Goal: Task Accomplishment & Management: Manage account settings

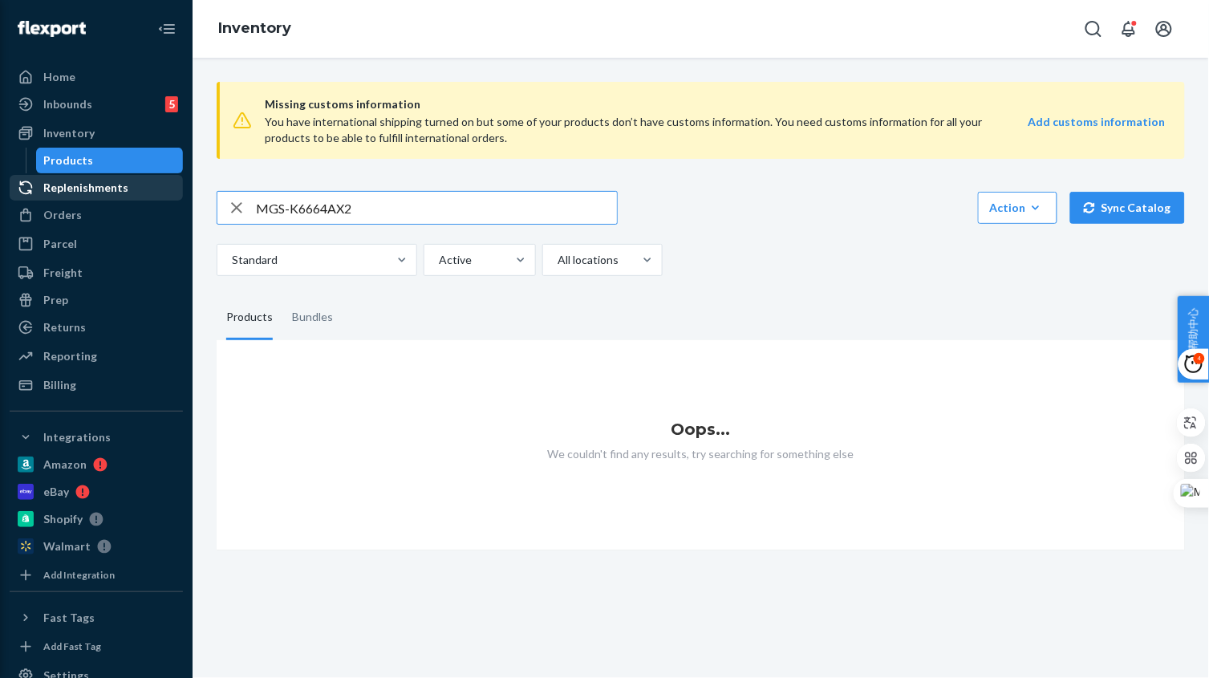
drag, startPoint x: 298, startPoint y: 202, endPoint x: 69, endPoint y: 196, distance: 229.5
click at [67, 195] on div "Home Inbounds 5 Shipping Plans Problems 5 Inventory Products Replenishments Ord…" at bounding box center [604, 339] width 1209 height 678
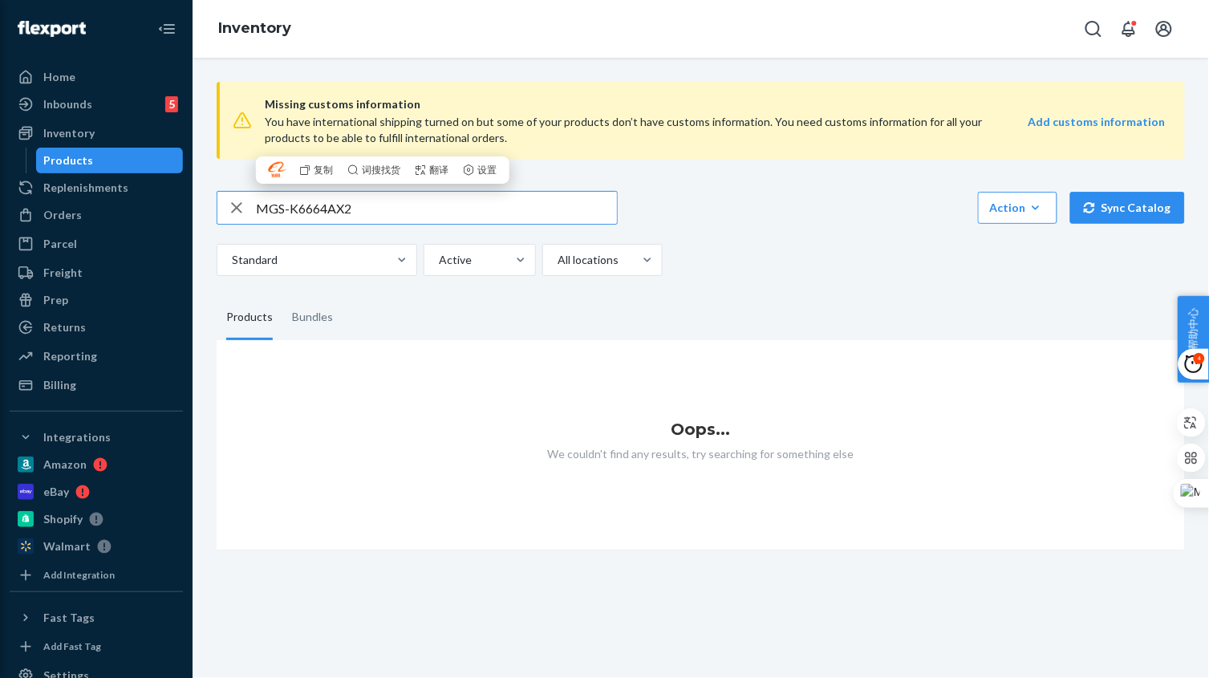
click at [378, 205] on input "MGS-K6664AX2" at bounding box center [436, 208] width 361 height 32
paste input "513288A"
type input "513288"
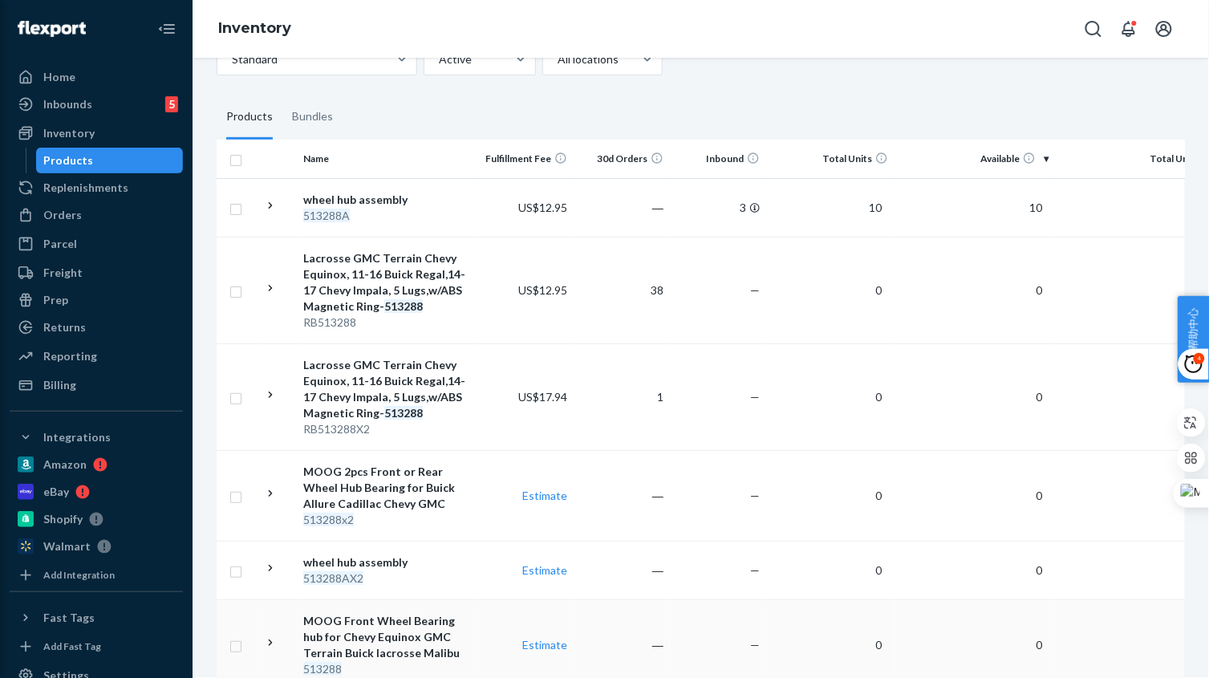
scroll to position [300, 0]
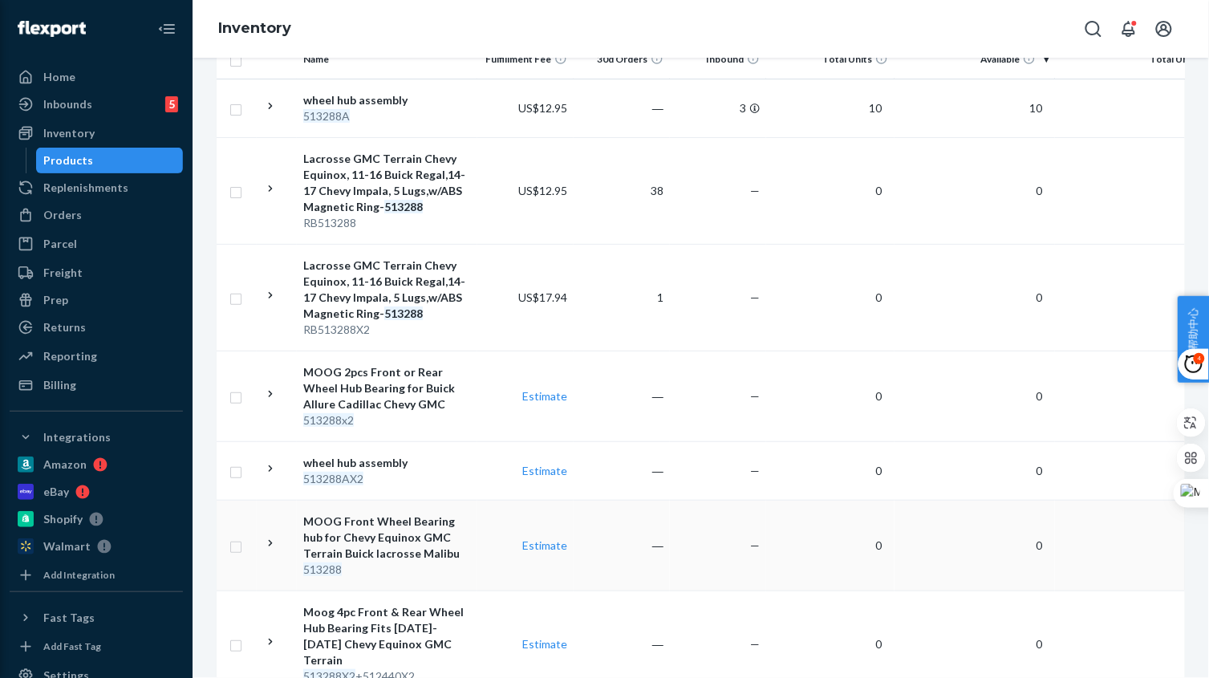
click at [470, 561] on div "513288" at bounding box center [387, 569] width 168 height 16
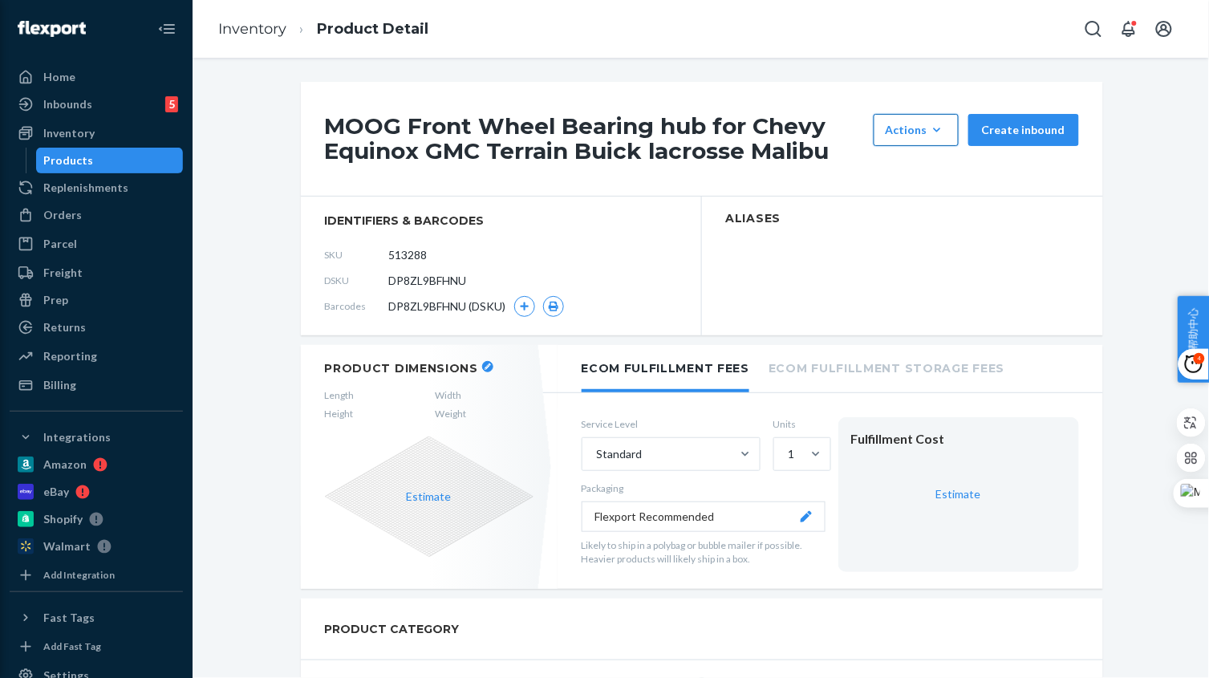
click at [941, 123] on icon "button" at bounding box center [937, 130] width 16 height 16
click at [905, 168] on span "Hide" at bounding box center [939, 168] width 99 height 11
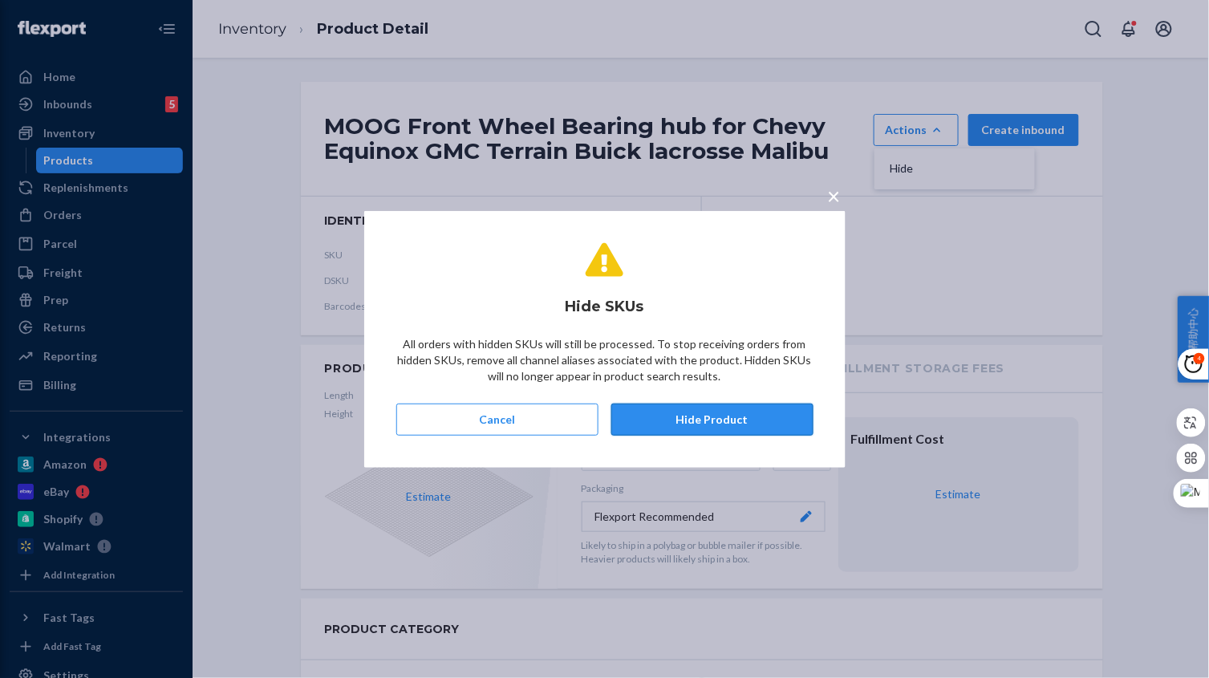
click at [703, 427] on button "Hide Product" at bounding box center [712, 419] width 202 height 32
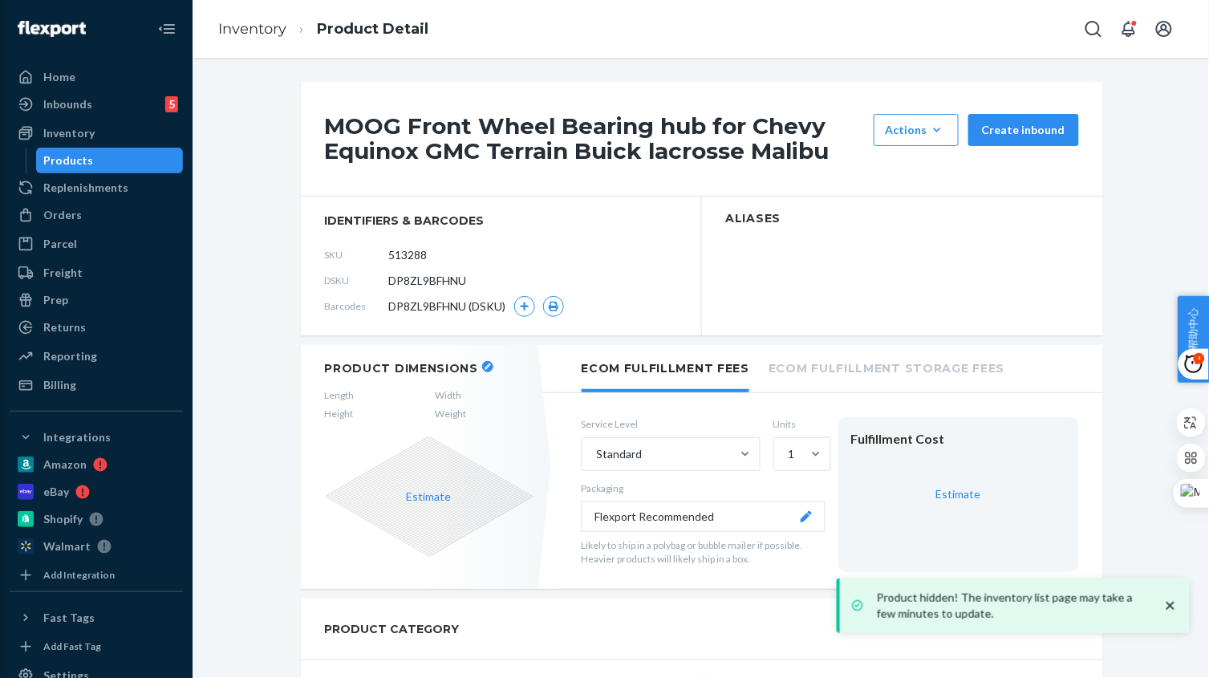
click at [280, 45] on ol "Inventory Product Detail" at bounding box center [323, 29] width 236 height 47
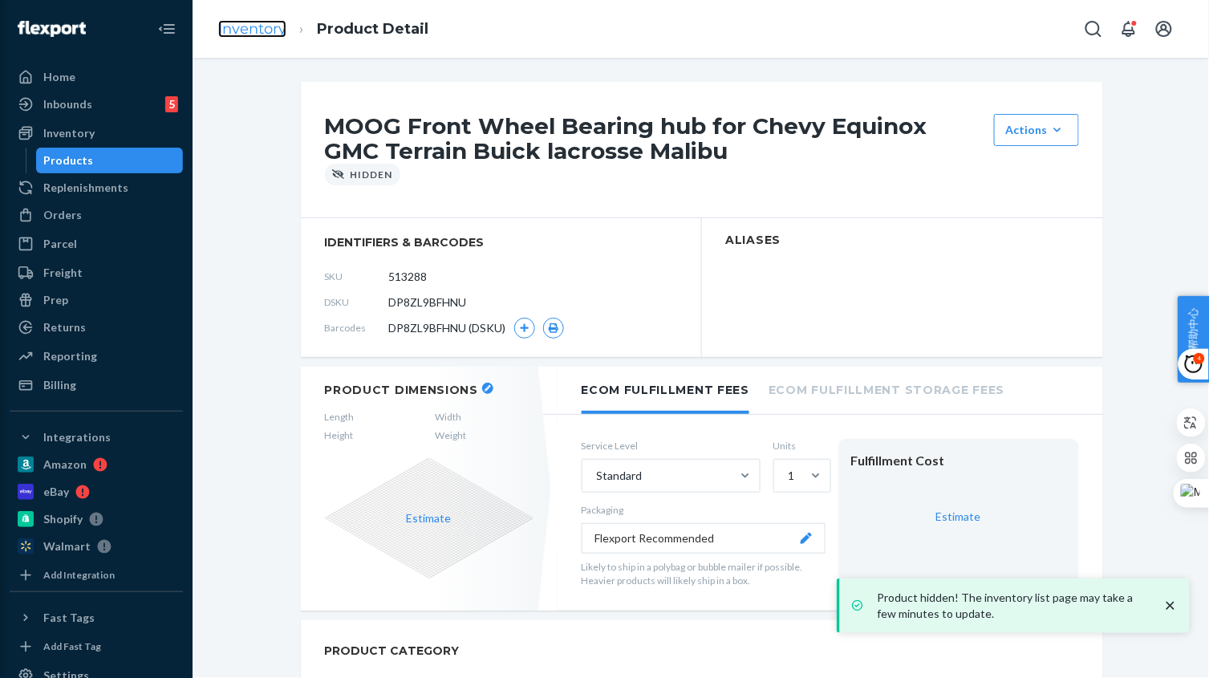
click at [255, 34] on link "Inventory" at bounding box center [252, 29] width 68 height 18
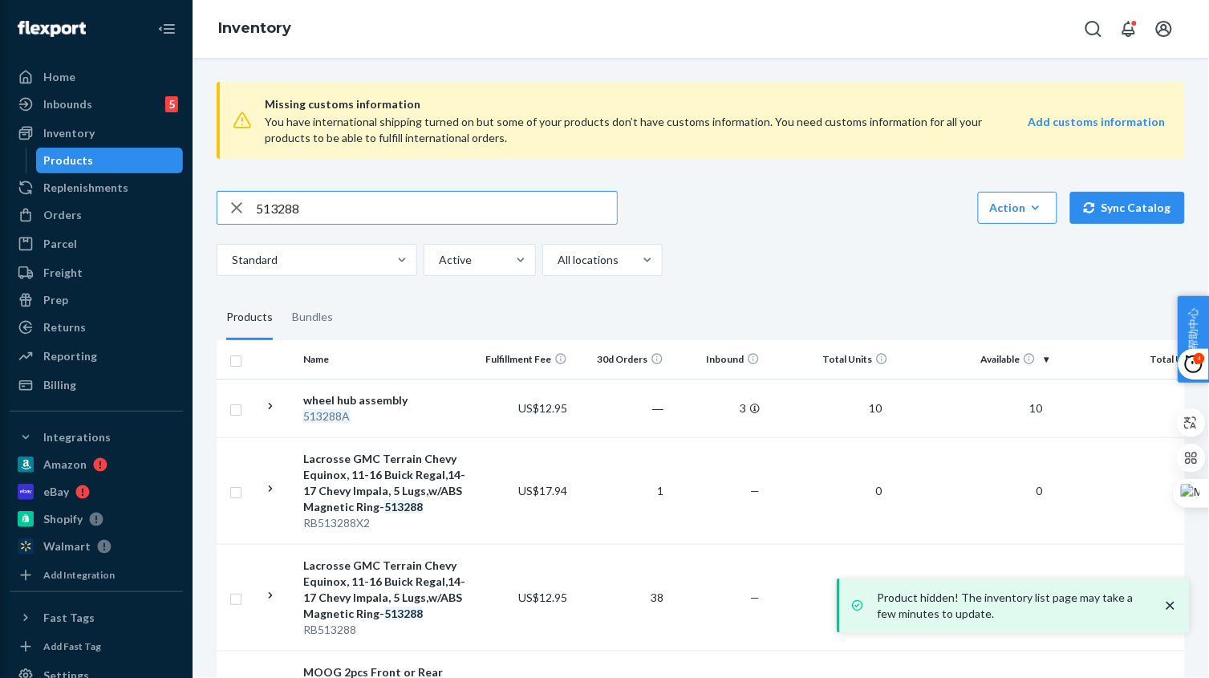
scroll to position [100, 0]
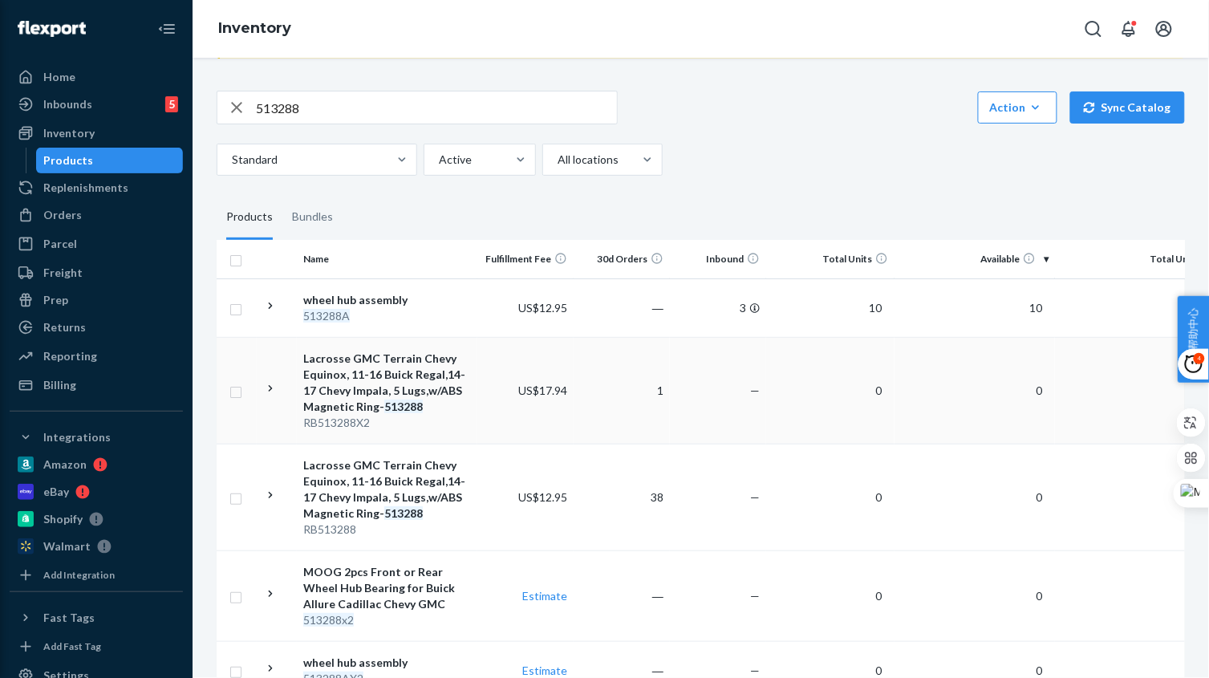
click at [474, 421] on td "Lacrosse GMC Terrain Chevy Equinox, 11-16 Buick Regal,14-17 Chevy Impala, 5 Lug…" at bounding box center [387, 390] width 180 height 107
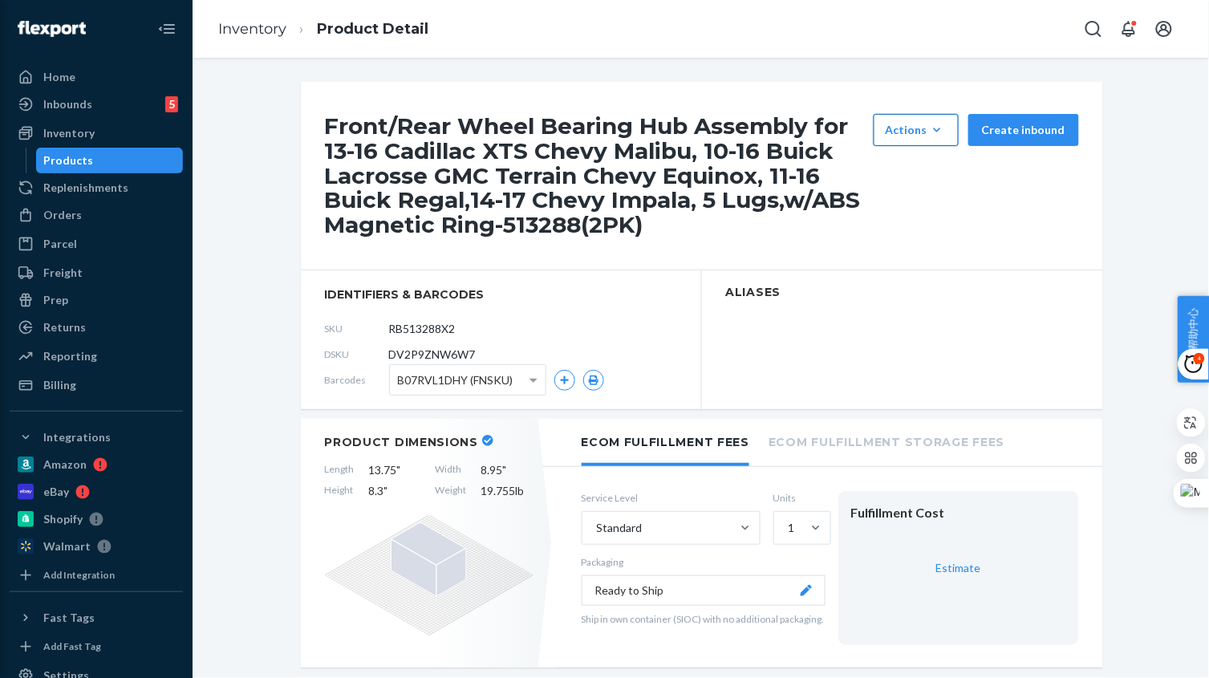
click at [901, 122] on div "Actions" at bounding box center [915, 130] width 61 height 16
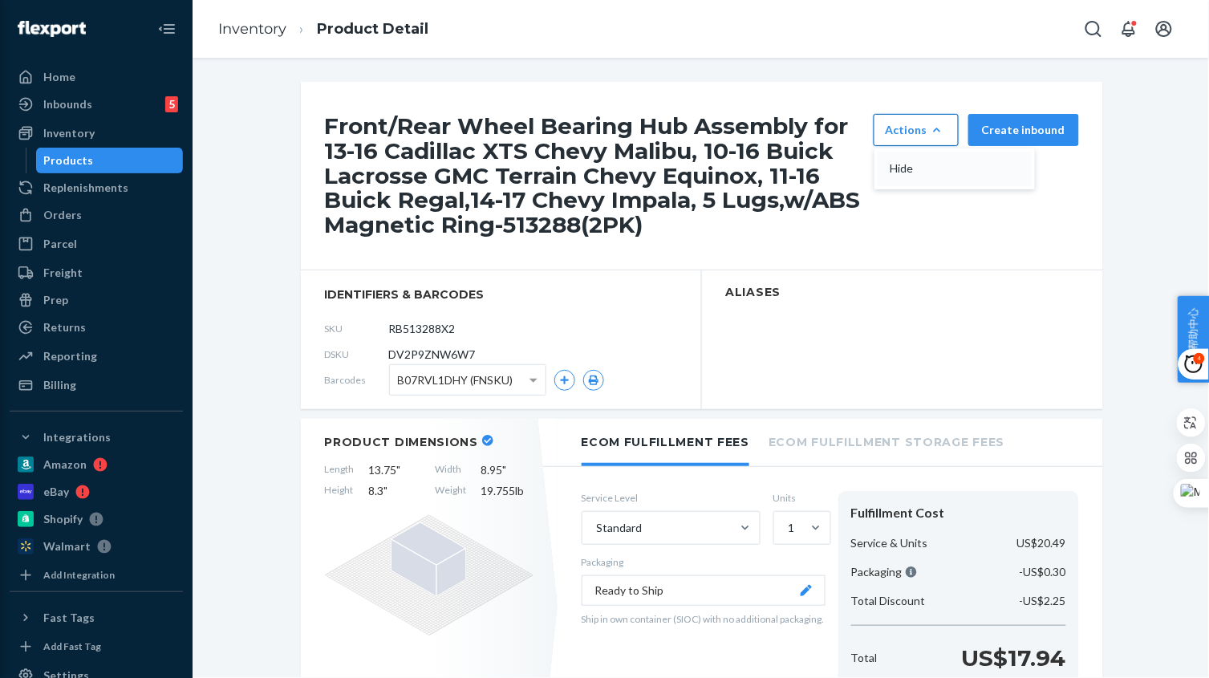
click at [901, 167] on span "Hide" at bounding box center [939, 168] width 99 height 11
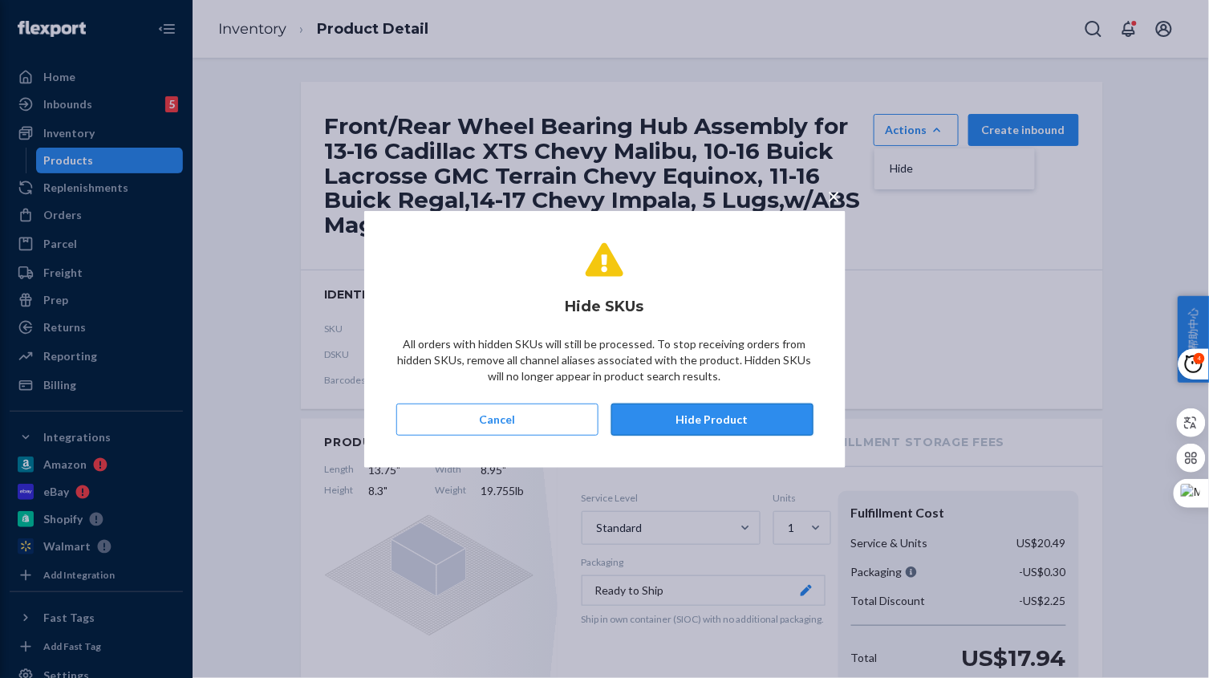
click at [716, 418] on button "Hide Product" at bounding box center [712, 419] width 202 height 32
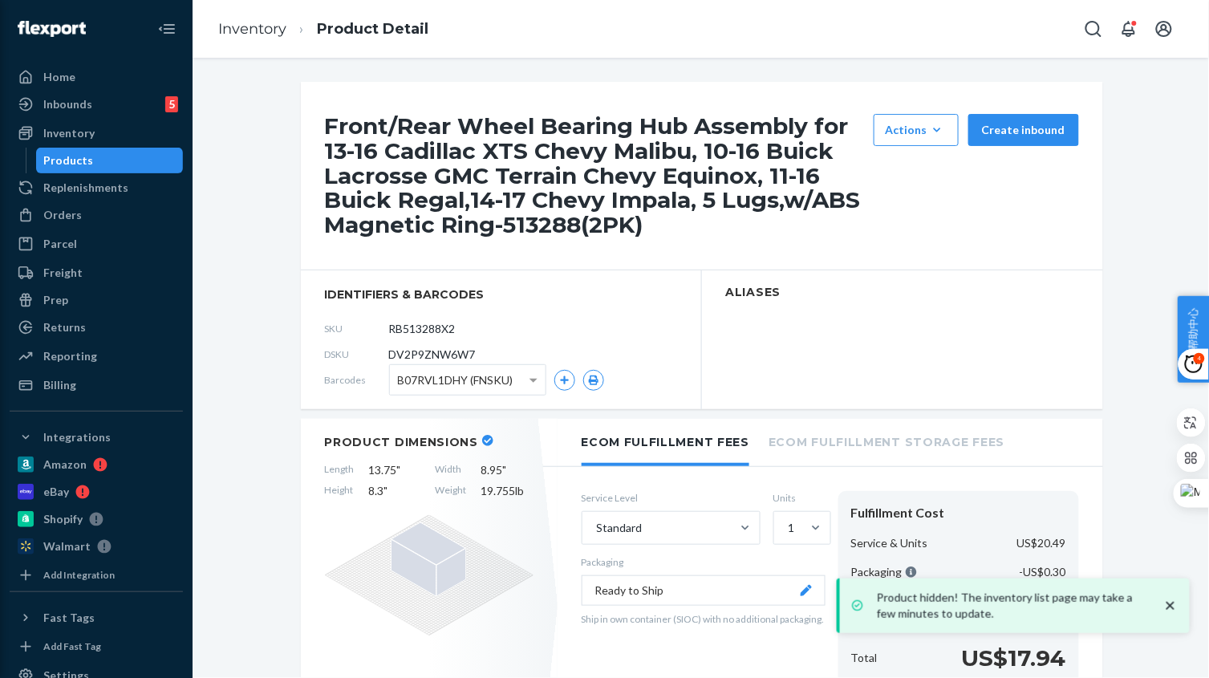
click at [263, 24] on link "Inventory" at bounding box center [252, 29] width 68 height 18
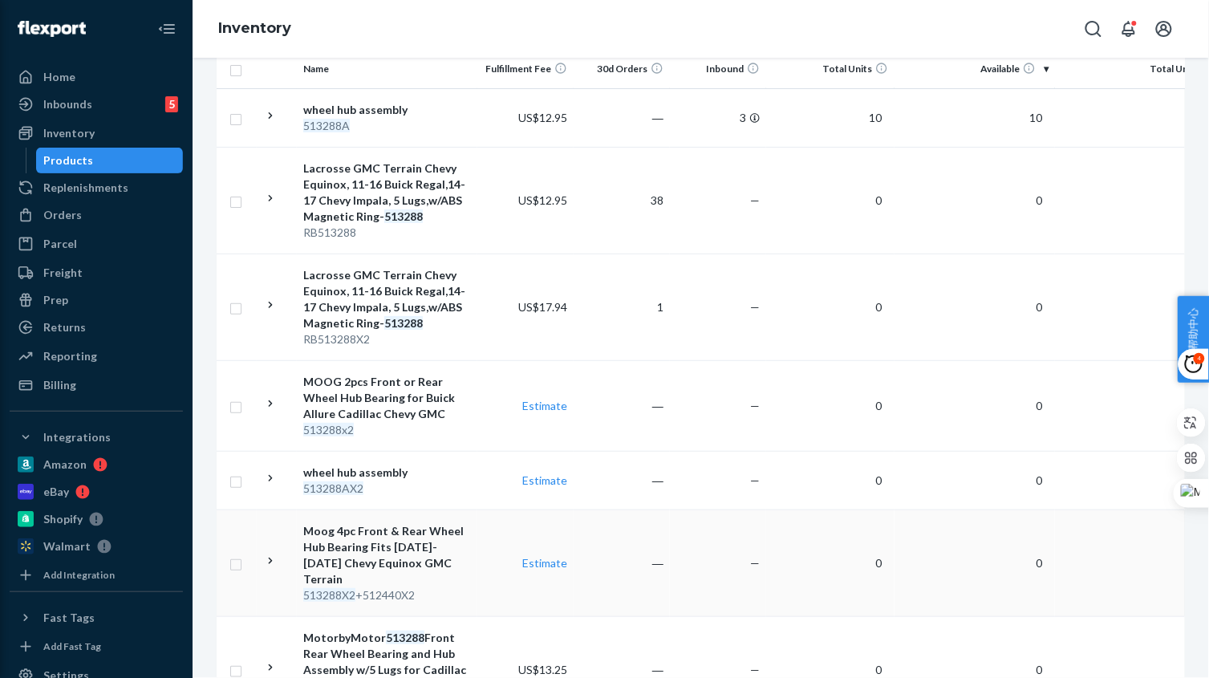
scroll to position [300, 0]
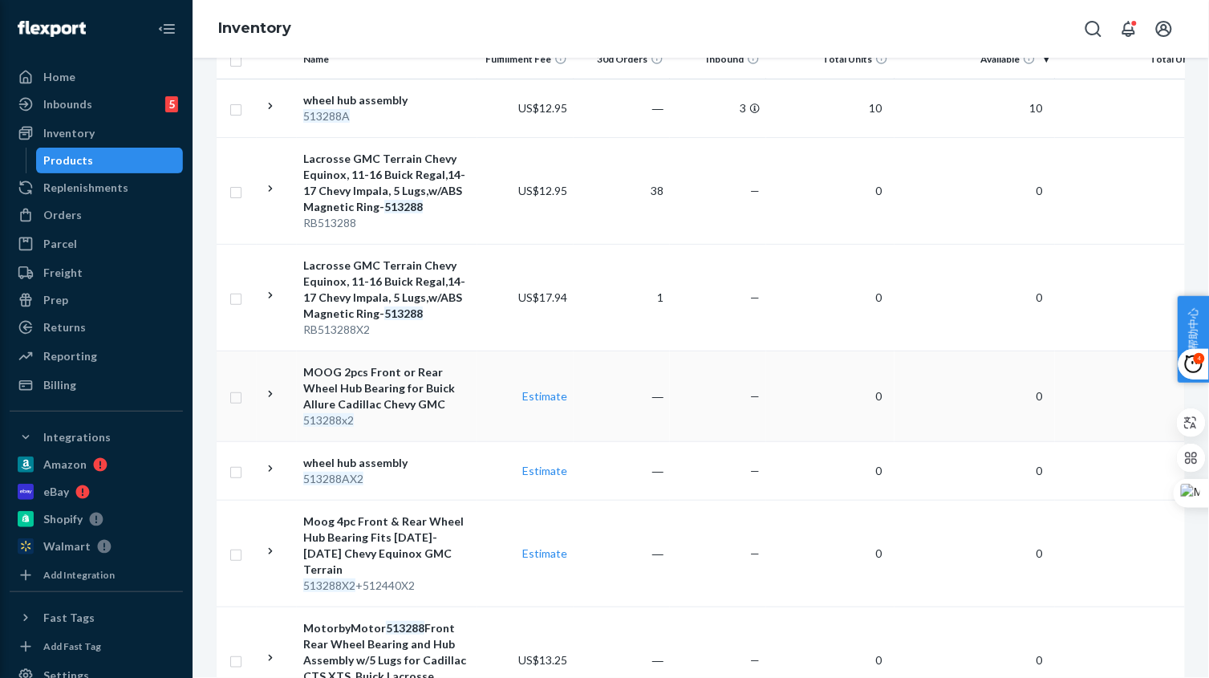
click at [472, 421] on td "MOOG 2pcs Front or Rear Wheel Hub Bearing for Buick Allure Cadillac Chevy GMC 5…" at bounding box center [387, 395] width 180 height 91
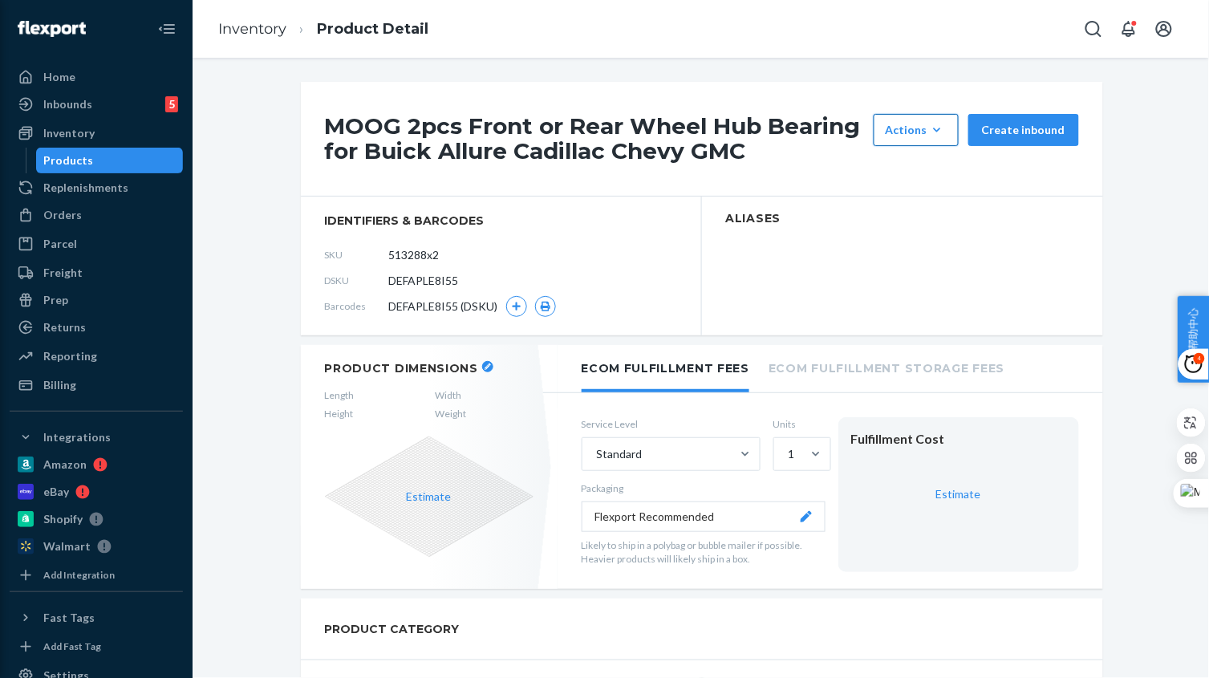
click at [927, 120] on button "Actions Hide Set up as a bundle" at bounding box center [915, 130] width 85 height 32
click at [924, 164] on span "Hide" at bounding box center [939, 168] width 99 height 11
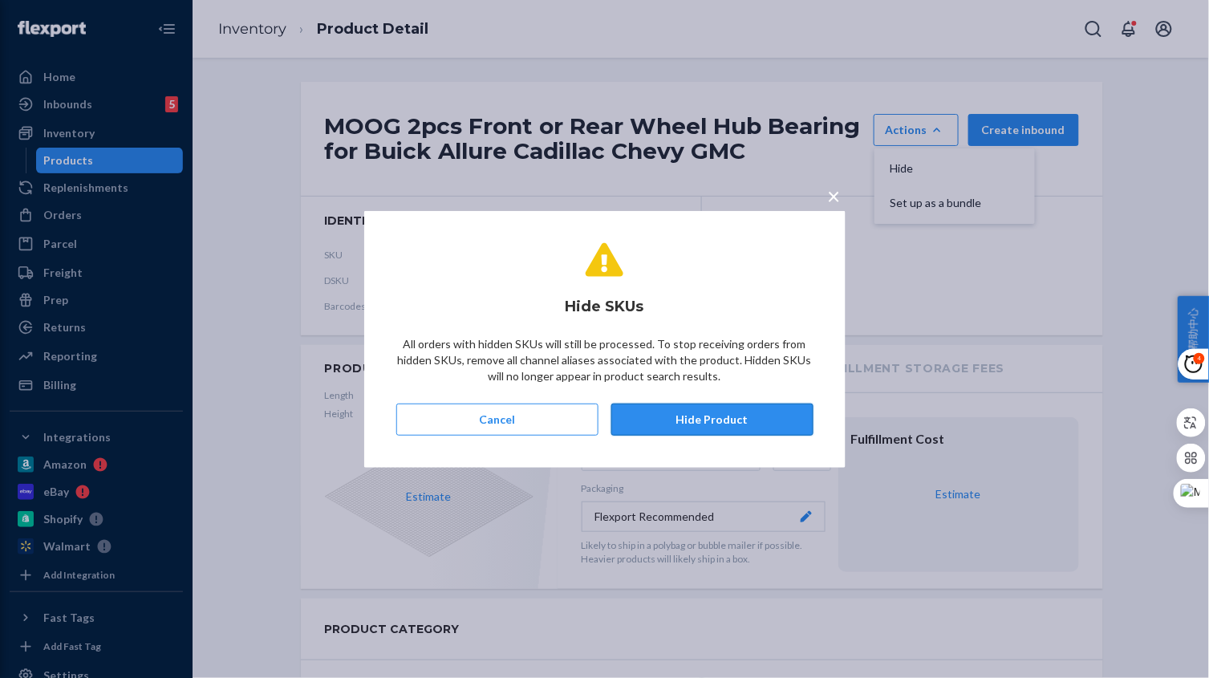
click at [686, 411] on button "Hide Product" at bounding box center [712, 419] width 202 height 32
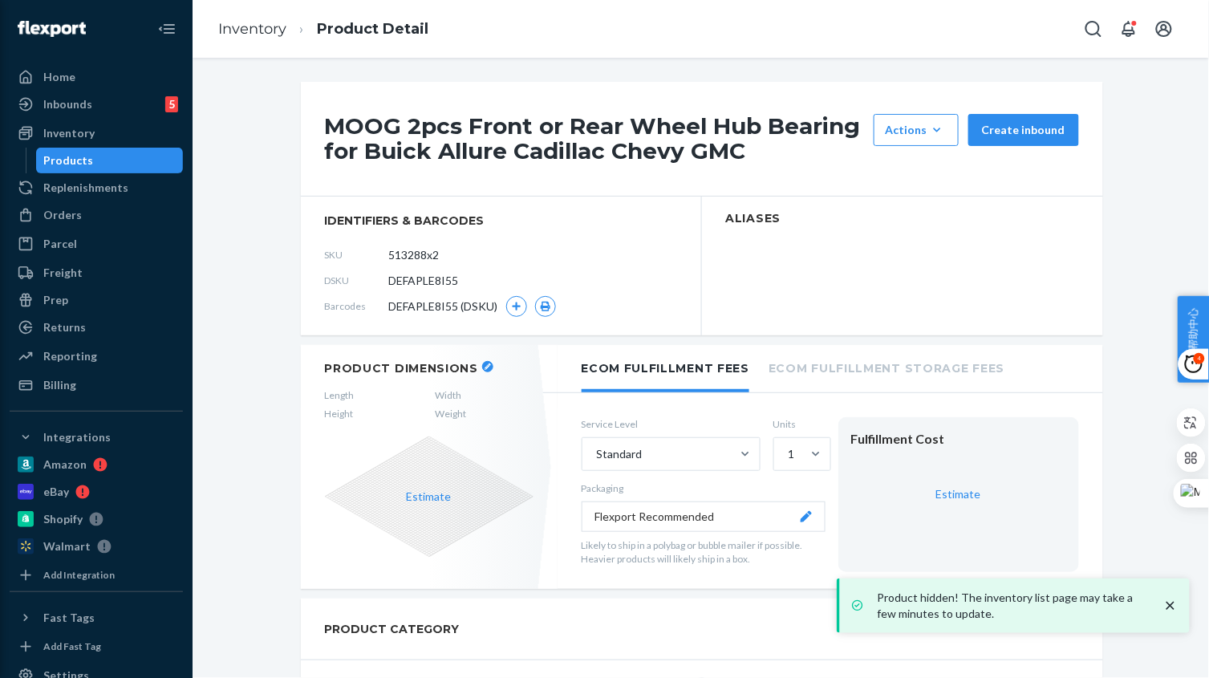
click at [251, 28] on link "Inventory" at bounding box center [252, 29] width 68 height 18
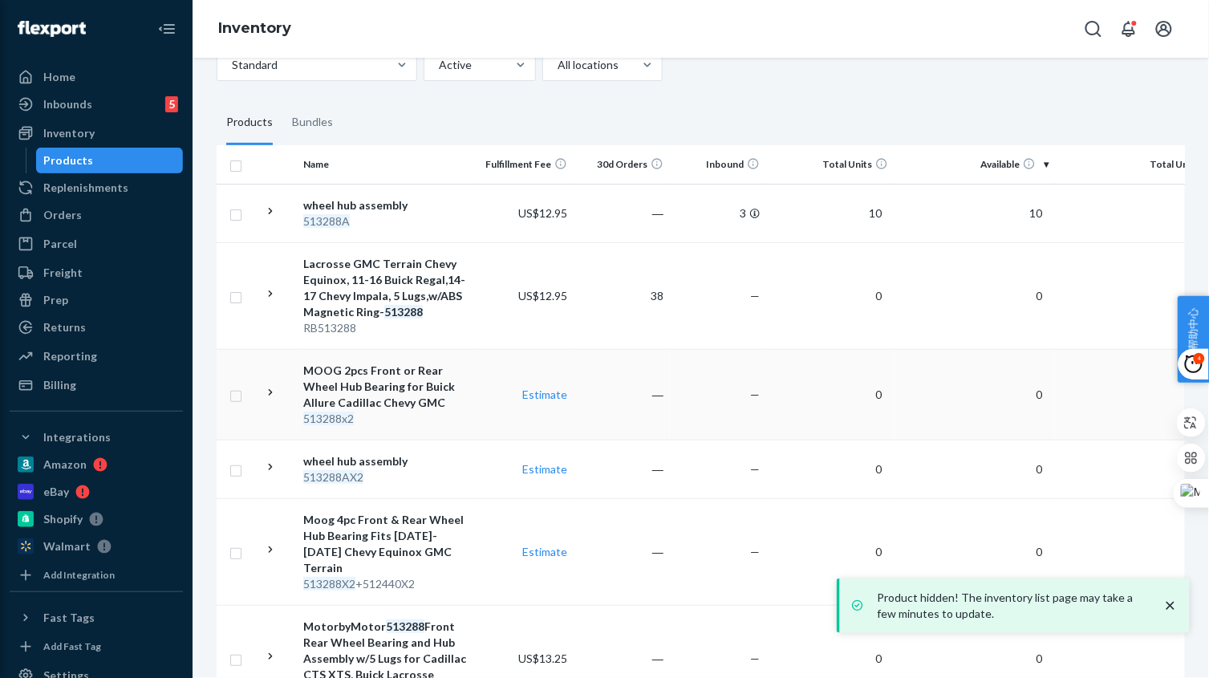
scroll to position [201, 0]
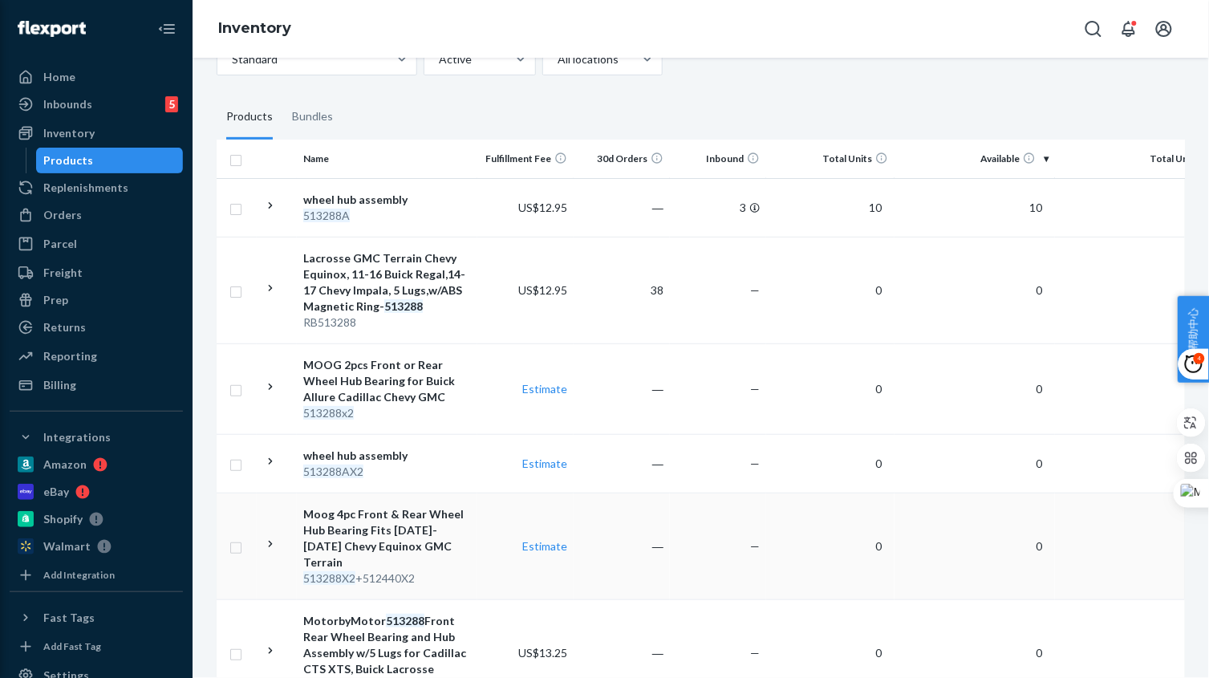
click at [464, 570] on div "513288X2 +512440X2" at bounding box center [387, 578] width 168 height 16
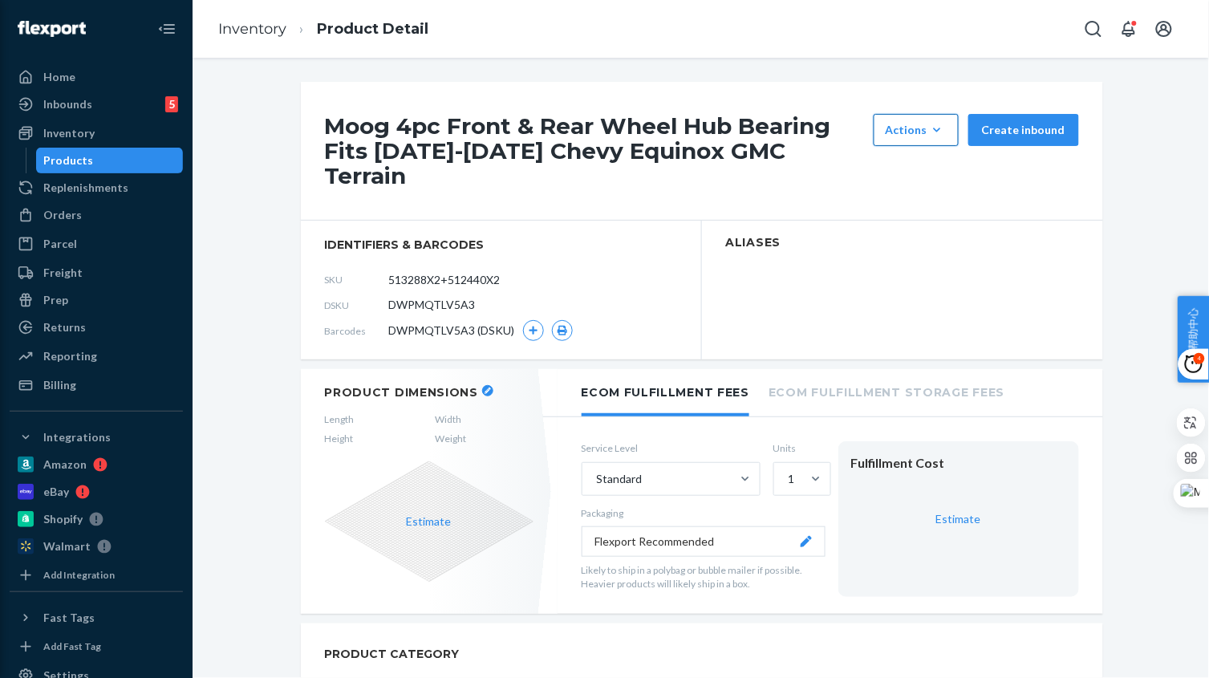
click at [922, 133] on div "Actions" at bounding box center [915, 130] width 61 height 16
click at [916, 163] on span "Hide" at bounding box center [939, 168] width 99 height 11
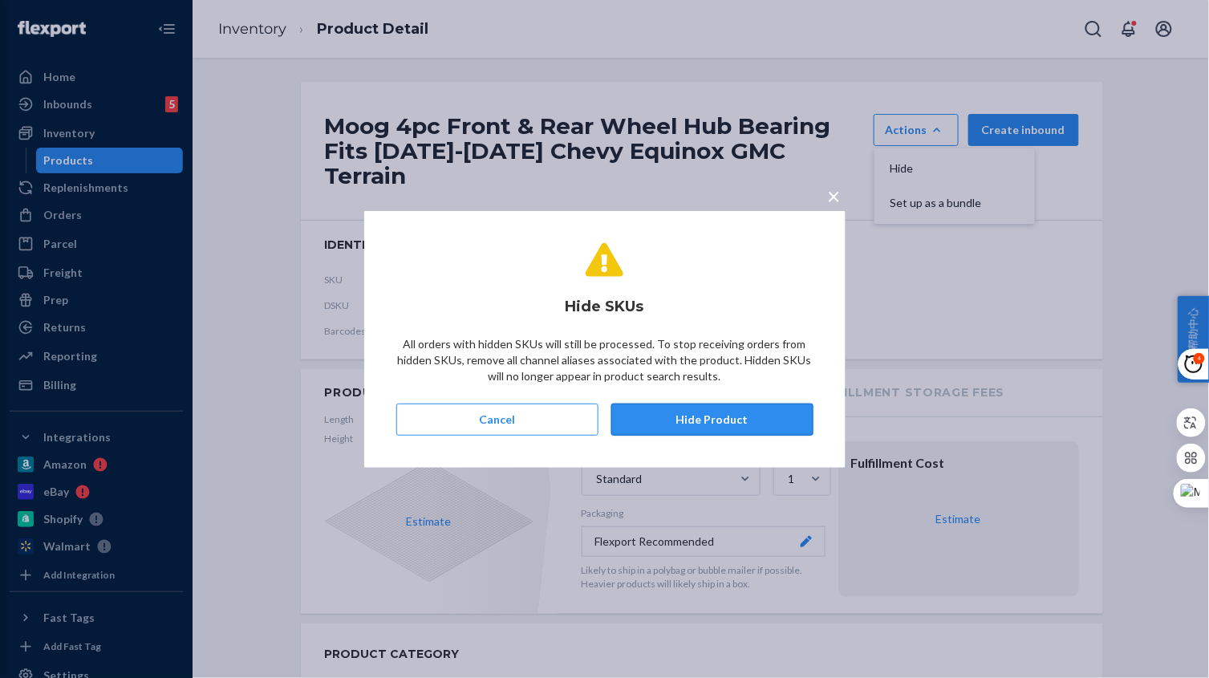
click at [751, 412] on button "Hide Product" at bounding box center [712, 419] width 202 height 32
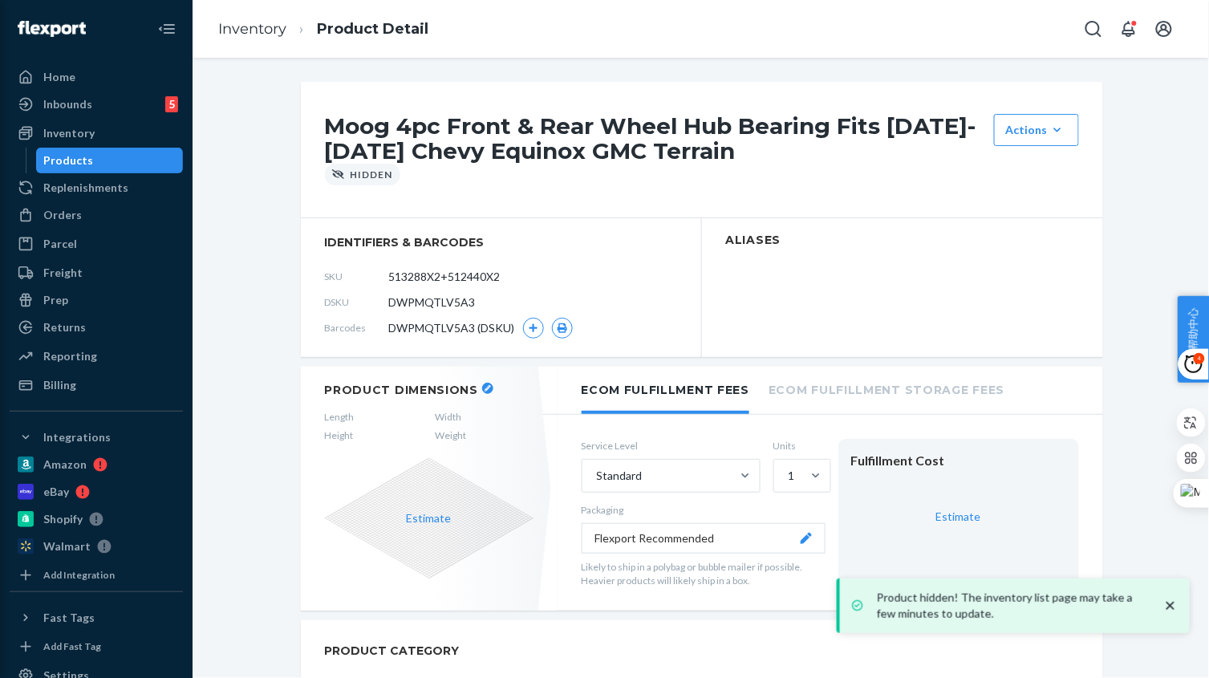
click at [261, 32] on link "Inventory" at bounding box center [252, 29] width 68 height 18
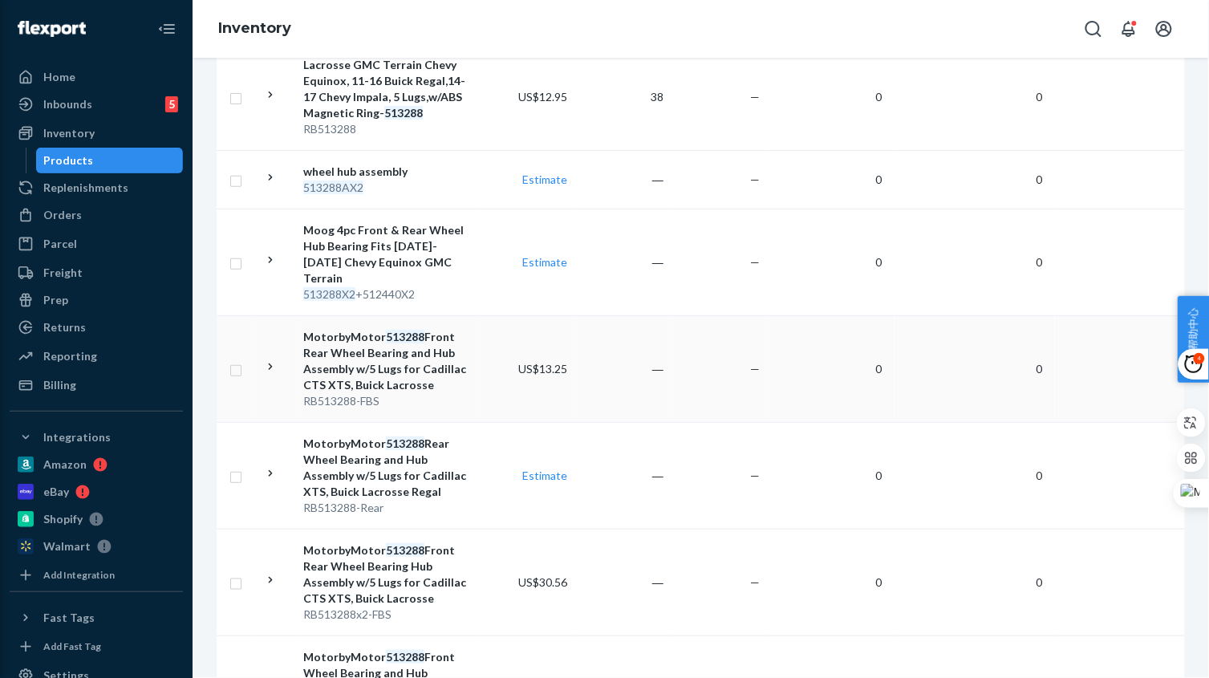
scroll to position [401, 0]
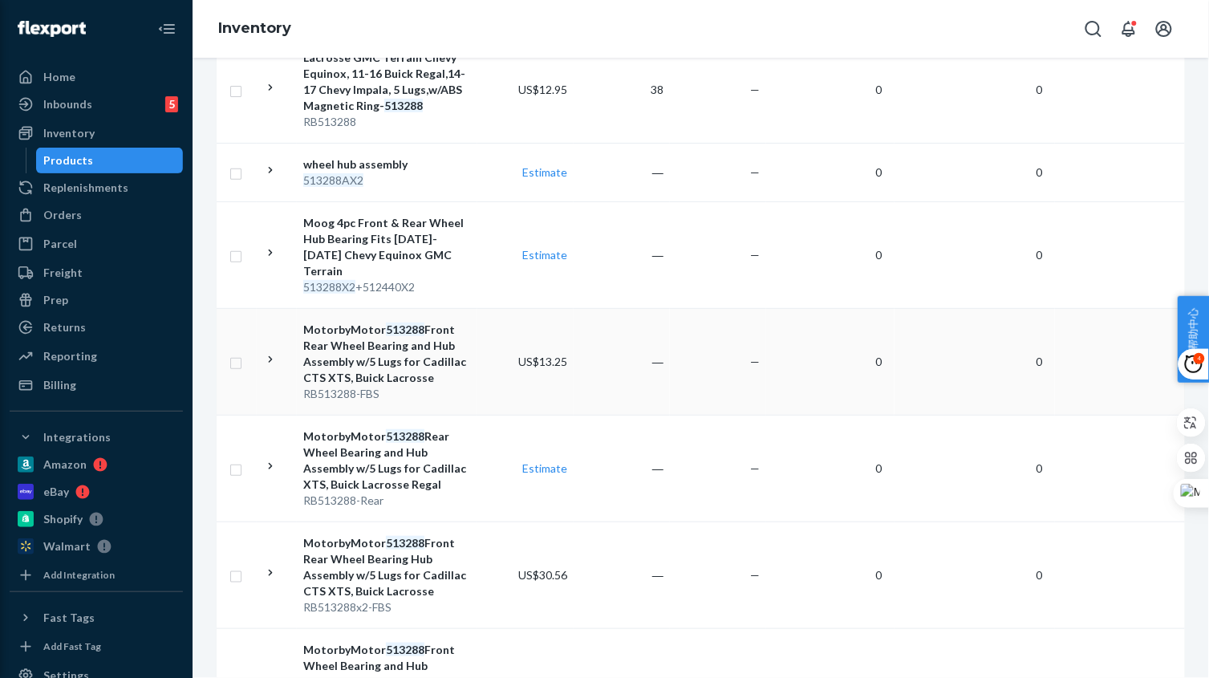
click at [477, 383] on td "US$13.25" at bounding box center [525, 361] width 96 height 107
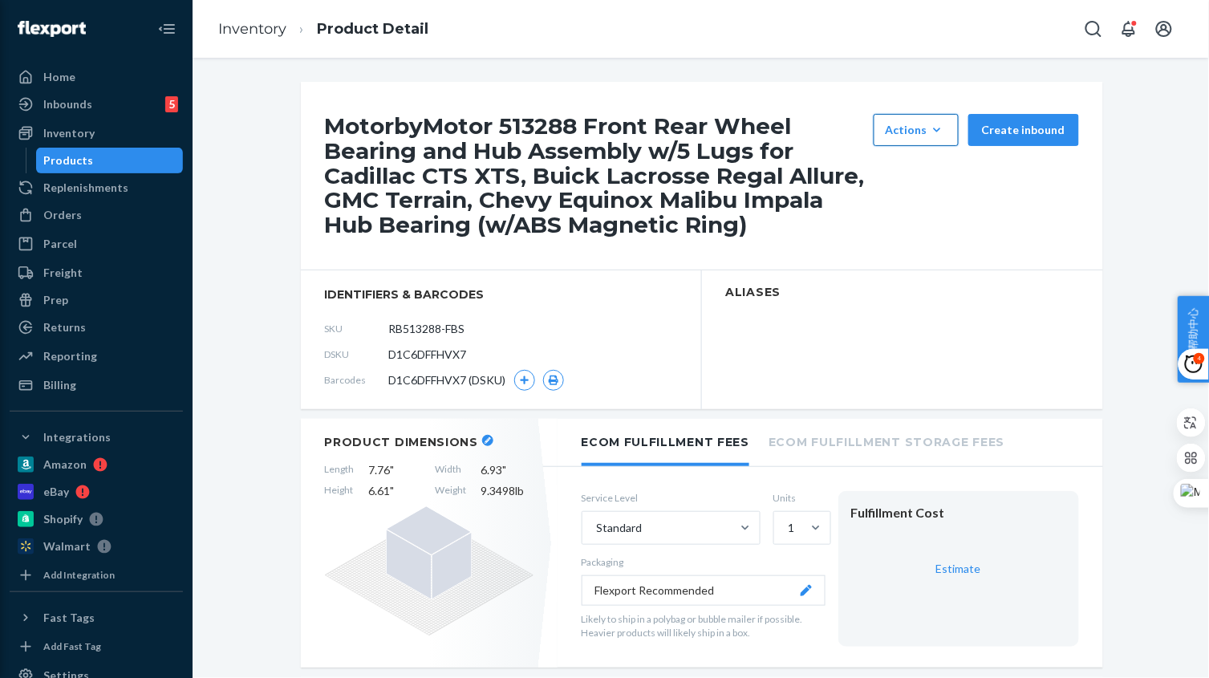
click at [921, 131] on div "Actions" at bounding box center [915, 130] width 61 height 16
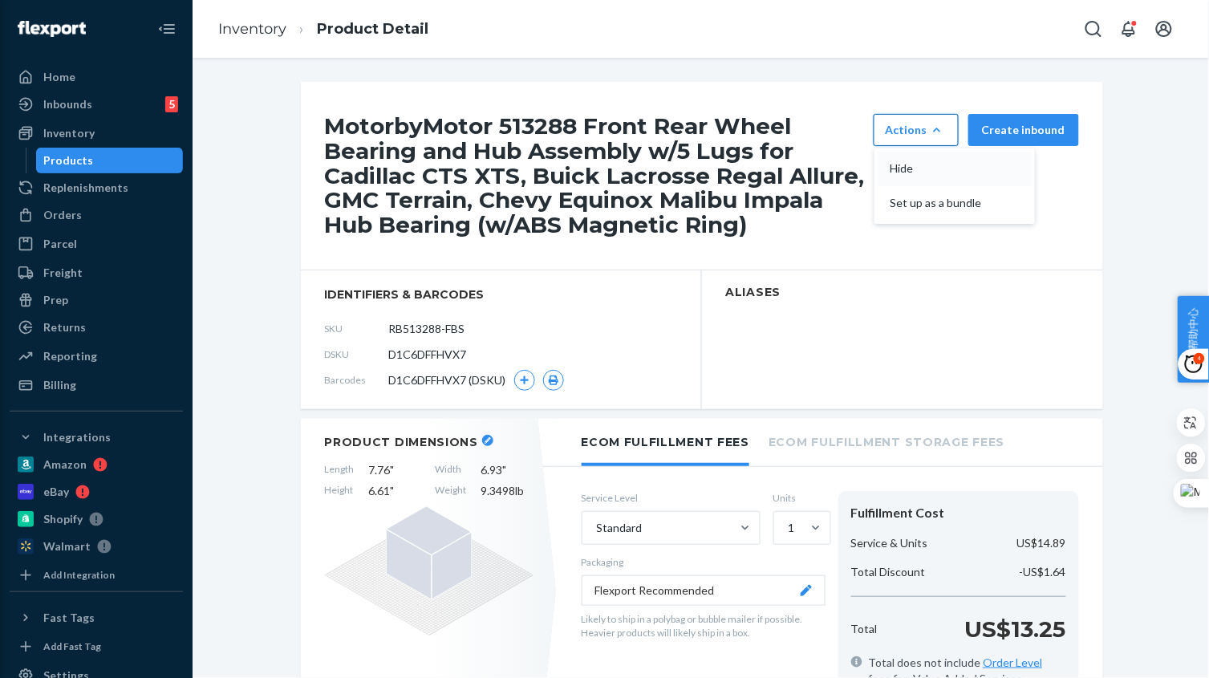
click at [920, 163] on span "Hide" at bounding box center [939, 168] width 99 height 11
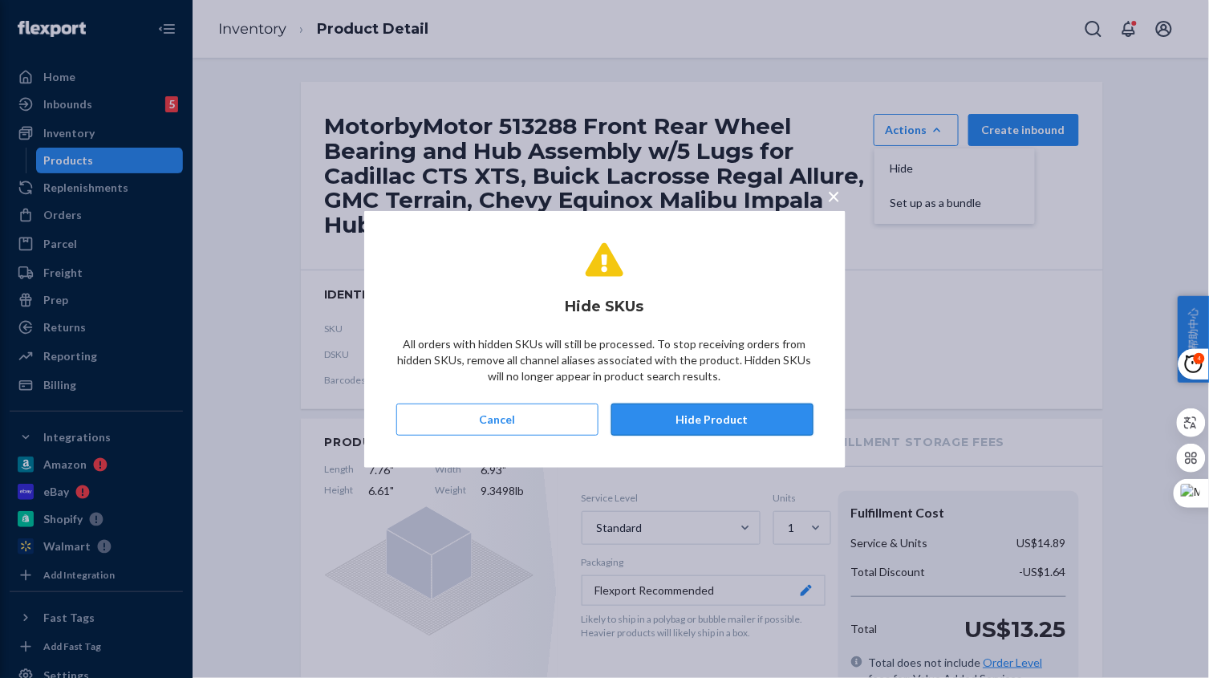
click at [756, 423] on button "Hide Product" at bounding box center [712, 419] width 202 height 32
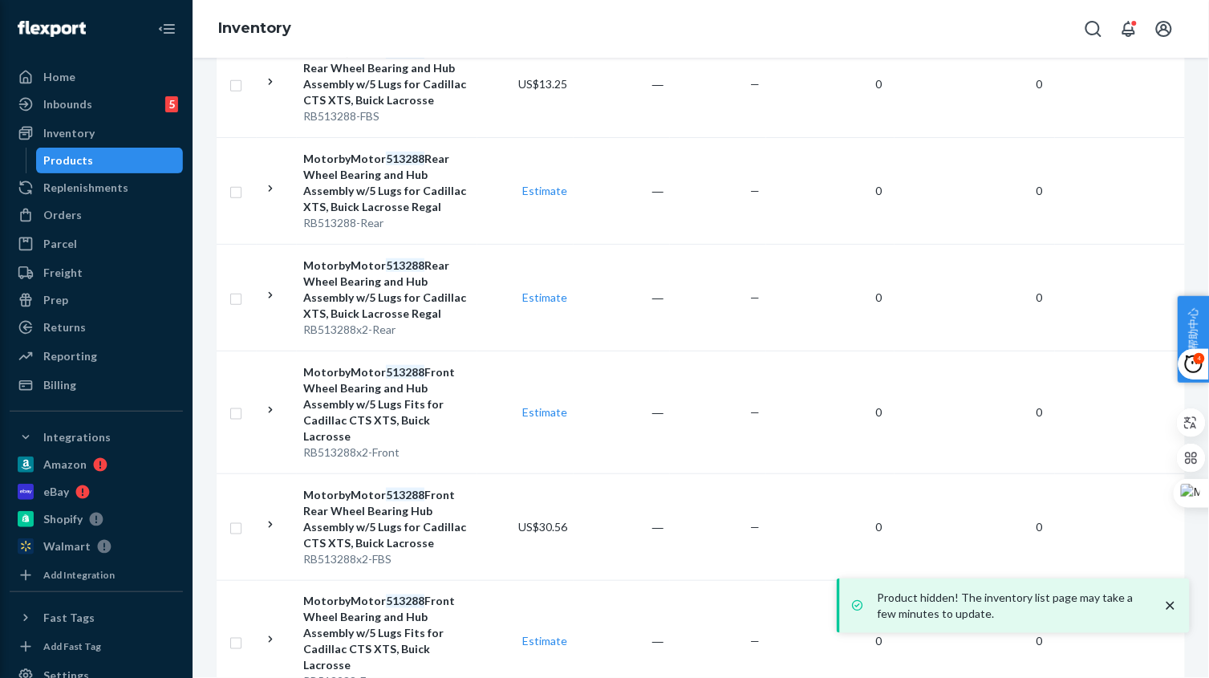
scroll to position [602, 0]
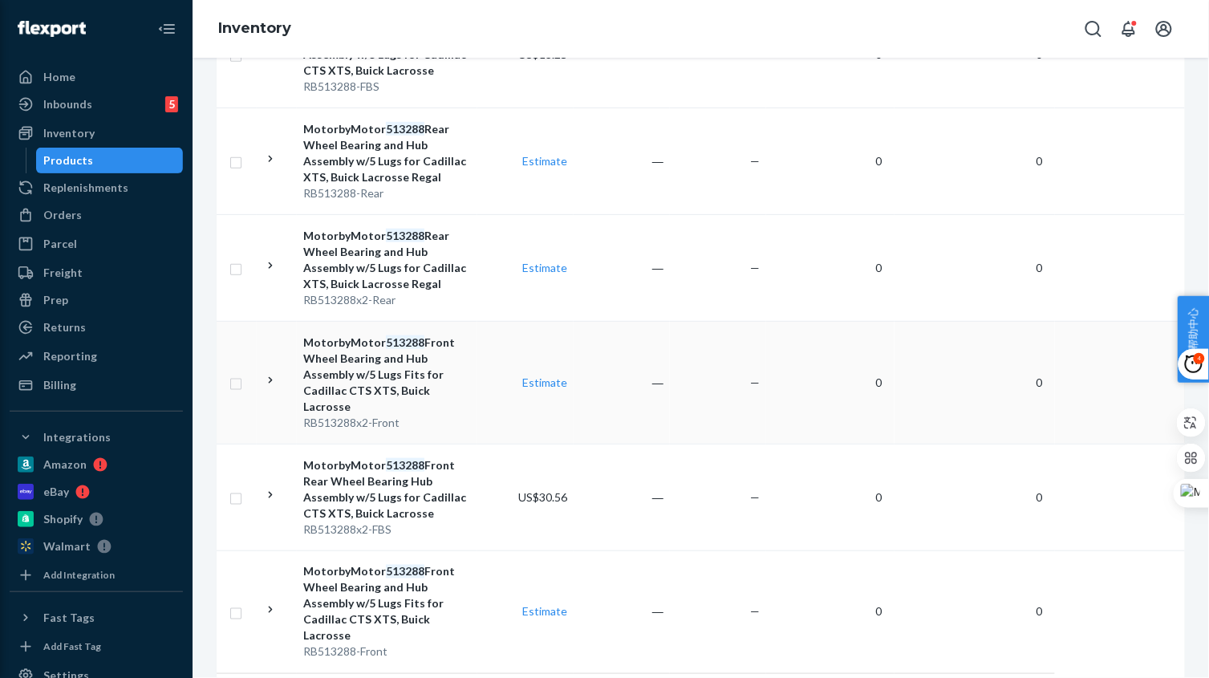
click at [500, 419] on td "Estimate" at bounding box center [525, 382] width 96 height 123
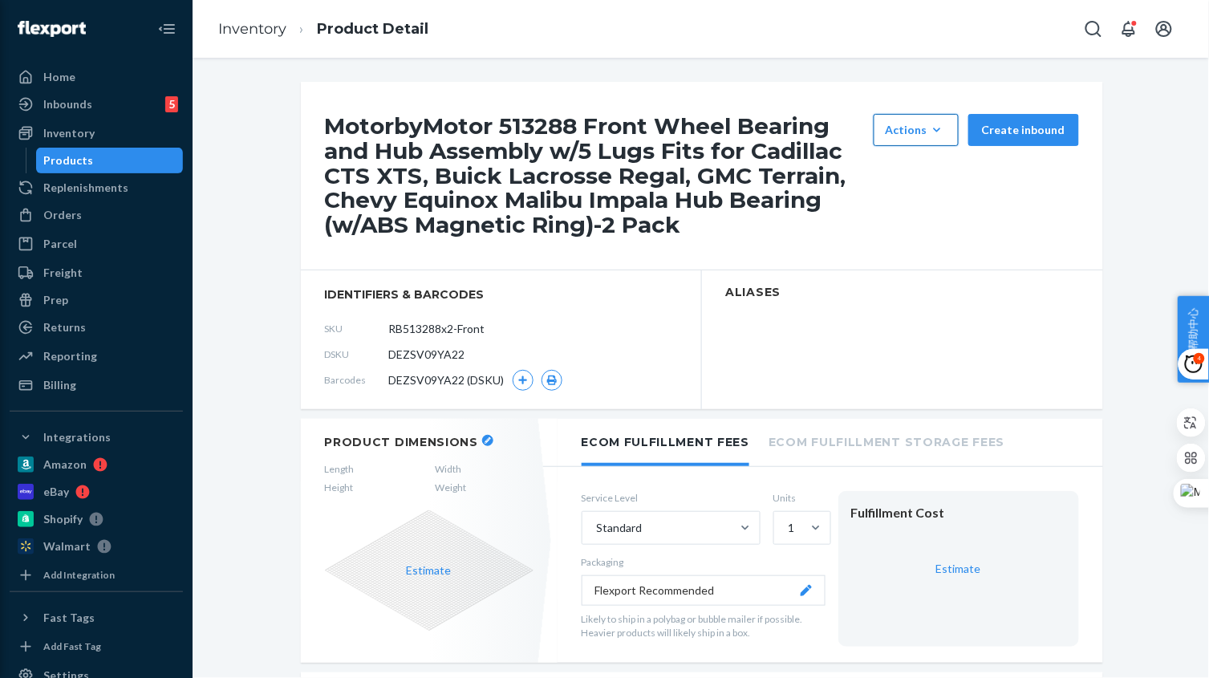
click at [926, 125] on div "Actions" at bounding box center [915, 130] width 61 height 16
click at [926, 160] on button "Hide" at bounding box center [954, 169] width 154 height 34
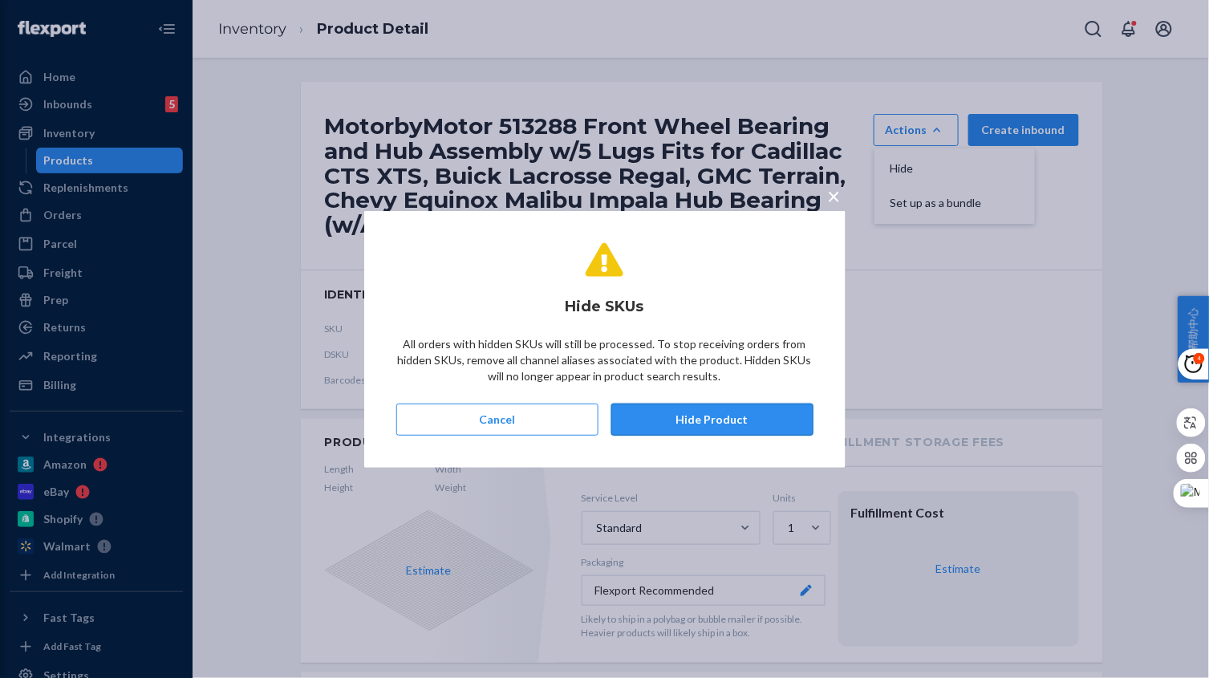
click at [732, 414] on button "Hide Product" at bounding box center [712, 419] width 202 height 32
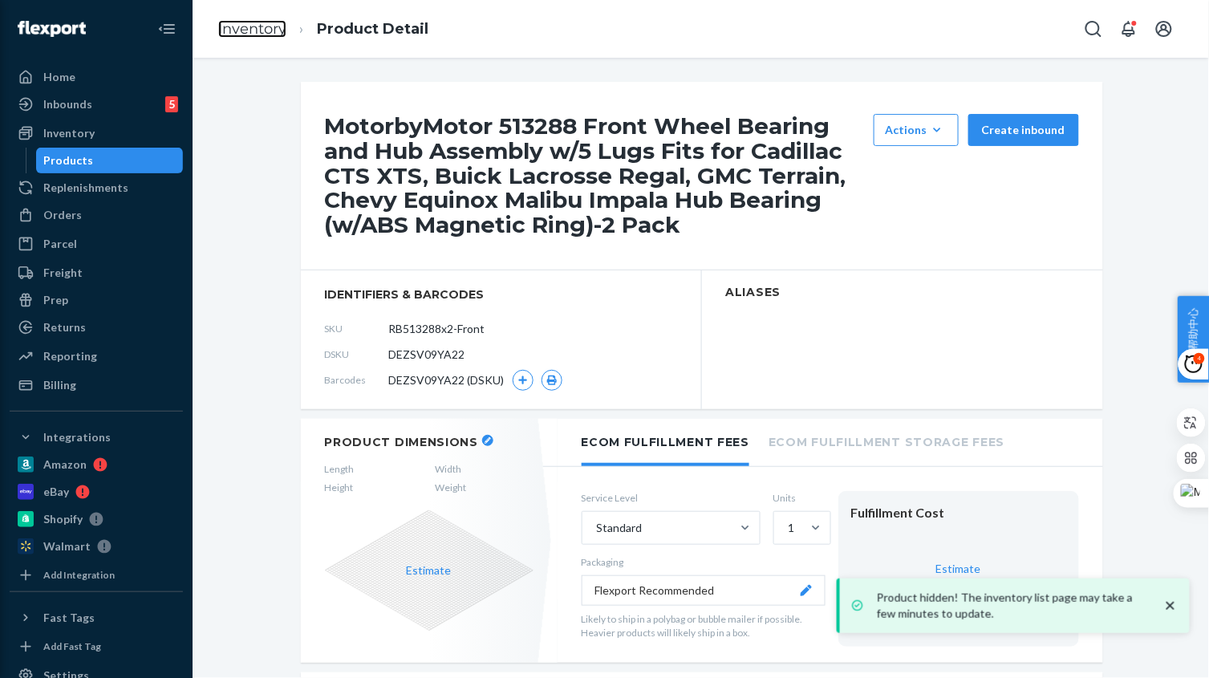
click at [259, 33] on link "Inventory" at bounding box center [252, 29] width 68 height 18
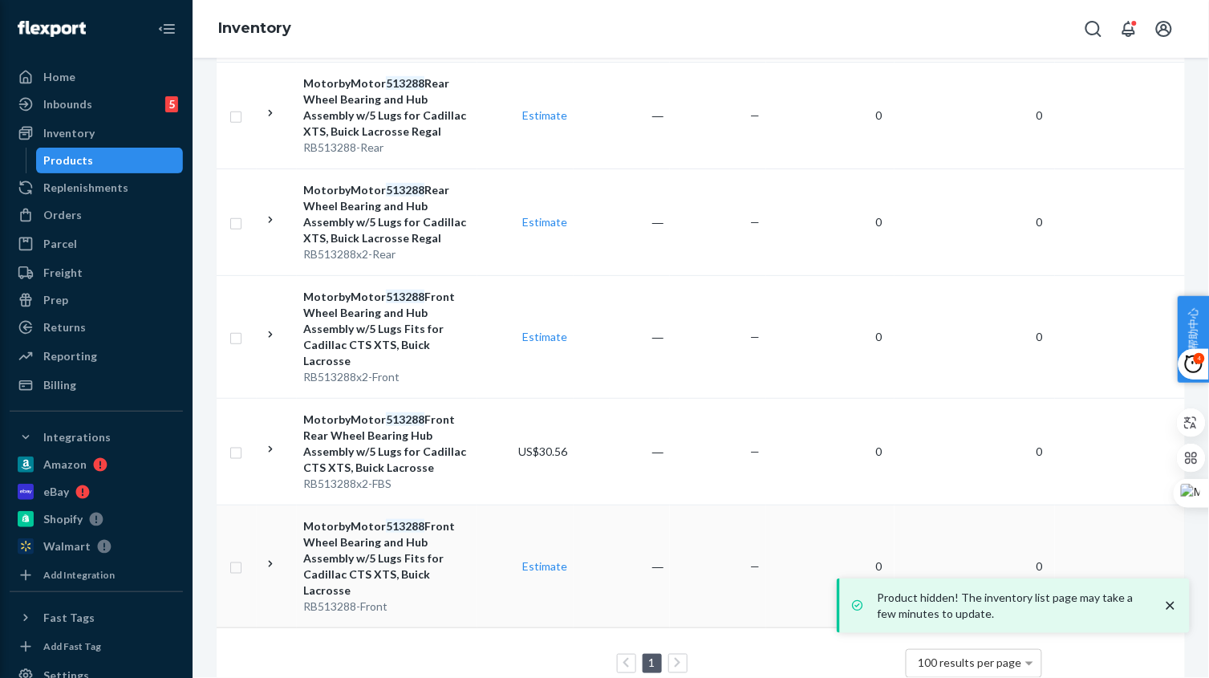
scroll to position [559, 0]
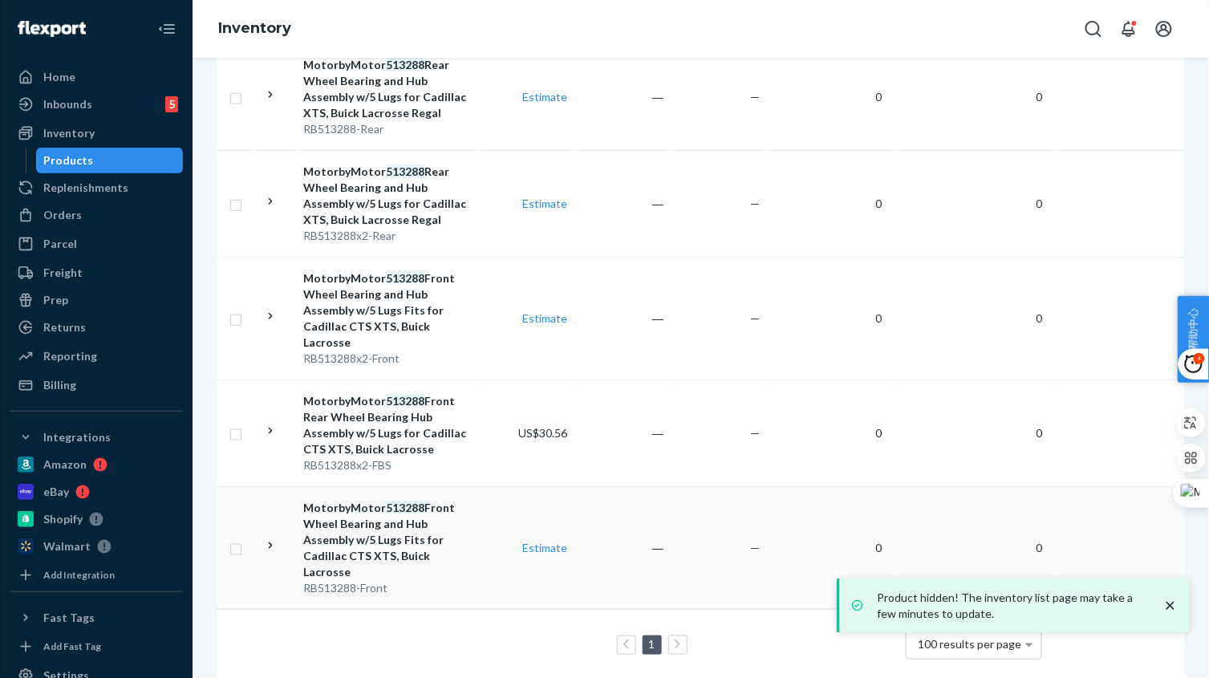
click at [480, 540] on td "Estimate" at bounding box center [525, 547] width 96 height 123
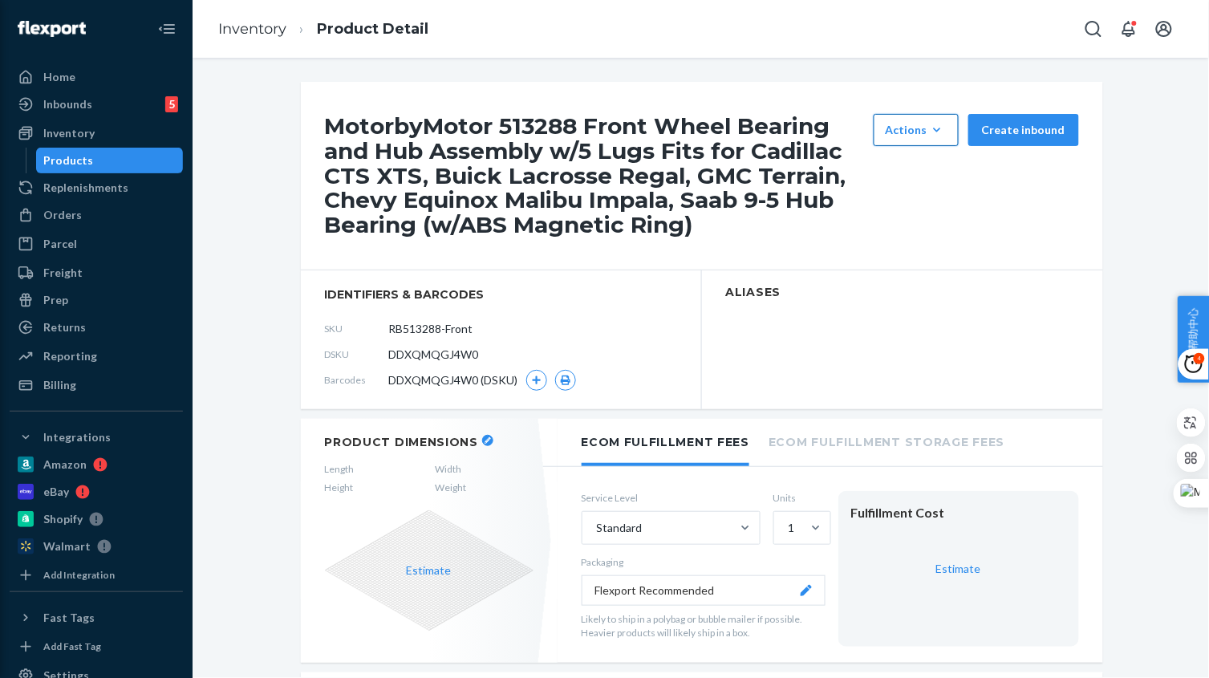
click at [904, 140] on button "Actions Hide Set up as a bundle" at bounding box center [915, 130] width 85 height 32
click at [905, 167] on span "Hide" at bounding box center [939, 168] width 99 height 11
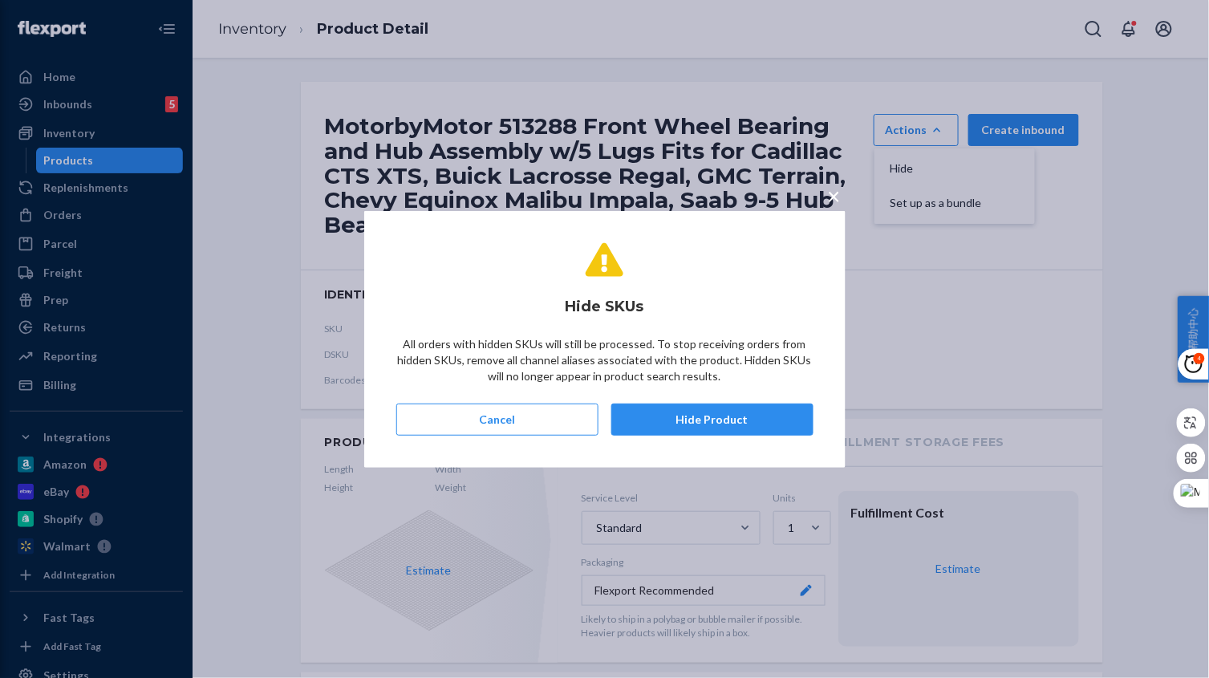
click at [760, 427] on button "Hide Product" at bounding box center [712, 419] width 202 height 32
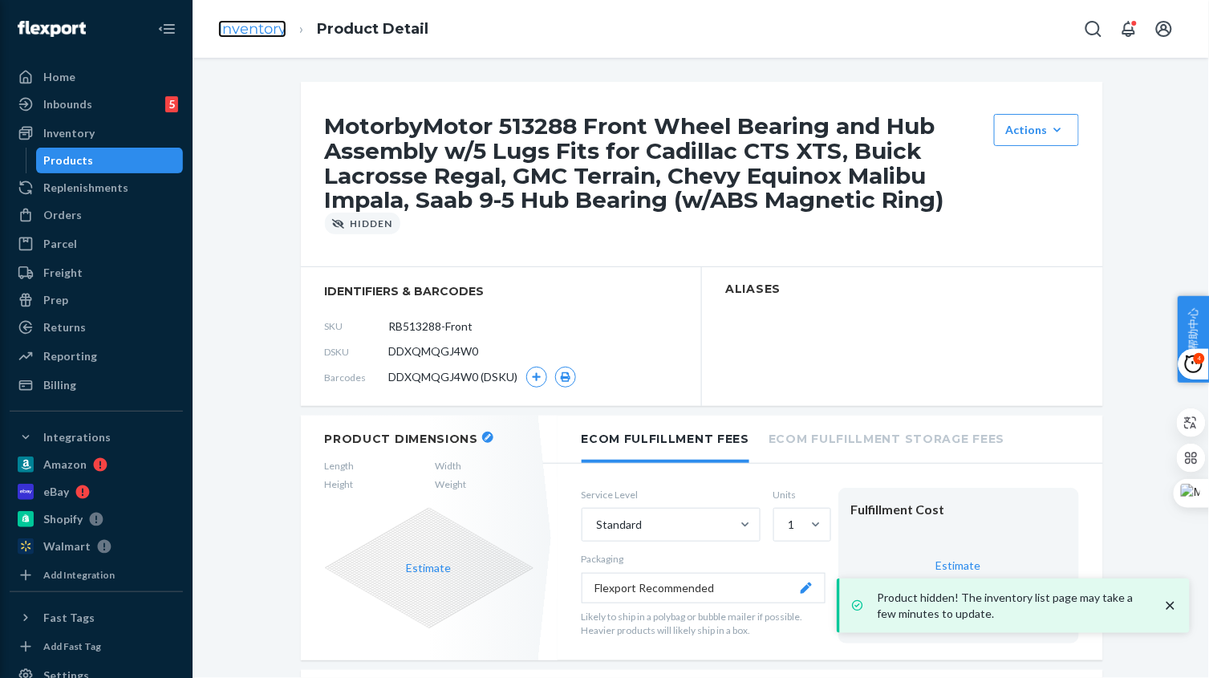
click at [250, 30] on link "Inventory" at bounding box center [252, 29] width 68 height 18
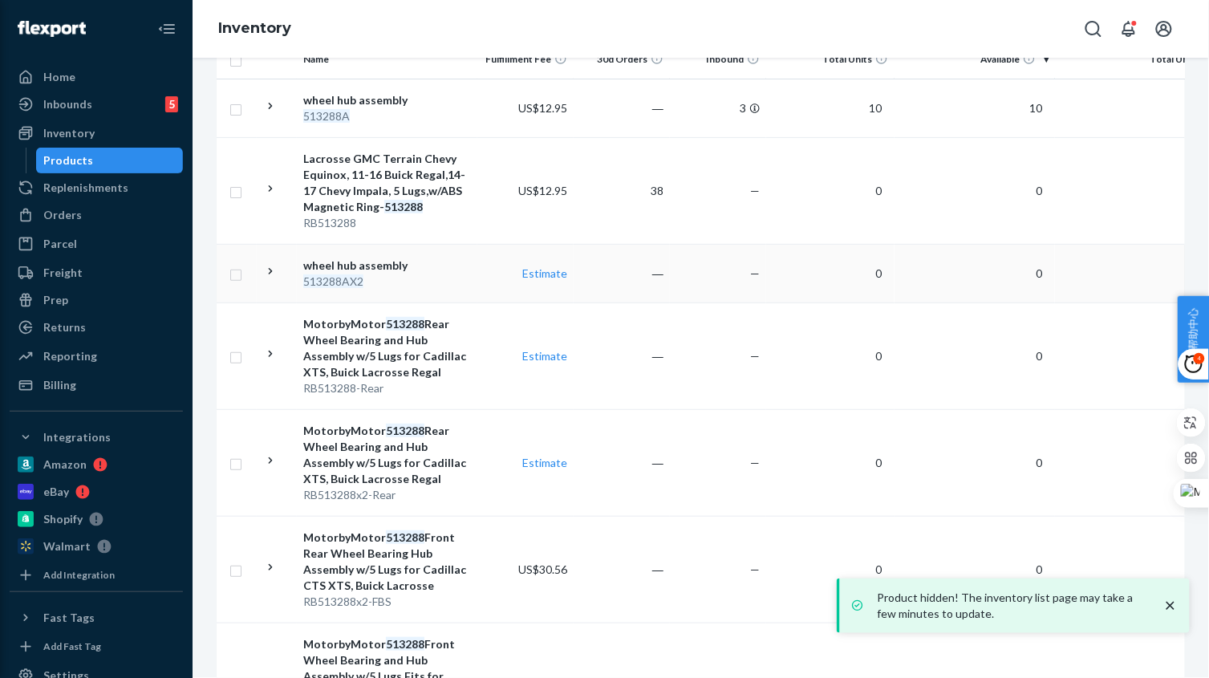
scroll to position [401, 0]
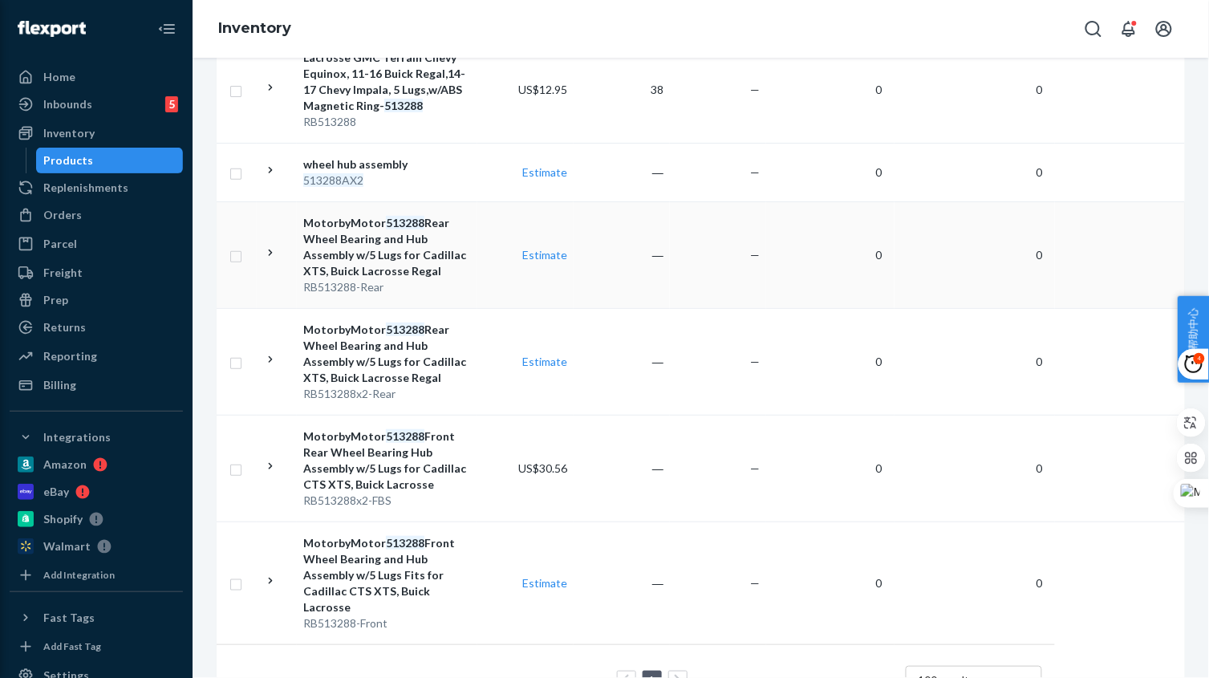
click at [503, 284] on td "Estimate" at bounding box center [525, 254] width 96 height 107
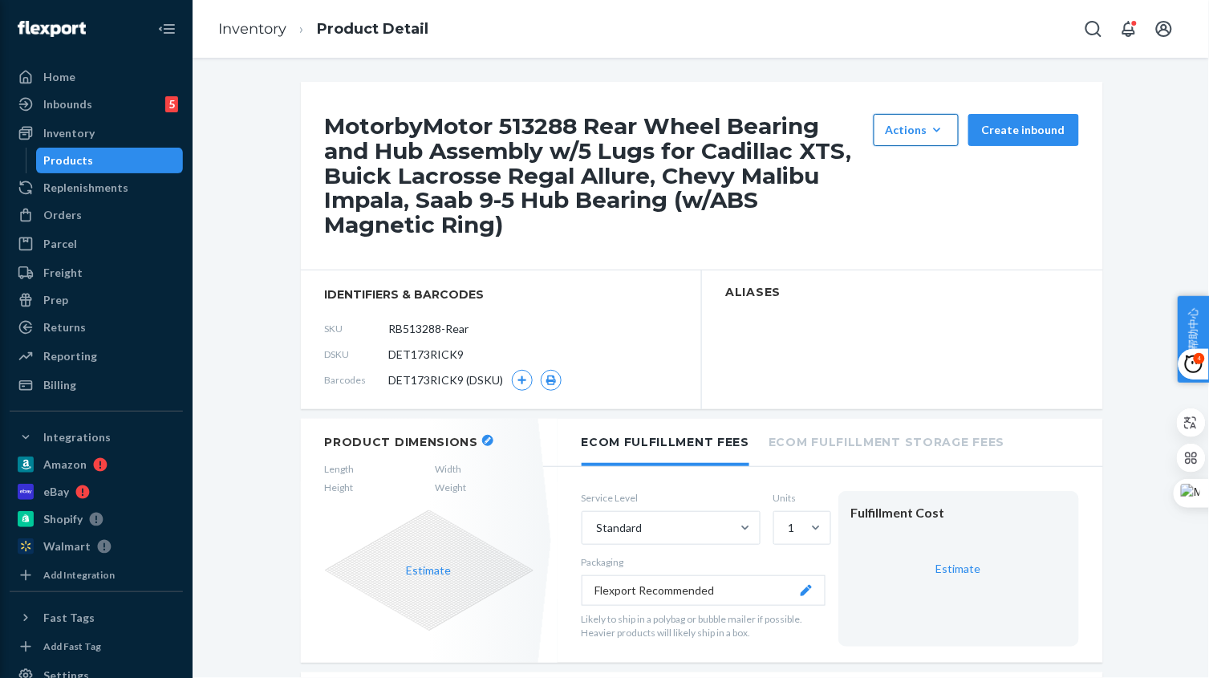
click at [930, 124] on icon "button" at bounding box center [937, 130] width 16 height 16
click at [938, 160] on button "Hide" at bounding box center [954, 169] width 154 height 34
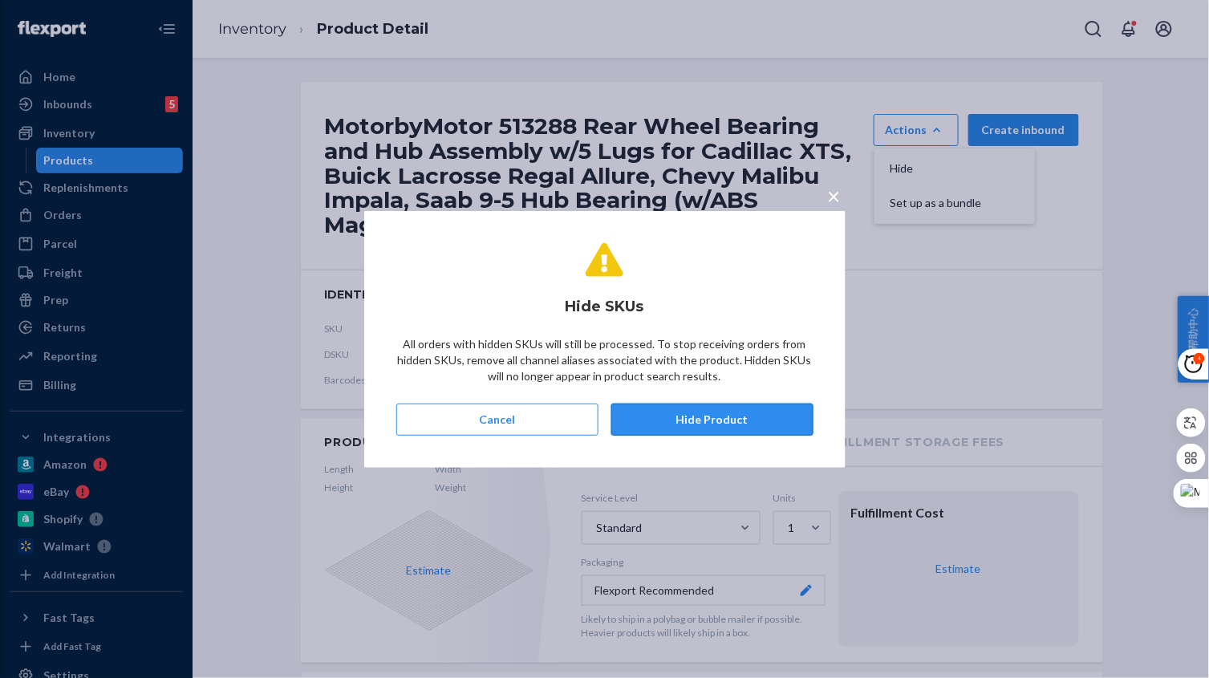
click at [741, 419] on button "Hide Product" at bounding box center [712, 419] width 202 height 32
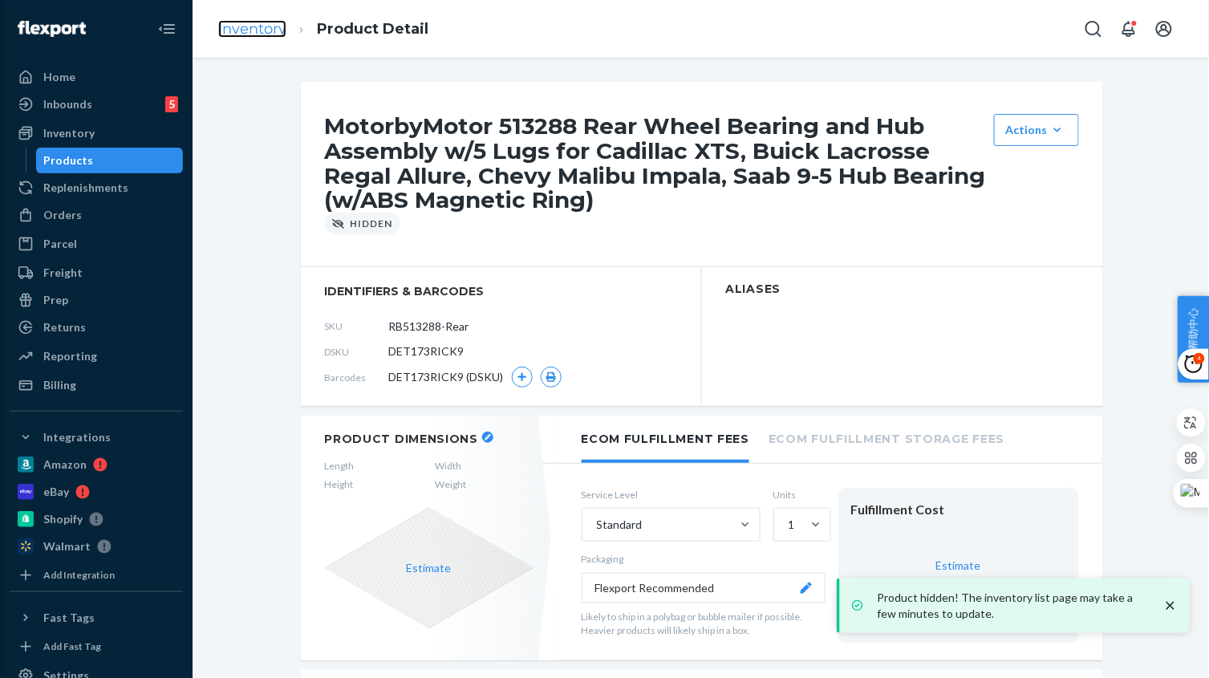
click at [257, 28] on link "Inventory" at bounding box center [252, 29] width 68 height 18
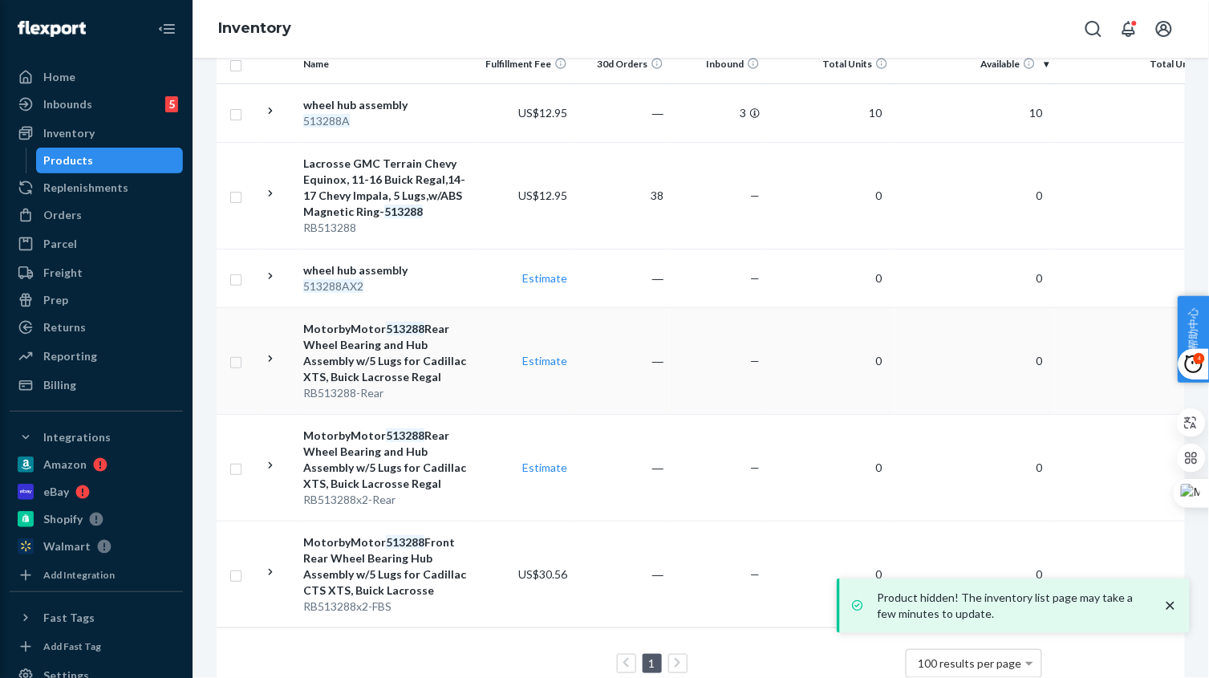
scroll to position [300, 0]
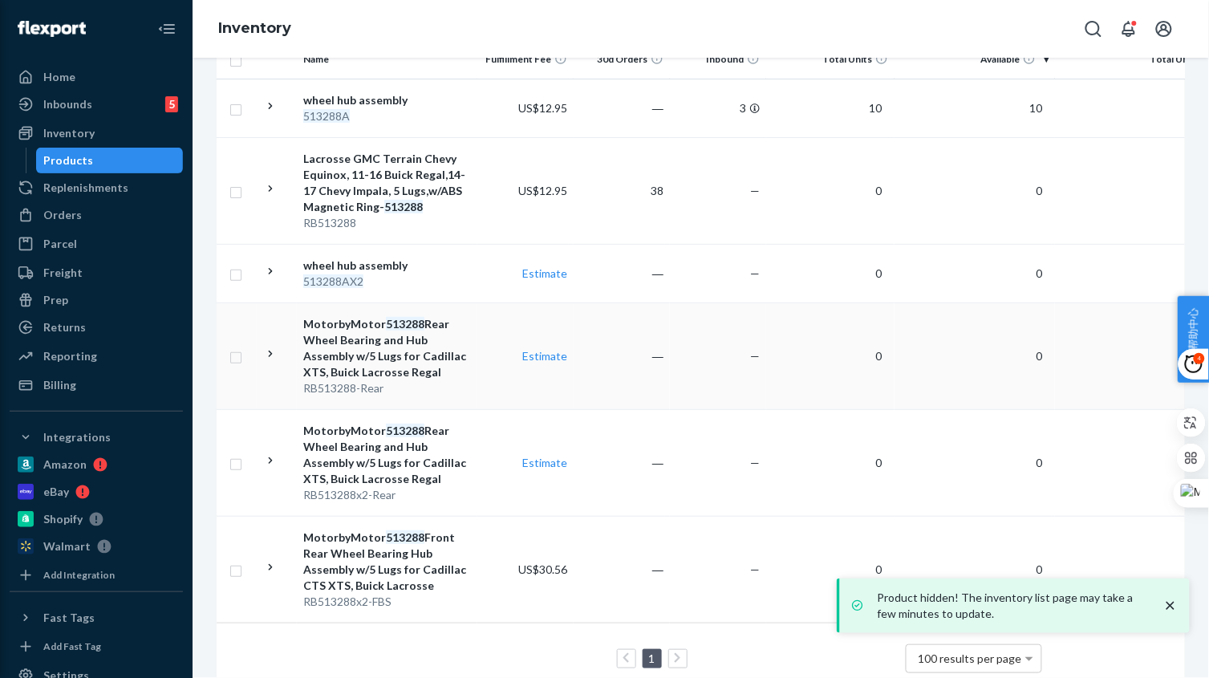
click at [468, 387] on div "RB513288-Rear" at bounding box center [387, 388] width 168 height 16
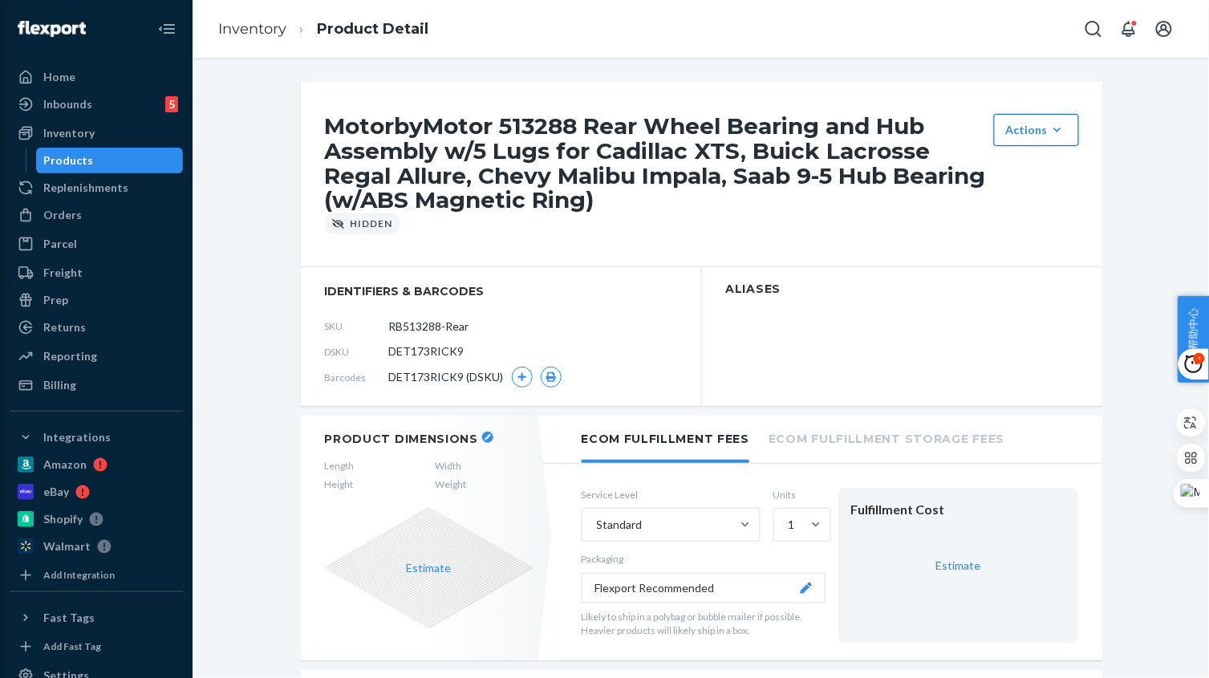
click at [1008, 127] on div "Actions" at bounding box center [1036, 130] width 61 height 16
drag, startPoint x: 1011, startPoint y: 160, endPoint x: 358, endPoint y: 156, distance: 652.1
click at [354, 224] on div "MotorbyMotor 513288 Rear Wheel Bearing and Hub Assembly w/5 Lugs for Cadillac X…" at bounding box center [702, 174] width 802 height 185
click at [274, 30] on link "Inventory" at bounding box center [252, 29] width 68 height 18
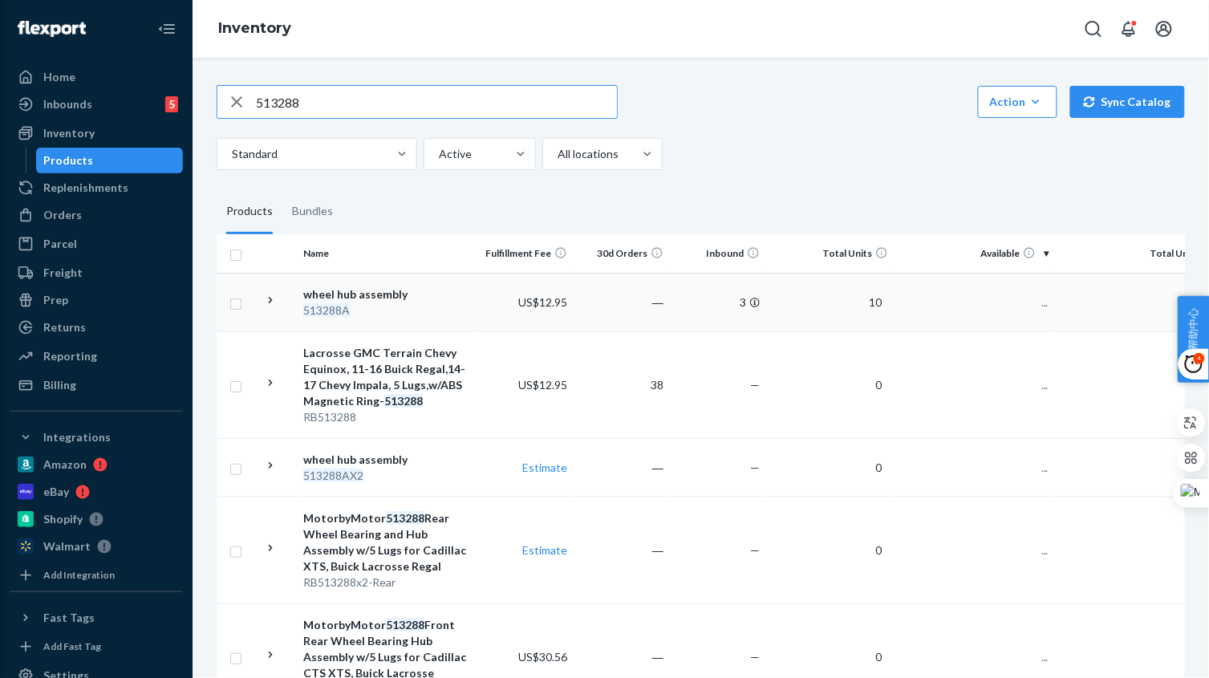
scroll to position [201, 0]
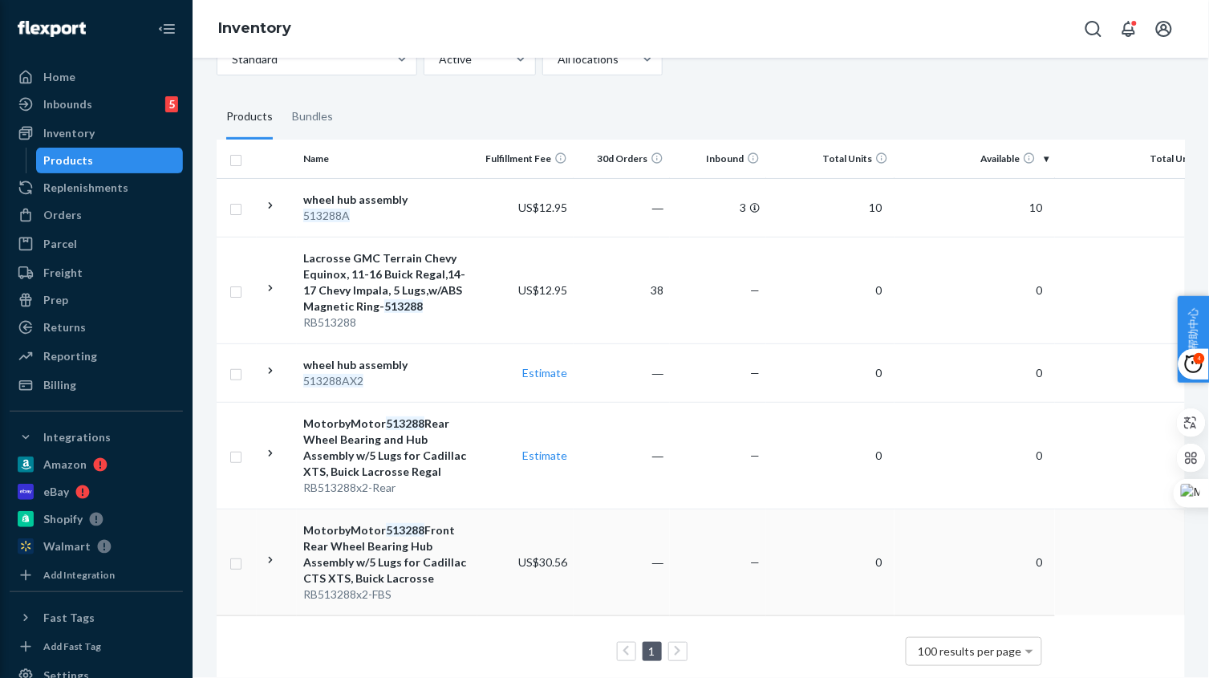
click at [457, 572] on div "MotorbyMotor 513288 Front Rear Wheel Bearing Hub Assembly w/5 Lugs for Cadillac…" at bounding box center [387, 554] width 168 height 64
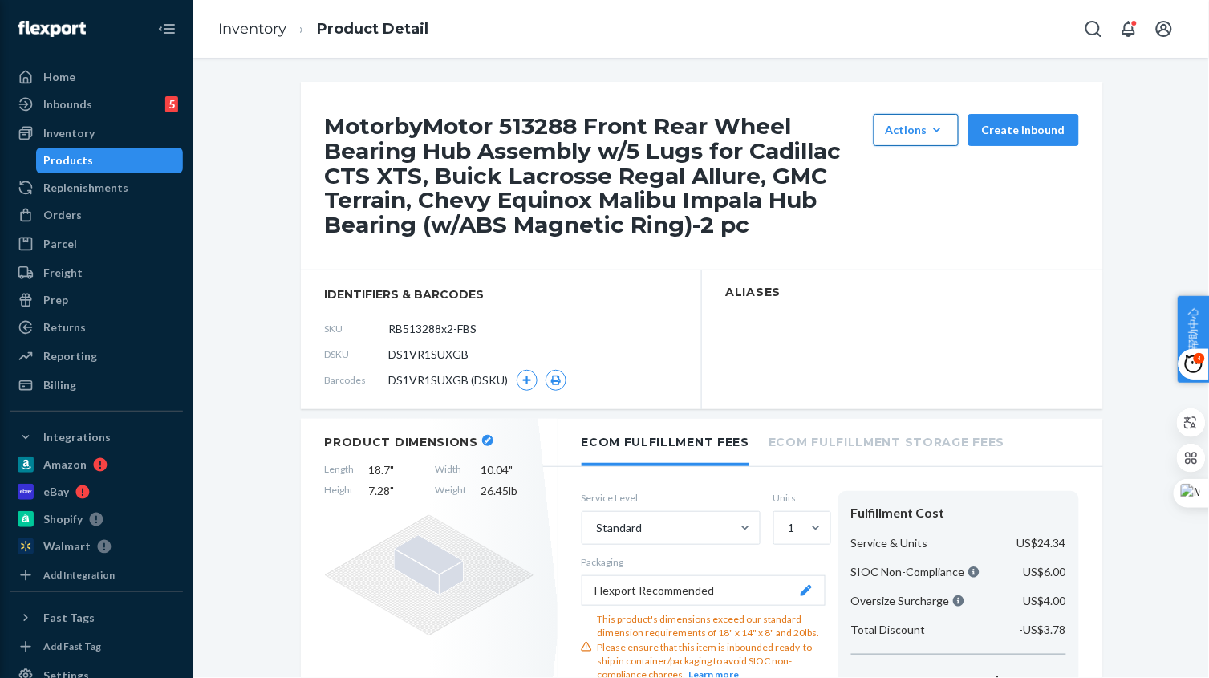
click at [940, 120] on button "Actions Hide Set up as a bundle" at bounding box center [915, 130] width 85 height 32
click at [922, 161] on button "Hide" at bounding box center [954, 169] width 154 height 34
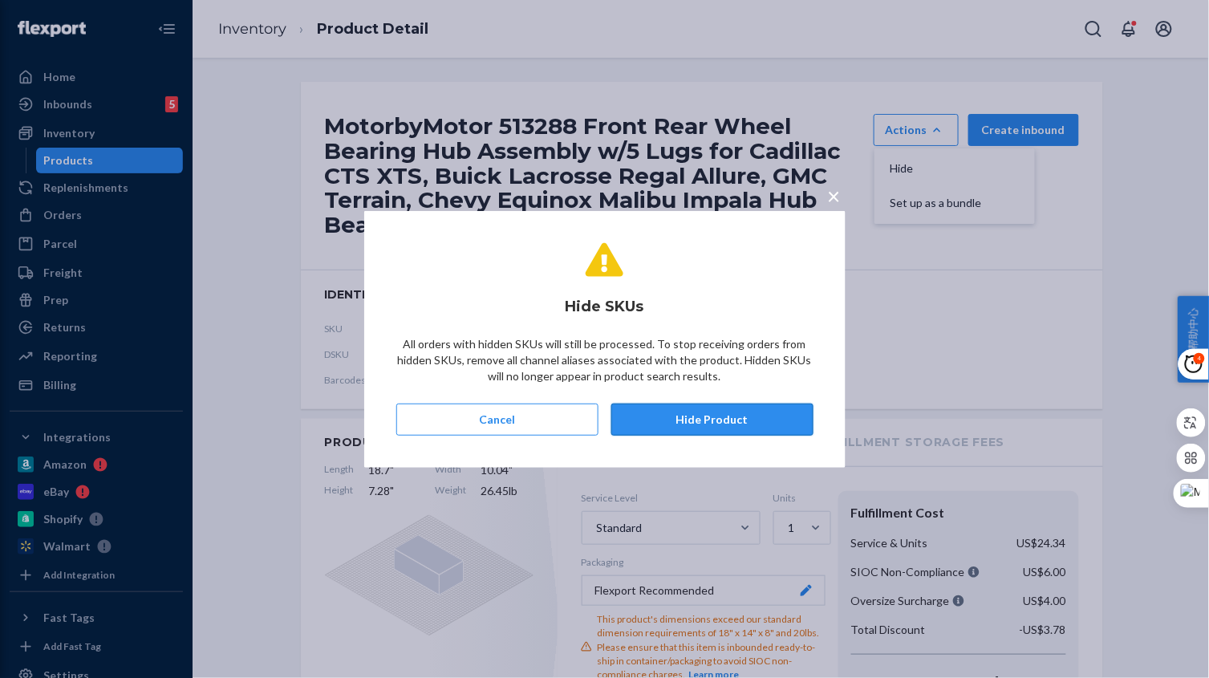
click at [756, 413] on button "Hide Product" at bounding box center [712, 419] width 202 height 32
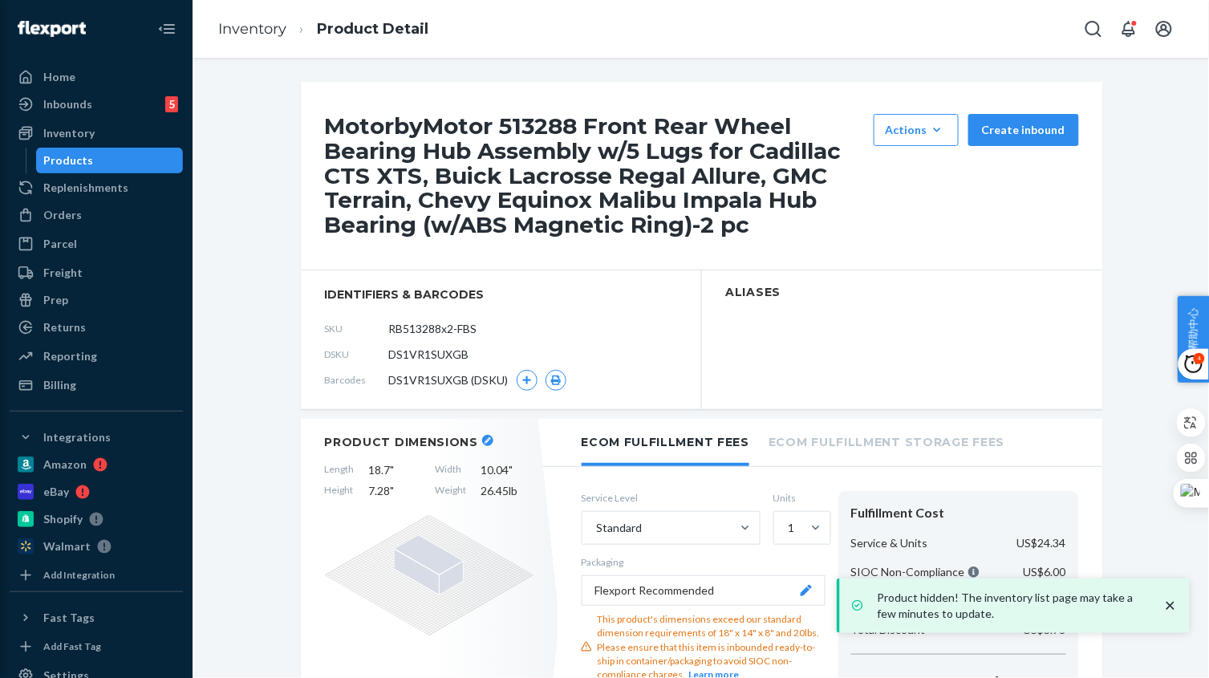
click at [270, 30] on link "Inventory" at bounding box center [252, 29] width 68 height 18
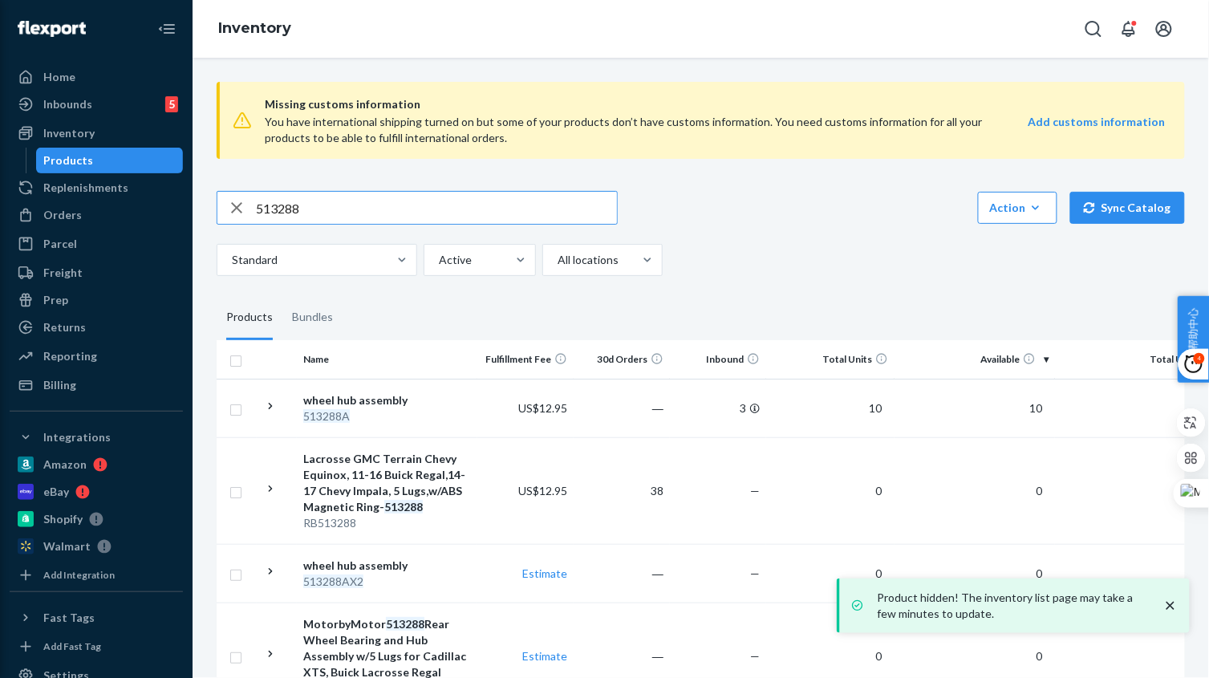
click at [437, 212] on input "513288" at bounding box center [436, 208] width 361 height 32
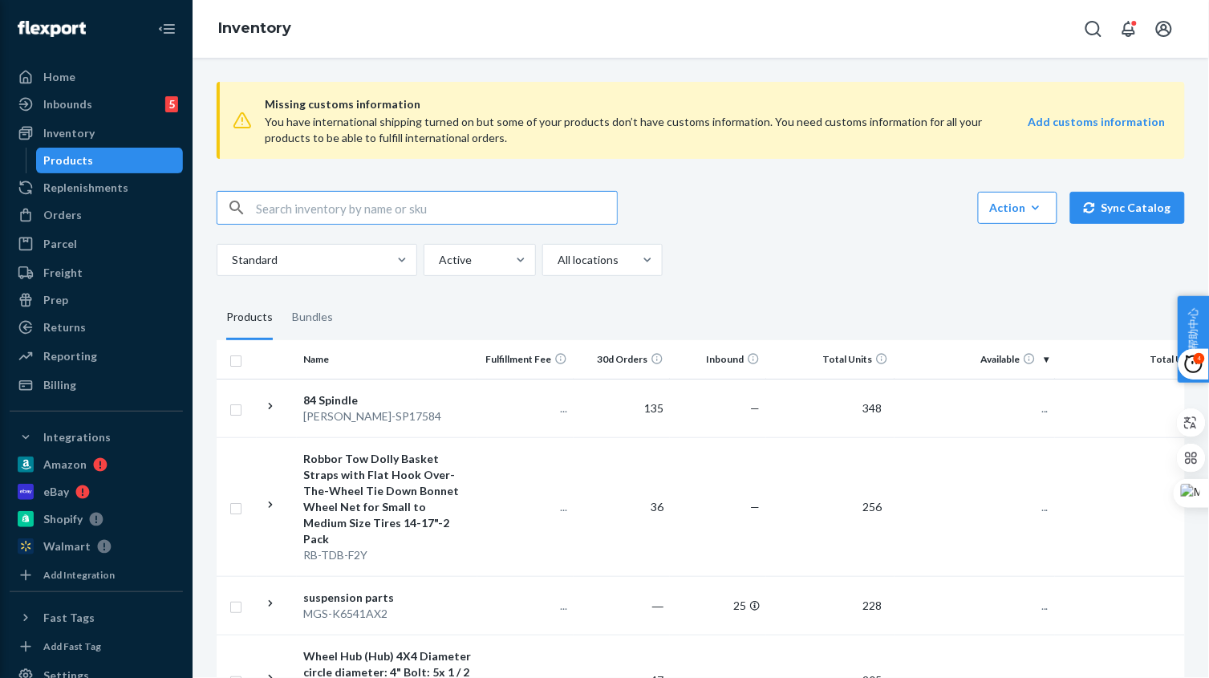
click at [419, 215] on input "text" at bounding box center [436, 208] width 361 height 32
paste input "513288A"
type input "513288"
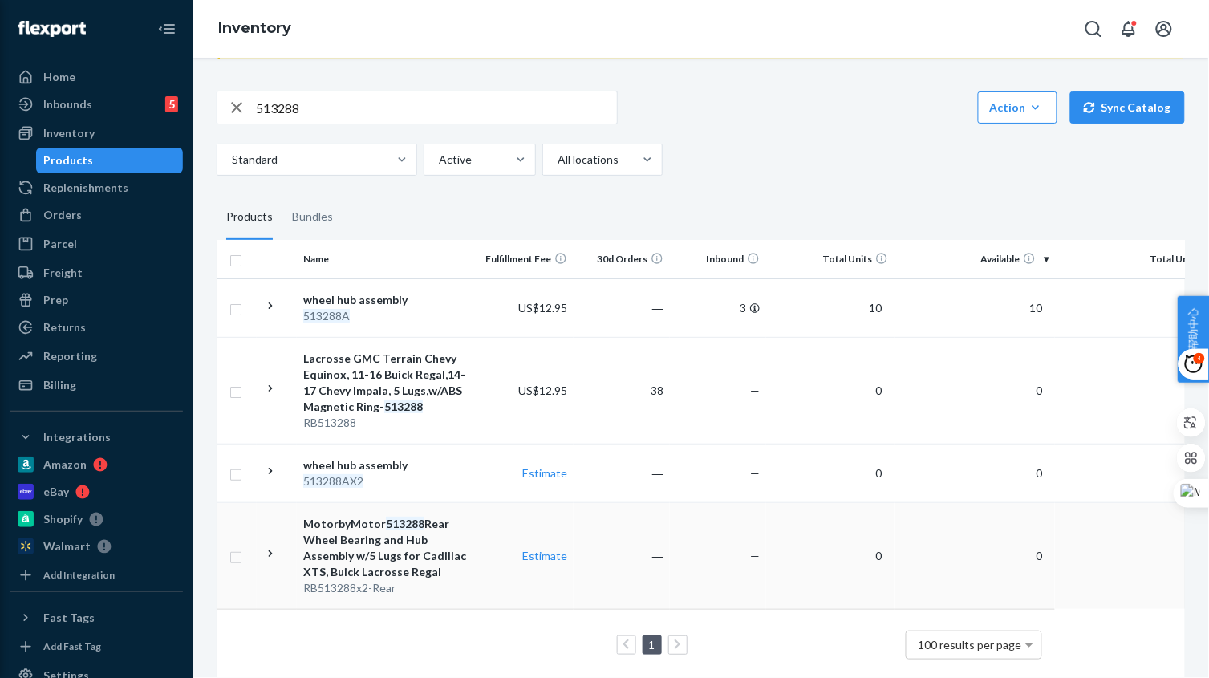
scroll to position [0, 85]
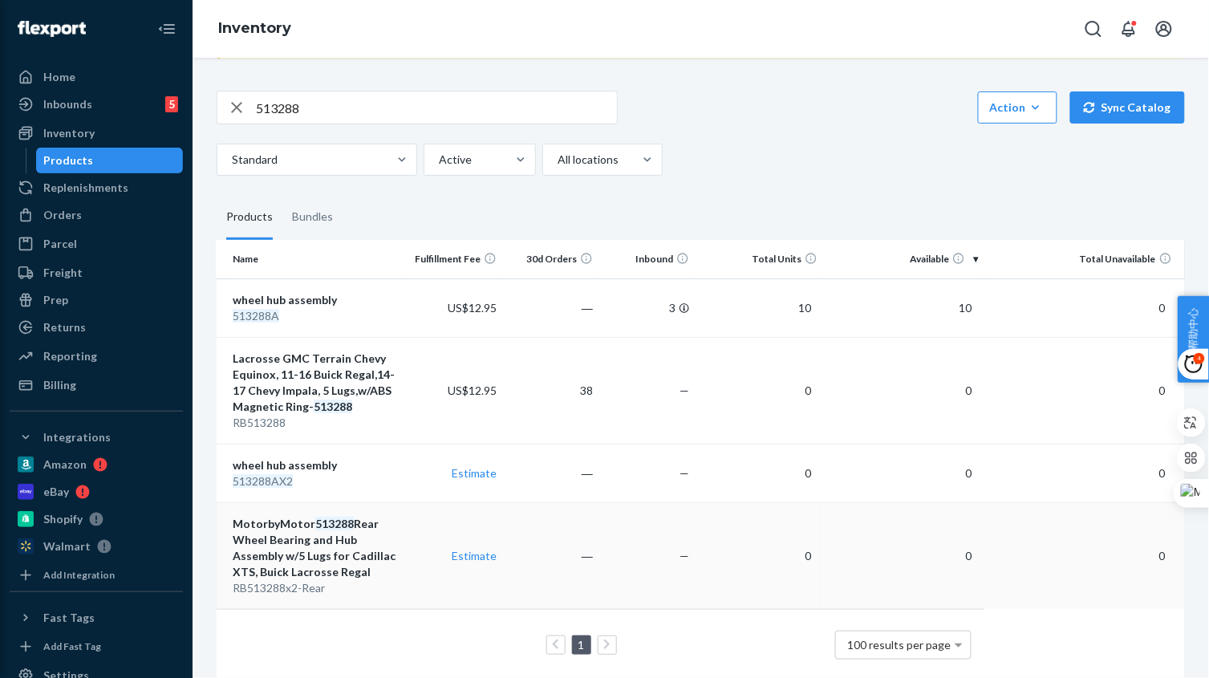
click at [560, 580] on td "―" at bounding box center [551, 555] width 96 height 107
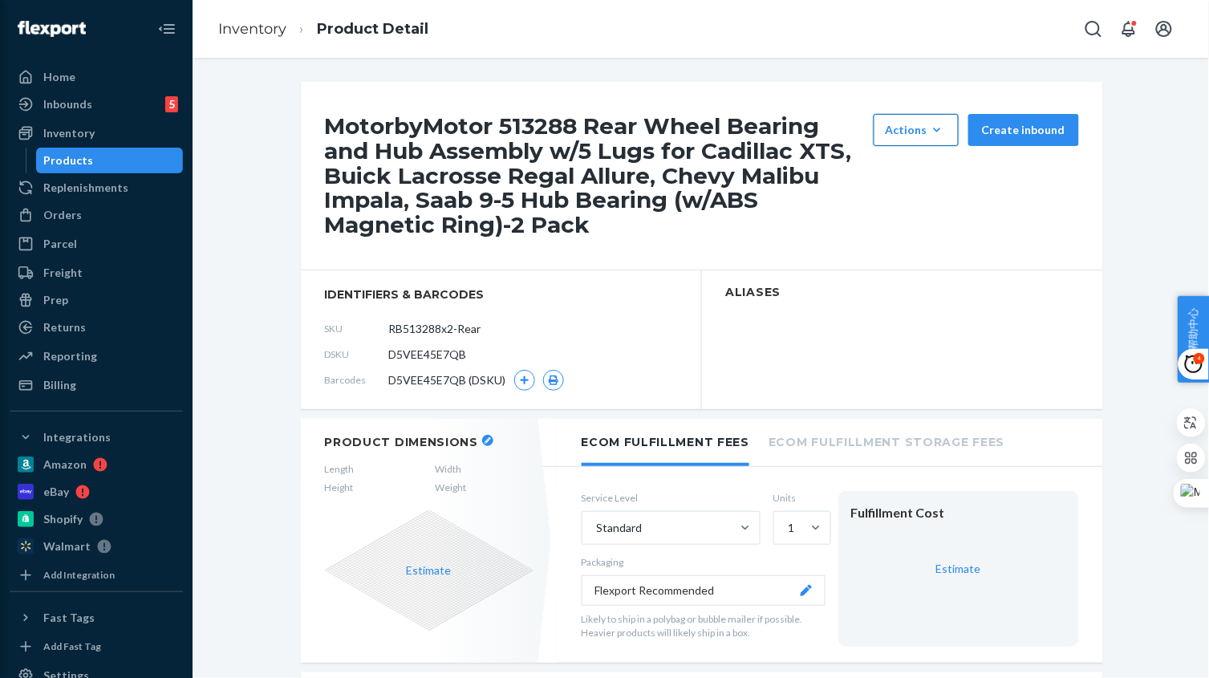
click at [943, 115] on button "Actions Hide Set up as a bundle" at bounding box center [915, 130] width 85 height 32
click at [918, 173] on span "Hide" at bounding box center [939, 168] width 99 height 11
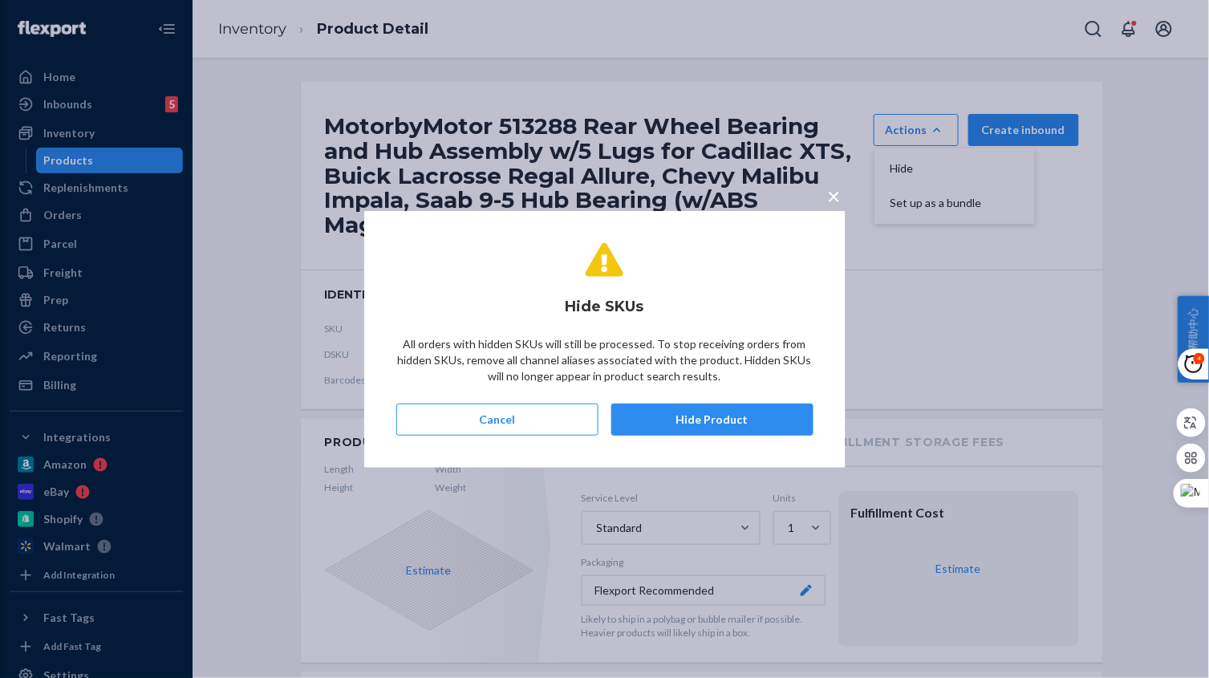
click at [745, 427] on button "Hide Product" at bounding box center [712, 419] width 202 height 32
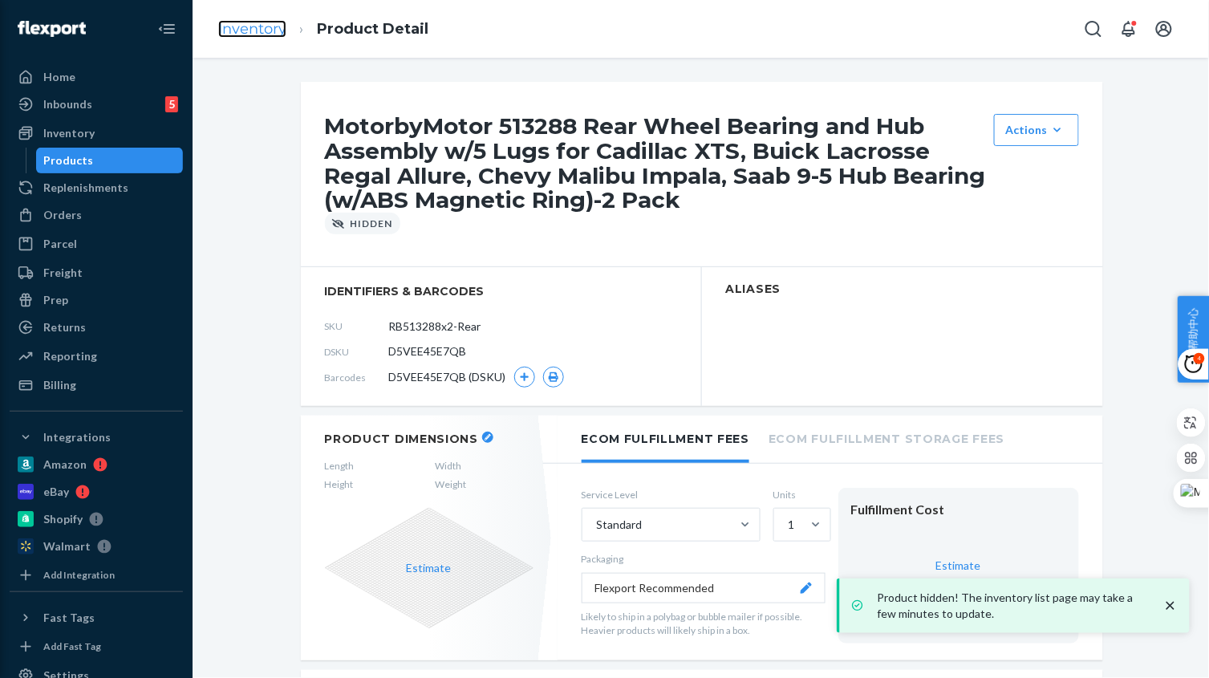
click at [269, 29] on link "Inventory" at bounding box center [252, 29] width 68 height 18
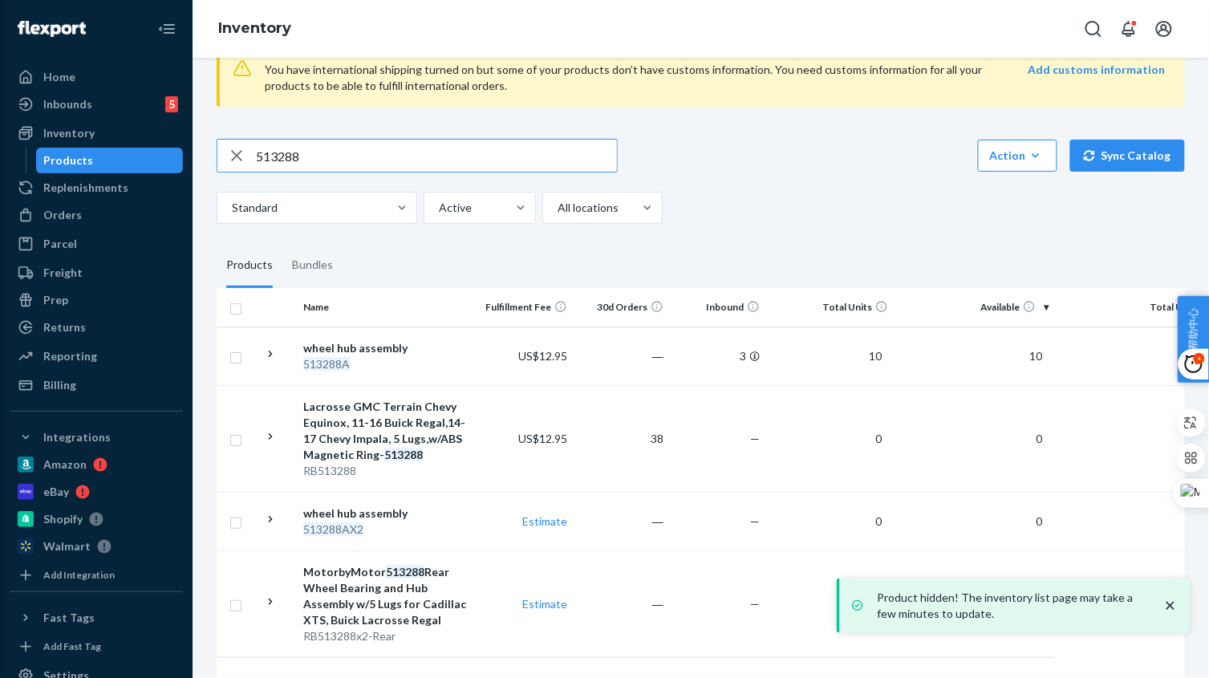
scroll to position [32, 0]
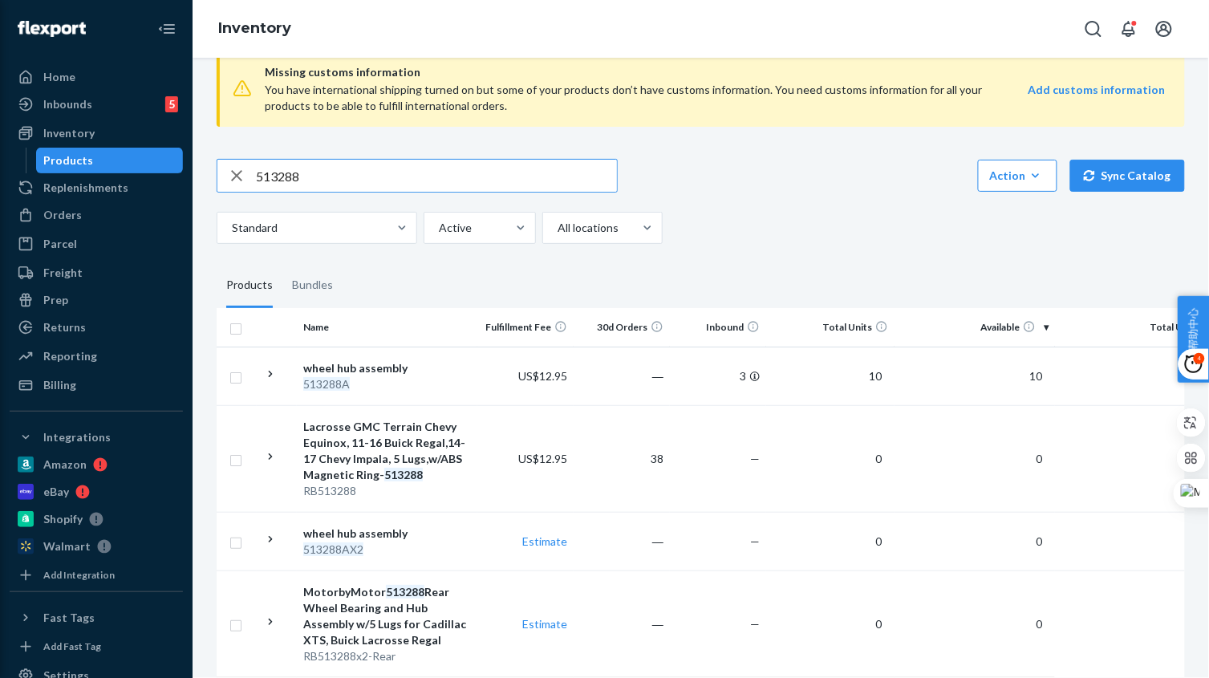
click at [354, 169] on input "513288" at bounding box center [436, 176] width 361 height 32
click at [339, 180] on input "513288" at bounding box center [436, 176] width 361 height 32
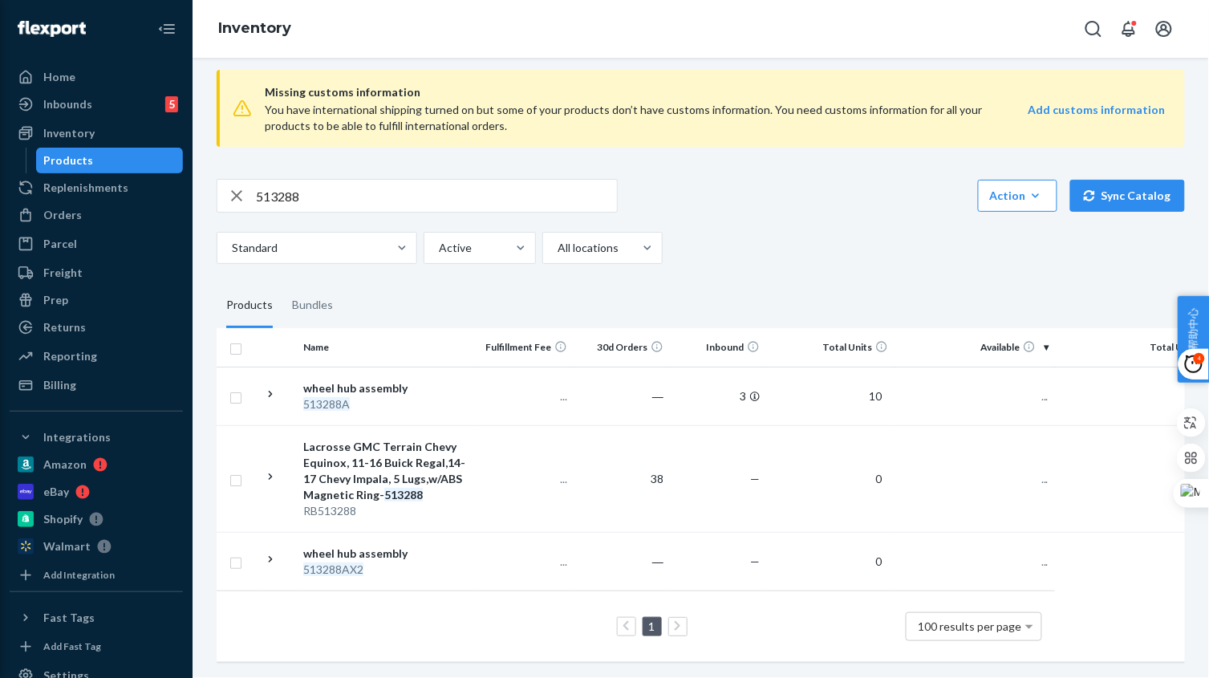
scroll to position [26, 0]
drag, startPoint x: 226, startPoint y: 181, endPoint x: 242, endPoint y: 178, distance: 16.4
click at [225, 181] on div "513288" at bounding box center [416, 196] width 399 height 32
paste input "5097A"
type input "515097"
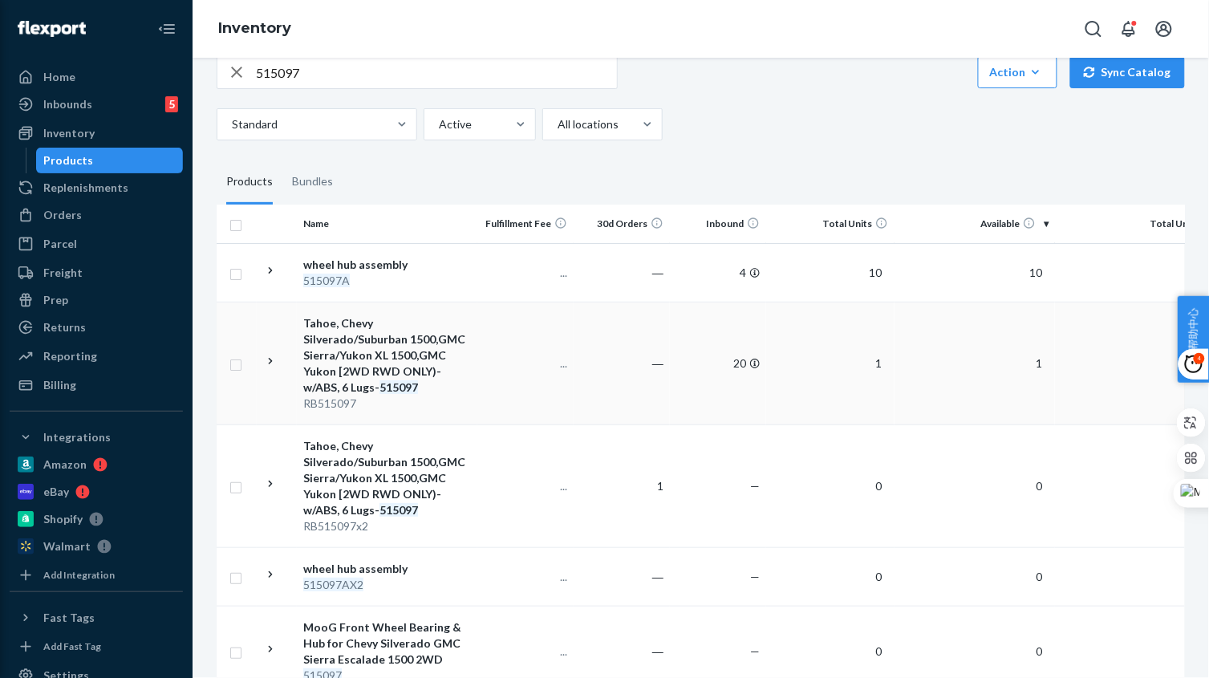
scroll to position [201, 0]
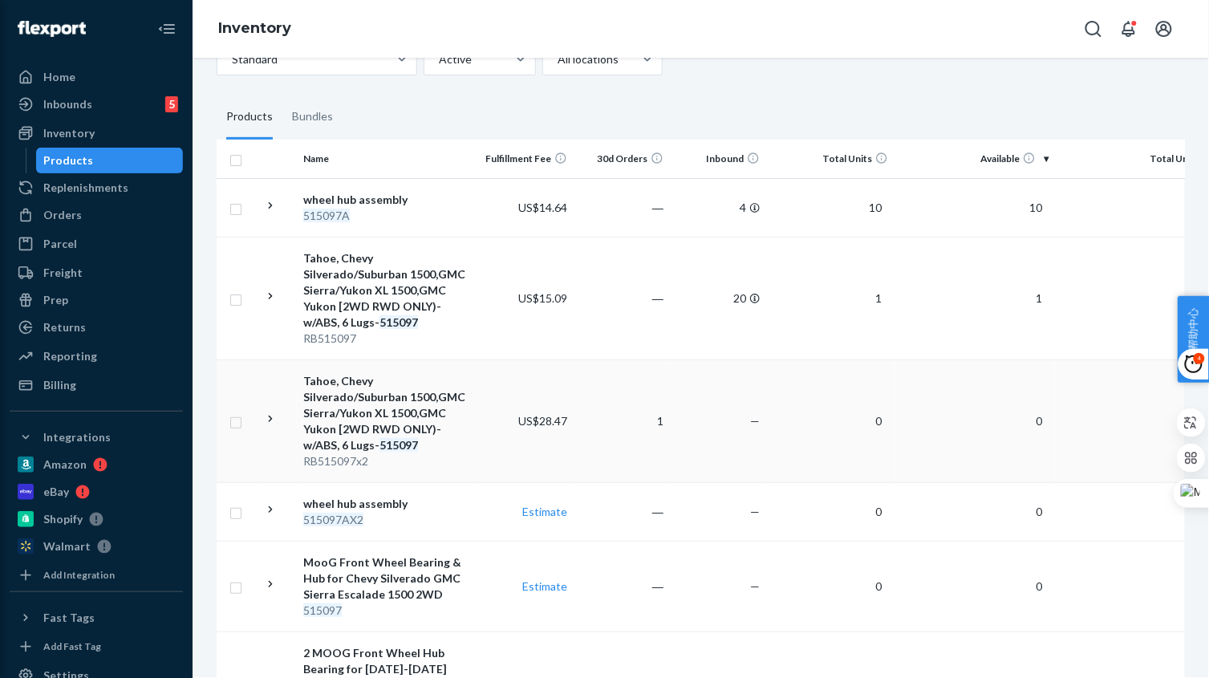
click at [456, 457] on div "RB515097x2" at bounding box center [387, 461] width 168 height 16
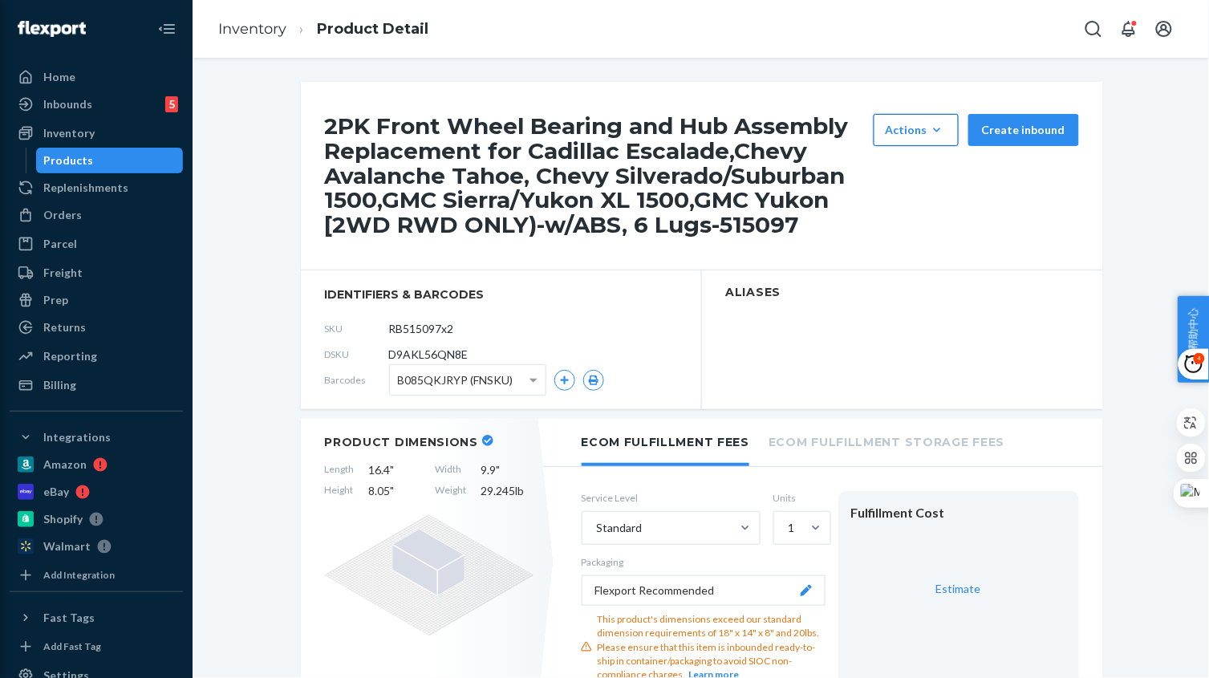
click at [919, 132] on div "Actions" at bounding box center [915, 130] width 61 height 16
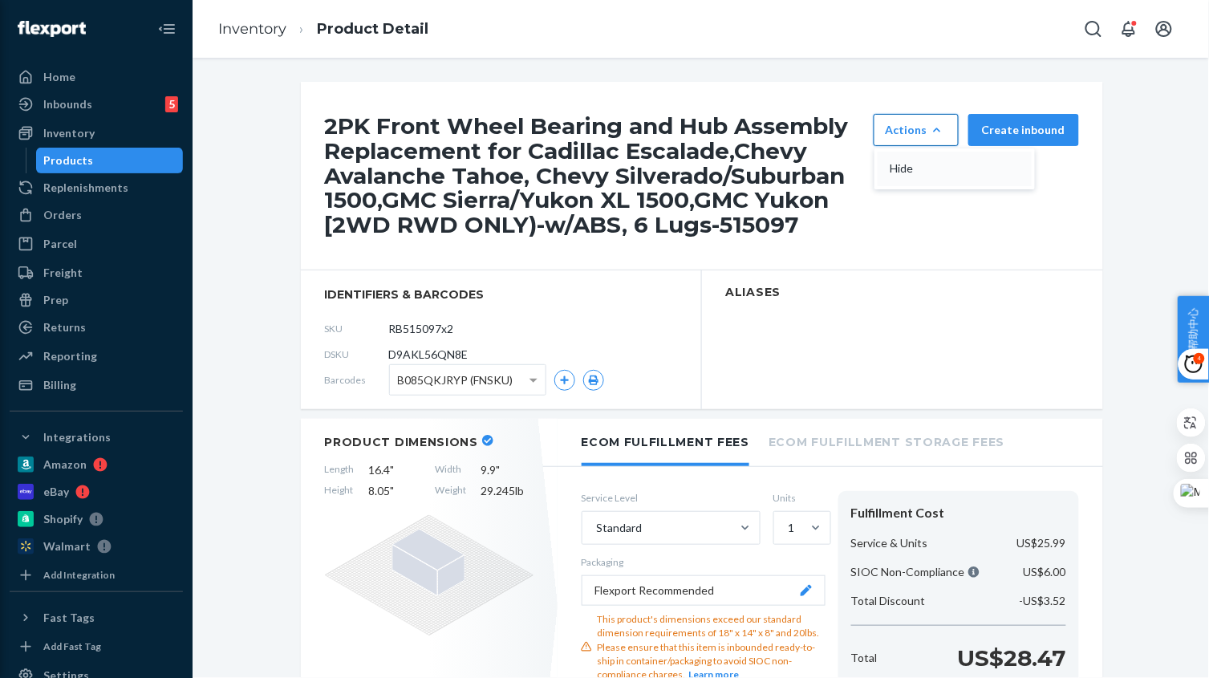
click at [922, 160] on button "Hide" at bounding box center [954, 169] width 154 height 34
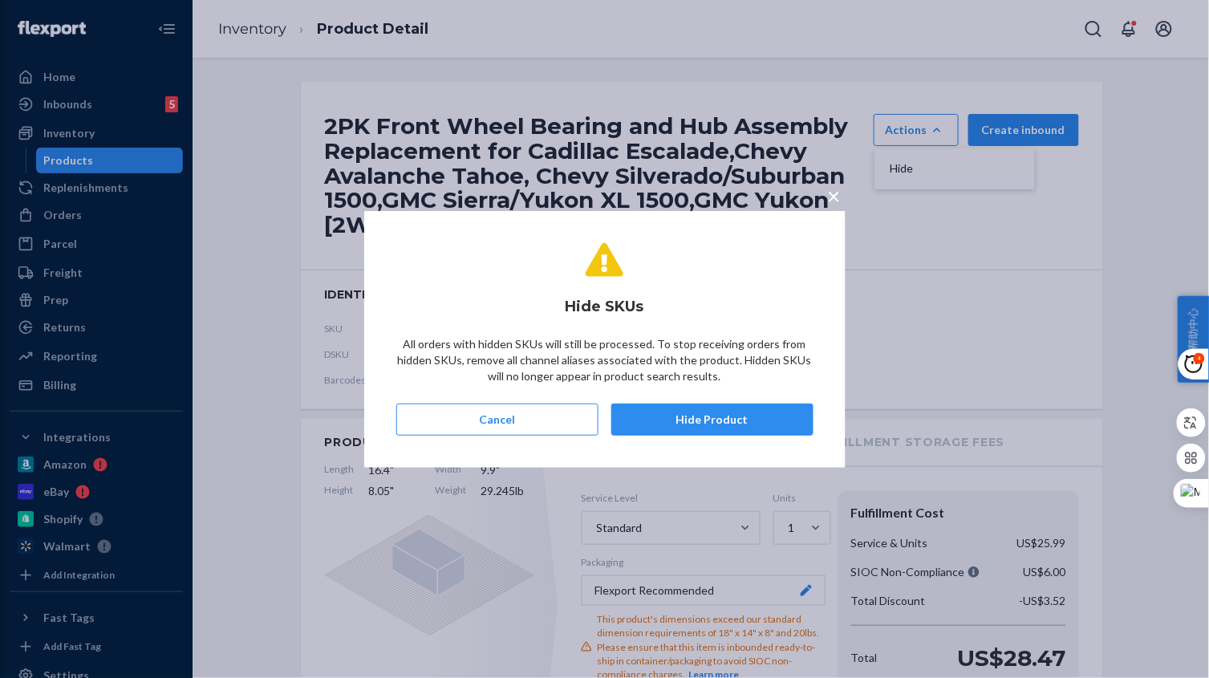
drag, startPoint x: 727, startPoint y: 412, endPoint x: 608, endPoint y: 358, distance: 130.6
click at [728, 412] on button "Hide Product" at bounding box center [712, 419] width 202 height 32
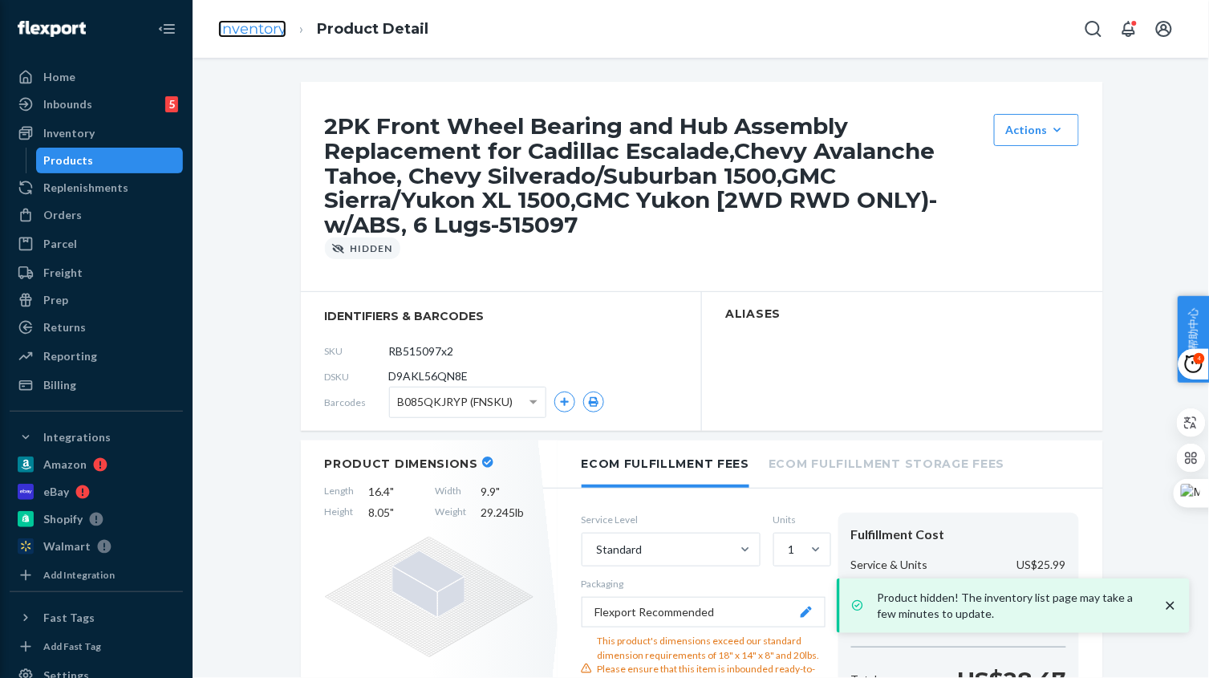
click at [264, 30] on link "Inventory" at bounding box center [252, 29] width 68 height 18
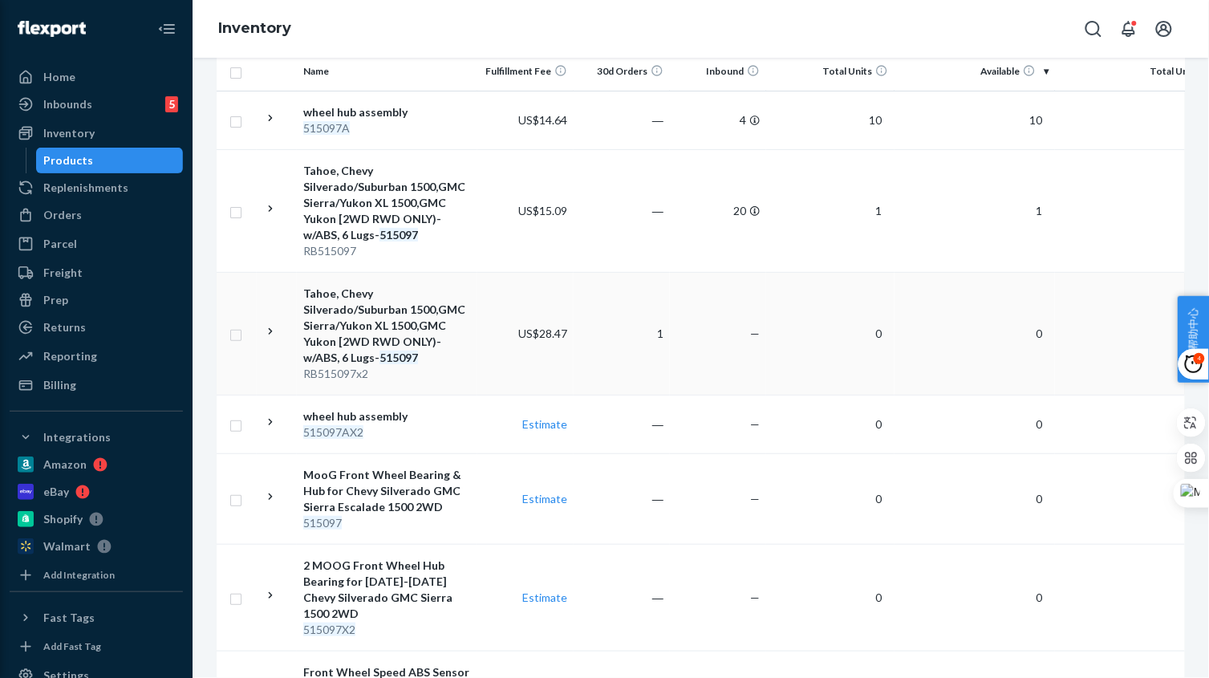
scroll to position [300, 0]
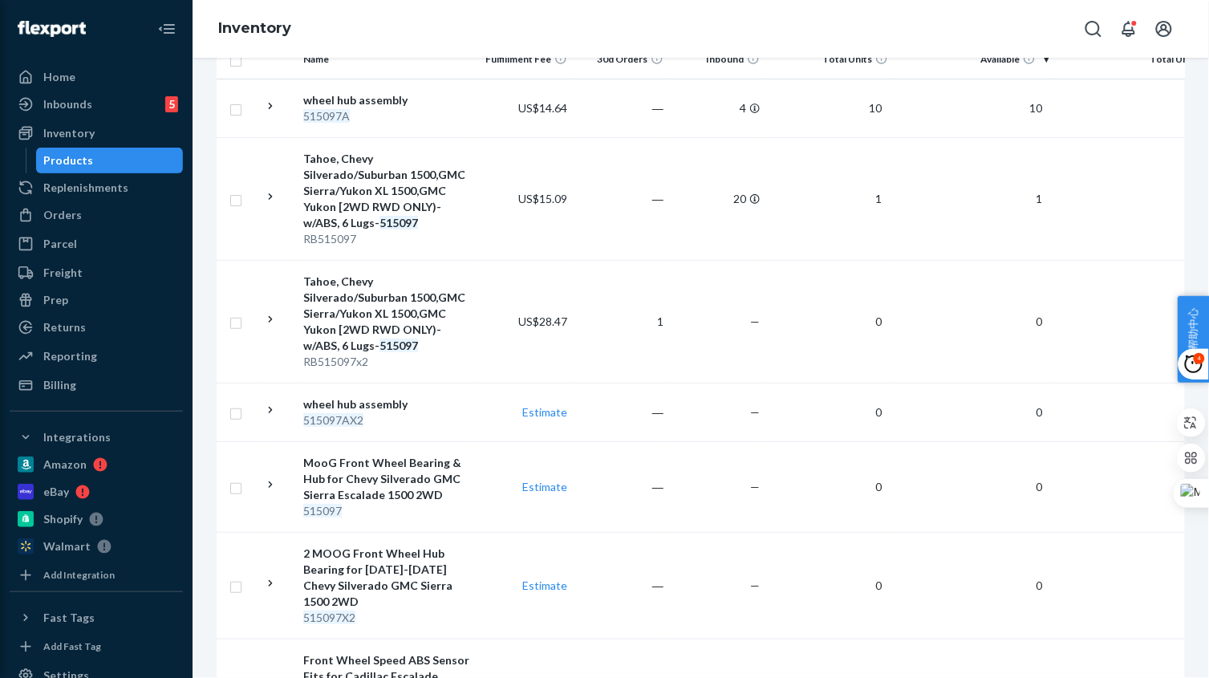
click at [481, 499] on td "Estimate" at bounding box center [525, 486] width 96 height 91
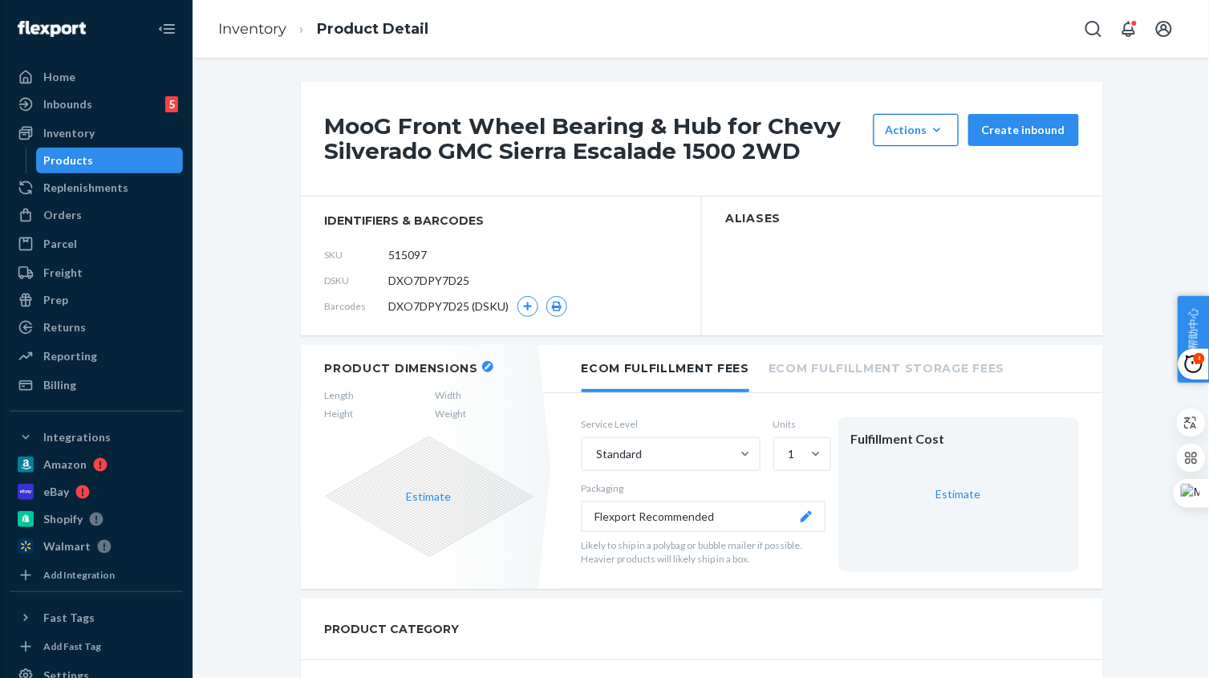
click at [922, 128] on div "Actions" at bounding box center [915, 130] width 61 height 16
click at [934, 160] on button "Hide" at bounding box center [954, 169] width 154 height 34
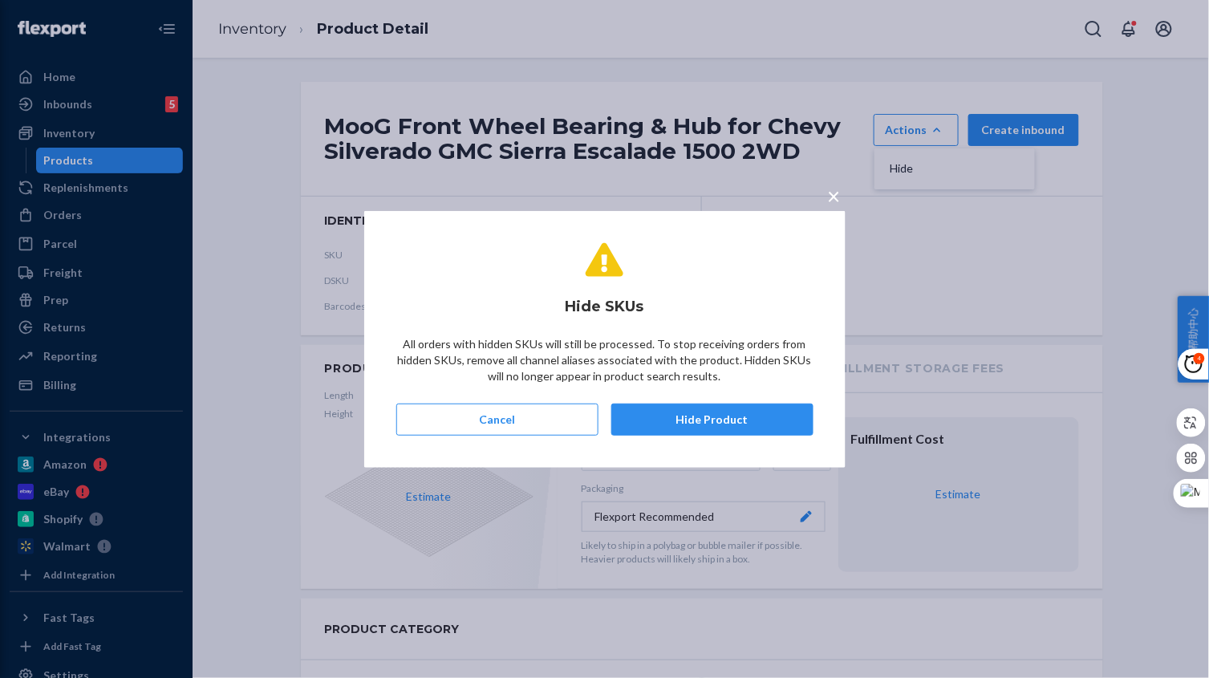
click at [731, 422] on button "Hide Product" at bounding box center [712, 419] width 202 height 32
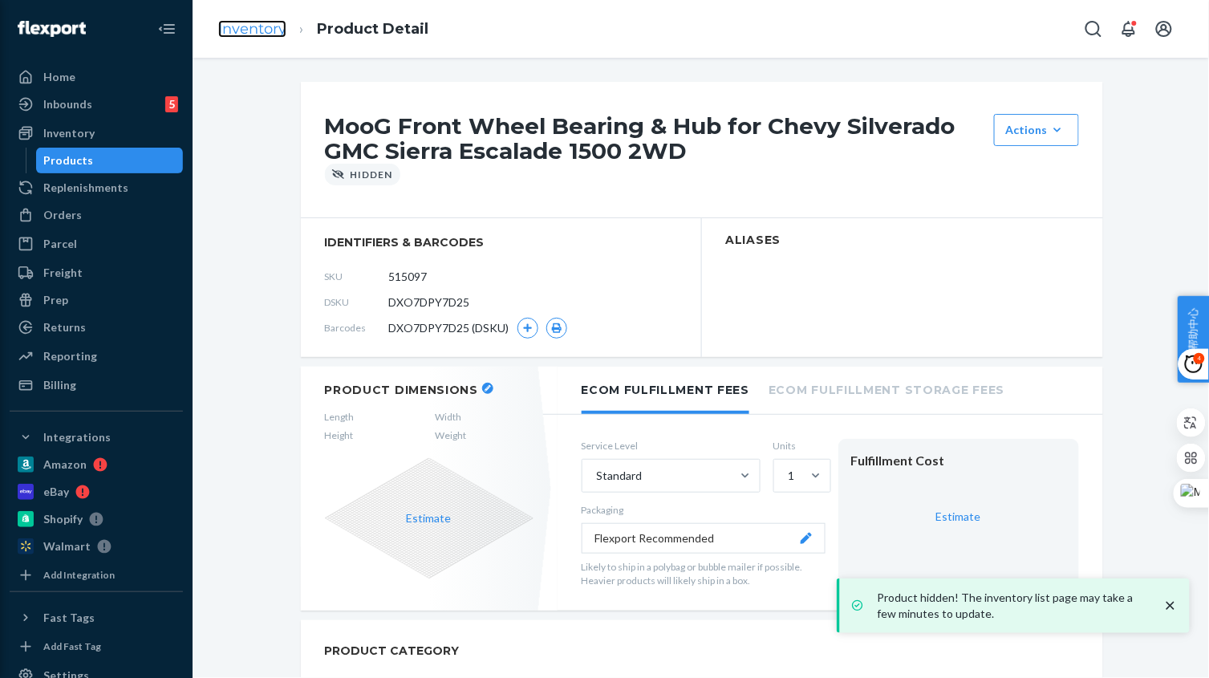
click at [244, 29] on link "Inventory" at bounding box center [252, 29] width 68 height 18
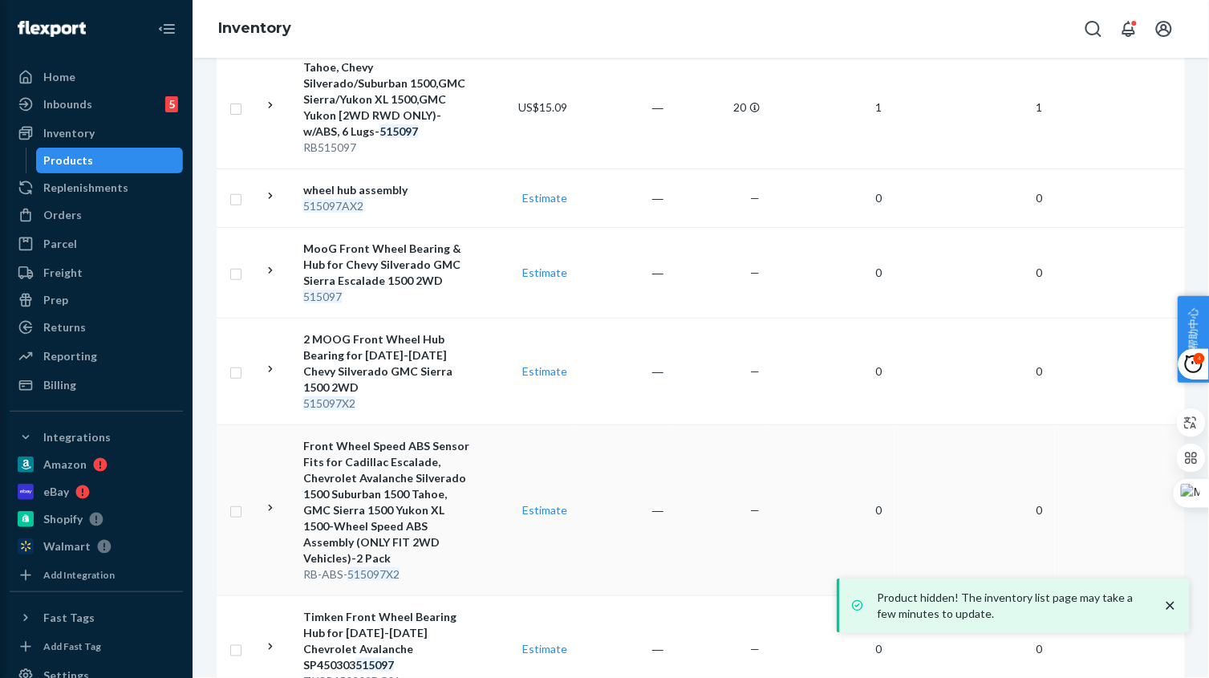
scroll to position [401, 0]
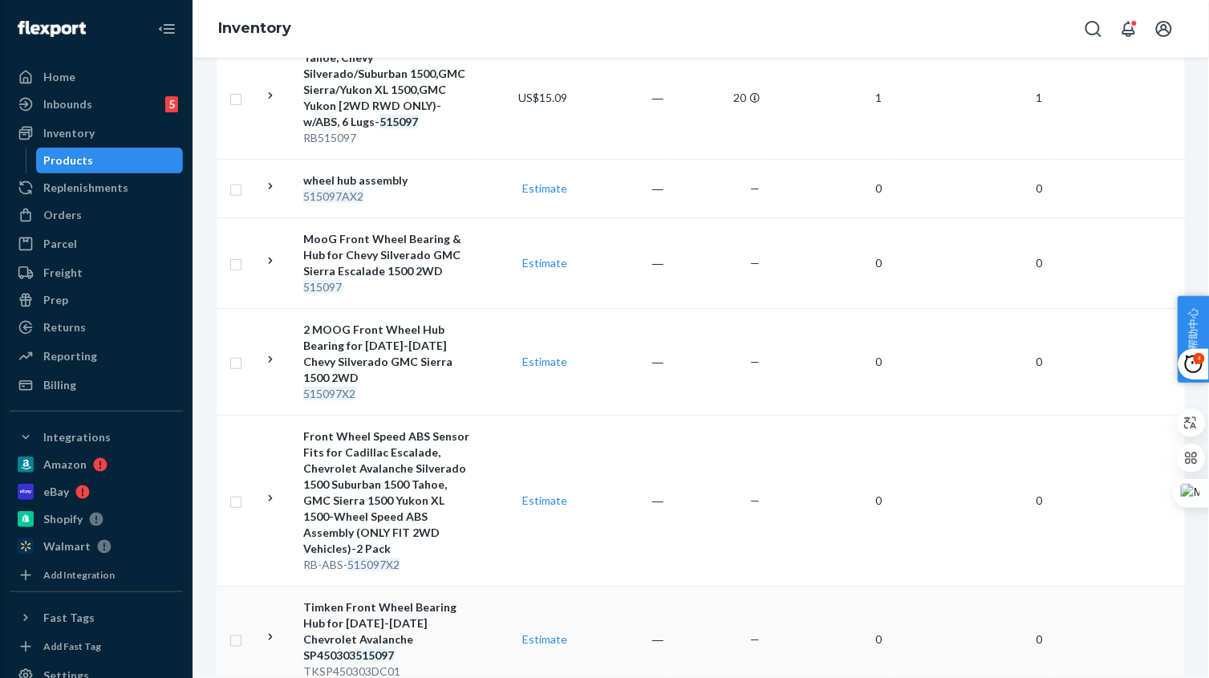
click at [516, 634] on td "Estimate" at bounding box center [525, 638] width 96 height 107
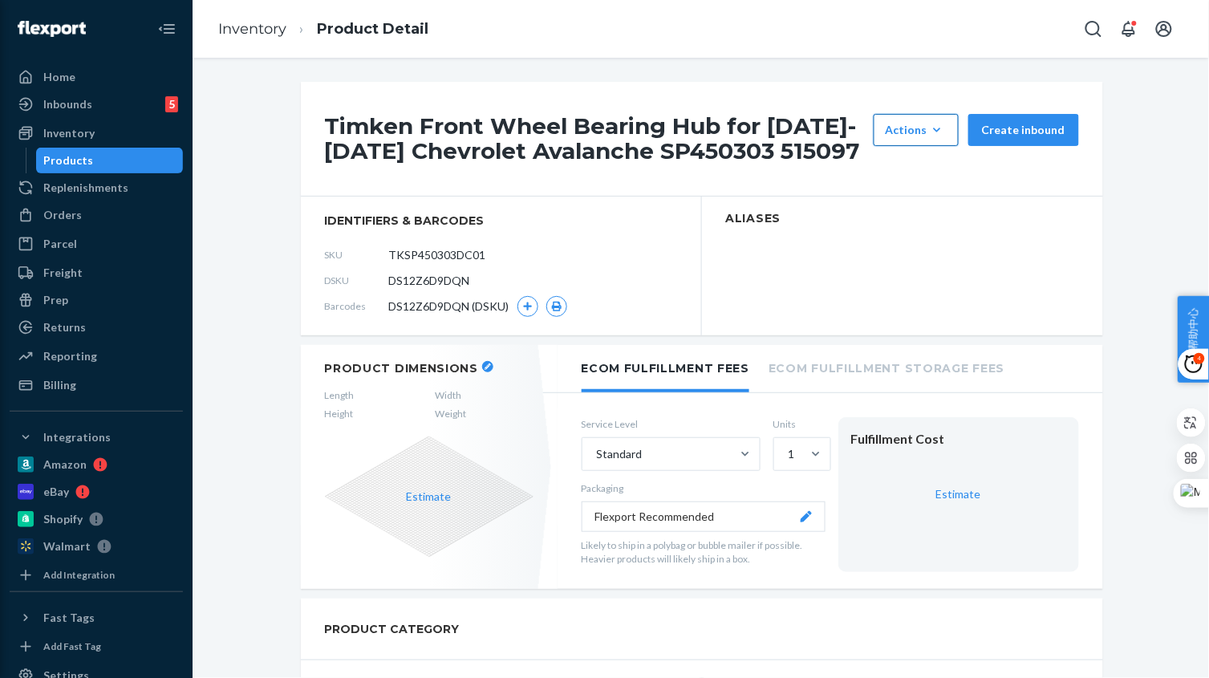
click at [917, 138] on button "Actions Hide Set up as a bundle" at bounding box center [915, 130] width 85 height 32
click at [912, 164] on span "Hide" at bounding box center [939, 168] width 99 height 11
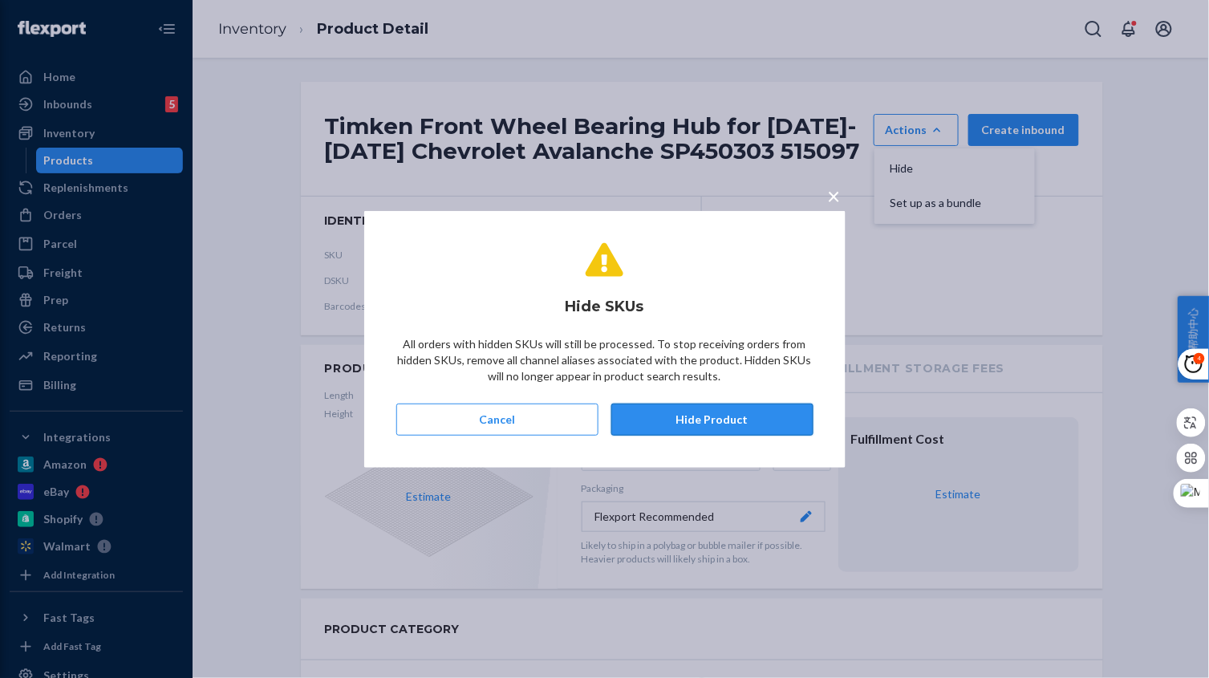
click at [722, 413] on button "Hide Product" at bounding box center [712, 419] width 202 height 32
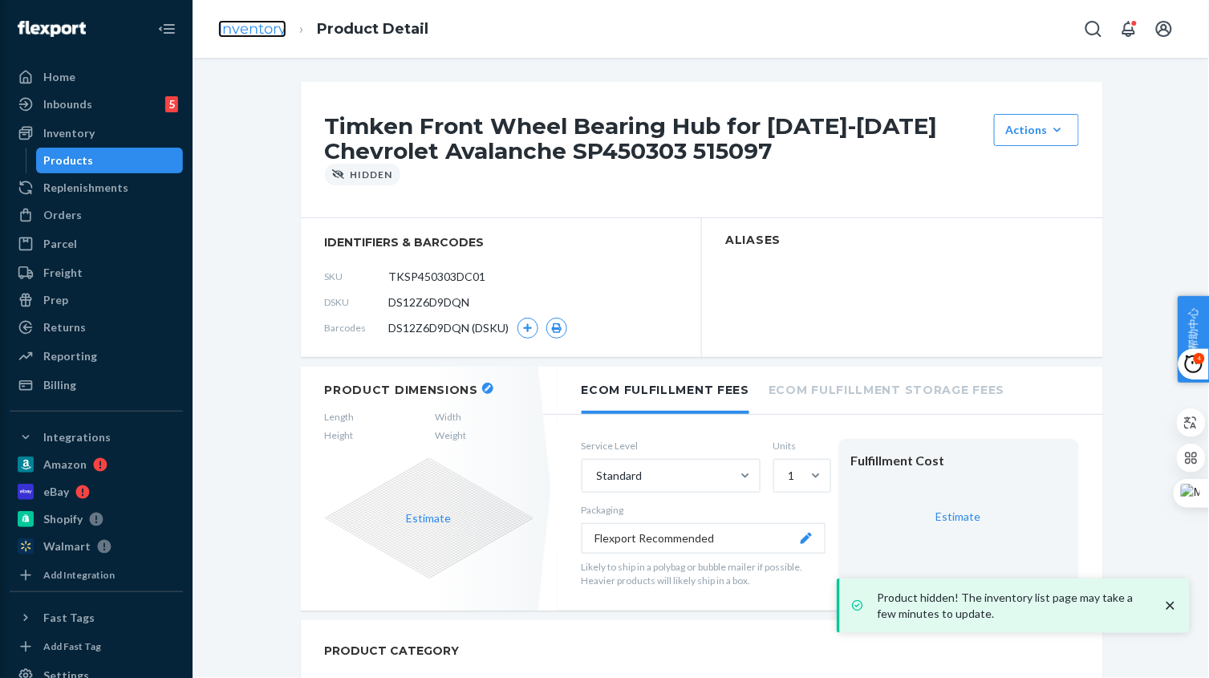
click at [251, 22] on link "Inventory" at bounding box center [252, 29] width 68 height 18
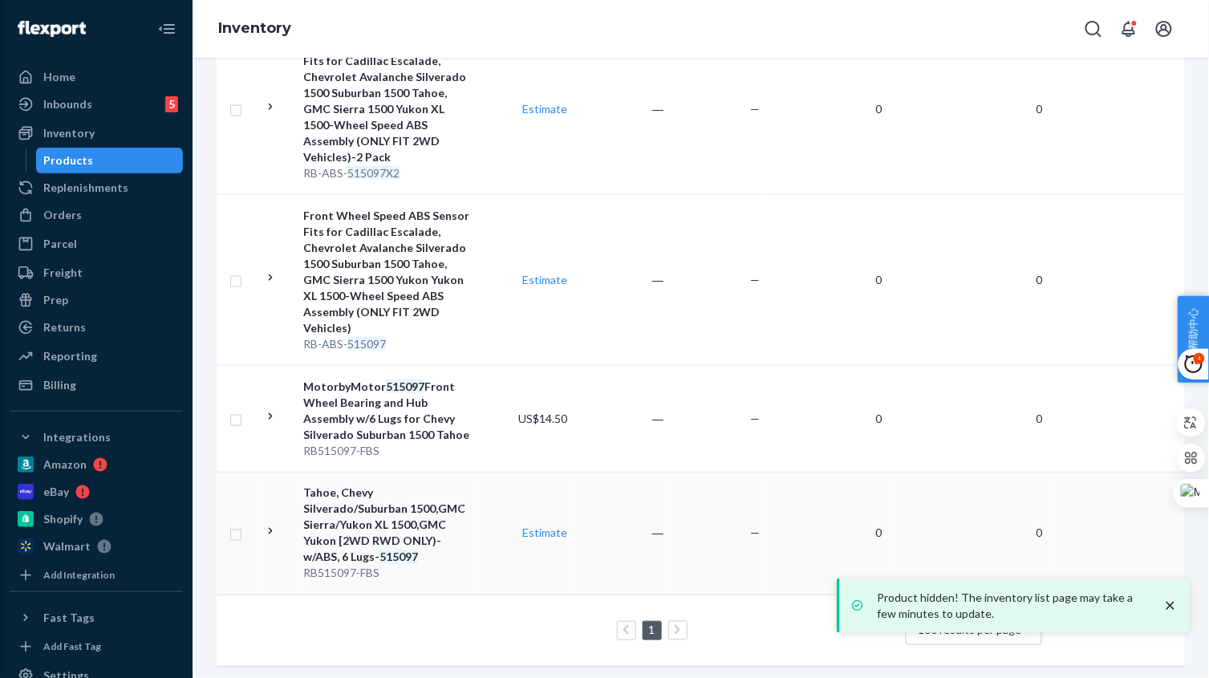
scroll to position [703, 0]
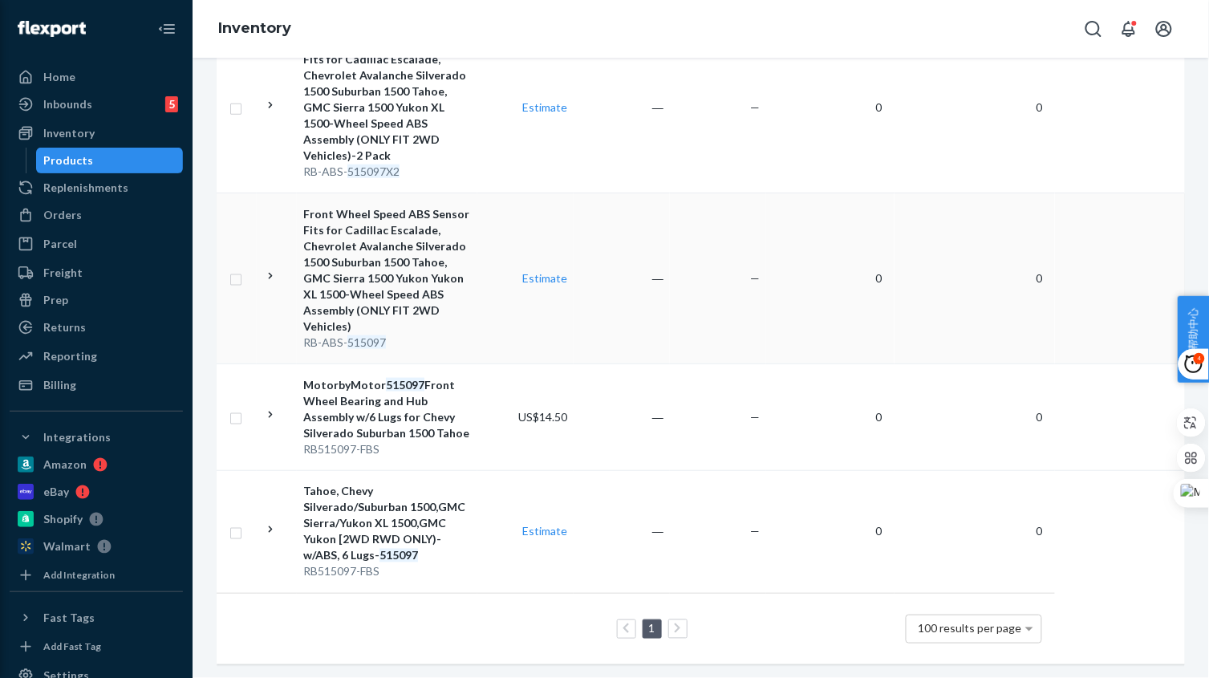
click at [460, 334] on div "RB-ABS- 515097" at bounding box center [387, 342] width 168 height 16
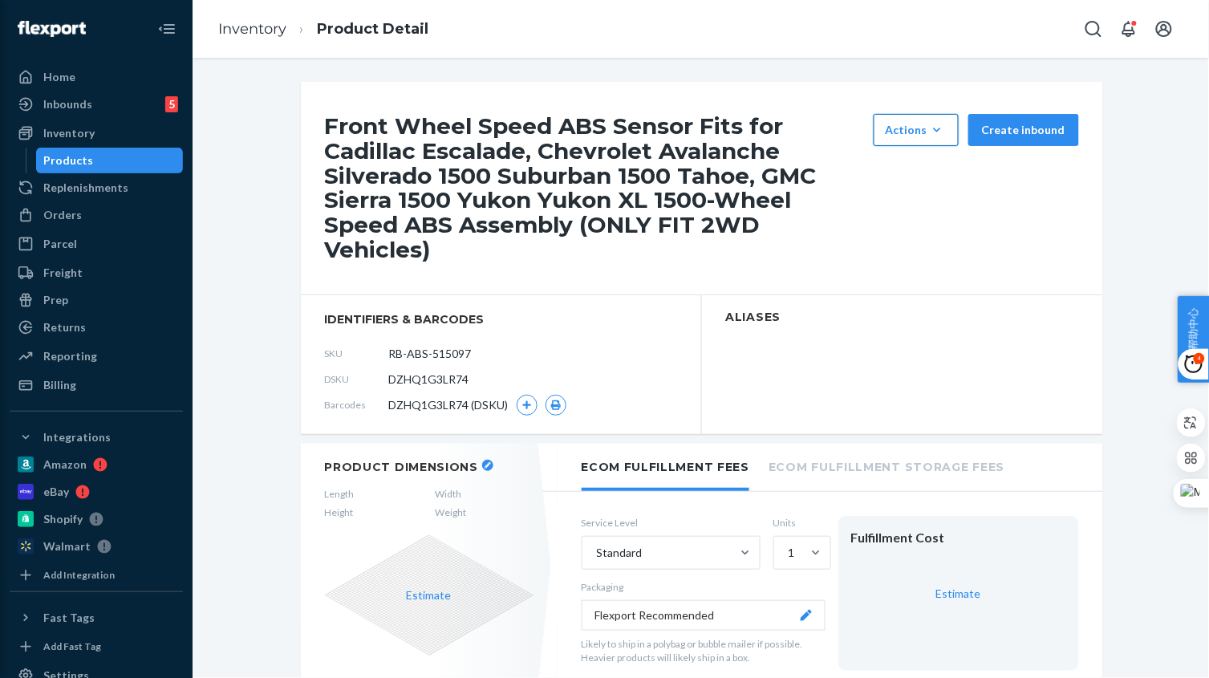
click at [901, 122] on div "Actions" at bounding box center [915, 130] width 61 height 16
click at [910, 155] on button "Hide" at bounding box center [954, 169] width 154 height 34
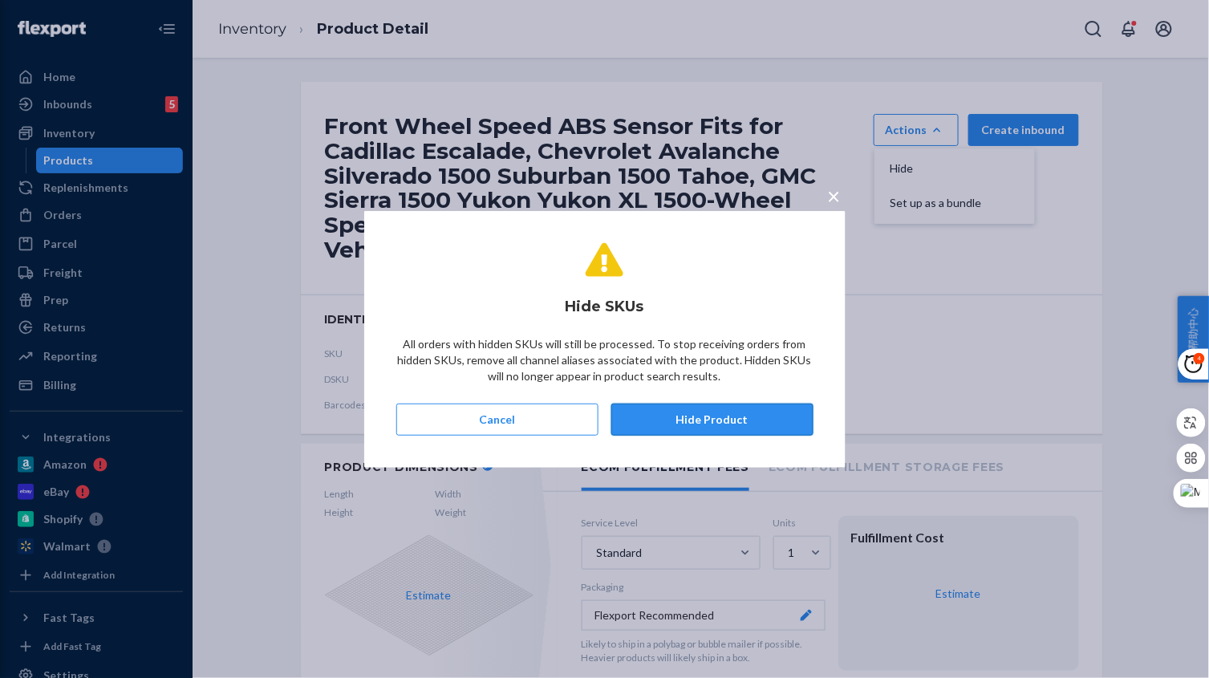
click at [688, 419] on button "Hide Product" at bounding box center [712, 419] width 202 height 32
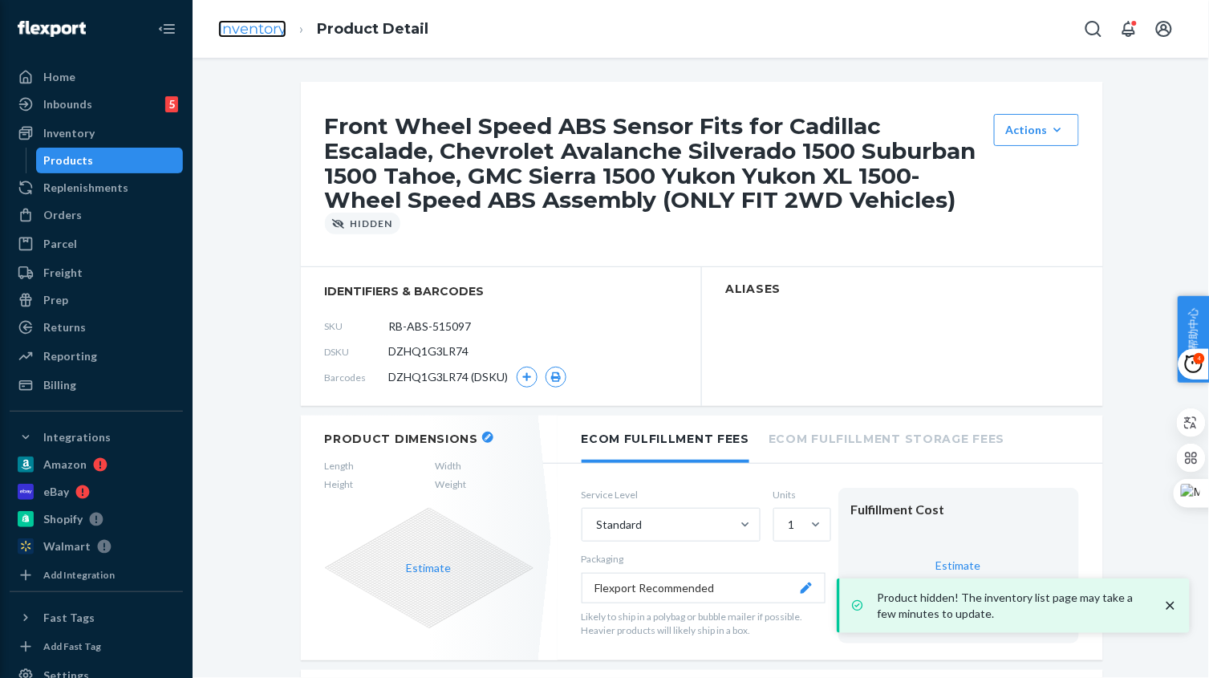
click at [250, 34] on link "Inventory" at bounding box center [252, 29] width 68 height 18
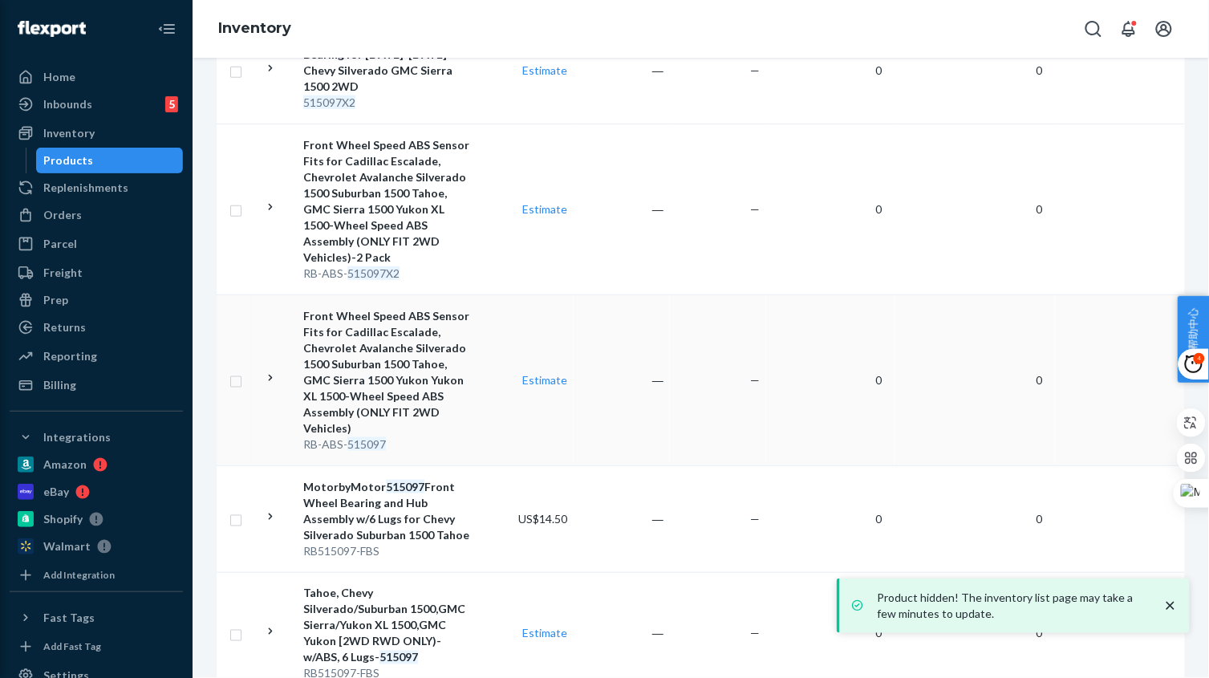
scroll to position [703, 0]
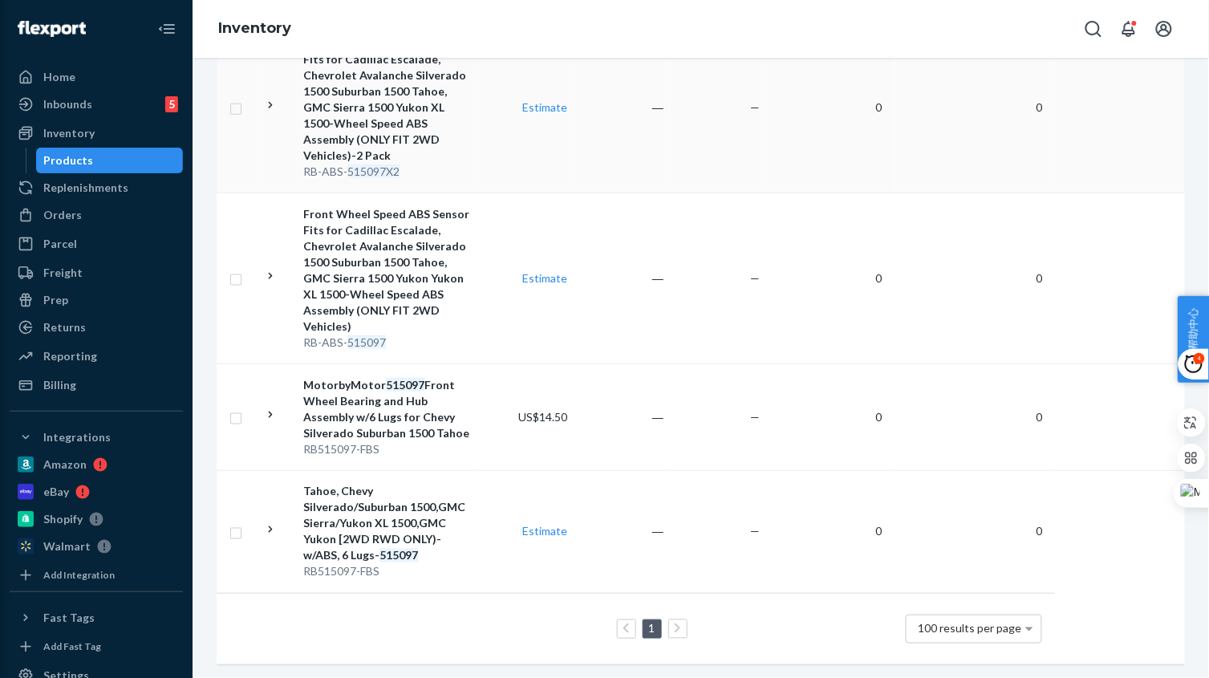
click at [468, 164] on div "RB-ABS- 515097X2" at bounding box center [387, 172] width 168 height 16
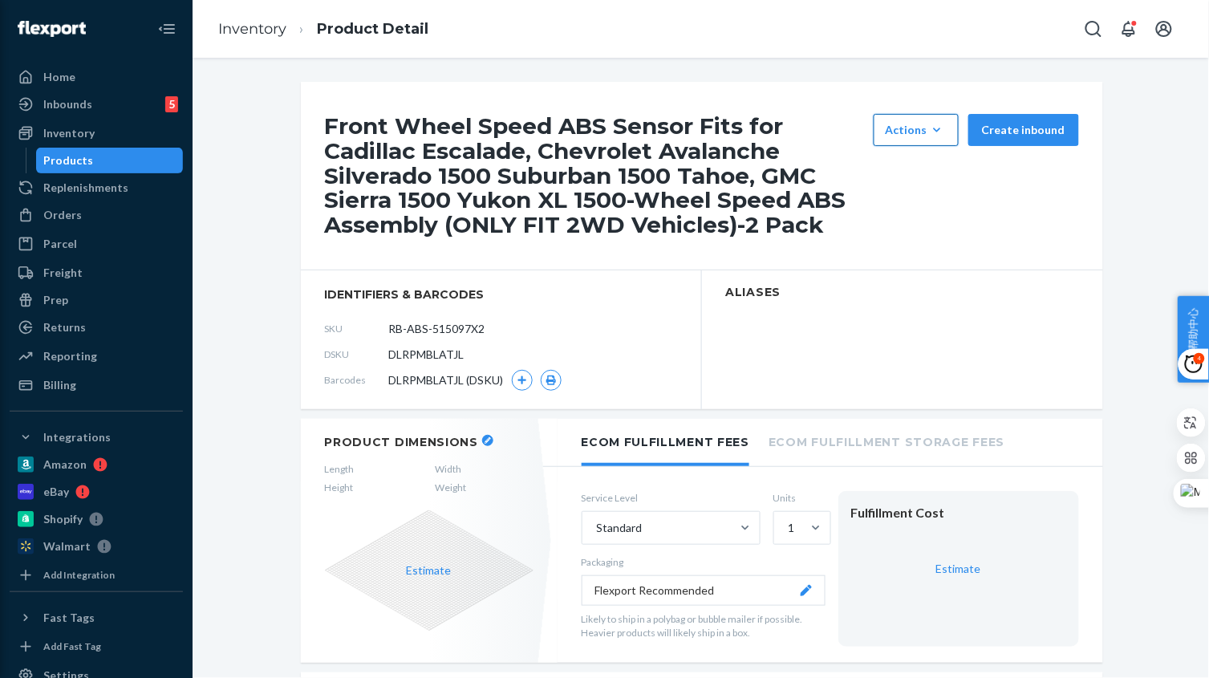
click at [913, 122] on div "Actions" at bounding box center [915, 130] width 61 height 16
click at [911, 163] on span "Hide" at bounding box center [939, 168] width 99 height 11
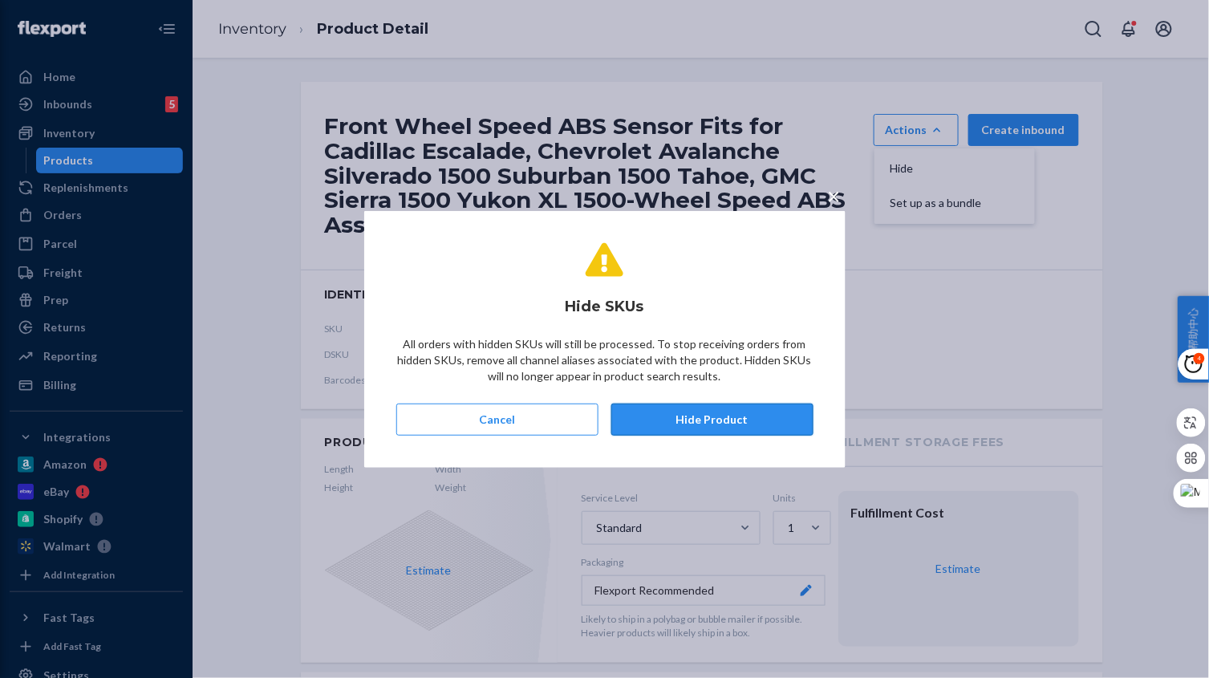
click at [739, 418] on button "Hide Product" at bounding box center [712, 419] width 202 height 32
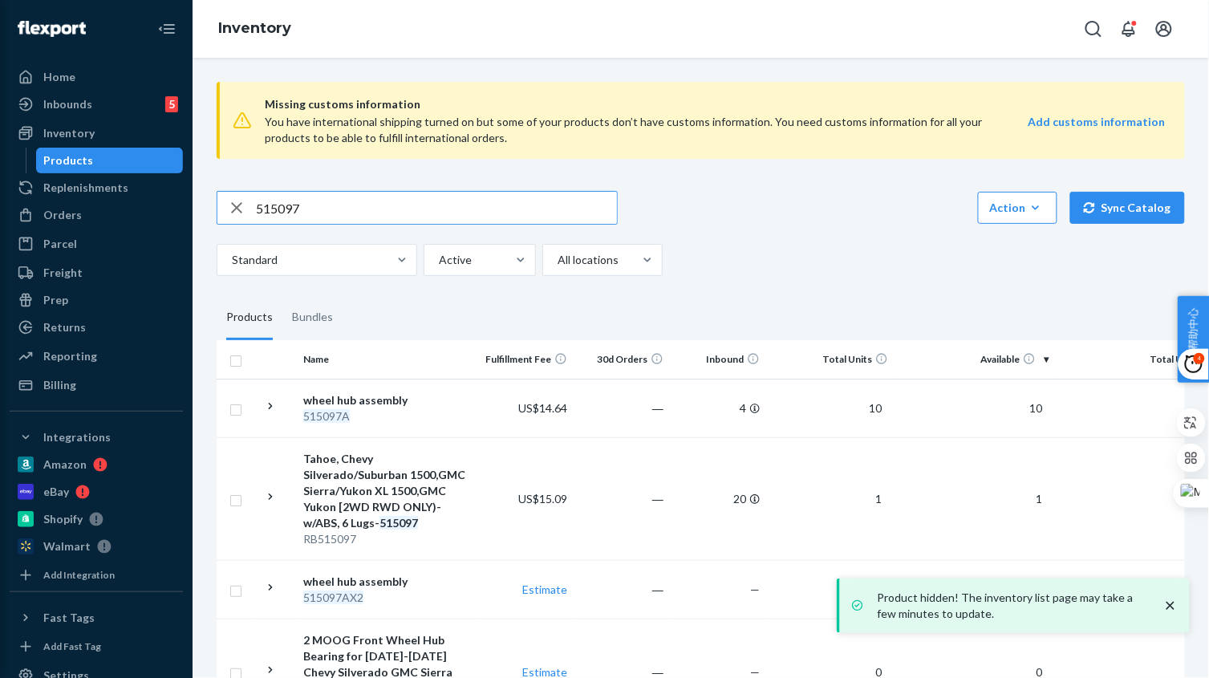
click at [334, 209] on input "515097" at bounding box center [436, 208] width 361 height 32
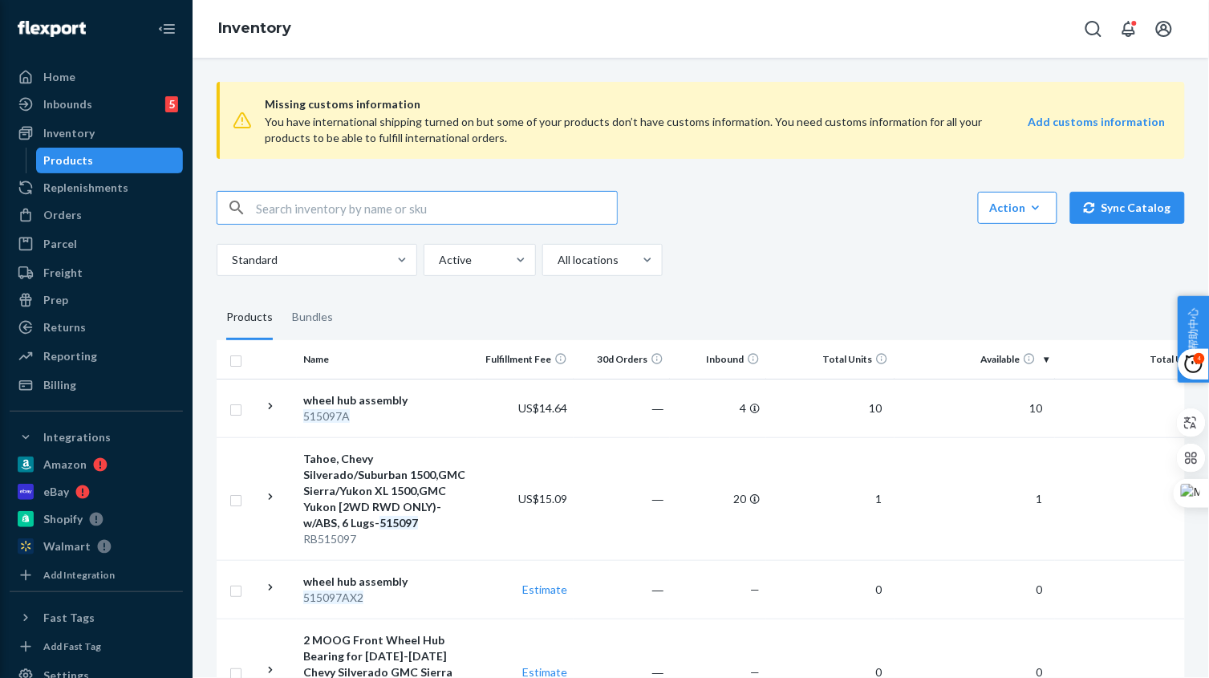
type input "515097"
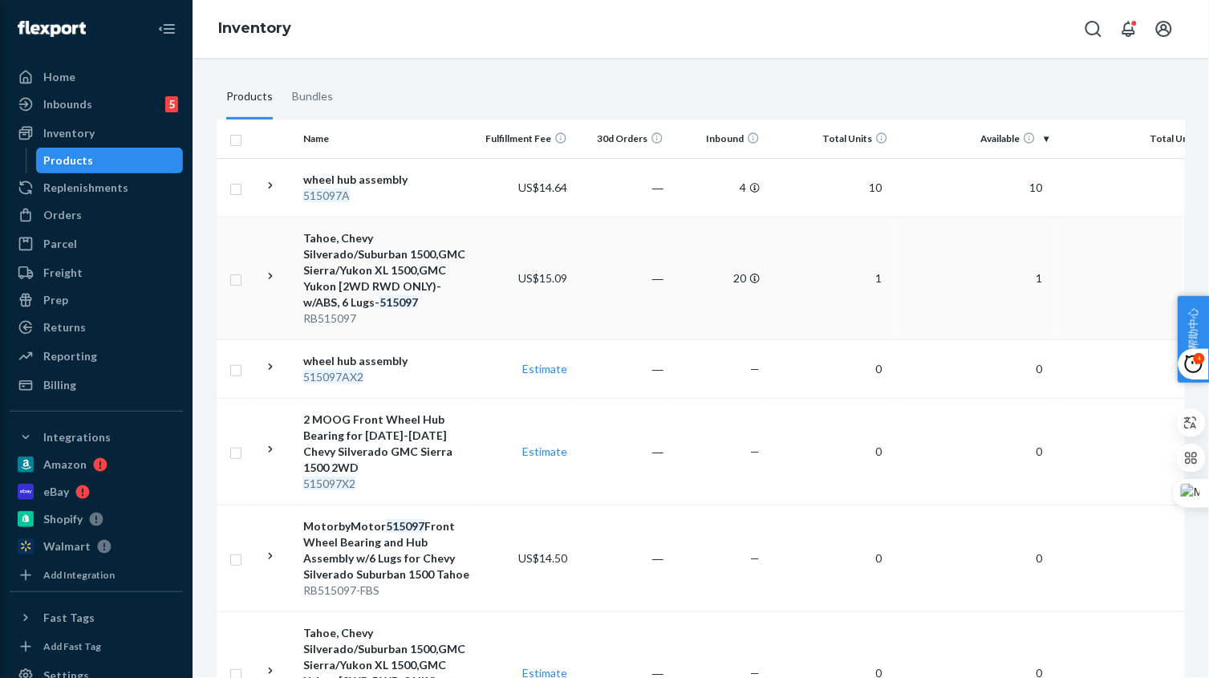
scroll to position [300, 0]
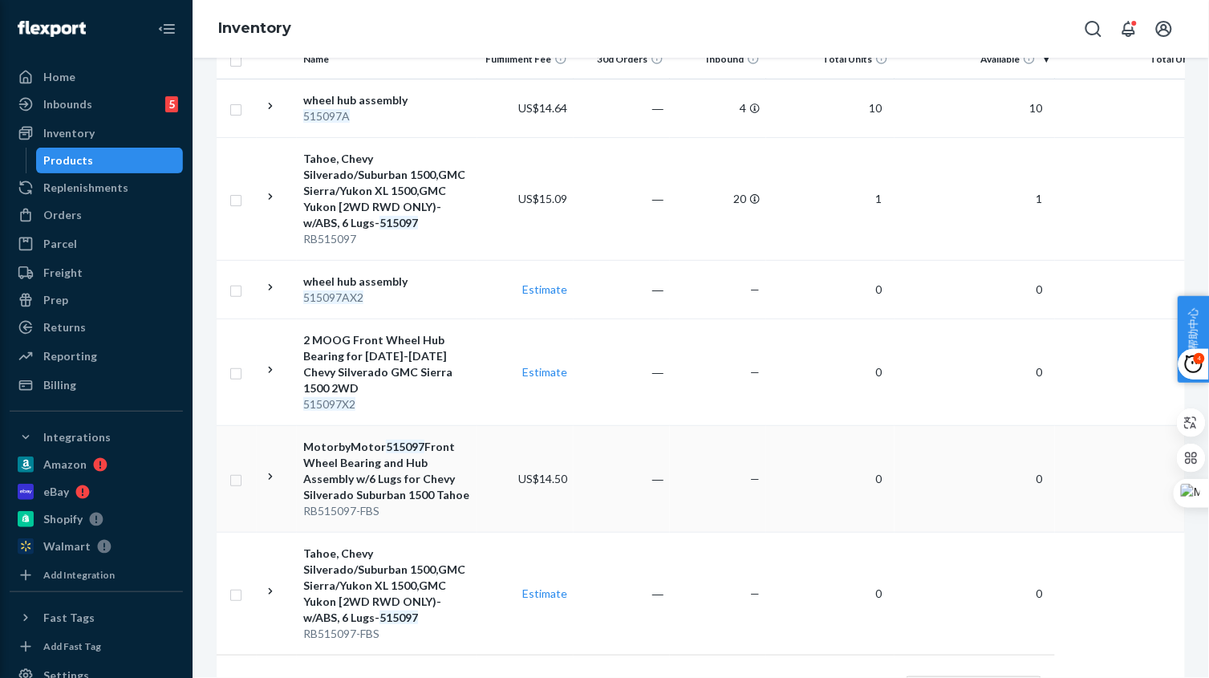
click at [482, 487] on td "US$14.50" at bounding box center [525, 478] width 96 height 107
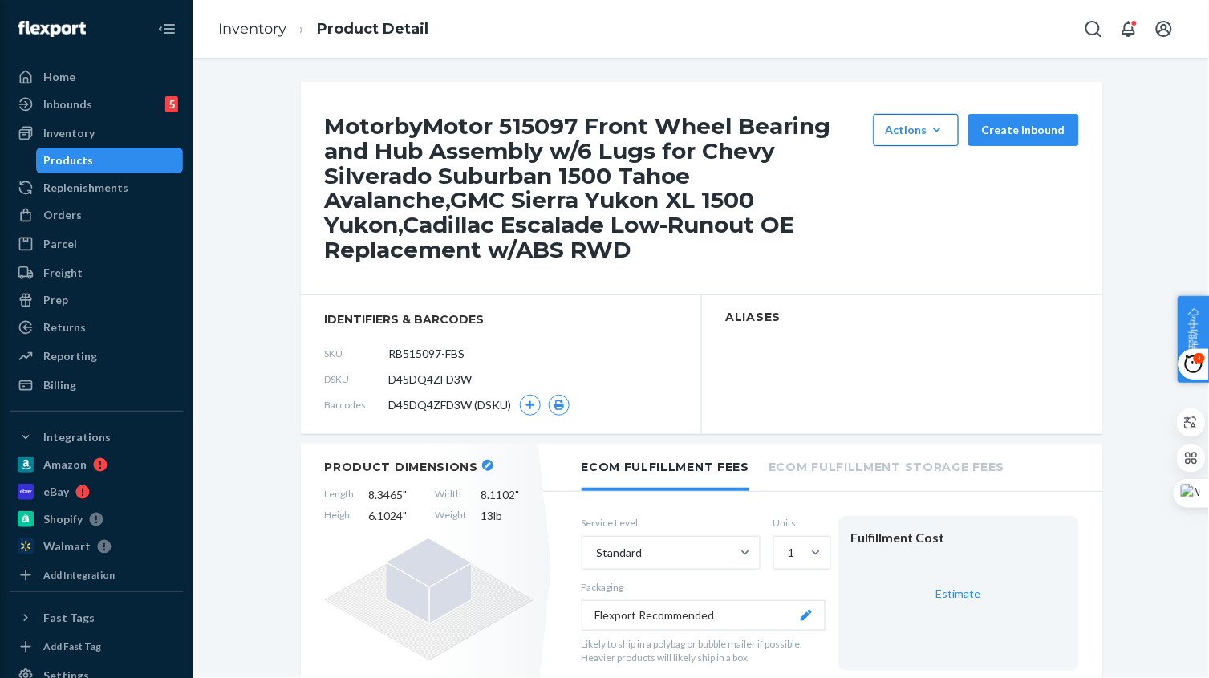
click at [914, 133] on div "Actions" at bounding box center [915, 130] width 61 height 16
click at [905, 168] on span "Hide" at bounding box center [939, 168] width 99 height 11
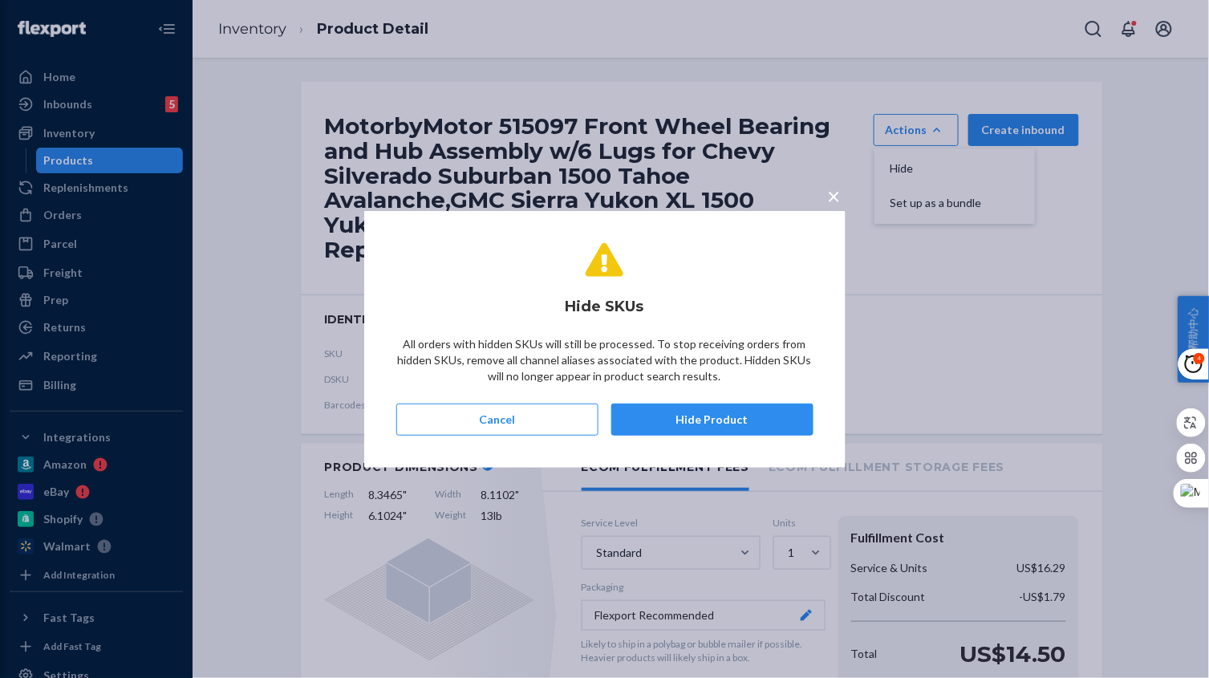
click at [691, 415] on button "Hide Product" at bounding box center [712, 419] width 202 height 32
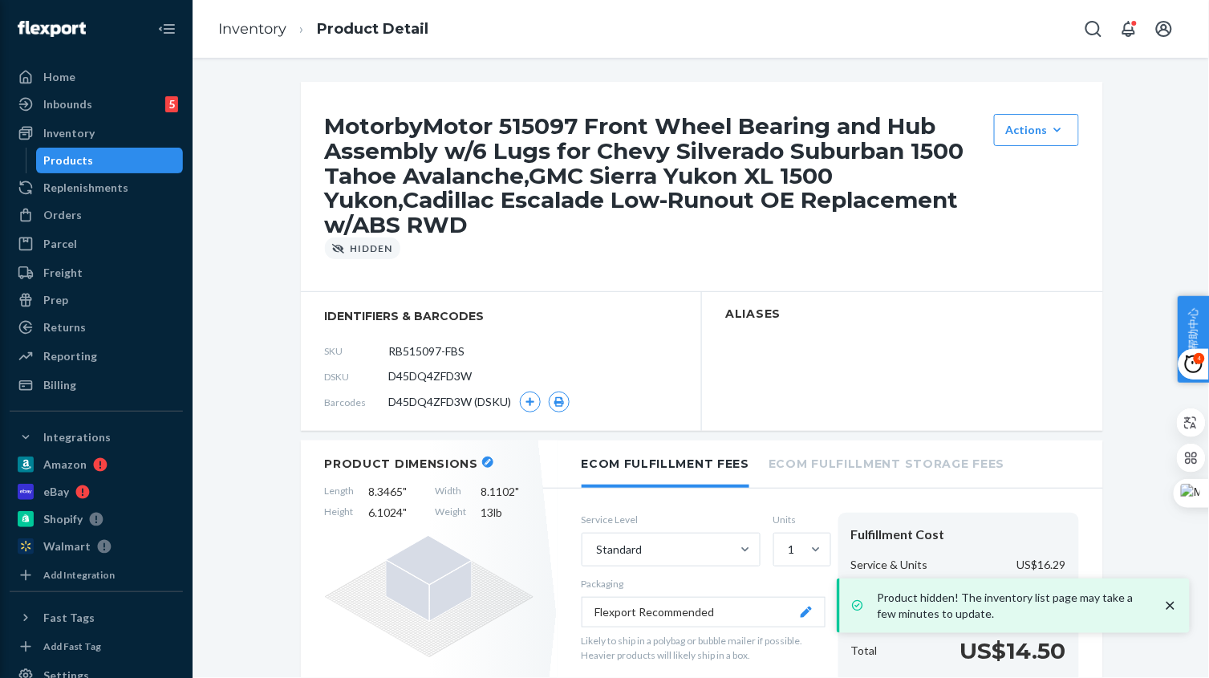
click at [251, 39] on ol "Inventory Product Detail" at bounding box center [323, 29] width 236 height 47
click at [254, 34] on link "Inventory" at bounding box center [252, 29] width 68 height 18
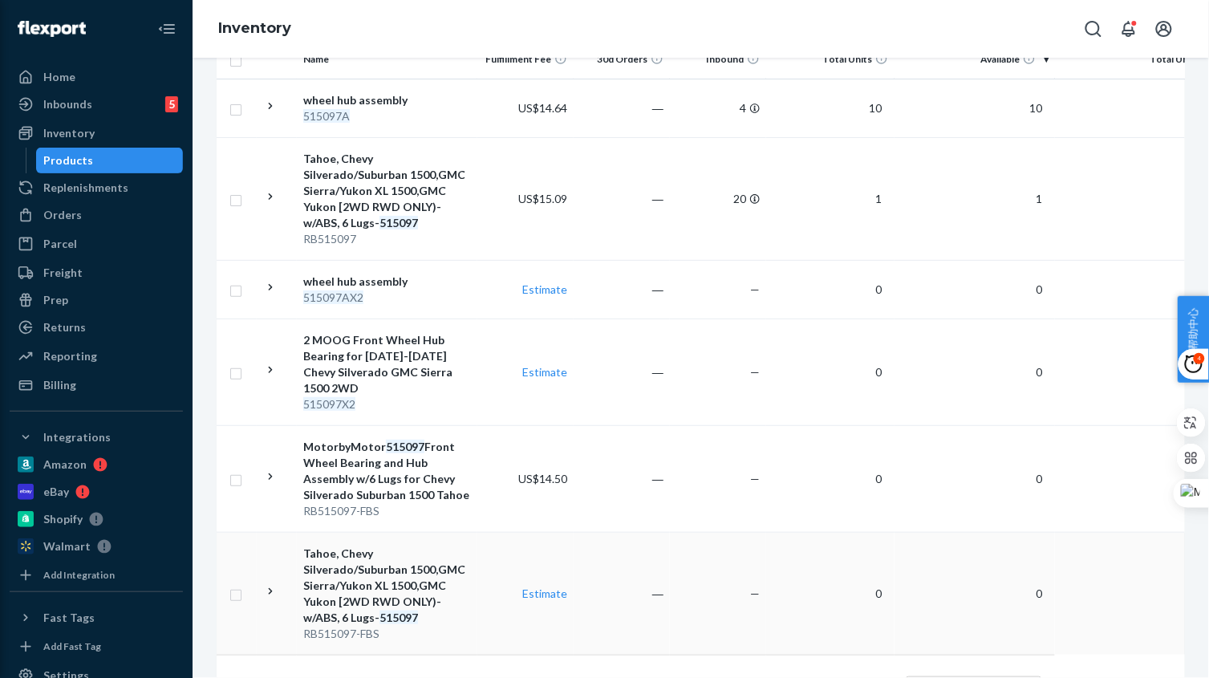
scroll to position [362, 0]
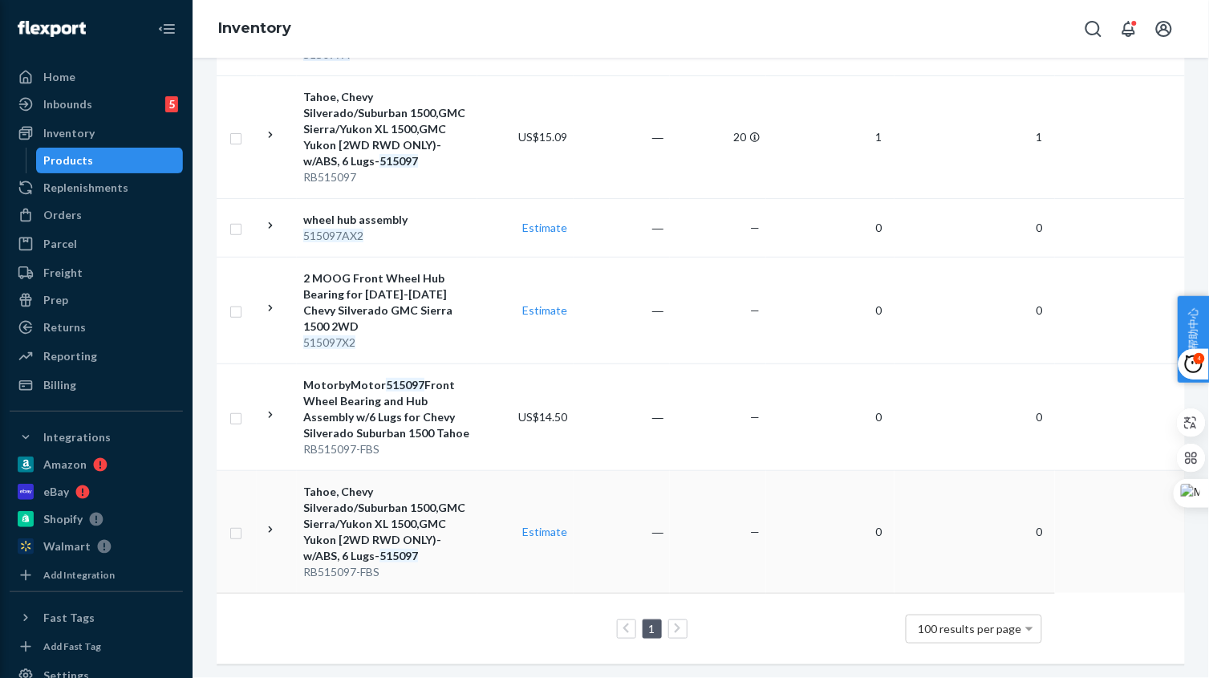
click at [476, 531] on td "Tahoe, Chevy Silverado/Suburban 1500,GMC Sierra/Yukon XL 1500,GMC Yukon [2WD RW…" at bounding box center [387, 531] width 180 height 123
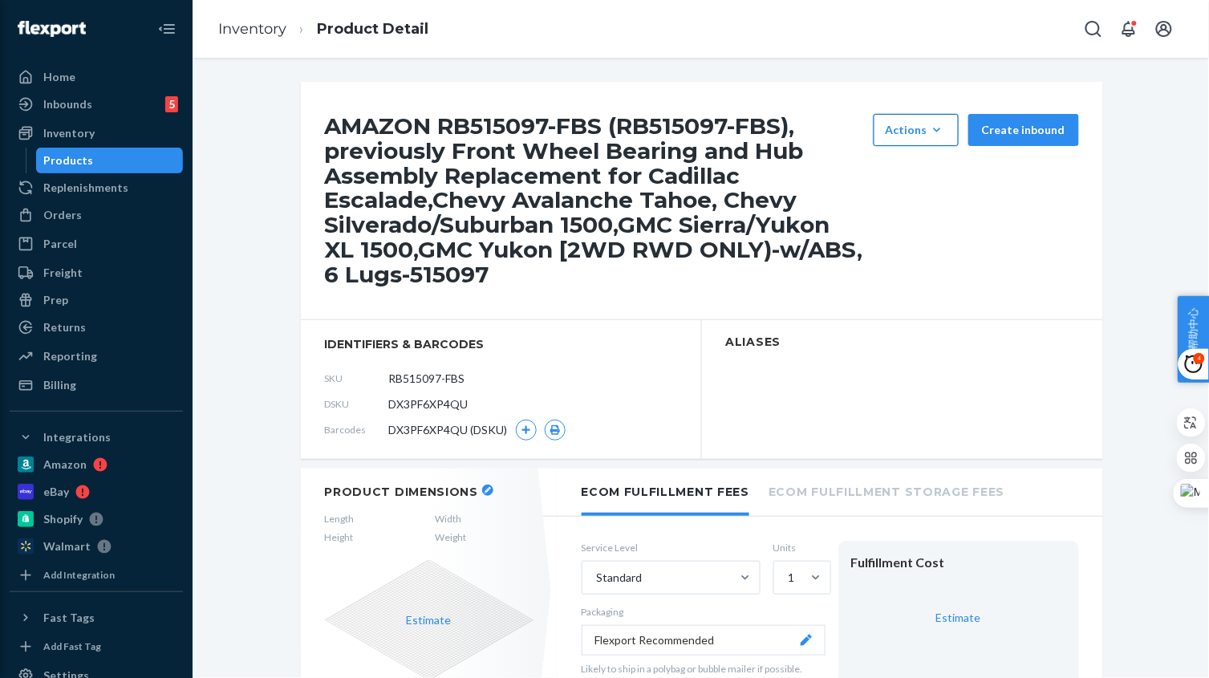
click at [942, 129] on icon "button" at bounding box center [937, 130] width 16 height 16
click at [915, 164] on span "Hide" at bounding box center [939, 168] width 99 height 11
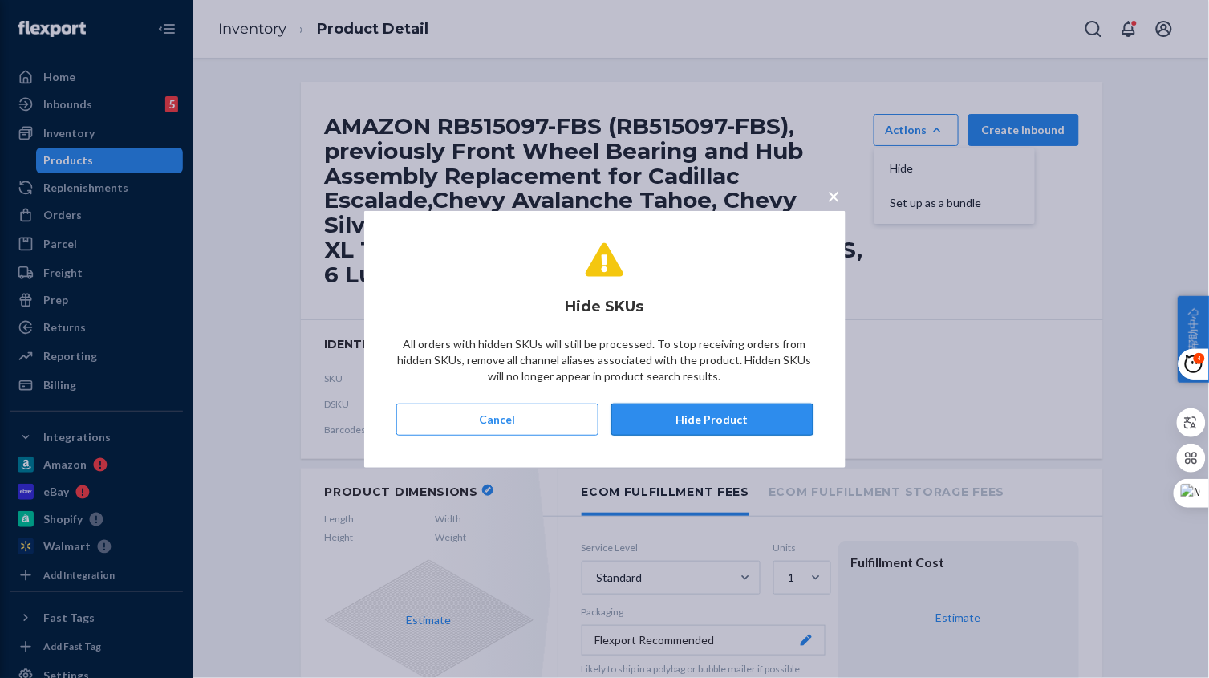
click at [746, 414] on button "Hide Product" at bounding box center [712, 419] width 202 height 32
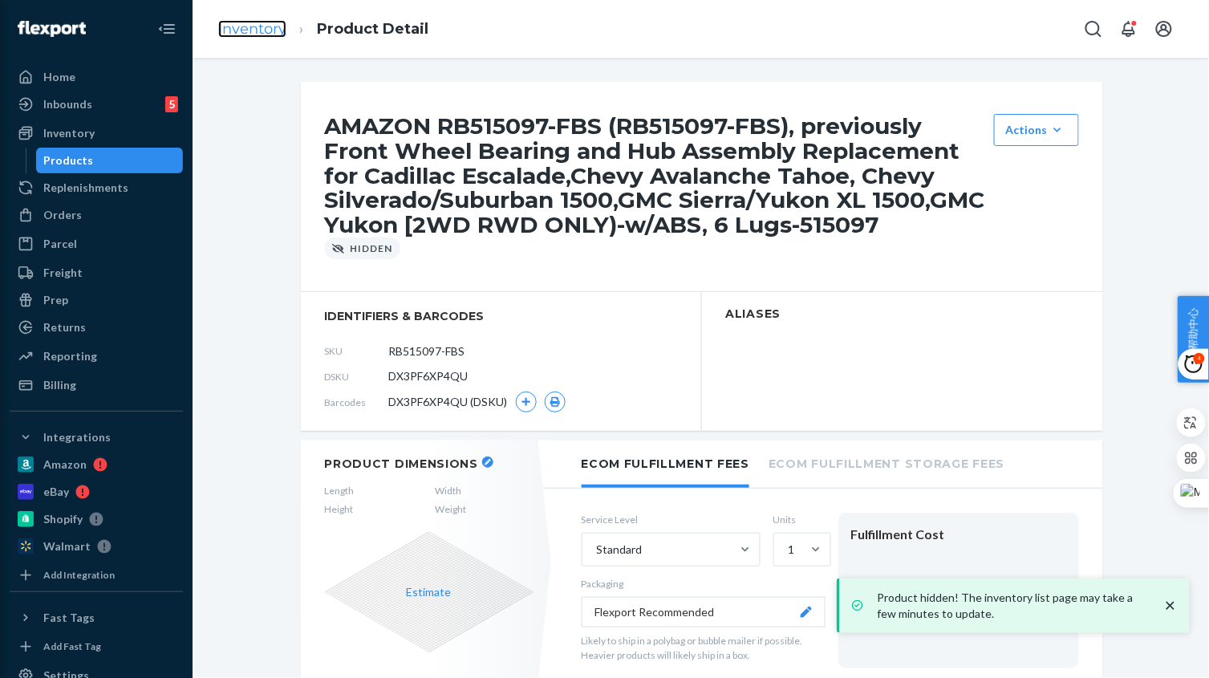
click at [254, 23] on link "Inventory" at bounding box center [252, 29] width 68 height 18
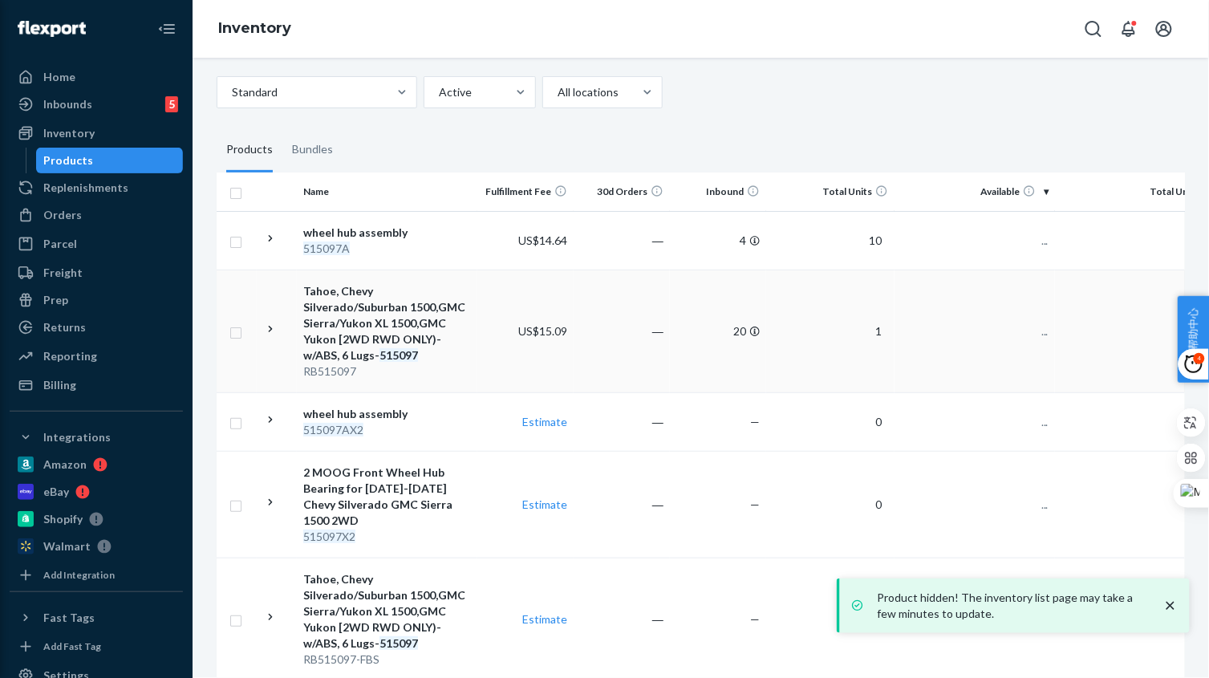
scroll to position [255, 0]
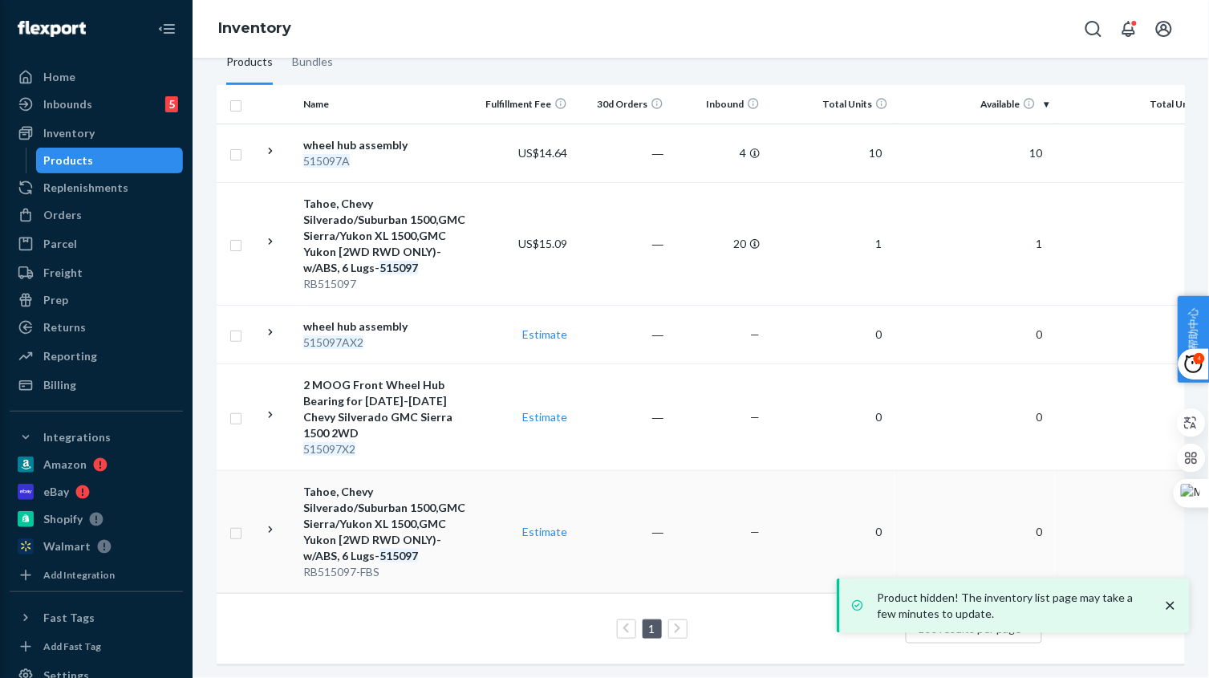
click at [477, 535] on td "Estimate" at bounding box center [525, 531] width 96 height 123
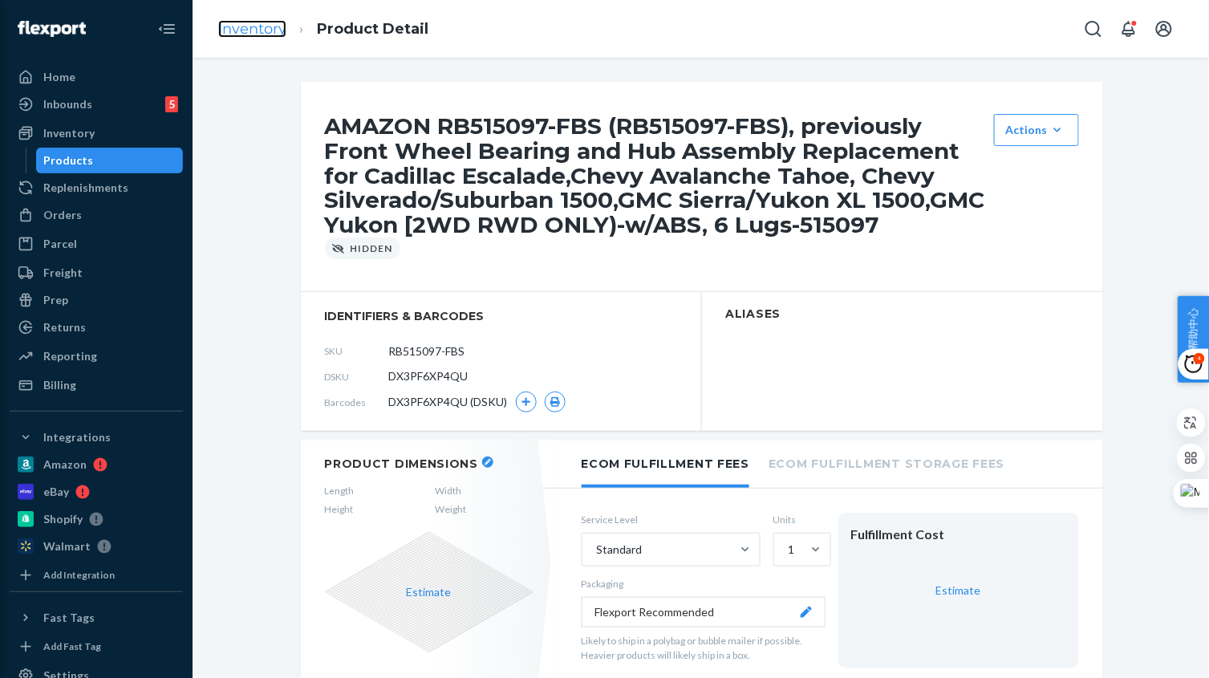
click at [259, 35] on link "Inventory" at bounding box center [252, 29] width 68 height 18
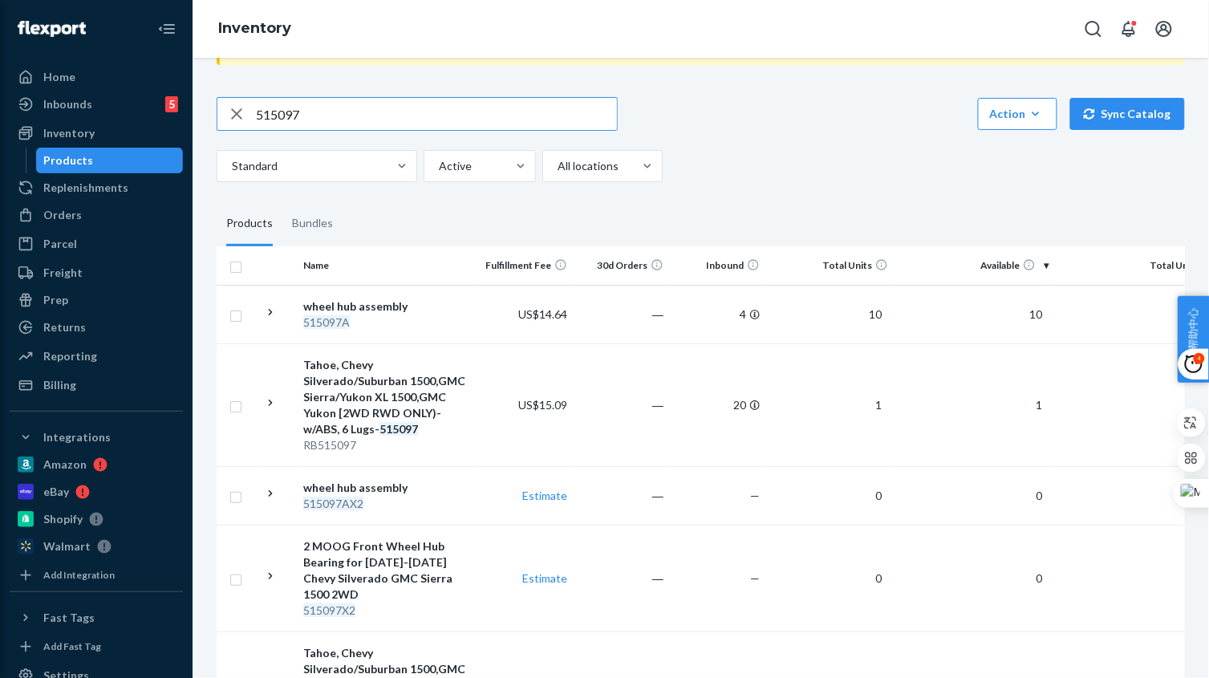
scroll to position [55, 0]
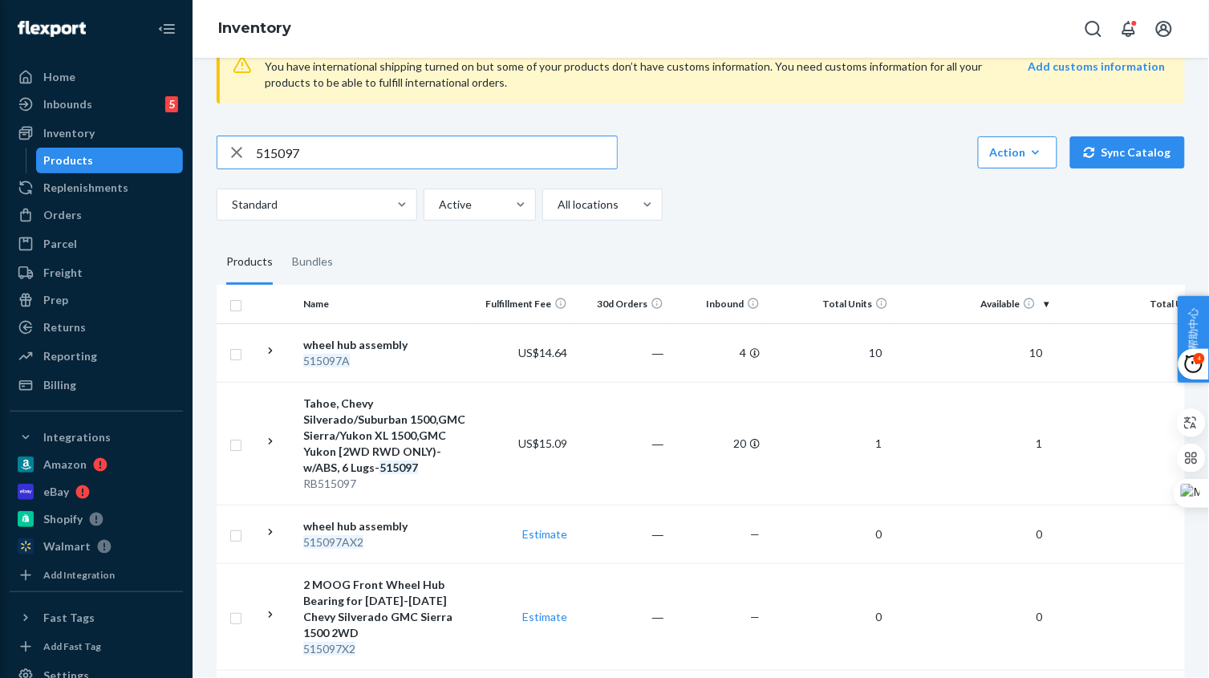
click at [314, 155] on input "515097" at bounding box center [436, 152] width 361 height 32
type input "515097"
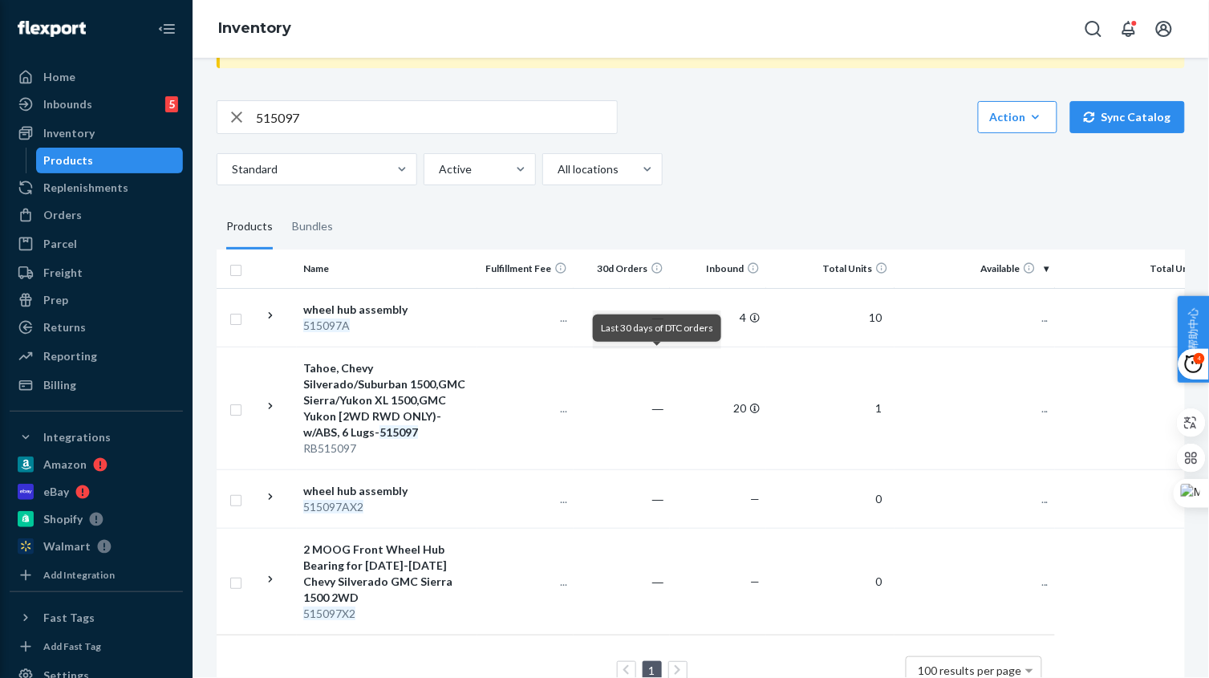
scroll to position [100, 0]
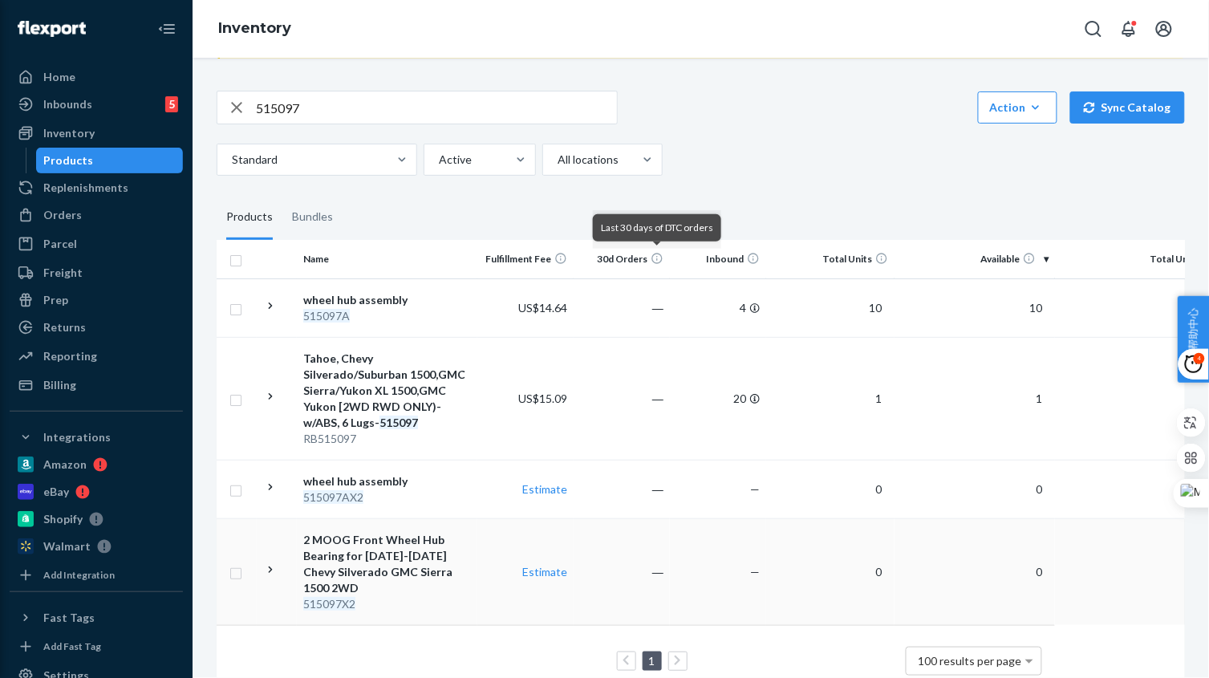
click at [398, 596] on div "515097X2" at bounding box center [387, 604] width 168 height 16
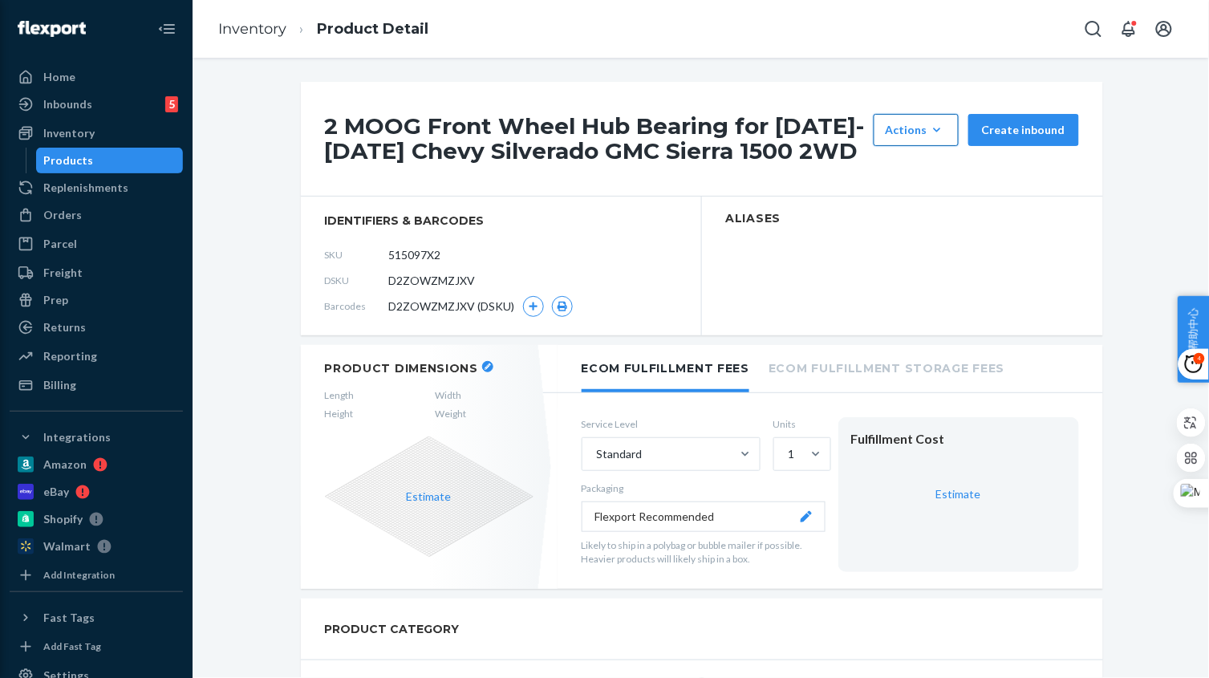
click at [935, 138] on button "Actions Hide Set up as a bundle" at bounding box center [915, 130] width 85 height 32
click at [916, 166] on span "Hide" at bounding box center [939, 168] width 99 height 11
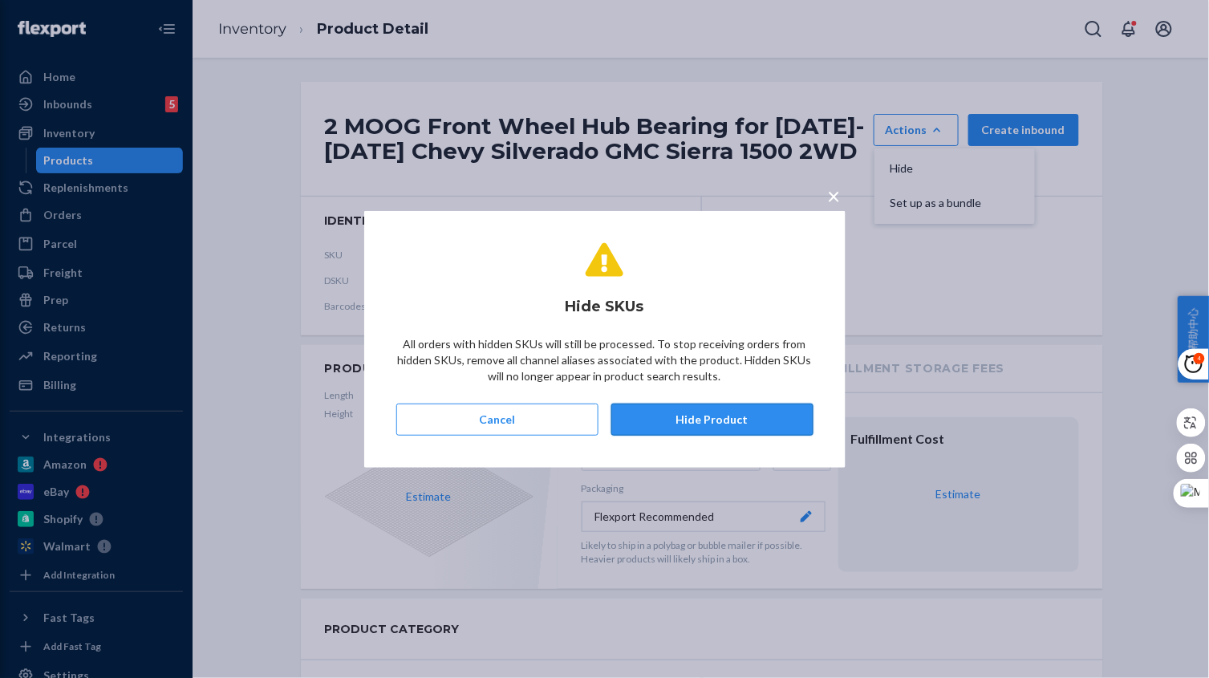
click at [741, 415] on button "Hide Product" at bounding box center [712, 419] width 202 height 32
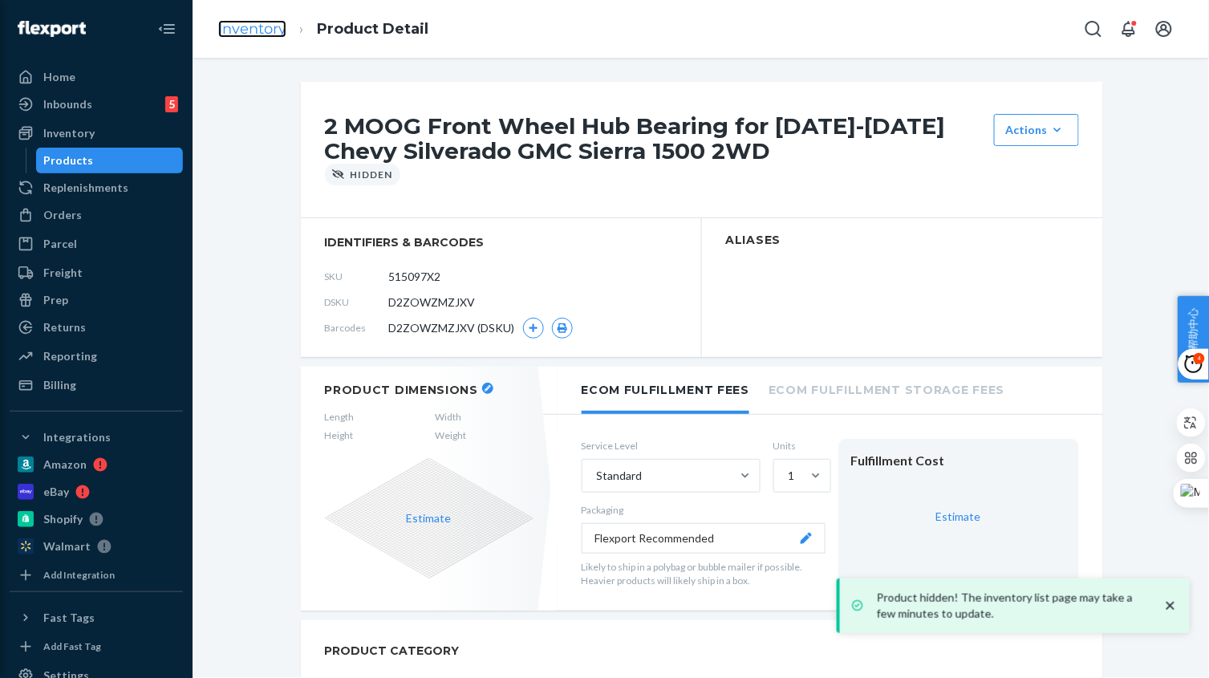
click at [253, 32] on link "Inventory" at bounding box center [252, 29] width 68 height 18
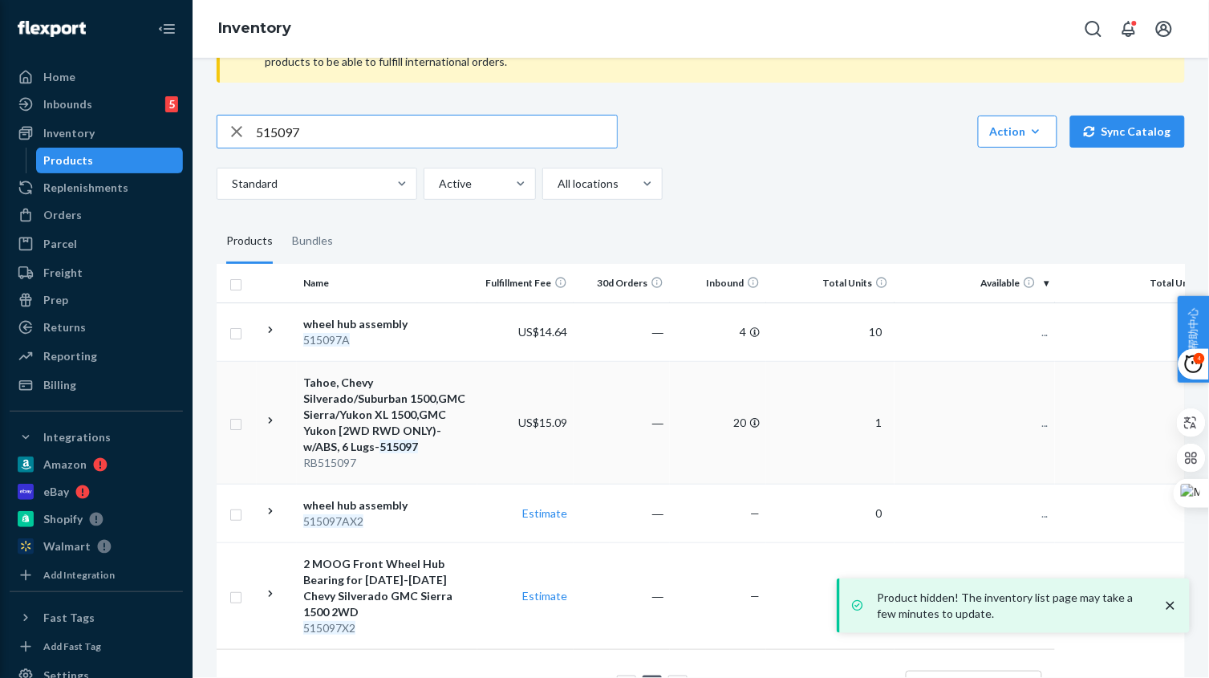
scroll to position [132, 0]
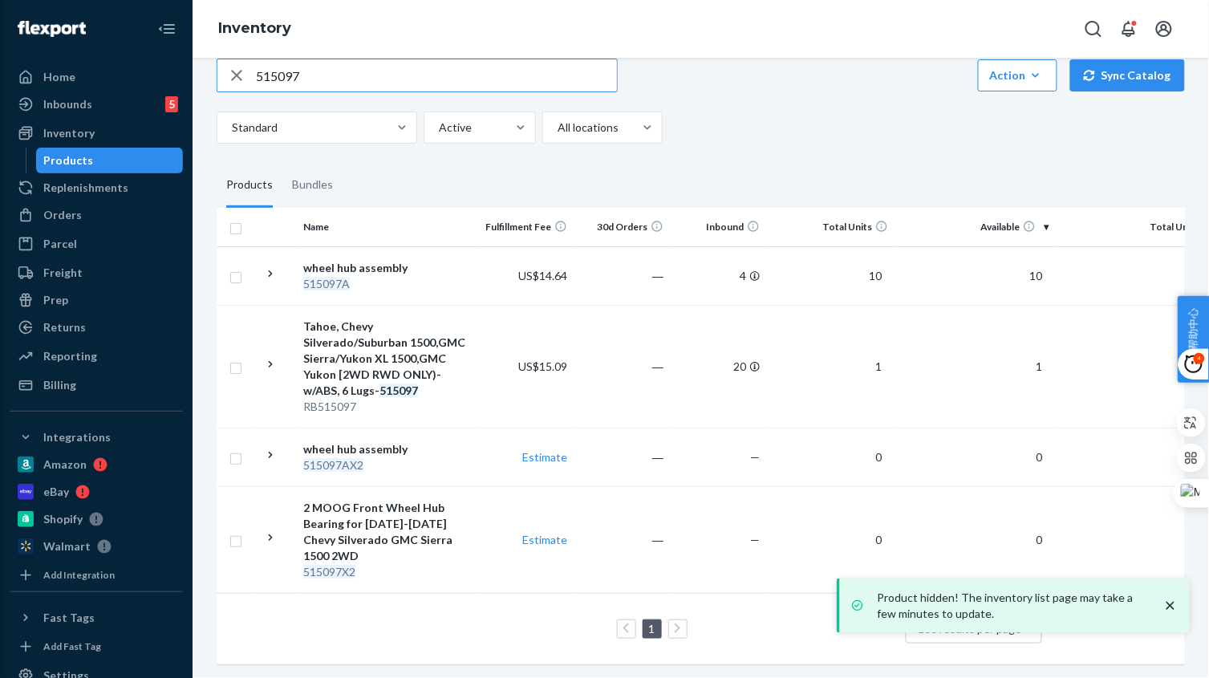
click at [345, 79] on input "515097" at bounding box center [436, 75] width 361 height 32
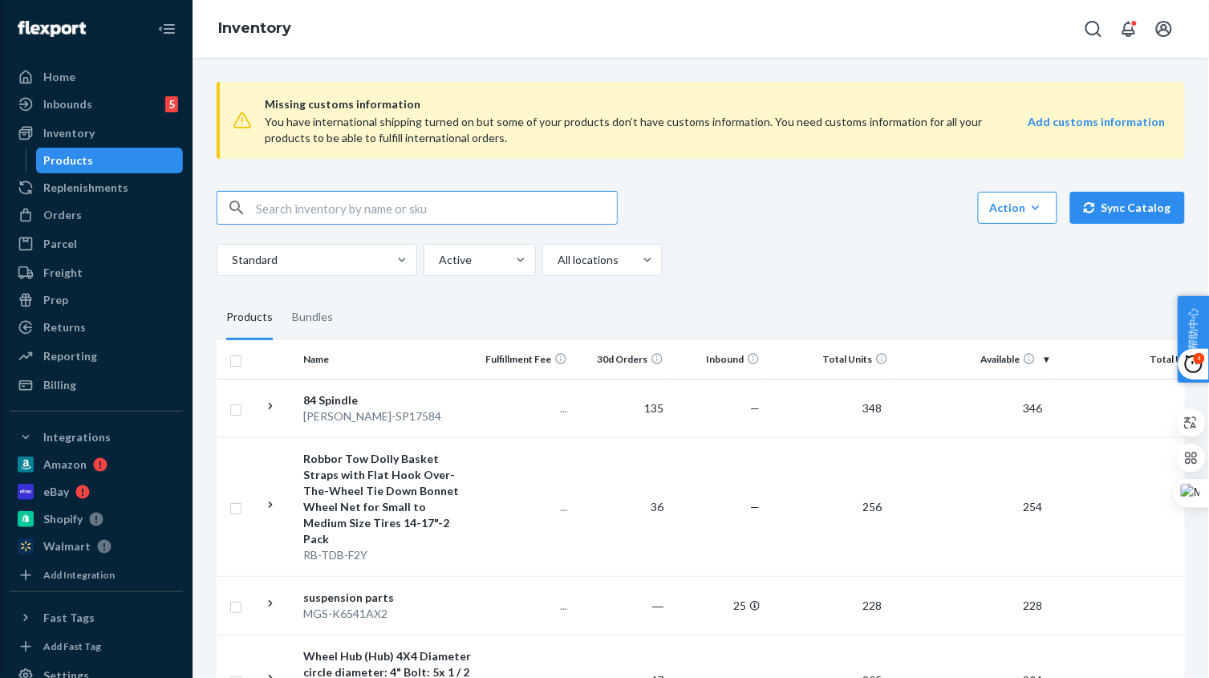
click at [365, 196] on input "text" at bounding box center [436, 208] width 361 height 32
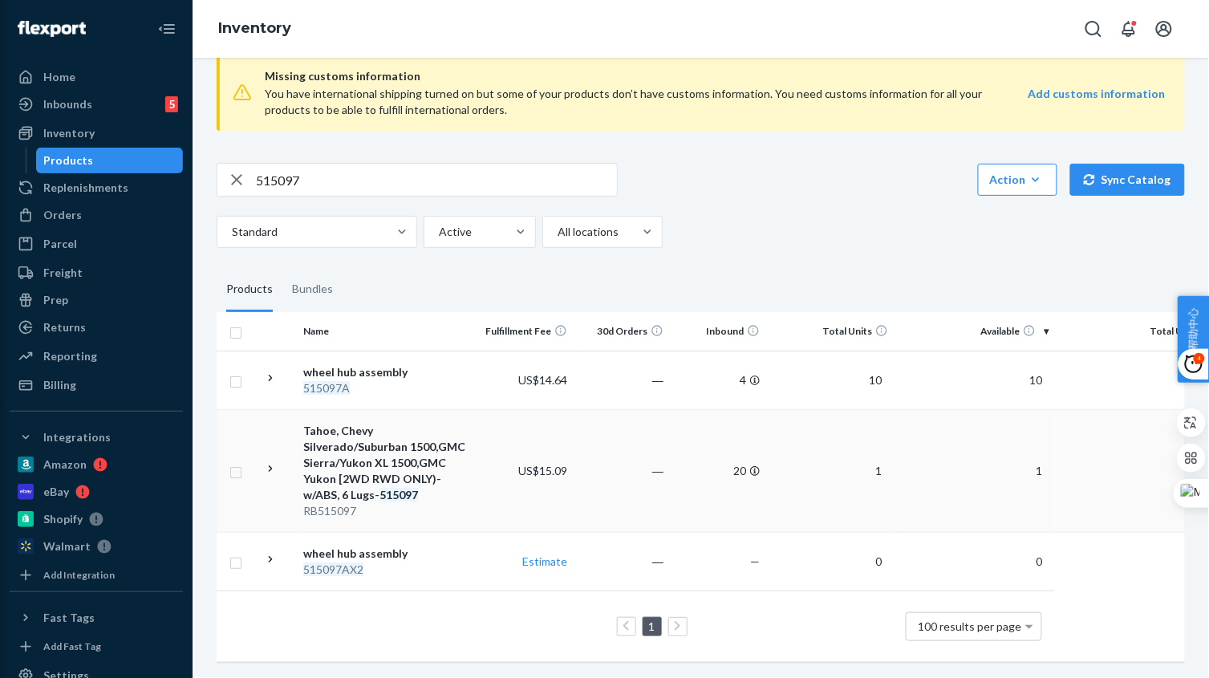
scroll to position [42, 0]
click at [370, 171] on input "515097" at bounding box center [436, 180] width 361 height 32
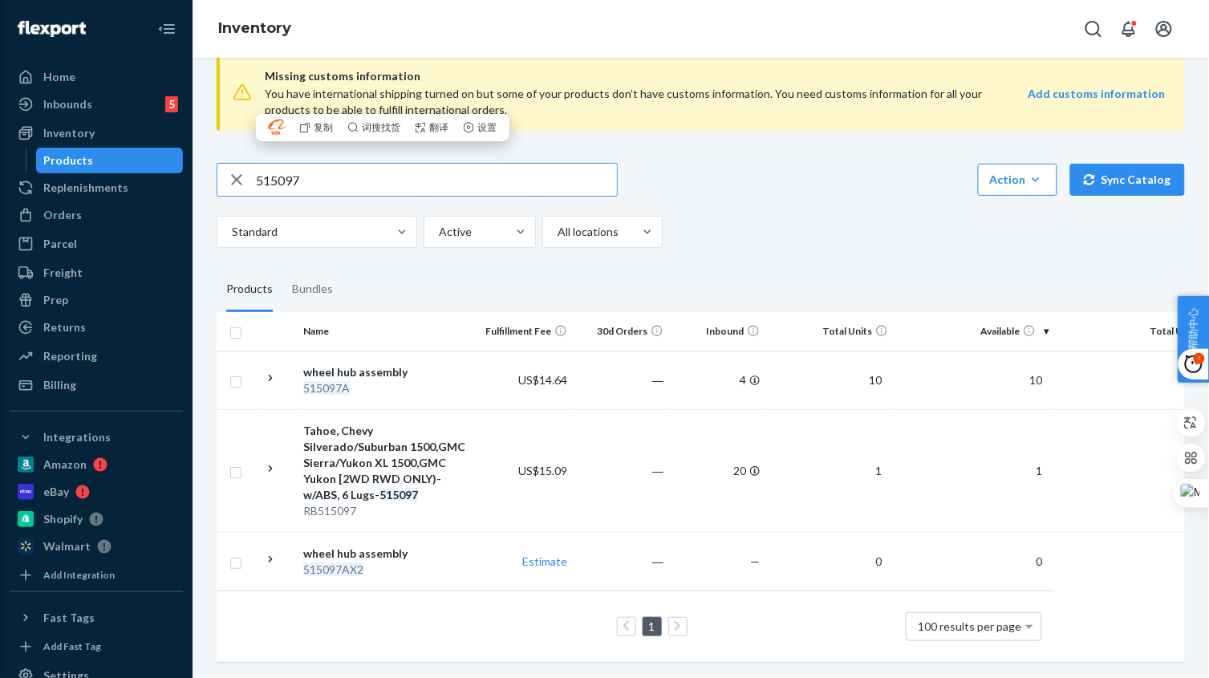
paste input "TKHA590354A"
type input "TKHA590354A"
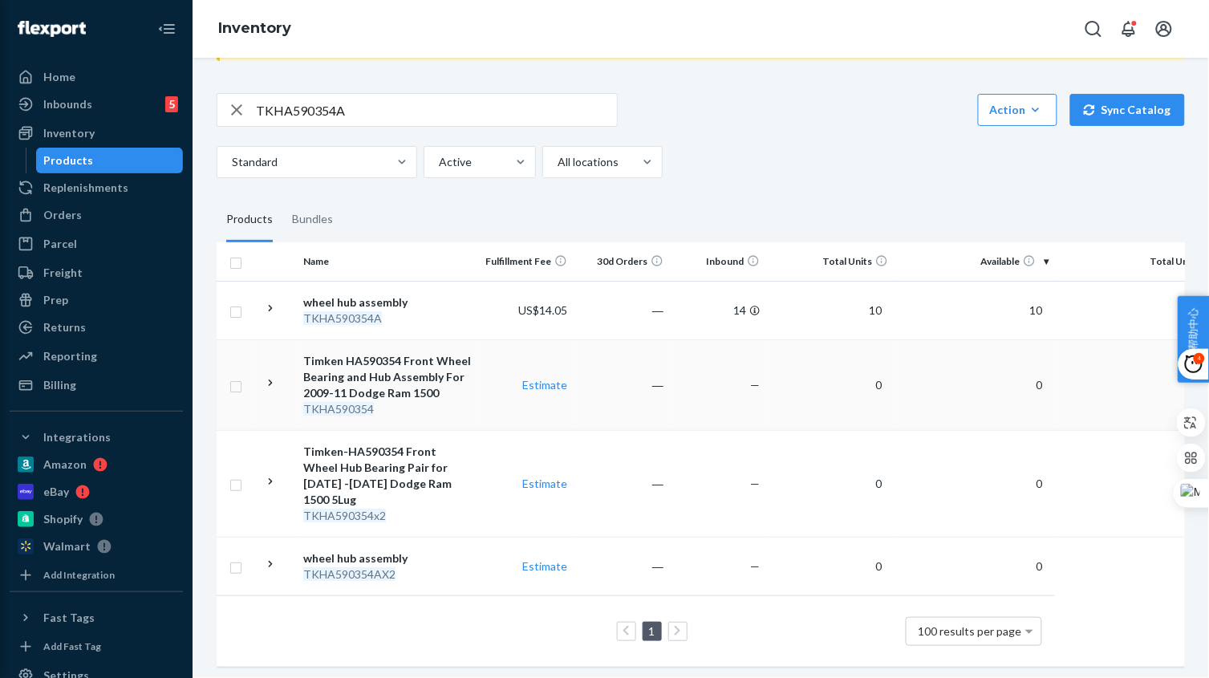
scroll to position [100, 0]
click at [482, 395] on td "Estimate" at bounding box center [525, 382] width 96 height 91
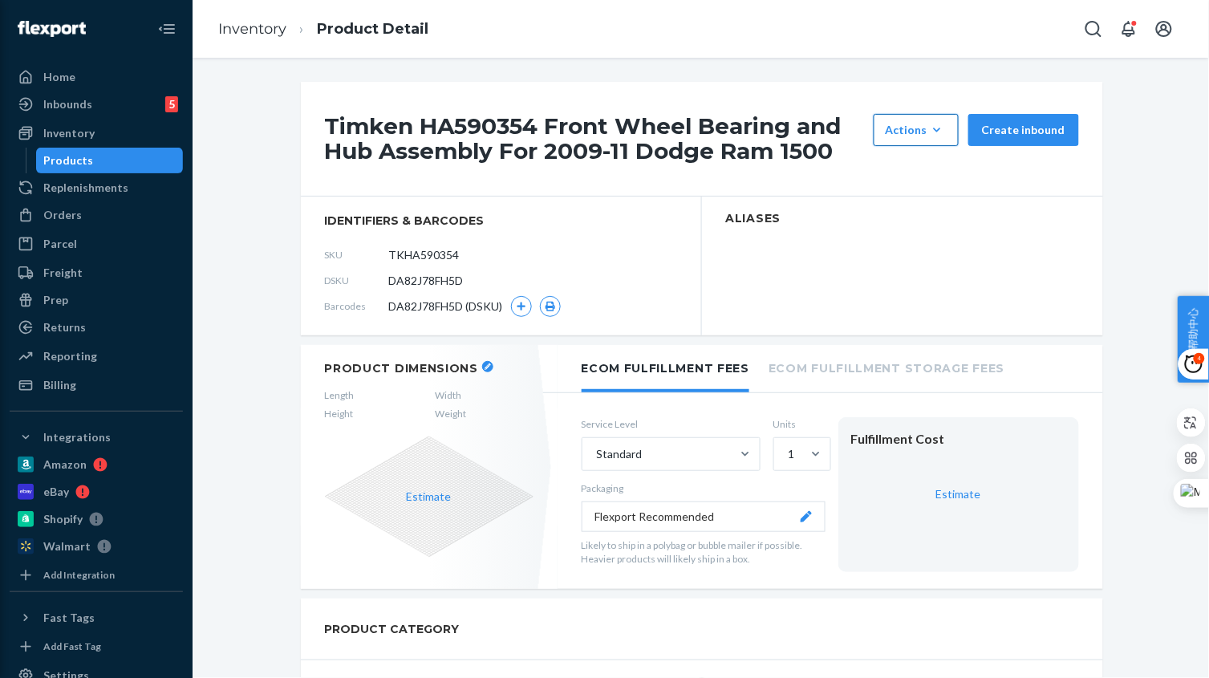
click at [929, 126] on icon "button" at bounding box center [937, 130] width 16 height 16
click at [920, 166] on span "Hide" at bounding box center [939, 168] width 99 height 11
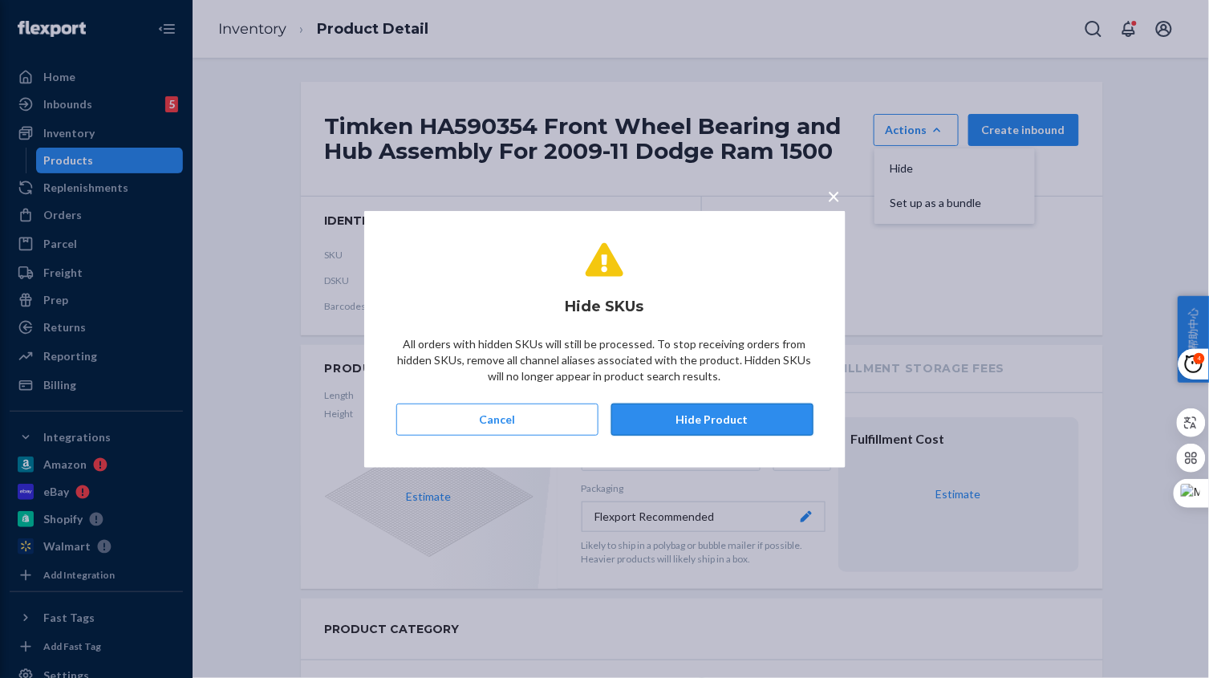
click at [735, 417] on button "Hide Product" at bounding box center [712, 419] width 202 height 32
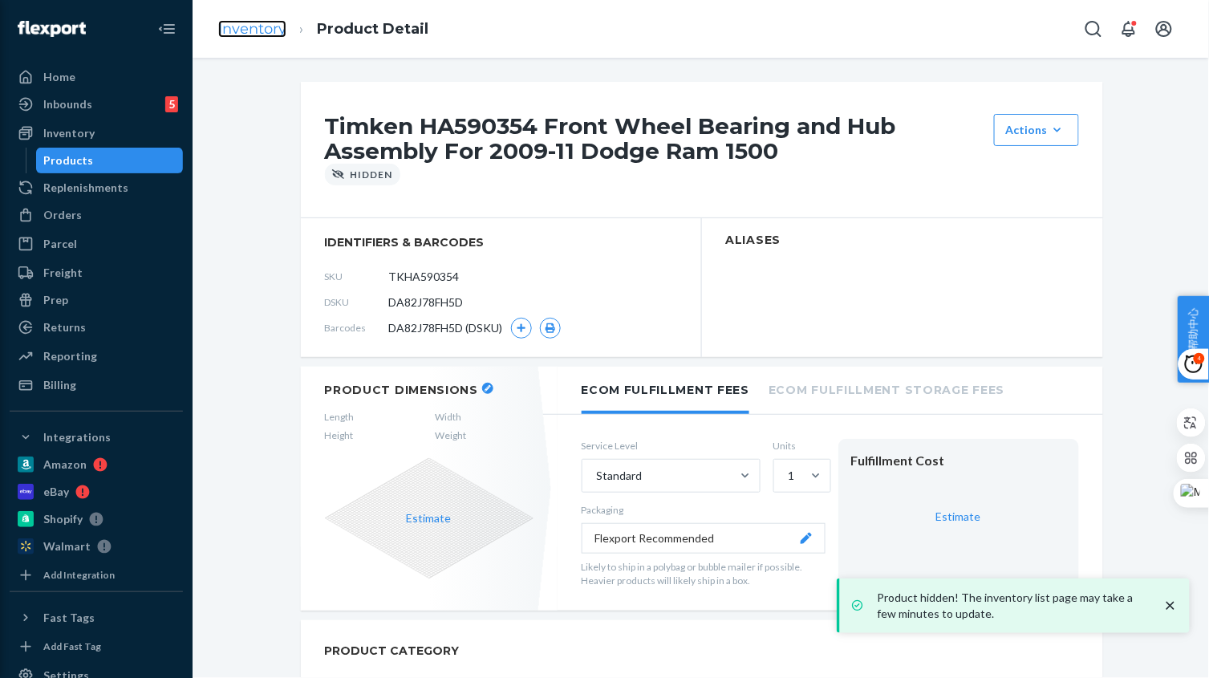
click at [241, 32] on link "Inventory" at bounding box center [252, 29] width 68 height 18
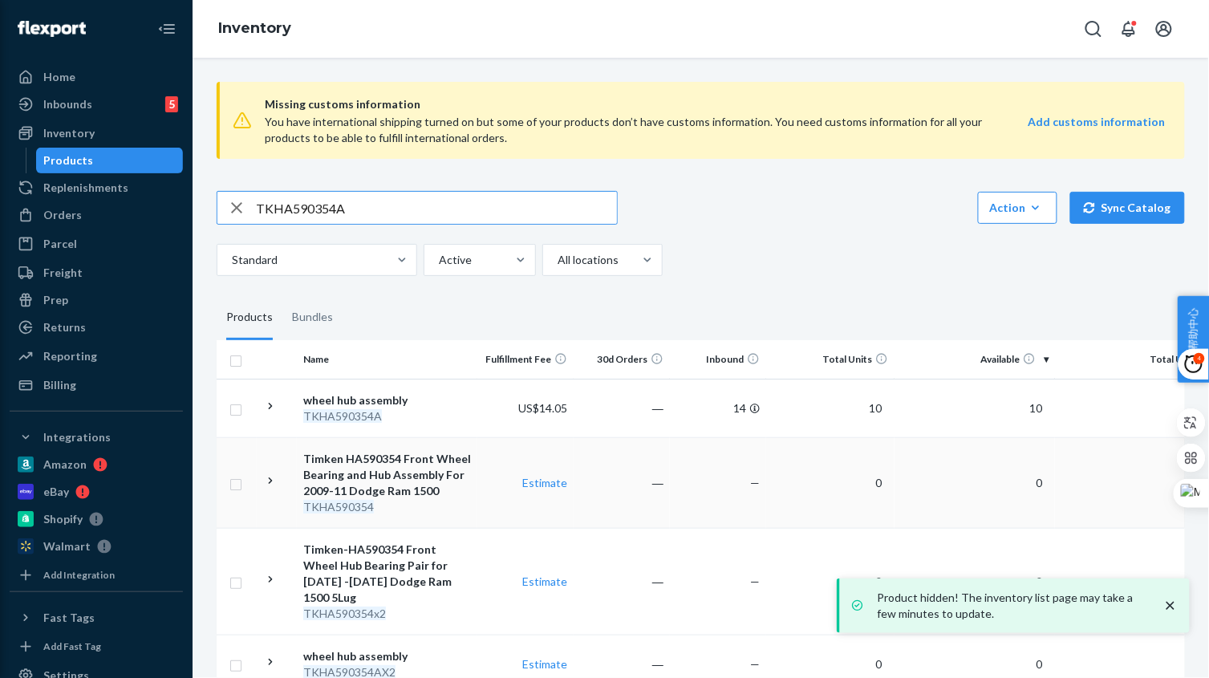
scroll to position [100, 0]
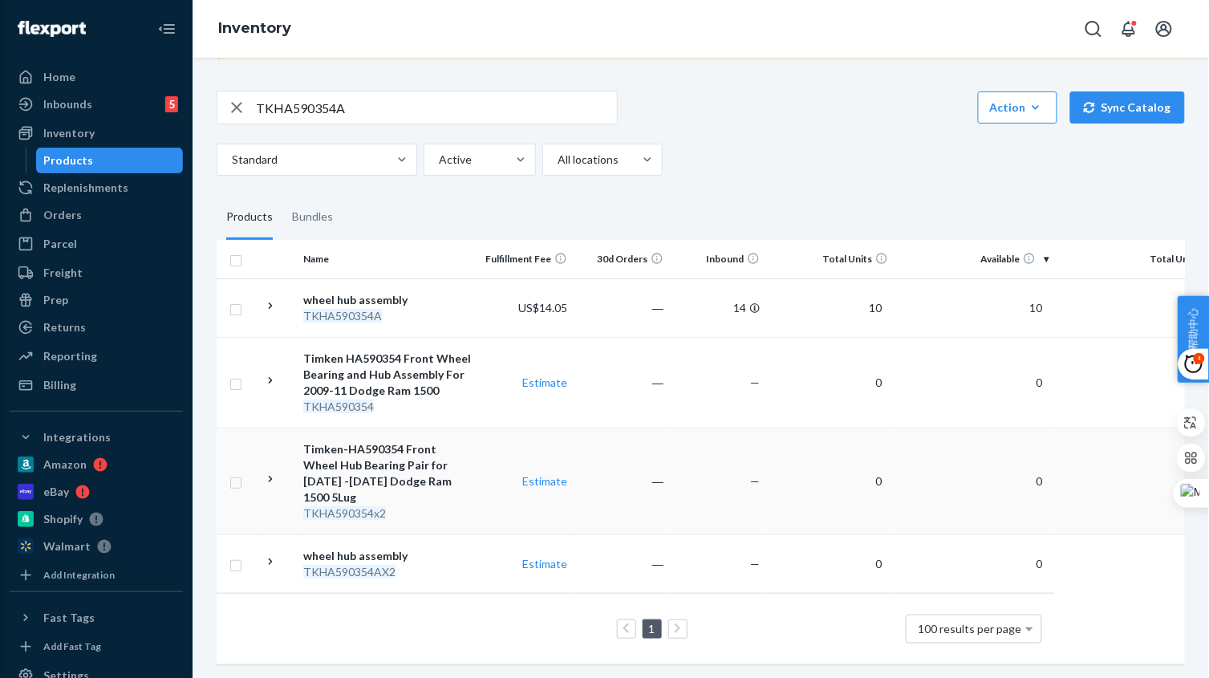
click at [465, 505] on div "TKHA590354x2" at bounding box center [387, 513] width 168 height 16
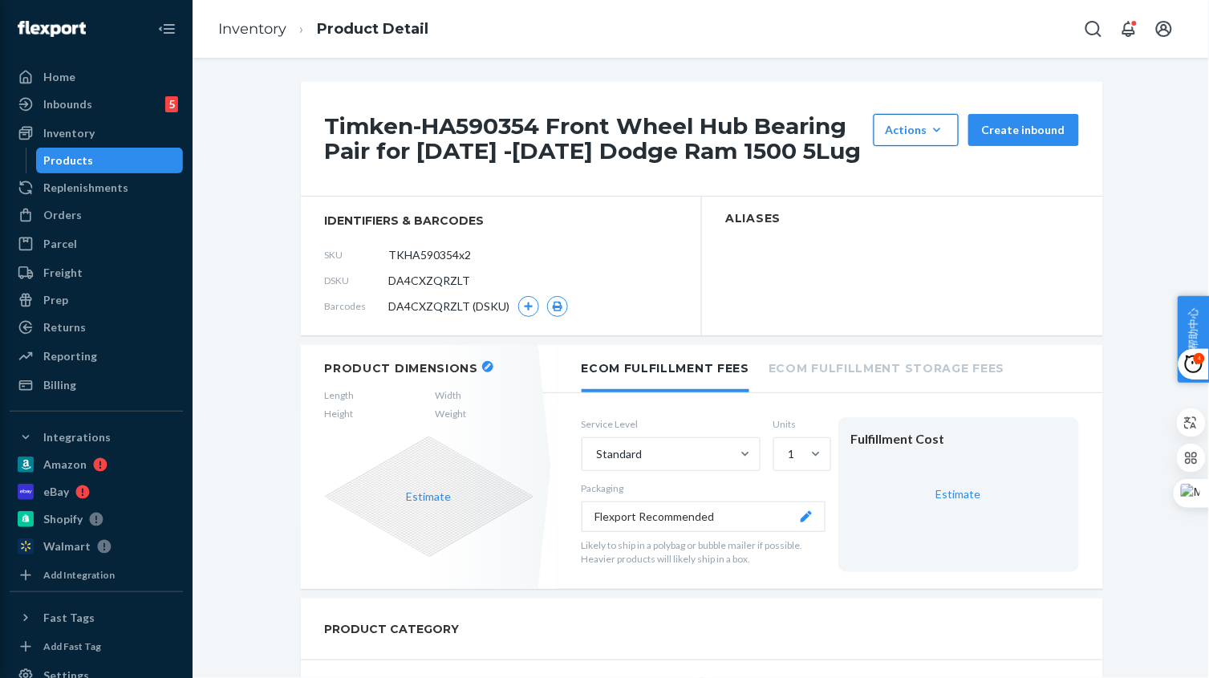
click at [916, 123] on div "Actions" at bounding box center [915, 130] width 61 height 16
click at [897, 166] on span "Hide" at bounding box center [939, 168] width 99 height 11
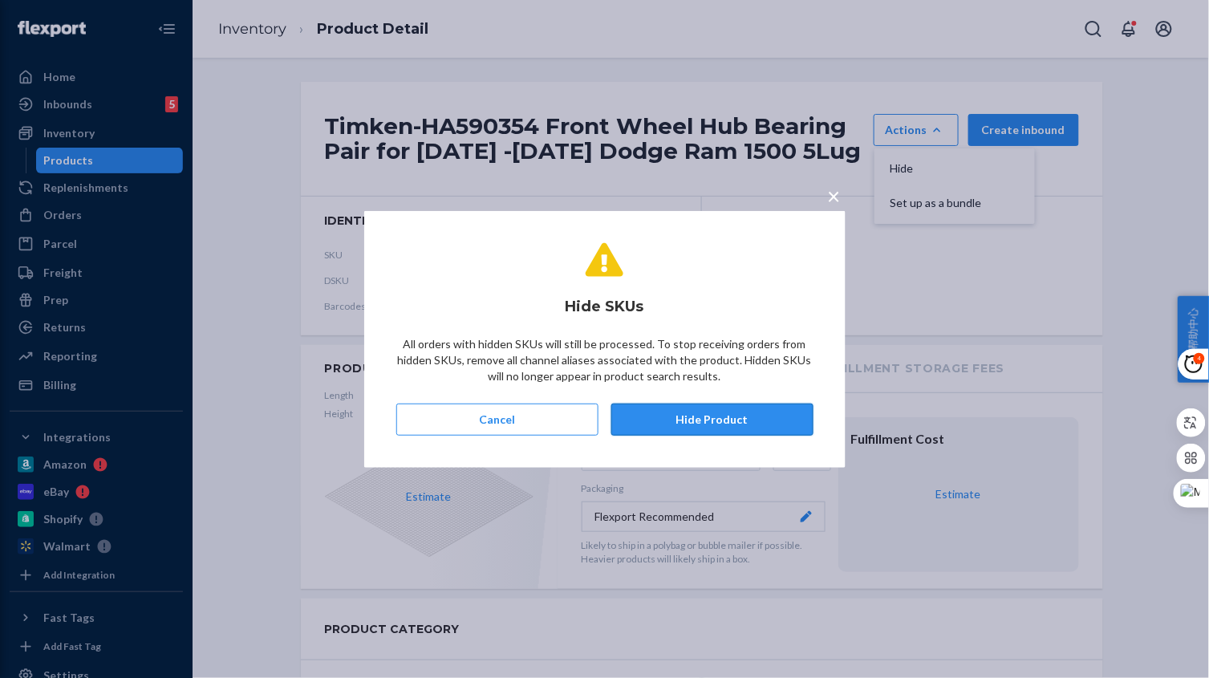
click at [699, 416] on button "Hide Product" at bounding box center [712, 419] width 202 height 32
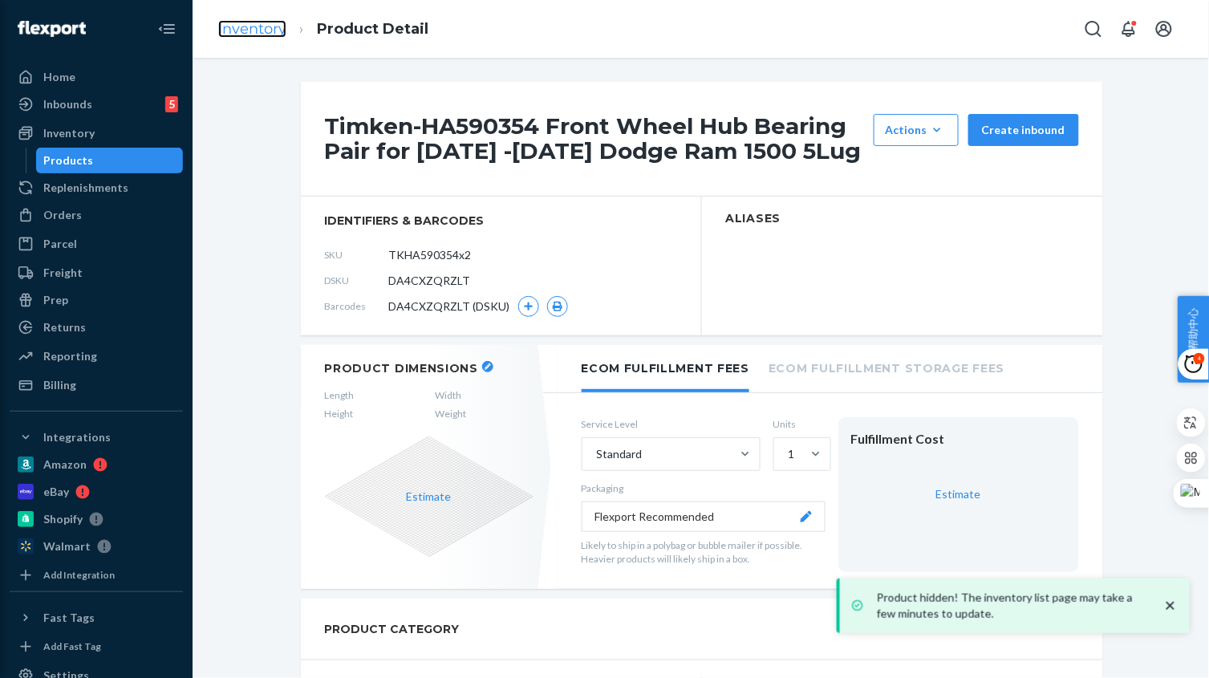
click at [252, 34] on link "Inventory" at bounding box center [252, 29] width 68 height 18
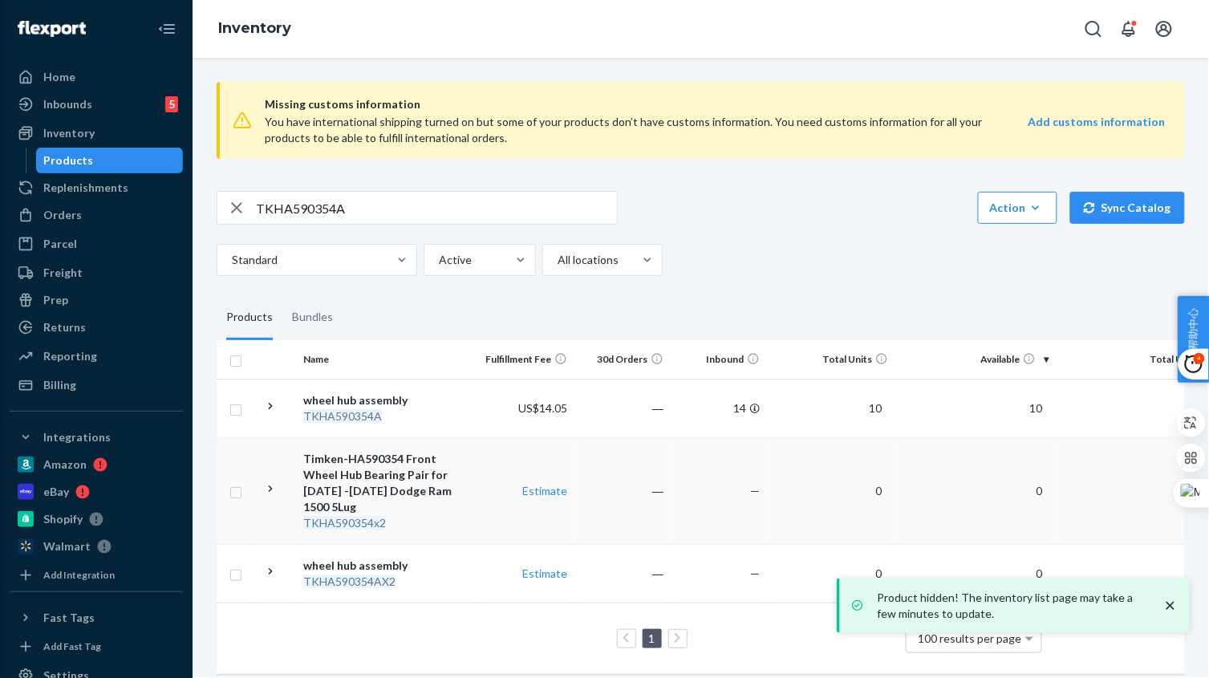
click at [480, 501] on td "Estimate" at bounding box center [525, 490] width 96 height 107
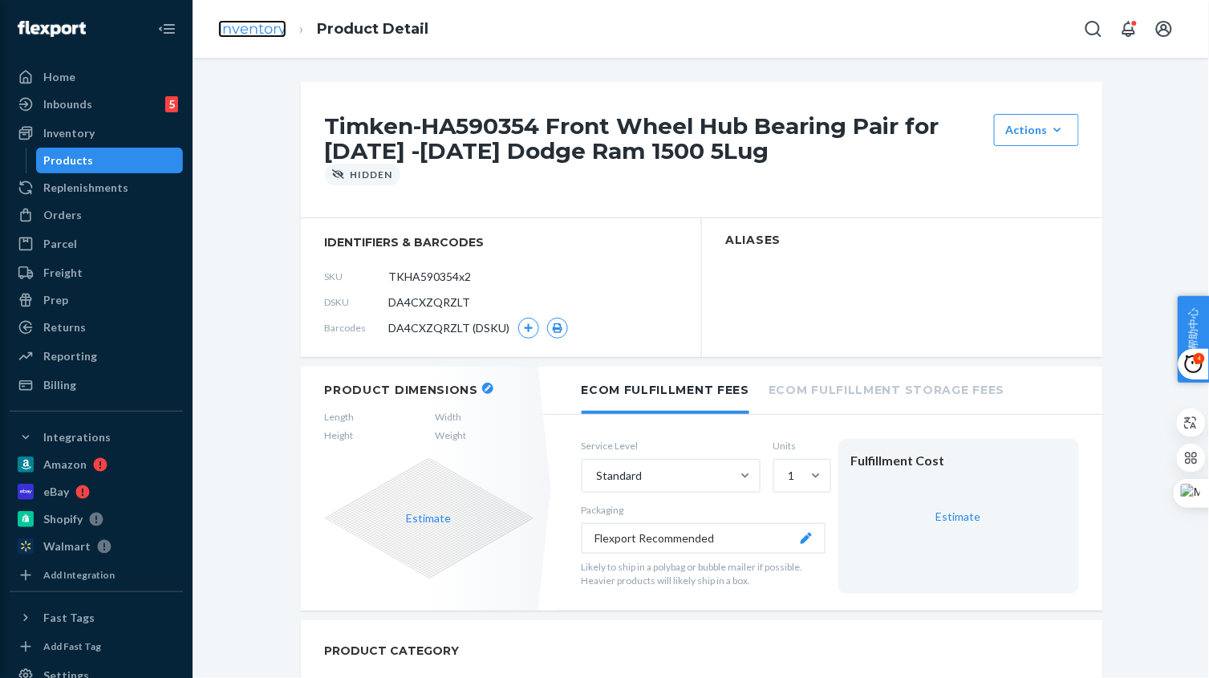
click at [258, 35] on link "Inventory" at bounding box center [252, 29] width 68 height 18
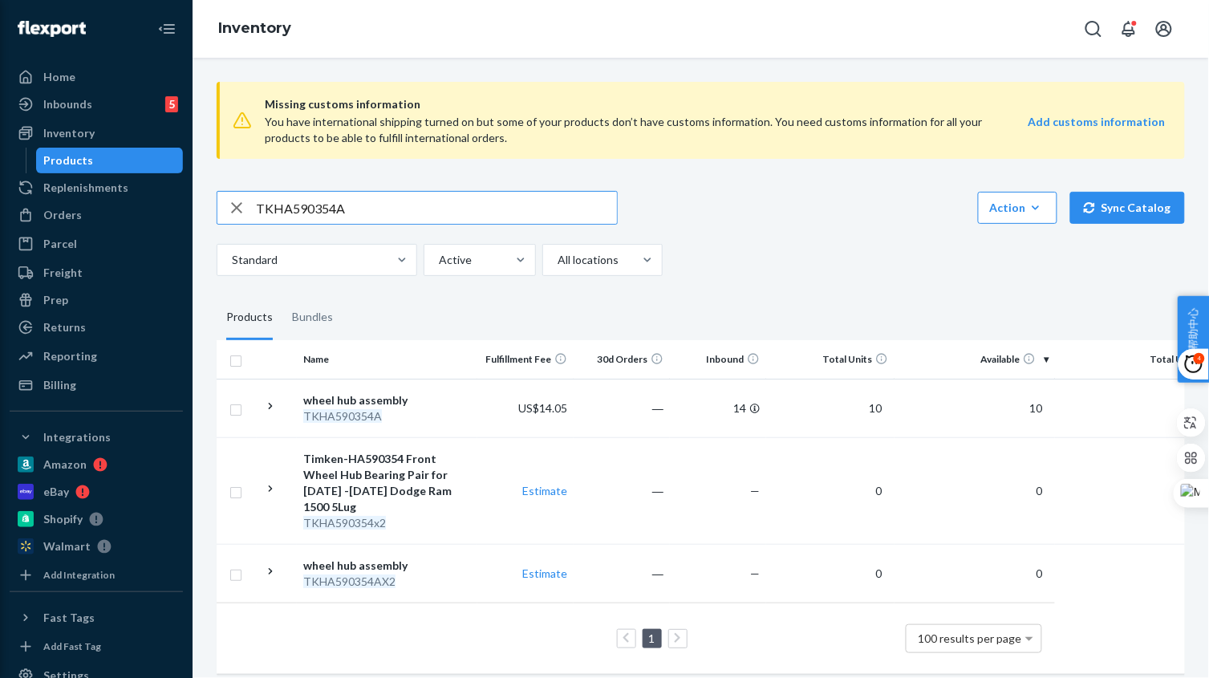
click at [398, 210] on input "TKHA590354A" at bounding box center [436, 208] width 361 height 32
paste input "203"
type input "TKHA590203"
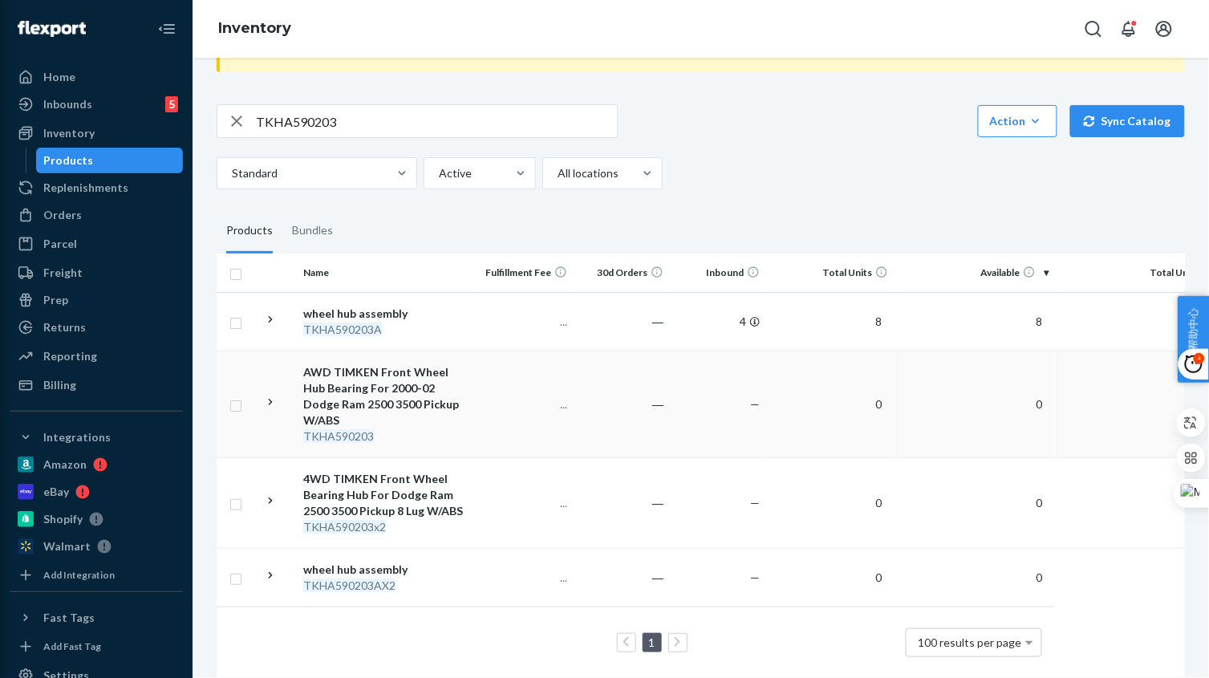
scroll to position [100, 0]
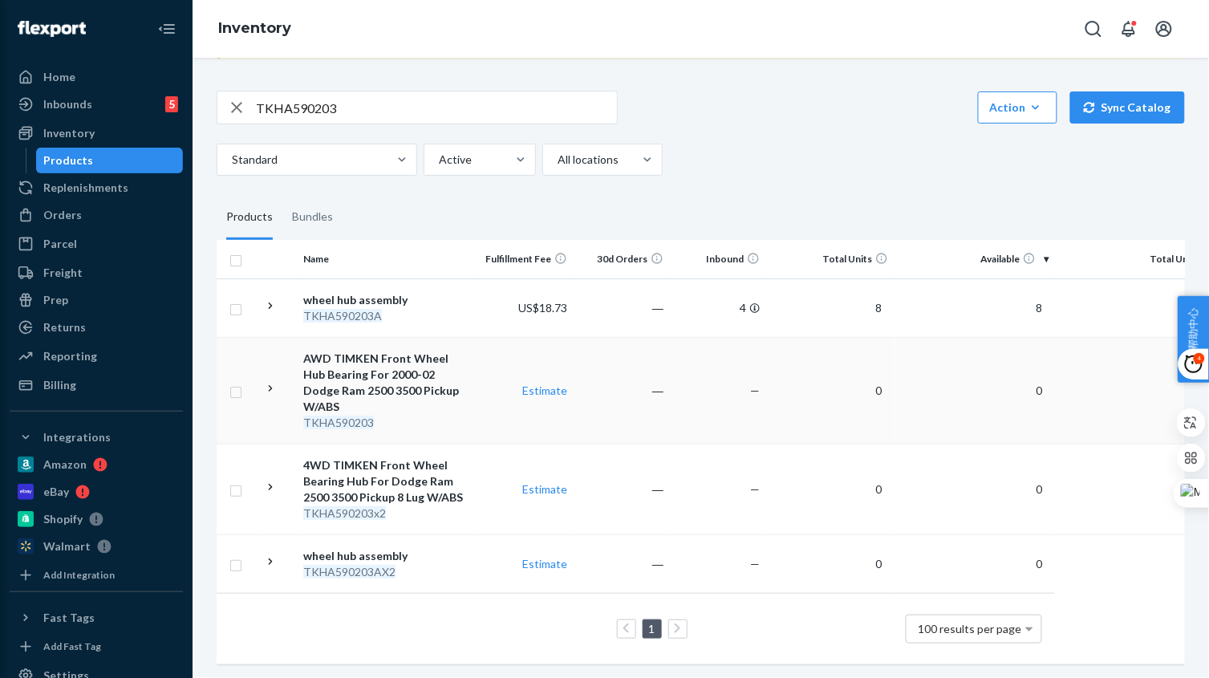
click at [486, 413] on td "Estimate" at bounding box center [525, 390] width 96 height 107
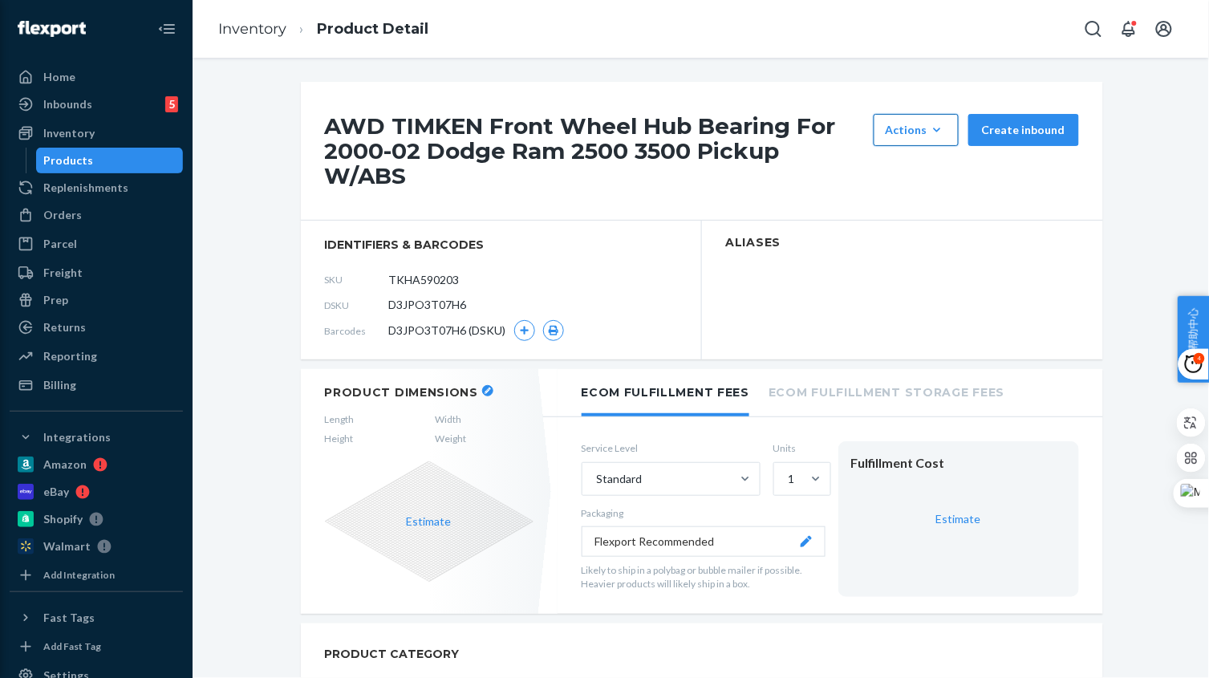
click at [918, 132] on div "Actions" at bounding box center [915, 130] width 61 height 16
click at [915, 161] on button "Hide" at bounding box center [954, 169] width 154 height 34
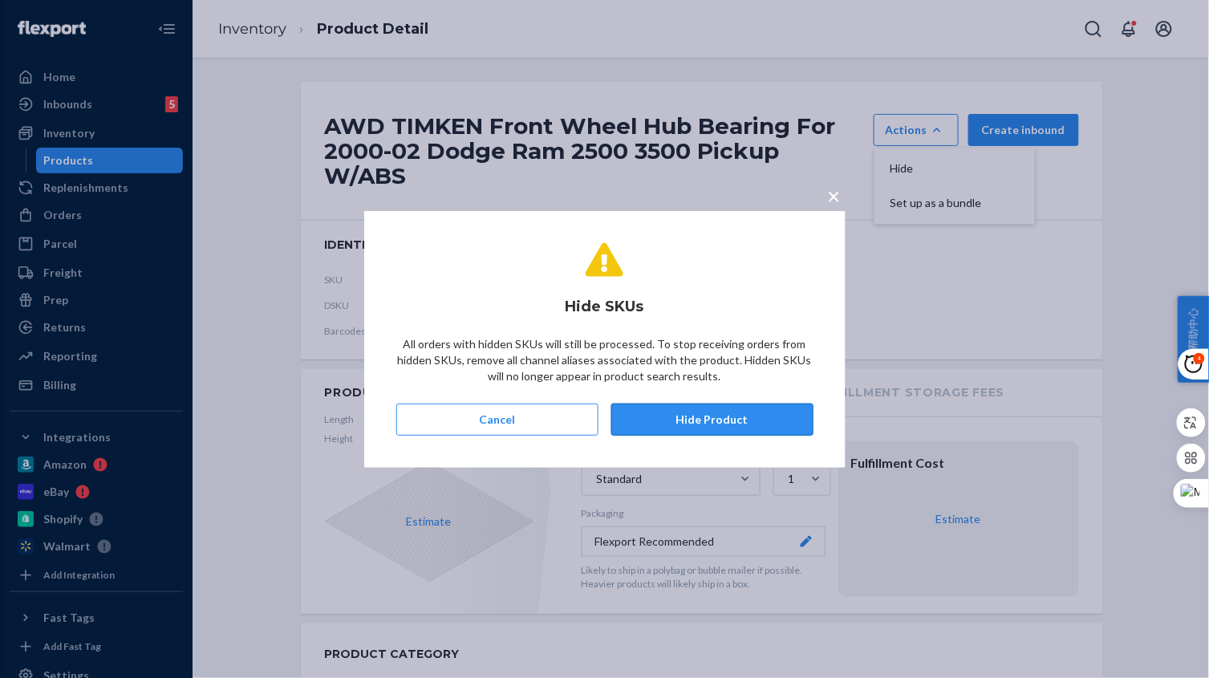
click at [755, 407] on button "Hide Product" at bounding box center [712, 419] width 202 height 32
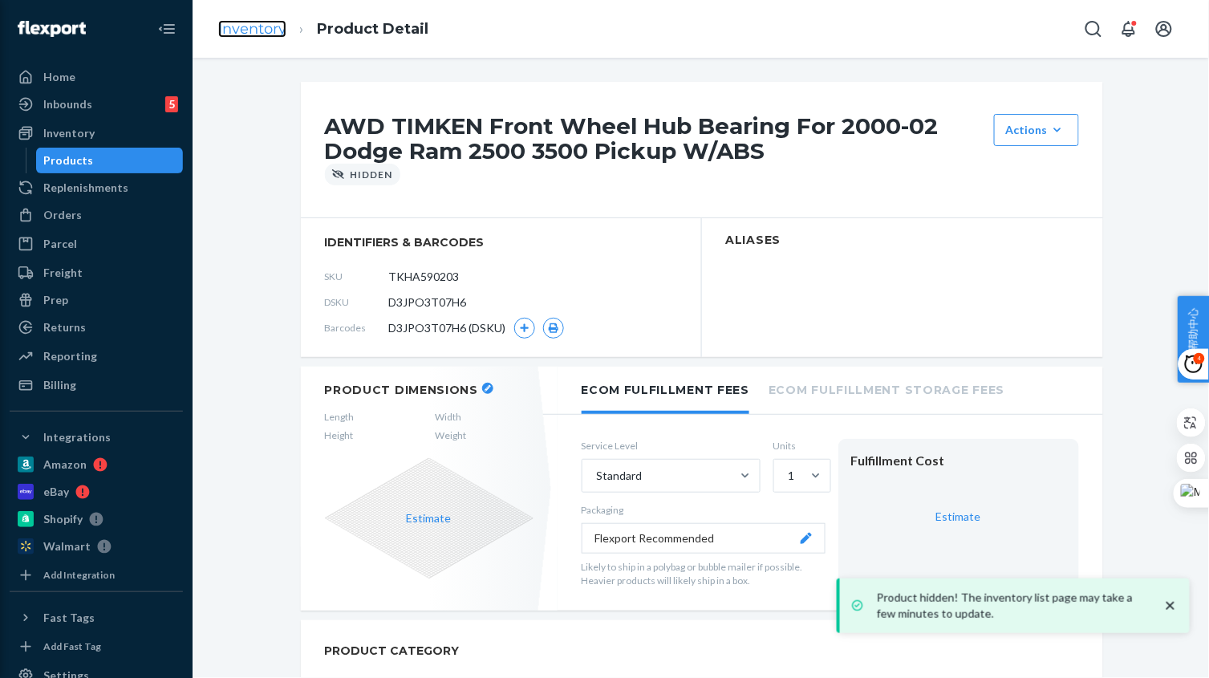
click at [229, 29] on link "Inventory" at bounding box center [252, 29] width 68 height 18
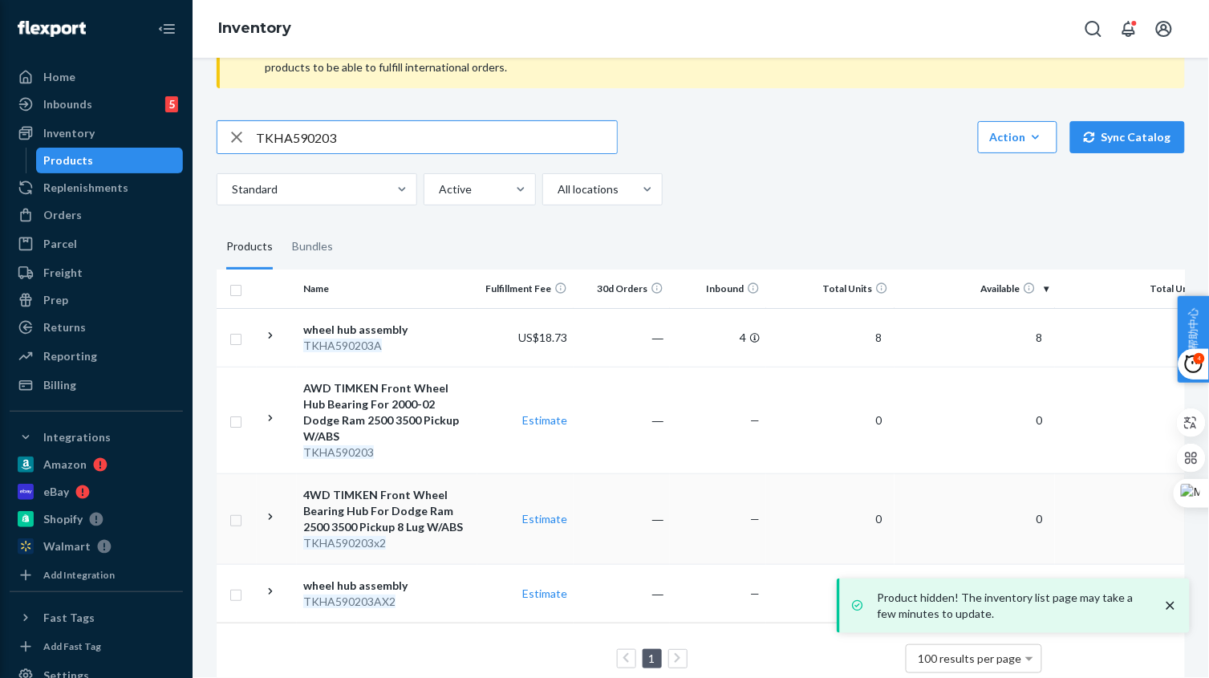
scroll to position [100, 0]
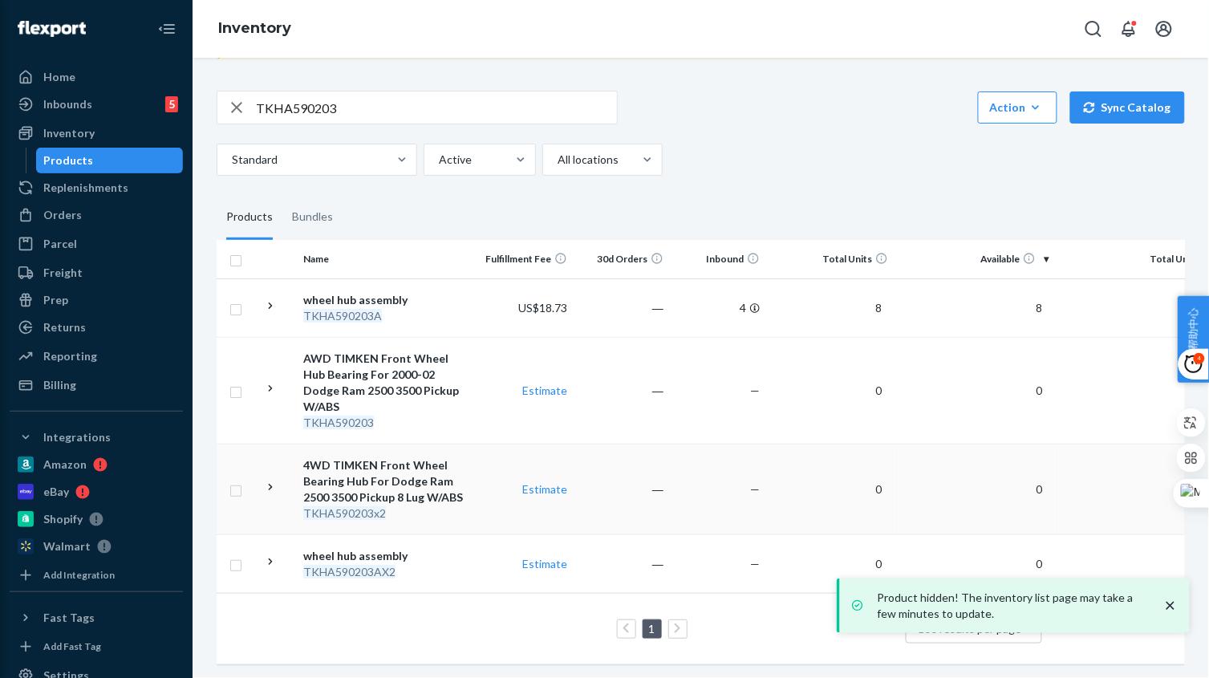
click at [471, 502] on td "4WD TIMKEN Front Wheel Bearing Hub For Dodge Ram 2500 3500 Pickup 8 Lug W/ABS T…" at bounding box center [387, 489] width 180 height 91
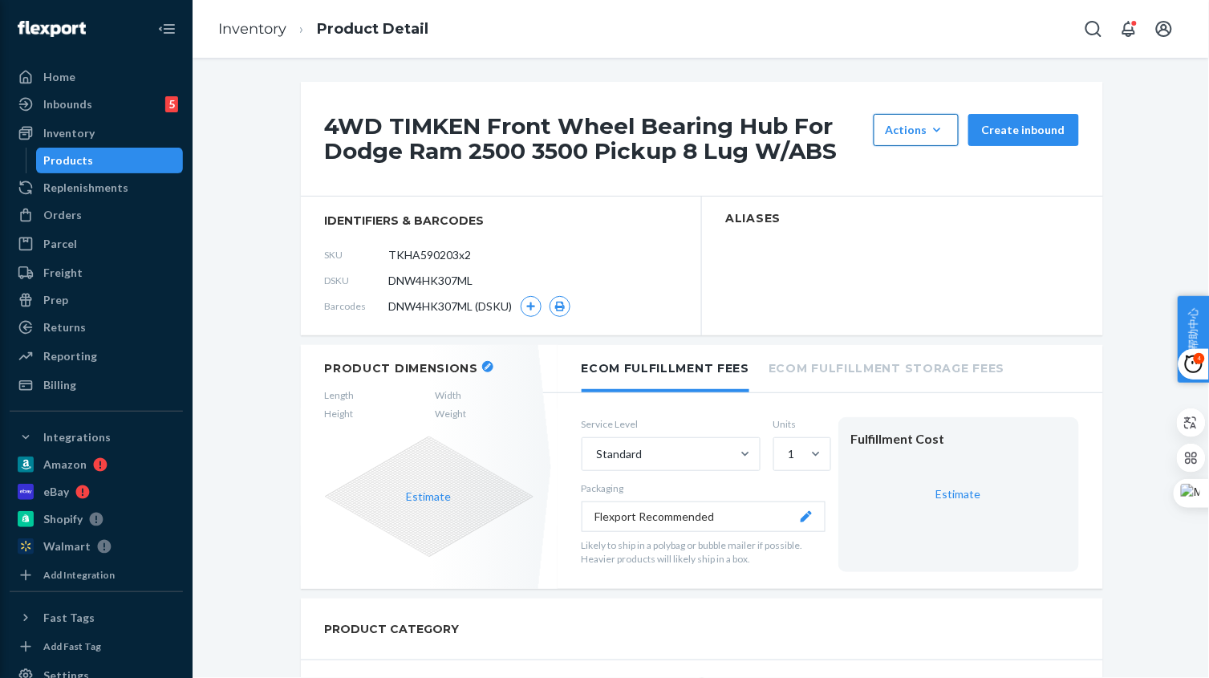
click at [916, 129] on div "Actions" at bounding box center [915, 130] width 61 height 16
click at [926, 163] on span "Hide" at bounding box center [939, 168] width 99 height 11
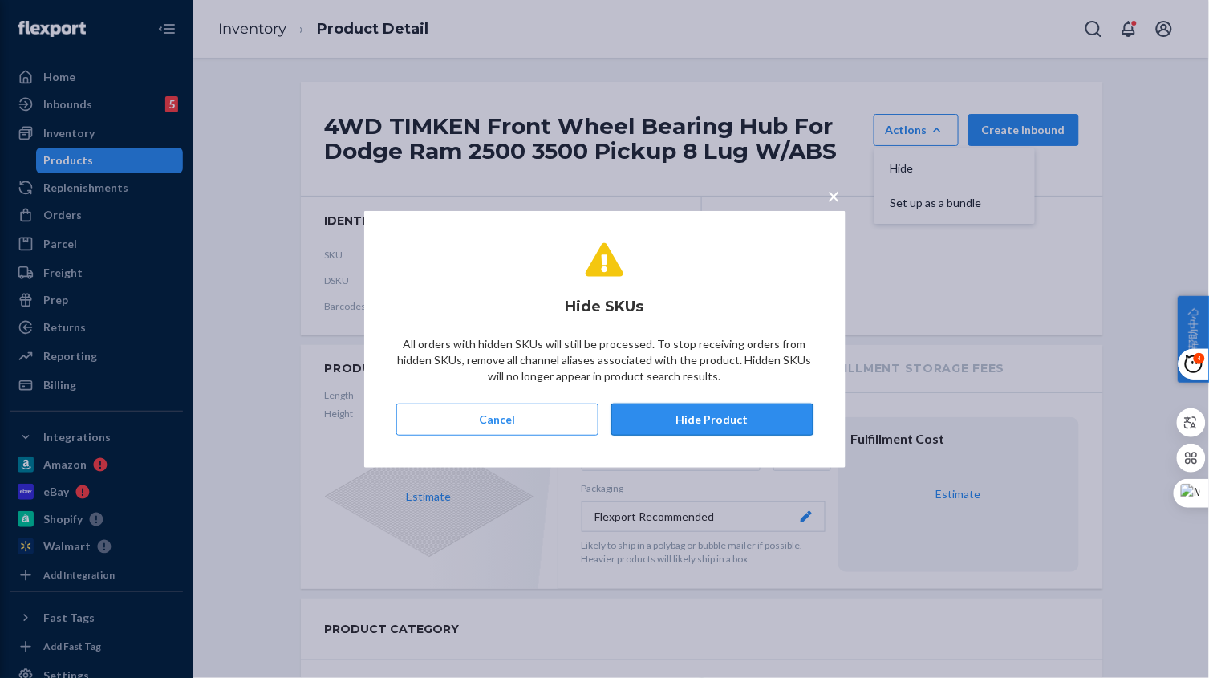
click at [731, 415] on button "Hide Product" at bounding box center [712, 419] width 202 height 32
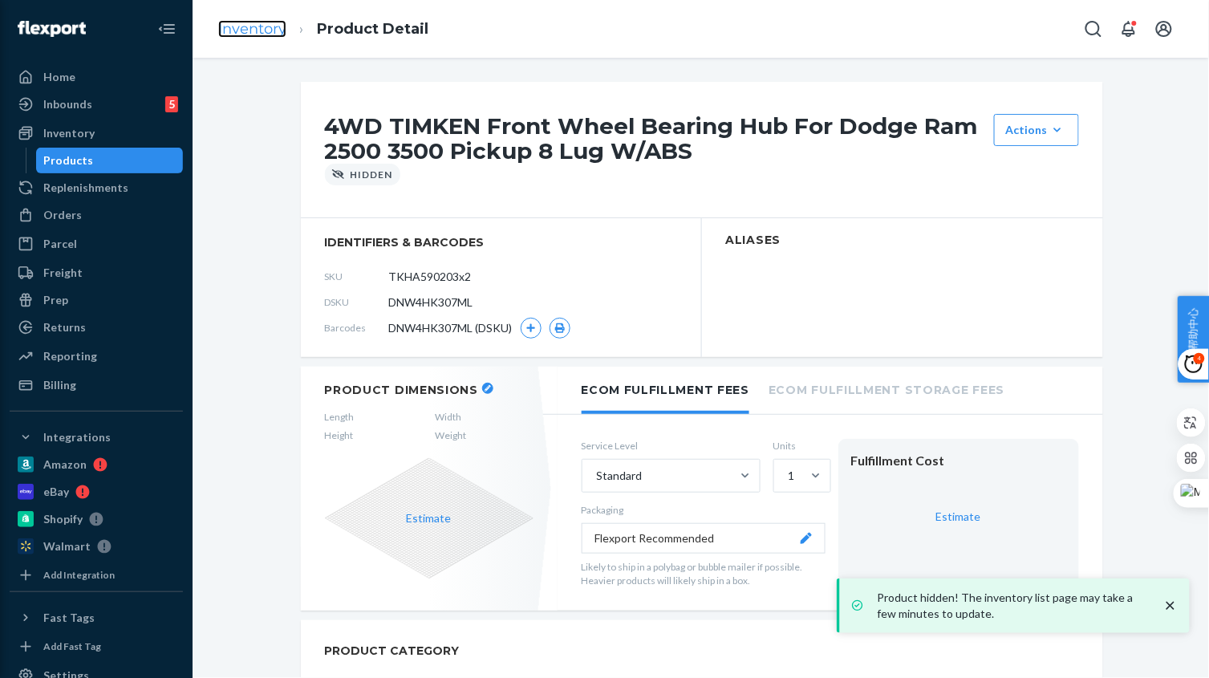
click at [252, 26] on link "Inventory" at bounding box center [252, 29] width 68 height 18
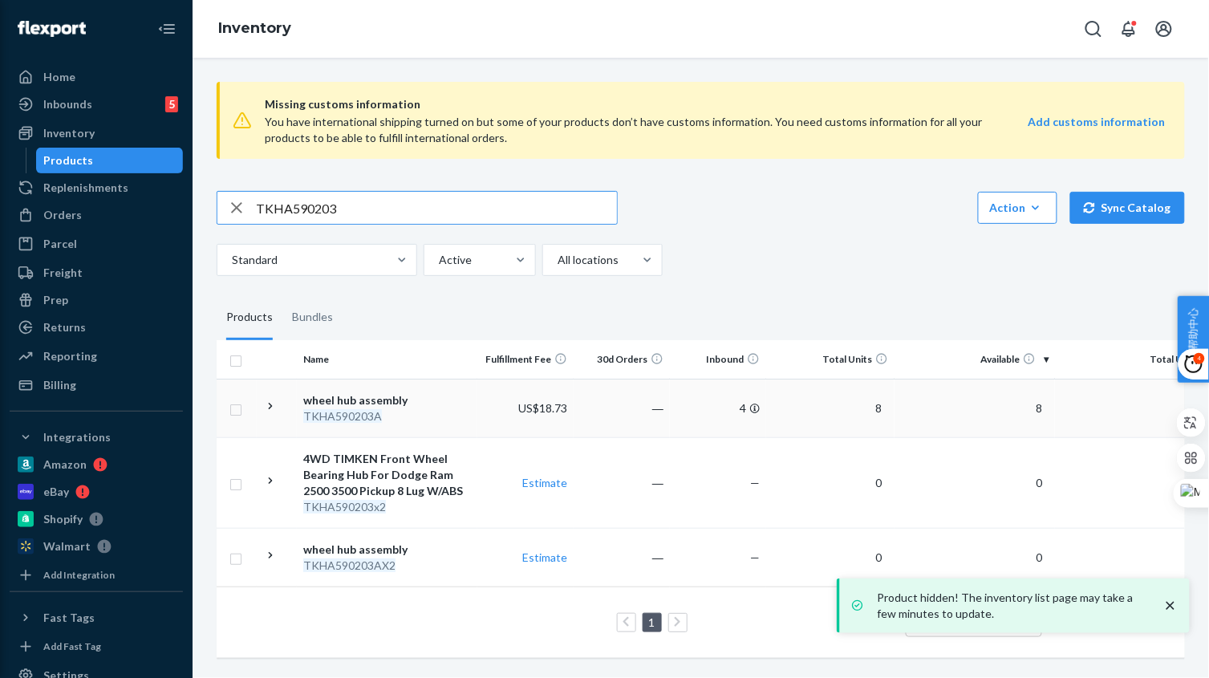
scroll to position [10, 0]
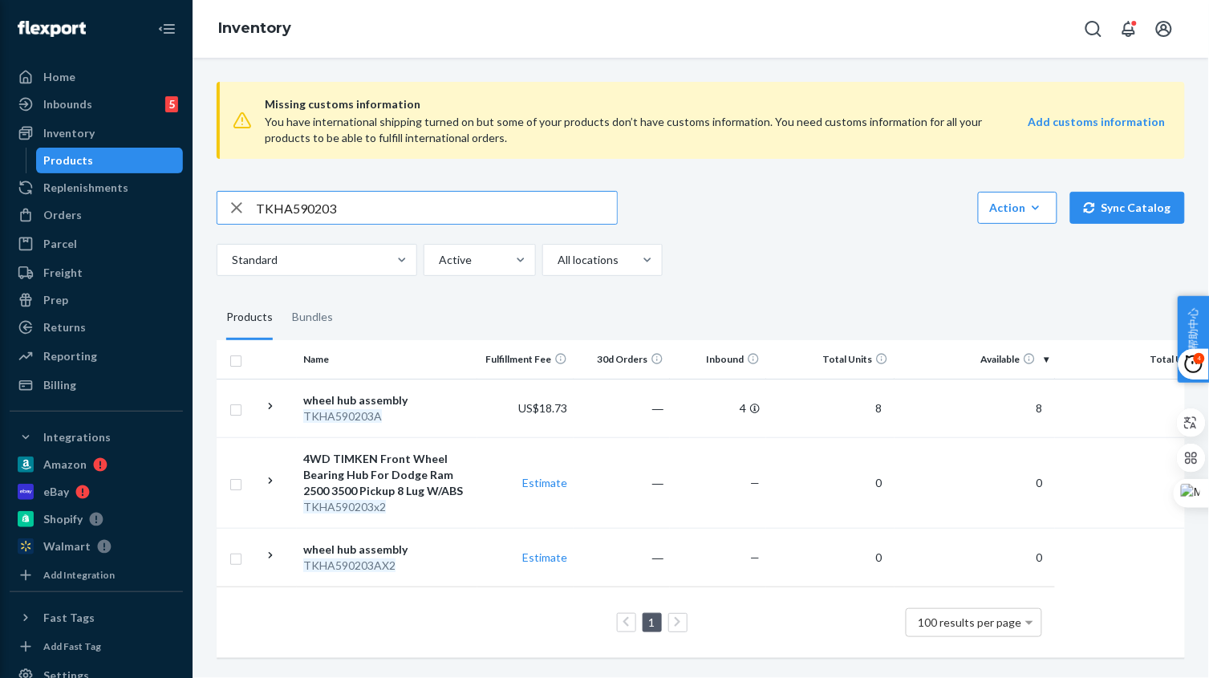
click at [481, 202] on input "TKHA590203" at bounding box center [436, 208] width 361 height 32
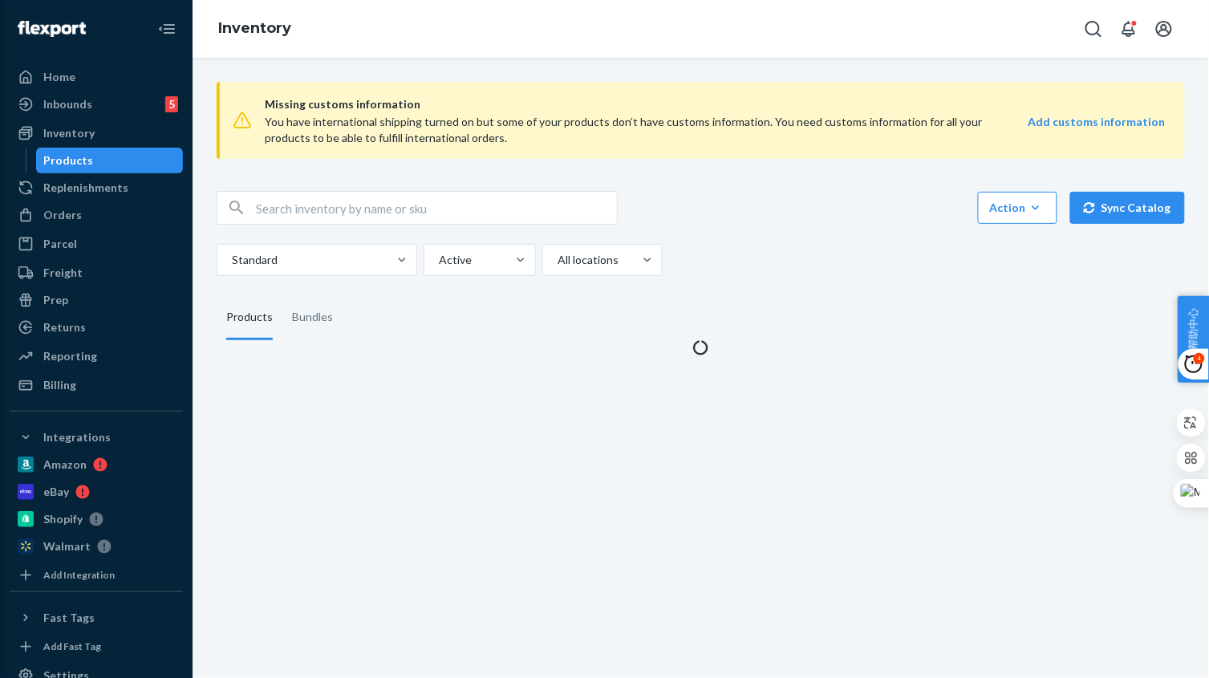
scroll to position [0, 0]
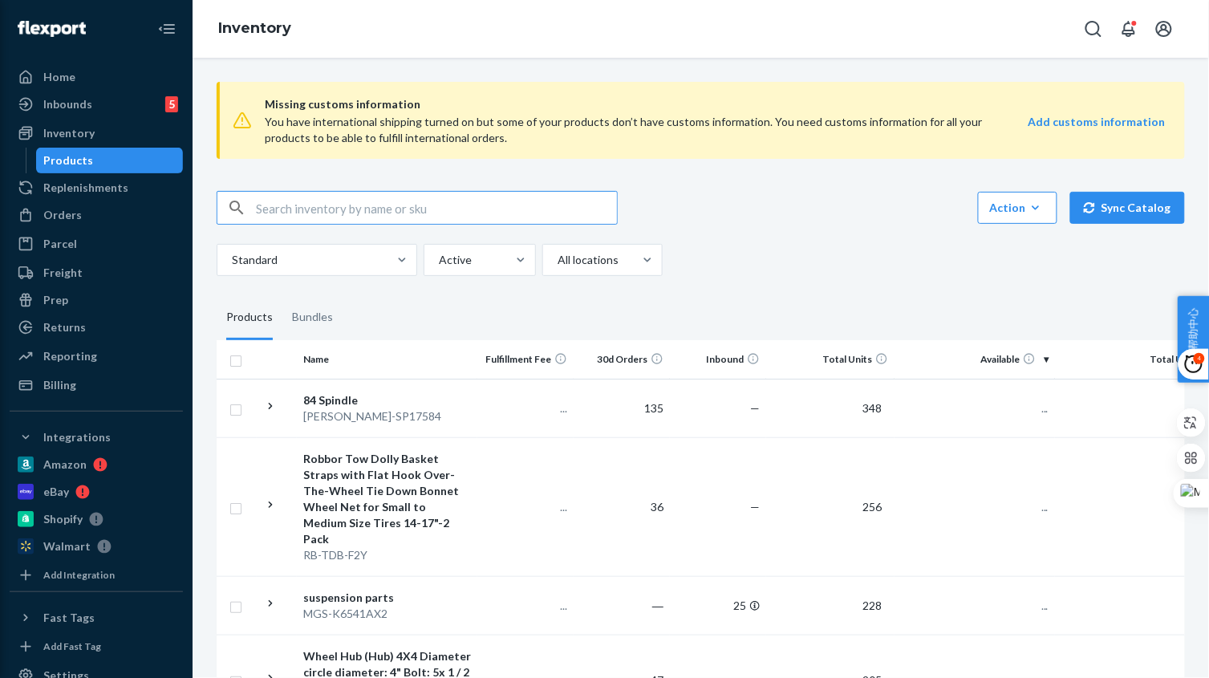
click at [407, 219] on input "text" at bounding box center [436, 208] width 361 height 32
paste input "TKHA590203A"
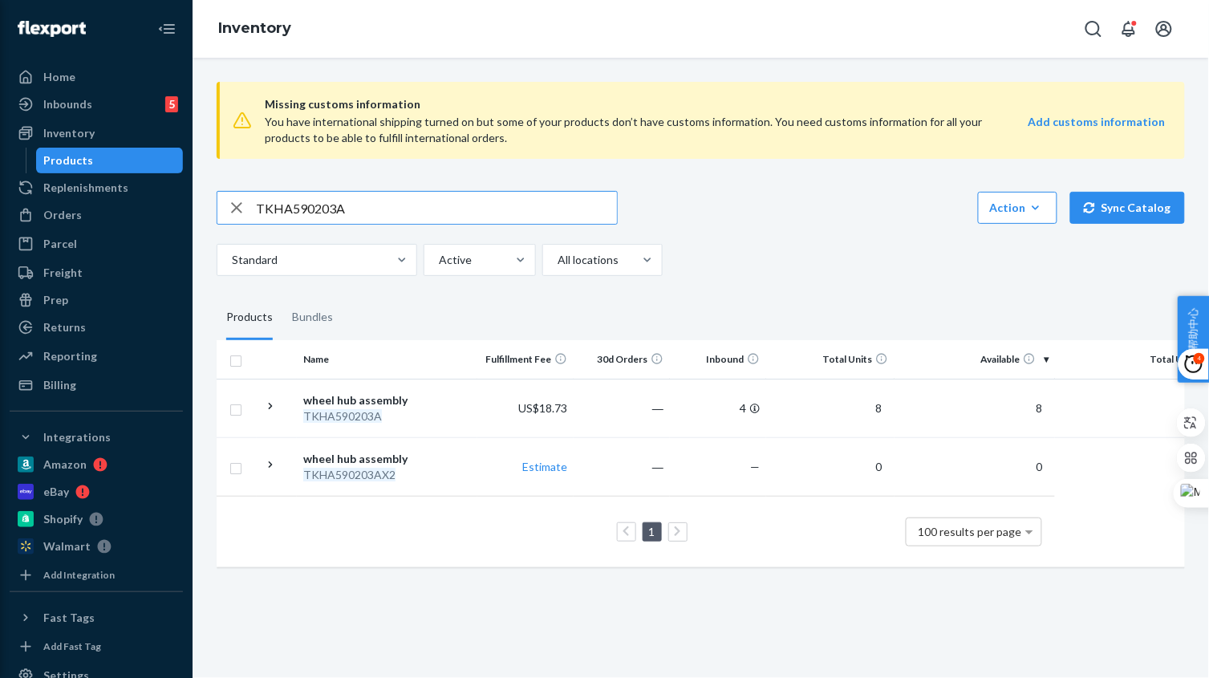
drag, startPoint x: 364, startPoint y: 206, endPoint x: 259, endPoint y: 208, distance: 105.1
click at [116, 205] on div "Home Inbounds 5 Shipping Plans Problems 5 Inventory Products Replenishments Ord…" at bounding box center [604, 339] width 1209 height 678
paste input "515036"
type input "515036"
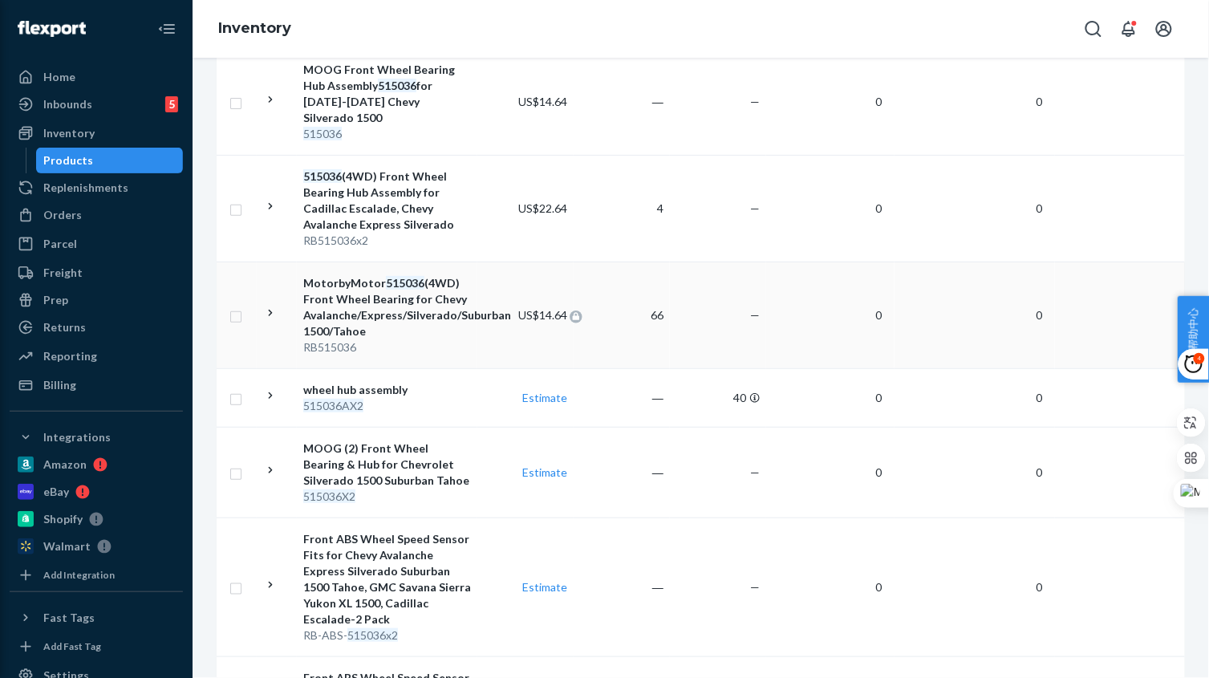
scroll to position [401, 0]
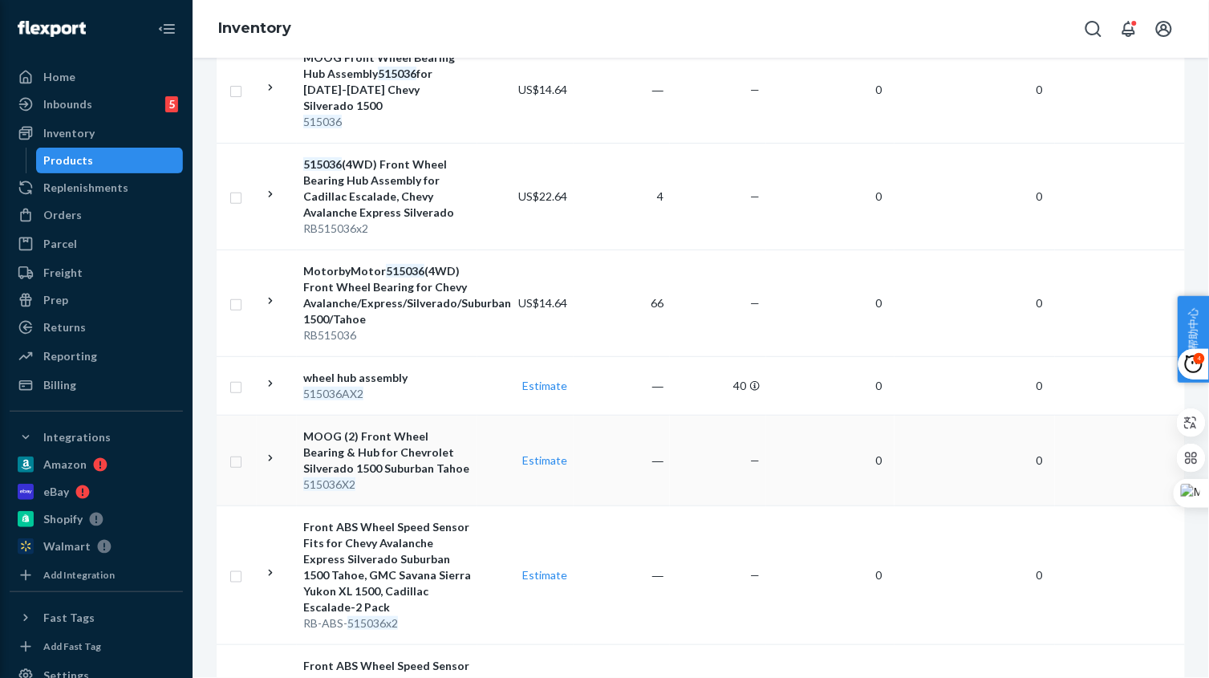
click at [598, 460] on td "―" at bounding box center [621, 460] width 96 height 91
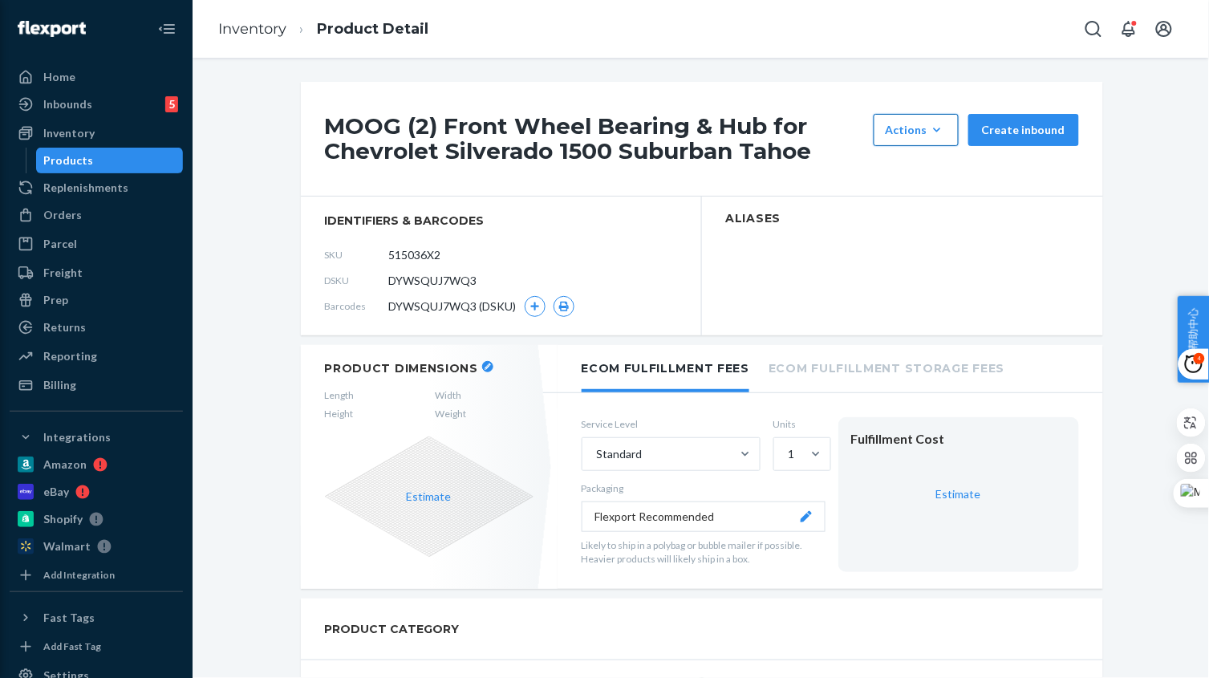
click at [922, 131] on div "Actions" at bounding box center [915, 130] width 61 height 16
click at [914, 168] on span "Hide" at bounding box center [939, 168] width 99 height 11
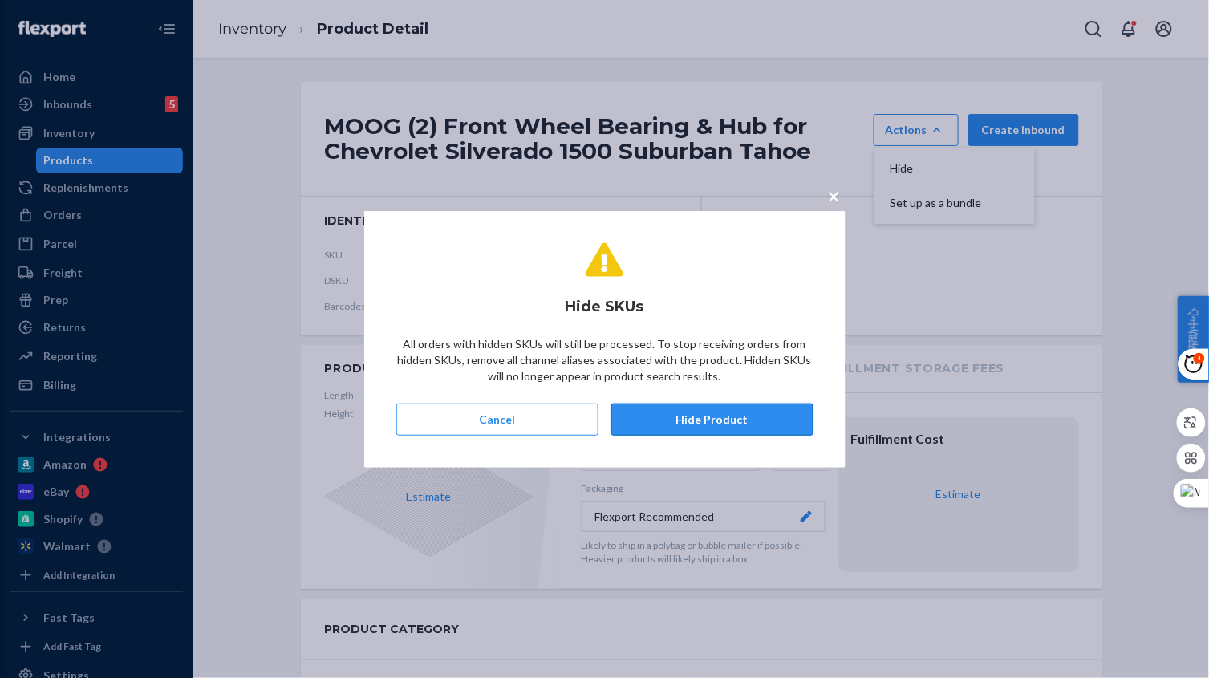
click at [693, 415] on button "Hide Product" at bounding box center [712, 419] width 202 height 32
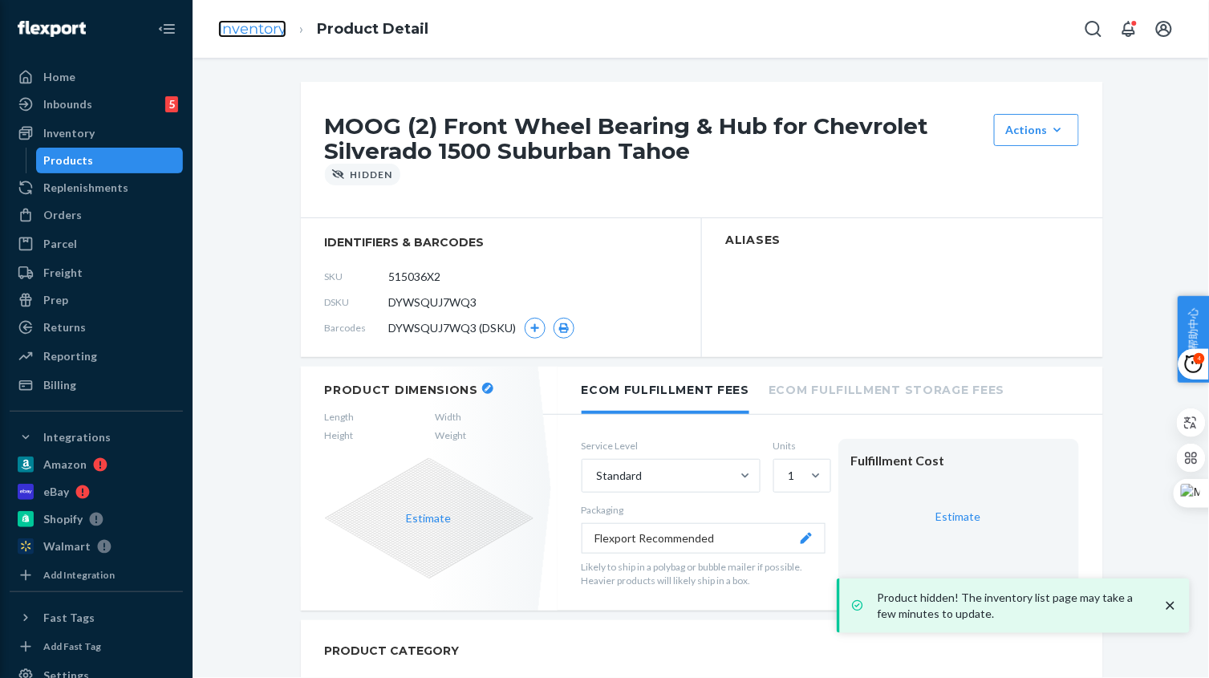
click at [251, 31] on link "Inventory" at bounding box center [252, 29] width 68 height 18
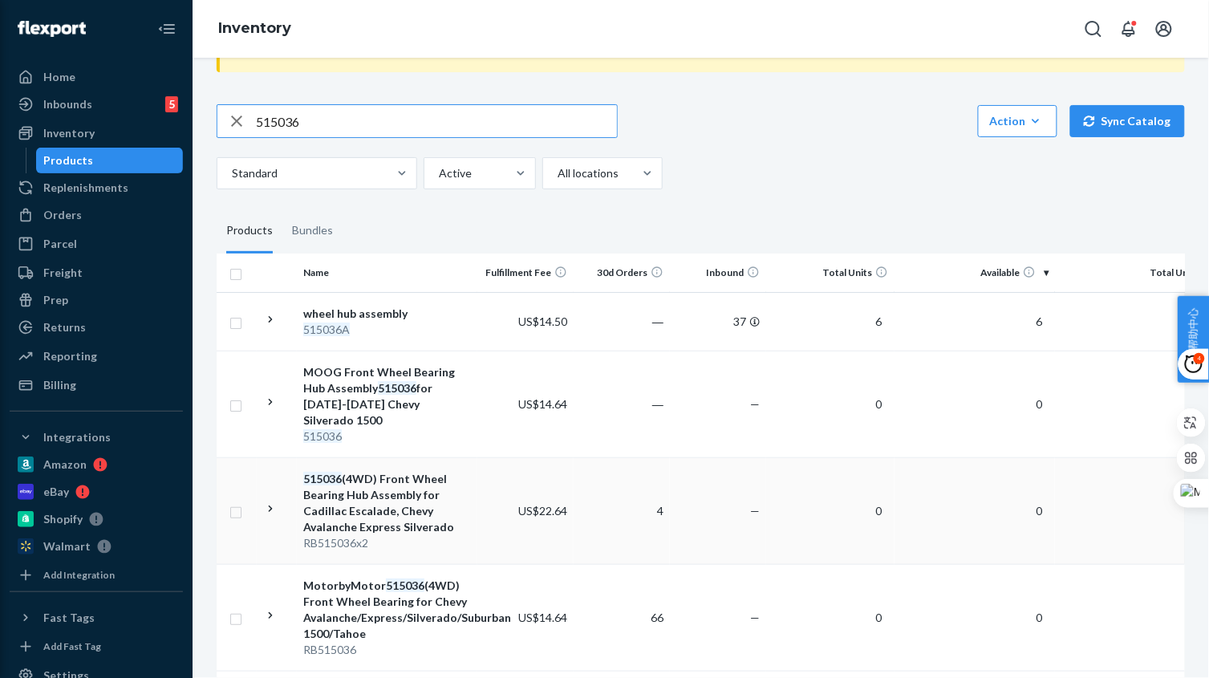
scroll to position [100, 0]
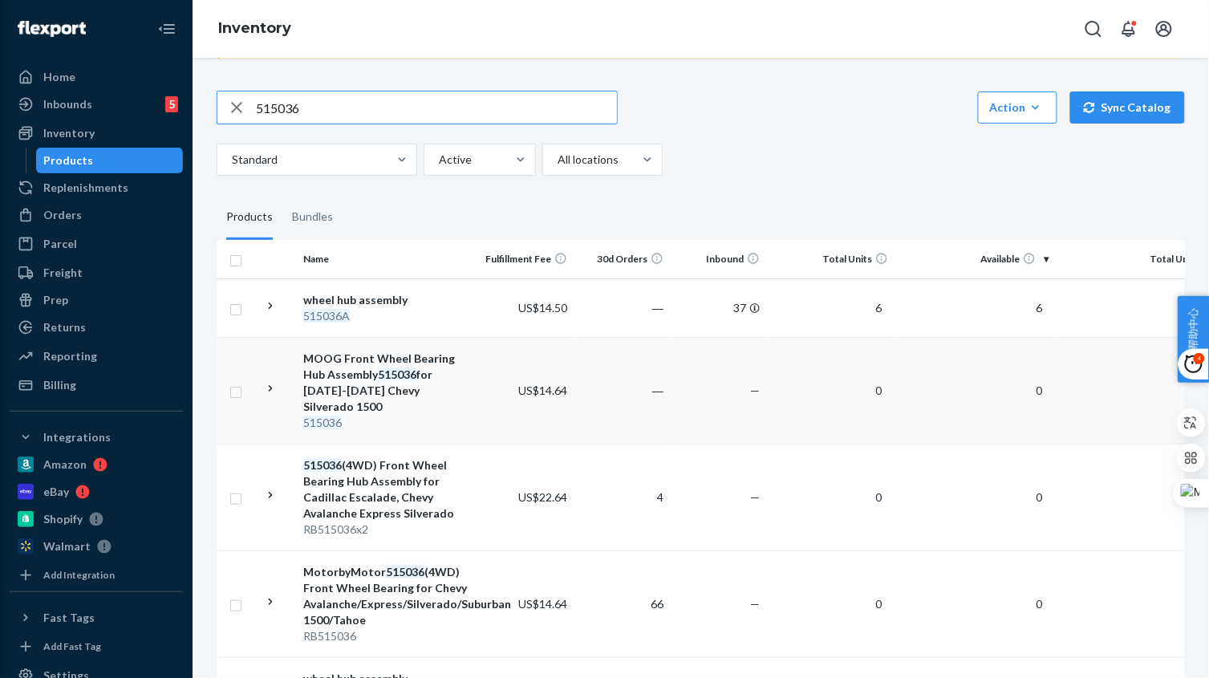
click at [467, 415] on div "515036" at bounding box center [387, 423] width 168 height 16
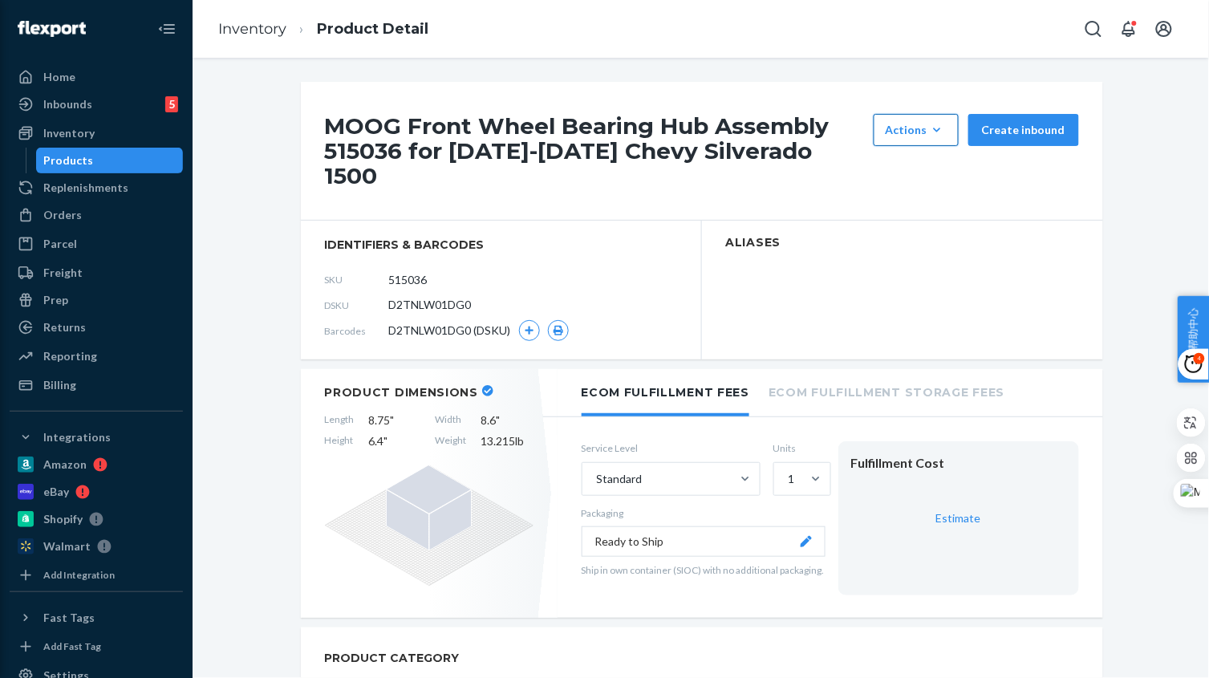
click at [918, 133] on div "Actions" at bounding box center [915, 130] width 61 height 16
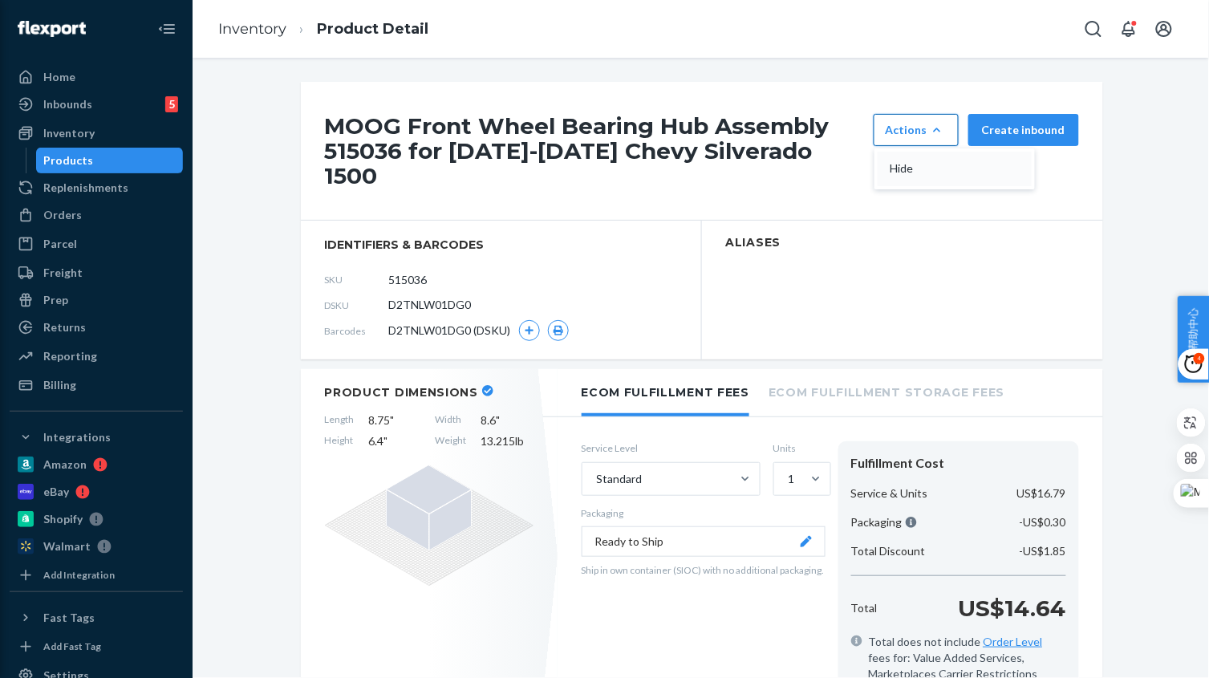
click at [916, 172] on span "Hide" at bounding box center [939, 168] width 99 height 11
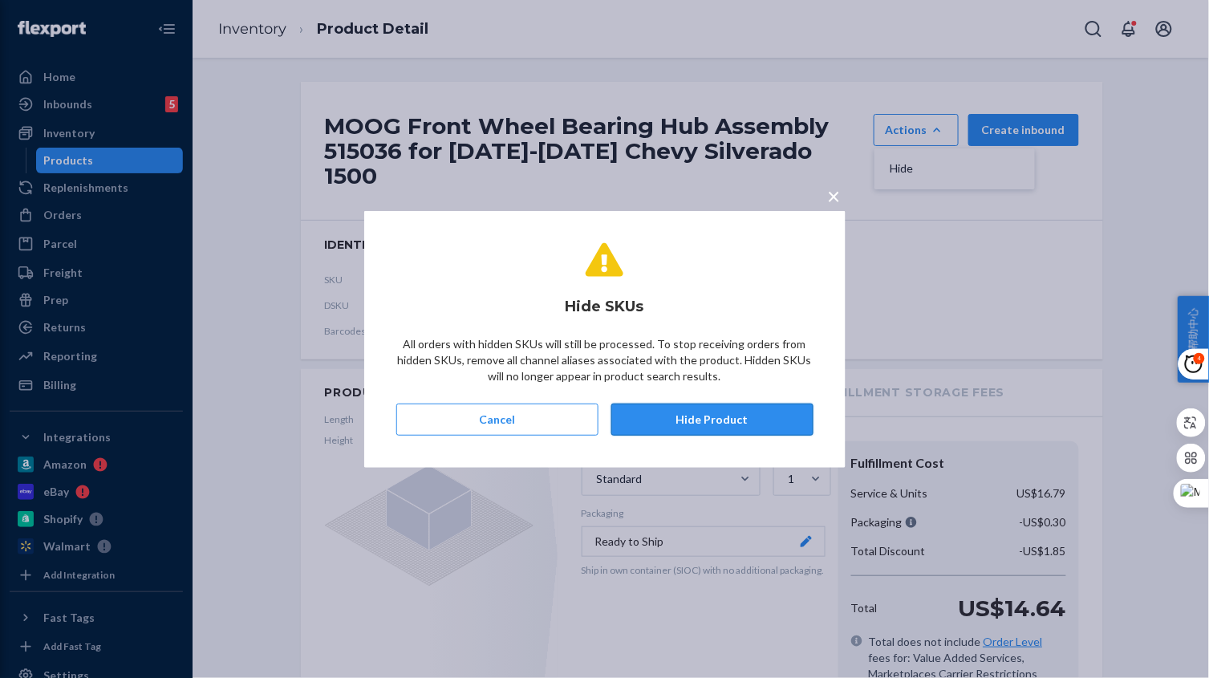
click at [703, 416] on button "Hide Product" at bounding box center [712, 419] width 202 height 32
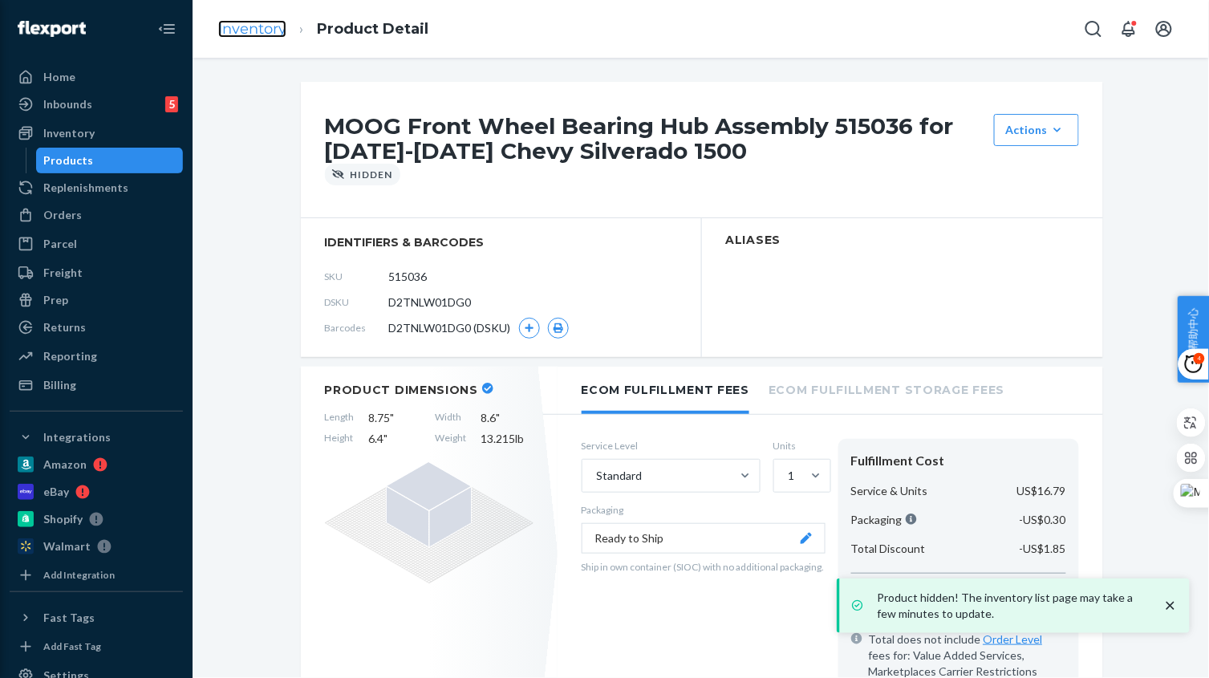
click at [265, 30] on link "Inventory" at bounding box center [252, 29] width 68 height 18
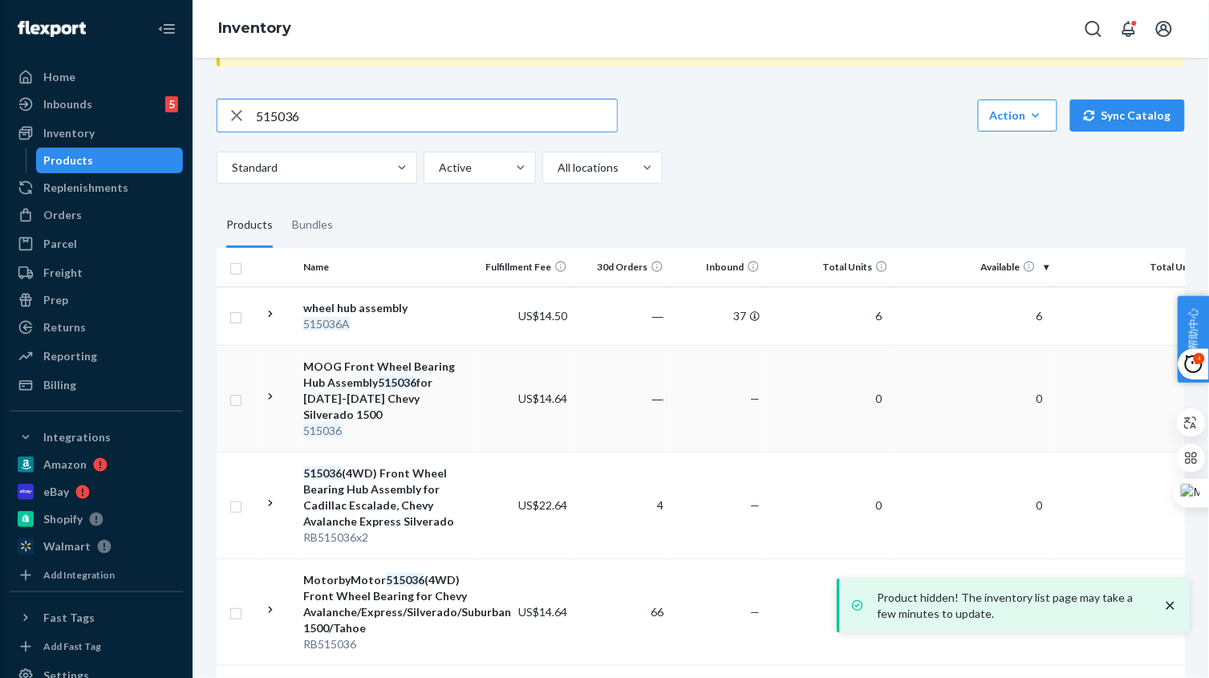
scroll to position [100, 0]
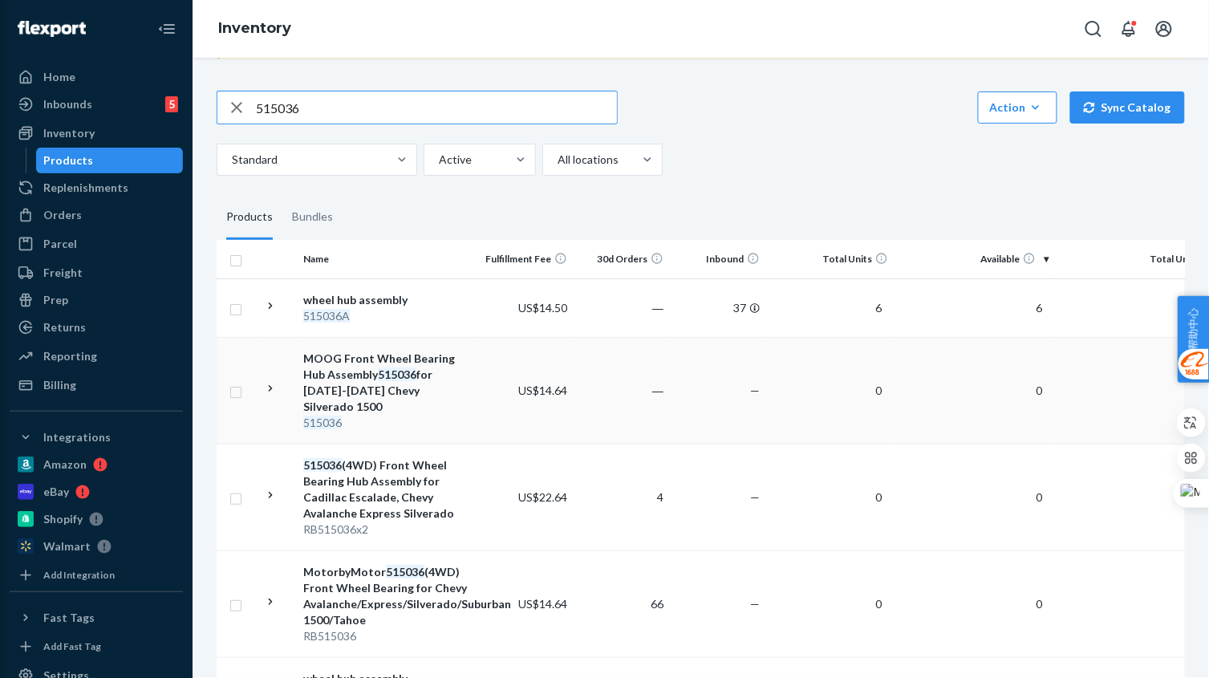
click at [481, 407] on td "US$14.64" at bounding box center [525, 390] width 96 height 107
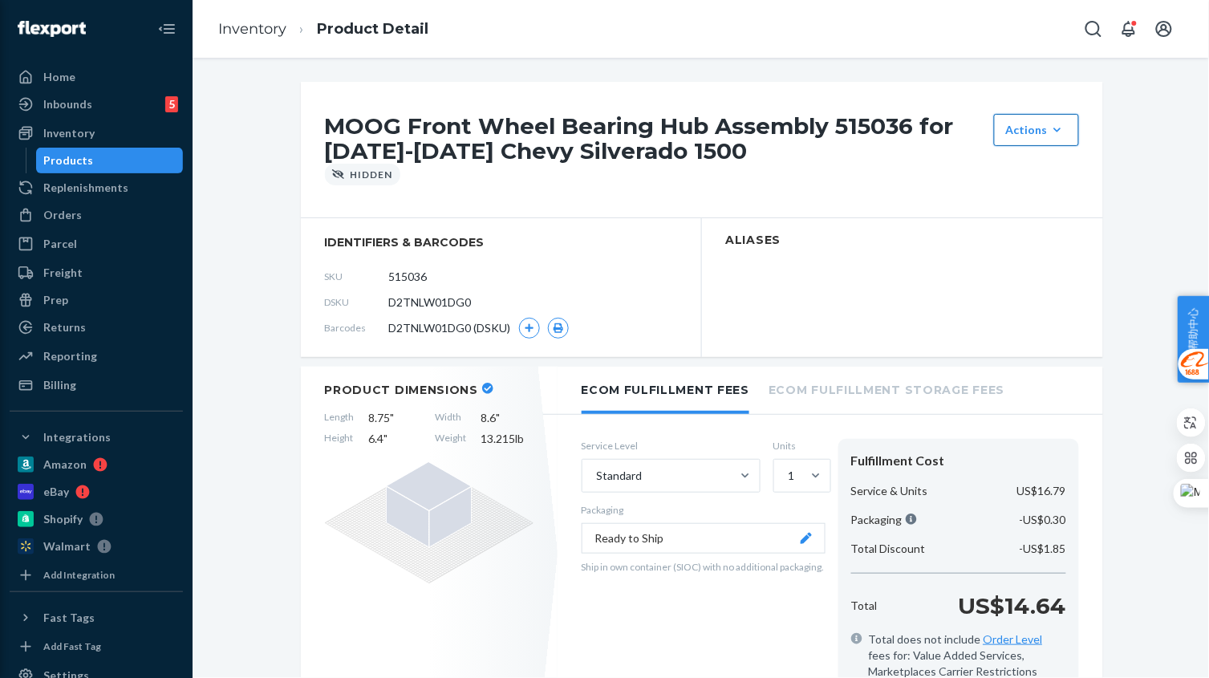
click at [1006, 122] on div "Actions" at bounding box center [1036, 130] width 61 height 16
click at [247, 26] on link "Inventory" at bounding box center [252, 29] width 68 height 18
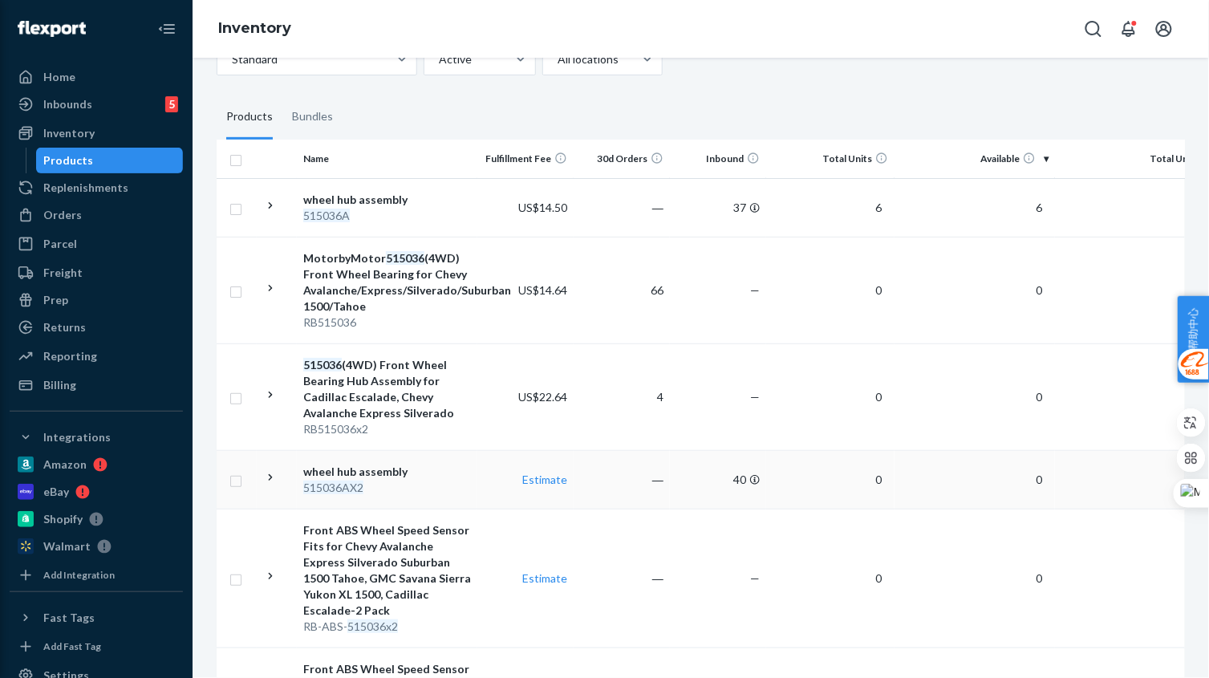
scroll to position [300, 0]
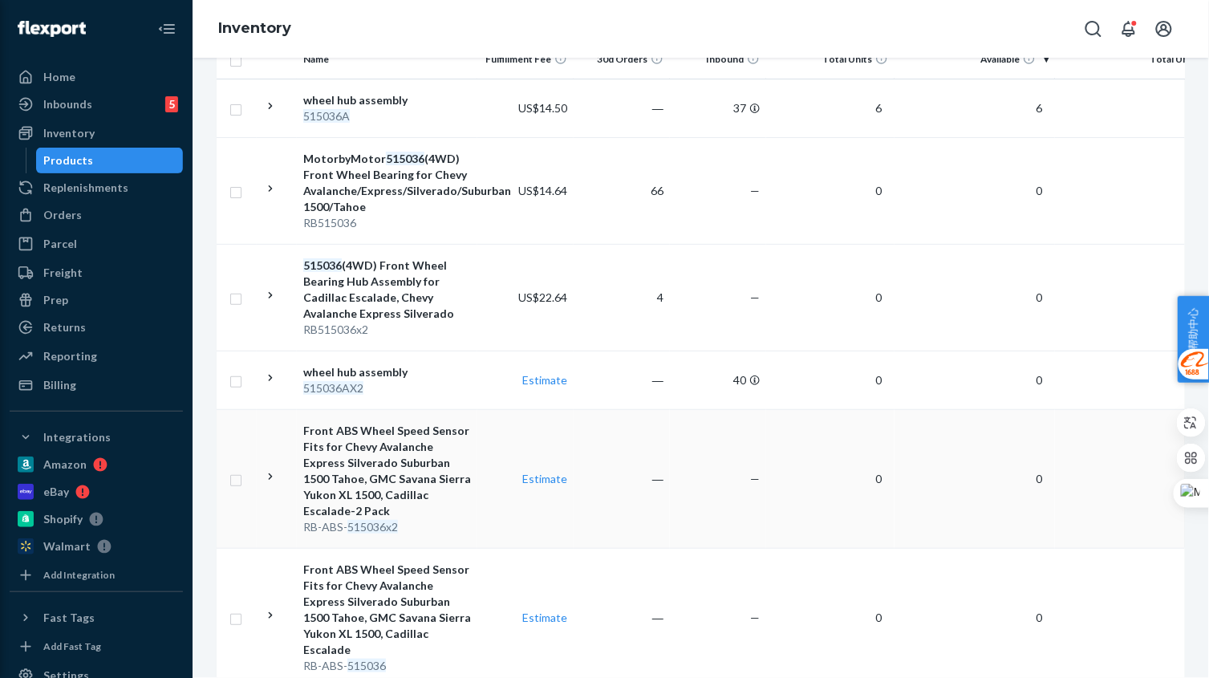
click at [473, 511] on td "Front ABS Wheel Speed Sensor Fits for Chevy Avalanche Express Silverado Suburba…" at bounding box center [387, 478] width 180 height 139
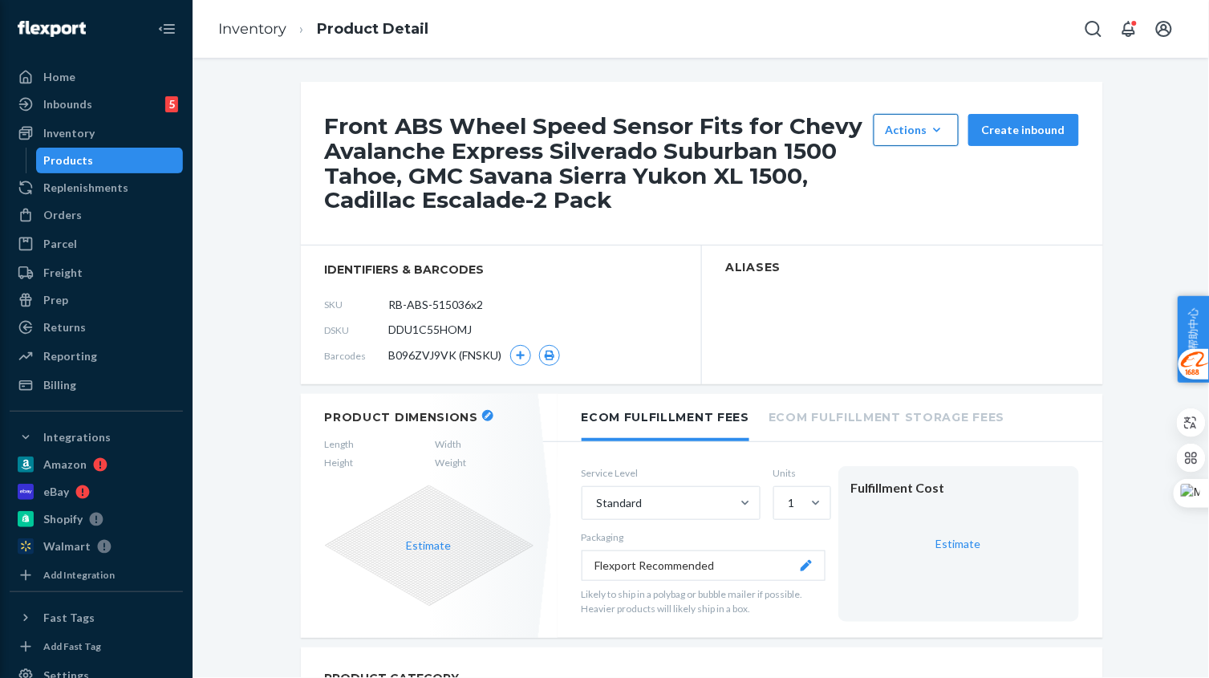
click at [913, 126] on div "Actions" at bounding box center [915, 130] width 61 height 16
click at [907, 156] on button "Hide" at bounding box center [954, 169] width 154 height 34
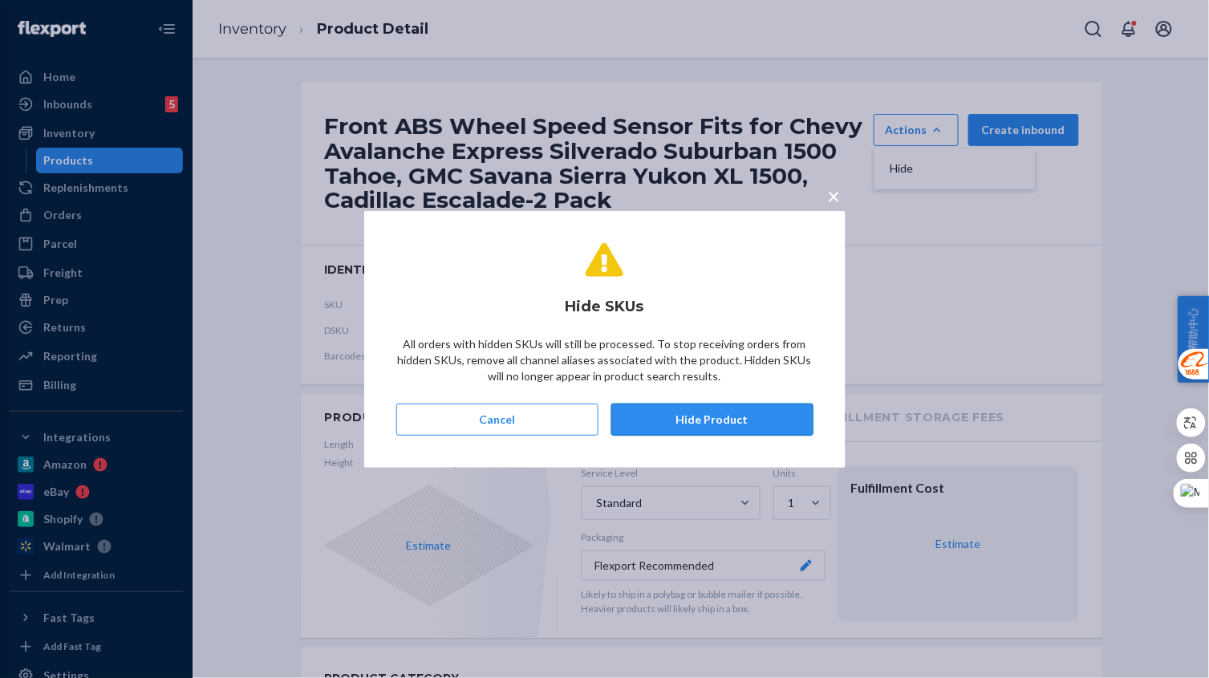
click at [734, 412] on button "Hide Product" at bounding box center [712, 419] width 202 height 32
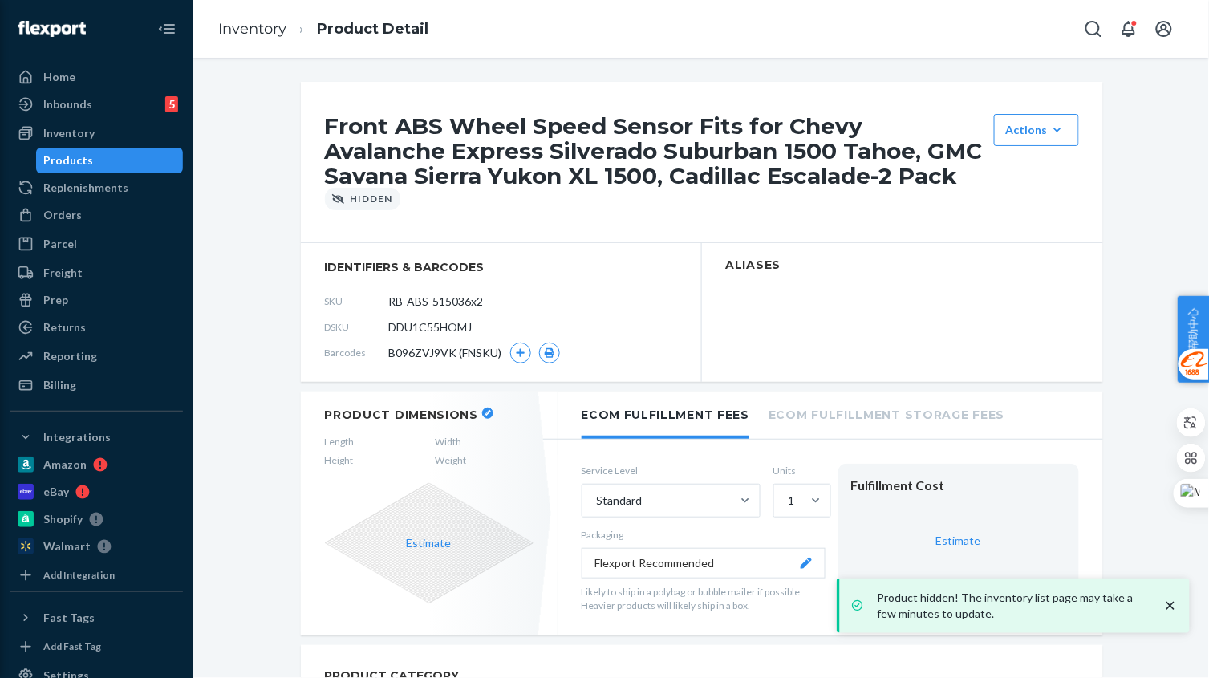
click at [859, 320] on section "Aliases" at bounding box center [902, 312] width 401 height 139
click at [263, 39] on ol "Inventory Product Detail" at bounding box center [323, 29] width 236 height 47
click at [264, 25] on link "Inventory" at bounding box center [252, 29] width 68 height 18
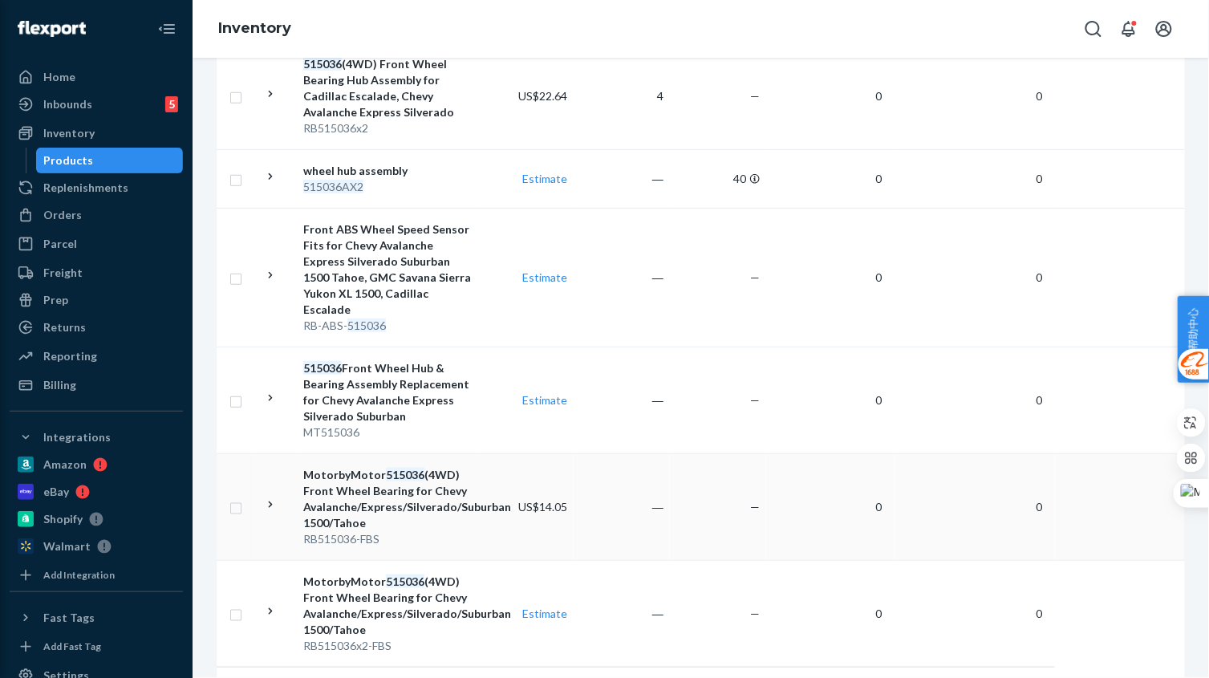
scroll to position [575, 0]
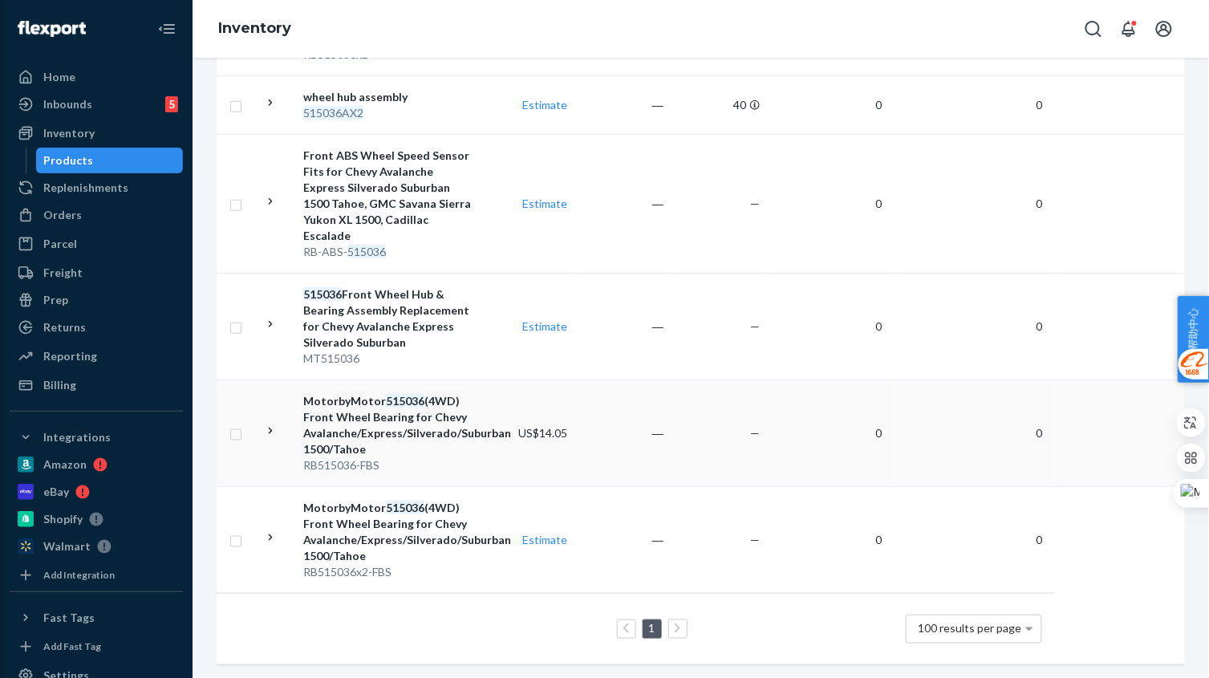
click at [467, 432] on div "MotorbyMotor 515036 (4WD) Front Wheel Bearing for Chevy Avalanche/Express/Silve…" at bounding box center [387, 425] width 168 height 64
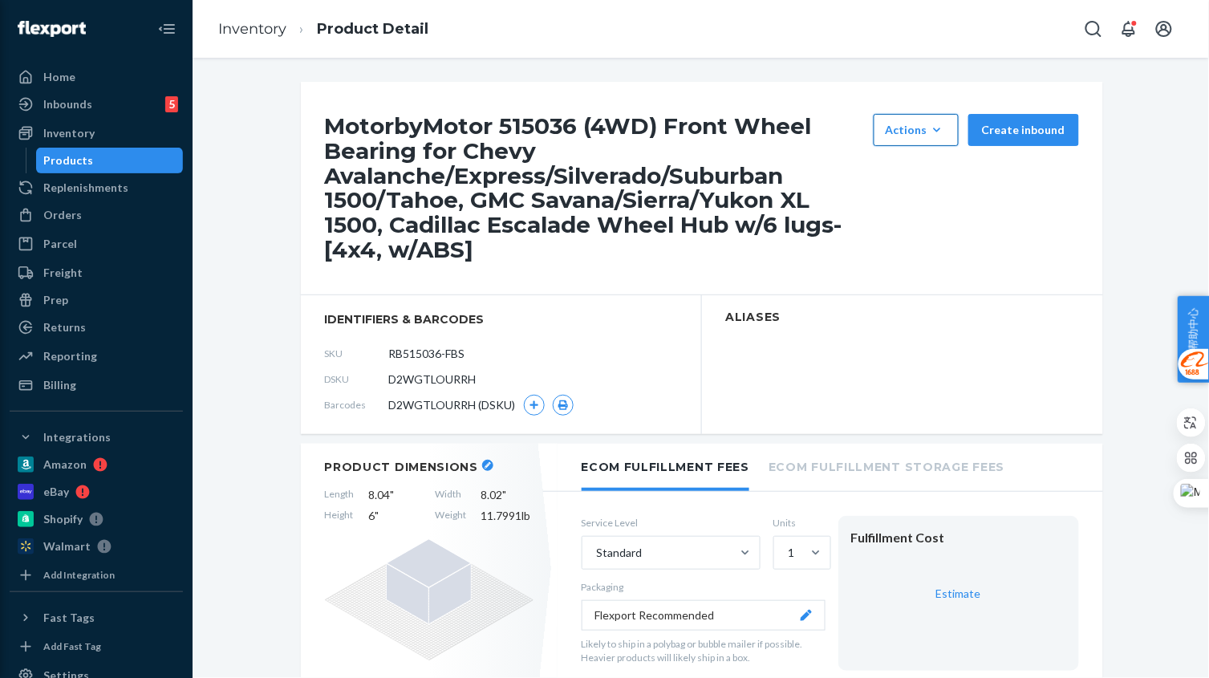
click at [922, 129] on div "Actions" at bounding box center [915, 130] width 61 height 16
click at [931, 174] on button "Hide" at bounding box center [954, 169] width 154 height 34
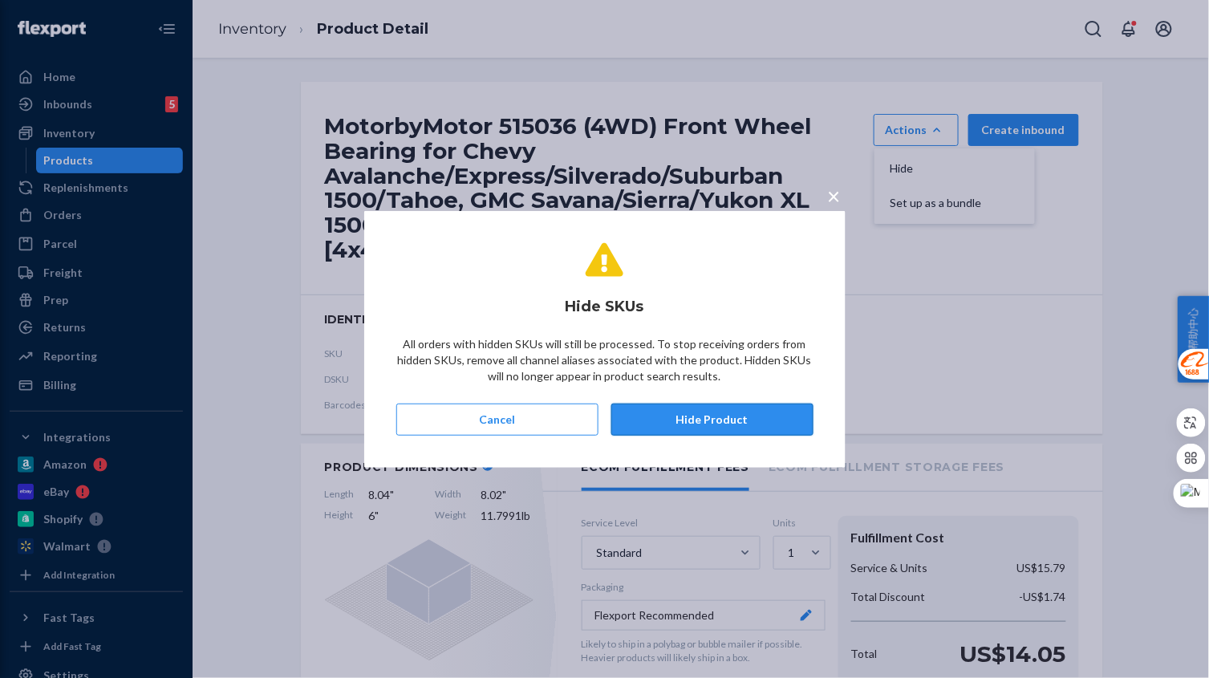
click at [730, 420] on button "Hide Product" at bounding box center [712, 419] width 202 height 32
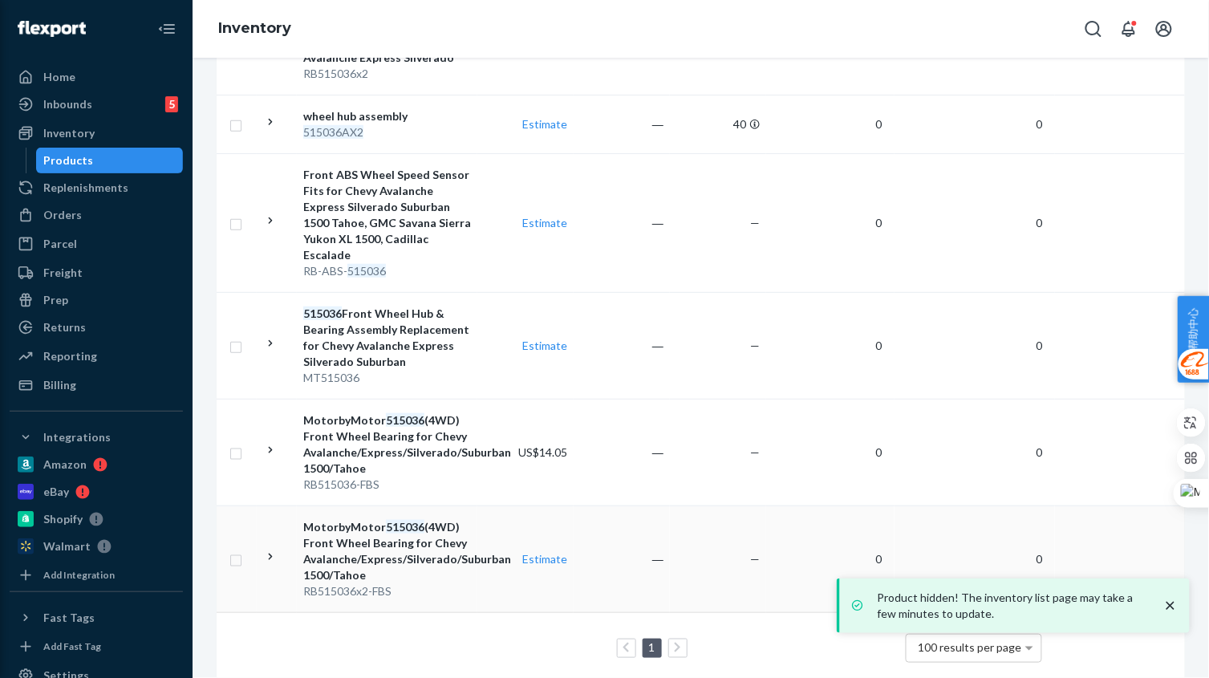
scroll to position [575, 0]
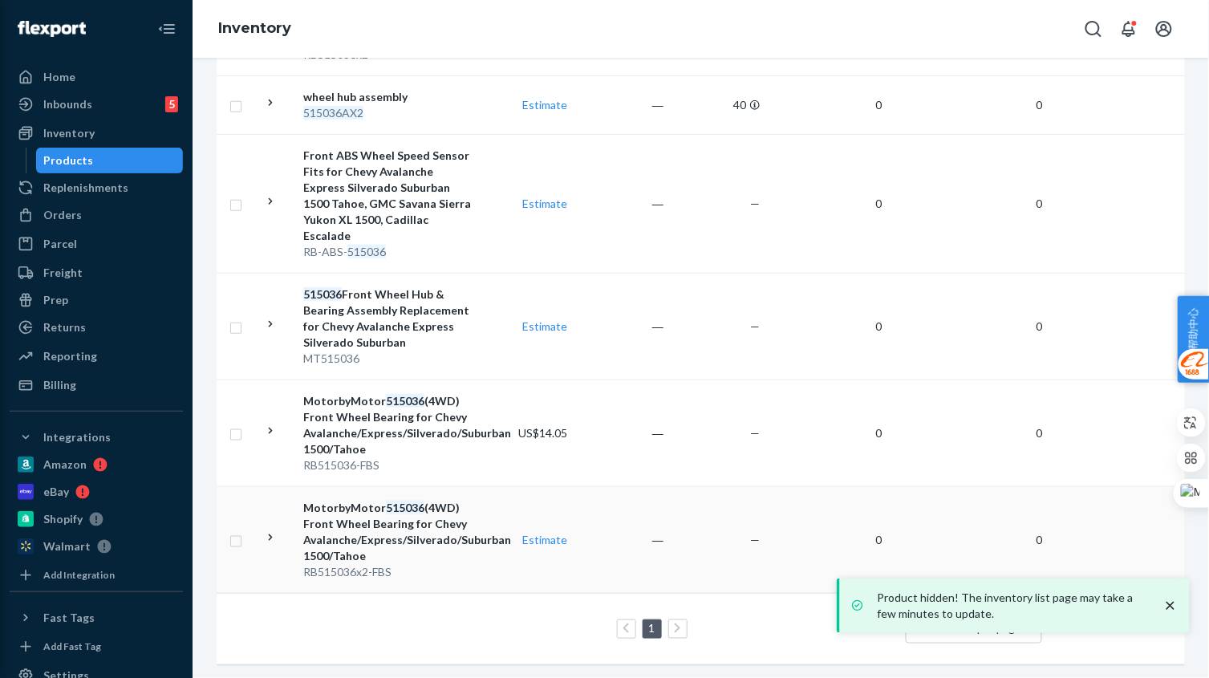
click at [480, 557] on td "Estimate" at bounding box center [525, 539] width 96 height 107
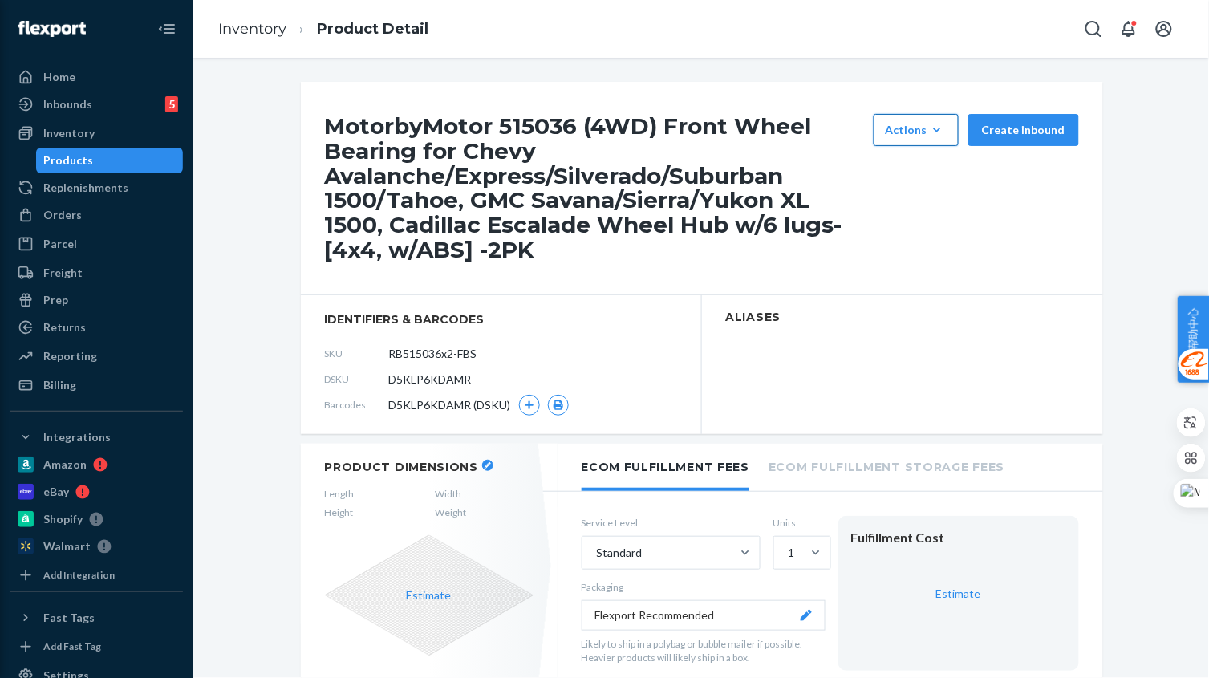
click at [918, 134] on div "Actions" at bounding box center [915, 130] width 61 height 16
click at [933, 167] on span "Hide" at bounding box center [939, 168] width 99 height 11
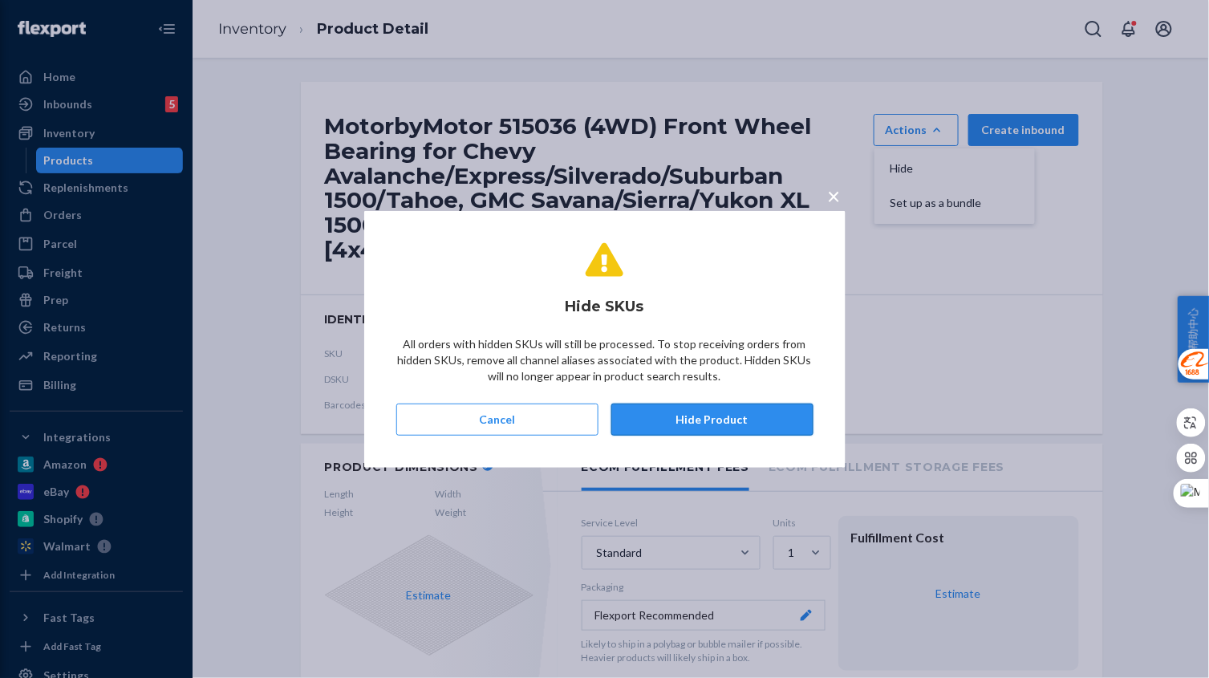
click at [751, 412] on button "Hide Product" at bounding box center [712, 419] width 202 height 32
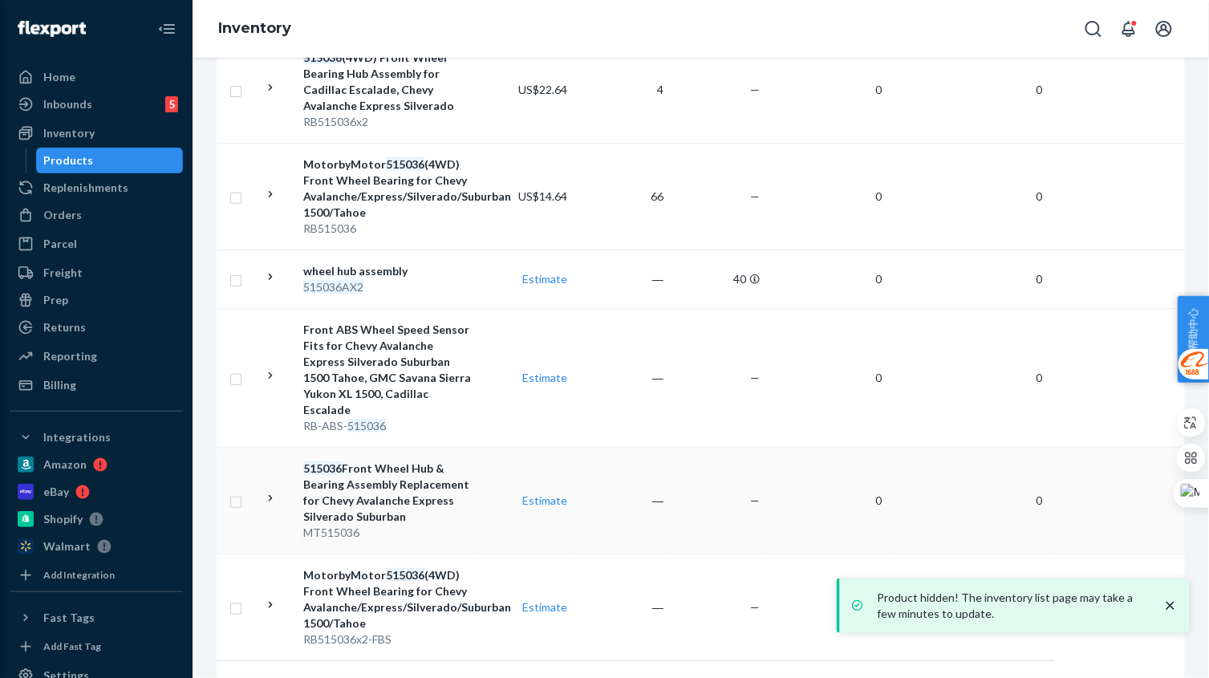
scroll to position [468, 0]
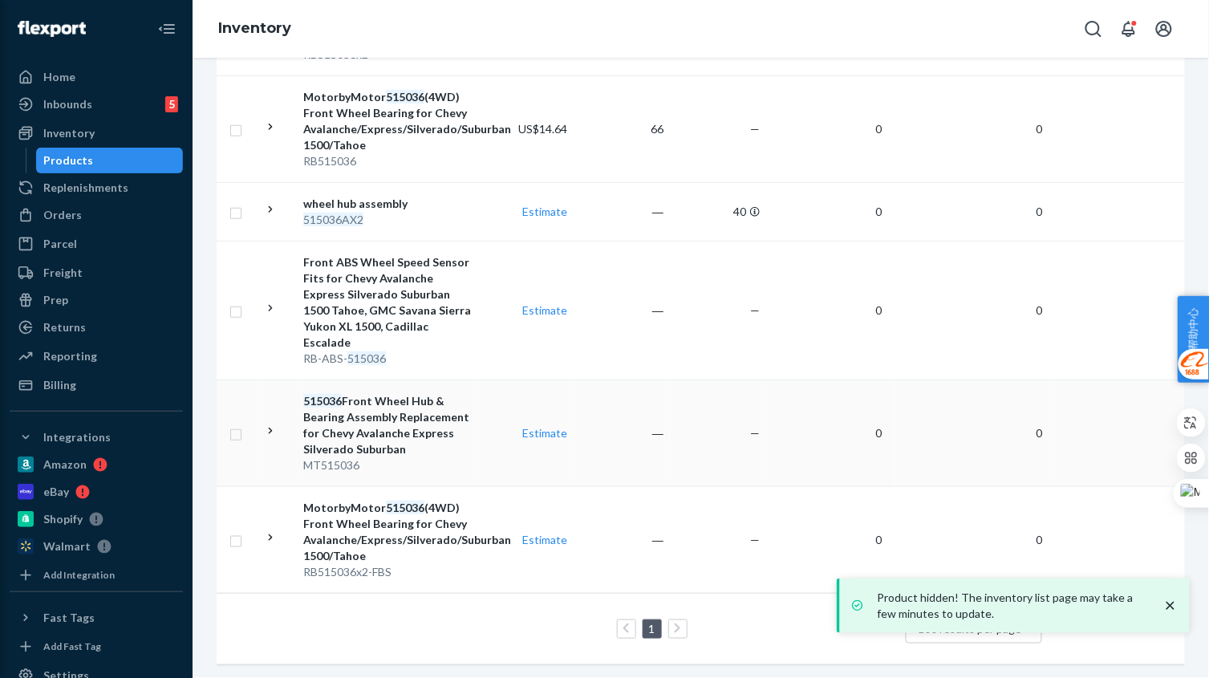
click at [467, 438] on div "515036 Front Wheel Hub & Bearing Assembly Replacement for Chevy Avalanche Expre…" at bounding box center [387, 425] width 168 height 64
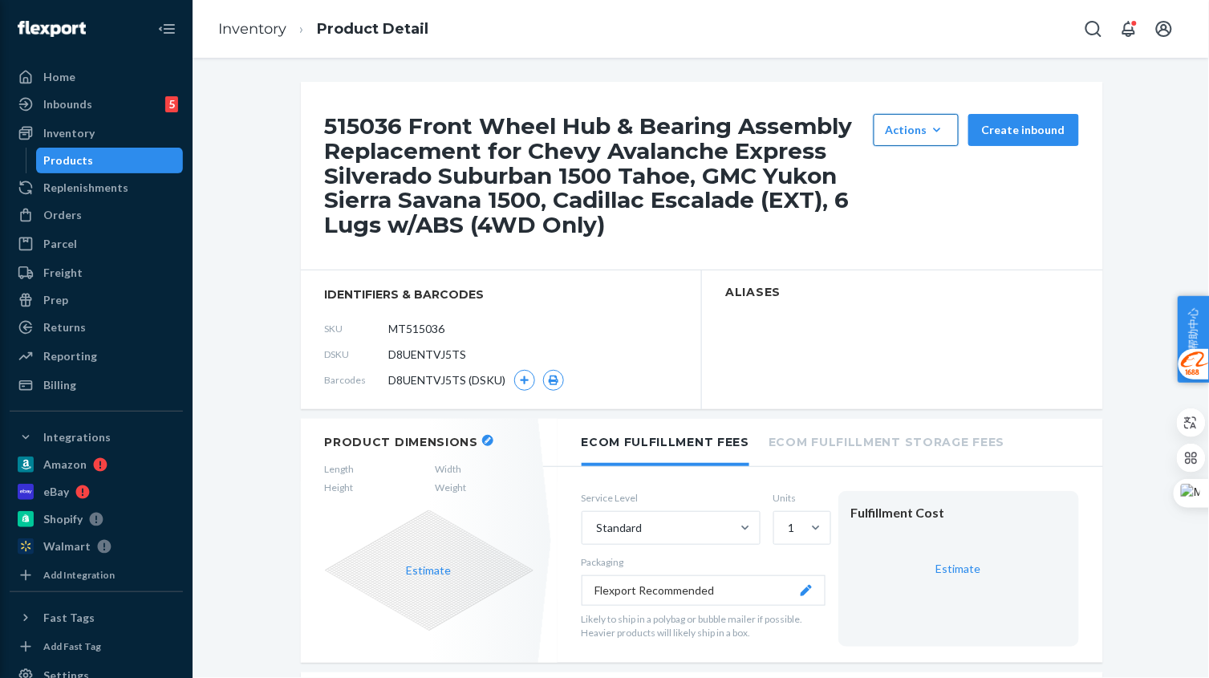
click at [930, 131] on icon "button" at bounding box center [937, 130] width 16 height 16
click at [938, 169] on span "Hide" at bounding box center [939, 168] width 99 height 11
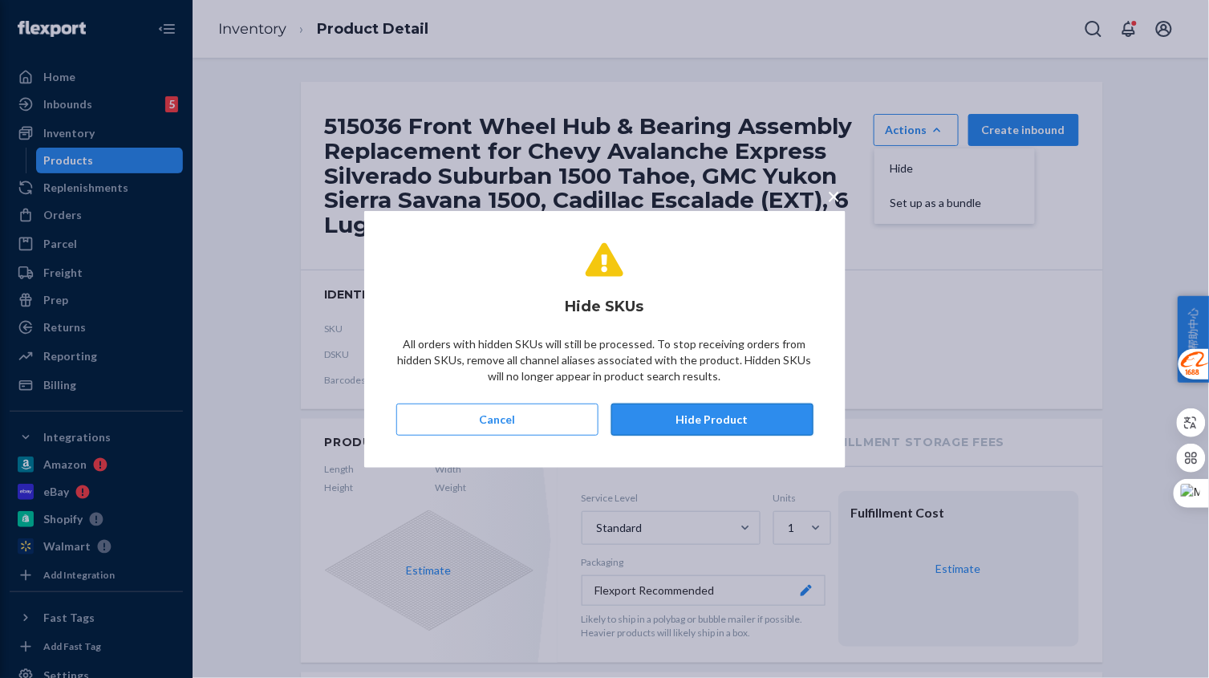
click at [731, 416] on button "Hide Product" at bounding box center [712, 419] width 202 height 32
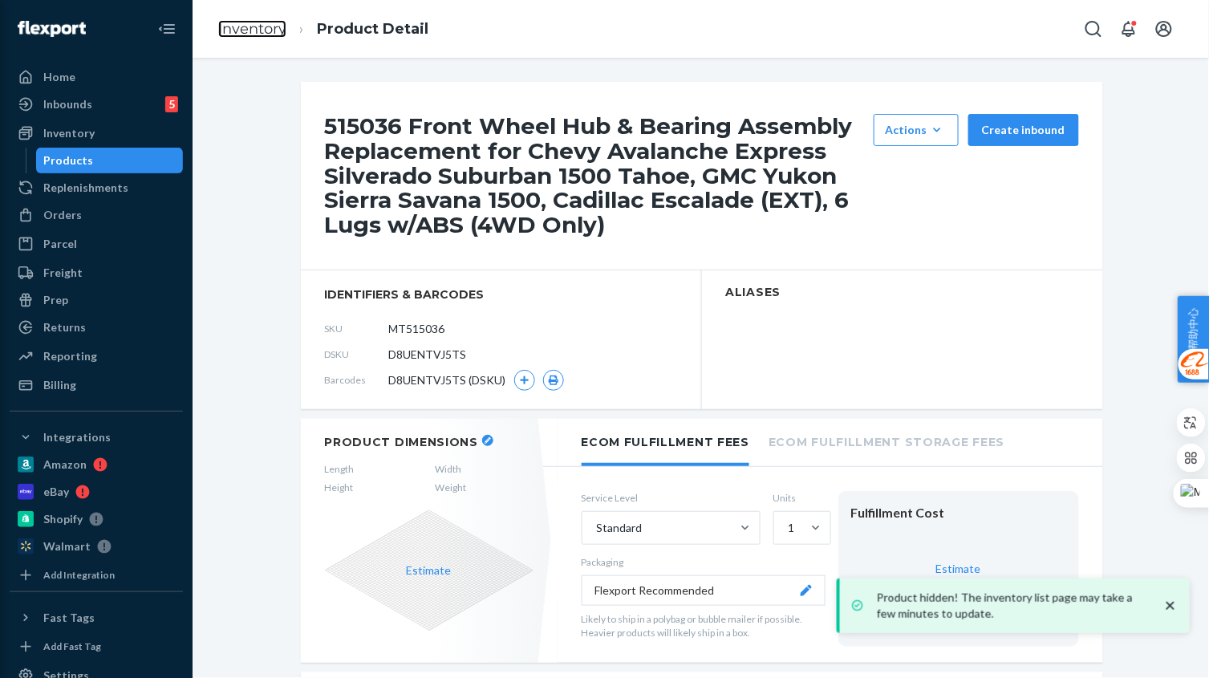
click at [270, 28] on link "Inventory" at bounding box center [252, 29] width 68 height 18
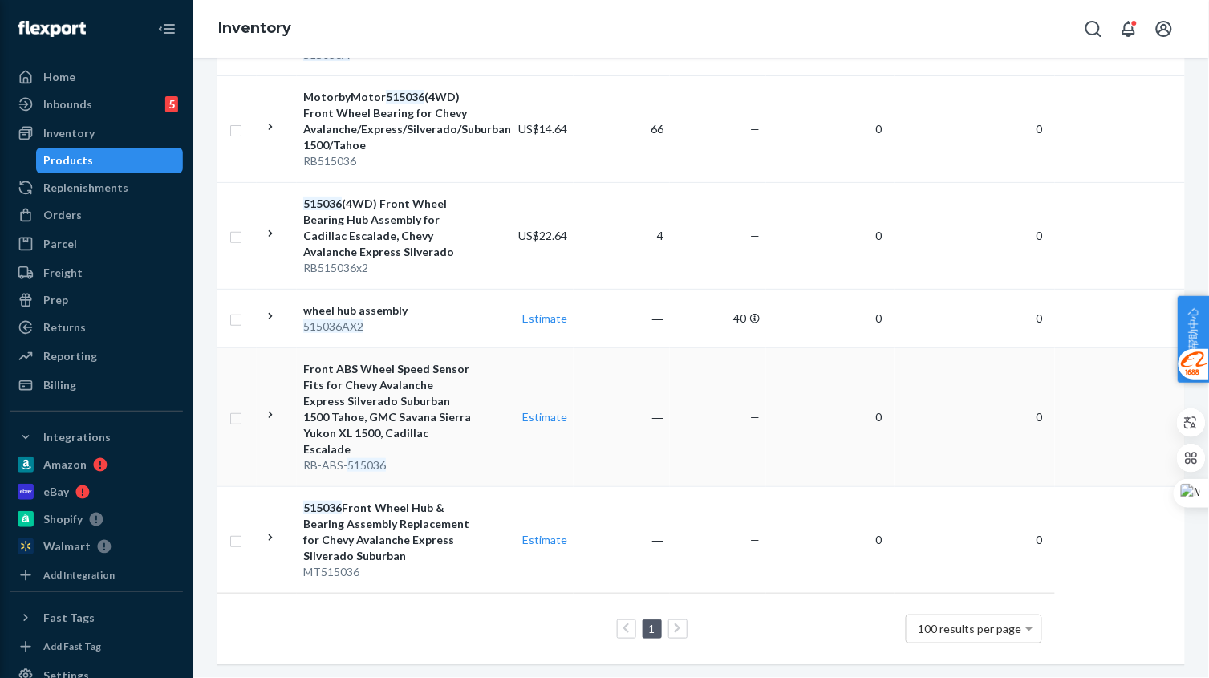
scroll to position [61, 0]
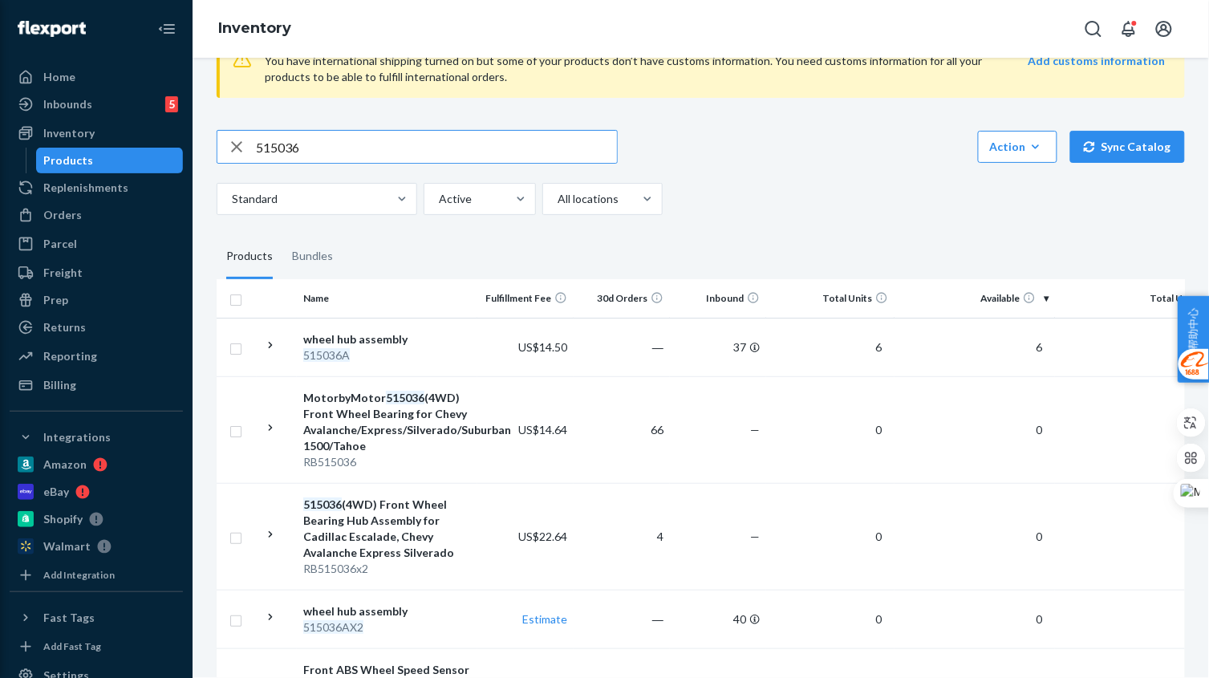
click at [352, 148] on input "515036" at bounding box center [436, 147] width 361 height 32
type input "515036\"
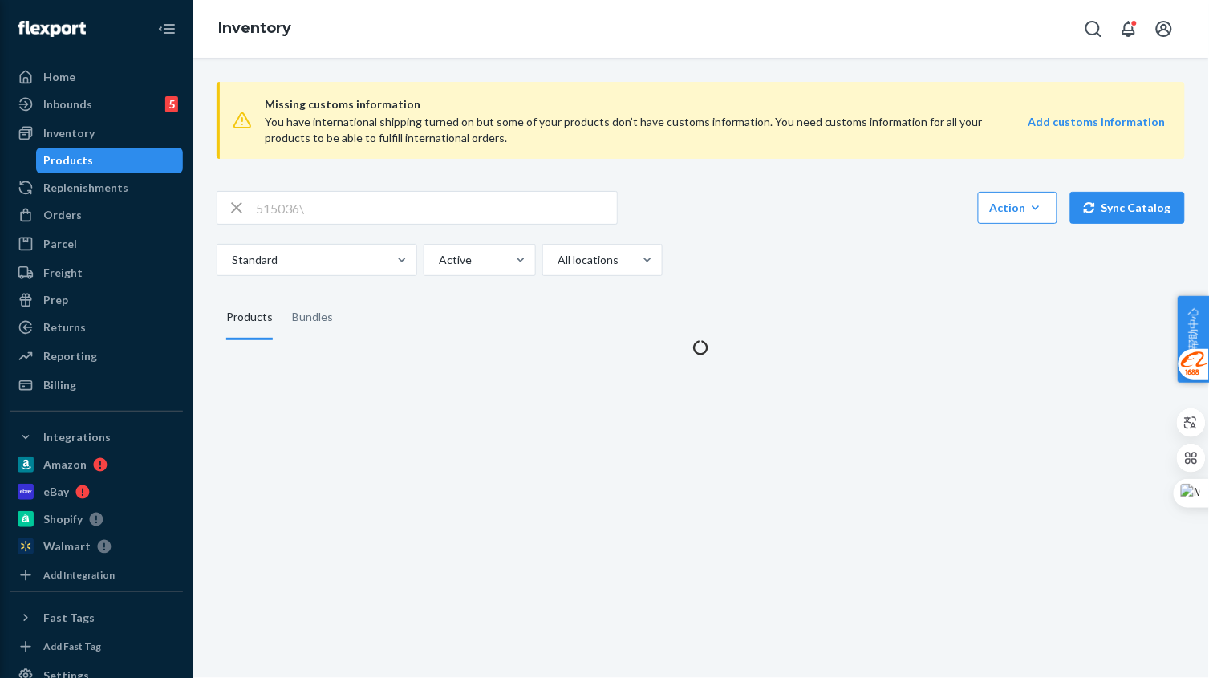
scroll to position [0, 0]
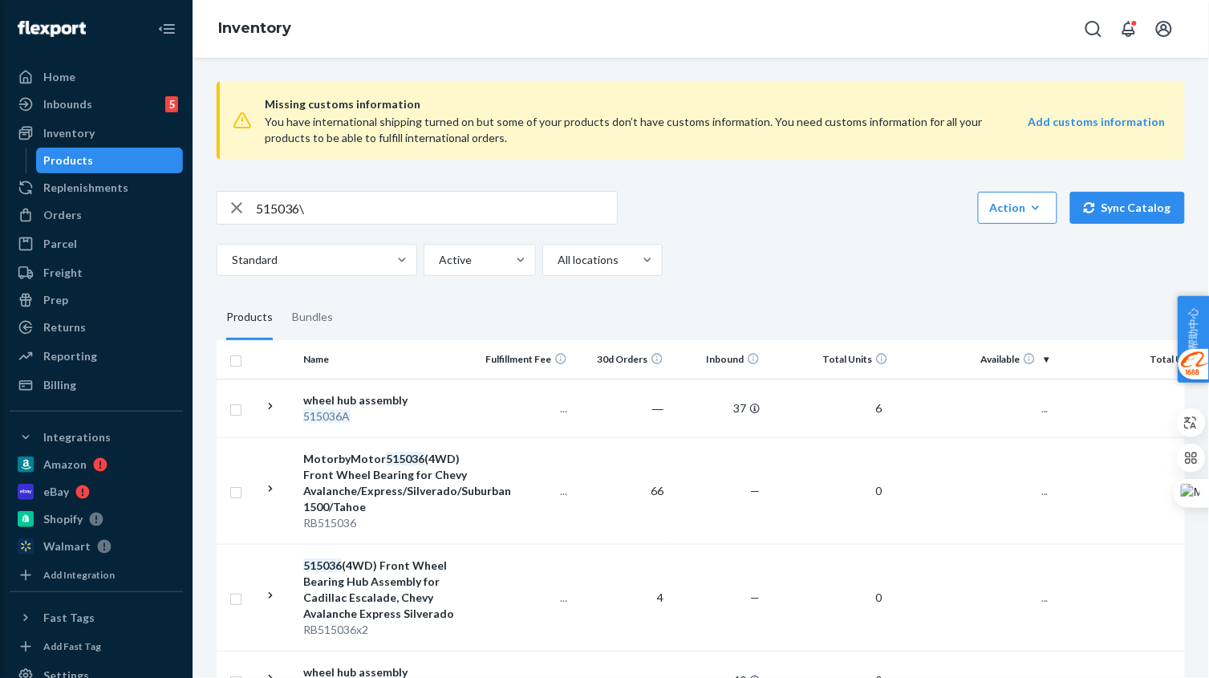
click at [367, 216] on input "515036\" at bounding box center [436, 208] width 361 height 32
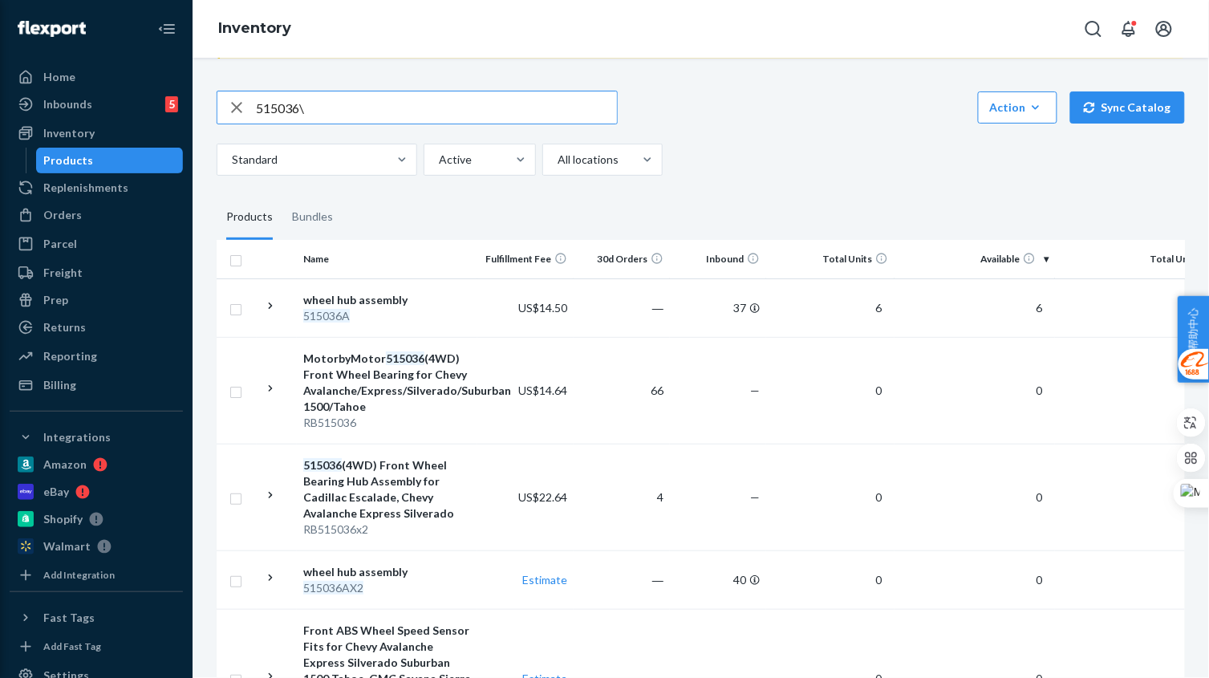
scroll to position [255, 0]
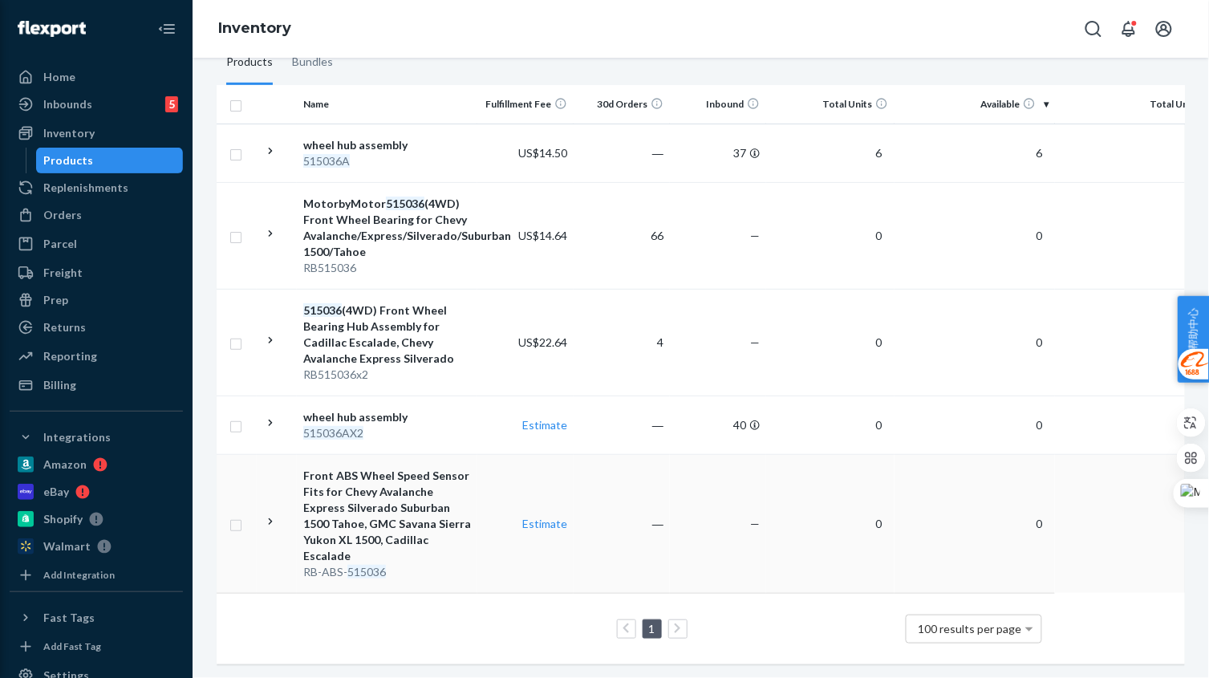
click at [508, 540] on td "Estimate" at bounding box center [525, 523] width 96 height 139
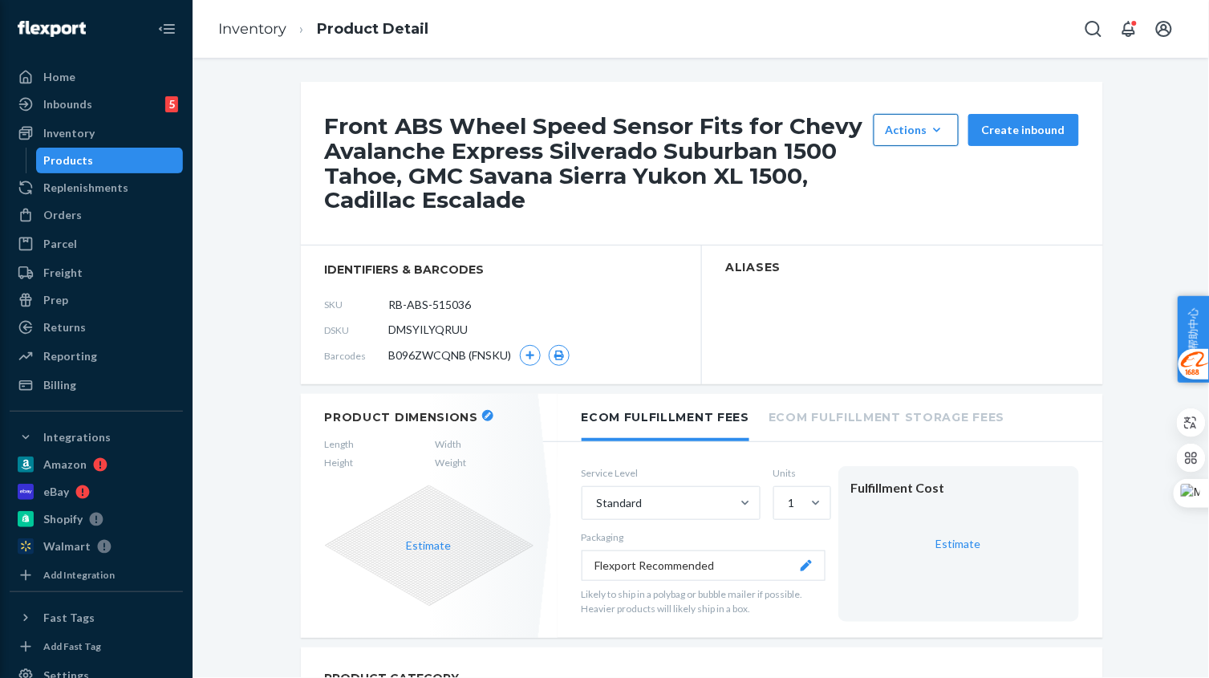
click at [915, 132] on div "Actions" at bounding box center [915, 130] width 61 height 16
click at [917, 166] on span "Hide" at bounding box center [939, 168] width 99 height 11
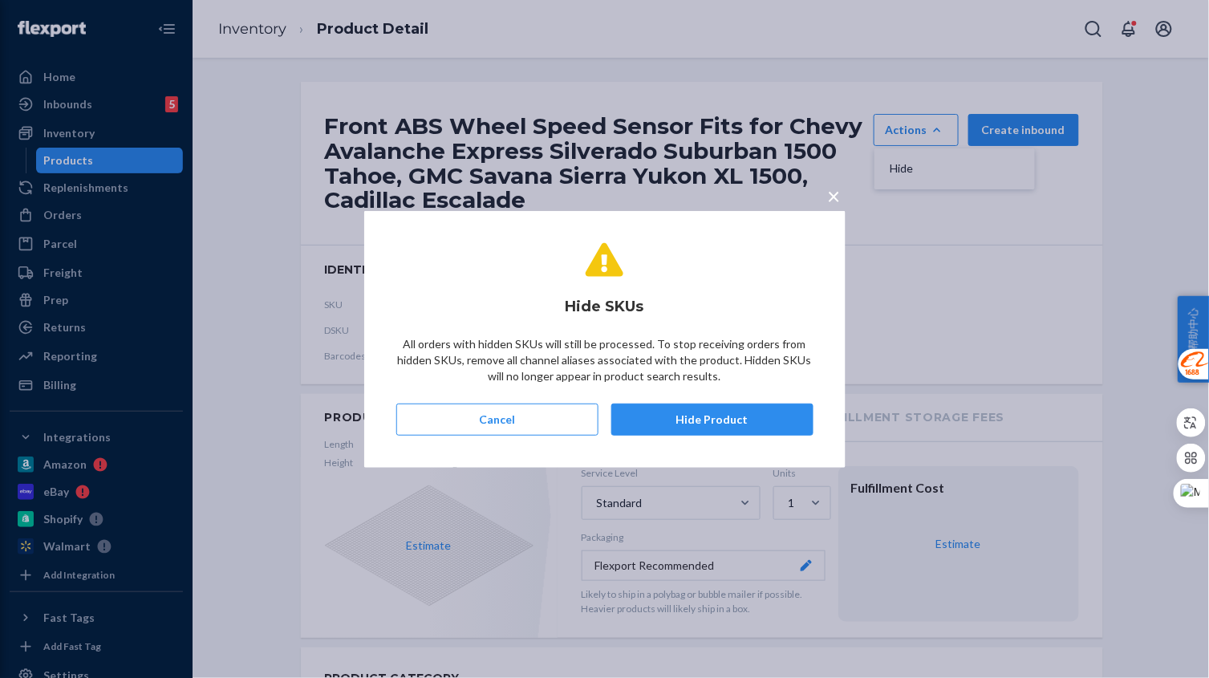
click at [714, 421] on button "Hide Product" at bounding box center [712, 419] width 202 height 32
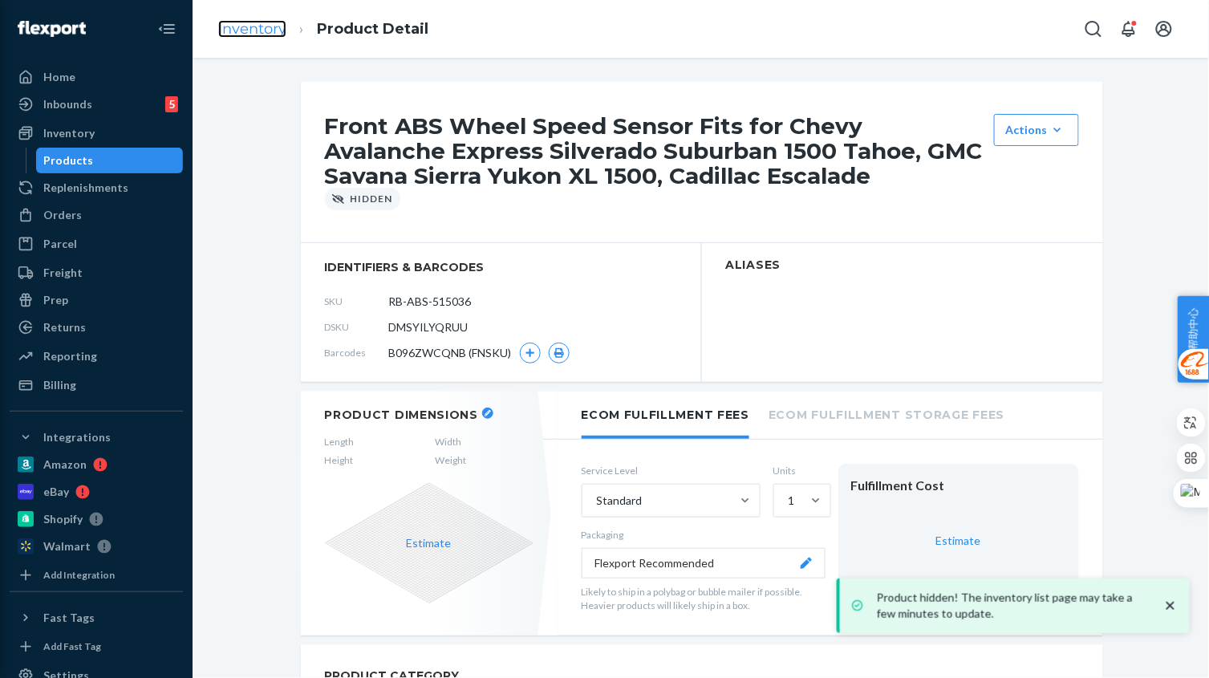
drag, startPoint x: 278, startPoint y: 41, endPoint x: 276, endPoint y: 26, distance: 14.6
click at [276, 26] on link "Inventory" at bounding box center [252, 29] width 68 height 18
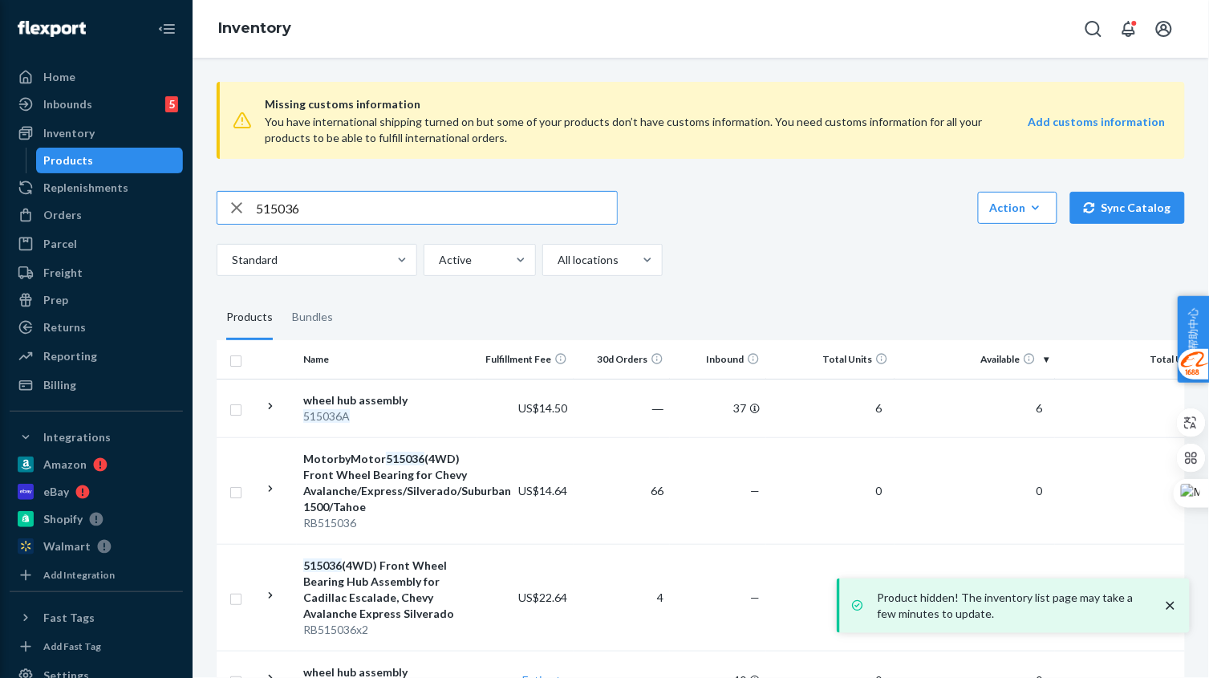
type input "515036"
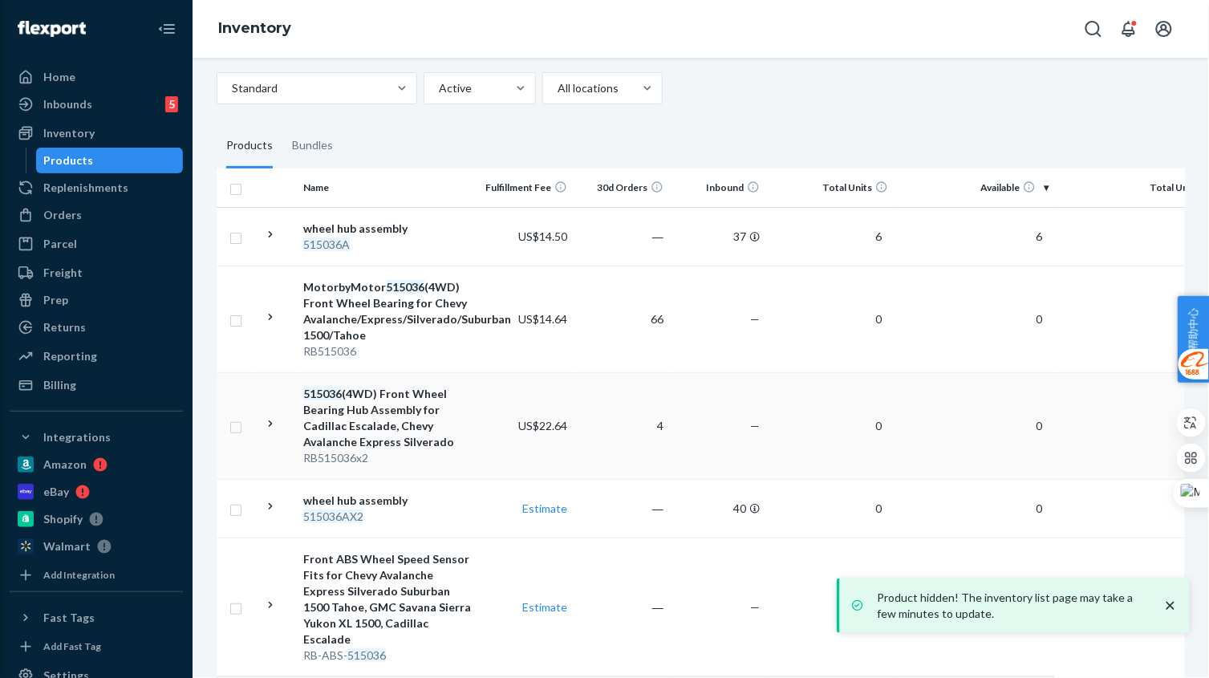
scroll to position [201, 0]
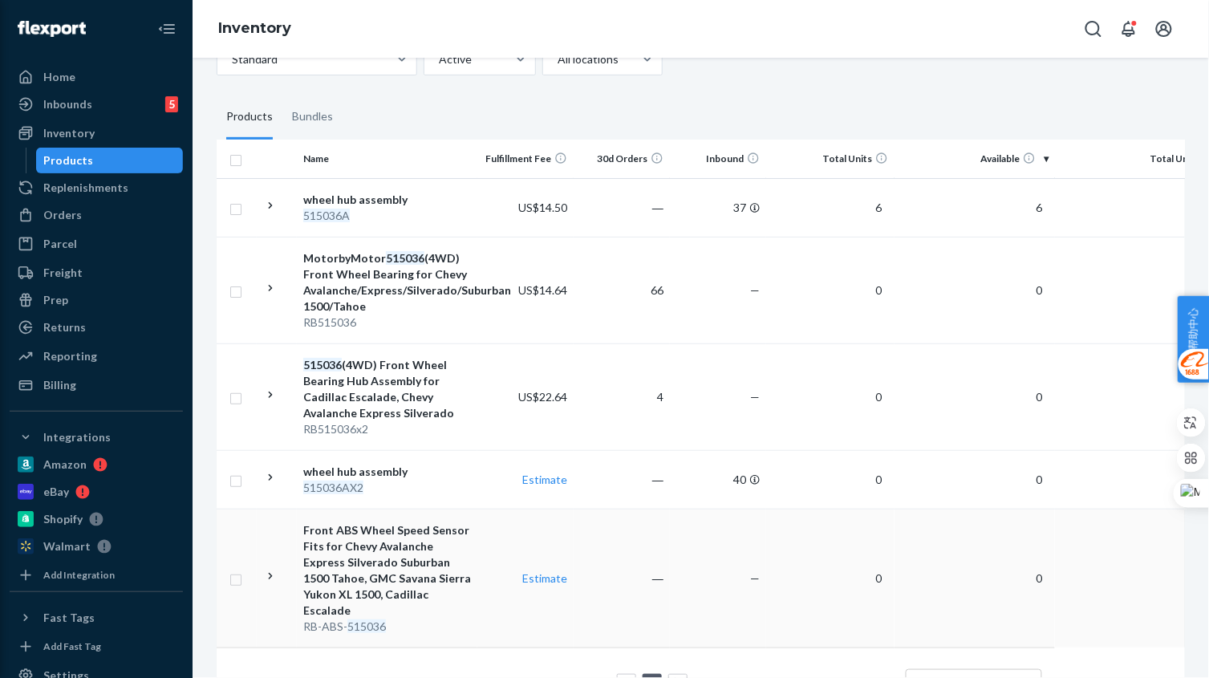
click at [473, 584] on td "Front ABS Wheel Speed Sensor Fits for Chevy Avalanche Express Silverado Suburba…" at bounding box center [387, 577] width 180 height 139
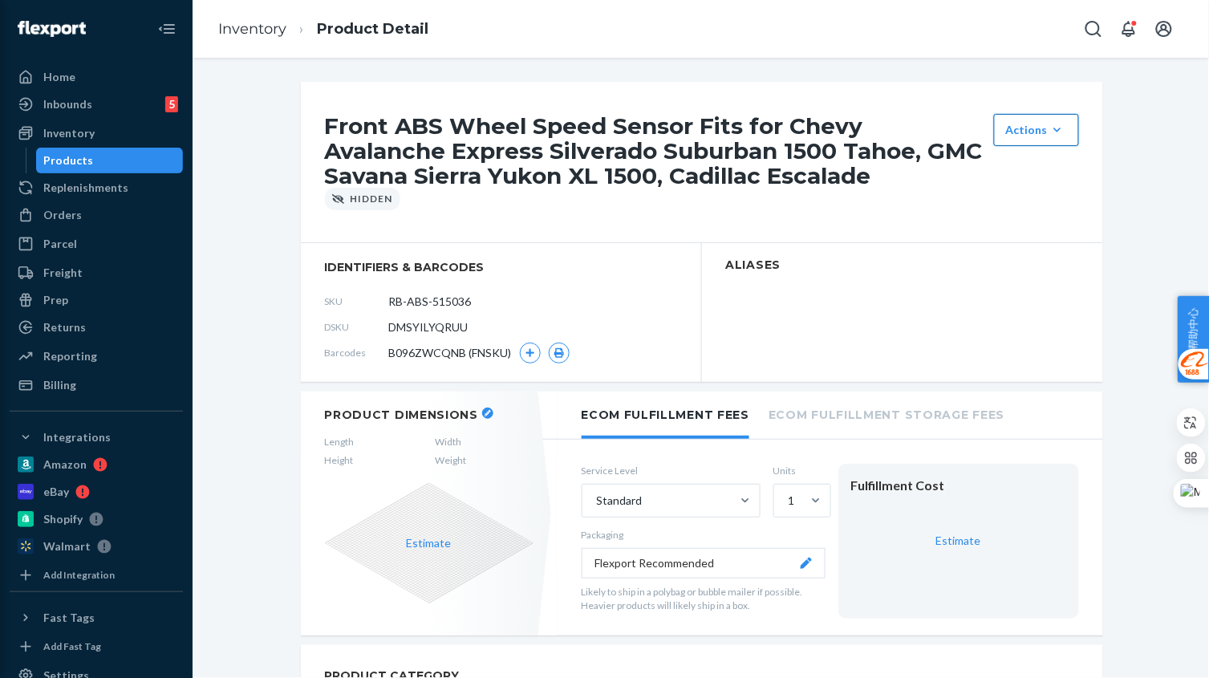
click at [1039, 125] on div "Actions" at bounding box center [1036, 130] width 61 height 16
click at [247, 34] on link "Inventory" at bounding box center [252, 29] width 68 height 18
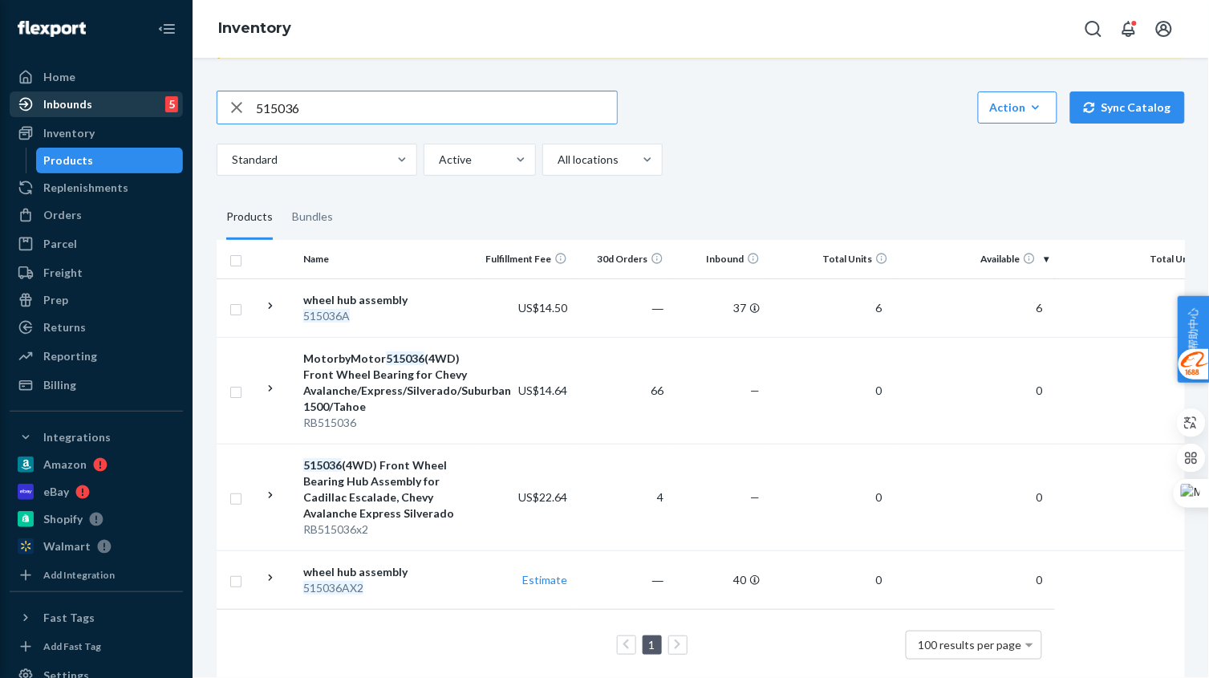
drag, startPoint x: 325, startPoint y: 111, endPoint x: 138, endPoint y: 104, distance: 187.0
click at [136, 104] on div "Home Inbounds 5 Shipping Plans Problems 5 Inventory Products Replenishments Ord…" at bounding box center [604, 339] width 1209 height 678
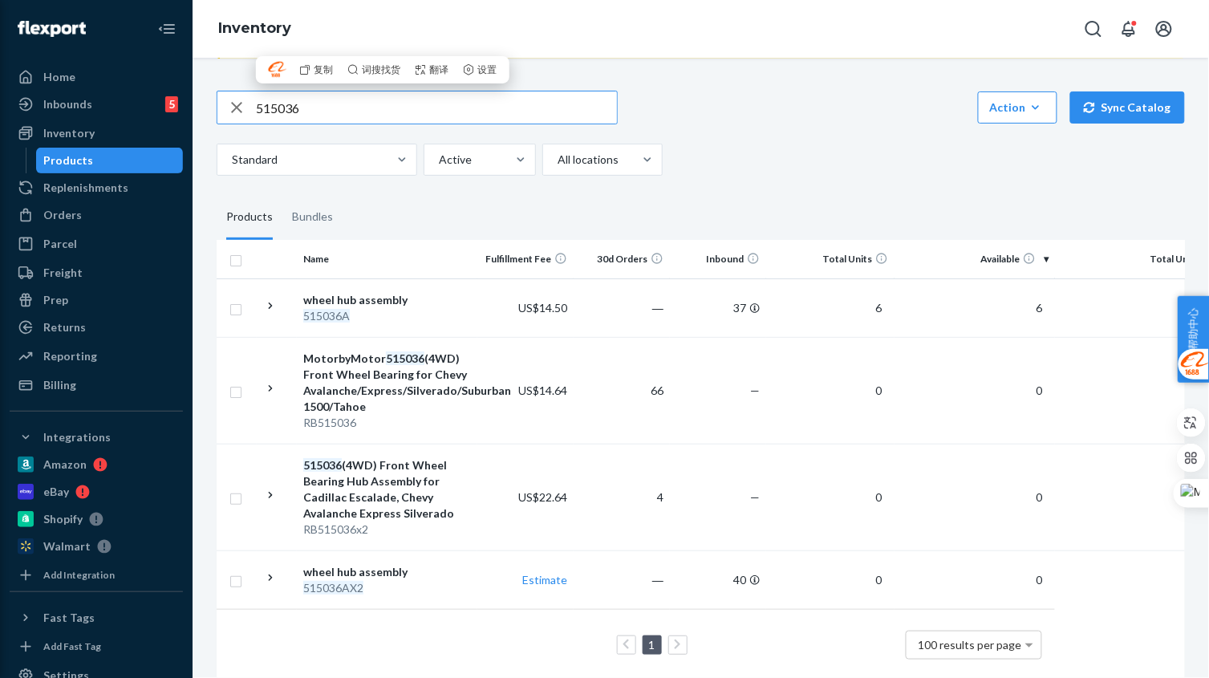
paste input "TKHA590352A"
type input "TKHA590352A"
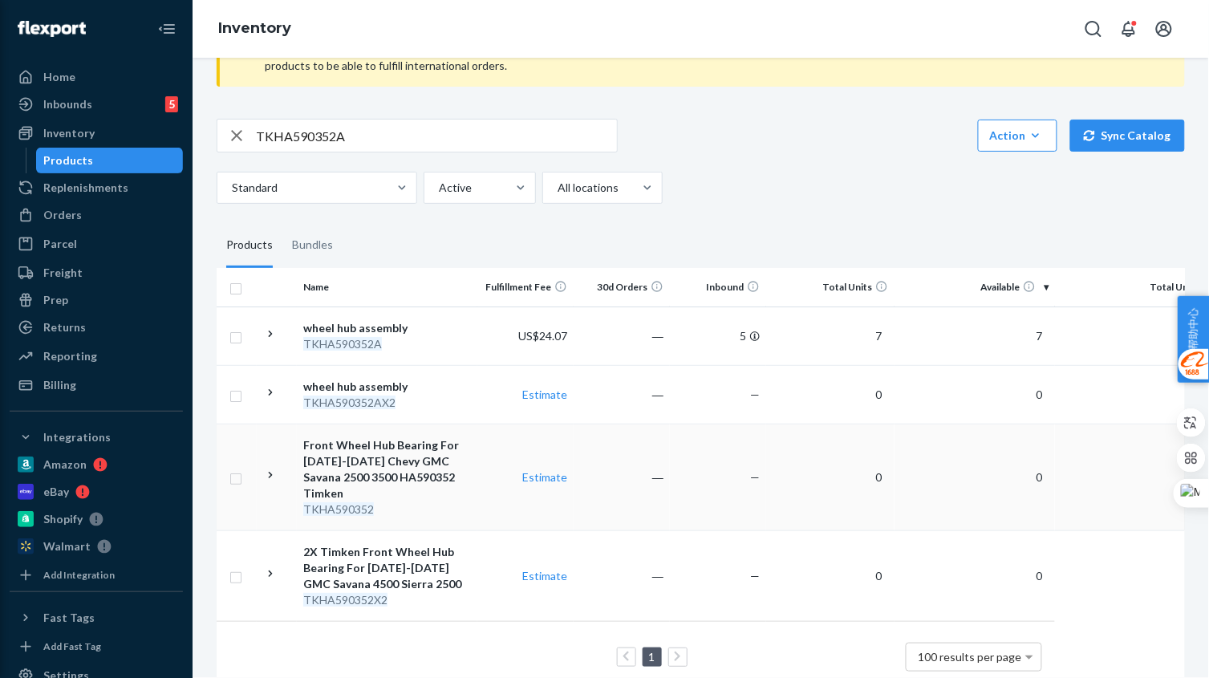
scroll to position [100, 0]
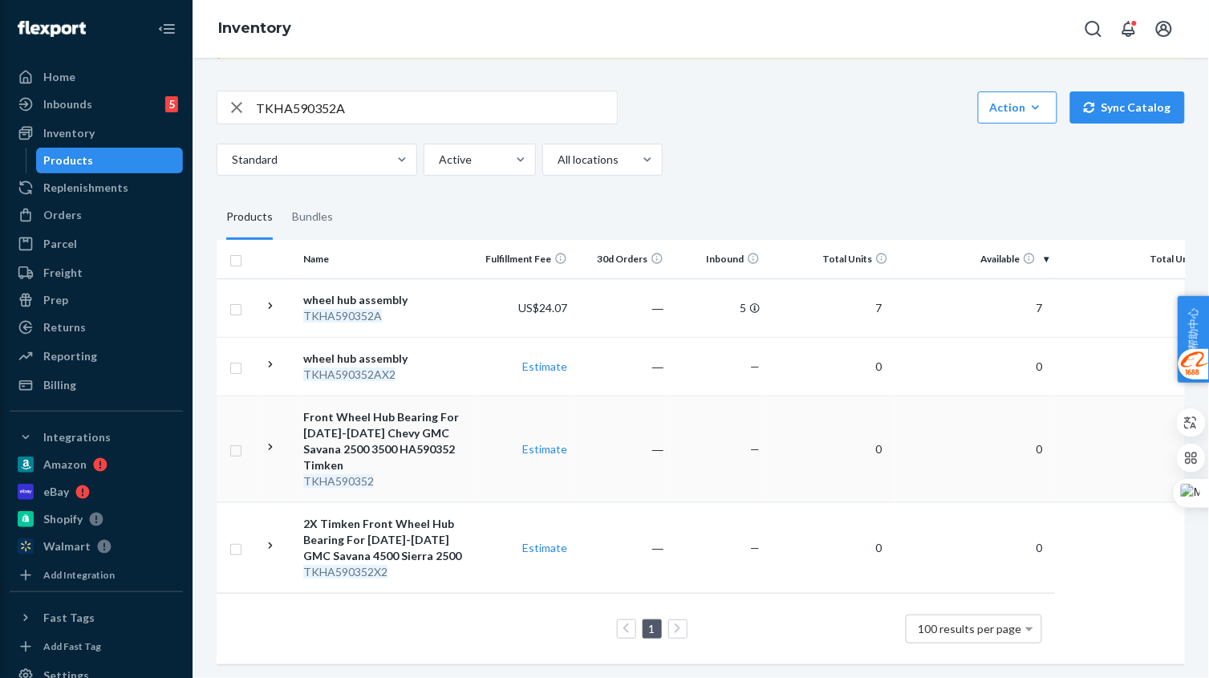
click at [500, 472] on td "Estimate" at bounding box center [525, 448] width 96 height 107
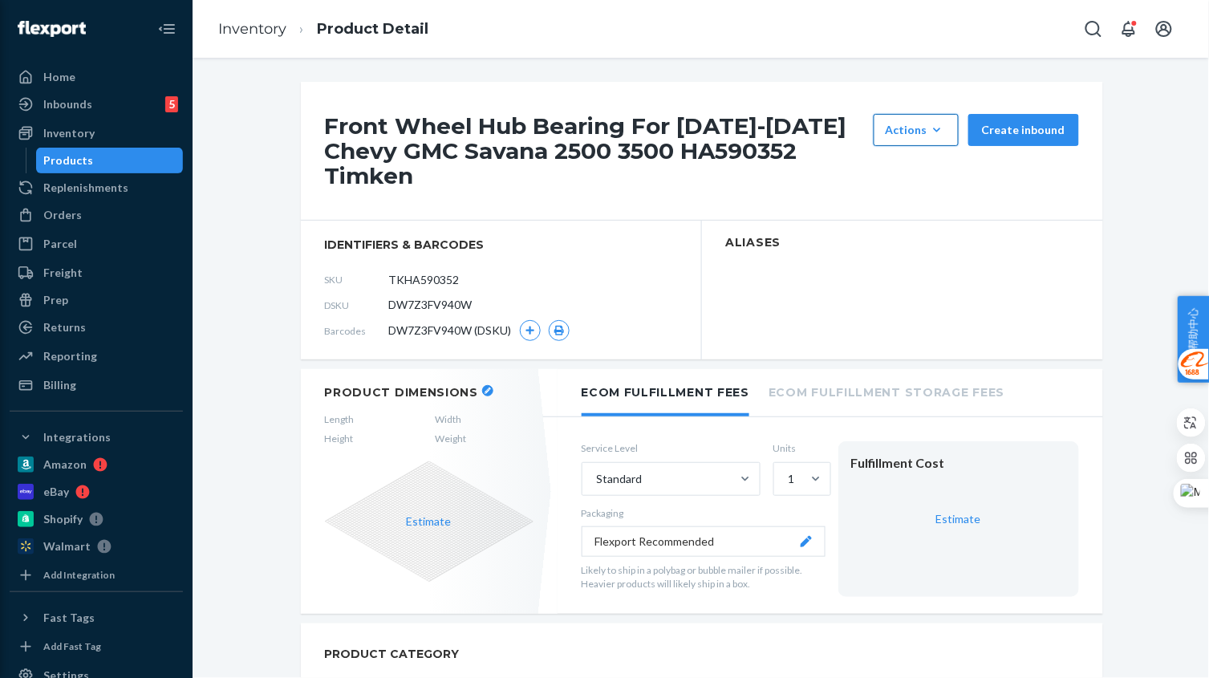
click at [923, 128] on div "Actions" at bounding box center [915, 130] width 61 height 16
click at [922, 156] on button "Hide" at bounding box center [954, 169] width 154 height 34
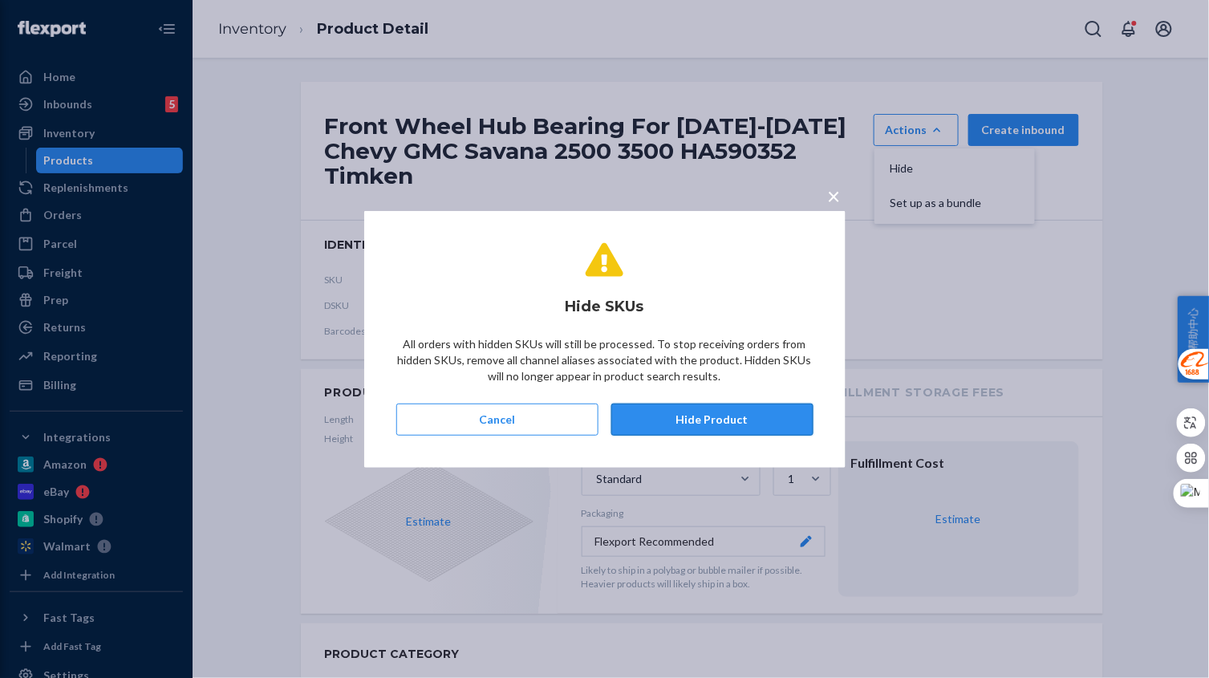
click at [711, 413] on button "Hide Product" at bounding box center [712, 419] width 202 height 32
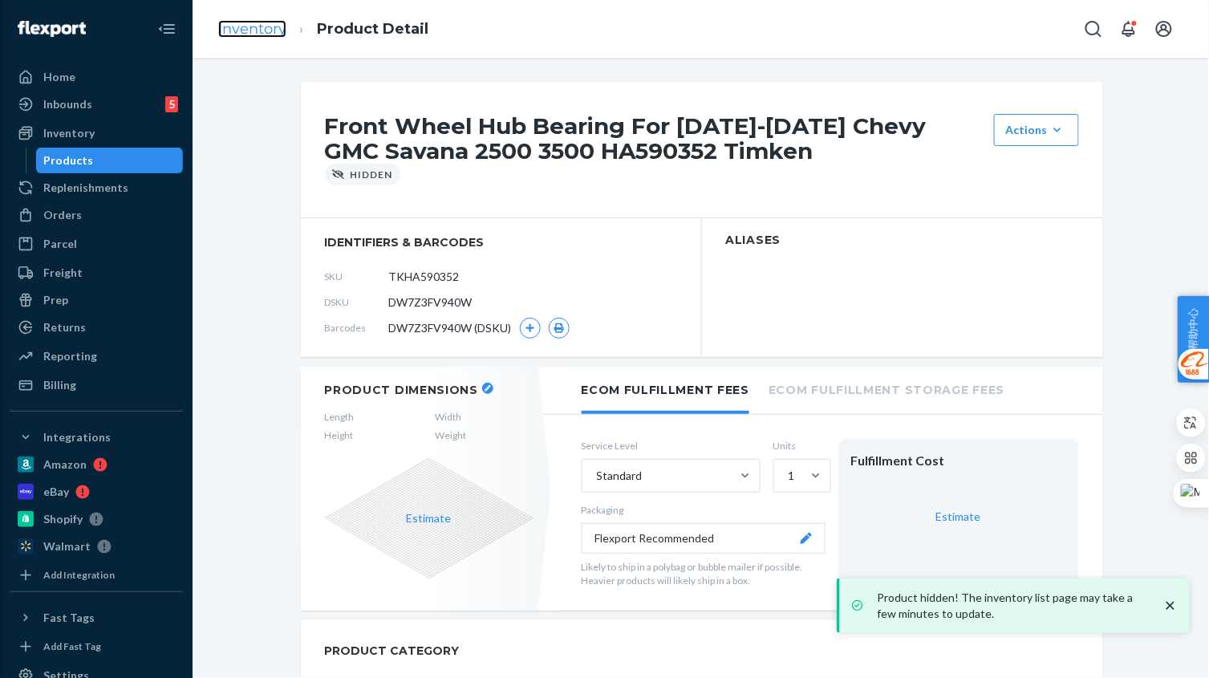
click at [258, 26] on link "Inventory" at bounding box center [252, 29] width 68 height 18
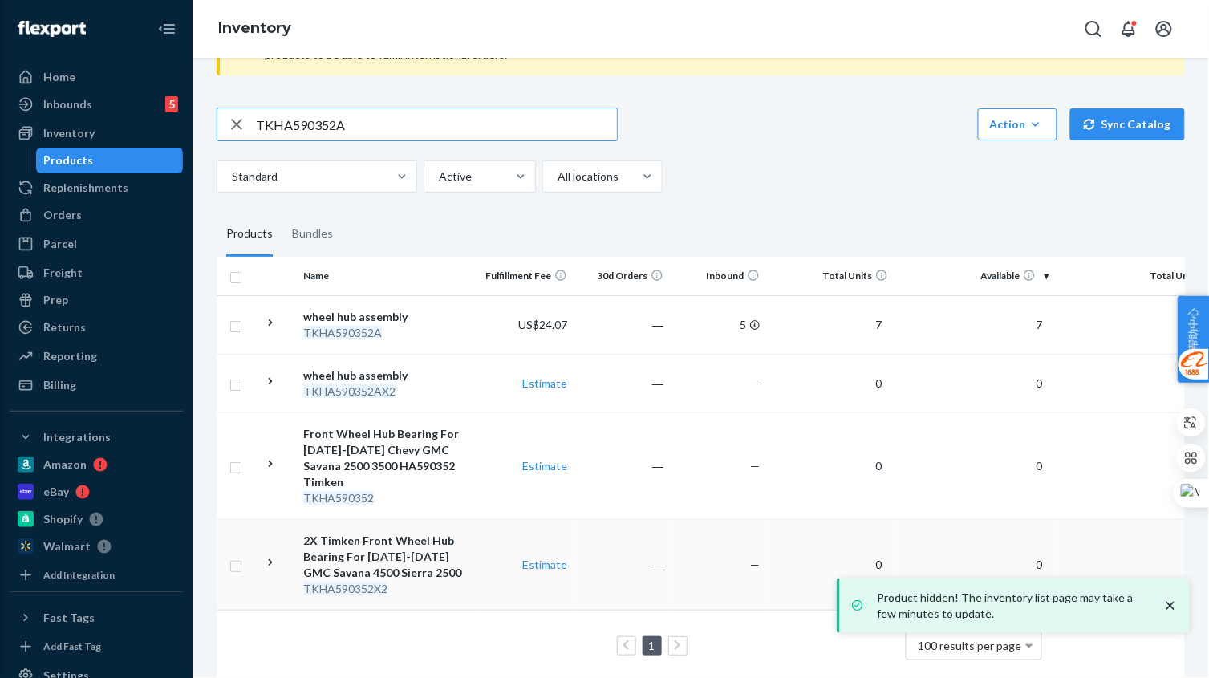
scroll to position [100, 0]
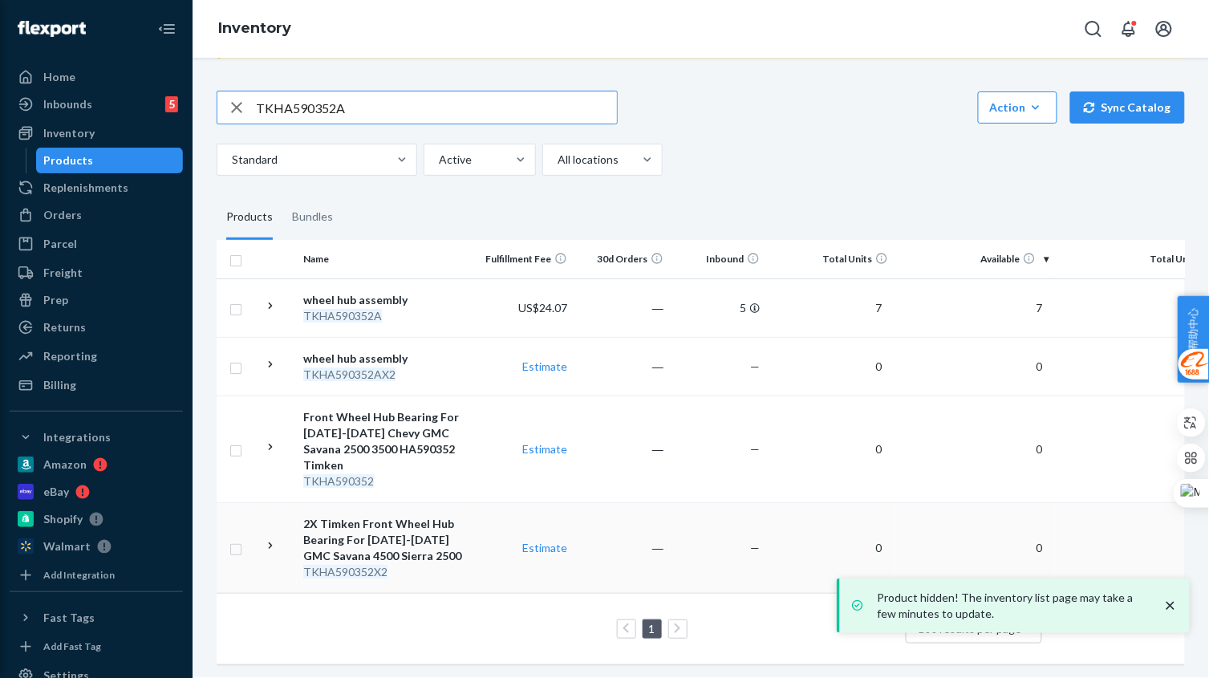
click at [457, 564] on div "TKHA590352X2" at bounding box center [387, 572] width 168 height 16
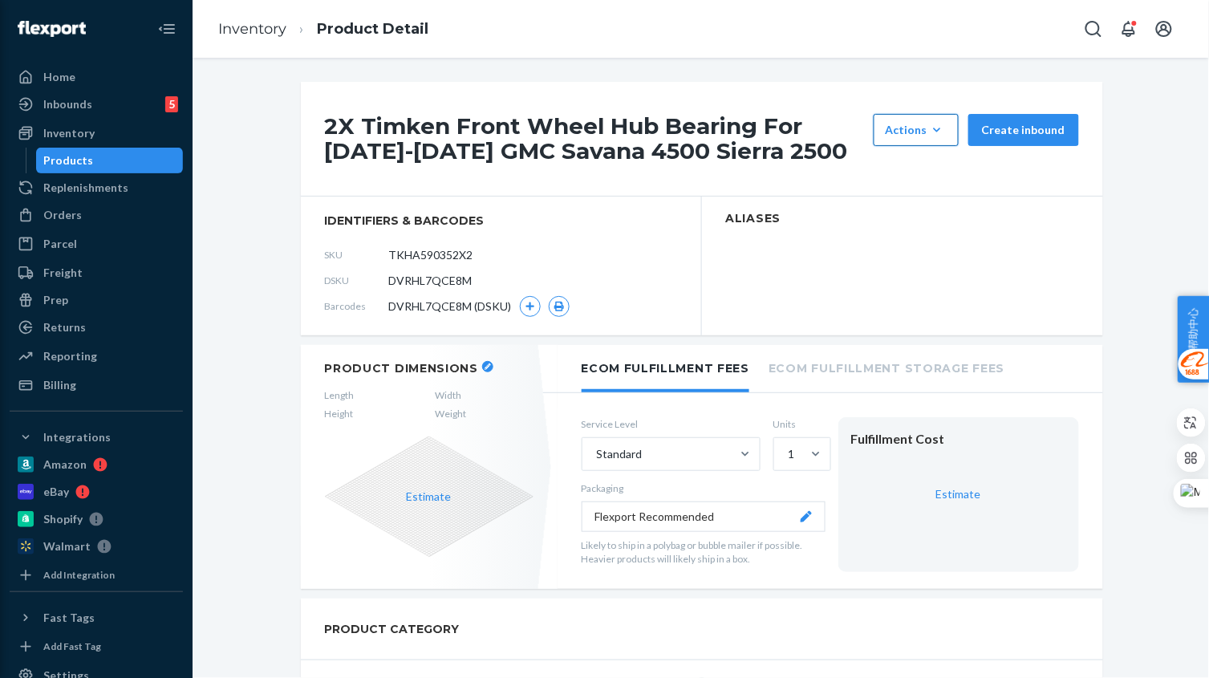
click at [901, 135] on div "Actions" at bounding box center [915, 130] width 61 height 16
click at [903, 169] on span "Hide" at bounding box center [939, 168] width 99 height 11
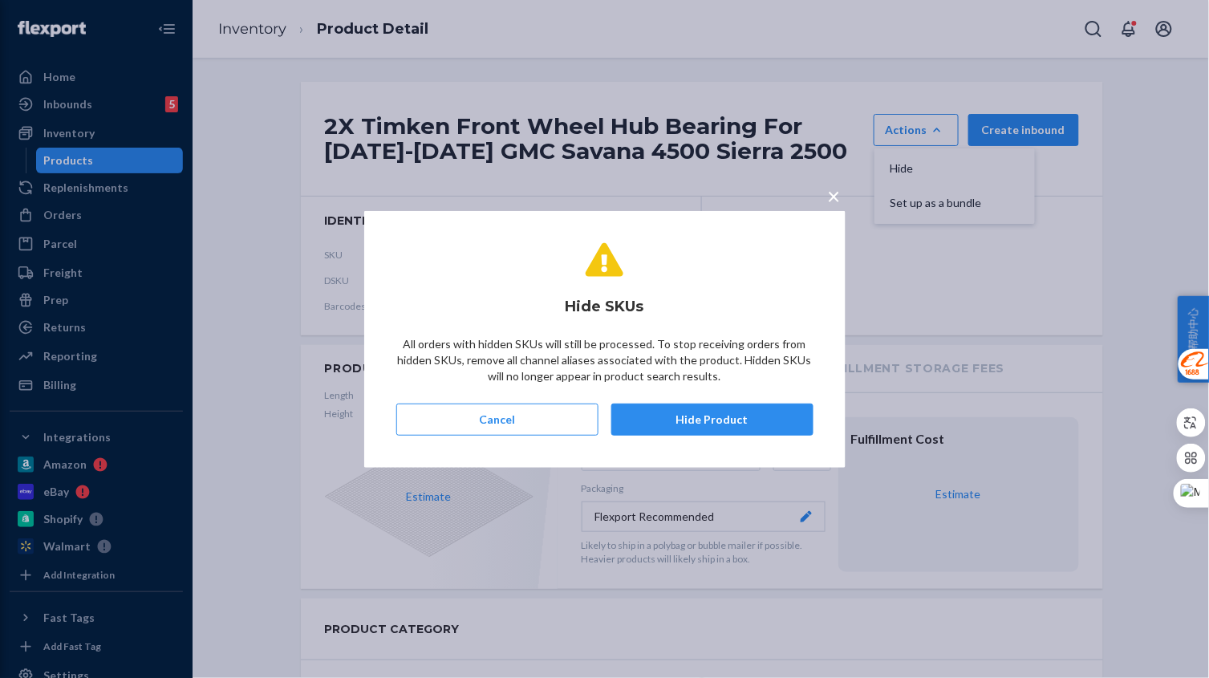
click at [722, 416] on button "Hide Product" at bounding box center [712, 419] width 202 height 32
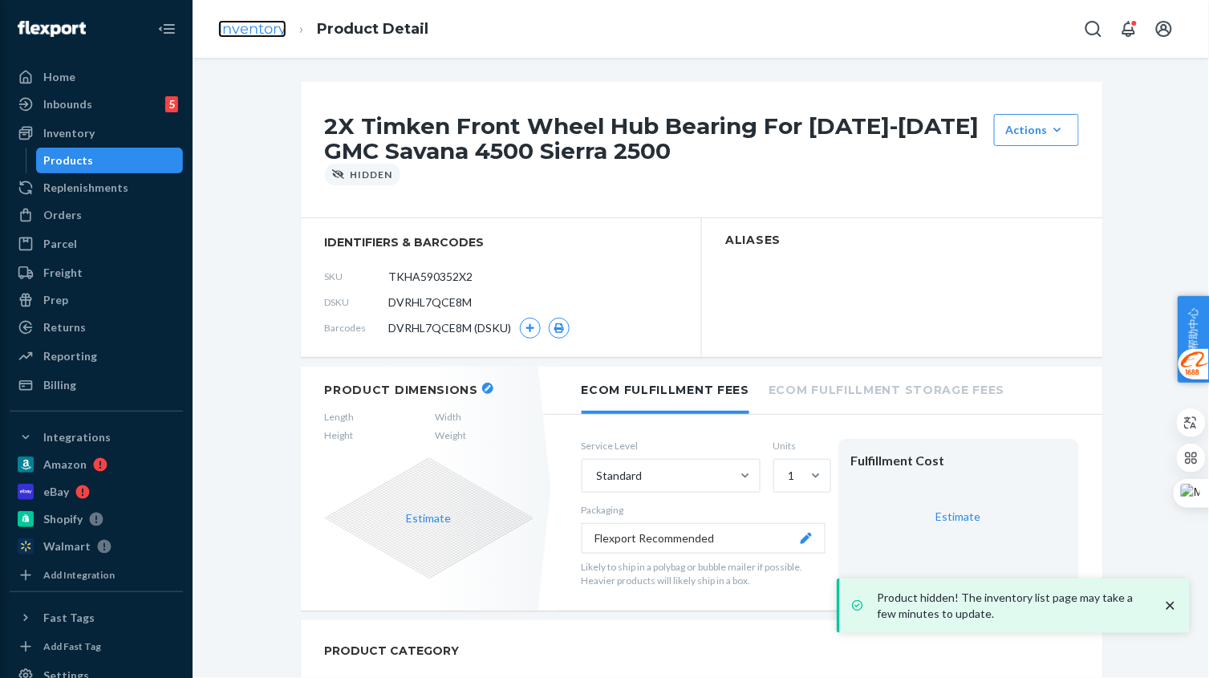
click at [259, 30] on link "Inventory" at bounding box center [252, 29] width 68 height 18
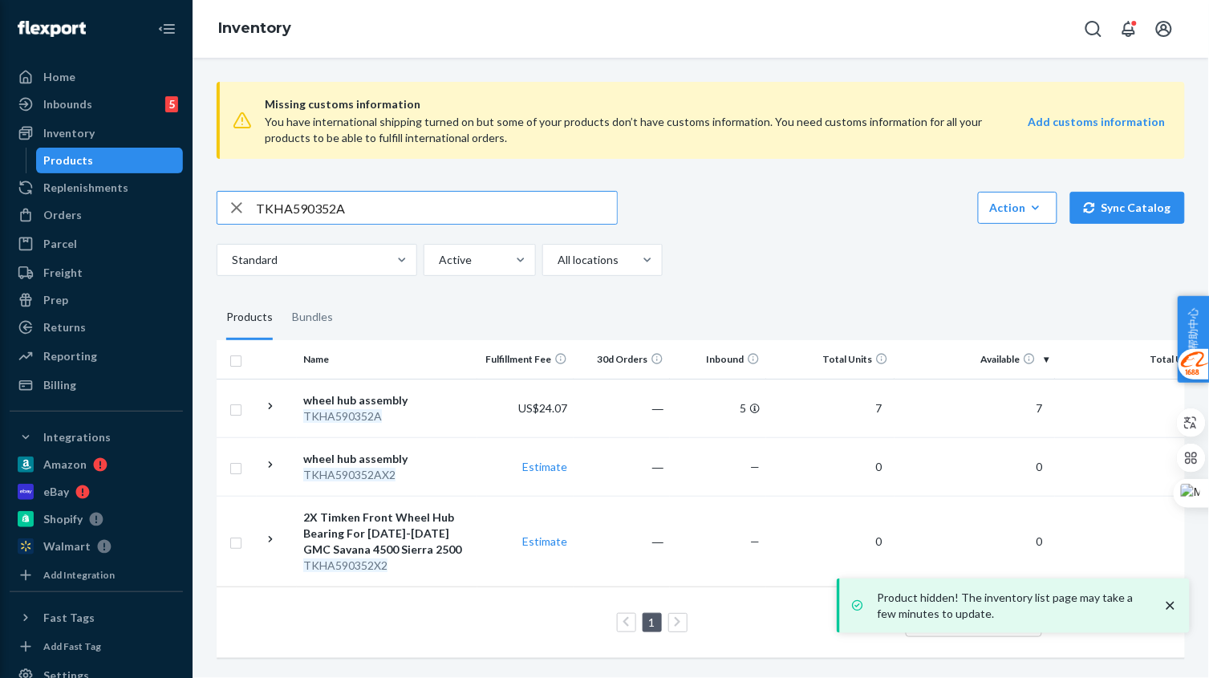
drag, startPoint x: 254, startPoint y: 200, endPoint x: 223, endPoint y: 201, distance: 31.3
click at [223, 201] on div "TKHA590352A" at bounding box center [416, 208] width 399 height 32
paste input "51504"
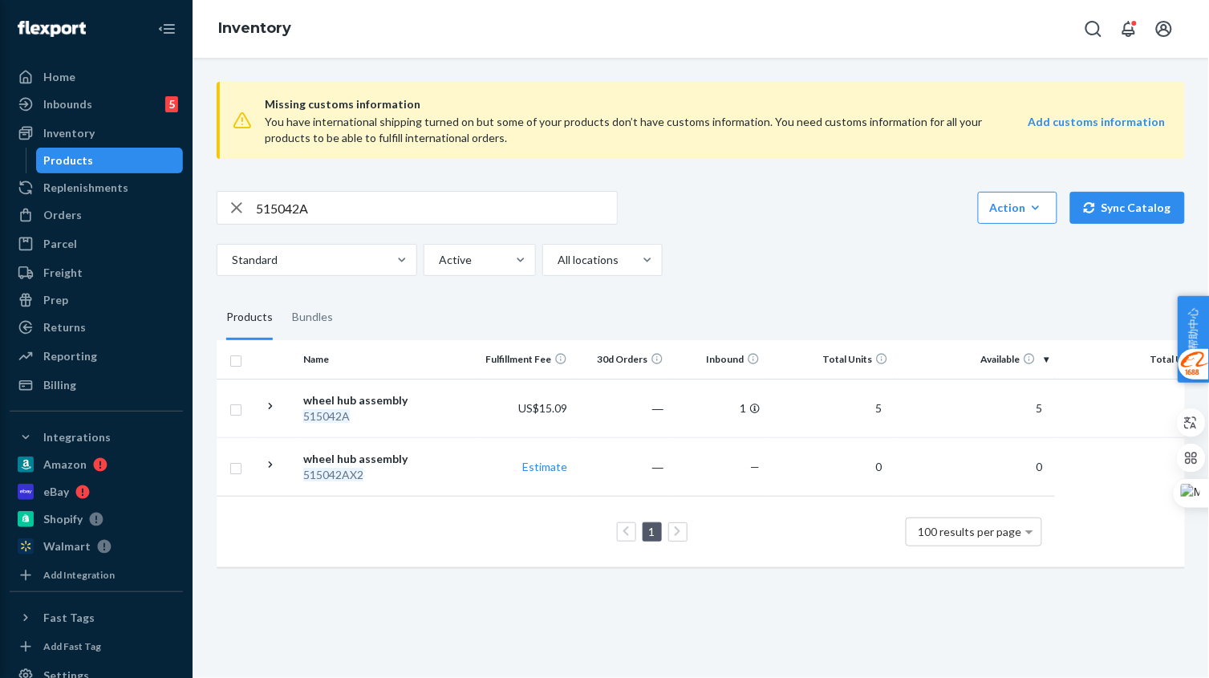
click at [311, 209] on input "515042A" at bounding box center [436, 208] width 361 height 32
type input "515042"
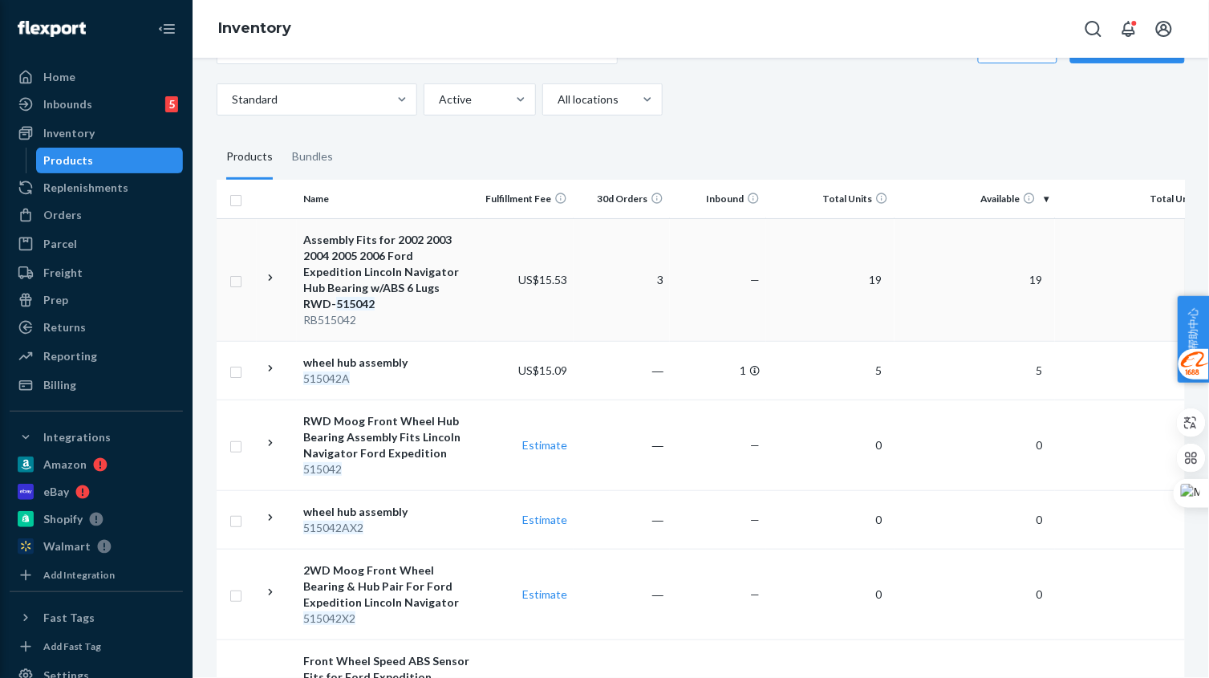
scroll to position [201, 0]
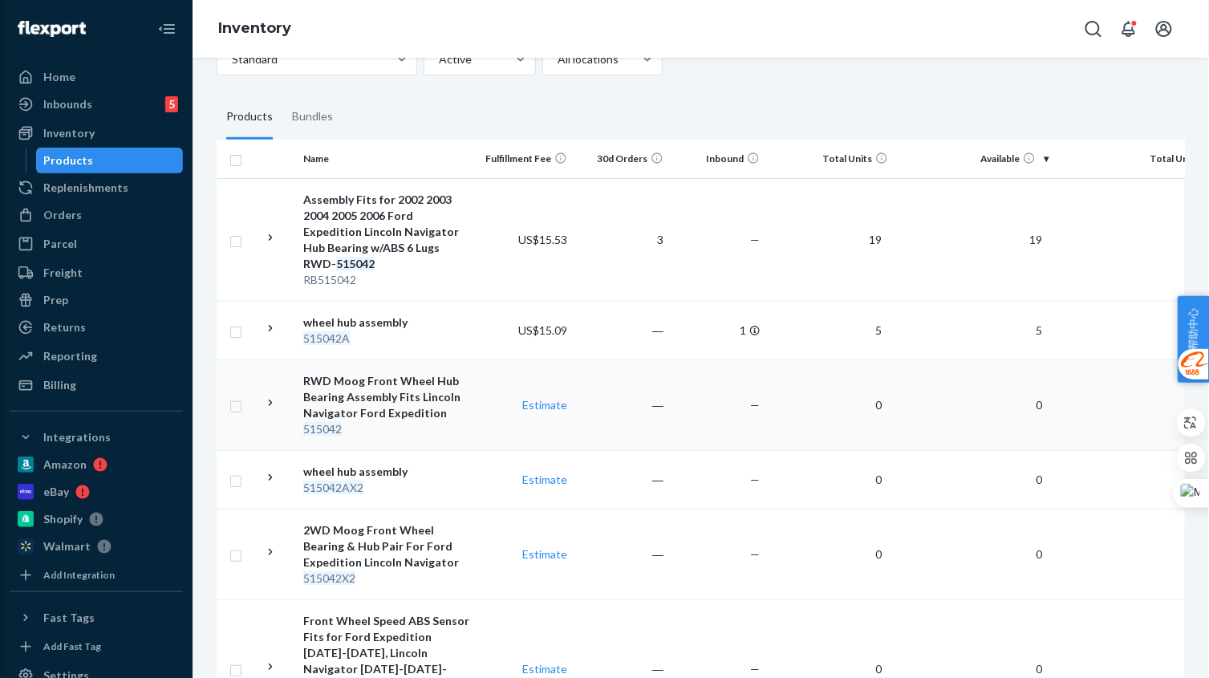
click at [441, 421] on td "RWD Moog Front Wheel Hub Bearing Assembly Fits Lincoln Navigator Ford Expeditio…" at bounding box center [387, 404] width 180 height 91
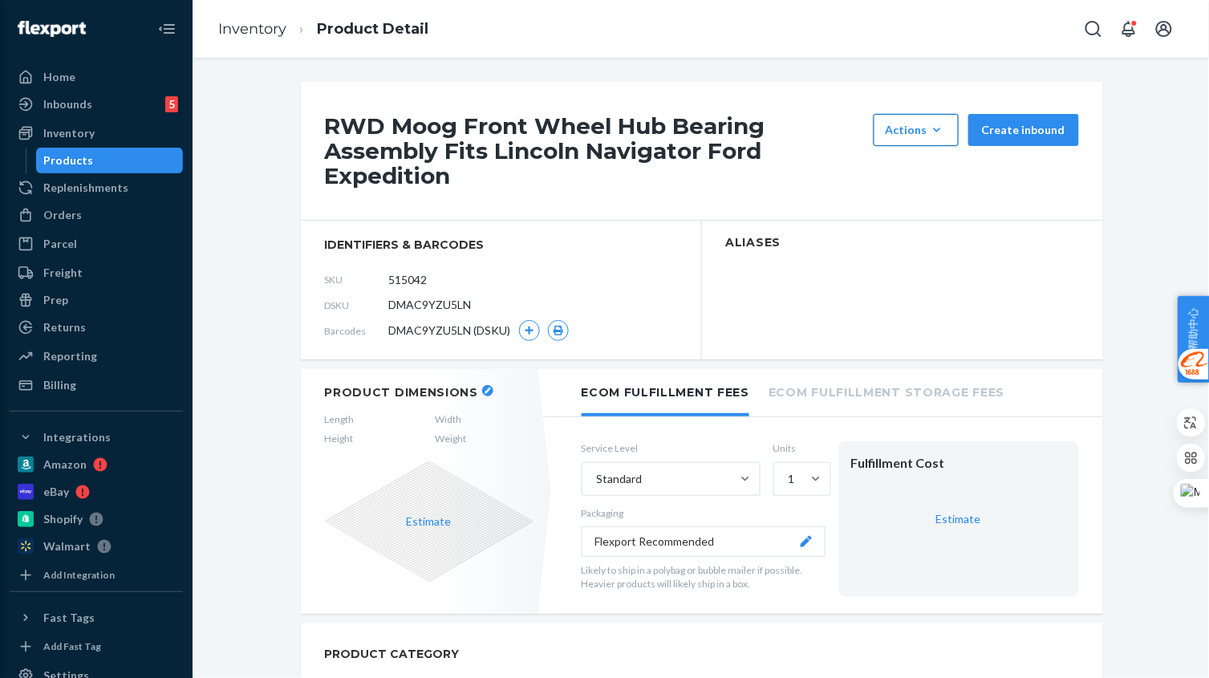
click at [909, 126] on div "Actions" at bounding box center [915, 130] width 61 height 16
click at [906, 172] on span "Hide" at bounding box center [939, 168] width 99 height 11
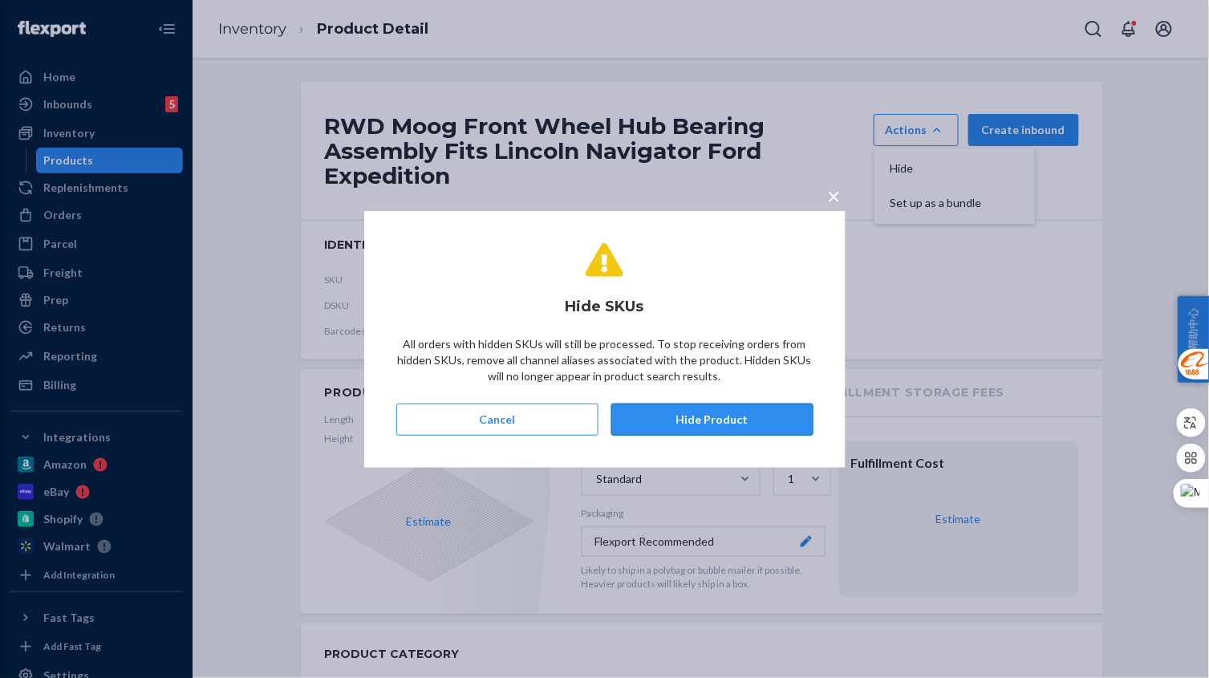
click at [717, 419] on button "Hide Product" at bounding box center [712, 419] width 202 height 32
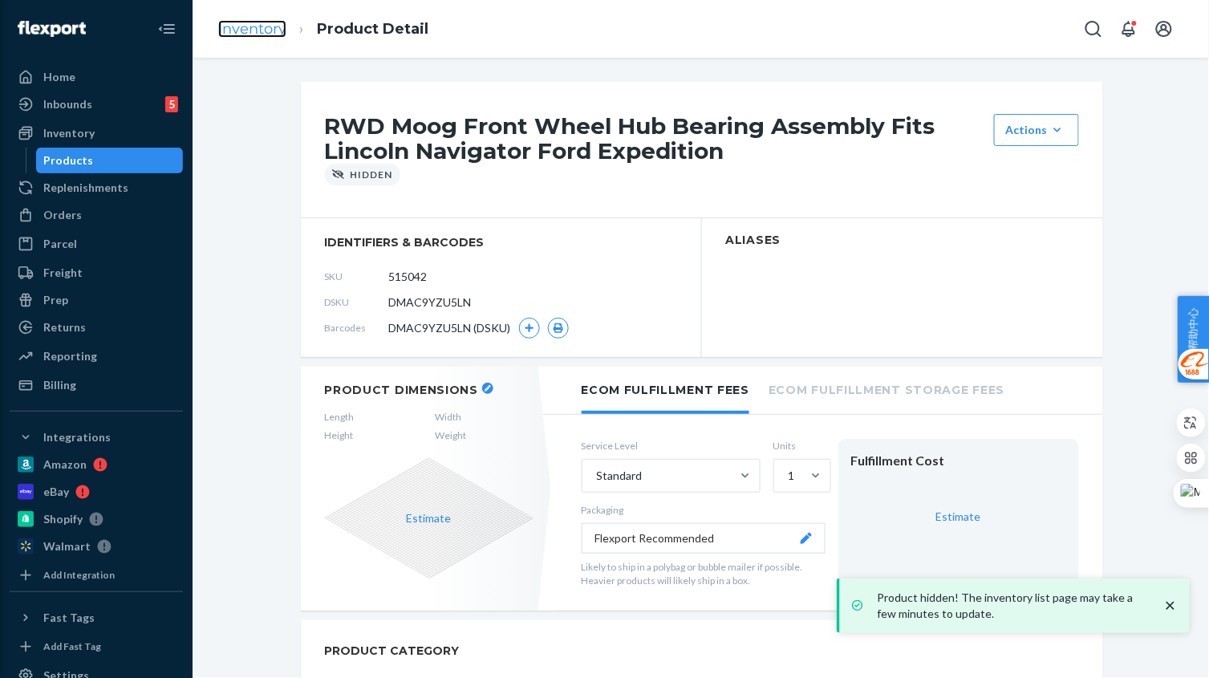
click at [270, 31] on link "Inventory" at bounding box center [252, 29] width 68 height 18
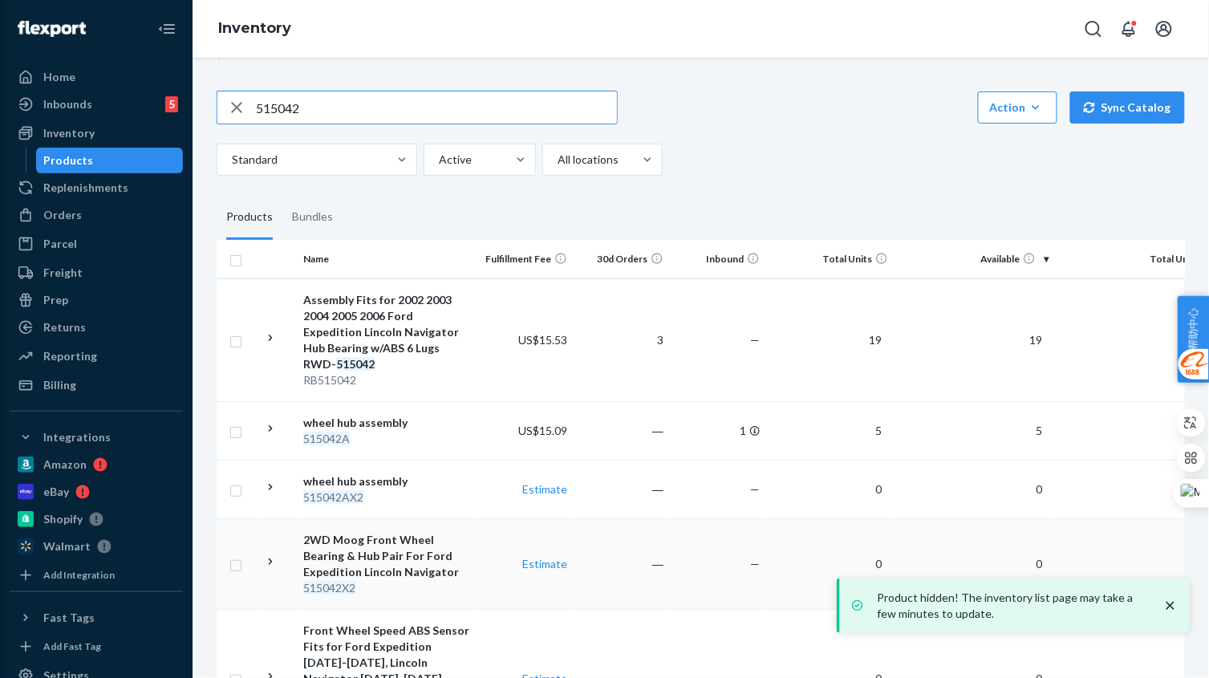
scroll to position [300, 0]
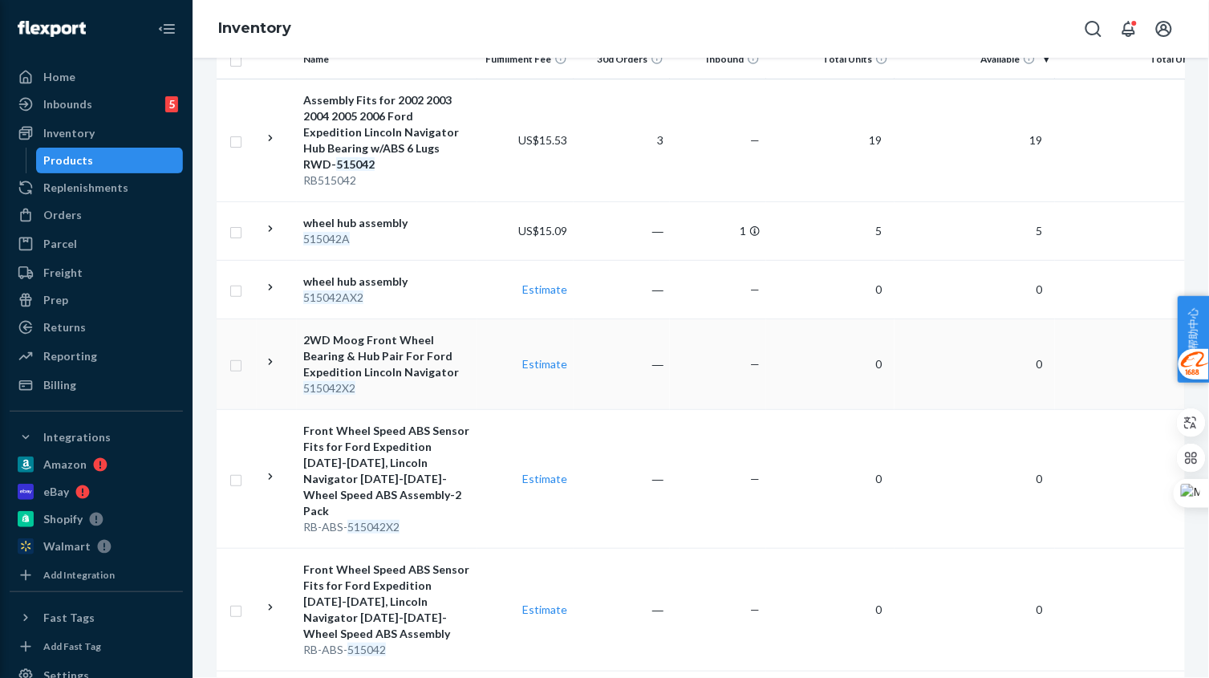
click at [440, 380] on div "515042X2" at bounding box center [387, 388] width 168 height 16
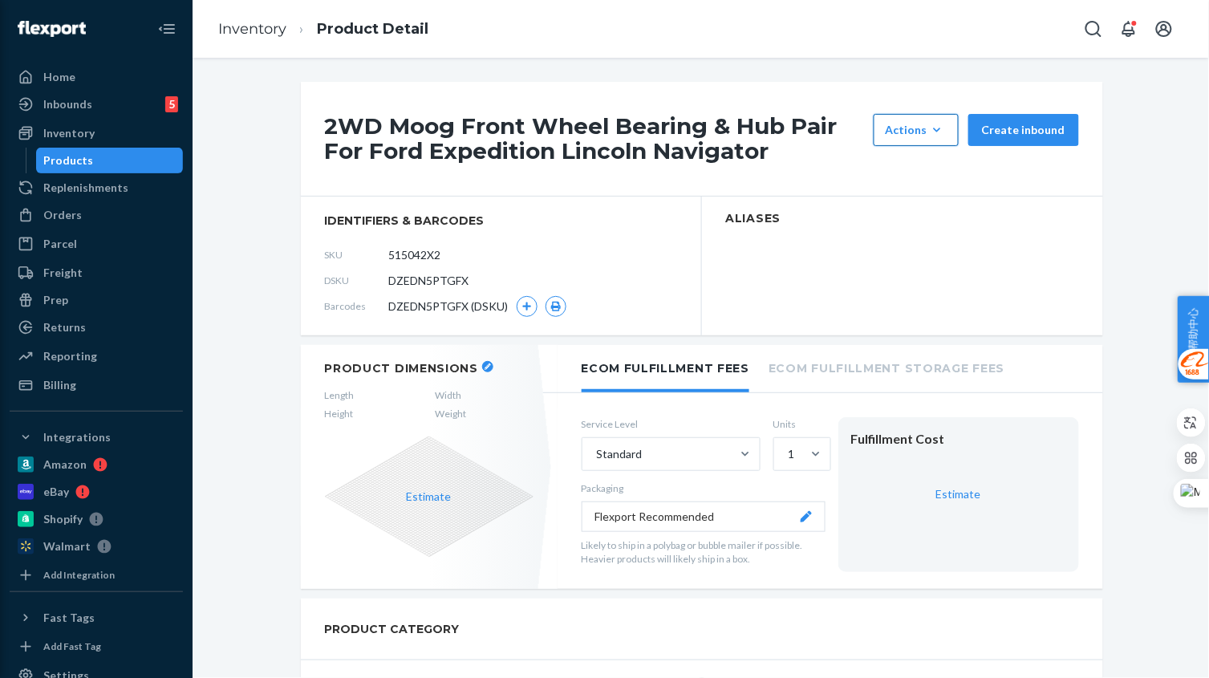
click at [903, 118] on button "Actions Hide" at bounding box center [915, 130] width 85 height 32
click at [907, 160] on button "Hide" at bounding box center [954, 169] width 154 height 34
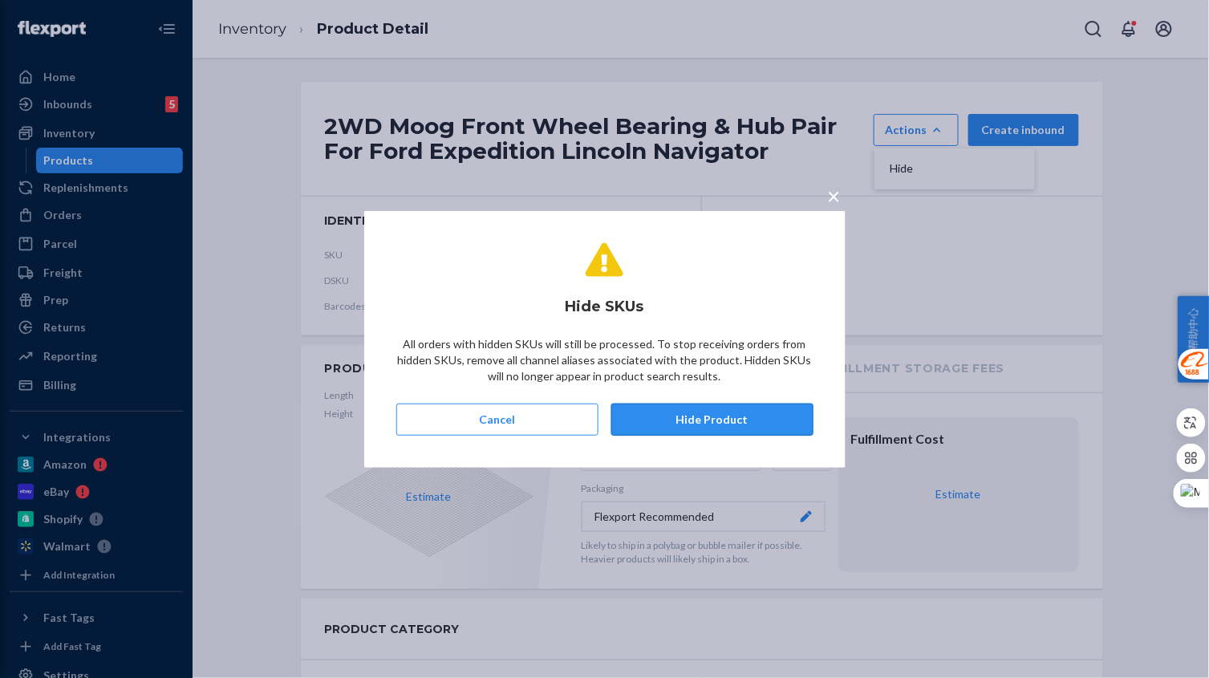
click at [703, 414] on button "Hide Product" at bounding box center [712, 419] width 202 height 32
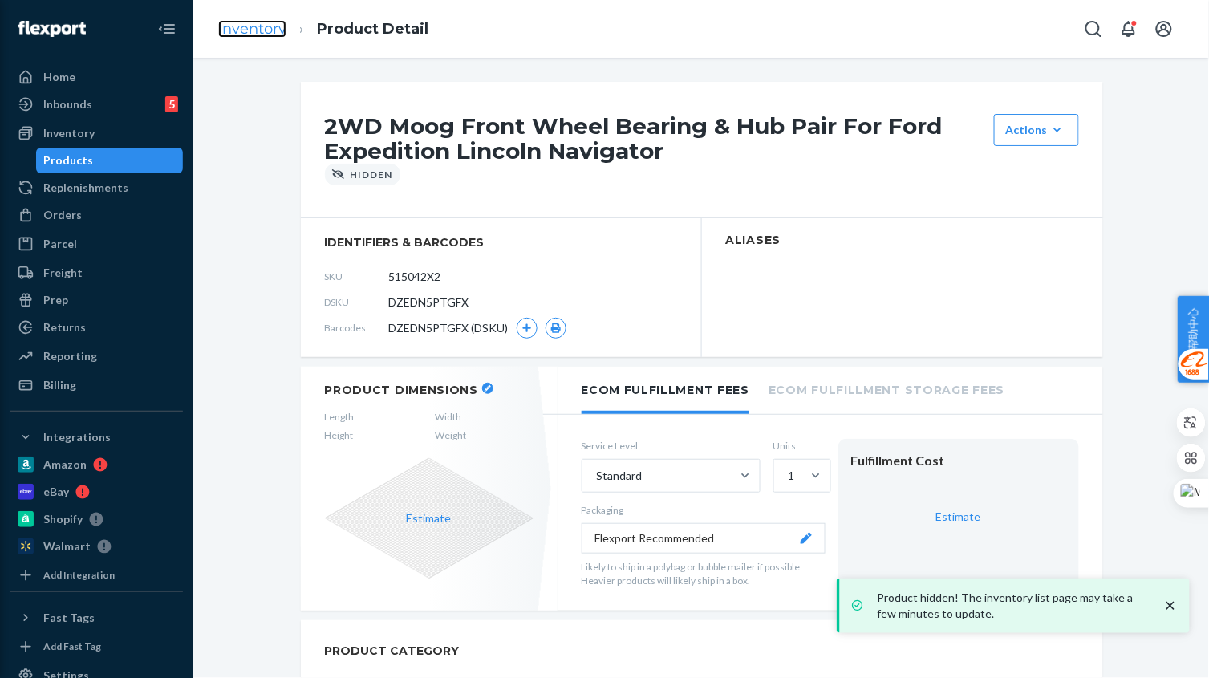
click at [263, 31] on link "Inventory" at bounding box center [252, 29] width 68 height 18
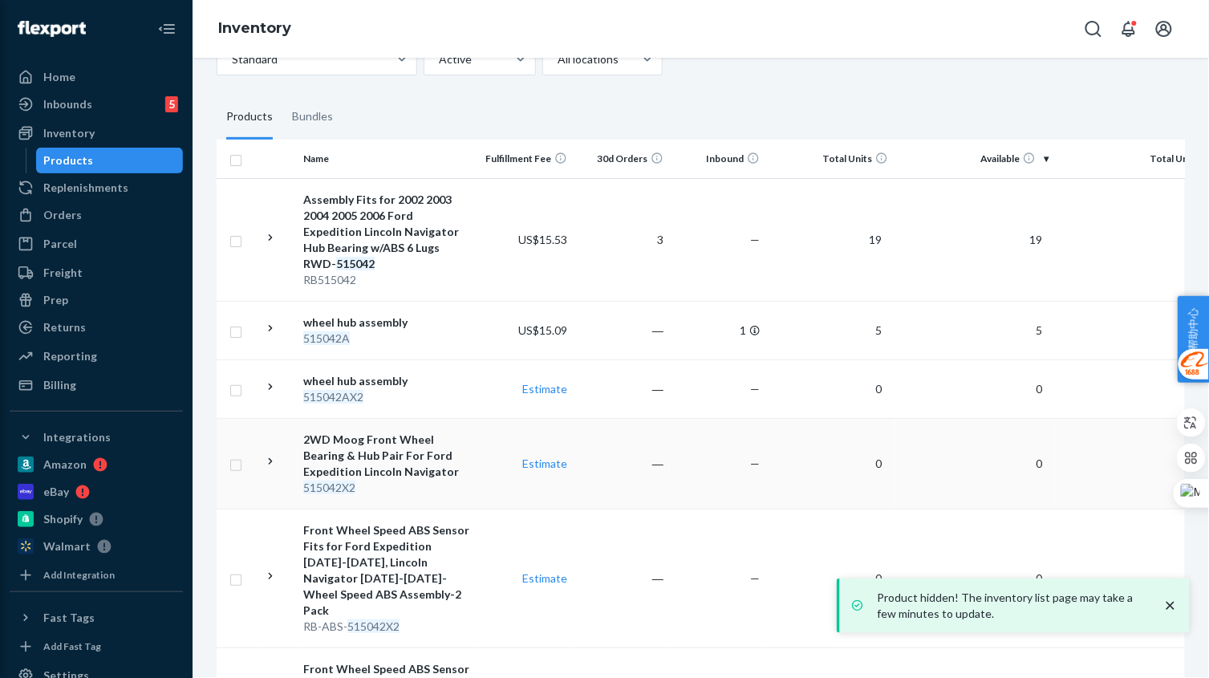
scroll to position [300, 0]
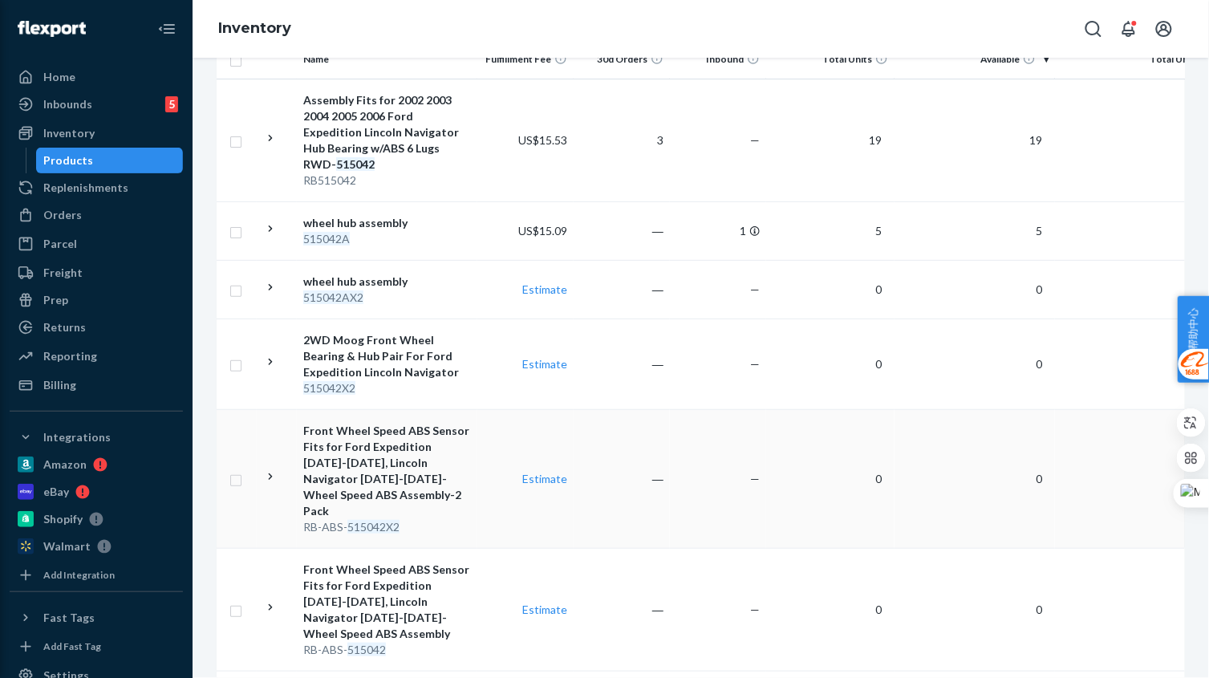
click at [473, 475] on td "Front Wheel Speed ABS Sensor Fits for Ford Expedition 2000-2006, Lincoln Naviga…" at bounding box center [387, 478] width 180 height 139
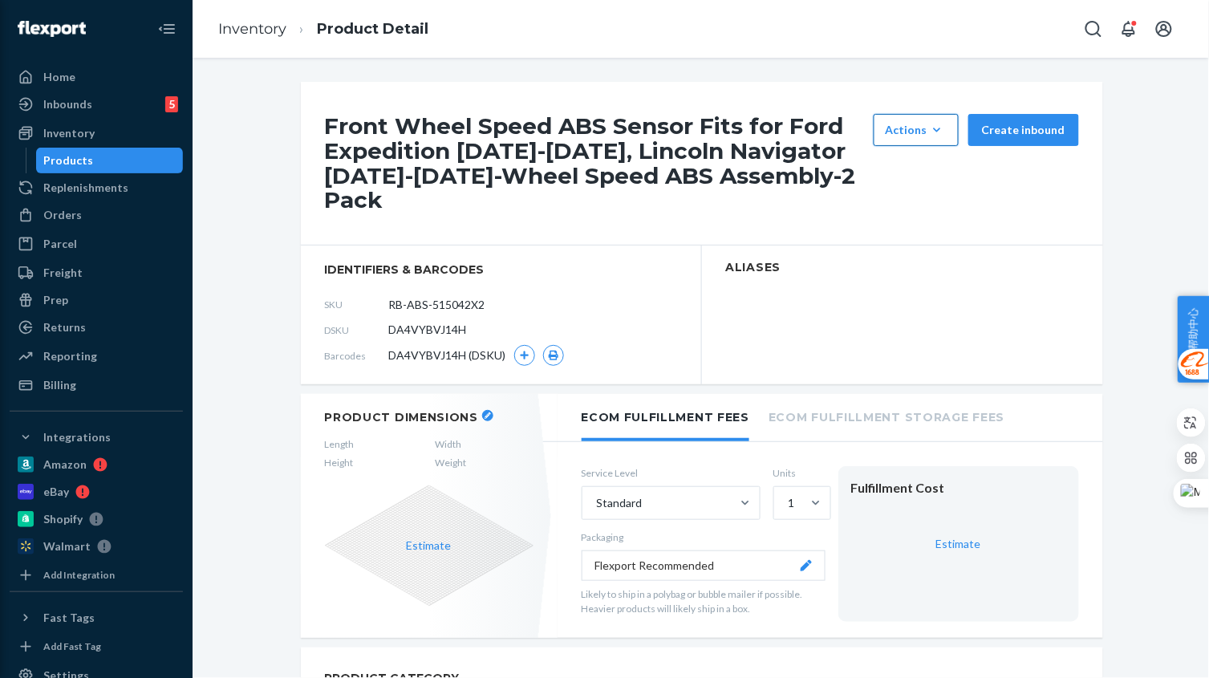
click at [909, 132] on div "Actions" at bounding box center [915, 130] width 61 height 16
click at [899, 172] on span "Hide" at bounding box center [939, 168] width 99 height 11
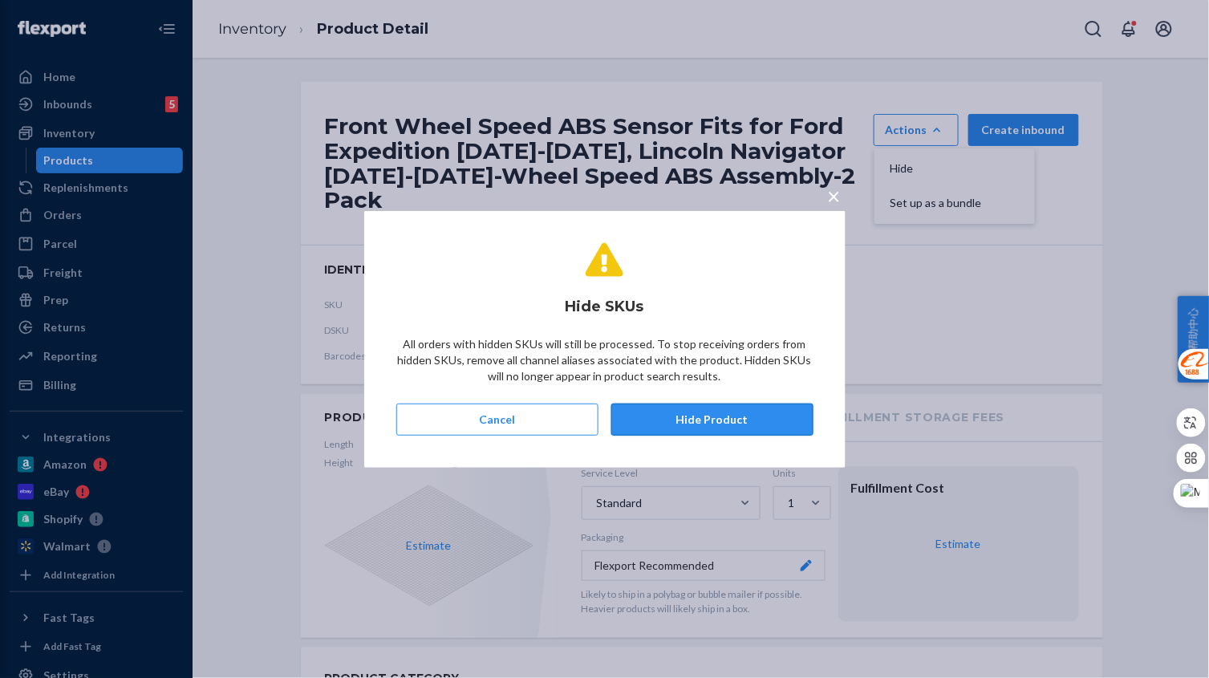
click at [732, 414] on button "Hide Product" at bounding box center [712, 419] width 202 height 32
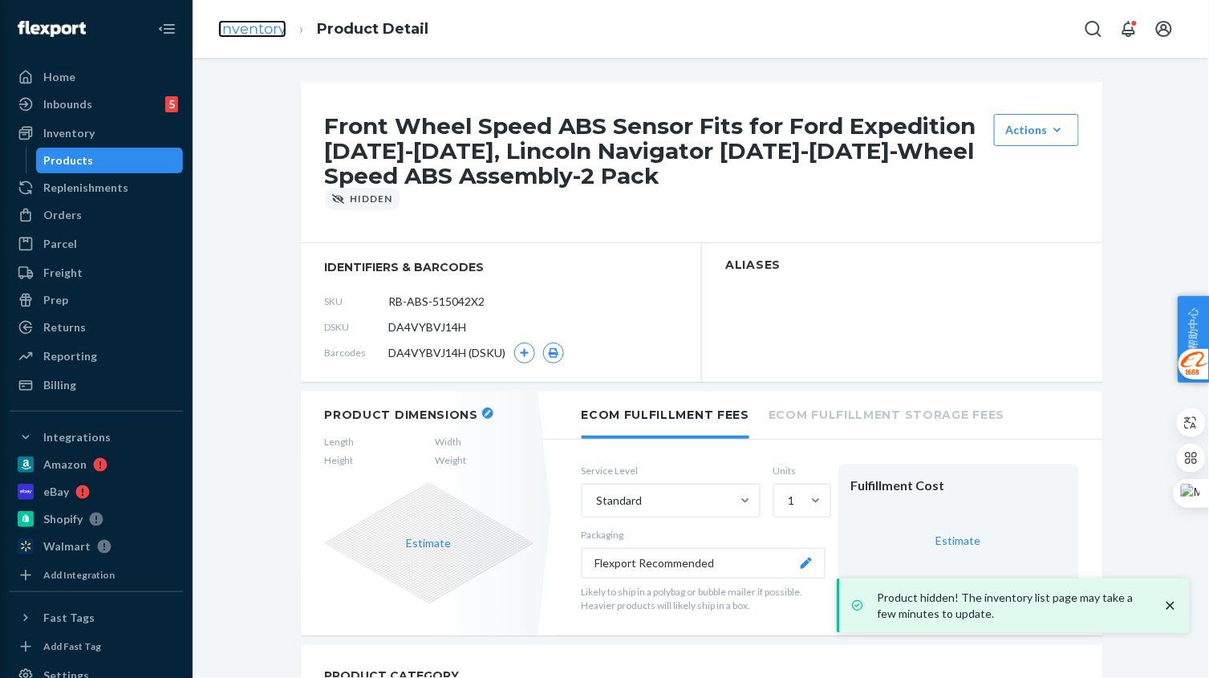
click at [262, 22] on link "Inventory" at bounding box center [252, 29] width 68 height 18
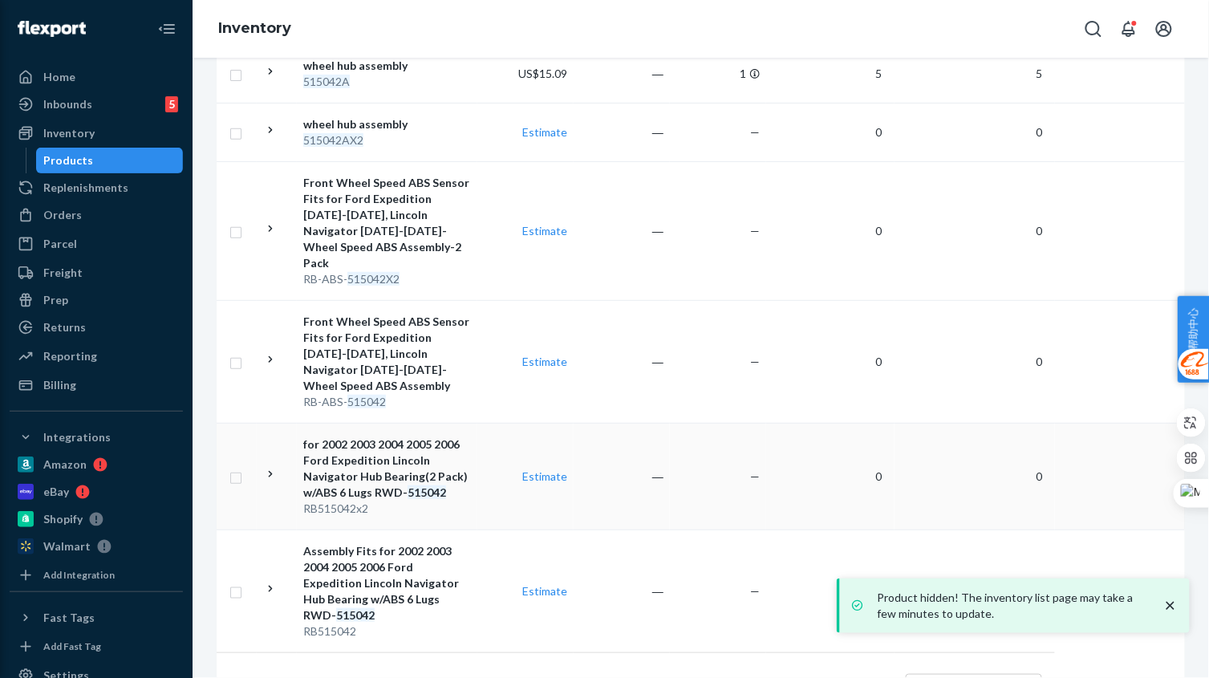
scroll to position [484, 0]
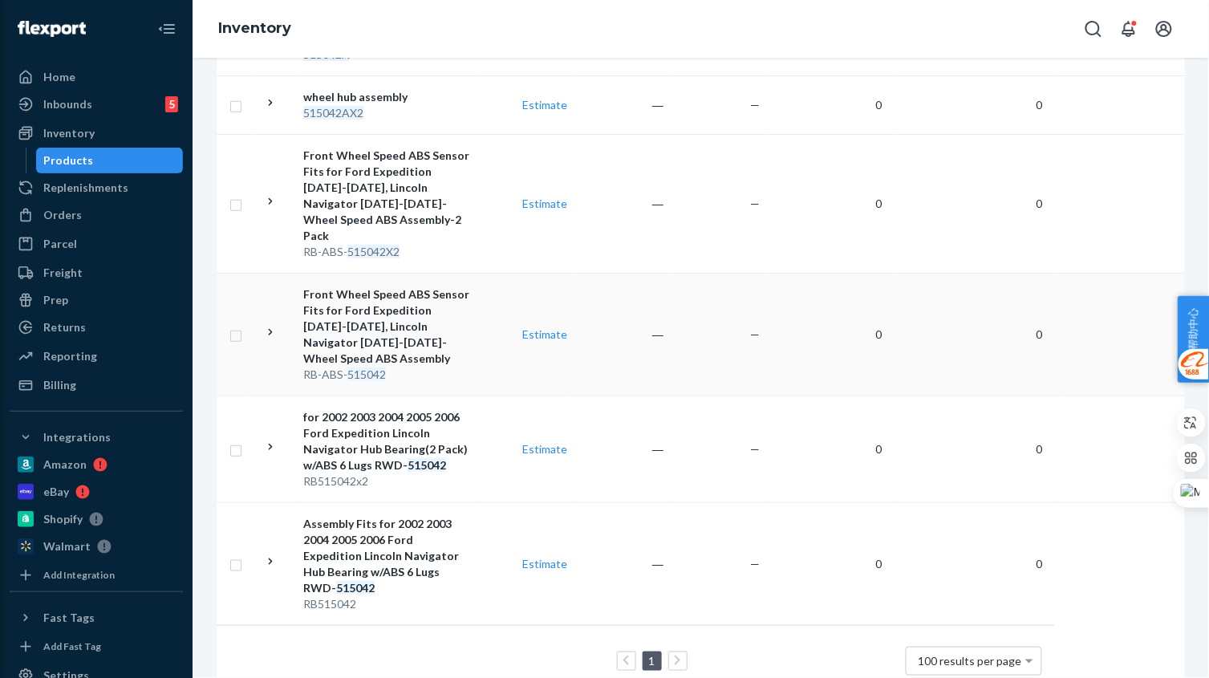
click at [504, 338] on td "Estimate" at bounding box center [525, 334] width 96 height 123
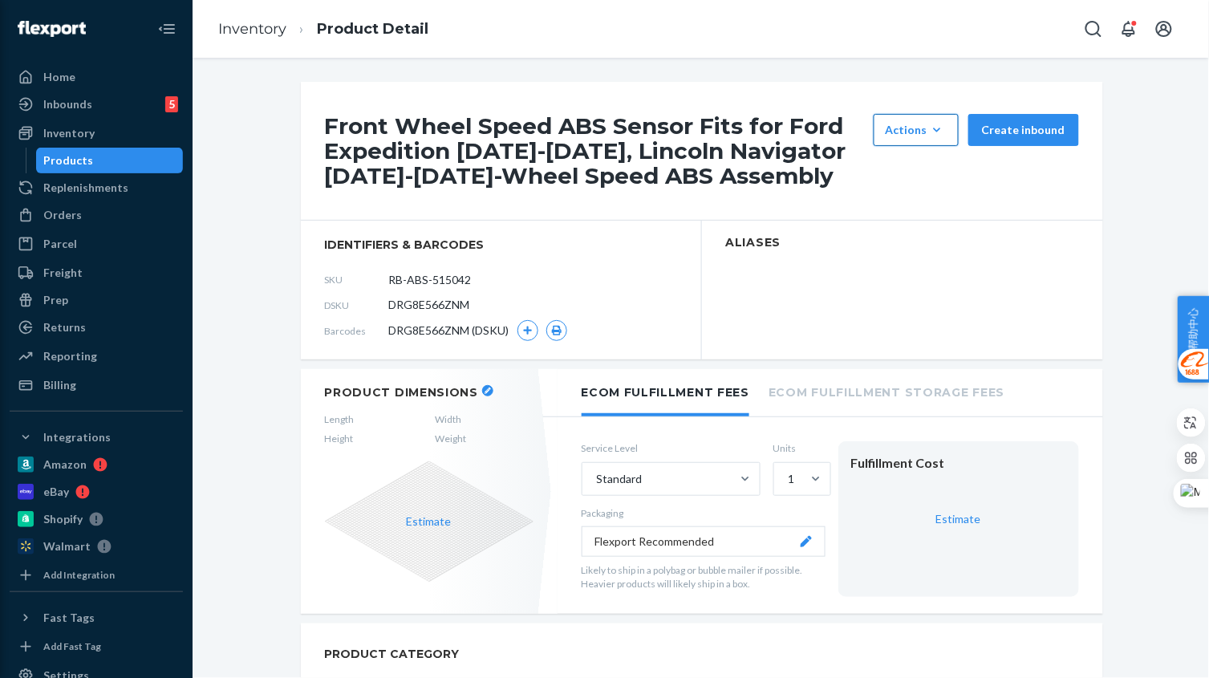
click at [929, 134] on icon "button" at bounding box center [937, 130] width 16 height 16
click at [923, 160] on button "Hide" at bounding box center [954, 169] width 154 height 34
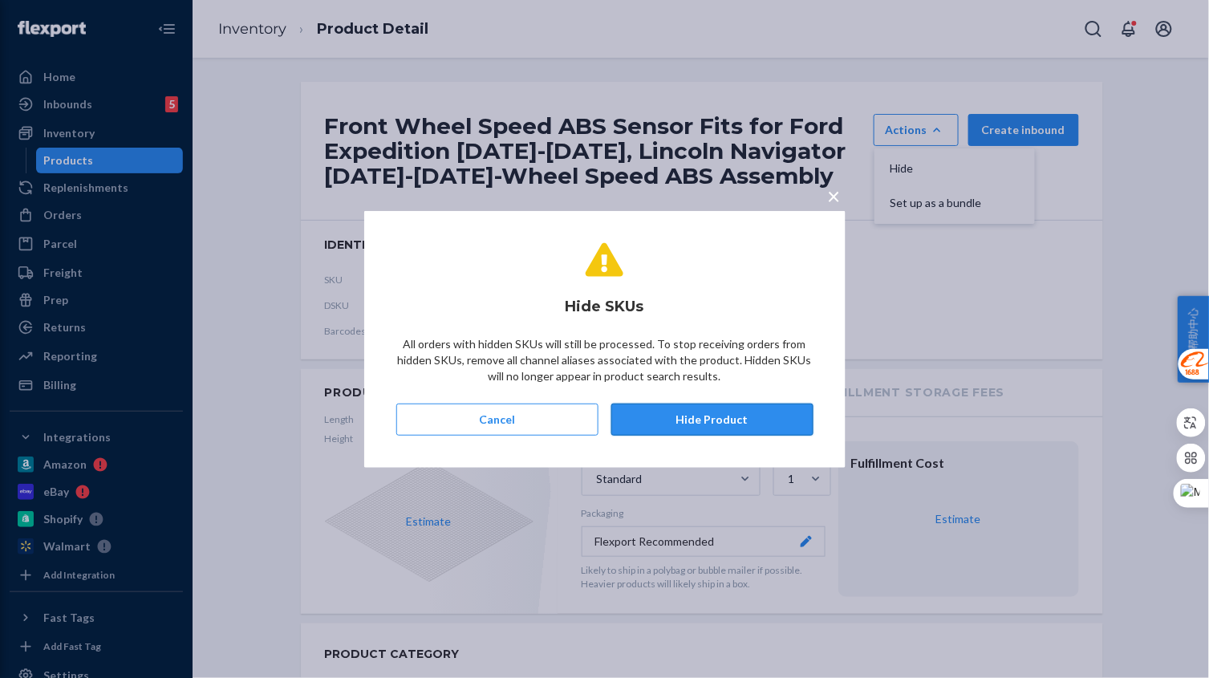
click at [743, 415] on button "Hide Product" at bounding box center [712, 419] width 202 height 32
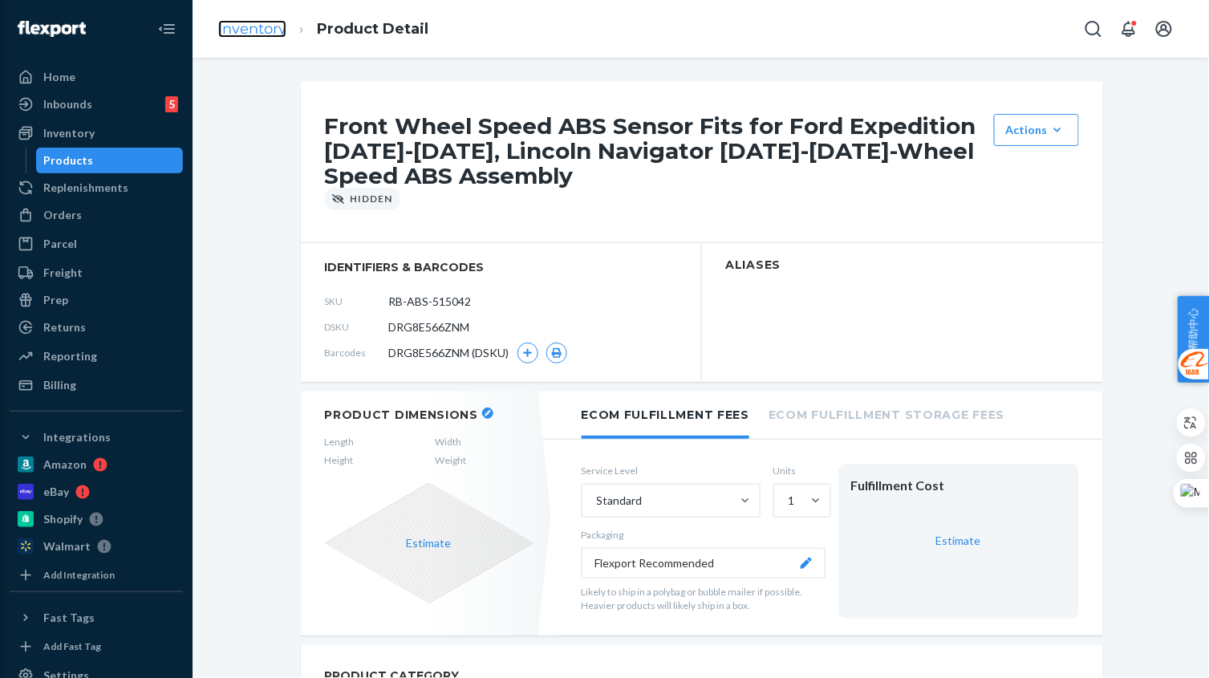
click at [275, 30] on link "Inventory" at bounding box center [252, 29] width 68 height 18
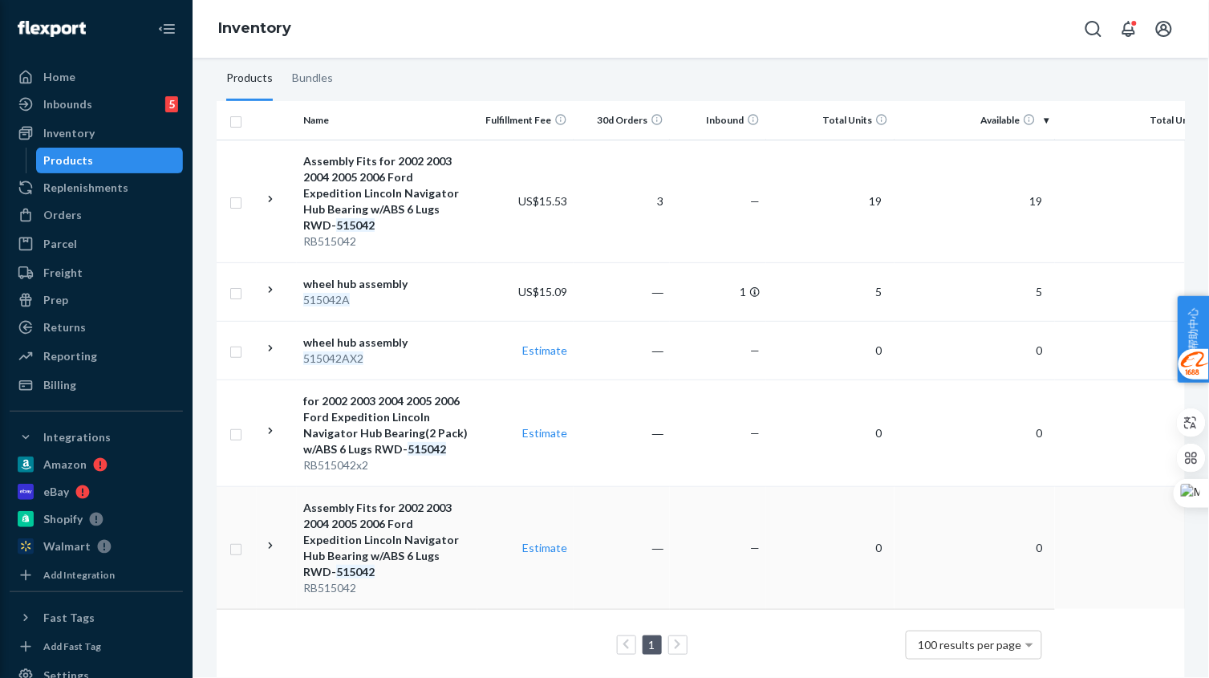
click at [533, 550] on td "Estimate" at bounding box center [525, 547] width 96 height 123
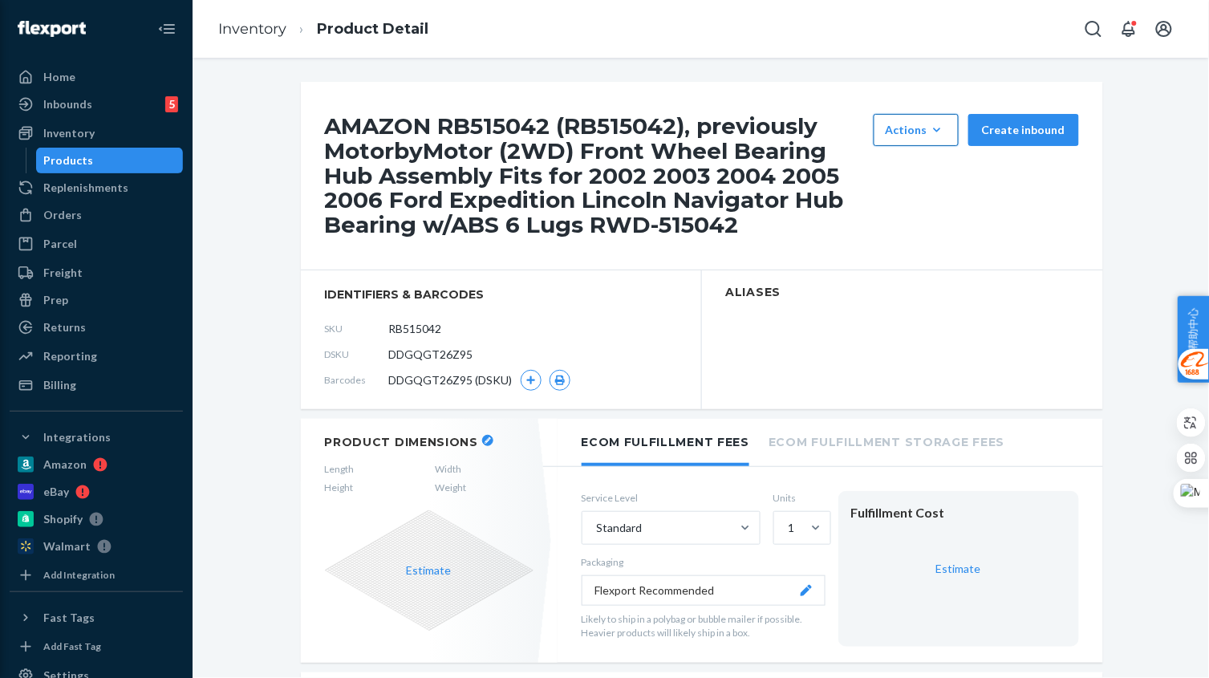
click at [924, 124] on div "Actions" at bounding box center [915, 130] width 61 height 16
click at [905, 159] on button "Hide" at bounding box center [954, 169] width 154 height 34
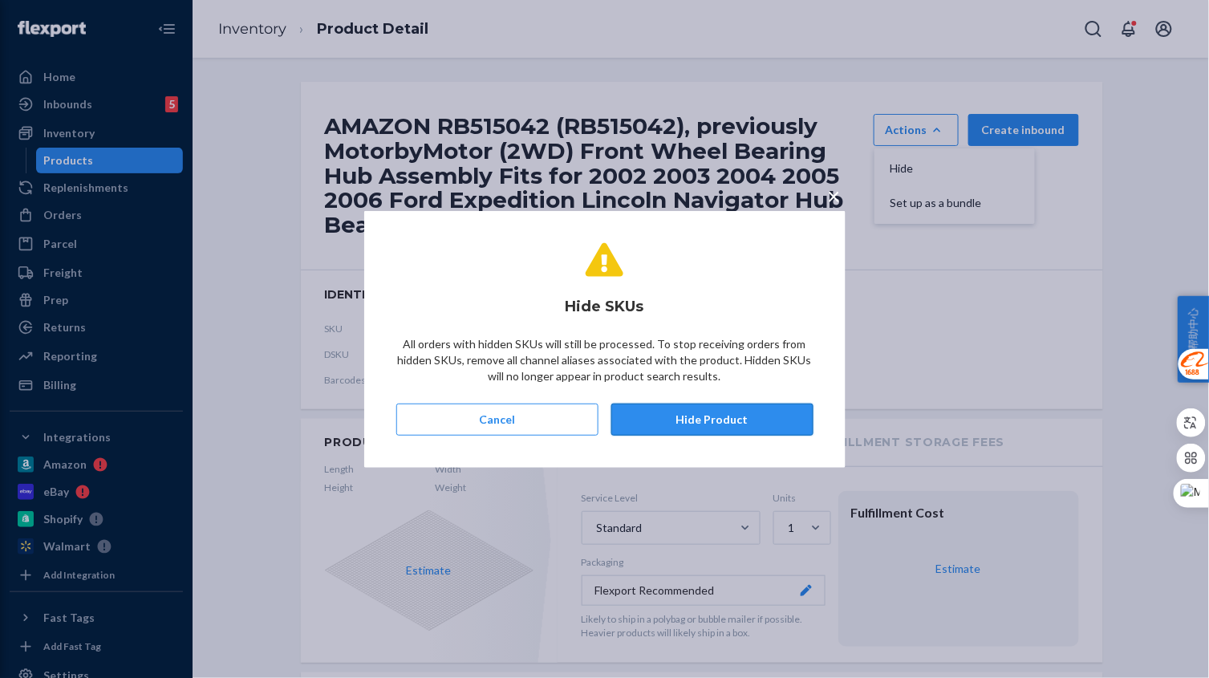
click at [773, 420] on button "Hide Product" at bounding box center [712, 419] width 202 height 32
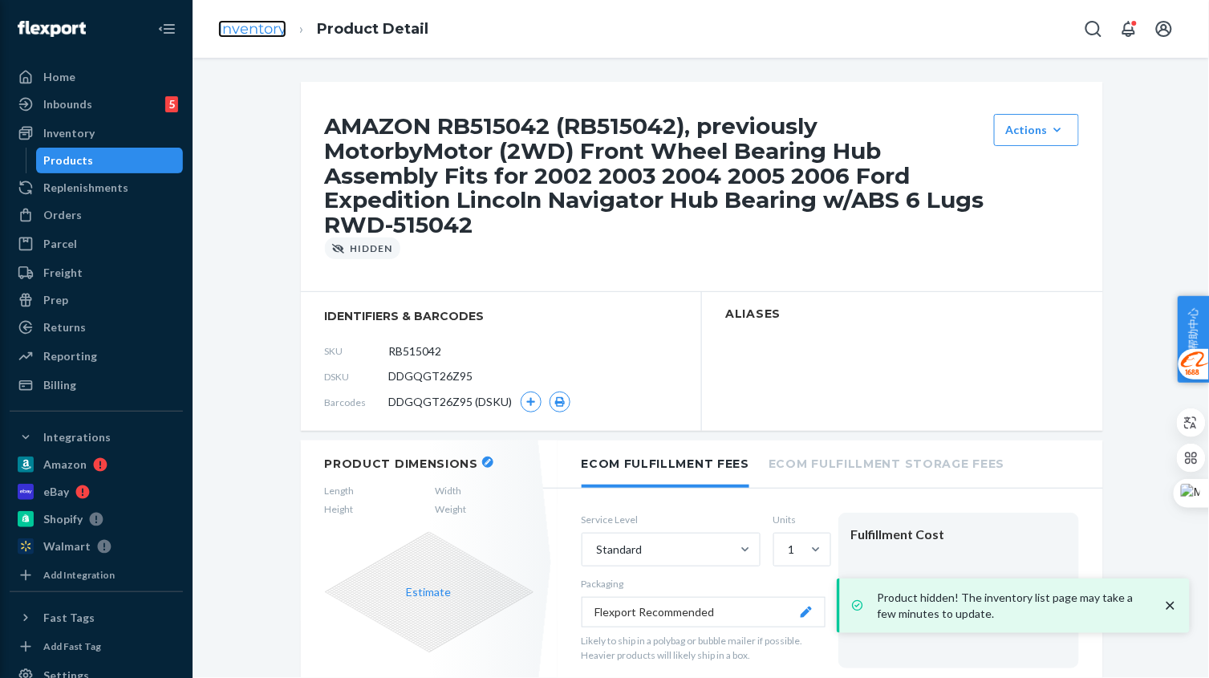
click at [269, 26] on link "Inventory" at bounding box center [252, 29] width 68 height 18
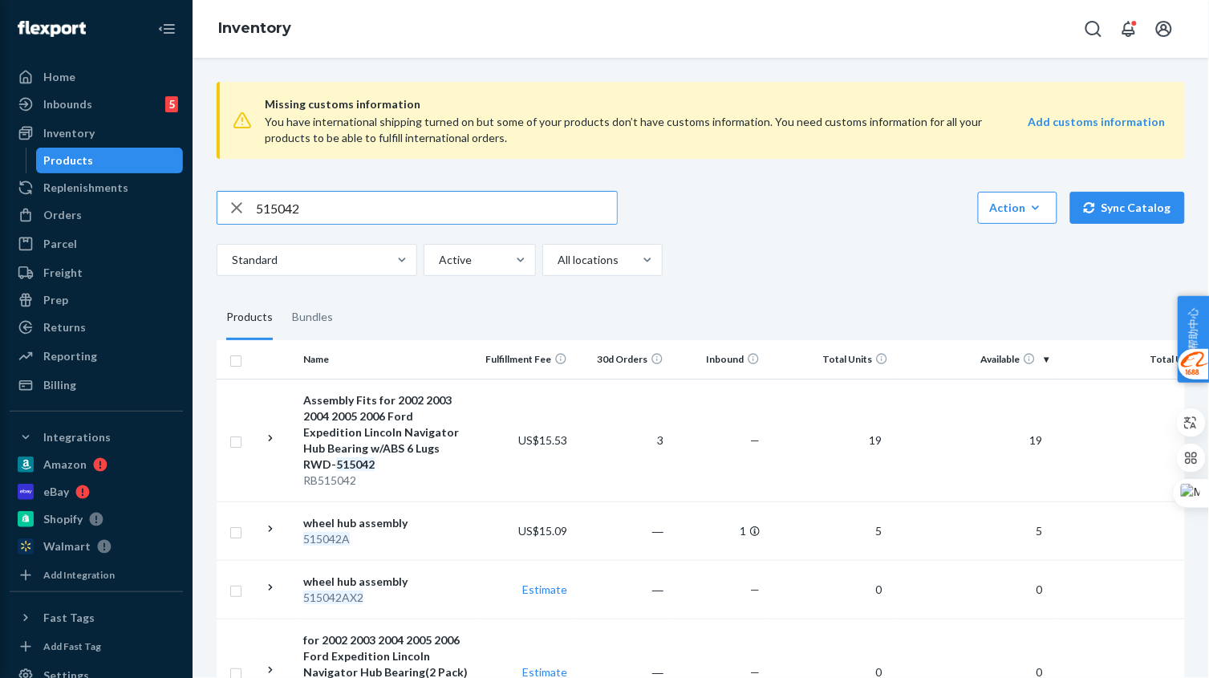
click at [361, 208] on input "515042" at bounding box center [436, 208] width 361 height 32
type input "515042"
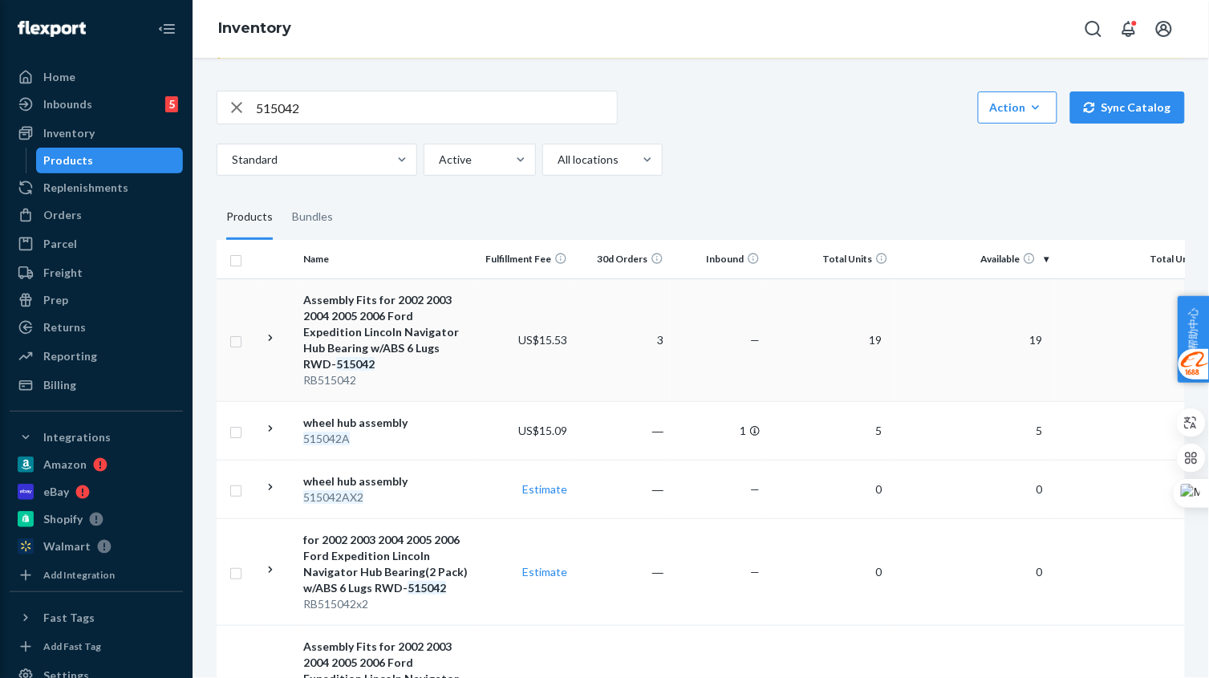
scroll to position [239, 0]
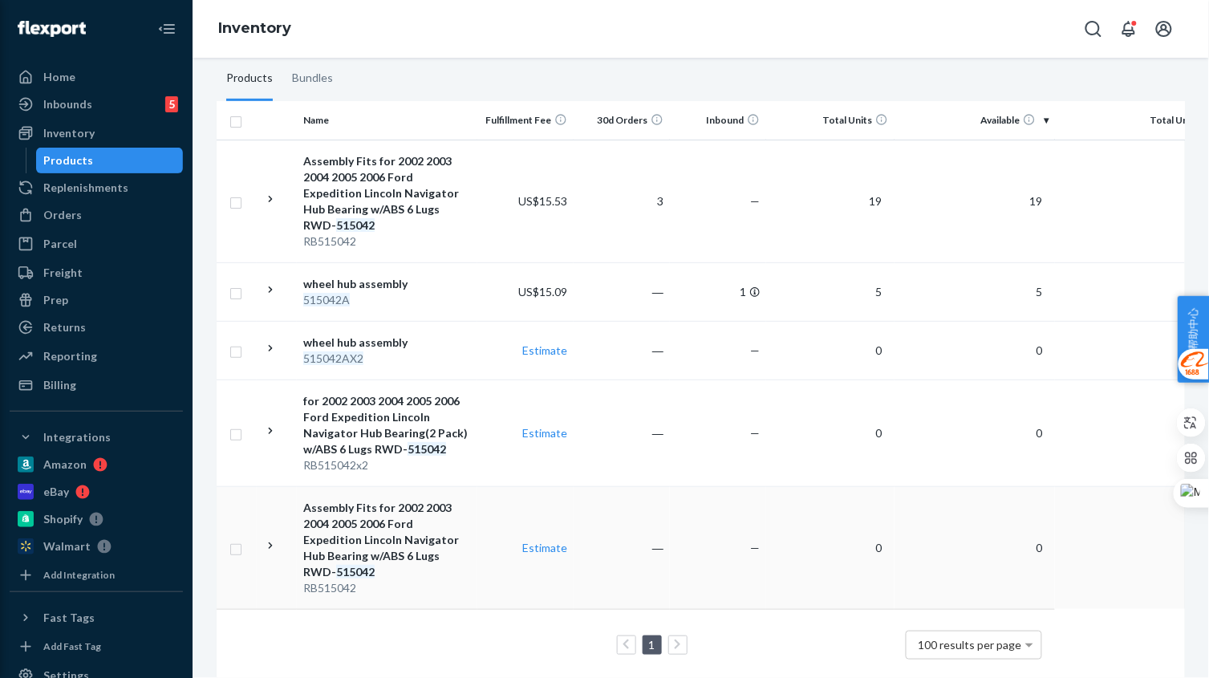
click at [468, 541] on div "Assembly Fits for 2002 2003 2004 2005 2006 Ford Expedition Lincoln Navigator Hu…" at bounding box center [387, 540] width 168 height 80
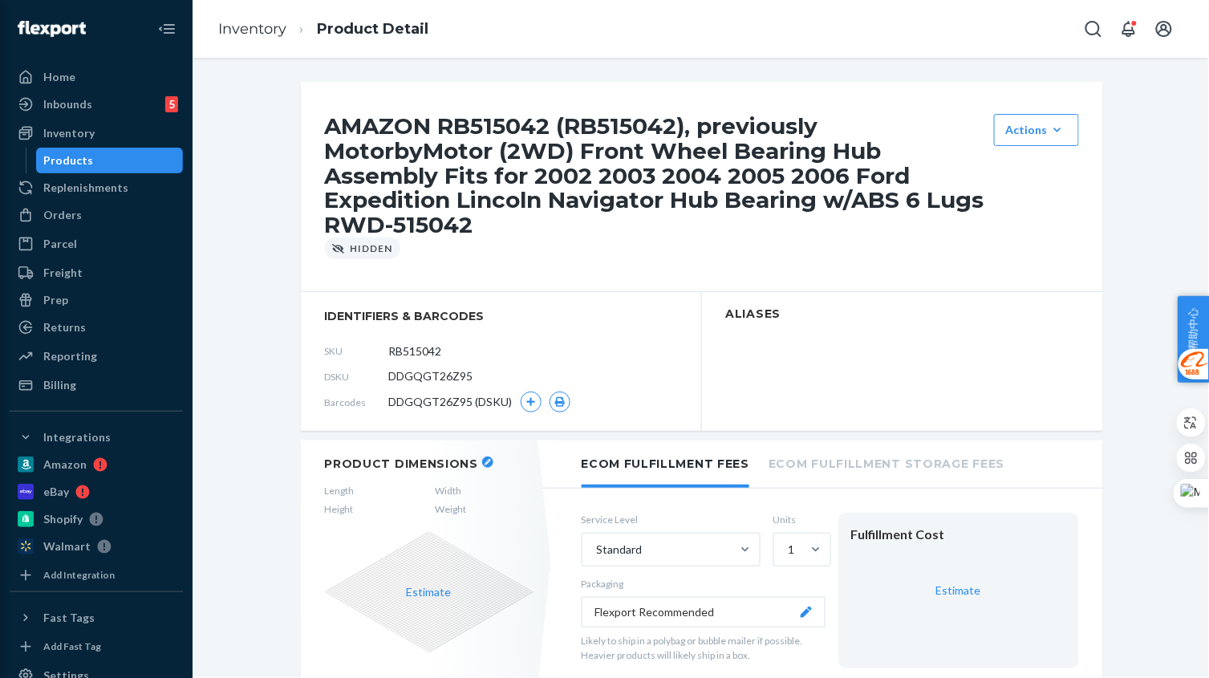
click at [1031, 111] on div "AMAZON RB515042 (RB515042), previously MotorbyMotor (2WD) Front Wheel Bearing H…" at bounding box center [702, 187] width 802 height 210
click at [1034, 131] on div "Actions" at bounding box center [1036, 130] width 61 height 16
click at [252, 25] on link "Inventory" at bounding box center [252, 29] width 68 height 18
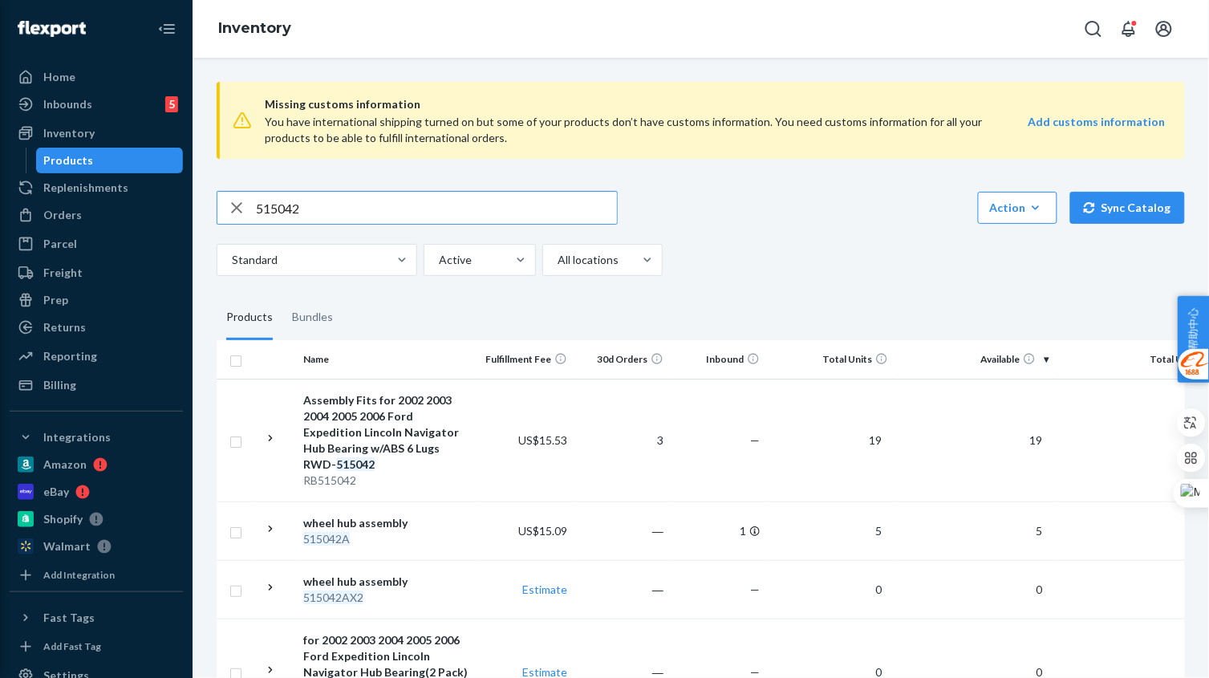
drag, startPoint x: 344, startPoint y: 204, endPoint x: 177, endPoint y: 205, distance: 166.8
click at [177, 205] on div "Home Inbounds 5 Shipping Plans Problems 5 Inventory Products Replenishments Ord…" at bounding box center [604, 339] width 1209 height 678
paste input "63A"
type input "515063"
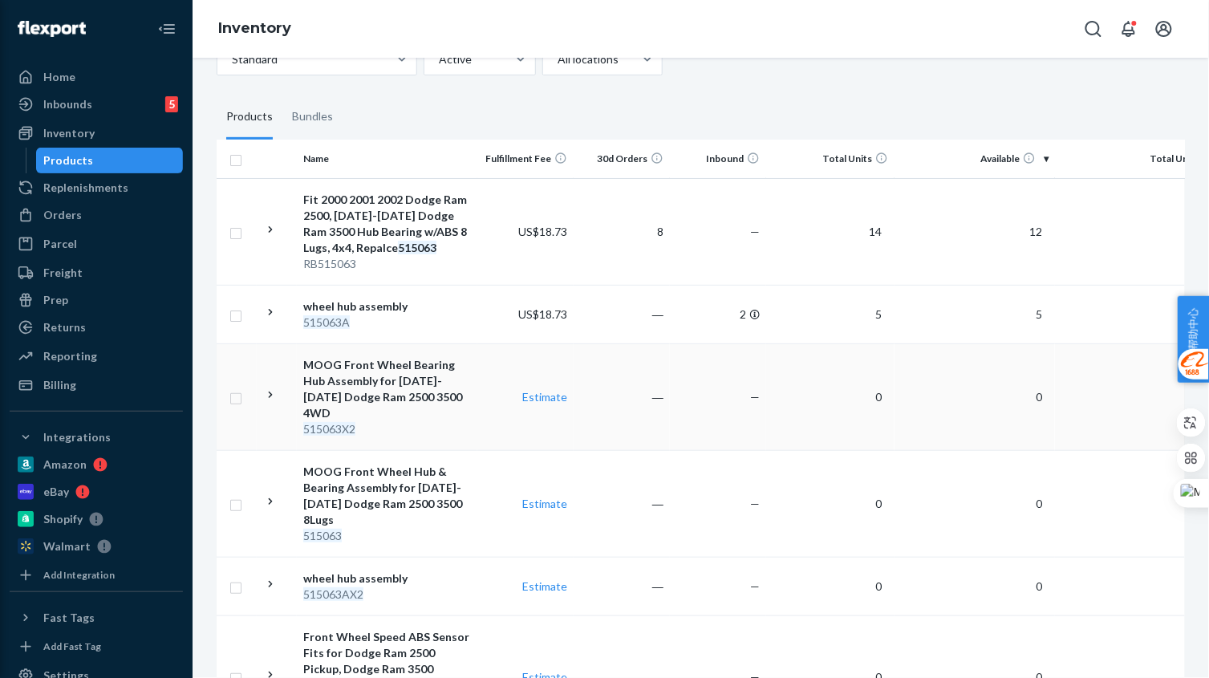
scroll to position [300, 0]
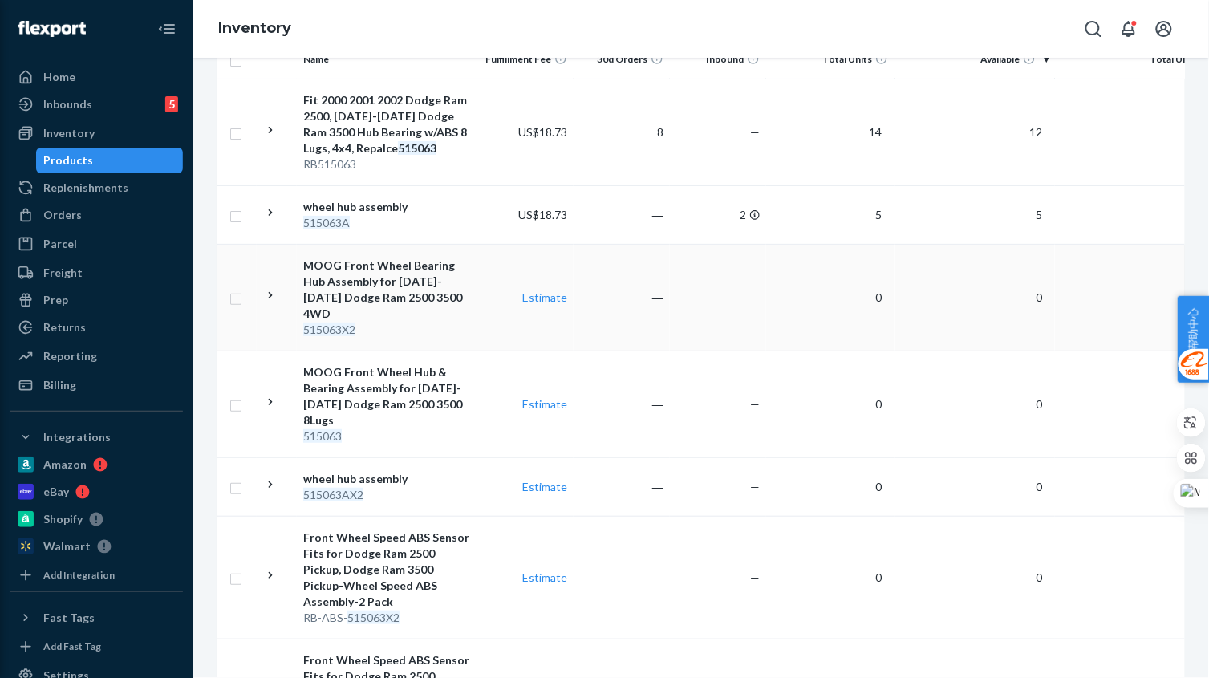
click at [479, 327] on td "Estimate" at bounding box center [525, 297] width 96 height 107
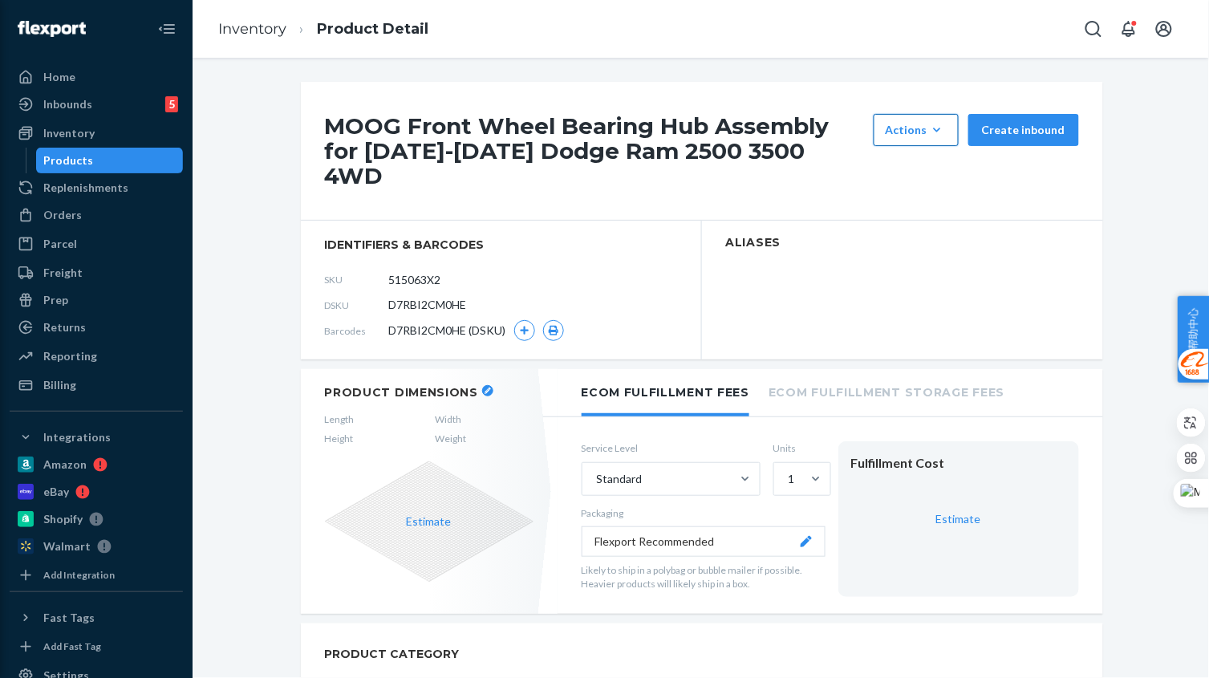
click at [946, 140] on button "Actions Hide Set up as a bundle" at bounding box center [915, 130] width 85 height 32
click at [920, 172] on span "Hide" at bounding box center [939, 168] width 99 height 11
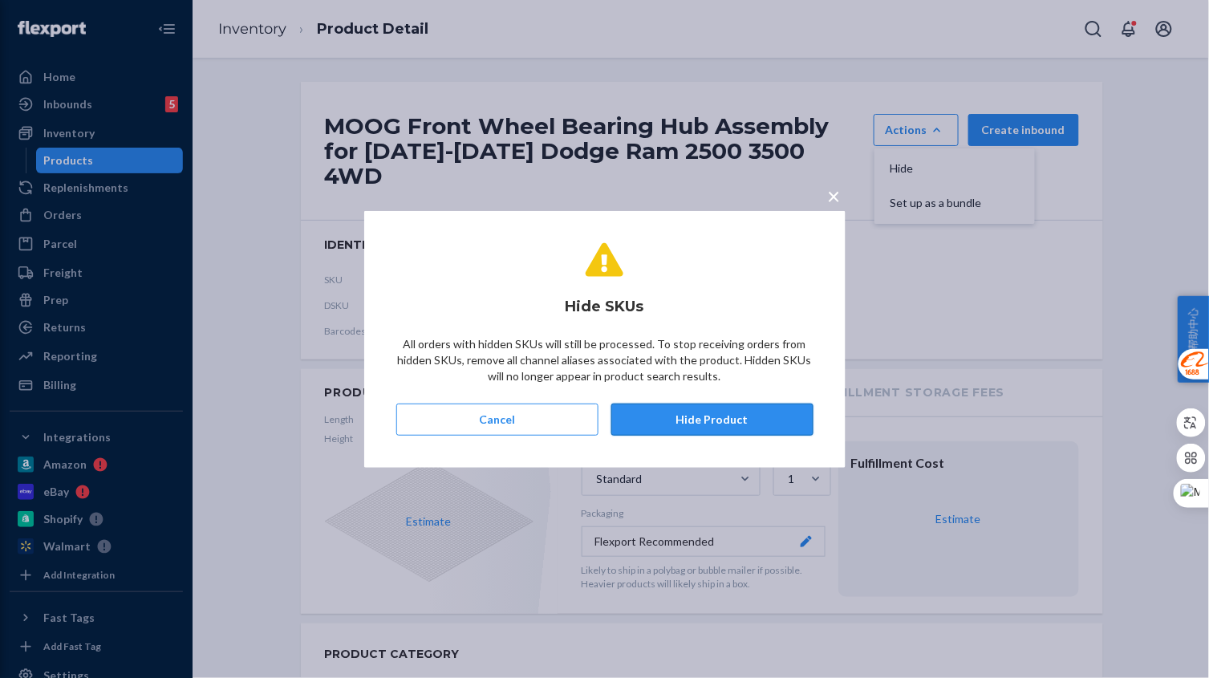
click at [768, 407] on button "Hide Product" at bounding box center [712, 419] width 202 height 32
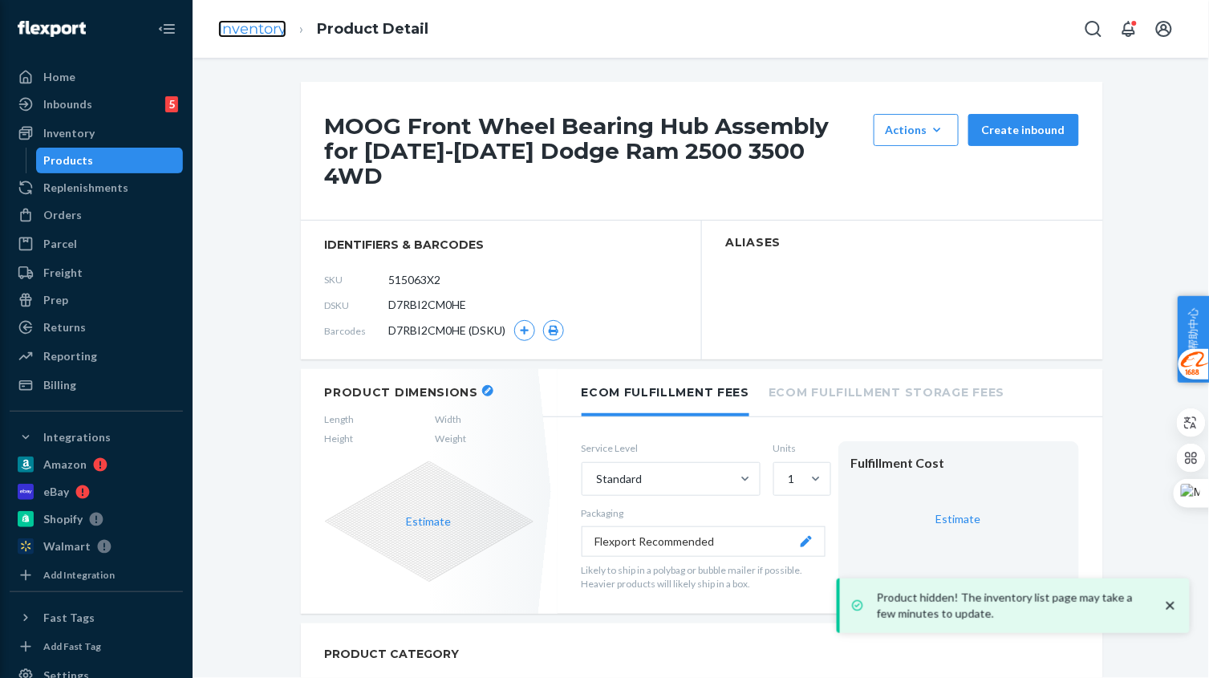
click at [261, 28] on link "Inventory" at bounding box center [252, 29] width 68 height 18
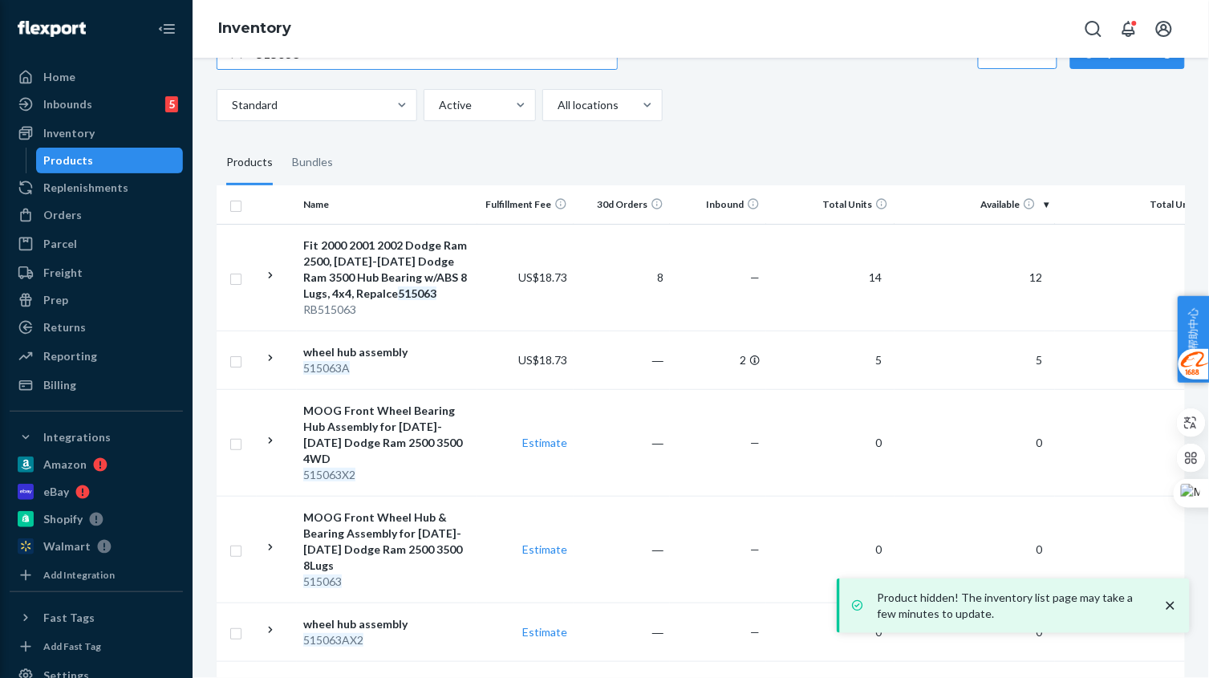
scroll to position [201, 0]
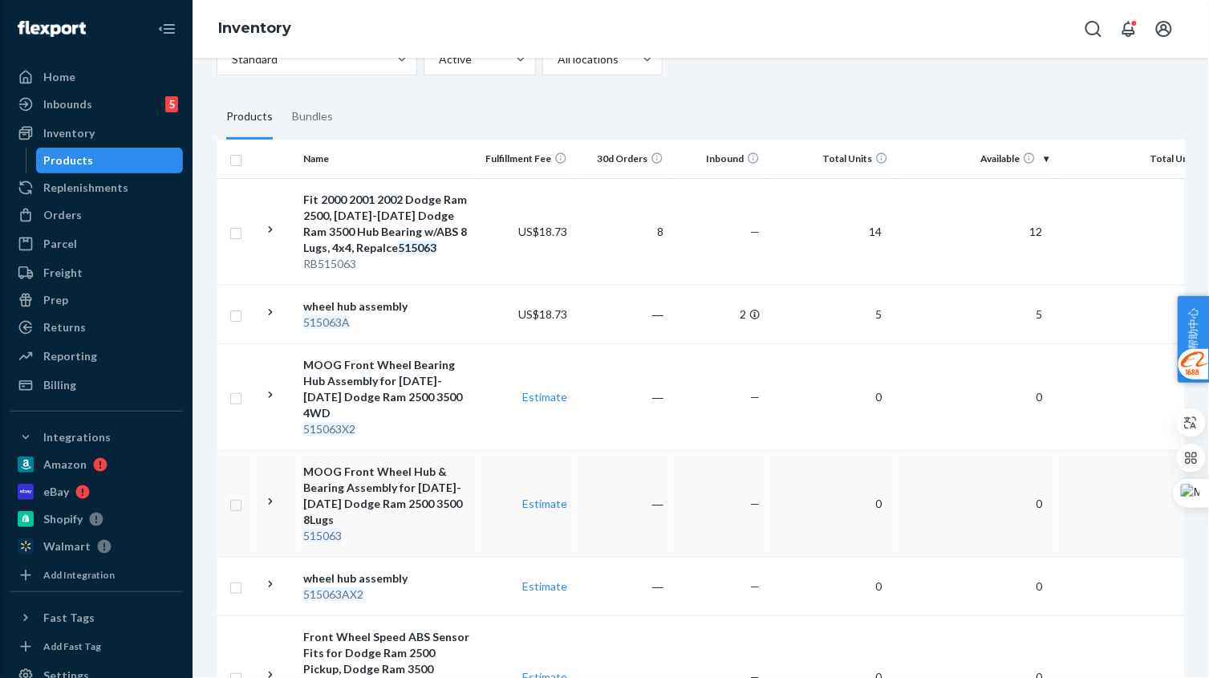
click at [426, 528] on div "515063" at bounding box center [387, 536] width 168 height 16
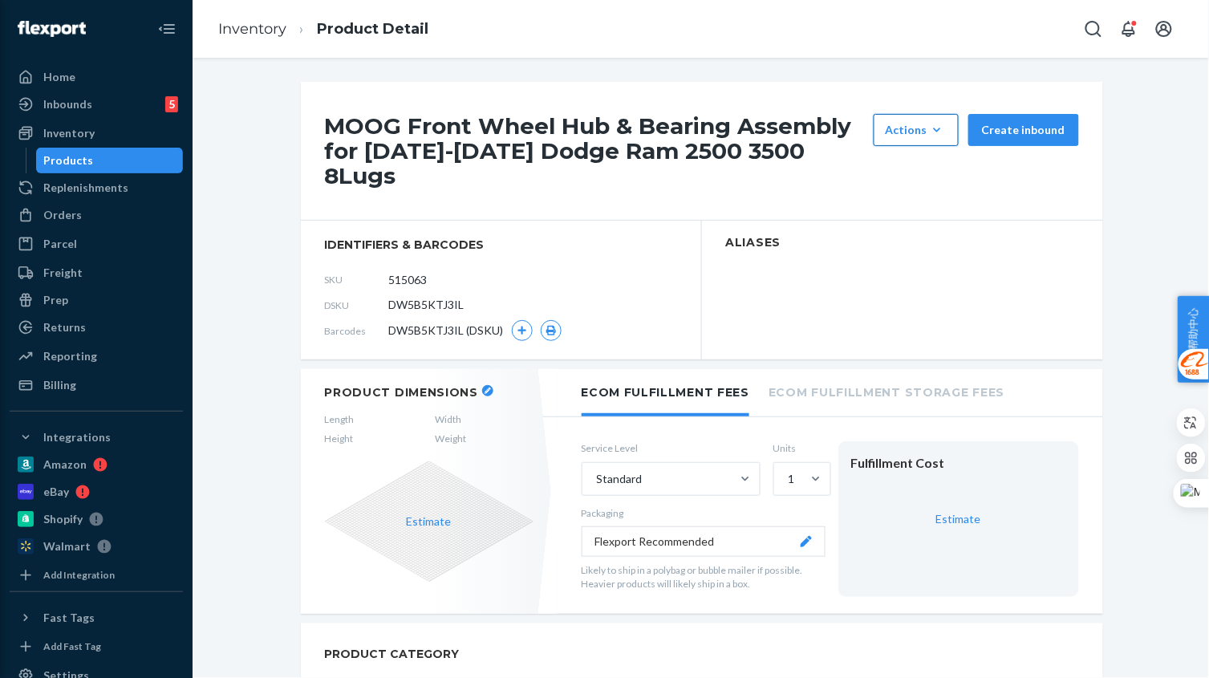
click at [916, 131] on div "Actions" at bounding box center [915, 130] width 61 height 16
click at [905, 163] on span "Hide" at bounding box center [939, 168] width 99 height 11
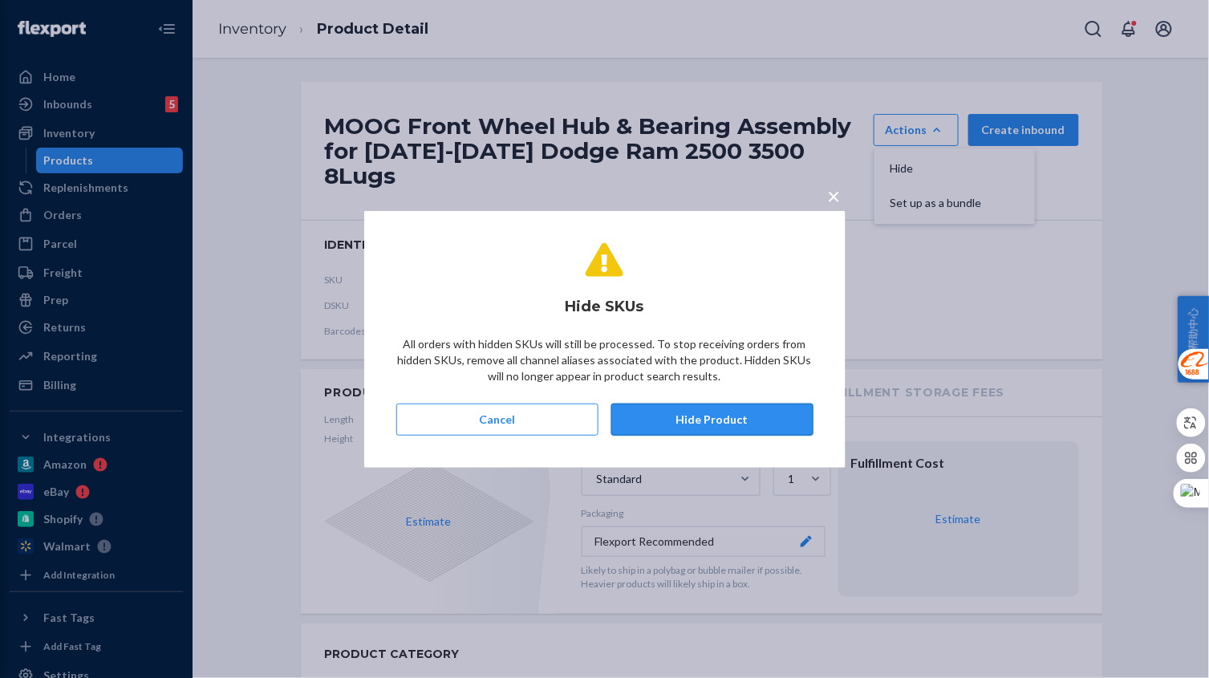
click at [725, 421] on button "Hide Product" at bounding box center [712, 419] width 202 height 32
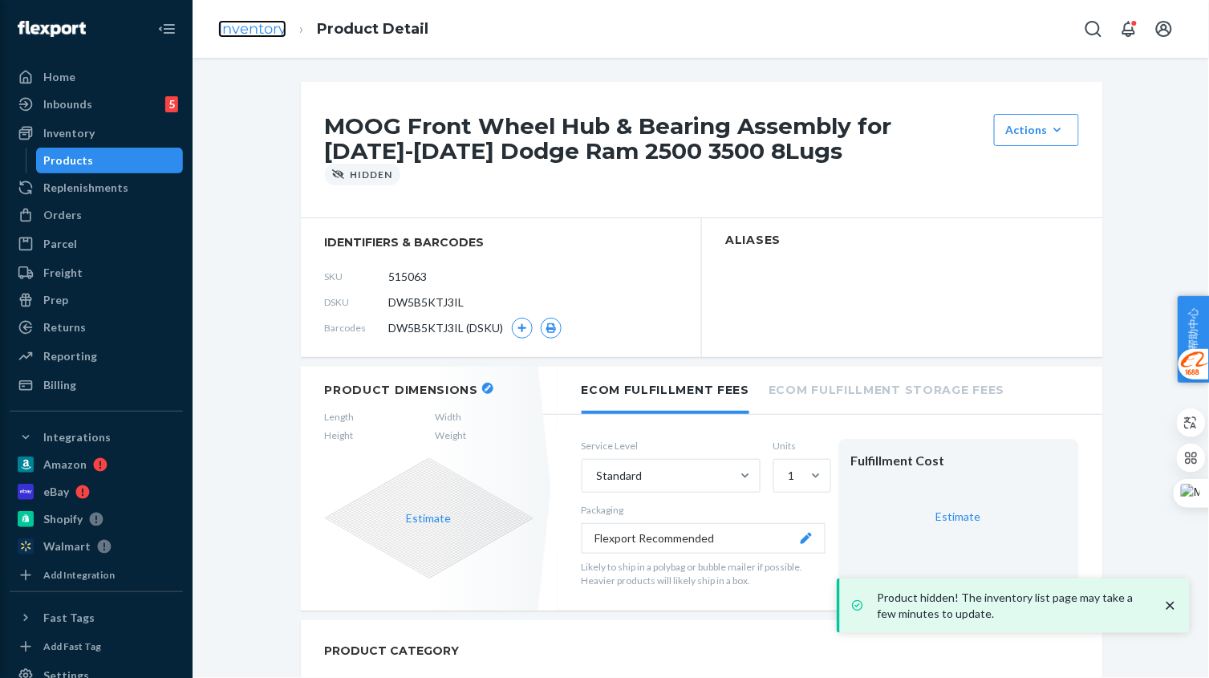
click at [271, 29] on link "Inventory" at bounding box center [252, 29] width 68 height 18
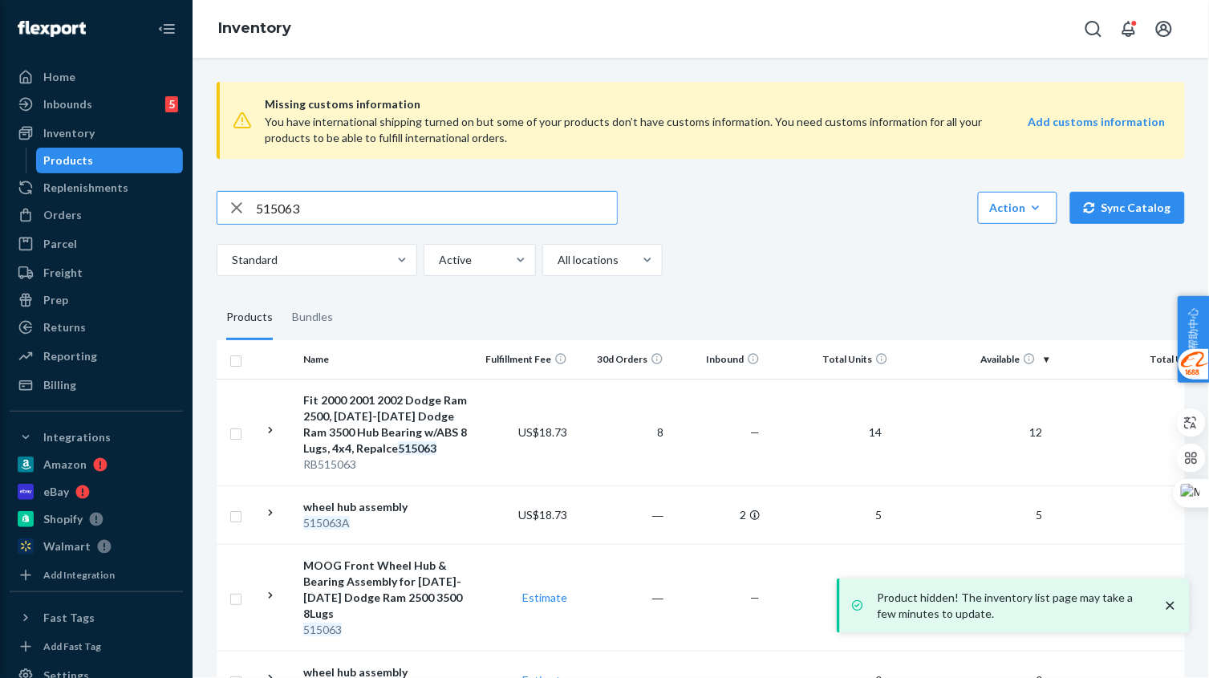
scroll to position [201, 0]
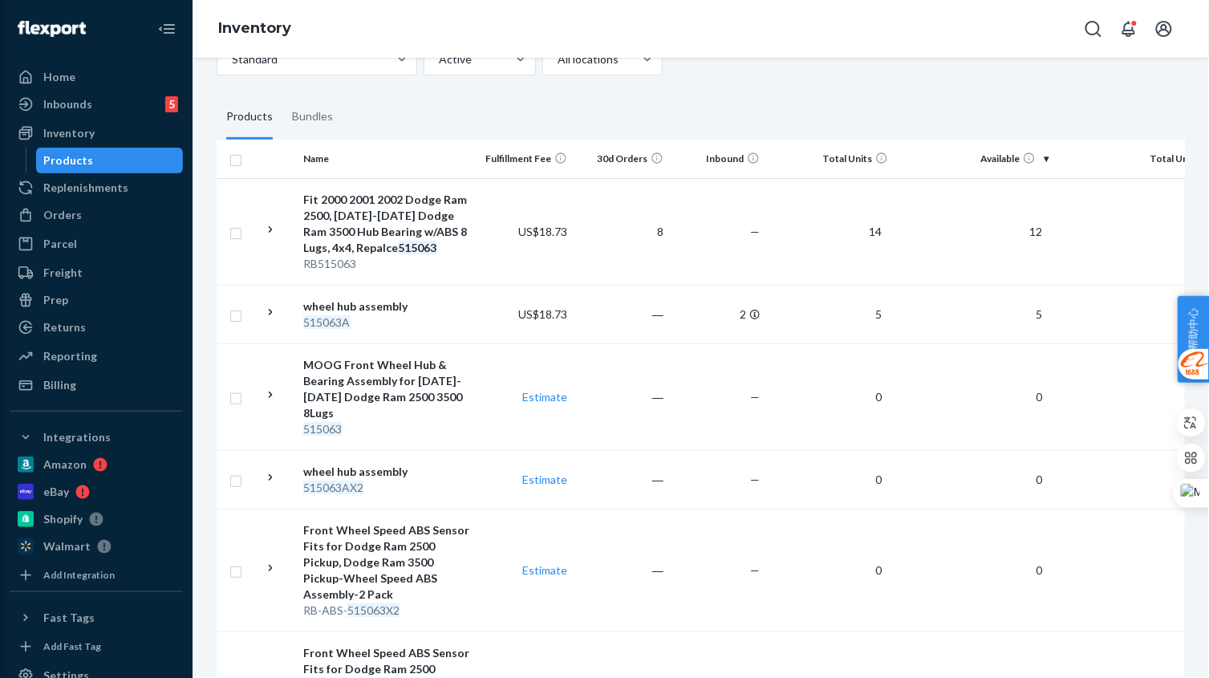
drag, startPoint x: 439, startPoint y: 575, endPoint x: 472, endPoint y: 576, distance: 33.7
click at [444, 602] on div "RB-ABS- 515063X2" at bounding box center [387, 610] width 168 height 16
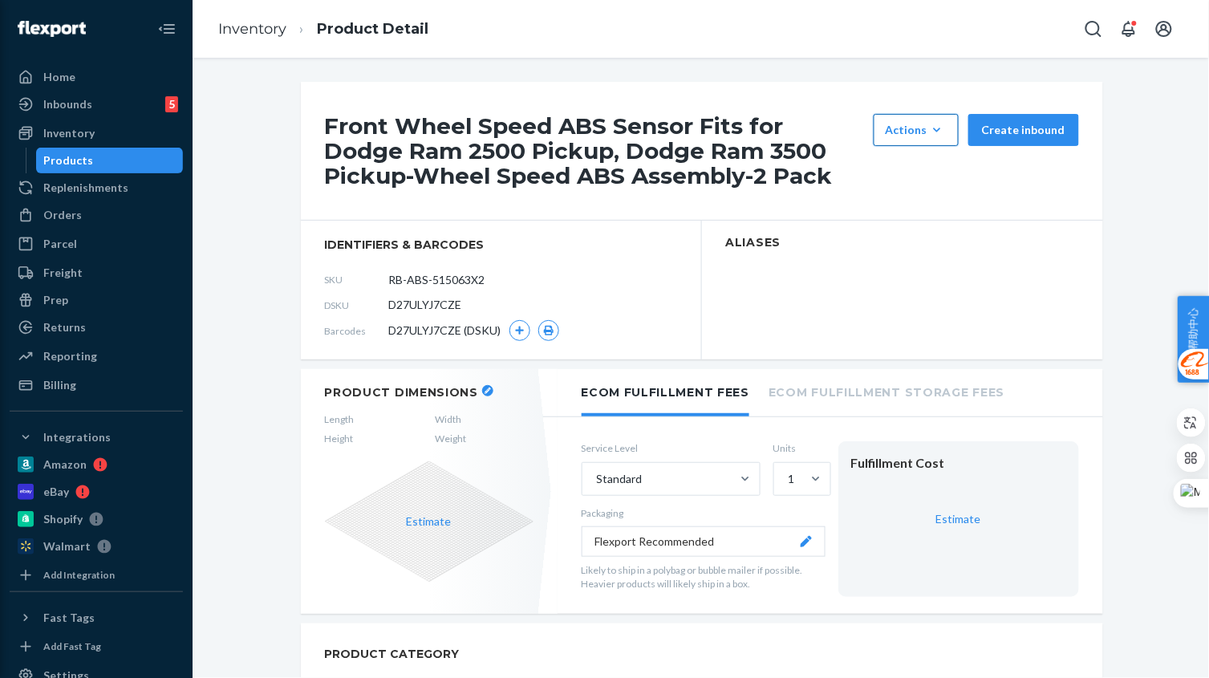
click at [887, 128] on div "Actions" at bounding box center [915, 130] width 61 height 16
click at [888, 171] on button "Hide" at bounding box center [954, 169] width 154 height 34
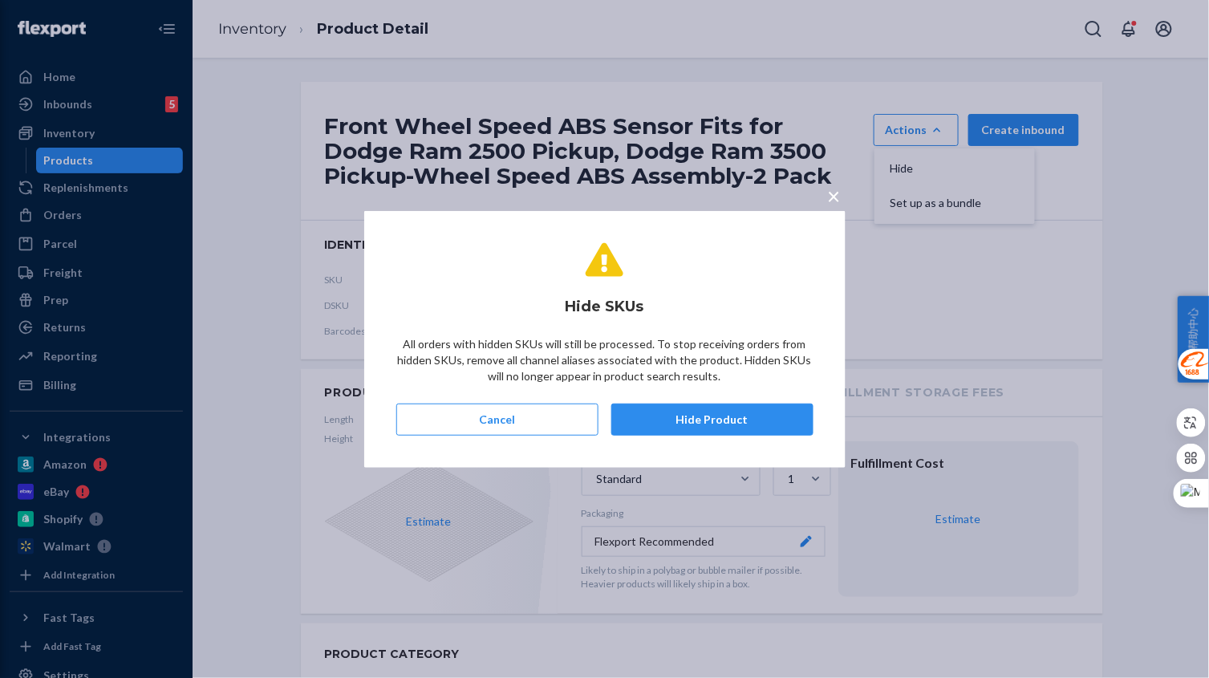
drag, startPoint x: 742, startPoint y: 421, endPoint x: 726, endPoint y: 416, distance: 16.7
click at [742, 420] on button "Hide Product" at bounding box center [712, 419] width 202 height 32
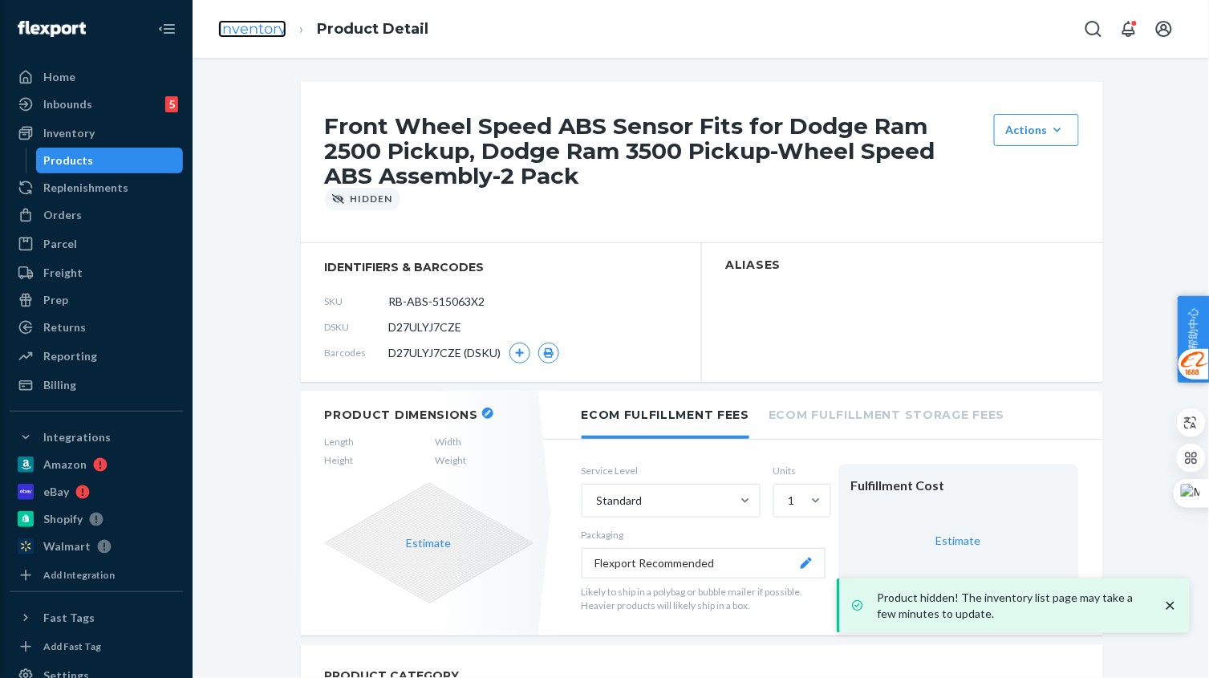
click at [246, 25] on link "Inventory" at bounding box center [252, 29] width 68 height 18
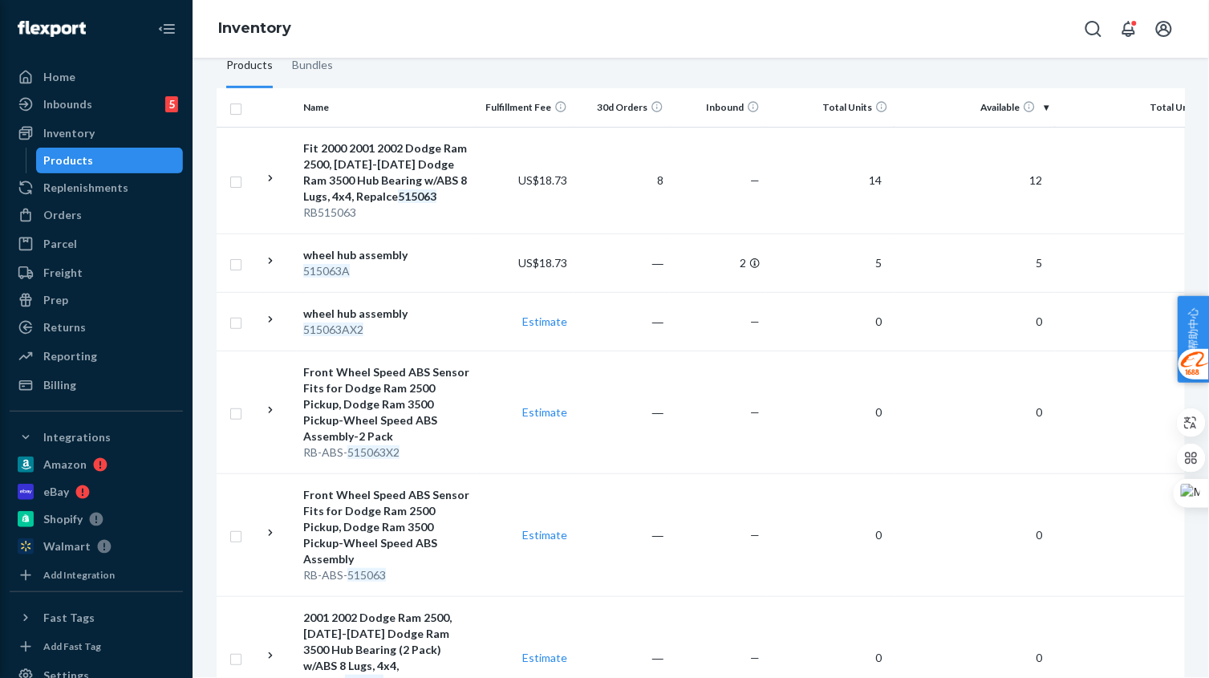
scroll to position [452, 0]
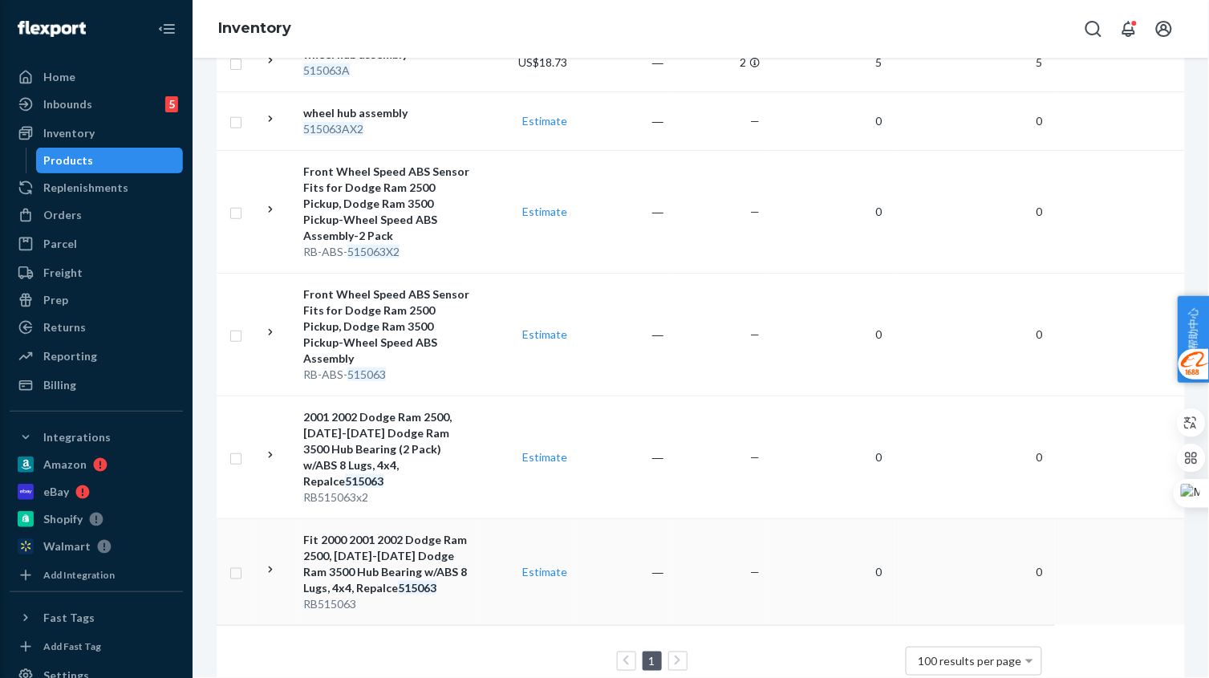
click at [452, 569] on td "Fit 2000 2001 2002 Dodge Ram 2500, 2000-2002 Dodge Ram 3500 Hub Bearing w/ABS 8…" at bounding box center [387, 571] width 180 height 107
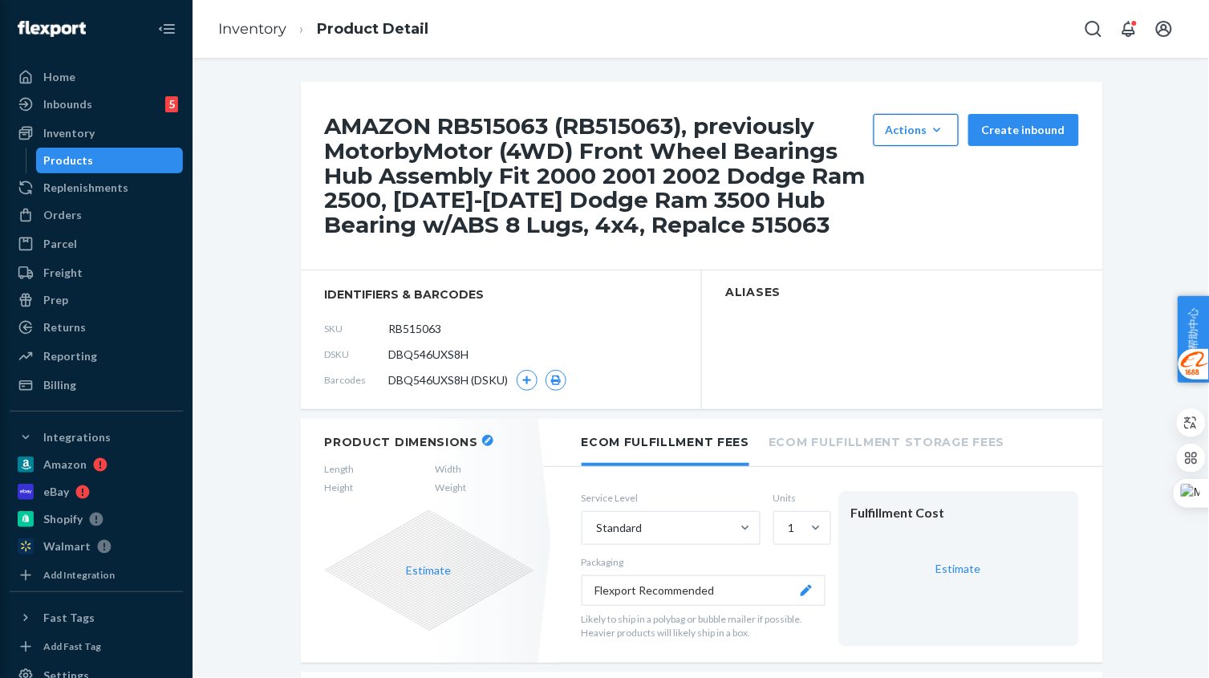
click at [916, 128] on div "Actions" at bounding box center [915, 130] width 61 height 16
click at [901, 177] on button "Hide" at bounding box center [954, 169] width 154 height 34
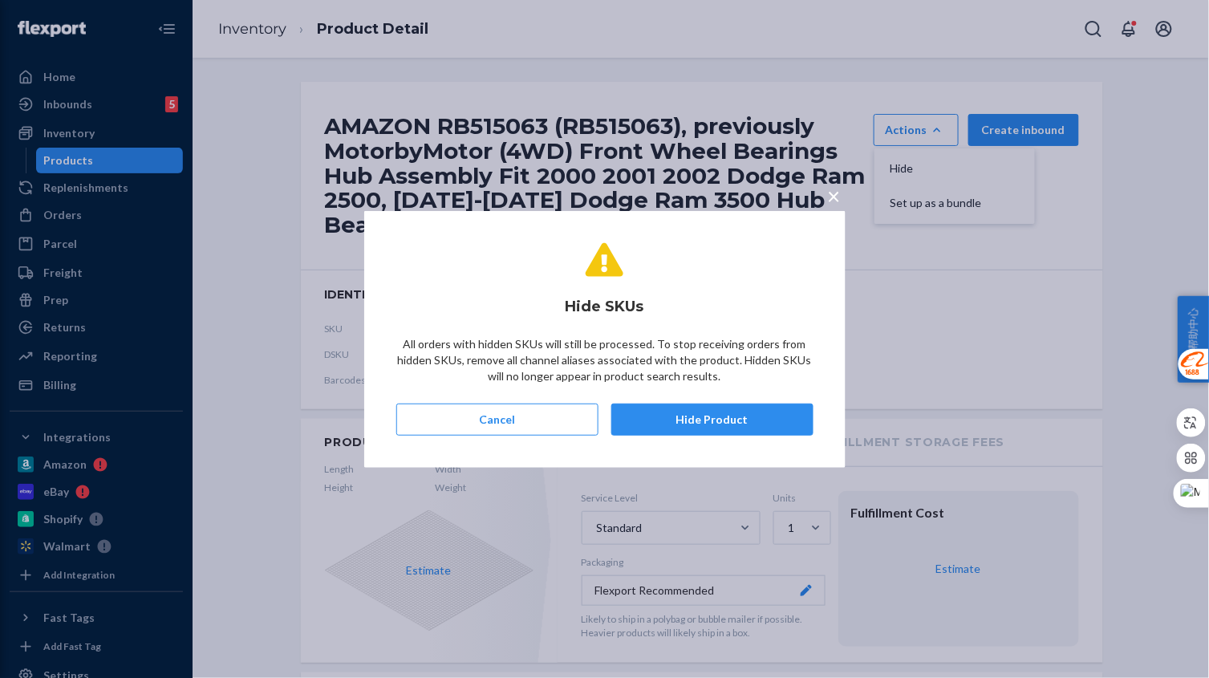
drag, startPoint x: 754, startPoint y: 423, endPoint x: 744, endPoint y: 420, distance: 9.9
click at [755, 420] on button "Hide Product" at bounding box center [712, 419] width 202 height 32
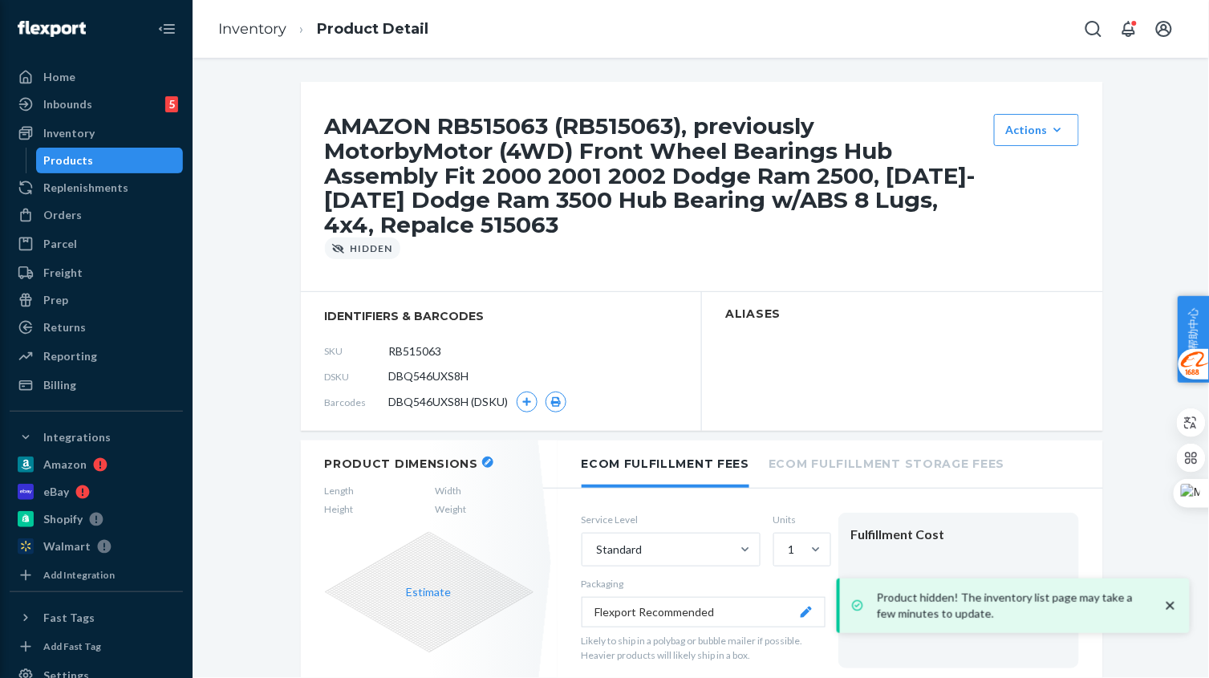
click at [249, 34] on link "Inventory" at bounding box center [252, 29] width 68 height 18
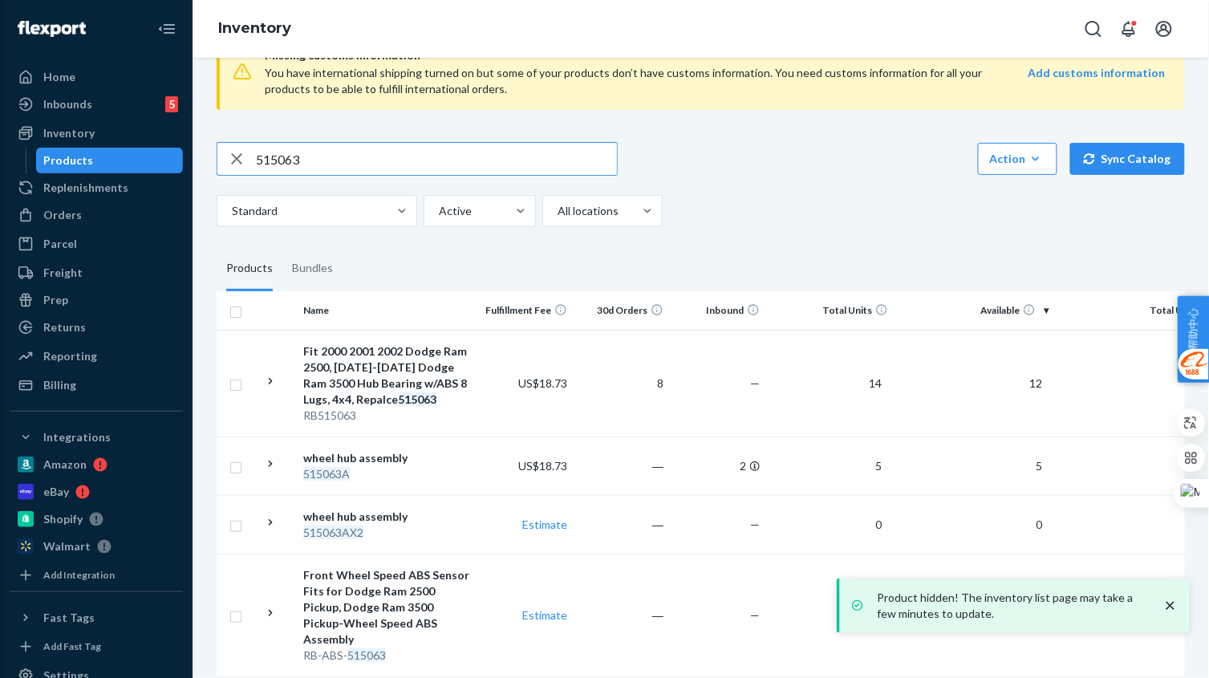
scroll to position [45, 0]
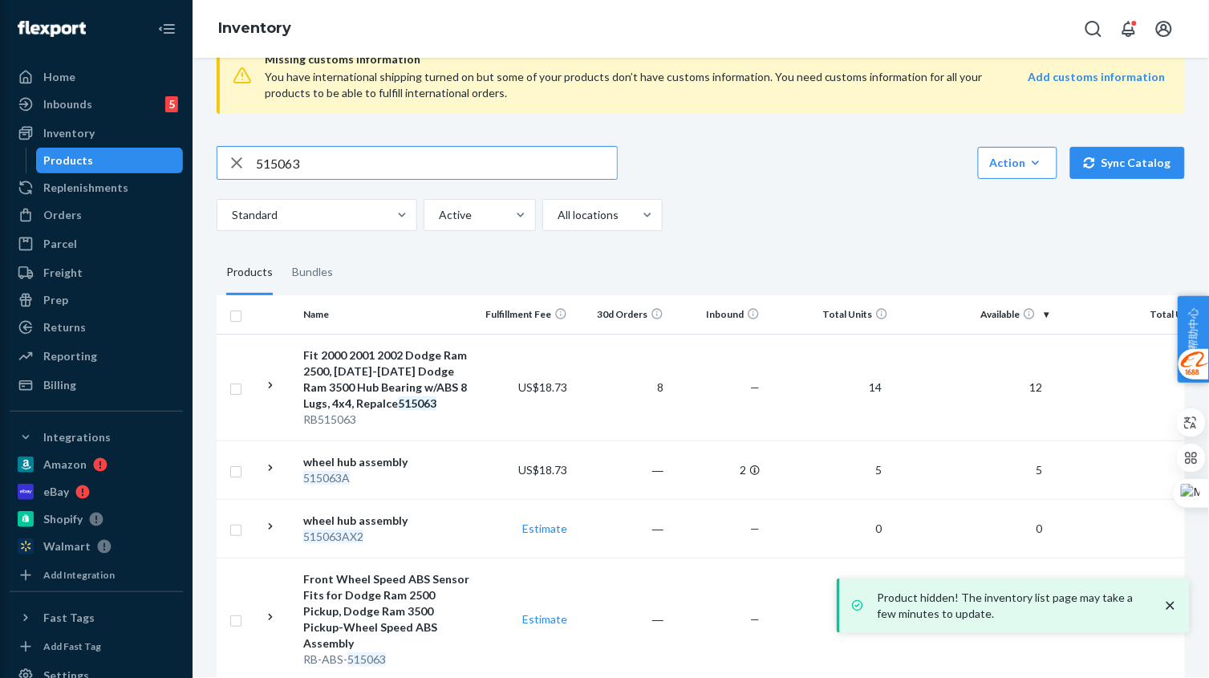
click at [387, 176] on input "515063" at bounding box center [436, 163] width 361 height 32
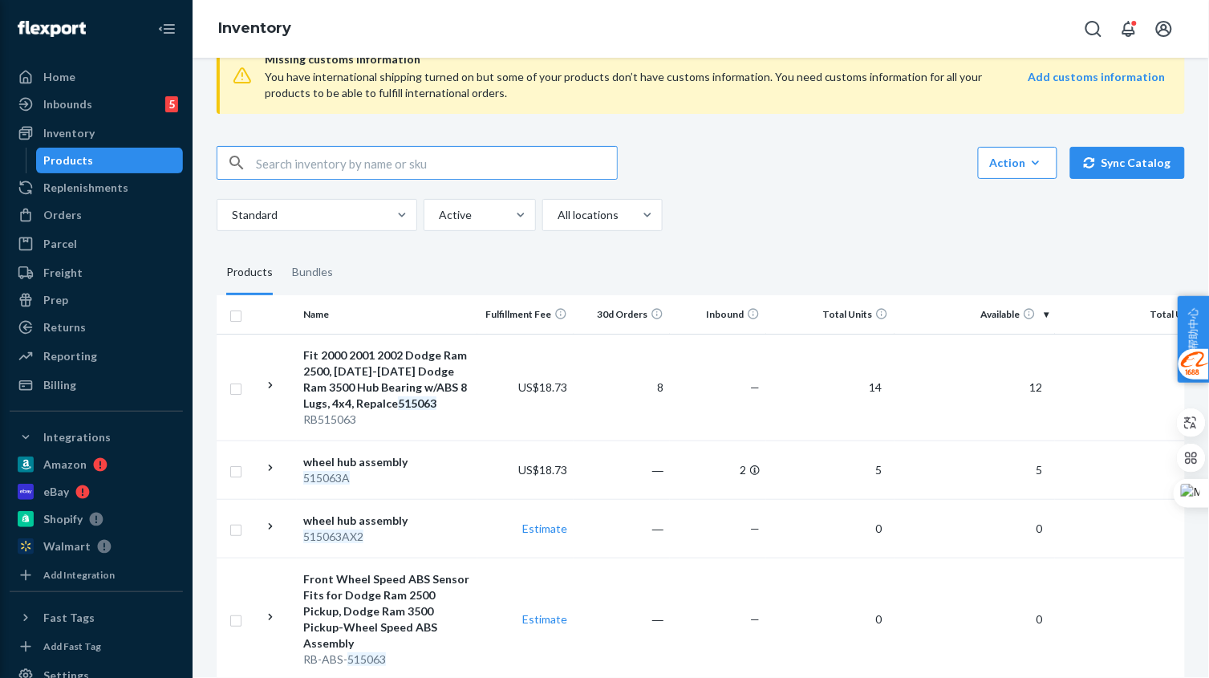
type input "515063"
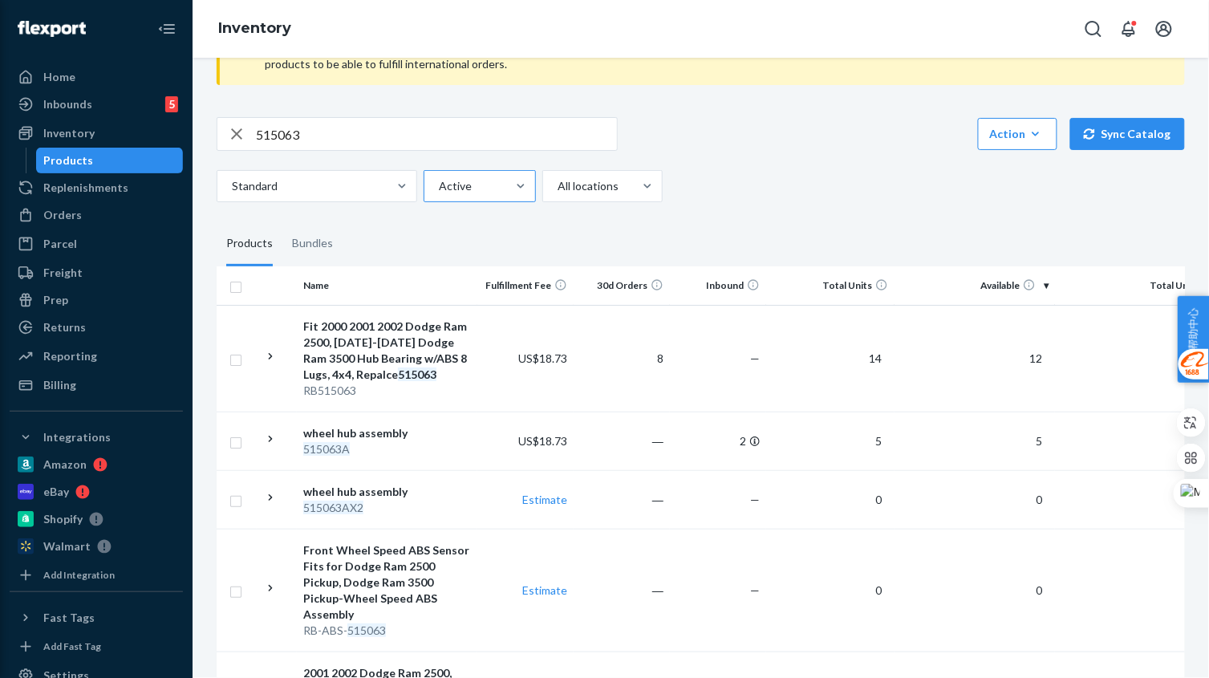
scroll to position [0, 0]
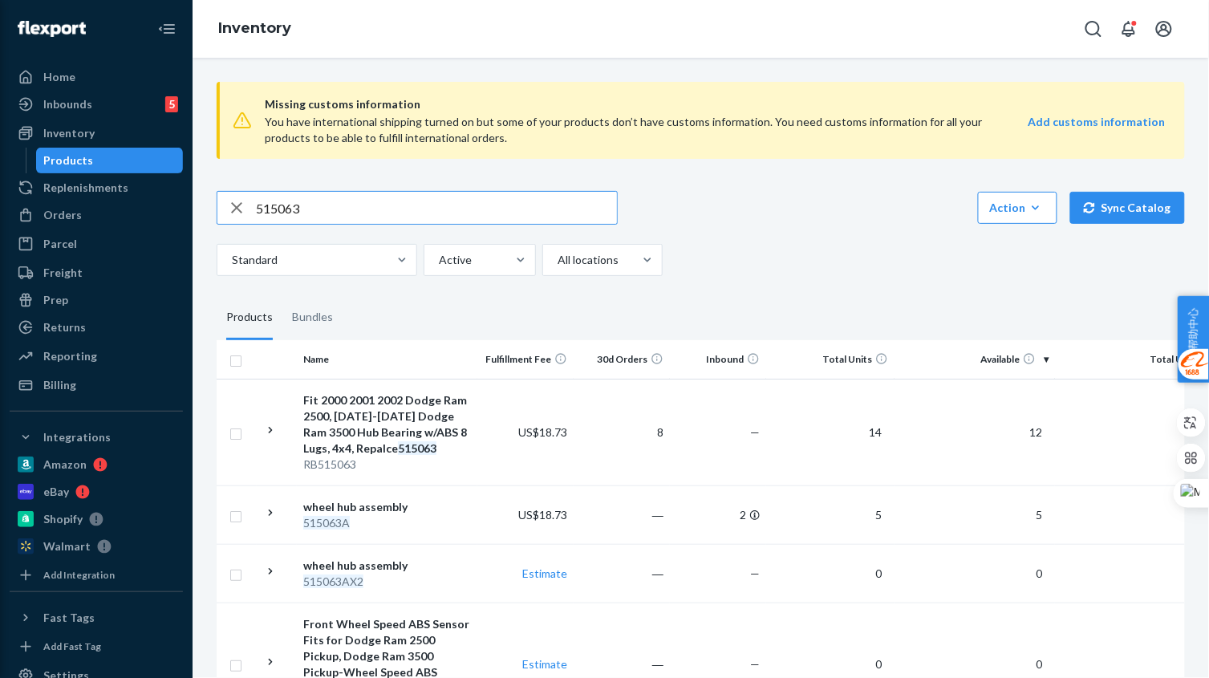
click at [449, 221] on input "515063" at bounding box center [436, 208] width 361 height 32
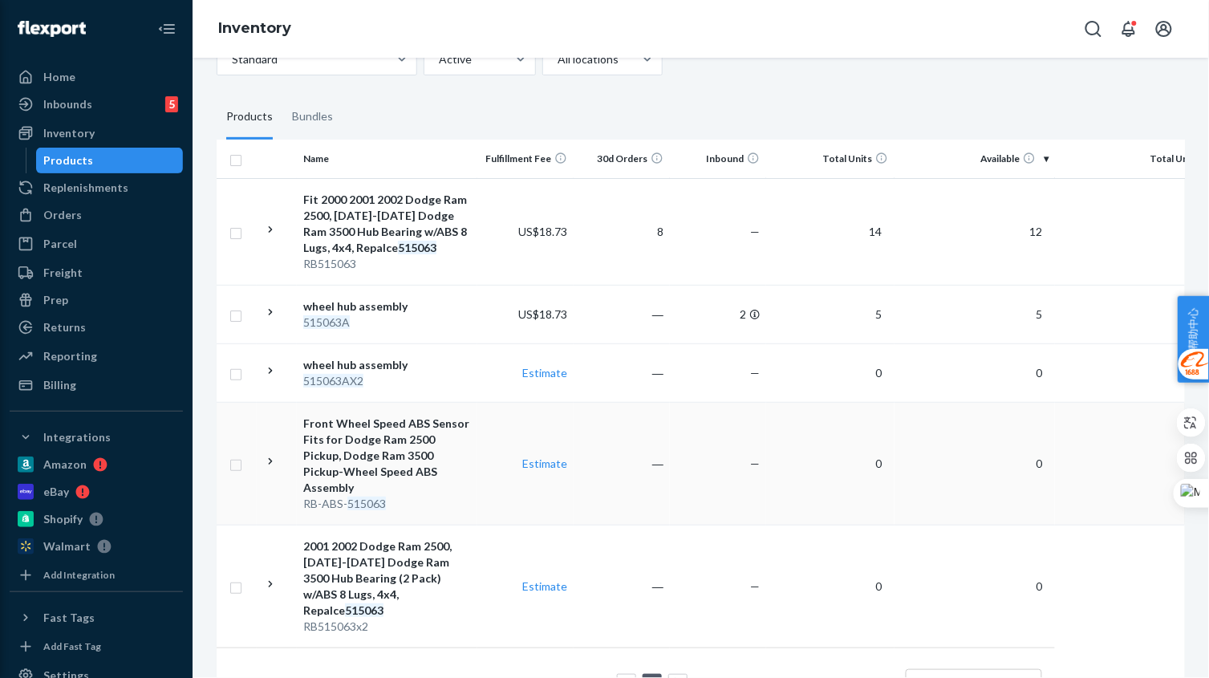
scroll to position [239, 0]
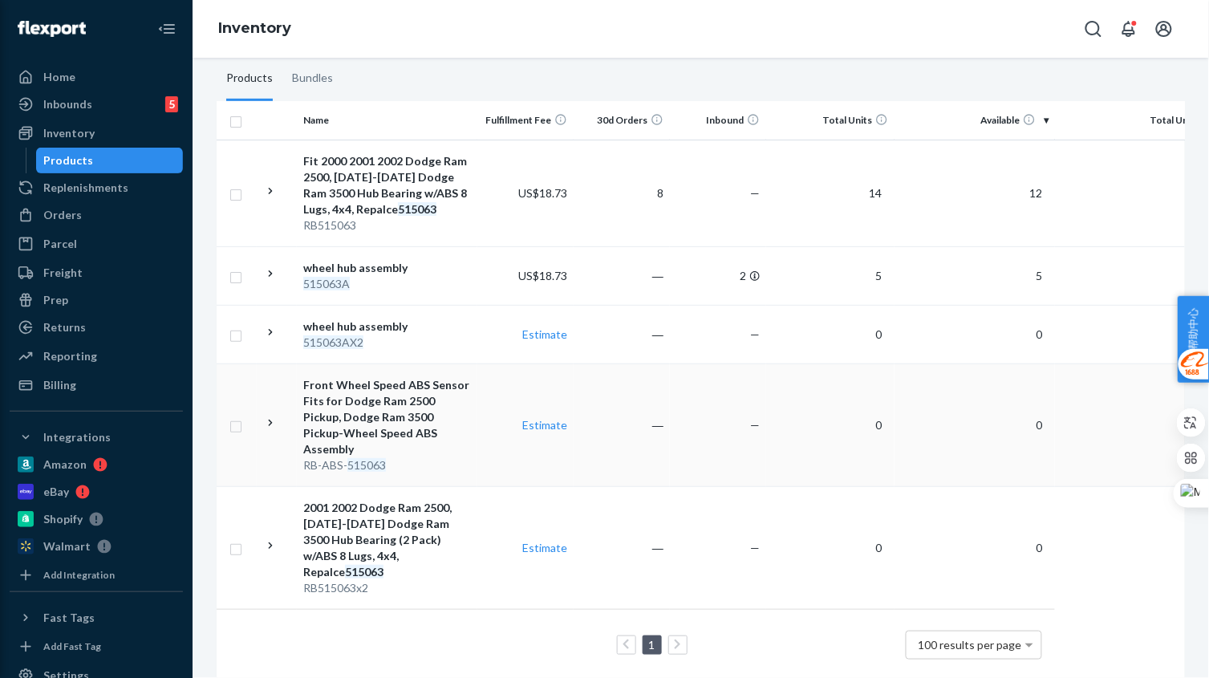
click at [452, 457] on div "RB-ABS- 515063" at bounding box center [387, 465] width 168 height 16
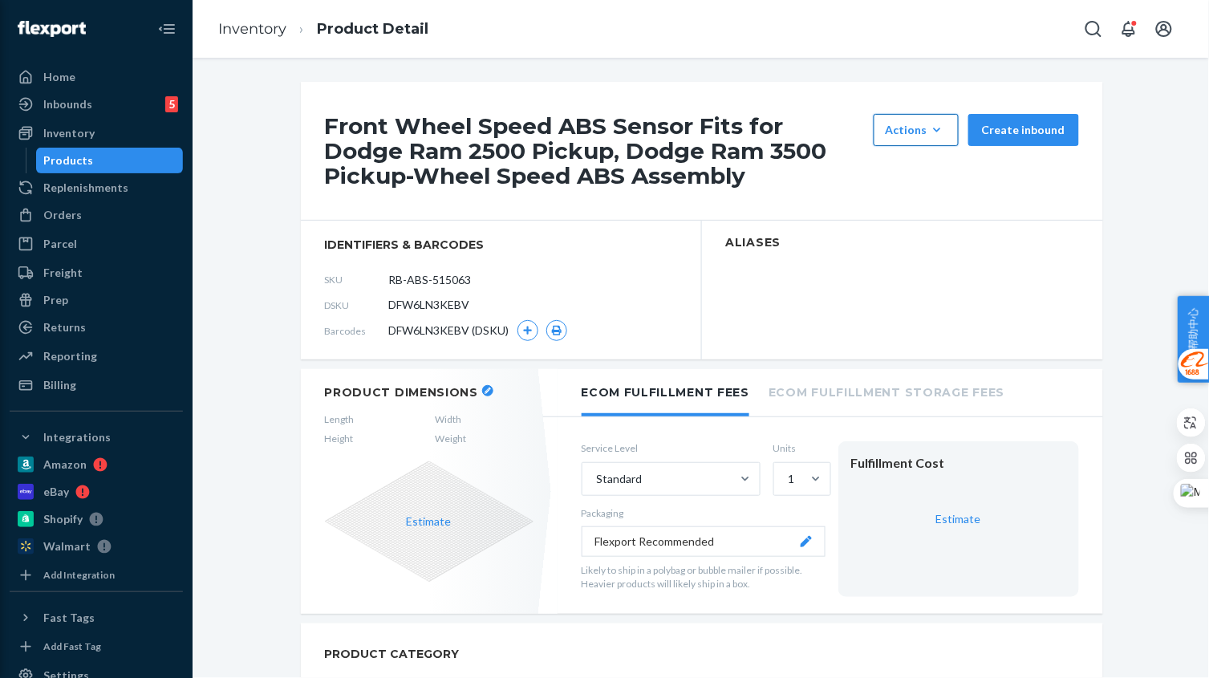
click at [894, 139] on button "Actions Hide Set up as a bundle" at bounding box center [915, 130] width 85 height 32
click at [905, 180] on button "Hide" at bounding box center [954, 169] width 154 height 34
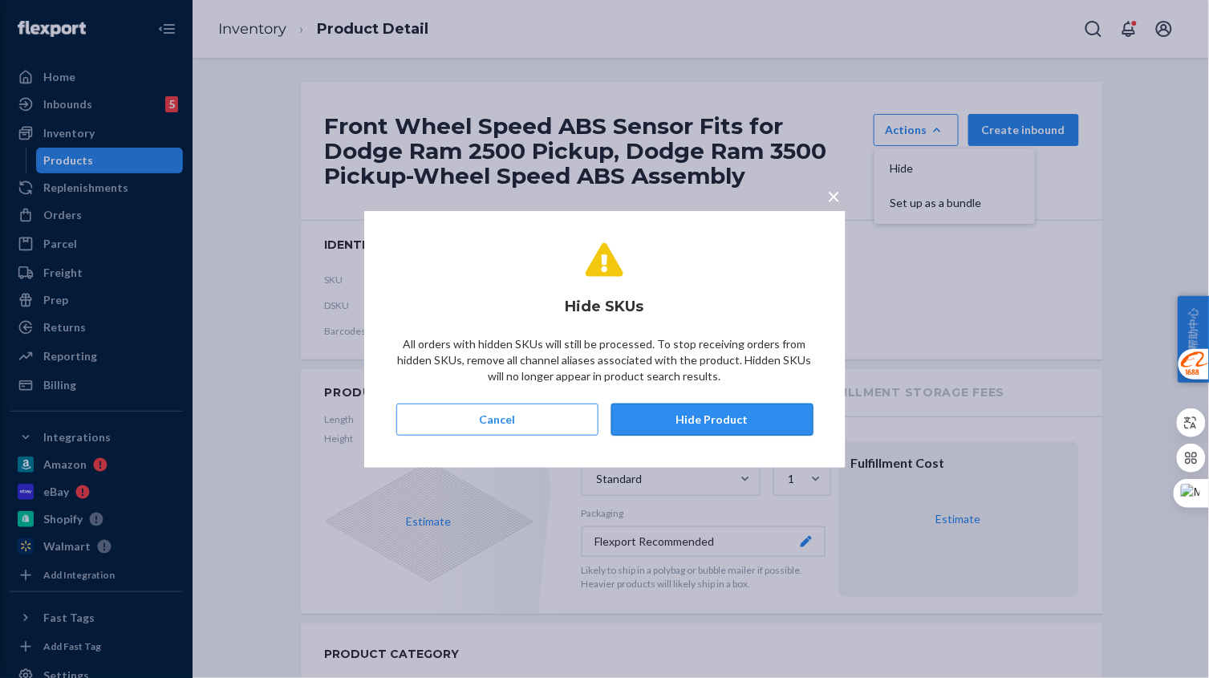
click at [742, 412] on button "Hide Product" at bounding box center [712, 419] width 202 height 32
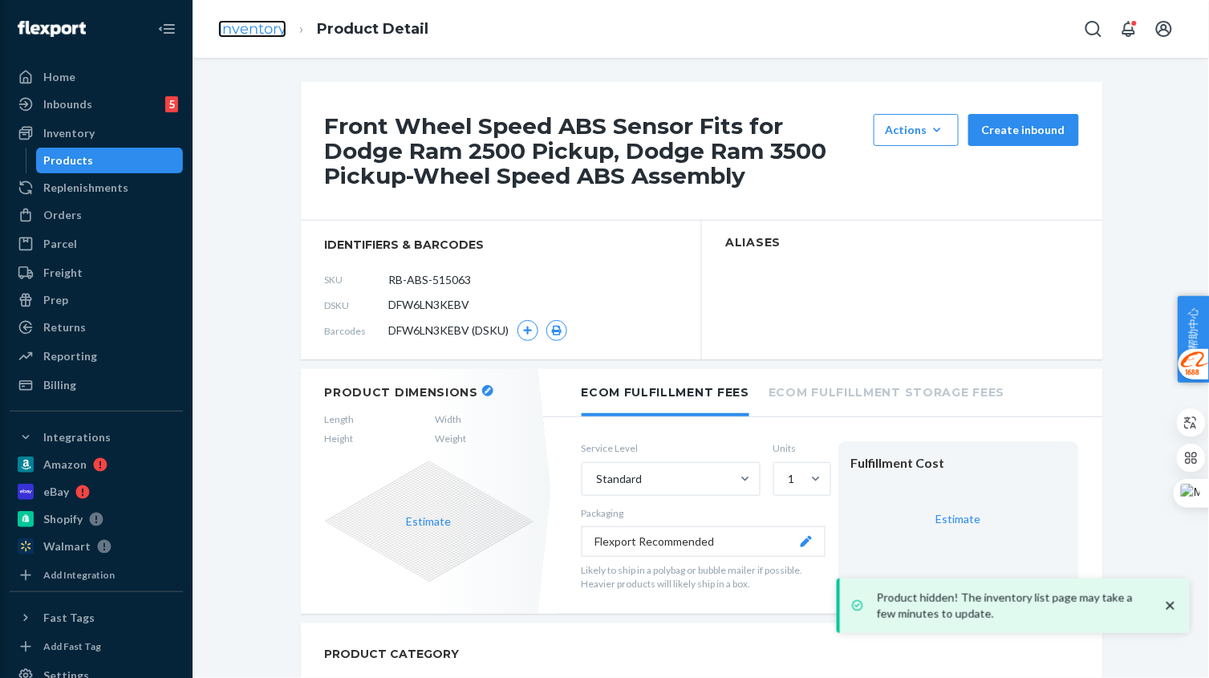
click at [263, 35] on link "Inventory" at bounding box center [252, 29] width 68 height 18
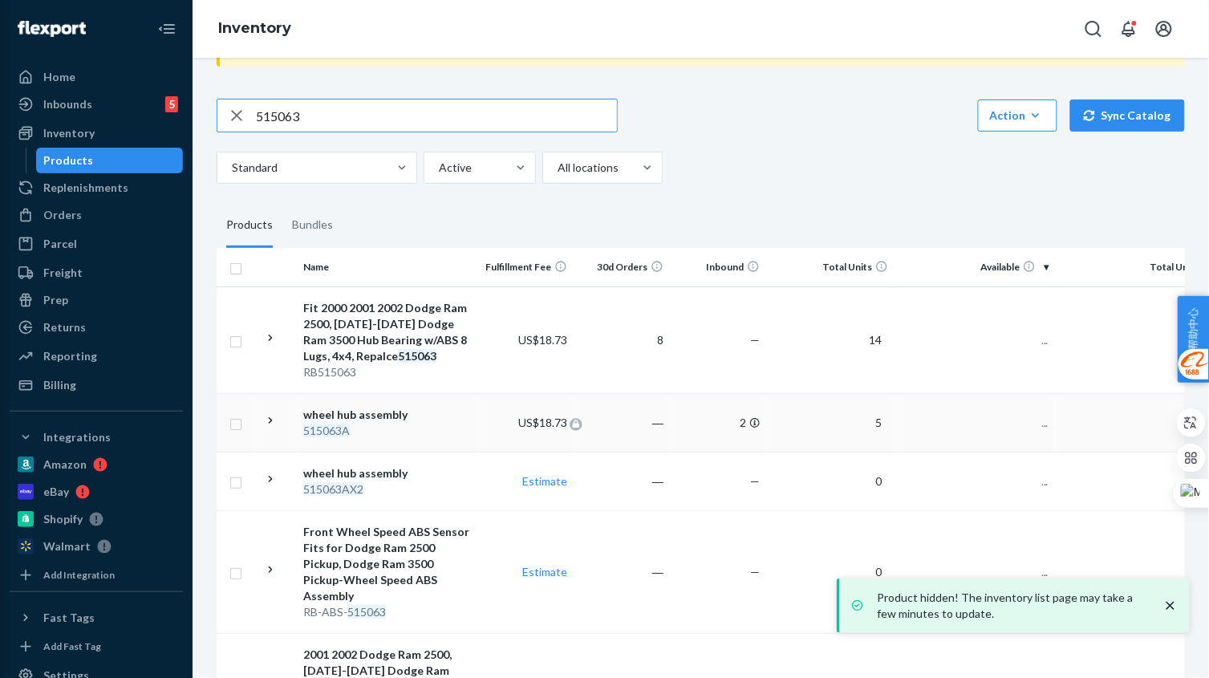
scroll to position [100, 0]
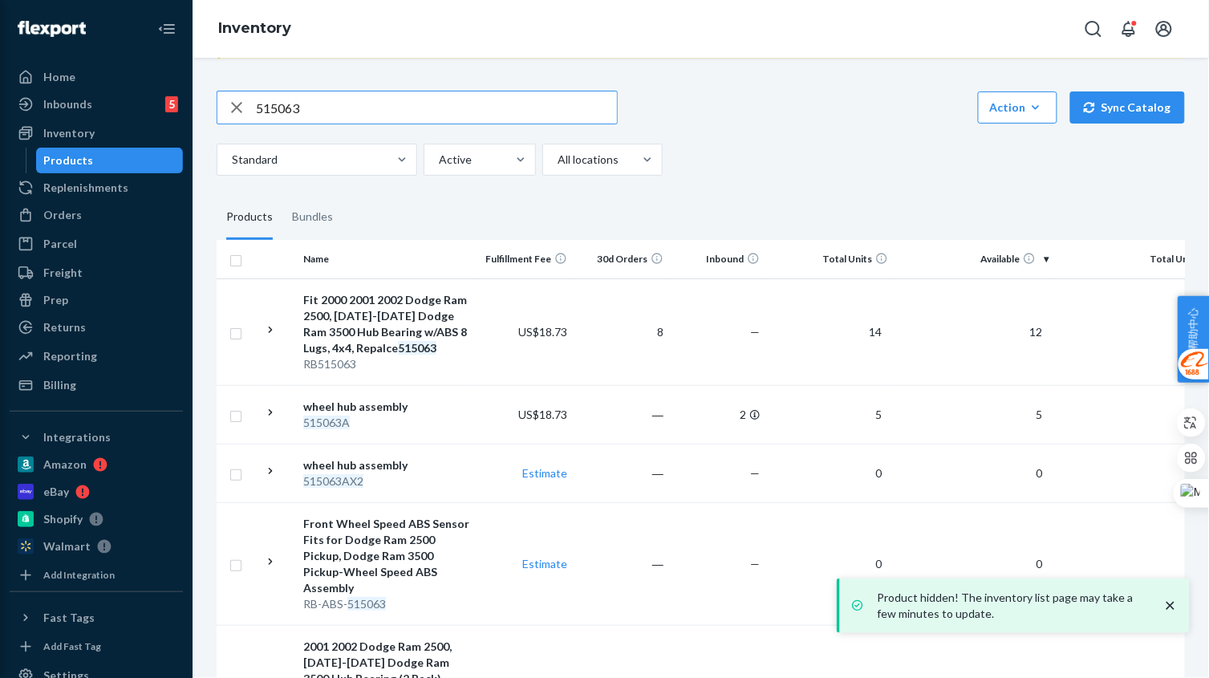
click at [429, 112] on input "515063" at bounding box center [436, 107] width 361 height 32
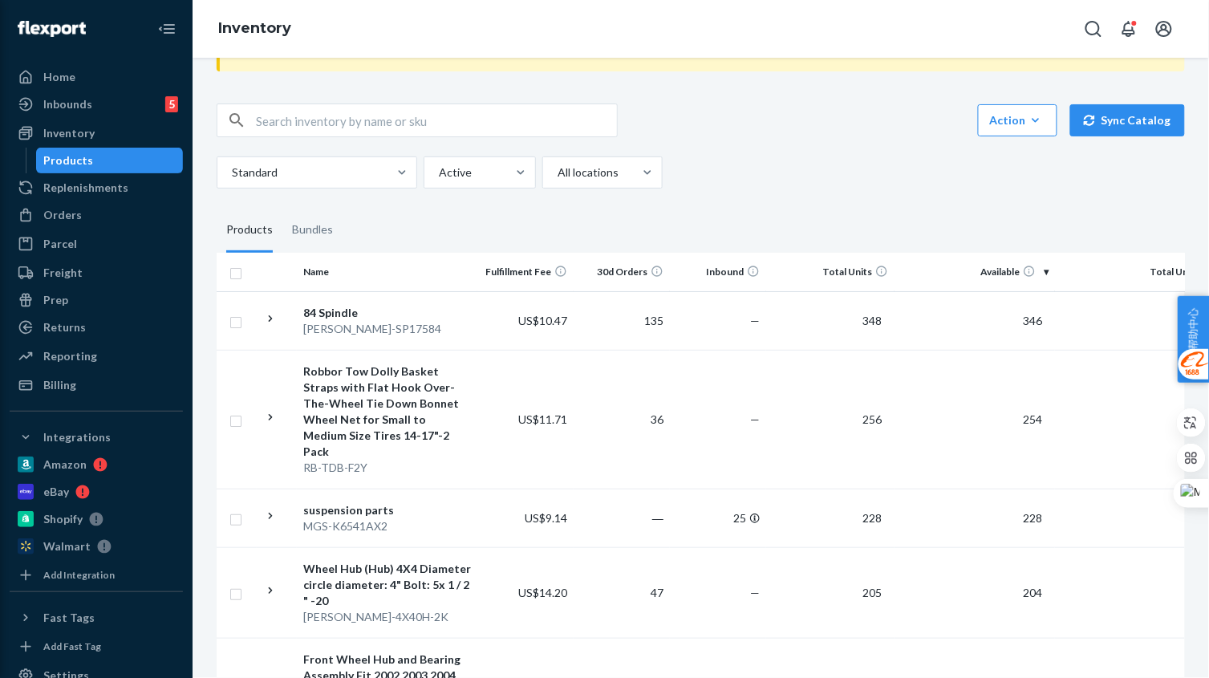
scroll to position [0, 0]
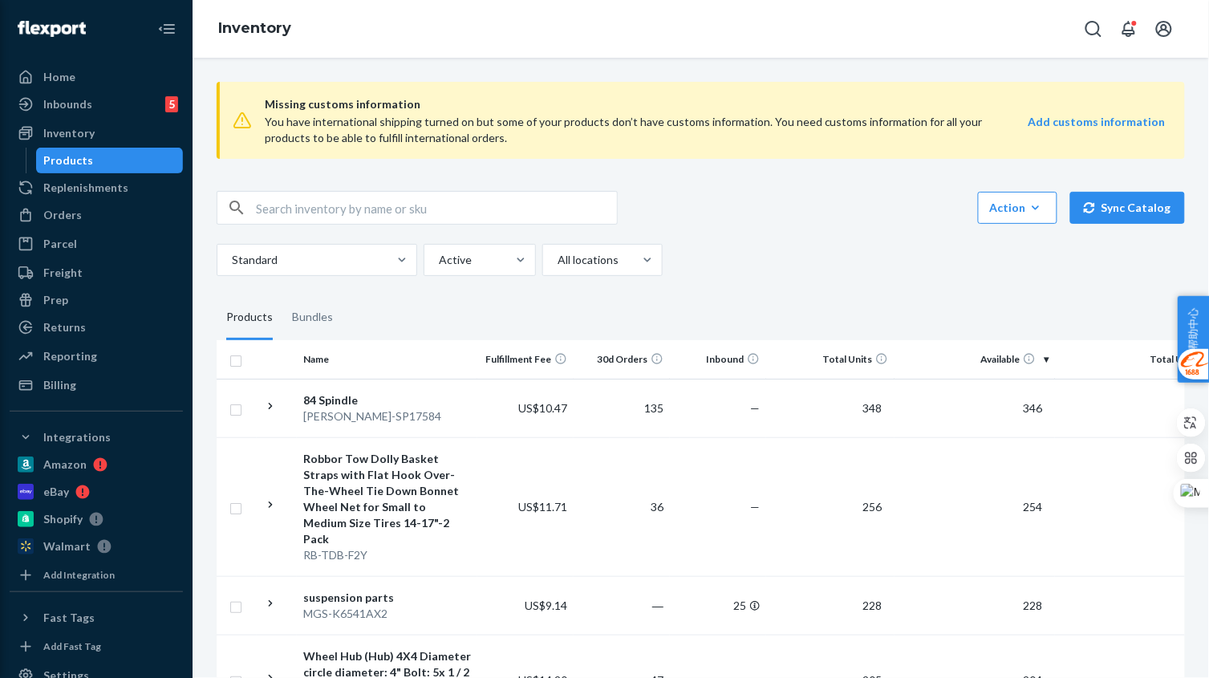
click at [336, 212] on input "text" at bounding box center [436, 208] width 361 height 32
click at [387, 213] on input "text" at bounding box center [436, 208] width 361 height 32
paste input "515063A"
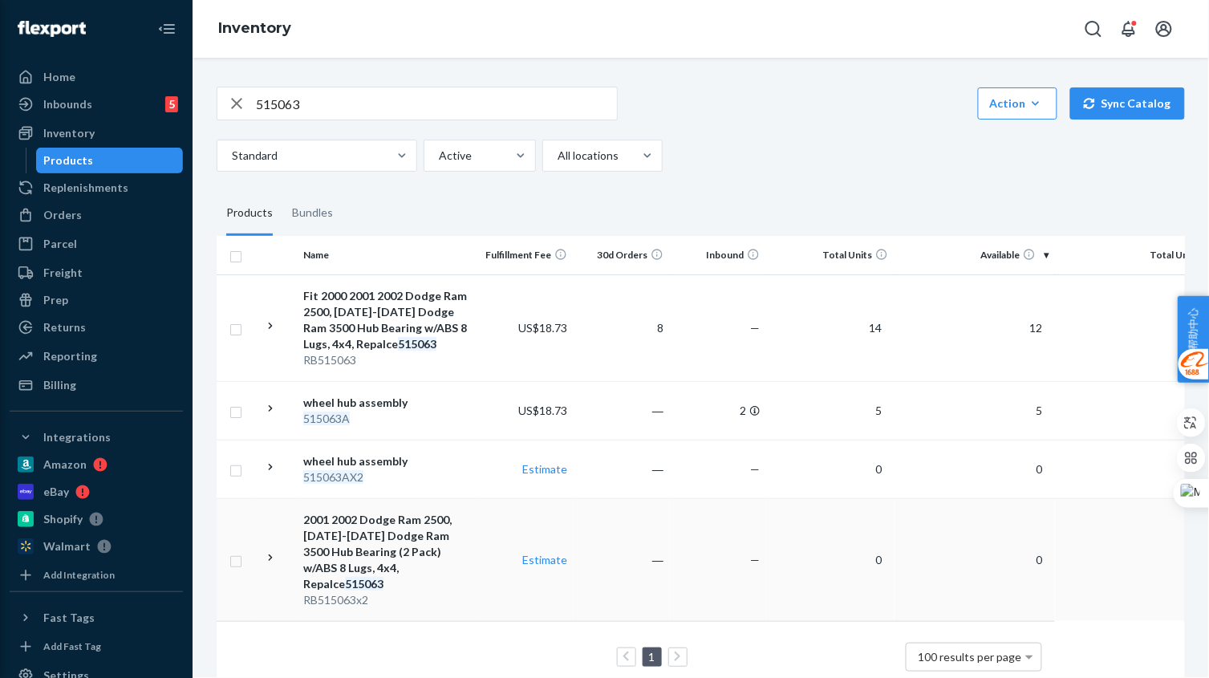
scroll to position [132, 0]
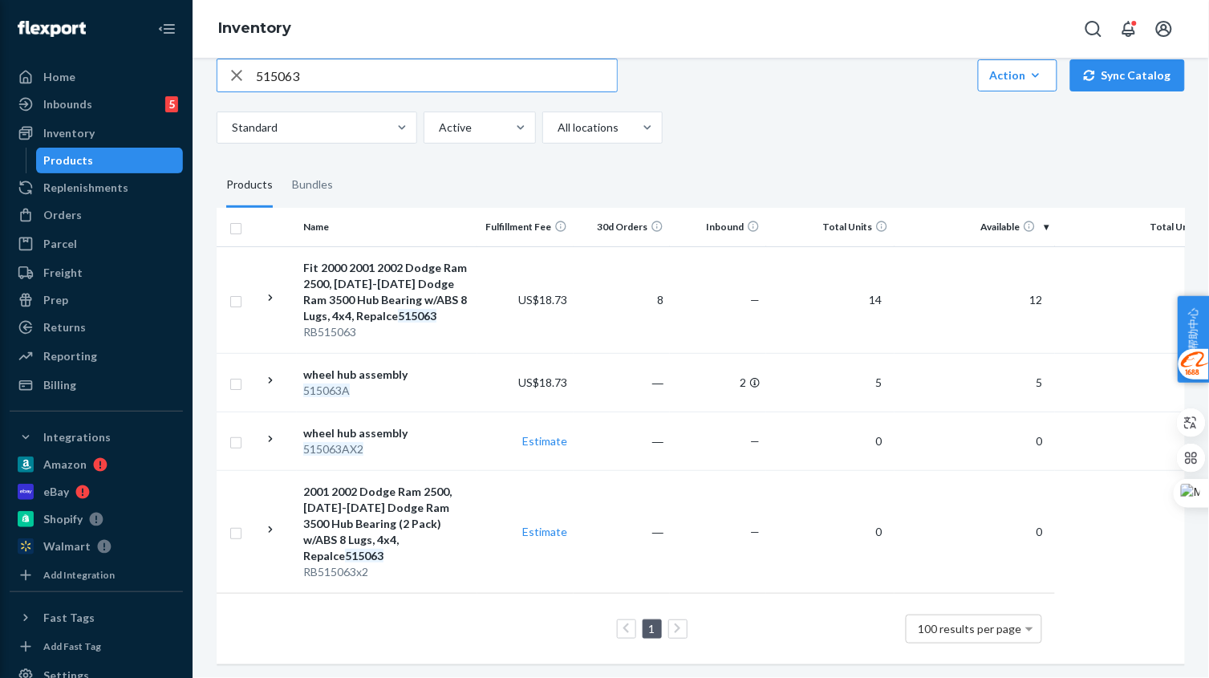
drag, startPoint x: 326, startPoint y: 79, endPoint x: 224, endPoint y: 78, distance: 101.9
click at [224, 78] on div "515063" at bounding box center [416, 75] width 399 height 32
paste input "96A"
type input "515096"
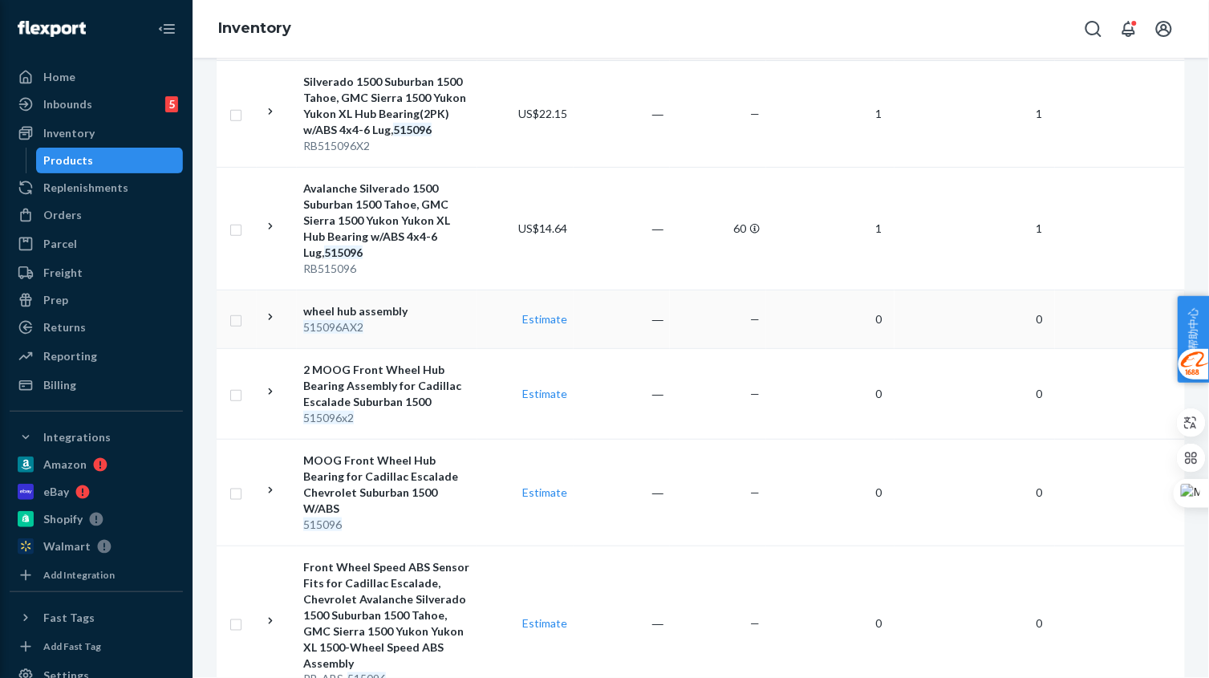
scroll to position [501, 0]
click at [468, 419] on div "515096x2" at bounding box center [387, 416] width 168 height 16
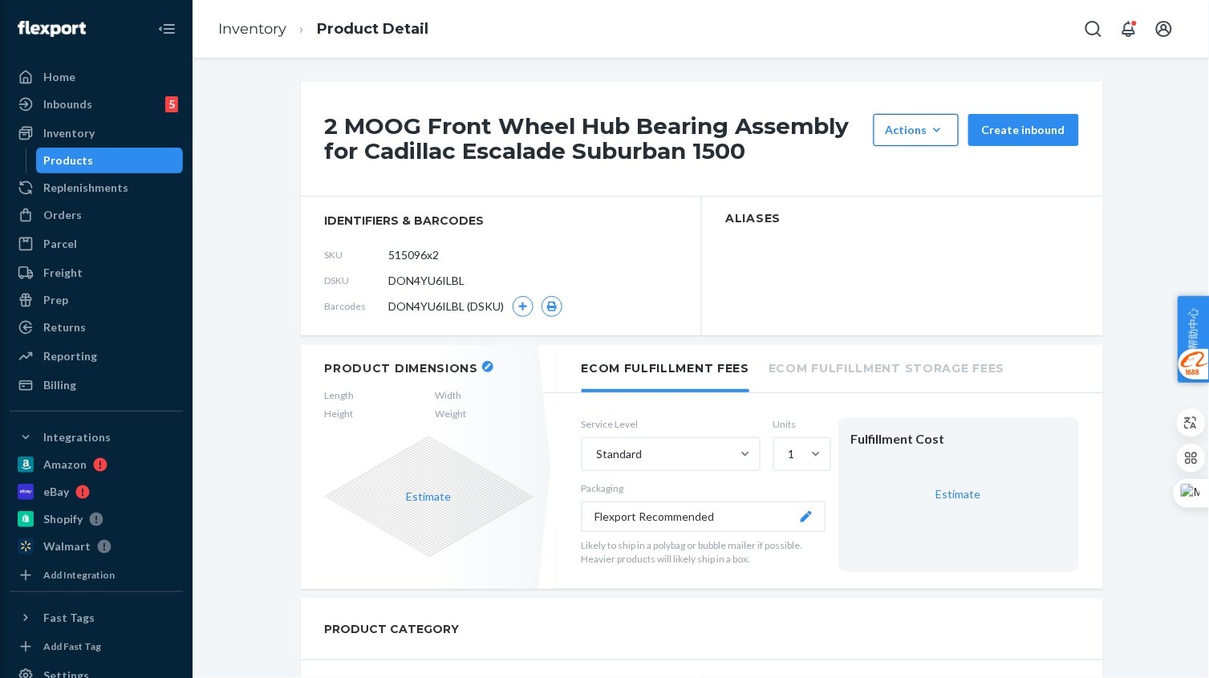
click at [924, 136] on div "Actions" at bounding box center [915, 130] width 61 height 16
click at [918, 157] on button "Hide" at bounding box center [954, 169] width 154 height 34
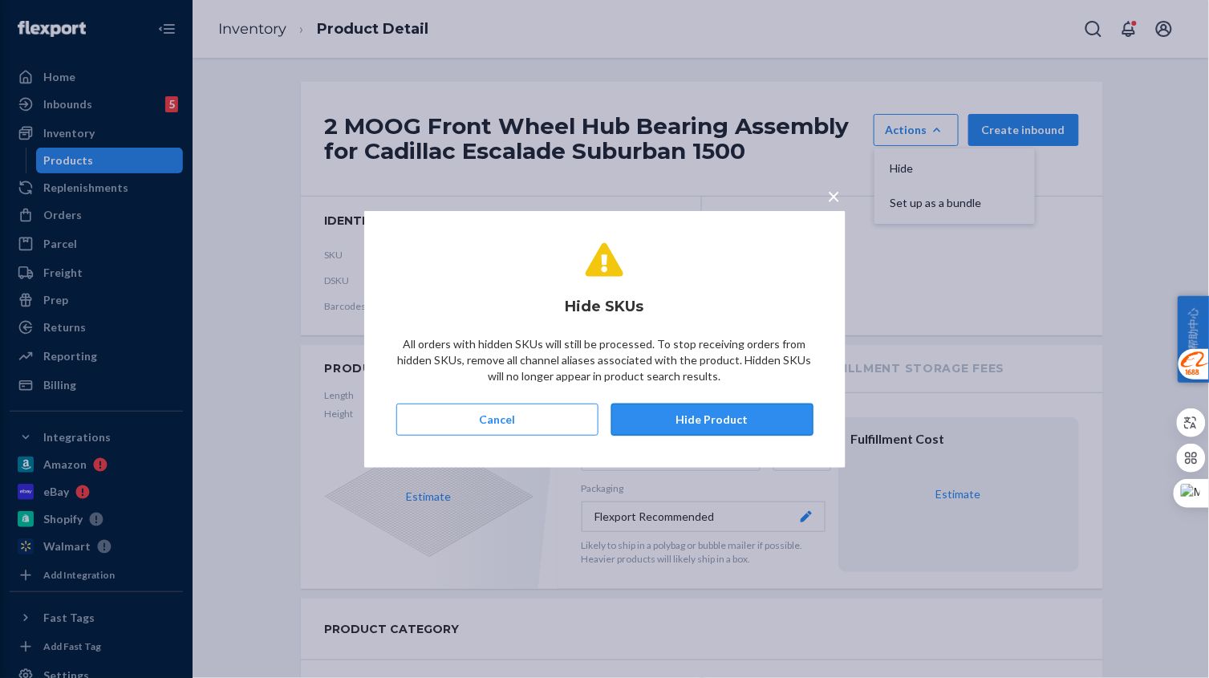
click at [722, 411] on button "Hide Product" at bounding box center [712, 419] width 202 height 32
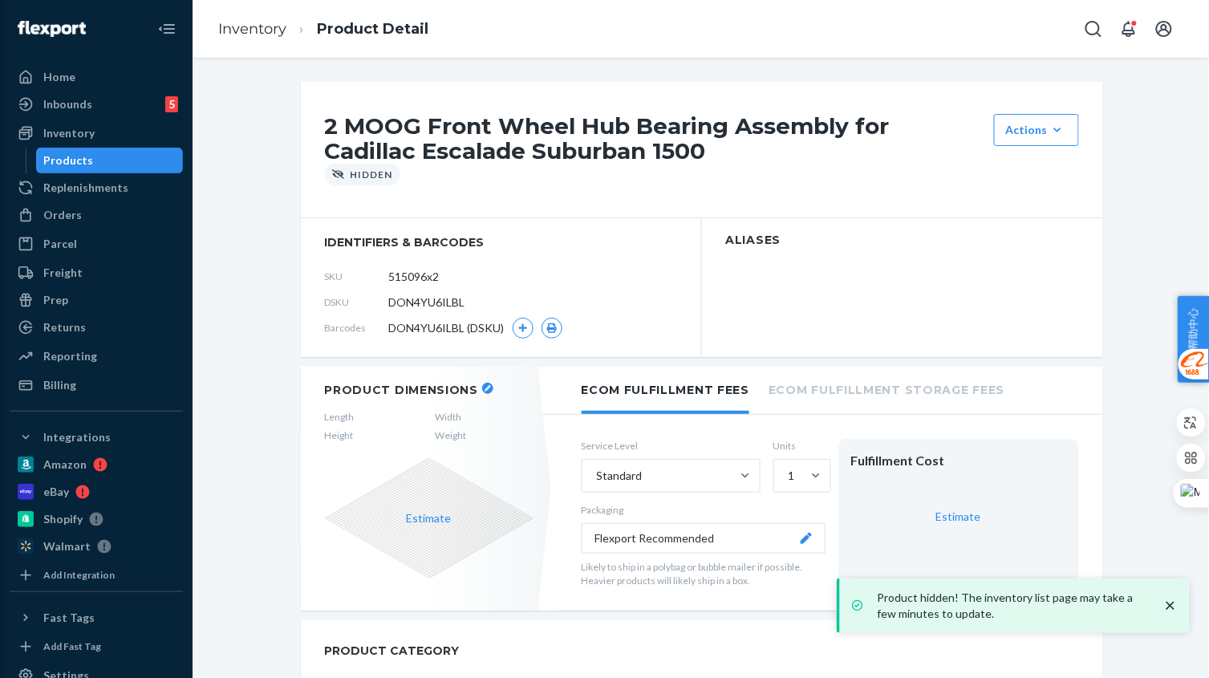
click at [258, 30] on link "Inventory" at bounding box center [252, 29] width 68 height 18
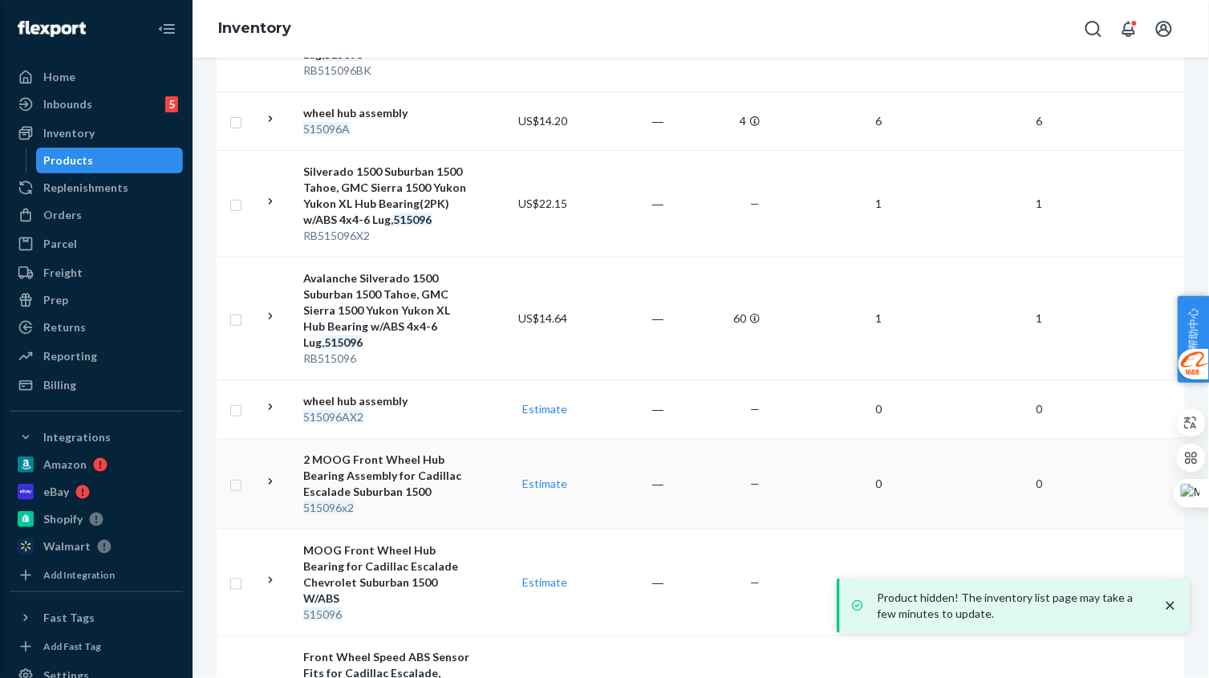
scroll to position [501, 0]
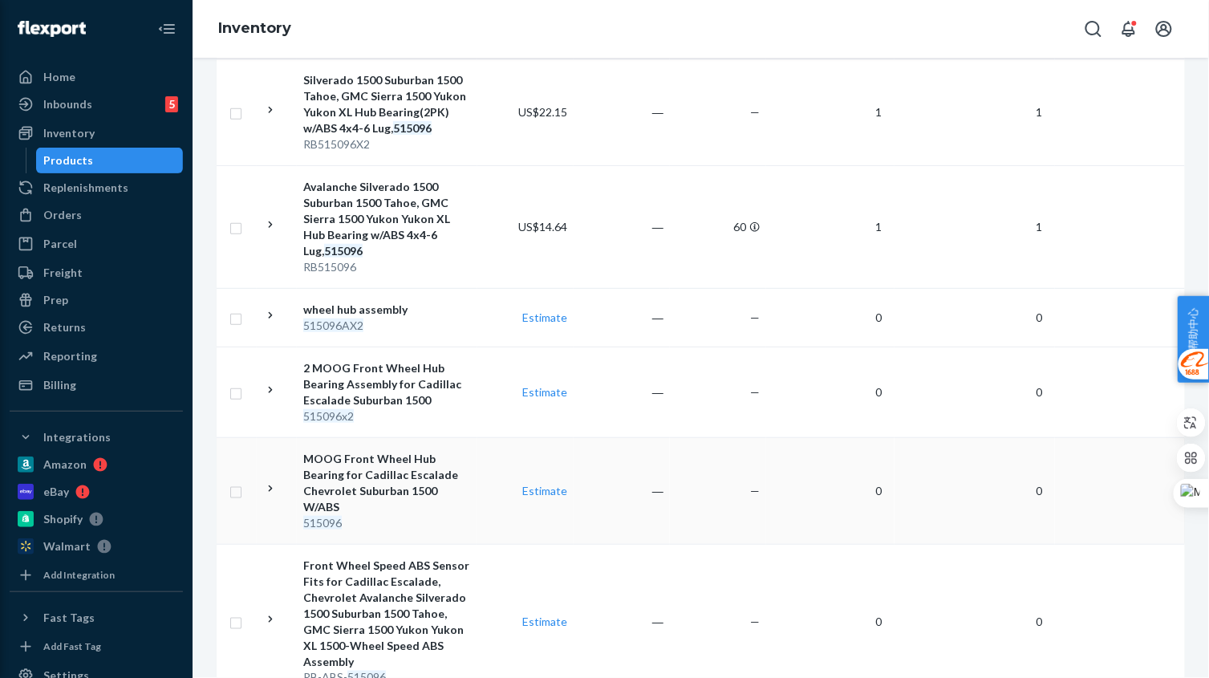
click at [399, 515] on div "515096" at bounding box center [387, 523] width 168 height 16
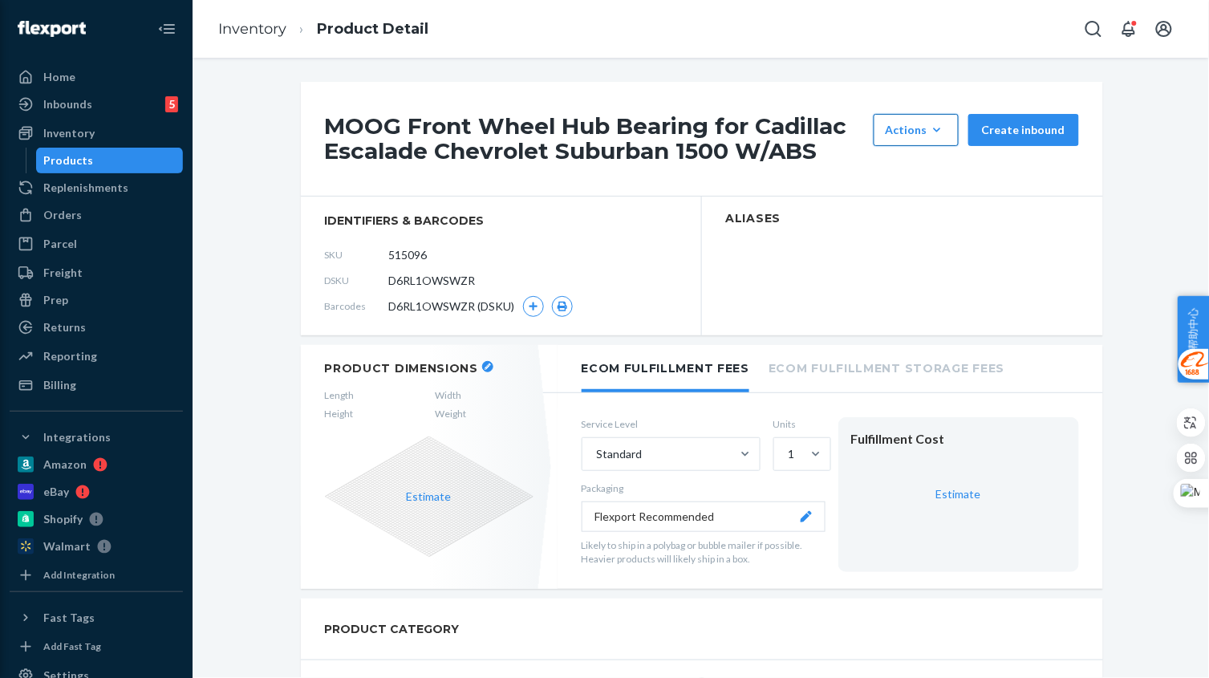
click at [922, 130] on div "Actions" at bounding box center [915, 130] width 61 height 16
click at [917, 161] on button "Hide" at bounding box center [954, 169] width 154 height 34
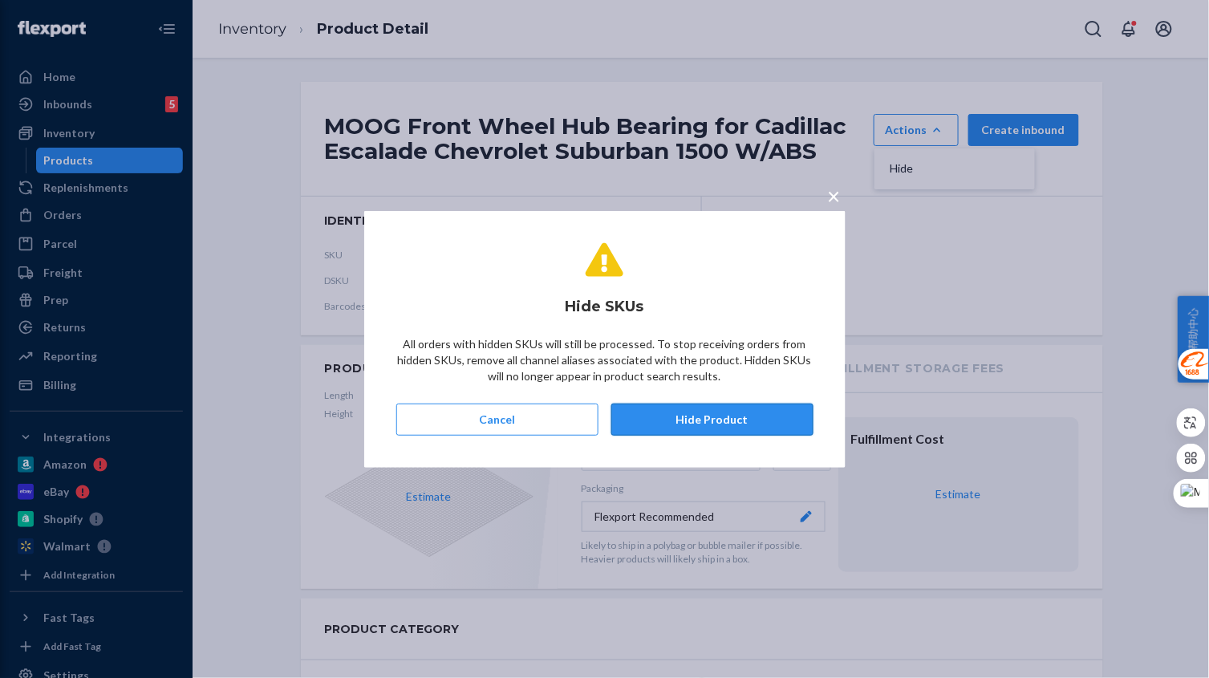
click at [710, 419] on button "Hide Product" at bounding box center [712, 419] width 202 height 32
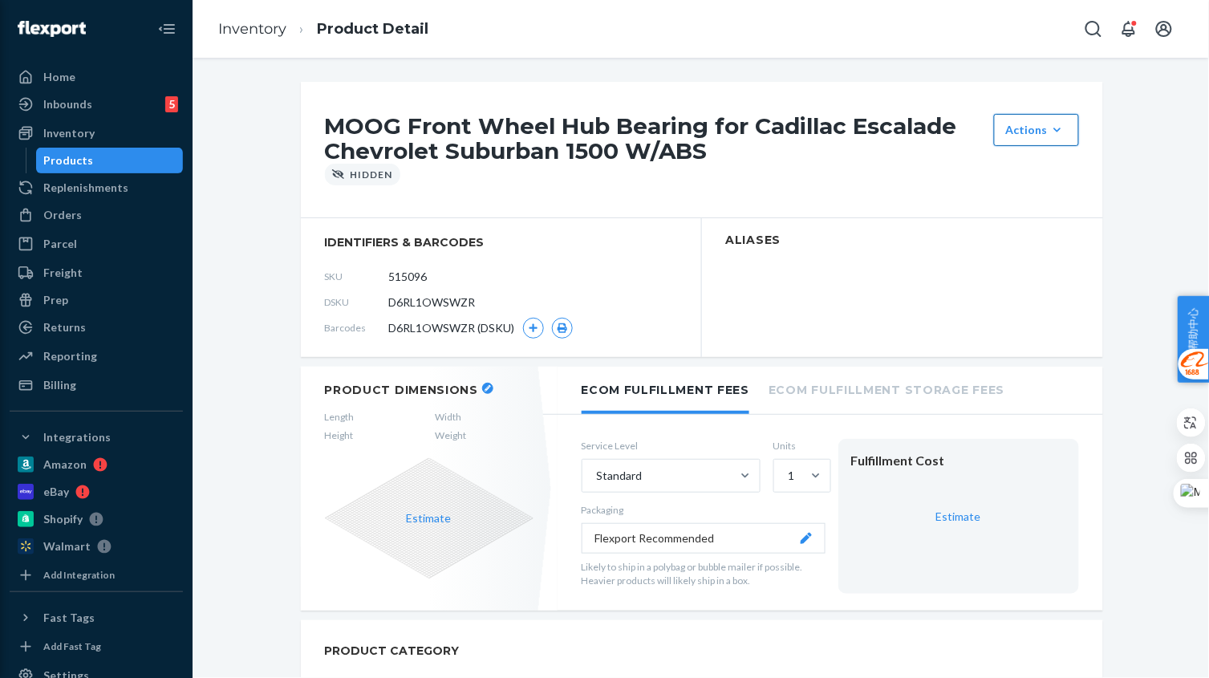
click at [1054, 130] on icon "button" at bounding box center [1057, 130] width 16 height 16
click at [234, 28] on link "Inventory" at bounding box center [252, 29] width 68 height 18
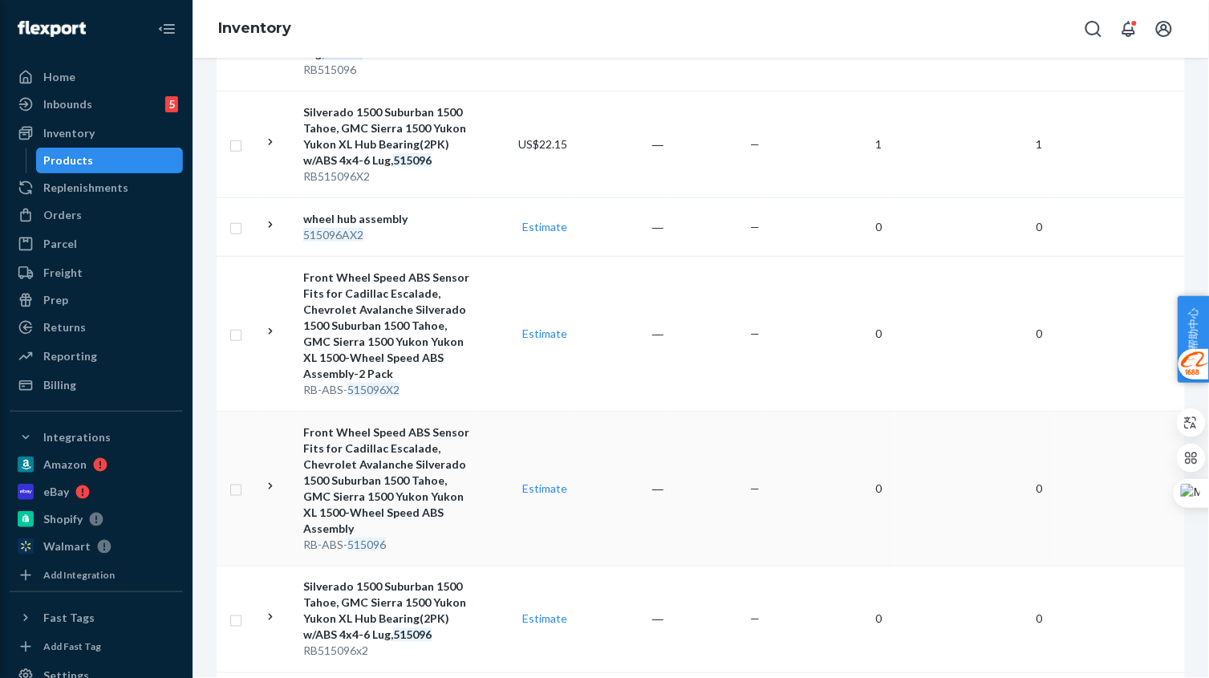
scroll to position [602, 0]
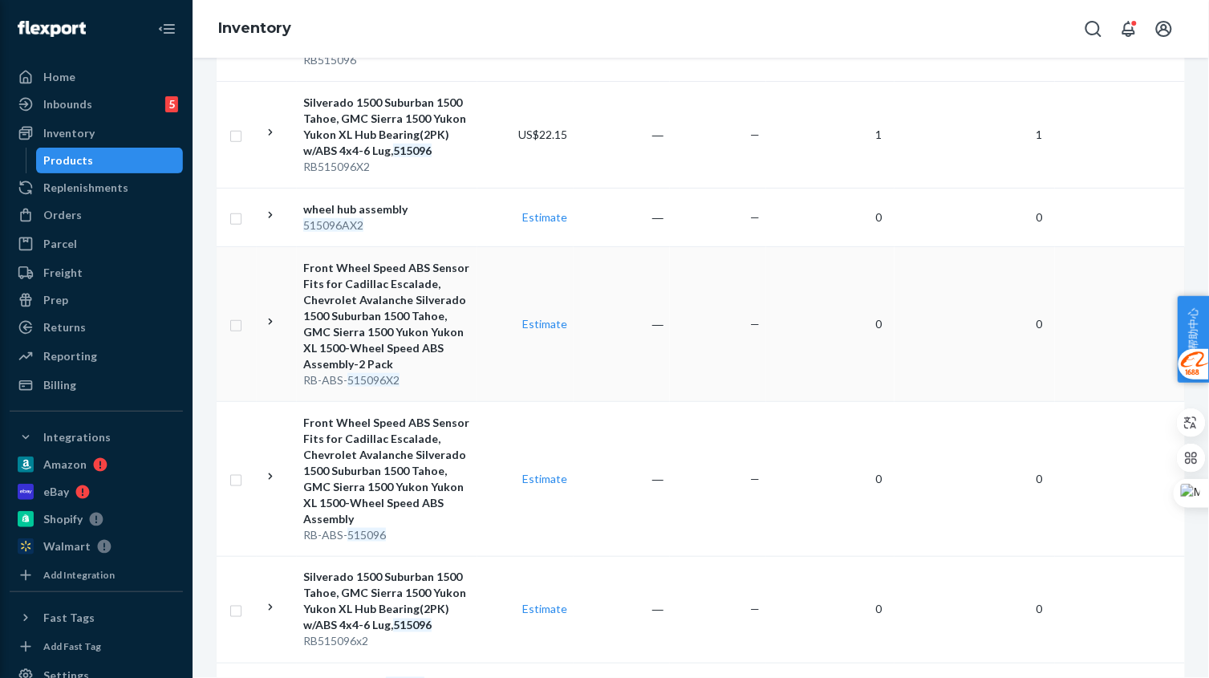
click at [464, 372] on div "RB-ABS- 515096X2" at bounding box center [387, 380] width 168 height 16
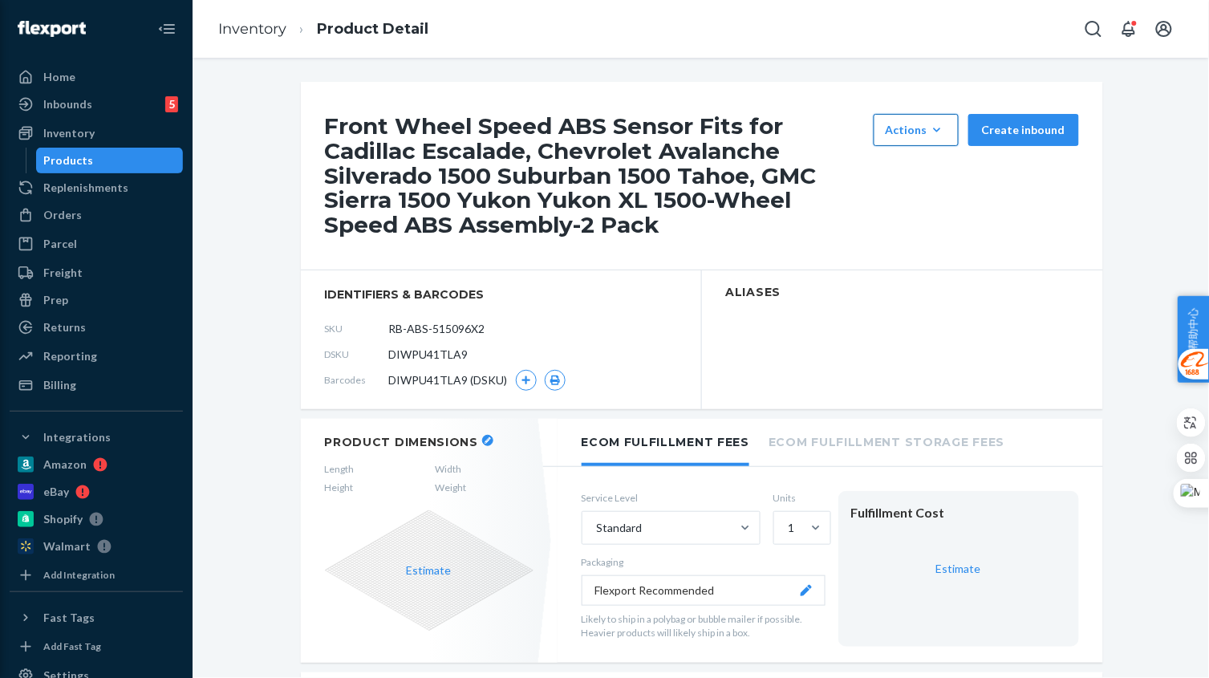
click at [929, 136] on icon "button" at bounding box center [937, 130] width 16 height 16
click at [902, 174] on span "Hide" at bounding box center [939, 168] width 99 height 11
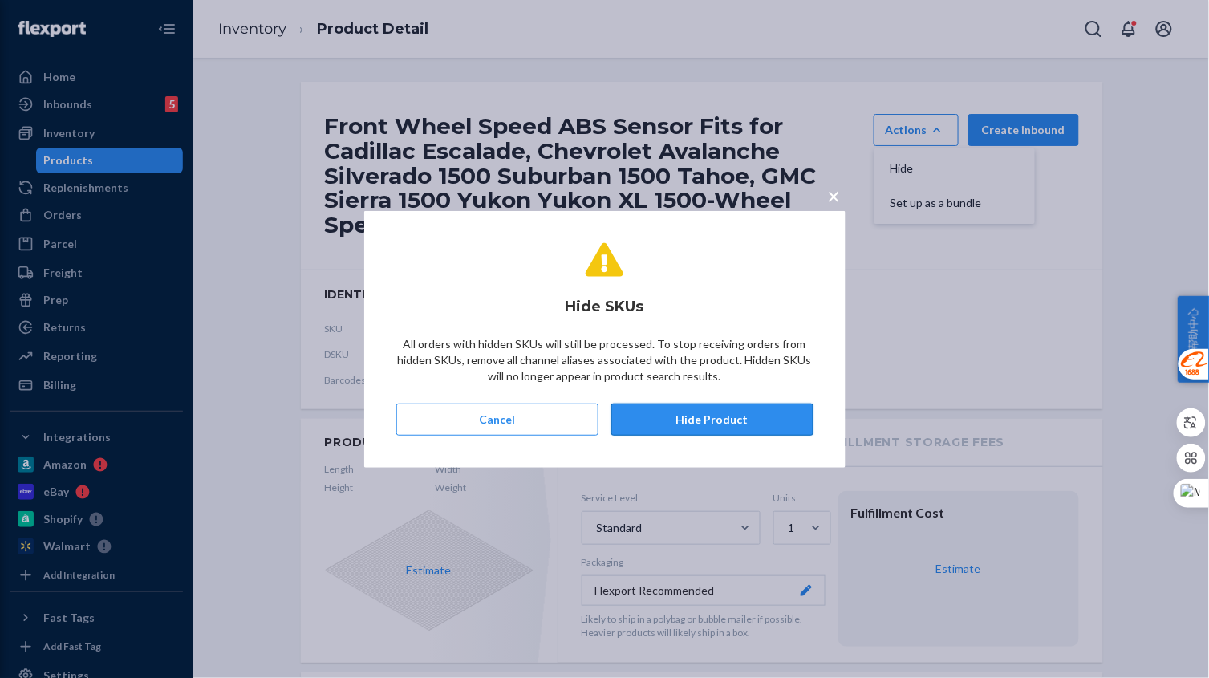
click at [731, 421] on button "Hide Product" at bounding box center [712, 419] width 202 height 32
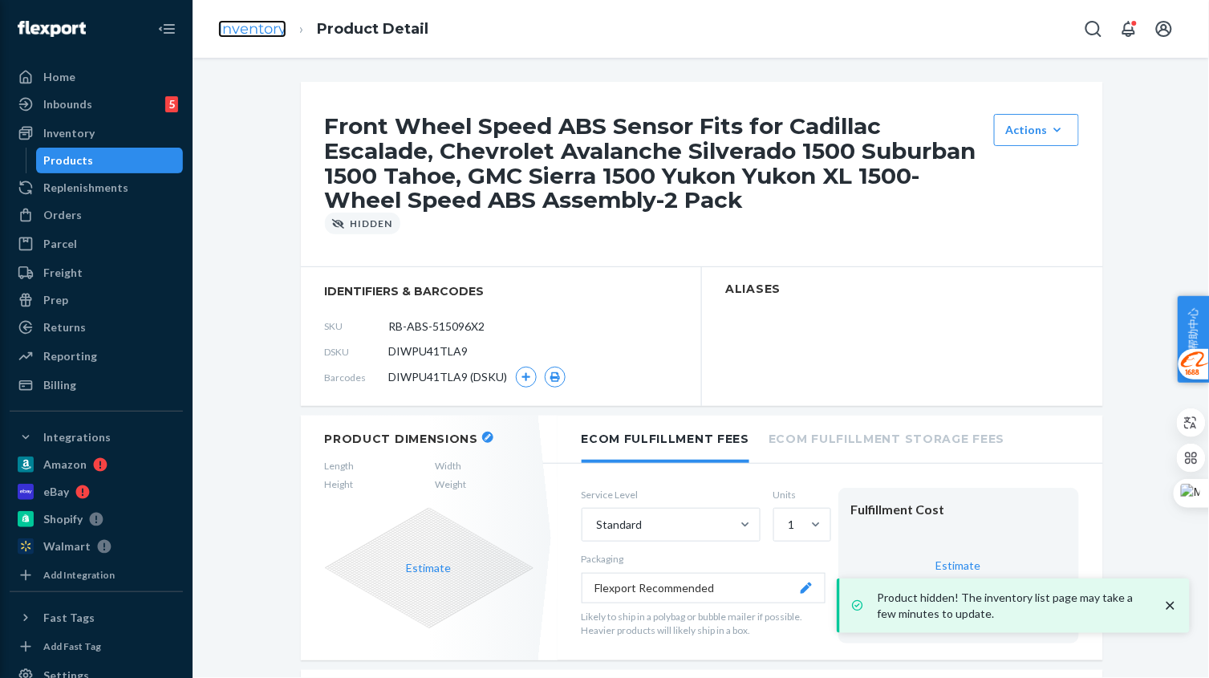
click at [267, 24] on link "Inventory" at bounding box center [252, 29] width 68 height 18
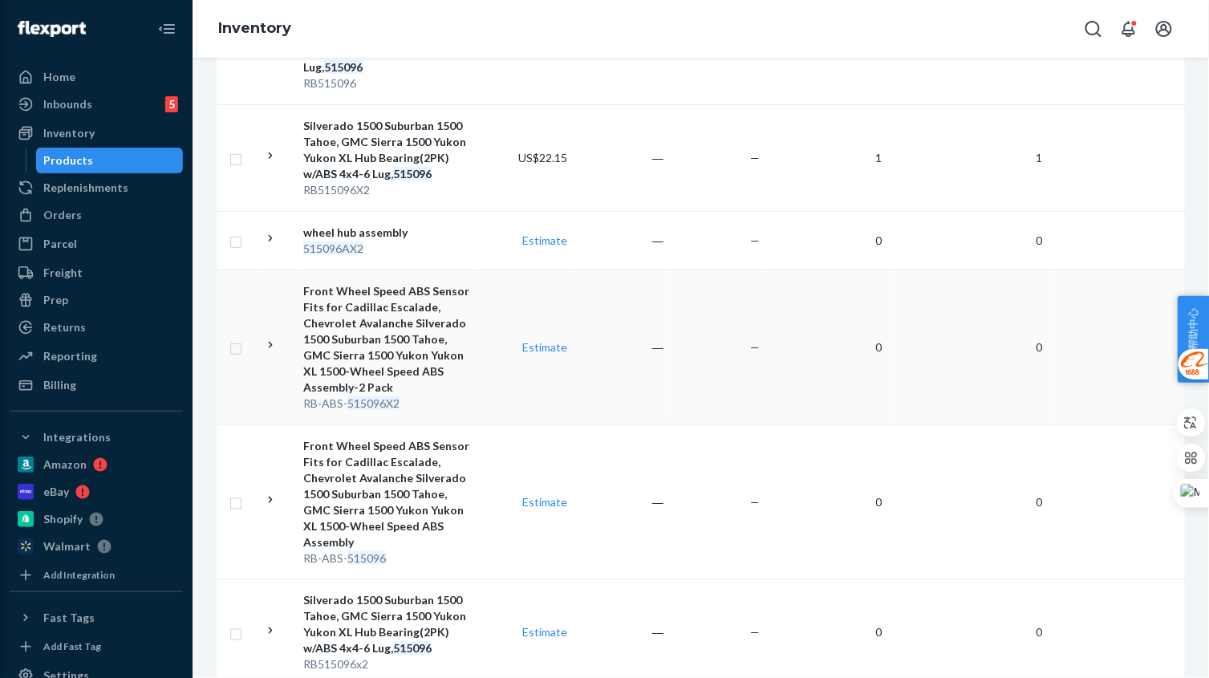
scroll to position [602, 0]
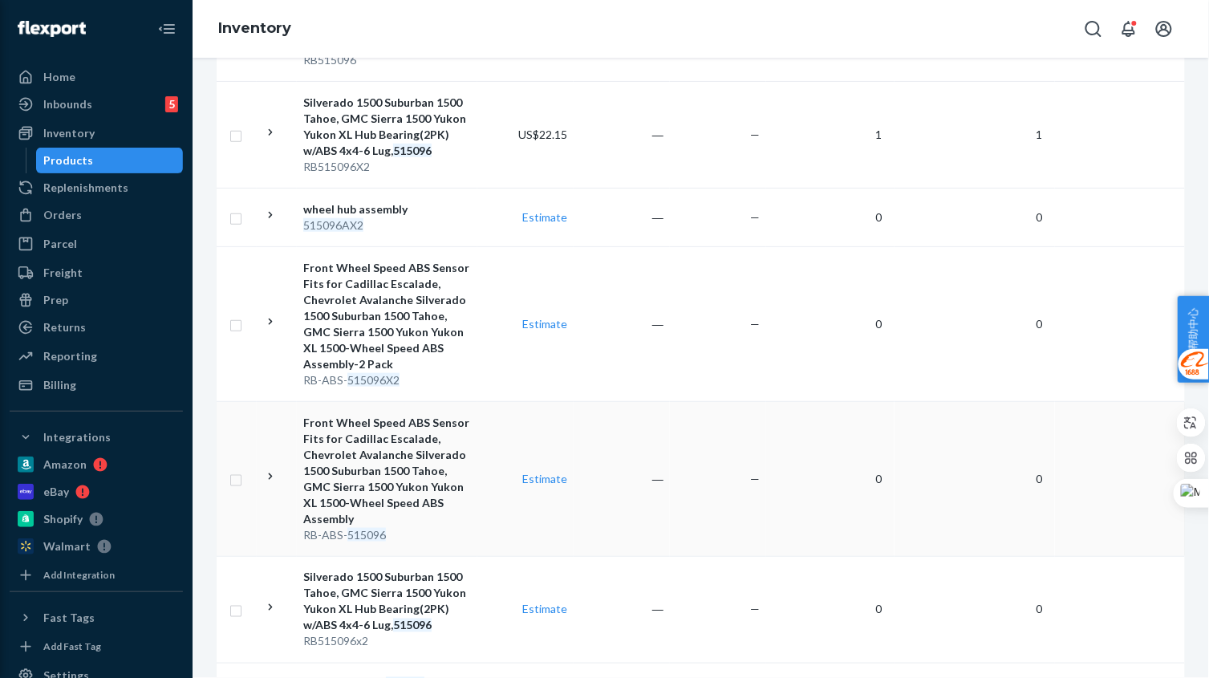
click at [464, 505] on div "Front Wheel Speed ABS Sensor Fits for Cadillac Escalade, Chevrolet Avalanche Si…" at bounding box center [387, 471] width 168 height 112
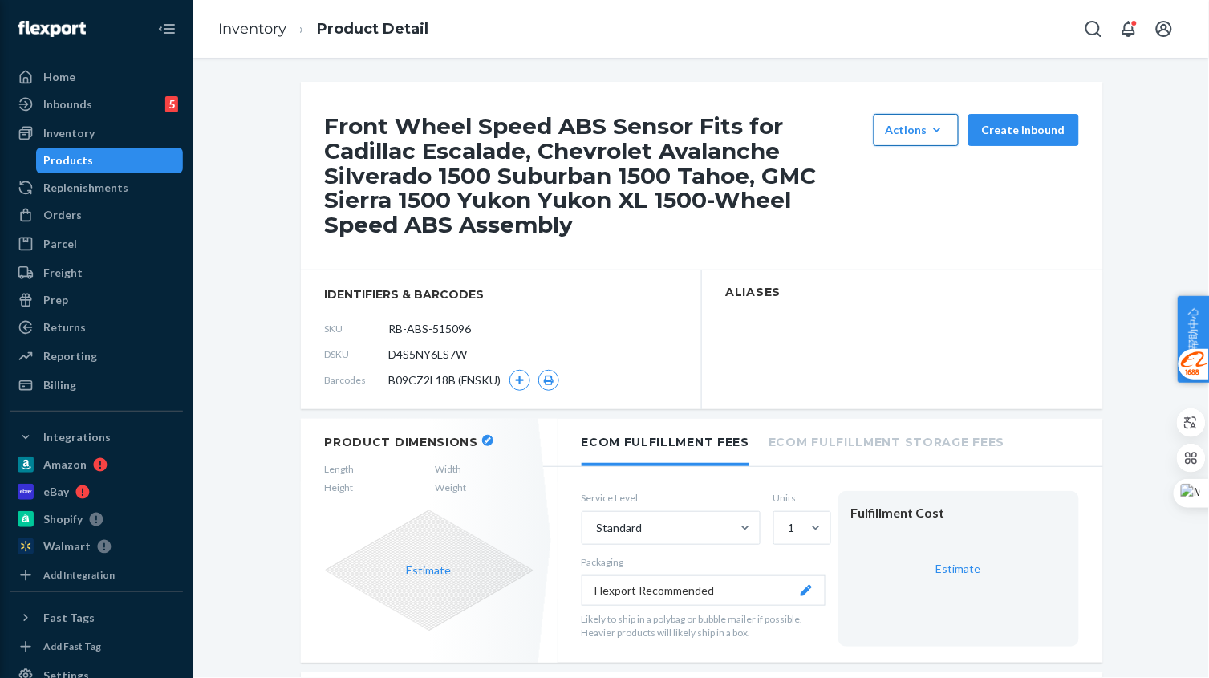
click at [931, 132] on icon "button" at bounding box center [937, 130] width 16 height 16
click at [933, 170] on span "Hide" at bounding box center [939, 168] width 99 height 11
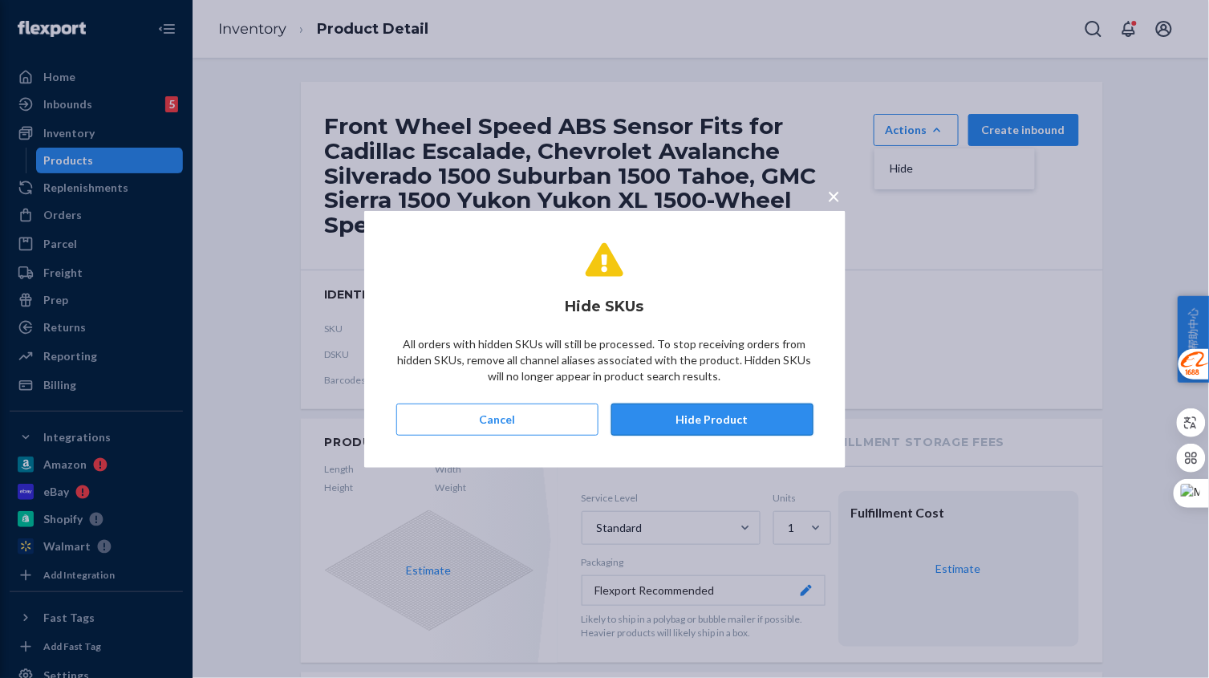
click at [713, 427] on button "Hide Product" at bounding box center [712, 419] width 202 height 32
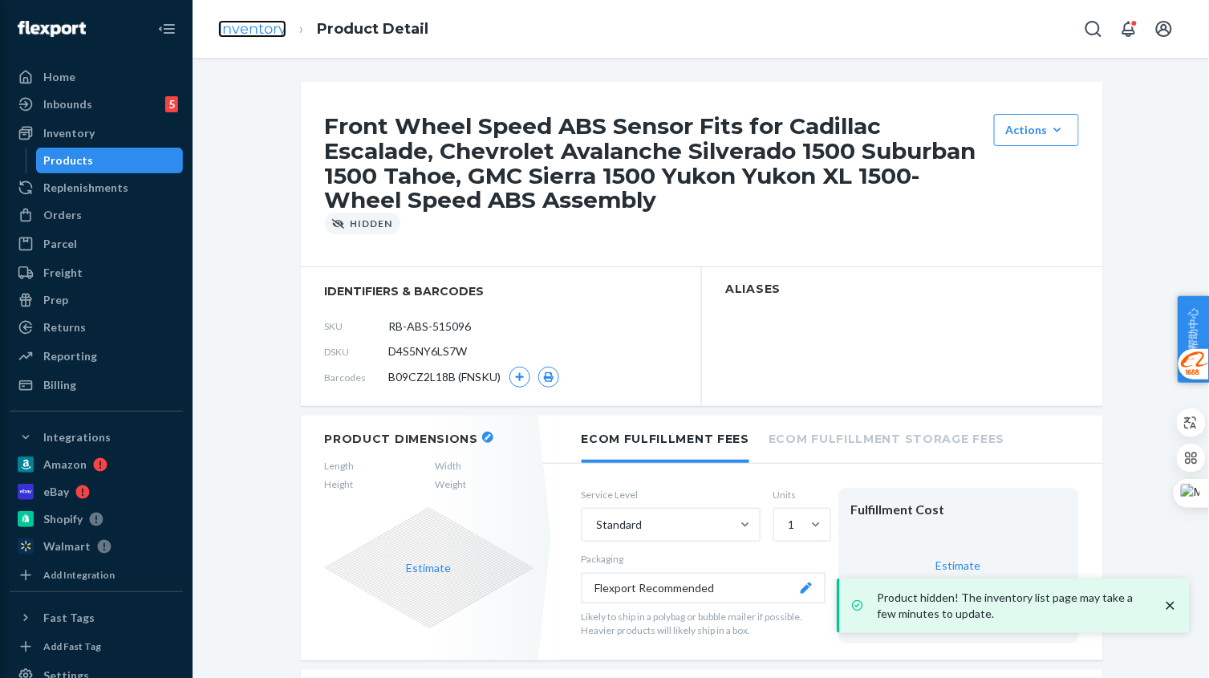
click at [268, 34] on link "Inventory" at bounding box center [252, 29] width 68 height 18
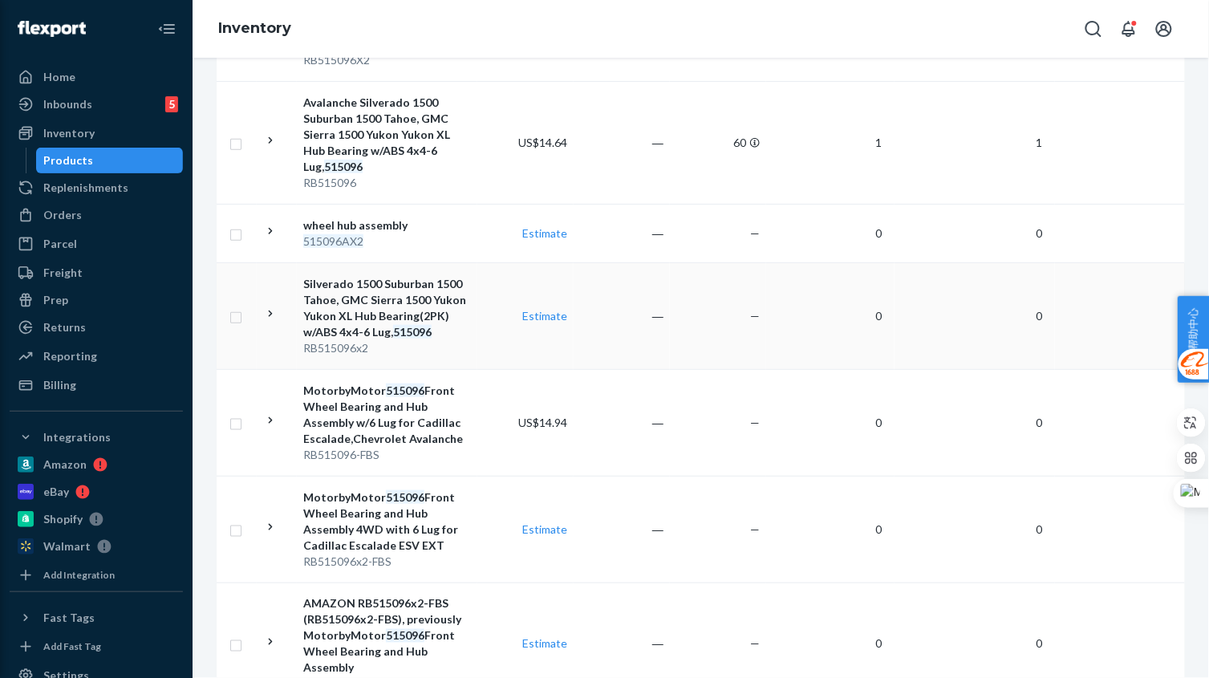
scroll to position [602, 0]
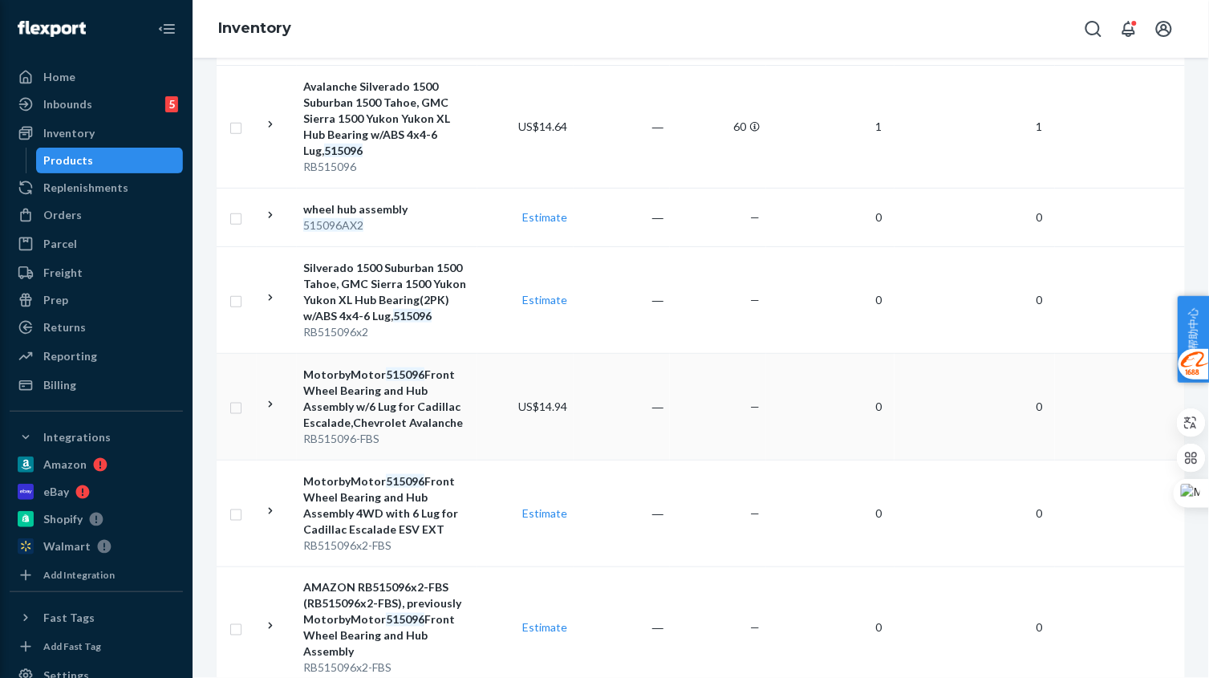
click at [610, 431] on td "―" at bounding box center [621, 406] width 96 height 107
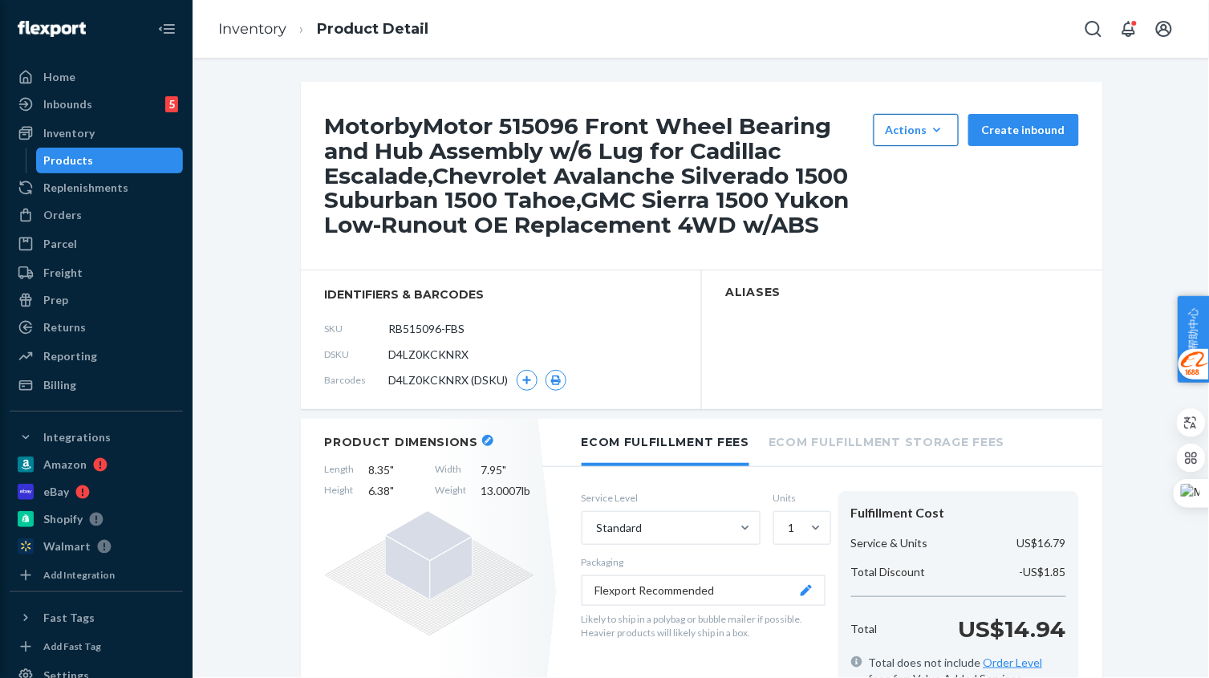
click at [906, 128] on div "Actions" at bounding box center [915, 130] width 61 height 16
click at [927, 162] on button "Hide" at bounding box center [954, 169] width 154 height 34
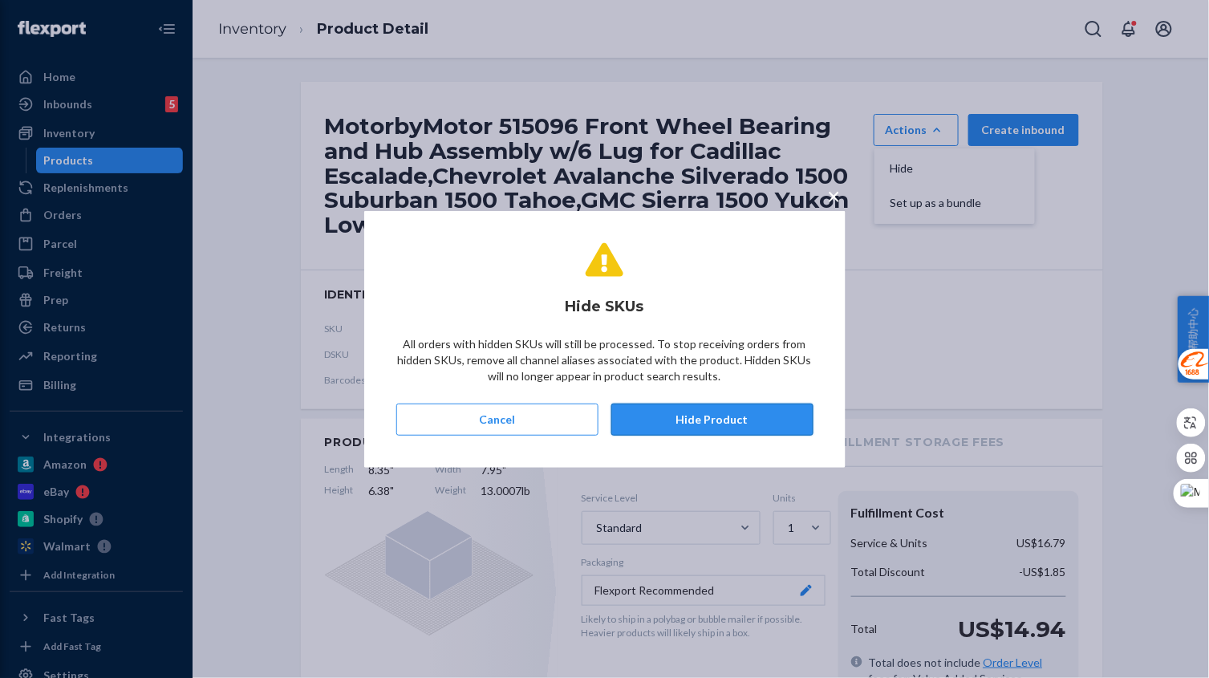
click at [724, 415] on button "Hide Product" at bounding box center [712, 419] width 202 height 32
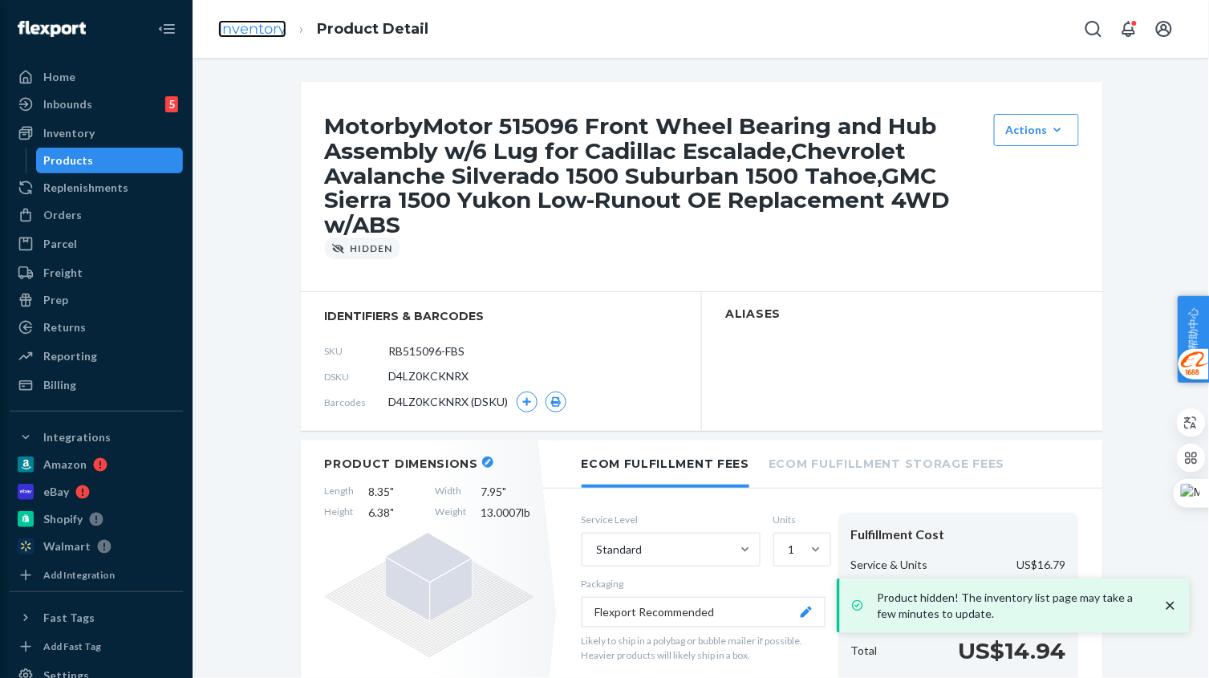
drag, startPoint x: 237, startPoint y: 39, endPoint x: 250, endPoint y: 30, distance: 16.0
click at [250, 30] on link "Inventory" at bounding box center [252, 29] width 68 height 18
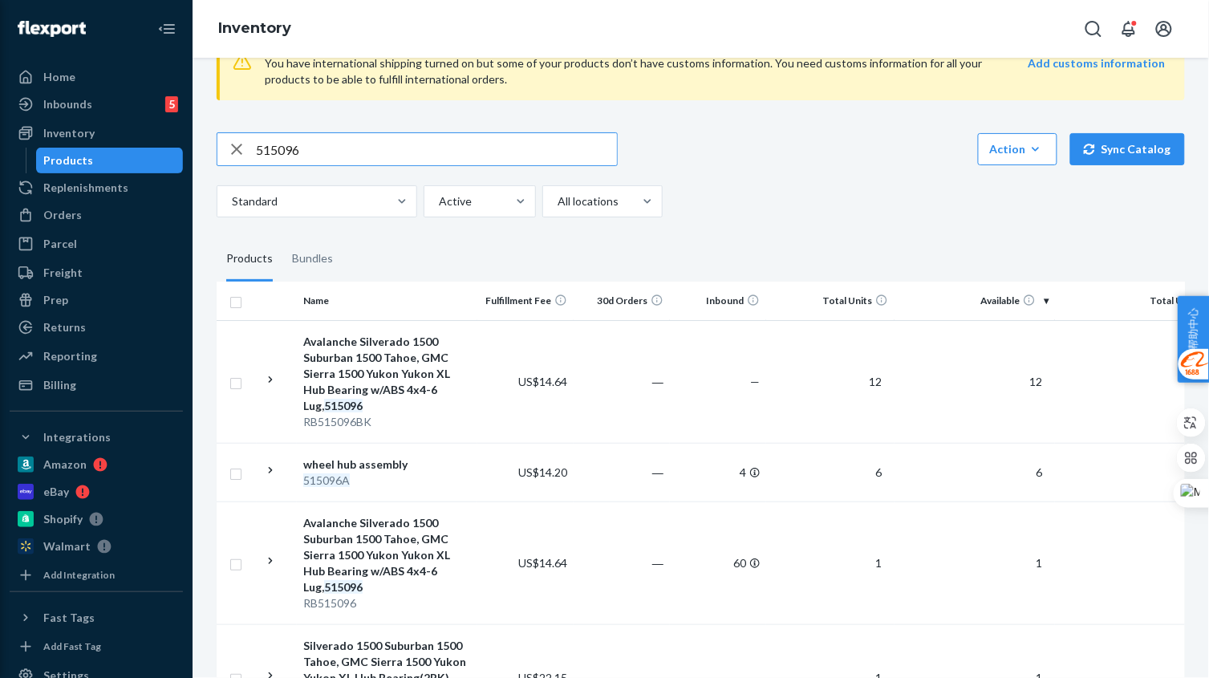
scroll to position [100, 0]
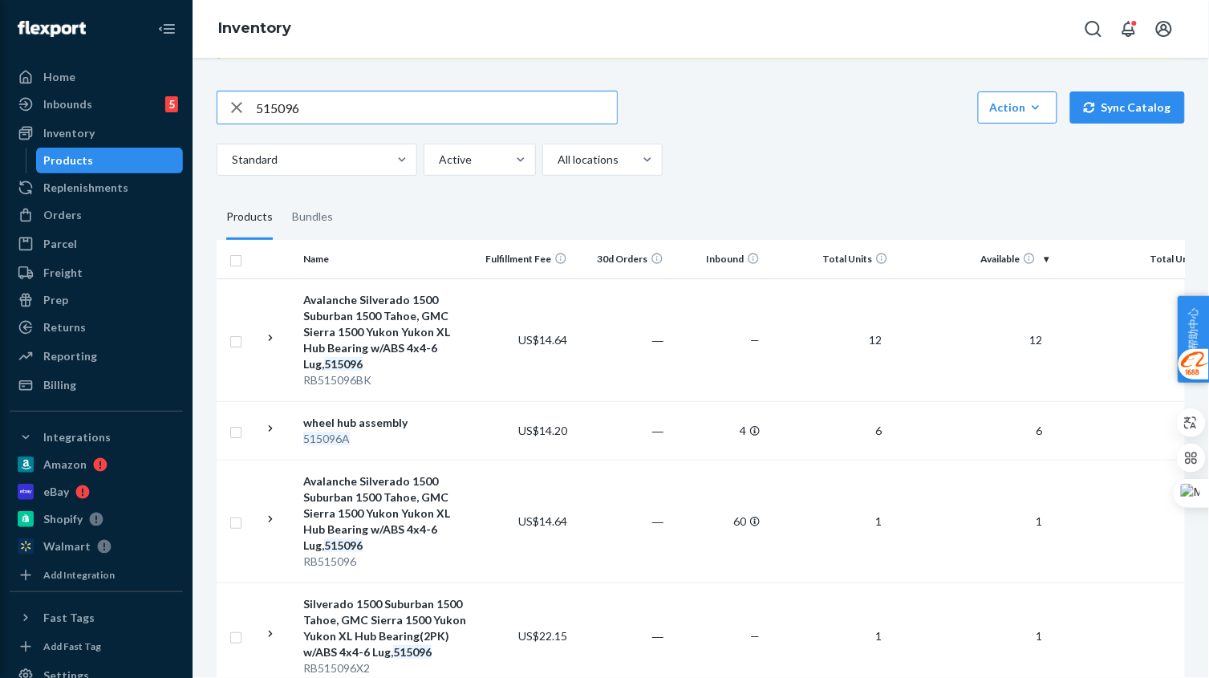
drag, startPoint x: 335, startPoint y: 112, endPoint x: 236, endPoint y: 103, distance: 99.8
click at [236, 103] on div "515096" at bounding box center [416, 107] width 399 height 32
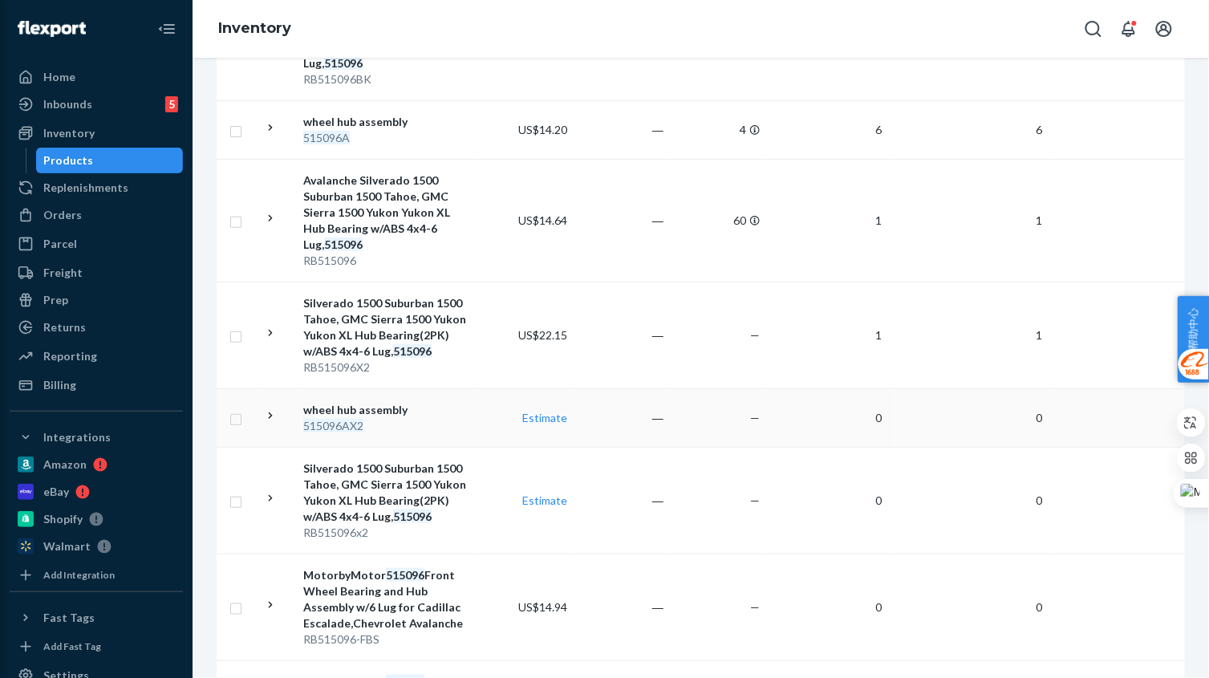
scroll to position [501, 0]
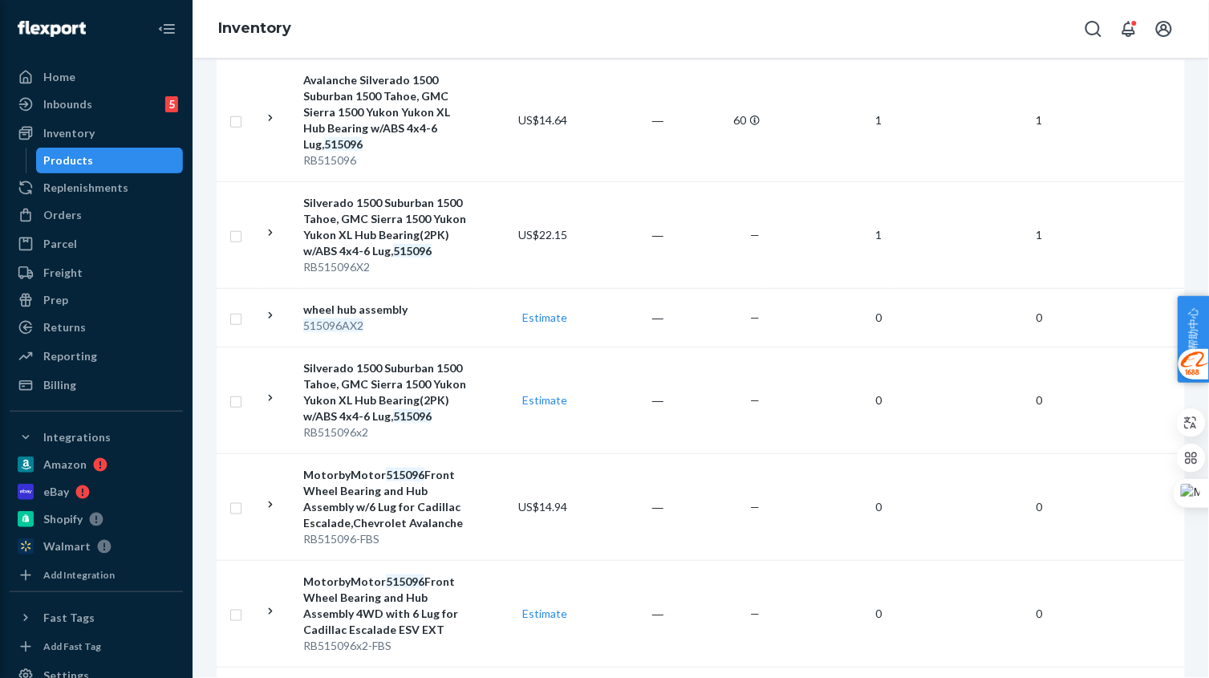
click at [479, 430] on td "Estimate" at bounding box center [525, 399] width 96 height 107
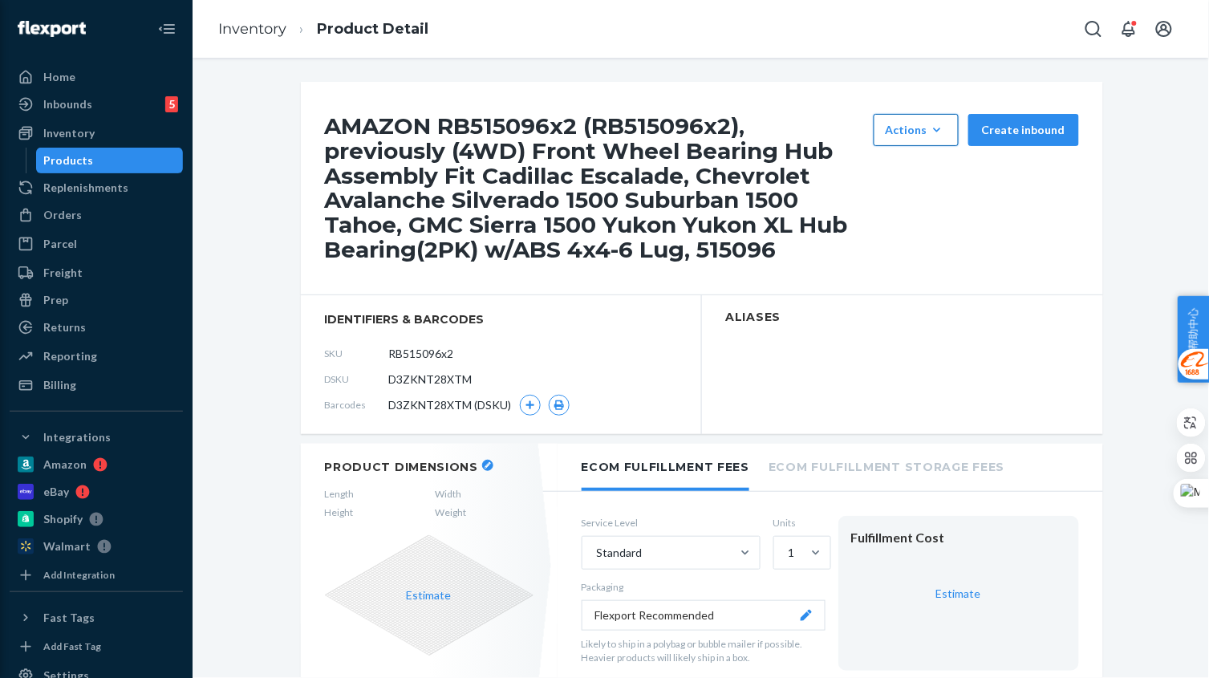
click at [916, 131] on div "Actions" at bounding box center [915, 130] width 61 height 16
click at [922, 168] on span "Hide" at bounding box center [939, 168] width 99 height 11
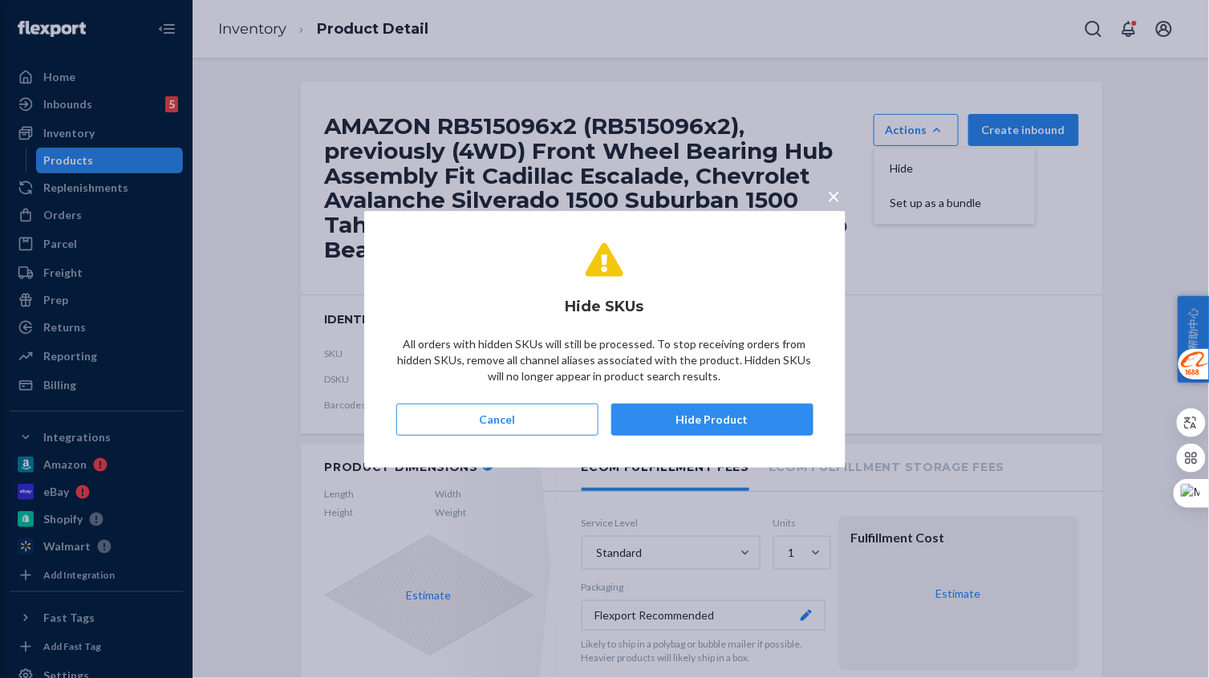
drag, startPoint x: 716, startPoint y: 403, endPoint x: 710, endPoint y: 410, distance: 9.1
click at [715, 405] on button "Hide Product" at bounding box center [712, 419] width 202 height 32
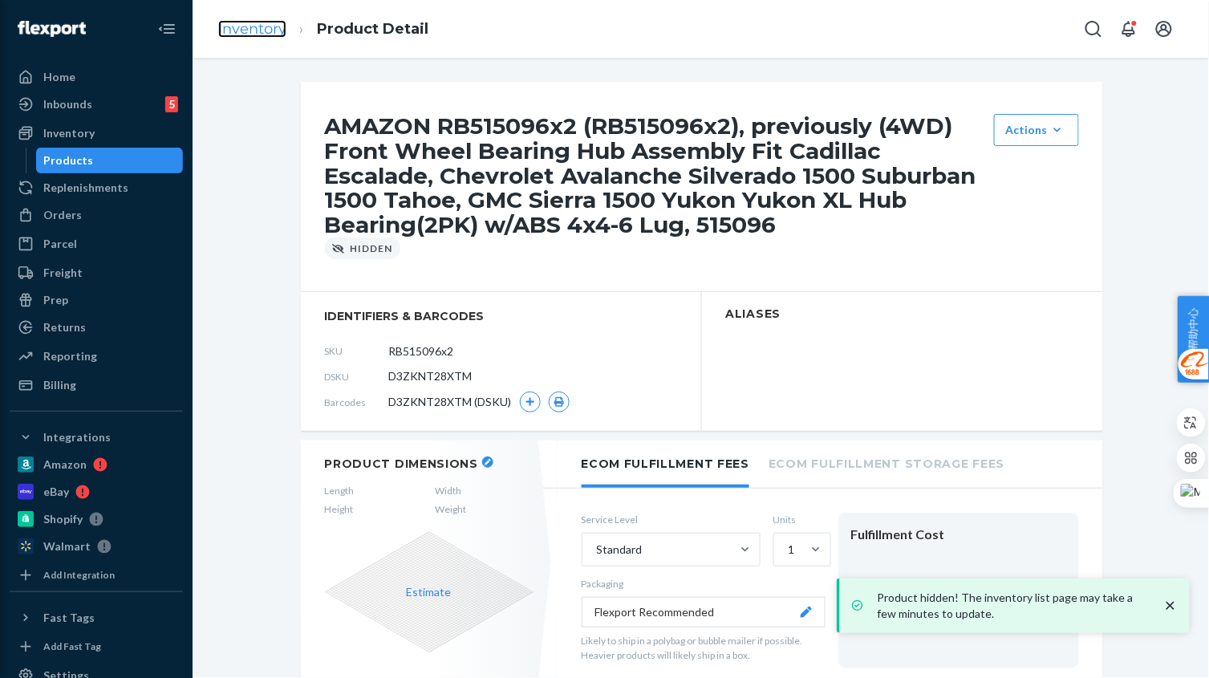
click at [268, 32] on link "Inventory" at bounding box center [252, 29] width 68 height 18
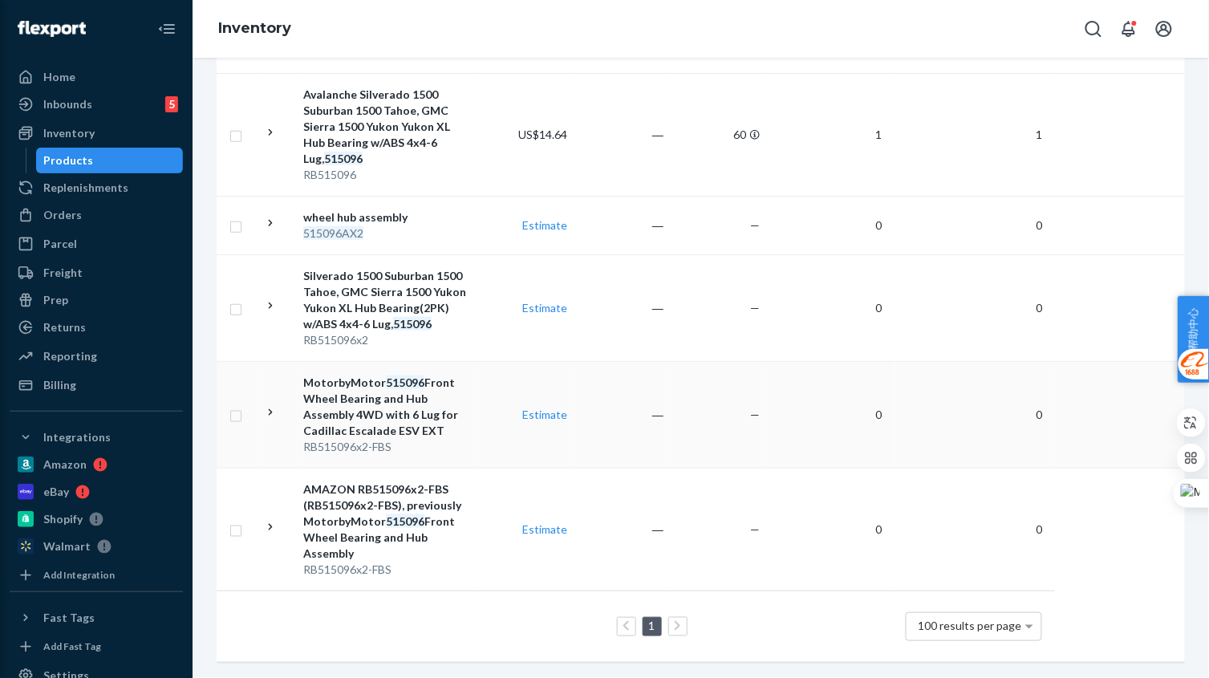
scroll to position [607, 0]
click at [459, 439] on div "RB515096x2-FBS" at bounding box center [387, 447] width 168 height 16
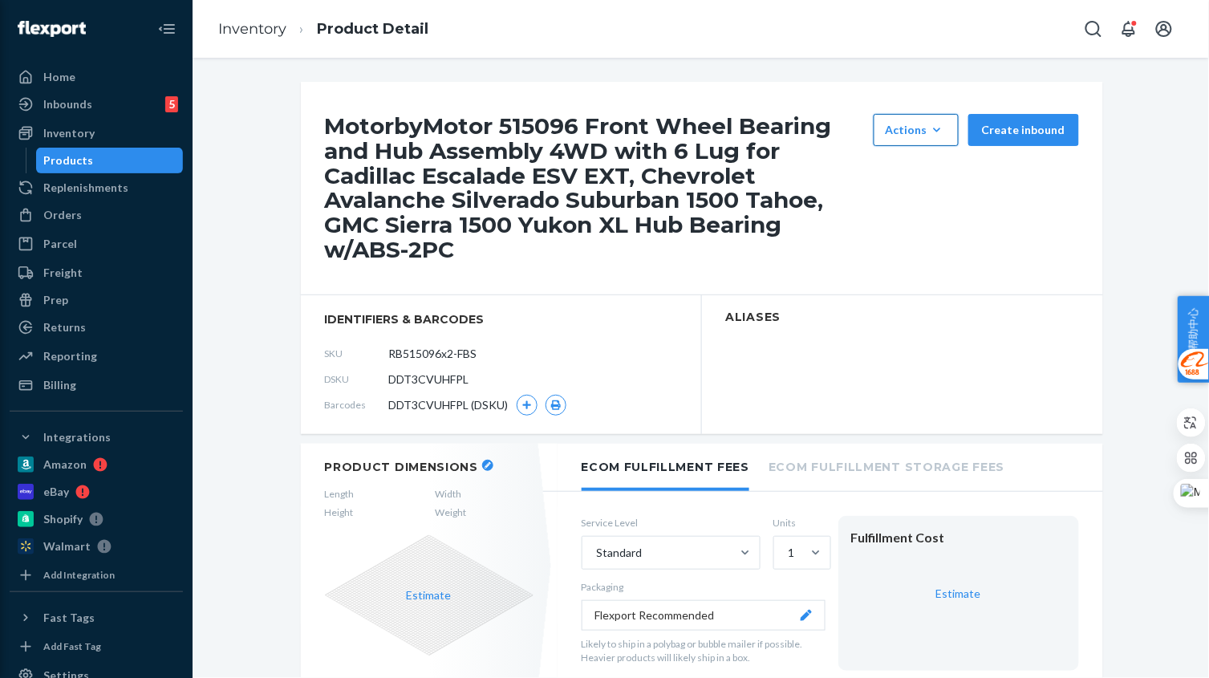
click at [887, 136] on div "Actions" at bounding box center [915, 130] width 61 height 16
click at [889, 167] on button "Hide" at bounding box center [954, 169] width 154 height 34
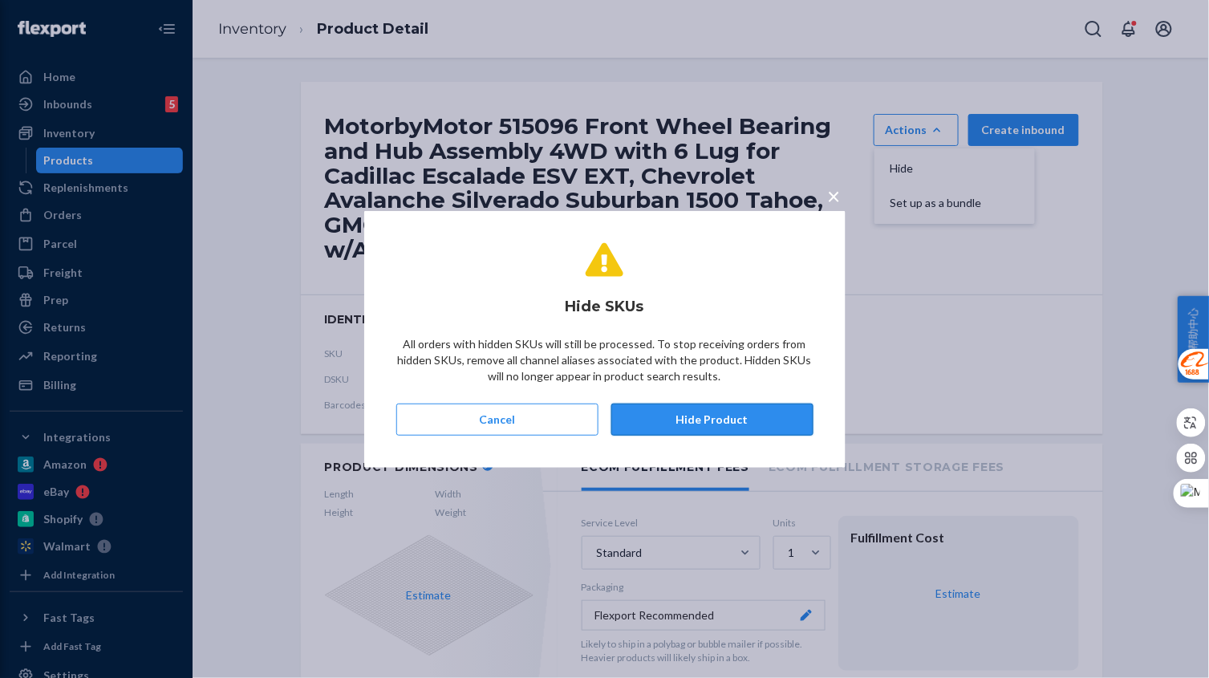
click at [723, 415] on button "Hide Product" at bounding box center [712, 419] width 202 height 32
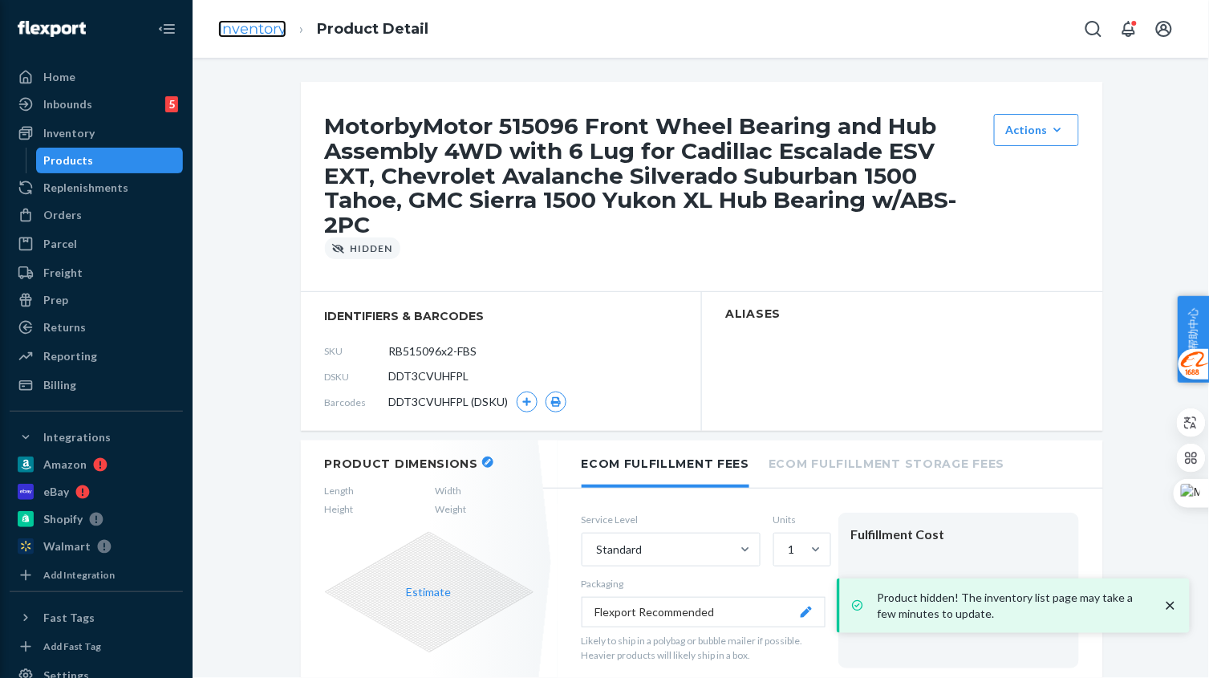
click at [281, 34] on link "Inventory" at bounding box center [252, 29] width 68 height 18
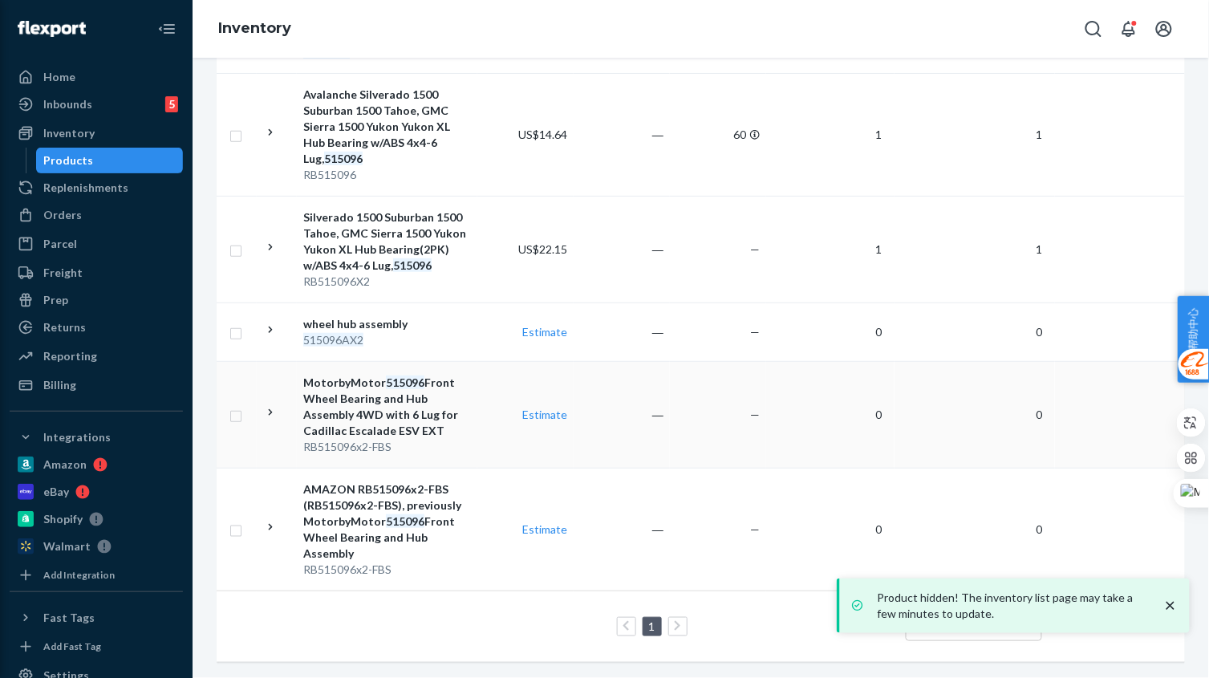
scroll to position [500, 0]
click at [464, 530] on div "AMAZON RB515096x2-FBS (RB515096x2-FBS), previously MotorbyMotor 515096 Front Wh…" at bounding box center [387, 521] width 168 height 80
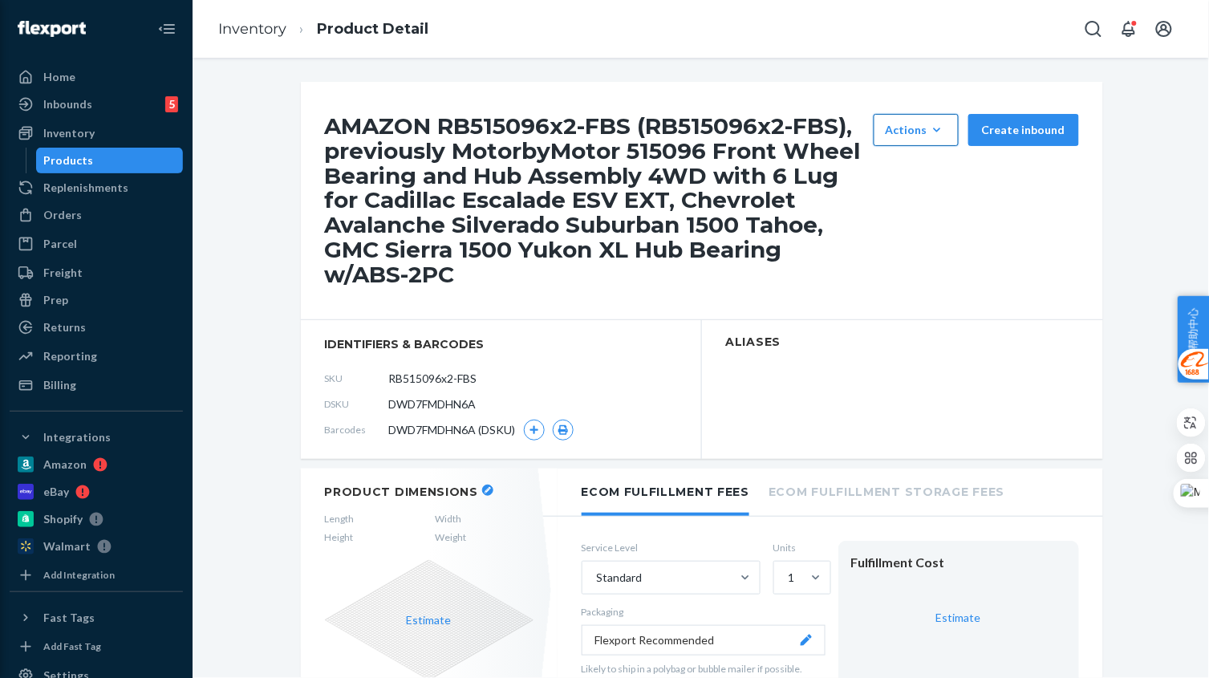
click at [910, 138] on button "Actions Hide Set up as a bundle" at bounding box center [915, 130] width 85 height 32
click at [909, 163] on span "Hide" at bounding box center [939, 168] width 99 height 11
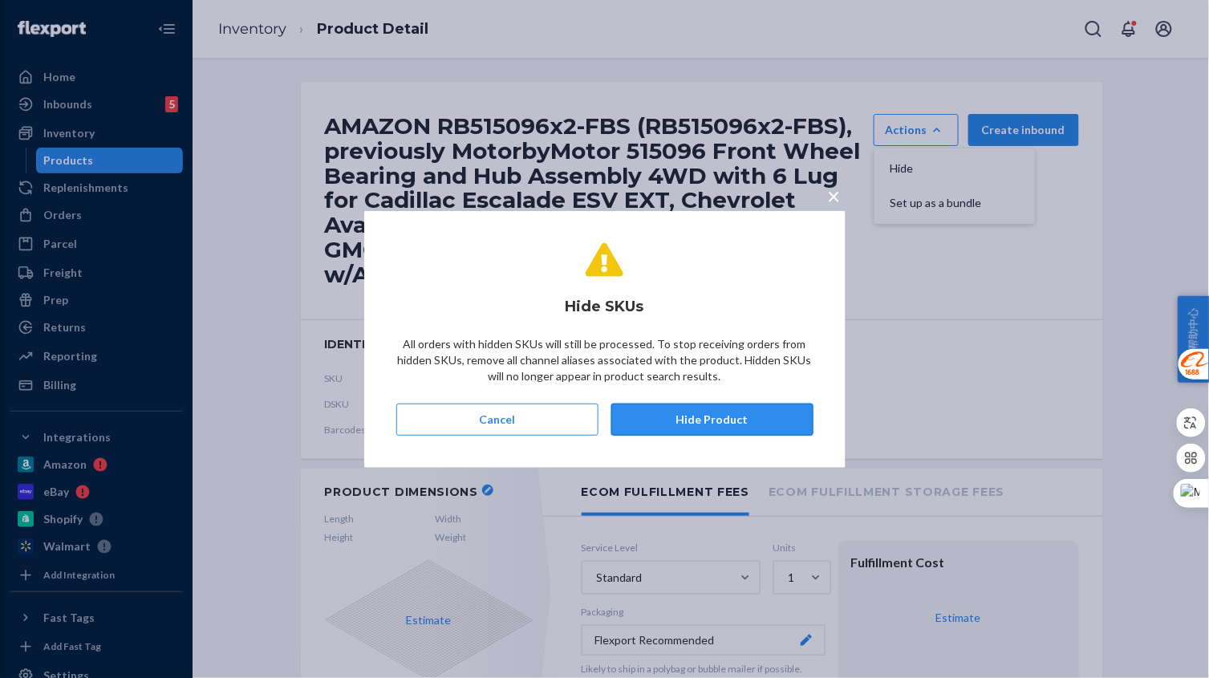
click at [697, 423] on button "Hide Product" at bounding box center [712, 419] width 202 height 32
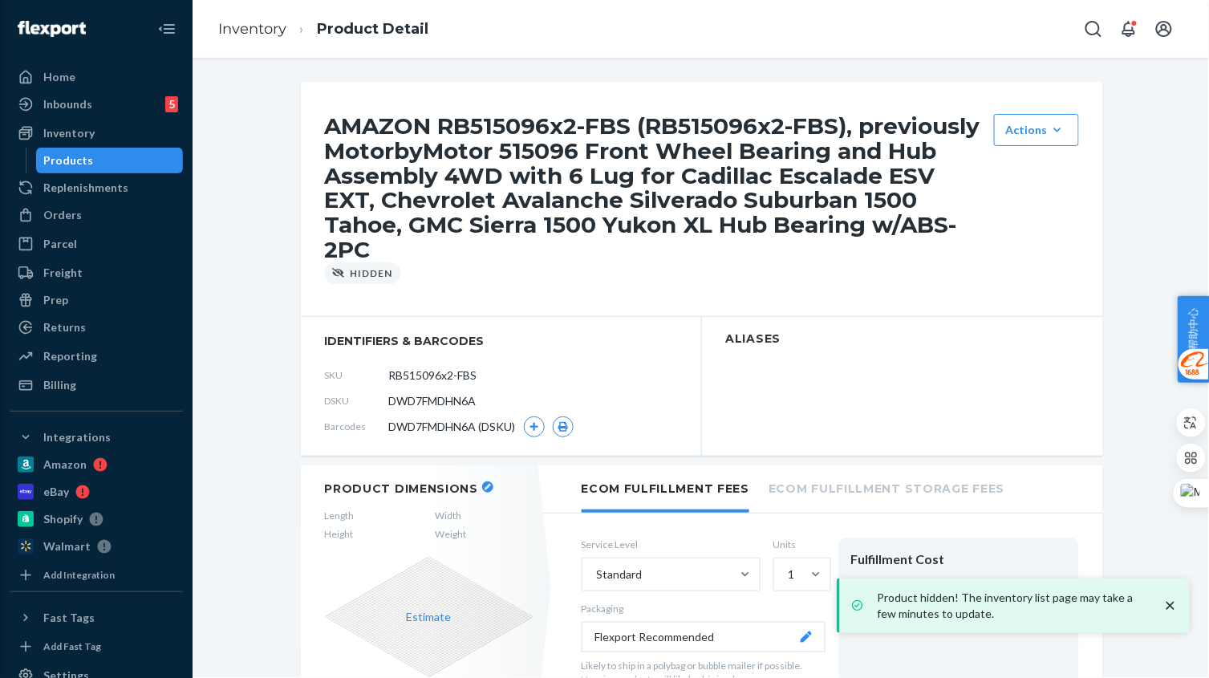
click at [253, 39] on ol "Inventory Product Detail" at bounding box center [323, 29] width 236 height 47
click at [265, 30] on link "Inventory" at bounding box center [252, 29] width 68 height 18
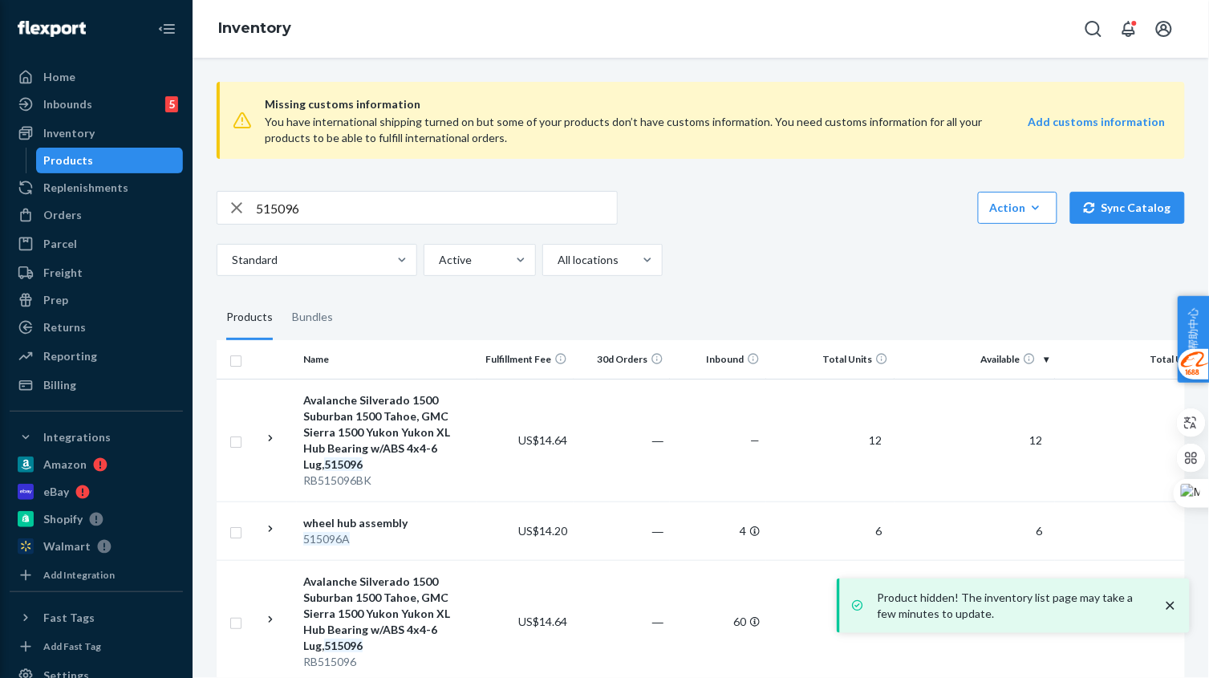
click at [351, 203] on input "515096" at bounding box center [436, 208] width 361 height 32
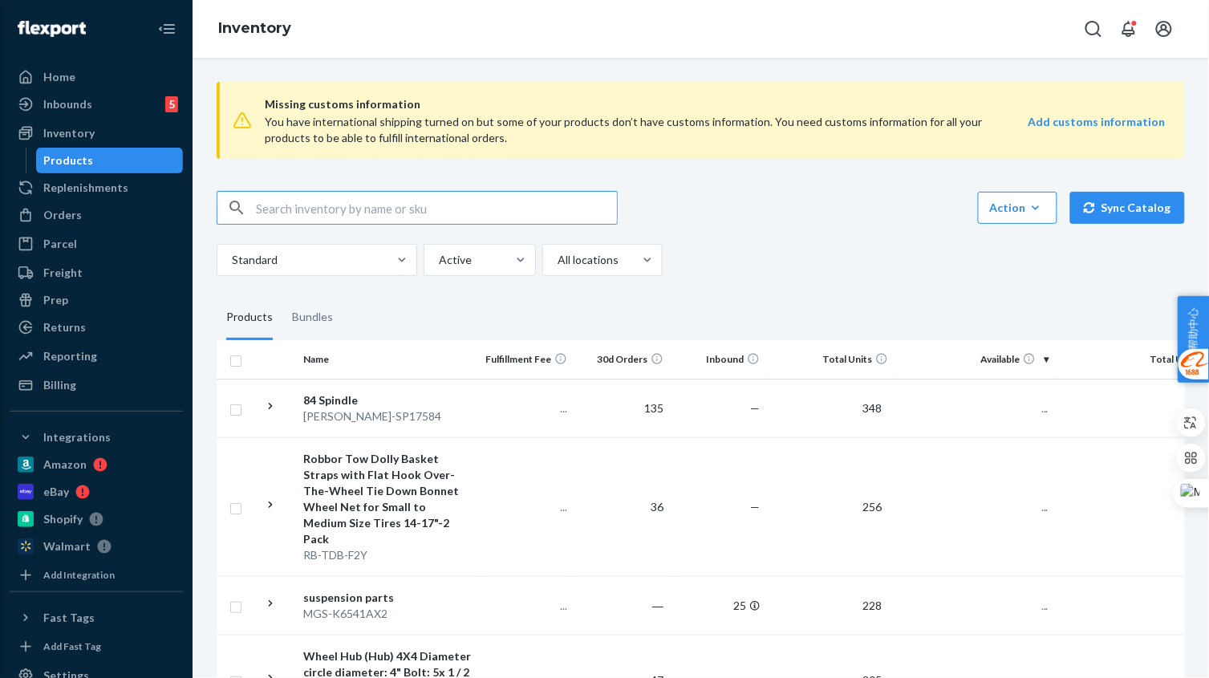
click at [363, 209] on input "text" at bounding box center [436, 208] width 361 height 32
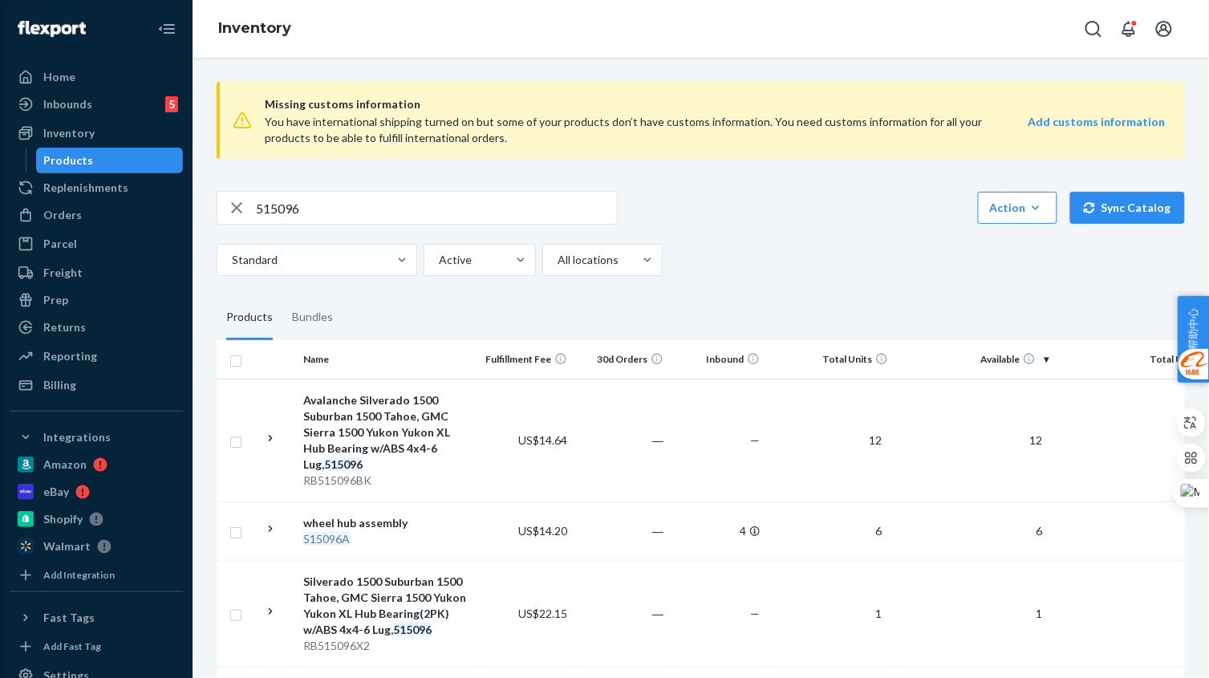
click at [392, 206] on input "515096" at bounding box center [436, 208] width 361 height 32
paste input "TKHA590648A"
type input "TKHA590648A"
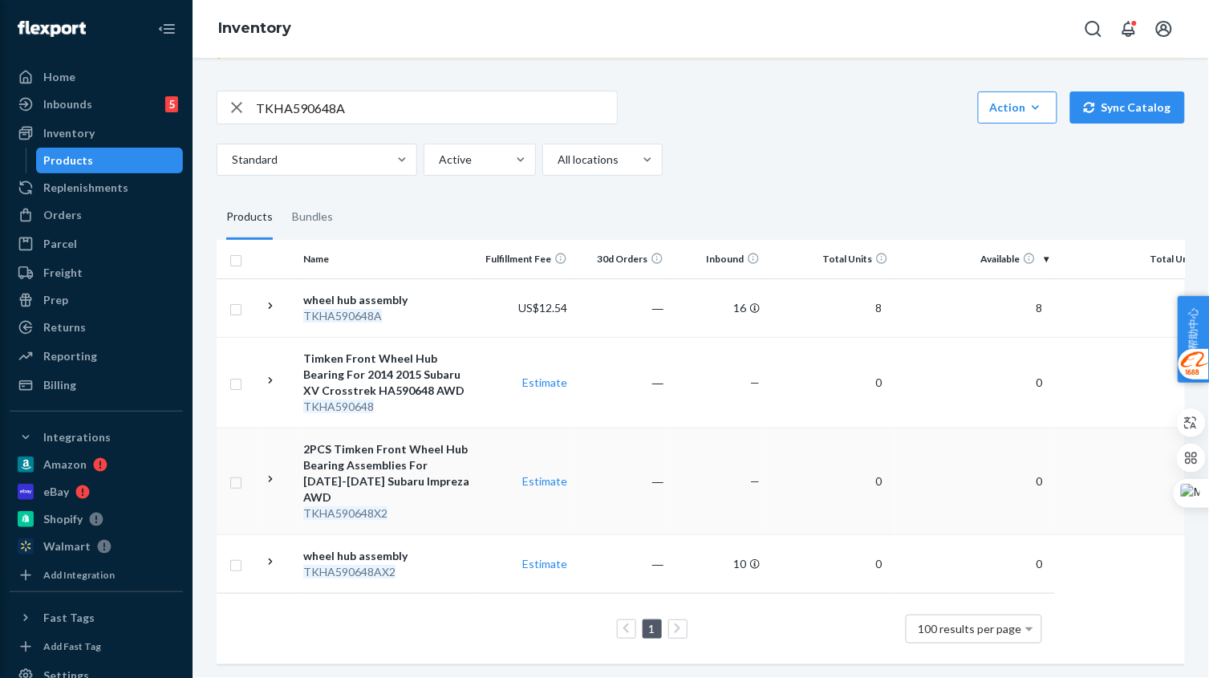
click at [650, 500] on td "―" at bounding box center [621, 480] width 96 height 107
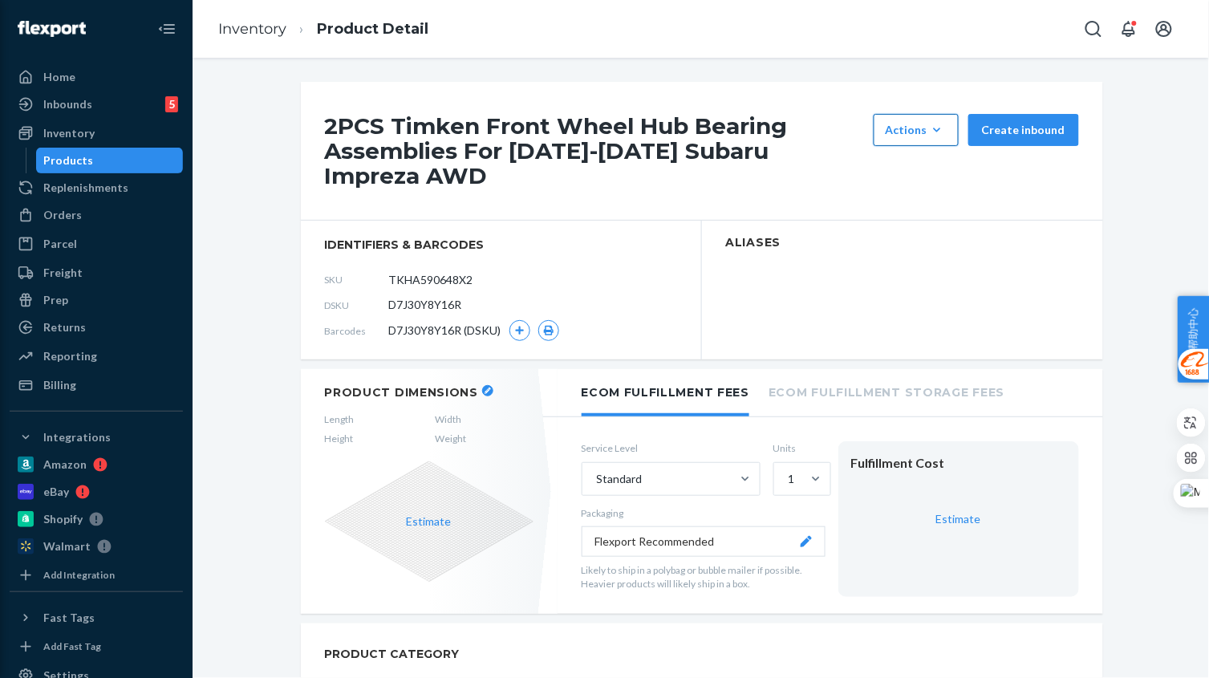
click at [929, 130] on icon "button" at bounding box center [937, 130] width 16 height 16
click at [923, 163] on button "Hide" at bounding box center [954, 169] width 154 height 34
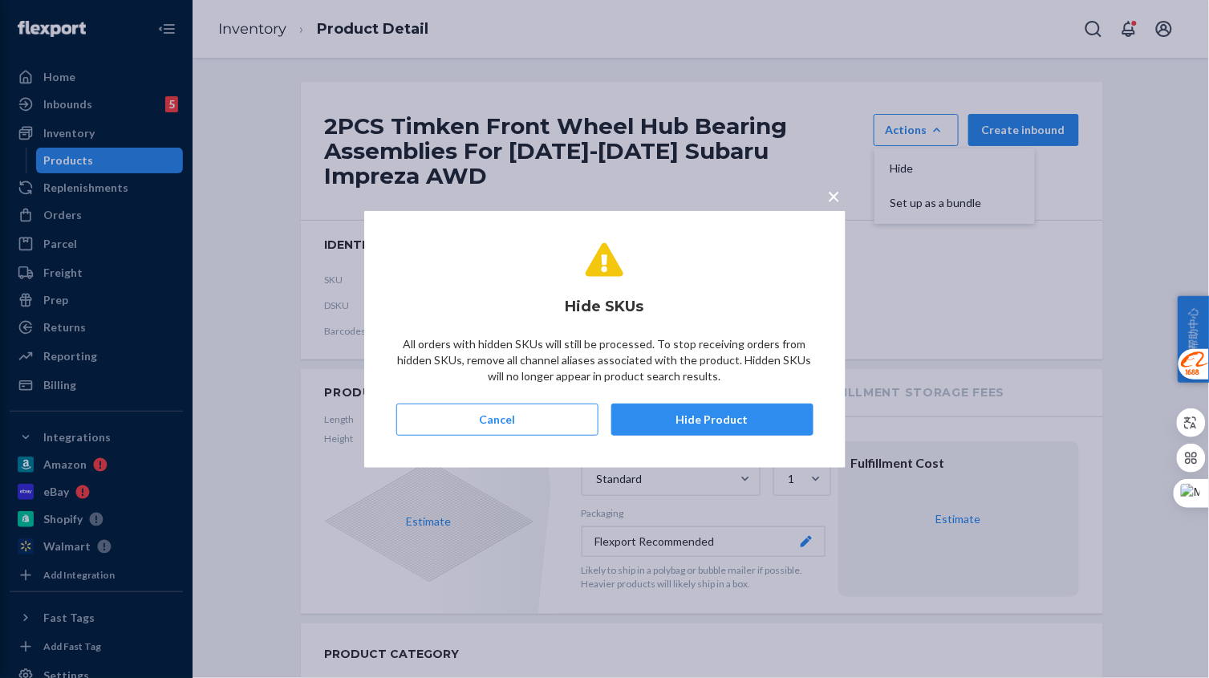
drag, startPoint x: 729, startPoint y: 421, endPoint x: 699, endPoint y: 401, distance: 36.5
click at [729, 421] on button "Hide Product" at bounding box center [712, 419] width 202 height 32
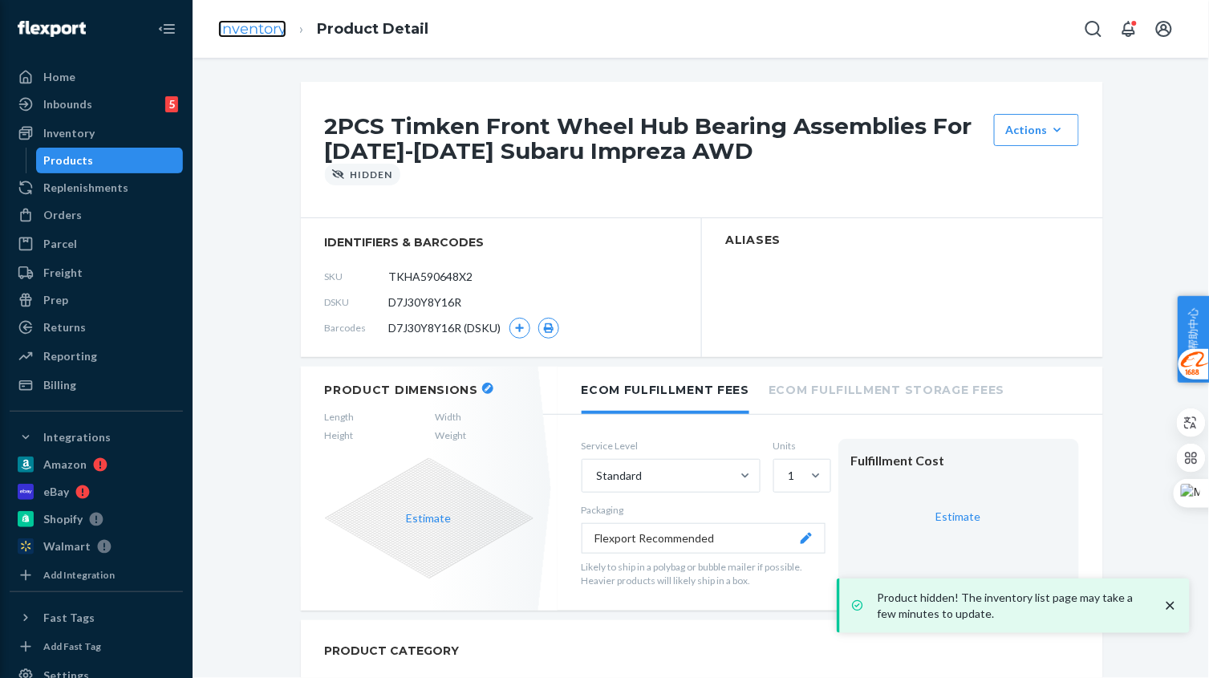
click at [245, 23] on link "Inventory" at bounding box center [252, 29] width 68 height 18
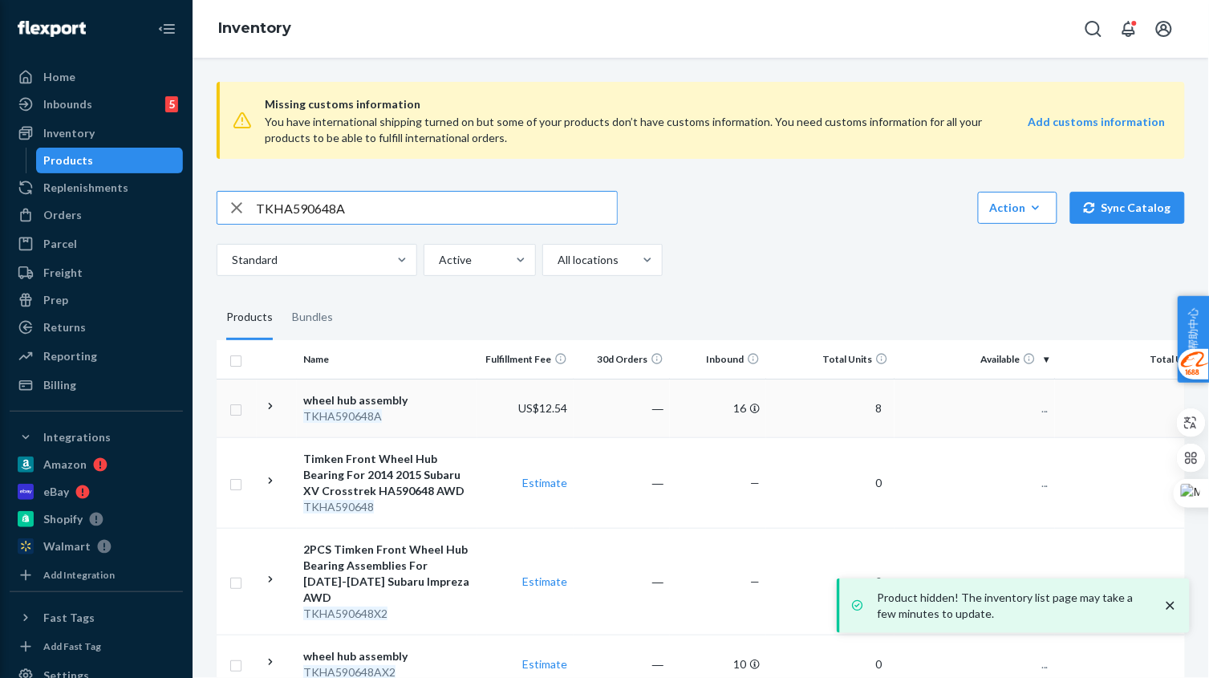
scroll to position [100, 0]
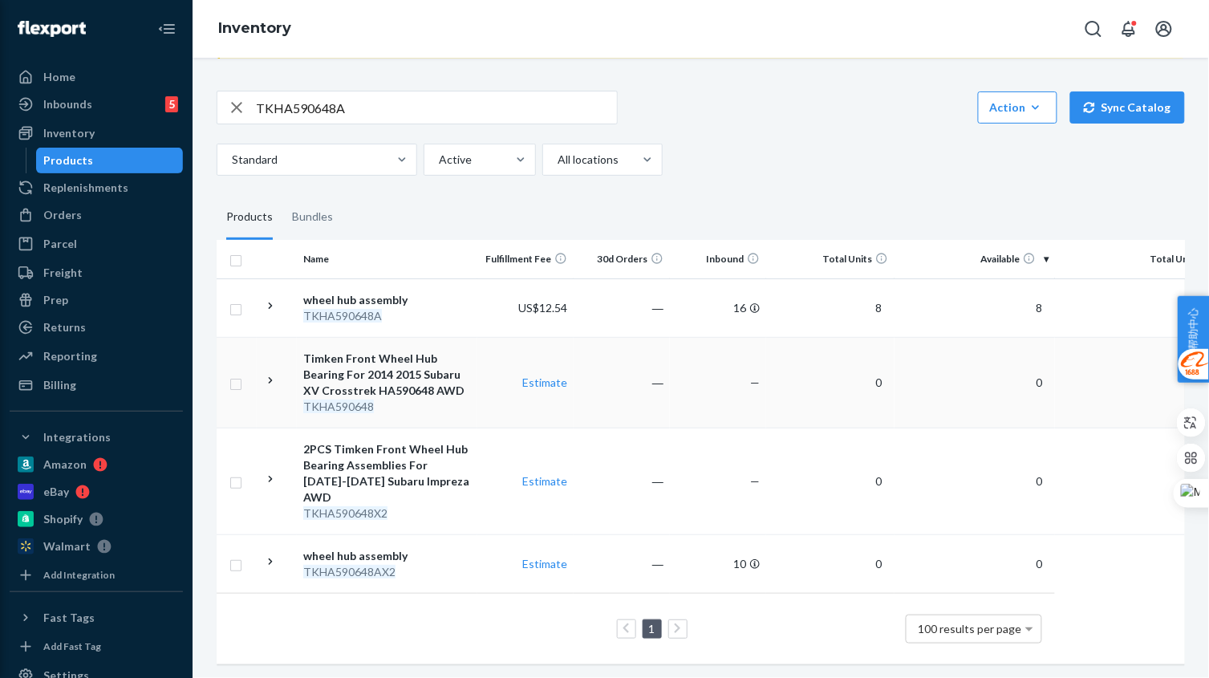
click at [452, 407] on div "TKHA590648" at bounding box center [387, 407] width 168 height 16
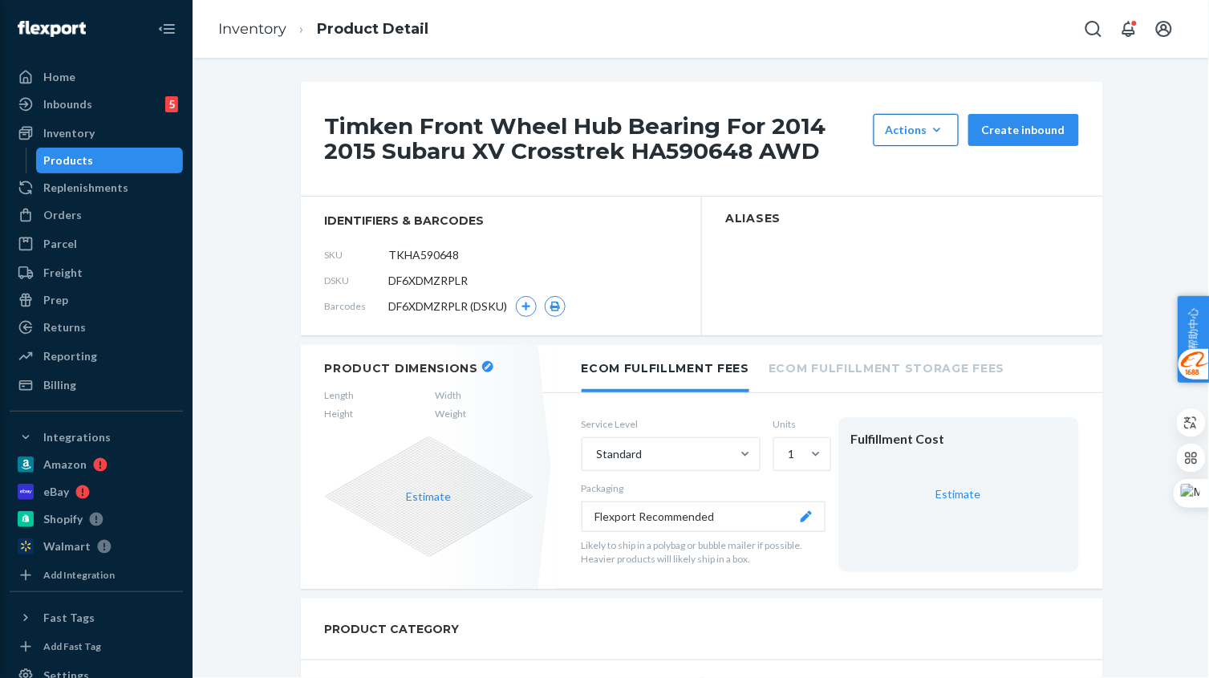
drag, startPoint x: 905, startPoint y: 133, endPoint x: 905, endPoint y: 144, distance: 10.5
click at [905, 132] on div "Actions" at bounding box center [915, 130] width 61 height 16
click at [906, 178] on button "Hide" at bounding box center [954, 169] width 154 height 34
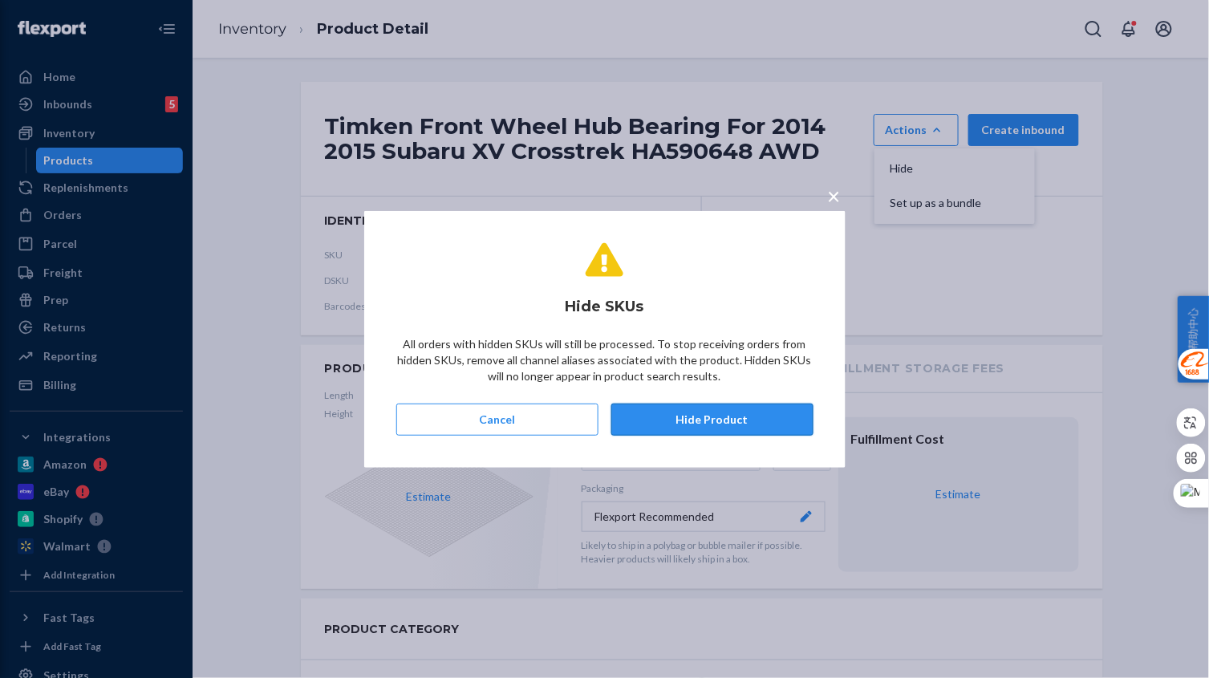
click at [771, 411] on button "Hide Product" at bounding box center [712, 419] width 202 height 32
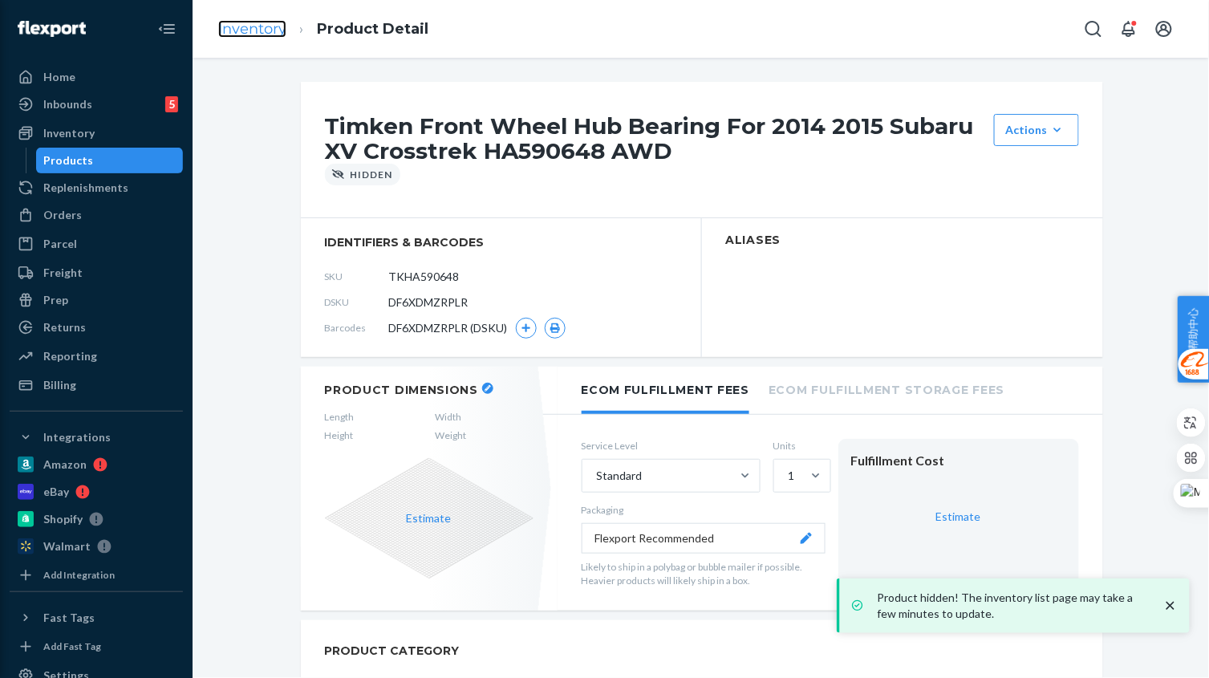
click at [259, 27] on link "Inventory" at bounding box center [252, 29] width 68 height 18
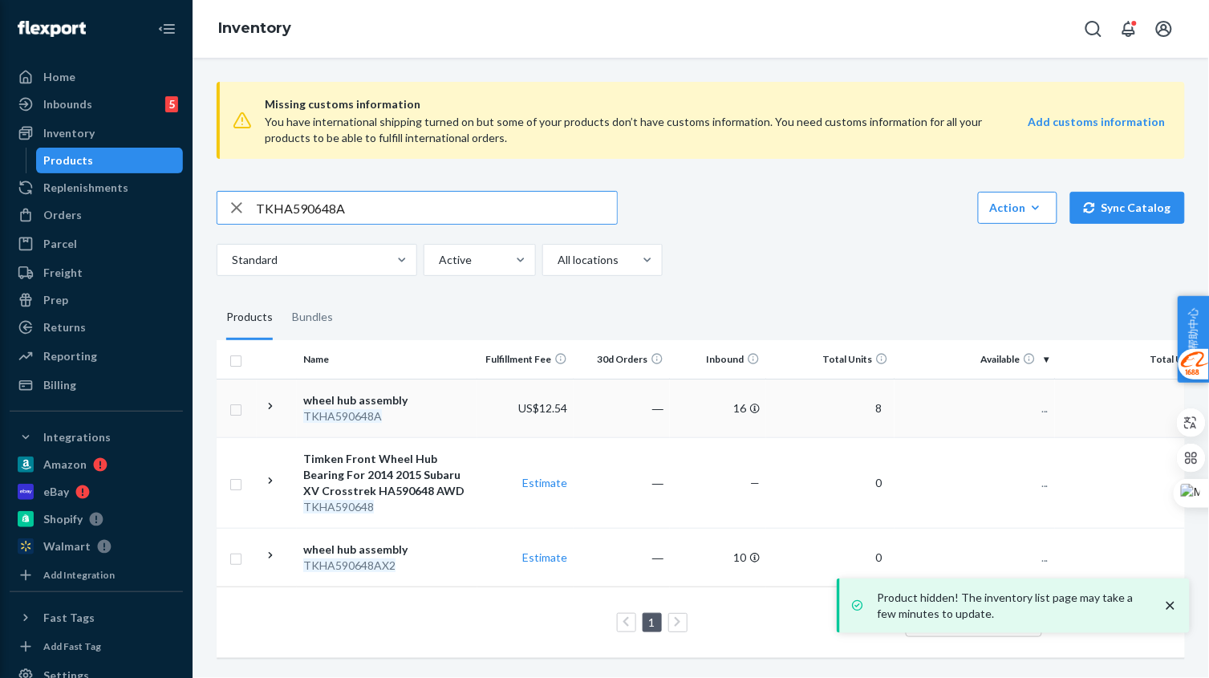
scroll to position [10, 0]
click at [379, 204] on input "TKHA590648A" at bounding box center [436, 208] width 361 height 32
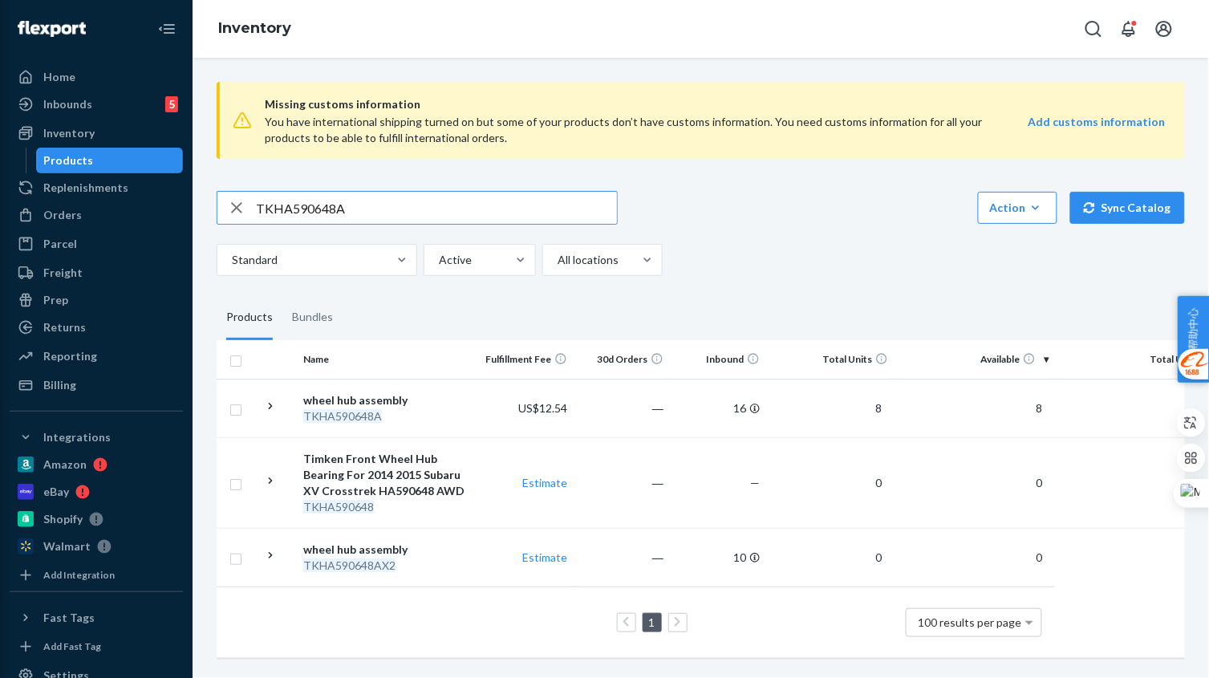
click at [379, 204] on input "TKHA590648A" at bounding box center [436, 208] width 361 height 32
click at [711, 216] on div "TKHA590648A Action Create product Create bundle Bulk create products Bulk updat…" at bounding box center [701, 233] width 968 height 85
drag, startPoint x: 379, startPoint y: 189, endPoint x: 114, endPoint y: 195, distance: 264.7
click at [84, 186] on div "Home Inbounds 5 Shipping Plans Problems 5 Inventory Products Replenishments Ord…" at bounding box center [604, 339] width 1209 height 678
paste input "SP500301"
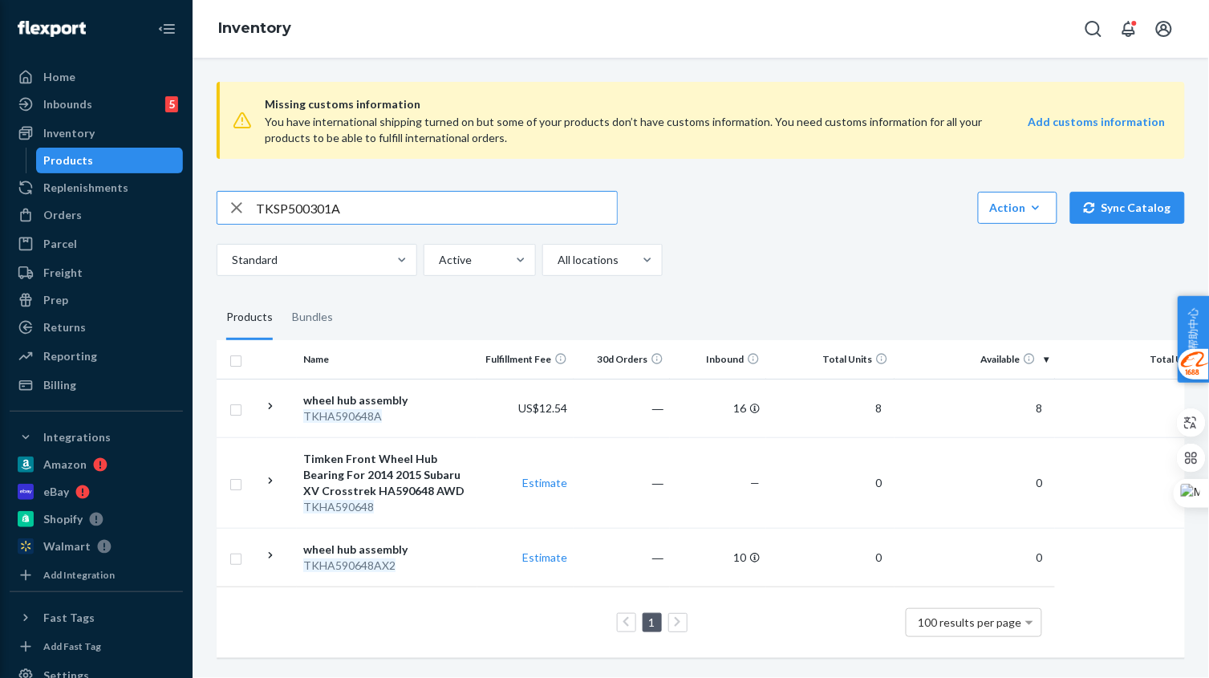
type input "TKSP500301A"
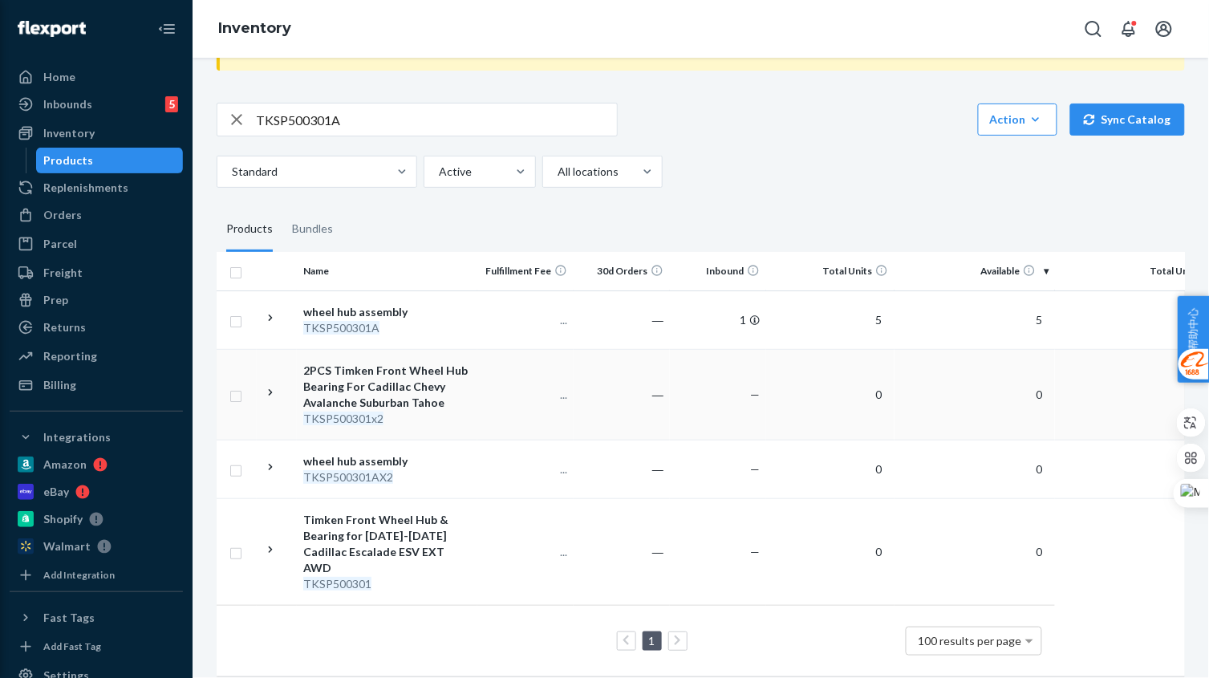
scroll to position [100, 0]
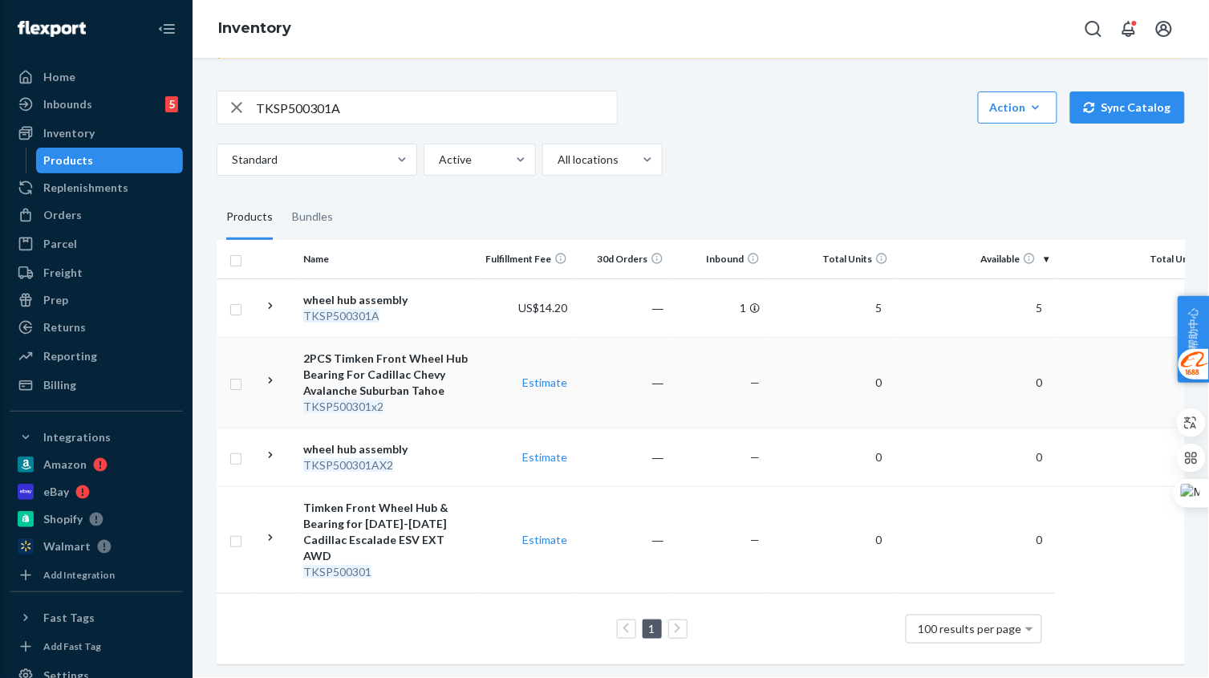
click at [463, 411] on div "TKSP500301x2" at bounding box center [387, 407] width 168 height 16
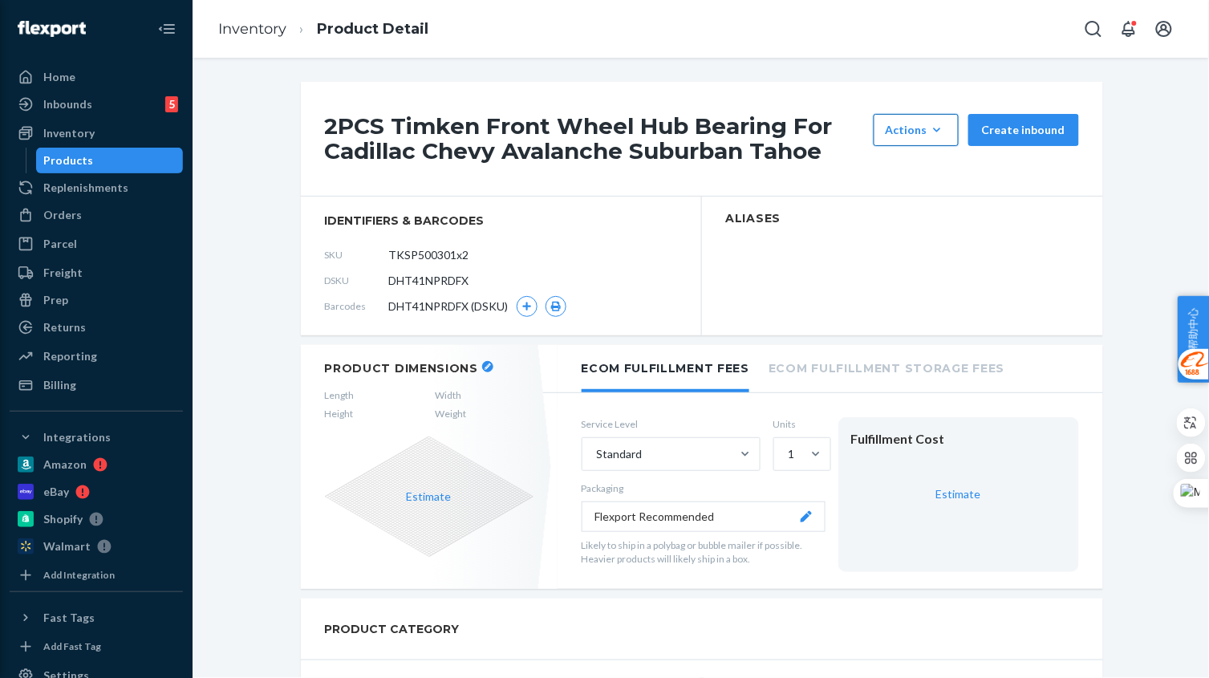
click at [918, 128] on div "Actions" at bounding box center [915, 130] width 61 height 16
click at [915, 163] on span "Hide" at bounding box center [939, 168] width 99 height 11
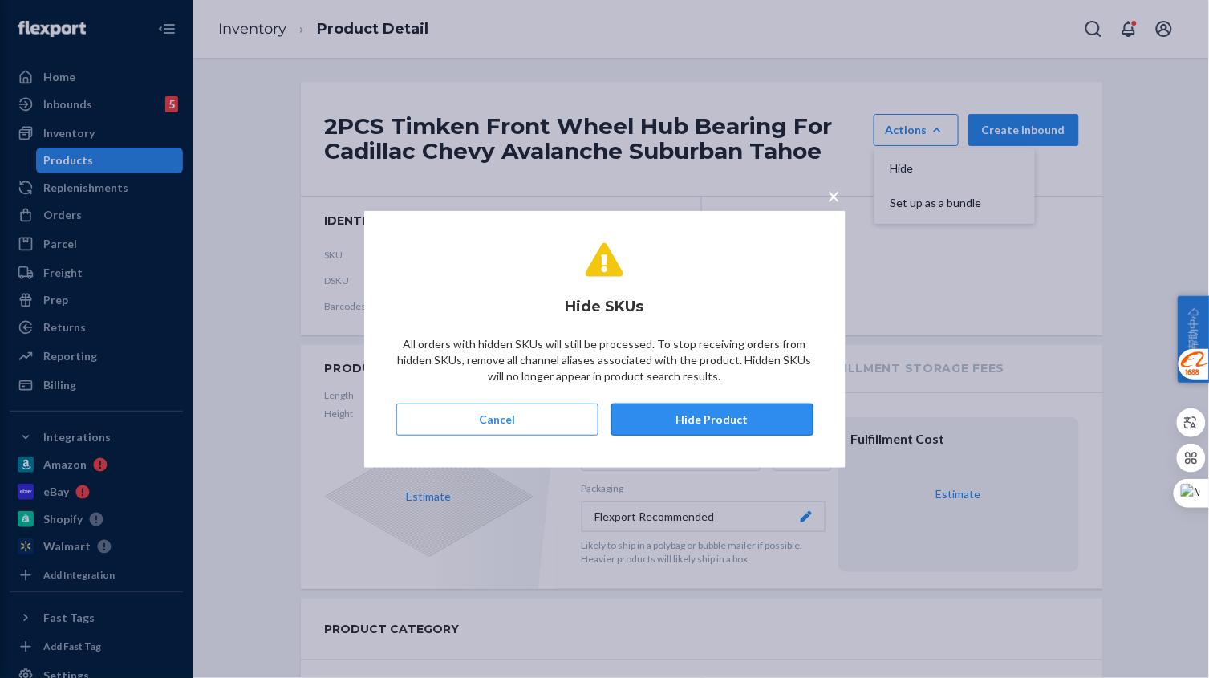
click at [750, 421] on button "Hide Product" at bounding box center [712, 419] width 202 height 32
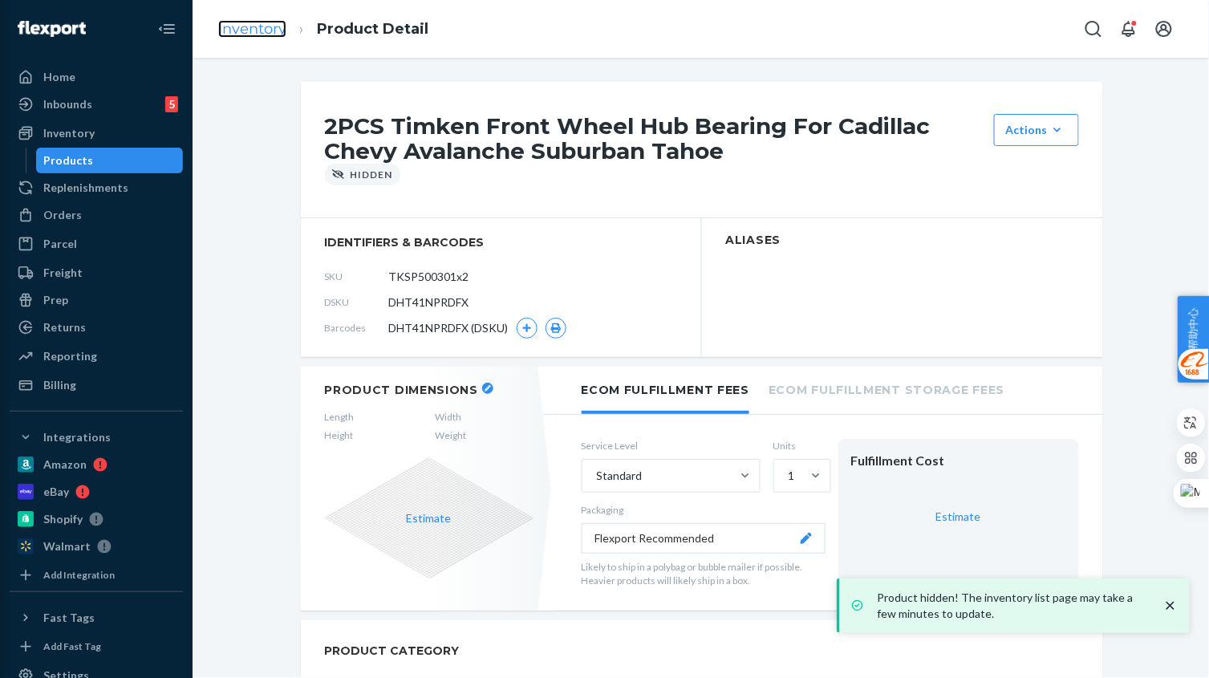
click at [268, 26] on link "Inventory" at bounding box center [252, 29] width 68 height 18
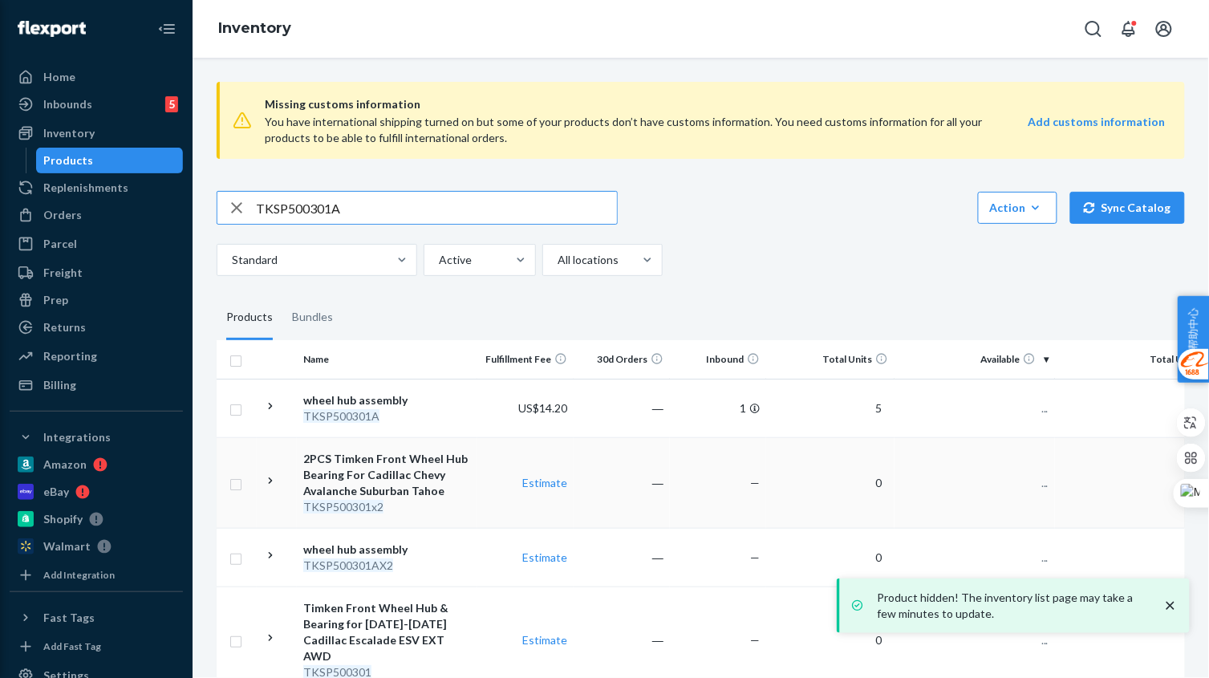
scroll to position [100, 0]
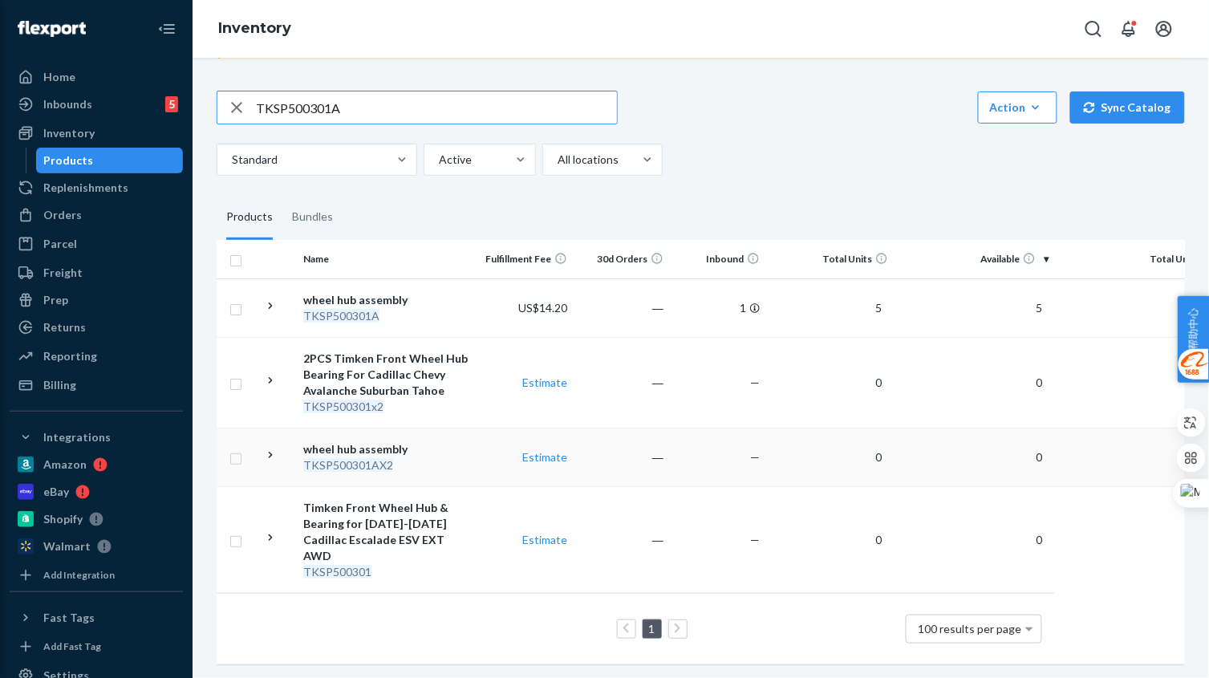
click at [431, 476] on td "wheel hub assembly TKSP500301AX2" at bounding box center [387, 456] width 180 height 59
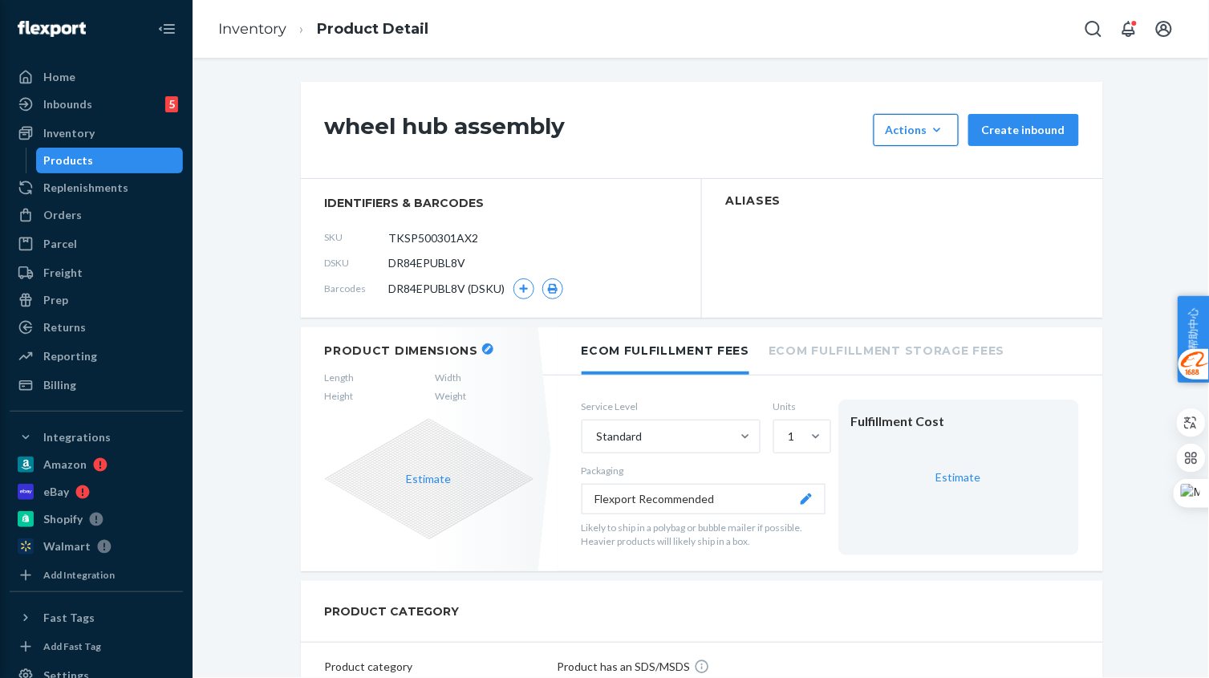
click at [929, 130] on icon "button" at bounding box center [937, 130] width 16 height 16
click at [916, 161] on button "Hide" at bounding box center [954, 169] width 154 height 34
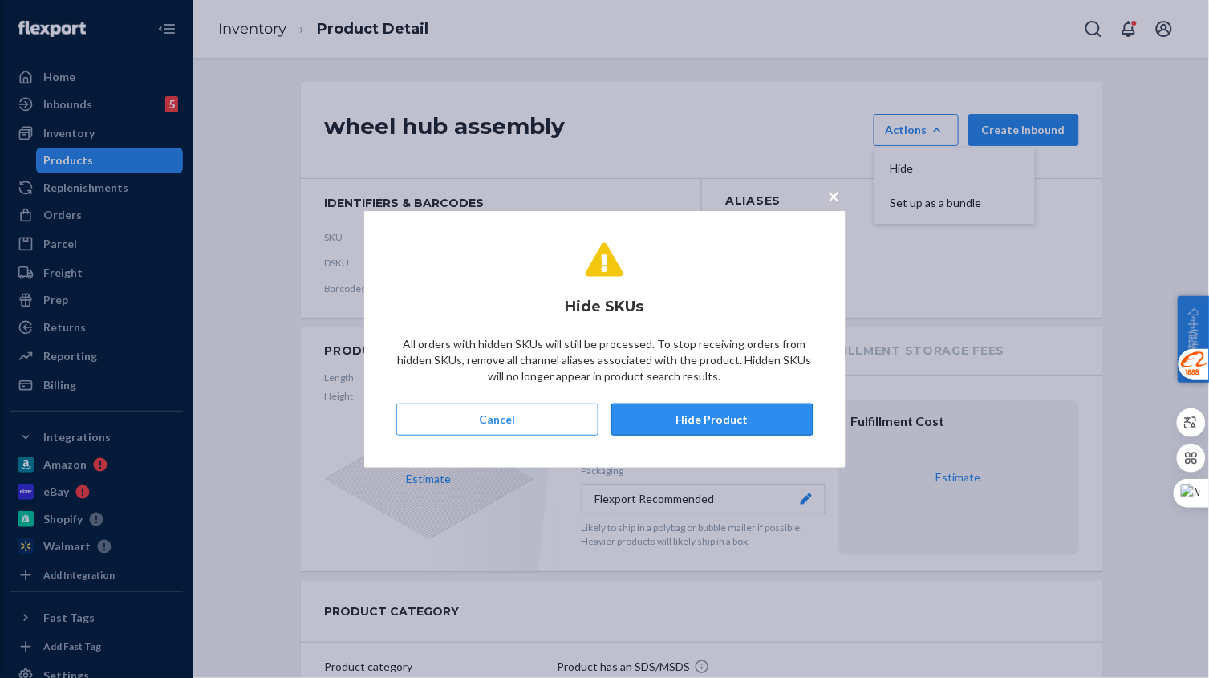
click at [723, 414] on button "Hide Product" at bounding box center [712, 419] width 202 height 32
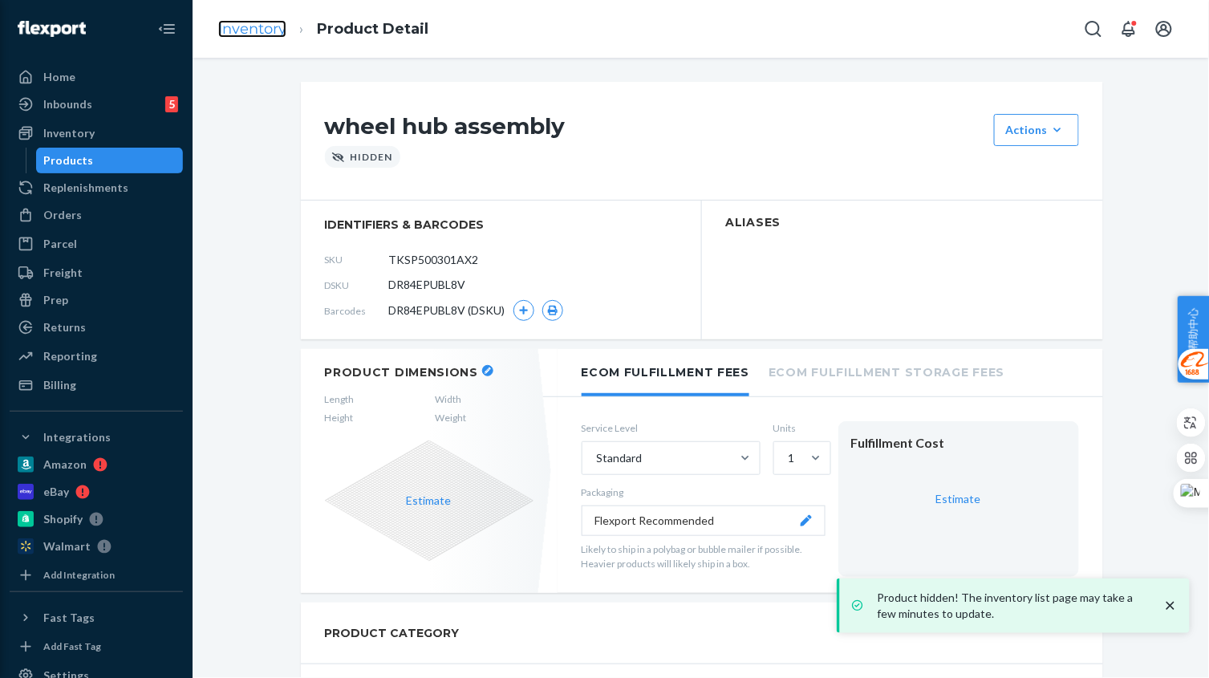
click at [254, 26] on link "Inventory" at bounding box center [252, 29] width 68 height 18
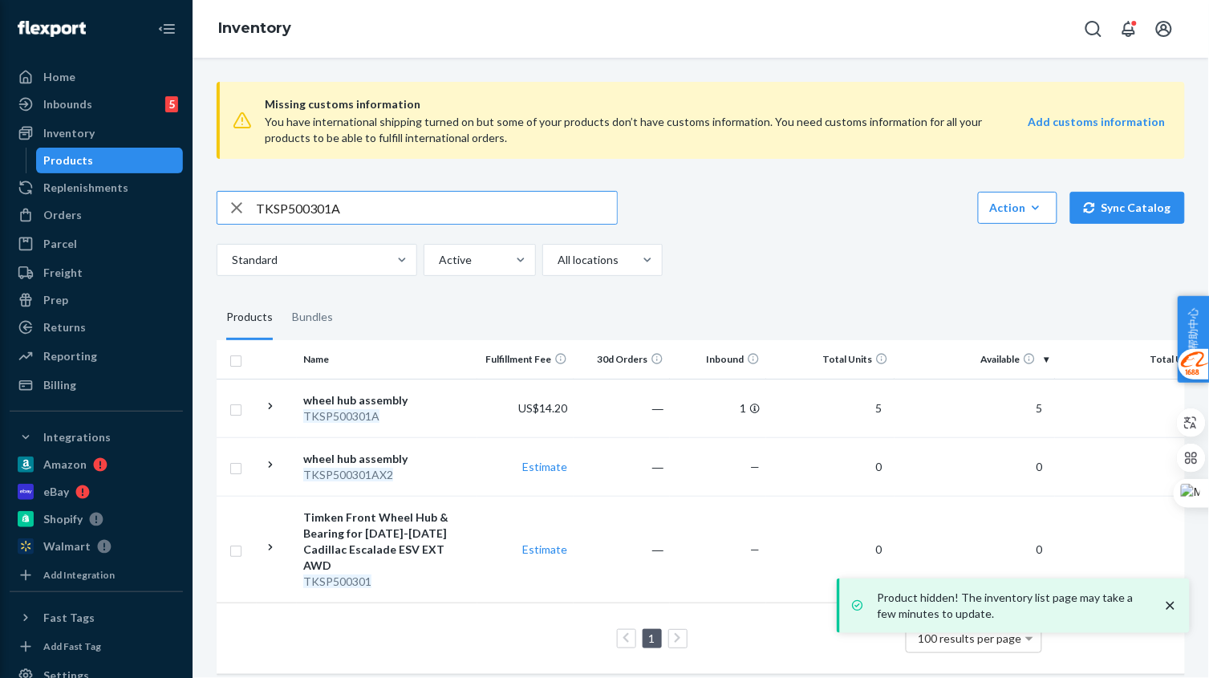
drag, startPoint x: 400, startPoint y: 204, endPoint x: 204, endPoint y: 196, distance: 196.6
click at [188, 193] on div "Home Inbounds 5 Shipping Plans Problems 5 Inventory Products Replenishments Ord…" at bounding box center [604, 339] width 1209 height 678
paste input "RB515054"
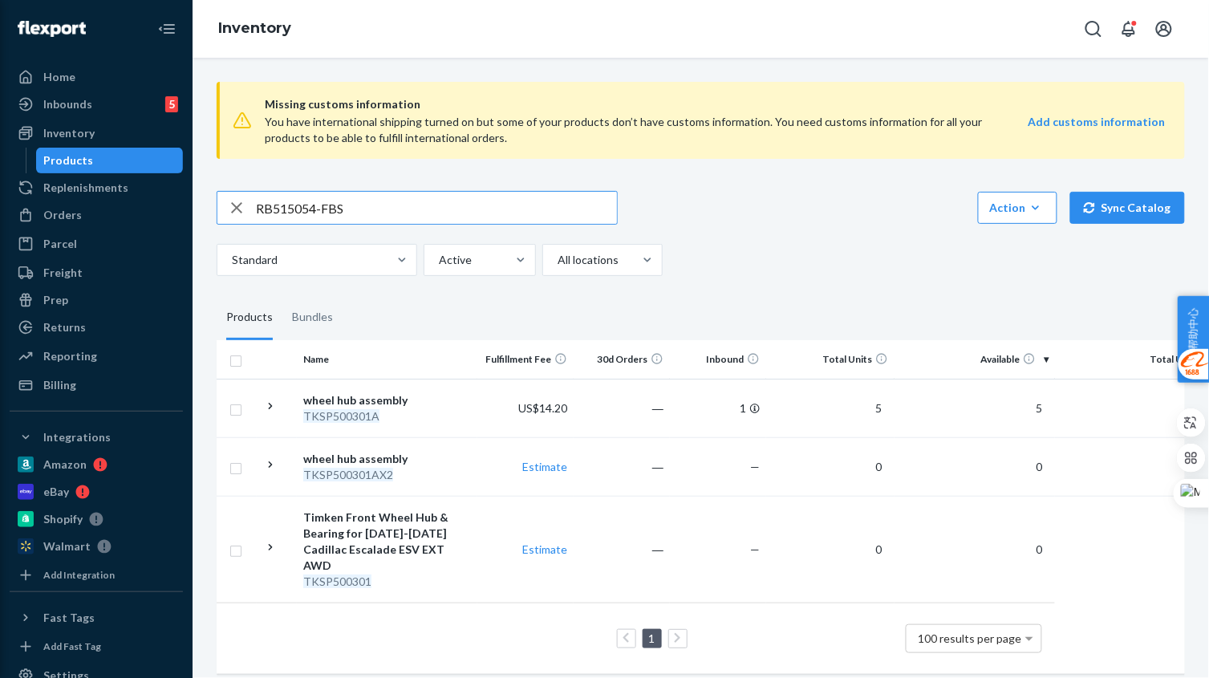
type input "RB515054-FBS"
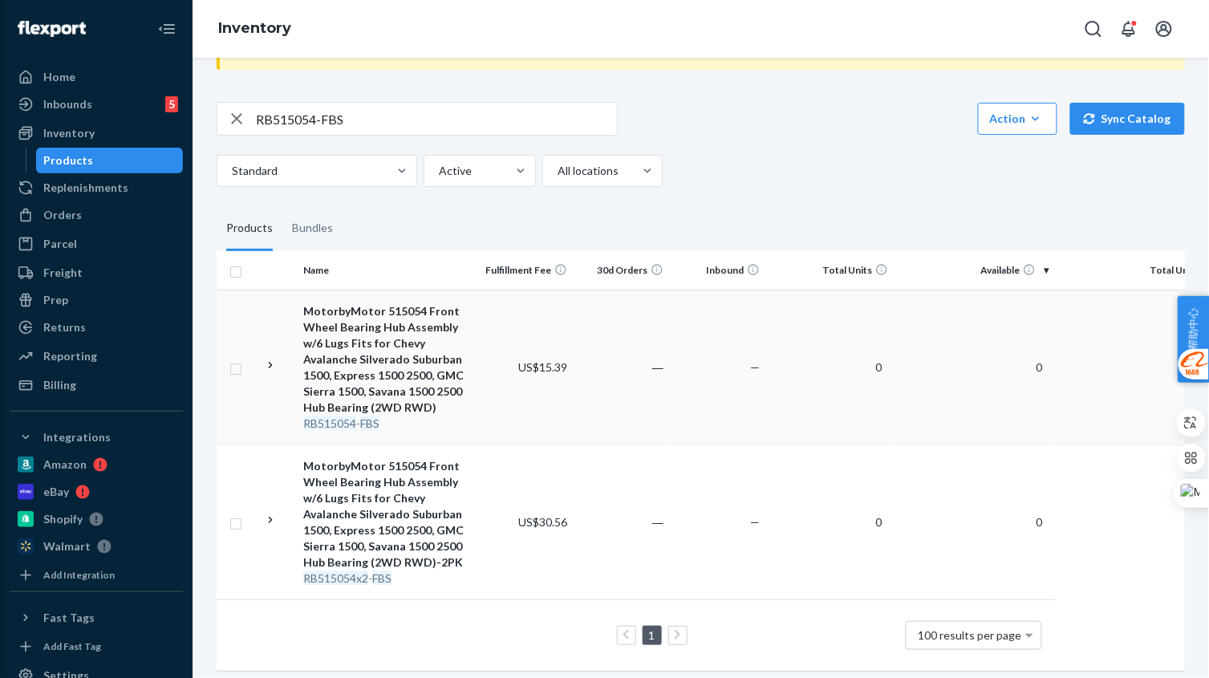
scroll to position [100, 0]
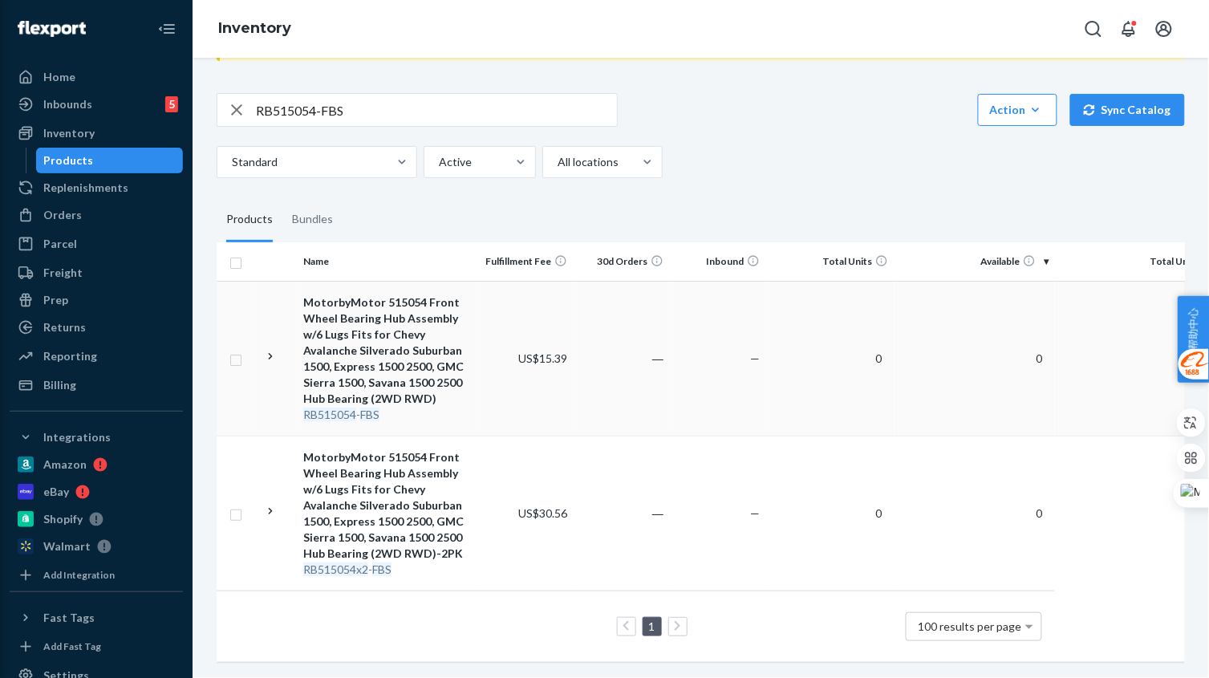
click at [468, 411] on div "RB515054 - FBS" at bounding box center [387, 415] width 168 height 16
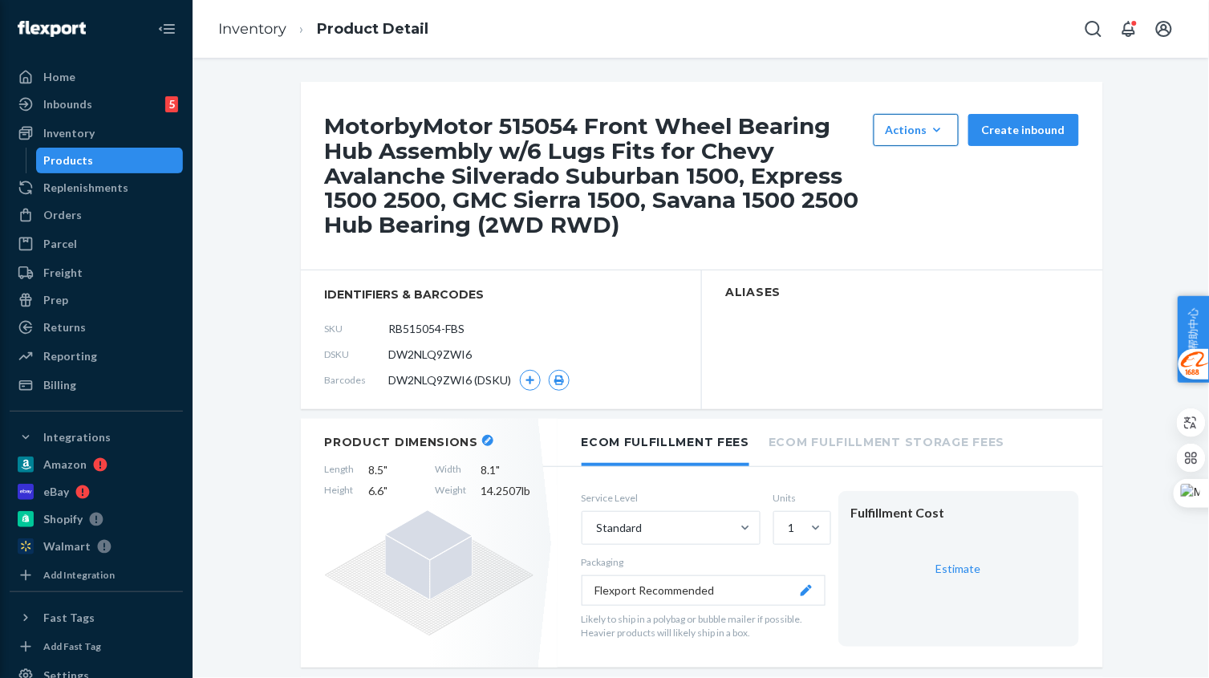
click at [921, 128] on div "Actions" at bounding box center [915, 130] width 61 height 16
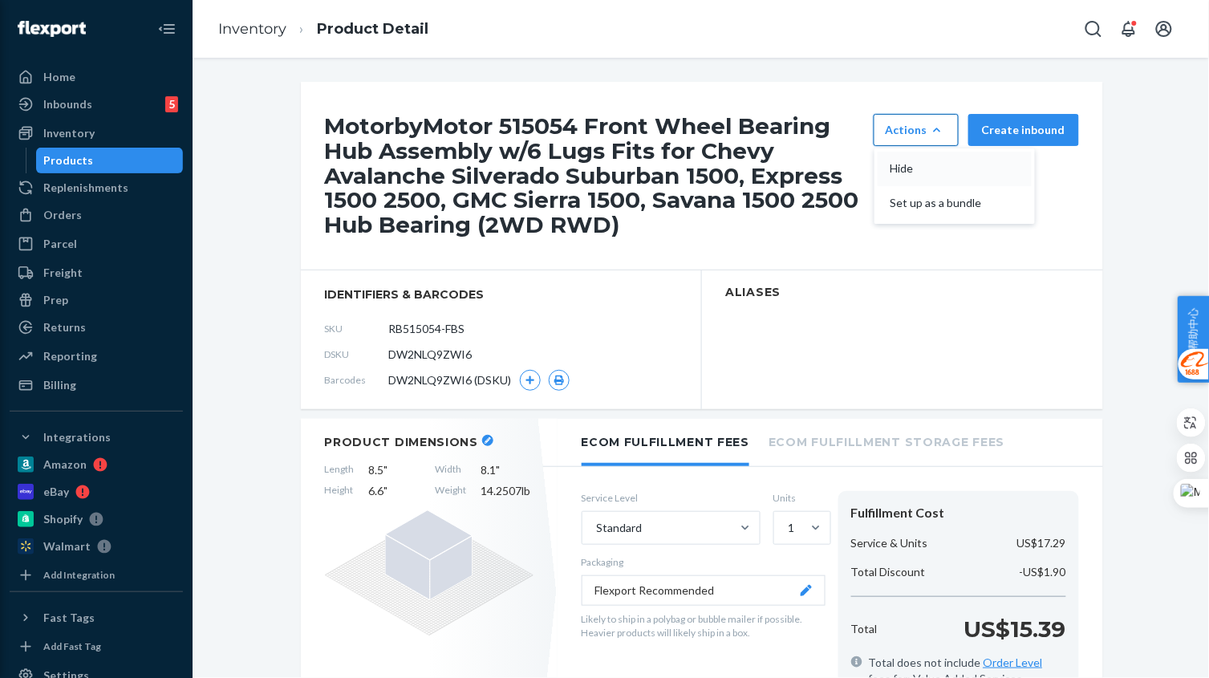
click at [917, 164] on span "Hide" at bounding box center [939, 168] width 99 height 11
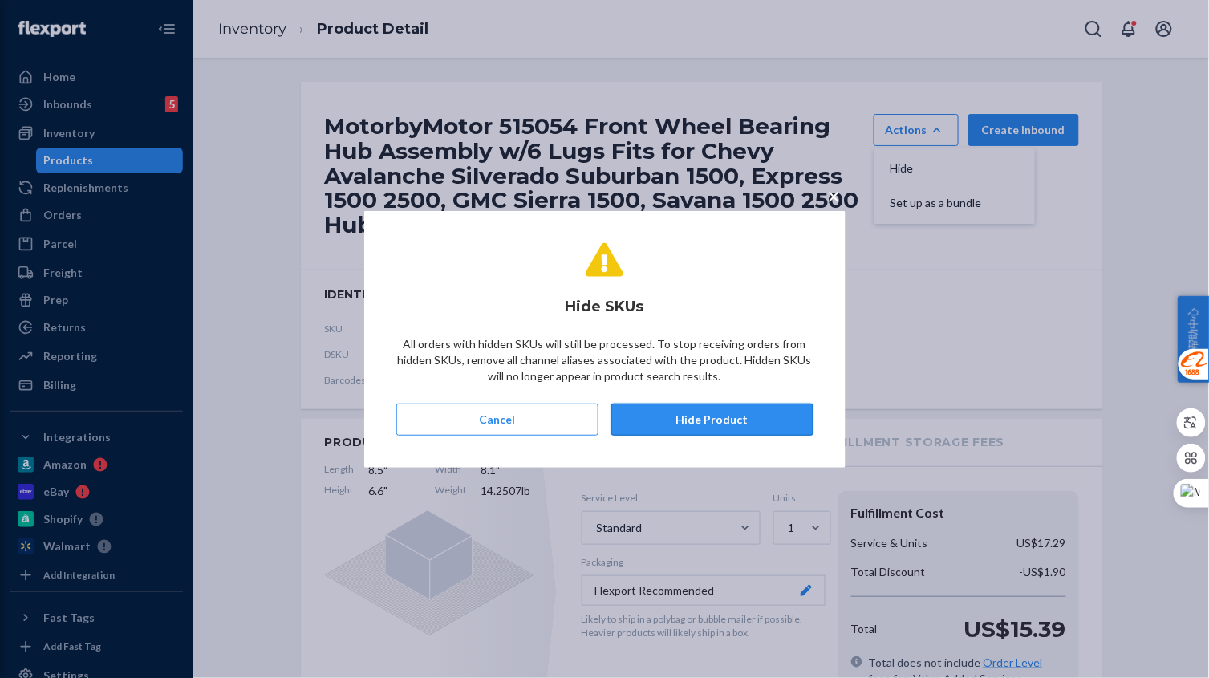
click at [744, 413] on button "Hide Product" at bounding box center [712, 419] width 202 height 32
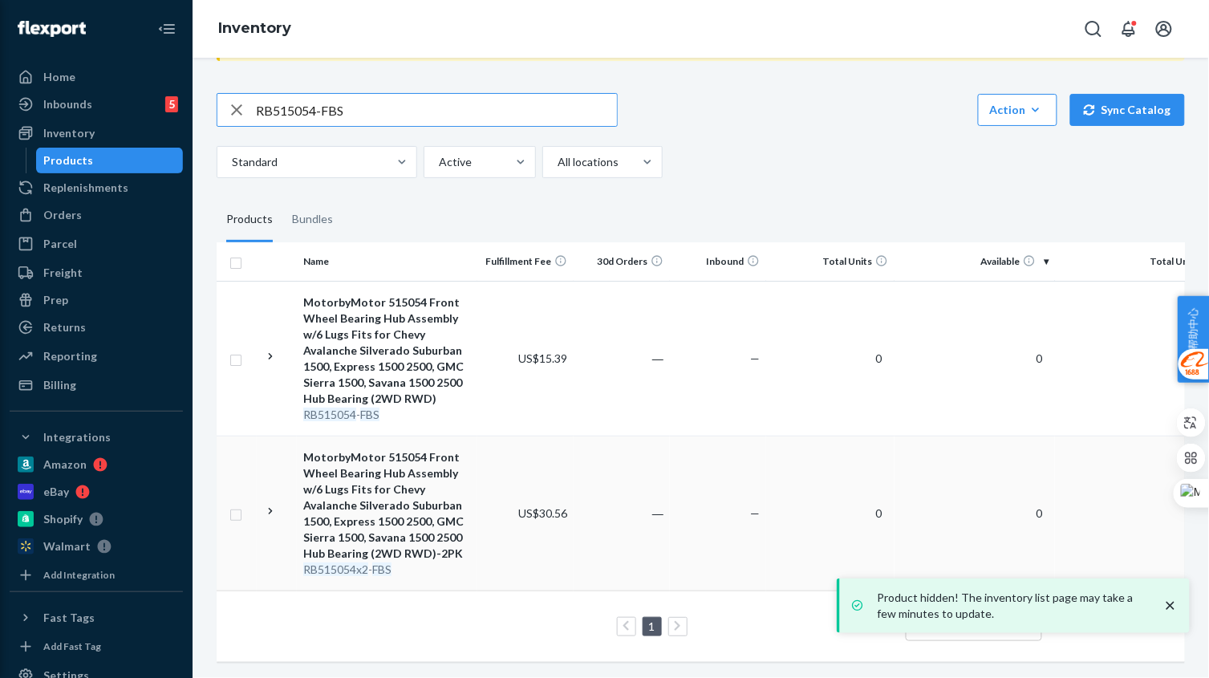
scroll to position [111, 0]
click at [490, 545] on td "US$30.56" at bounding box center [525, 512] width 96 height 155
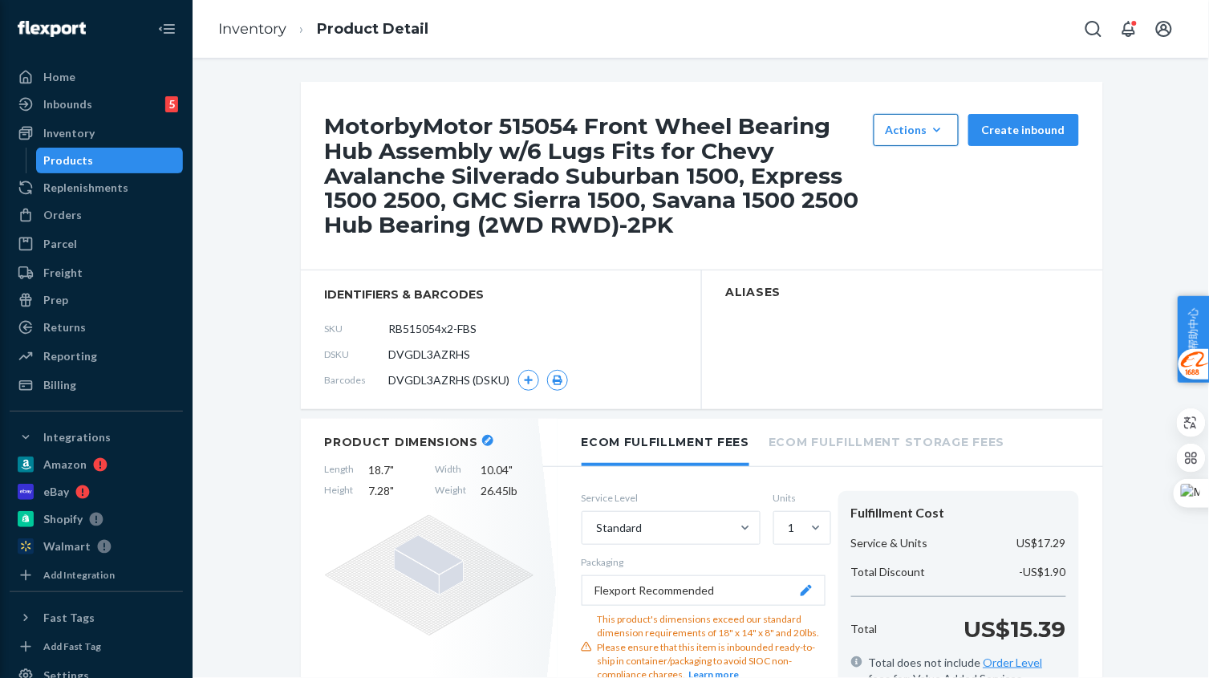
click at [914, 128] on div "Actions" at bounding box center [915, 130] width 61 height 16
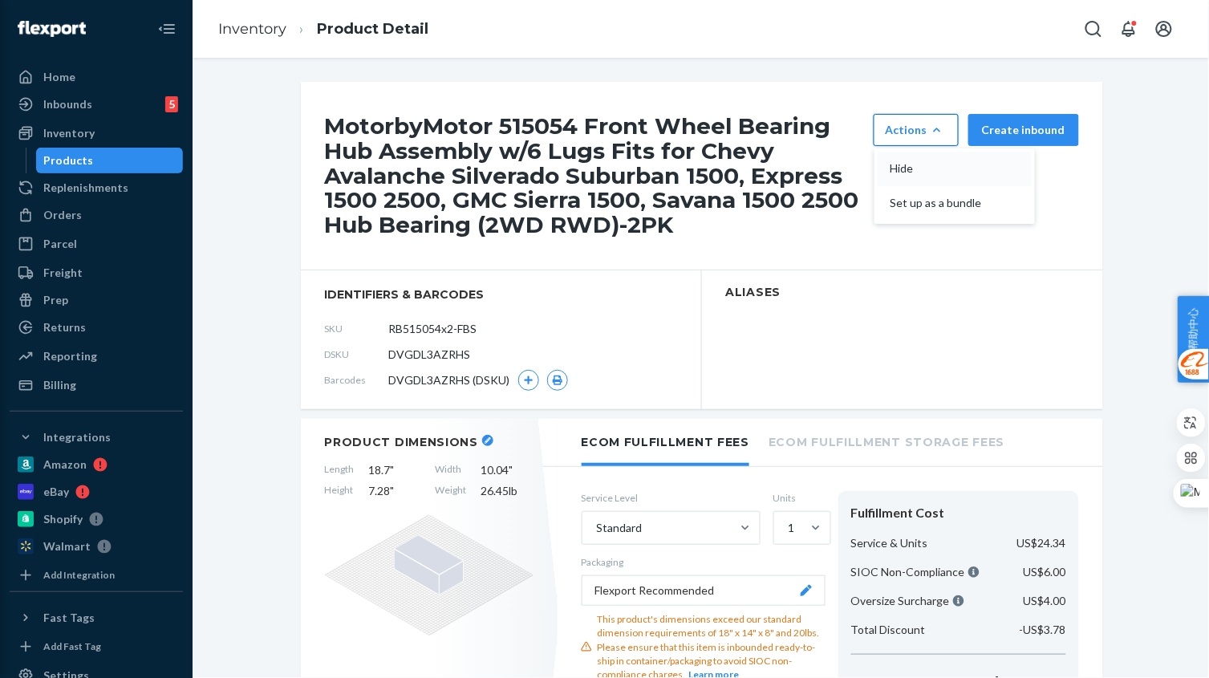
click at [908, 166] on span "Hide" at bounding box center [939, 168] width 99 height 11
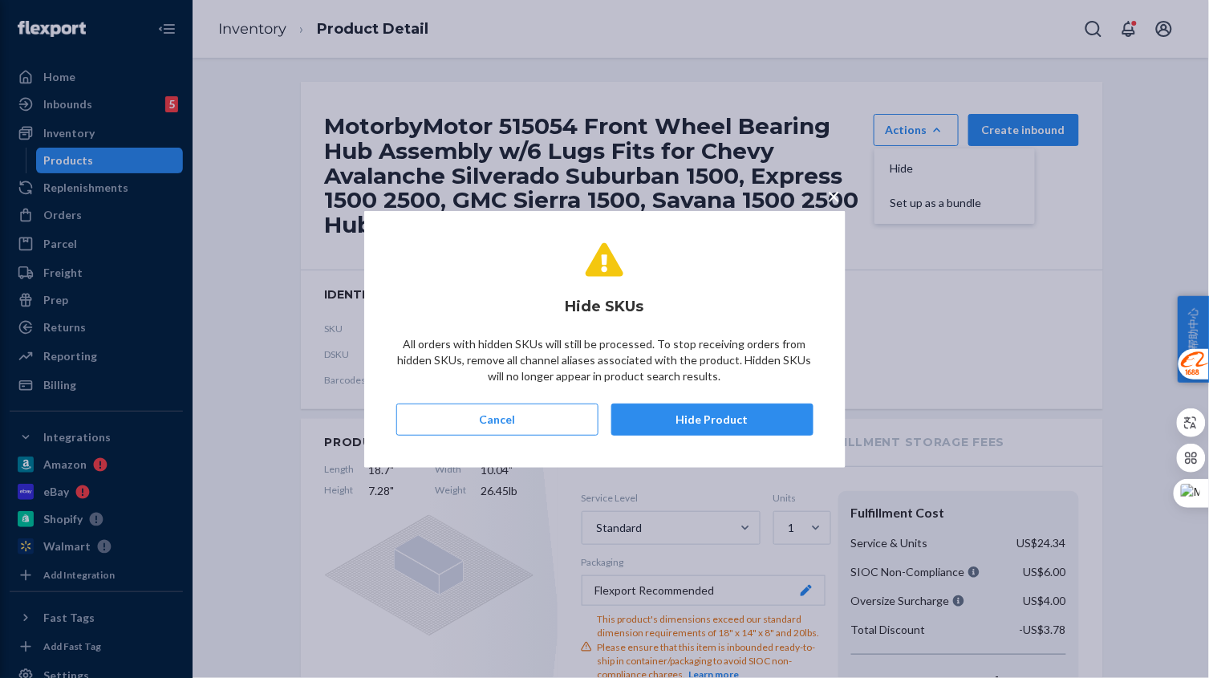
click at [689, 419] on button "Hide Product" at bounding box center [712, 419] width 202 height 32
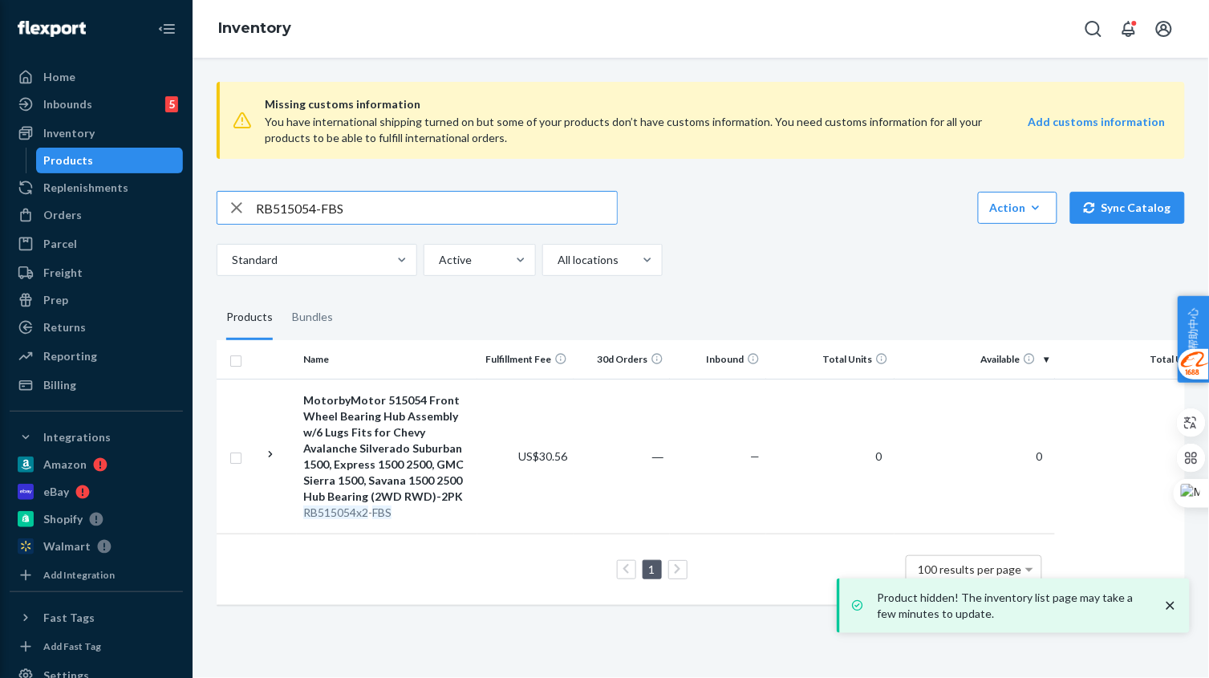
click at [411, 199] on input "RB515054-FBS" at bounding box center [436, 208] width 361 height 32
paste input "169"
type input "RB515169"
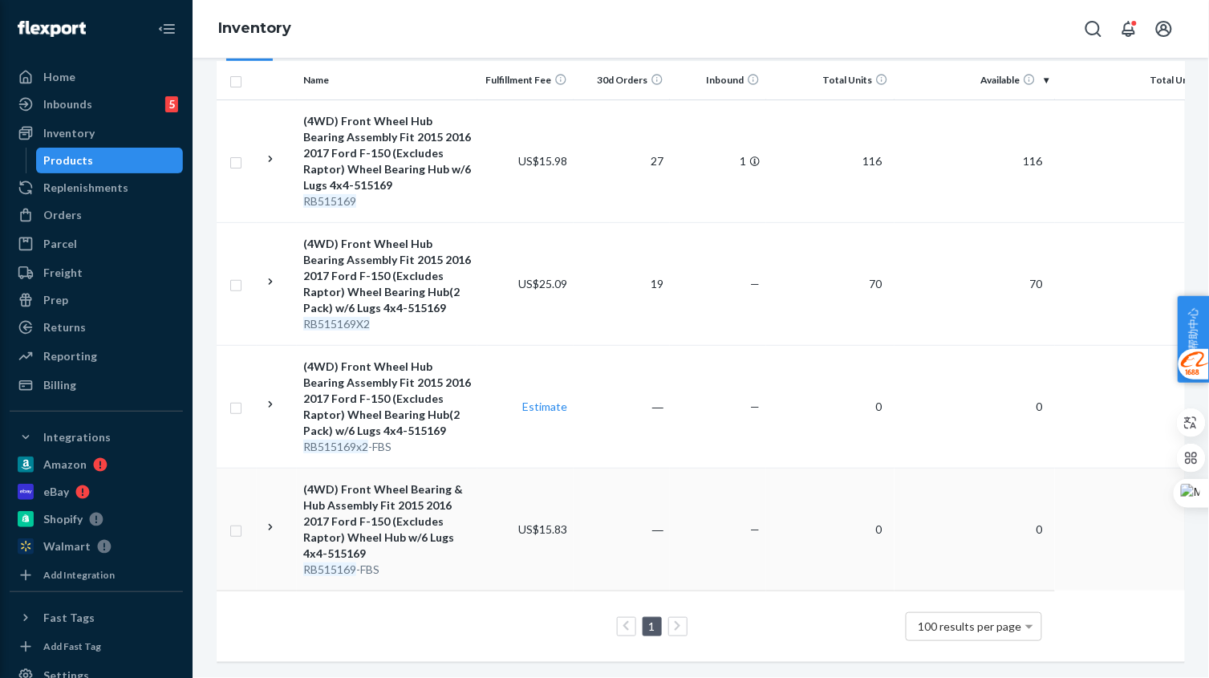
scroll to position [293, 0]
click at [469, 541] on div "(4WD) Front Wheel Bearing & Hub Assembly Fit 2015 2016 2017 Ford F-150 (Exclude…" at bounding box center [387, 521] width 168 height 80
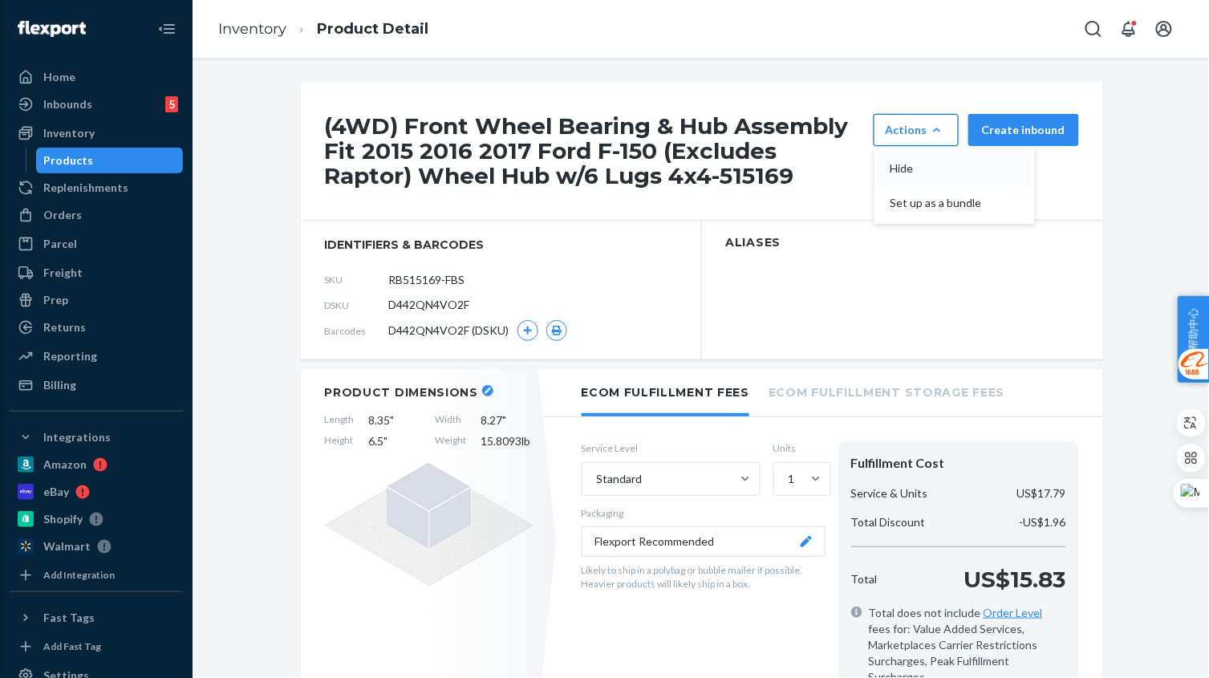
click at [924, 162] on button "Hide" at bounding box center [954, 169] width 154 height 34
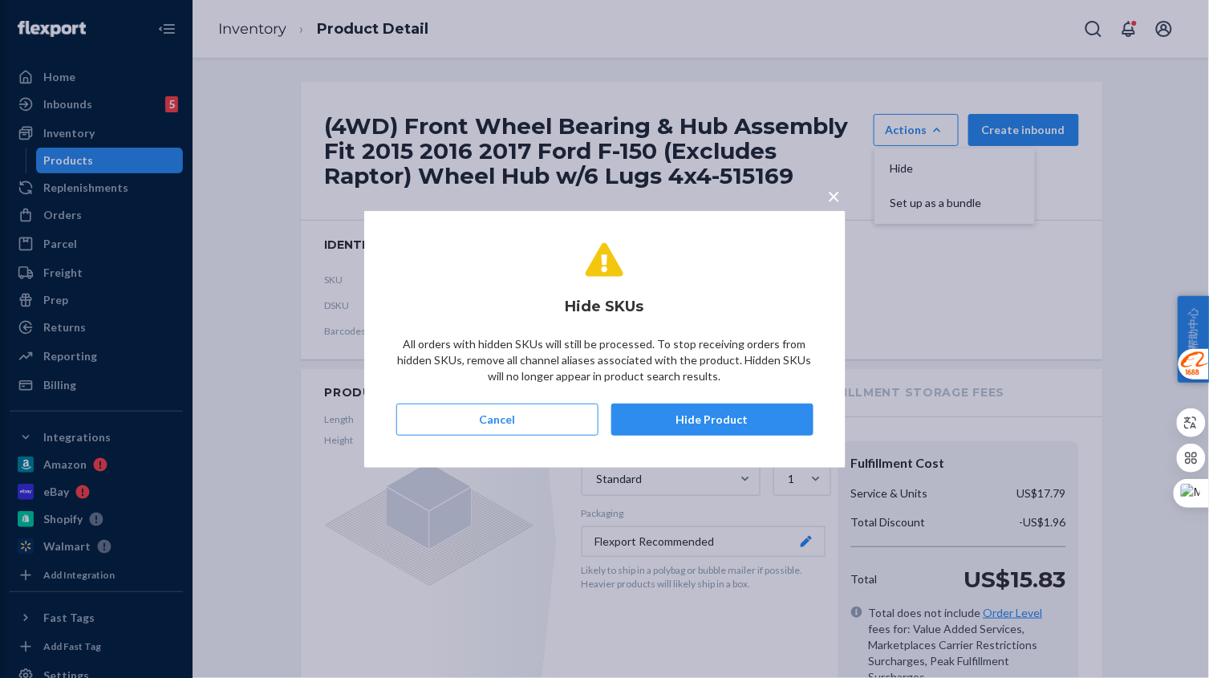
drag, startPoint x: 733, startPoint y: 421, endPoint x: 701, endPoint y: 396, distance: 40.6
click at [733, 421] on button "Hide Product" at bounding box center [712, 419] width 202 height 32
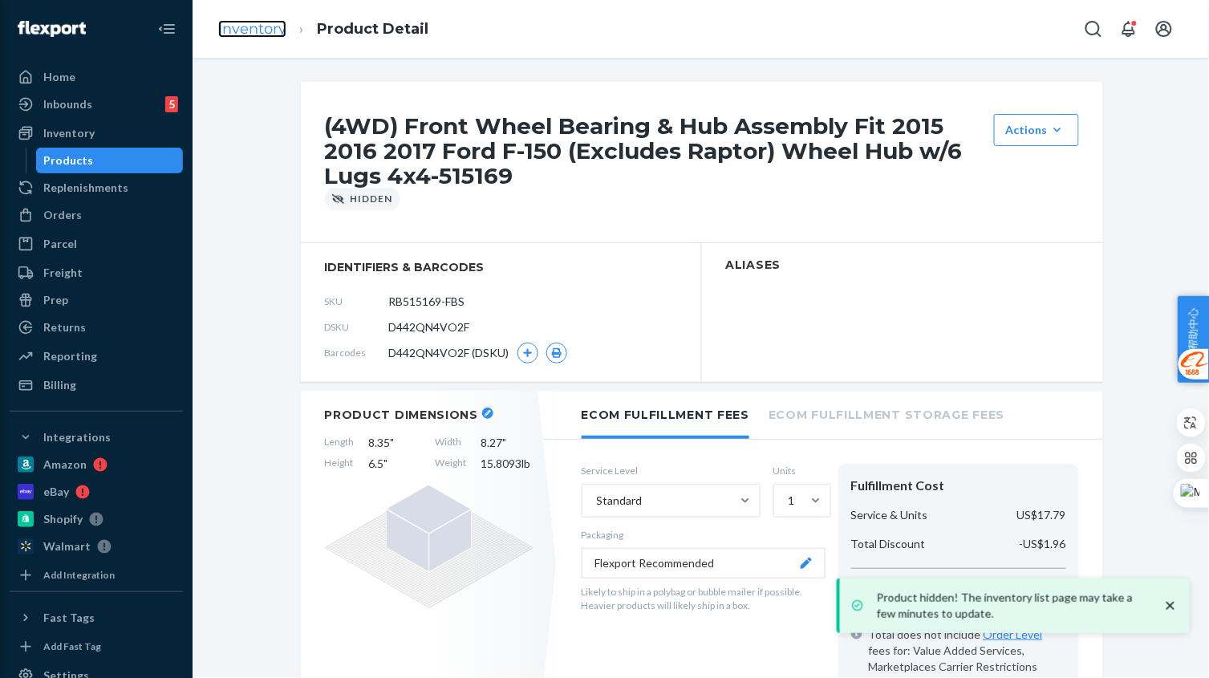
click at [265, 30] on link "Inventory" at bounding box center [252, 29] width 68 height 18
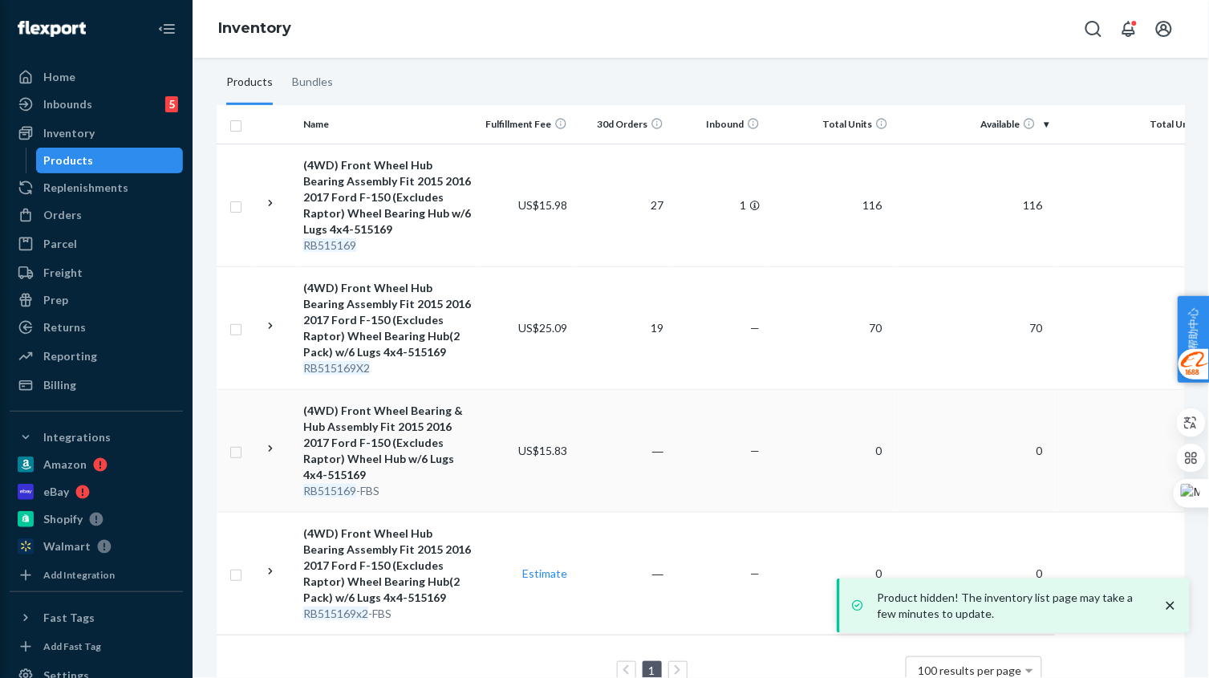
scroll to position [293, 0]
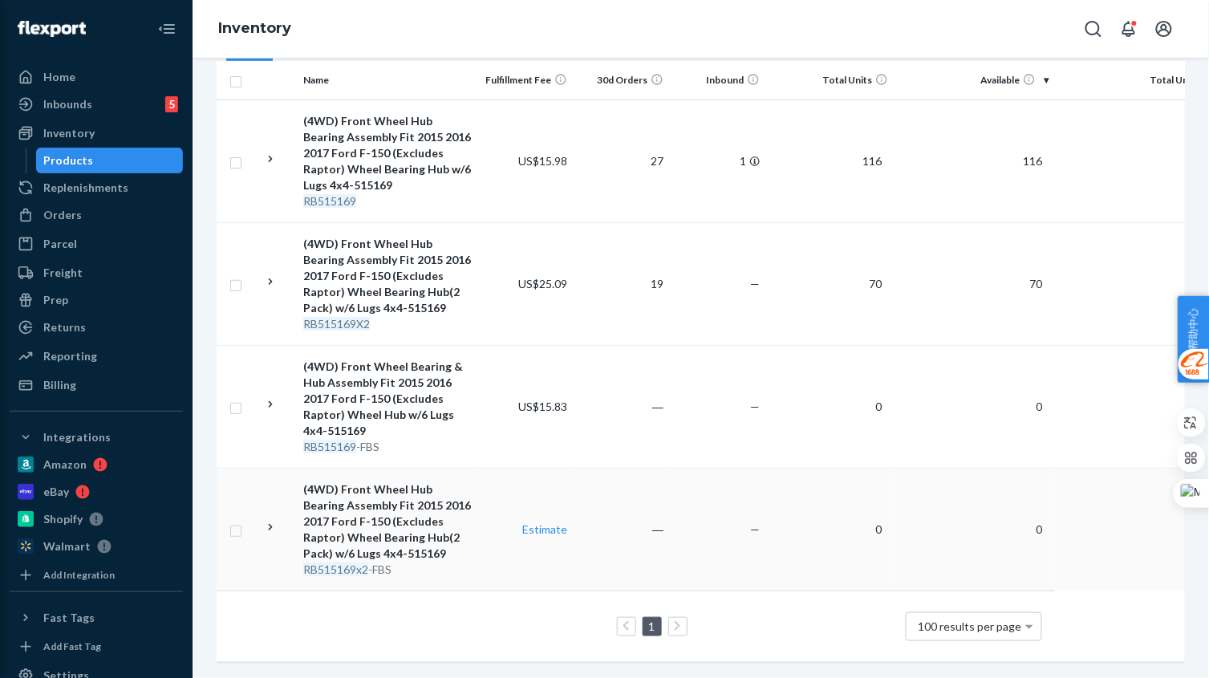
click at [477, 558] on td "Estimate" at bounding box center [525, 529] width 96 height 123
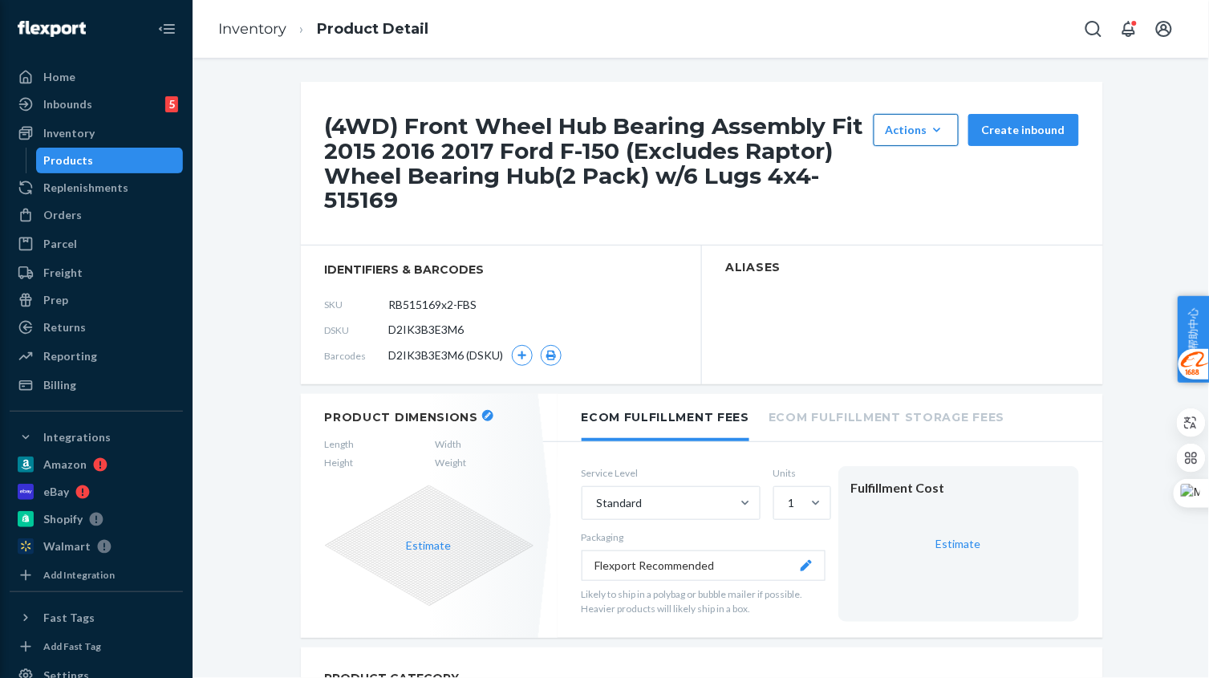
click at [919, 130] on div "Actions" at bounding box center [915, 130] width 61 height 16
click at [905, 172] on span "Hide" at bounding box center [939, 168] width 99 height 11
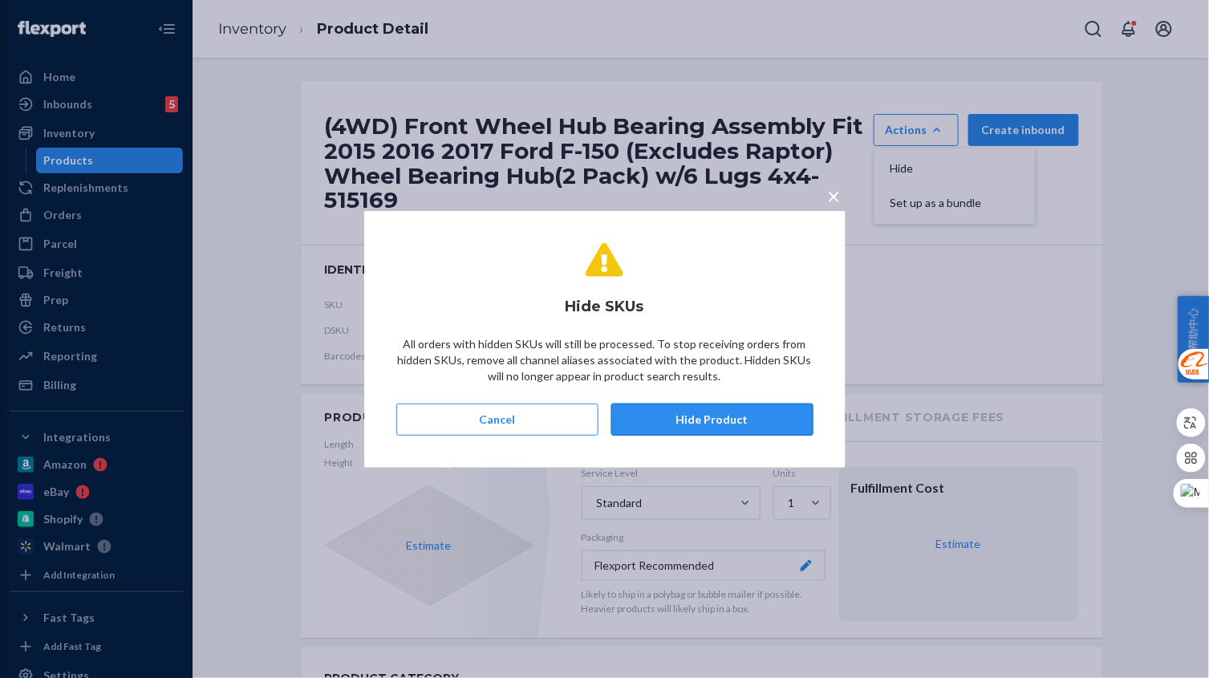
click at [732, 416] on button "Hide Product" at bounding box center [712, 419] width 202 height 32
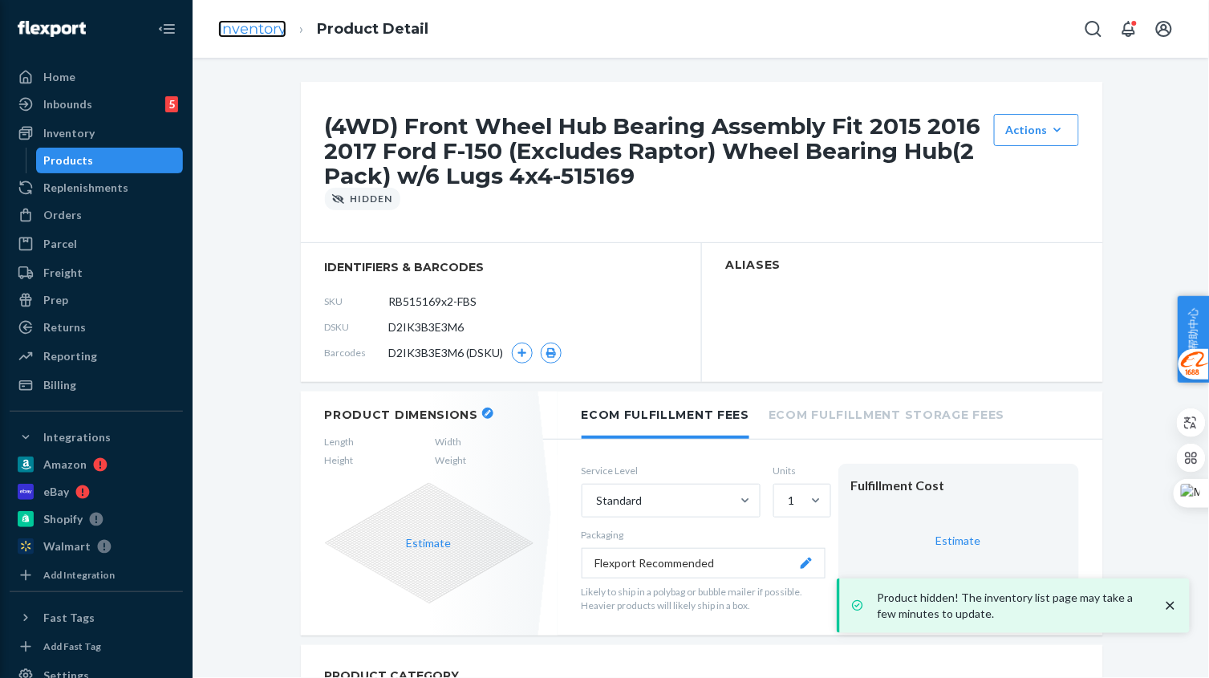
click at [255, 32] on link "Inventory" at bounding box center [252, 29] width 68 height 18
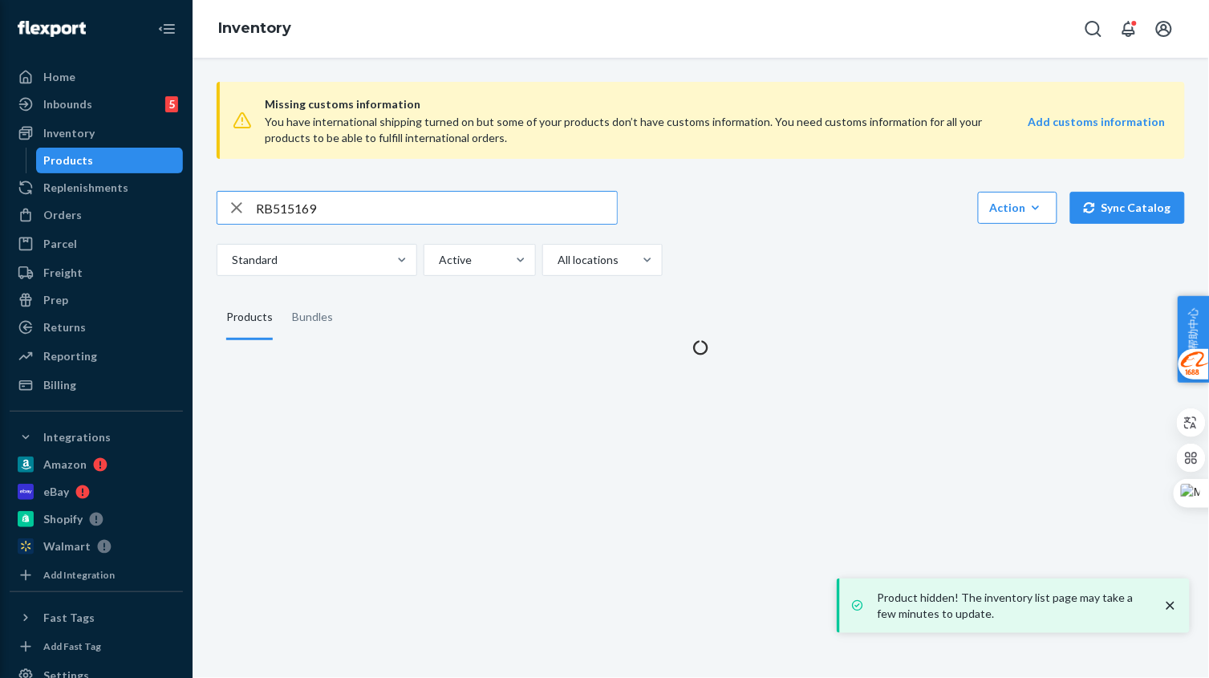
click at [346, 207] on input "RB515169" at bounding box center [436, 208] width 361 height 32
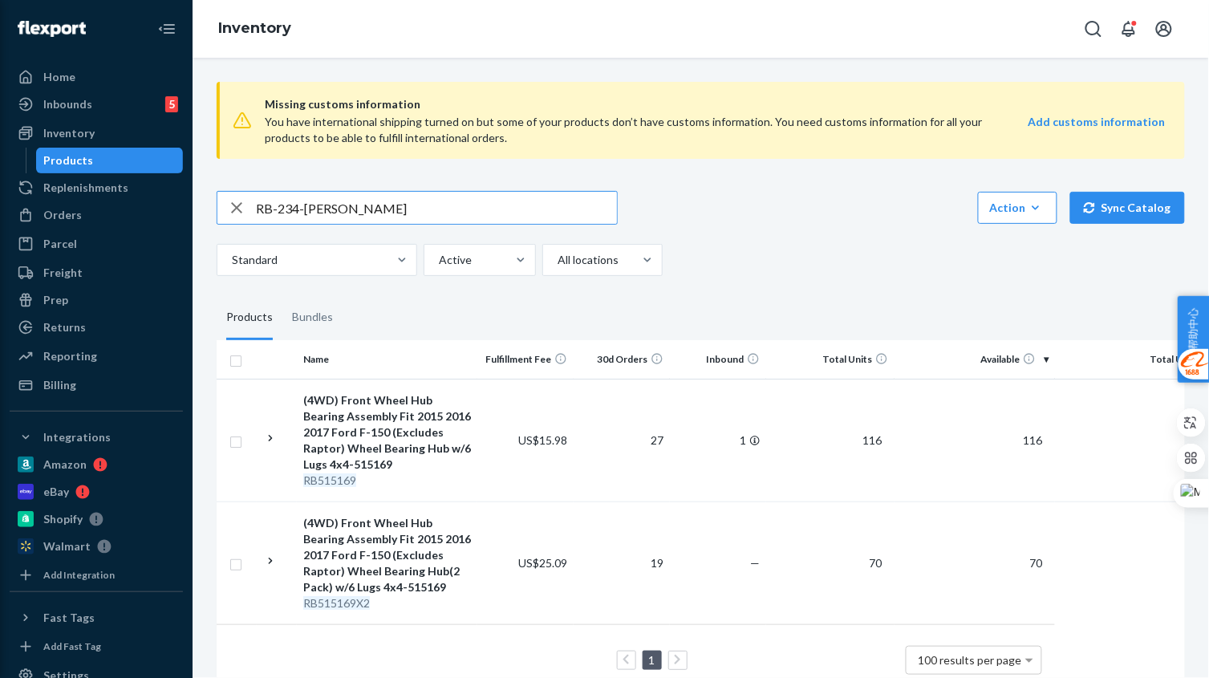
type input "RB-234-[PERSON_NAME]"
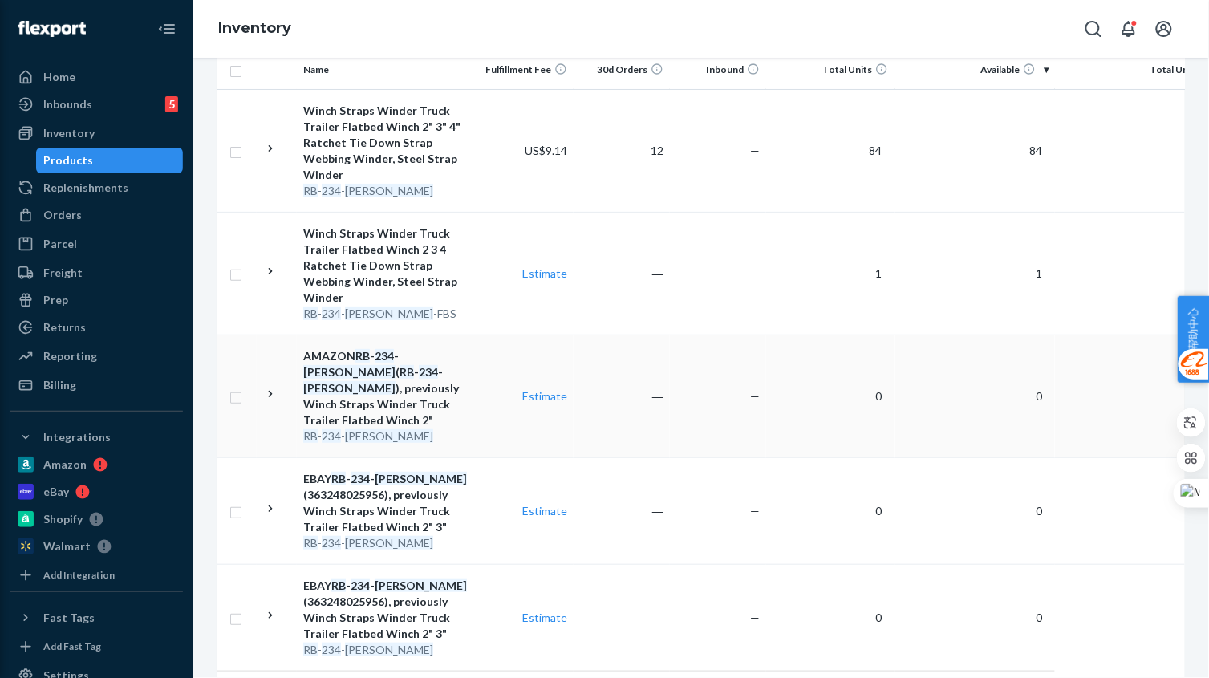
scroll to position [300, 0]
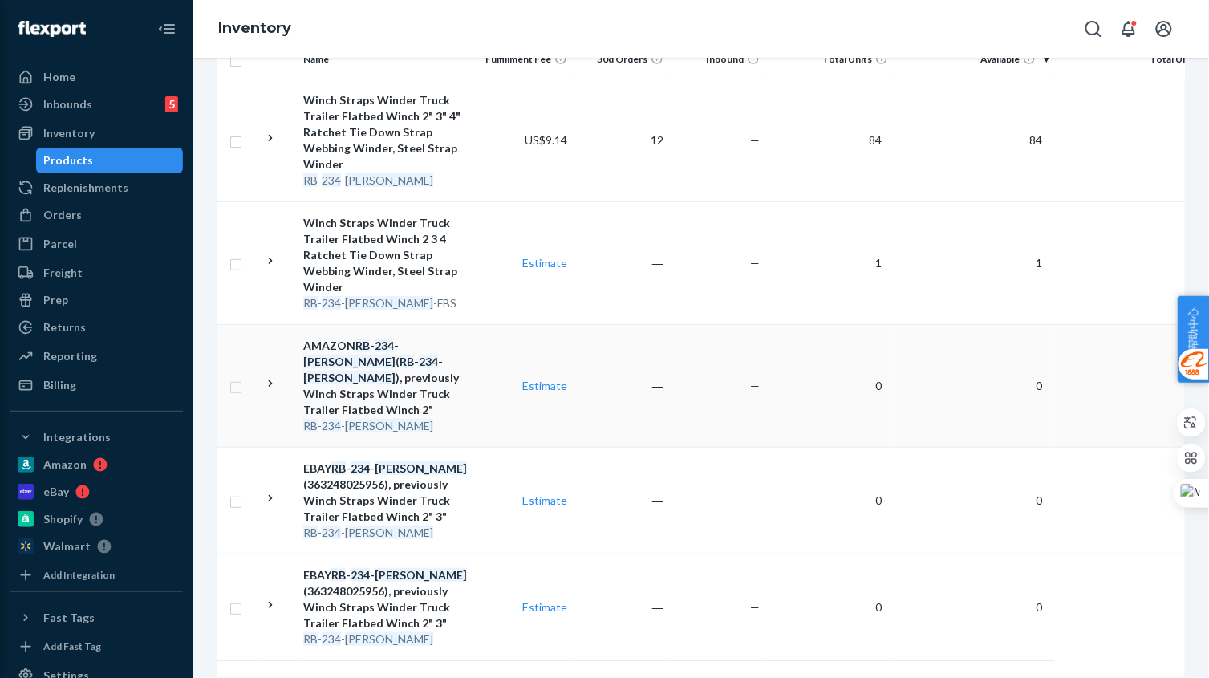
click at [637, 367] on td "―" at bounding box center [621, 385] width 96 height 123
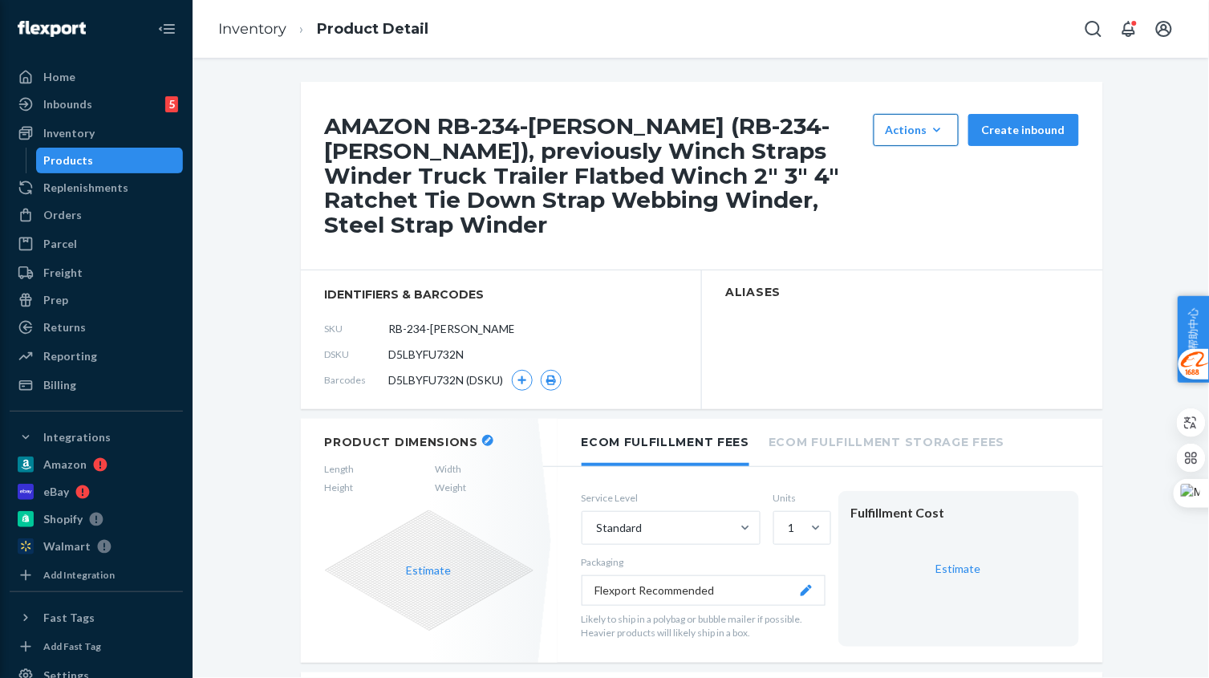
click at [930, 114] on button "Actions Hide Set up as a bundle" at bounding box center [915, 130] width 85 height 32
click at [913, 168] on span "Hide" at bounding box center [939, 168] width 99 height 11
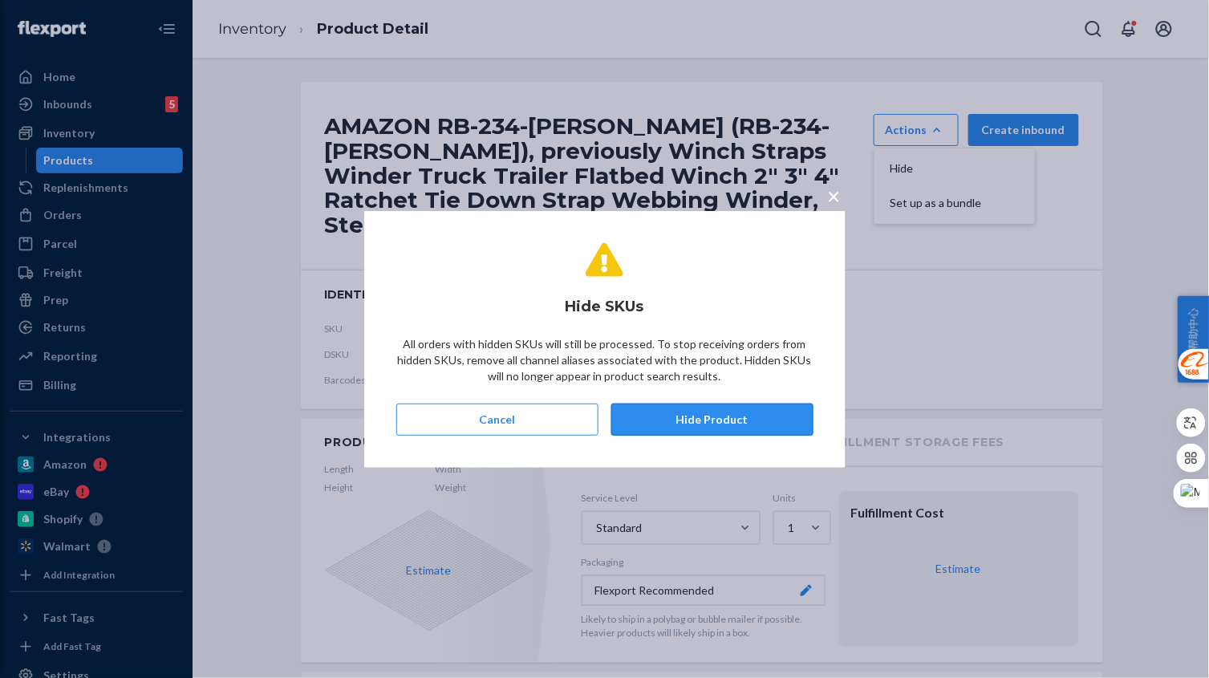
click at [722, 413] on button "Hide Product" at bounding box center [712, 419] width 202 height 32
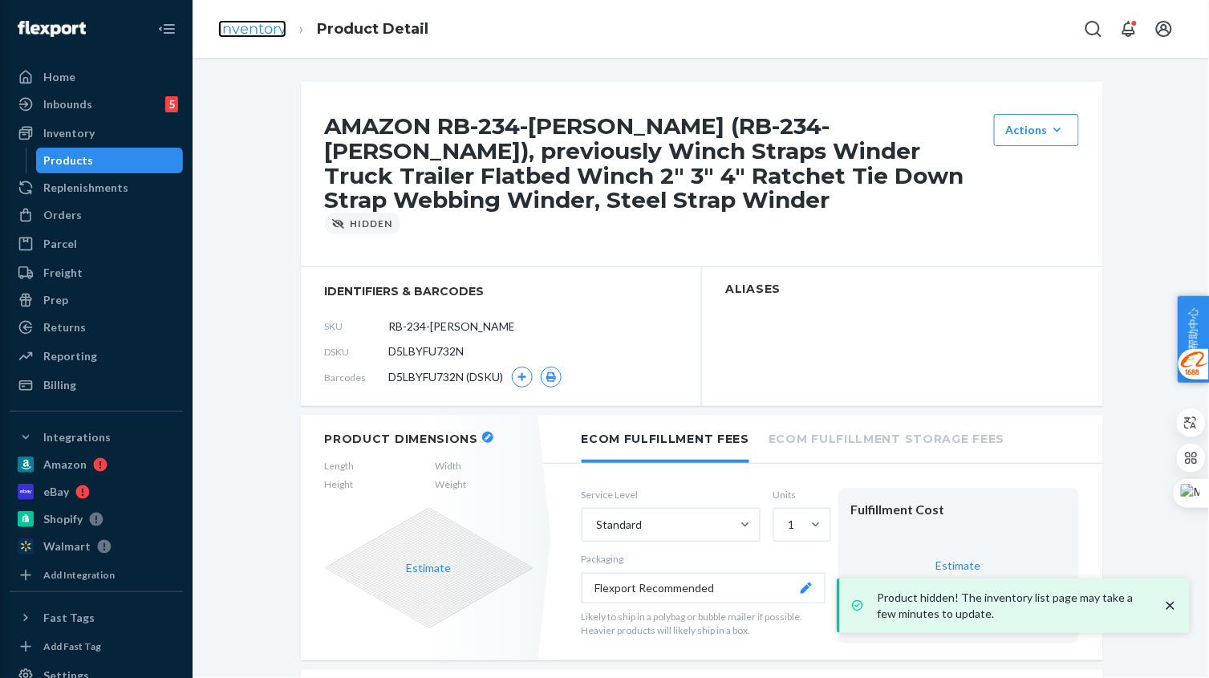
click at [254, 32] on link "Inventory" at bounding box center [252, 29] width 68 height 18
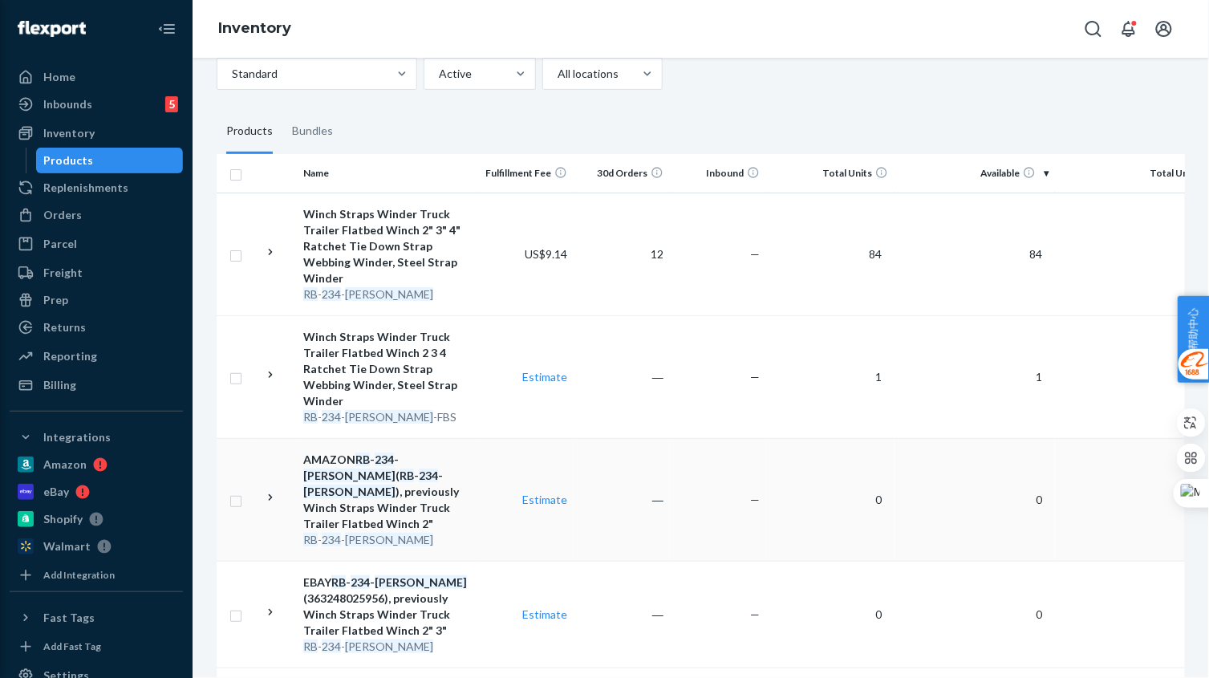
scroll to position [201, 0]
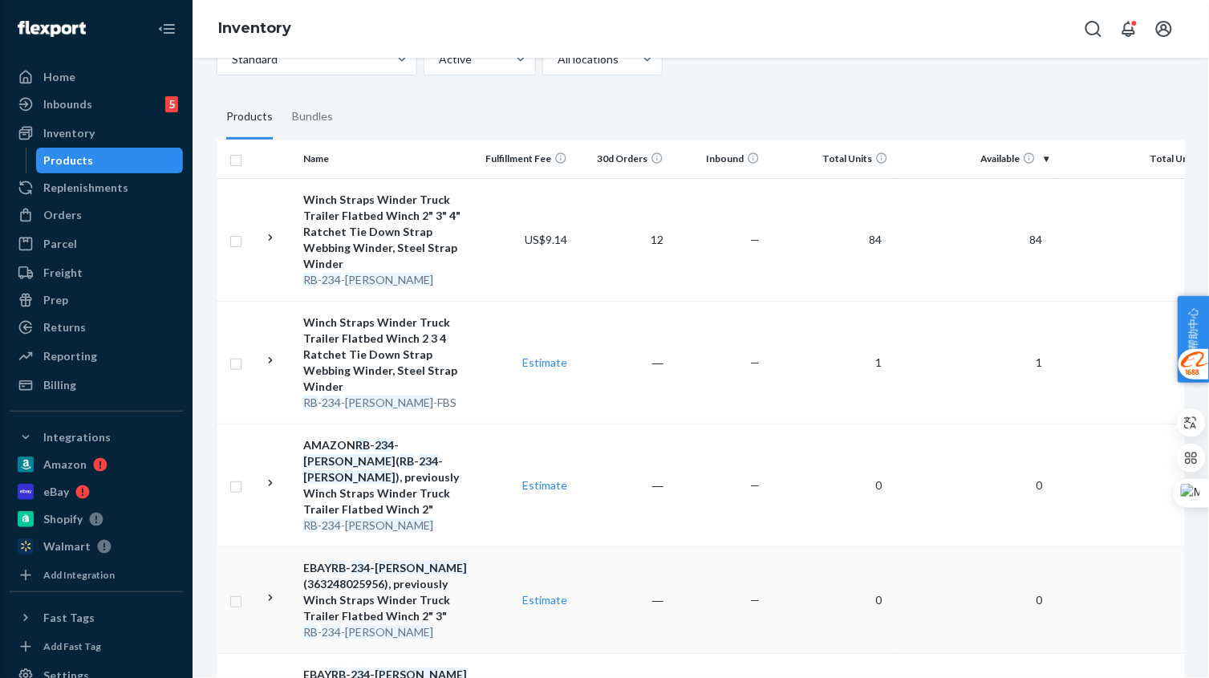
click at [662, 576] on td "―" at bounding box center [621, 599] width 96 height 107
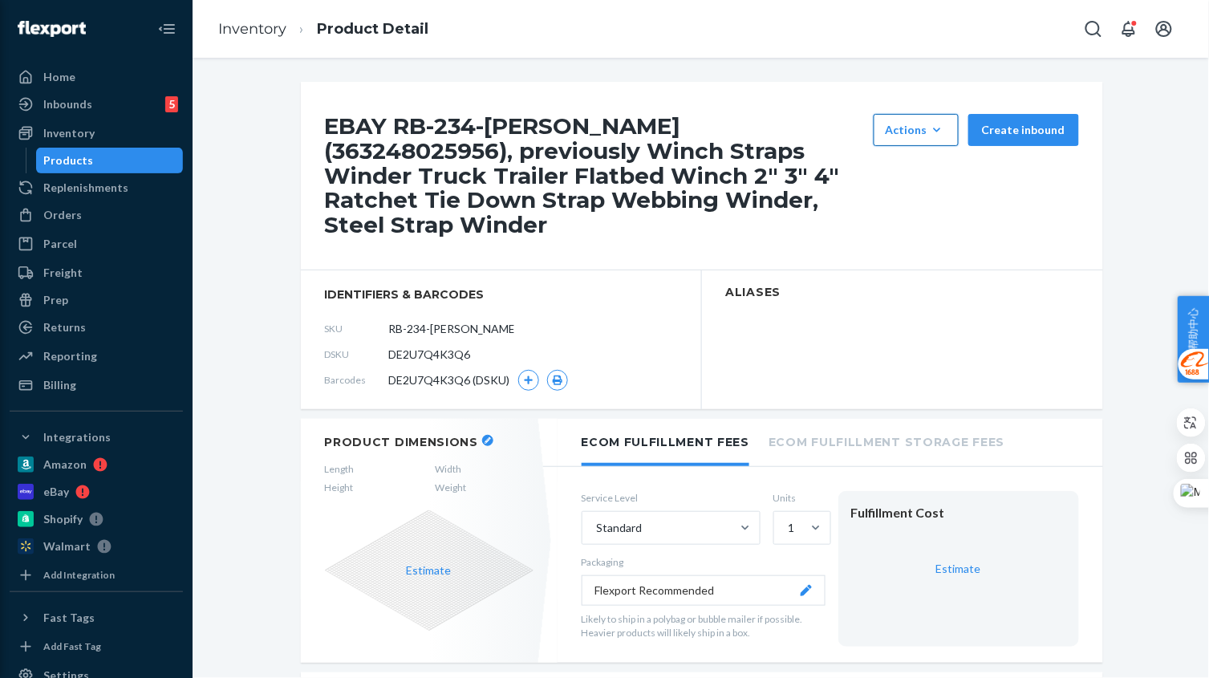
click at [935, 136] on icon "button" at bounding box center [937, 130] width 16 height 16
click at [931, 168] on span "Hide" at bounding box center [939, 168] width 99 height 11
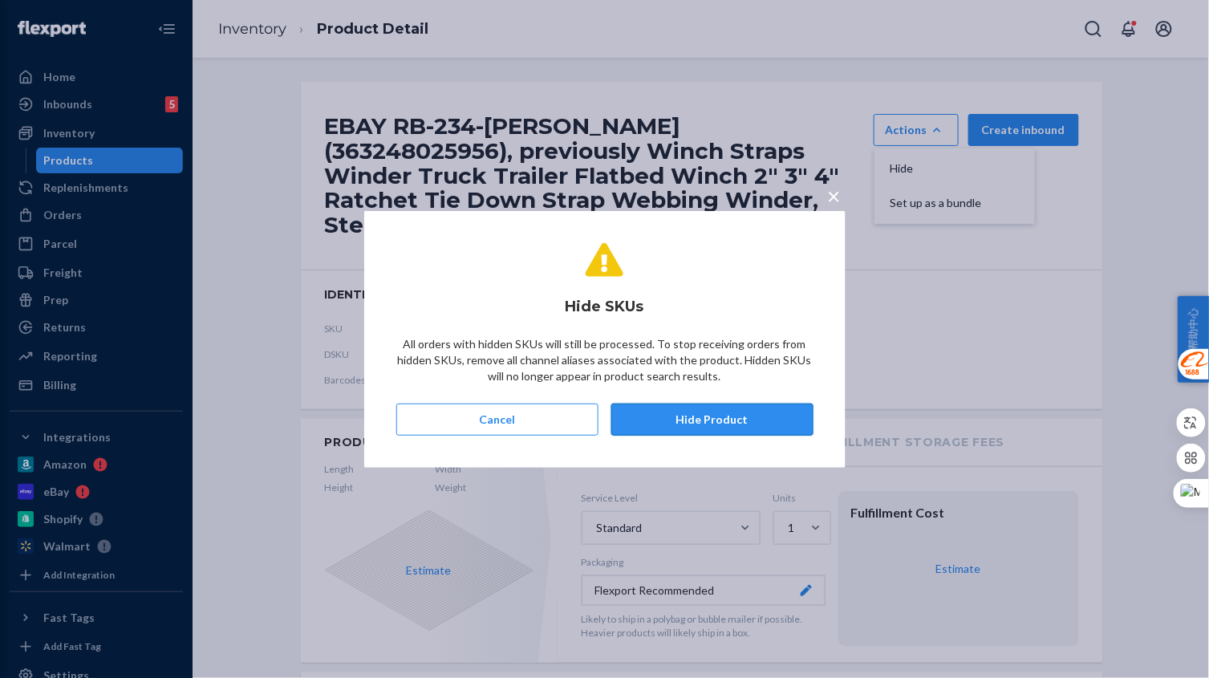
click at [761, 408] on button "Hide Product" at bounding box center [712, 419] width 202 height 32
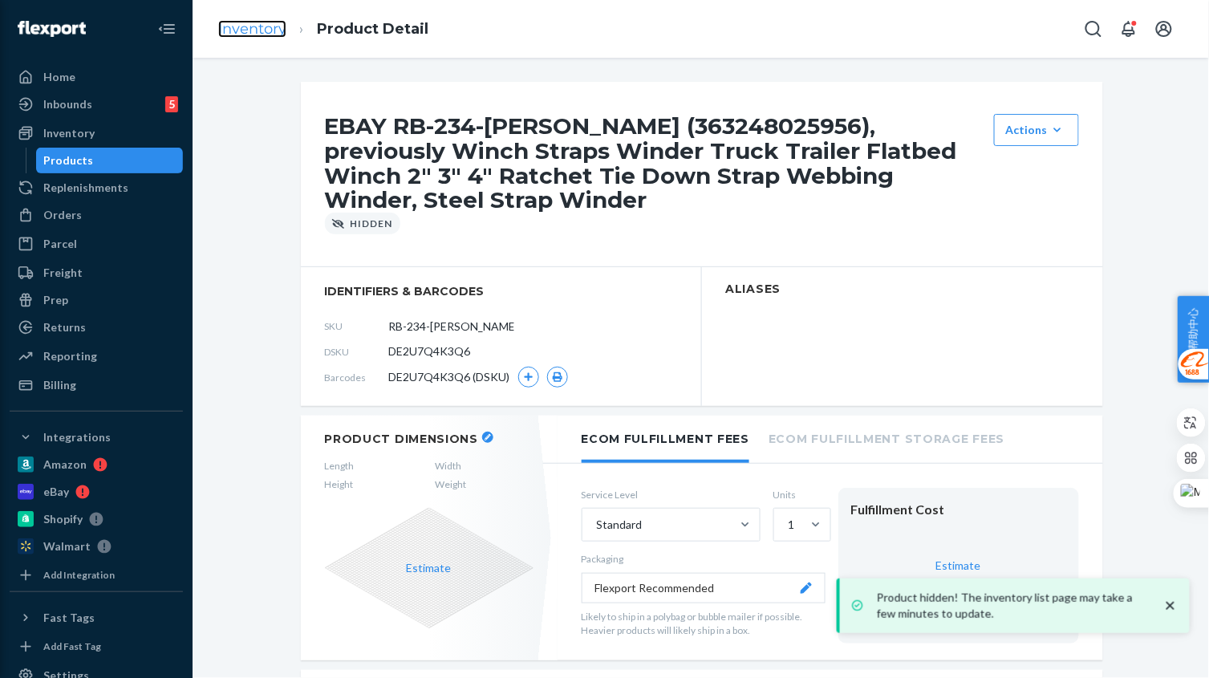
drag, startPoint x: 252, startPoint y: 27, endPoint x: 271, endPoint y: 34, distance: 20.3
click at [271, 34] on link "Inventory" at bounding box center [252, 29] width 68 height 18
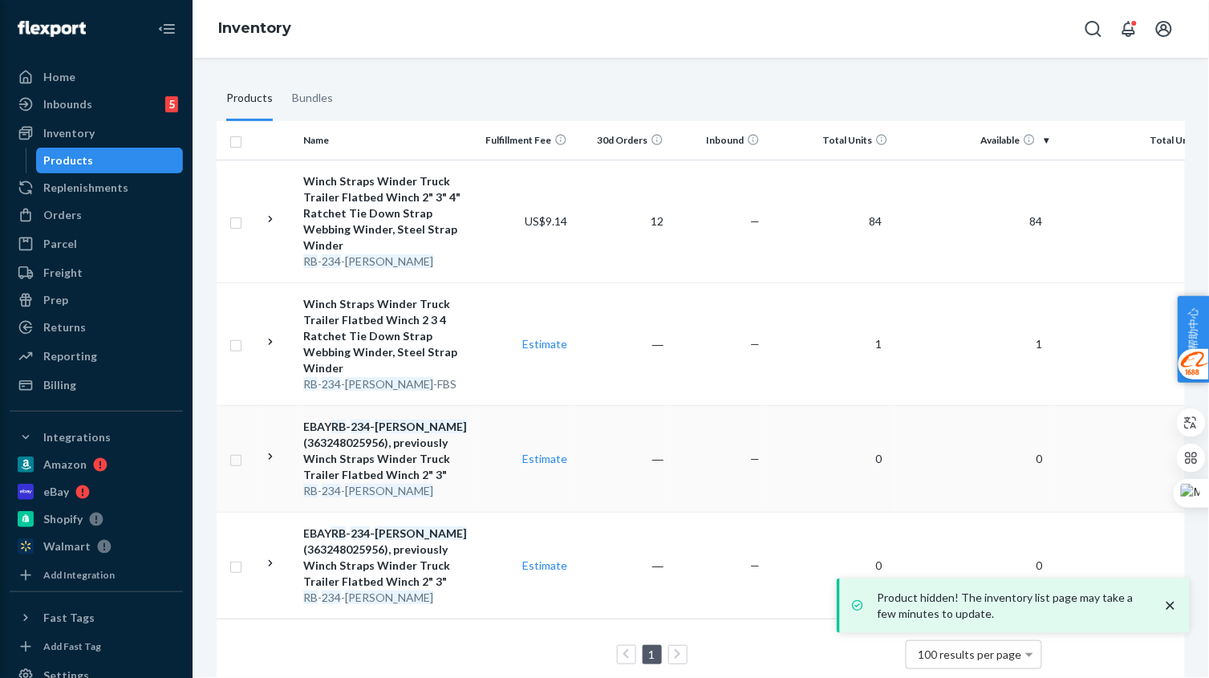
scroll to position [229, 0]
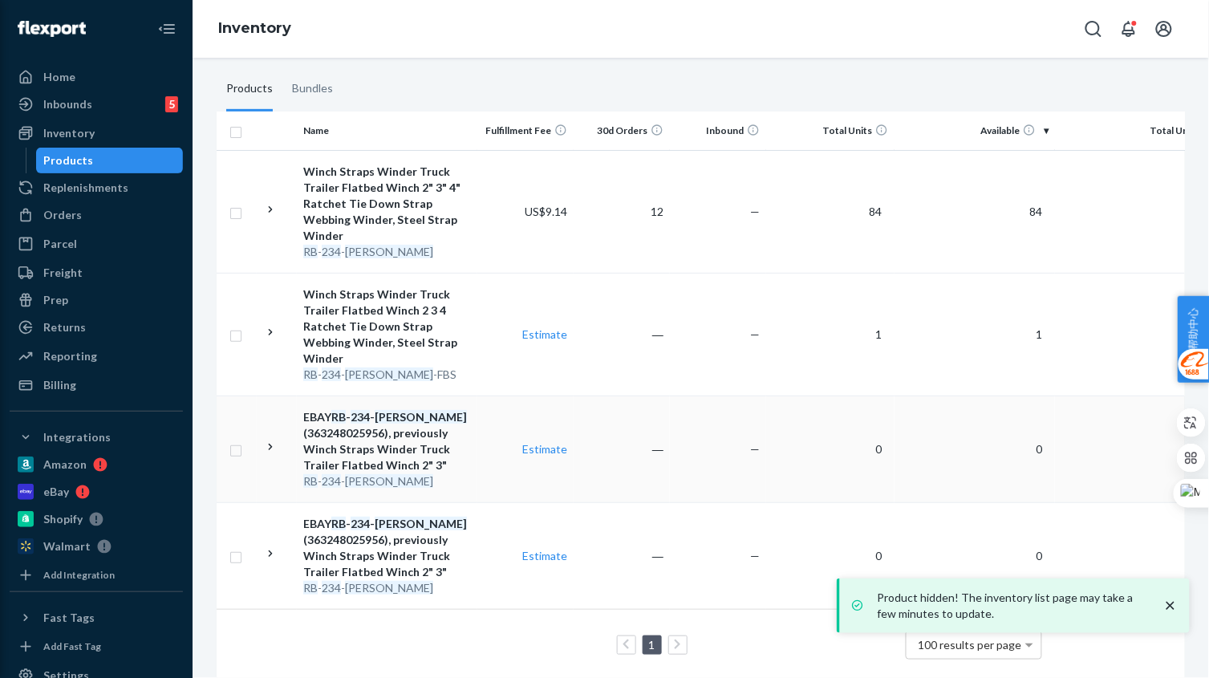
click at [593, 447] on td "―" at bounding box center [621, 448] width 96 height 107
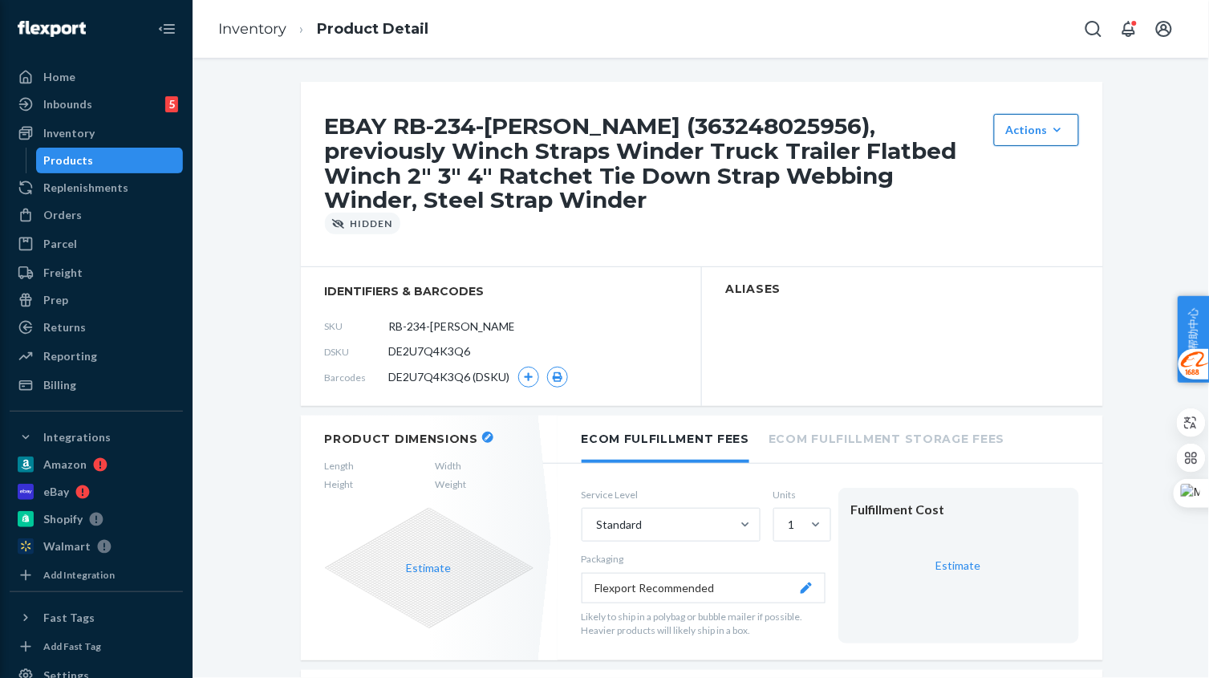
click at [1024, 131] on div "Actions" at bounding box center [1036, 130] width 61 height 16
click at [1032, 172] on span "Unhide" at bounding box center [1060, 168] width 99 height 11
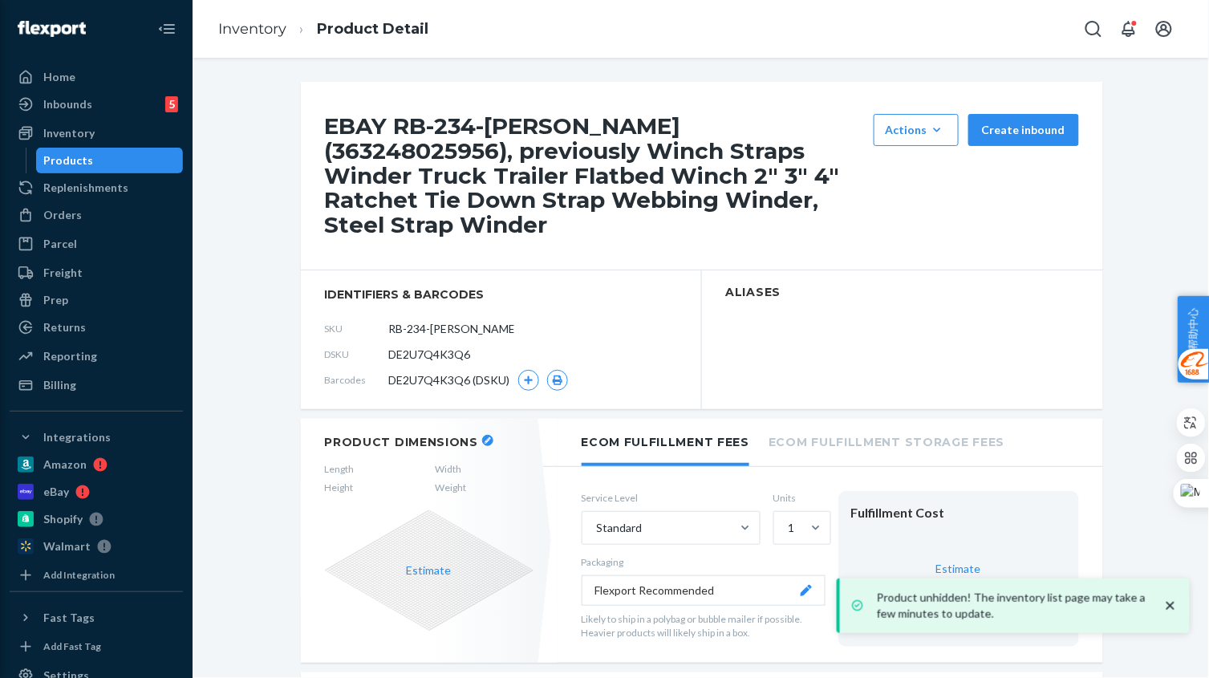
click at [1055, 142] on button "Create inbound" at bounding box center [1023, 130] width 111 height 32
click at [929, 135] on icon "button" at bounding box center [937, 130] width 16 height 16
click at [922, 171] on span "Hide" at bounding box center [939, 168] width 99 height 11
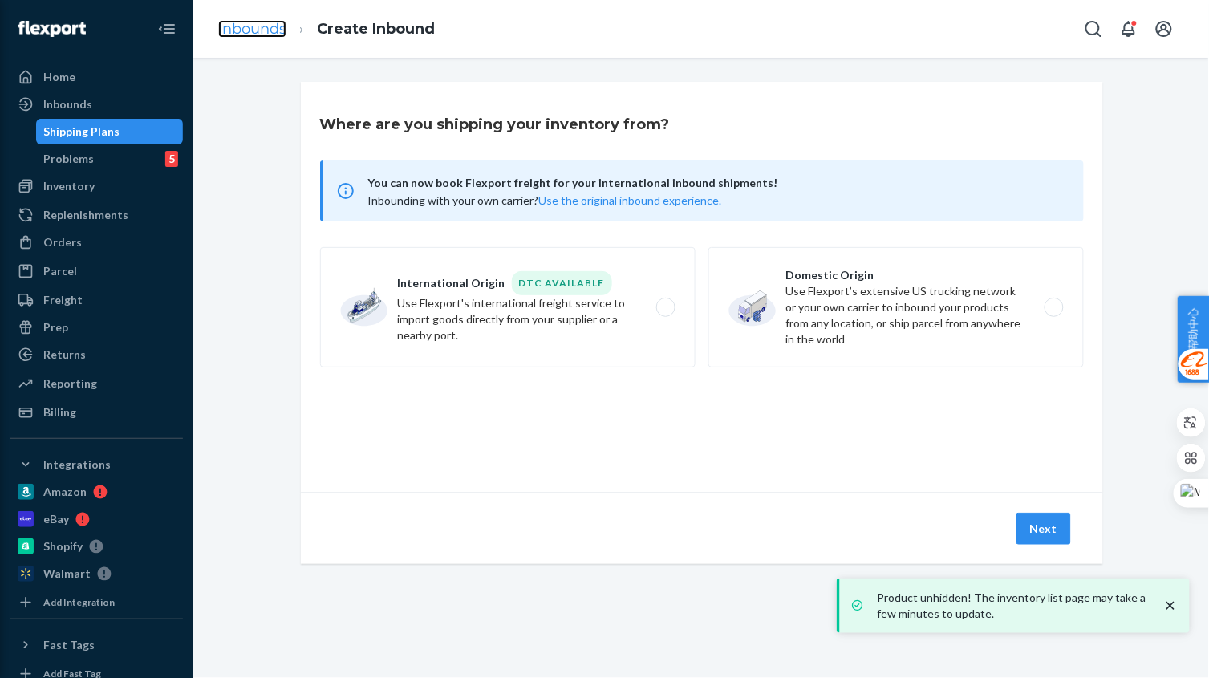
click at [265, 37] on link "Inbounds" at bounding box center [252, 29] width 68 height 18
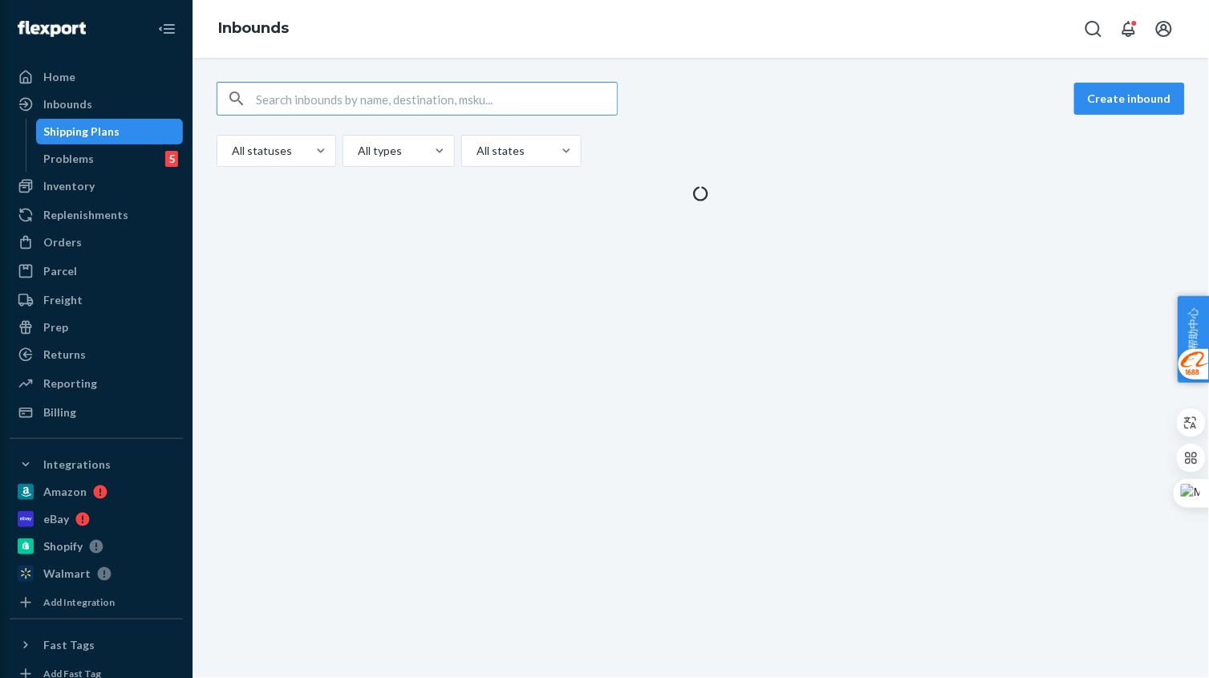
click at [355, 111] on input "text" at bounding box center [436, 99] width 361 height 32
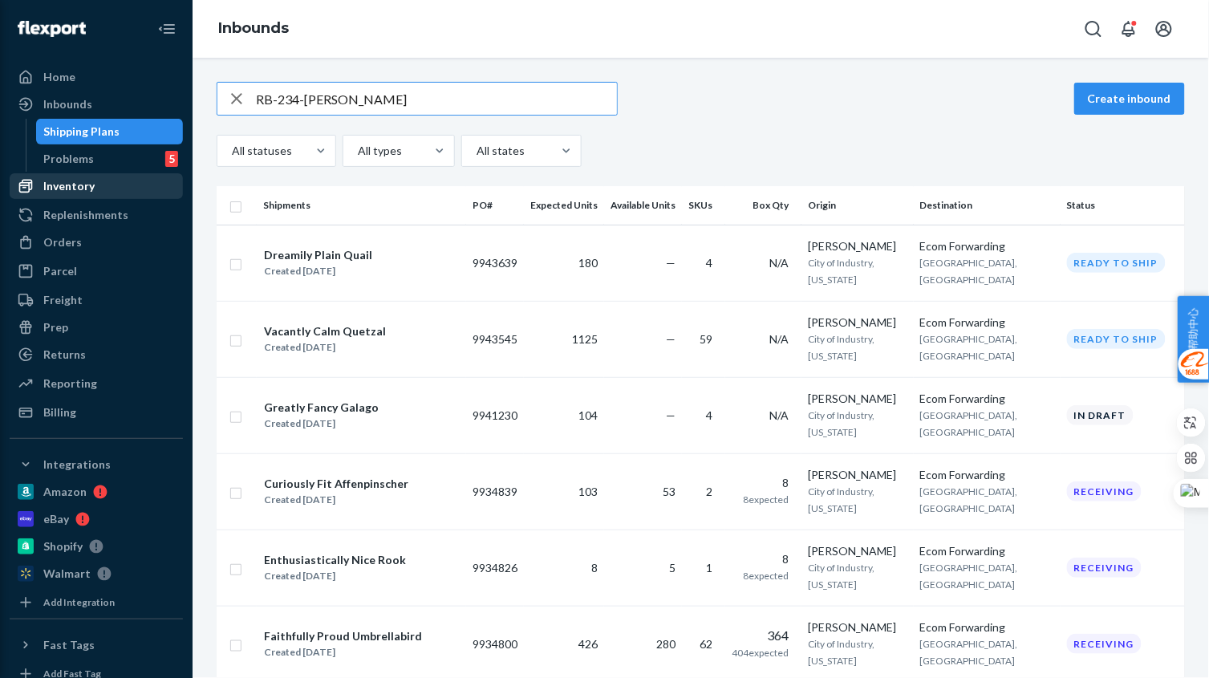
type input "RB-234-[PERSON_NAME]"
click at [84, 185] on div "Inventory" at bounding box center [68, 186] width 51 height 16
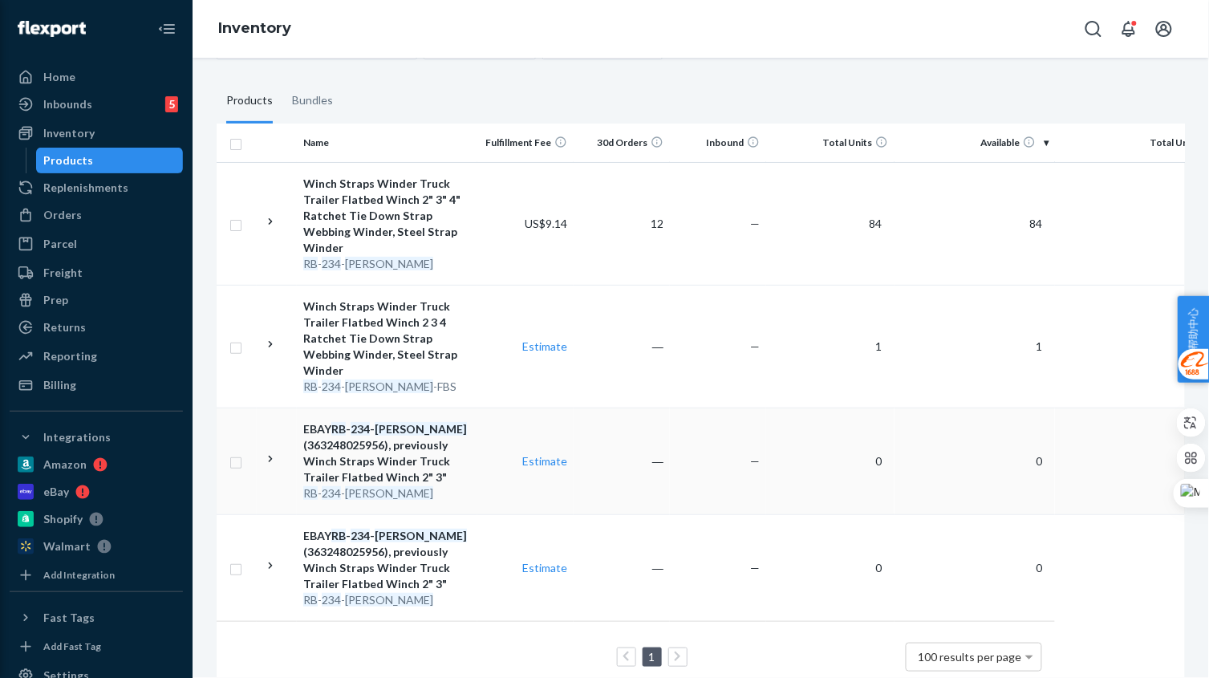
scroll to position [229, 0]
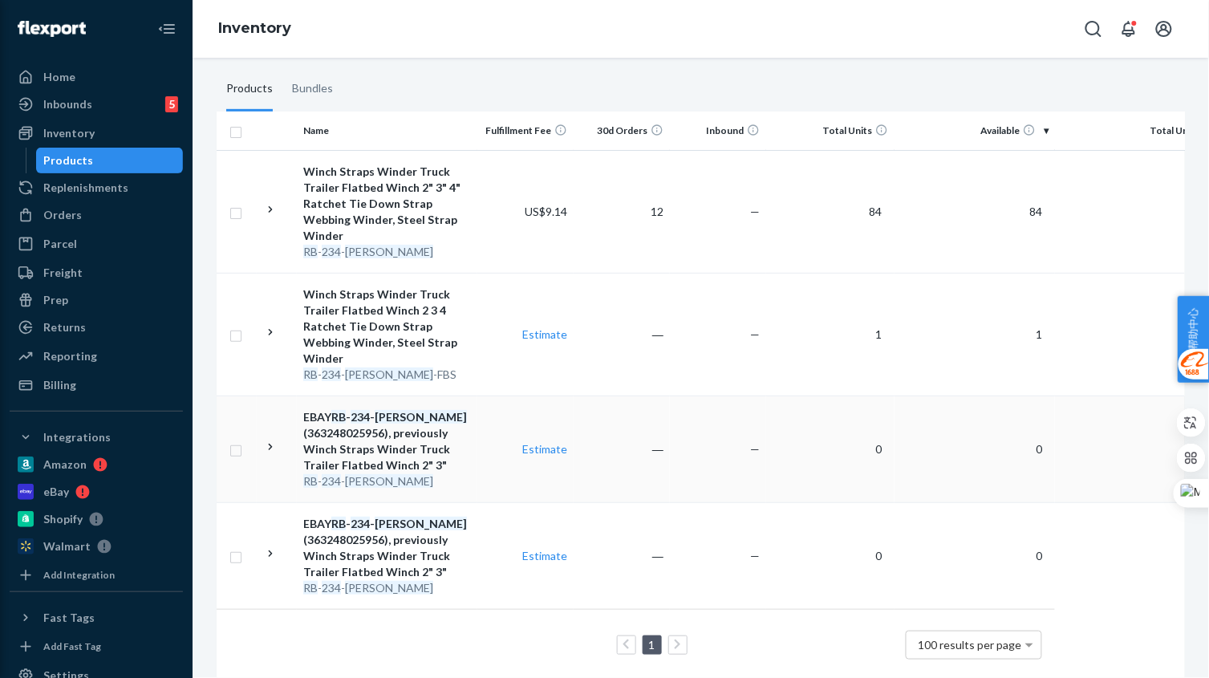
click at [451, 431] on div "EBAY RB - 234 - SWINDER (363248025956), previously Winch Straps Winder Truck Tr…" at bounding box center [387, 441] width 168 height 64
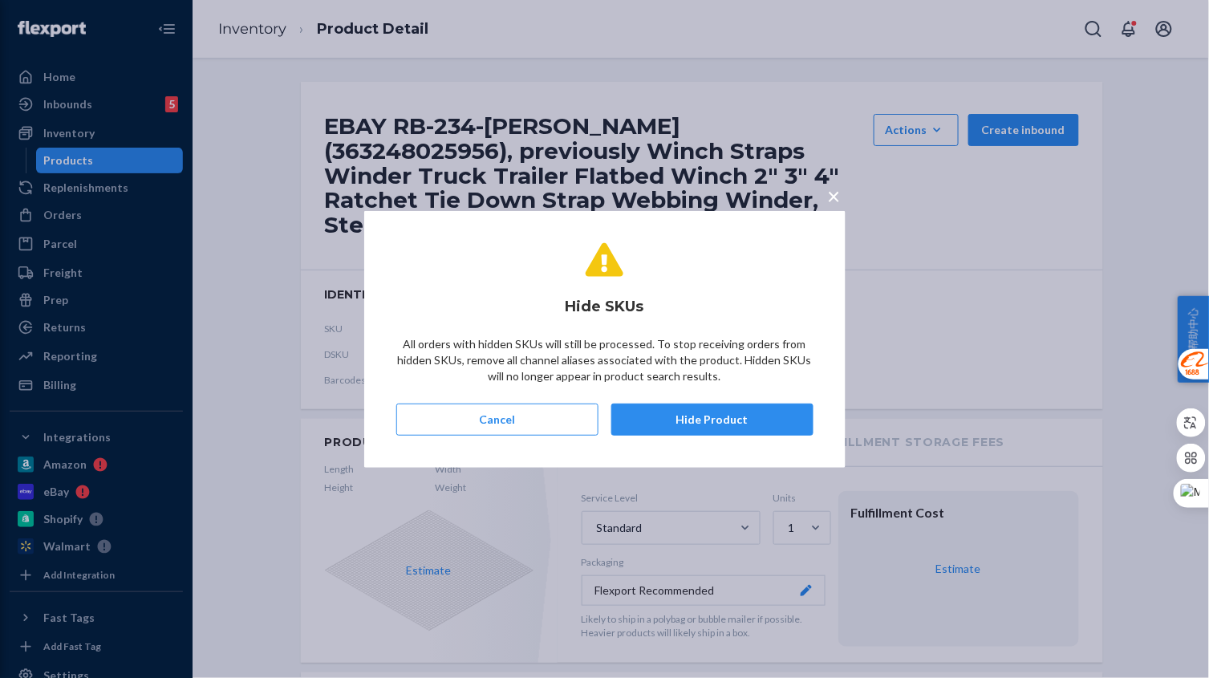
click at [835, 196] on span "×" at bounding box center [834, 195] width 13 height 27
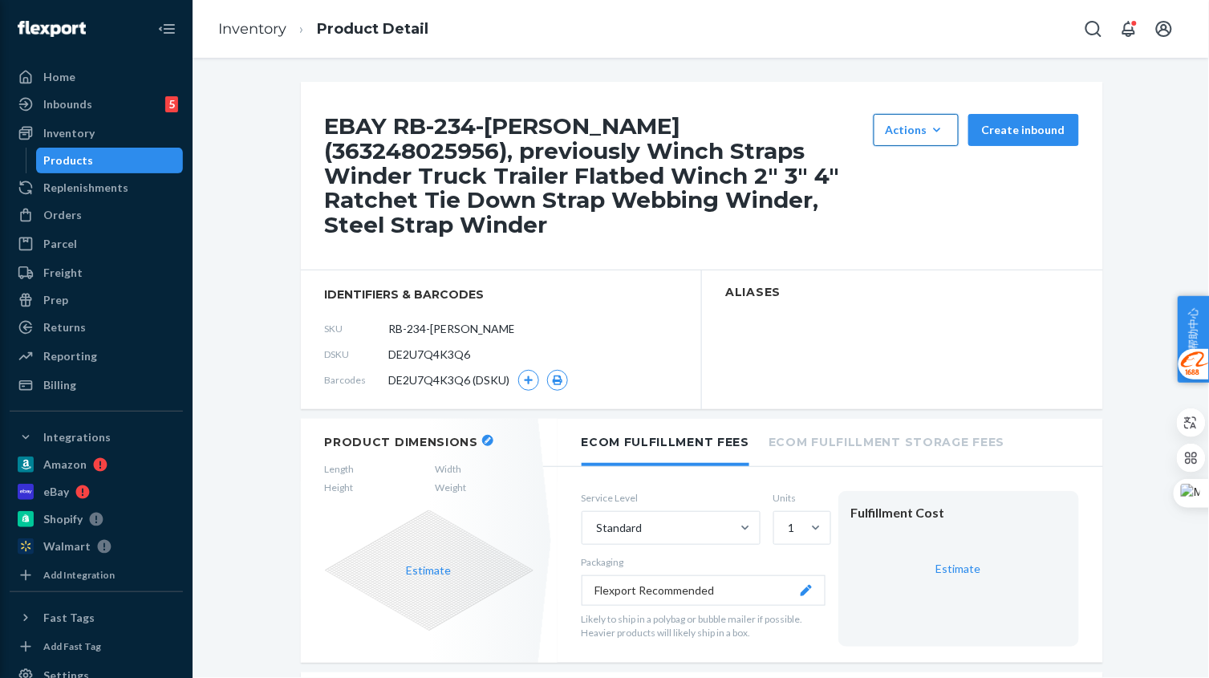
click at [929, 128] on icon "button" at bounding box center [937, 130] width 16 height 16
click at [918, 172] on span "Hide" at bounding box center [939, 168] width 99 height 11
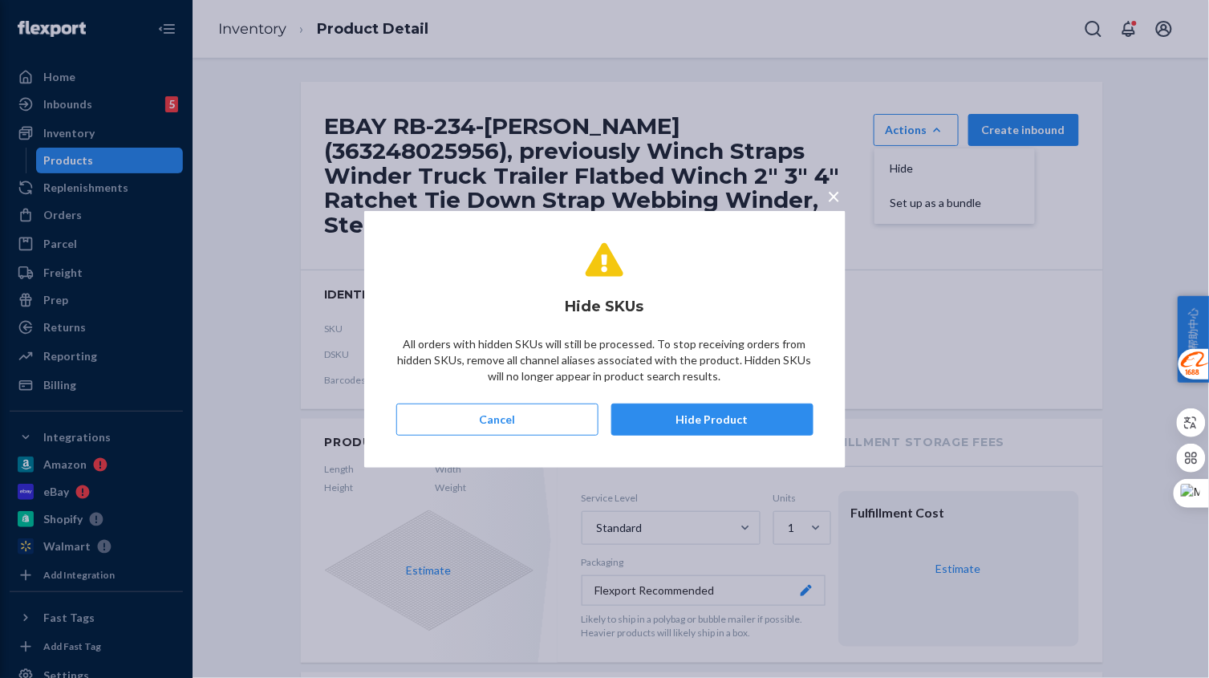
drag, startPoint x: 682, startPoint y: 414, endPoint x: 645, endPoint y: 405, distance: 37.9
click at [683, 414] on button "Hide Product" at bounding box center [712, 419] width 202 height 32
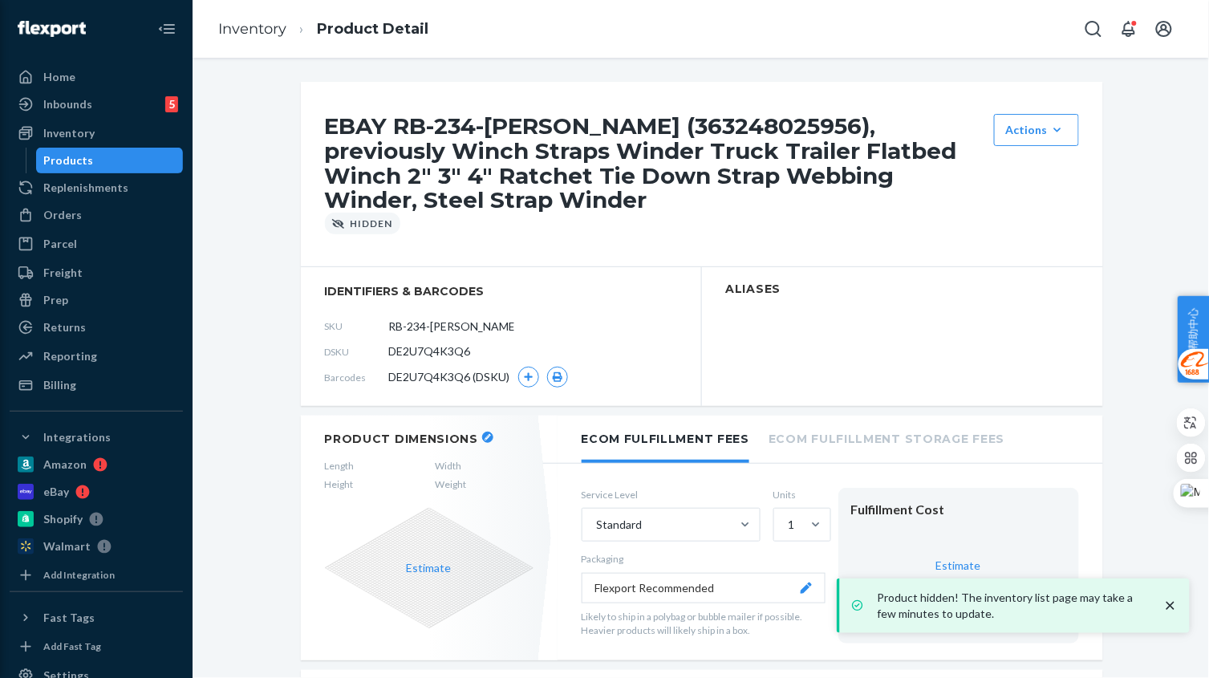
click at [237, 36] on link "Inventory" at bounding box center [252, 29] width 68 height 18
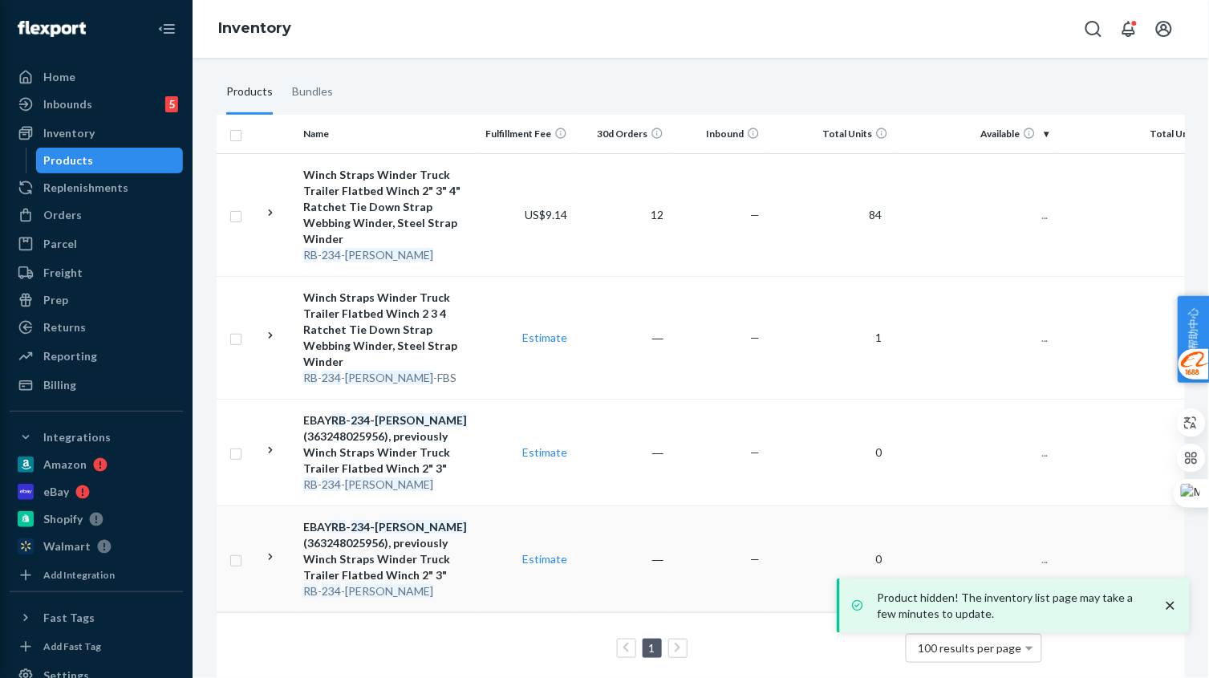
scroll to position [229, 0]
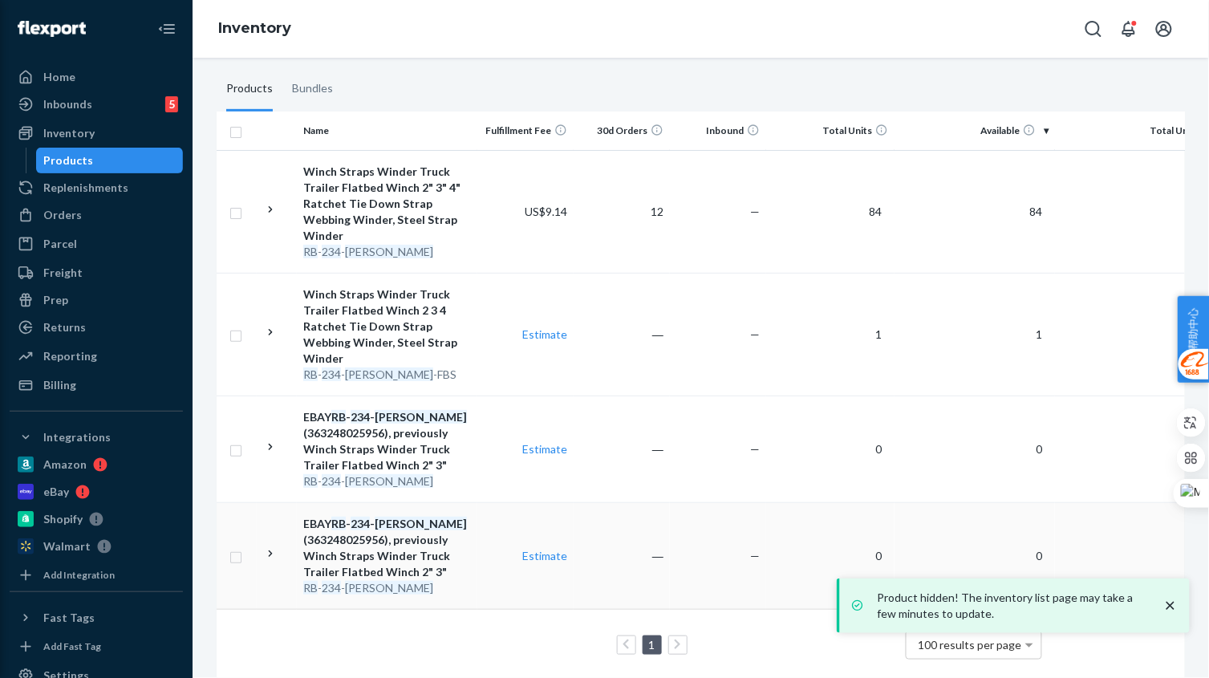
click at [445, 541] on div "EBAY RB - 234 - SWINDER (363248025956), previously Winch Straps Winder Truck Tr…" at bounding box center [387, 548] width 168 height 64
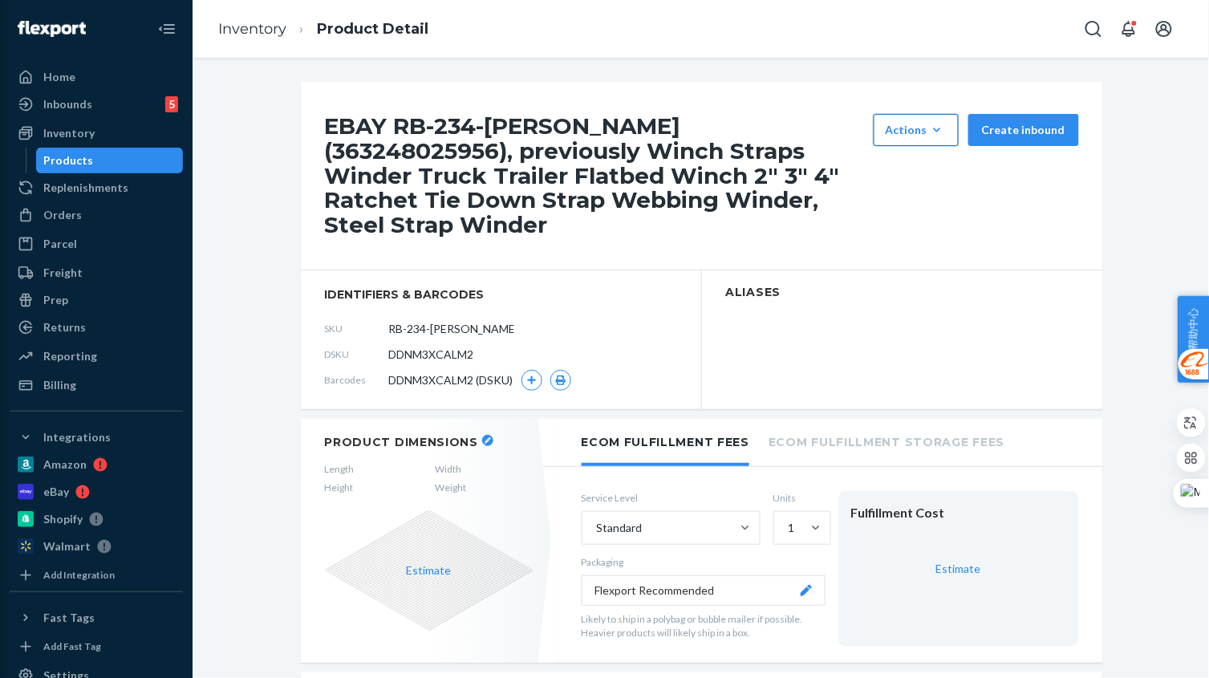
click at [914, 133] on div "Actions" at bounding box center [915, 130] width 61 height 16
click at [913, 172] on span "Hide" at bounding box center [939, 168] width 99 height 11
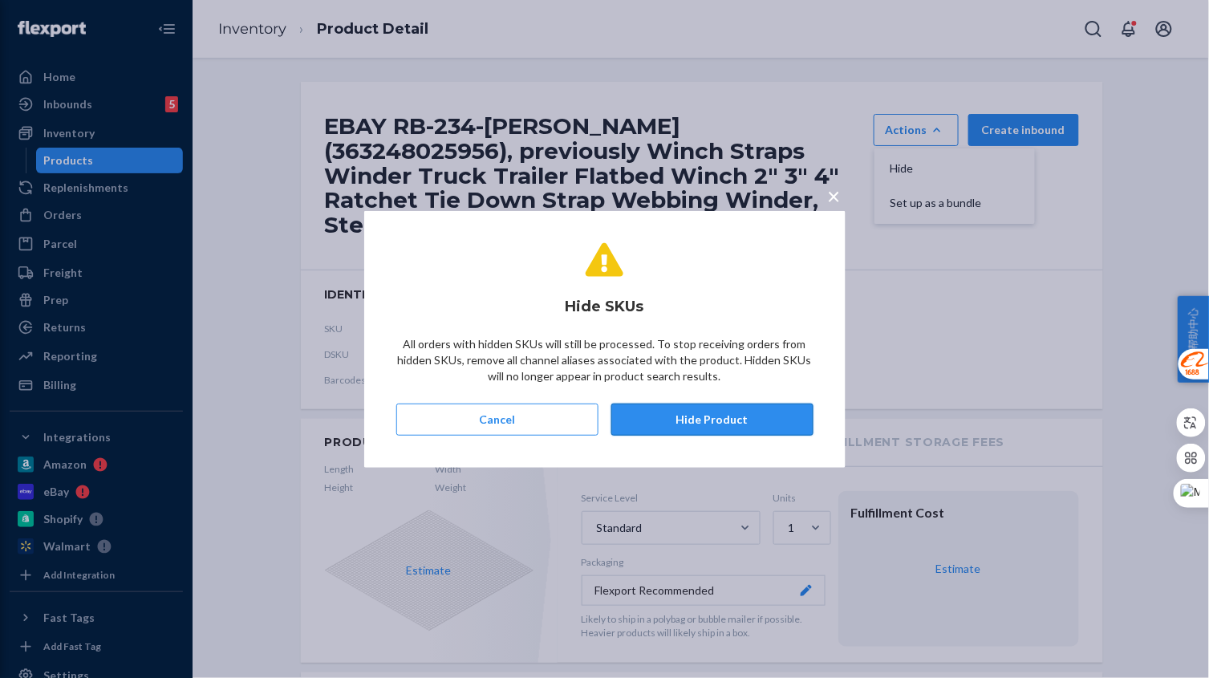
click at [734, 423] on button "Hide Product" at bounding box center [712, 419] width 202 height 32
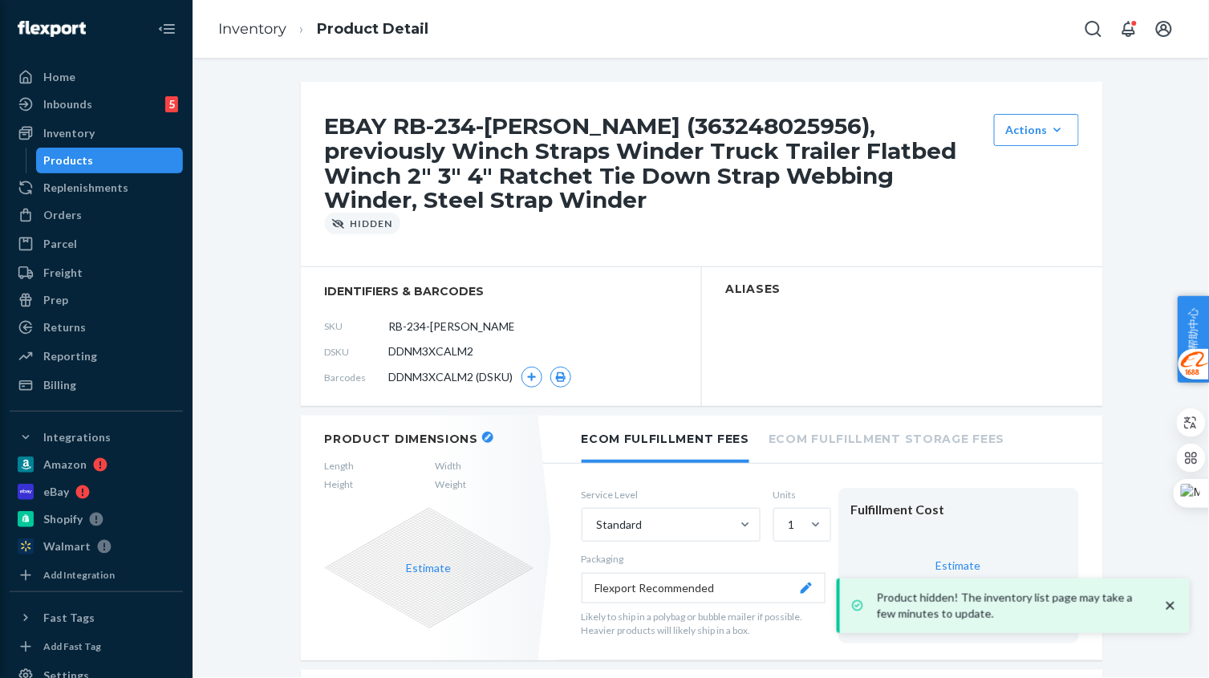
click at [285, 33] on link "Inventory" at bounding box center [252, 29] width 68 height 18
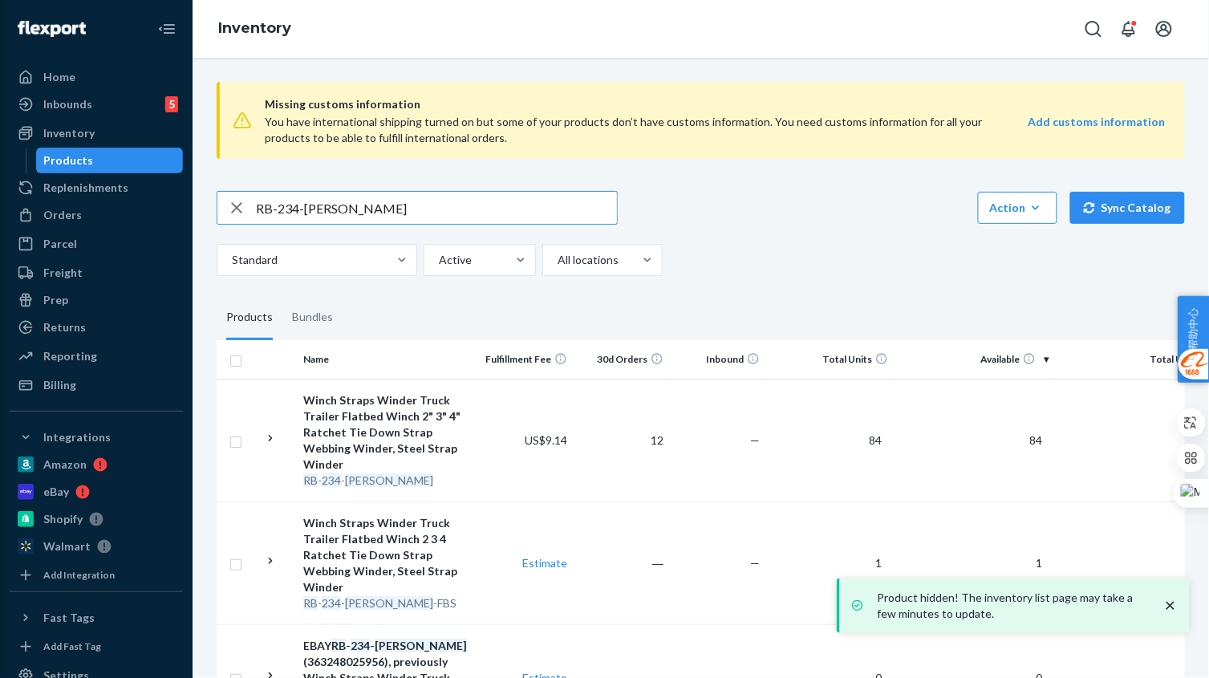
click at [383, 193] on input "RB-234-[PERSON_NAME]" at bounding box center [436, 208] width 361 height 32
paste input "513273"
type input "RB513273"
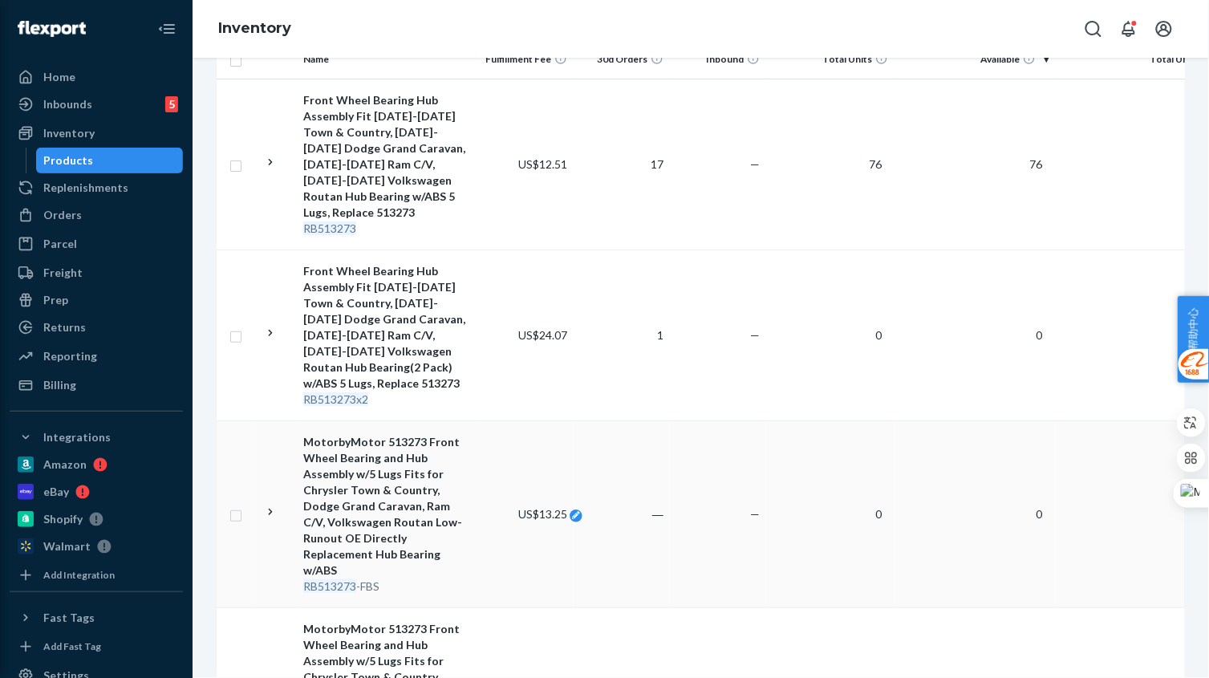
scroll to position [501, 0]
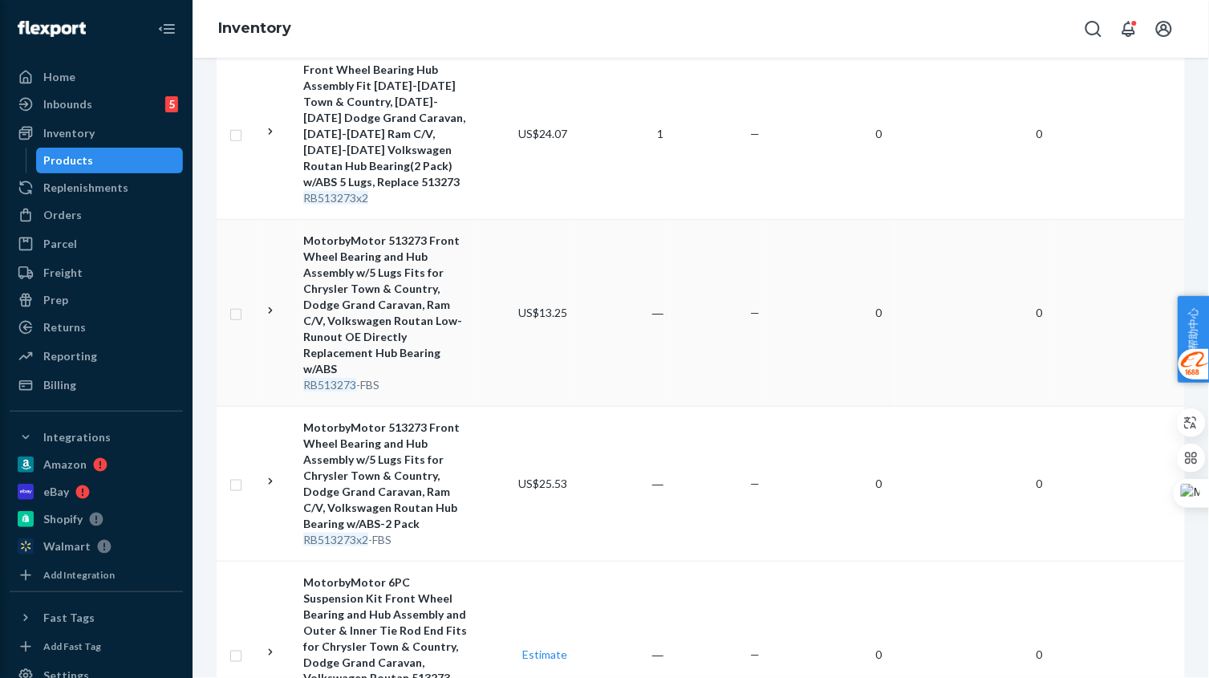
click at [512, 338] on td "US$13.25" at bounding box center [525, 312] width 96 height 187
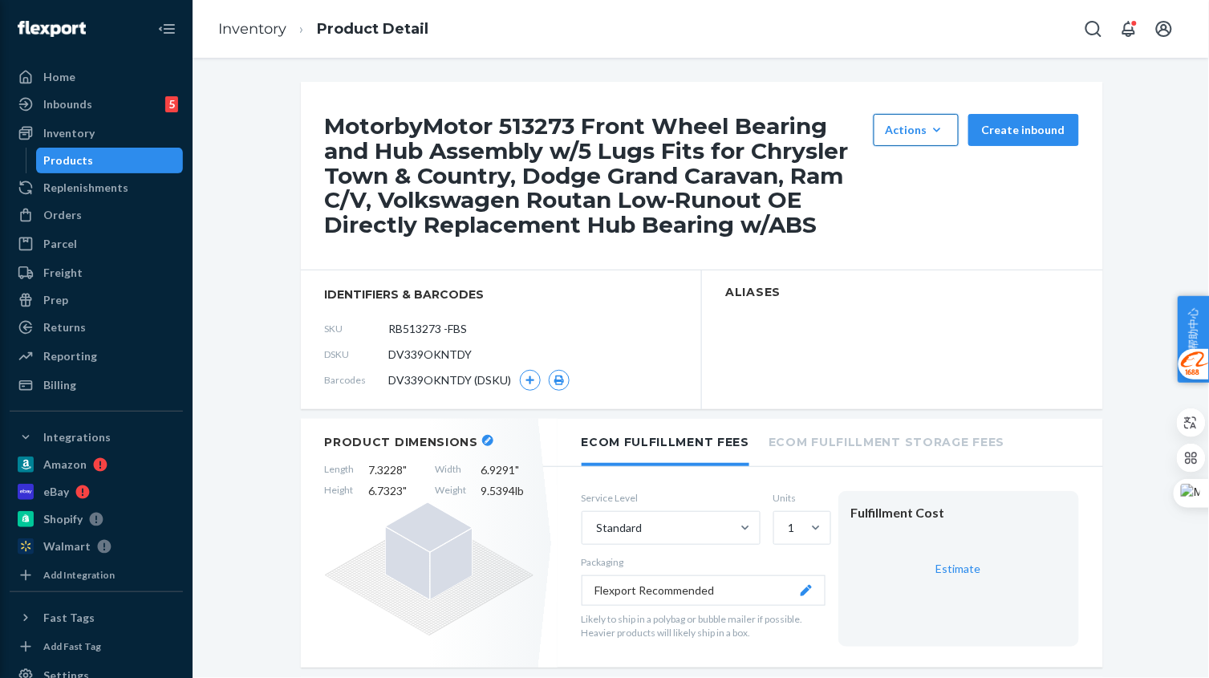
click at [946, 128] on button "Actions Hide Set up as a bundle" at bounding box center [915, 130] width 85 height 32
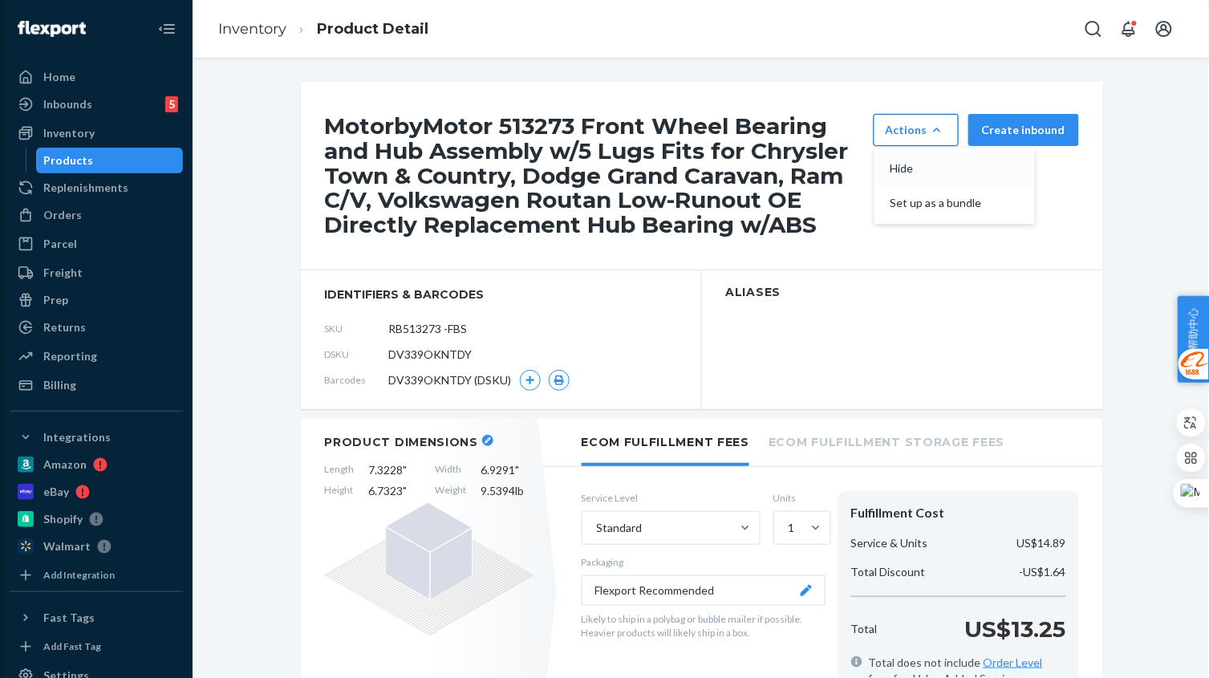
click at [926, 172] on span "Hide" at bounding box center [939, 168] width 99 height 11
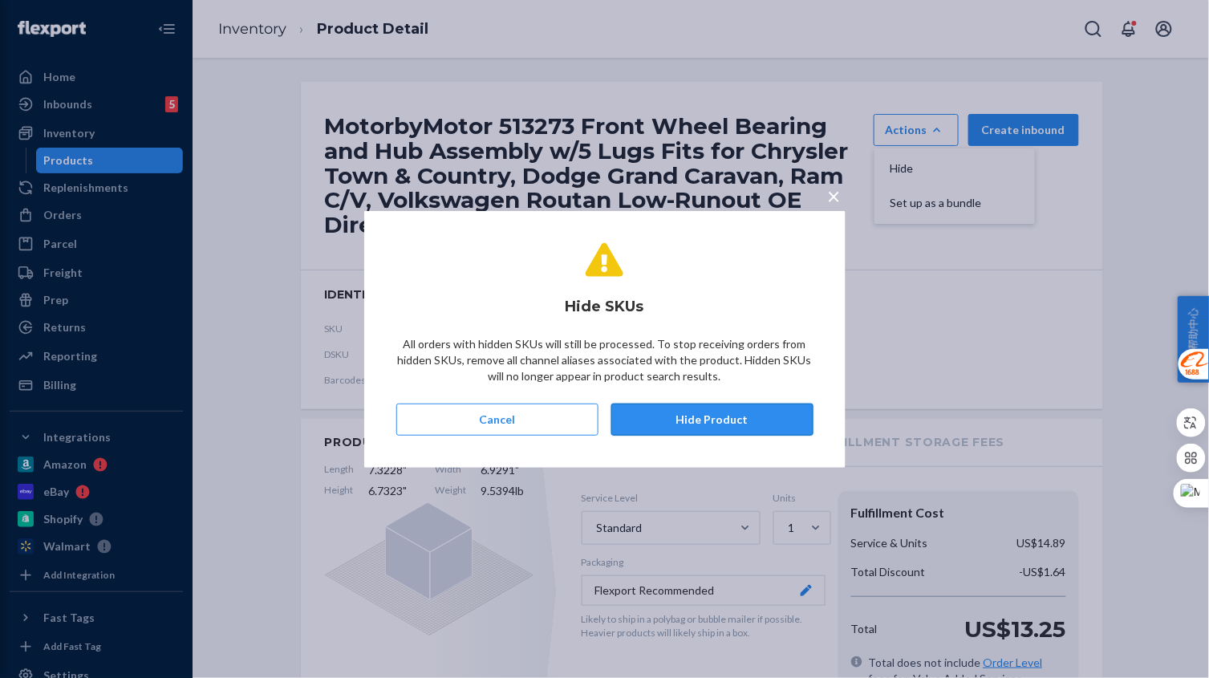
click at [744, 411] on button "Hide Product" at bounding box center [712, 419] width 202 height 32
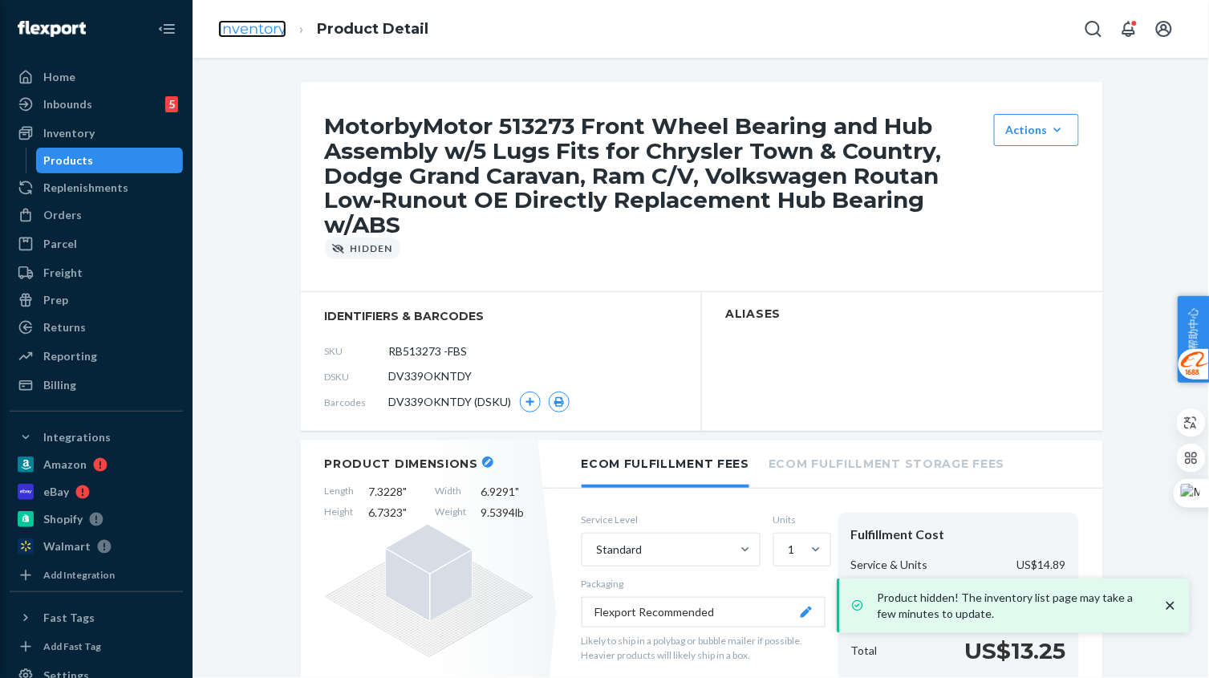
click at [241, 33] on link "Inventory" at bounding box center [252, 29] width 68 height 18
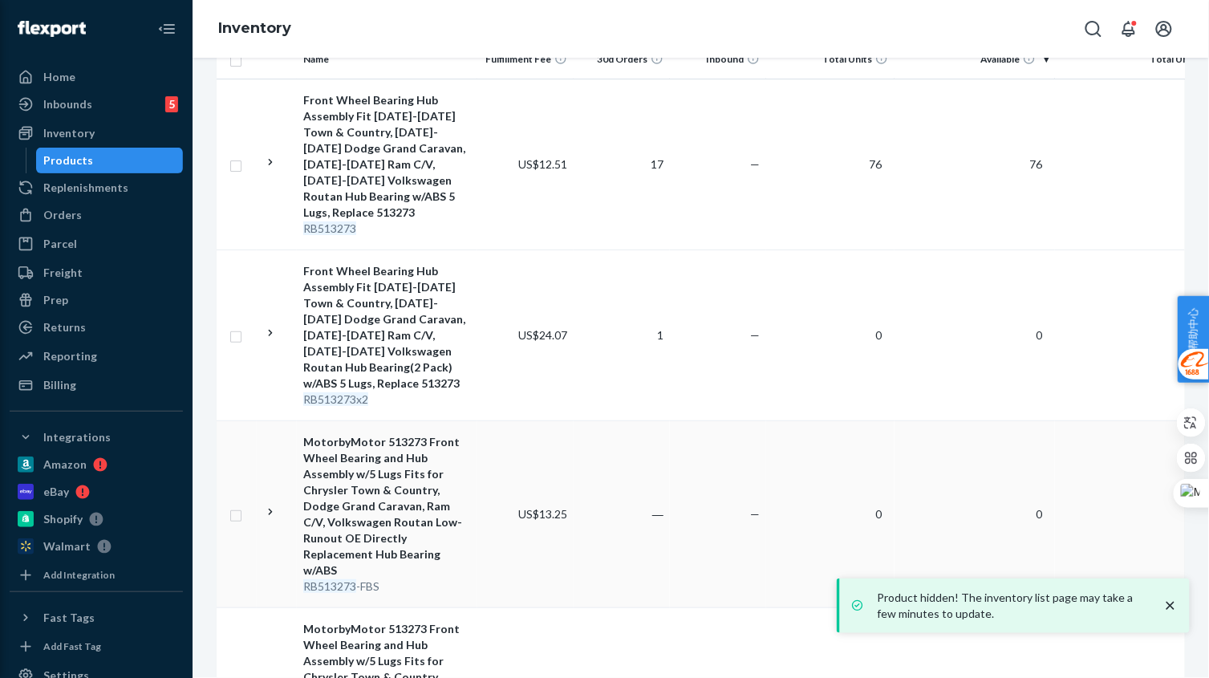
scroll to position [401, 0]
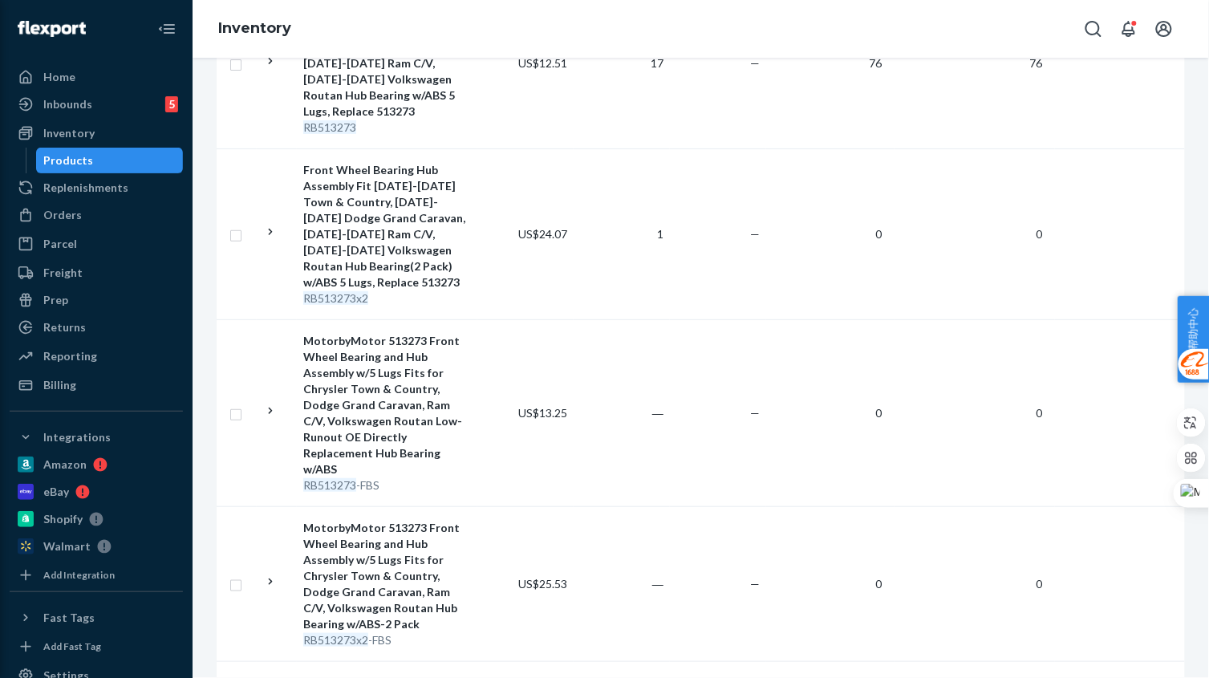
drag, startPoint x: 475, startPoint y: 453, endPoint x: 462, endPoint y: 446, distance: 14.7
click at [476, 453] on td "MotorbyMotor 513273 Front Wheel Bearing and Hub Assembly w/5 Lugs Fits for Chry…" at bounding box center [387, 412] width 180 height 187
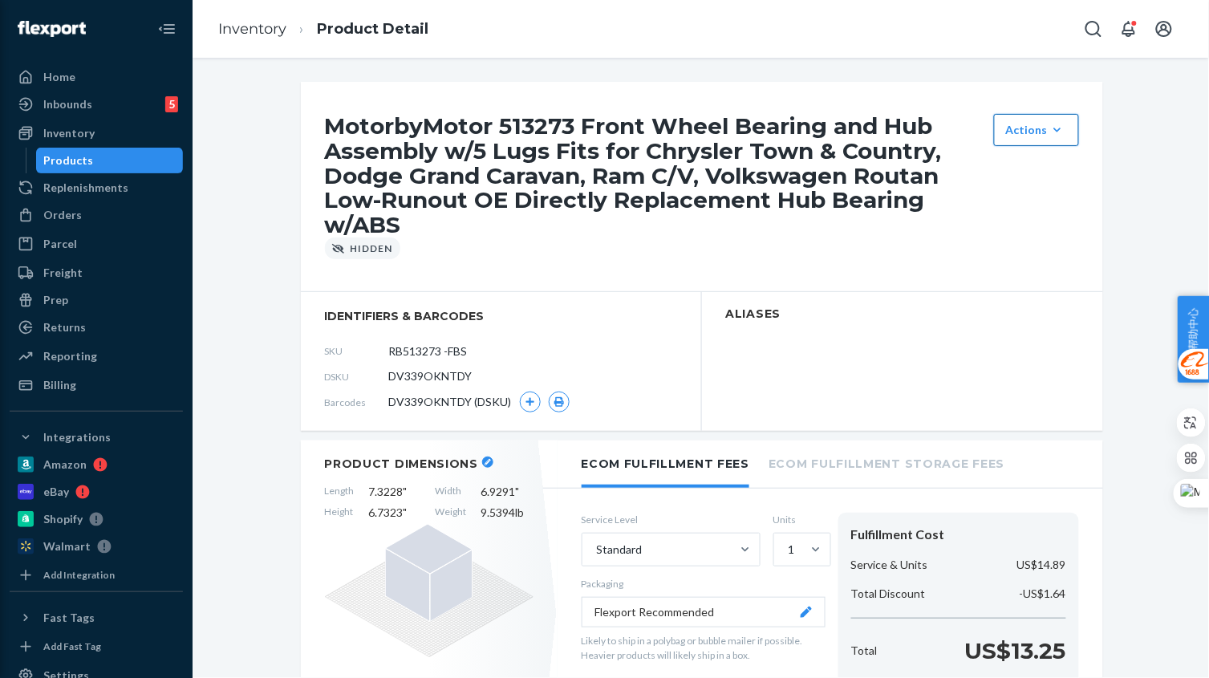
click at [1028, 131] on div "Actions" at bounding box center [1036, 130] width 61 height 16
click at [869, 233] on h1 "MotorbyMotor 513273 Front Wheel Bearing and Hub Assembly w/5 Lugs Fits for Chry…" at bounding box center [655, 176] width 661 height 124
click at [253, 33] on link "Inventory" at bounding box center [252, 29] width 68 height 18
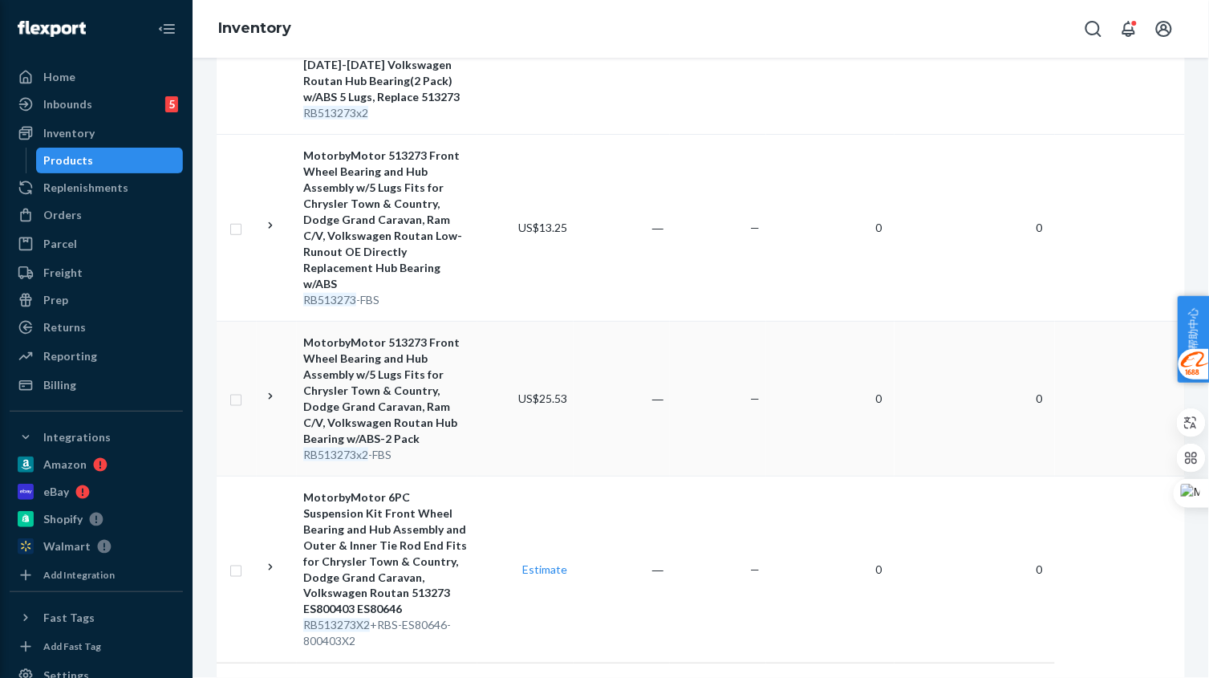
scroll to position [602, 0]
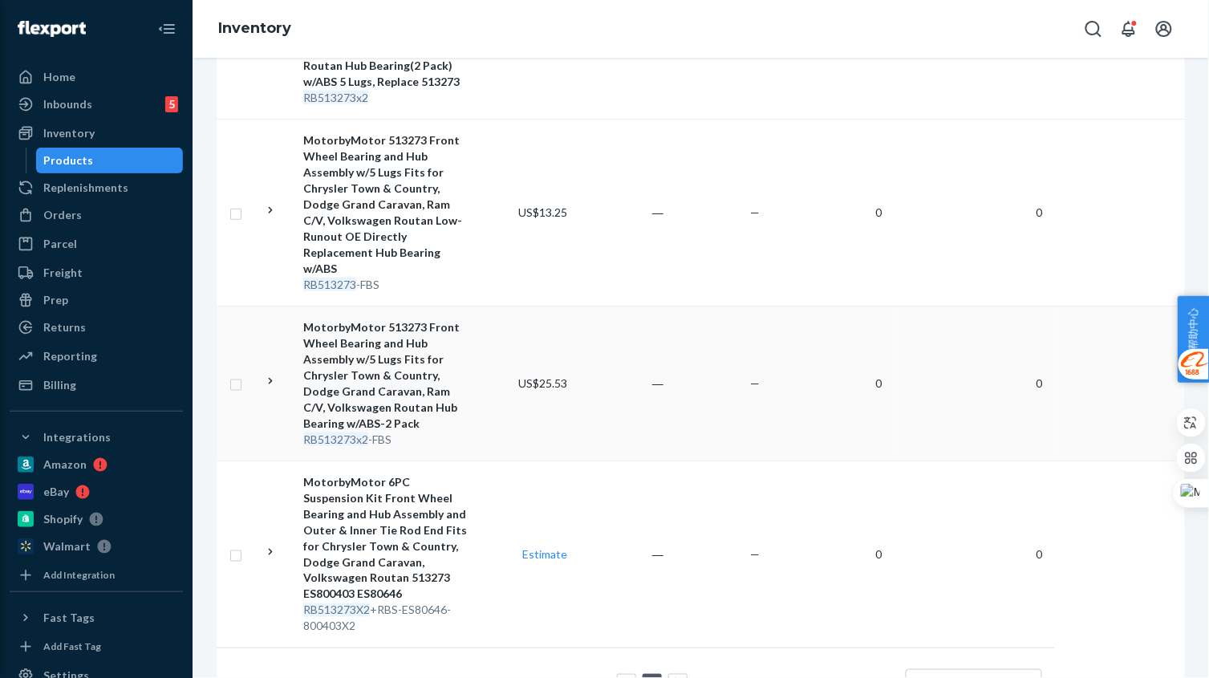
click at [535, 396] on td "US$25.53" at bounding box center [525, 383] width 96 height 155
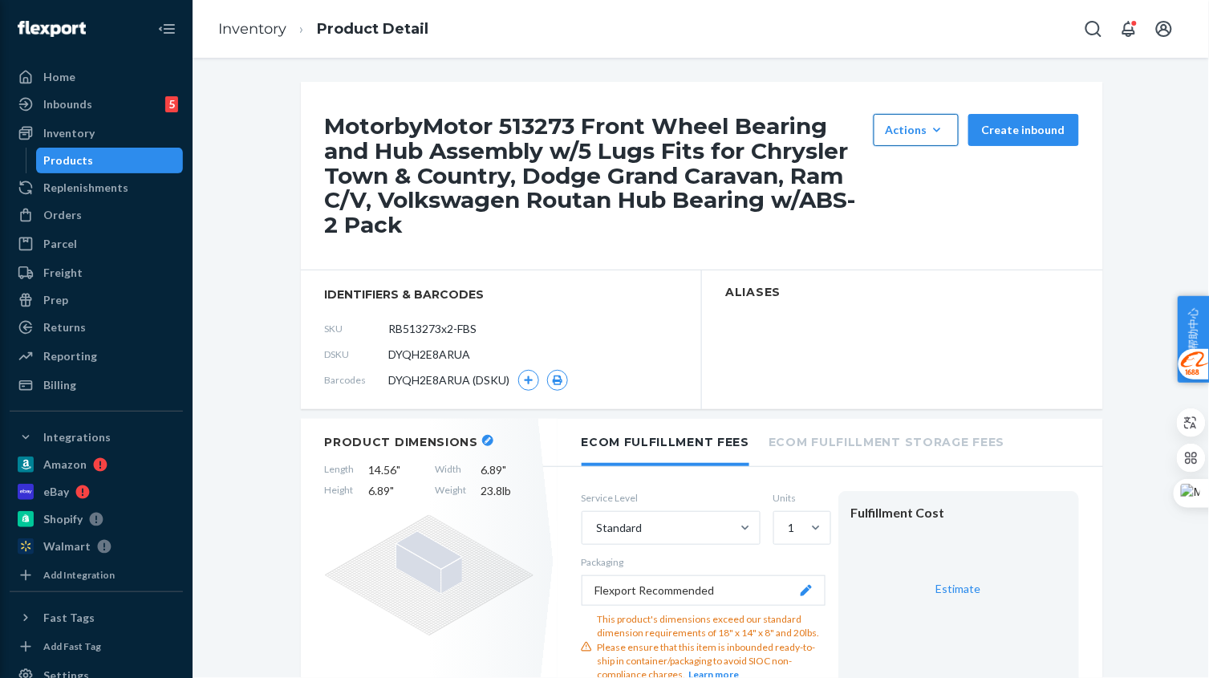
click at [917, 129] on div "Actions" at bounding box center [915, 130] width 61 height 16
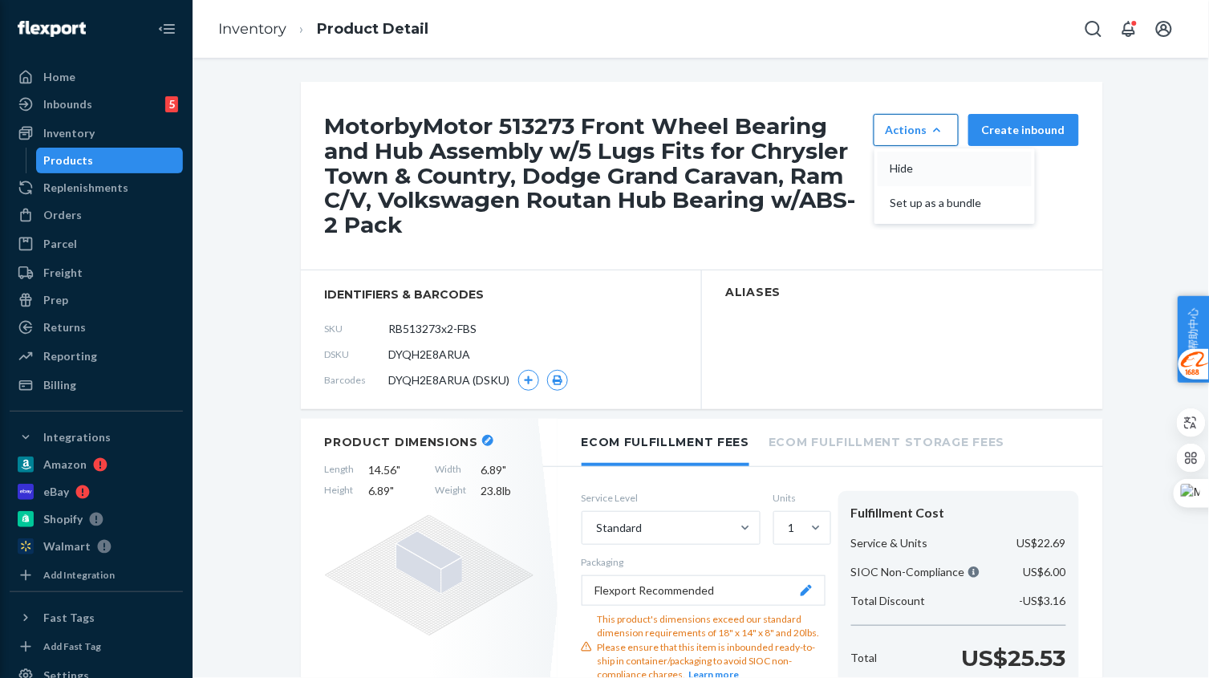
click at [912, 174] on span "Hide" at bounding box center [939, 168] width 99 height 11
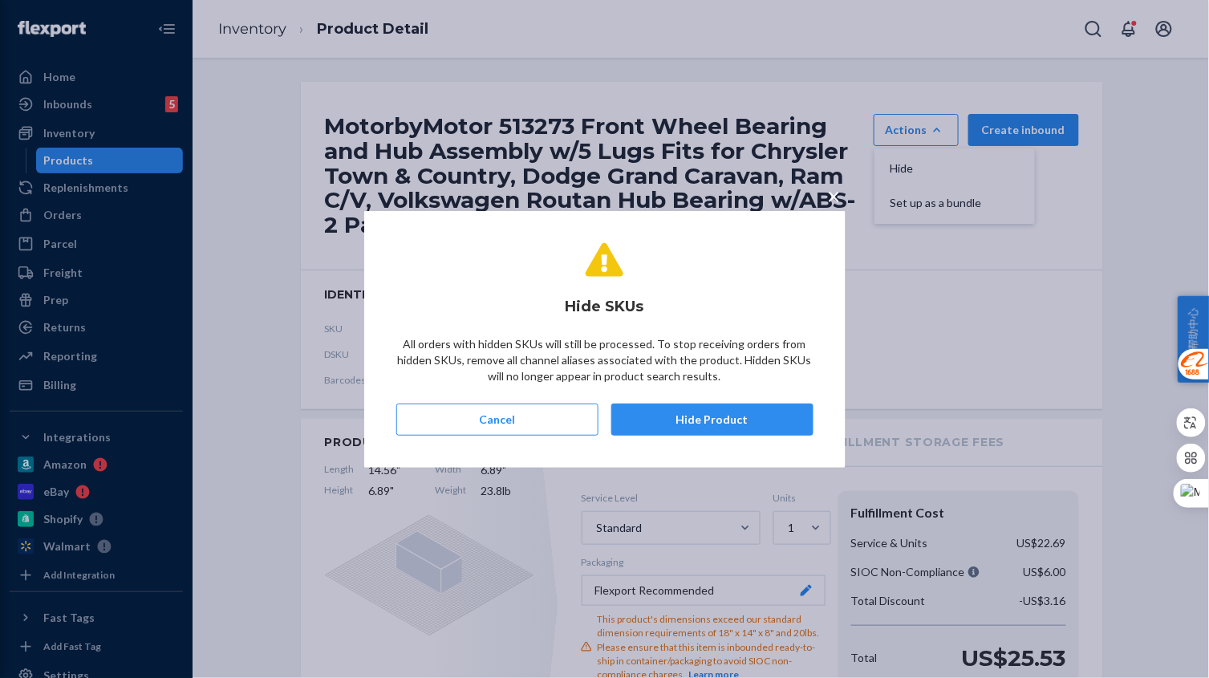
drag, startPoint x: 745, startPoint y: 421, endPoint x: 640, endPoint y: 342, distance: 131.7
click at [745, 422] on button "Hide Product" at bounding box center [712, 419] width 202 height 32
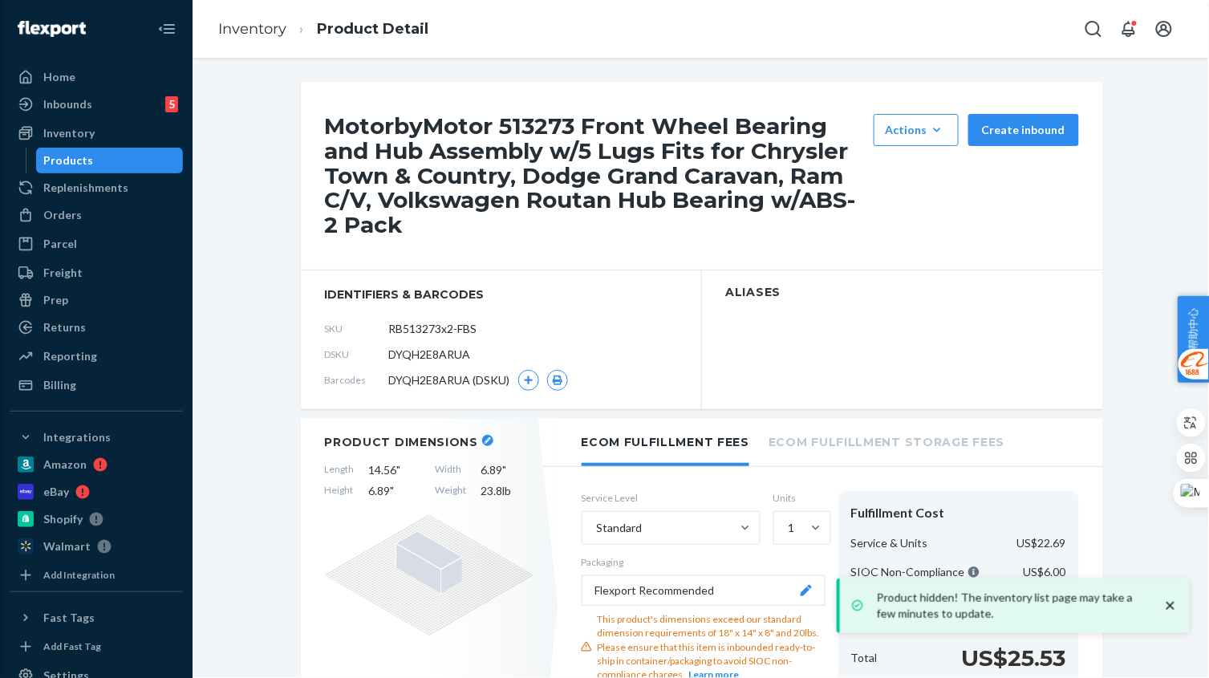
click at [268, 34] on link "Inventory" at bounding box center [252, 29] width 68 height 18
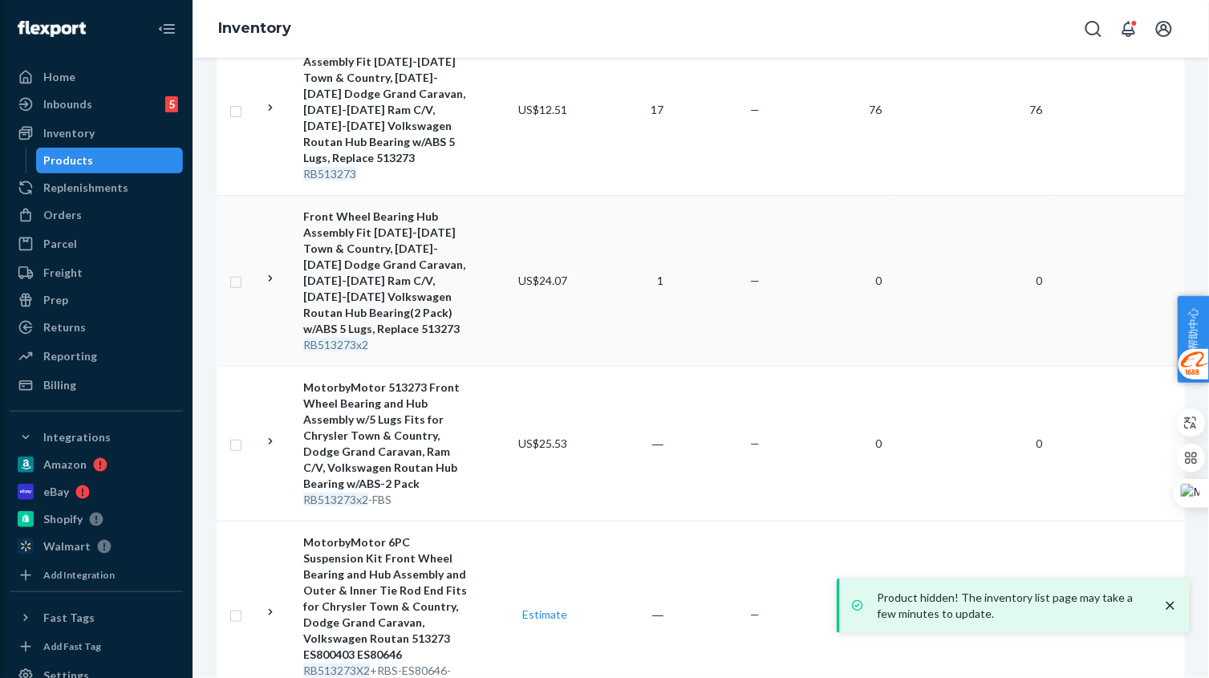
scroll to position [437, 0]
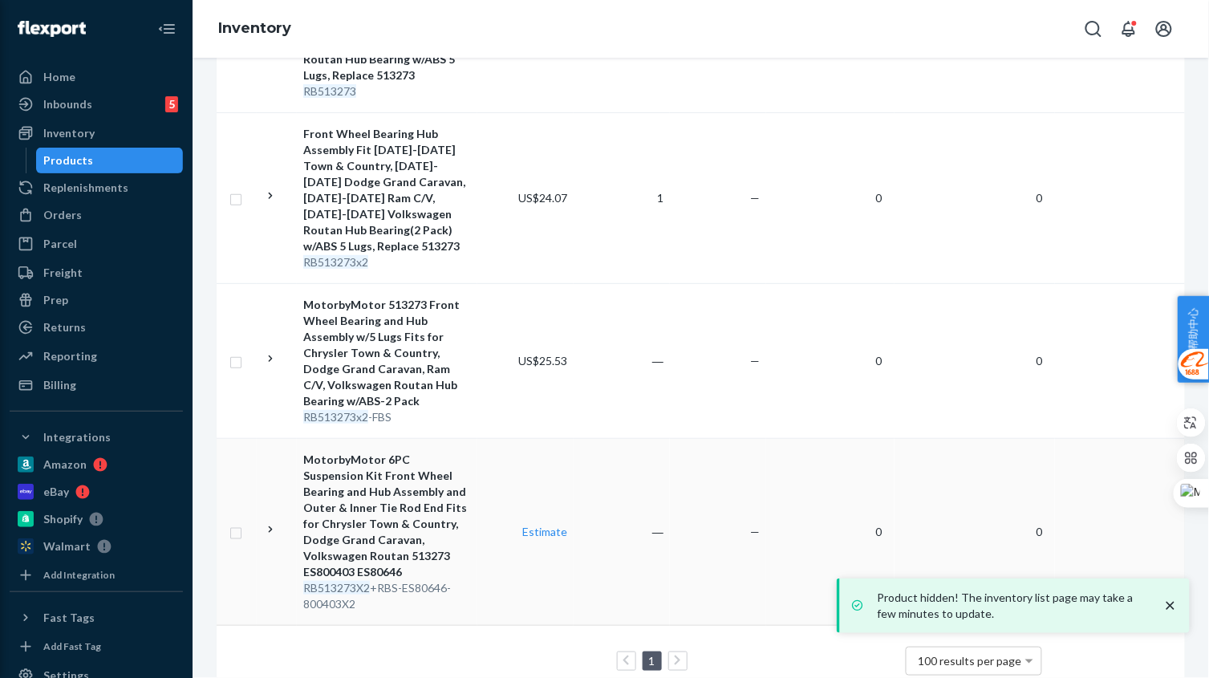
click at [484, 528] on td "Estimate" at bounding box center [525, 531] width 96 height 187
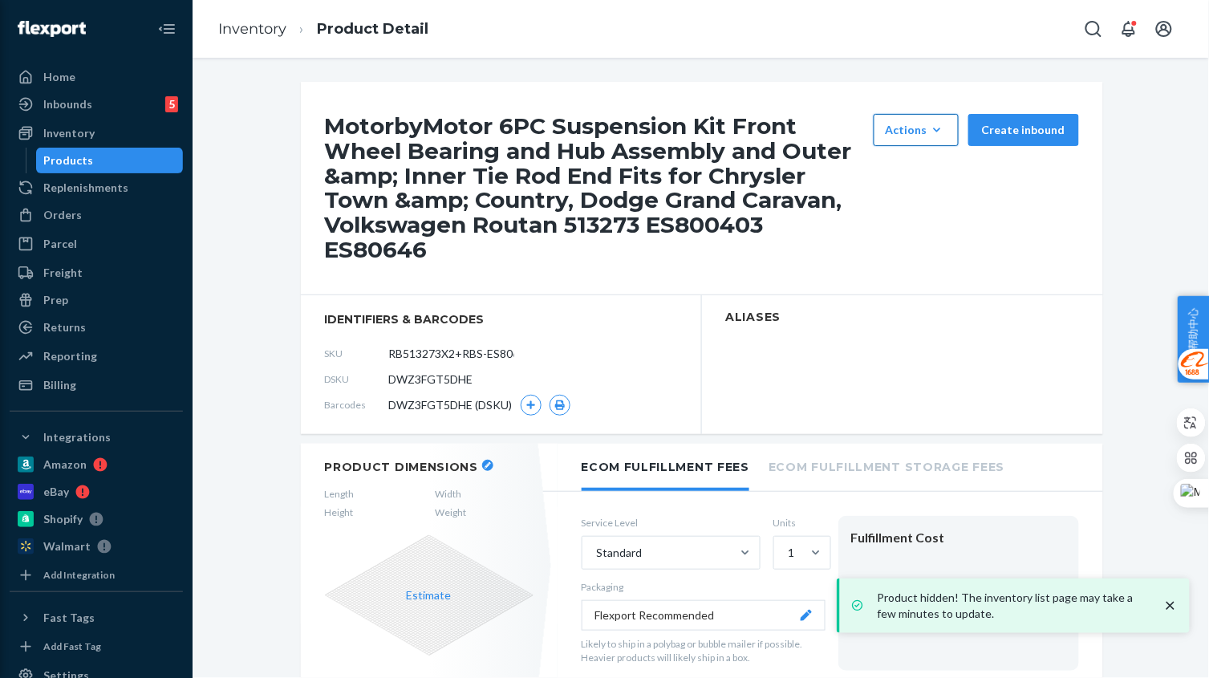
click at [899, 127] on div "Actions" at bounding box center [915, 130] width 61 height 16
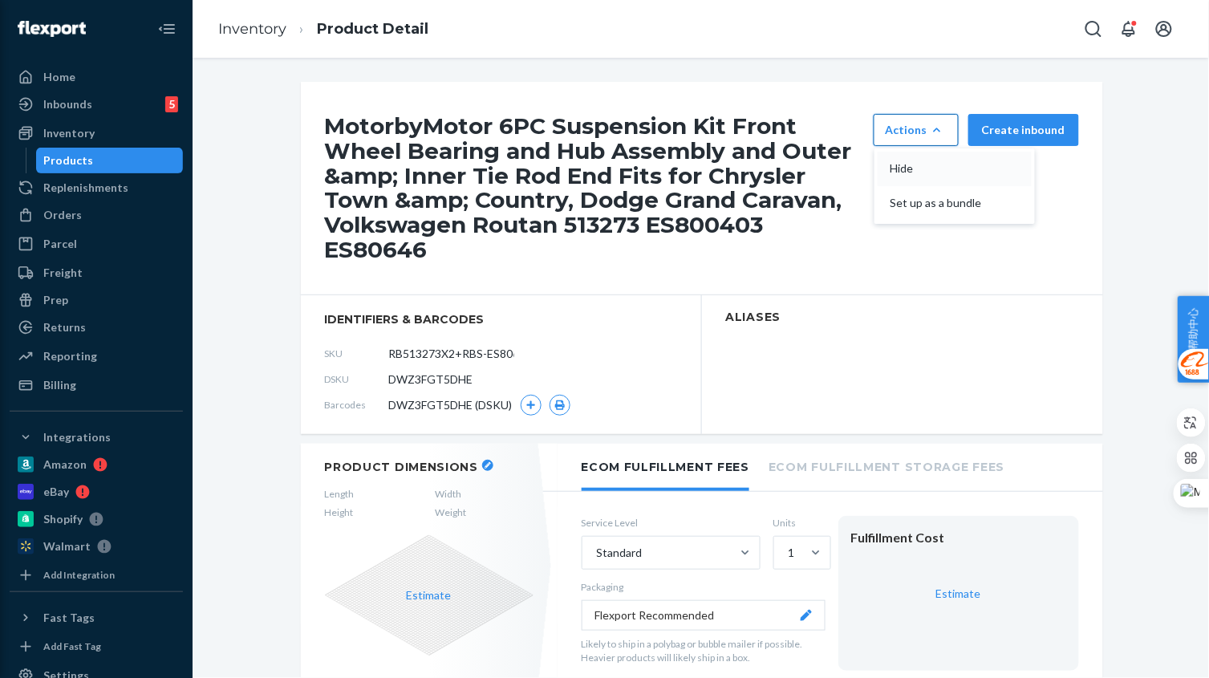
click at [902, 171] on span "Hide" at bounding box center [939, 168] width 99 height 11
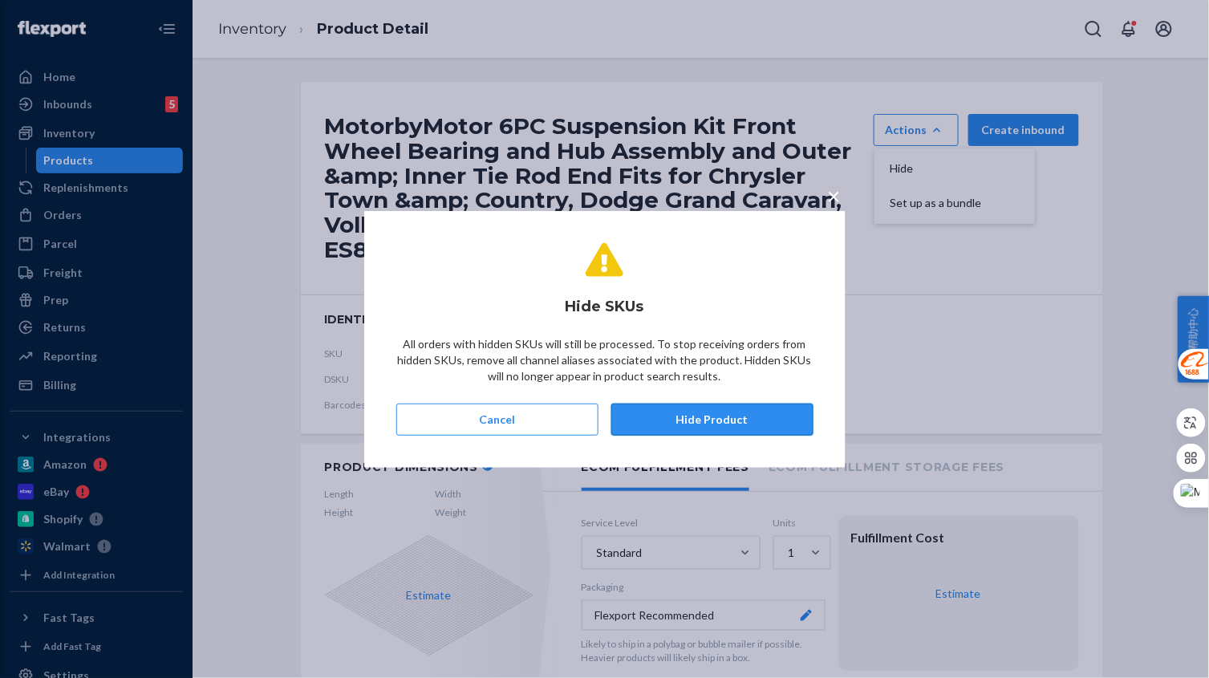
click at [744, 415] on button "Hide Product" at bounding box center [712, 419] width 202 height 32
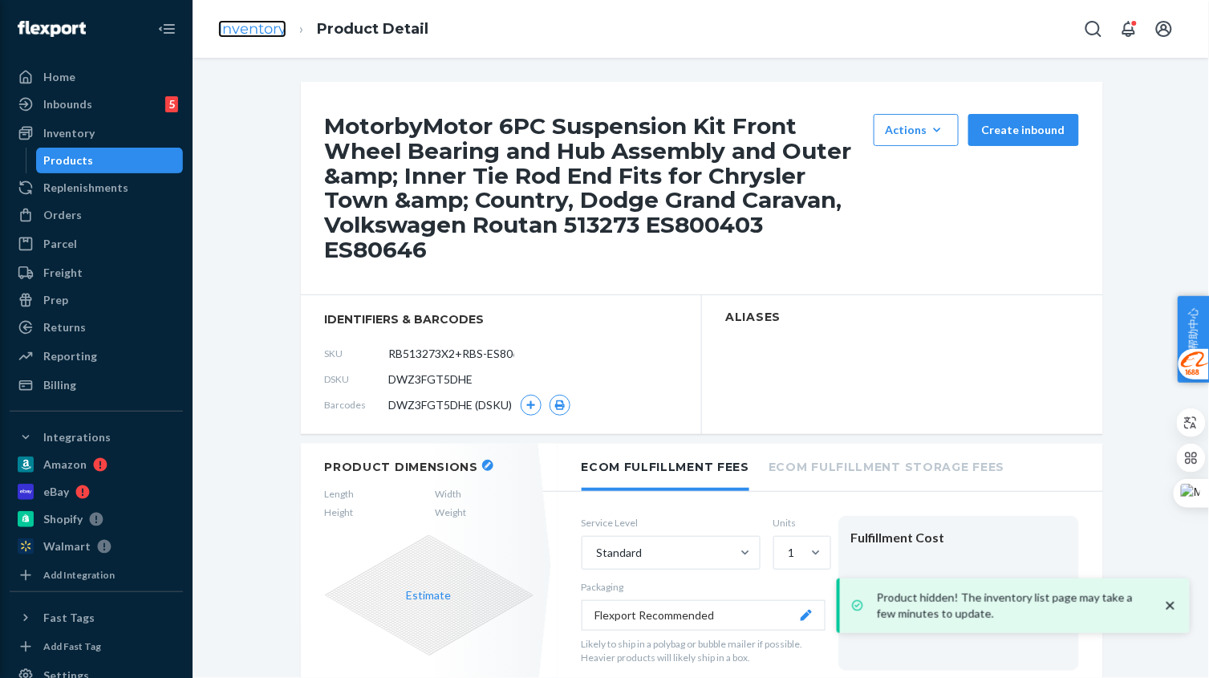
click at [263, 34] on link "Inventory" at bounding box center [252, 29] width 68 height 18
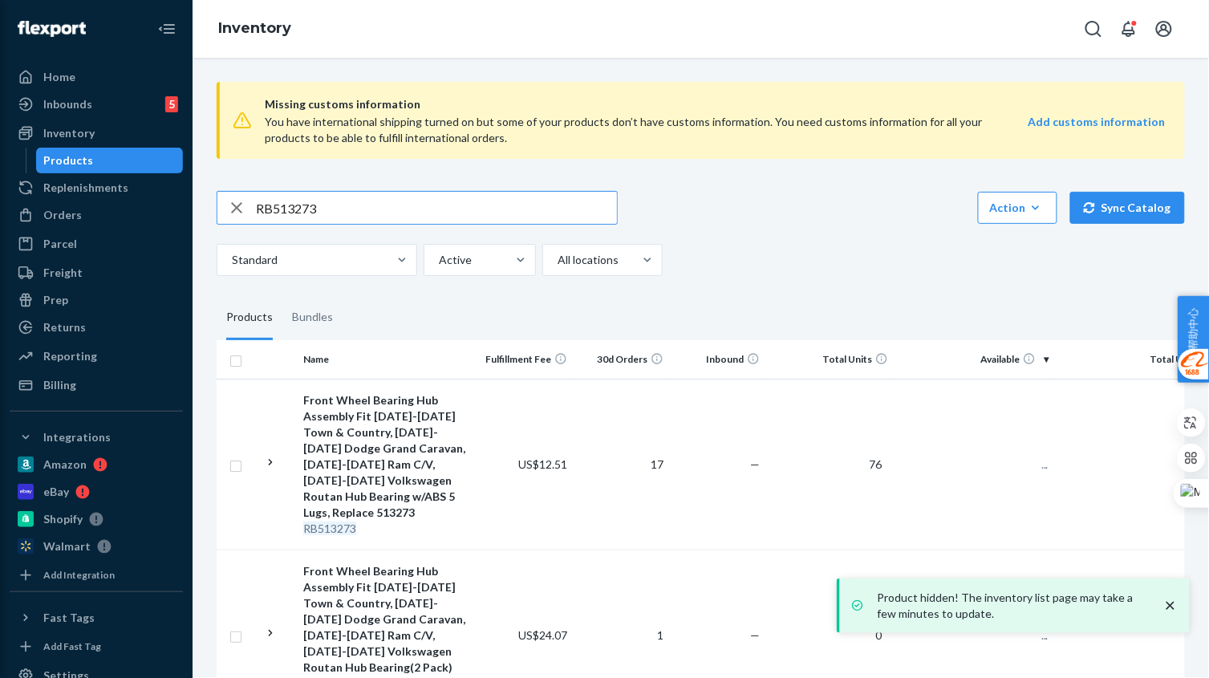
scroll to position [201, 0]
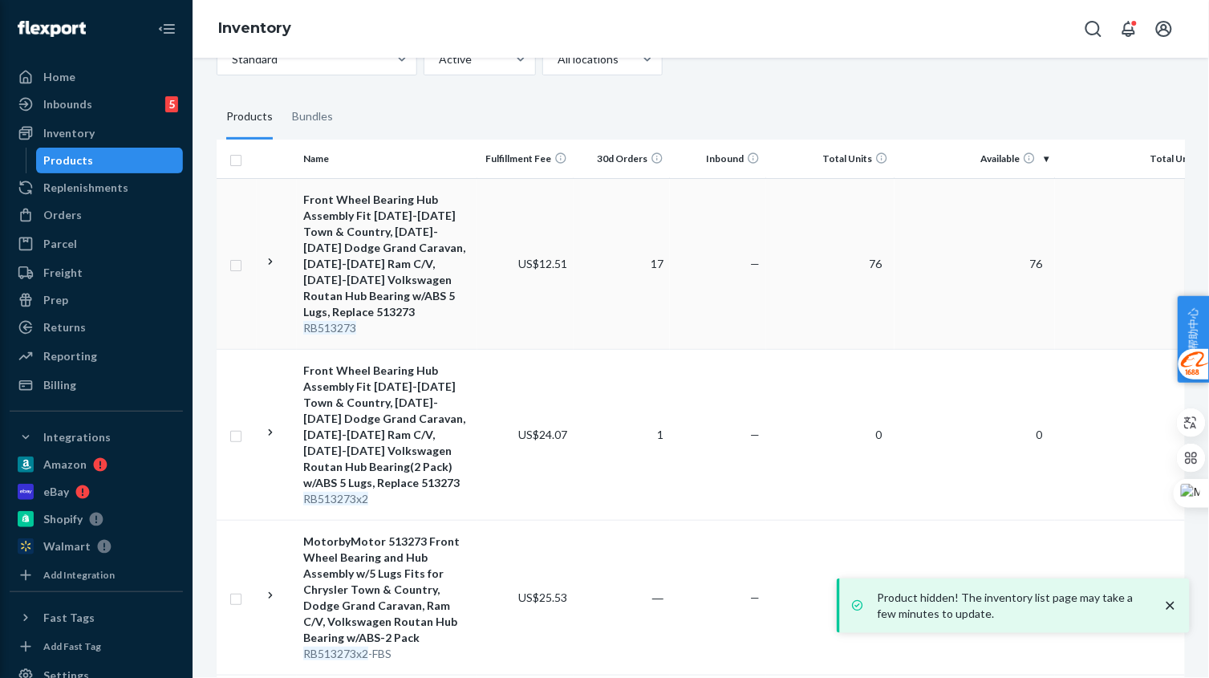
click at [551, 267] on td "US$12.51" at bounding box center [525, 263] width 96 height 171
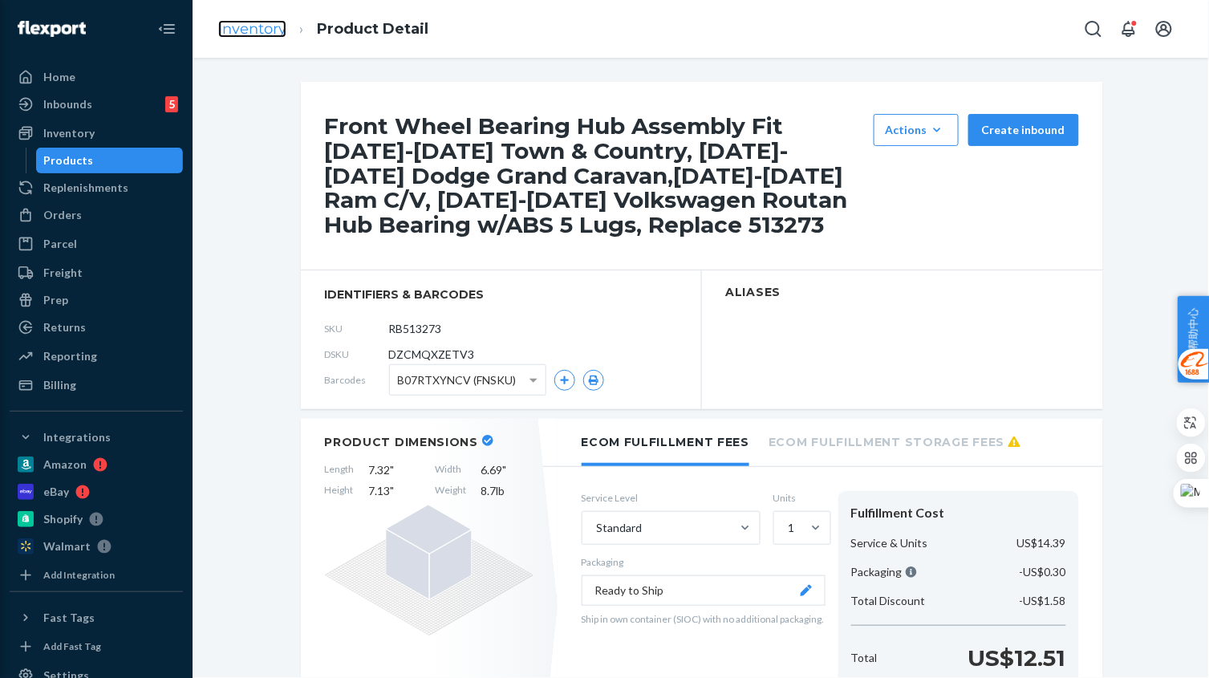
click at [265, 34] on link "Inventory" at bounding box center [252, 29] width 68 height 18
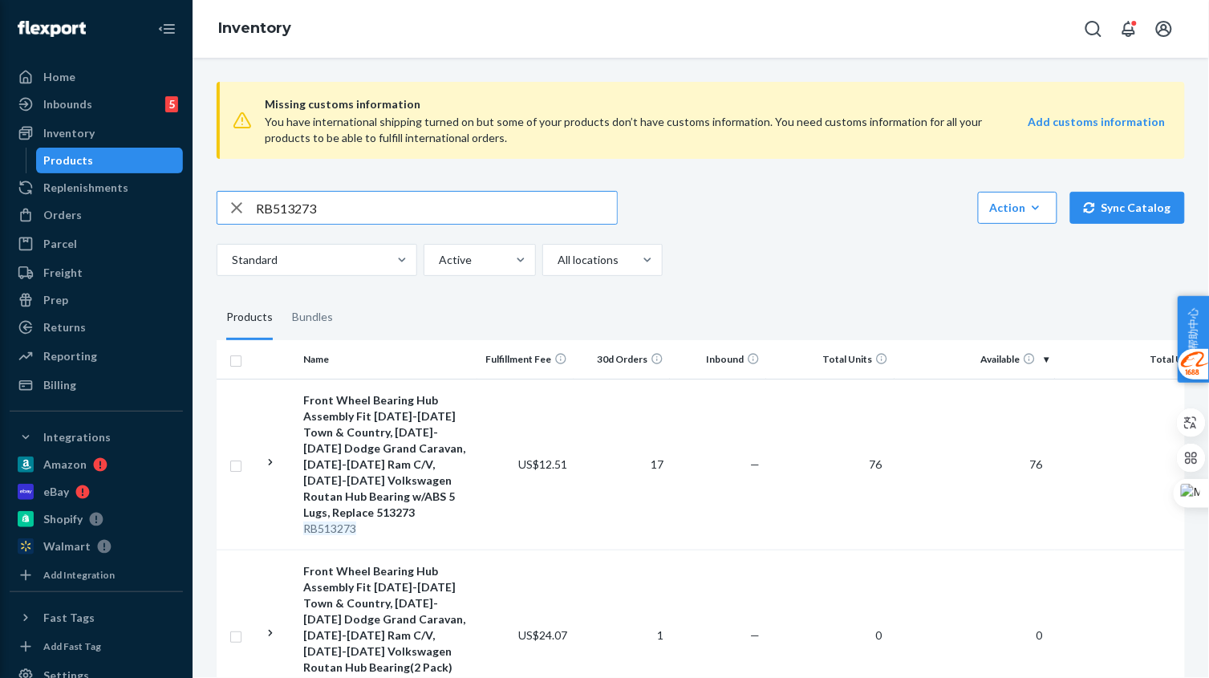
click at [379, 225] on div "RB513273 Action Create product Create bundle Bulk create products Bulk update p…" at bounding box center [701, 233] width 968 height 85
click at [366, 203] on input "RB513273" at bounding box center [436, 208] width 361 height 32
paste input "5162"
type input "RB515162"
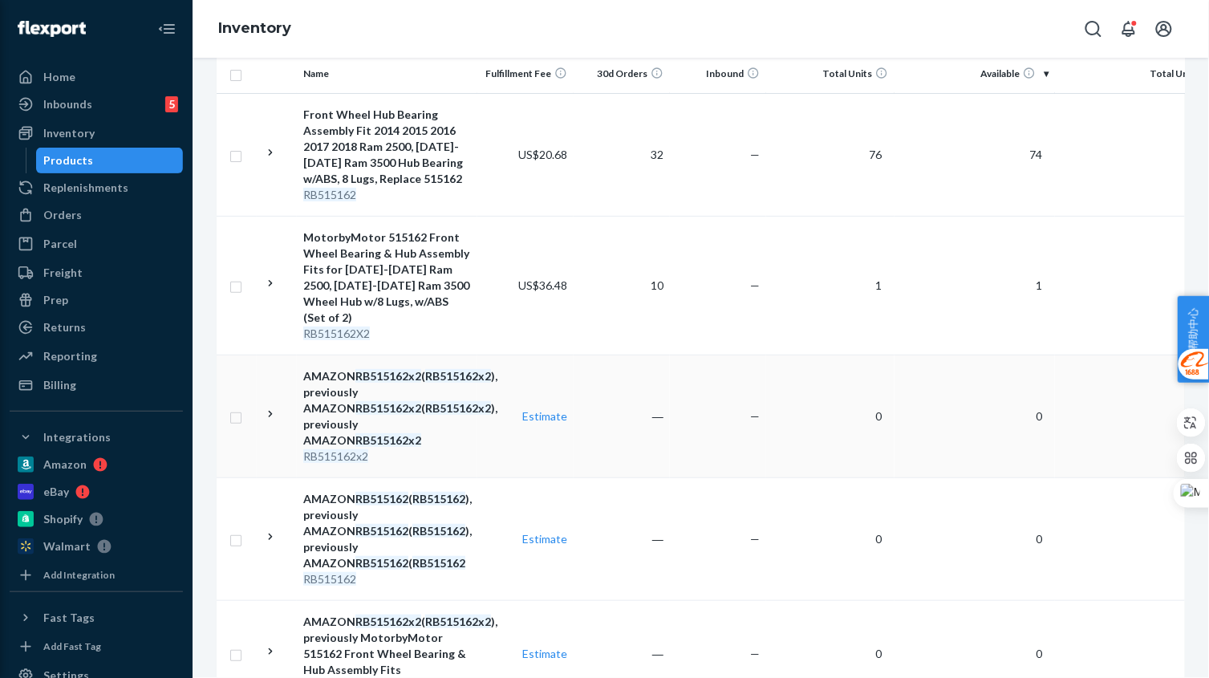
scroll to position [300, 0]
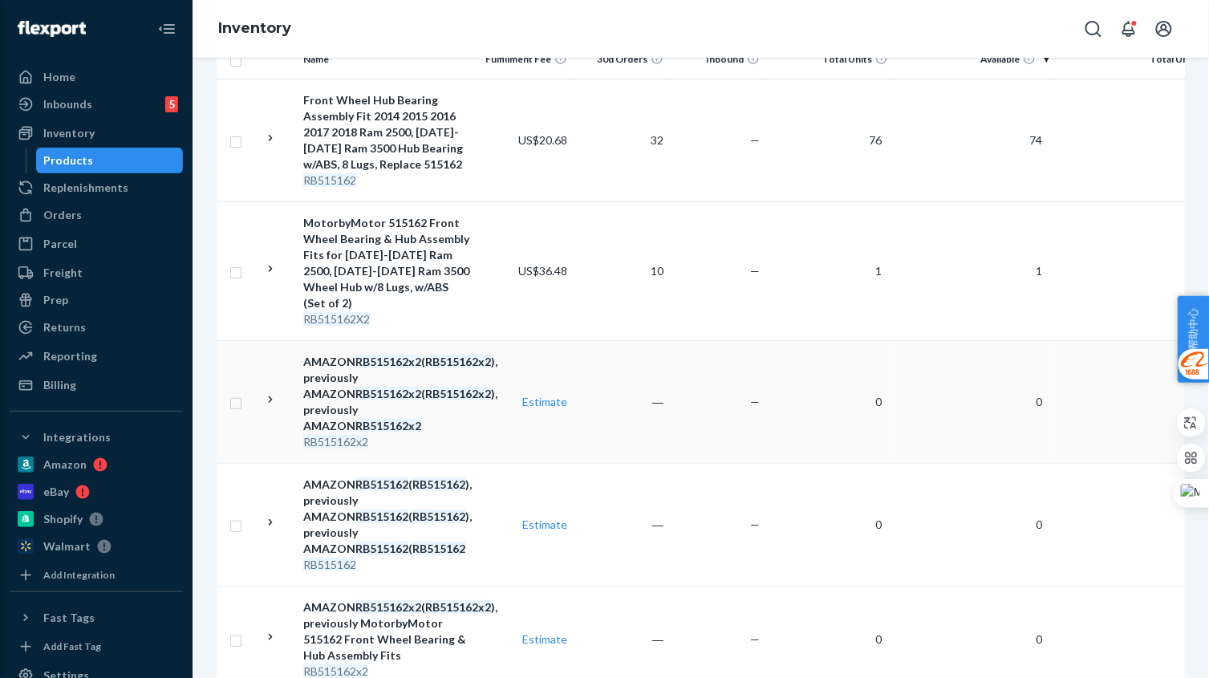
click at [612, 414] on td "―" at bounding box center [621, 401] width 96 height 123
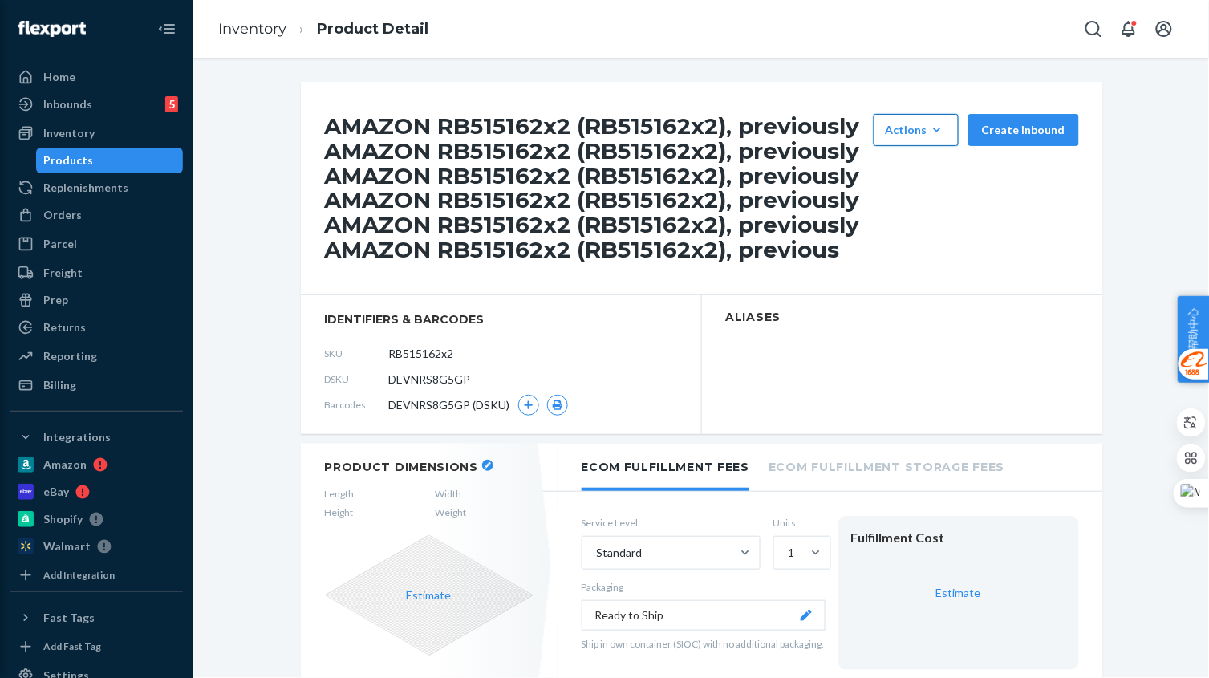
click at [933, 128] on icon "button" at bounding box center [936, 130] width 7 height 4
click at [922, 166] on span "Hide" at bounding box center [939, 168] width 99 height 11
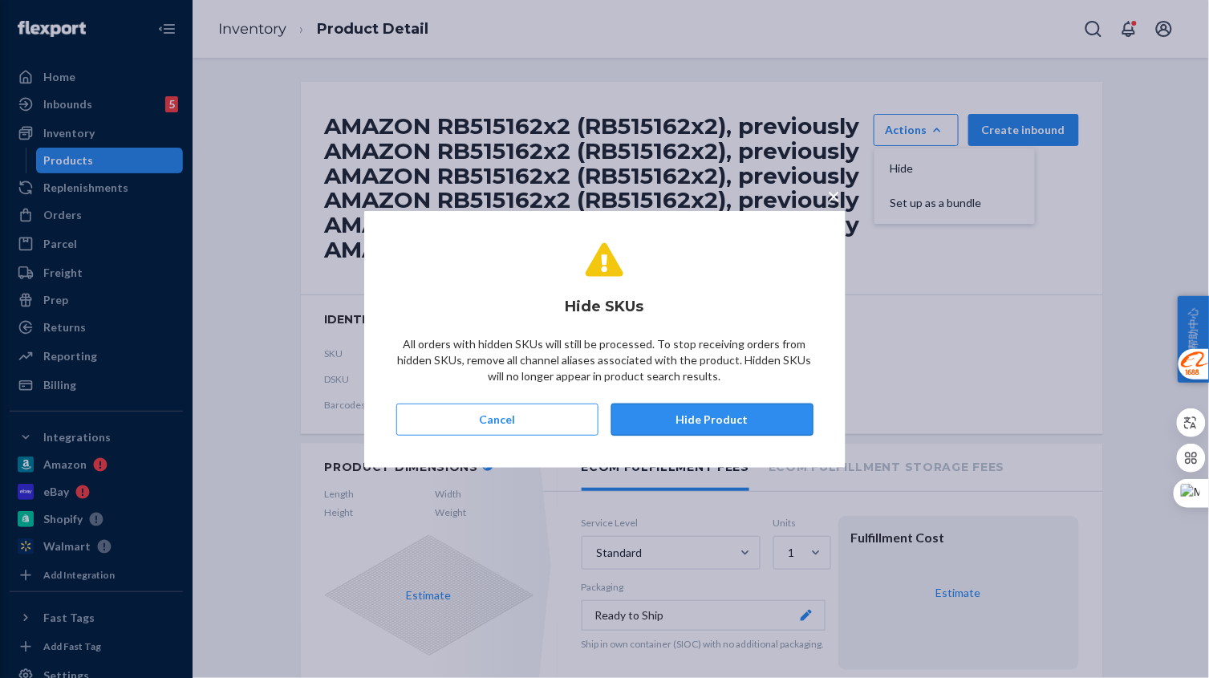
click at [719, 415] on button "Hide Product" at bounding box center [712, 419] width 202 height 32
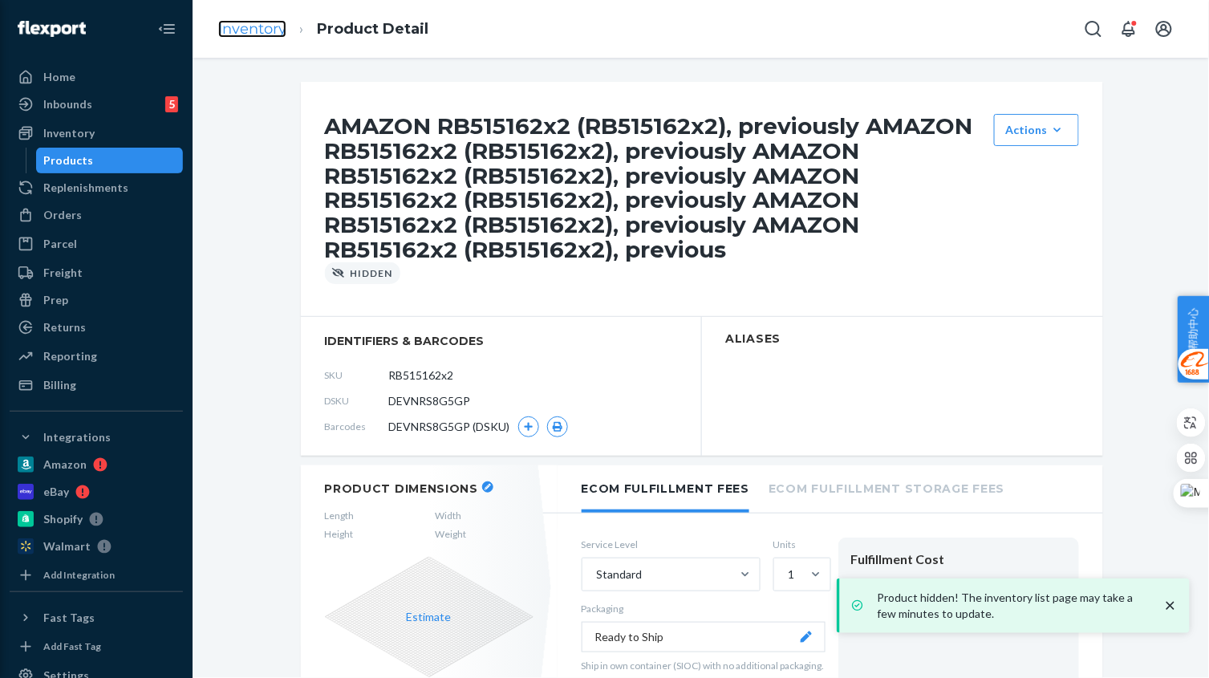
click at [257, 30] on link "Inventory" at bounding box center [252, 29] width 68 height 18
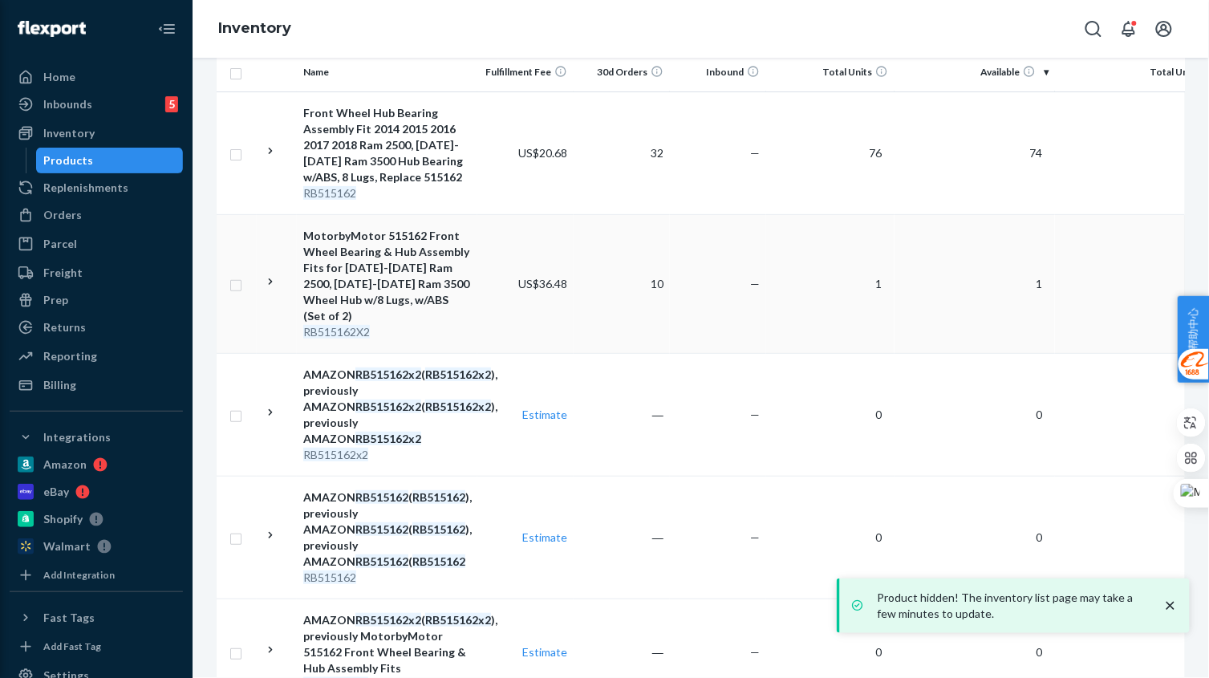
scroll to position [300, 0]
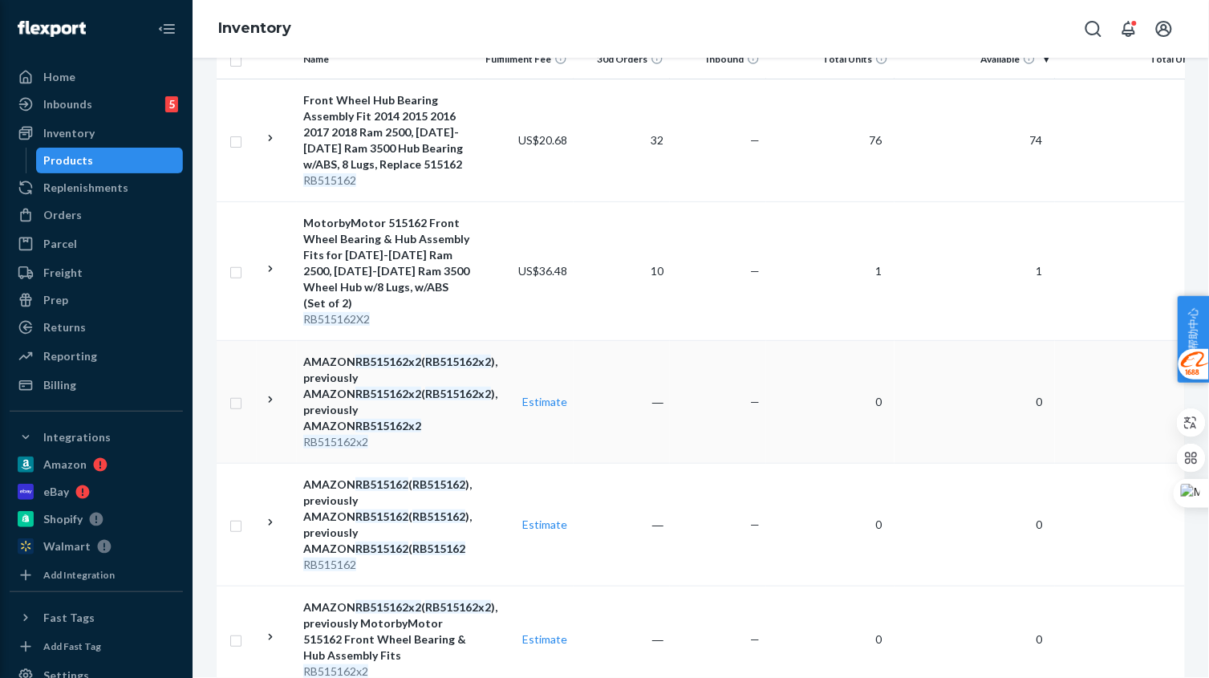
click at [488, 404] on td "Estimate" at bounding box center [525, 401] width 96 height 123
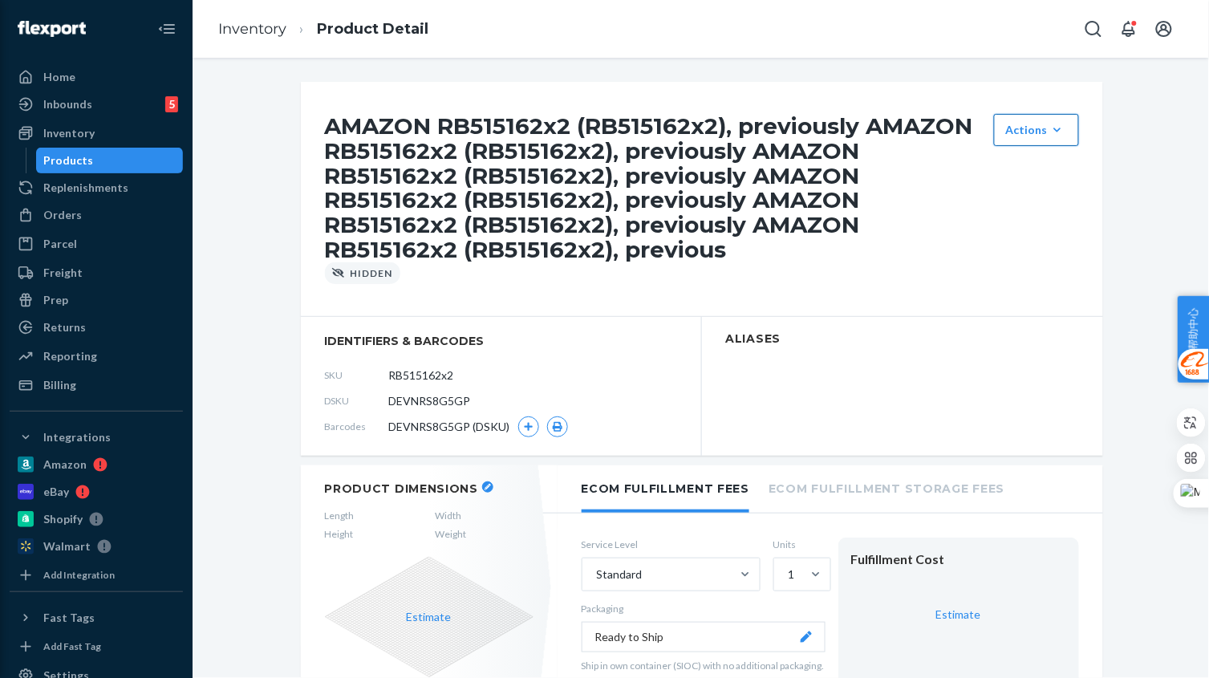
click at [1007, 129] on div "Actions" at bounding box center [1036, 130] width 61 height 16
click at [1012, 171] on span "Unhide" at bounding box center [1060, 168] width 99 height 11
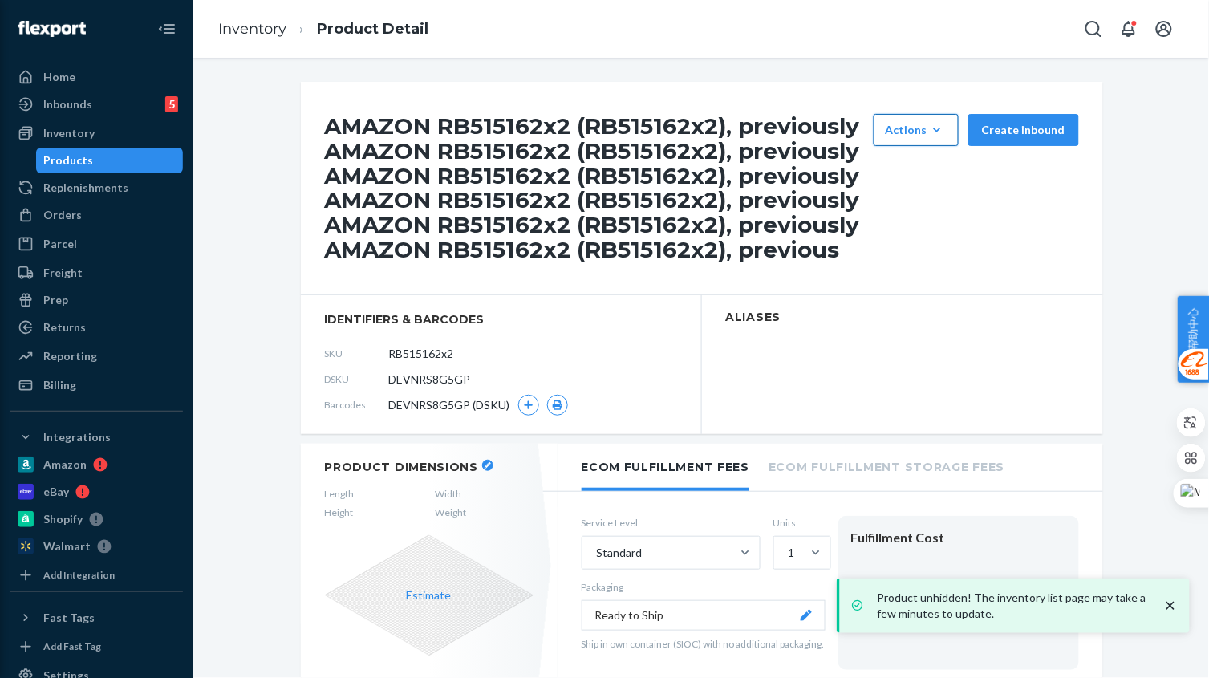
click at [898, 136] on div "Actions" at bounding box center [915, 130] width 61 height 16
click at [909, 169] on span "Hide" at bounding box center [939, 168] width 99 height 11
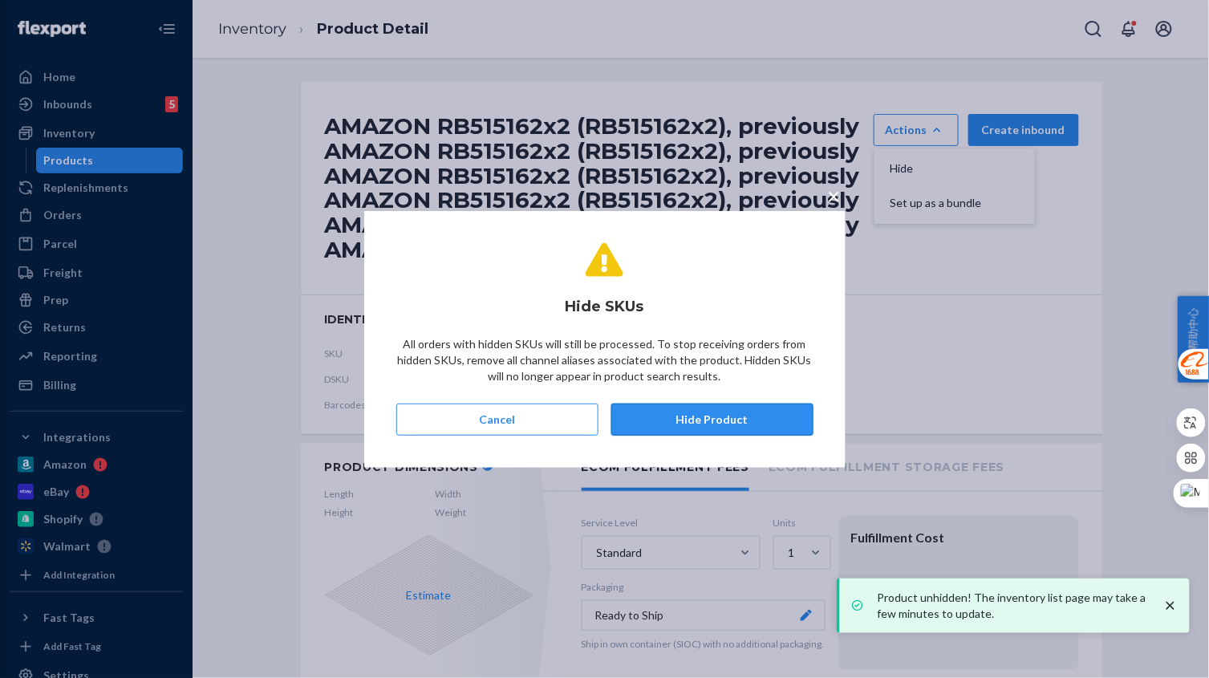
click at [767, 422] on button "Hide Product" at bounding box center [712, 419] width 202 height 32
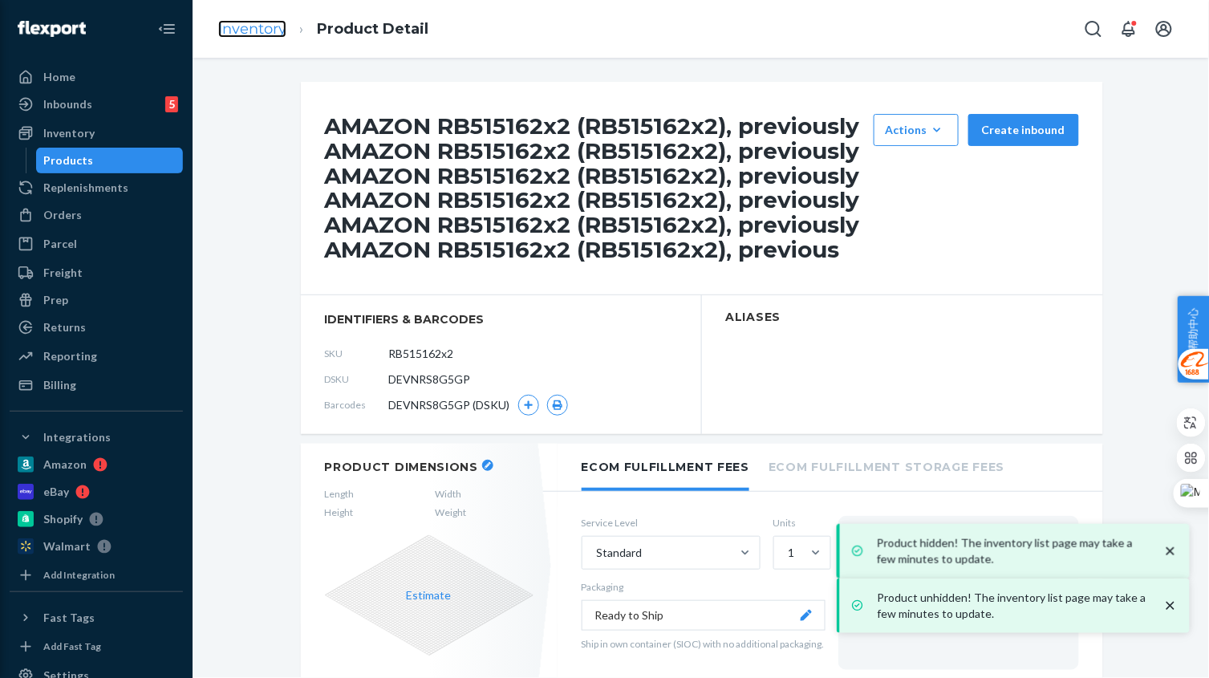
click at [240, 22] on link "Inventory" at bounding box center [252, 29] width 68 height 18
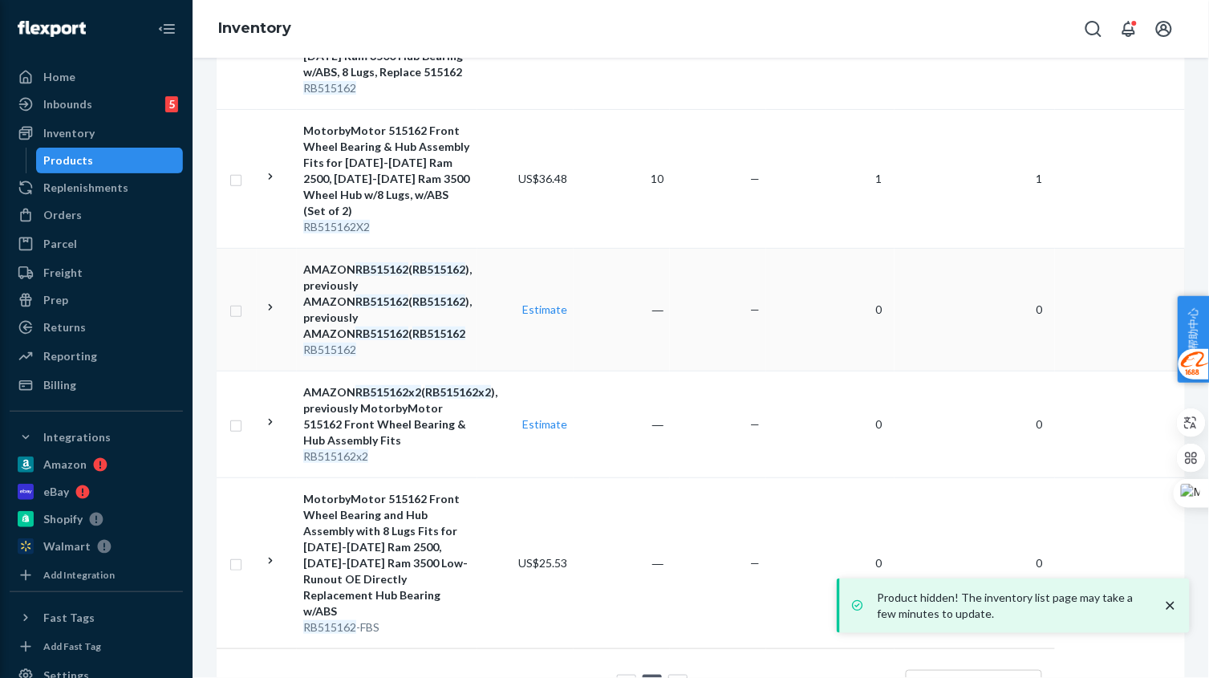
scroll to position [401, 0]
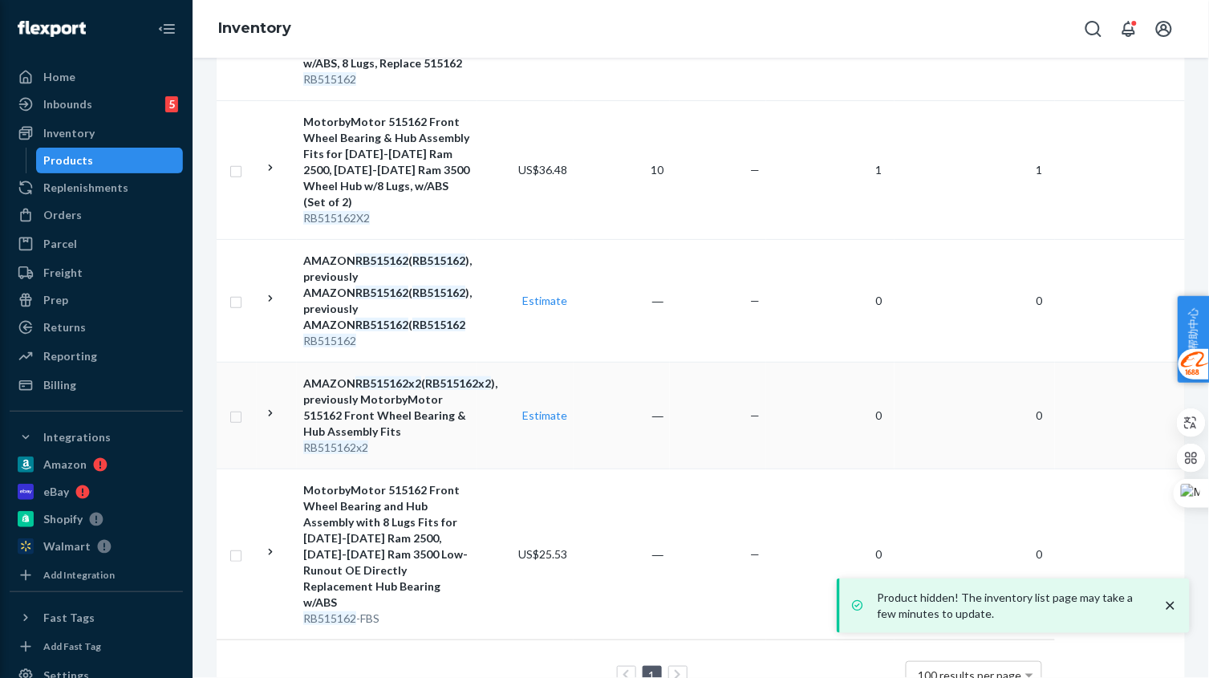
click at [456, 442] on div "RB515162x2" at bounding box center [387, 448] width 168 height 16
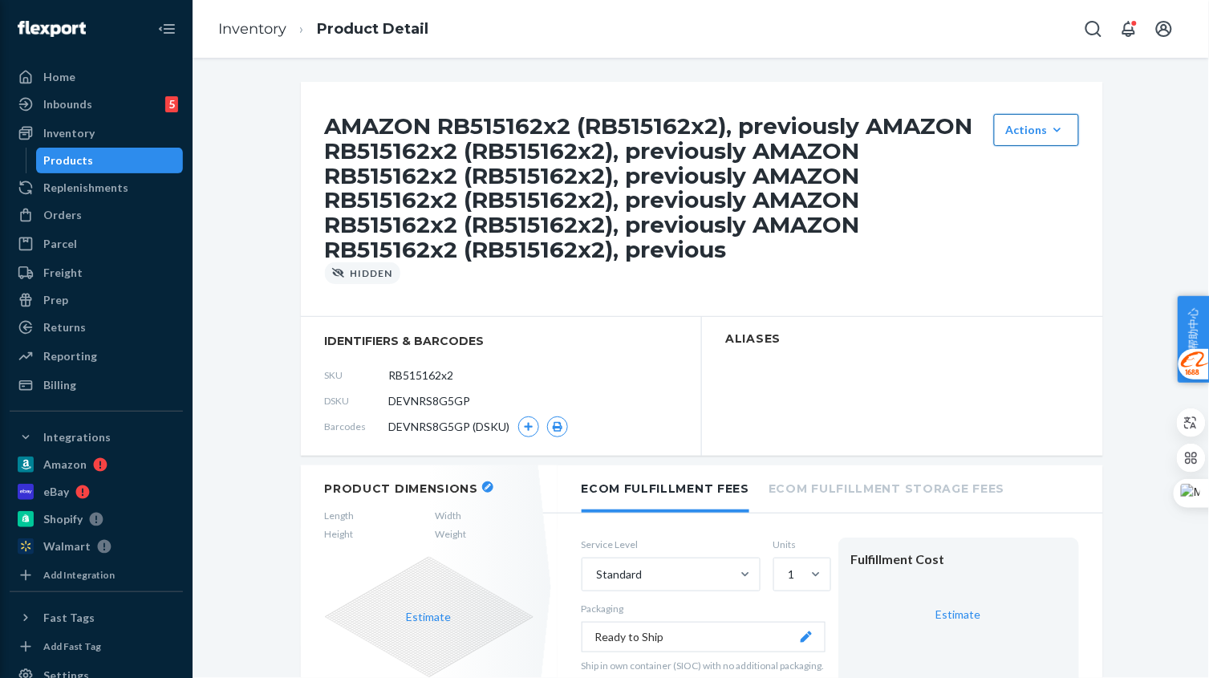
click at [1001, 140] on button "Actions Unhide Set up as a bundle" at bounding box center [1036, 130] width 85 height 32
click at [257, 37] on link "Inventory" at bounding box center [252, 29] width 68 height 18
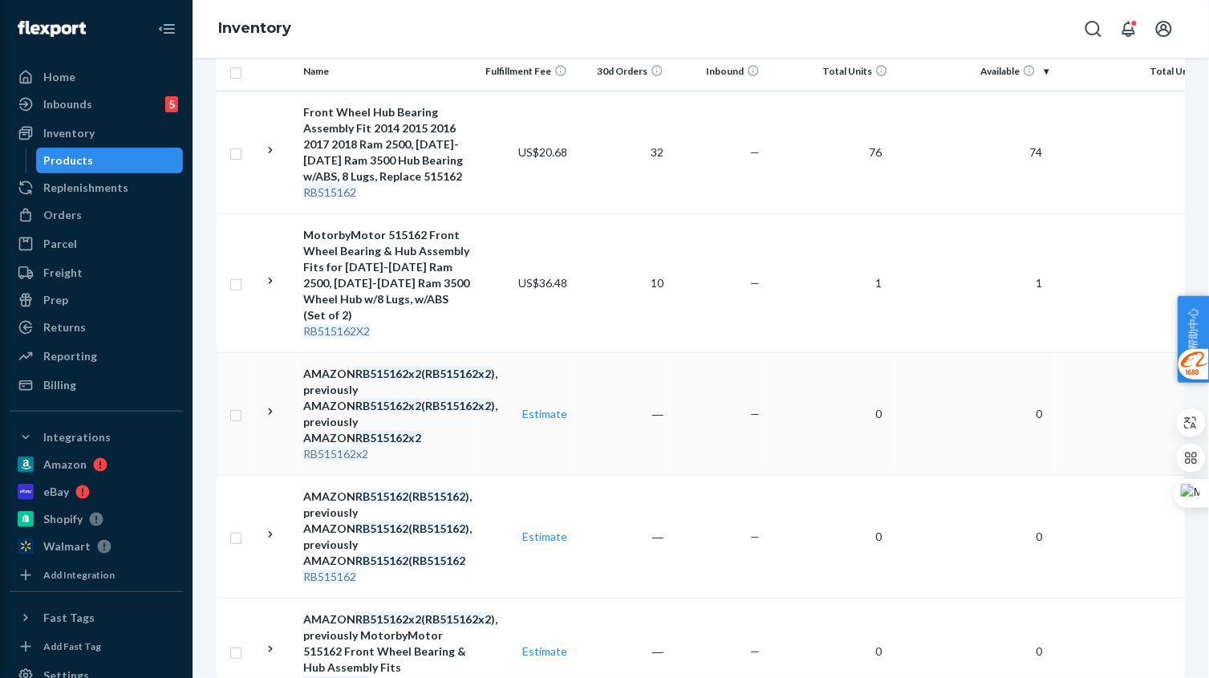
scroll to position [300, 0]
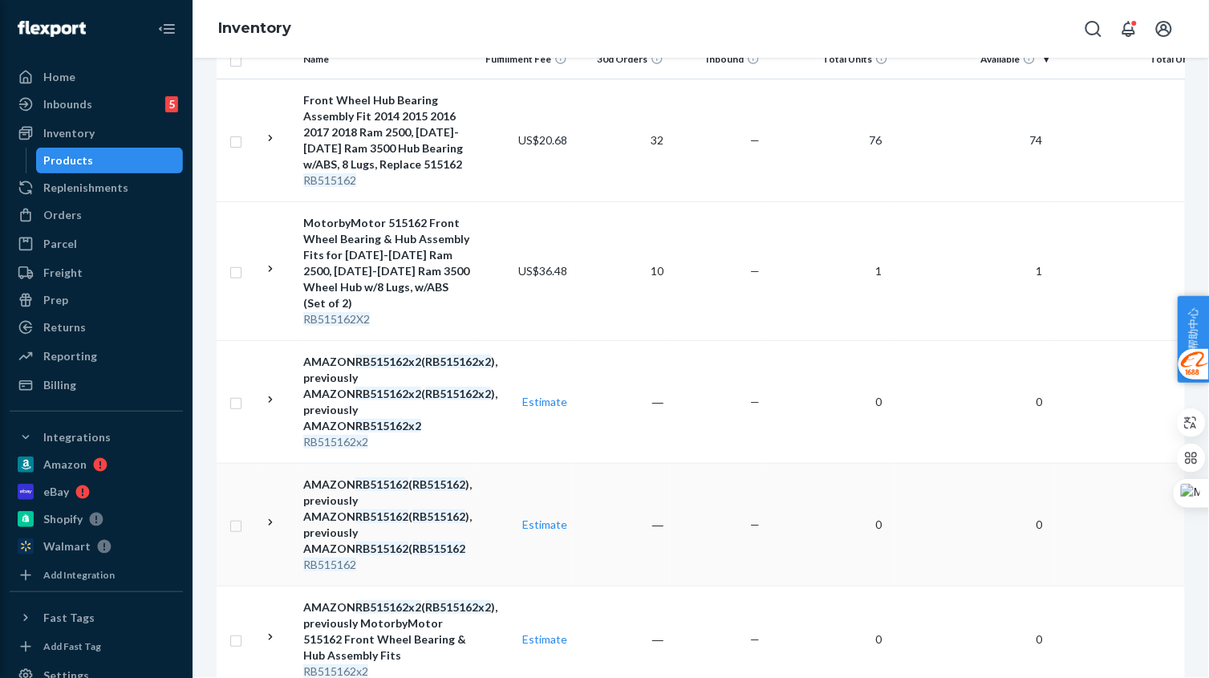
click at [478, 556] on td "Estimate" at bounding box center [525, 524] width 96 height 123
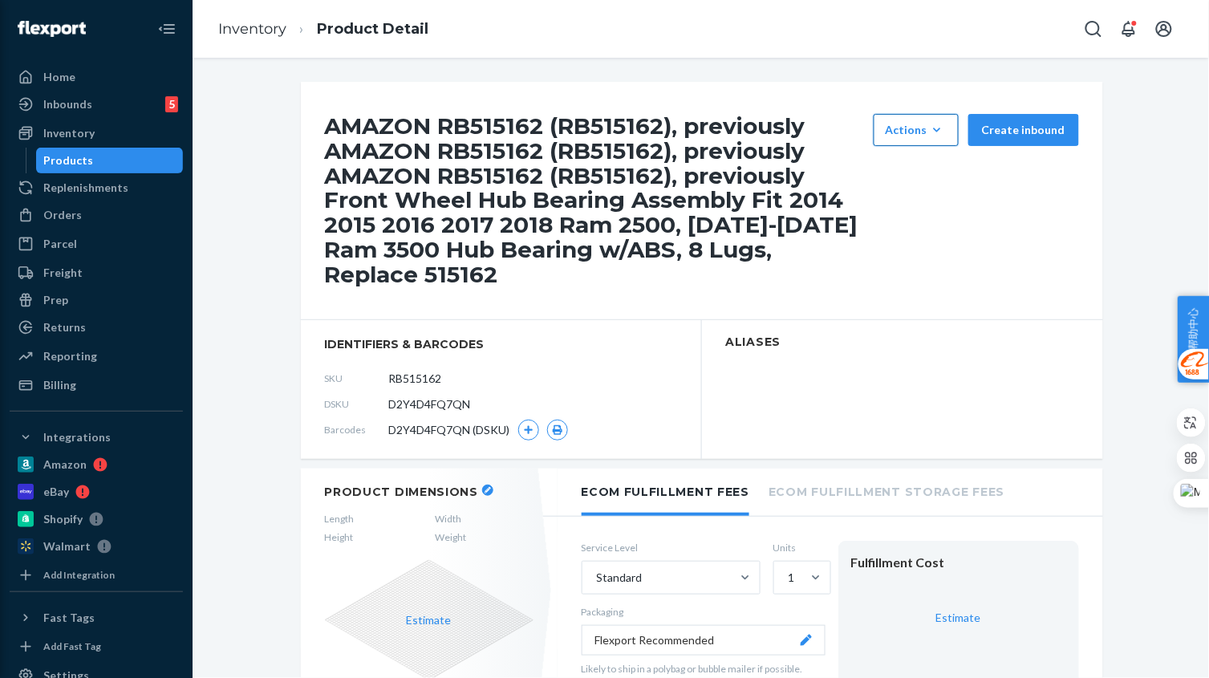
click at [923, 125] on div "Actions" at bounding box center [915, 130] width 61 height 16
click at [929, 157] on button "Hide" at bounding box center [954, 169] width 154 height 34
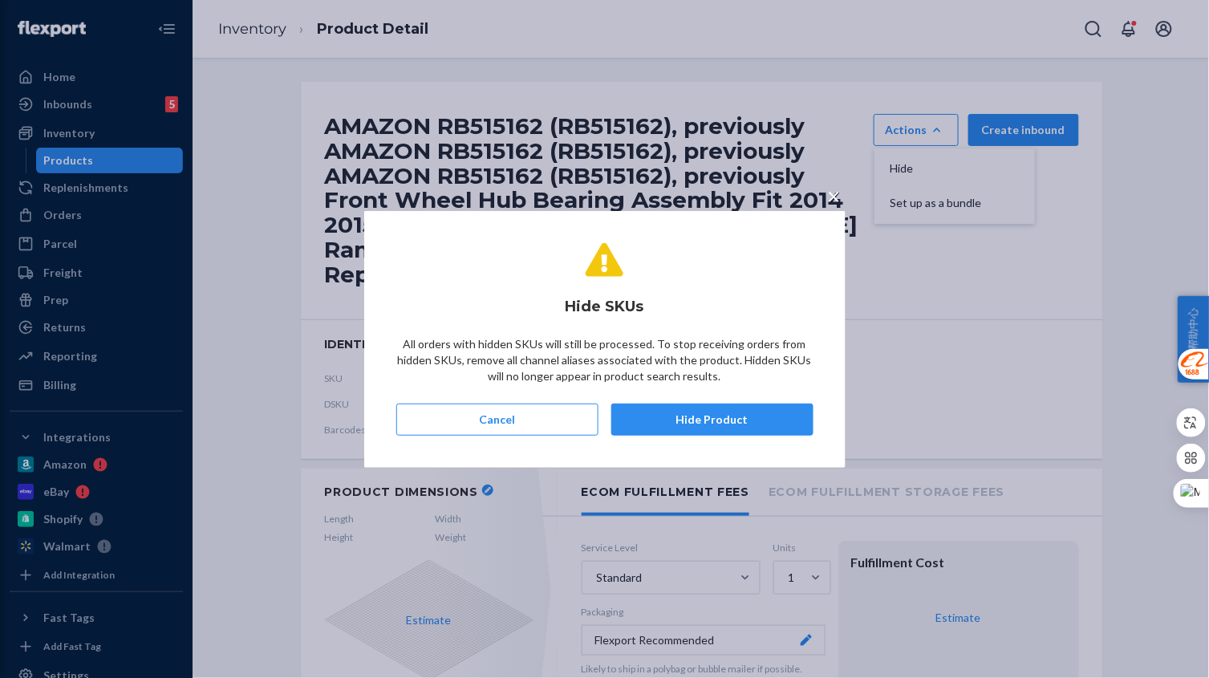
click at [720, 420] on button "Hide Product" at bounding box center [712, 419] width 202 height 32
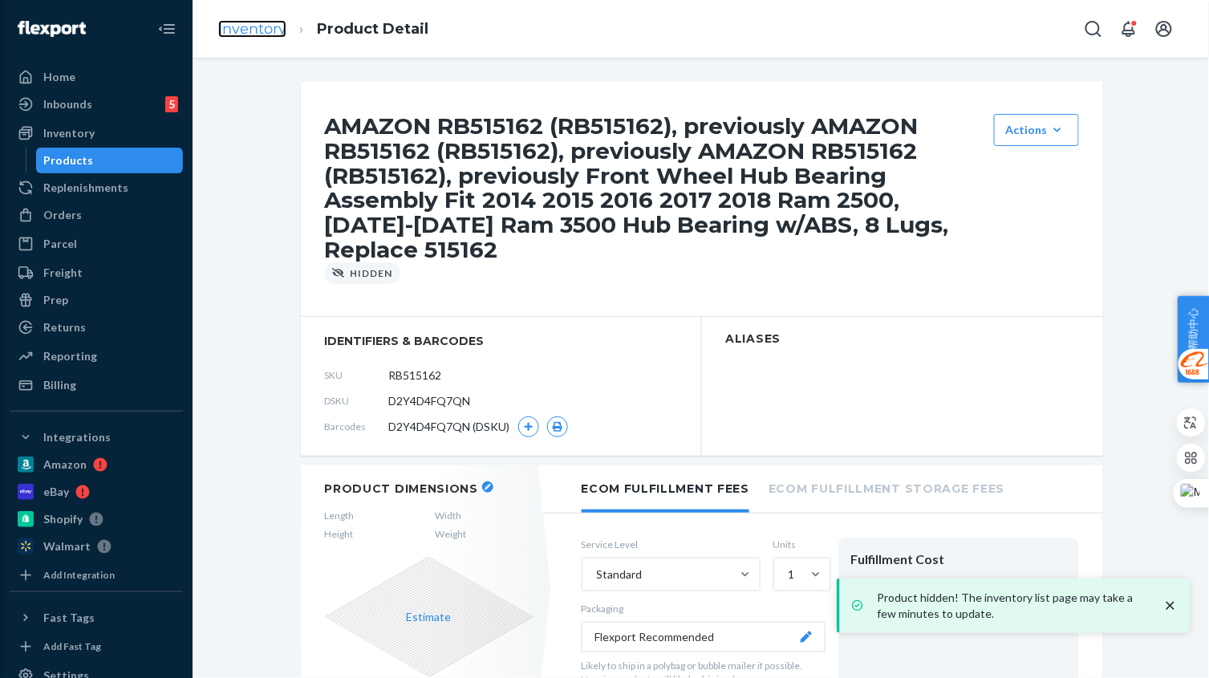
click at [243, 30] on link "Inventory" at bounding box center [252, 29] width 68 height 18
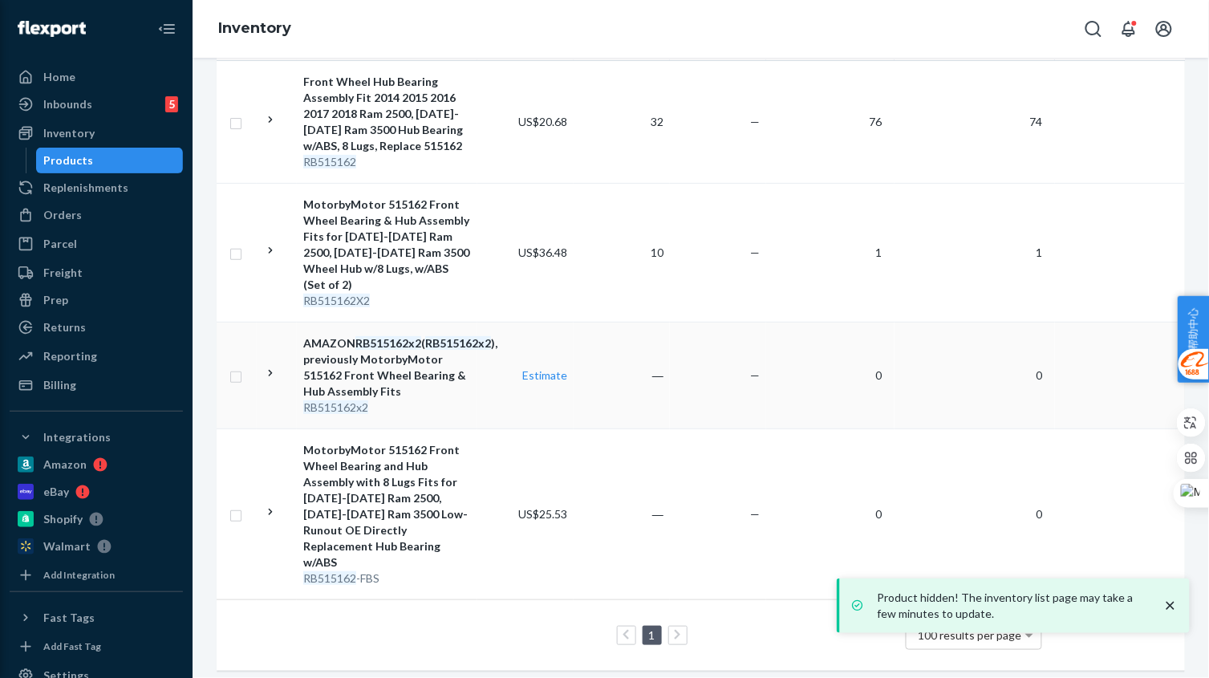
scroll to position [325, 0]
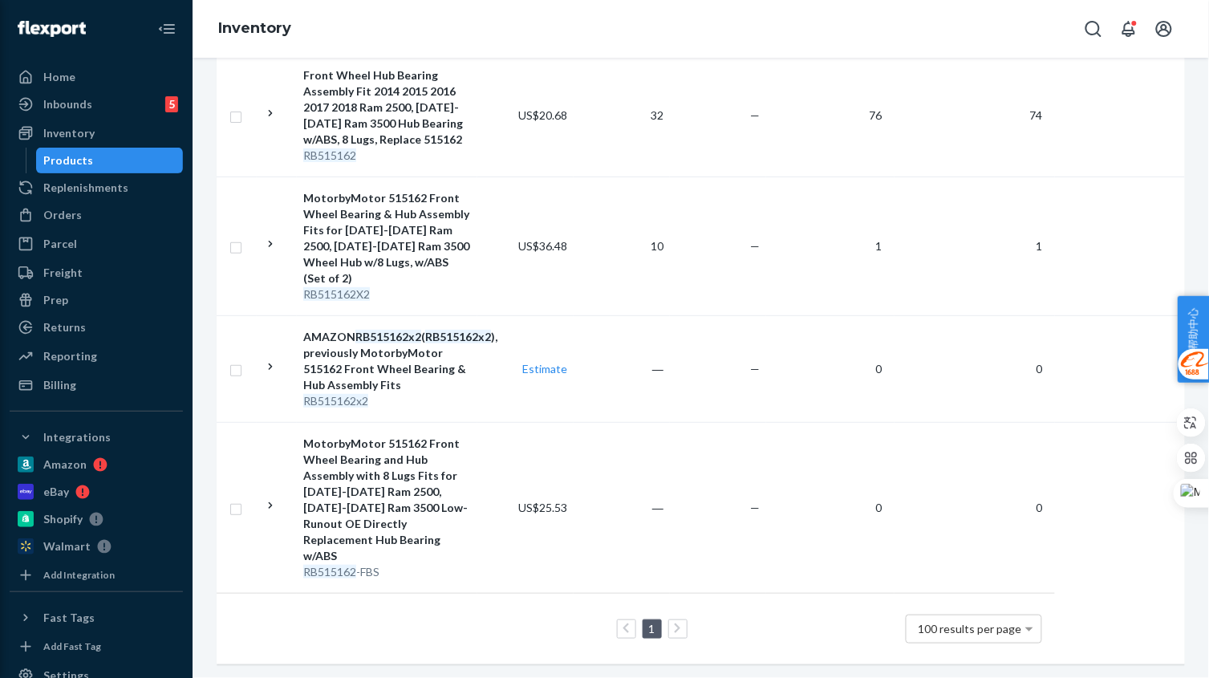
click at [461, 539] on div "MotorbyMotor 515162 Front Wheel Bearing and Hub Assembly with 8 Lugs Fits for 2…" at bounding box center [387, 499] width 168 height 128
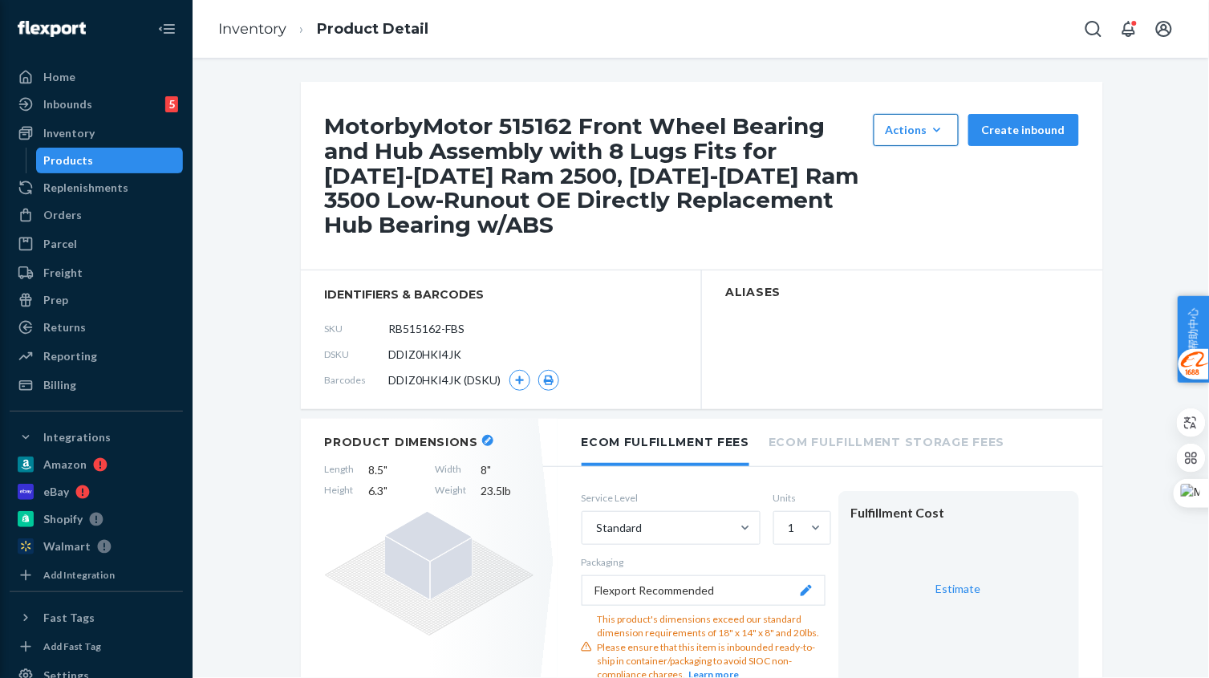
click at [916, 120] on button "Actions Hide Set up as a bundle" at bounding box center [915, 130] width 85 height 32
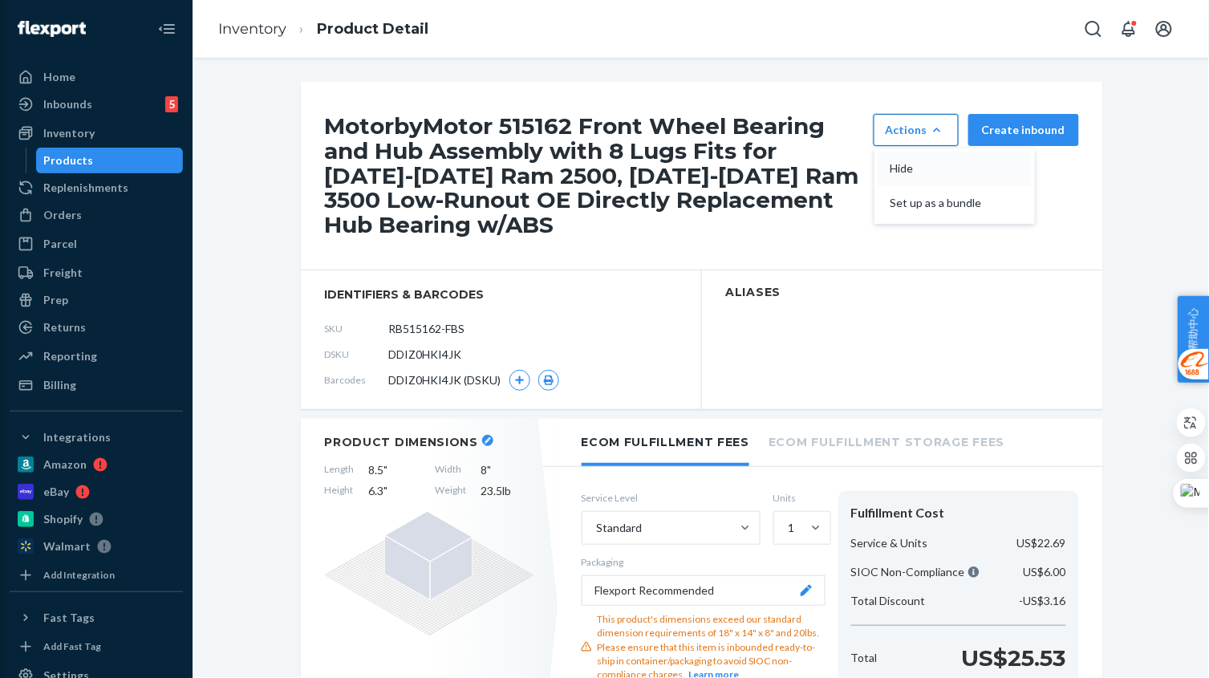
click at [916, 168] on span "Hide" at bounding box center [939, 168] width 99 height 11
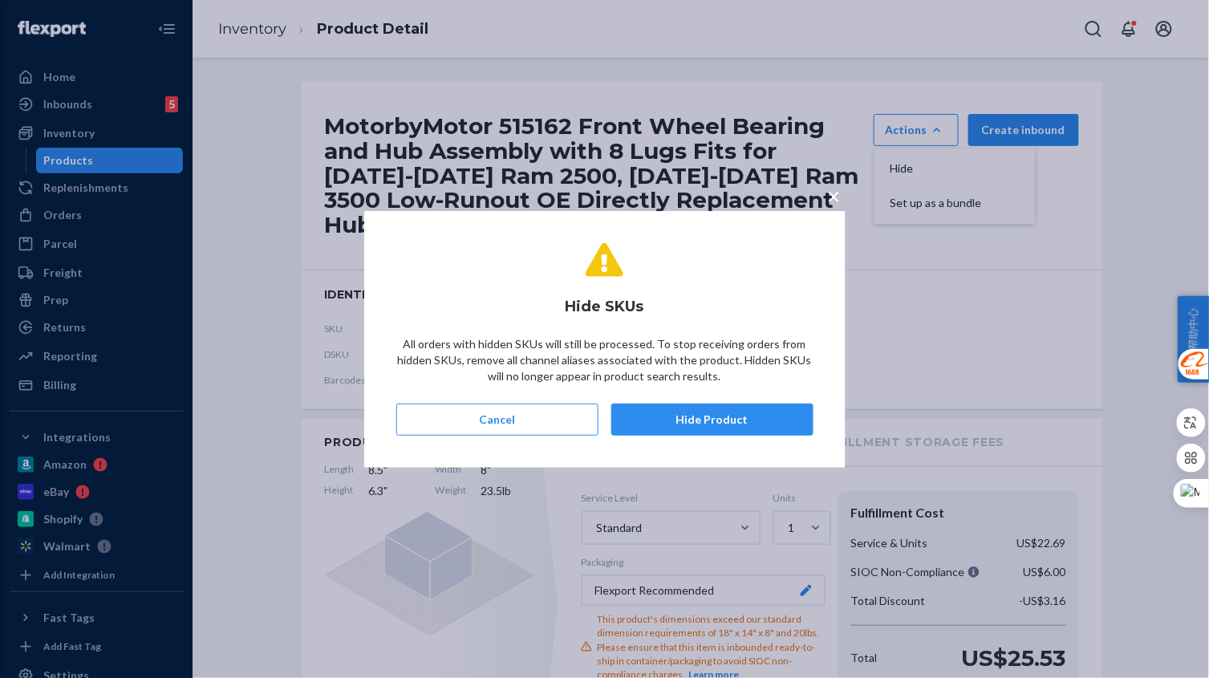
drag, startPoint x: 695, startPoint y: 428, endPoint x: 662, endPoint y: 427, distance: 32.9
click at [697, 428] on button "Hide Product" at bounding box center [712, 419] width 202 height 32
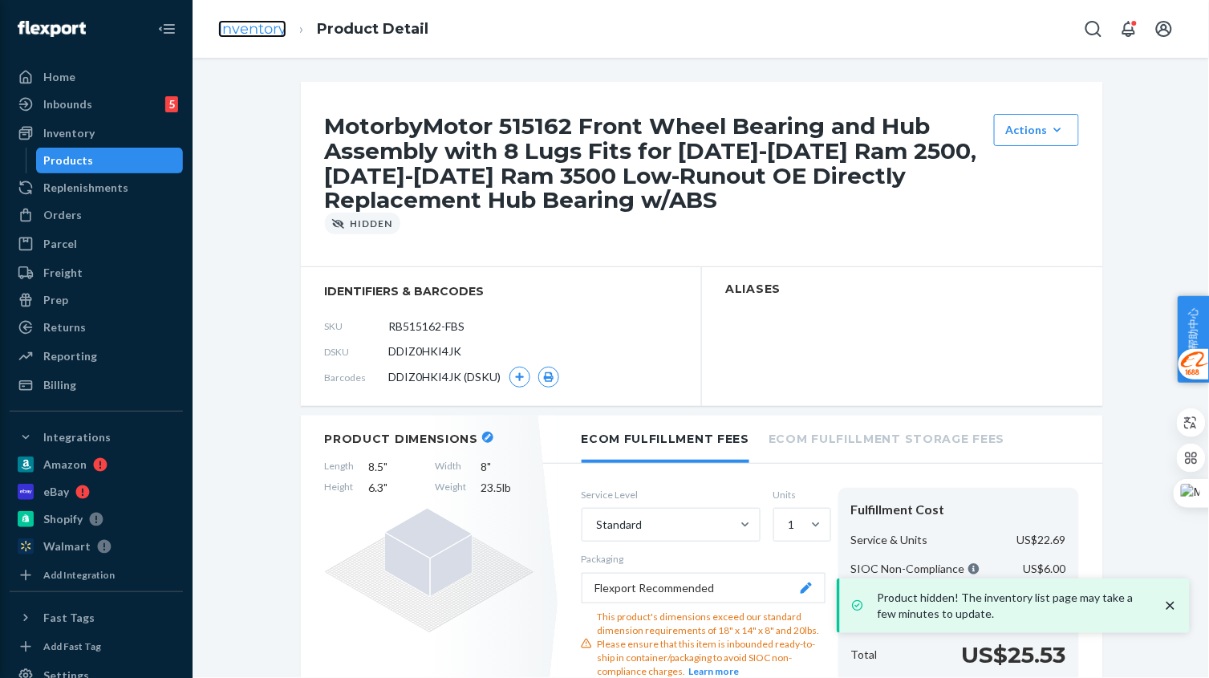
click at [247, 26] on link "Inventory" at bounding box center [252, 29] width 68 height 18
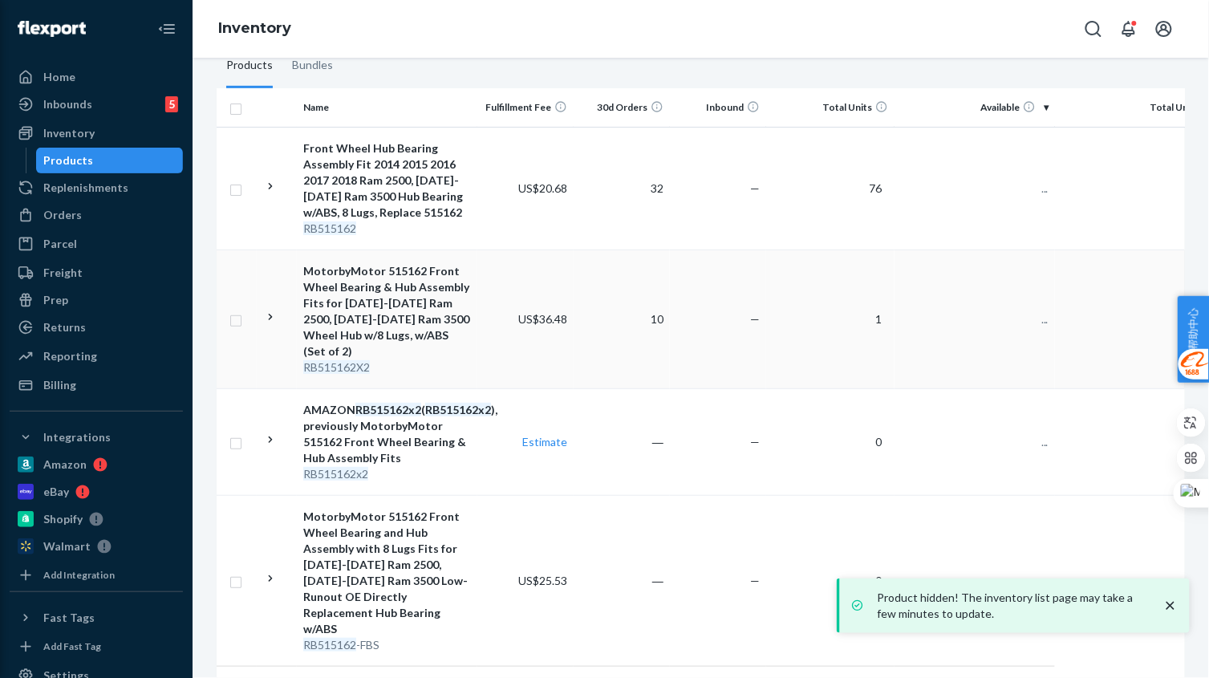
scroll to position [300, 0]
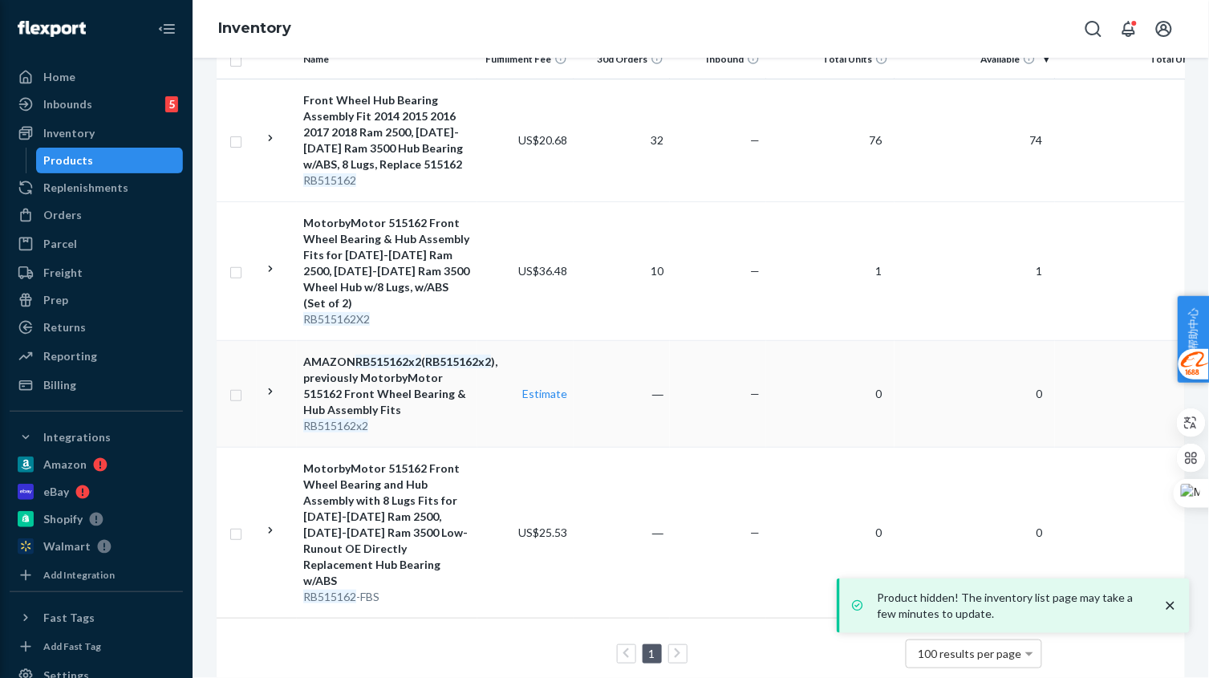
click at [462, 425] on div "RB515162x2" at bounding box center [387, 426] width 168 height 16
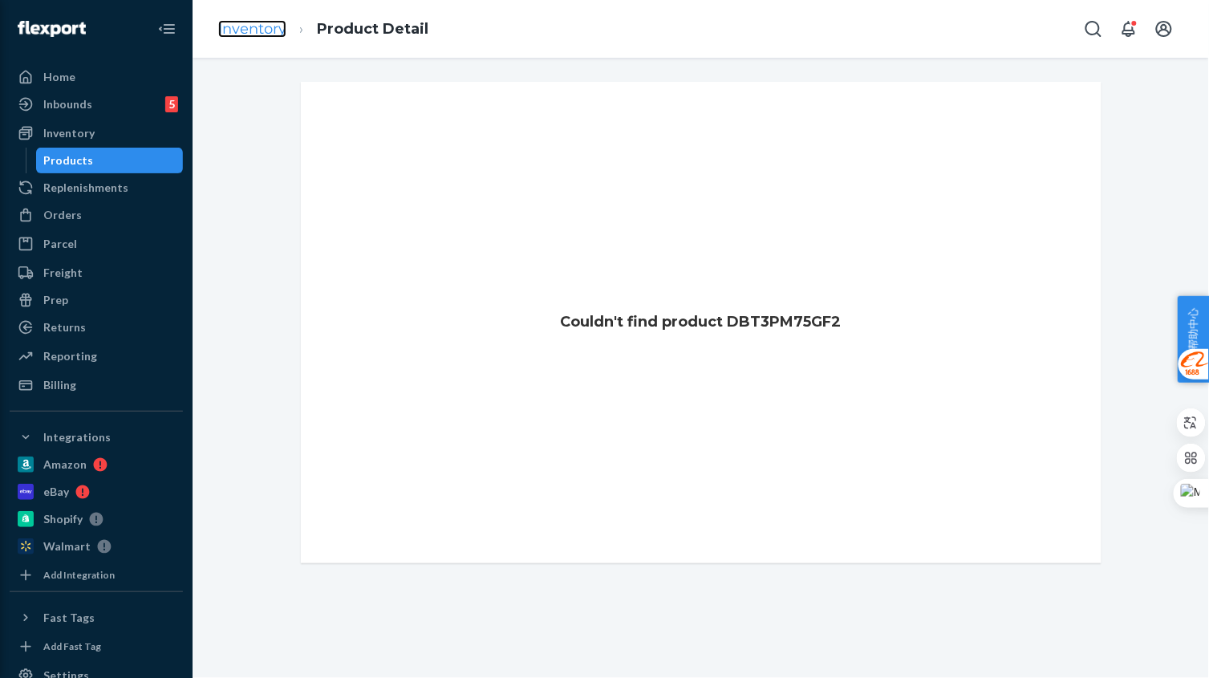
click at [256, 24] on link "Inventory" at bounding box center [252, 29] width 68 height 18
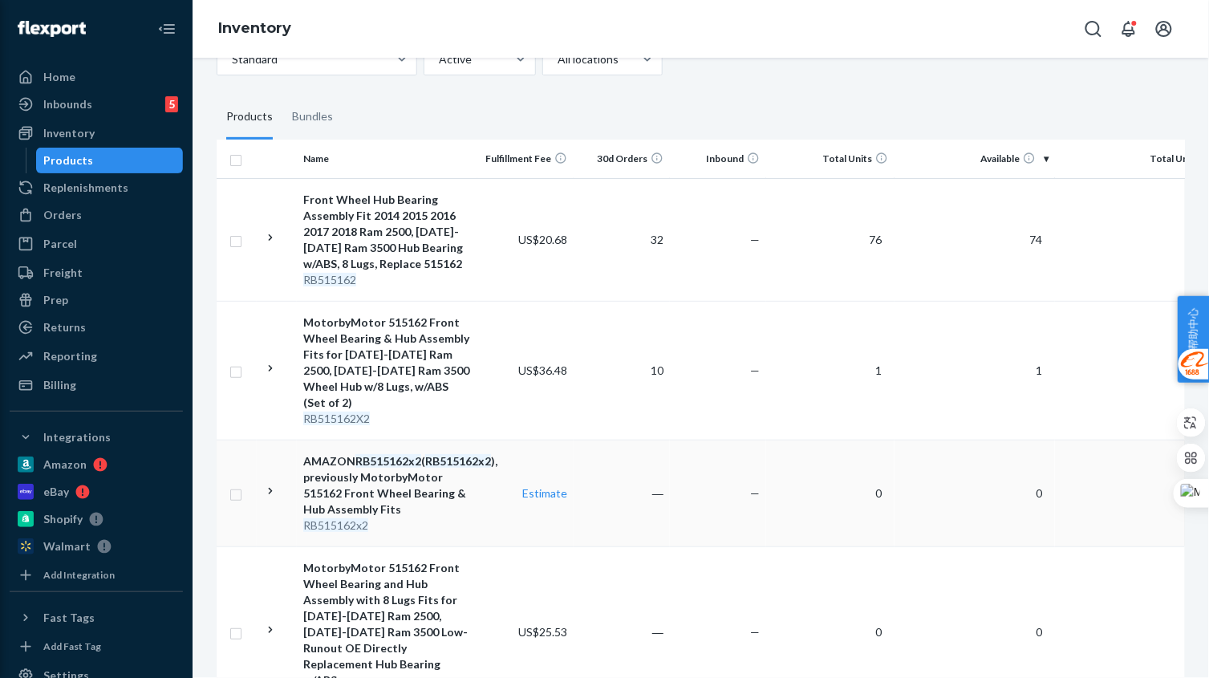
scroll to position [325, 0]
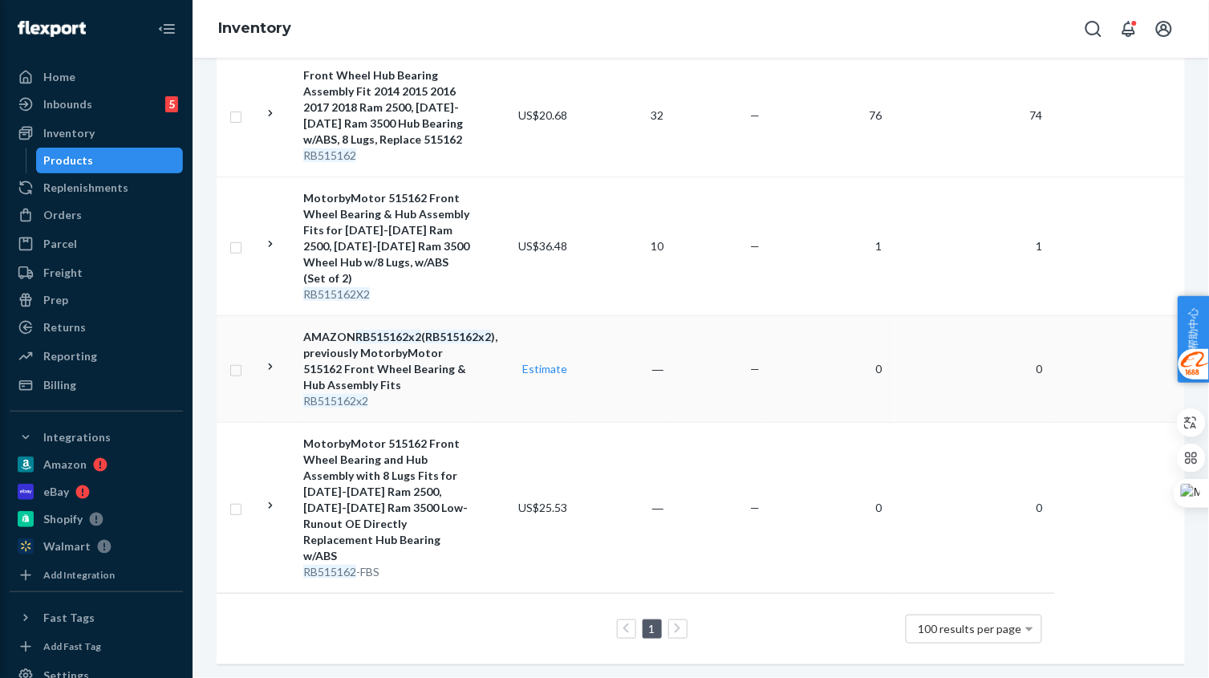
click at [475, 389] on td "AMAZON RB515162x2 ( RB515162x2 ), previously MotorbyMotor 515162 Front Wheel Be…" at bounding box center [387, 368] width 180 height 107
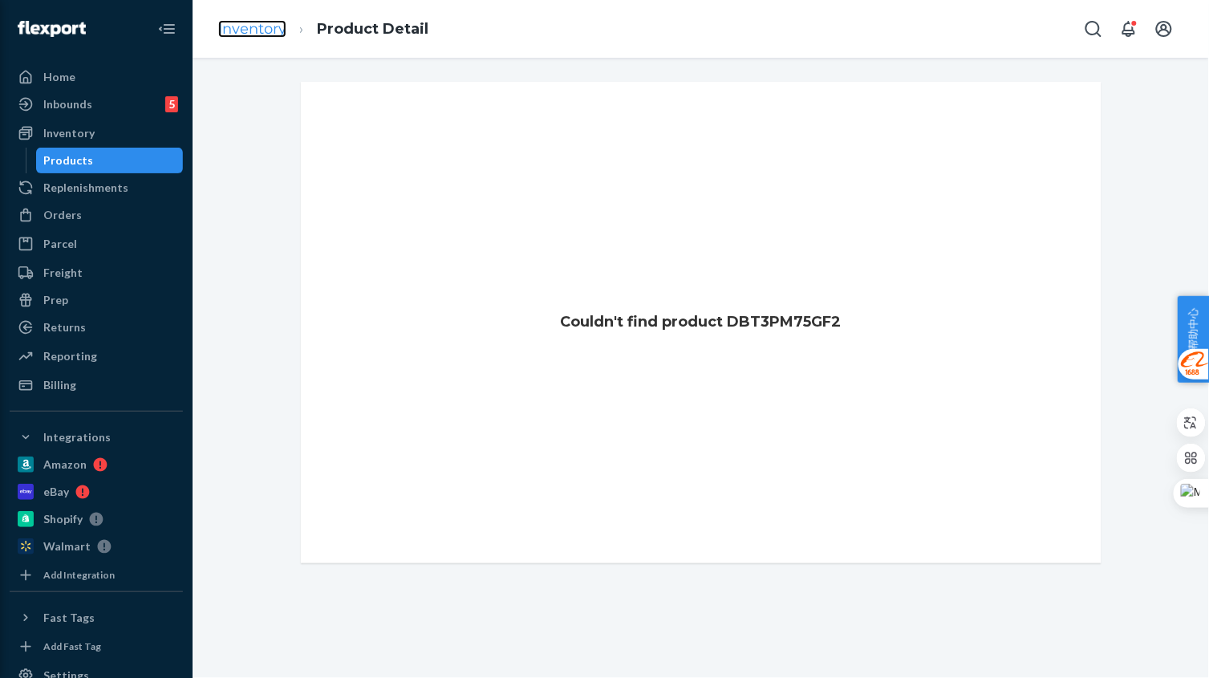
click at [254, 26] on link "Inventory" at bounding box center [252, 29] width 68 height 18
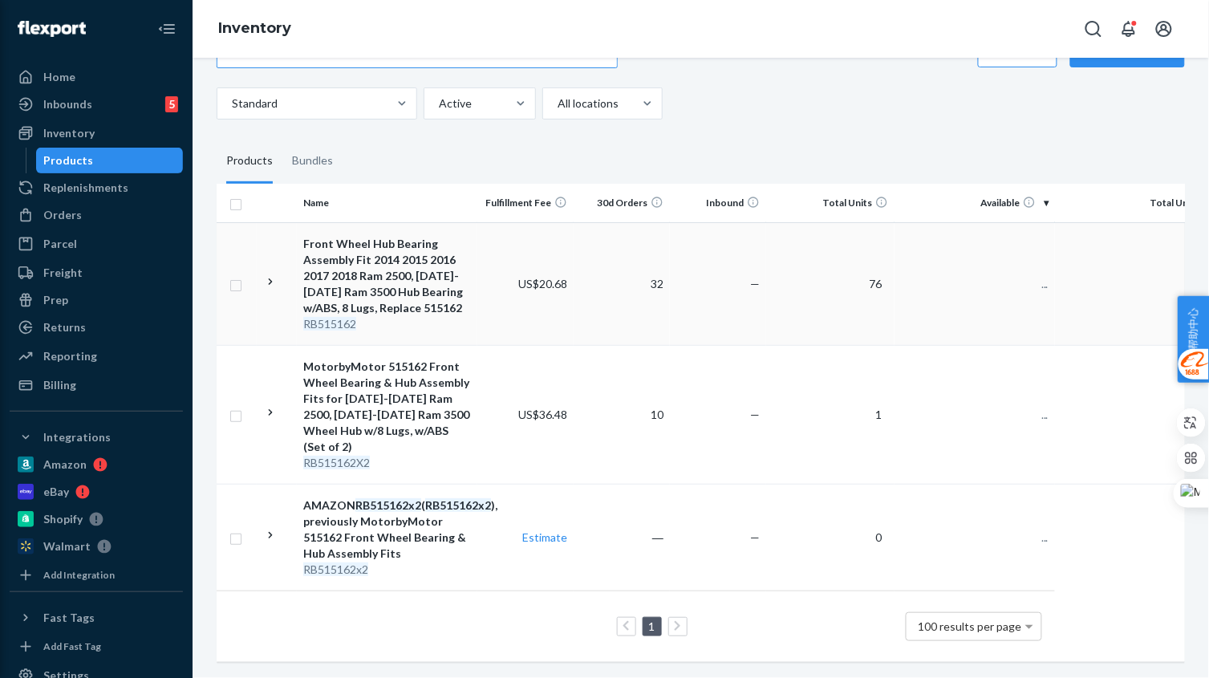
scroll to position [170, 0]
click at [477, 553] on td "Estimate" at bounding box center [525, 537] width 96 height 107
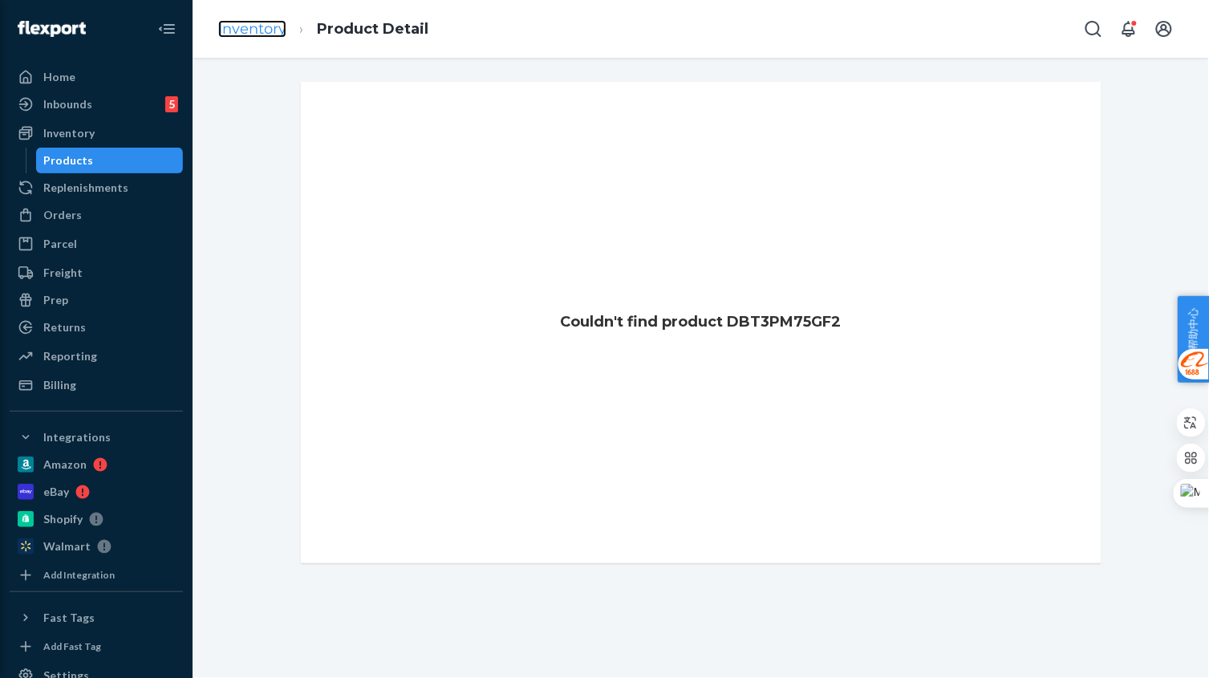
click at [252, 22] on link "Inventory" at bounding box center [252, 29] width 68 height 18
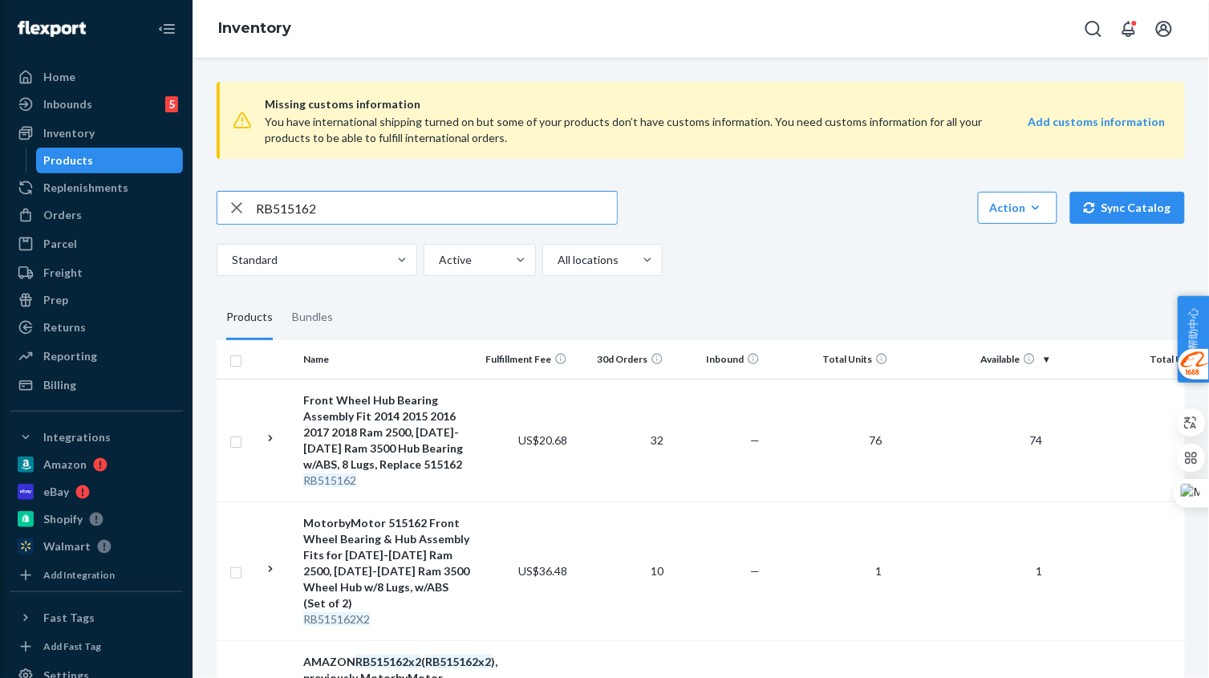
click at [367, 205] on input "RB515162" at bounding box center [436, 208] width 361 height 32
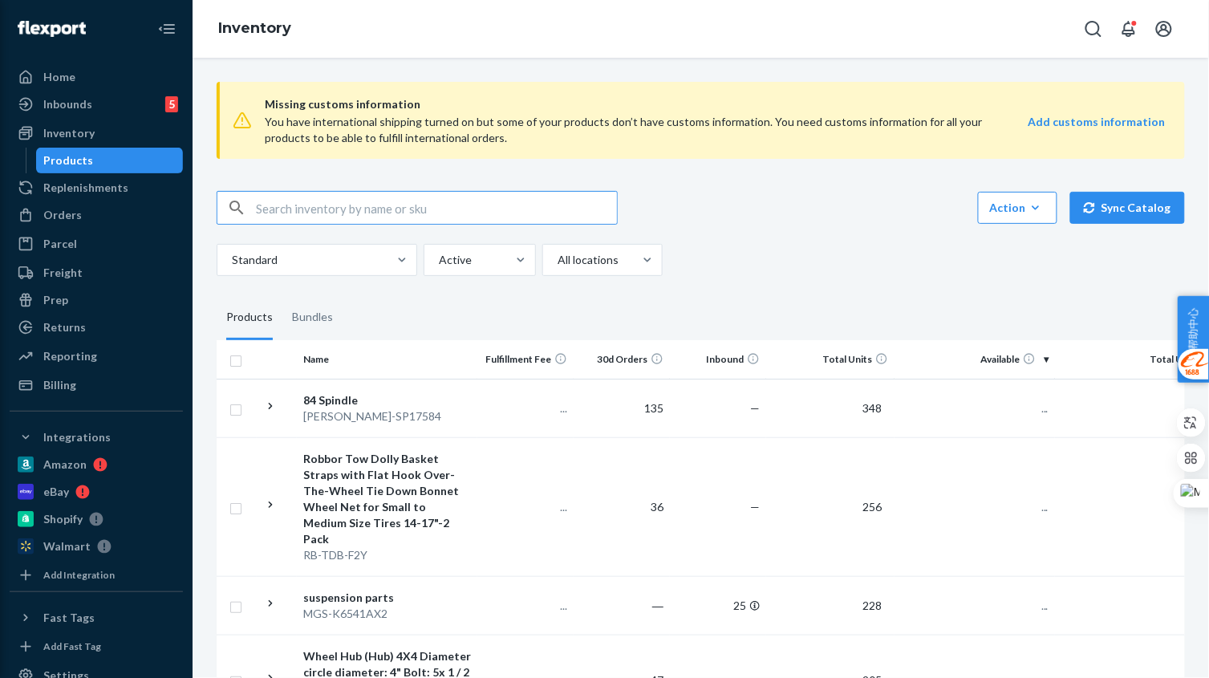
click at [352, 204] on input "text" at bounding box center [436, 208] width 361 height 32
paste input "RB515162"
type input "RB515162"
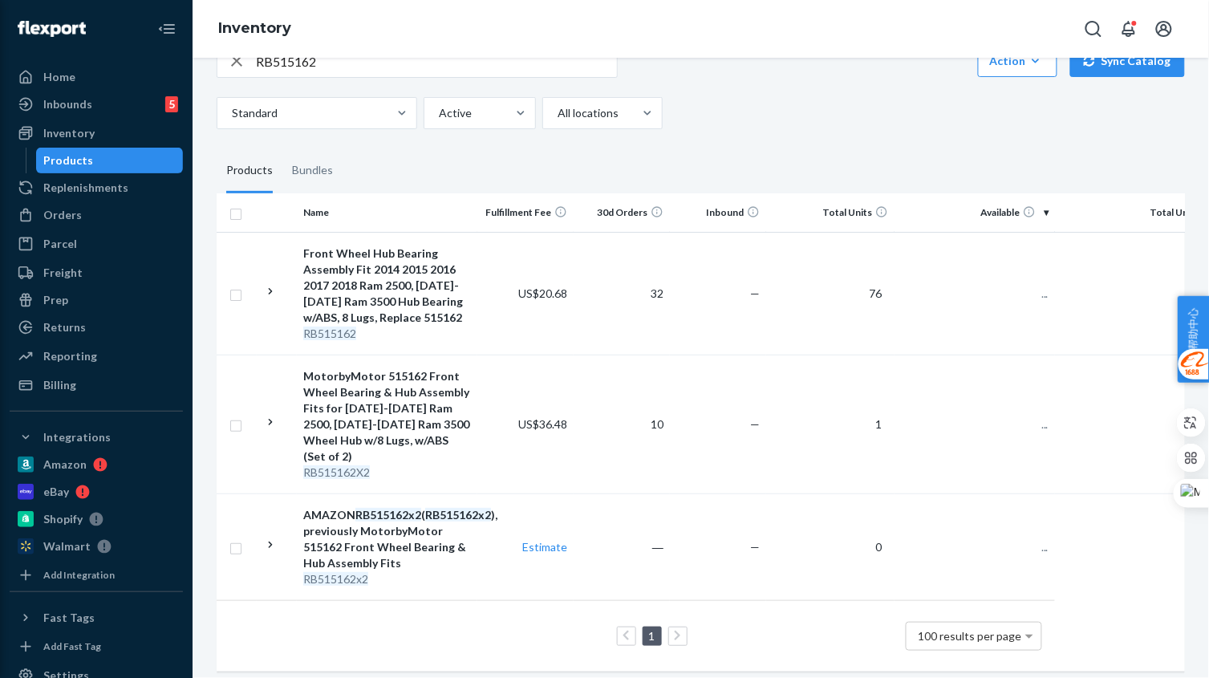
scroll to position [170, 0]
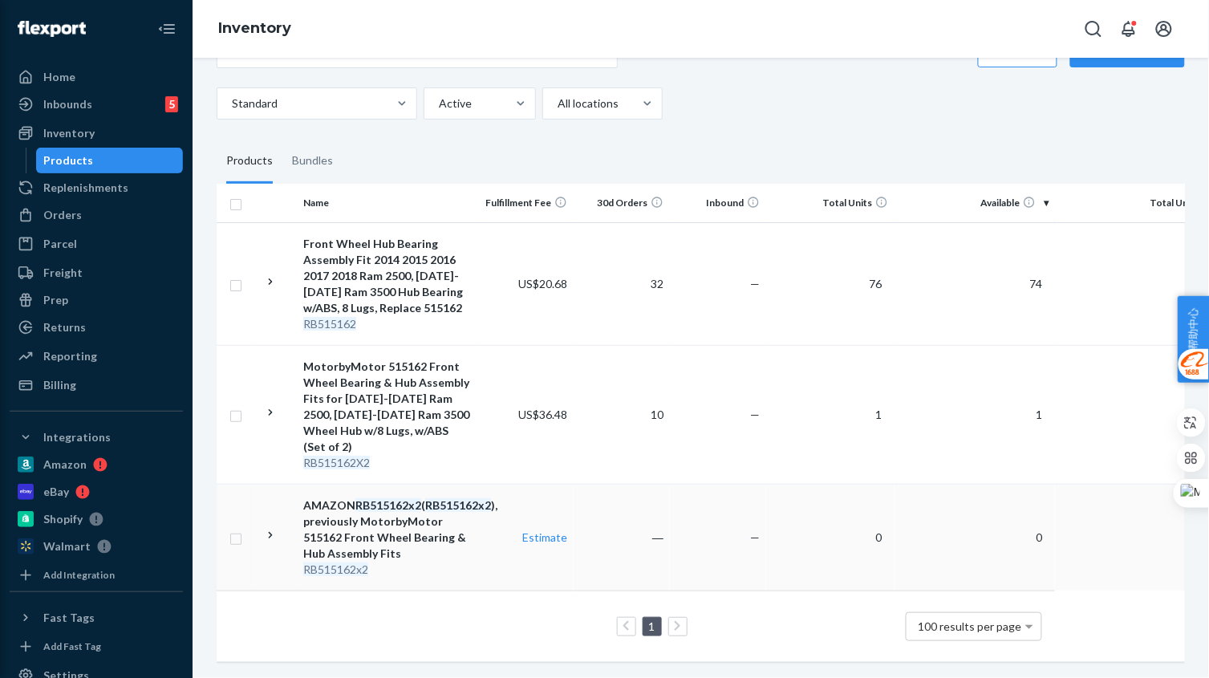
click at [394, 561] on div "RB515162x2" at bounding box center [387, 569] width 168 height 16
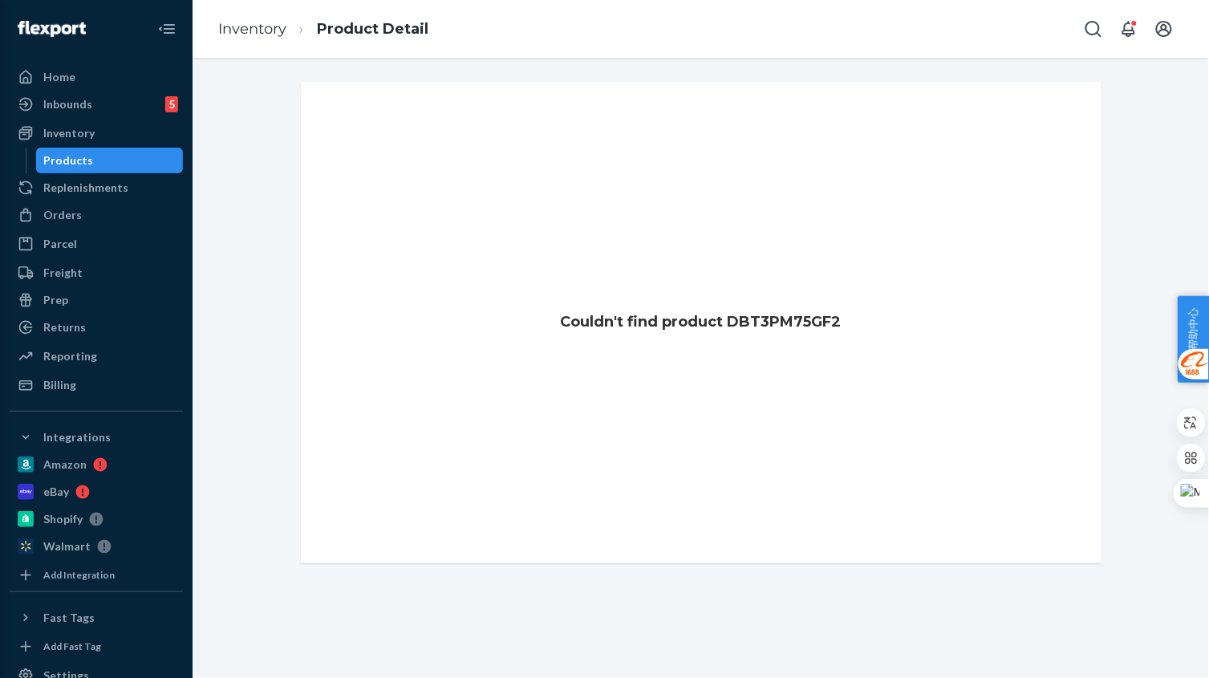
drag, startPoint x: 668, startPoint y: 277, endPoint x: 561, endPoint y: 215, distance: 123.9
click at [661, 272] on div "Couldn't find product DBT3PM75GF2" at bounding box center [701, 322] width 800 height 481
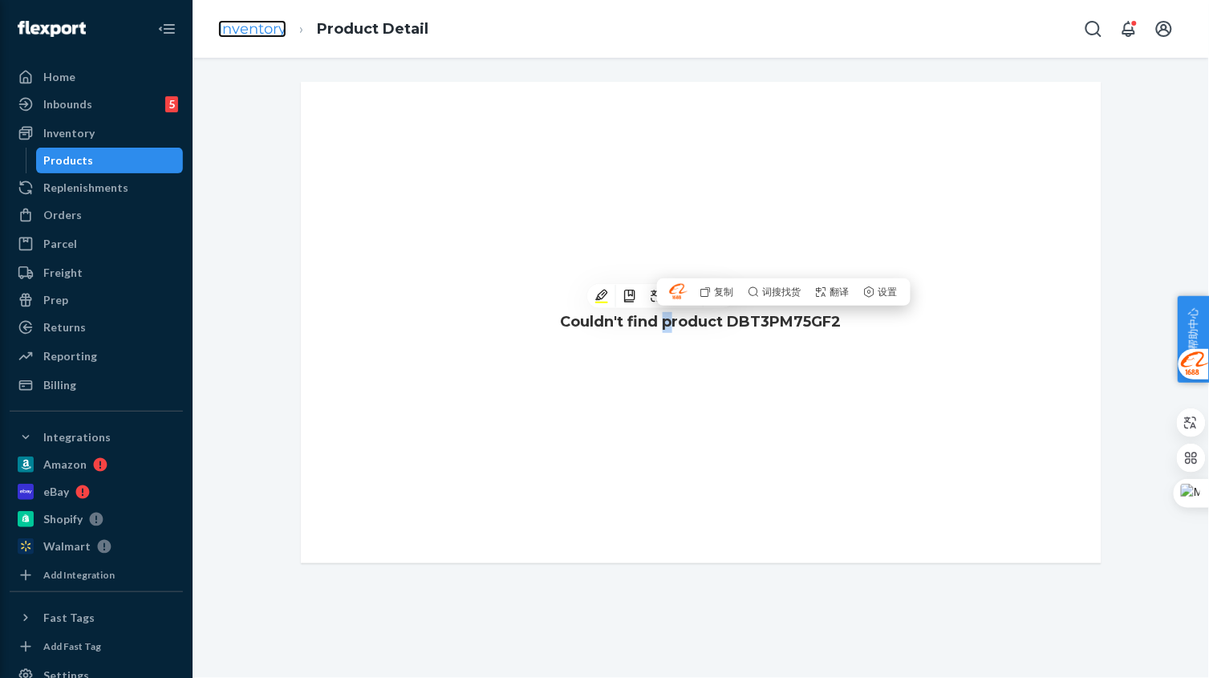
click at [257, 27] on link "Inventory" at bounding box center [252, 29] width 68 height 18
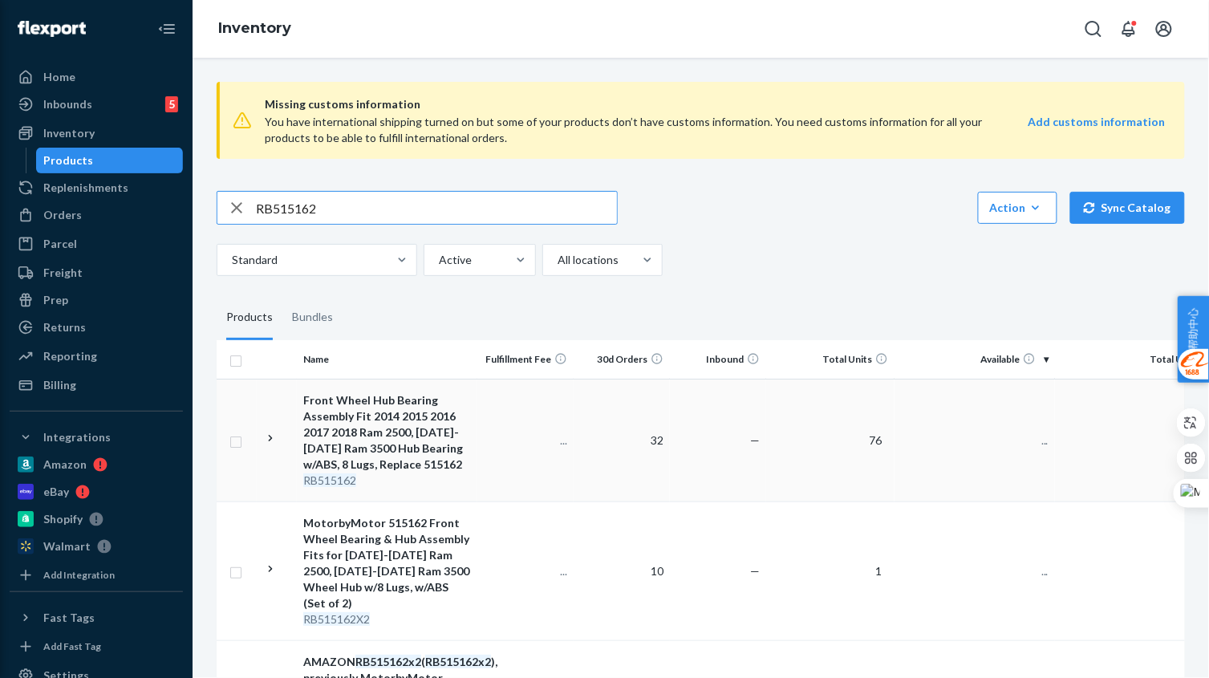
scroll to position [170, 0]
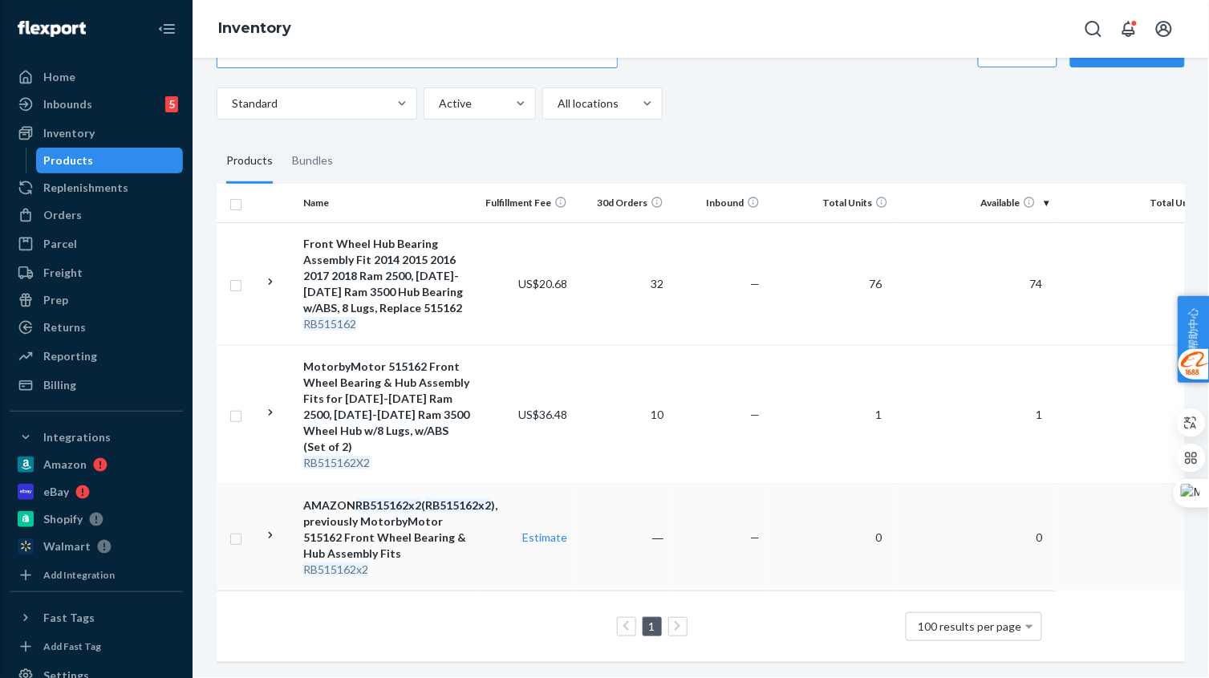
drag, startPoint x: 240, startPoint y: 516, endPoint x: 254, endPoint y: 516, distance: 14.5
click at [240, 529] on input "checkbox" at bounding box center [235, 537] width 13 height 17
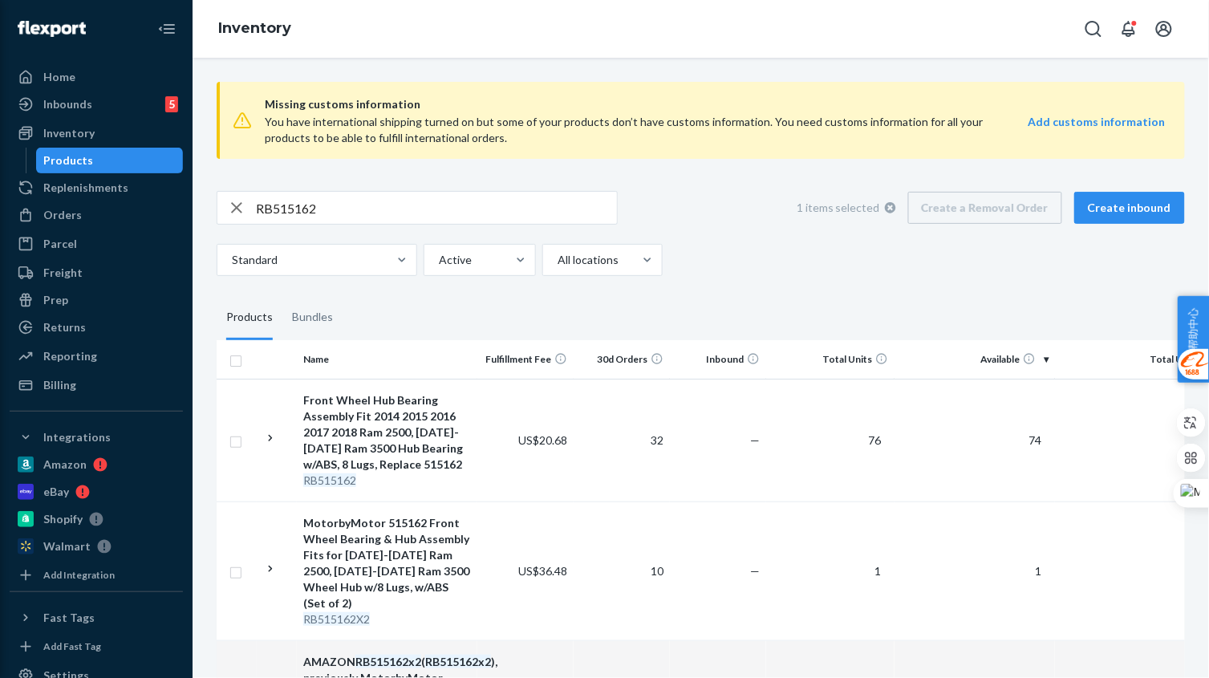
checkbox input "true"
click at [968, 214] on div "1 items selected Create a Removal Order Create inbound" at bounding box center [984, 208] width 400 height 32
click at [960, 216] on div "1 items selected Create a Removal Order Create inbound" at bounding box center [984, 208] width 400 height 32
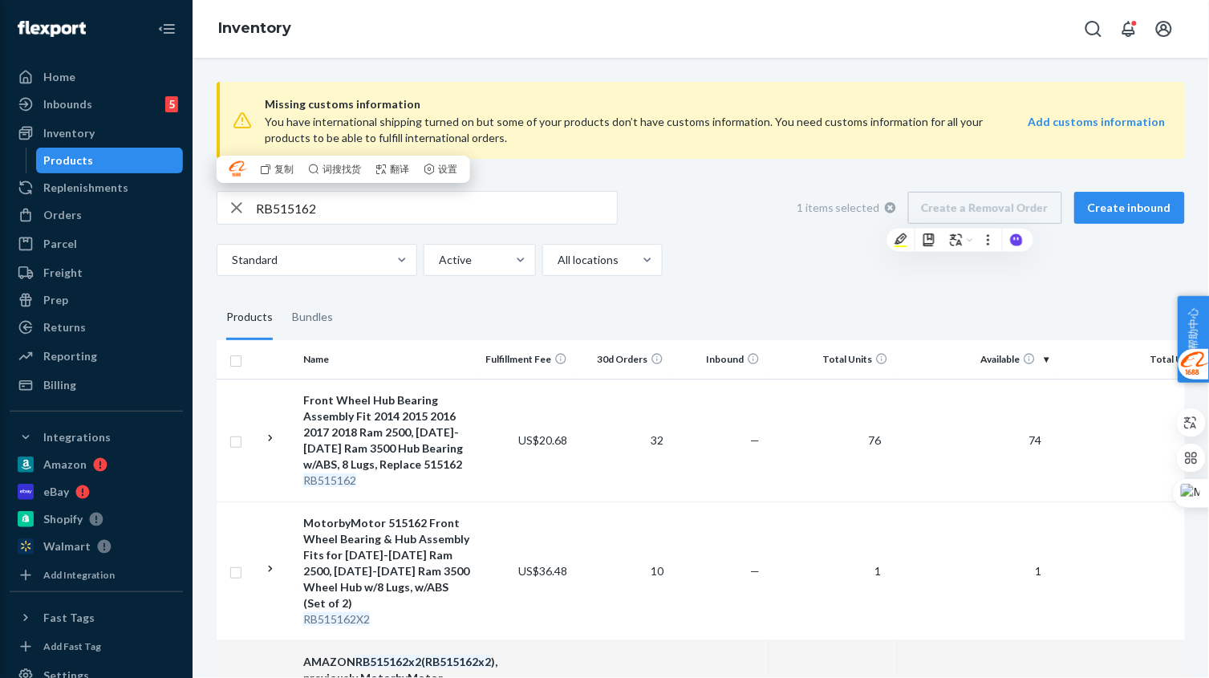
click at [946, 217] on div "1 items selected Create a Removal Order Create inbound" at bounding box center [984, 208] width 400 height 32
click at [956, 209] on div "1 items selected Create a Removal Order Create inbound" at bounding box center [984, 208] width 400 height 32
click at [616, 262] on div at bounding box center [601, 259] width 90 height 19
click at [557, 262] on input "All locations" at bounding box center [557, 260] width 2 height 16
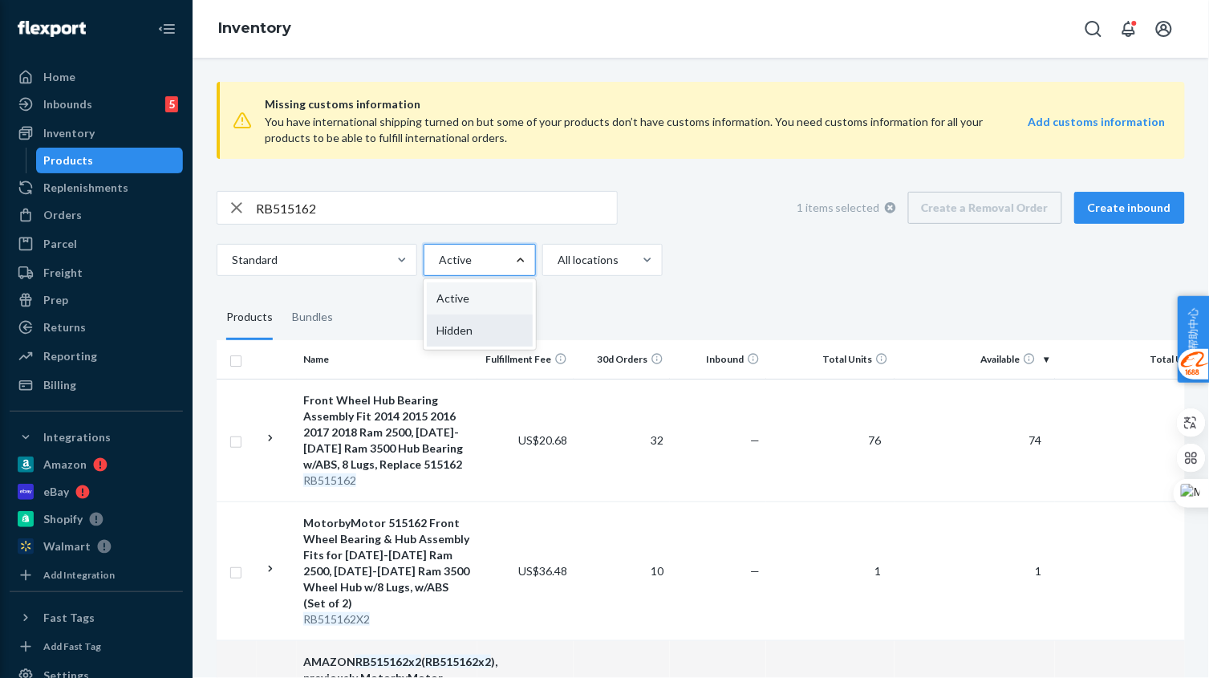
click at [469, 332] on div "Hidden" at bounding box center [480, 330] width 106 height 32
click at [439, 268] on input "option Hidden focused, 2 of 2. 2 results available. Use Up and Down to choose o…" at bounding box center [438, 260] width 2 height 16
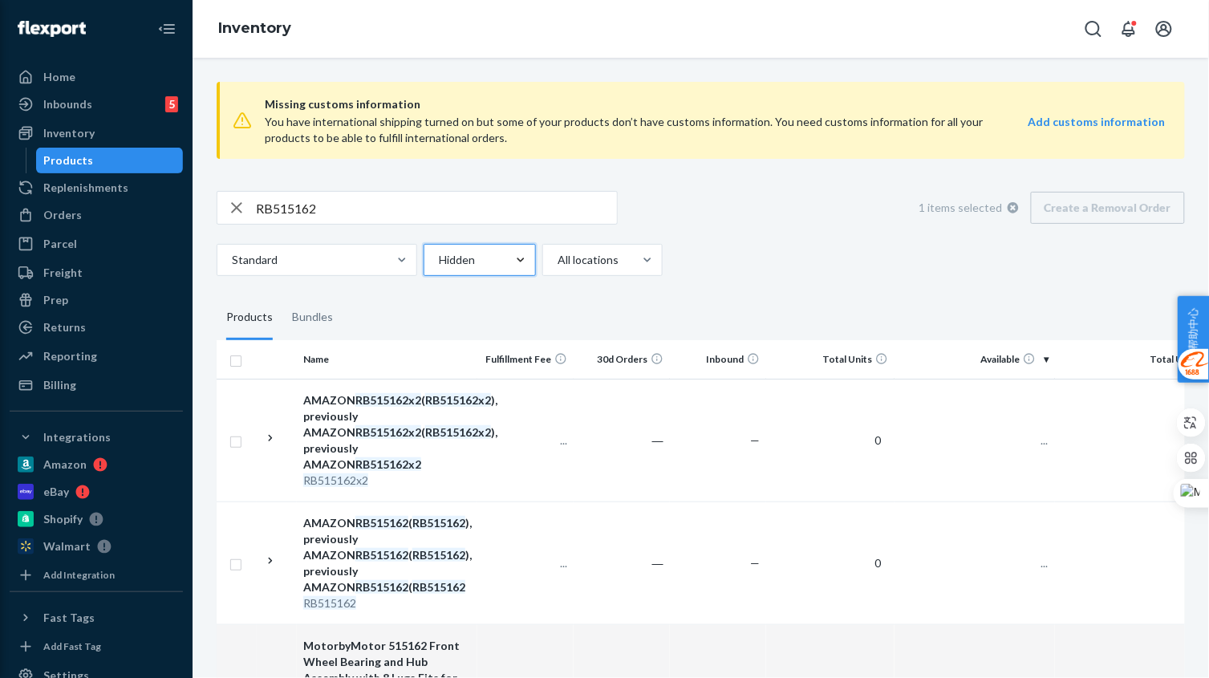
checkbox input "true"
click at [507, 260] on div at bounding box center [520, 260] width 29 height 16
click at [439, 260] on input "option Hidden, selected. 0 results available. Select is focused ,type to refine…" at bounding box center [438, 260] width 2 height 16
click at [479, 294] on div "Active" at bounding box center [480, 298] width 106 height 32
click at [439, 268] on input "option Hidden, selected. option Active focused, 1 of 2. 2 results available. Us…" at bounding box center [438, 260] width 2 height 16
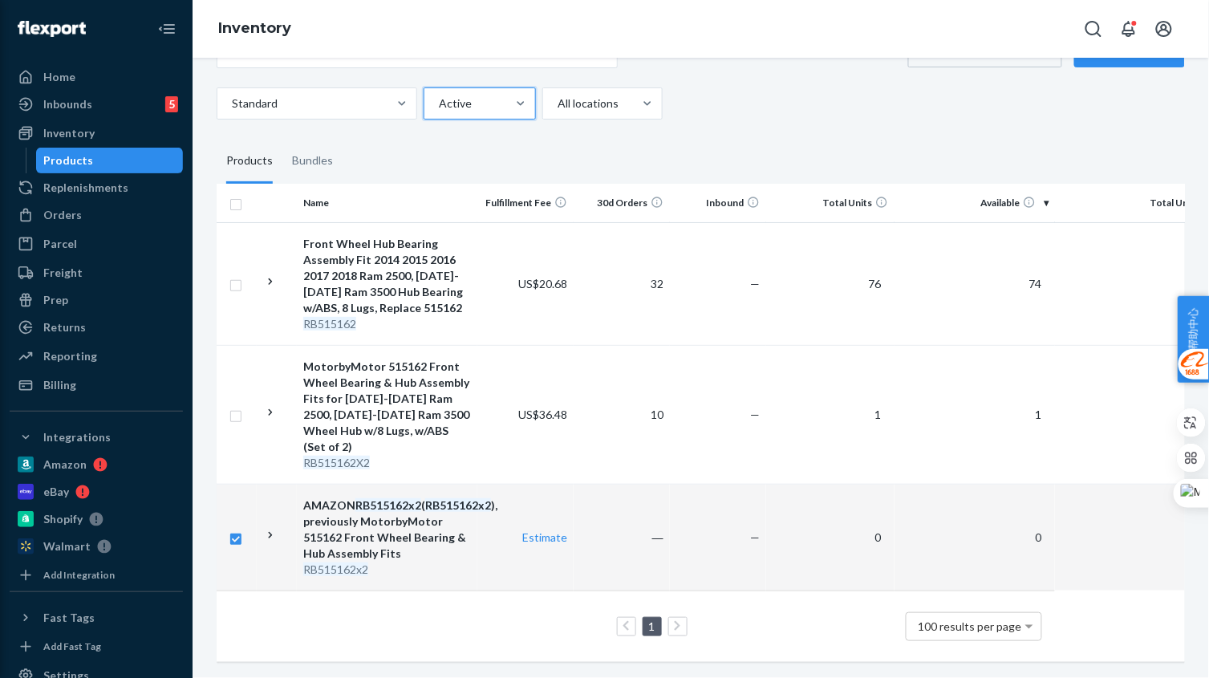
scroll to position [170, 0]
click at [273, 528] on icon at bounding box center [270, 535] width 15 height 15
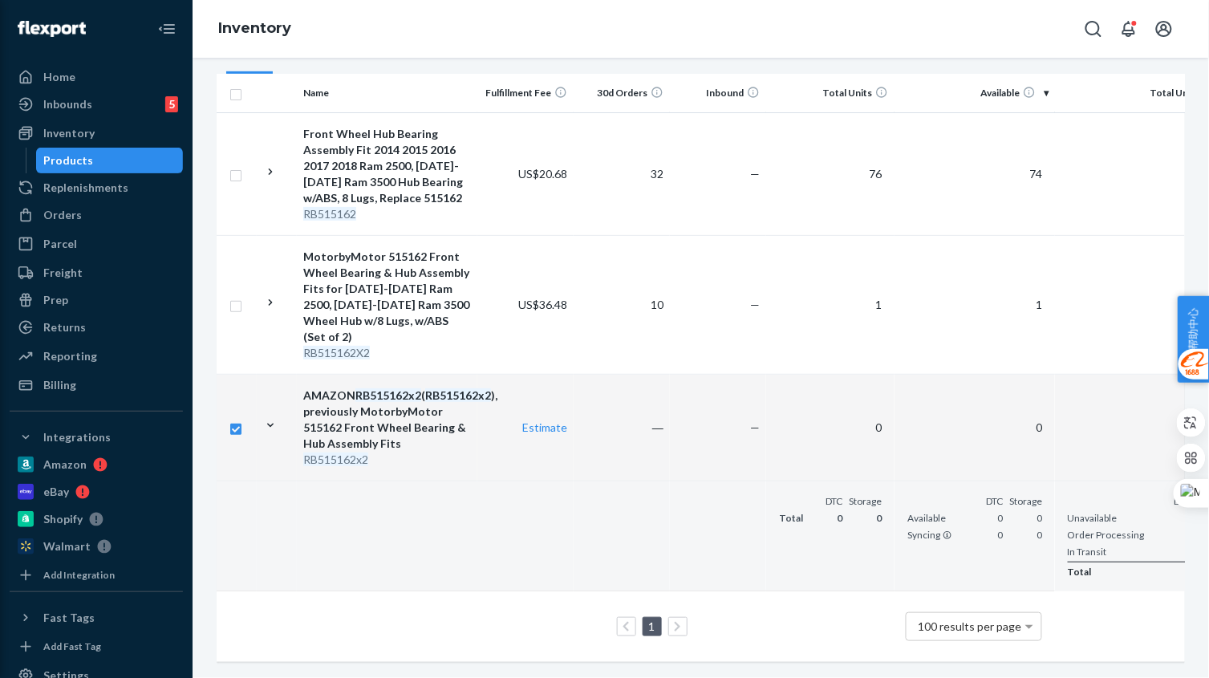
scroll to position [281, 0]
click at [280, 402] on td at bounding box center [277, 427] width 40 height 107
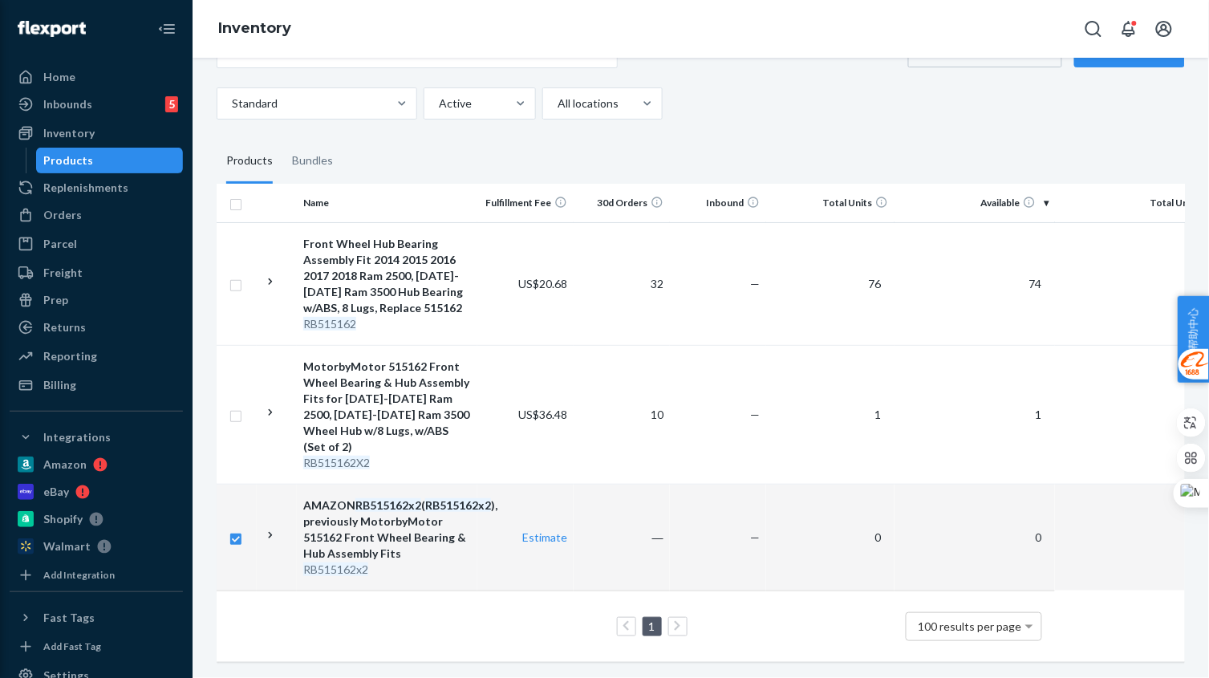
click at [478, 523] on td "Estimate" at bounding box center [525, 537] width 96 height 107
checkbox input "false"
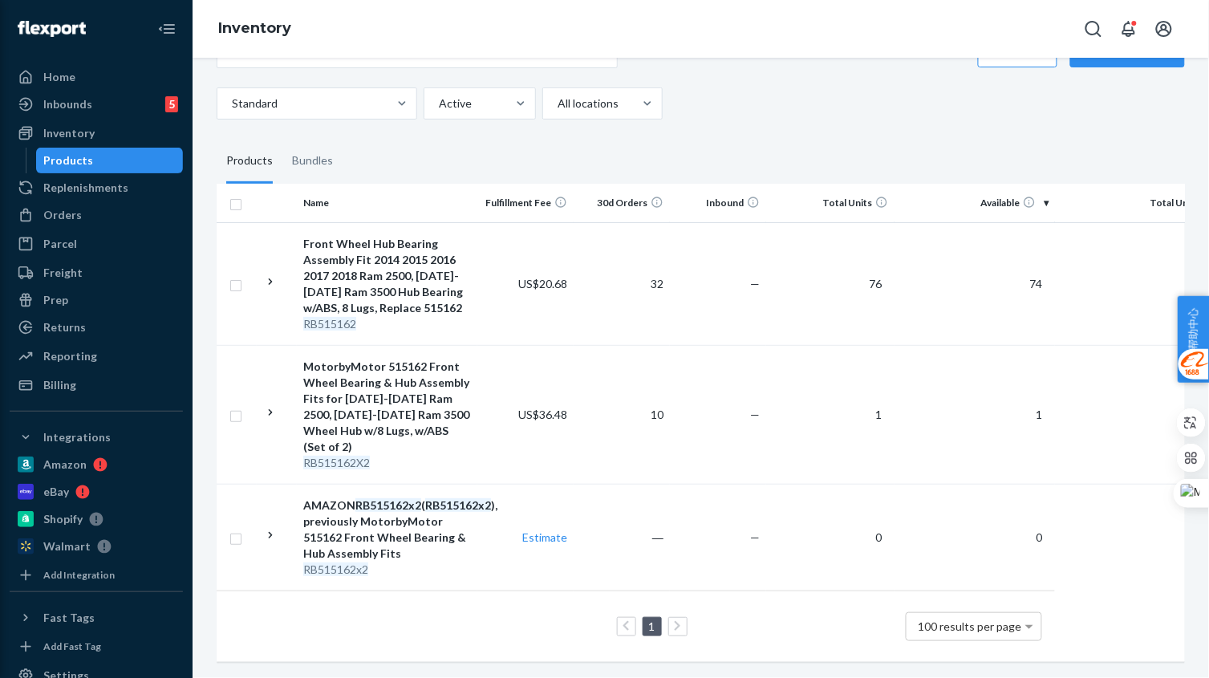
click at [422, 561] on div "RB515162x2" at bounding box center [387, 569] width 168 height 16
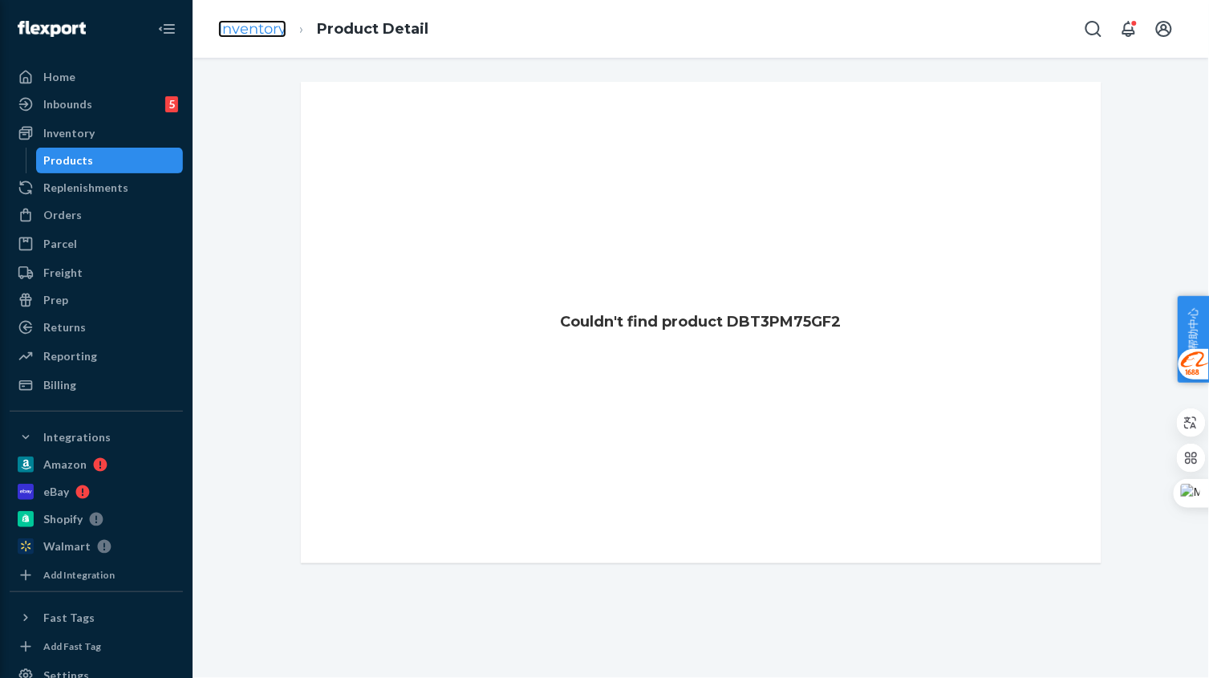
click at [249, 23] on link "Inventory" at bounding box center [252, 29] width 68 height 18
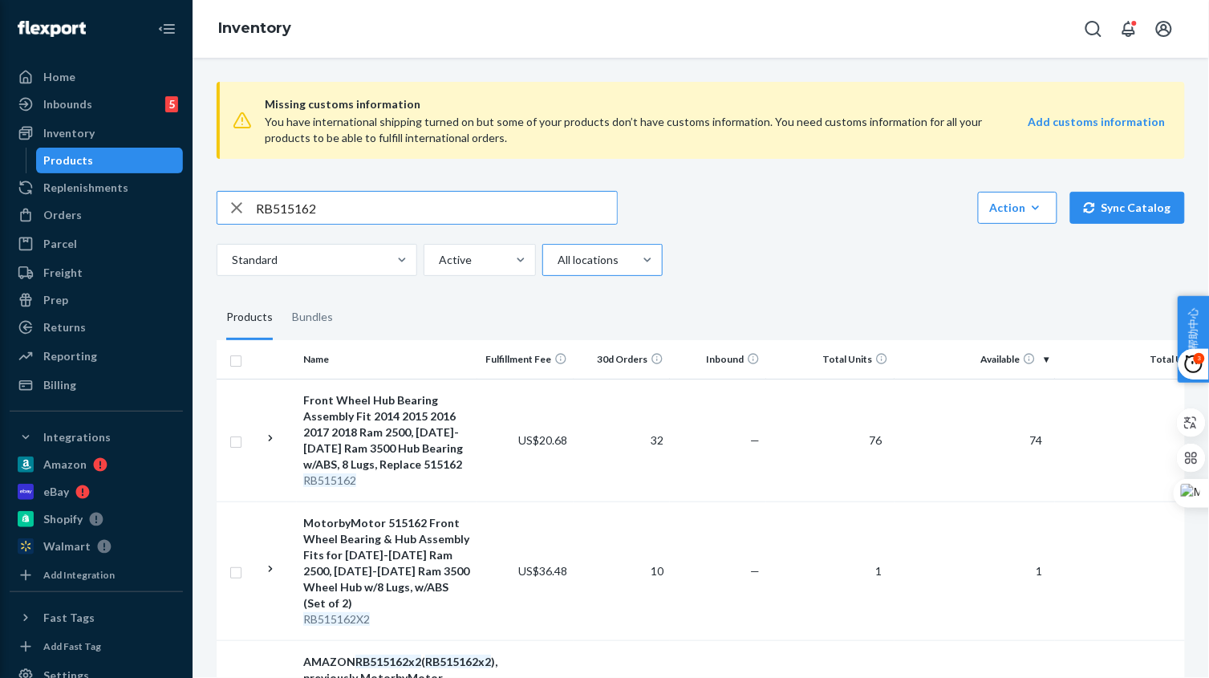
scroll to position [170, 0]
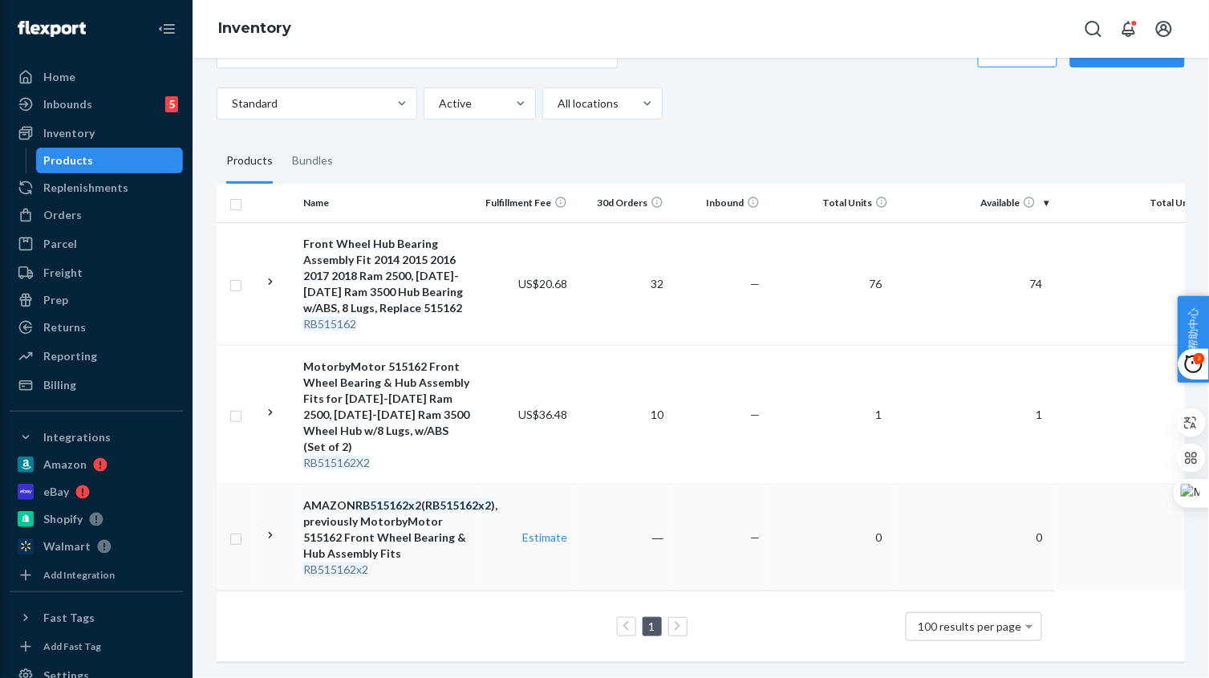
click at [701, 539] on td "—" at bounding box center [718, 537] width 96 height 107
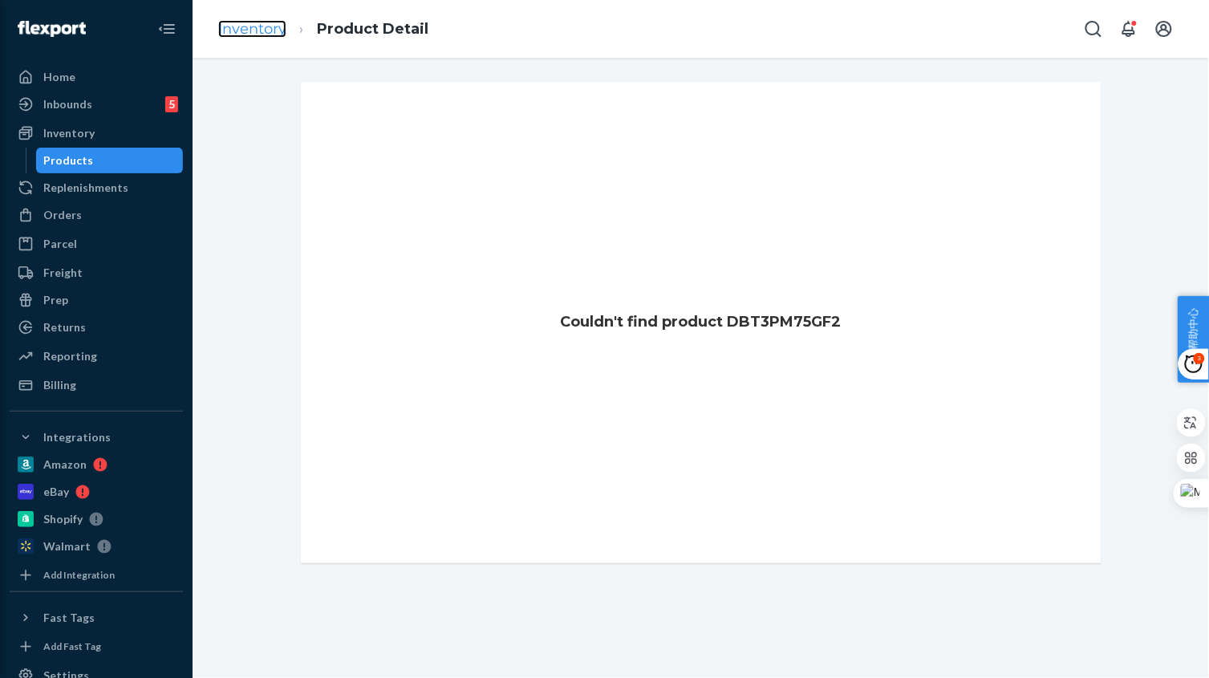
click at [266, 30] on link "Inventory" at bounding box center [252, 29] width 68 height 18
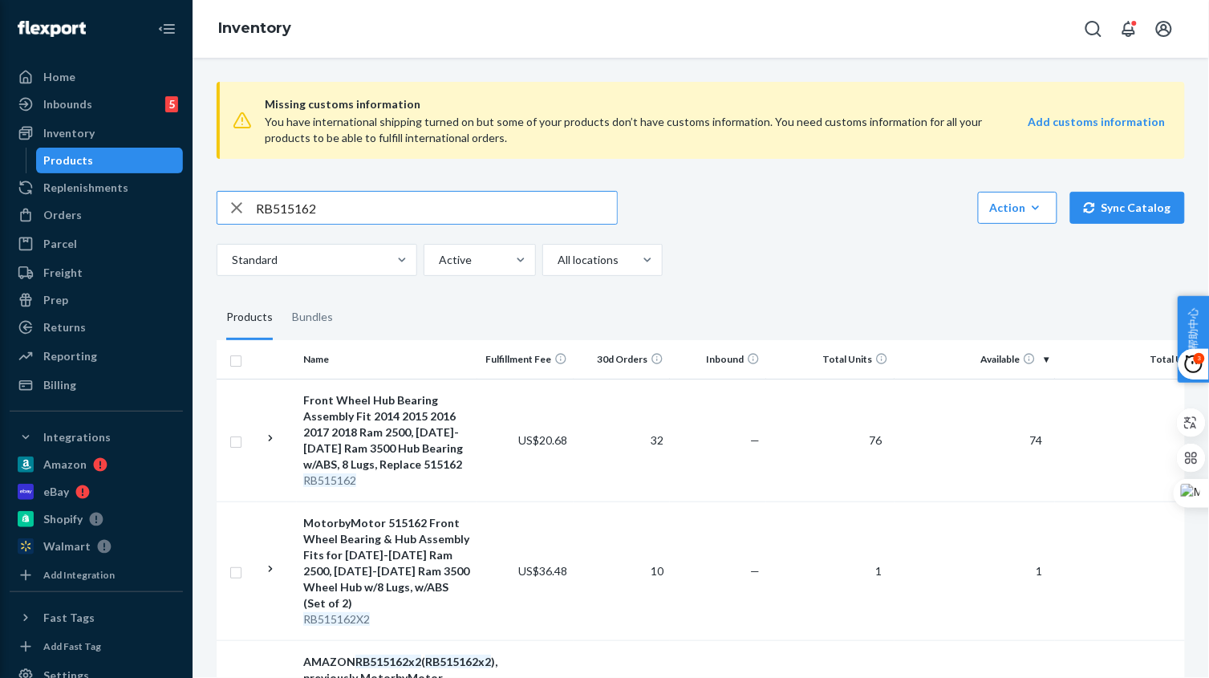
click at [355, 213] on input "RB515162" at bounding box center [436, 208] width 361 height 32
paste input "3294"
type input "RB513294"
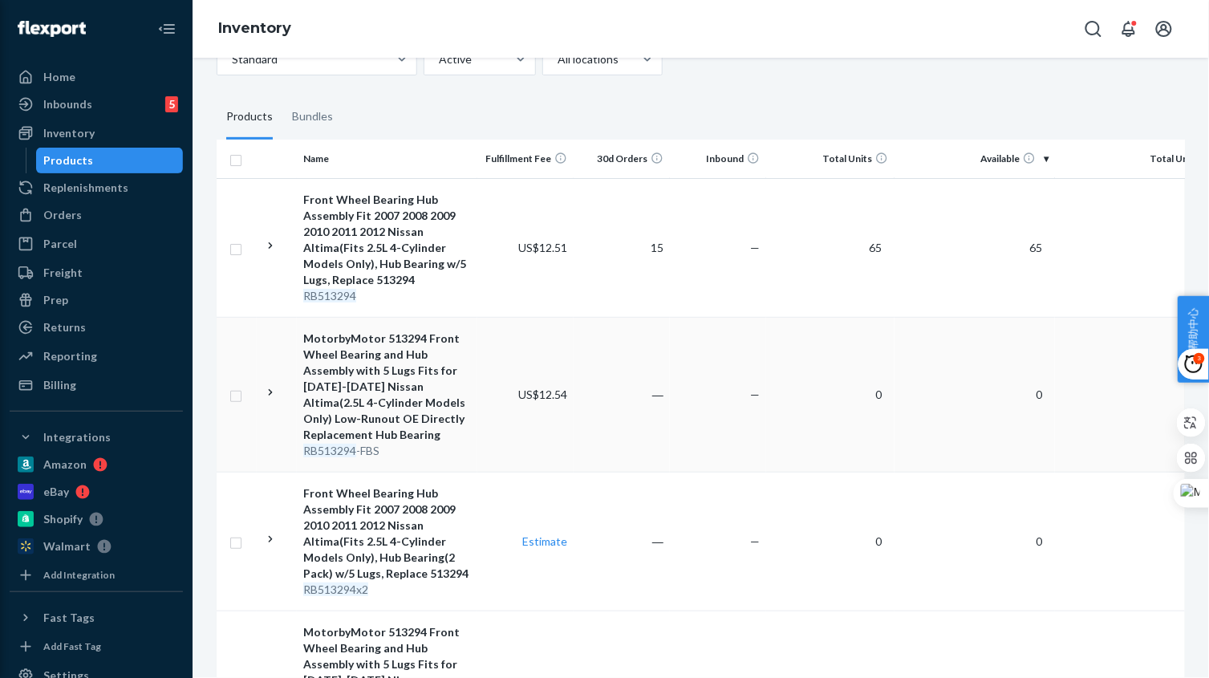
scroll to position [300, 0]
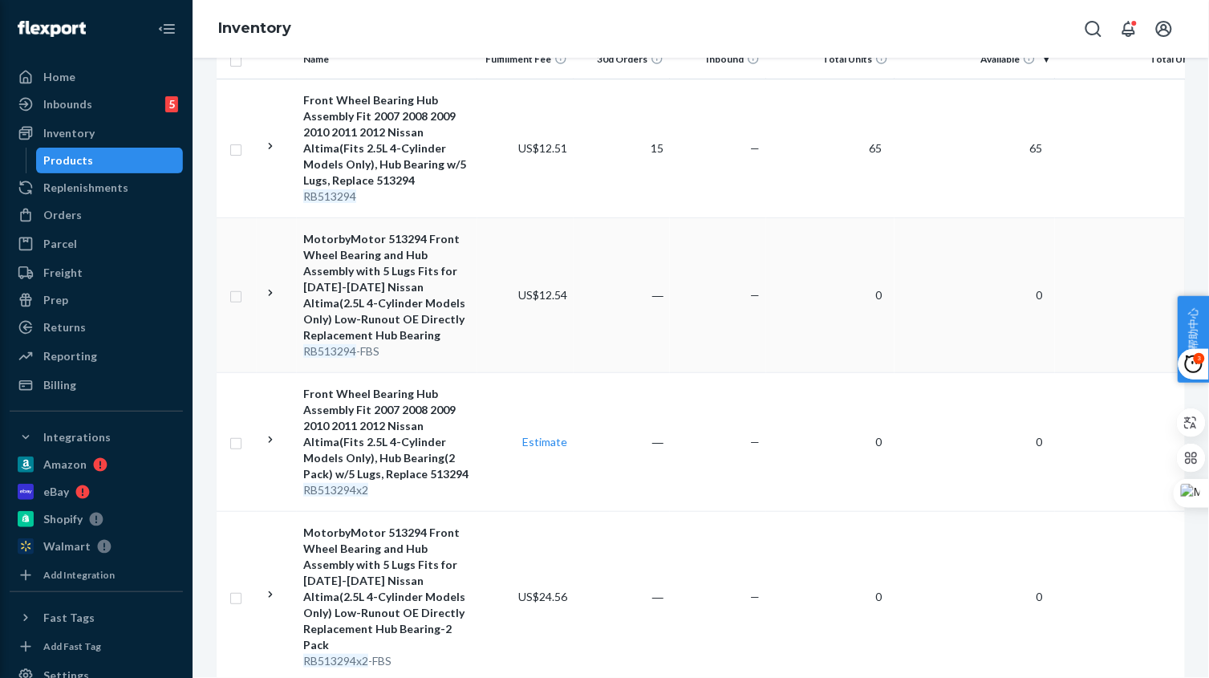
click at [620, 338] on td "―" at bounding box center [621, 294] width 96 height 155
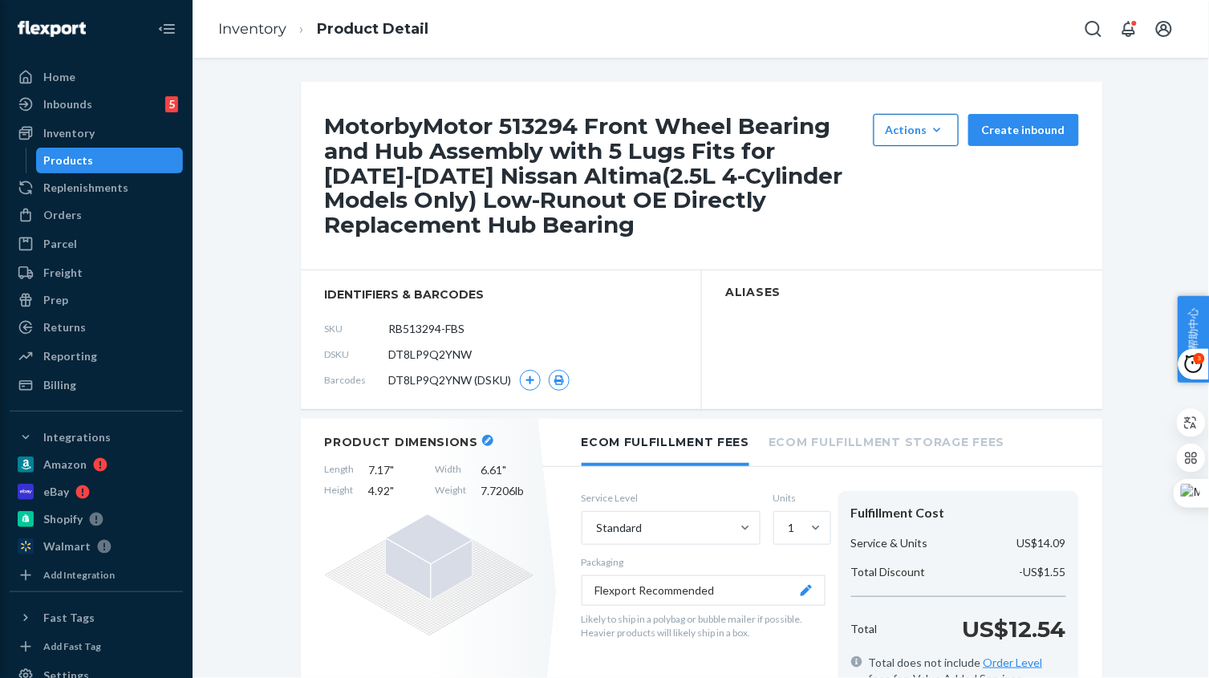
click at [913, 126] on div "Actions" at bounding box center [915, 130] width 61 height 16
click at [905, 172] on span "Hide" at bounding box center [939, 168] width 99 height 11
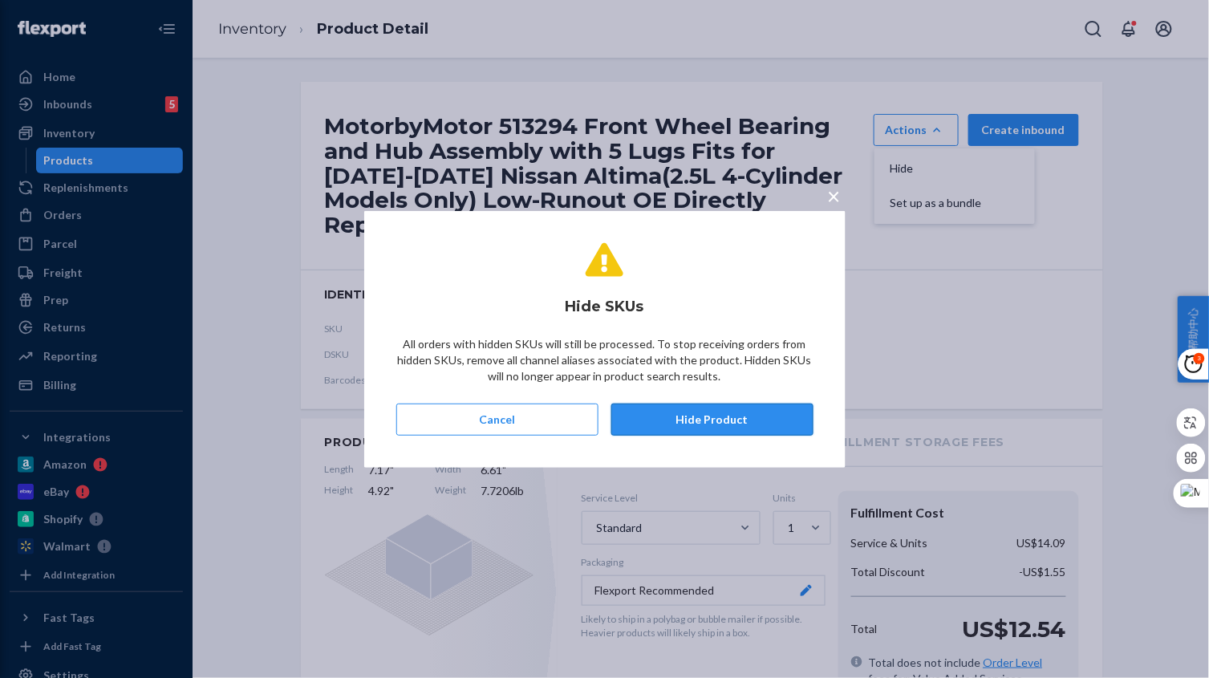
click at [725, 412] on button "Hide Product" at bounding box center [712, 419] width 202 height 32
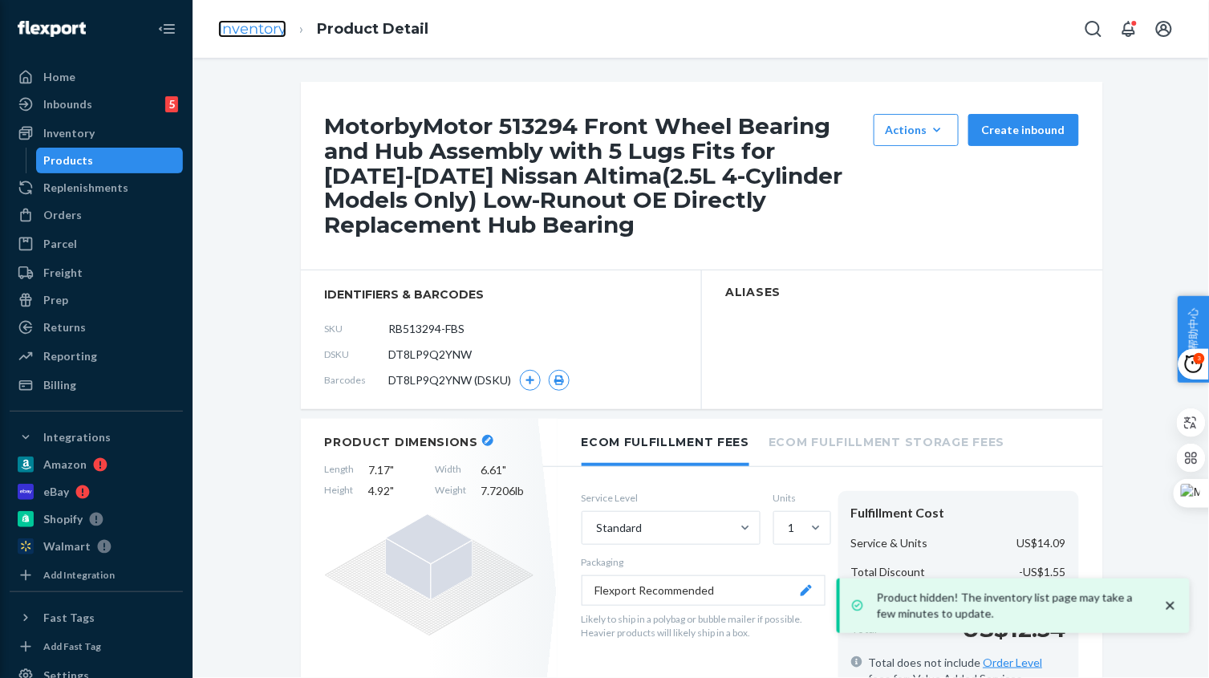
click at [270, 36] on link "Inventory" at bounding box center [252, 29] width 68 height 18
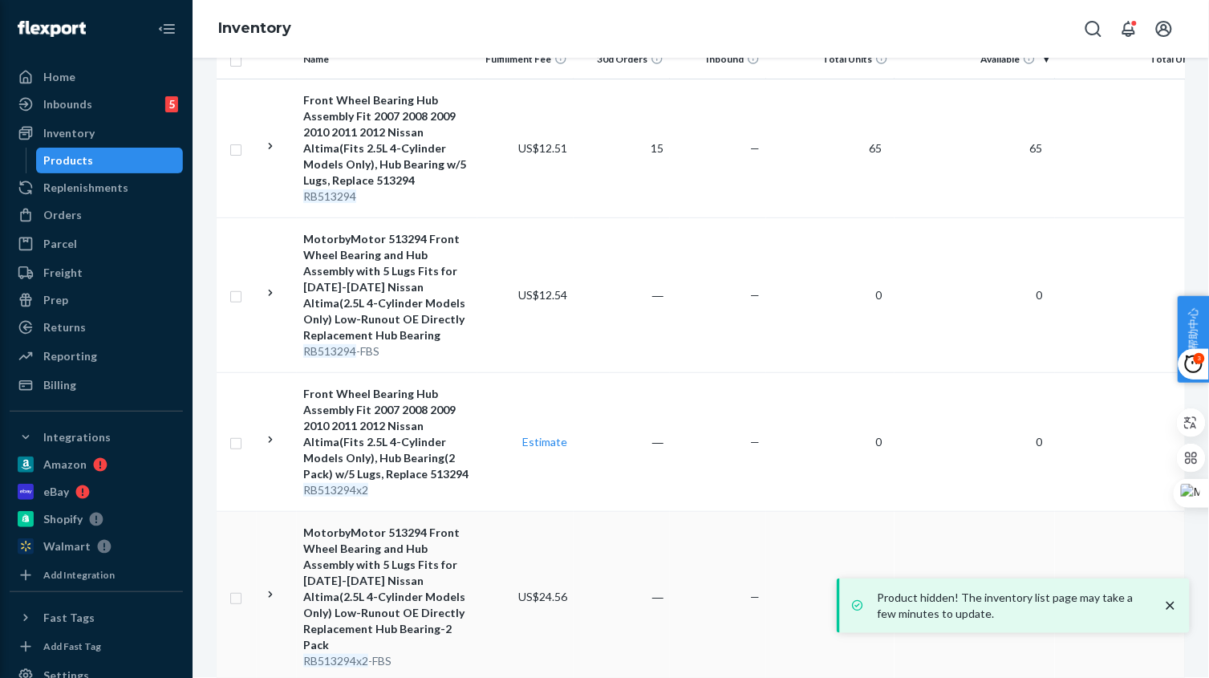
scroll to position [389, 0]
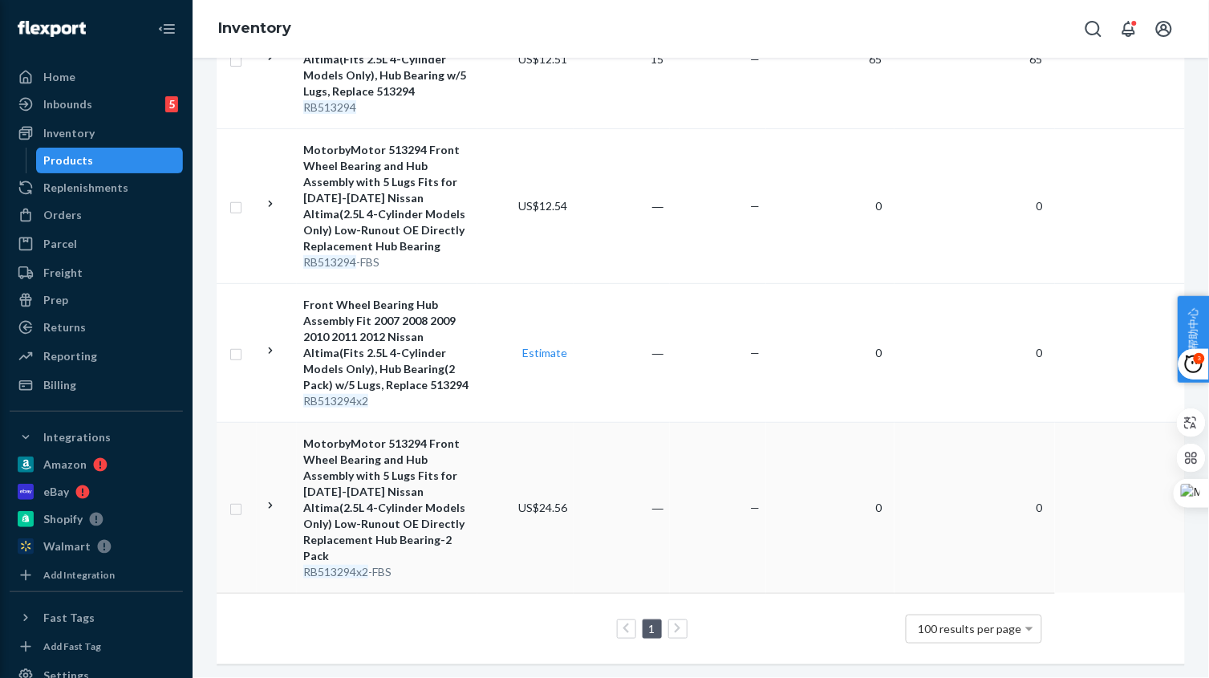
click at [468, 534] on div "MotorbyMotor 513294 Front Wheel Bearing and Hub Assembly with 5 Lugs Fits for 2…" at bounding box center [387, 499] width 168 height 128
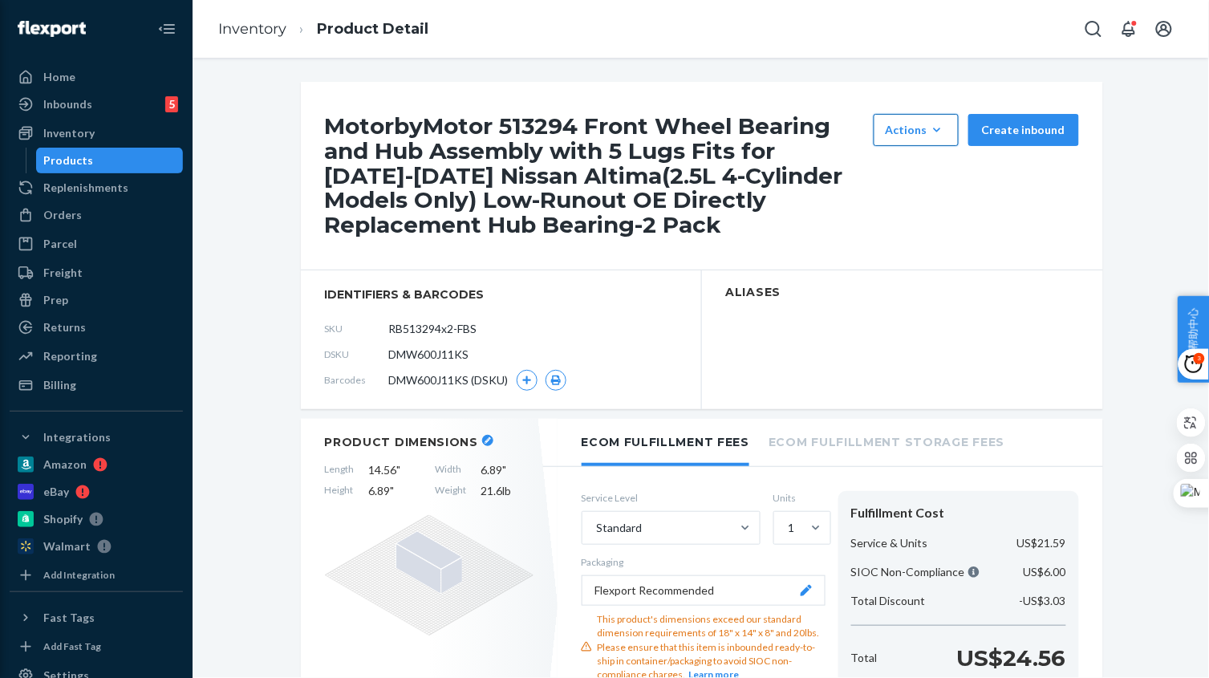
click at [924, 139] on button "Actions Hide Set up as a bundle" at bounding box center [915, 130] width 85 height 32
click at [923, 166] on span "Hide" at bounding box center [939, 168] width 99 height 11
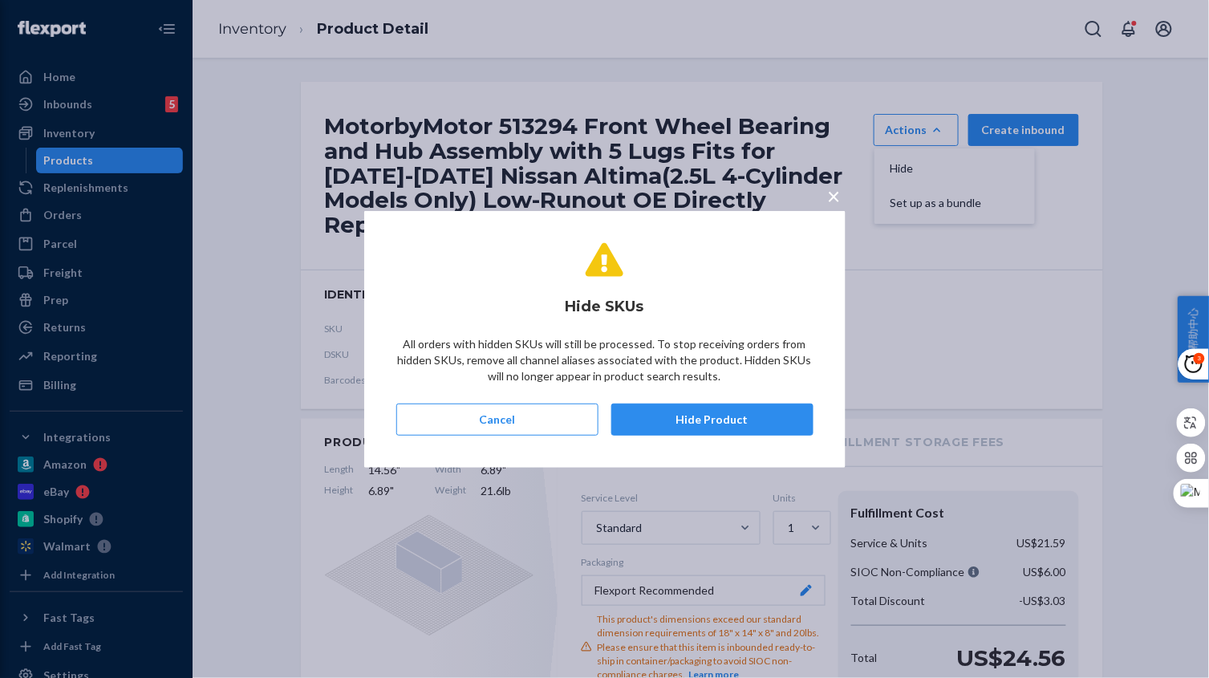
click at [722, 412] on button "Hide Product" at bounding box center [712, 419] width 202 height 32
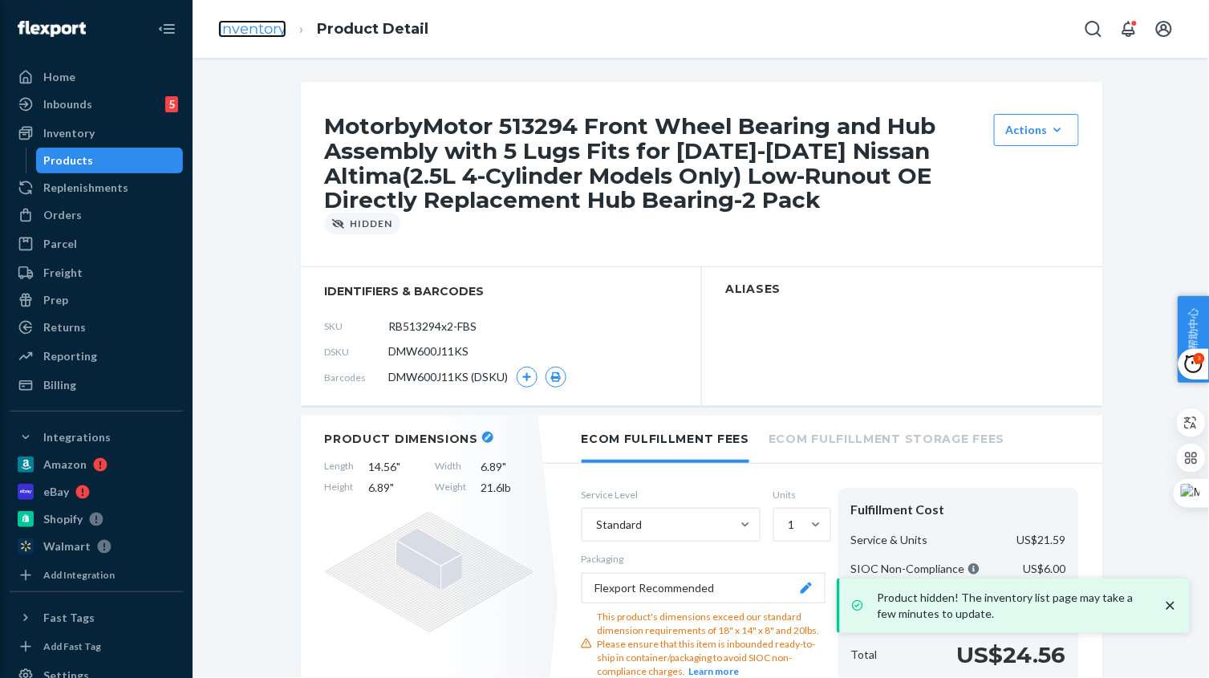
click at [282, 30] on link "Inventory" at bounding box center [252, 29] width 68 height 18
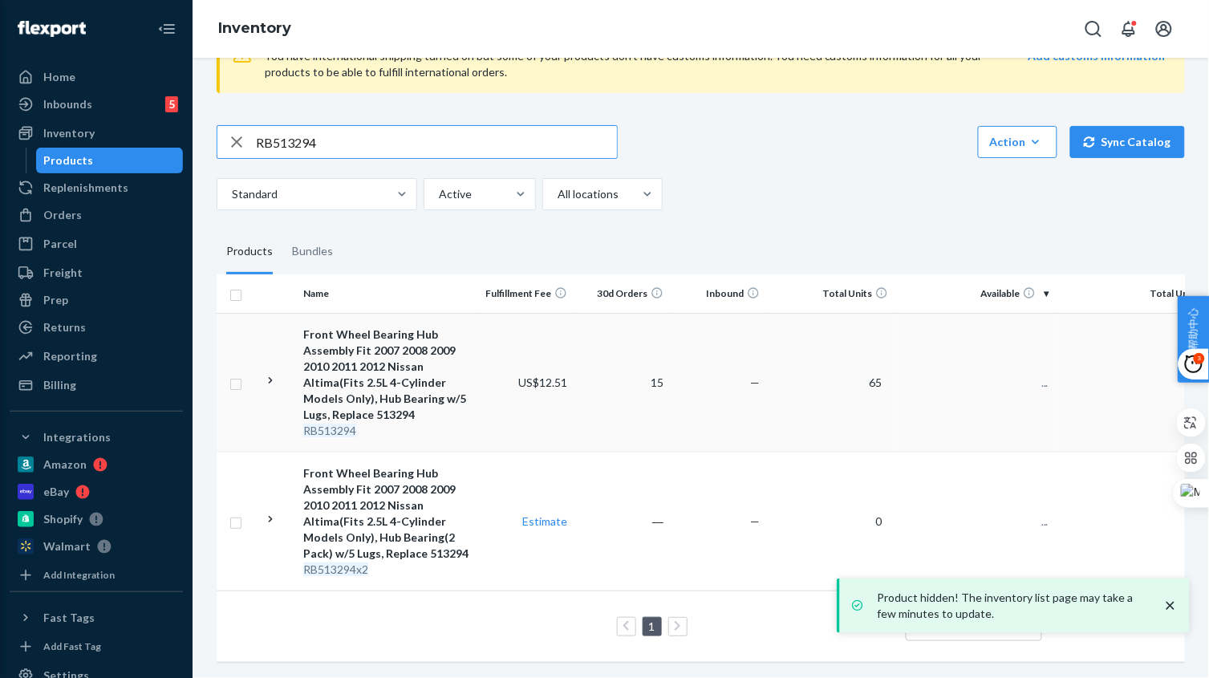
scroll to position [79, 0]
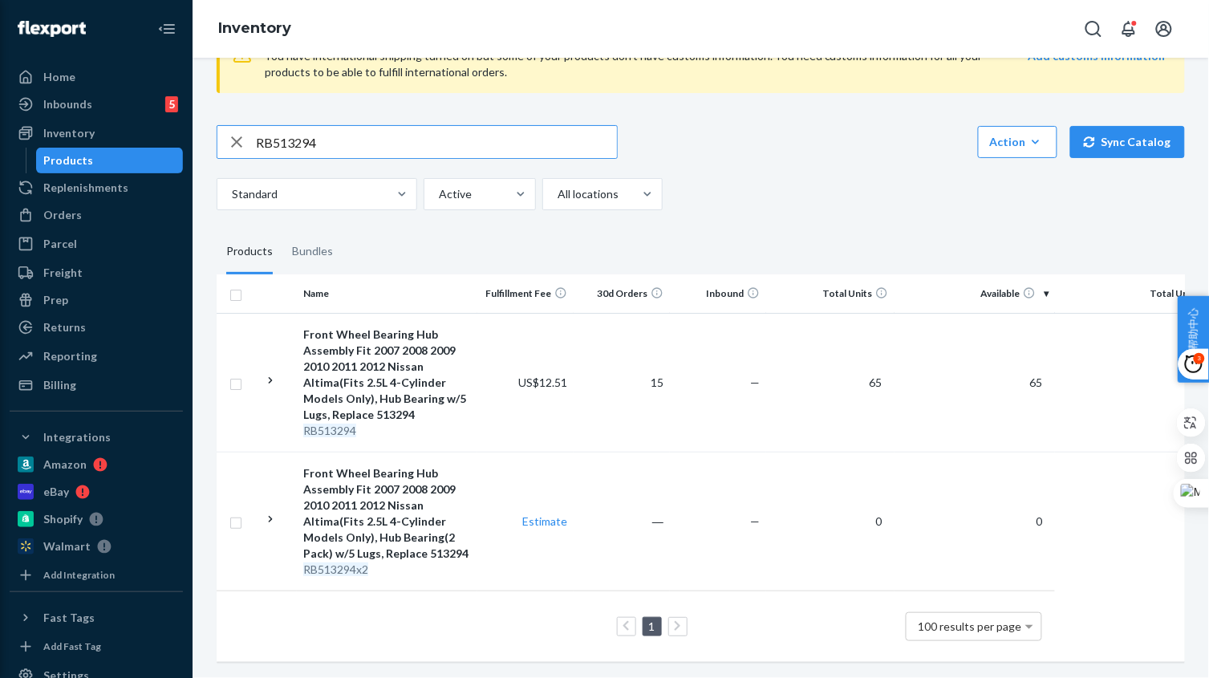
click at [299, 133] on input "RB513294" at bounding box center [436, 142] width 361 height 32
paste input "950-001"
type input "RB950-001"
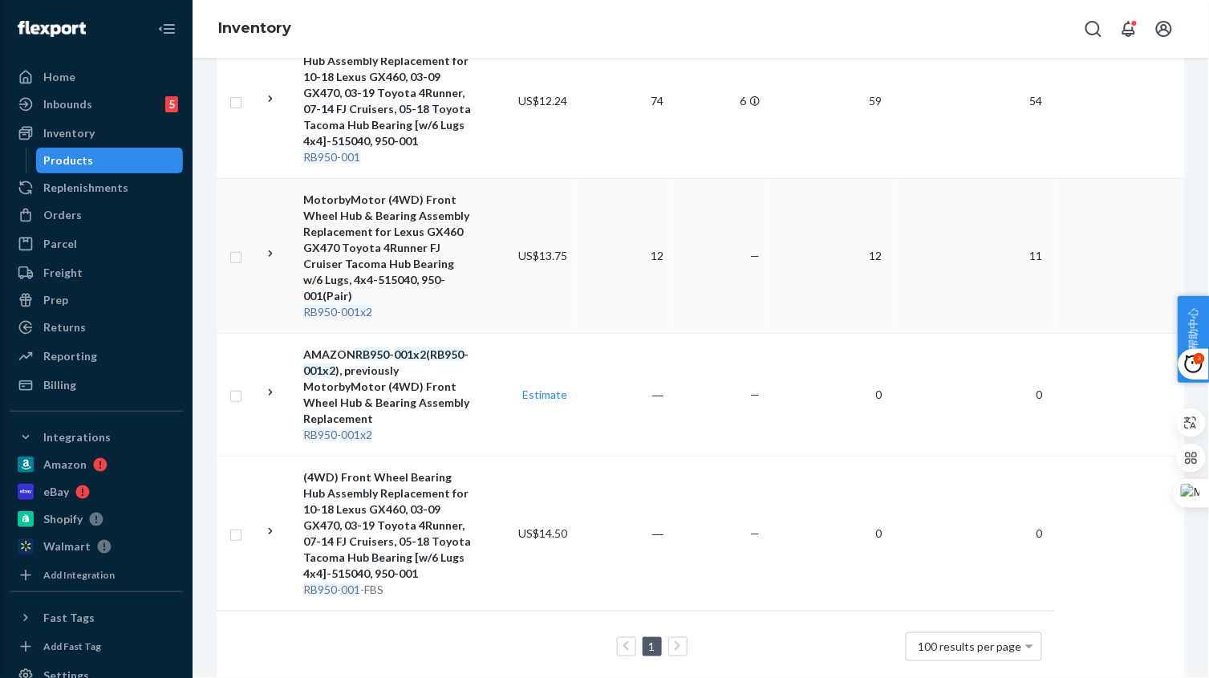
scroll to position [373, 0]
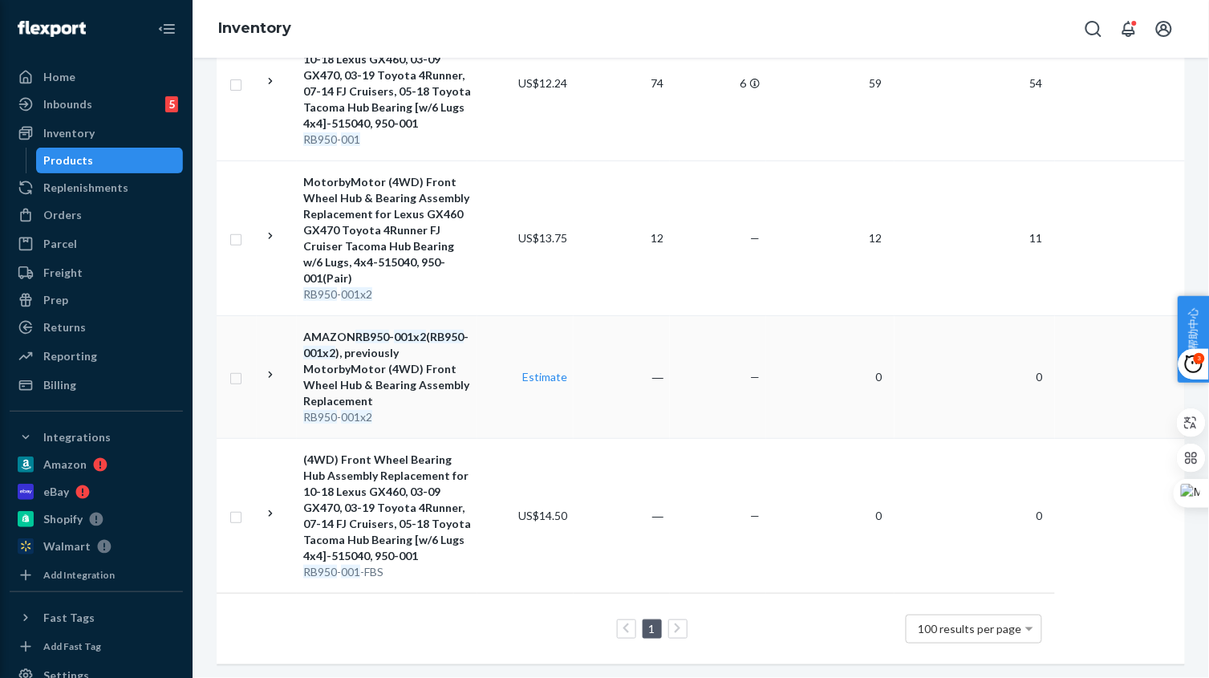
click at [633, 390] on td "―" at bounding box center [621, 376] width 96 height 123
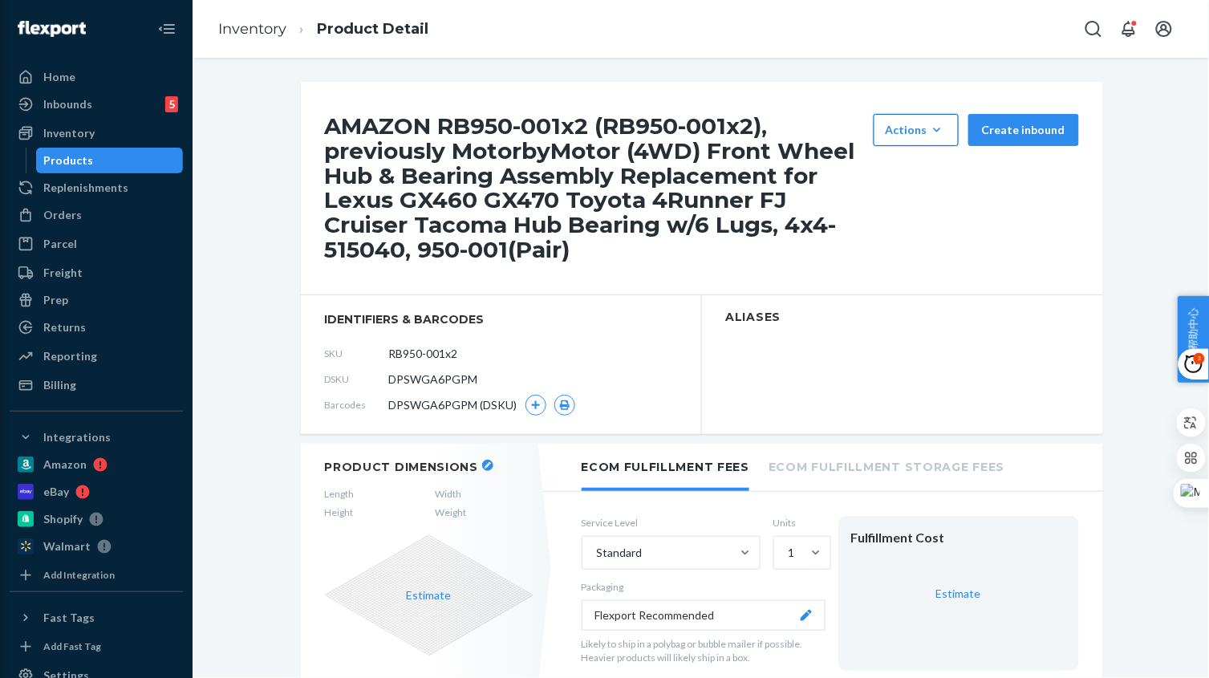
click at [920, 132] on div "Actions" at bounding box center [915, 130] width 61 height 16
click at [913, 163] on span "Hide" at bounding box center [939, 168] width 99 height 11
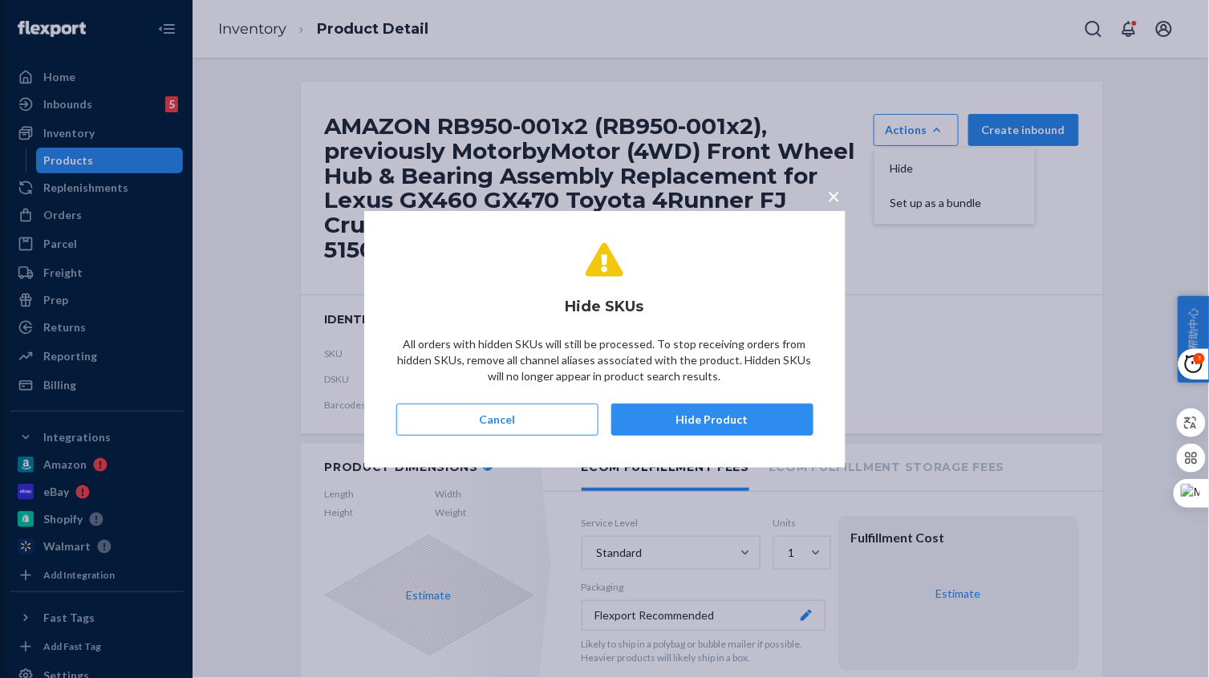
click at [753, 427] on button "Hide Product" at bounding box center [712, 419] width 202 height 32
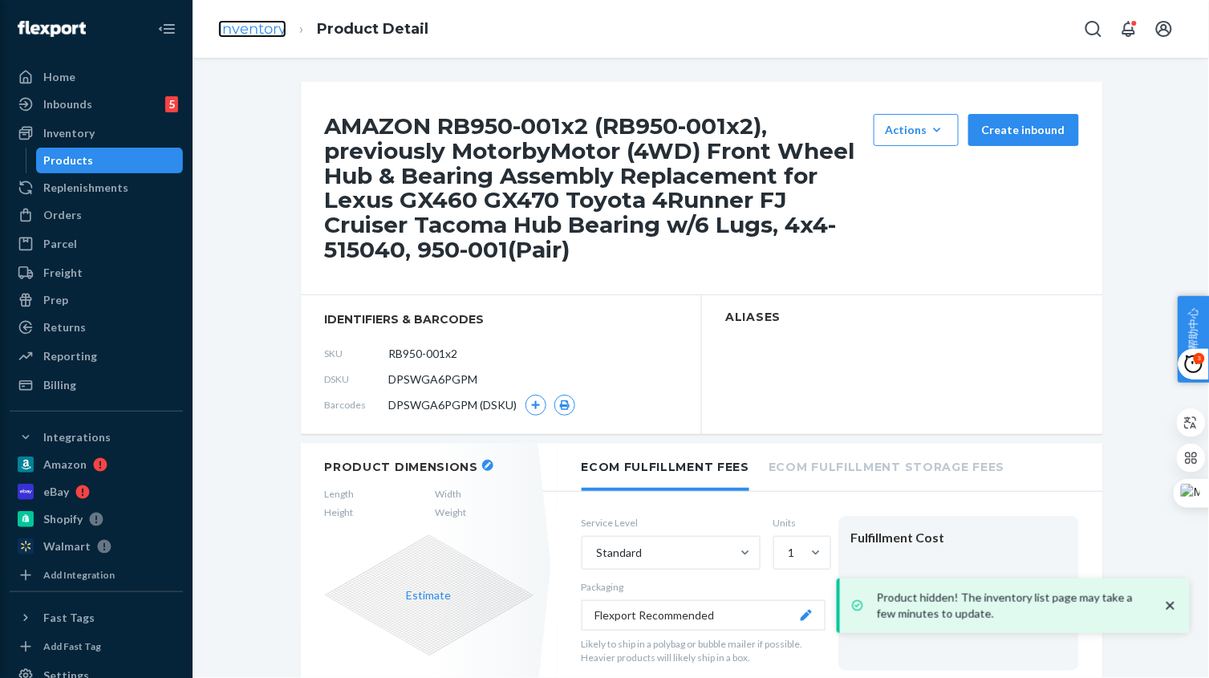
click at [251, 26] on link "Inventory" at bounding box center [252, 29] width 68 height 18
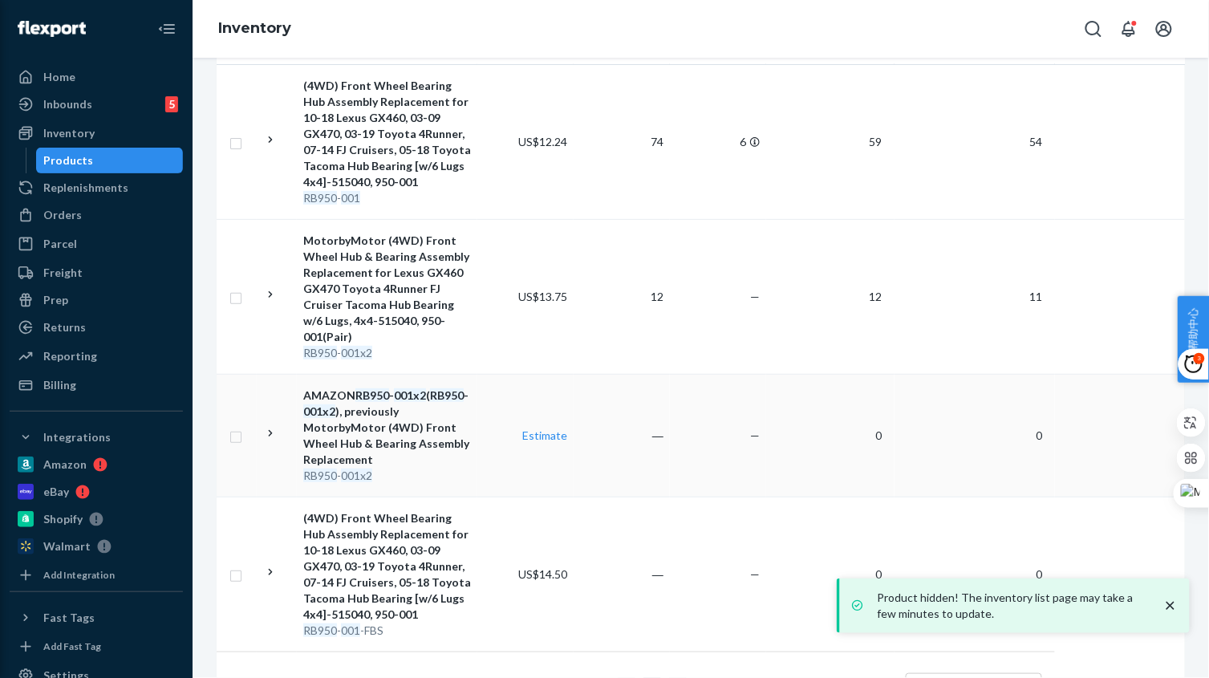
scroll to position [373, 0]
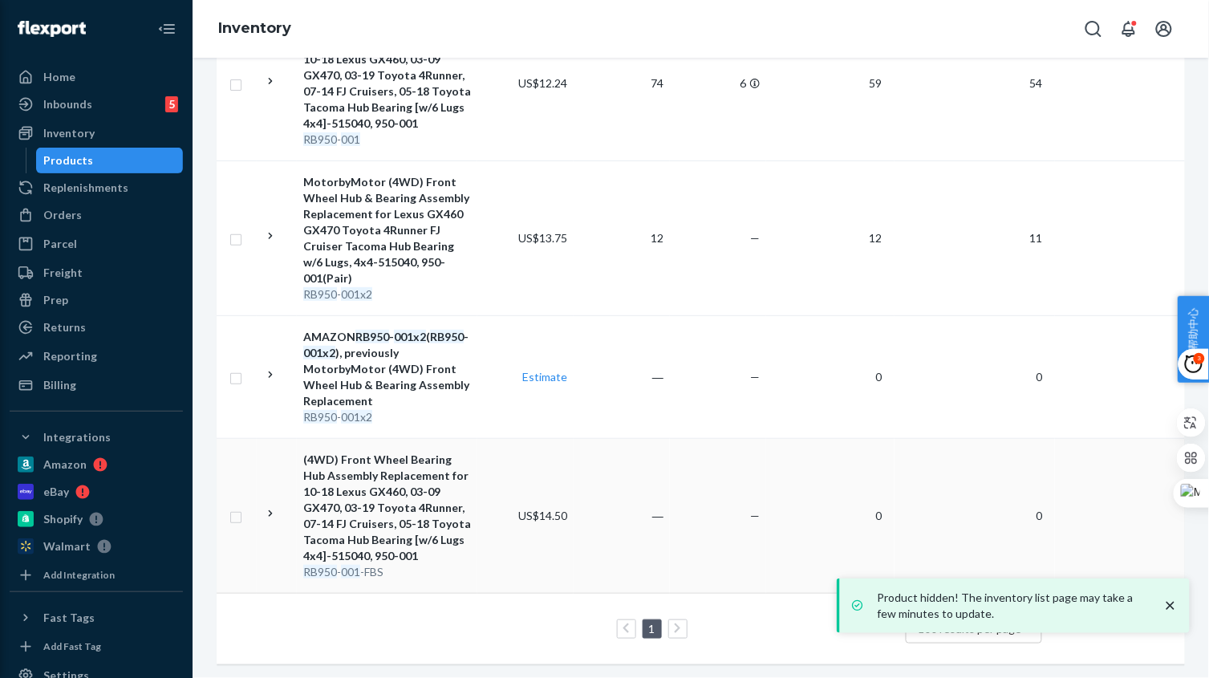
click at [477, 516] on td "US$14.50" at bounding box center [525, 515] width 96 height 155
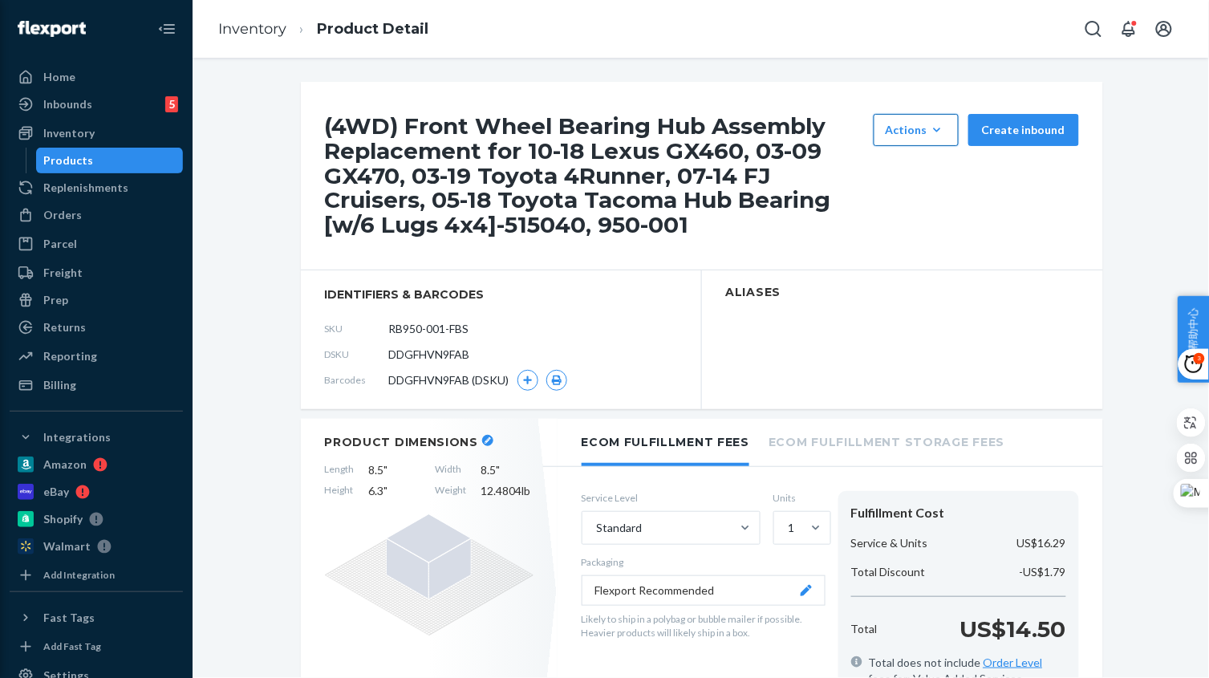
click at [919, 120] on button "Actions Hide Set up as a bundle" at bounding box center [915, 130] width 85 height 32
click at [918, 161] on button "Hide" at bounding box center [954, 169] width 154 height 34
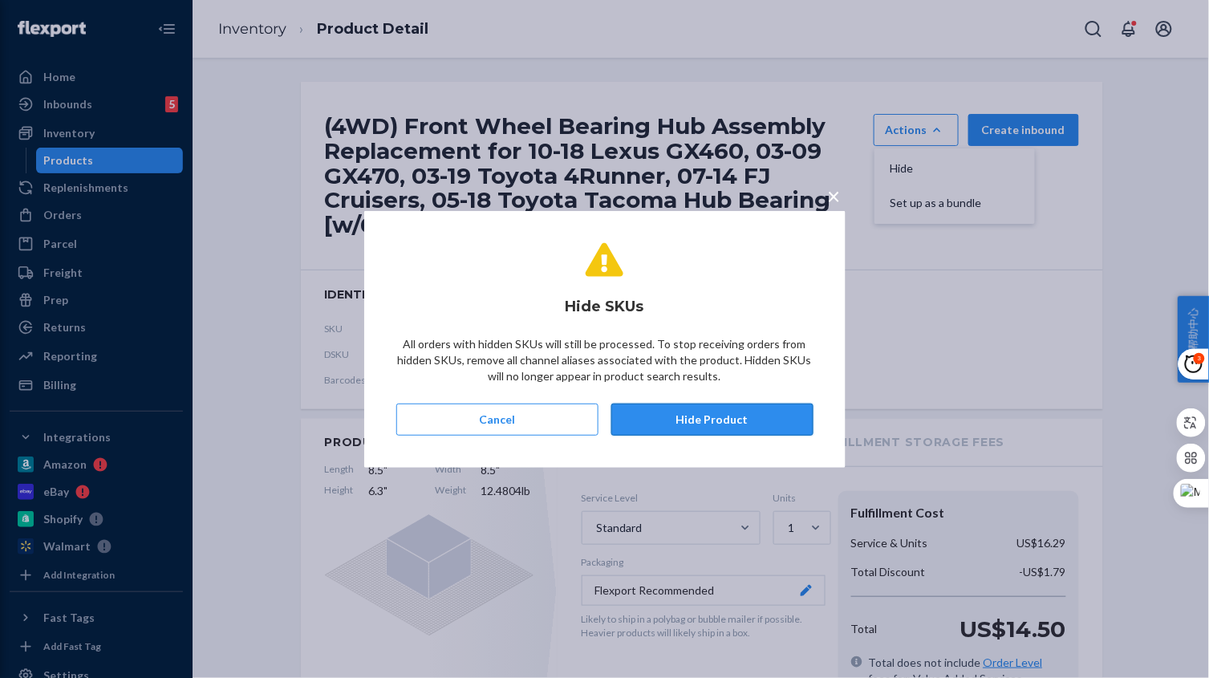
click at [749, 420] on button "Hide Product" at bounding box center [712, 419] width 202 height 32
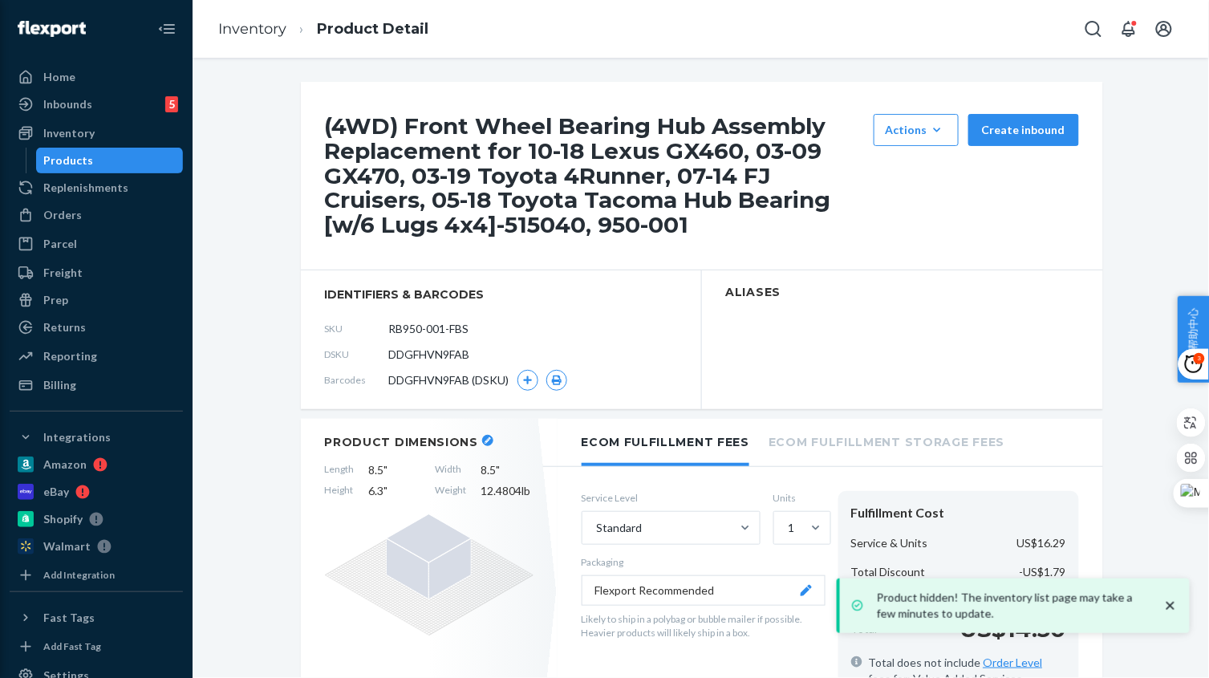
click at [258, 33] on link "Inventory" at bounding box center [252, 29] width 68 height 18
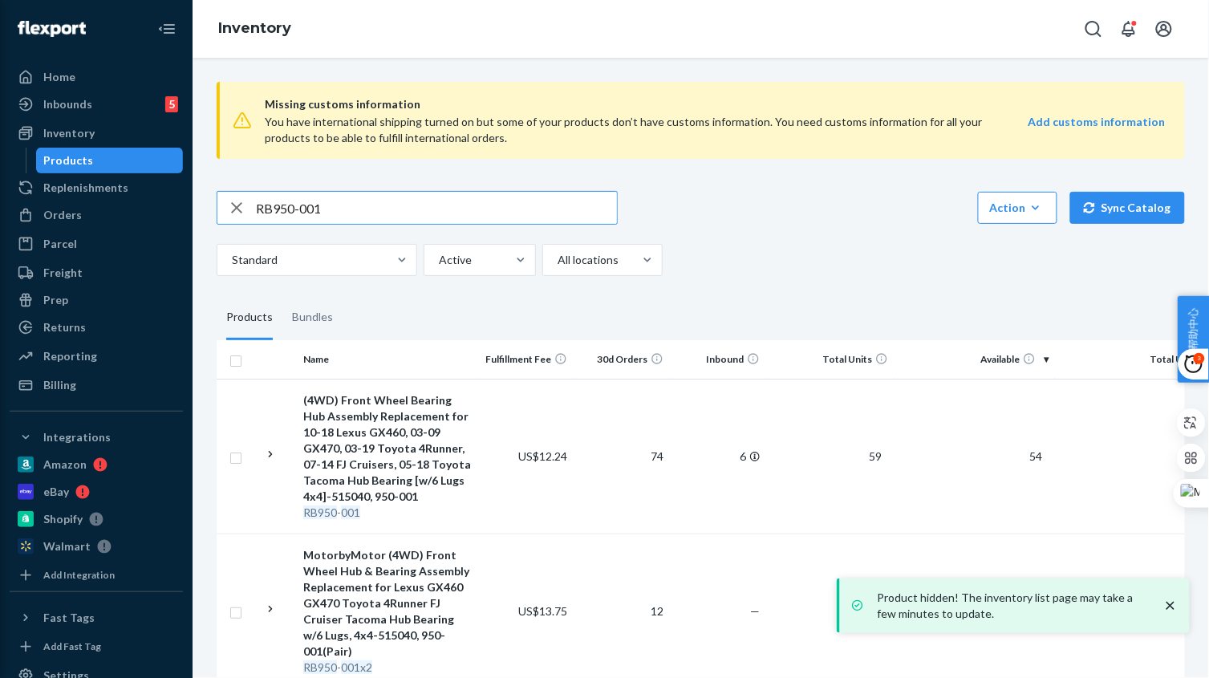
click at [360, 209] on input "RB950-001" at bounding box center [436, 208] width 361 height 32
paste input "512500"
type input "RB512500"
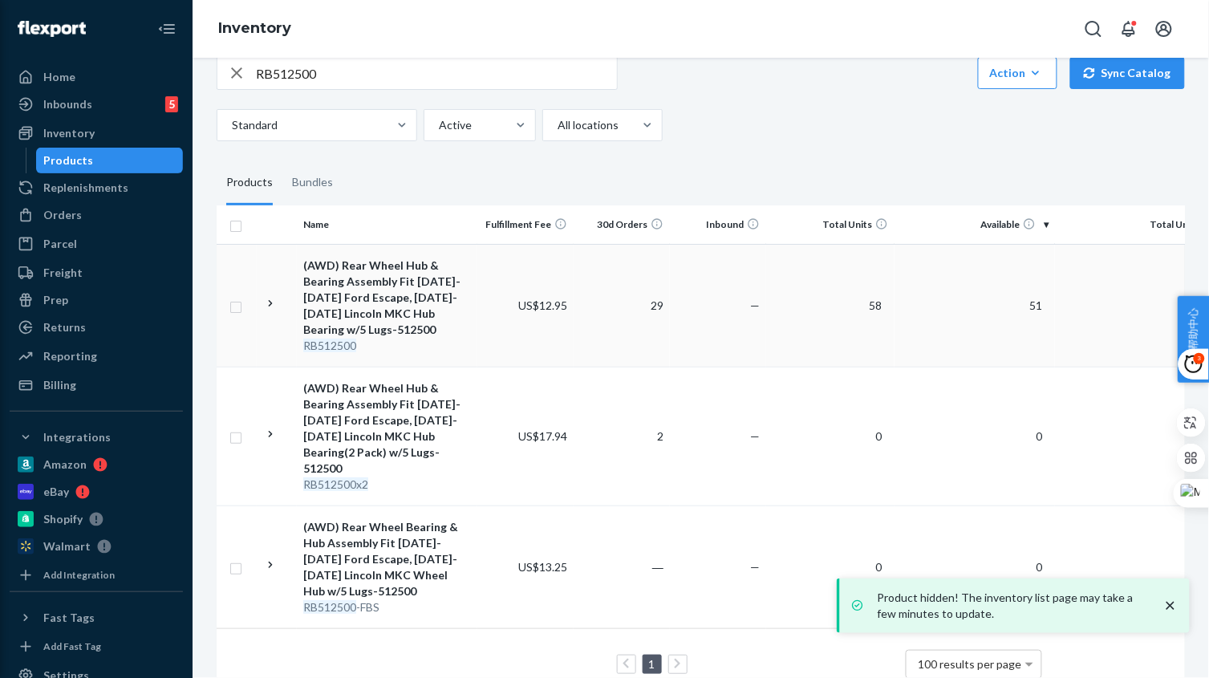
scroll to position [170, 0]
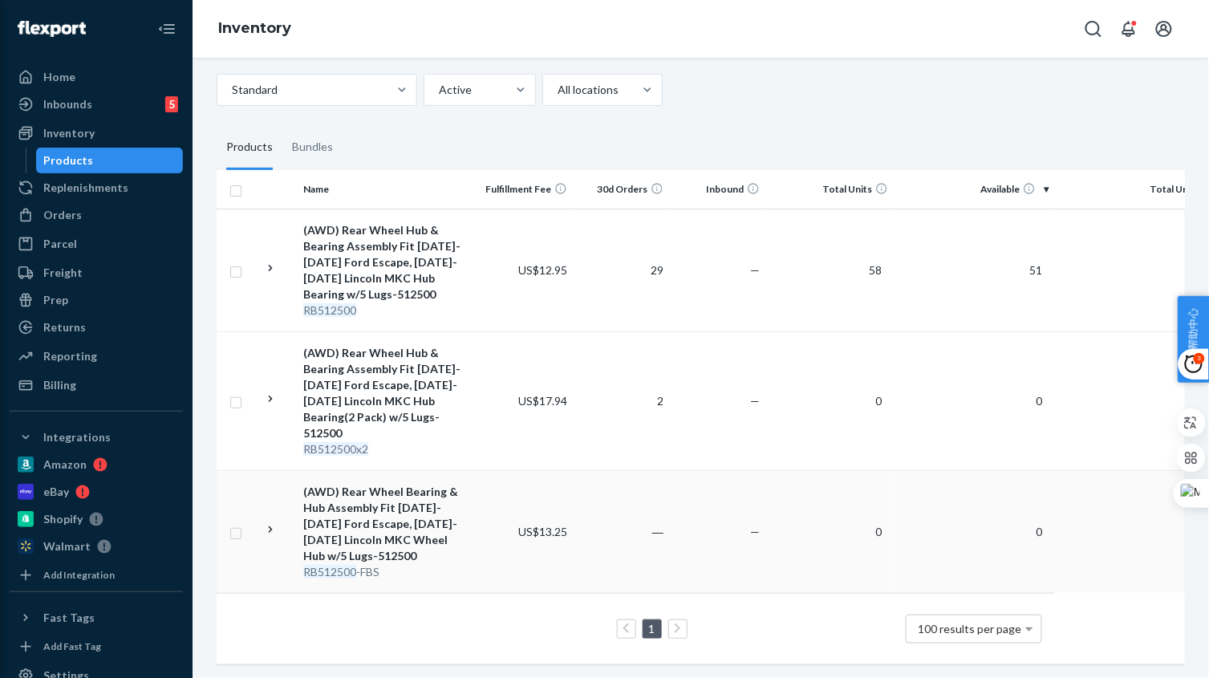
click at [488, 544] on td "US$13.25" at bounding box center [525, 531] width 96 height 123
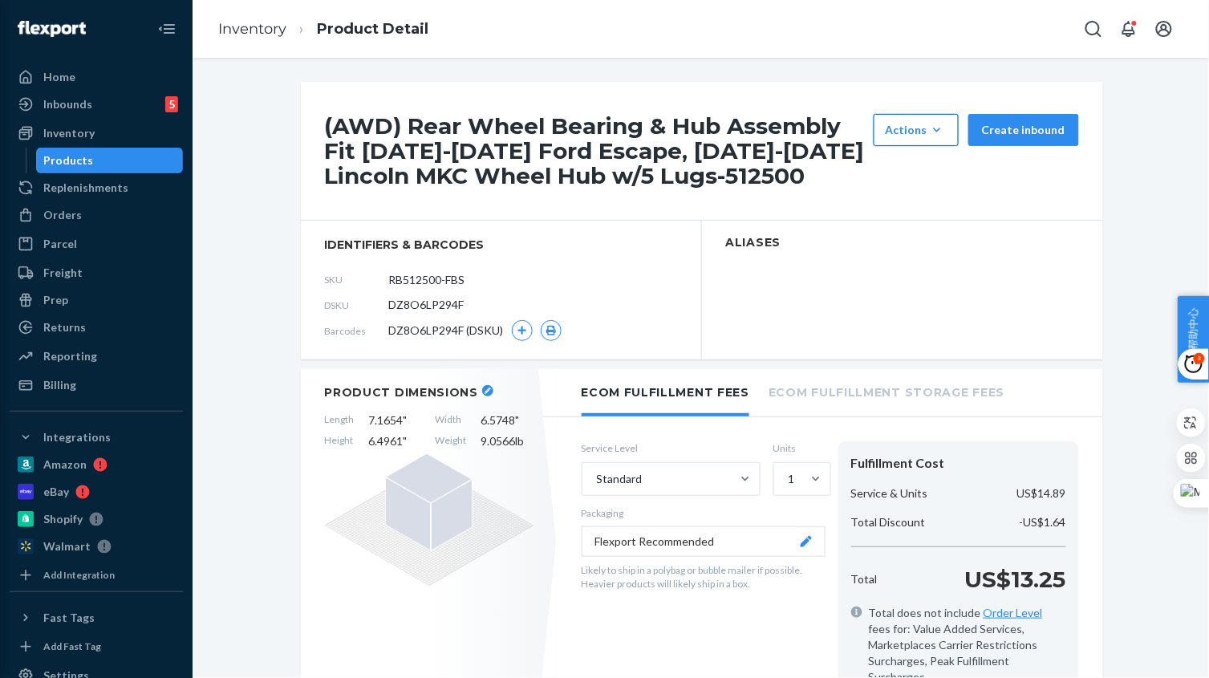
click at [917, 120] on button "Actions Hide Set up as a bundle" at bounding box center [915, 130] width 85 height 32
click at [923, 175] on button "Hide" at bounding box center [954, 169] width 154 height 34
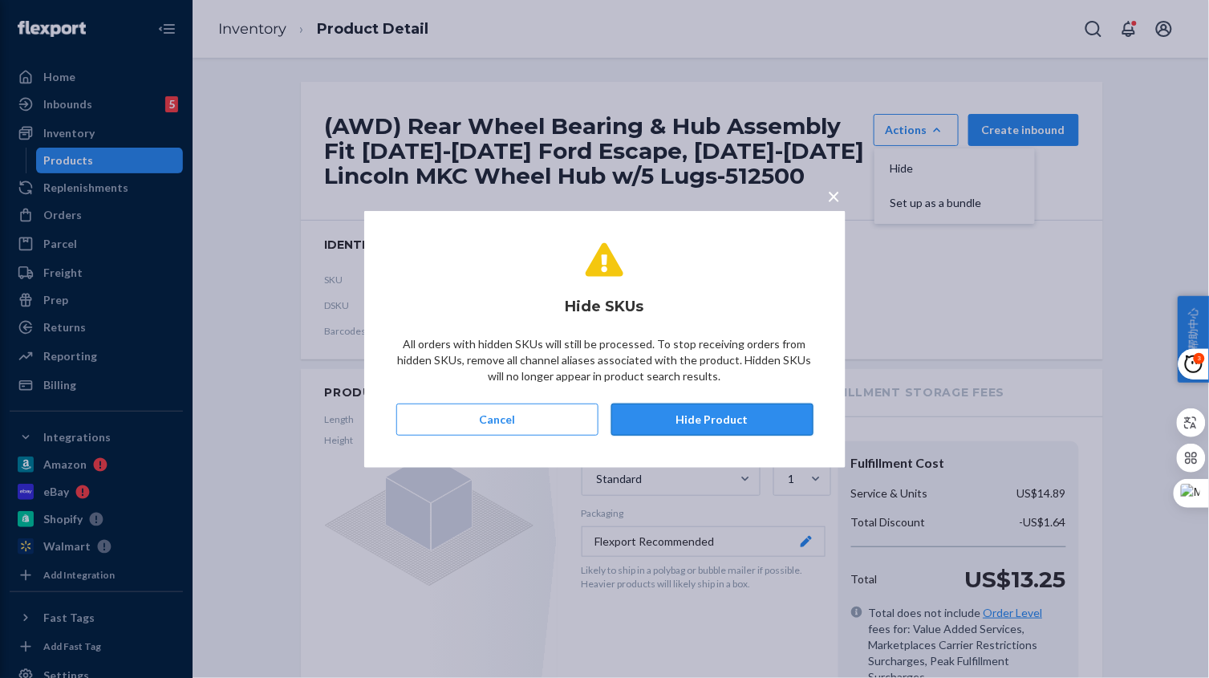
click at [712, 412] on button "Hide Product" at bounding box center [712, 419] width 202 height 32
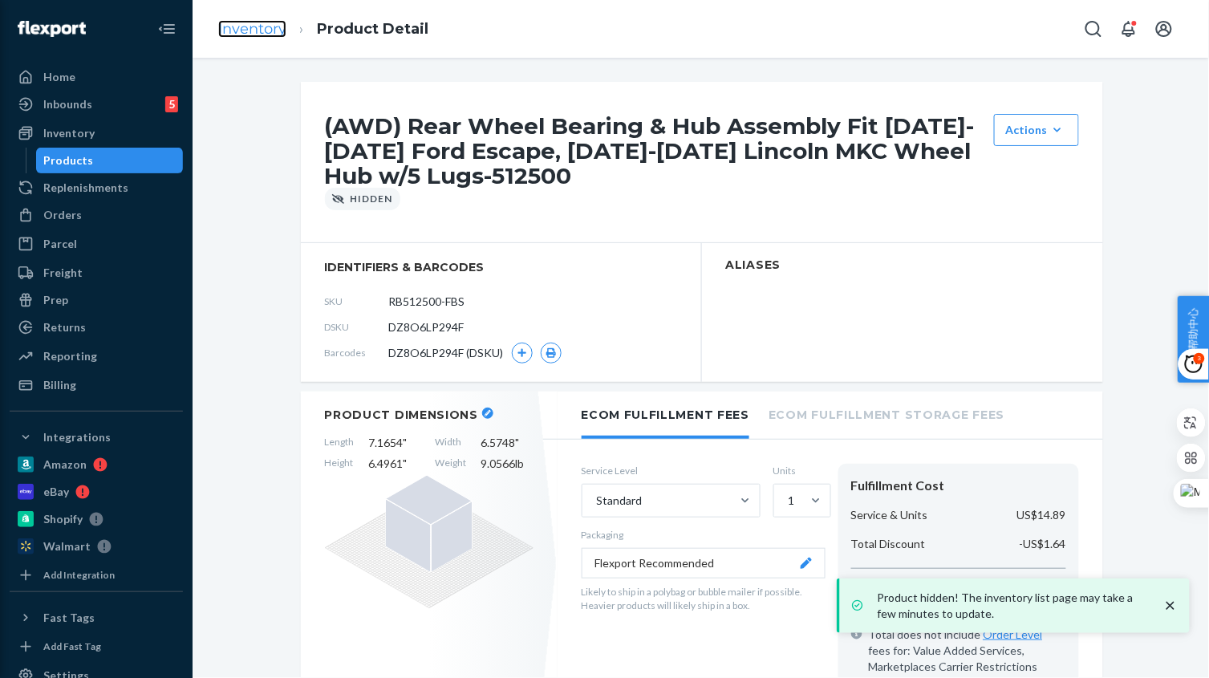
click at [246, 26] on link "Inventory" at bounding box center [252, 29] width 68 height 18
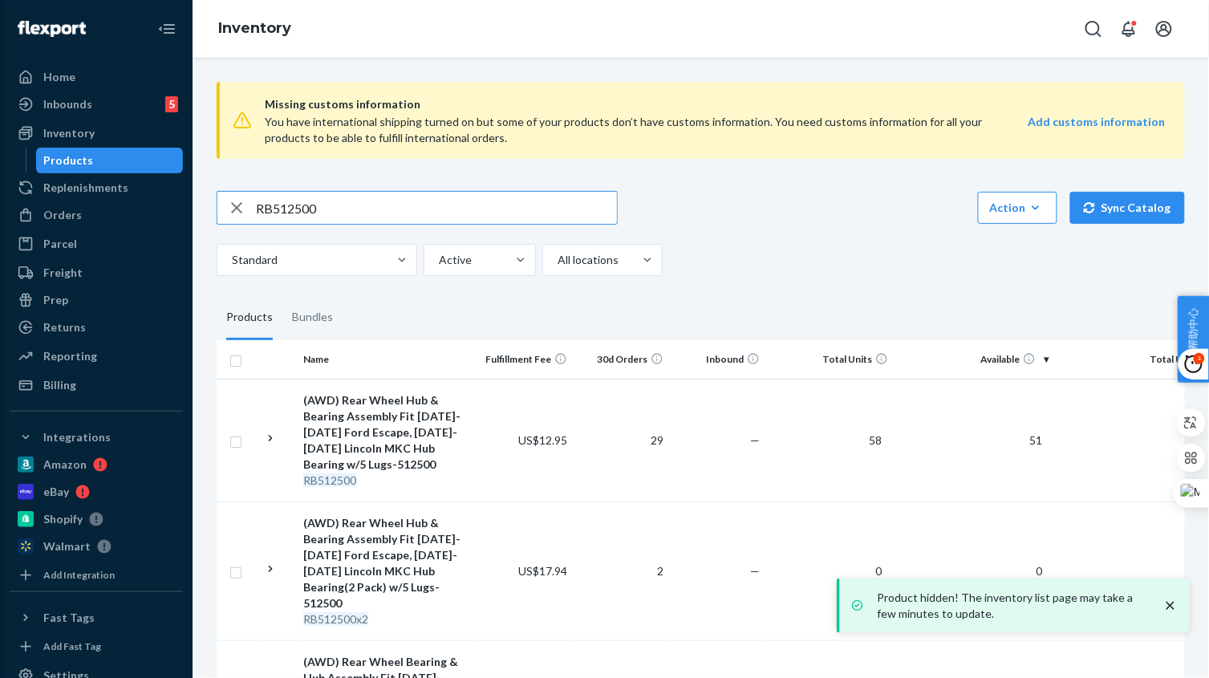
click at [320, 206] on input "RB512500" at bounding box center [436, 208] width 361 height 32
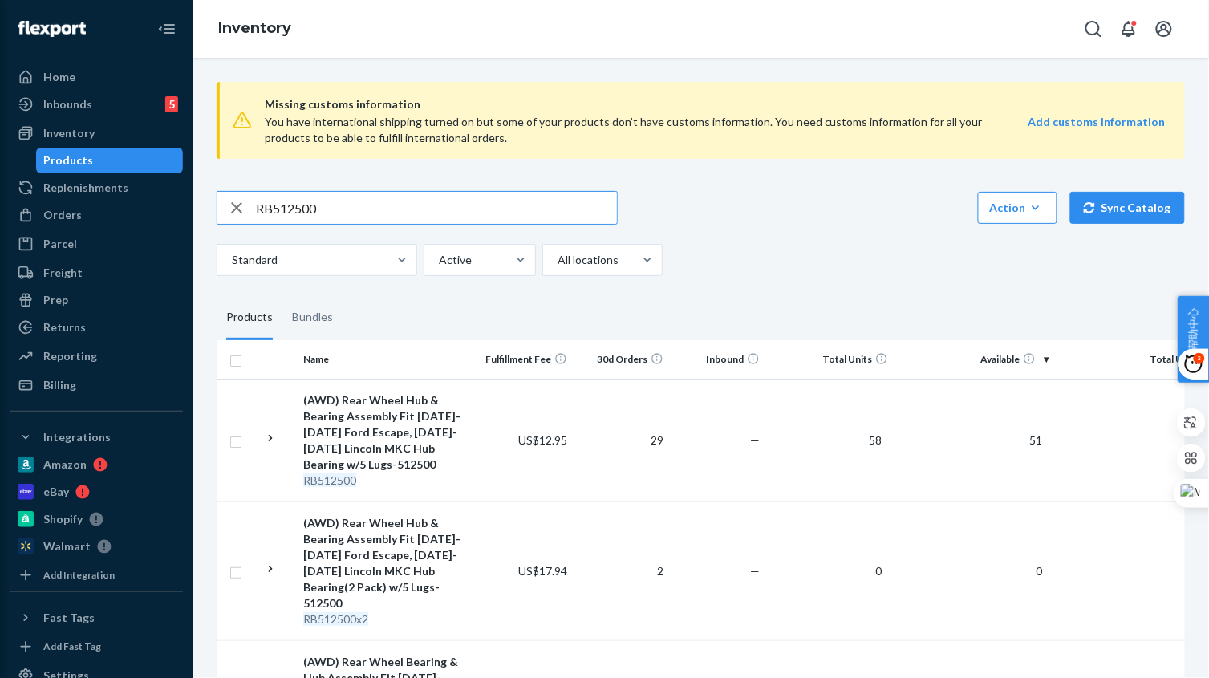
click at [320, 206] on input "RB512500" at bounding box center [436, 208] width 361 height 32
paste input "44"
type input "RB512440"
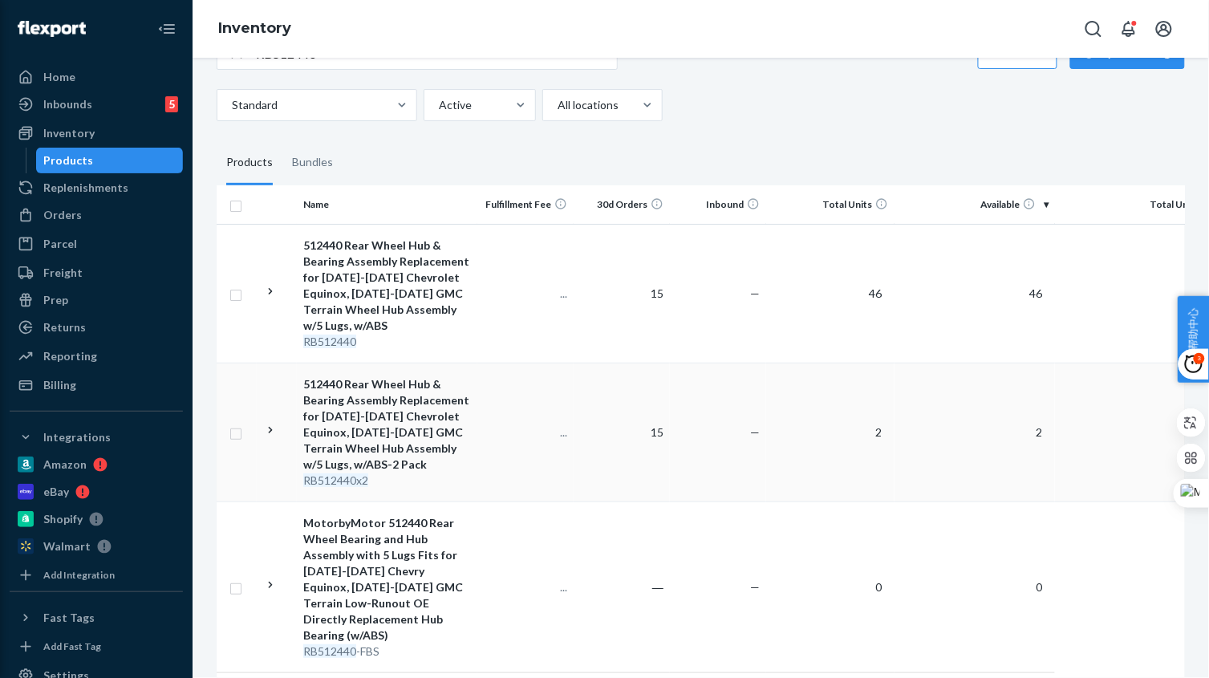
scroll to position [234, 0]
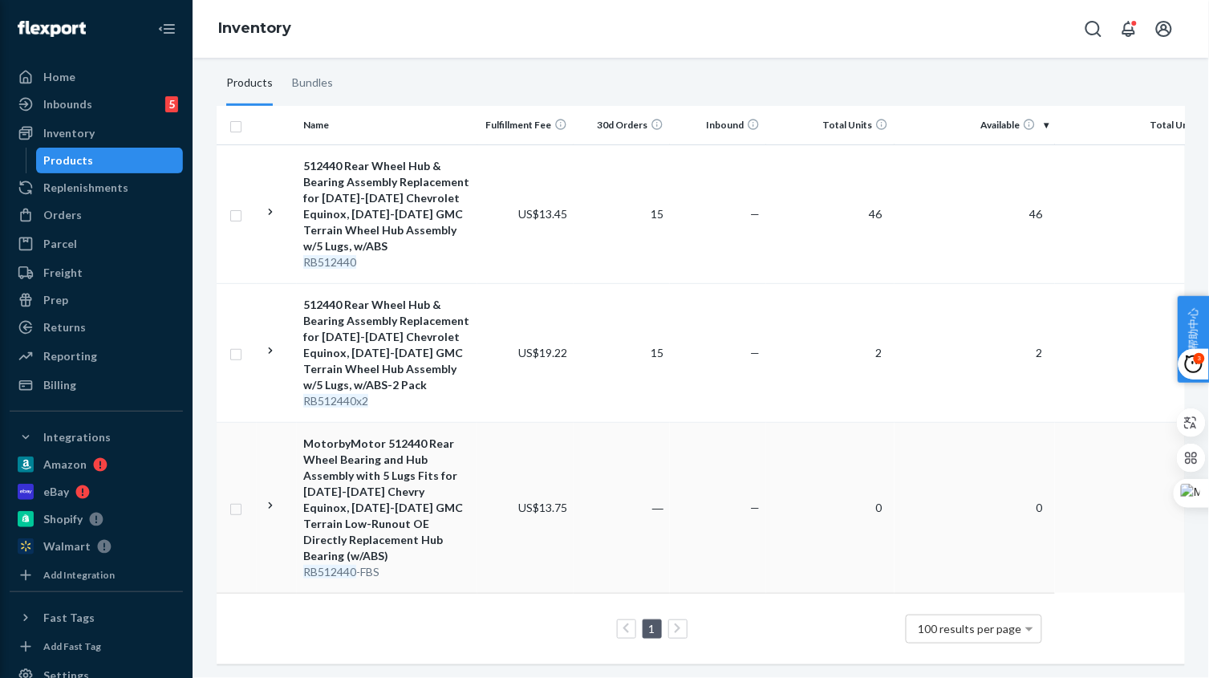
click at [604, 486] on td "―" at bounding box center [621, 507] width 96 height 171
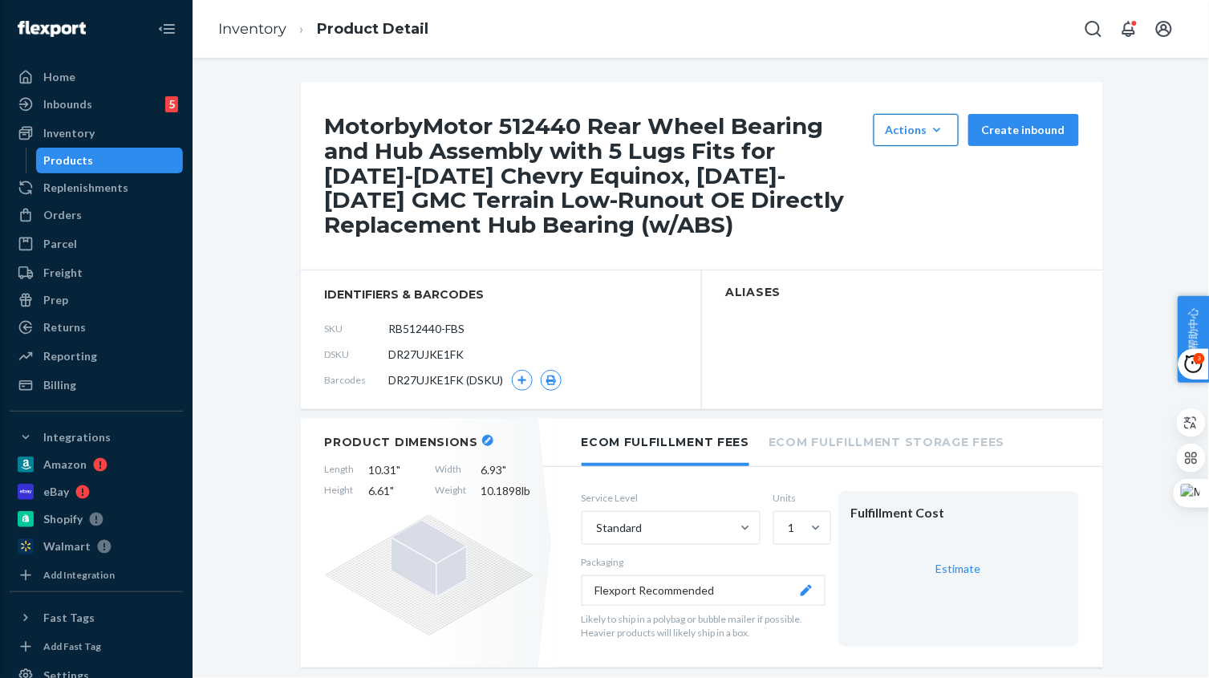
drag, startPoint x: 918, startPoint y: 115, endPoint x: 917, endPoint y: 124, distance: 9.0
click at [918, 115] on button "Actions Hide Set up as a bundle" at bounding box center [915, 130] width 85 height 32
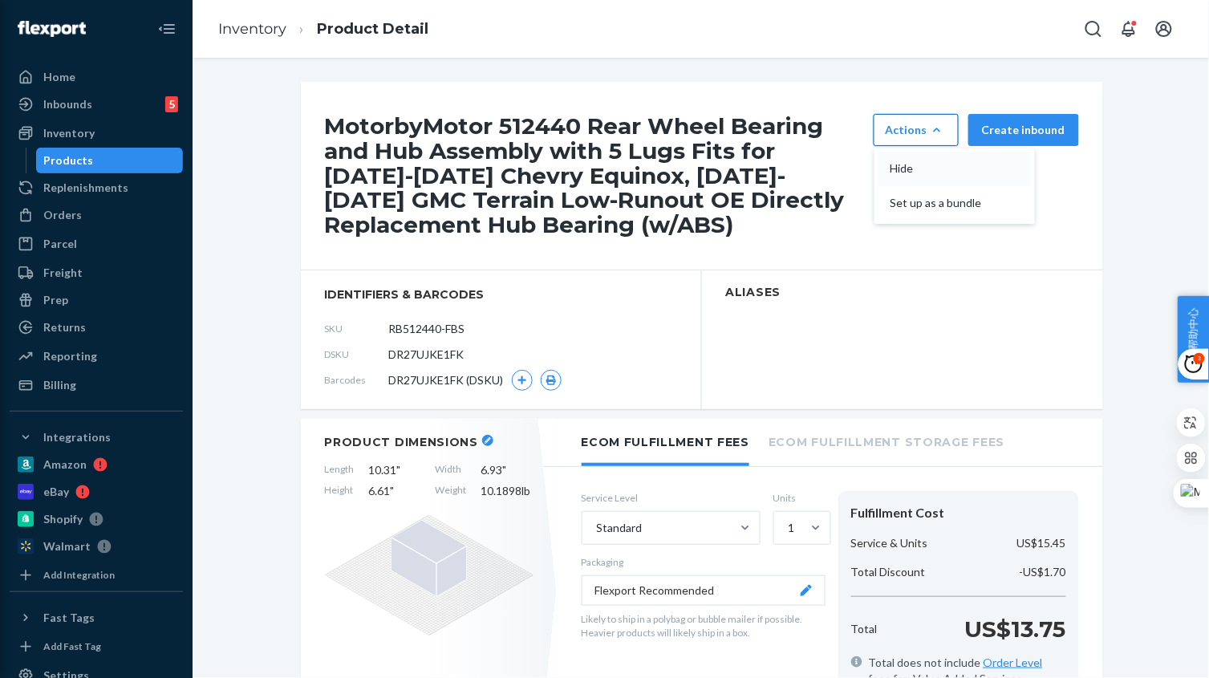
click at [916, 172] on span "Hide" at bounding box center [939, 168] width 99 height 11
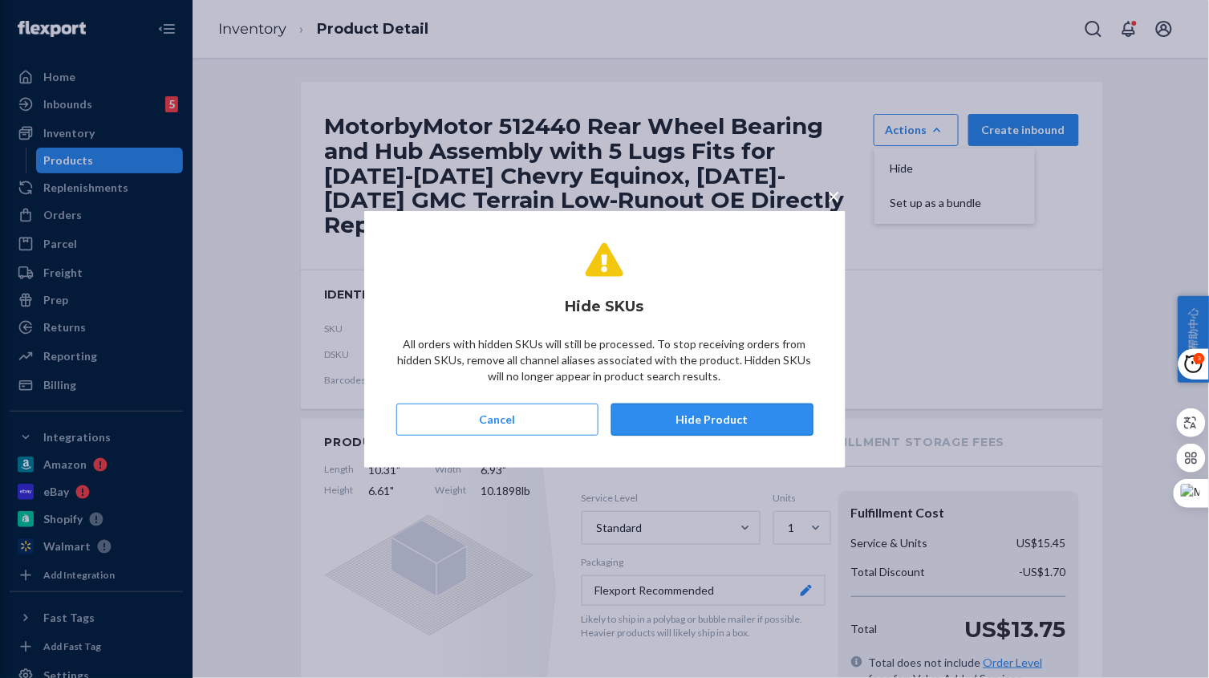
click at [736, 424] on button "Hide Product" at bounding box center [712, 419] width 202 height 32
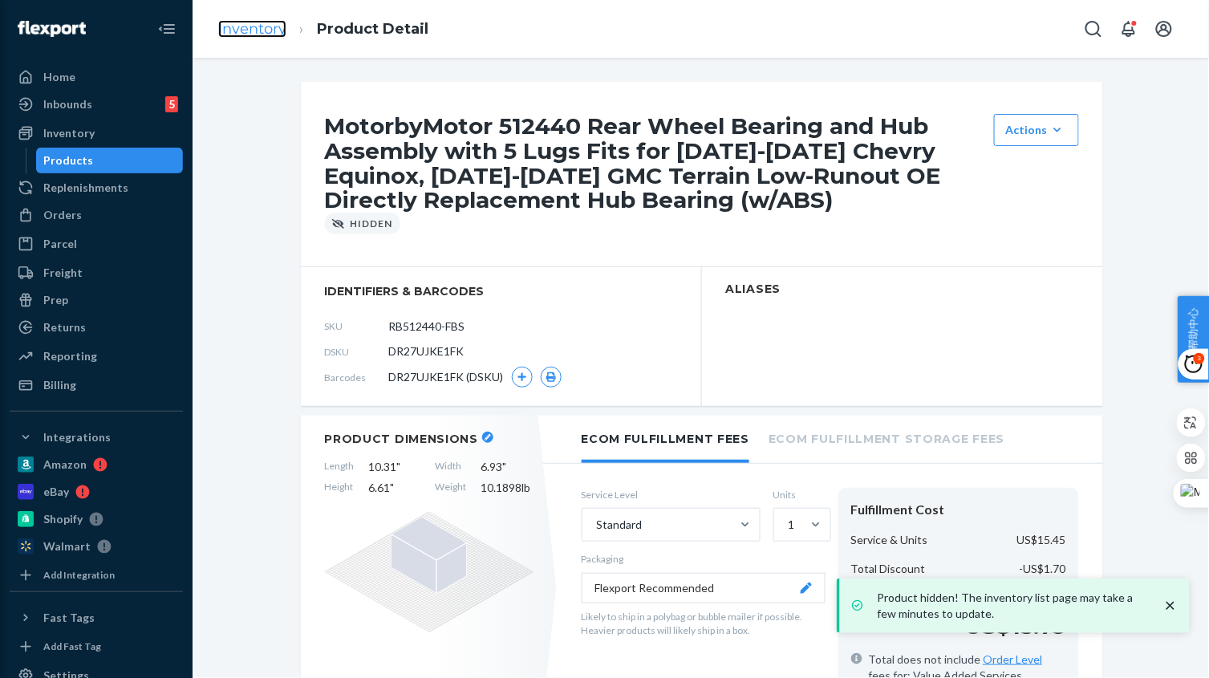
click at [261, 20] on link "Inventory" at bounding box center [252, 29] width 68 height 18
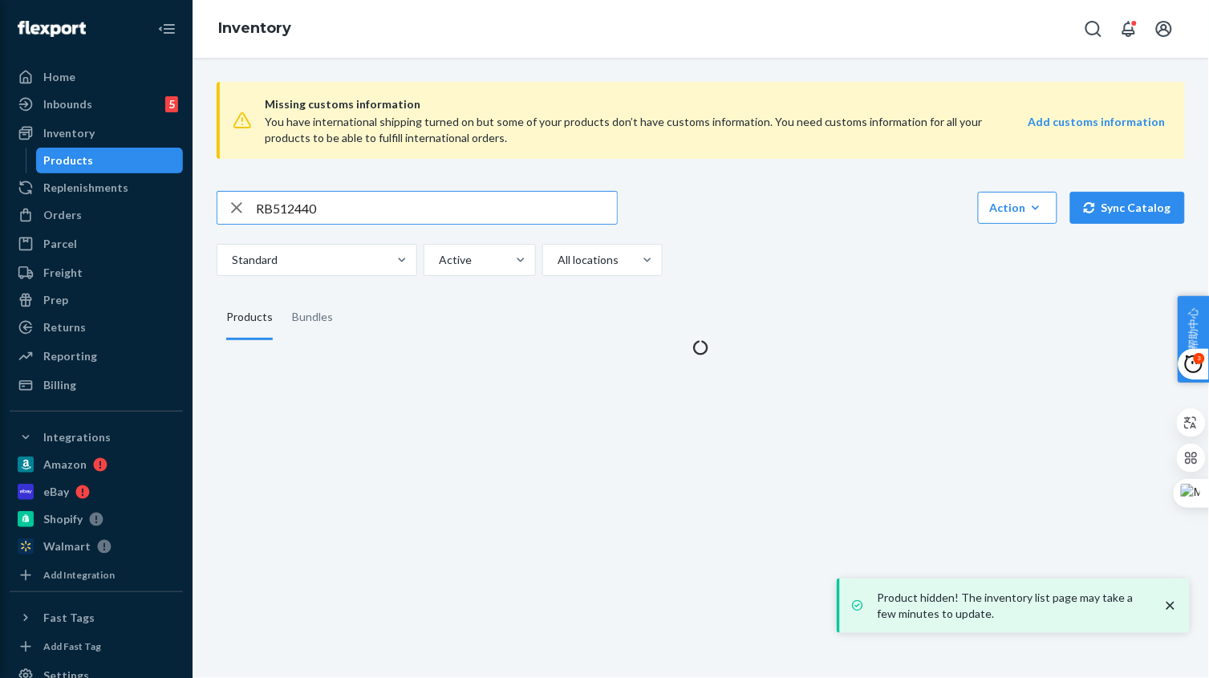
click at [330, 213] on input "RB512440" at bounding box center [436, 208] width 361 height 32
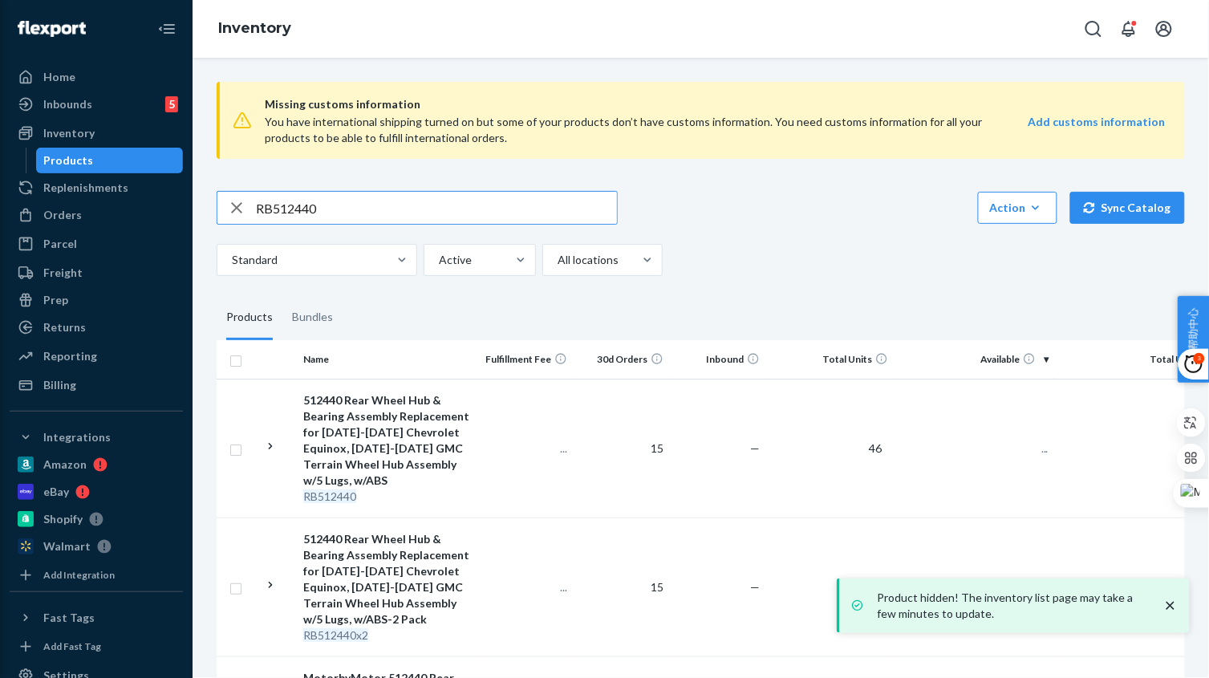
click at [330, 213] on input "RB512440" at bounding box center [436, 208] width 361 height 32
type input "RB515032"
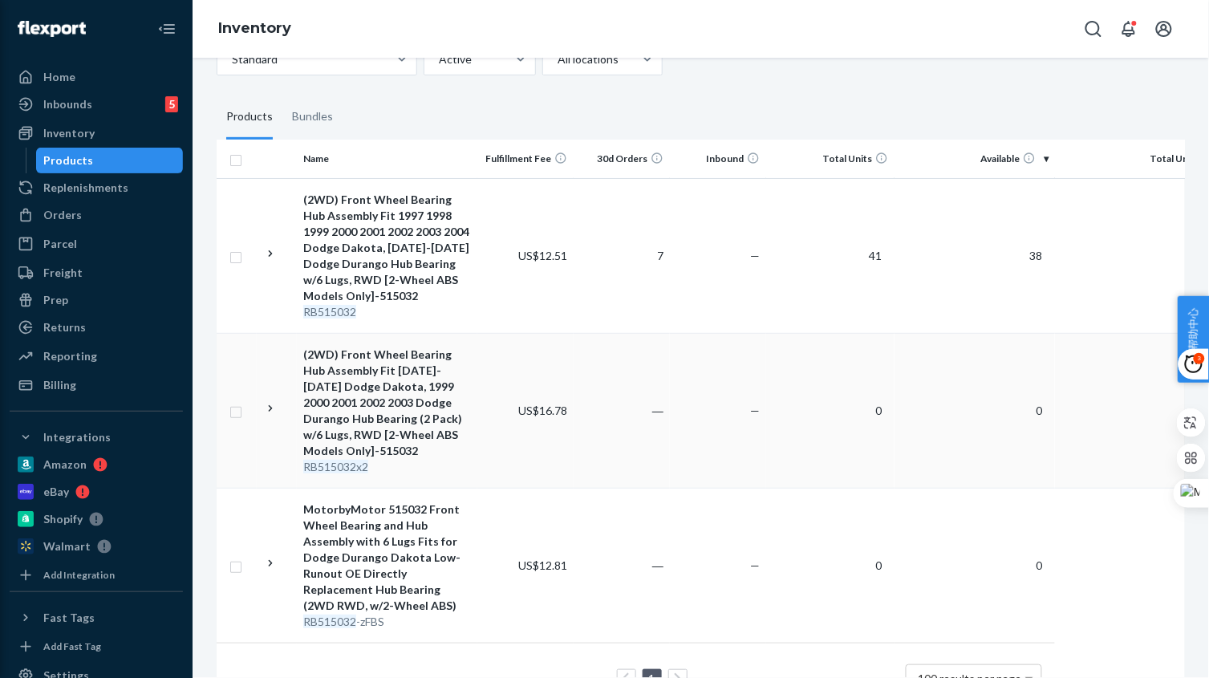
scroll to position [266, 0]
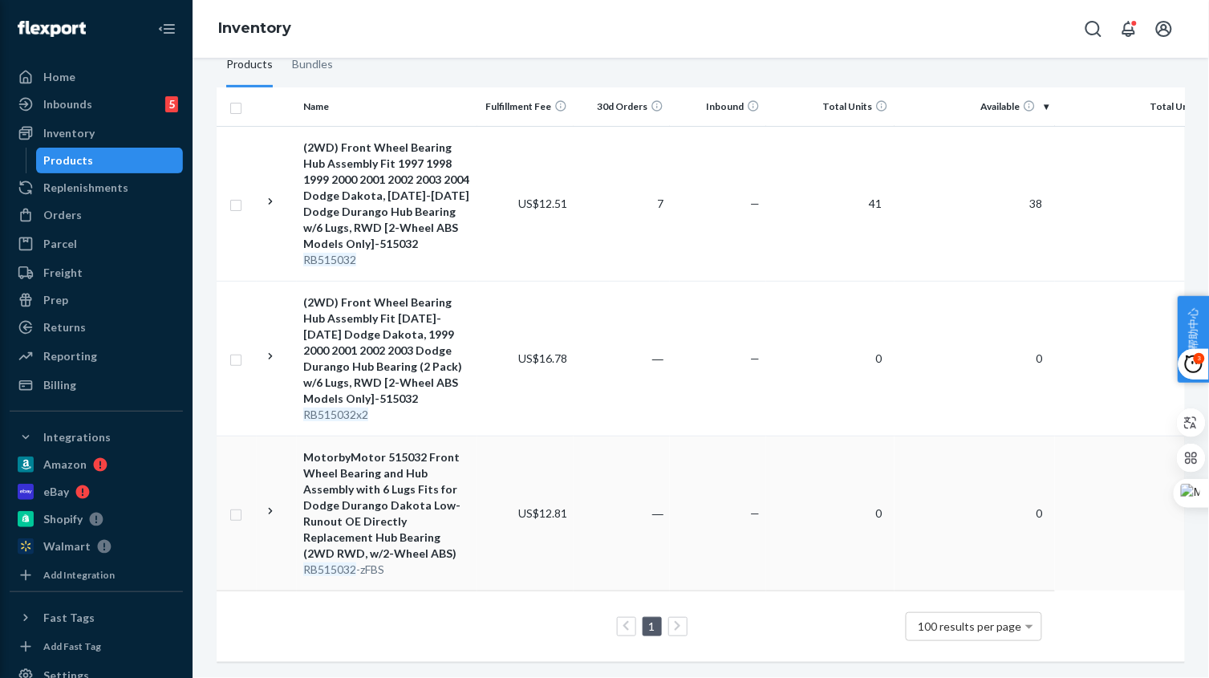
click at [516, 549] on td "US$12.81" at bounding box center [525, 512] width 96 height 155
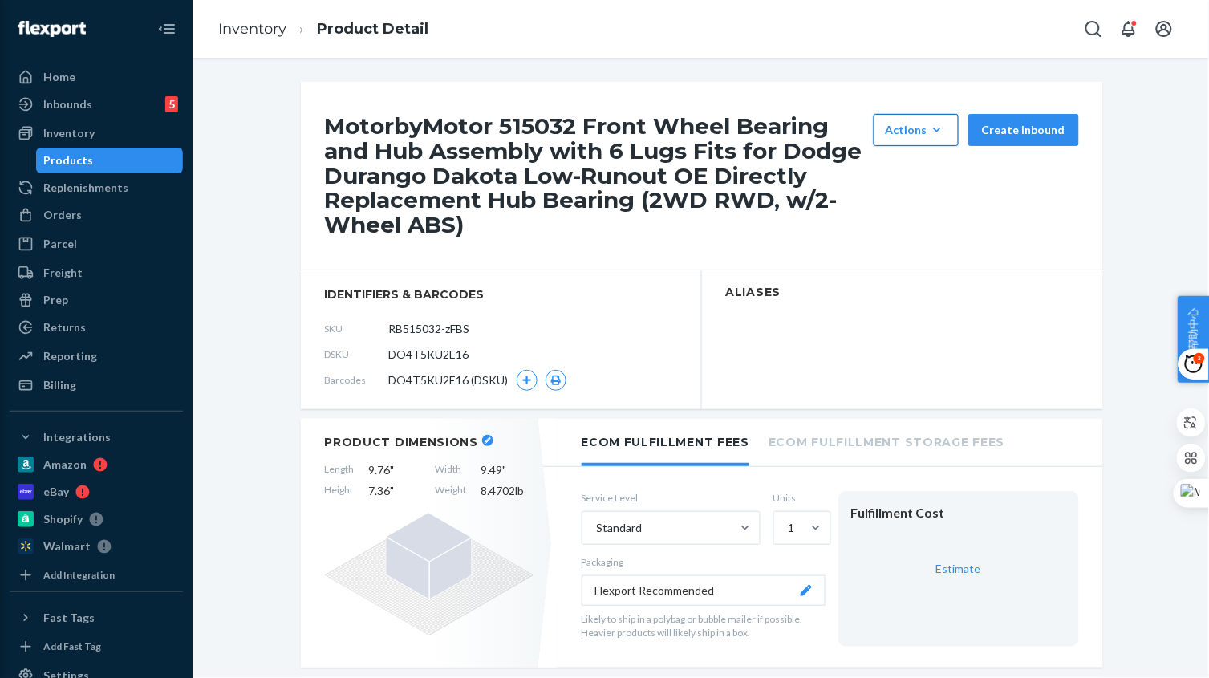
click at [938, 132] on icon "button" at bounding box center [937, 130] width 16 height 16
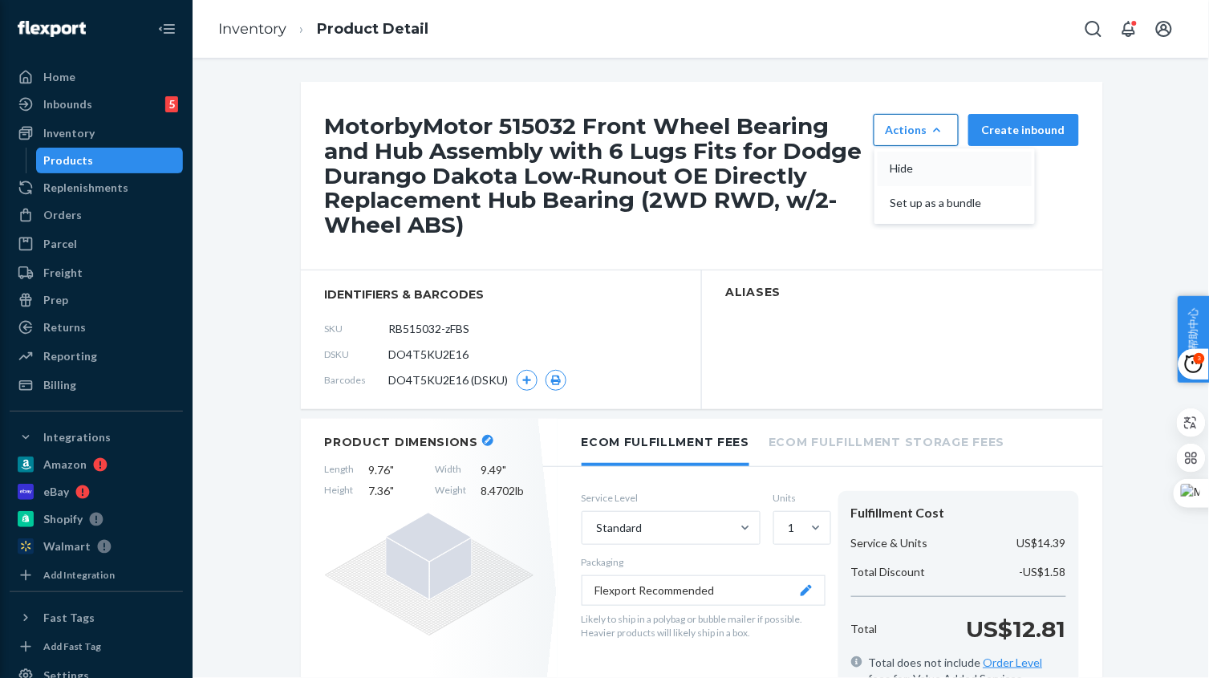
click at [917, 168] on span "Hide" at bounding box center [939, 168] width 99 height 11
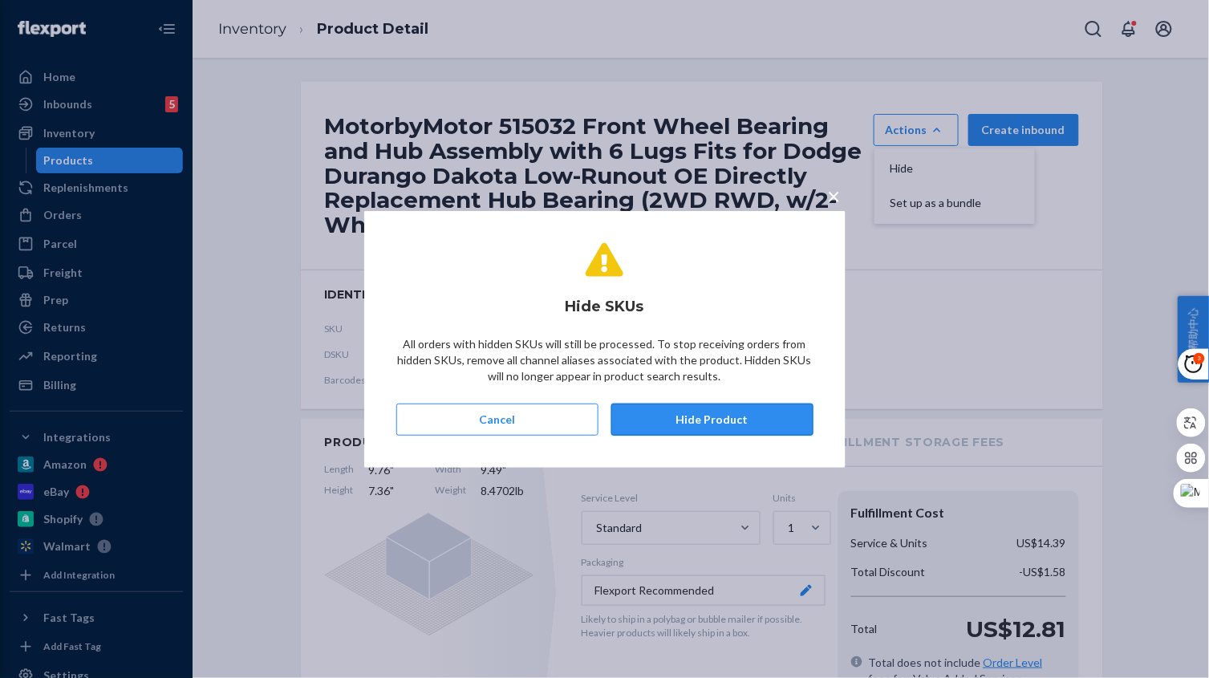
click at [770, 417] on button "Hide Product" at bounding box center [712, 419] width 202 height 32
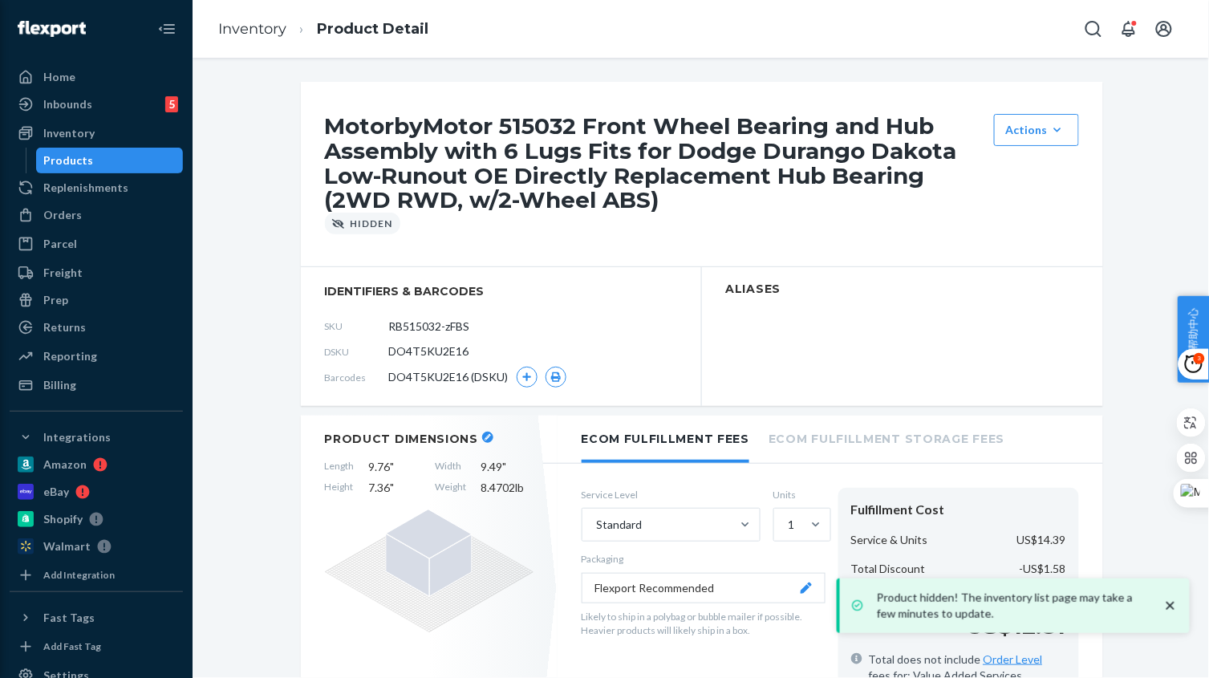
click at [269, 30] on link "Inventory" at bounding box center [252, 29] width 68 height 18
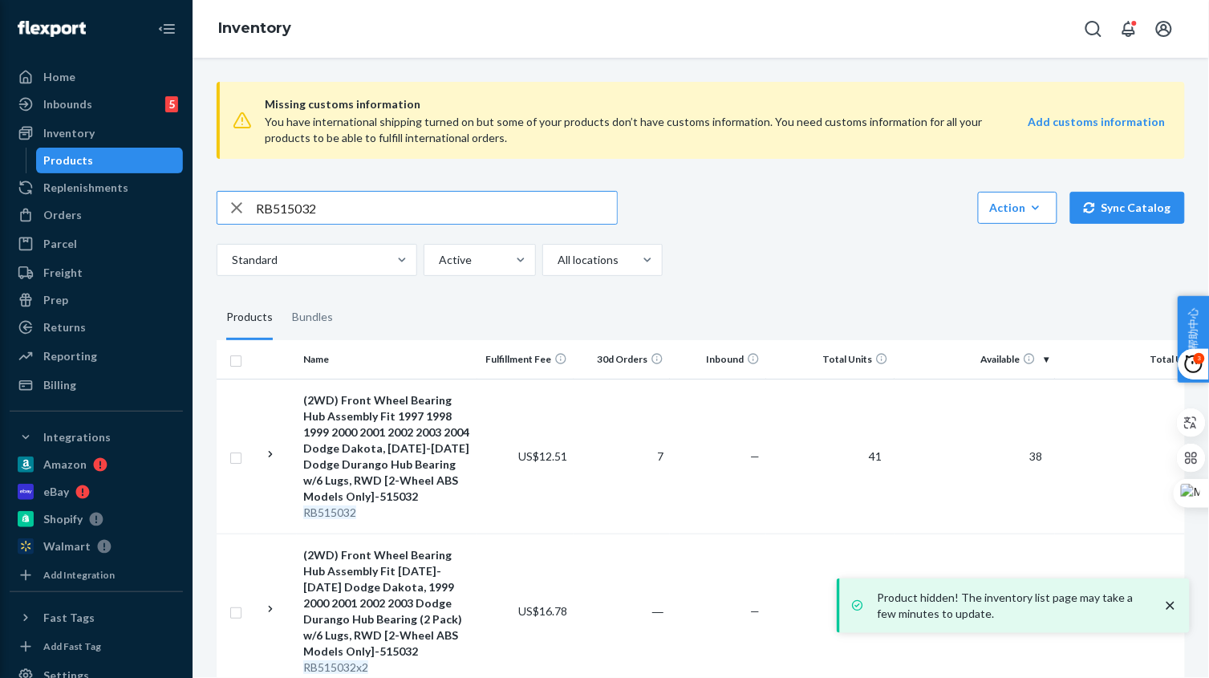
click at [319, 199] on input "RB515032" at bounding box center [436, 208] width 361 height 32
paste input "3325"
type input "RB513325"
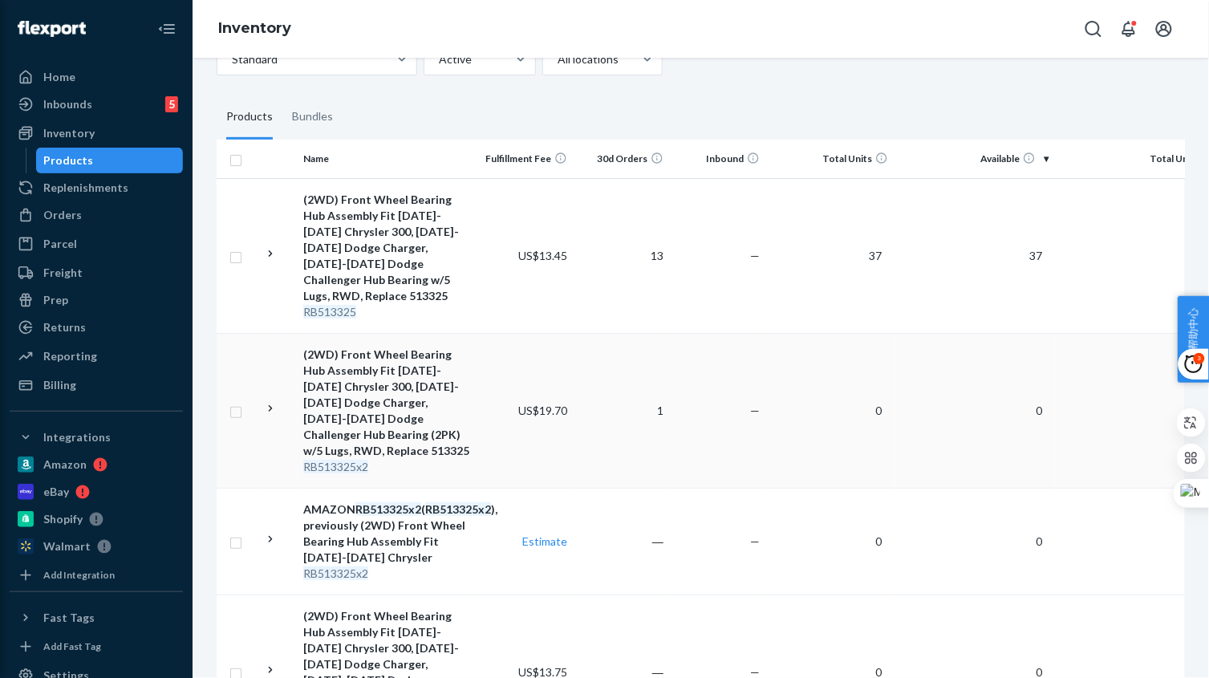
scroll to position [300, 0]
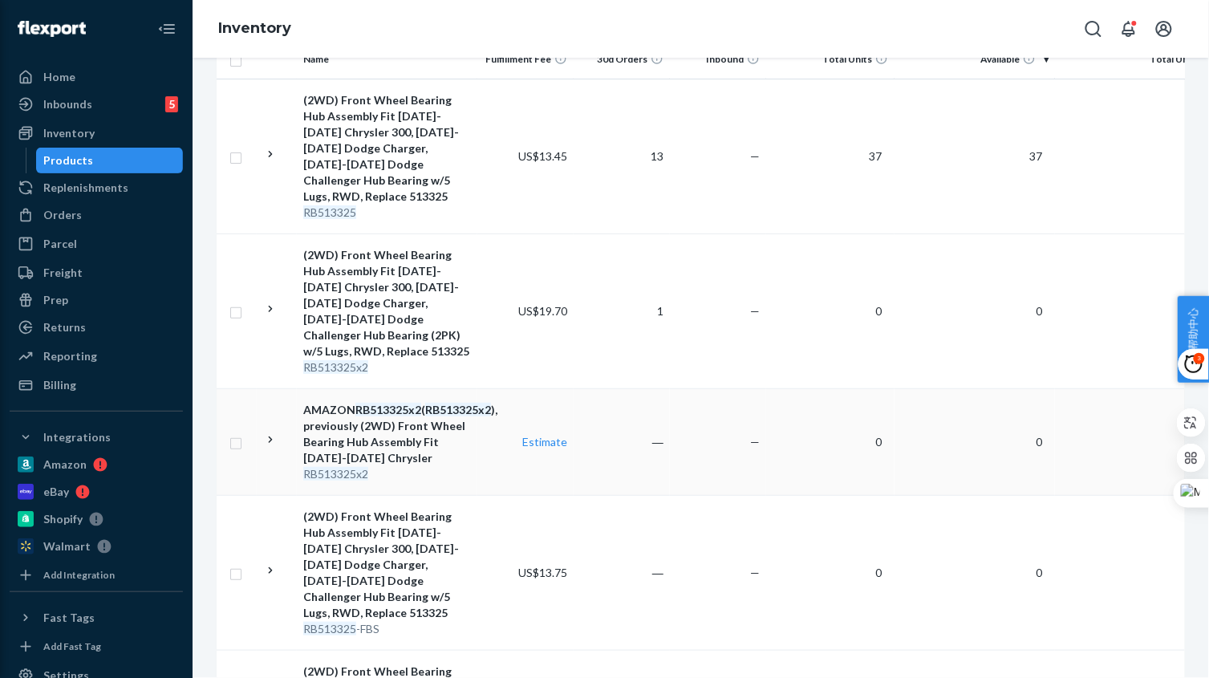
click at [481, 442] on td "Estimate" at bounding box center [525, 441] width 96 height 107
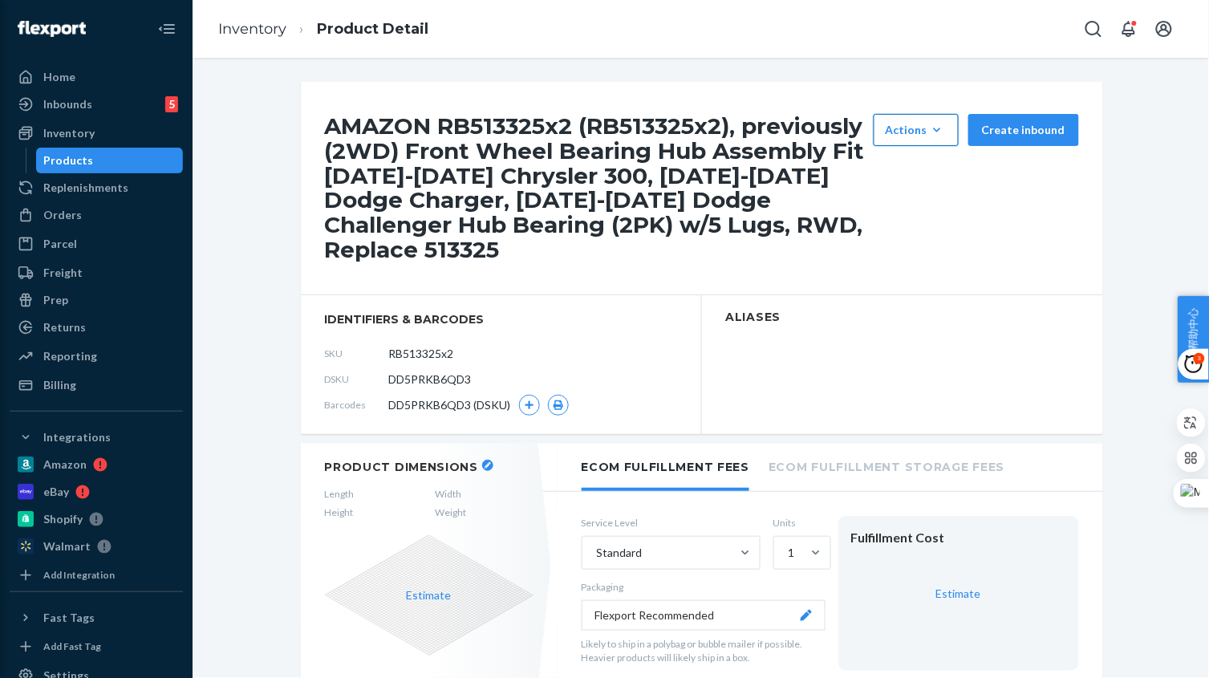
click at [930, 144] on button "Actions Hide Set up as a bundle" at bounding box center [915, 130] width 85 height 32
click at [913, 174] on span "Hide" at bounding box center [939, 168] width 99 height 11
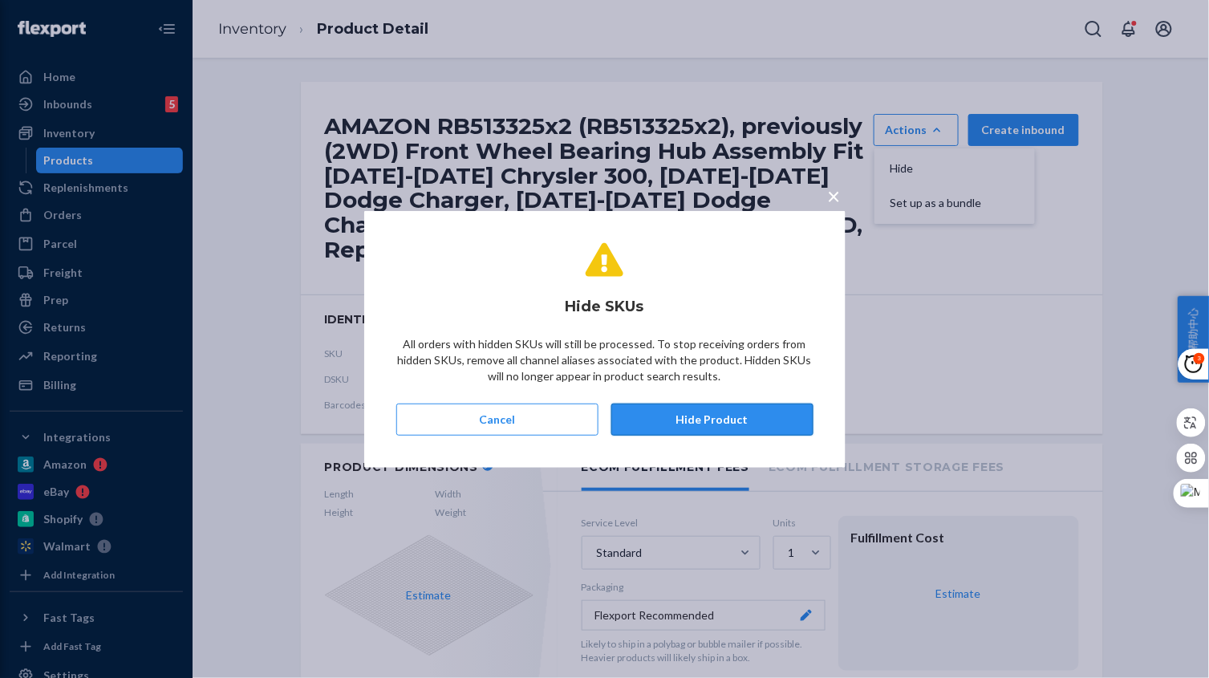
click at [772, 412] on button "Hide Product" at bounding box center [712, 419] width 202 height 32
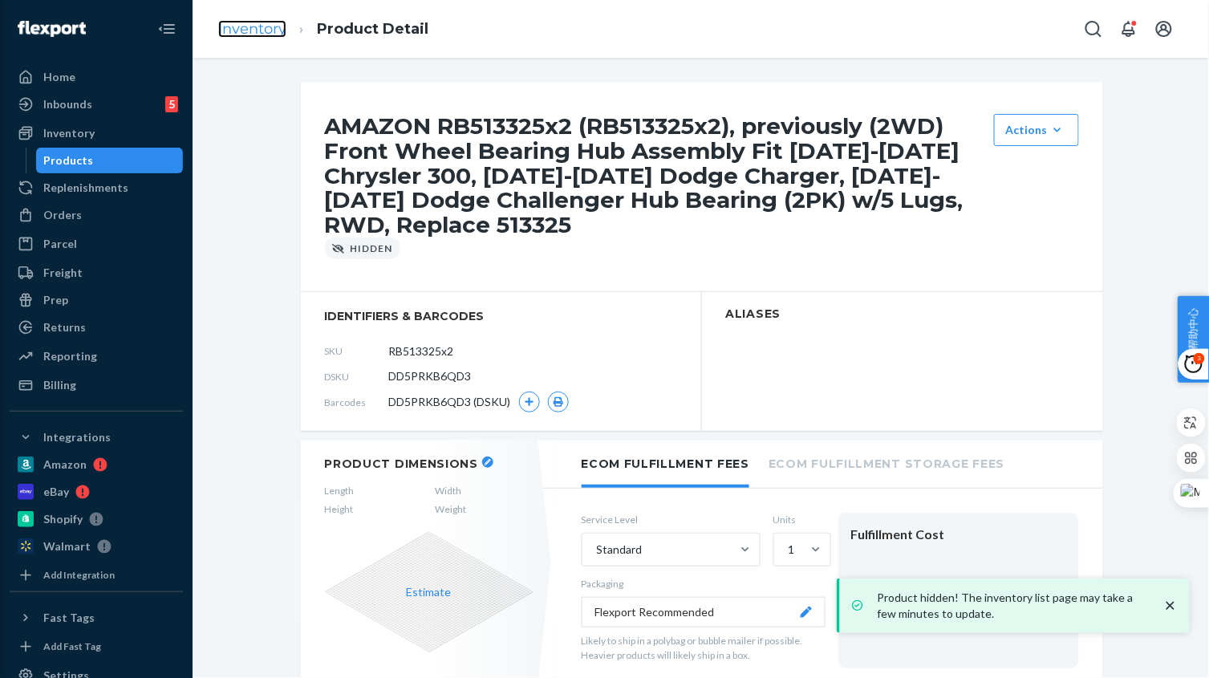
click at [283, 21] on link "Inventory" at bounding box center [252, 29] width 68 height 18
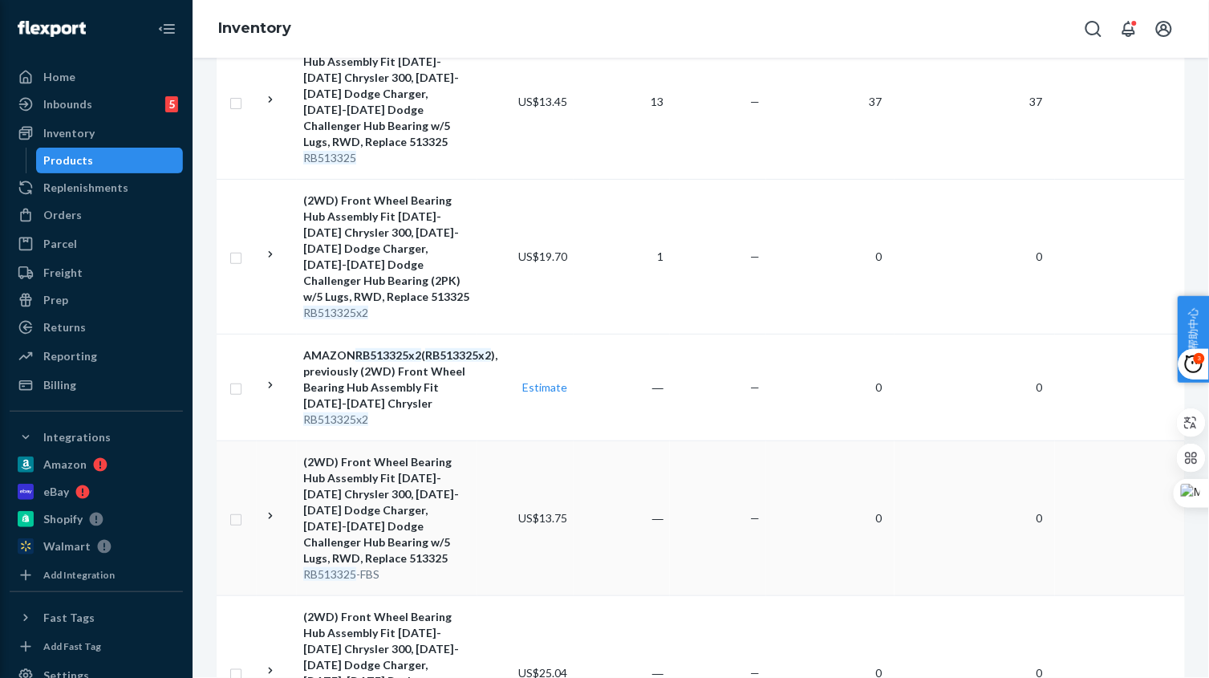
scroll to position [401, 0]
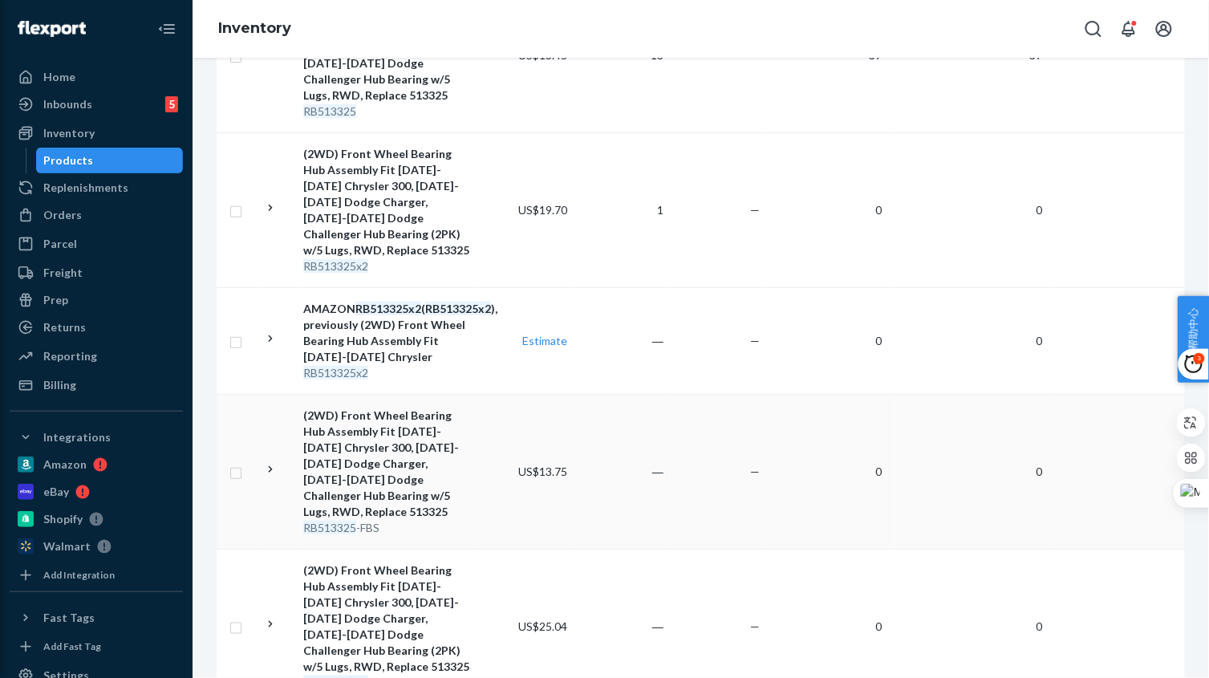
click at [495, 511] on td "US$13.75" at bounding box center [525, 471] width 96 height 155
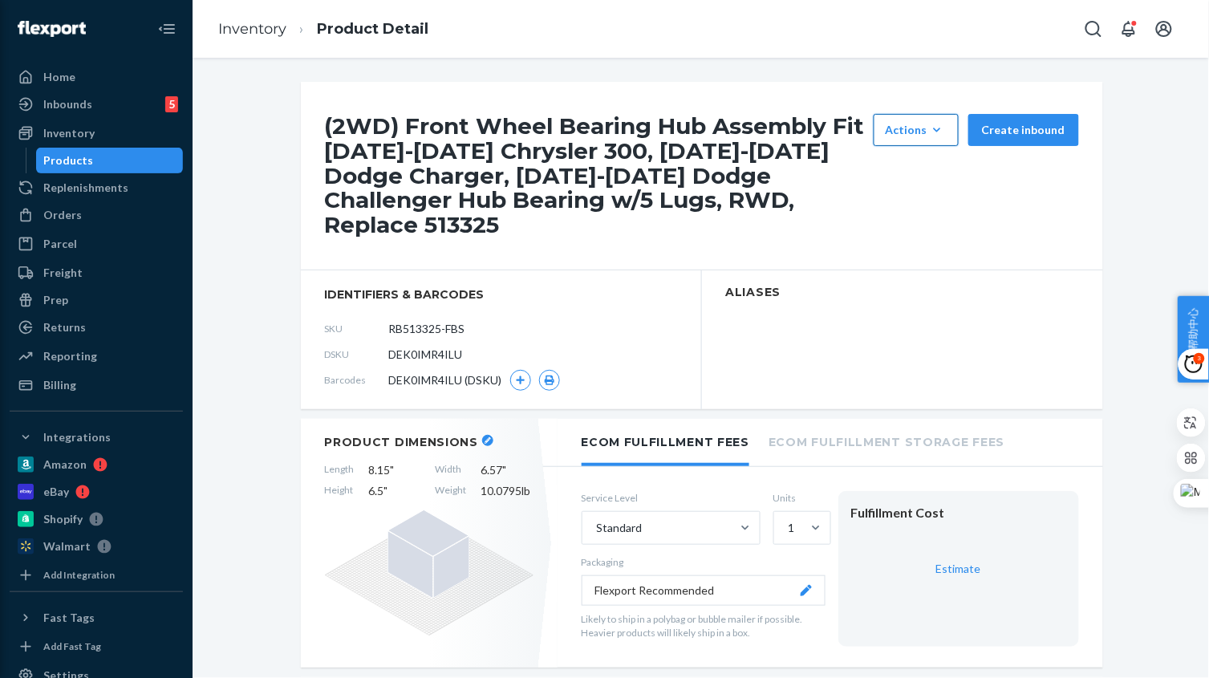
click at [917, 133] on div "Actions" at bounding box center [915, 130] width 61 height 16
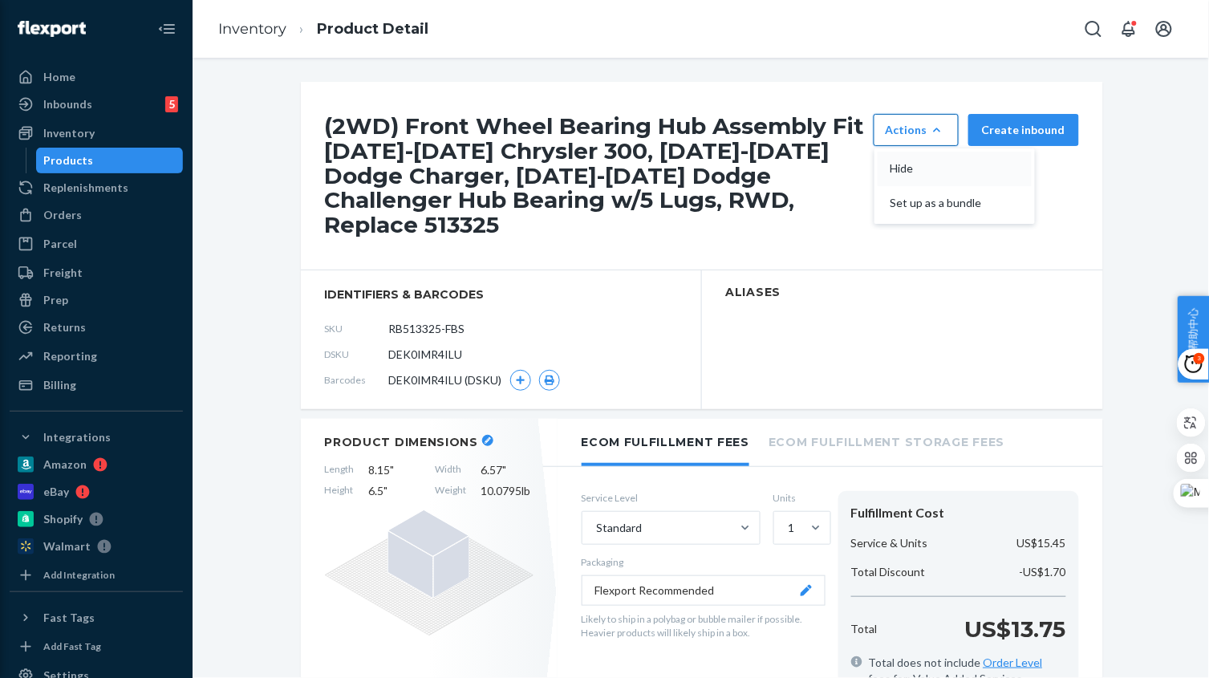
click at [921, 153] on button "Hide" at bounding box center [954, 169] width 154 height 34
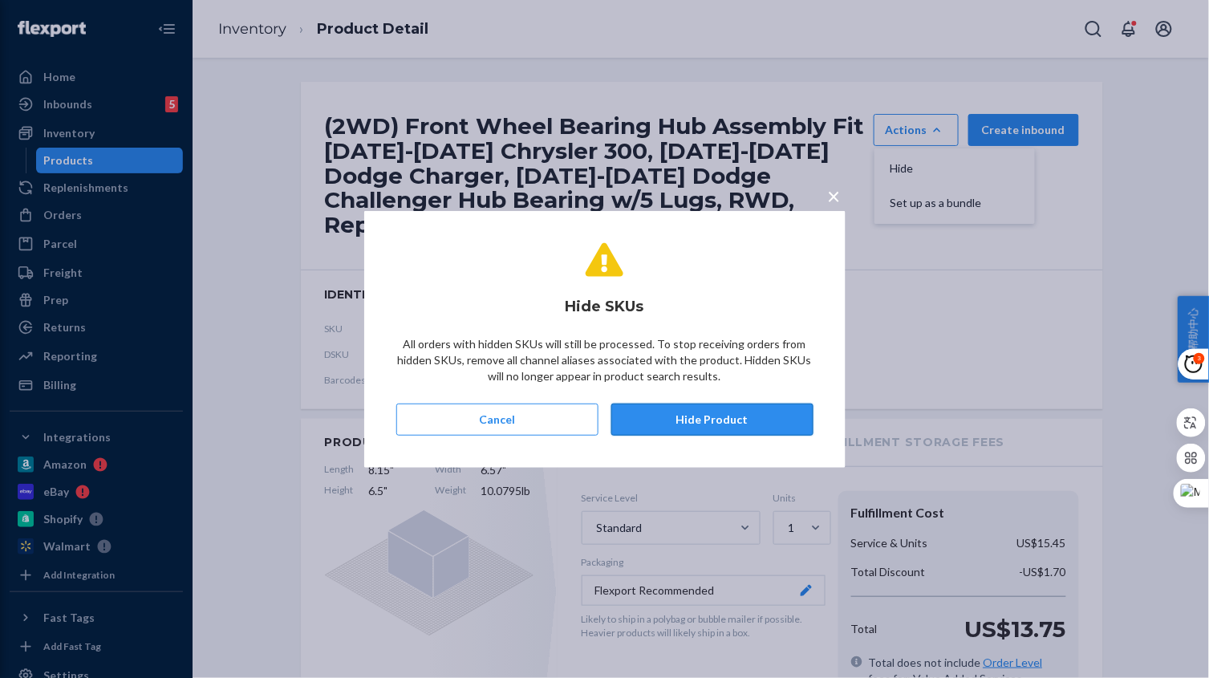
click at [681, 409] on button "Hide Product" at bounding box center [712, 419] width 202 height 32
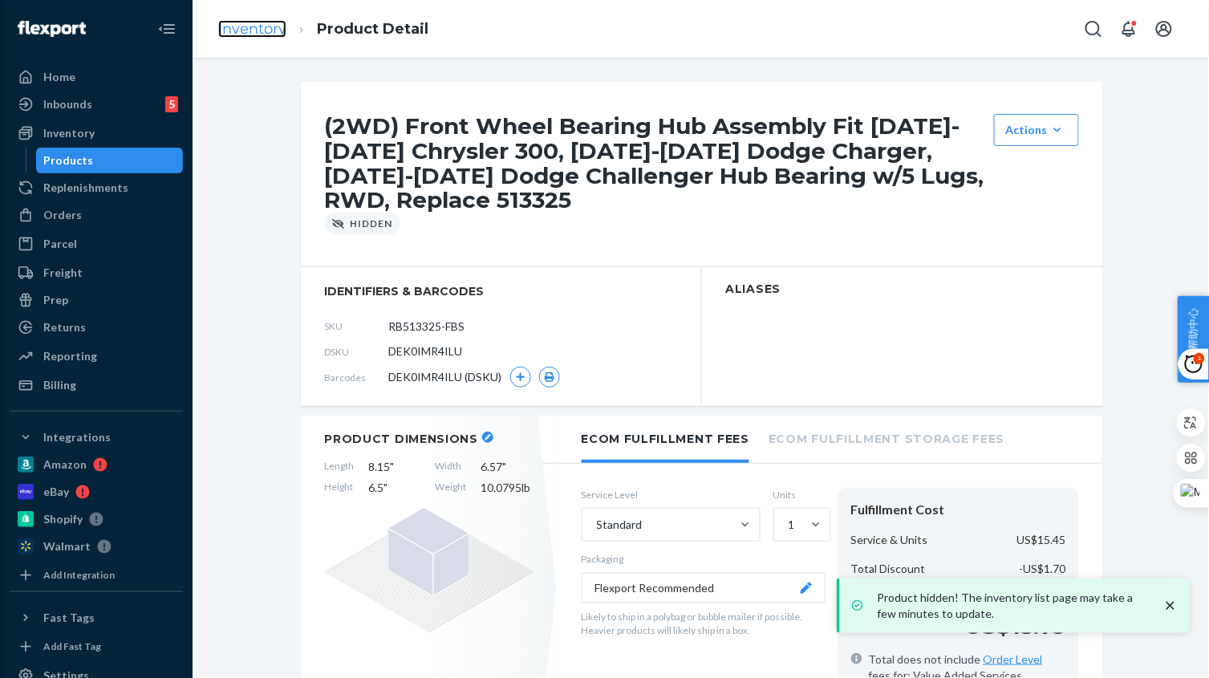
click at [248, 32] on link "Inventory" at bounding box center [252, 29] width 68 height 18
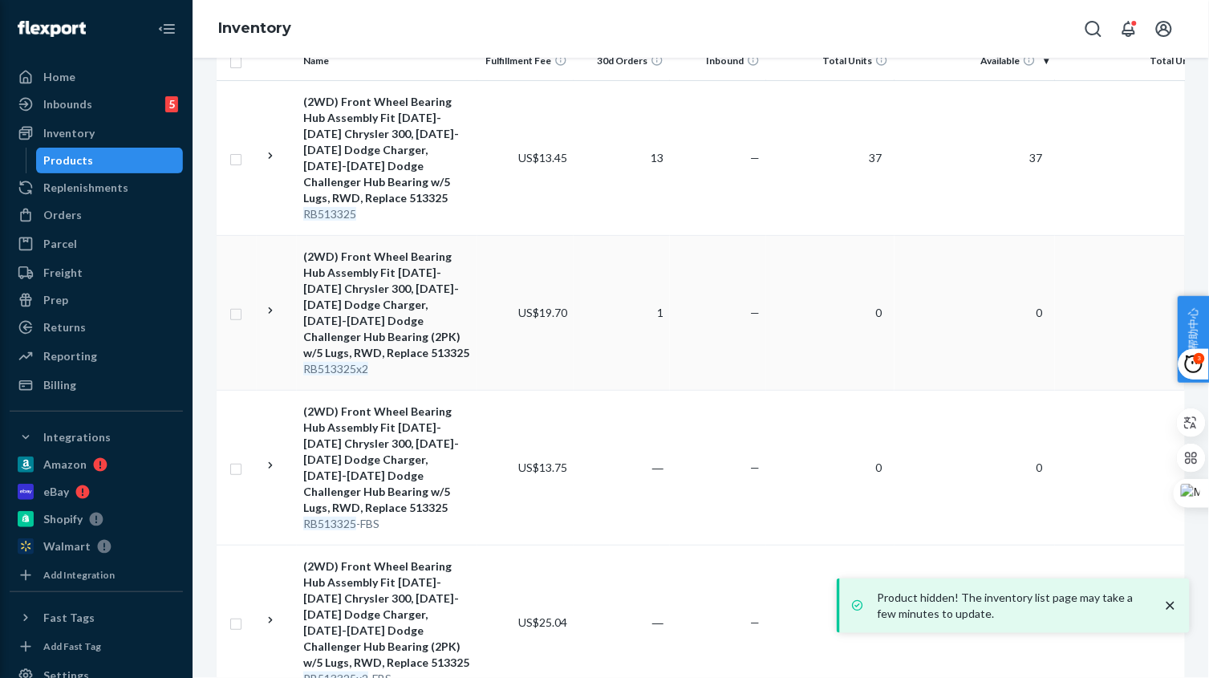
scroll to position [357, 0]
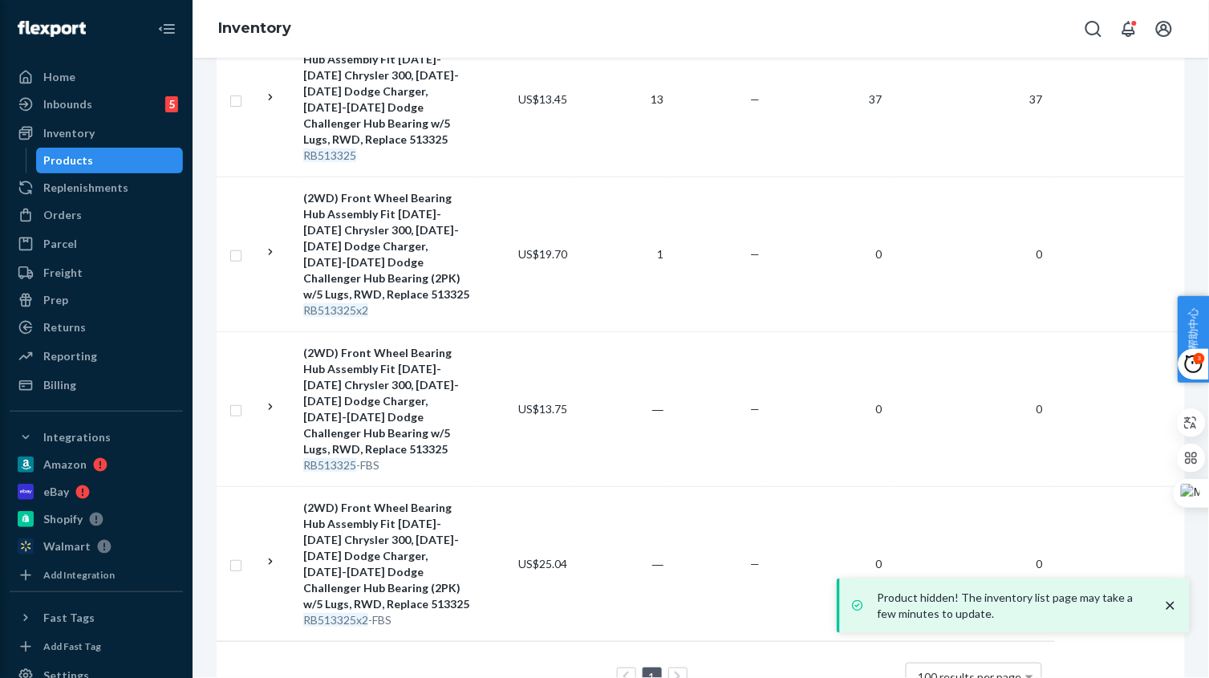
click at [490, 534] on td "US$25.04" at bounding box center [525, 563] width 96 height 155
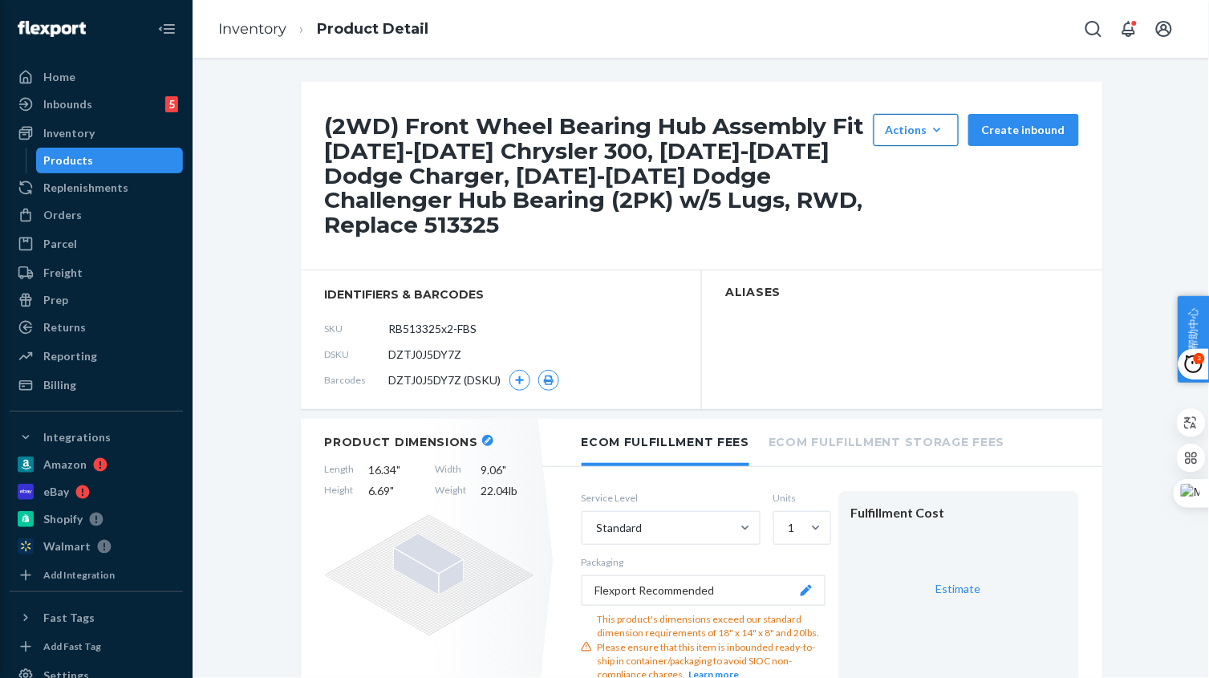
click at [937, 125] on icon "button" at bounding box center [937, 130] width 16 height 16
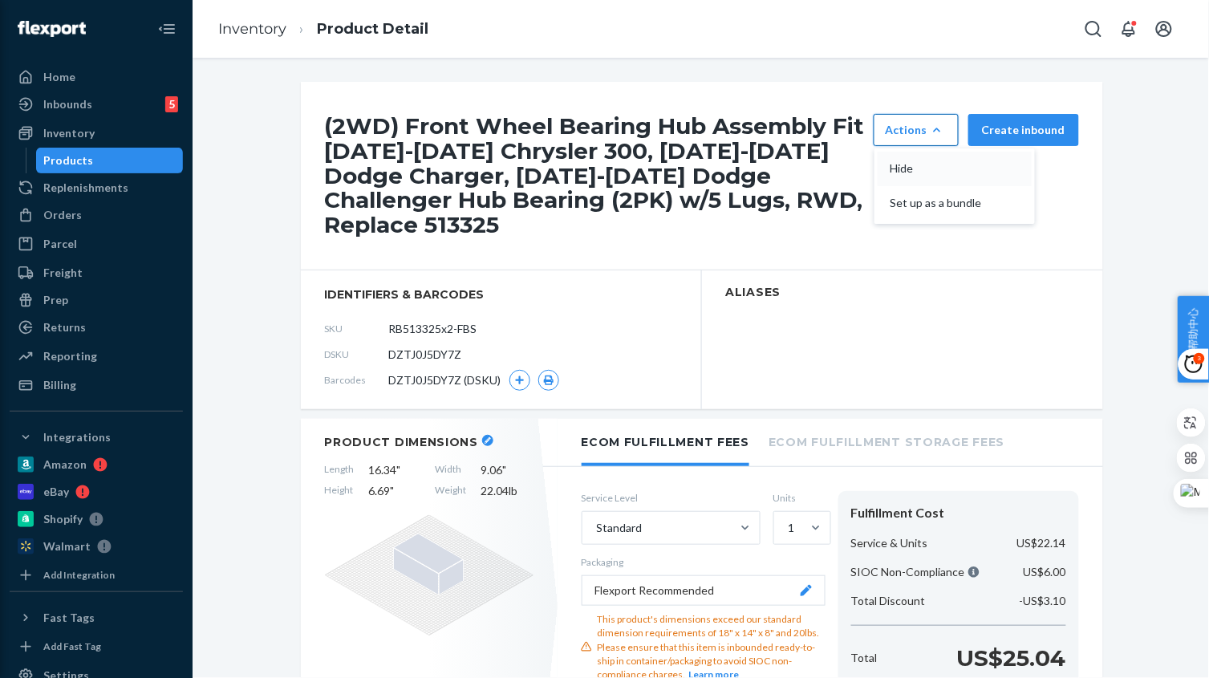
click at [918, 172] on span "Hide" at bounding box center [939, 168] width 99 height 11
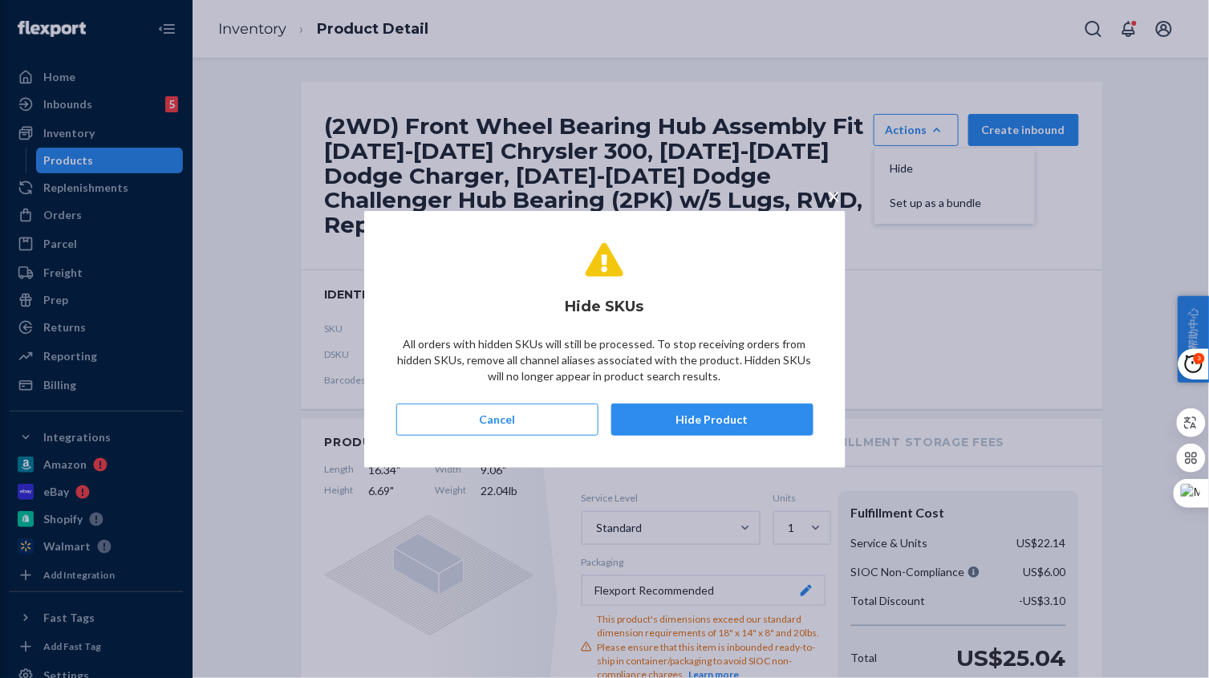
click at [741, 421] on button "Hide Product" at bounding box center [712, 419] width 202 height 32
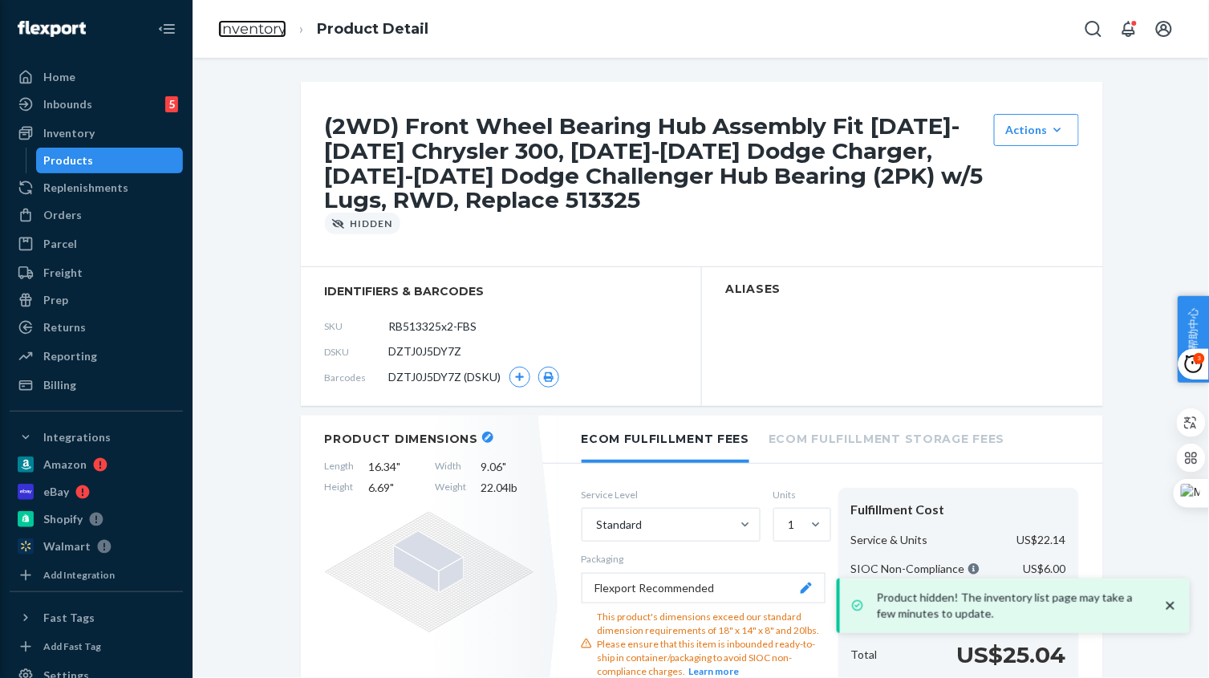
click at [265, 31] on link "Inventory" at bounding box center [252, 29] width 68 height 18
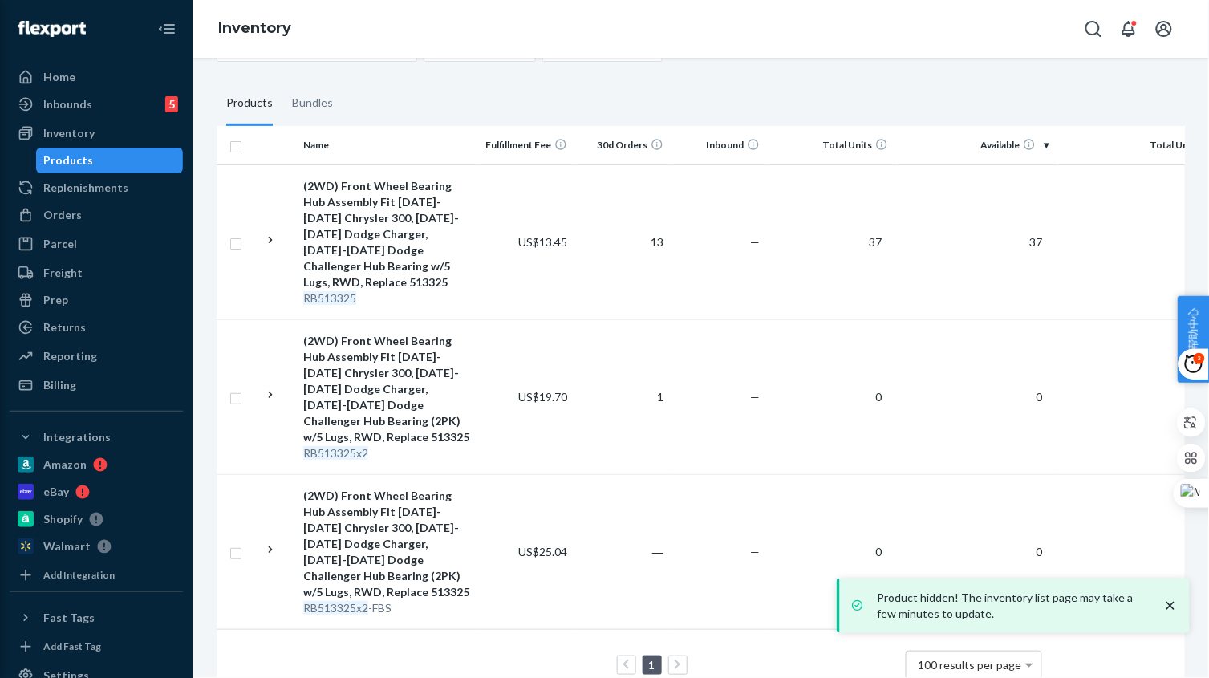
scroll to position [218, 0]
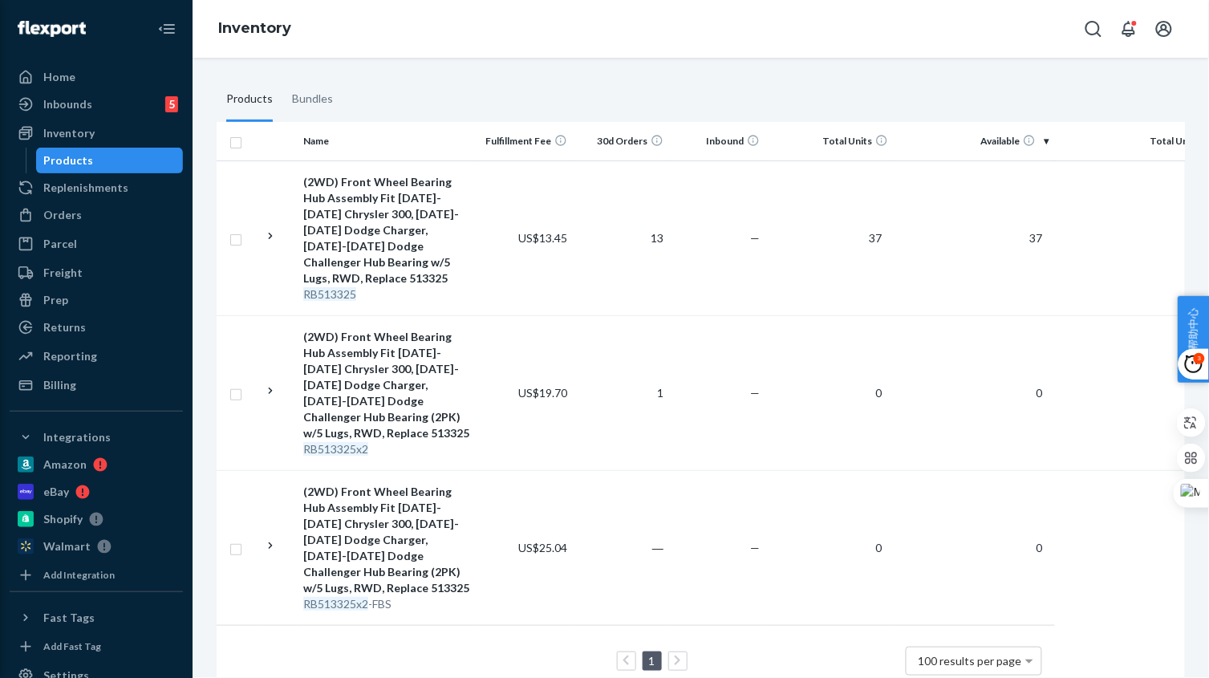
click at [619, 485] on td "―" at bounding box center [621, 547] width 96 height 155
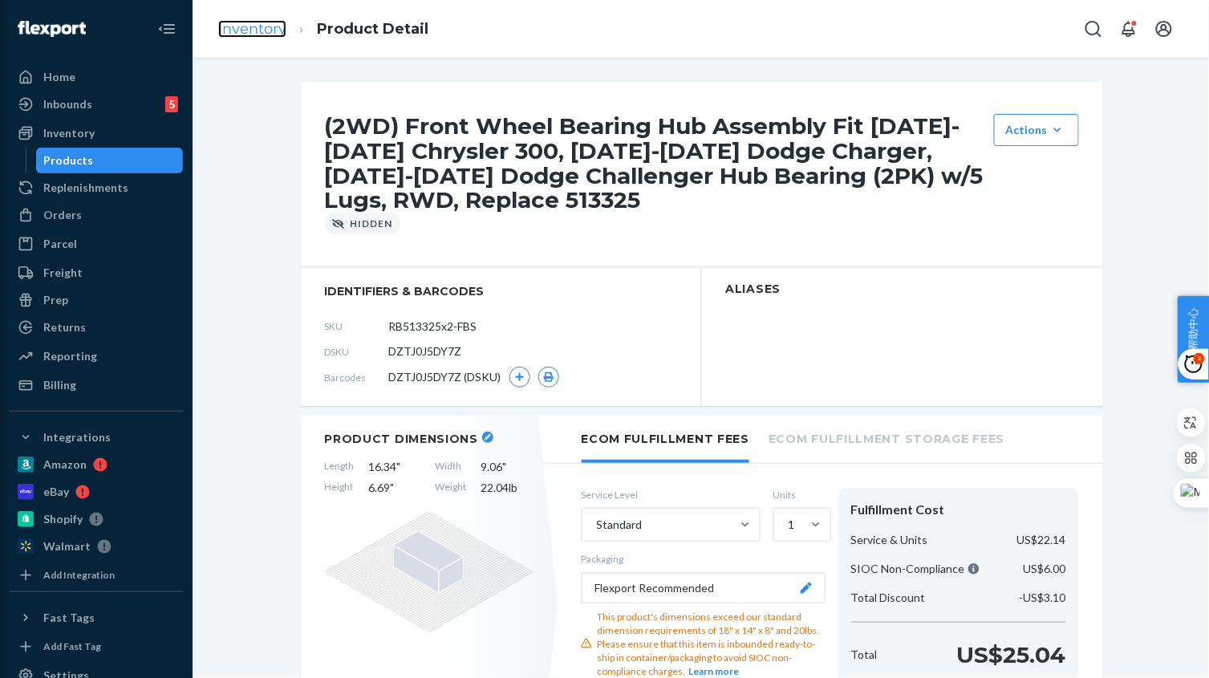
click at [258, 27] on link "Inventory" at bounding box center [252, 29] width 68 height 18
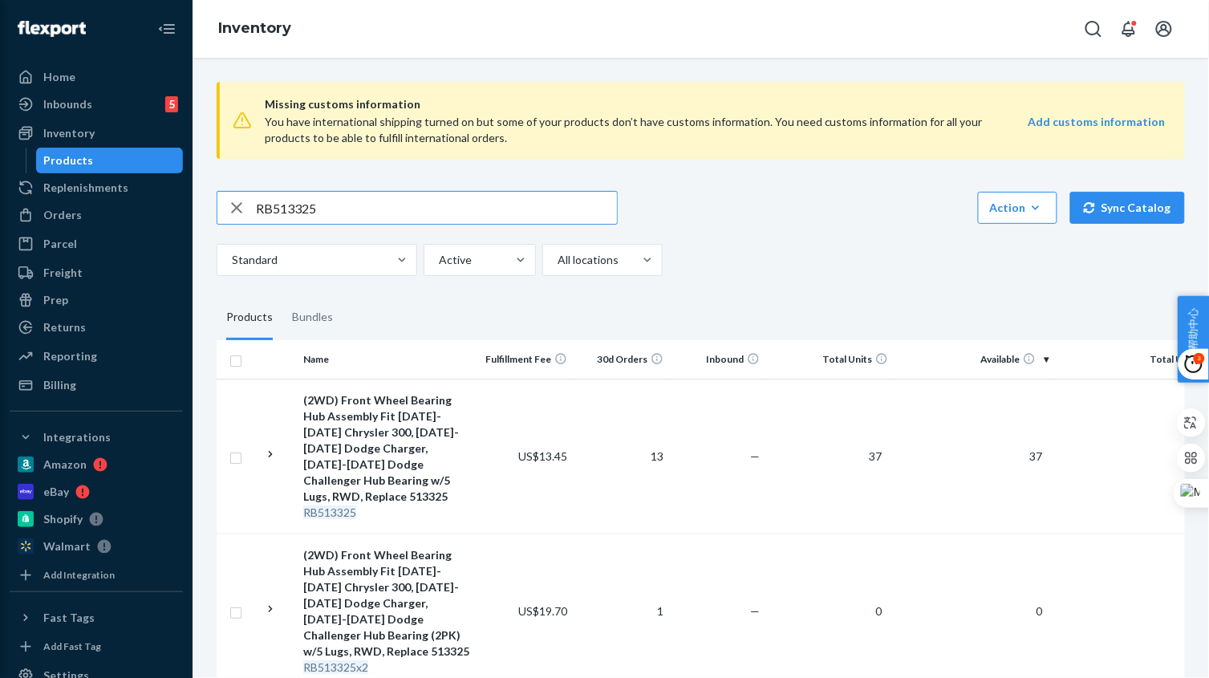
click at [361, 206] on input "RB513325" at bounding box center [436, 208] width 361 height 32
paste input "5061"
type input "RB515061"
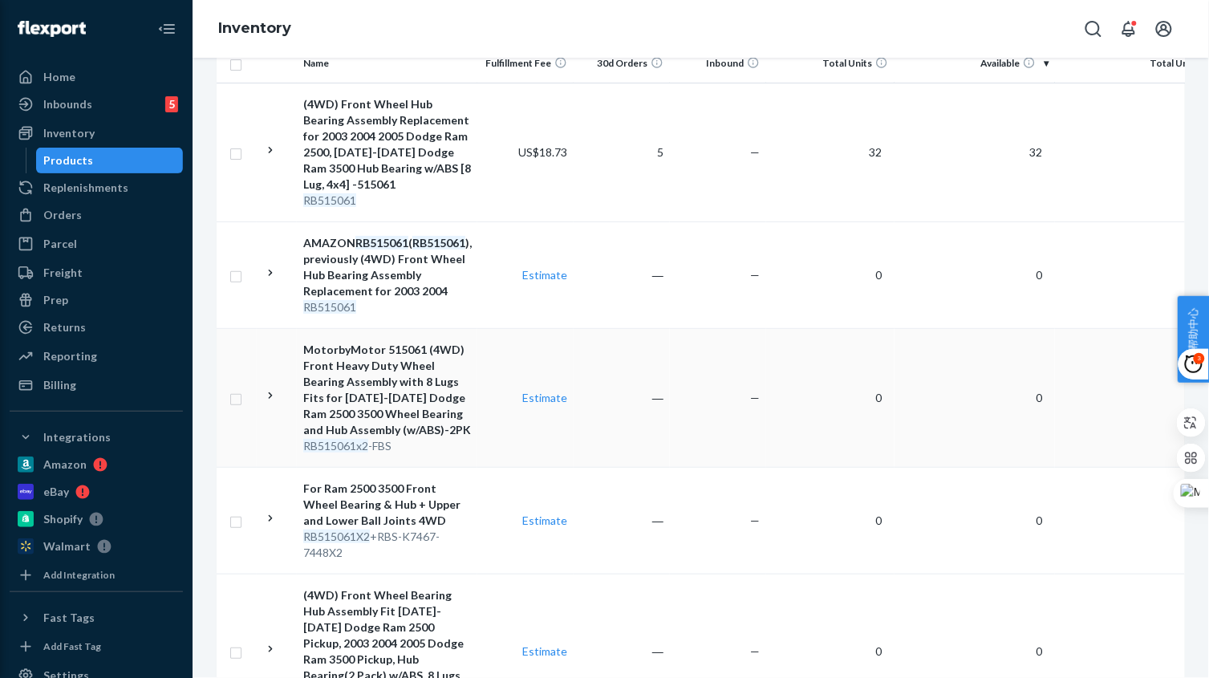
scroll to position [286, 0]
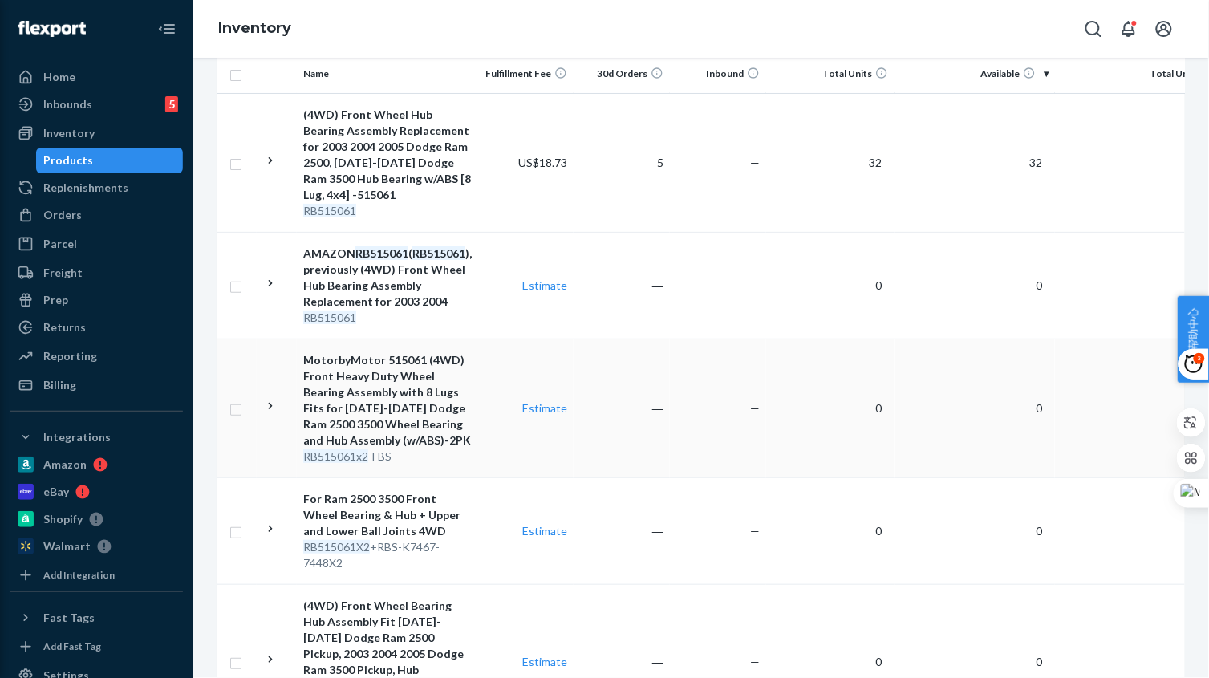
click at [485, 461] on td "Estimate" at bounding box center [525, 407] width 96 height 139
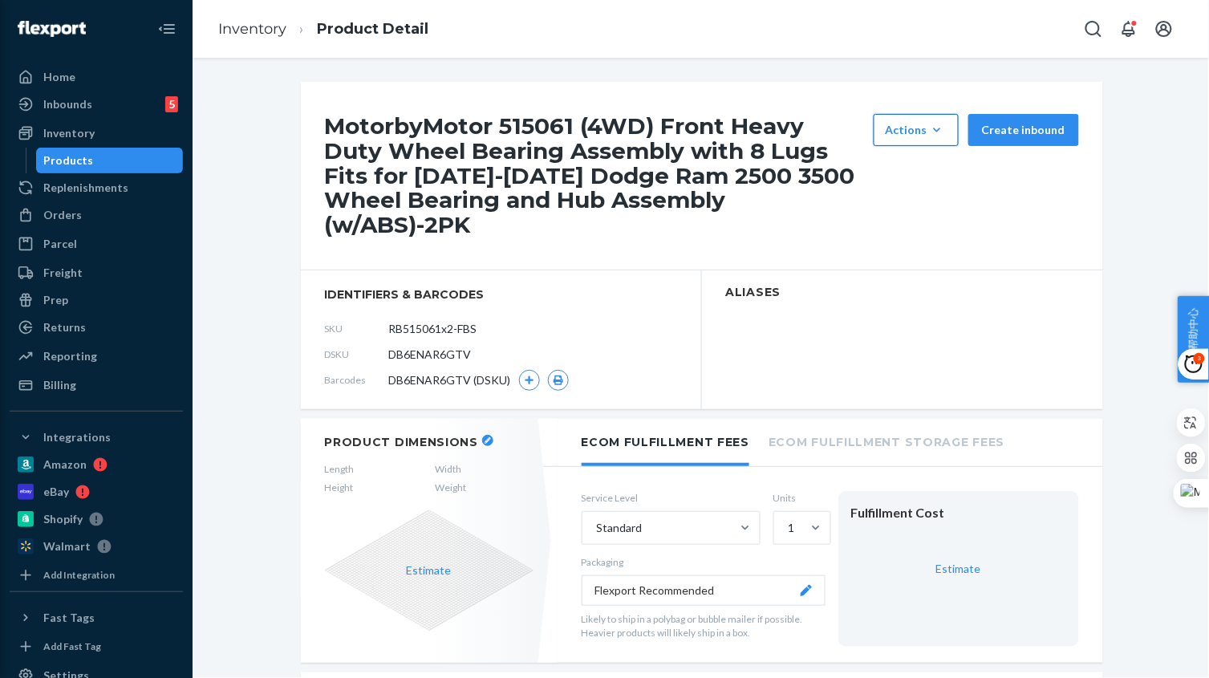
click at [915, 143] on button "Actions Hide Set up as a bundle" at bounding box center [915, 130] width 85 height 32
click at [909, 176] on button "Hide" at bounding box center [954, 169] width 154 height 34
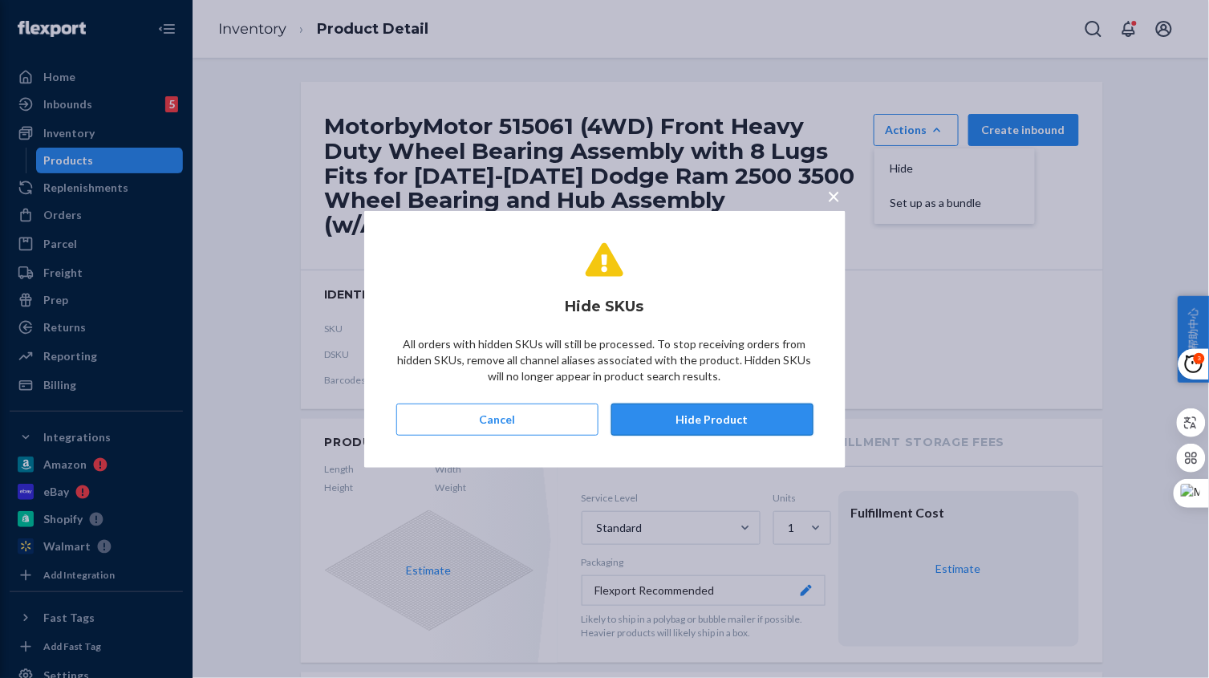
click at [753, 413] on button "Hide Product" at bounding box center [712, 419] width 202 height 32
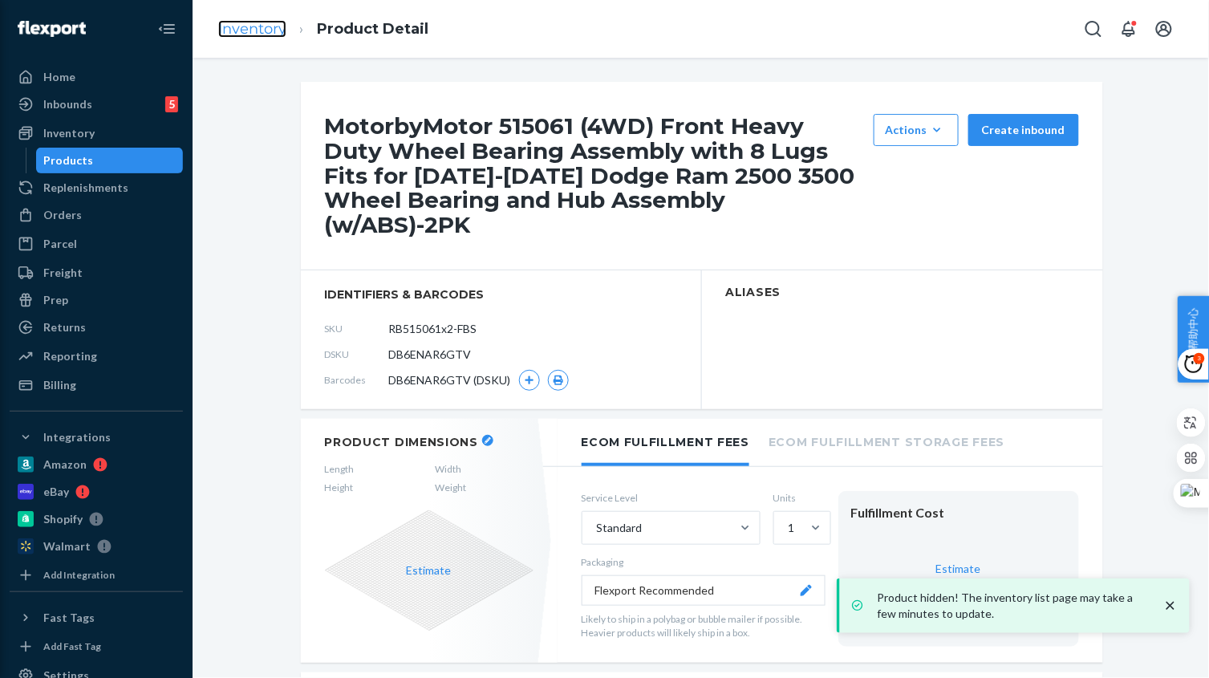
click at [269, 34] on link "Inventory" at bounding box center [252, 29] width 68 height 18
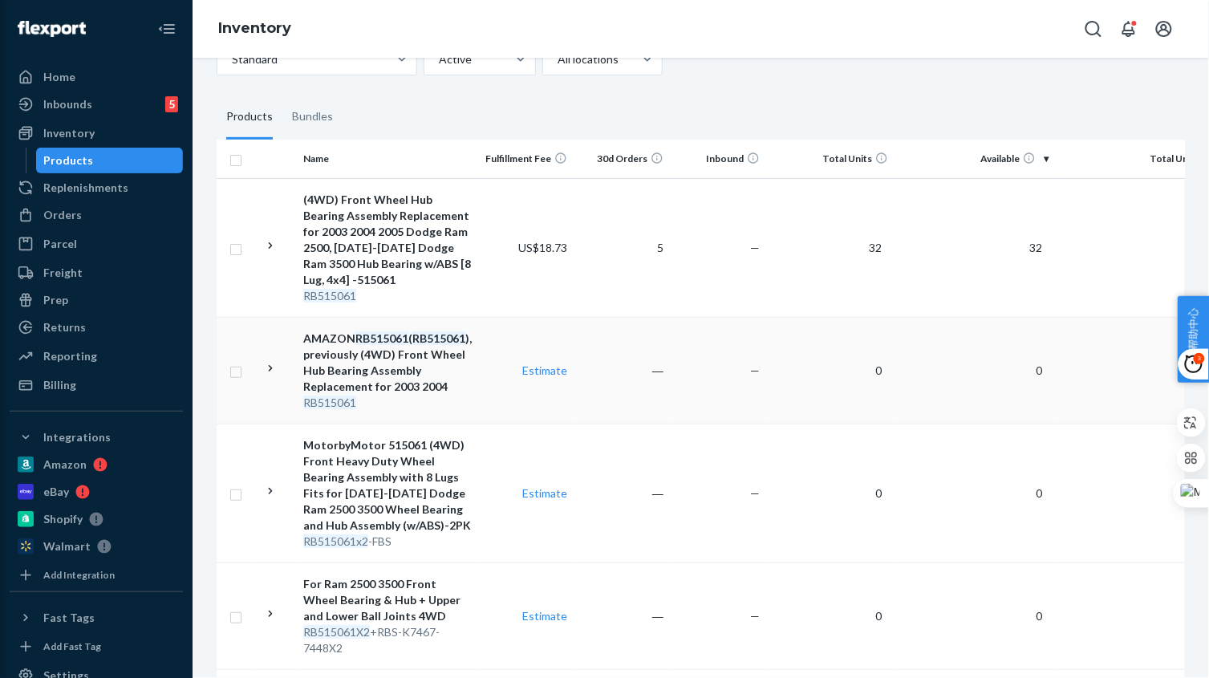
click at [659, 415] on td "―" at bounding box center [621, 370] width 96 height 107
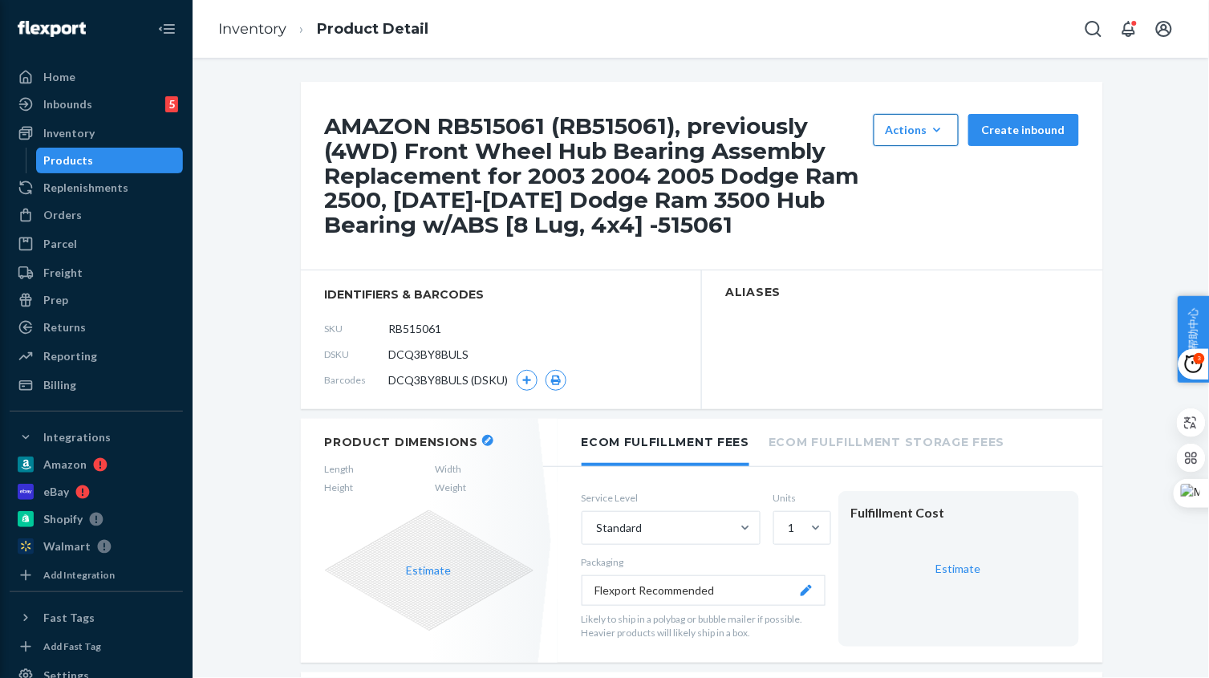
click at [921, 132] on div "Actions" at bounding box center [915, 130] width 61 height 16
click at [913, 174] on span "Hide" at bounding box center [939, 168] width 99 height 11
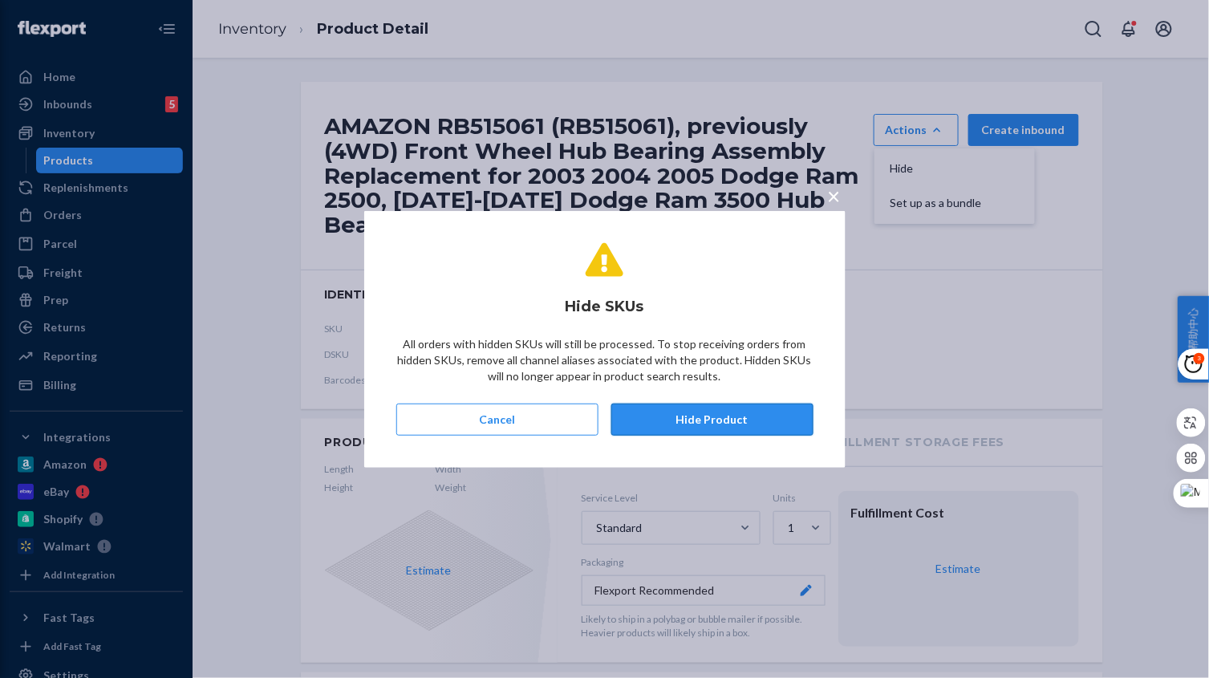
click at [687, 422] on button "Hide Product" at bounding box center [712, 419] width 202 height 32
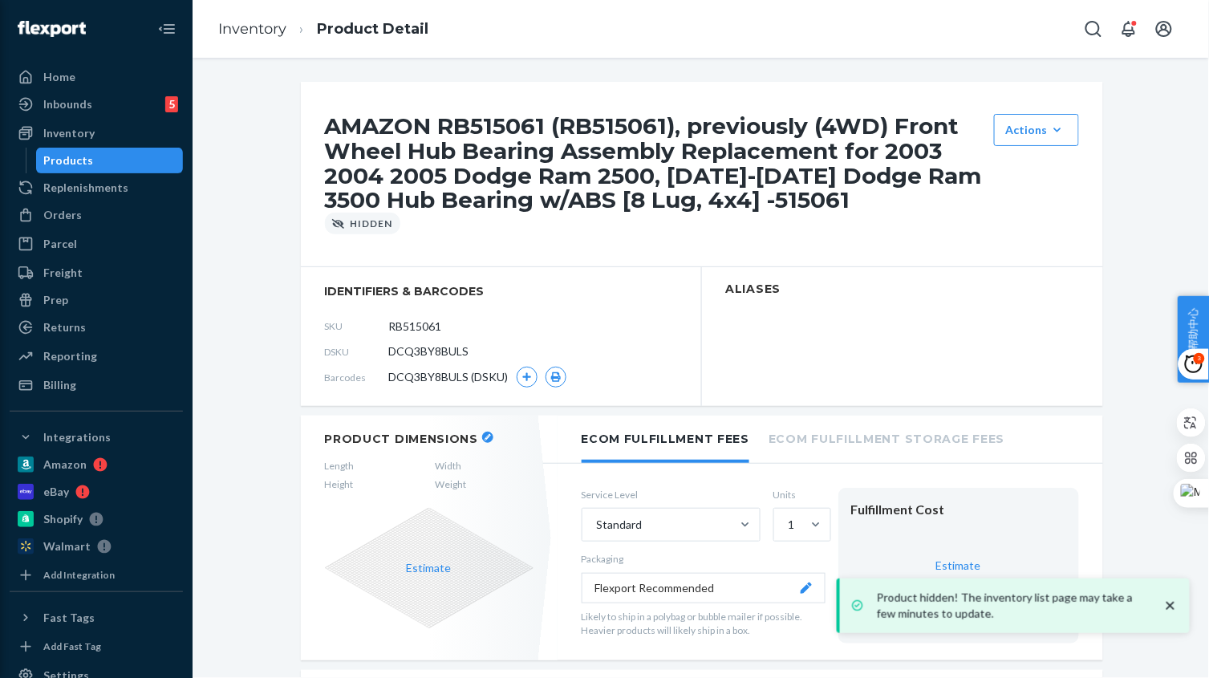
click at [241, 32] on link "Inventory" at bounding box center [252, 29] width 68 height 18
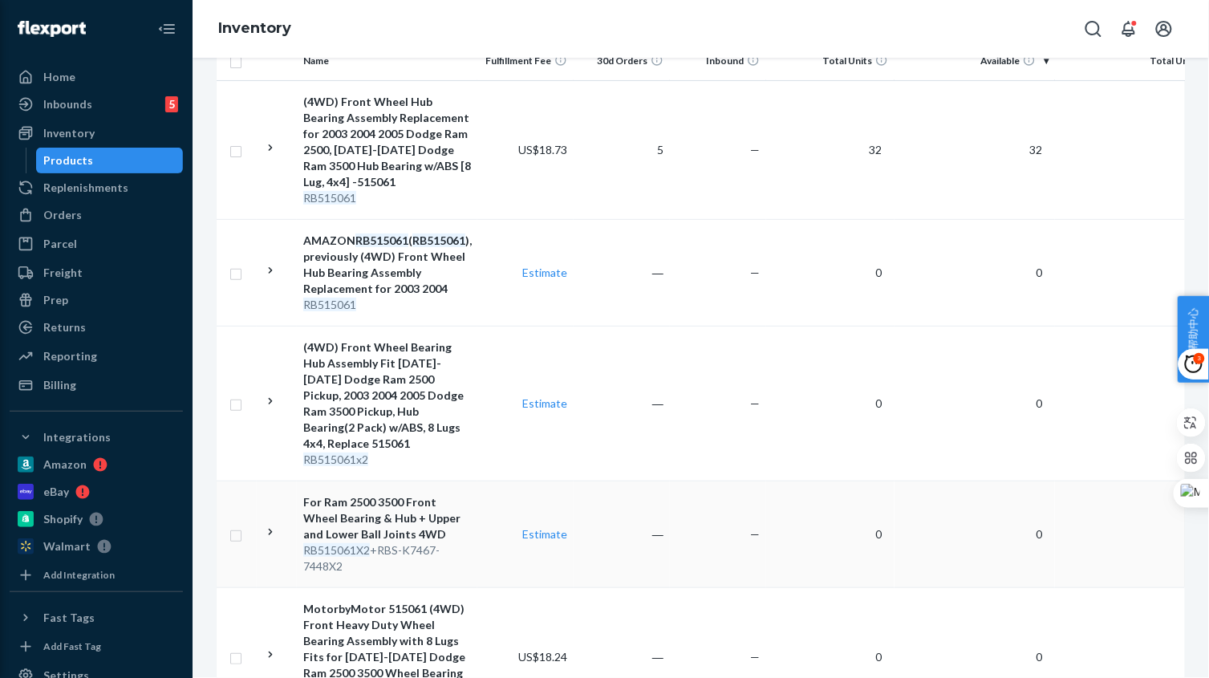
scroll to position [300, 0]
click at [634, 528] on td "―" at bounding box center [621, 532] width 96 height 107
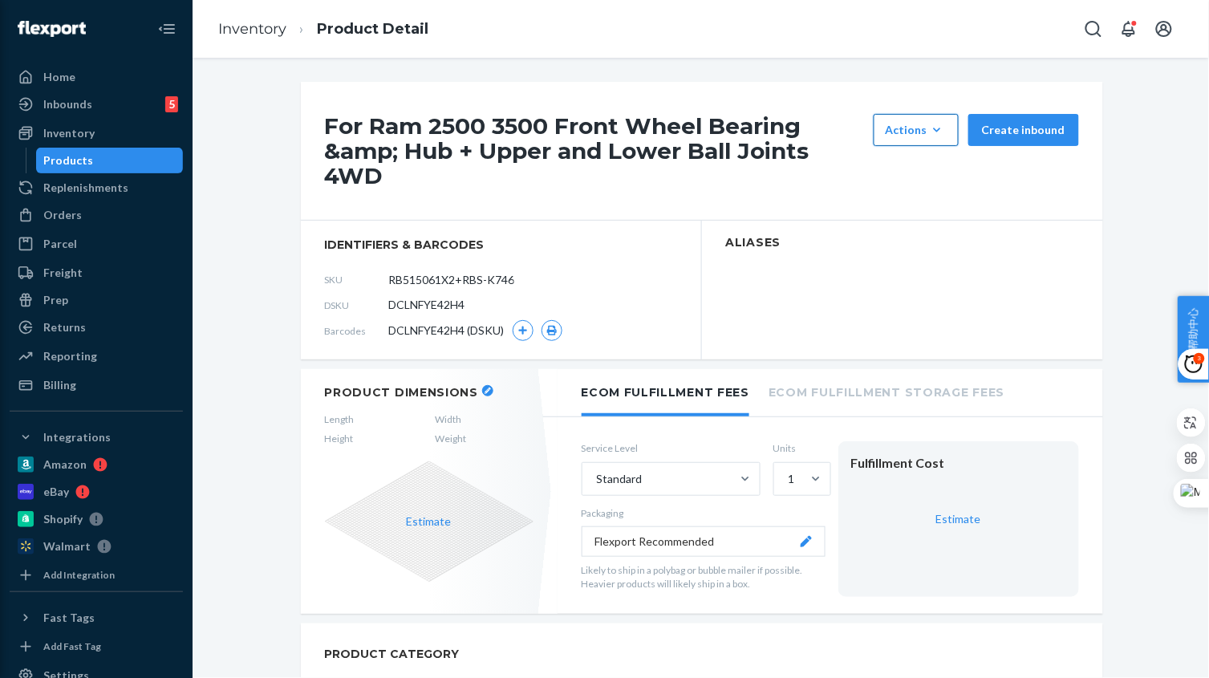
click at [929, 134] on icon "button" at bounding box center [937, 130] width 16 height 16
click at [944, 172] on span "Hide" at bounding box center [939, 168] width 99 height 11
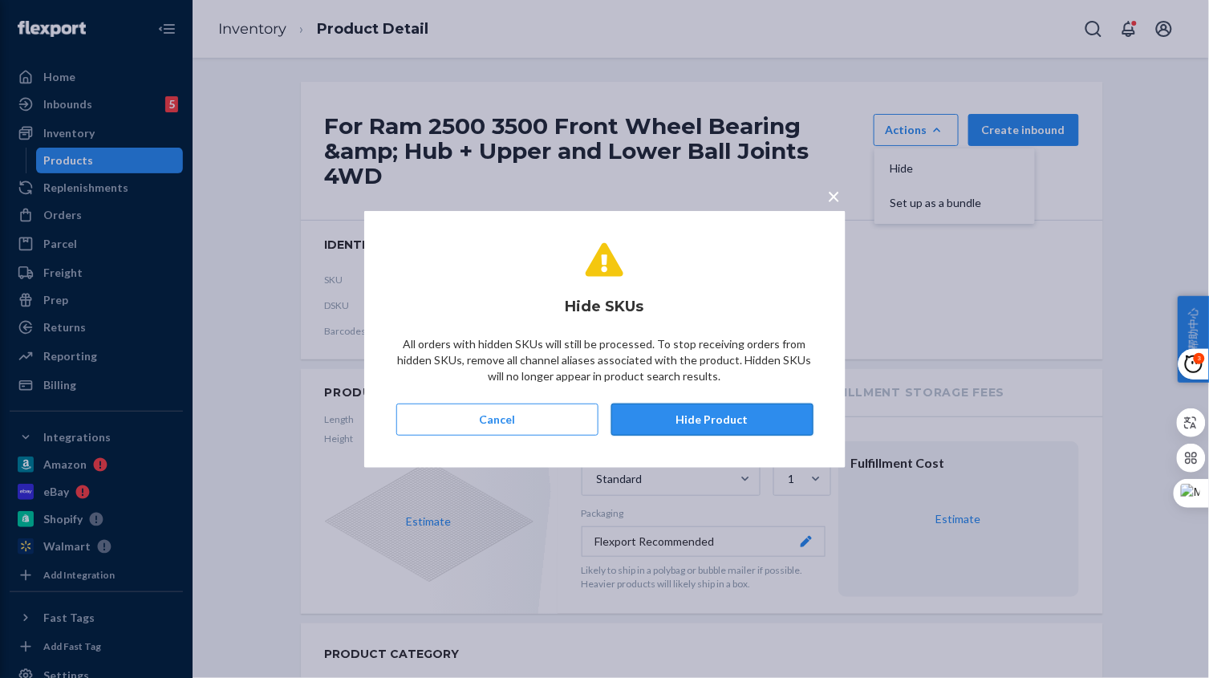
click at [761, 414] on button "Hide Product" at bounding box center [712, 419] width 202 height 32
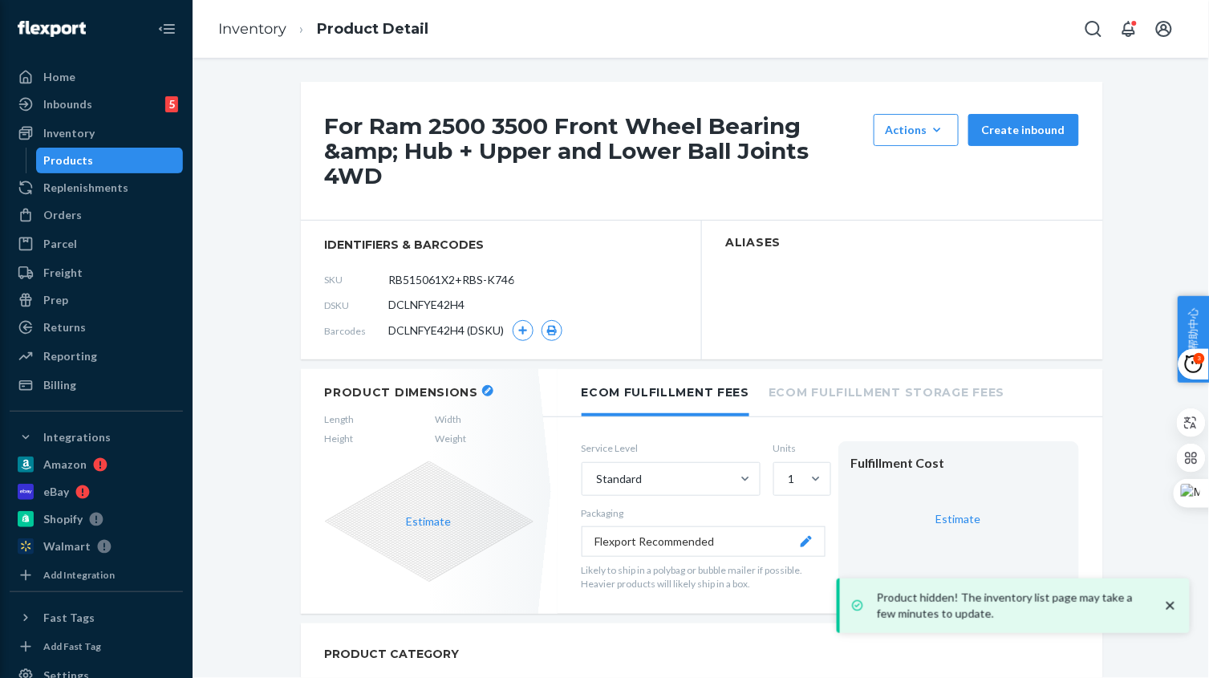
click at [275, 39] on ol "Inventory Product Detail" at bounding box center [323, 29] width 236 height 47
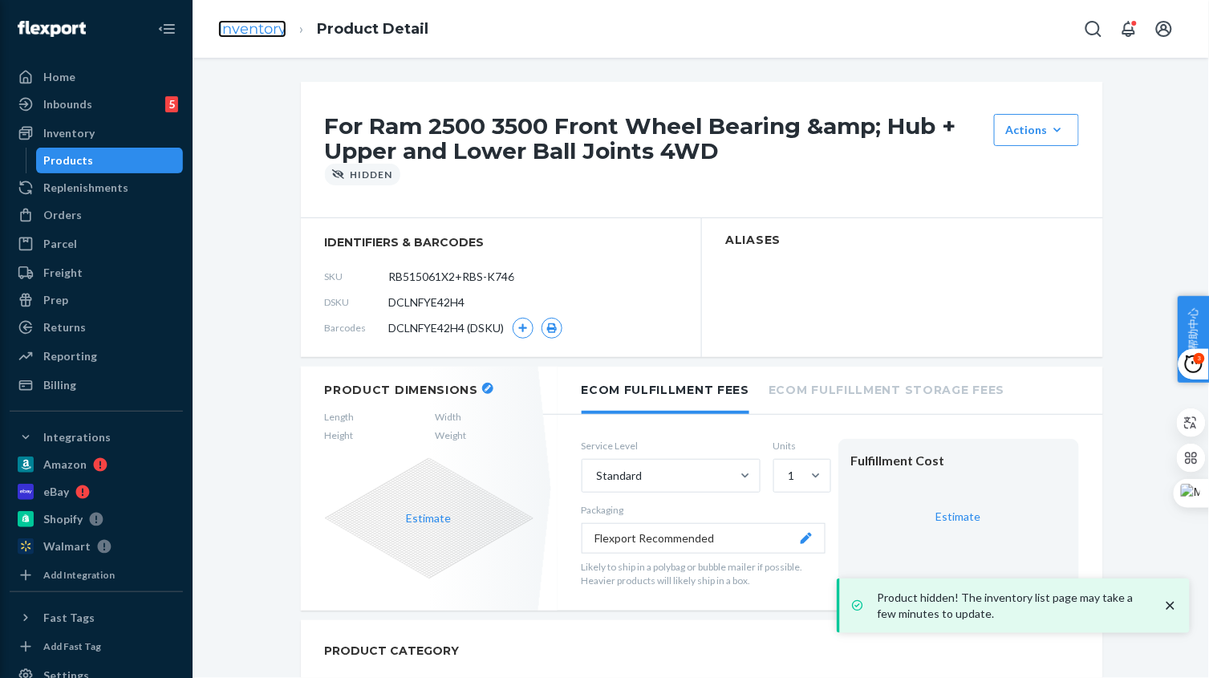
click at [267, 34] on link "Inventory" at bounding box center [252, 29] width 68 height 18
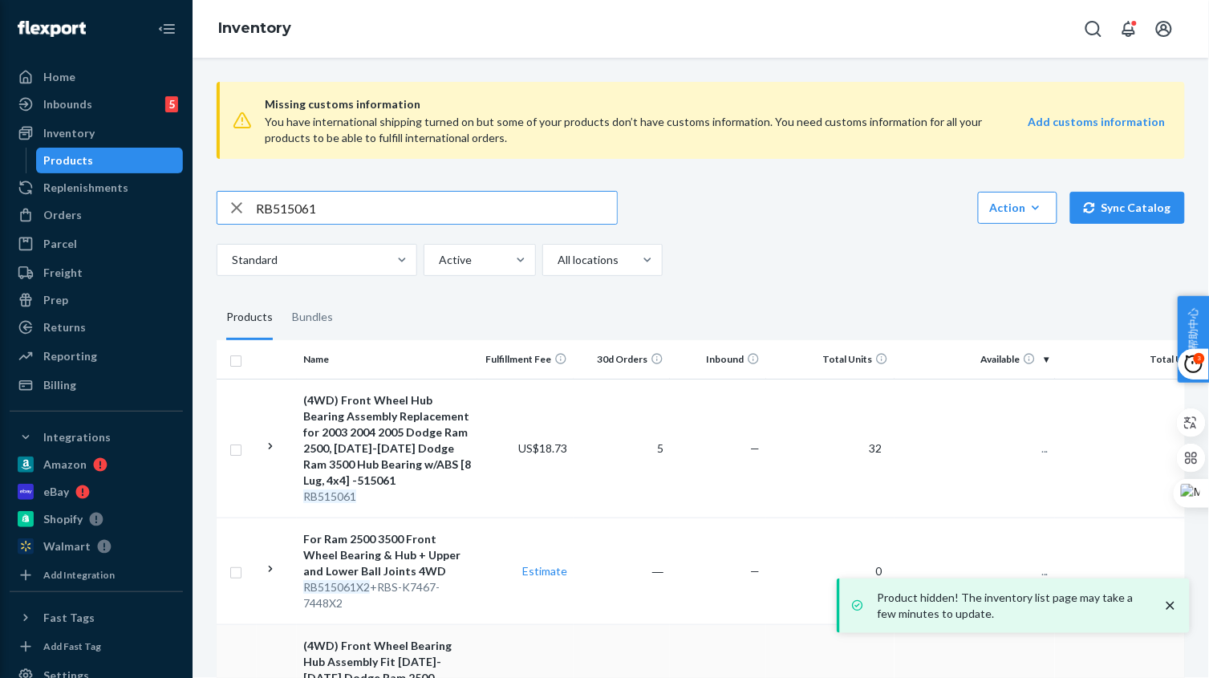
scroll to position [325, 0]
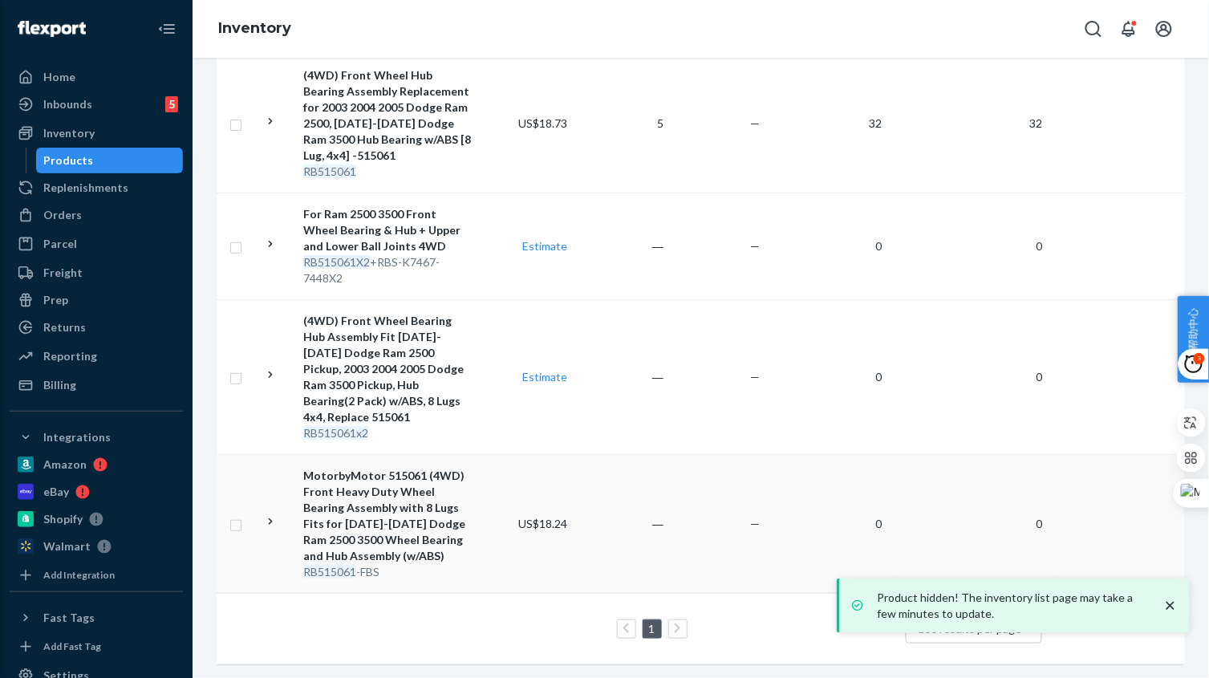
click at [623, 560] on td "―" at bounding box center [621, 523] width 96 height 139
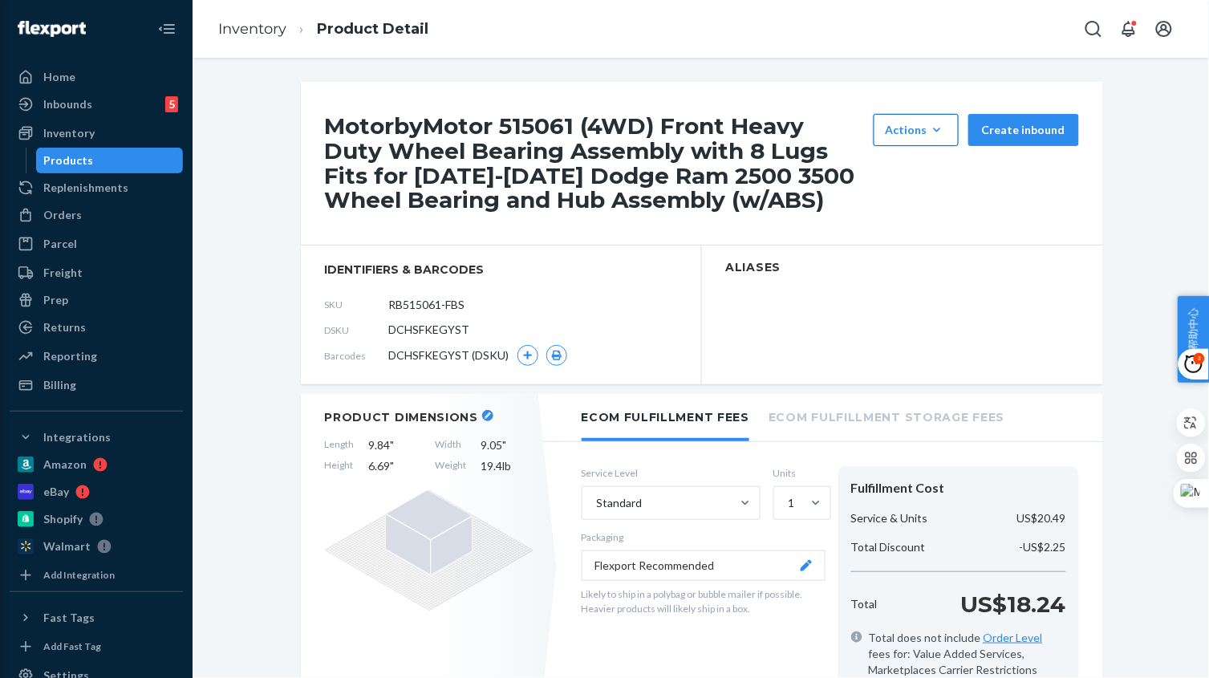
click at [909, 136] on div "Actions" at bounding box center [915, 130] width 61 height 16
click at [902, 171] on span "Hide" at bounding box center [939, 168] width 99 height 11
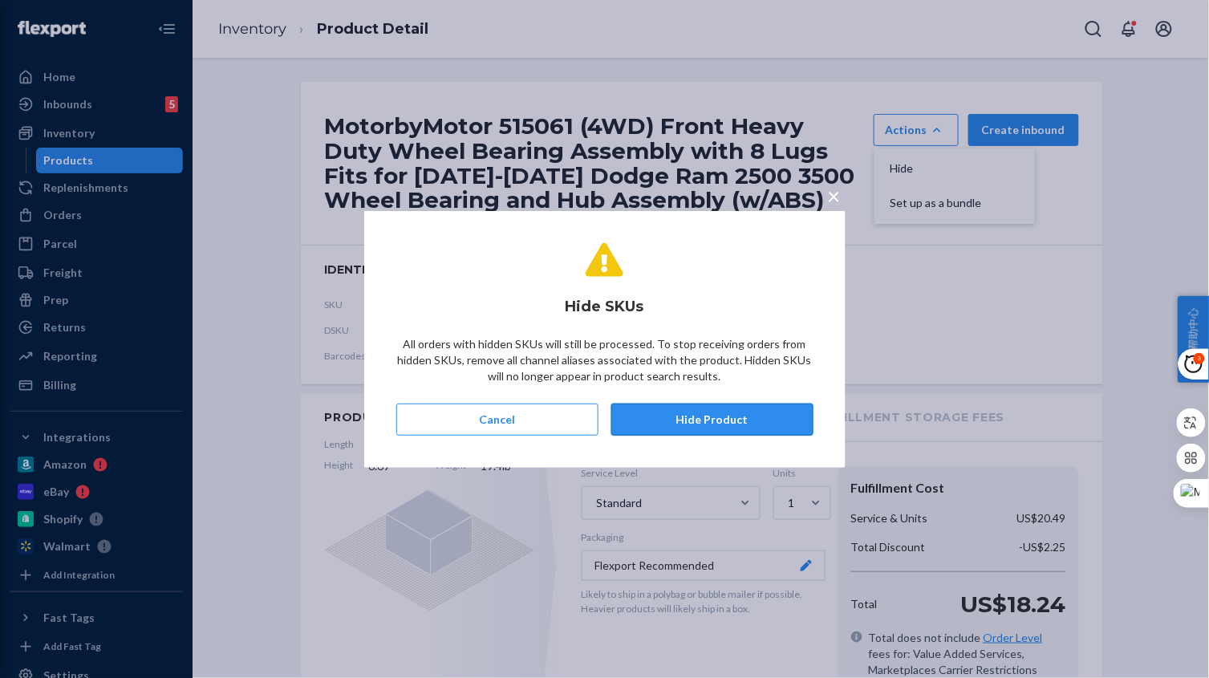
click at [733, 411] on button "Hide Product" at bounding box center [712, 419] width 202 height 32
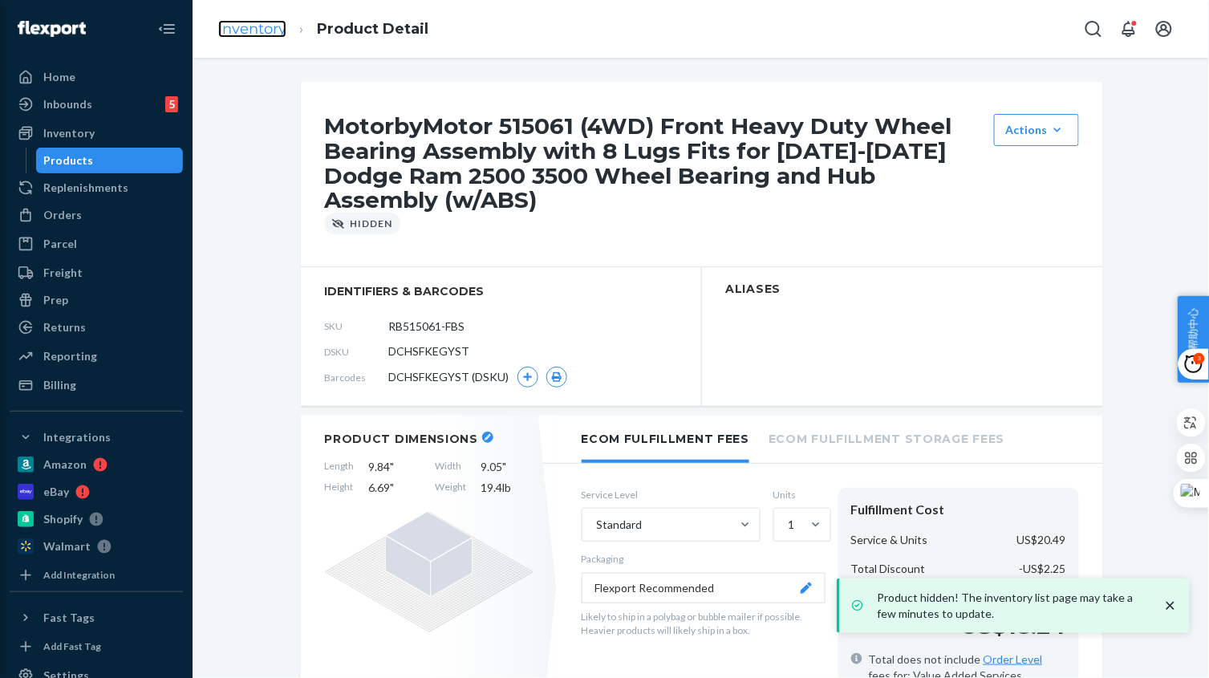
click at [241, 24] on link "Inventory" at bounding box center [252, 29] width 68 height 18
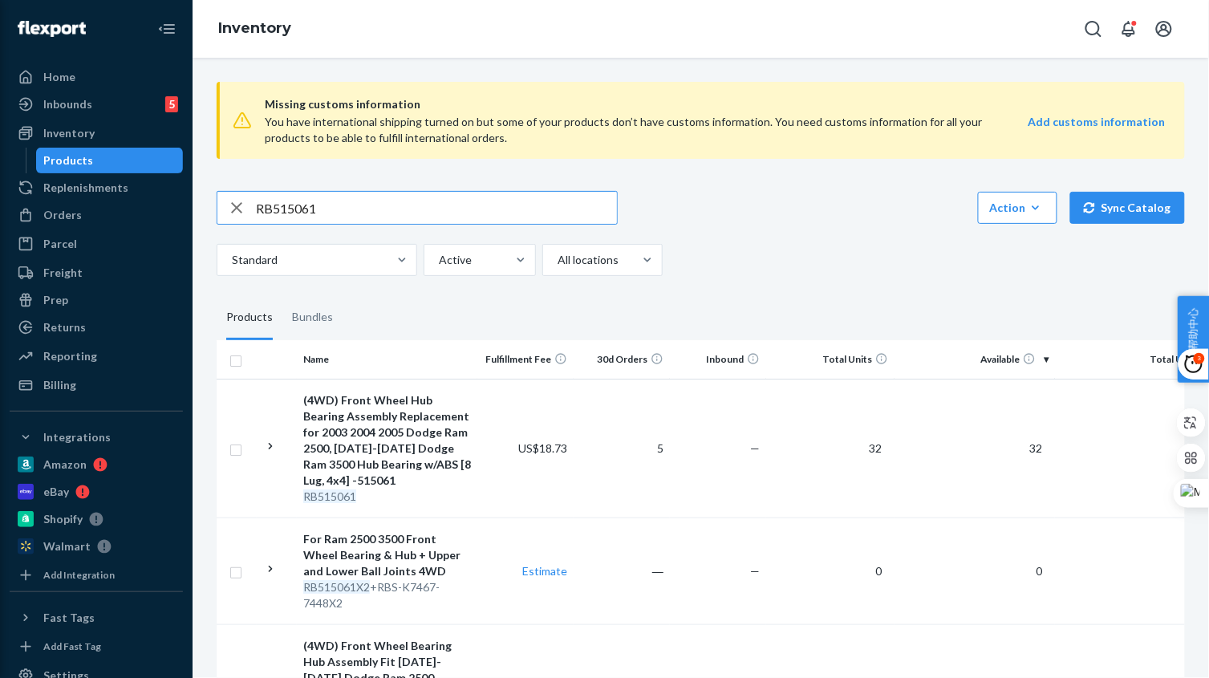
click at [388, 206] on input "RB515061" at bounding box center [436, 208] width 361 height 32
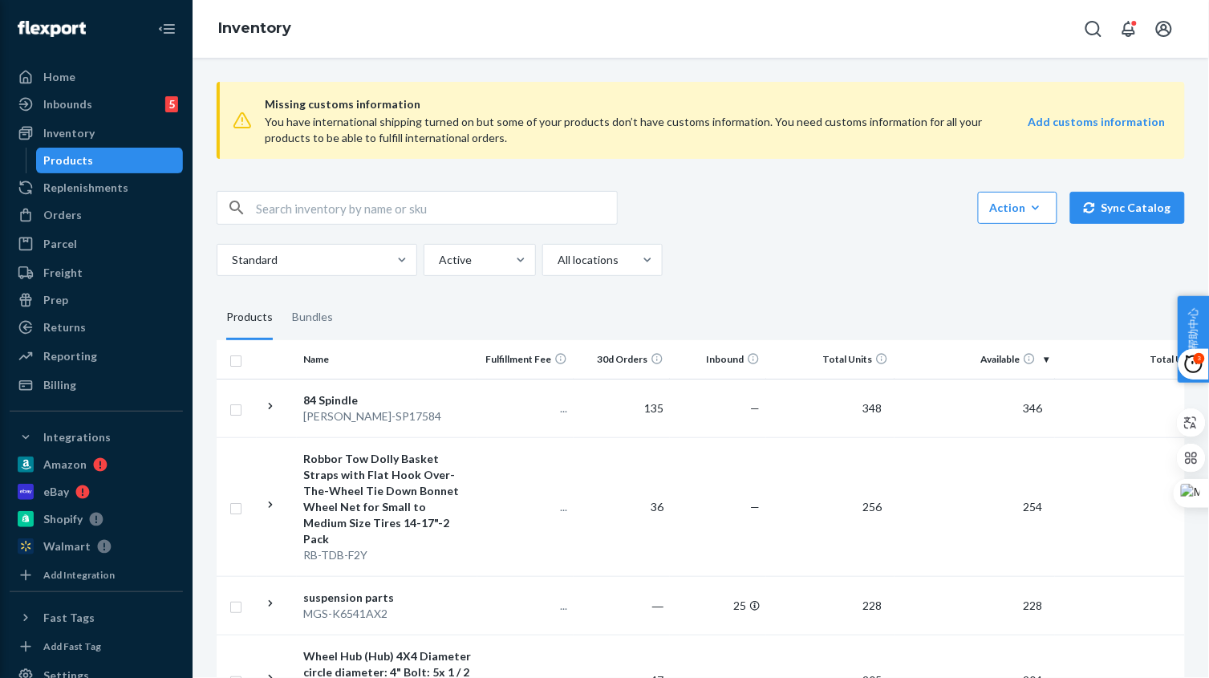
click at [374, 202] on input "text" at bounding box center [436, 208] width 361 height 32
paste input "RB515061"
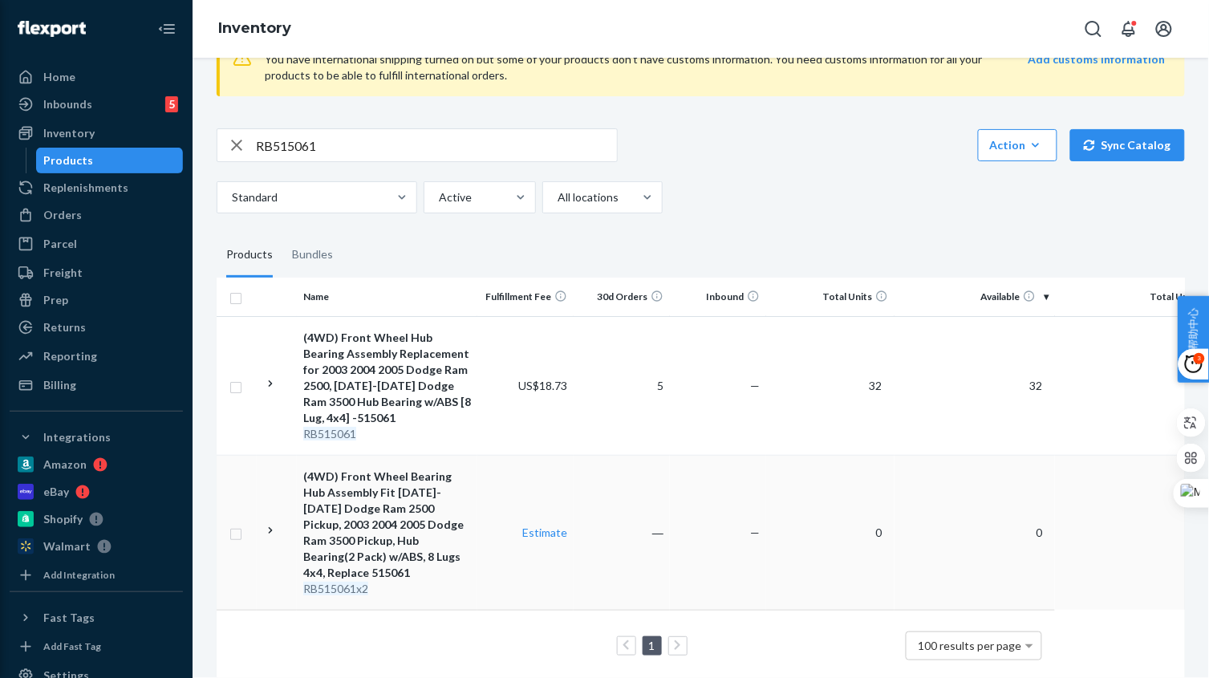
scroll to position [79, 0]
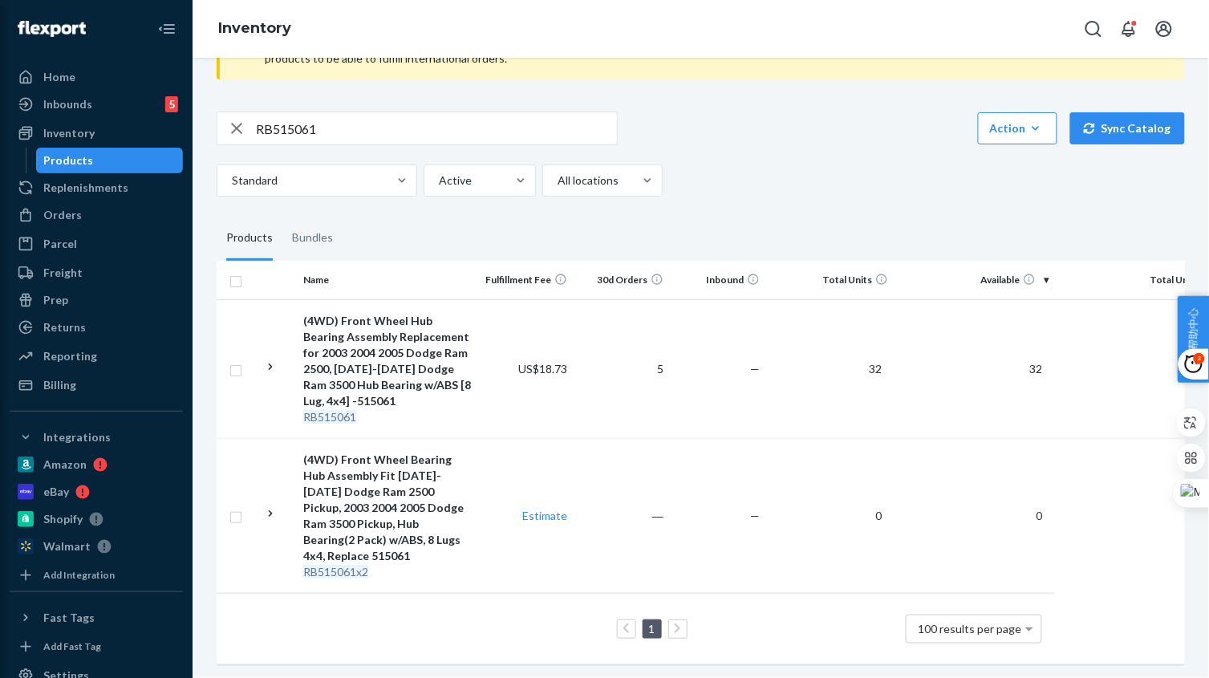
click at [360, 136] on input "RB515061" at bounding box center [436, 128] width 361 height 32
paste input "2360"
type input "RB512360"
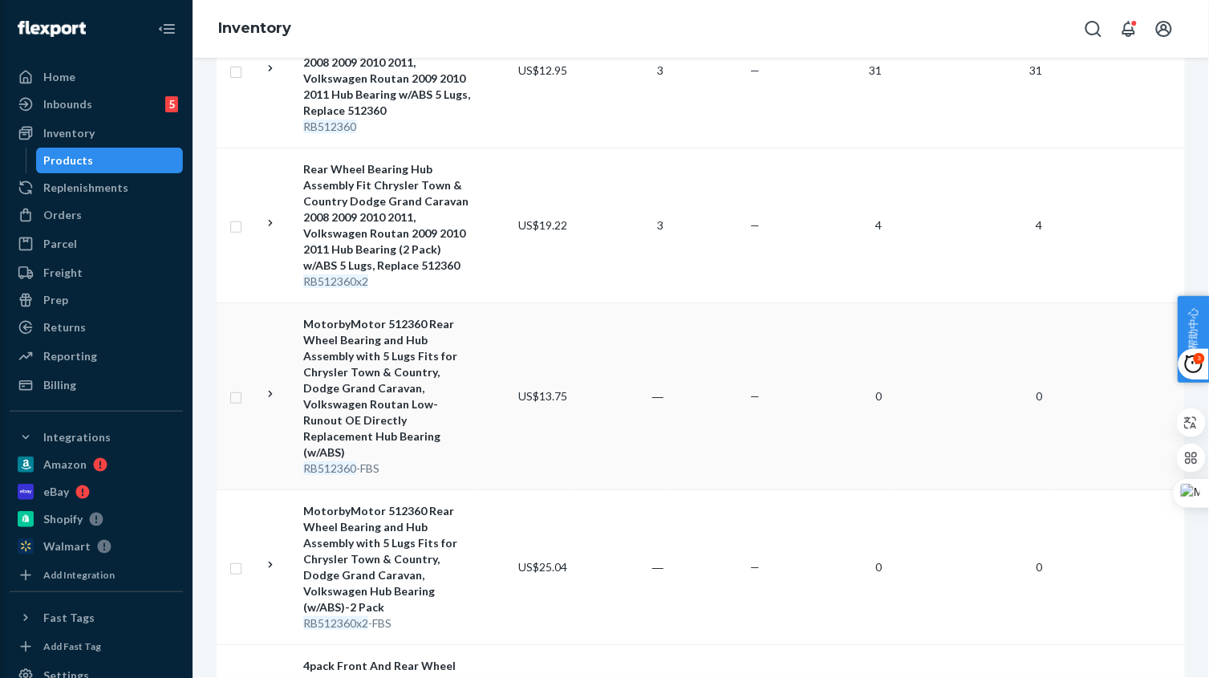
scroll to position [401, 0]
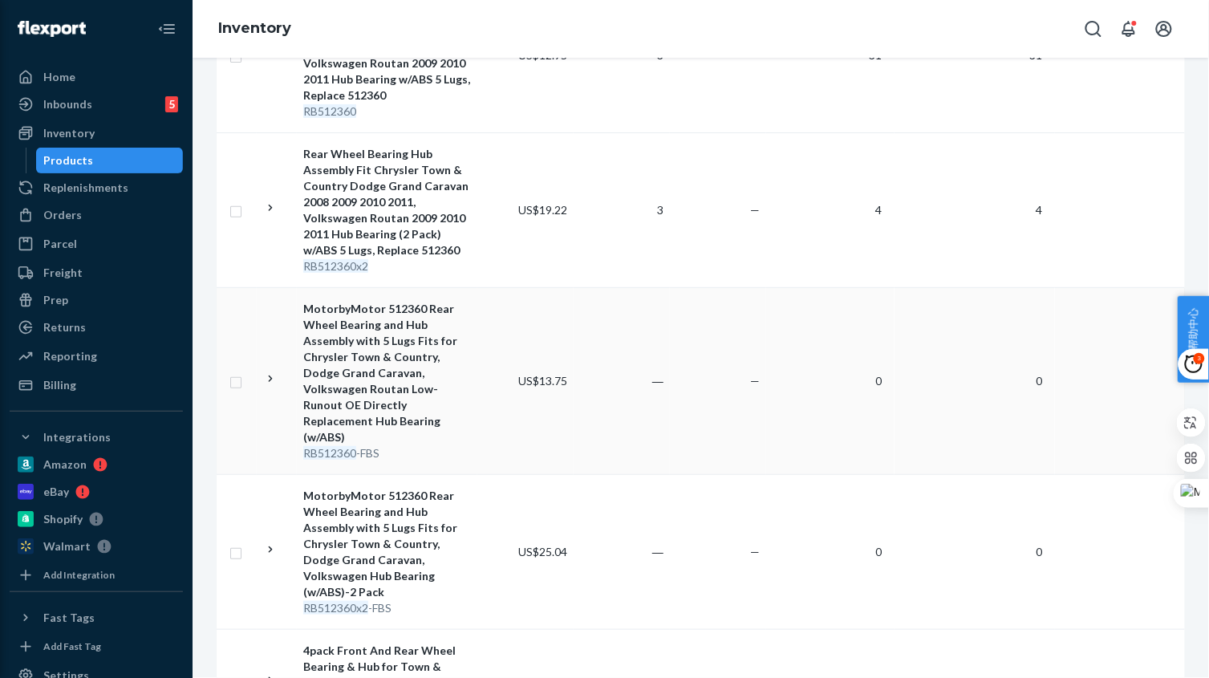
click at [634, 408] on td "―" at bounding box center [621, 380] width 96 height 187
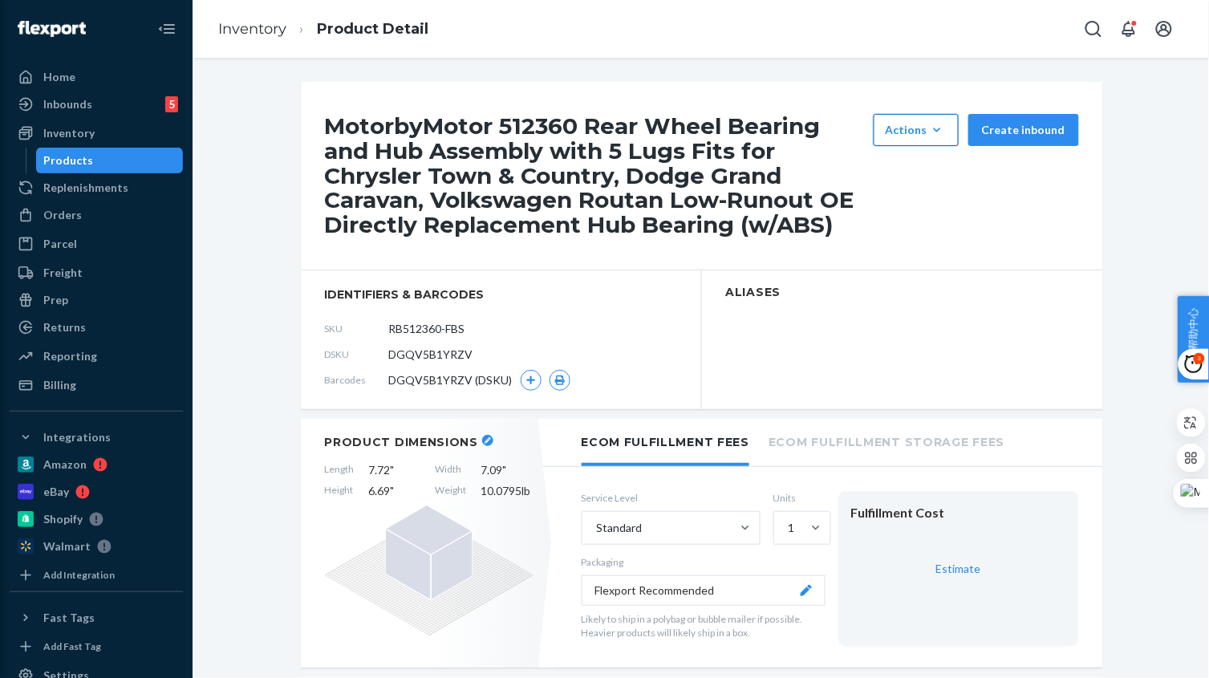
click at [931, 137] on icon "button" at bounding box center [937, 130] width 16 height 16
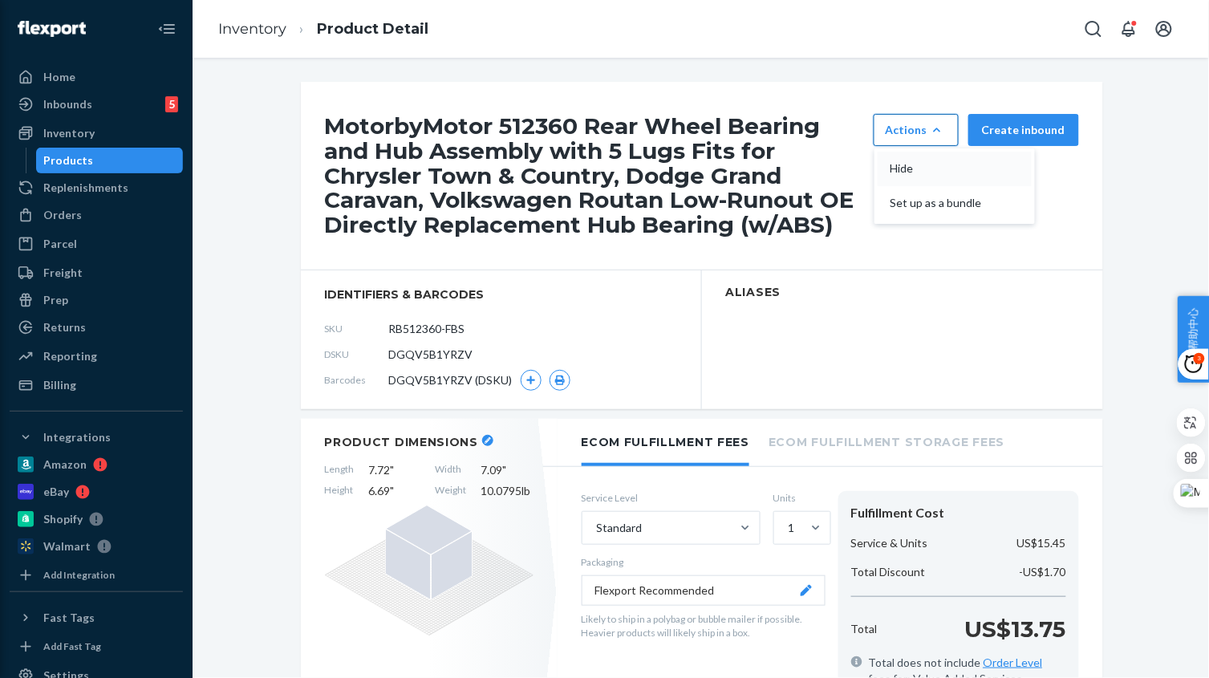
click at [931, 170] on span "Hide" at bounding box center [939, 168] width 99 height 11
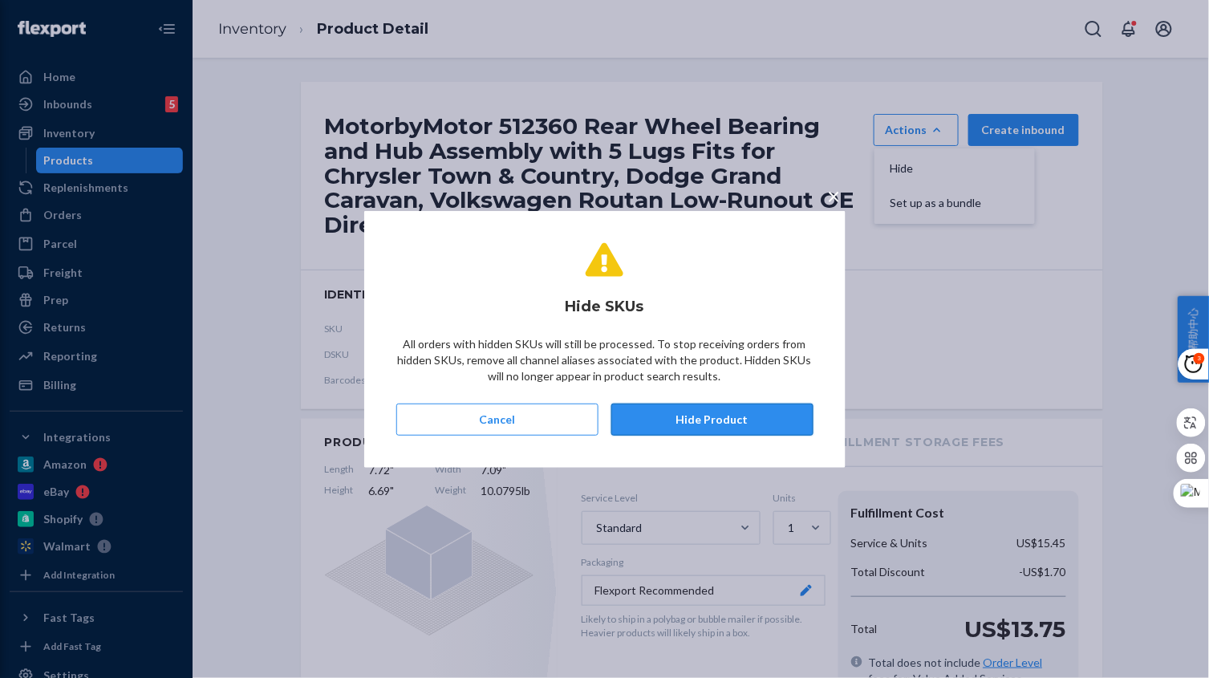
click at [727, 412] on button "Hide Product" at bounding box center [712, 419] width 202 height 32
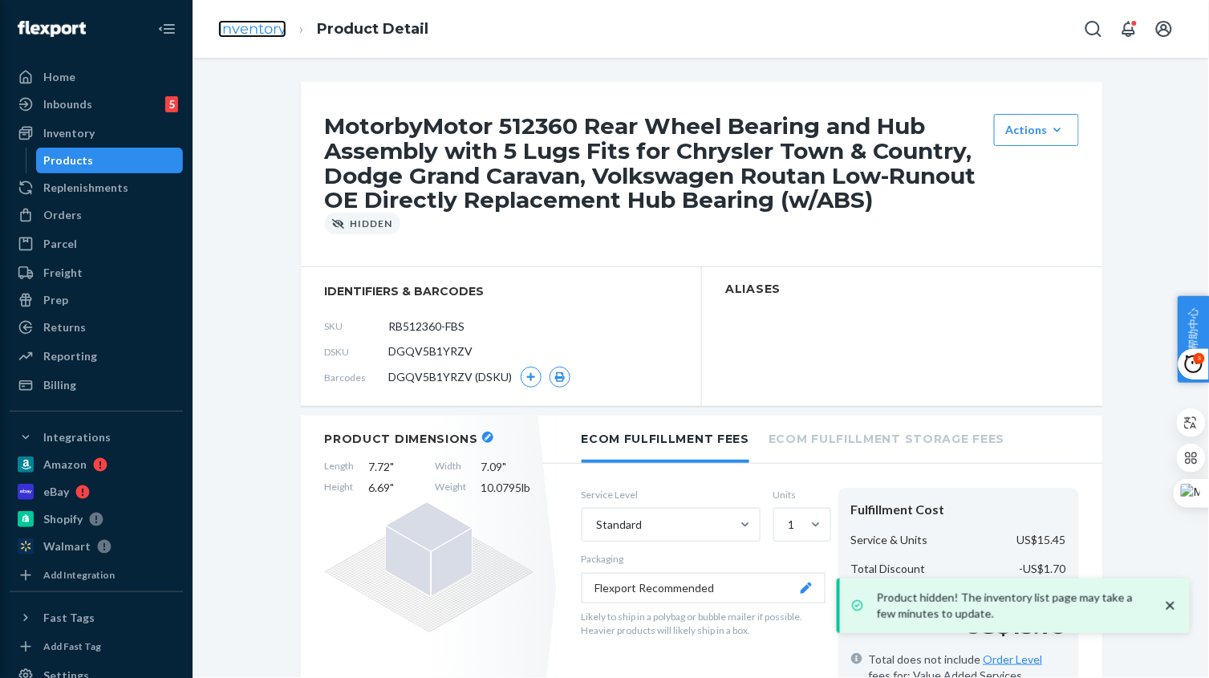
drag, startPoint x: 273, startPoint y: 39, endPoint x: 265, endPoint y: 32, distance: 10.2
click at [265, 32] on link "Inventory" at bounding box center [252, 29] width 68 height 18
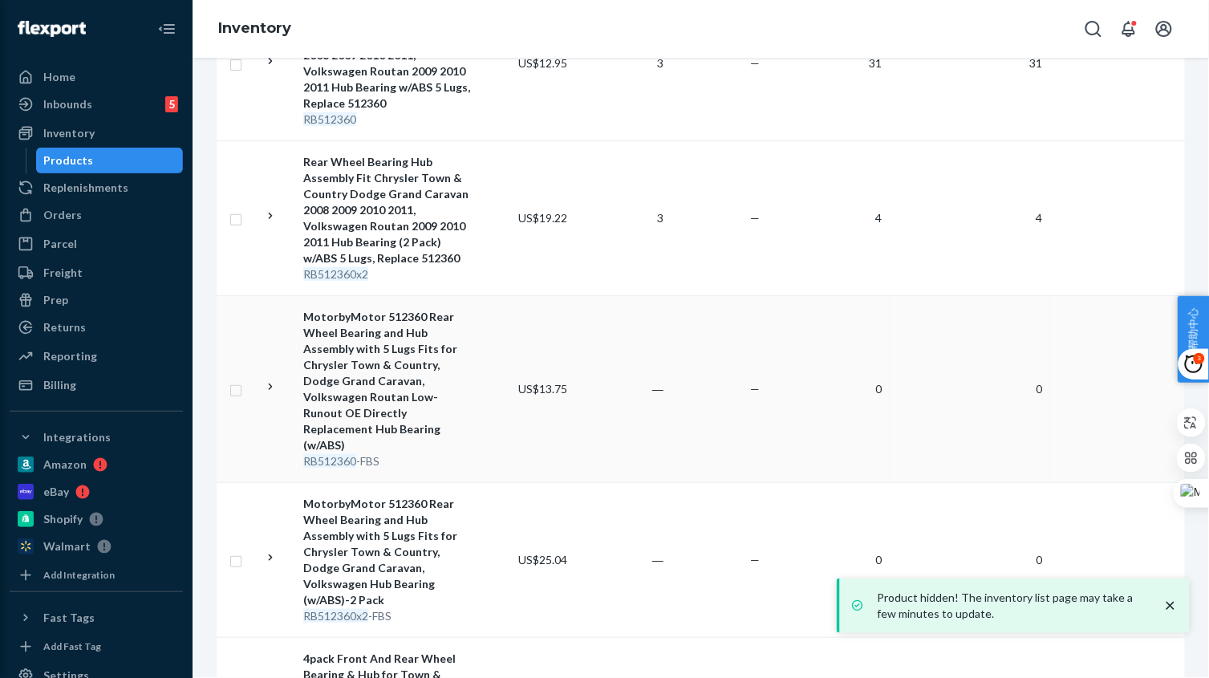
scroll to position [401, 0]
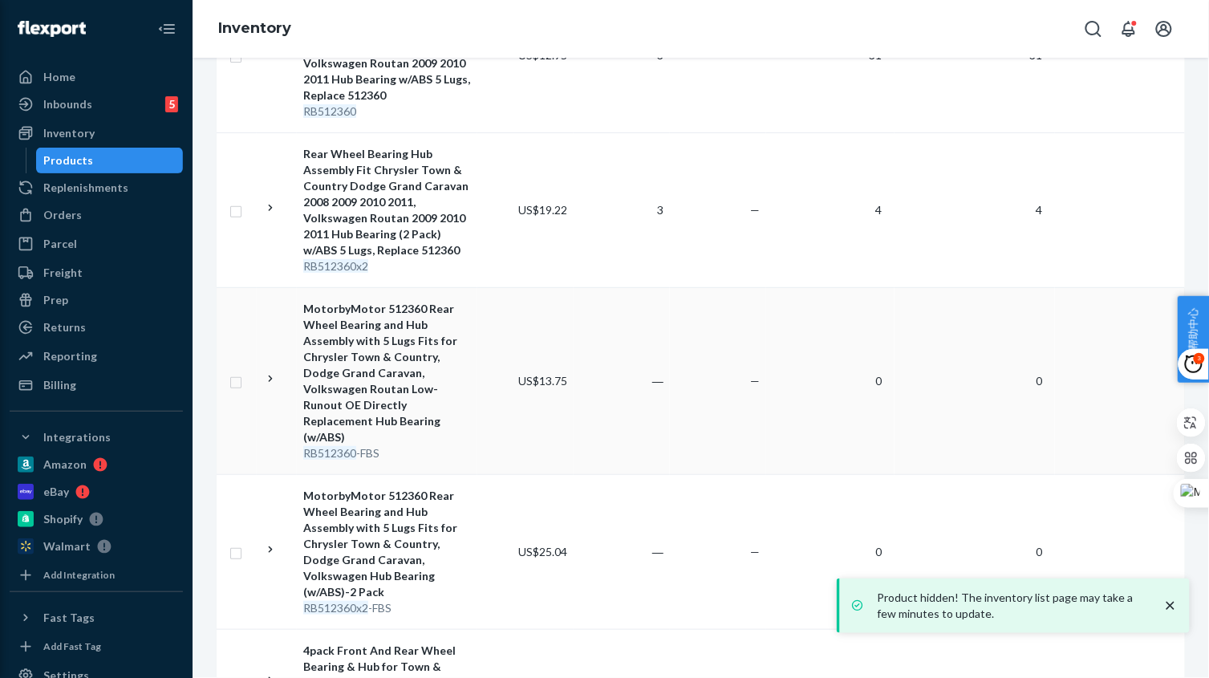
click at [476, 428] on tr "MotorbyMotor 512360 Rear Wheel Bearing and Hub Assembly with 5 Lugs Fits for Ch…" at bounding box center [736, 380] width 1039 height 187
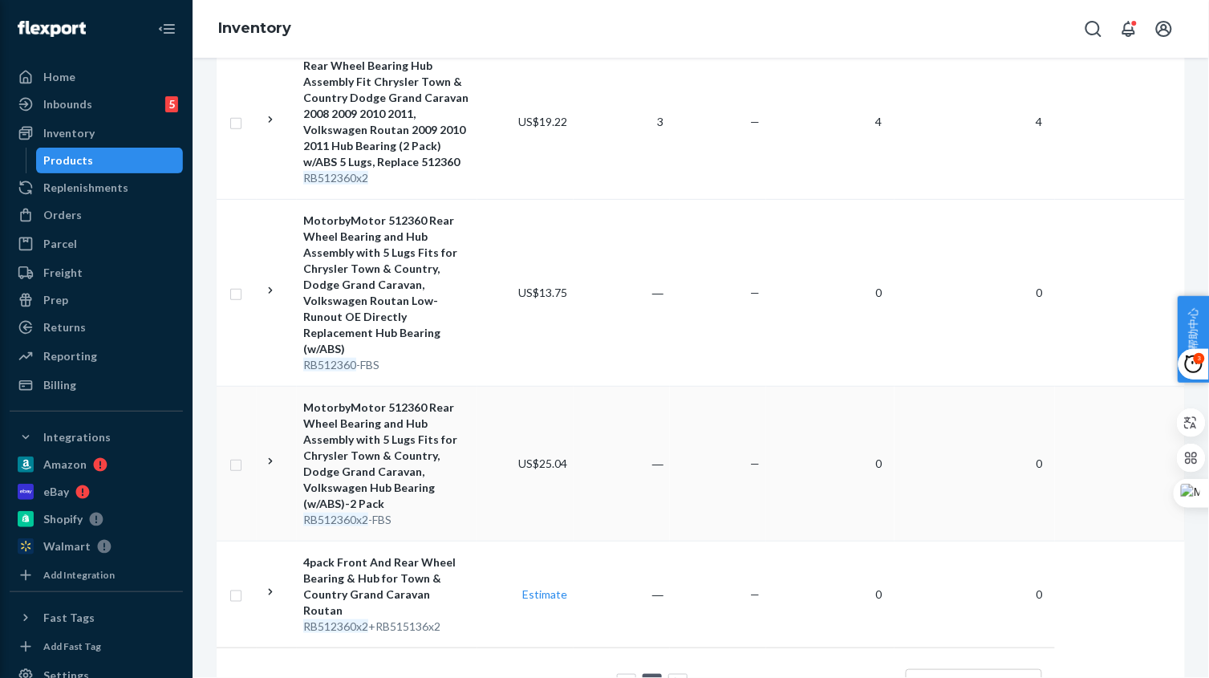
scroll to position [501, 0]
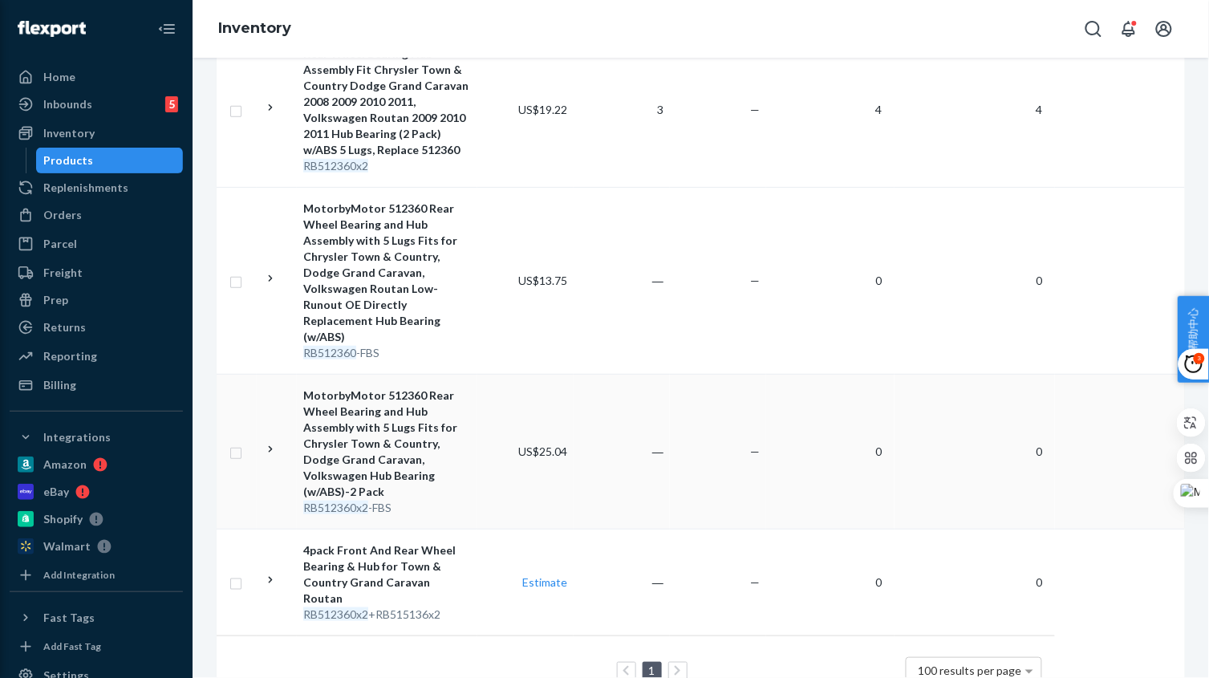
click at [490, 454] on td "US$25.04" at bounding box center [525, 451] width 96 height 155
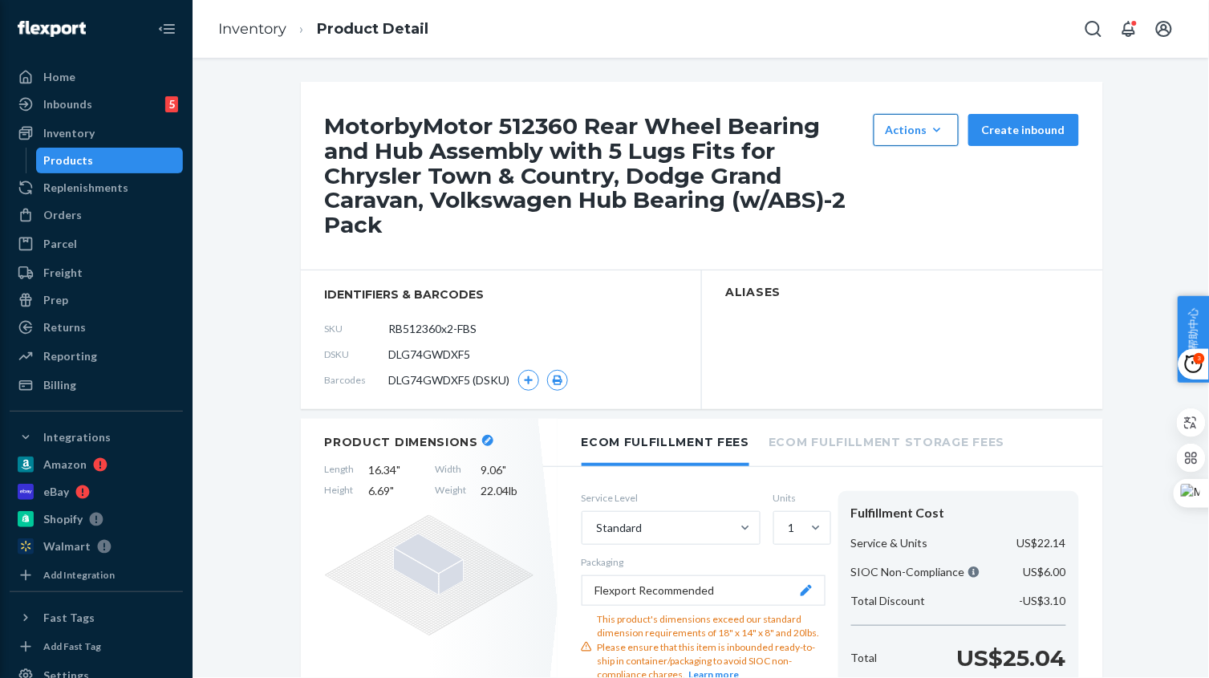
click at [902, 138] on button "Actions Hide Set up as a bundle" at bounding box center [915, 130] width 85 height 32
click at [902, 184] on button "Hide" at bounding box center [954, 169] width 154 height 34
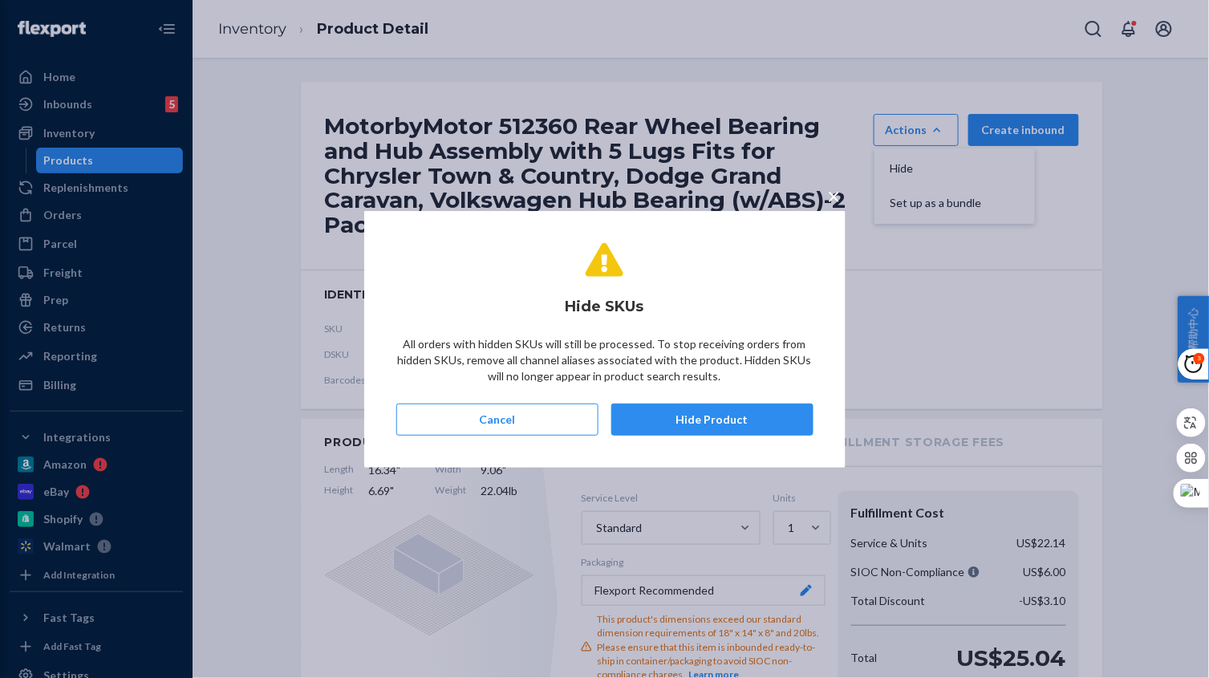
drag, startPoint x: 713, startPoint y: 419, endPoint x: 695, endPoint y: 402, distance: 24.4
click at [713, 419] on button "Hide Product" at bounding box center [712, 419] width 202 height 32
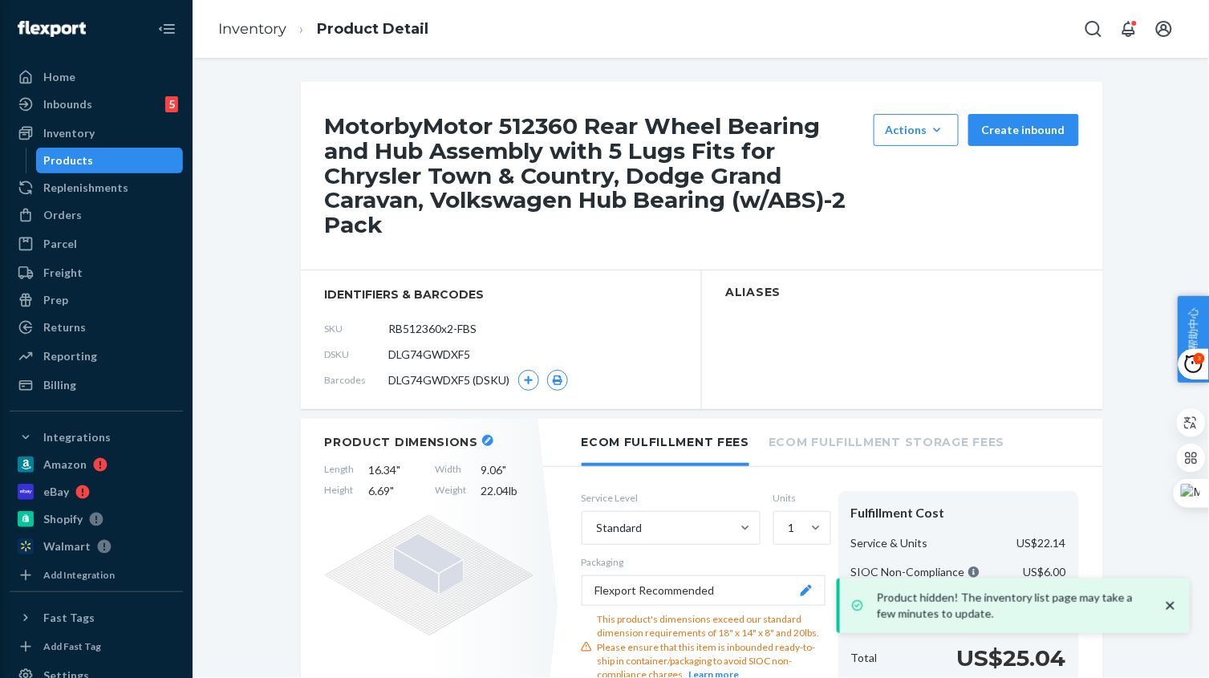
click at [245, 40] on ol "Inventory Product Detail" at bounding box center [323, 29] width 236 height 47
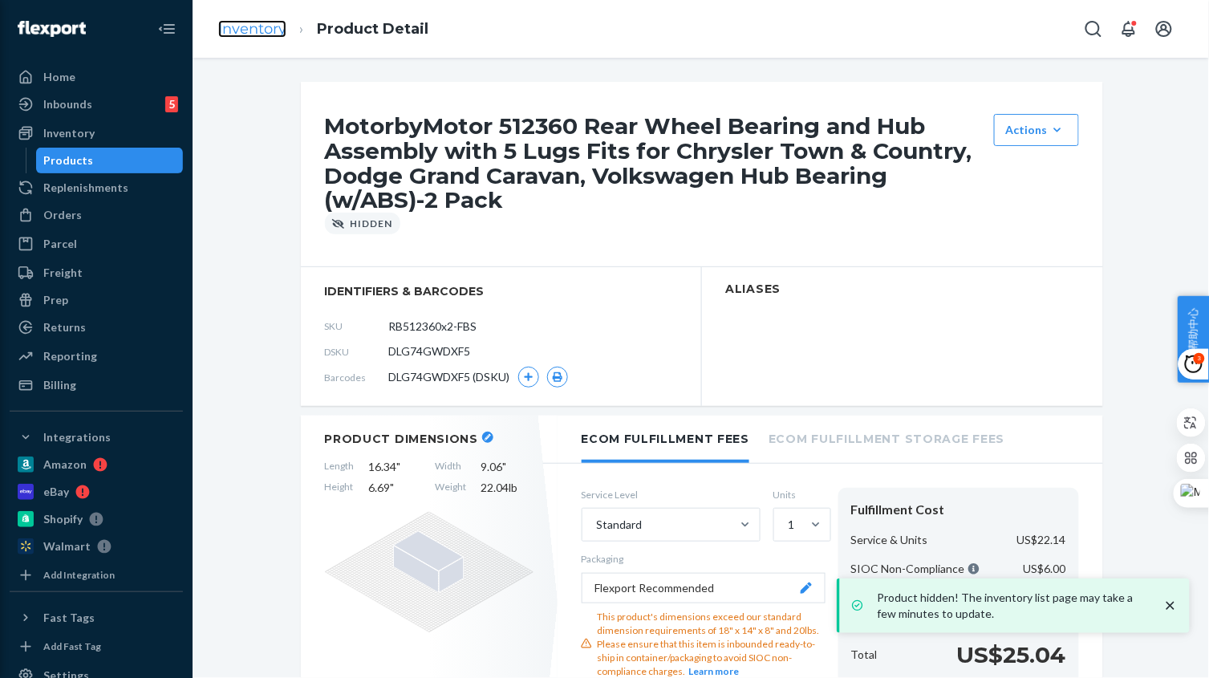
click at [275, 30] on link "Inventory" at bounding box center [252, 29] width 68 height 18
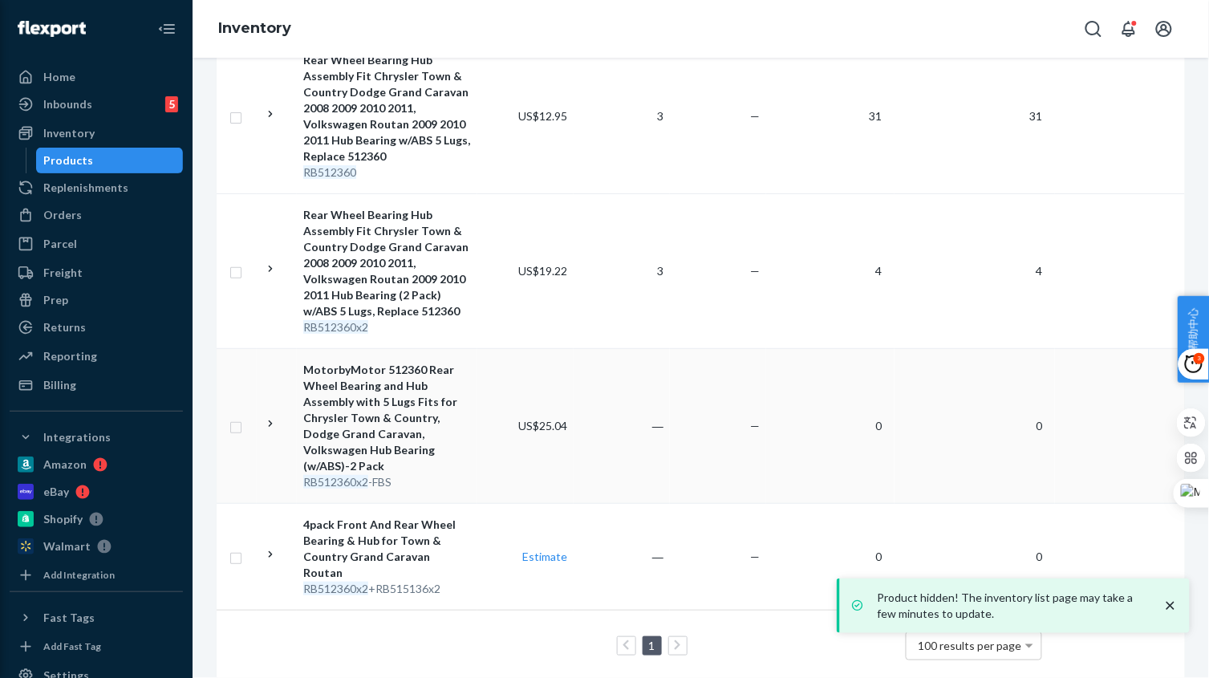
scroll to position [341, 0]
drag, startPoint x: 515, startPoint y: 537, endPoint x: 526, endPoint y: 533, distance: 11.9
click at [515, 537] on td "Estimate" at bounding box center [525, 555] width 96 height 107
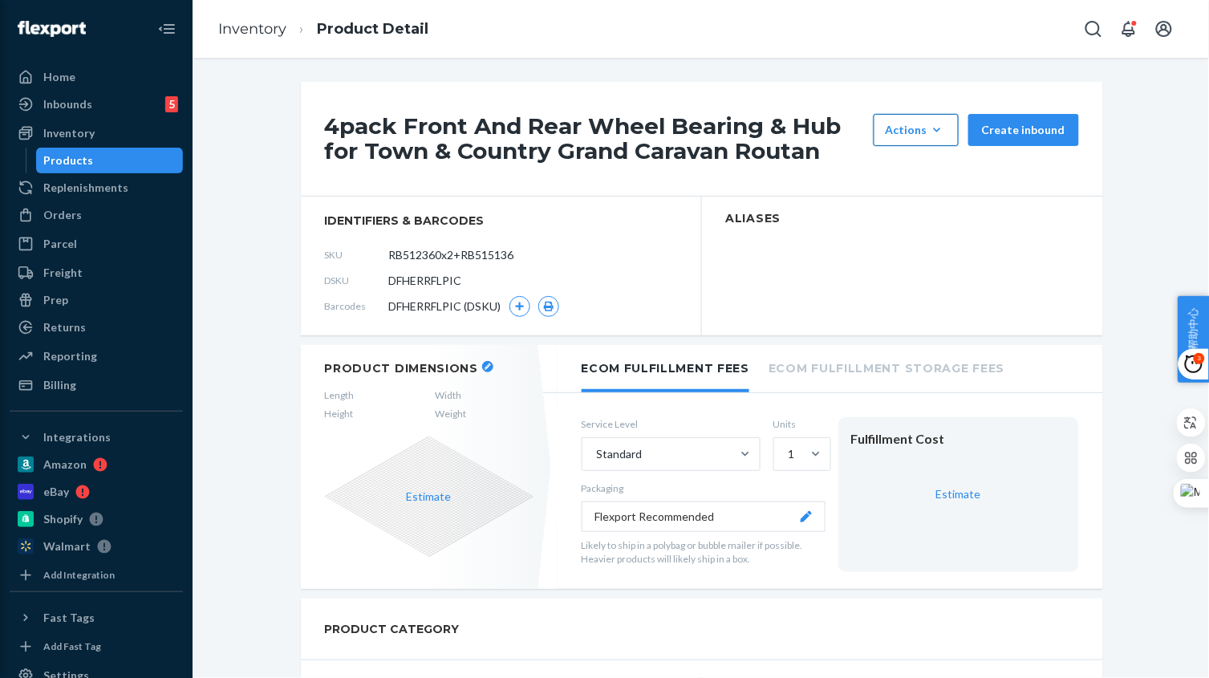
click at [946, 125] on button "Actions Hide Set up as a bundle" at bounding box center [915, 130] width 85 height 32
click at [922, 172] on span "Hide" at bounding box center [939, 168] width 99 height 11
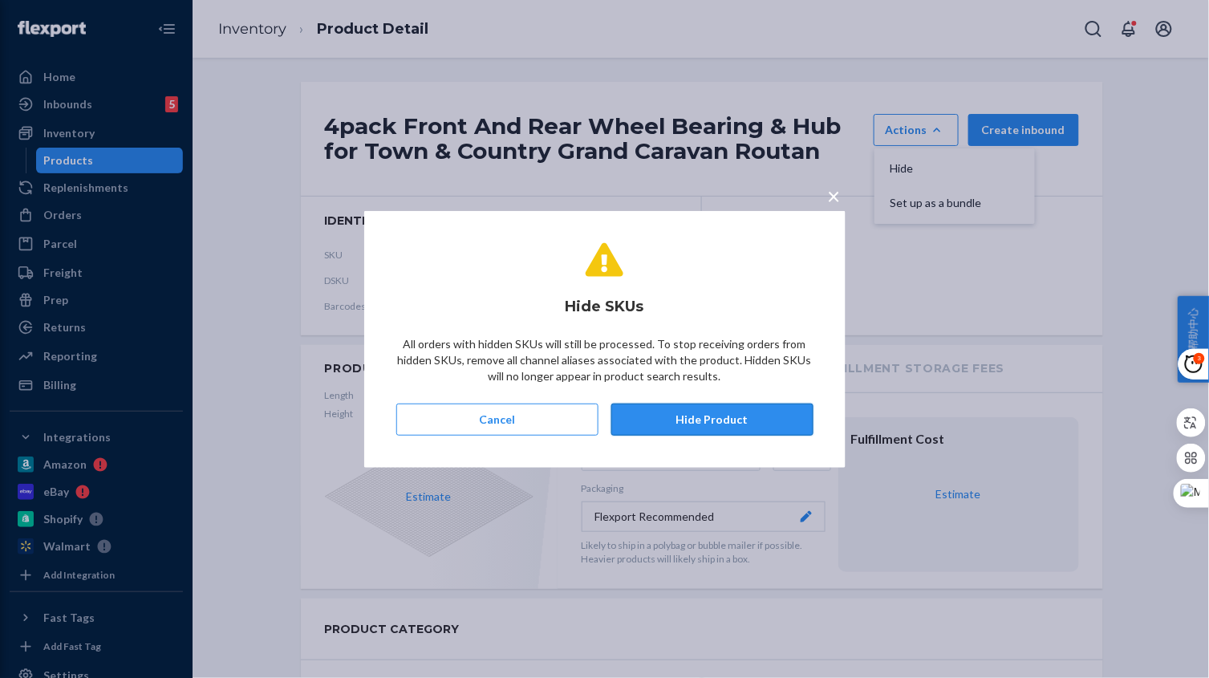
click at [695, 415] on button "Hide Product" at bounding box center [712, 419] width 202 height 32
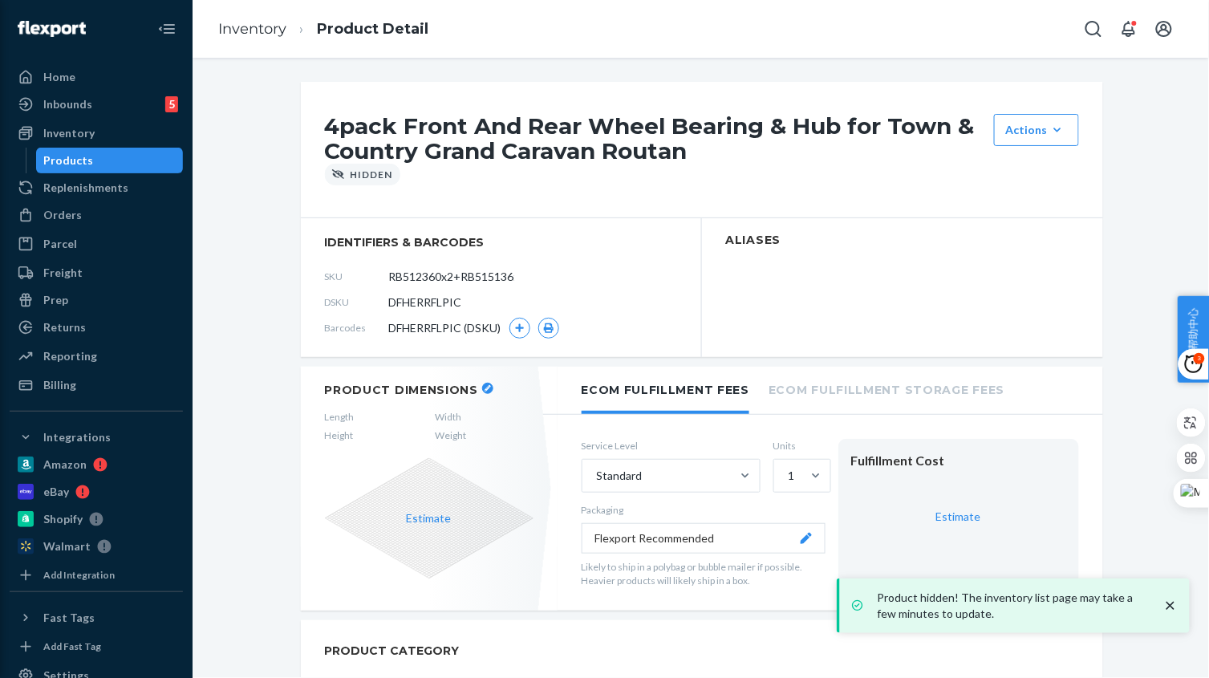
click at [263, 38] on li "Inventory" at bounding box center [252, 29] width 68 height 21
click at [277, 38] on li "Inventory" at bounding box center [252, 29] width 68 height 21
click at [274, 32] on link "Inventory" at bounding box center [252, 29] width 68 height 18
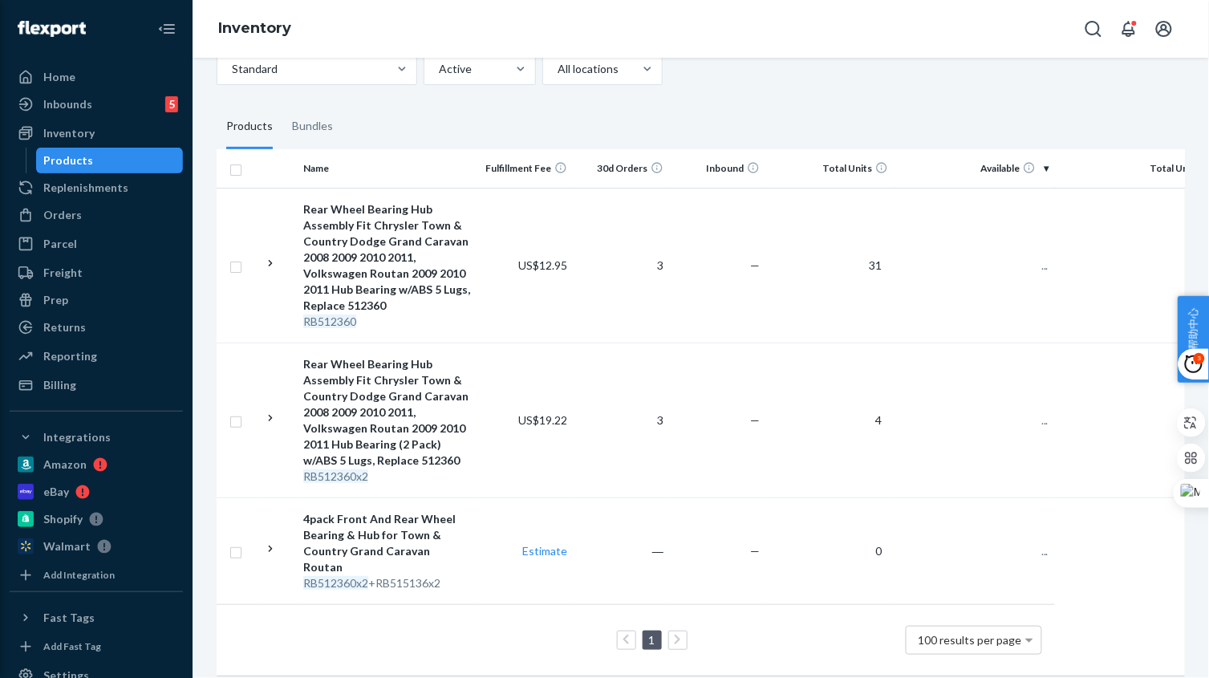
scroll to position [201, 0]
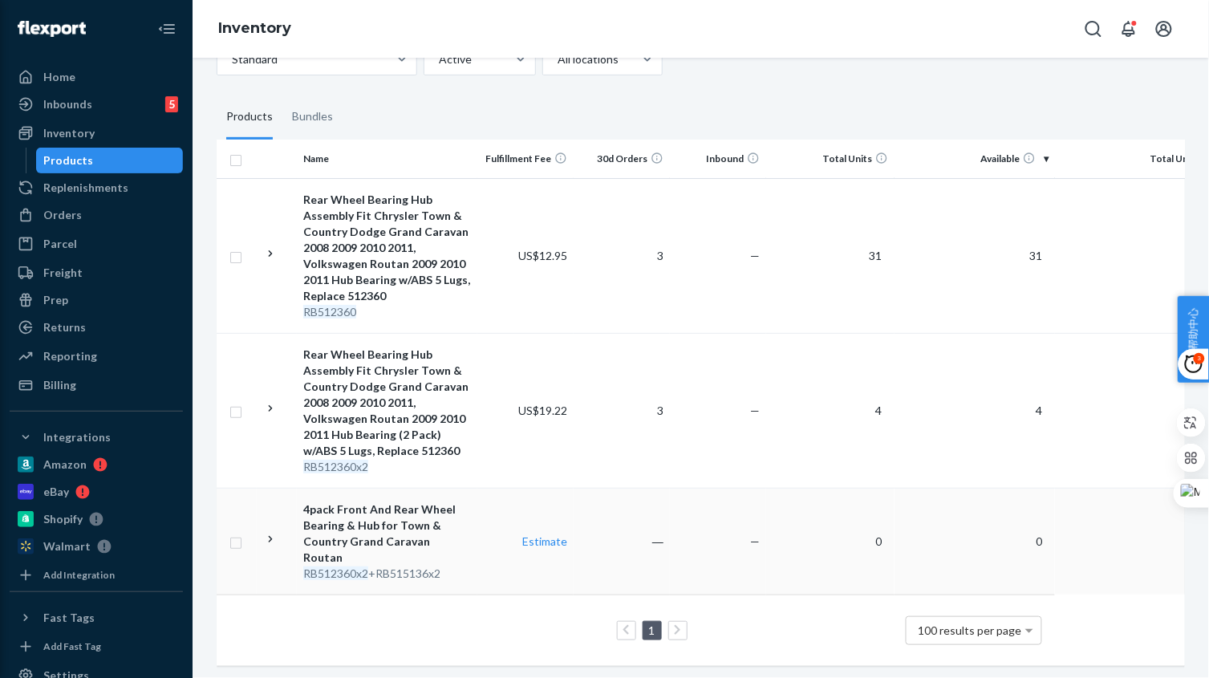
click at [496, 553] on td "Estimate" at bounding box center [525, 541] width 96 height 107
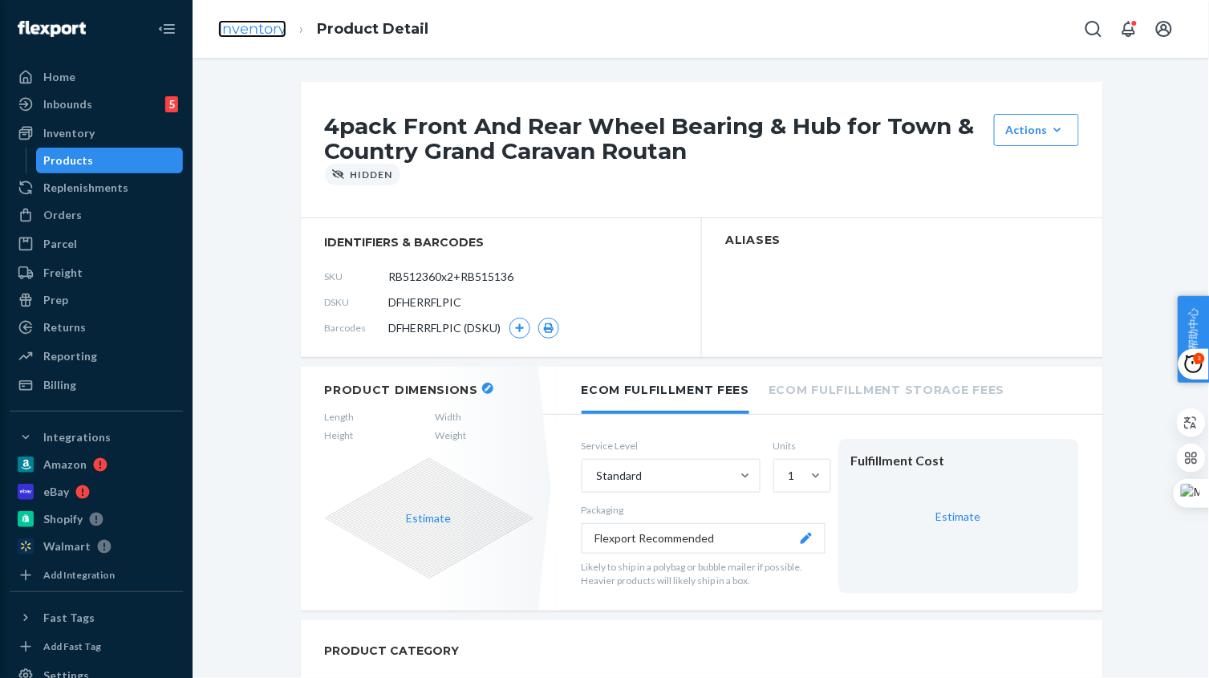
click at [276, 30] on link "Inventory" at bounding box center [252, 29] width 68 height 18
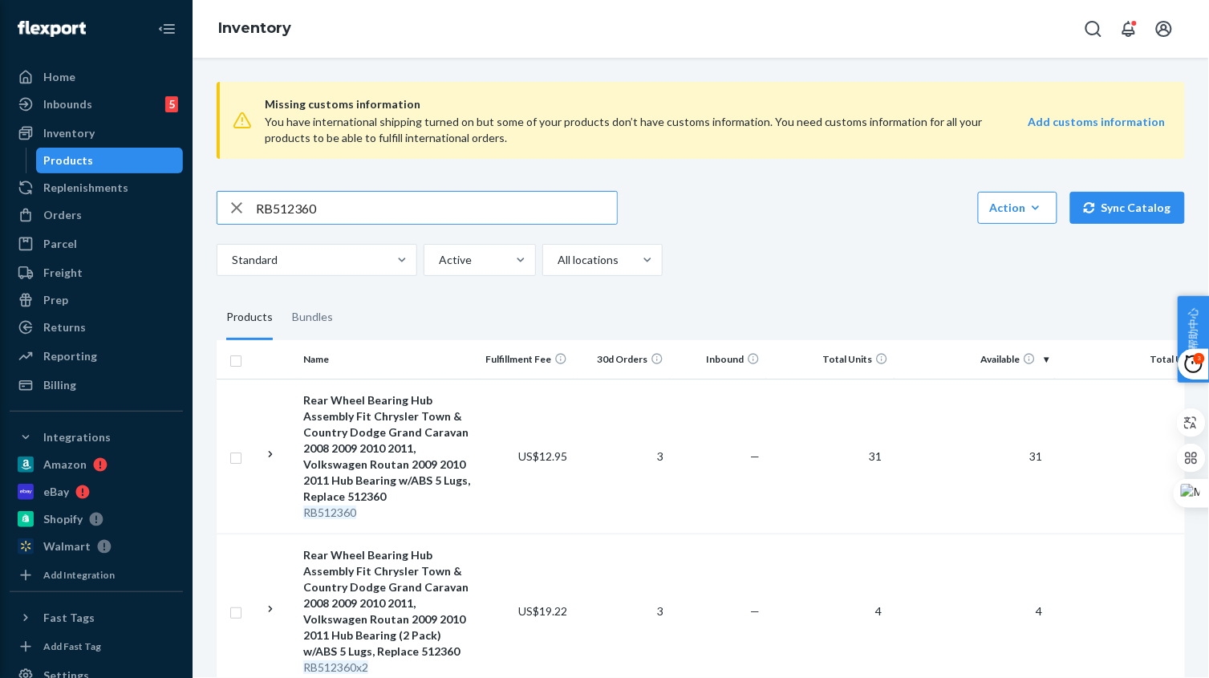
click at [326, 205] on input "RB512360" at bounding box center [436, 208] width 361 height 32
paste input "3298"
type input "RB513298"
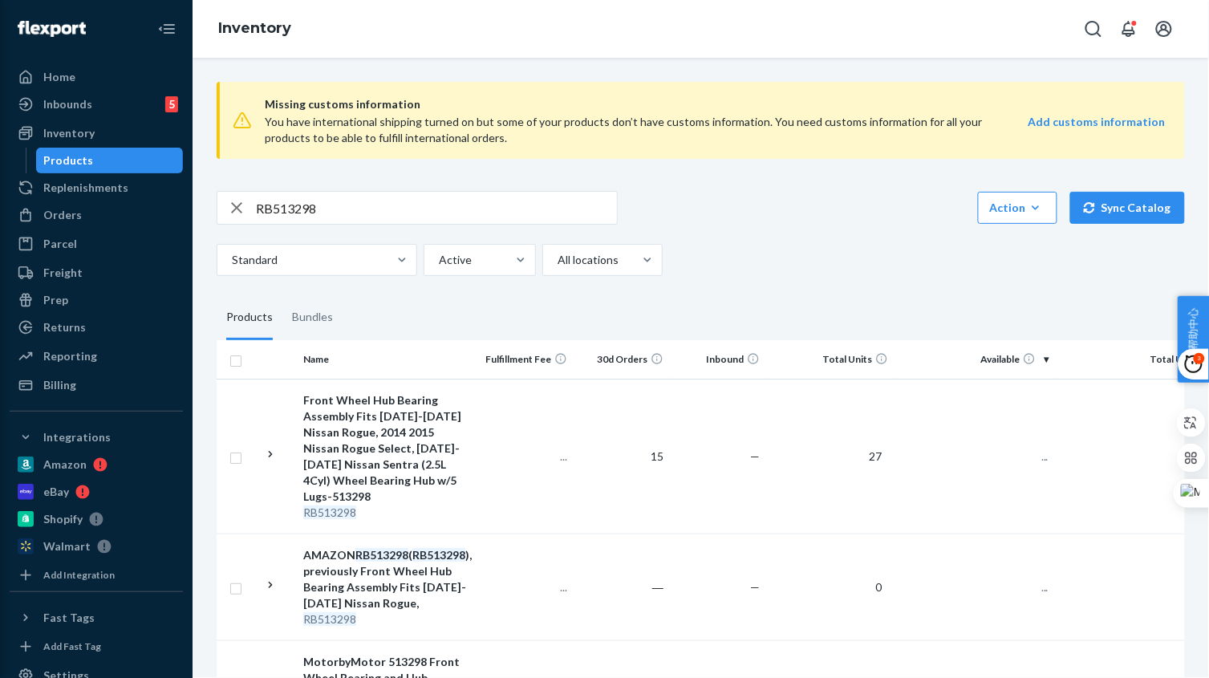
scroll to position [300, 0]
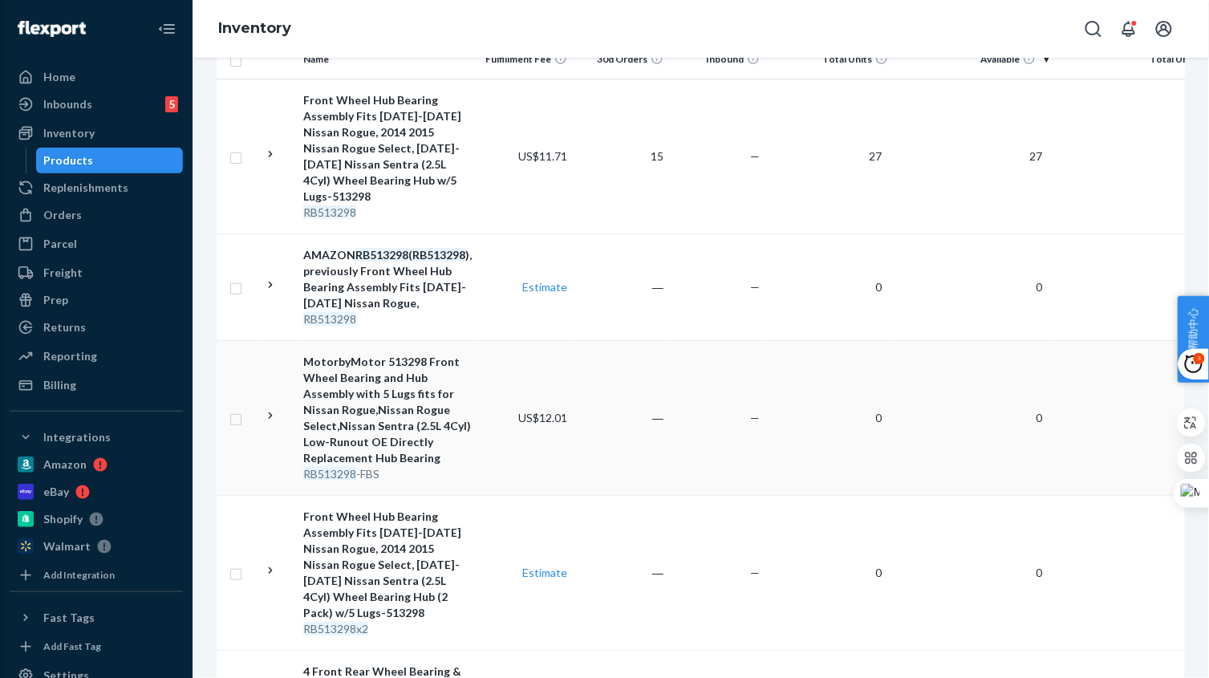
click at [478, 441] on td "US$12.01" at bounding box center [525, 417] width 96 height 155
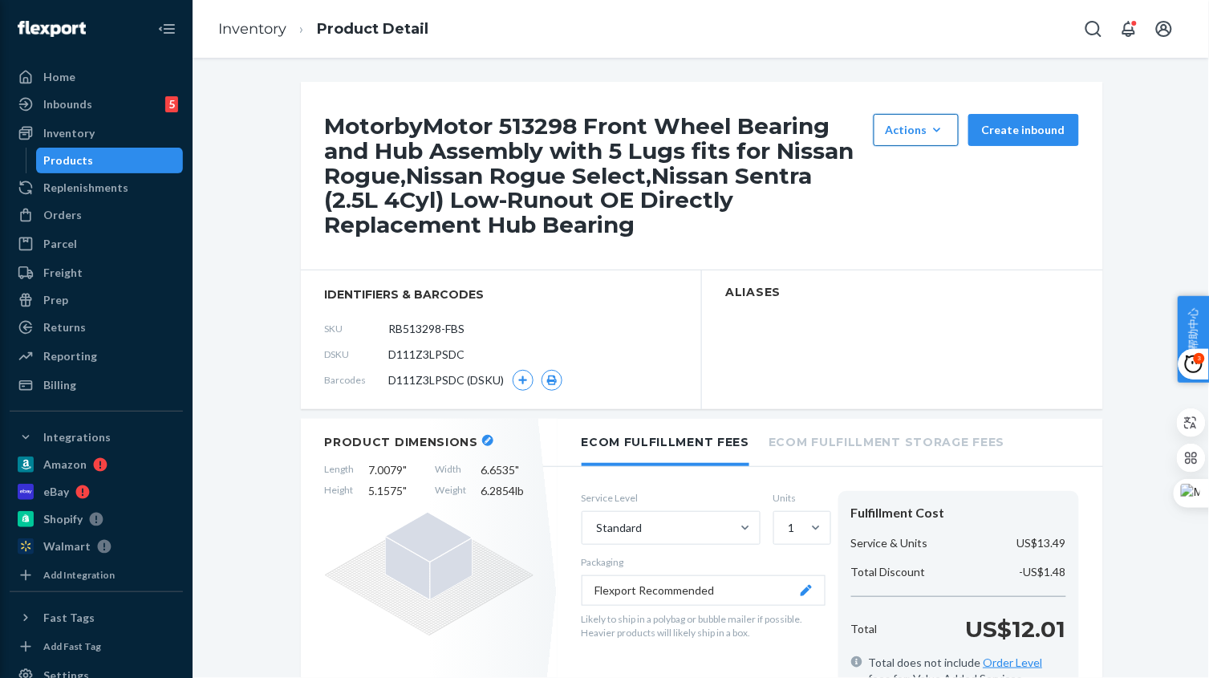
click at [922, 137] on div "Actions" at bounding box center [915, 130] width 61 height 16
click at [905, 169] on span "Hide" at bounding box center [939, 168] width 99 height 11
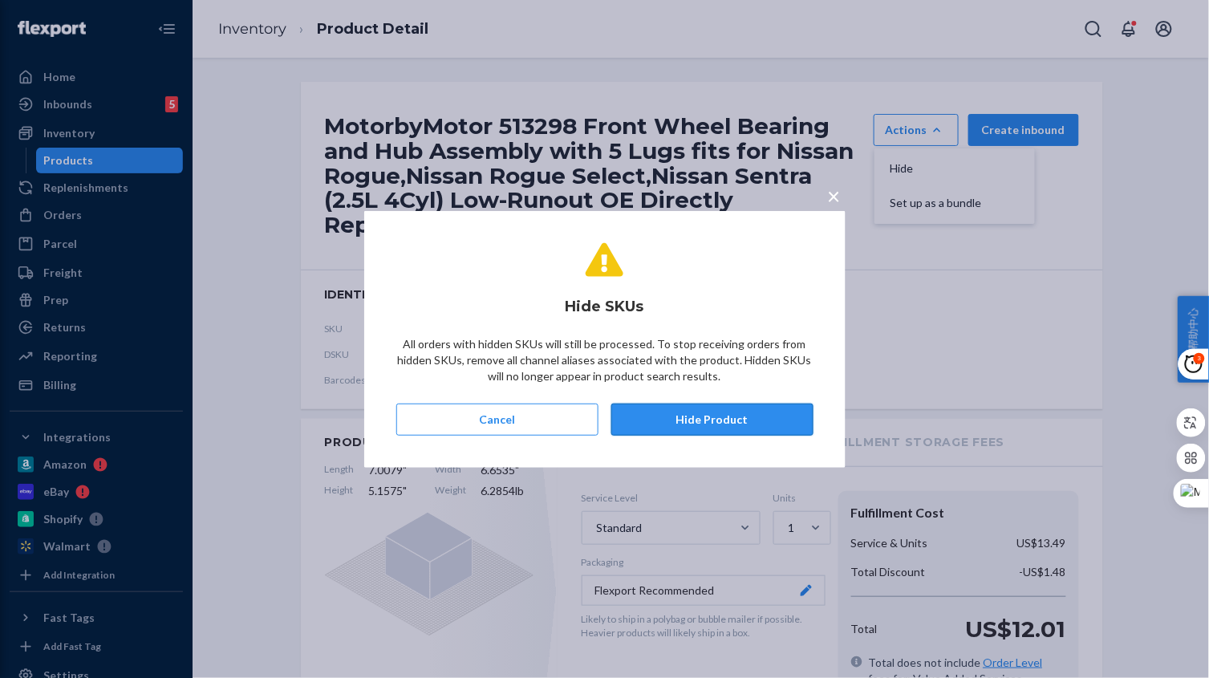
click at [730, 413] on button "Hide Product" at bounding box center [712, 419] width 202 height 32
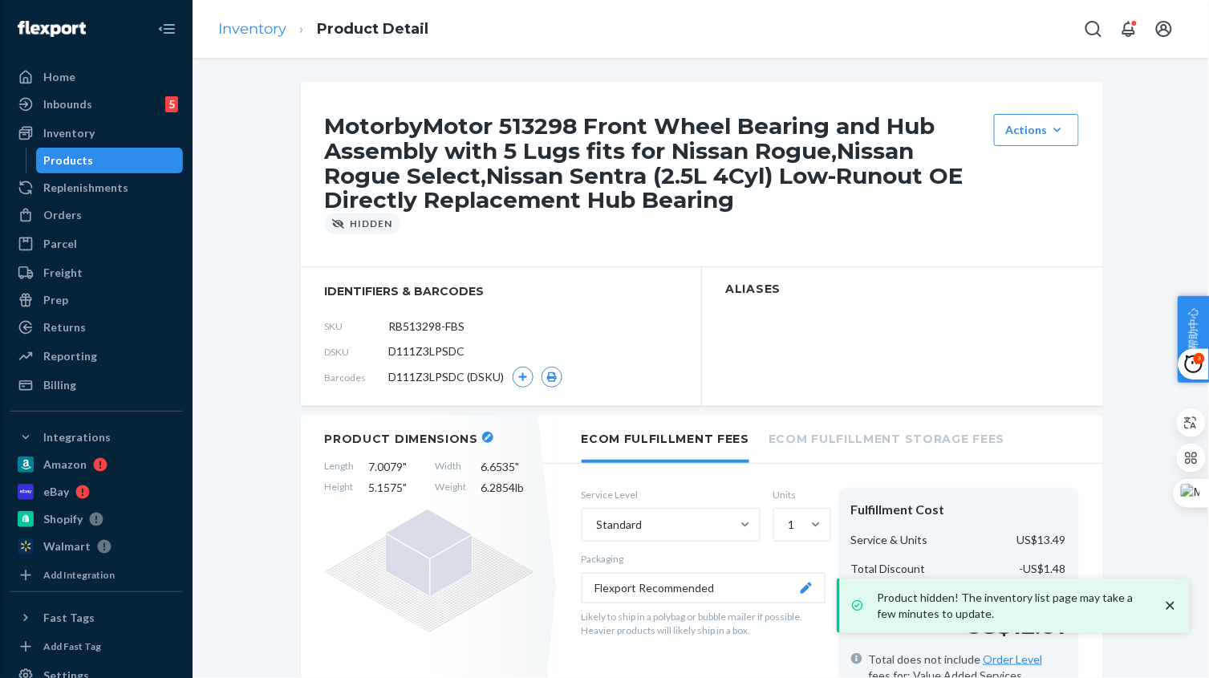
click at [254, 32] on link "Inventory" at bounding box center [252, 29] width 68 height 18
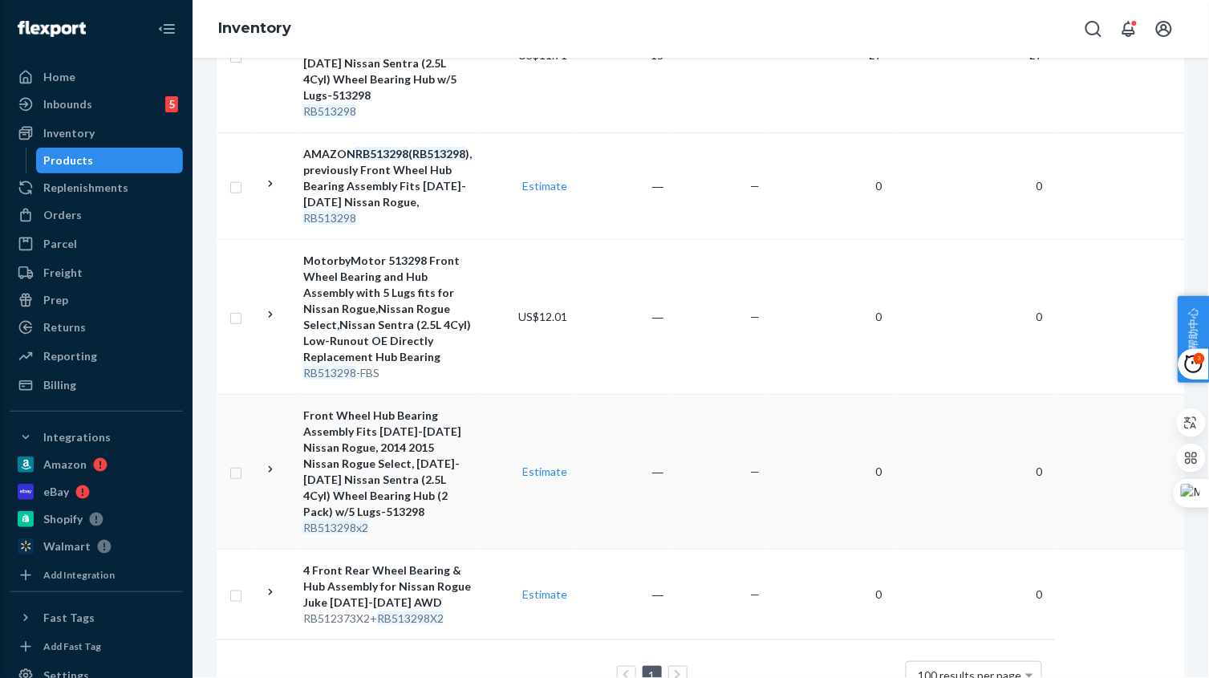
scroll to position [300, 0]
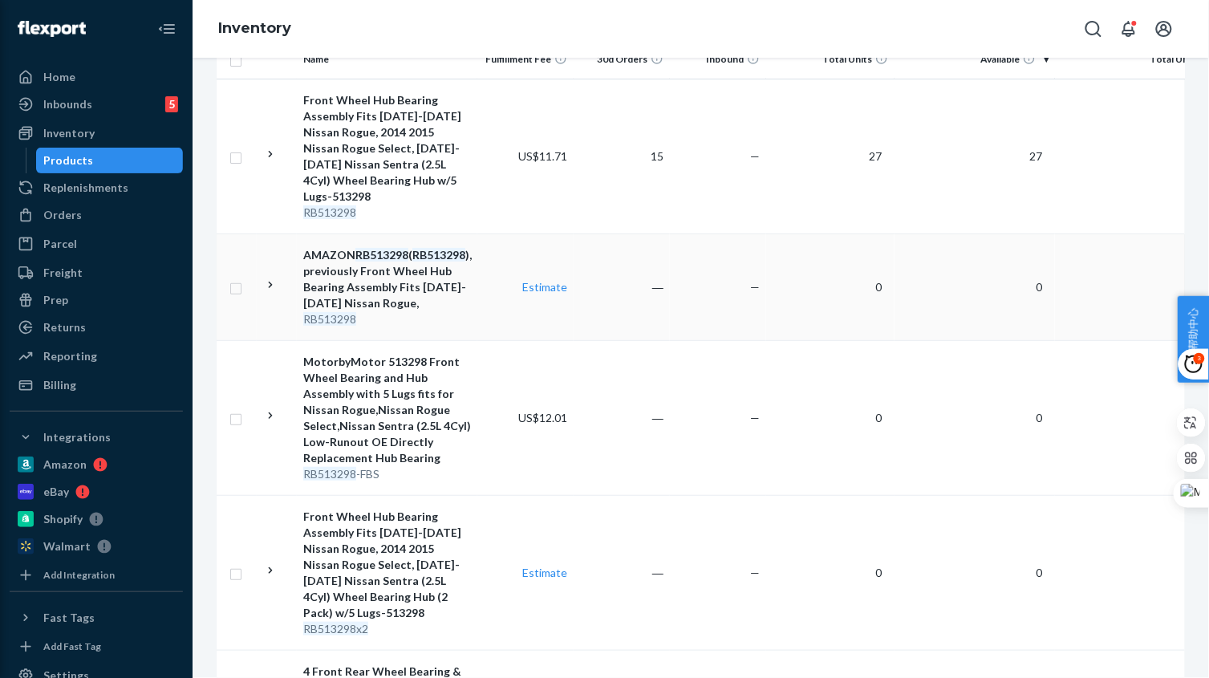
click at [652, 298] on td "―" at bounding box center [621, 286] width 96 height 107
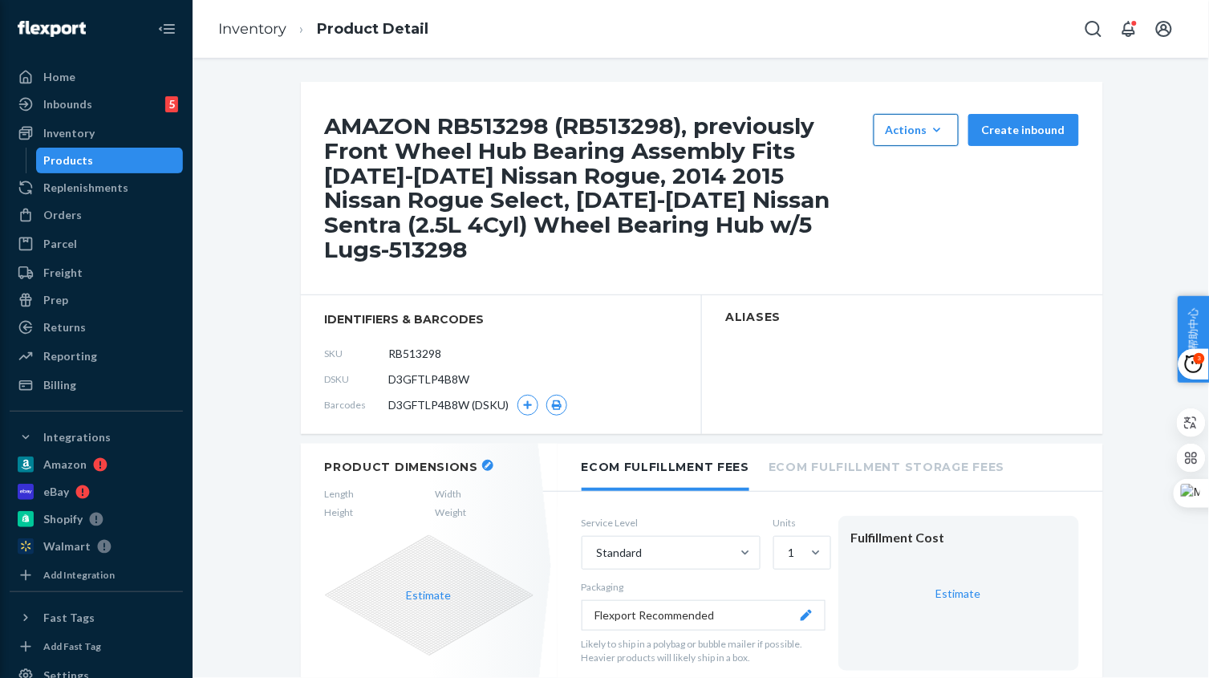
click at [943, 124] on div "Actions" at bounding box center [915, 130] width 61 height 16
click at [918, 175] on button "Hide" at bounding box center [954, 169] width 154 height 34
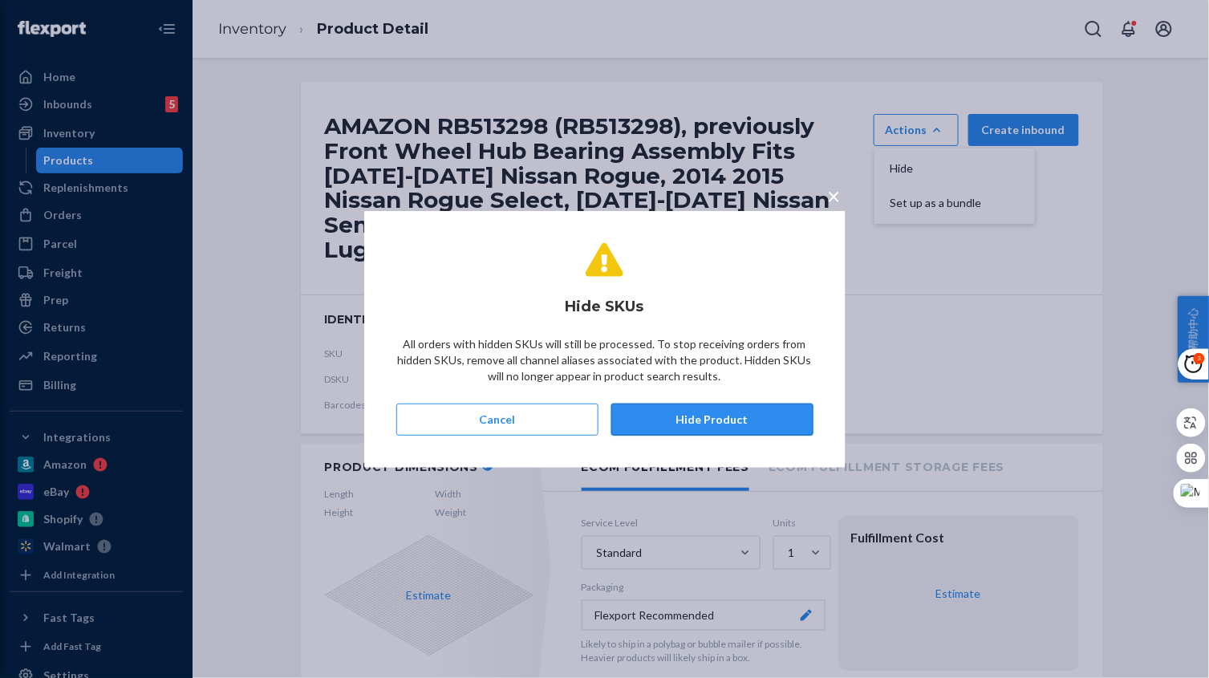
click at [726, 413] on button "Hide Product" at bounding box center [712, 419] width 202 height 32
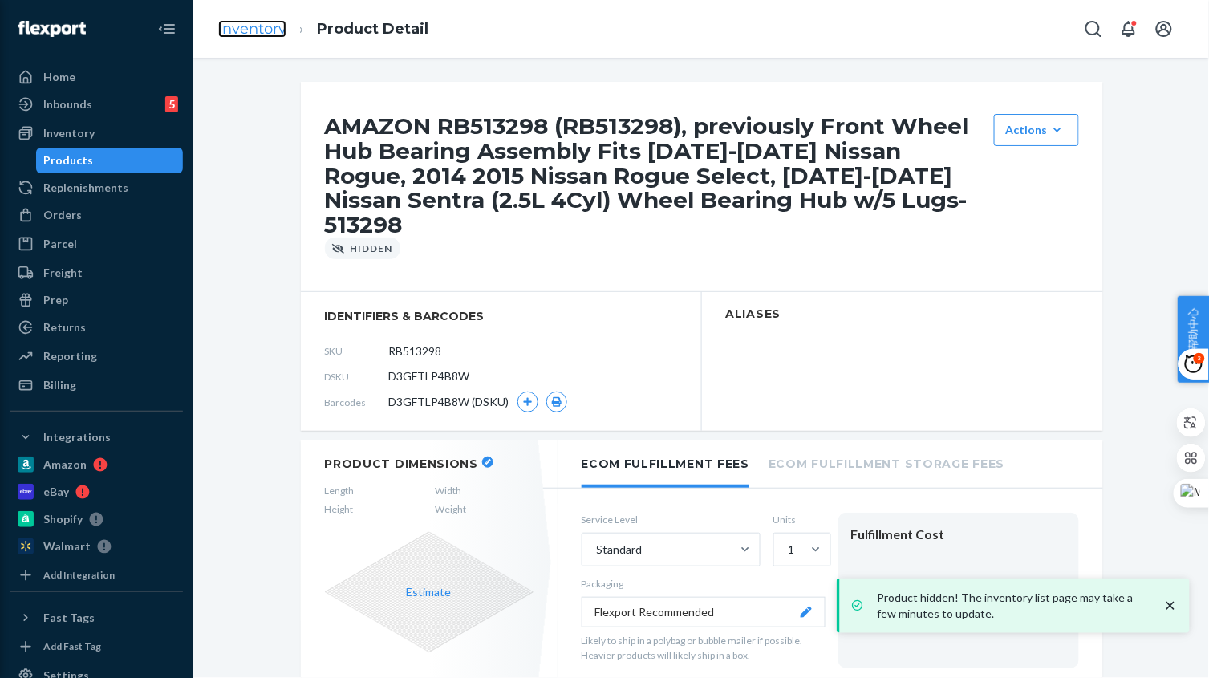
click at [266, 29] on link "Inventory" at bounding box center [252, 29] width 68 height 18
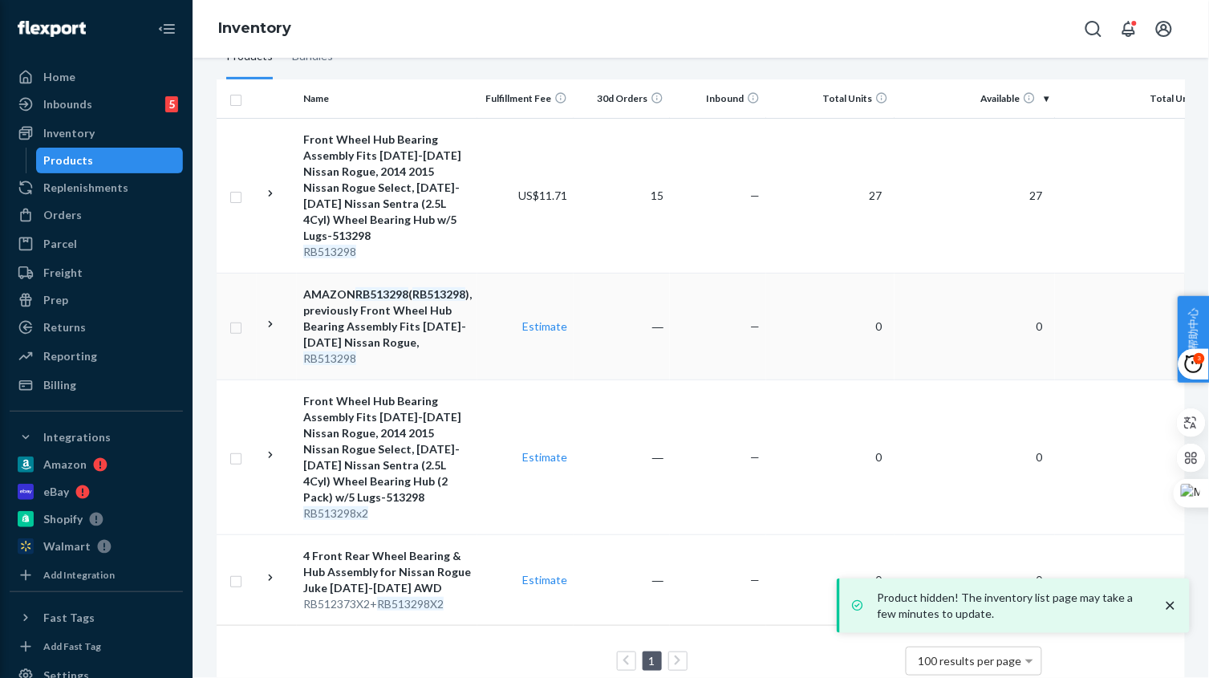
scroll to position [277, 0]
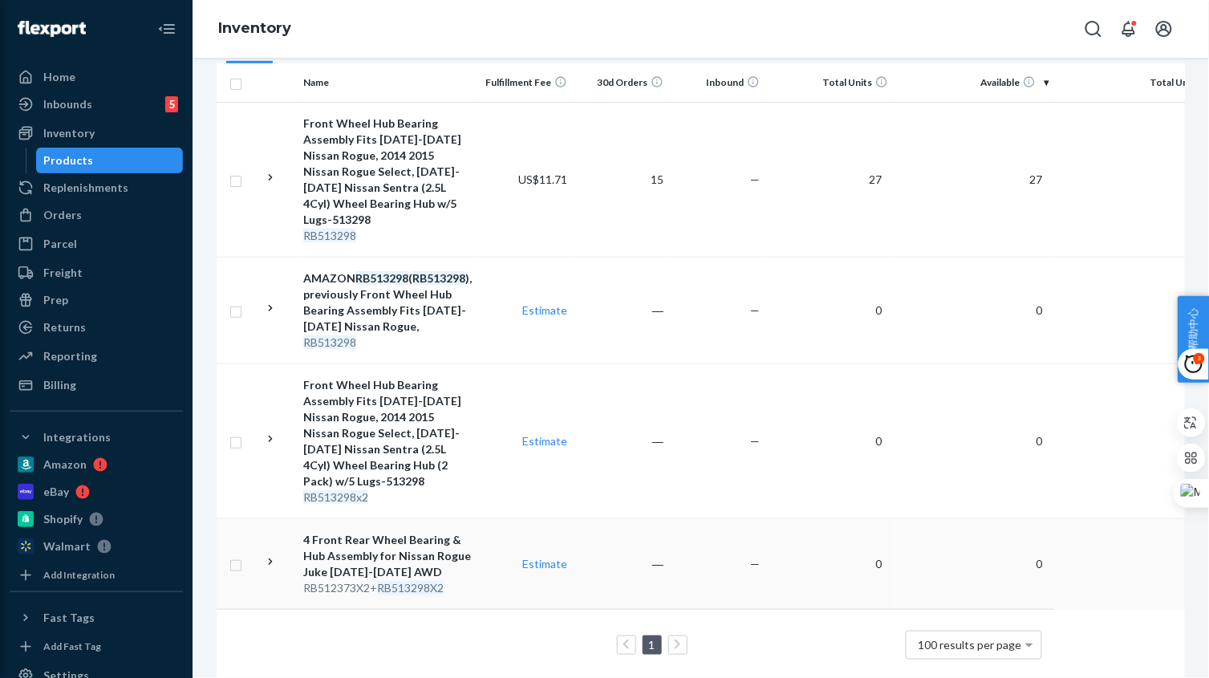
click at [649, 544] on td "―" at bounding box center [621, 563] width 96 height 91
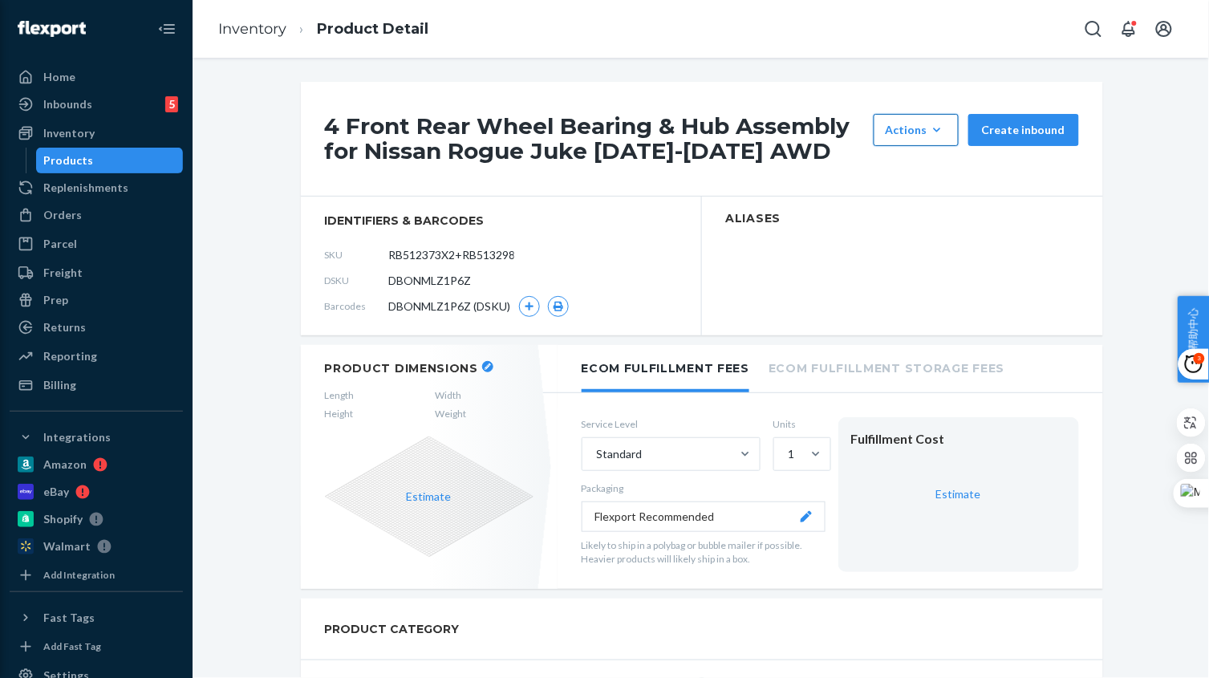
click at [919, 128] on div "Actions" at bounding box center [915, 130] width 61 height 16
click at [918, 164] on span "Hide" at bounding box center [939, 168] width 99 height 11
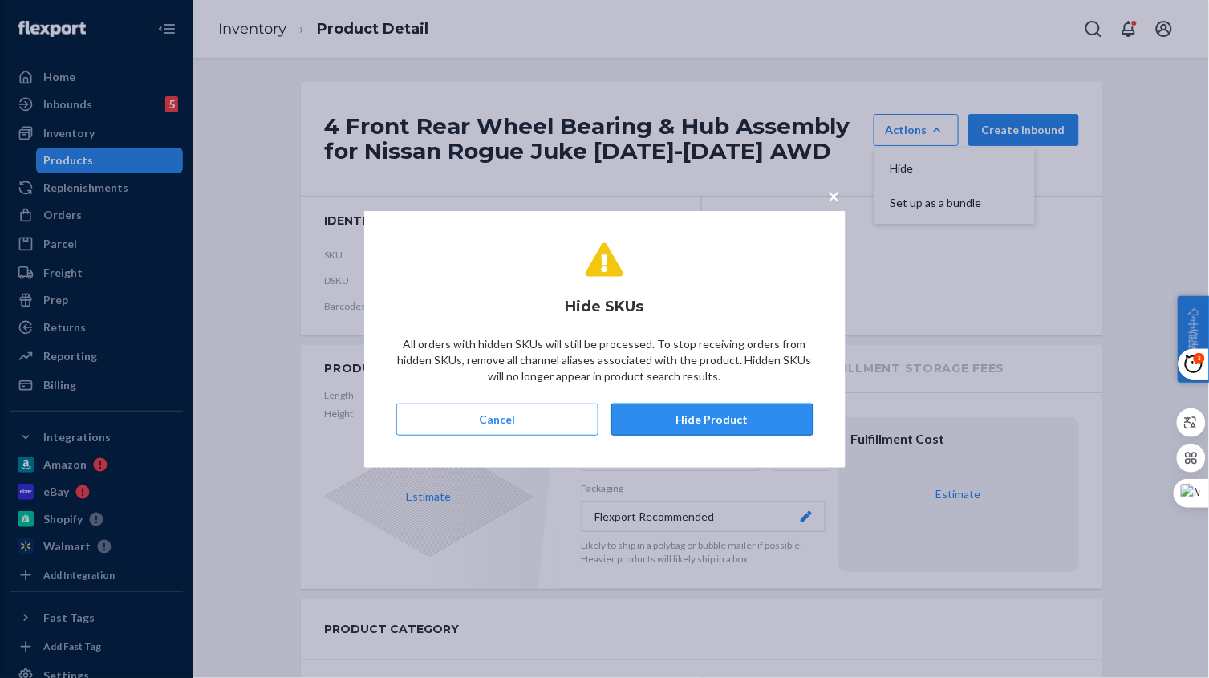
click at [743, 410] on button "Hide Product" at bounding box center [712, 419] width 202 height 32
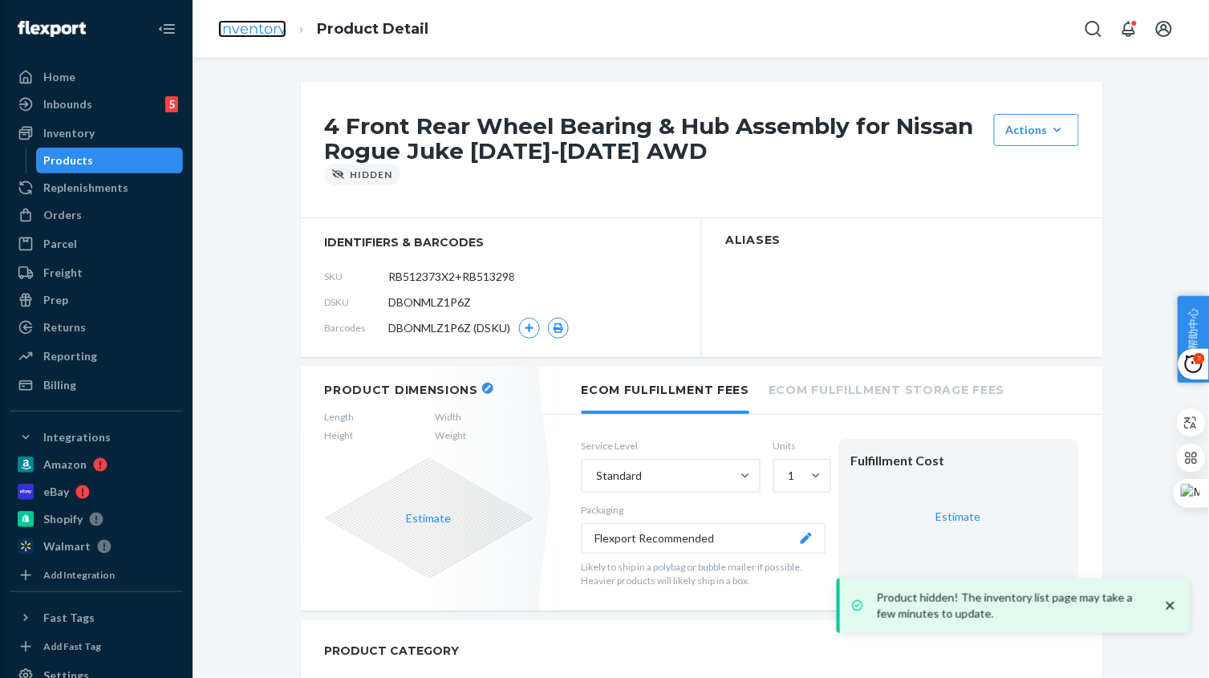
click at [252, 34] on link "Inventory" at bounding box center [252, 29] width 68 height 18
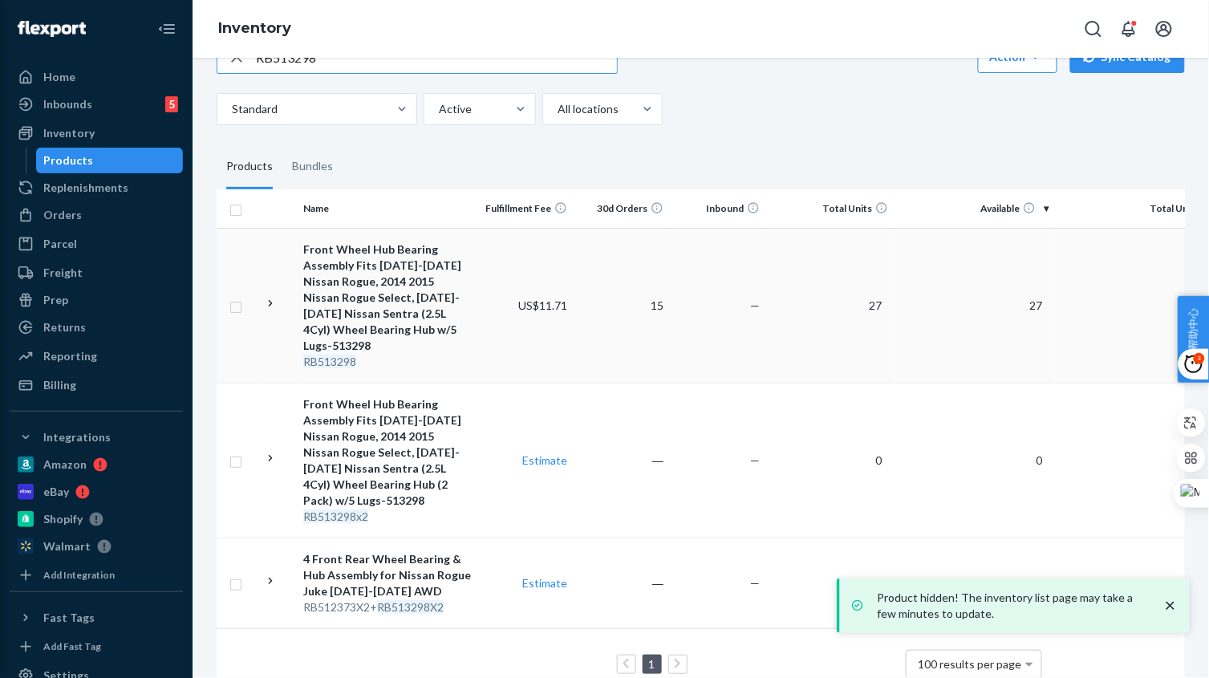
scroll to position [170, 0]
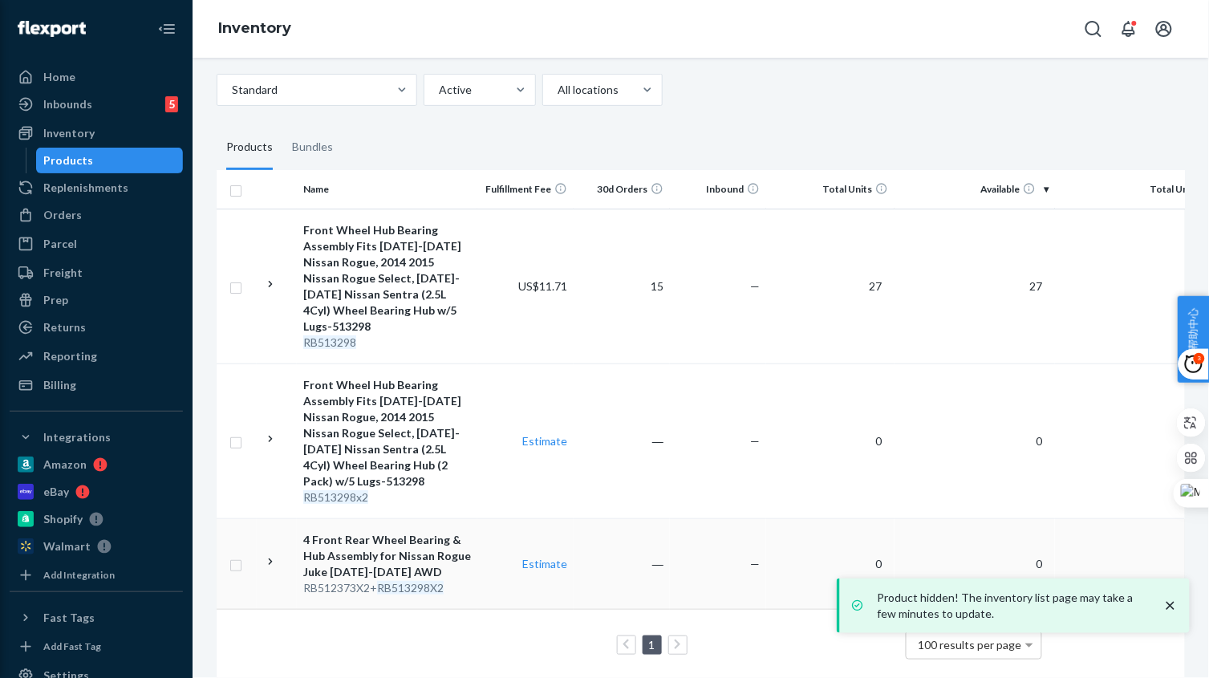
click at [496, 518] on td "Estimate" at bounding box center [525, 563] width 96 height 91
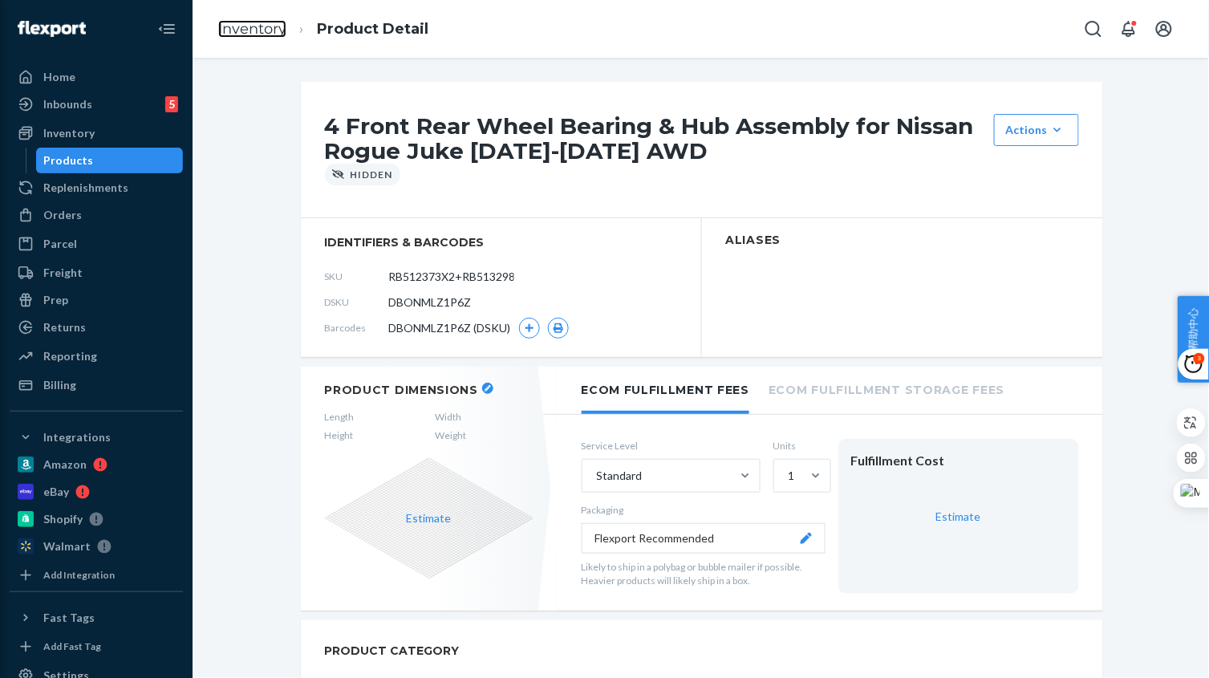
click at [252, 32] on link "Inventory" at bounding box center [252, 29] width 68 height 18
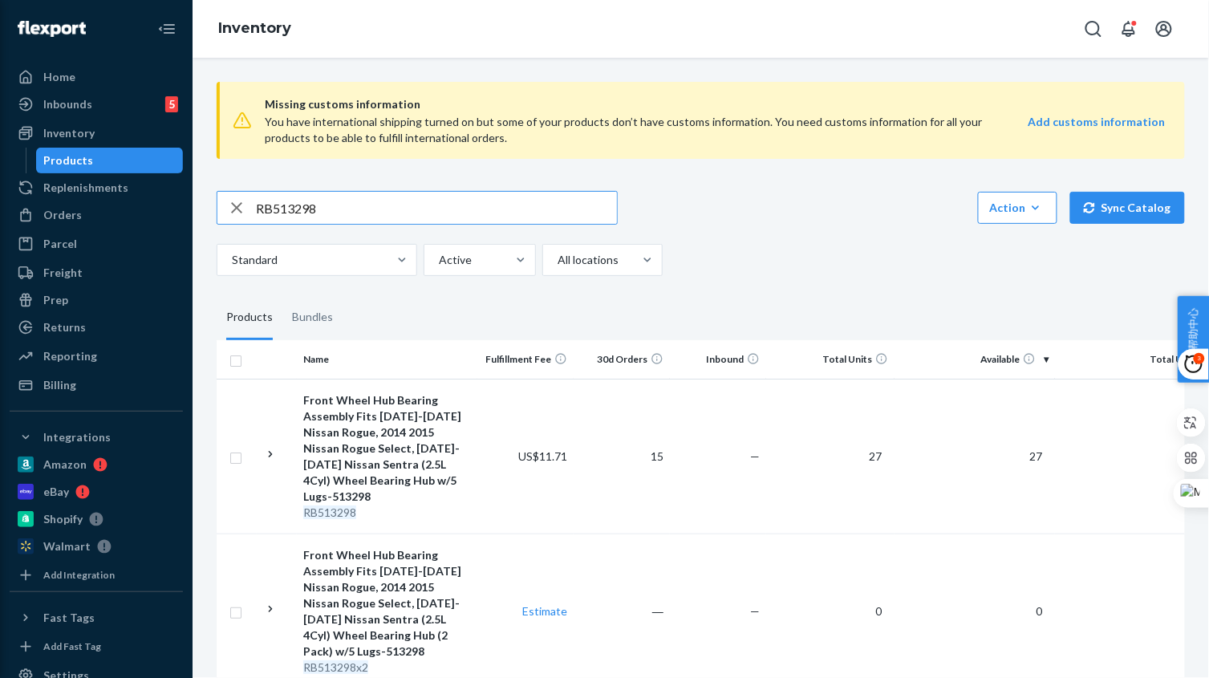
click at [334, 205] on input "RB513298" at bounding box center [436, 208] width 361 height 32
paste input "82"
type input "RB513282"
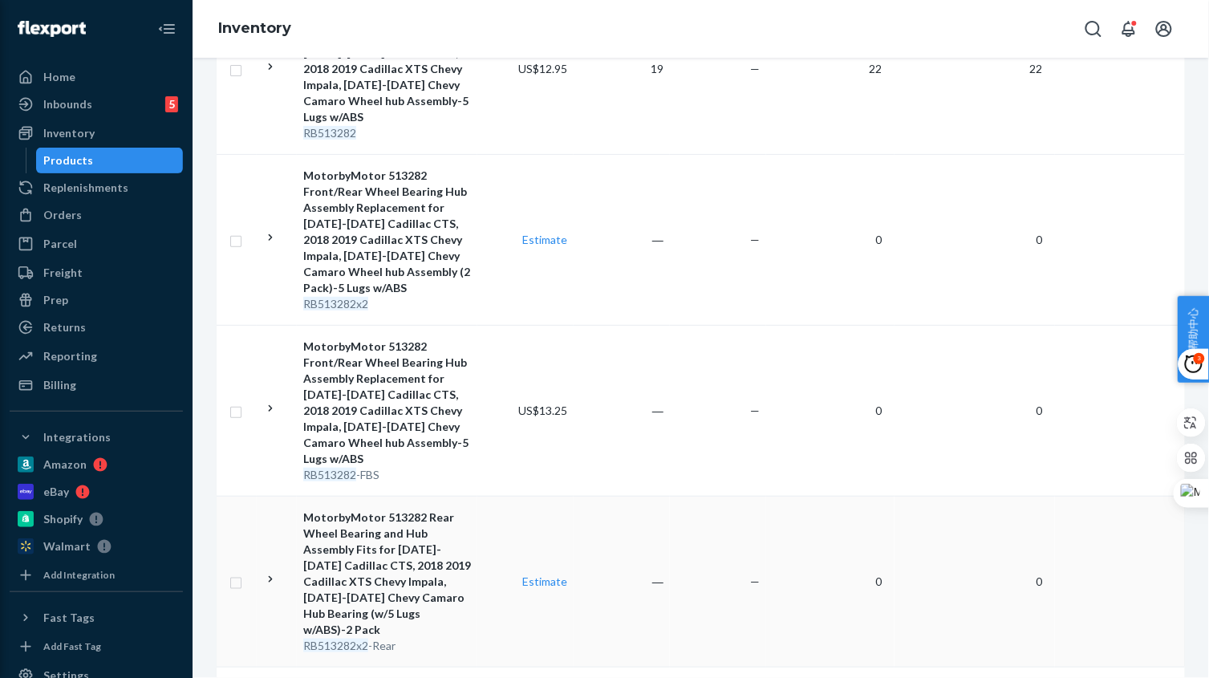
scroll to position [501, 0]
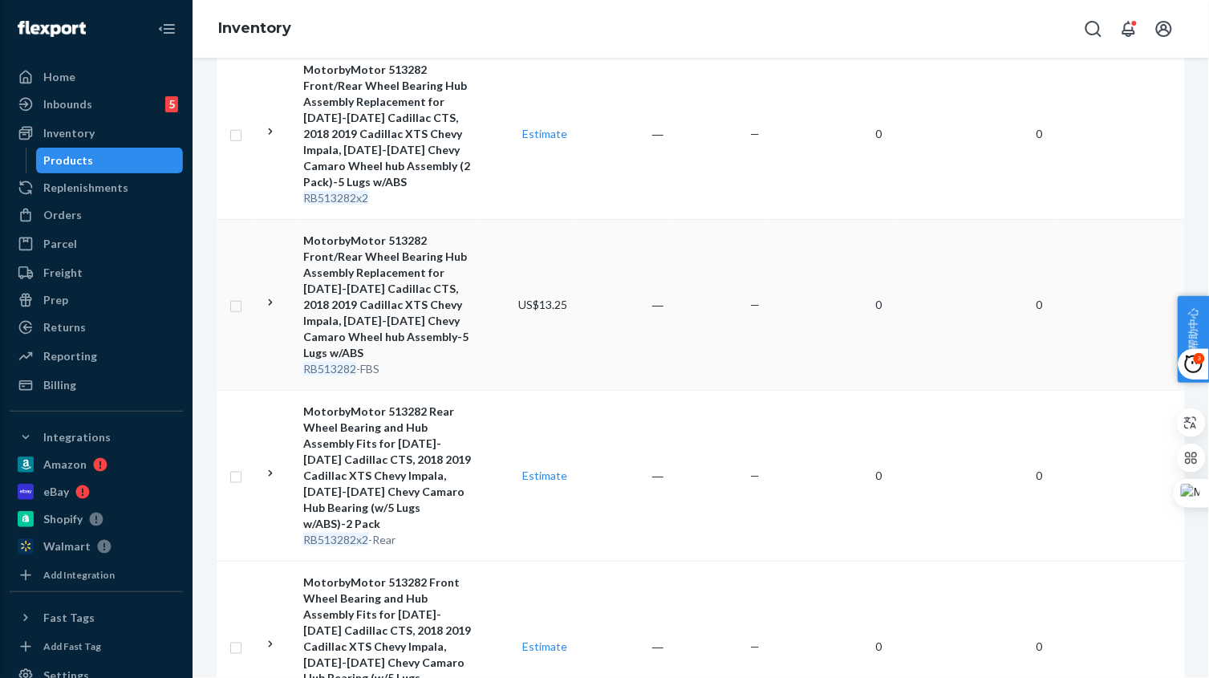
click at [646, 323] on td "―" at bounding box center [621, 304] width 96 height 171
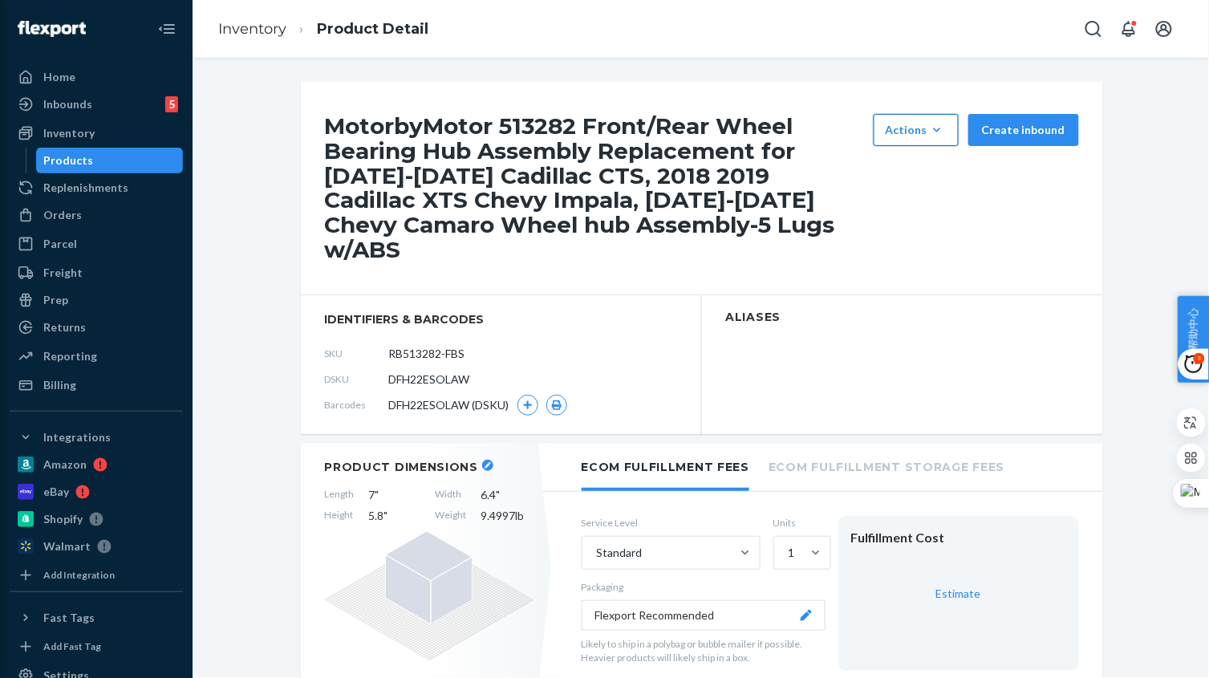
click at [903, 138] on button "Actions Hide Set up as a bundle" at bounding box center [915, 130] width 85 height 32
click at [915, 176] on button "Hide" at bounding box center [954, 169] width 154 height 34
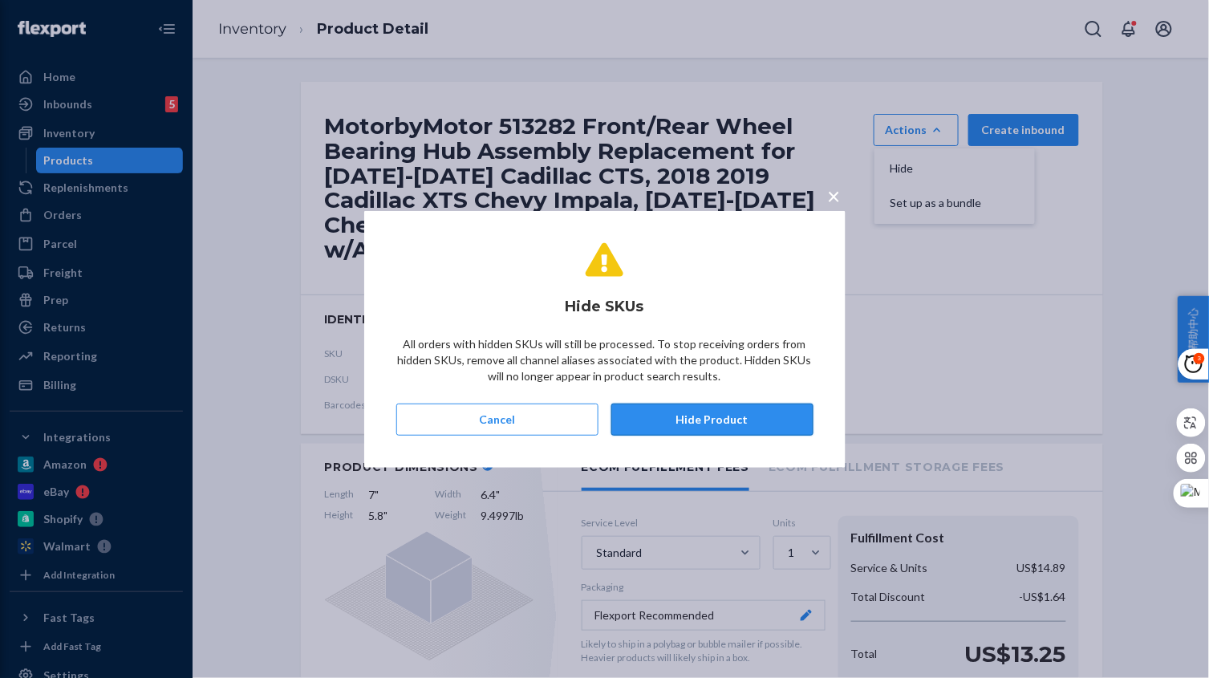
click at [753, 407] on button "Hide Product" at bounding box center [712, 419] width 202 height 32
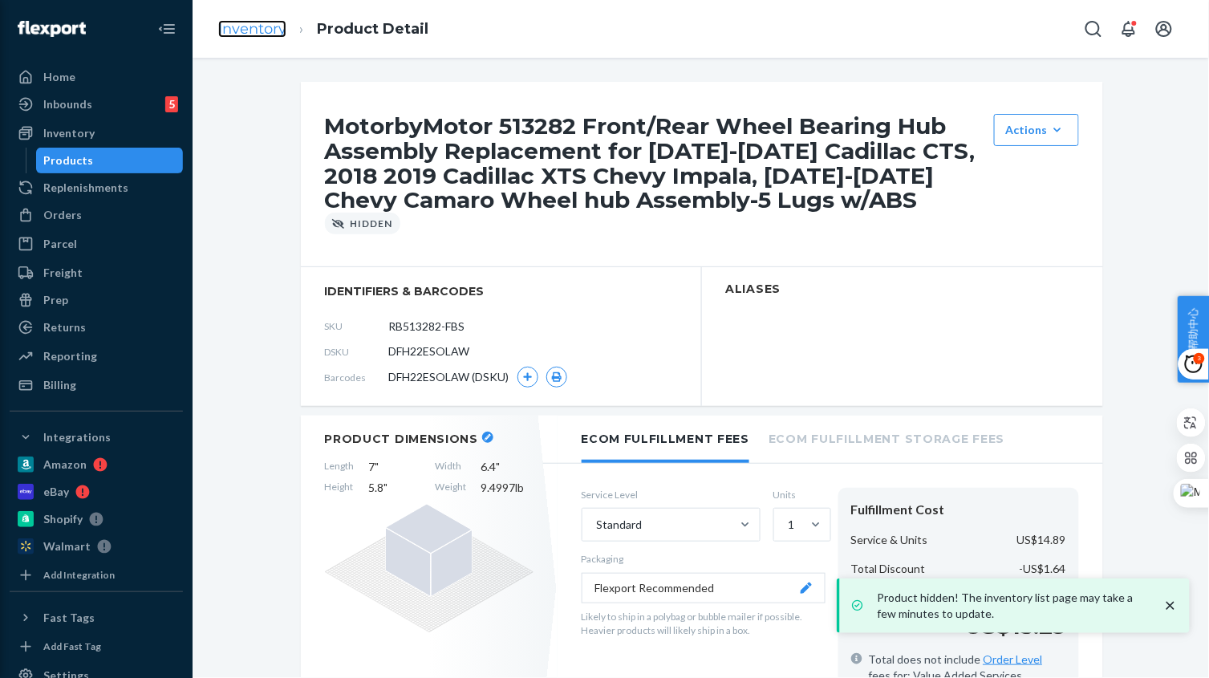
click at [263, 33] on link "Inventory" at bounding box center [252, 29] width 68 height 18
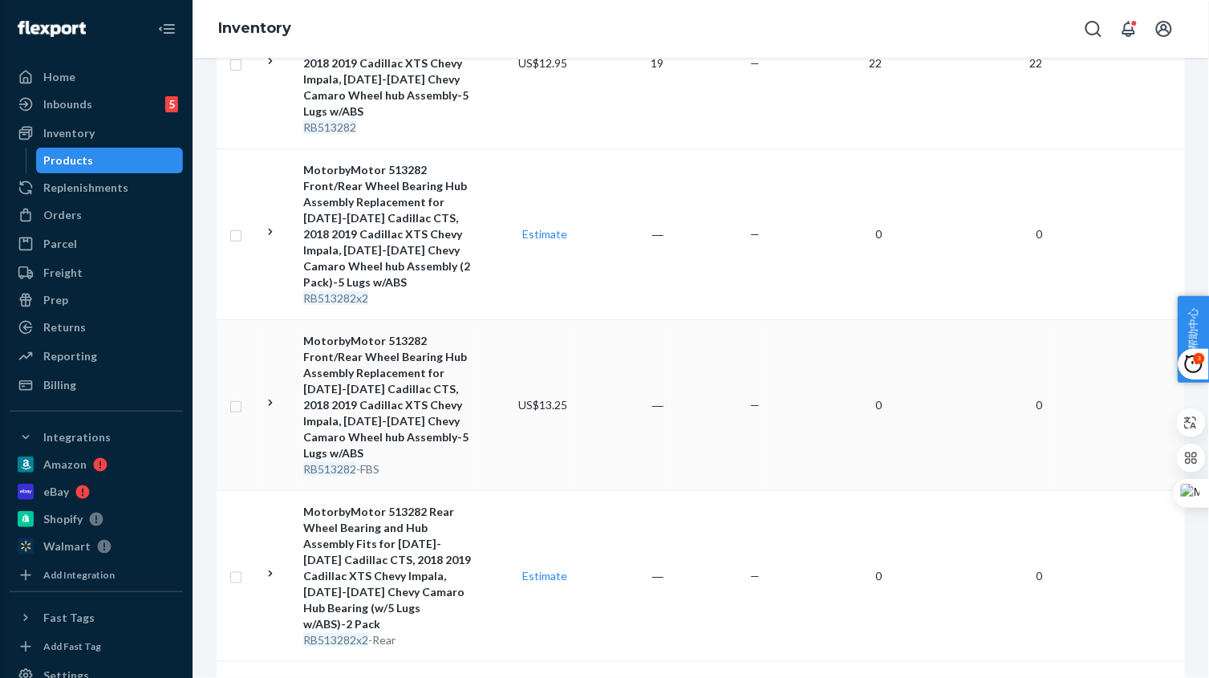
scroll to position [501, 0]
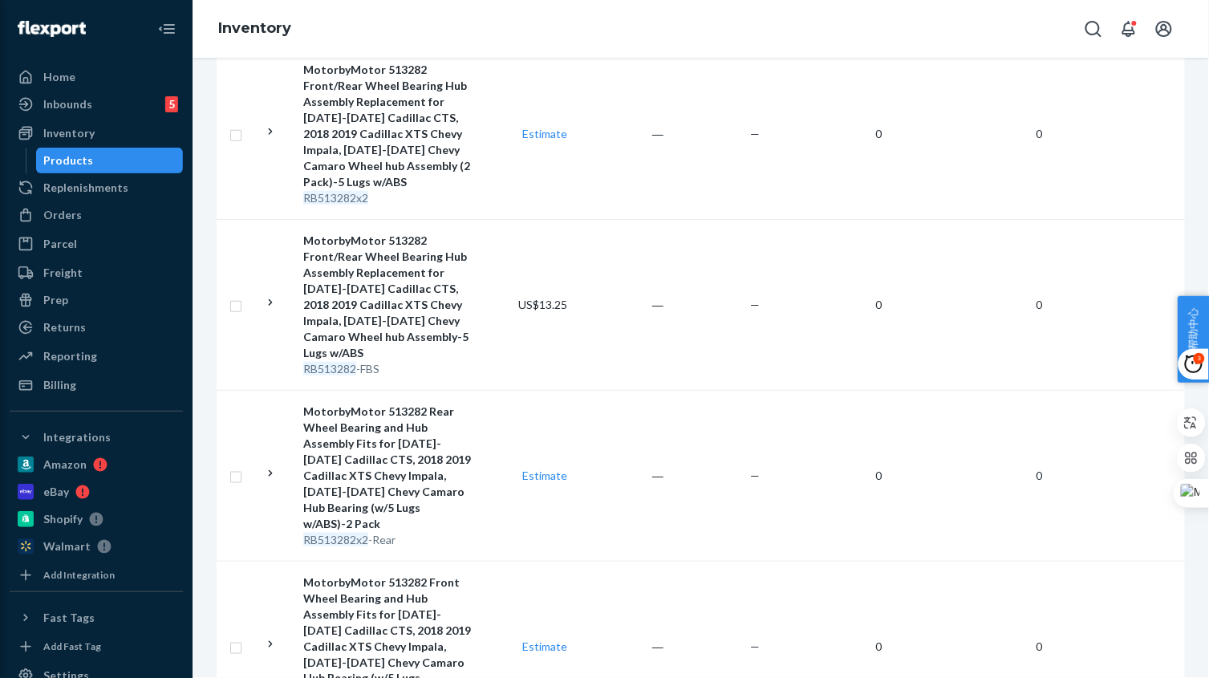
drag, startPoint x: 591, startPoint y: 476, endPoint x: 608, endPoint y: 472, distance: 17.3
click at [590, 476] on td "―" at bounding box center [621, 475] width 96 height 171
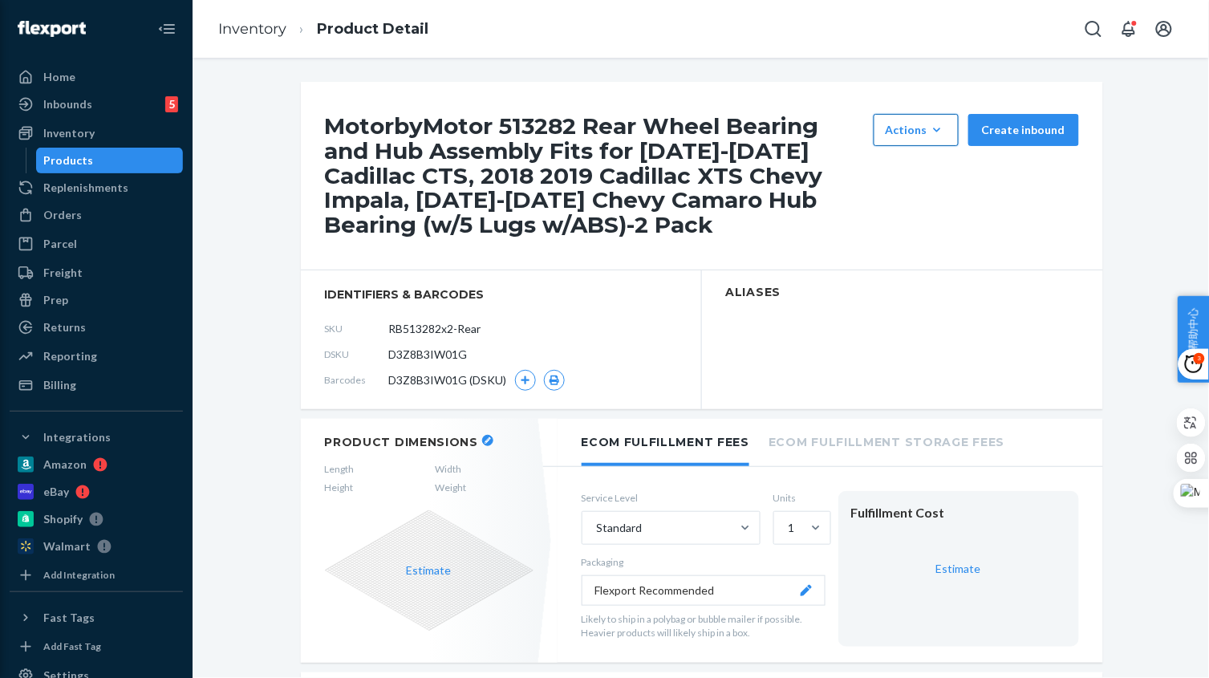
click at [904, 138] on button "Actions Hide Set up as a bundle" at bounding box center [915, 130] width 85 height 32
click at [909, 168] on span "Hide" at bounding box center [939, 168] width 99 height 11
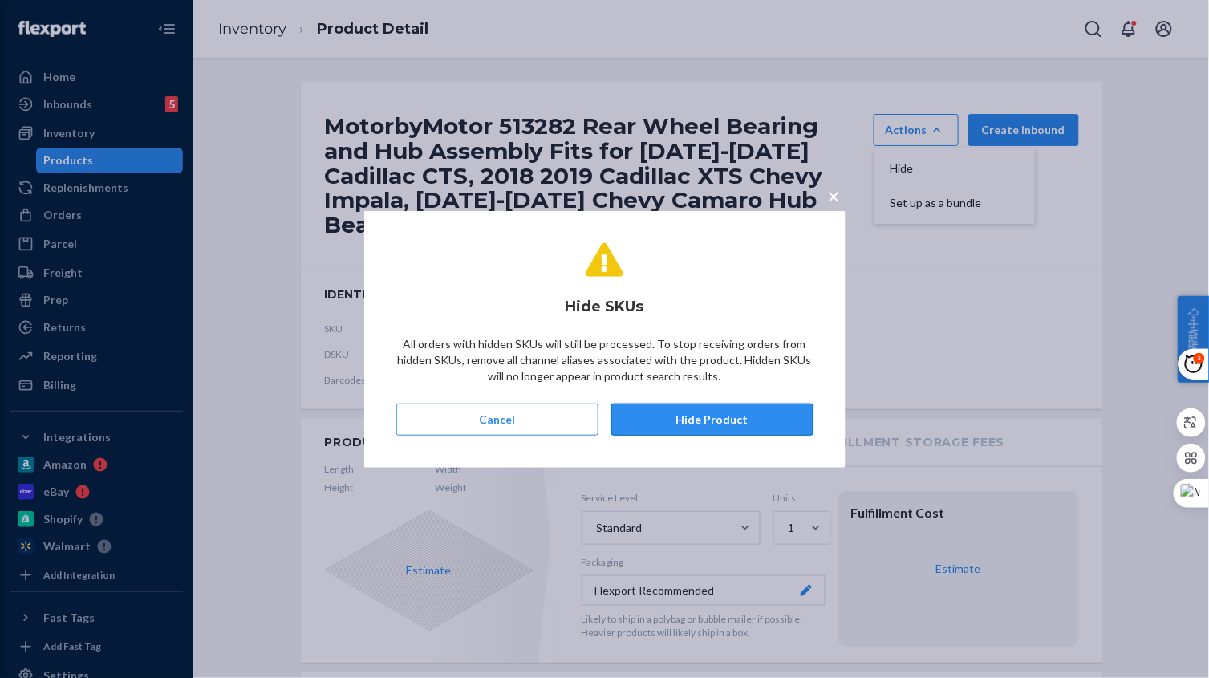
click at [745, 415] on button "Hide Product" at bounding box center [712, 419] width 202 height 32
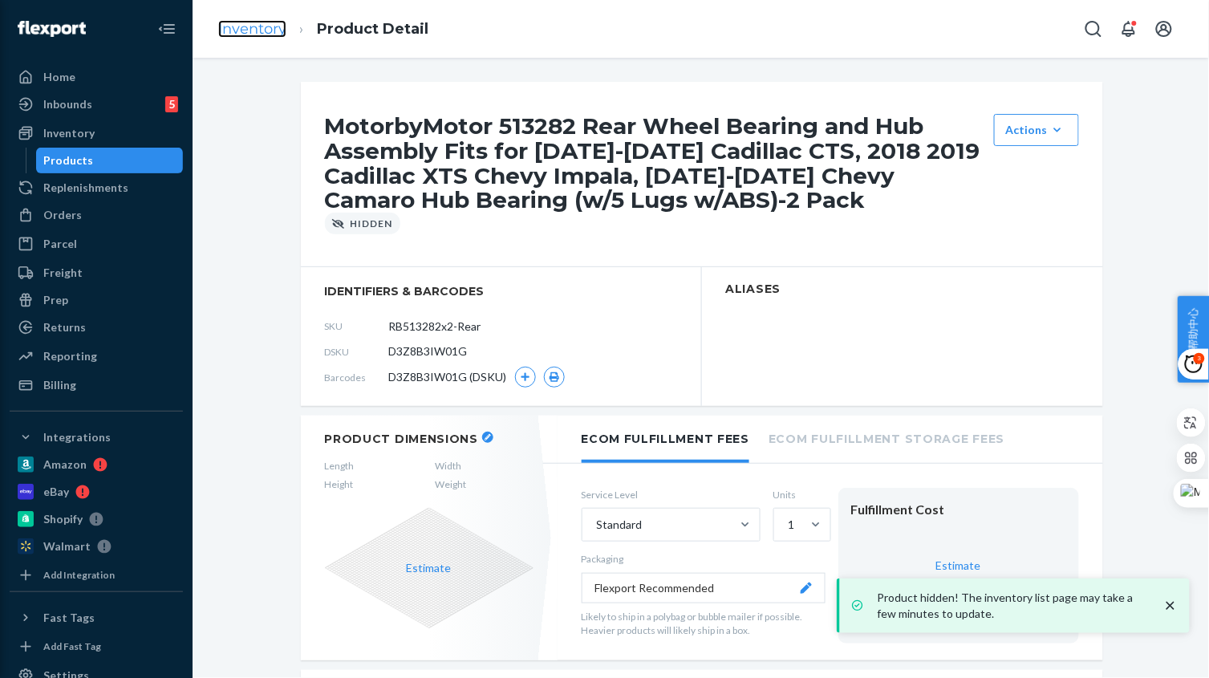
click at [251, 30] on link "Inventory" at bounding box center [252, 29] width 68 height 18
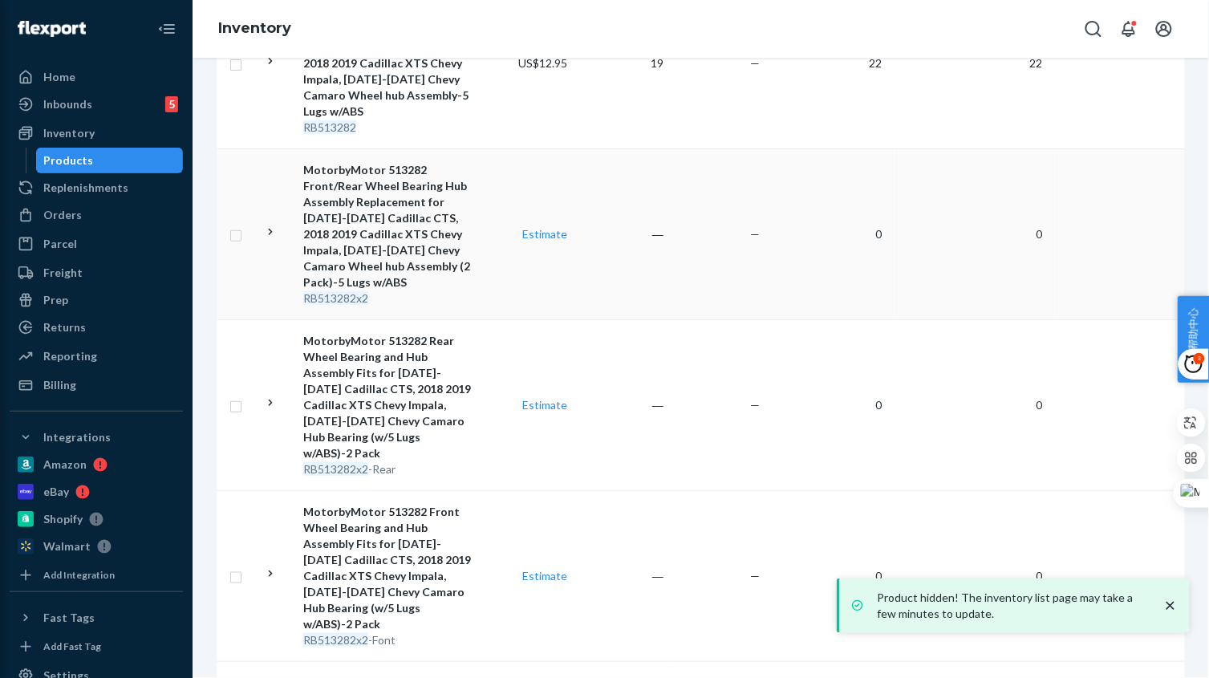
scroll to position [501, 0]
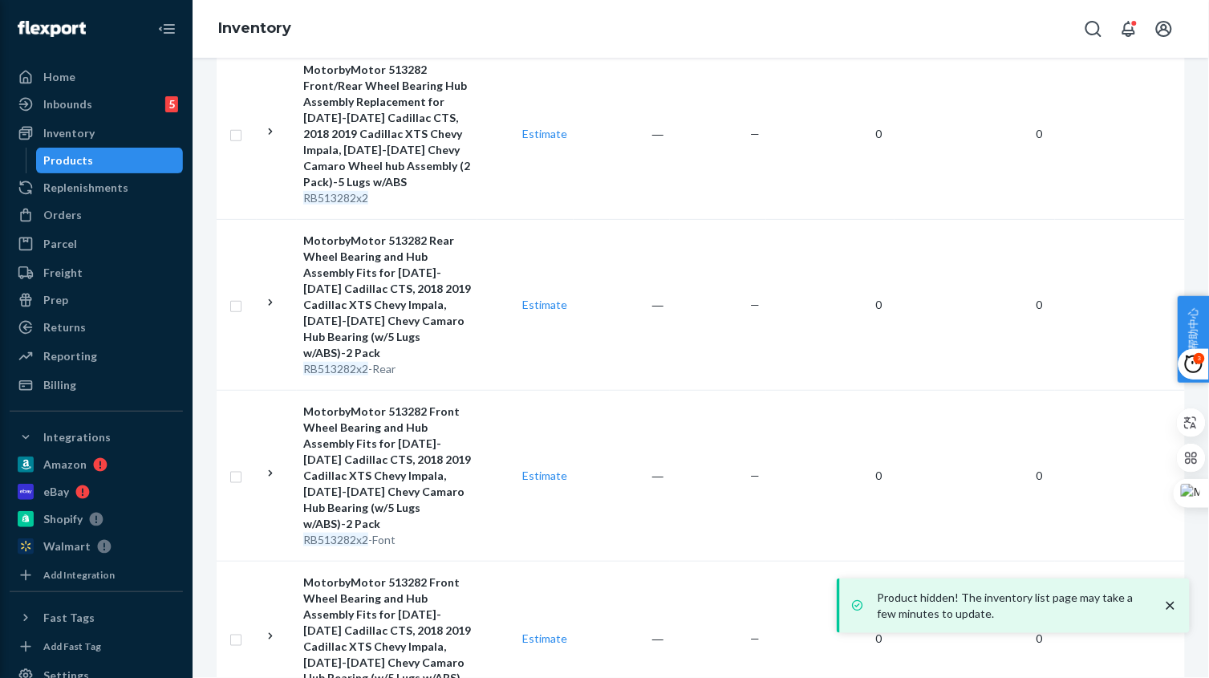
click at [470, 532] on div "RB513282x2 -Font" at bounding box center [387, 540] width 168 height 16
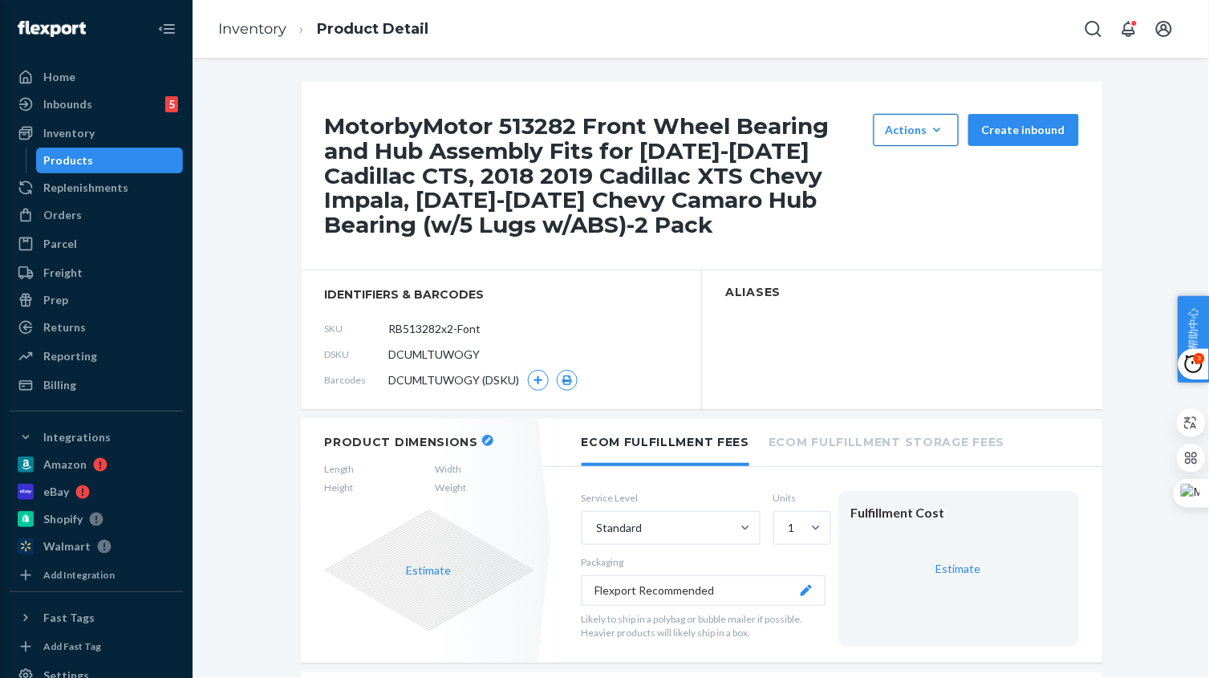
click at [898, 135] on div "Actions" at bounding box center [915, 130] width 61 height 16
click at [921, 173] on span "Hide" at bounding box center [939, 168] width 99 height 11
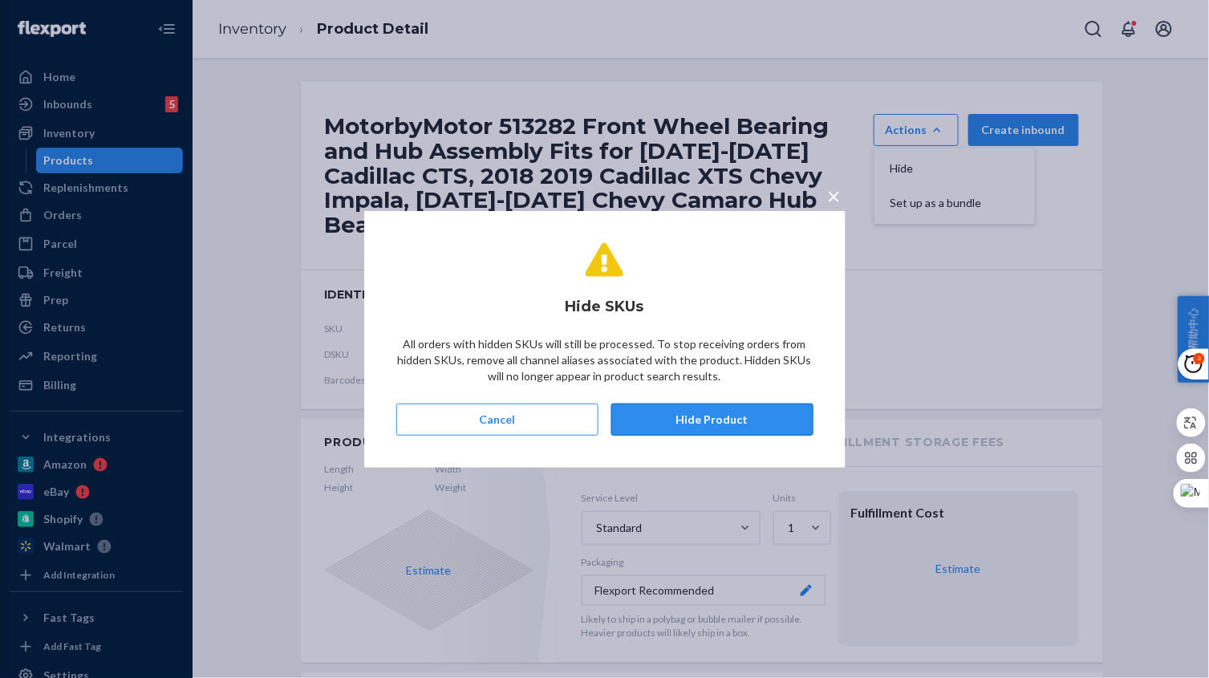
click at [717, 419] on button "Hide Product" at bounding box center [712, 419] width 202 height 32
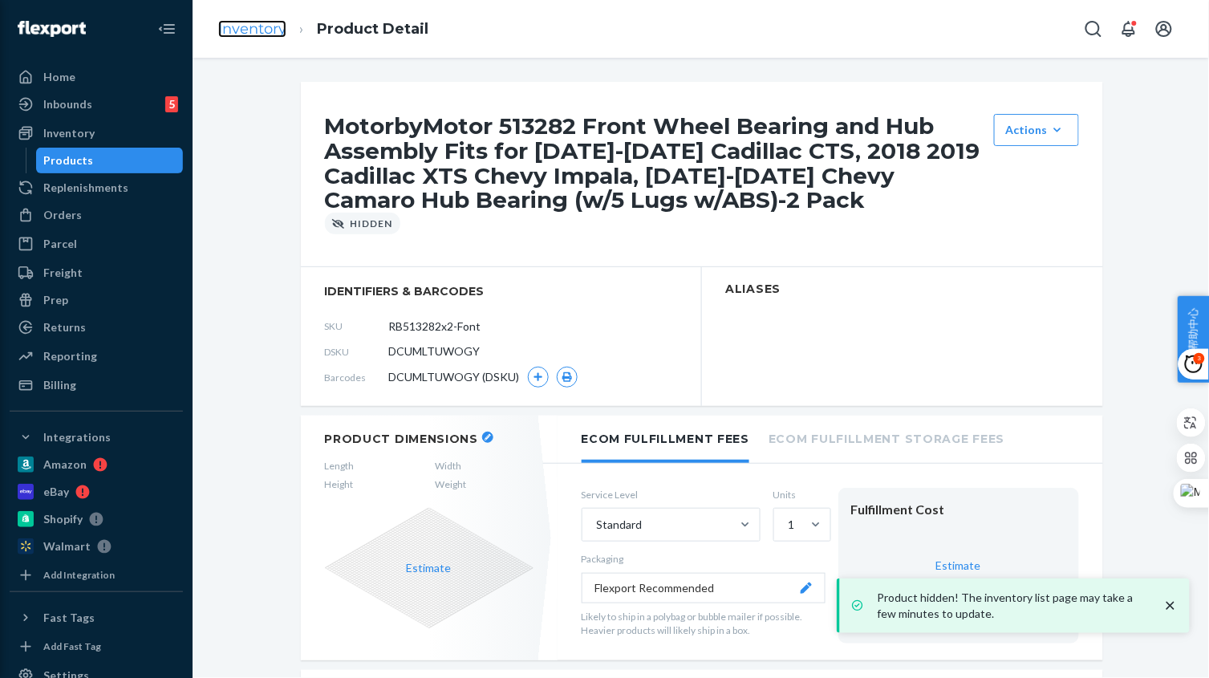
click at [247, 26] on link "Inventory" at bounding box center [252, 29] width 68 height 18
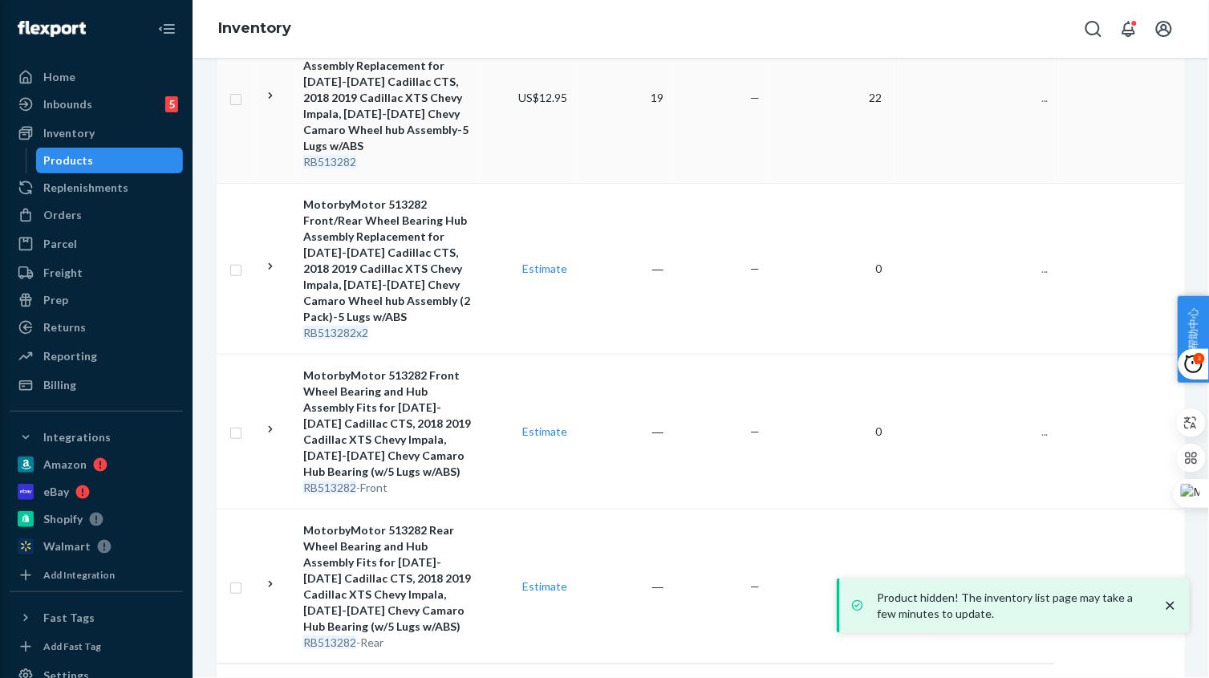
scroll to position [421, 0]
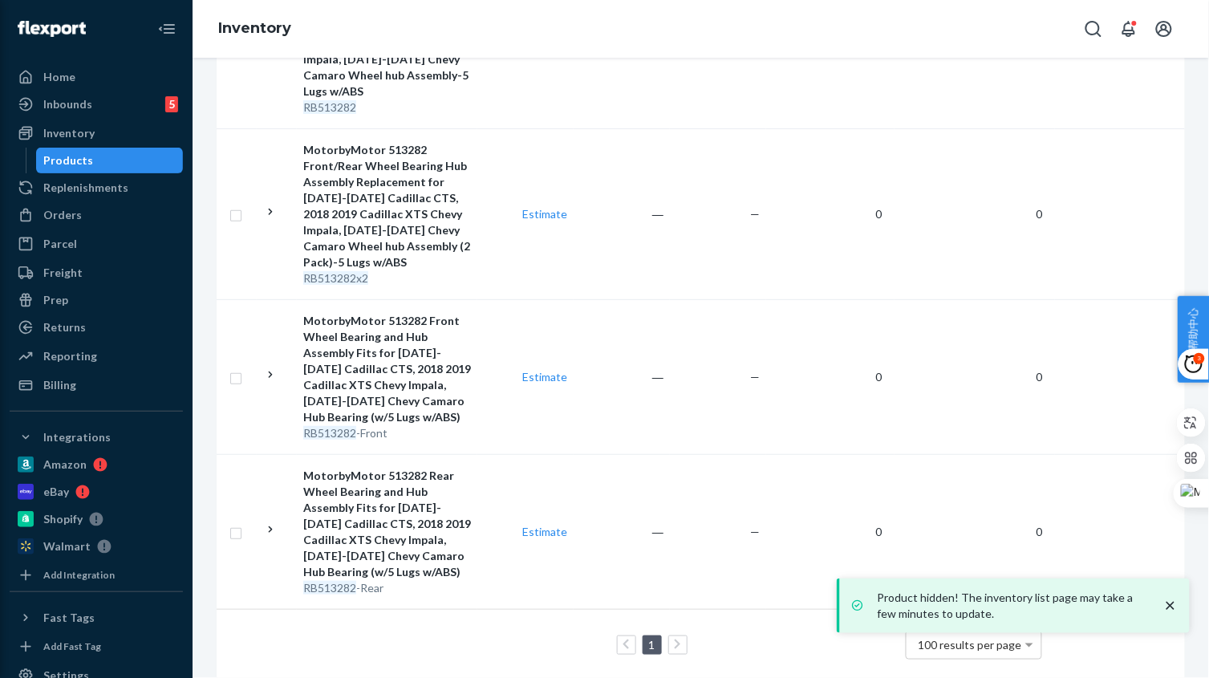
drag, startPoint x: 443, startPoint y: 538, endPoint x: 452, endPoint y: 536, distance: 9.1
click at [443, 538] on div "MotorbyMotor 513282 Rear Wheel Bearing and Hub Assembly Fits for 2008-2014 Cadi…" at bounding box center [387, 524] width 168 height 112
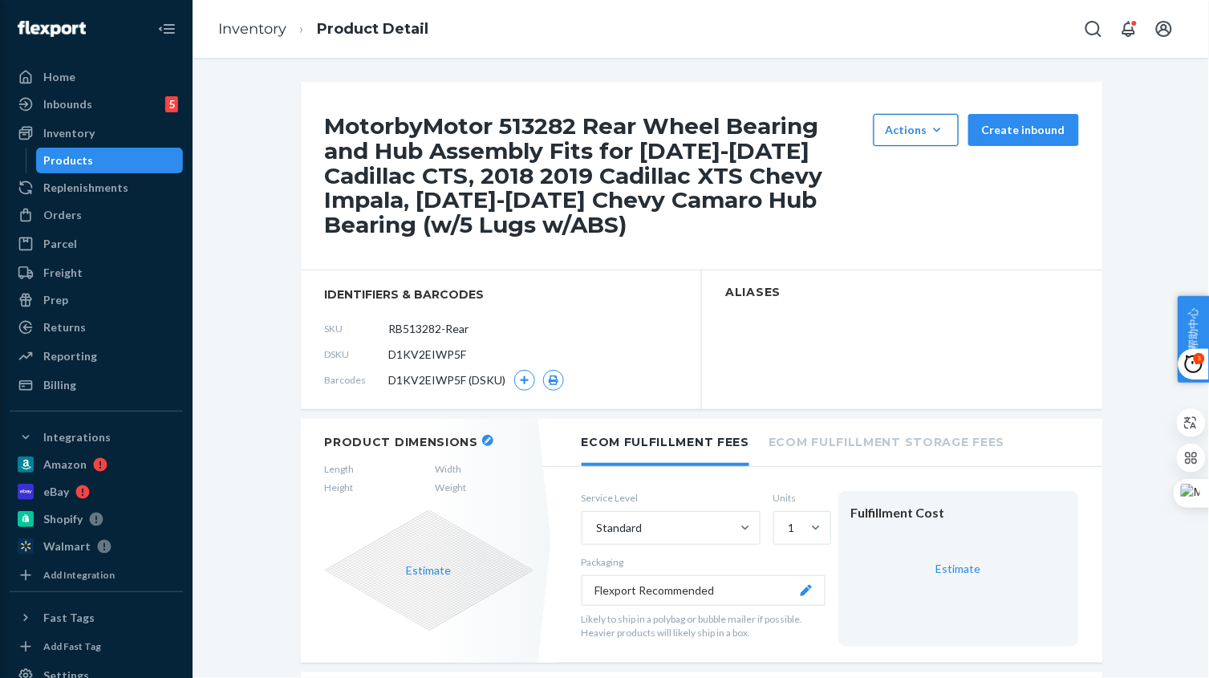
click at [919, 127] on div "Actions" at bounding box center [915, 130] width 61 height 16
click at [927, 168] on span "Hide" at bounding box center [939, 168] width 99 height 11
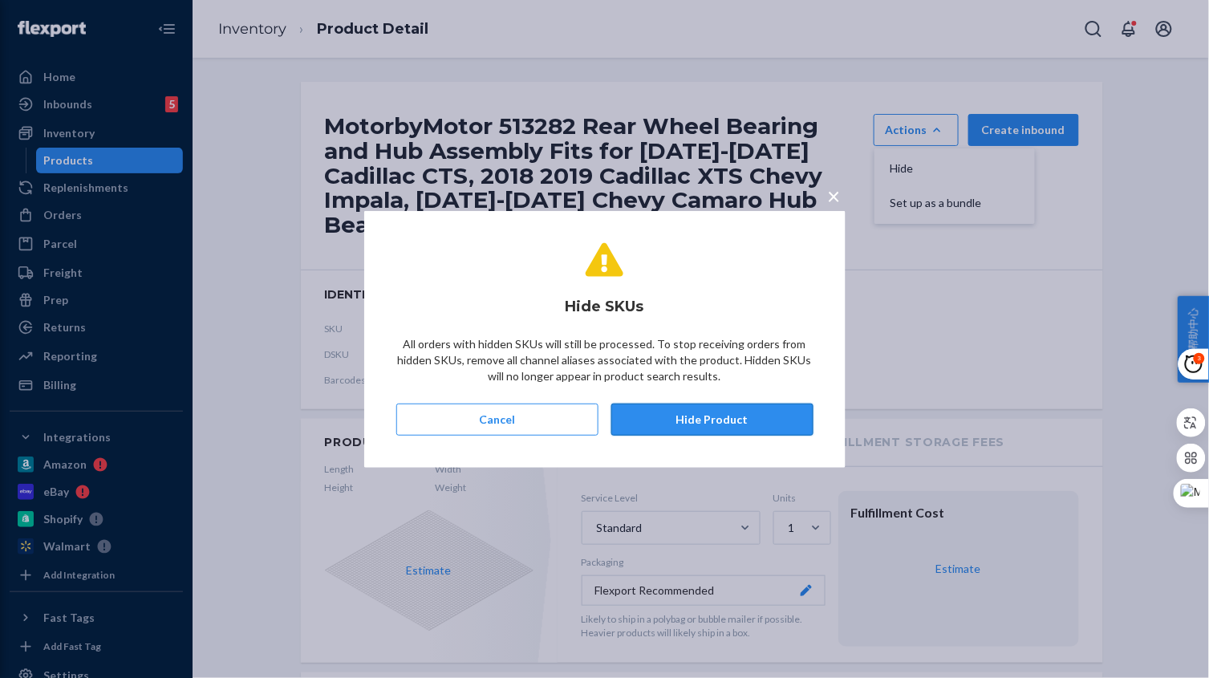
click at [695, 421] on button "Hide Product" at bounding box center [712, 419] width 202 height 32
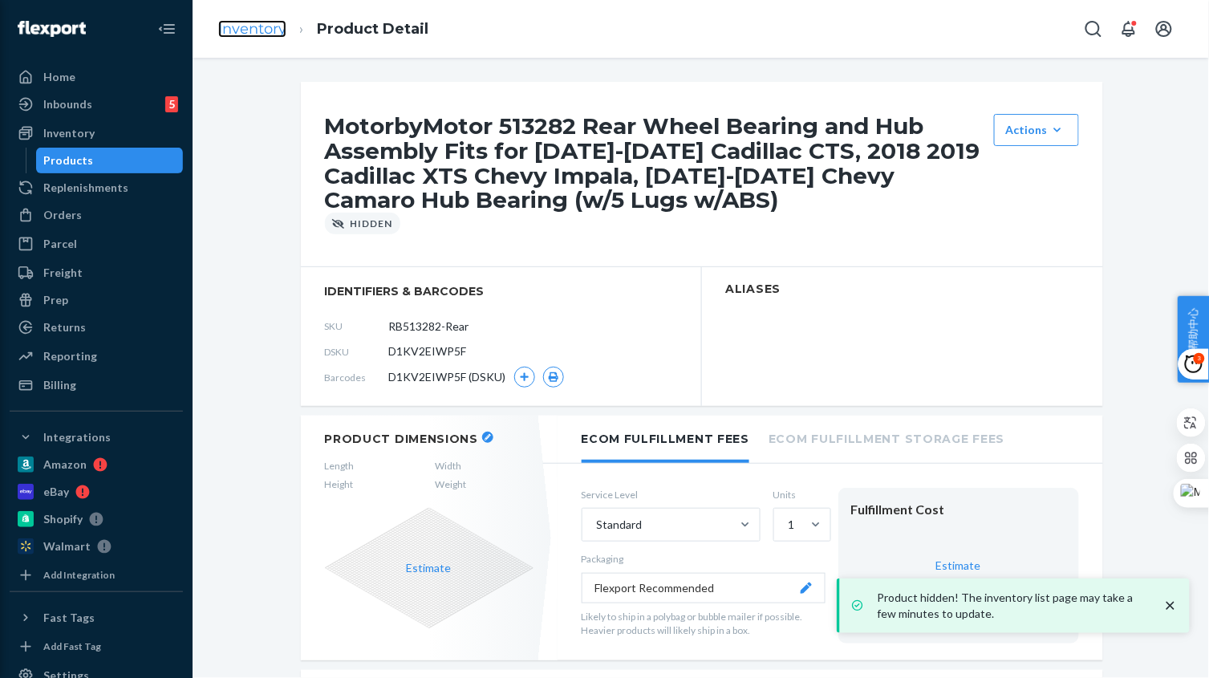
click at [261, 30] on link "Inventory" at bounding box center [252, 29] width 68 height 18
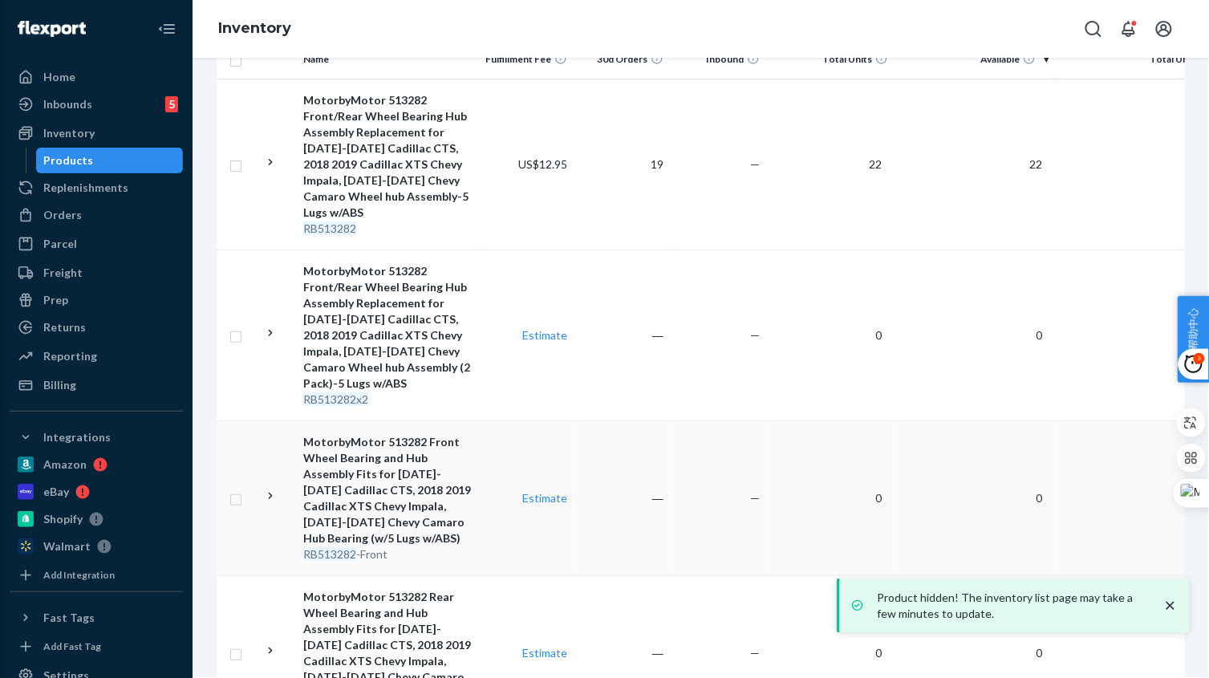
scroll to position [421, 0]
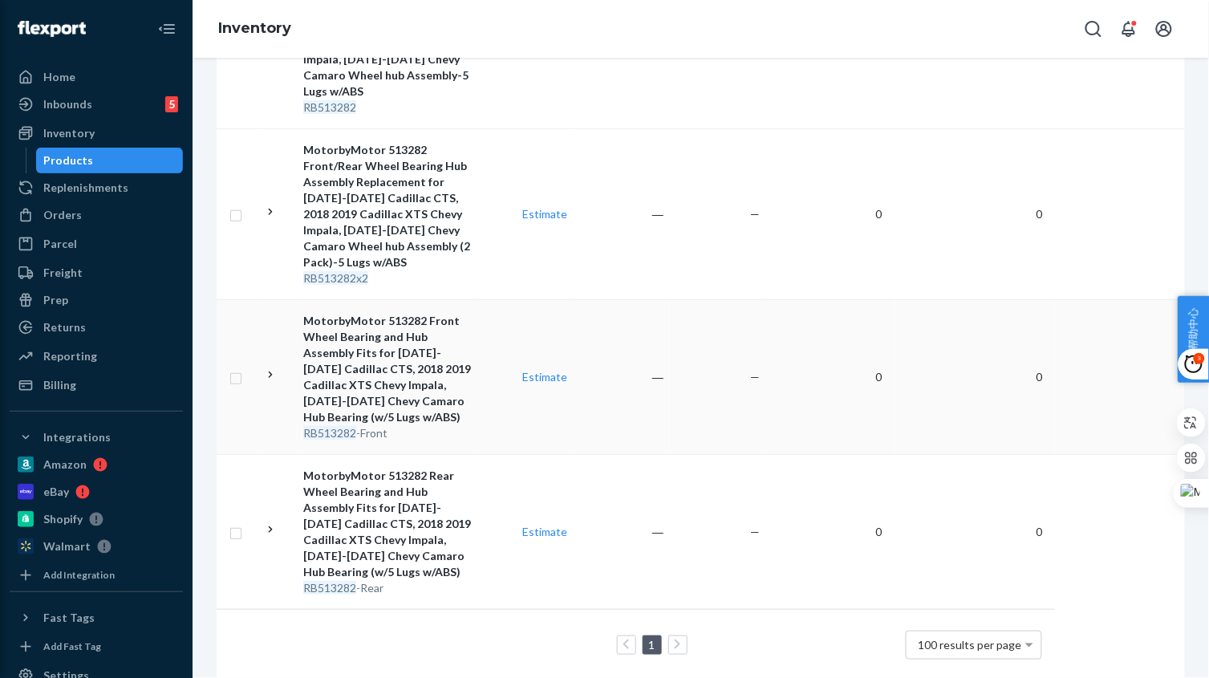
click at [521, 392] on td "Estimate" at bounding box center [525, 376] width 96 height 155
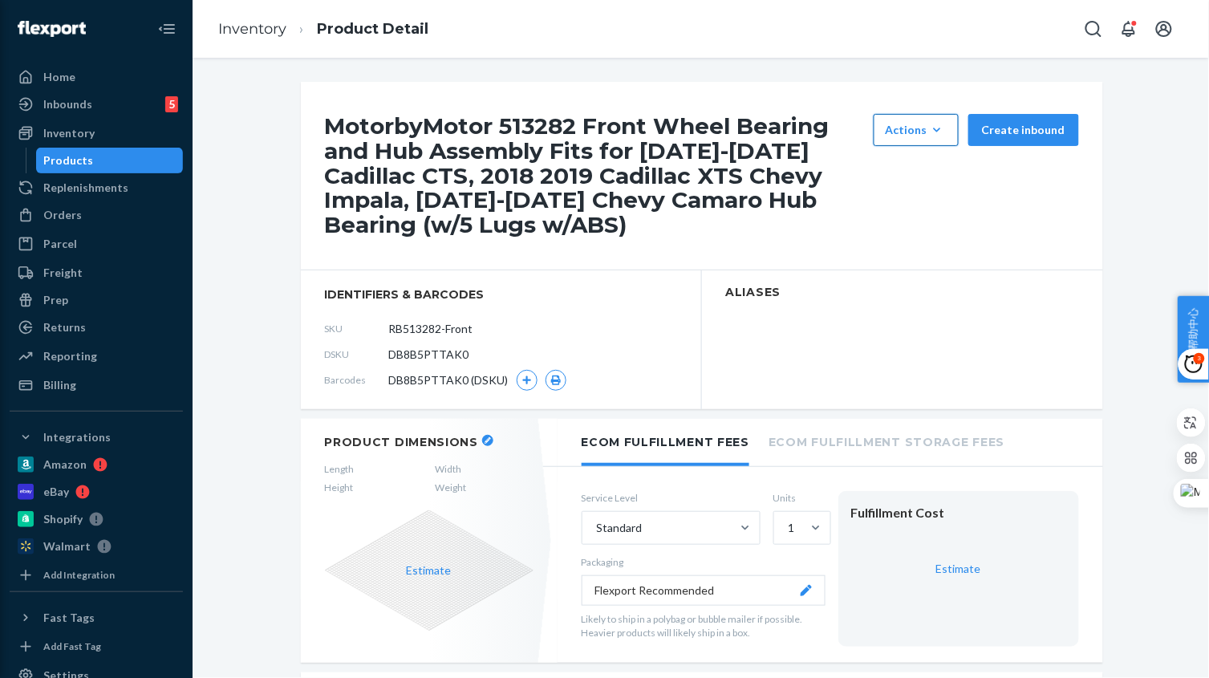
click at [878, 138] on button "Actions Hide Set up as a bundle" at bounding box center [915, 130] width 85 height 32
click at [907, 167] on span "Hide" at bounding box center [939, 168] width 99 height 11
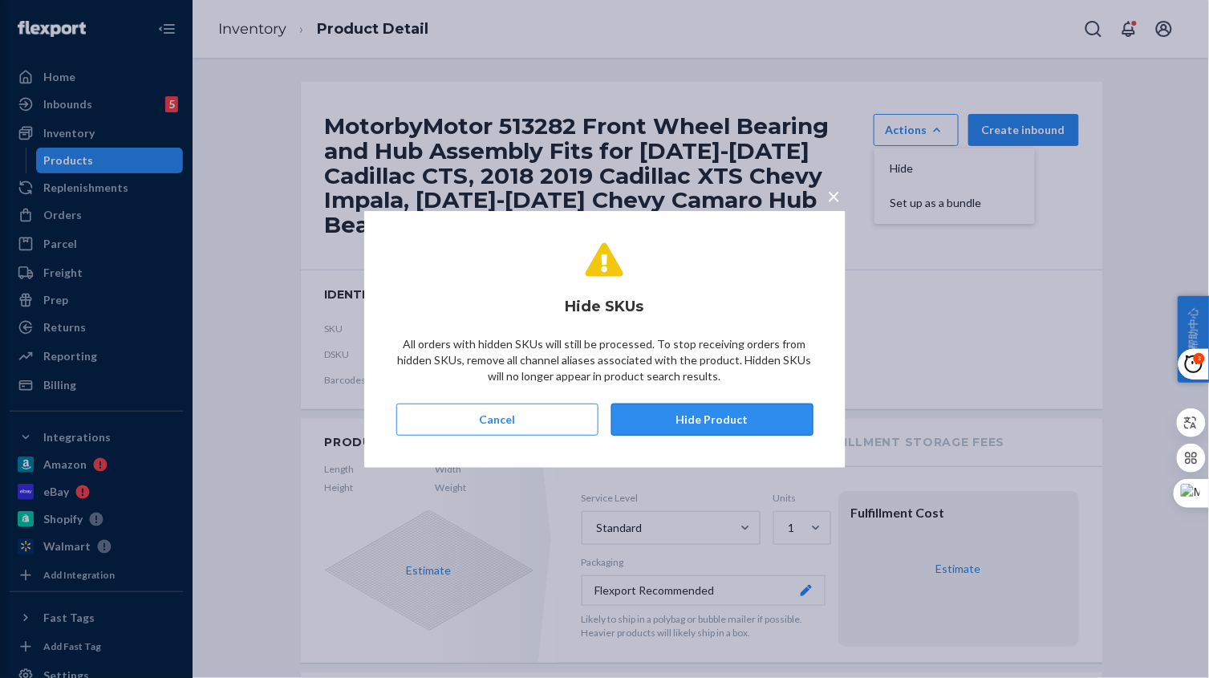
click at [746, 407] on button "Hide Product" at bounding box center [712, 419] width 202 height 32
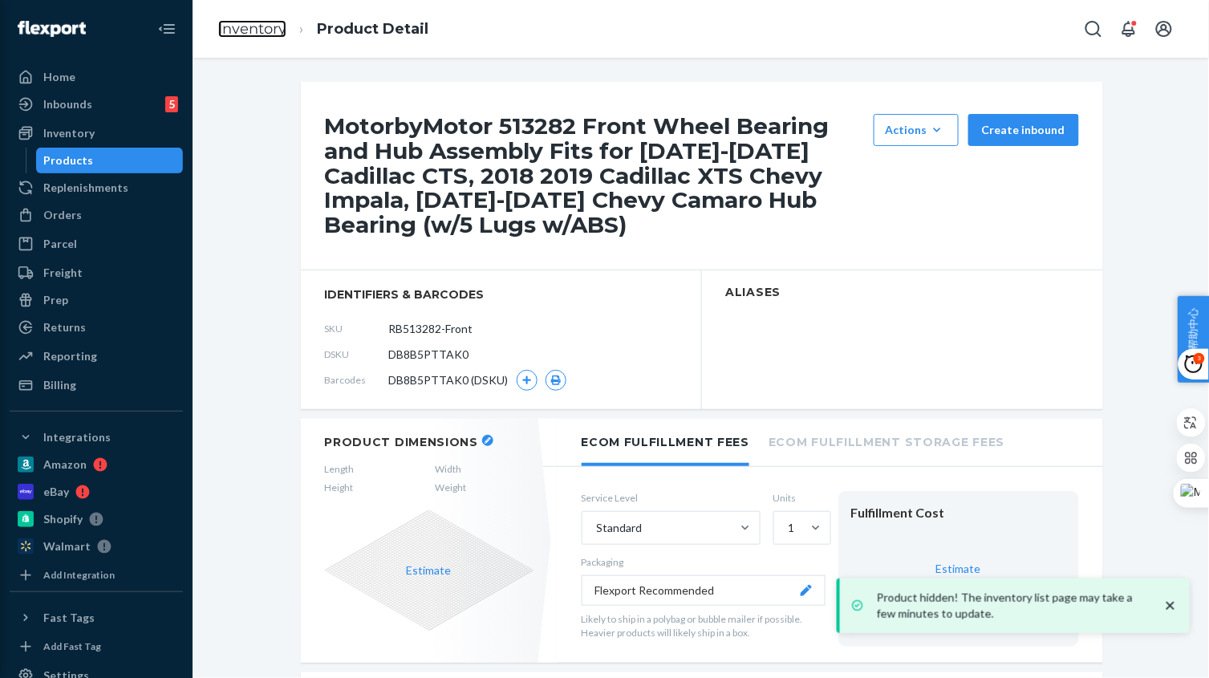
click at [256, 33] on link "Inventory" at bounding box center [252, 29] width 68 height 18
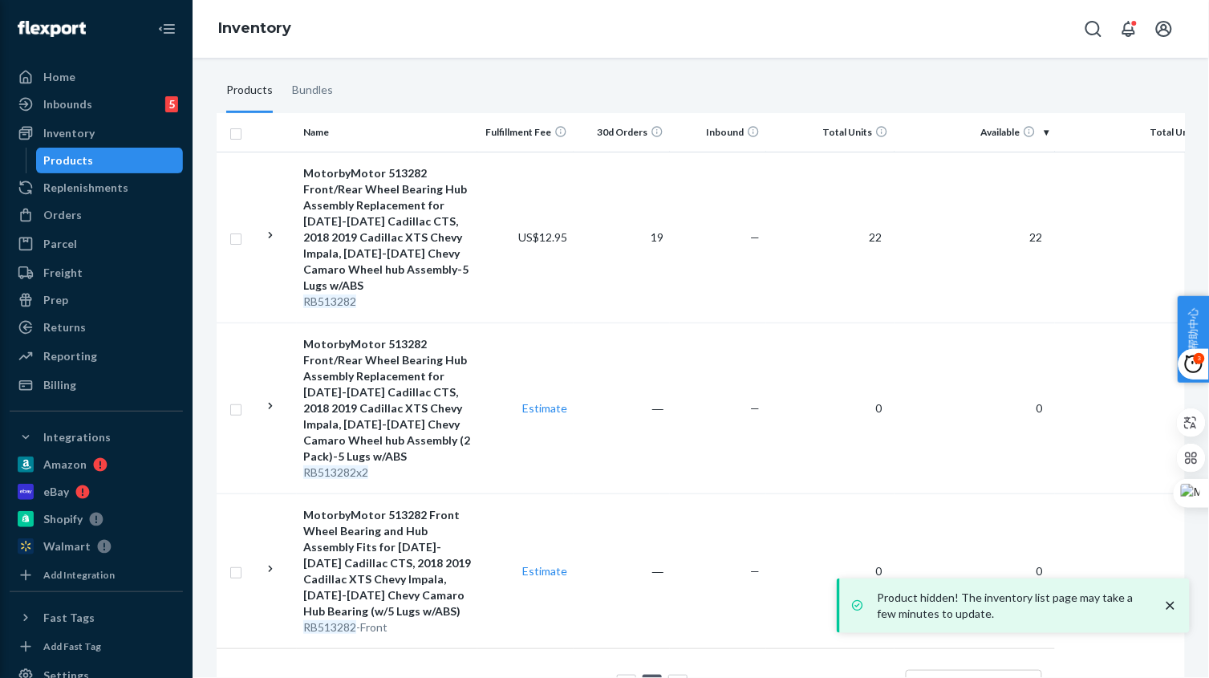
scroll to position [266, 0]
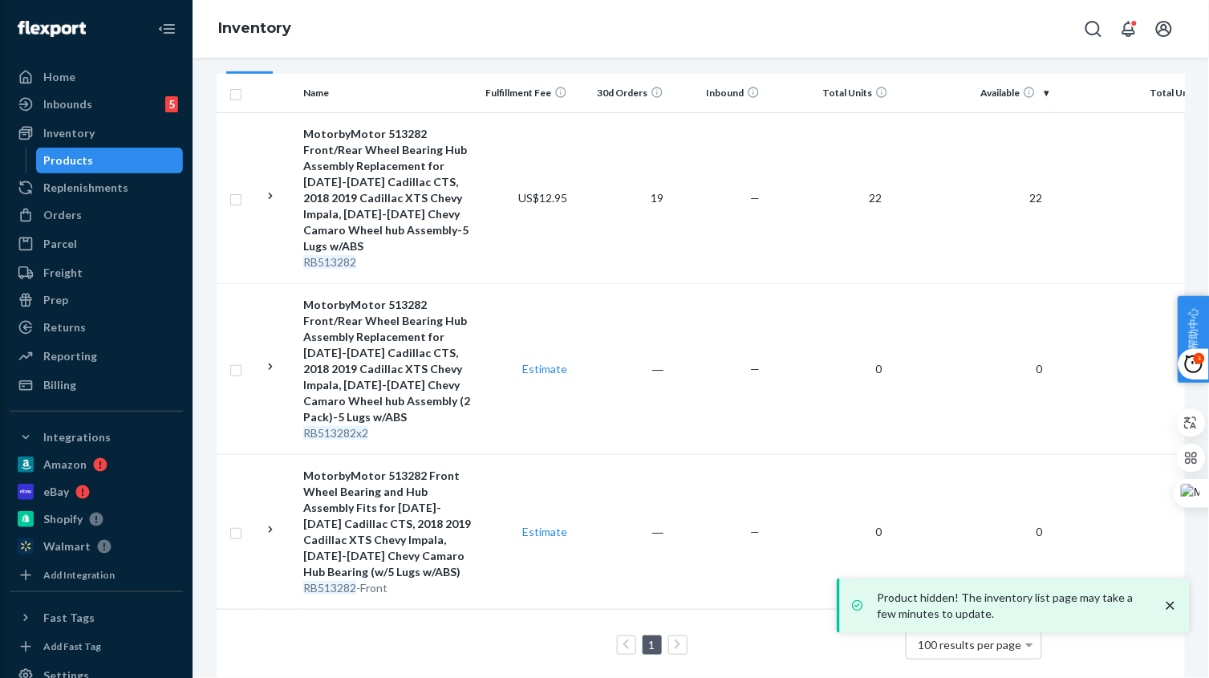
click at [469, 536] on div "MotorbyMotor 513282 Front Wheel Bearing and Hub Assembly Fits for 2008-2014 Cad…" at bounding box center [387, 524] width 168 height 112
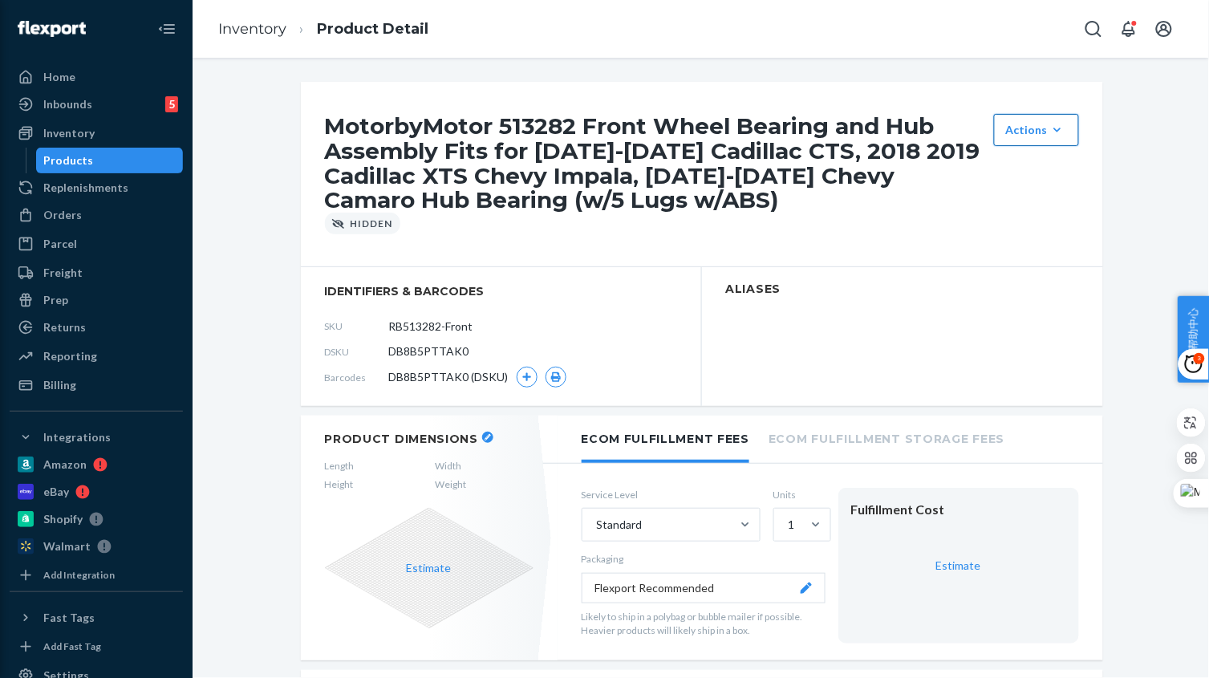
click at [1011, 128] on div "Actions" at bounding box center [1036, 130] width 61 height 16
click at [1024, 164] on span "Unhide" at bounding box center [1060, 168] width 99 height 11
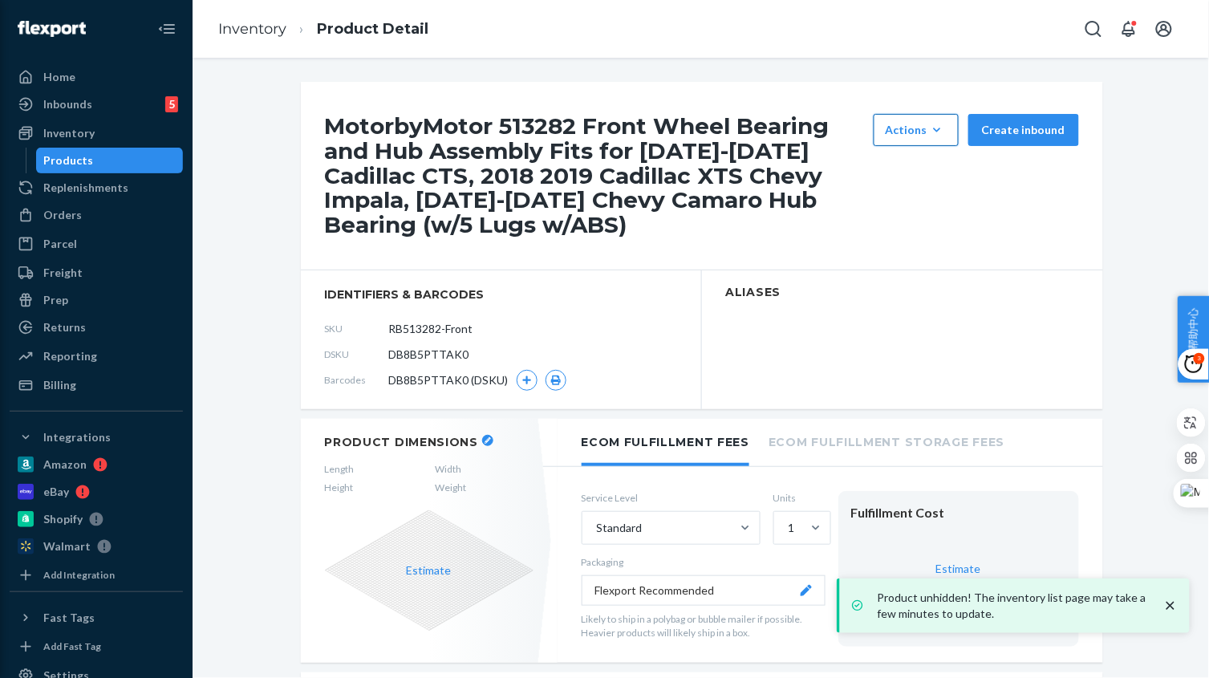
click at [893, 128] on div "Actions" at bounding box center [915, 130] width 61 height 16
click at [907, 174] on span "Hide" at bounding box center [939, 168] width 99 height 11
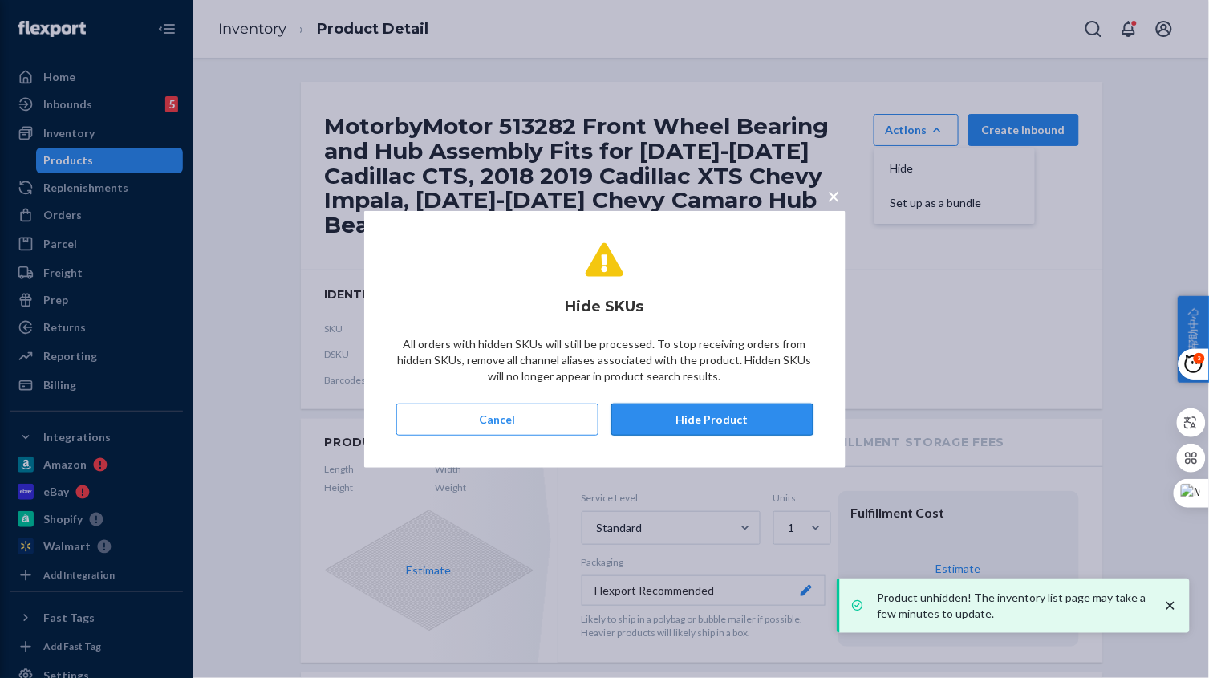
click at [703, 407] on button "Hide Product" at bounding box center [712, 419] width 202 height 32
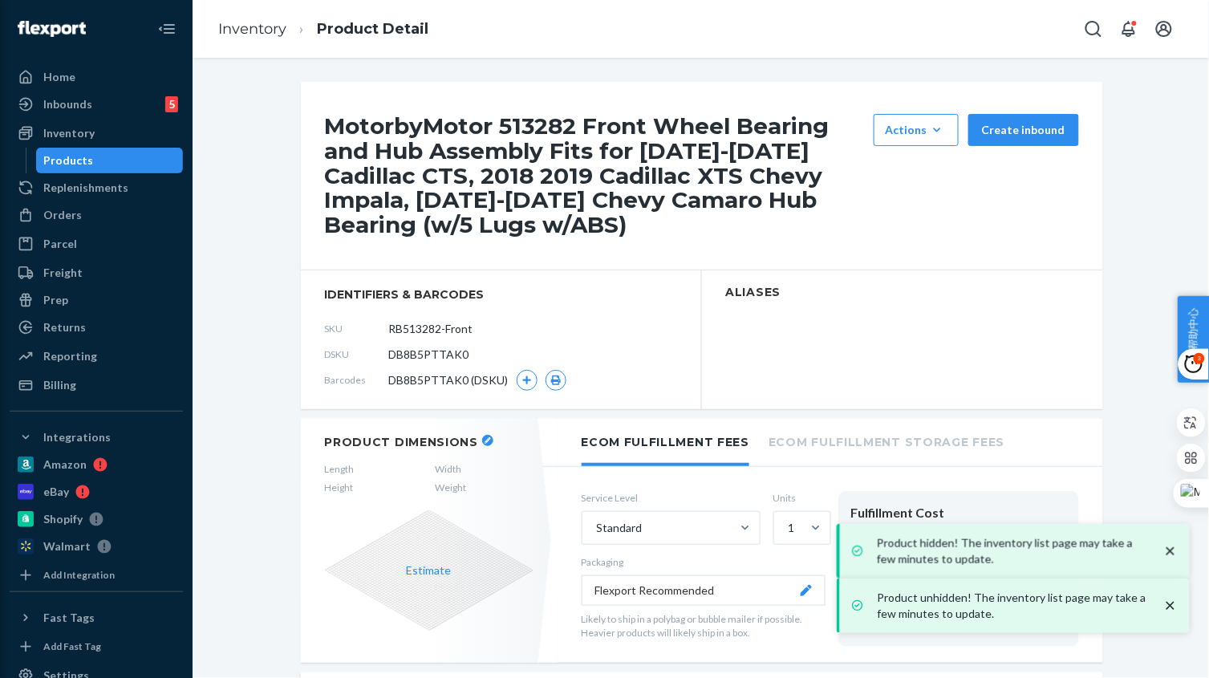
click at [261, 17] on ol "Inventory Product Detail" at bounding box center [323, 29] width 236 height 47
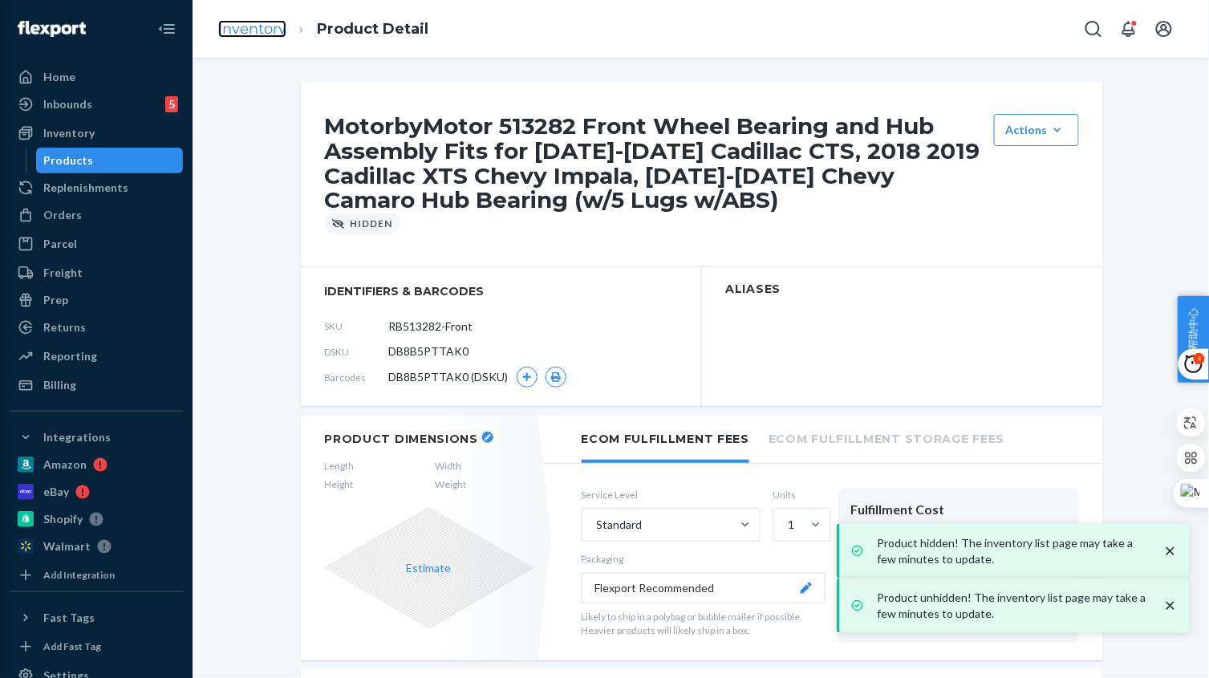
drag, startPoint x: 260, startPoint y: 18, endPoint x: 256, endPoint y: 26, distance: 9.7
click at [256, 26] on link "Inventory" at bounding box center [252, 29] width 68 height 18
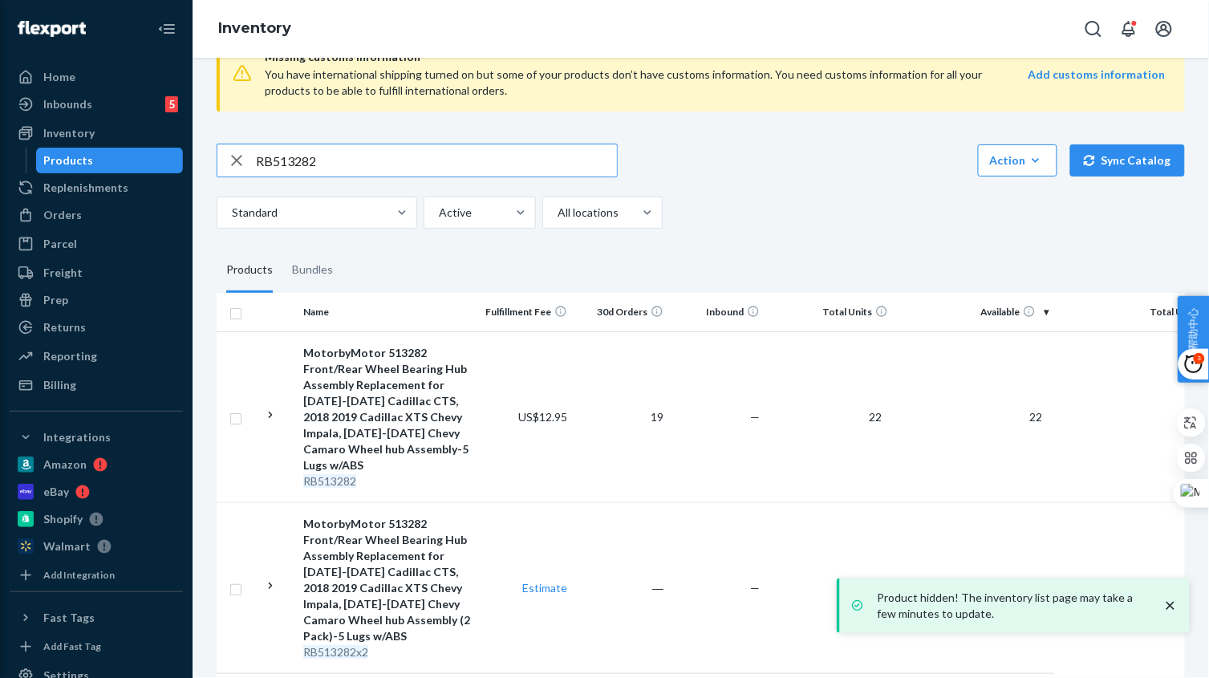
scroll to position [111, 0]
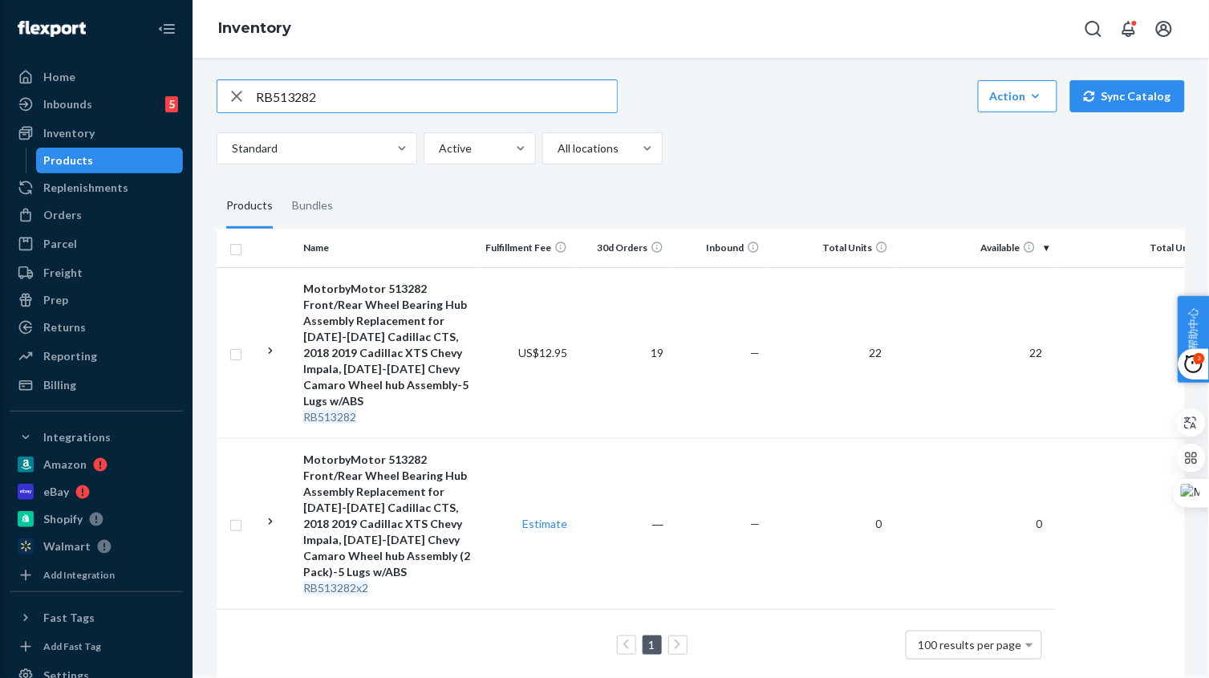
click at [347, 99] on input "RB513282" at bounding box center [436, 96] width 361 height 32
paste input "2353"
type input "RB512353"
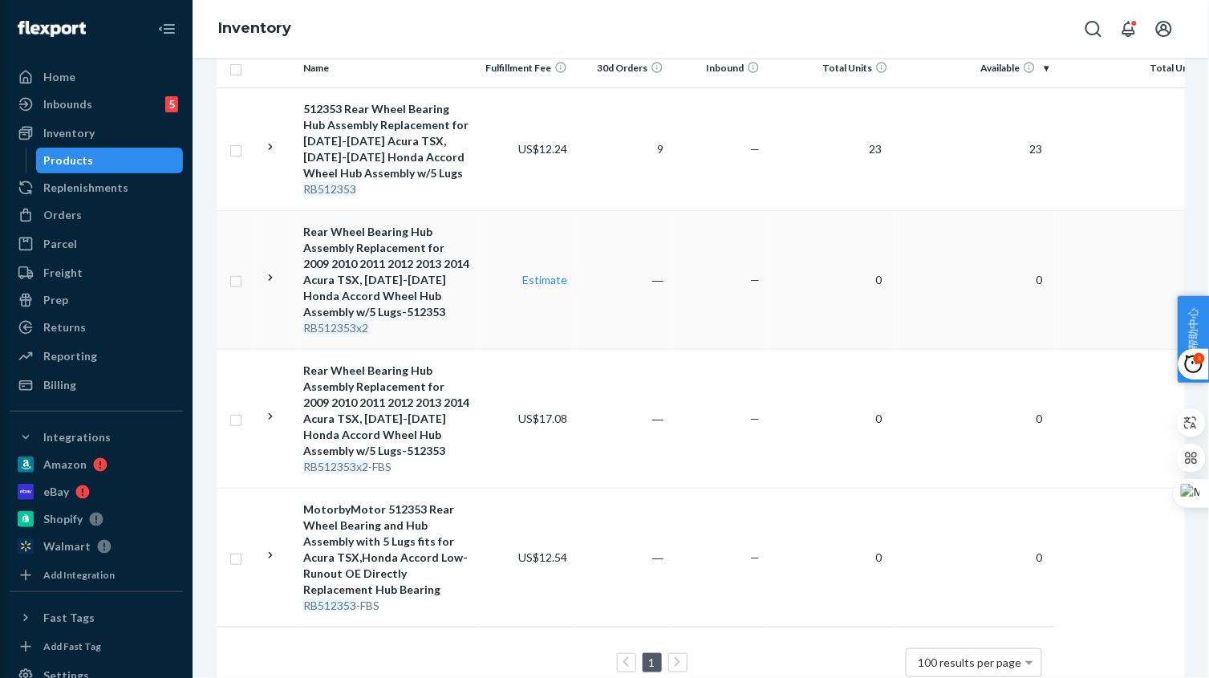
scroll to position [341, 0]
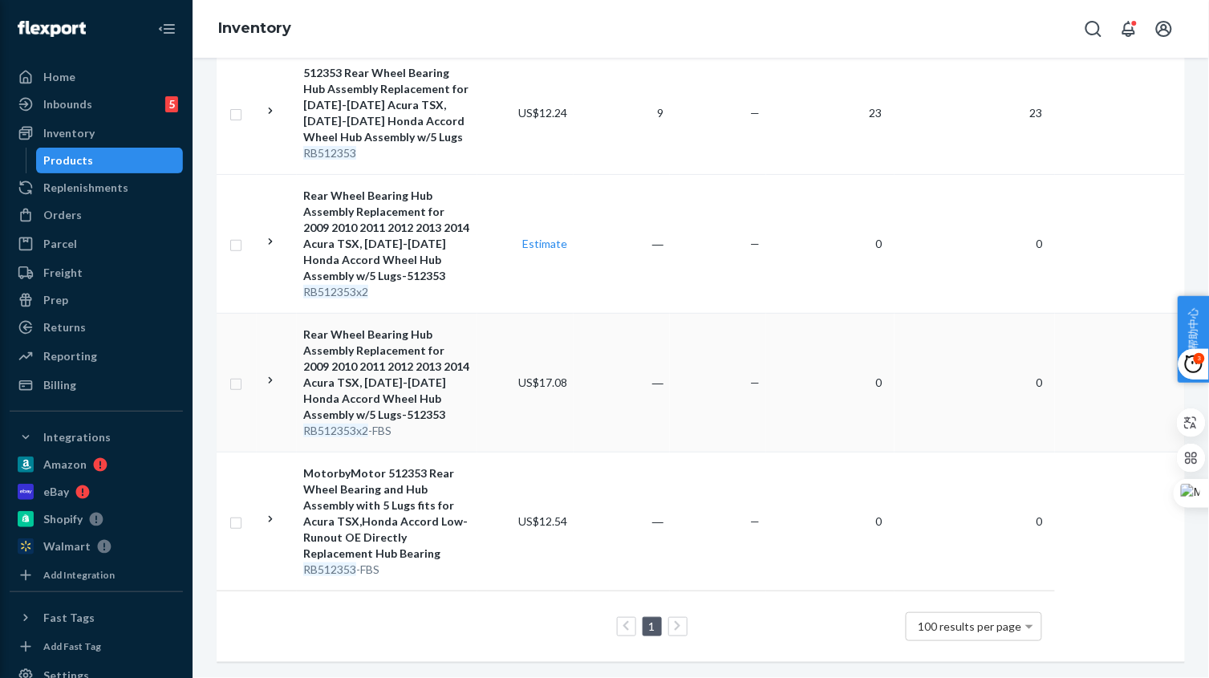
click at [519, 419] on td "US$17.08" at bounding box center [525, 382] width 96 height 139
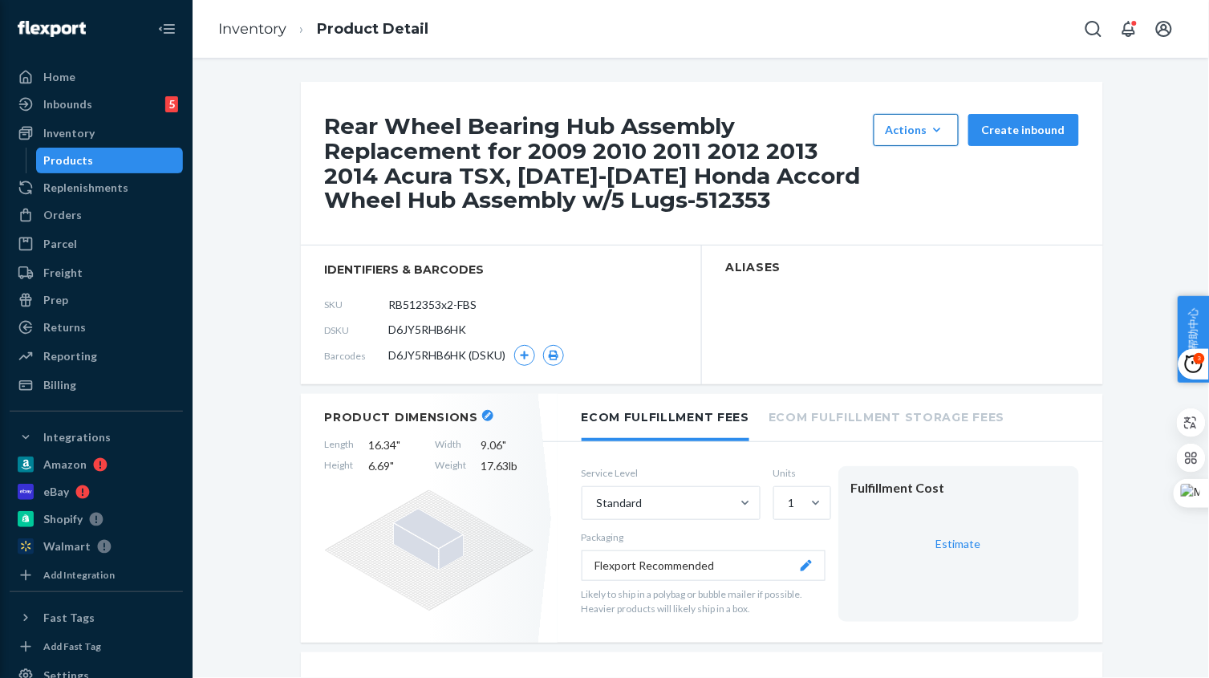
click at [920, 128] on div "Actions" at bounding box center [915, 130] width 61 height 16
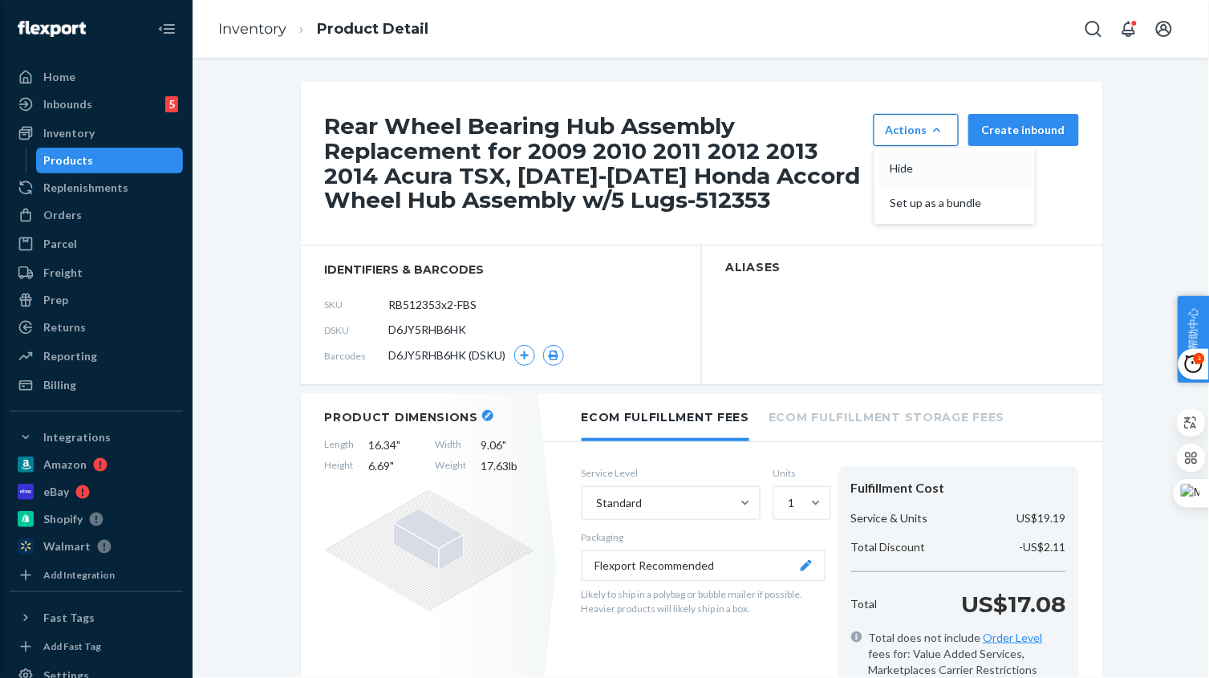
click at [926, 156] on button "Hide" at bounding box center [954, 169] width 154 height 34
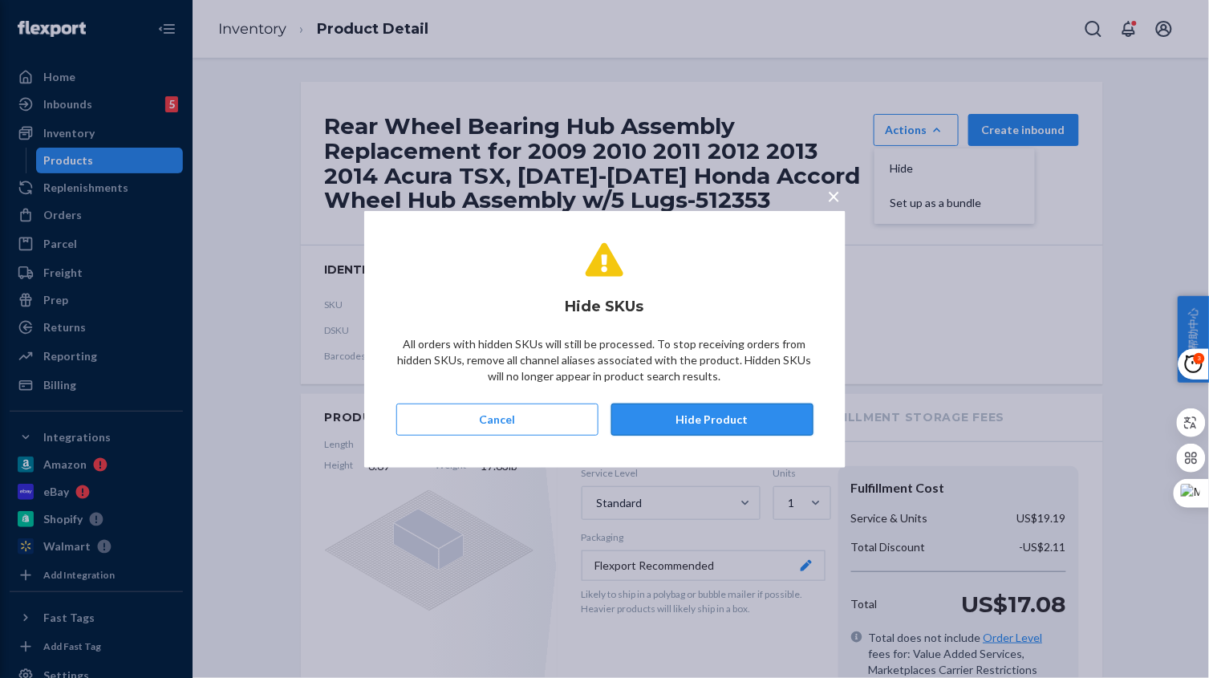
click at [747, 411] on button "Hide Product" at bounding box center [712, 419] width 202 height 32
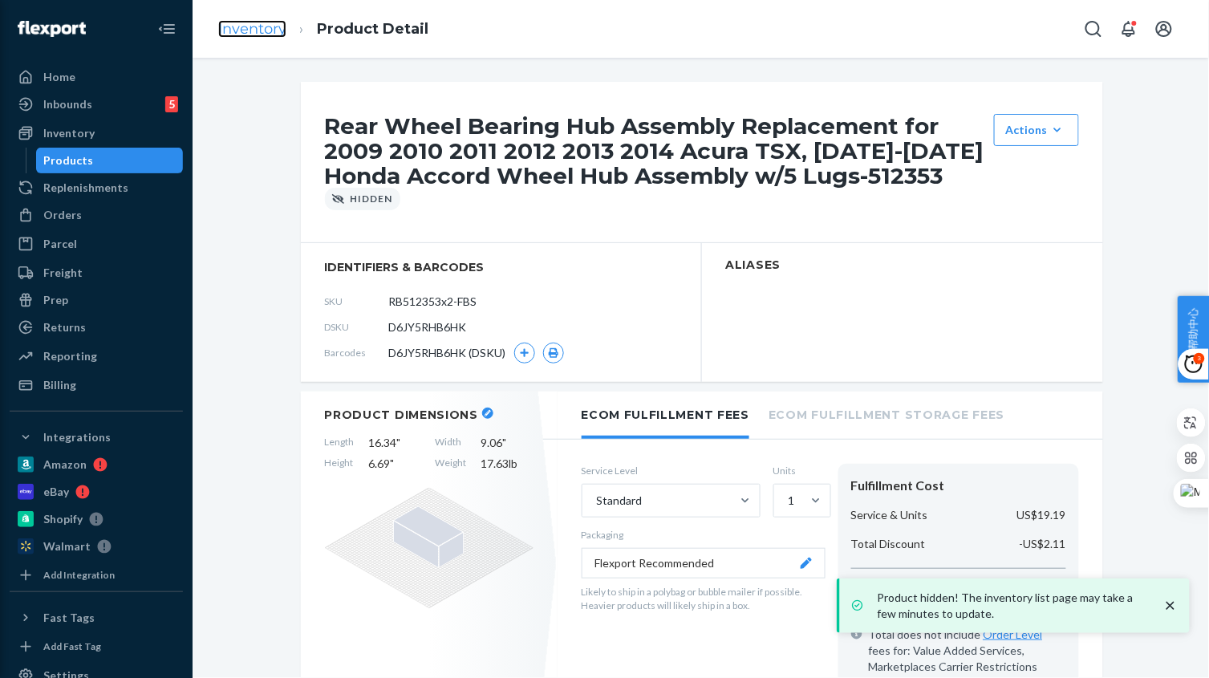
click at [262, 22] on link "Inventory" at bounding box center [252, 29] width 68 height 18
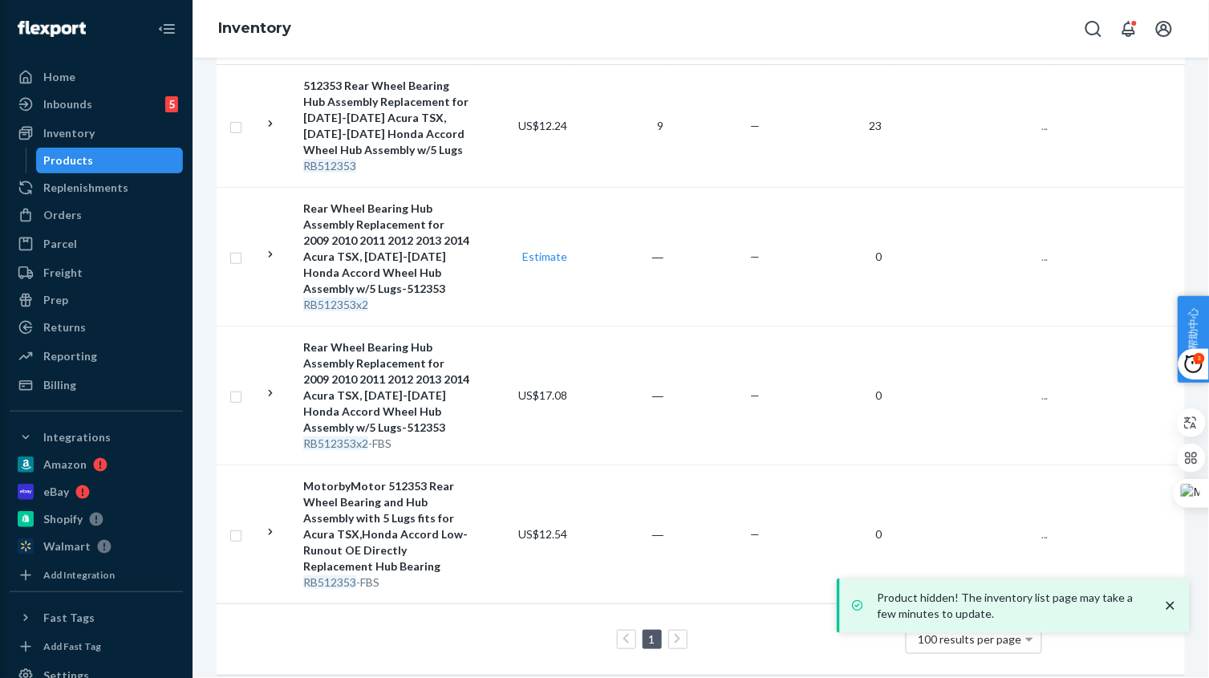
scroll to position [341, 0]
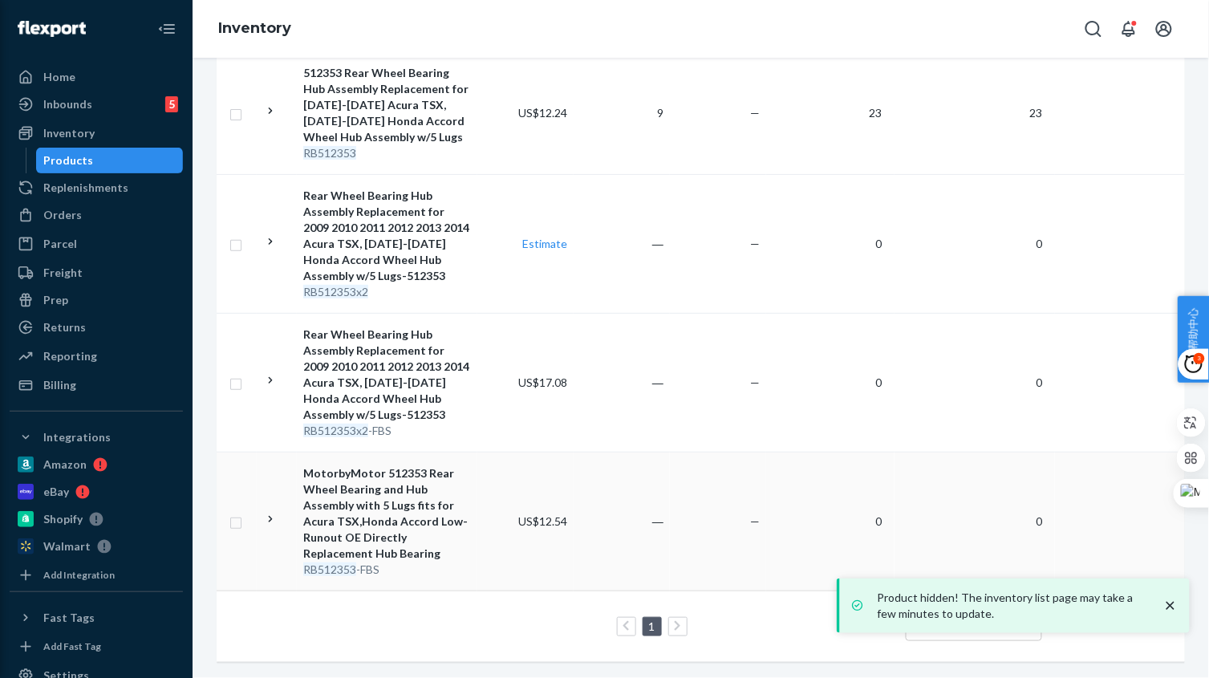
click at [442, 544] on div "MotorbyMotor 512353 Rear Wheel Bearing and Hub Assembly with 5 Lugs fits for Ac…" at bounding box center [387, 513] width 168 height 96
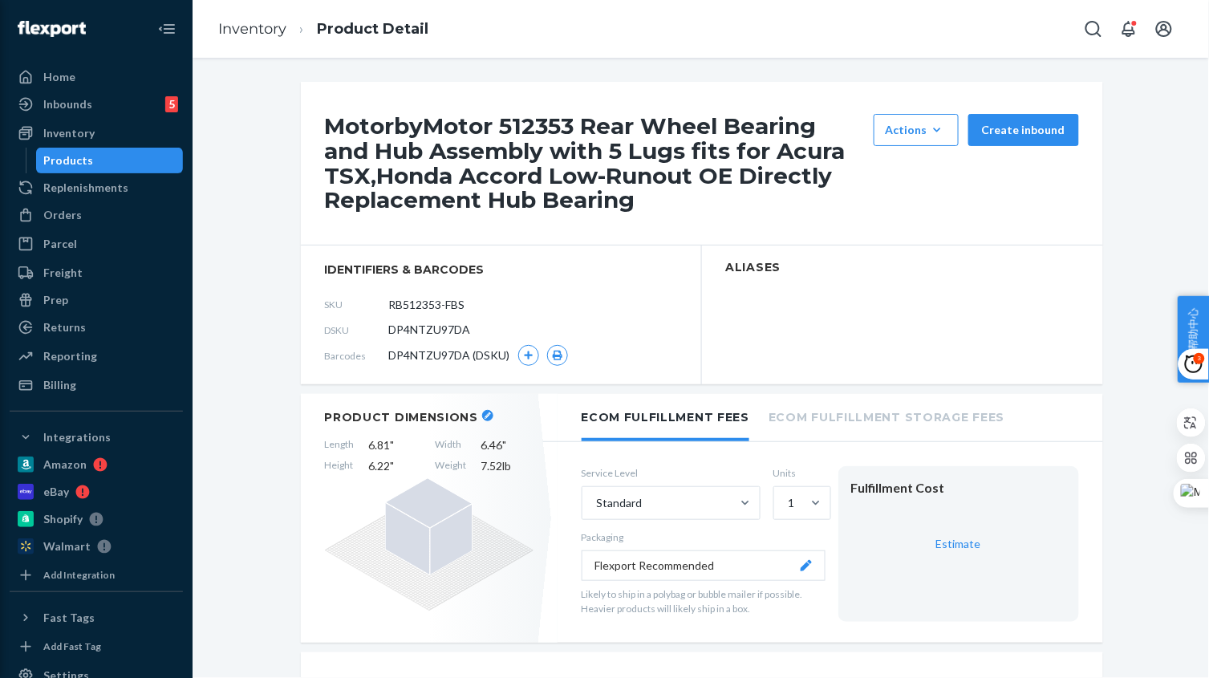
click at [925, 147] on div "Actions Hide Set up as a bundle Create inbound" at bounding box center [976, 163] width 215 height 99
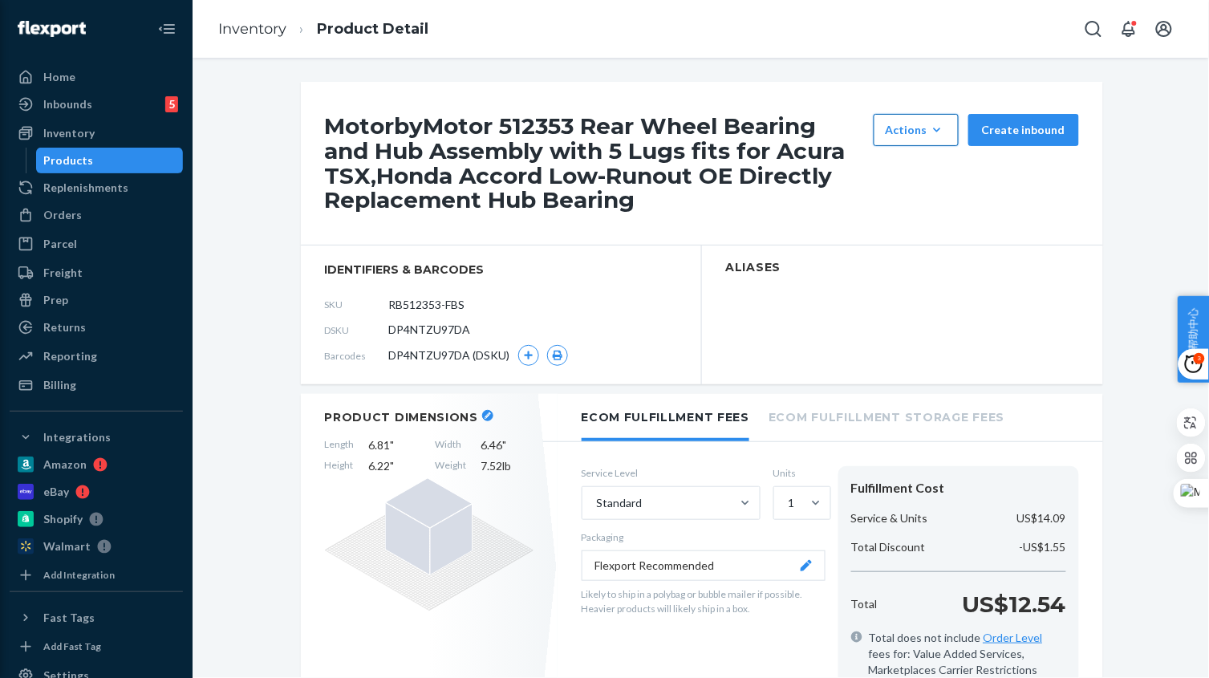
click at [919, 131] on div "Actions" at bounding box center [915, 130] width 61 height 16
click at [912, 163] on span "Hide" at bounding box center [939, 168] width 99 height 11
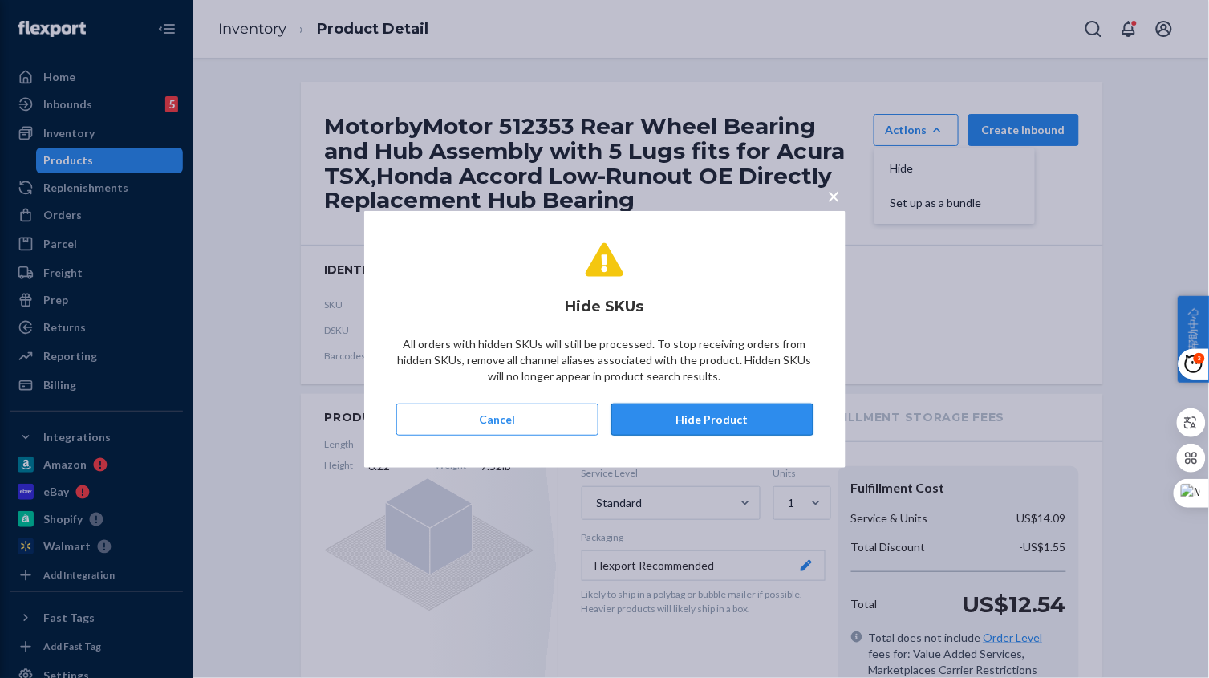
click at [654, 413] on button "Hide Product" at bounding box center [712, 419] width 202 height 32
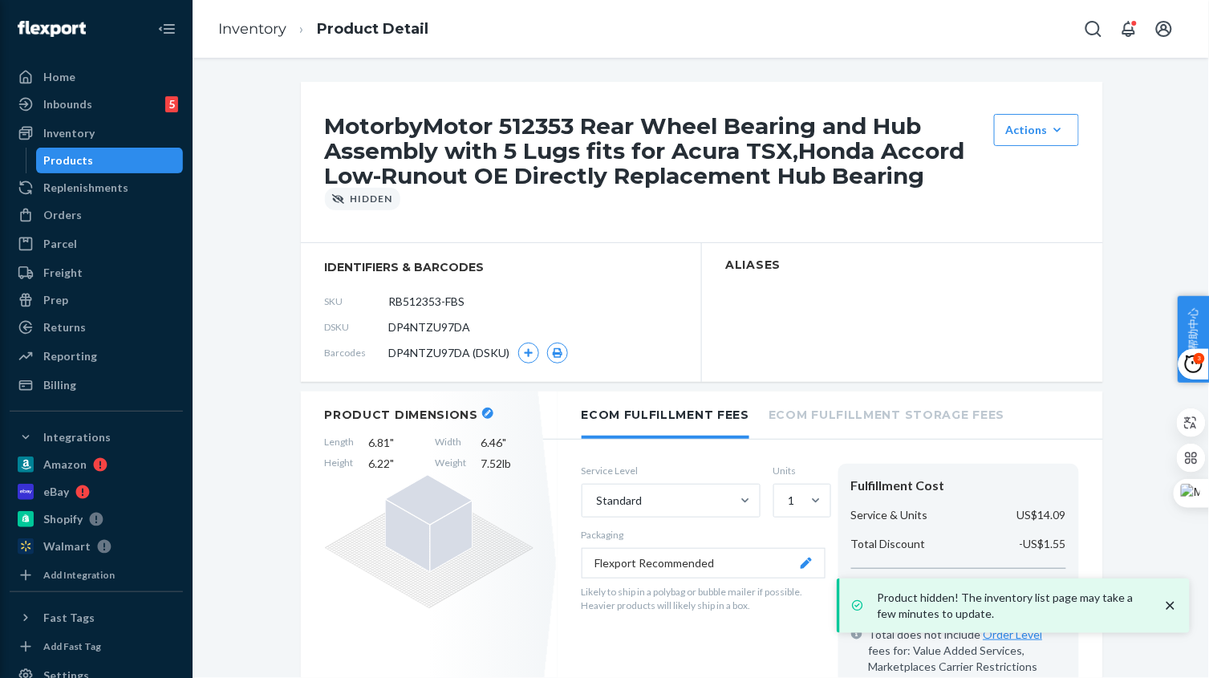
click at [261, 27] on link "Inventory" at bounding box center [252, 29] width 68 height 18
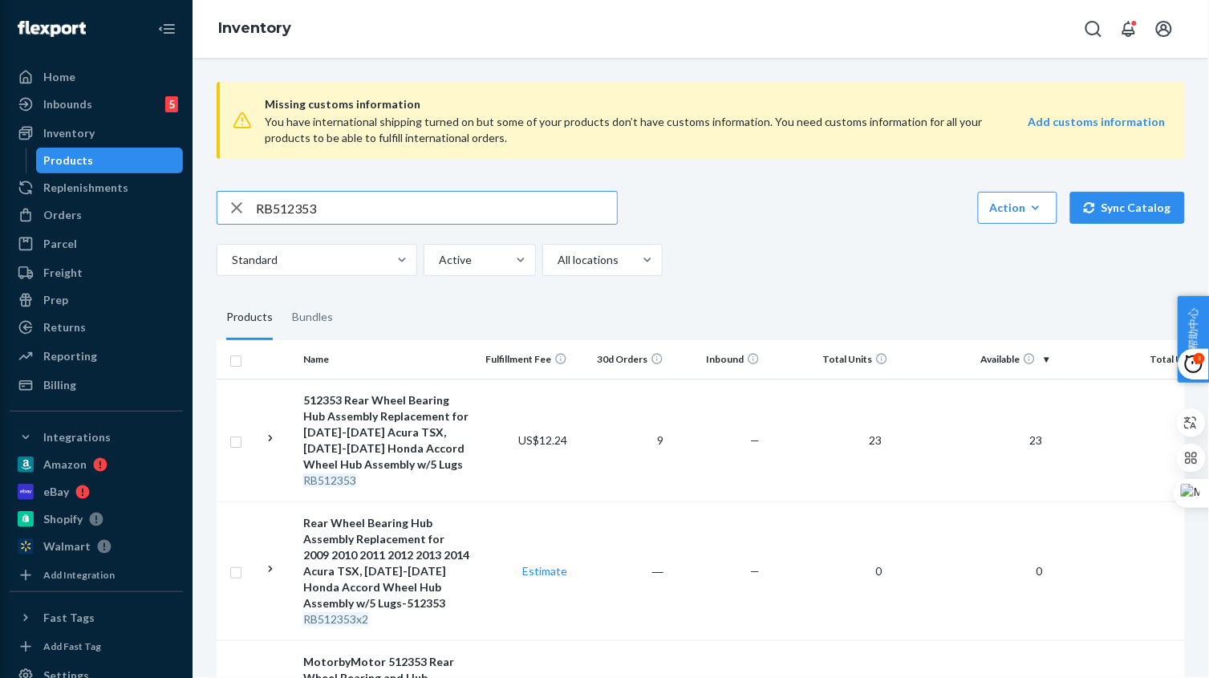
click at [365, 205] on input "RB512353" at bounding box center [436, 208] width 361 height 32
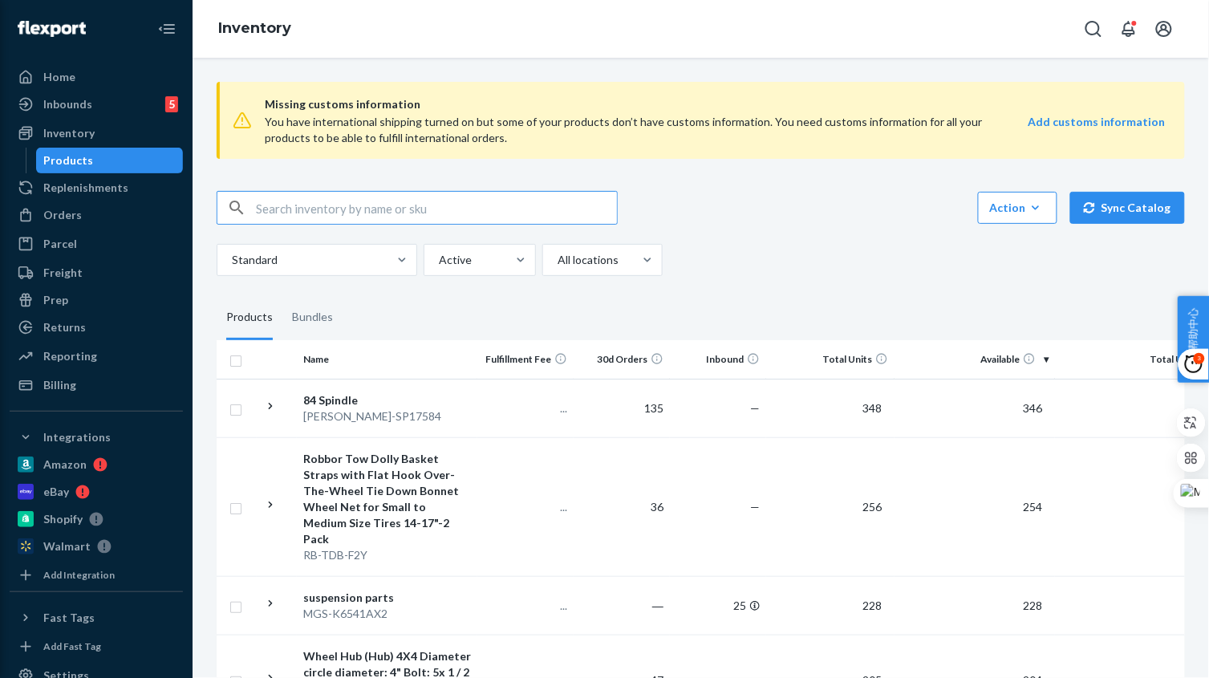
click at [334, 197] on input "text" at bounding box center [436, 208] width 361 height 32
paste input "RB512353"
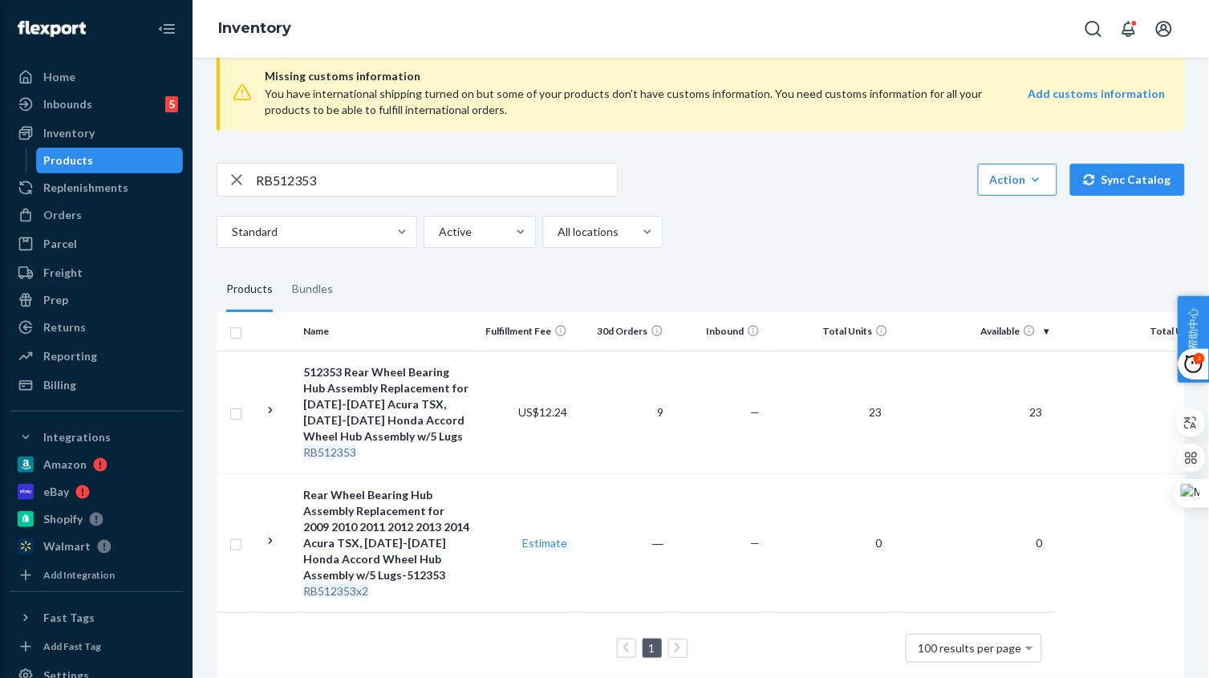
scroll to position [63, 0]
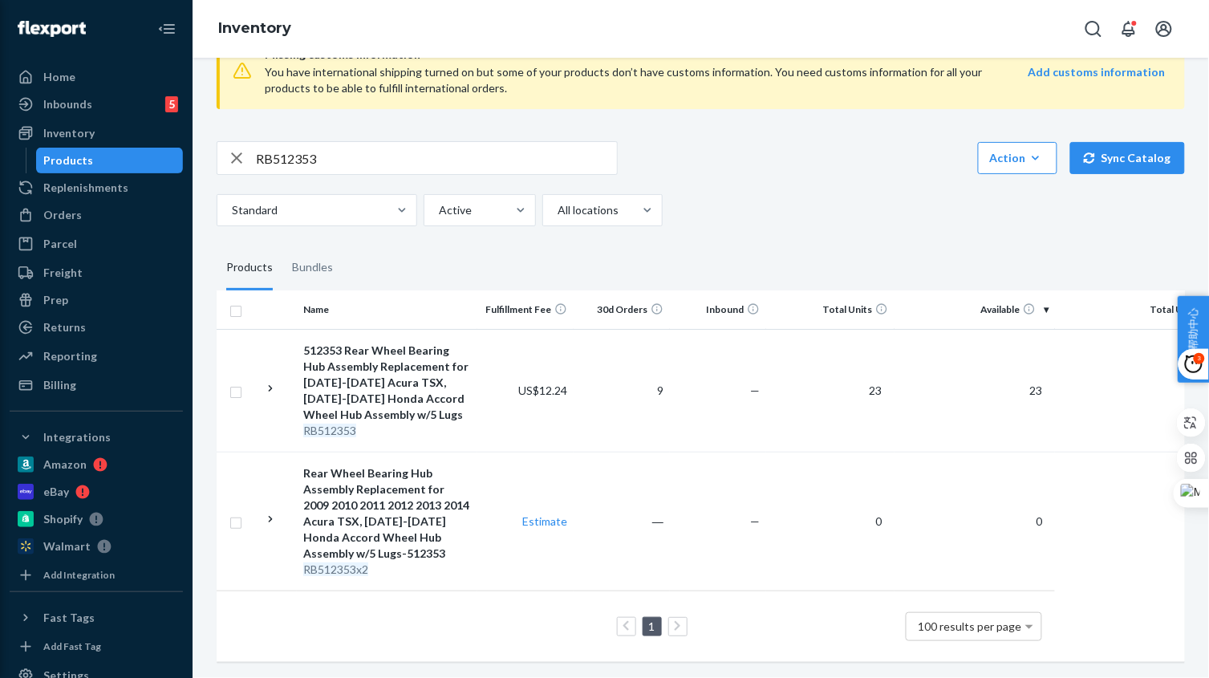
click at [320, 151] on input "RB512353" at bounding box center [436, 158] width 361 height 32
paste input "5050"
type input "RB515050"
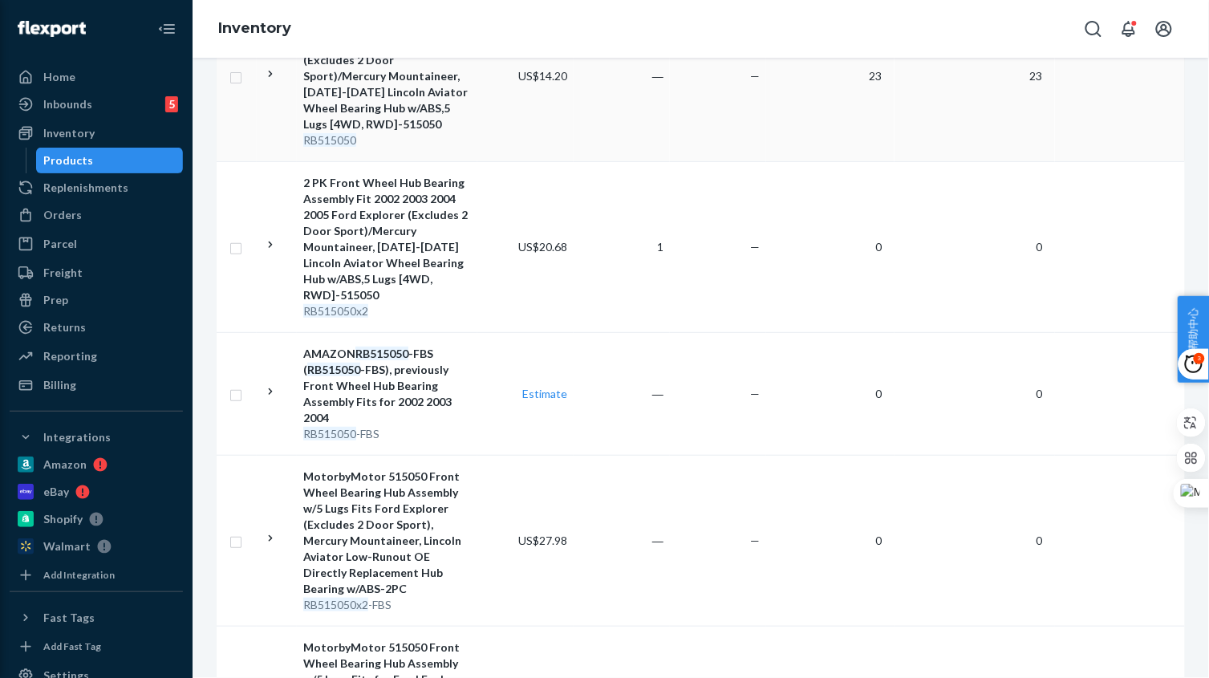
scroll to position [401, 0]
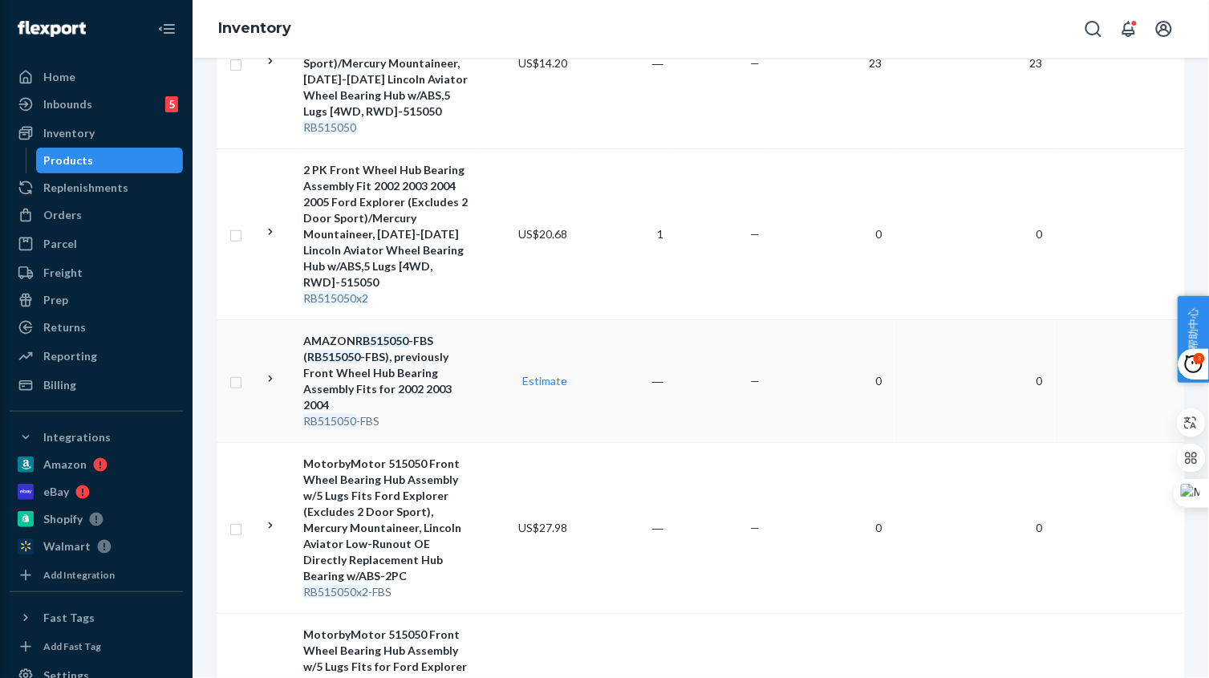
click at [653, 398] on td "―" at bounding box center [621, 380] width 96 height 123
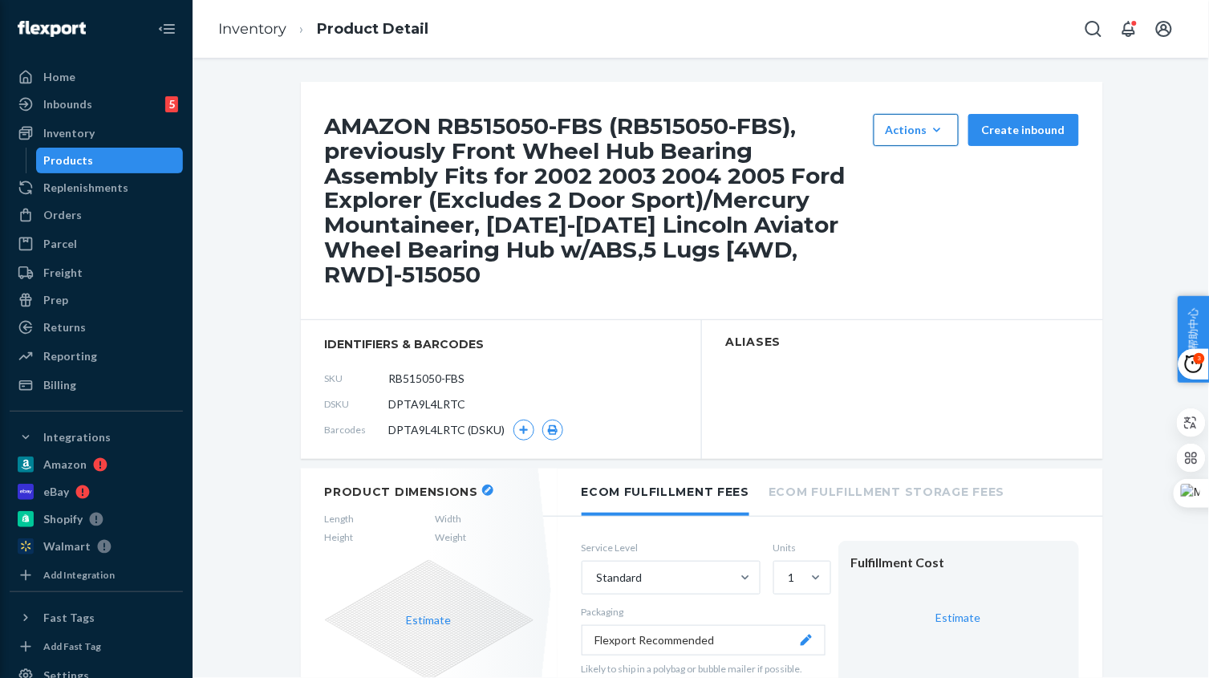
click at [920, 126] on div "Actions" at bounding box center [915, 130] width 61 height 16
click at [928, 170] on span "Hide" at bounding box center [939, 168] width 99 height 11
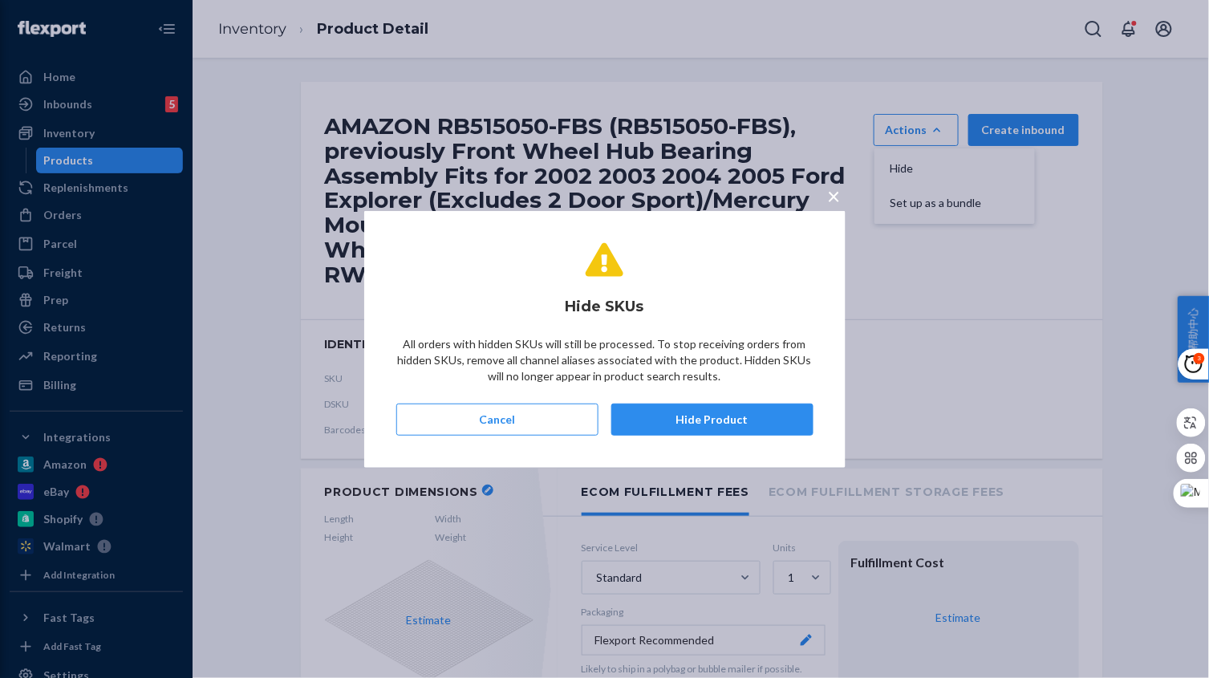
click at [764, 407] on button "Hide Product" at bounding box center [712, 419] width 202 height 32
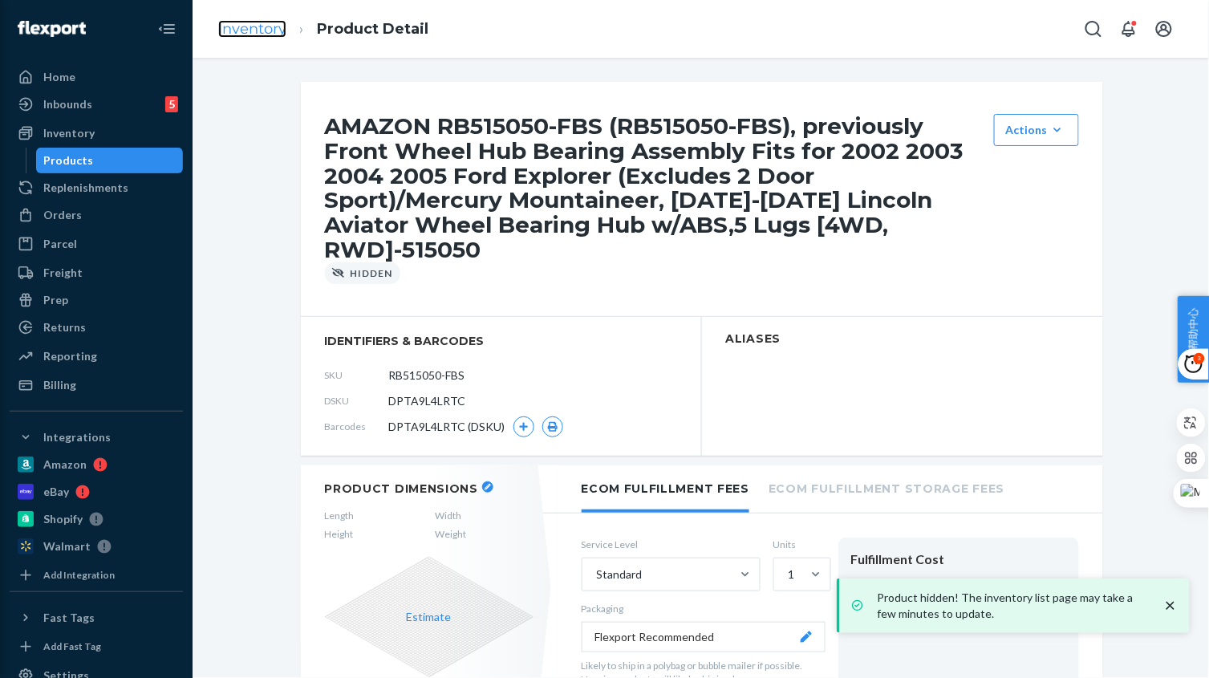
click at [236, 30] on link "Inventory" at bounding box center [252, 29] width 68 height 18
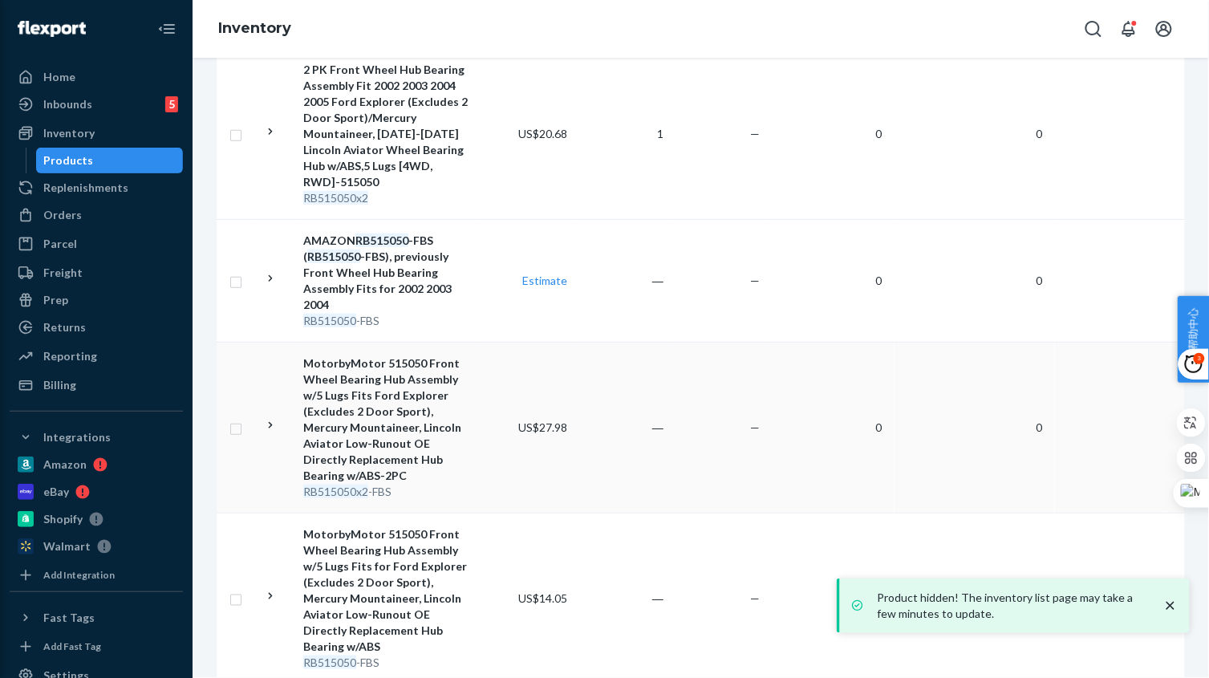
scroll to position [592, 0]
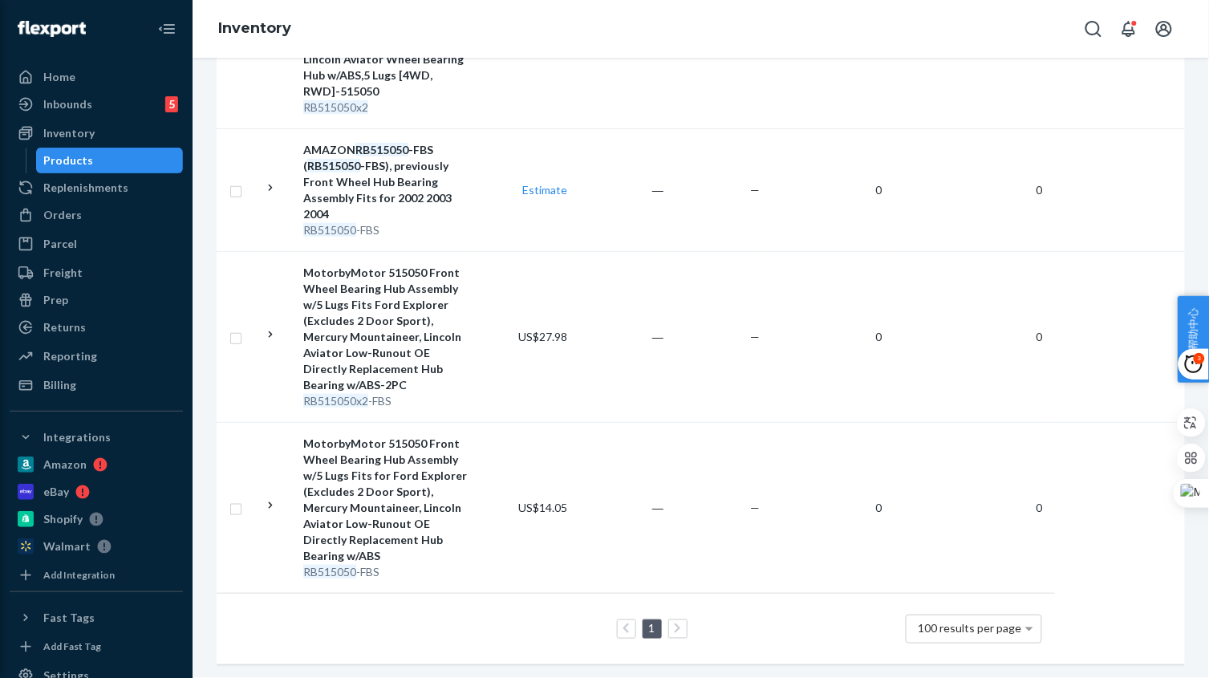
drag, startPoint x: 452, startPoint y: 399, endPoint x: 470, endPoint y: 399, distance: 18.4
click at [452, 399] on div "RB515050x2 -FBS" at bounding box center [387, 401] width 168 height 16
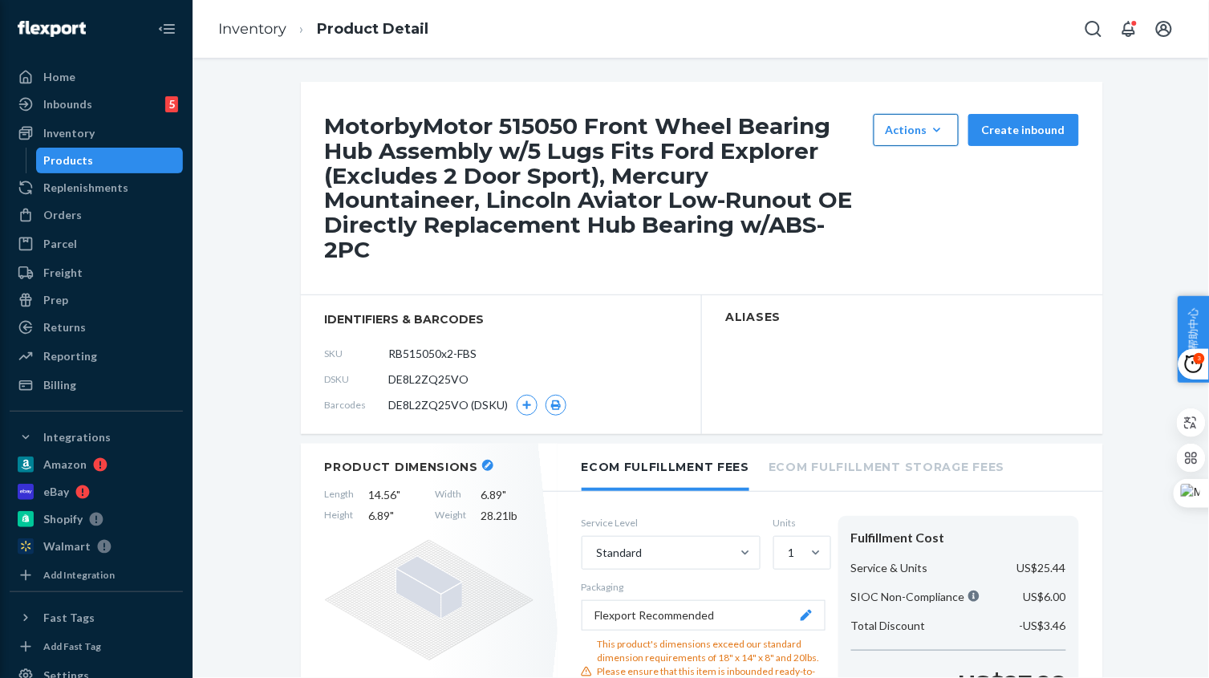
click at [925, 132] on div "Actions" at bounding box center [915, 130] width 61 height 16
click at [926, 175] on button "Hide" at bounding box center [954, 169] width 154 height 34
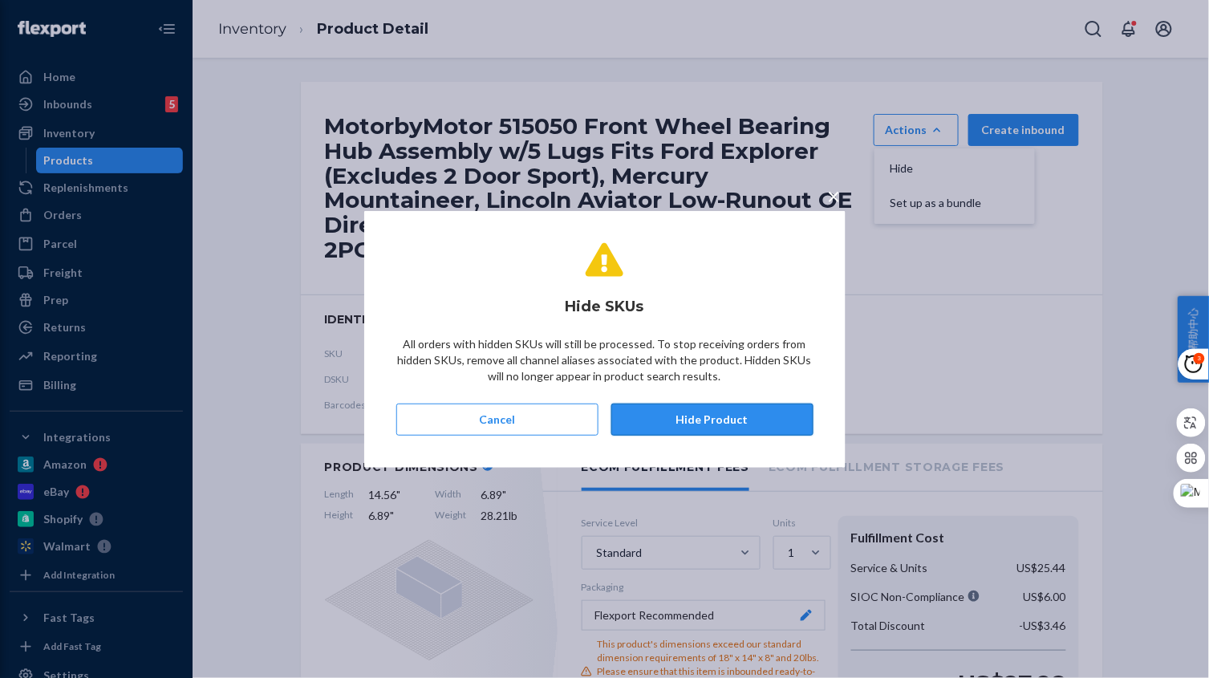
click at [711, 415] on button "Hide Product" at bounding box center [712, 419] width 202 height 32
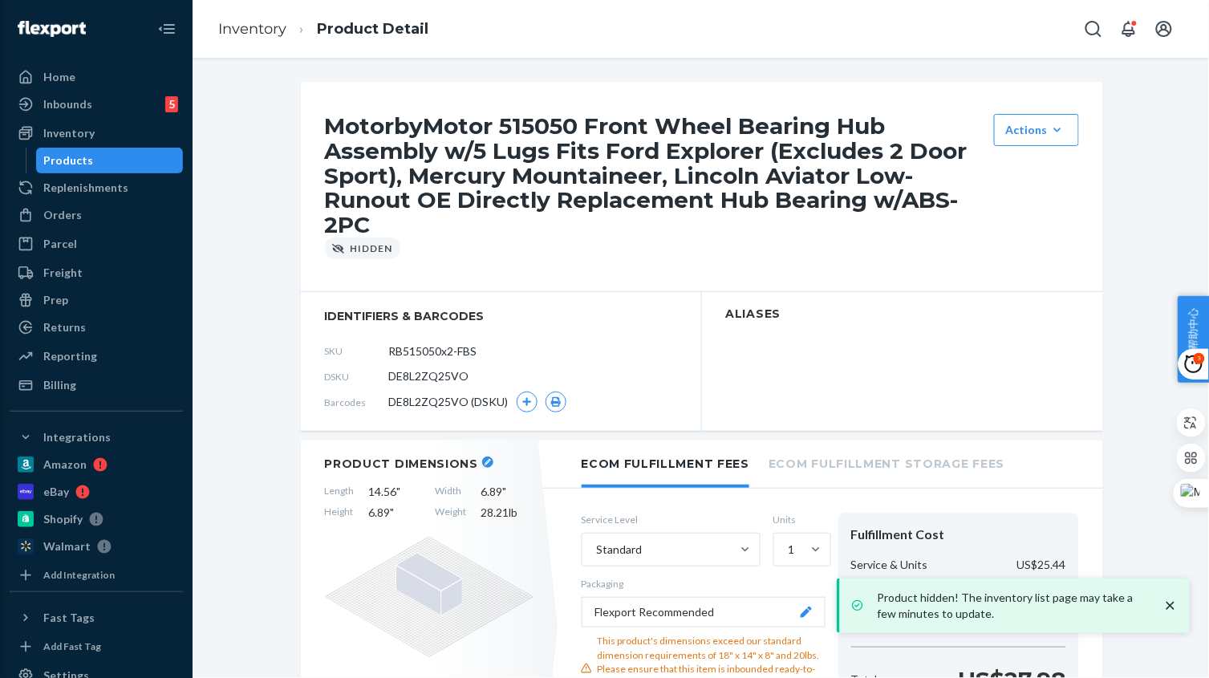
click at [271, 39] on ol "Inventory Product Detail" at bounding box center [323, 29] width 236 height 47
click at [269, 30] on link "Inventory" at bounding box center [252, 29] width 68 height 18
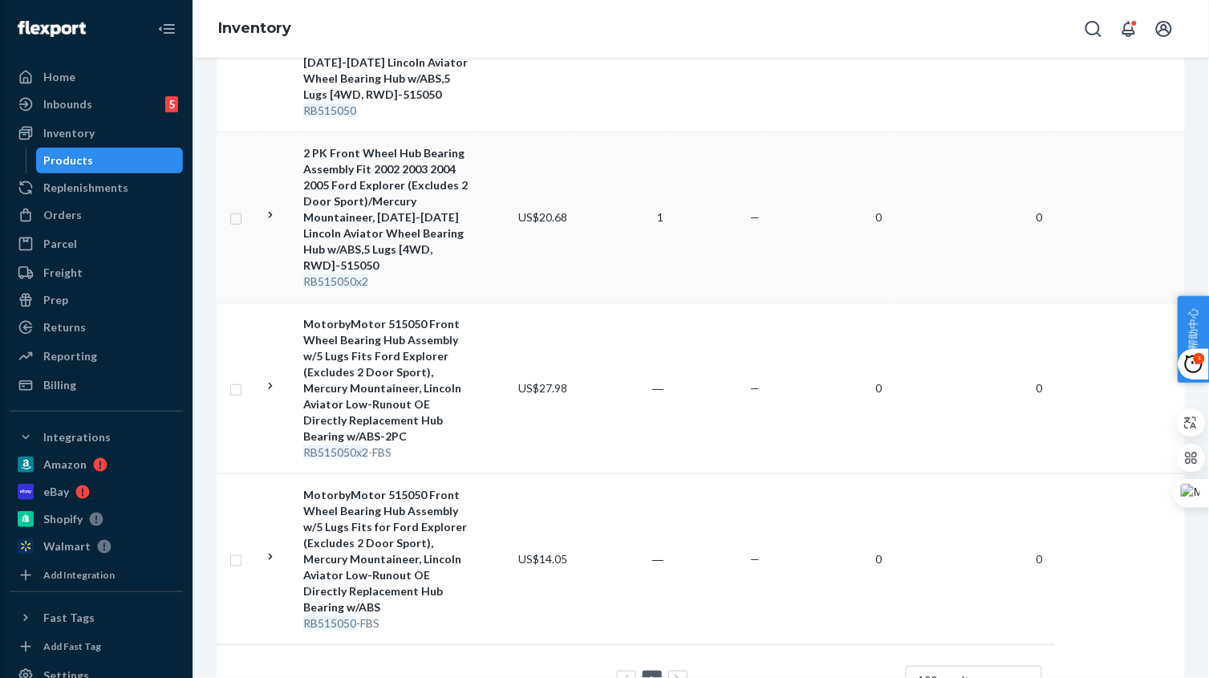
scroll to position [469, 0]
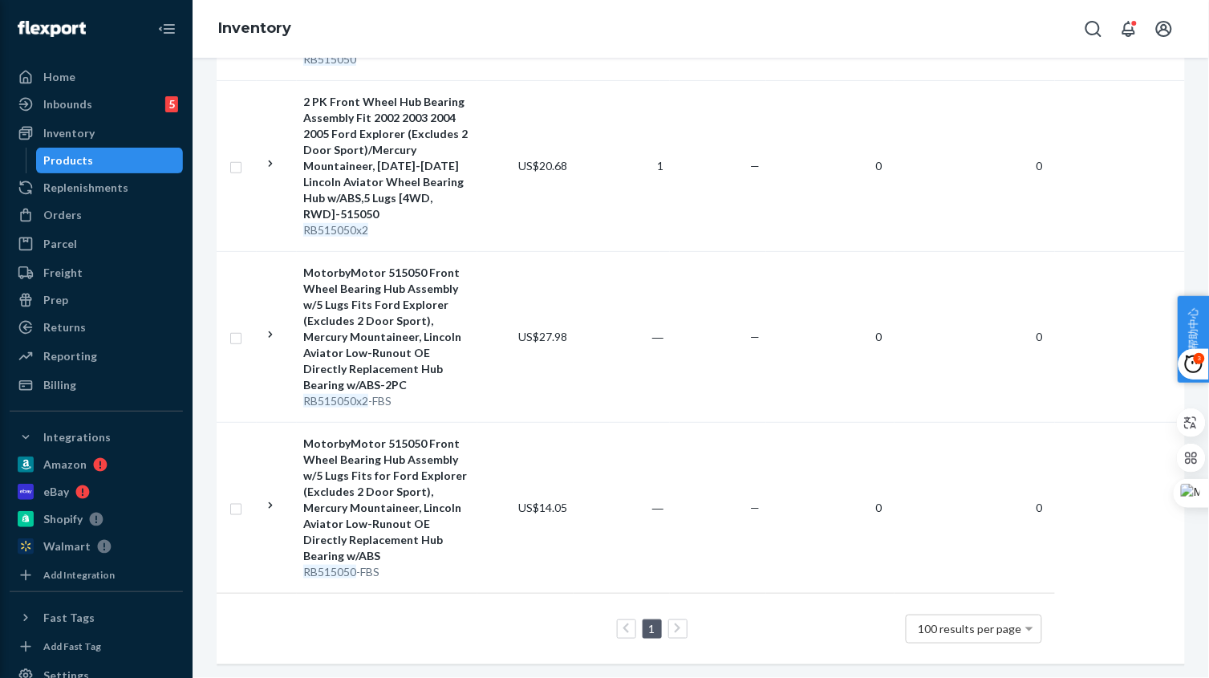
click at [587, 544] on td "―" at bounding box center [621, 507] width 96 height 171
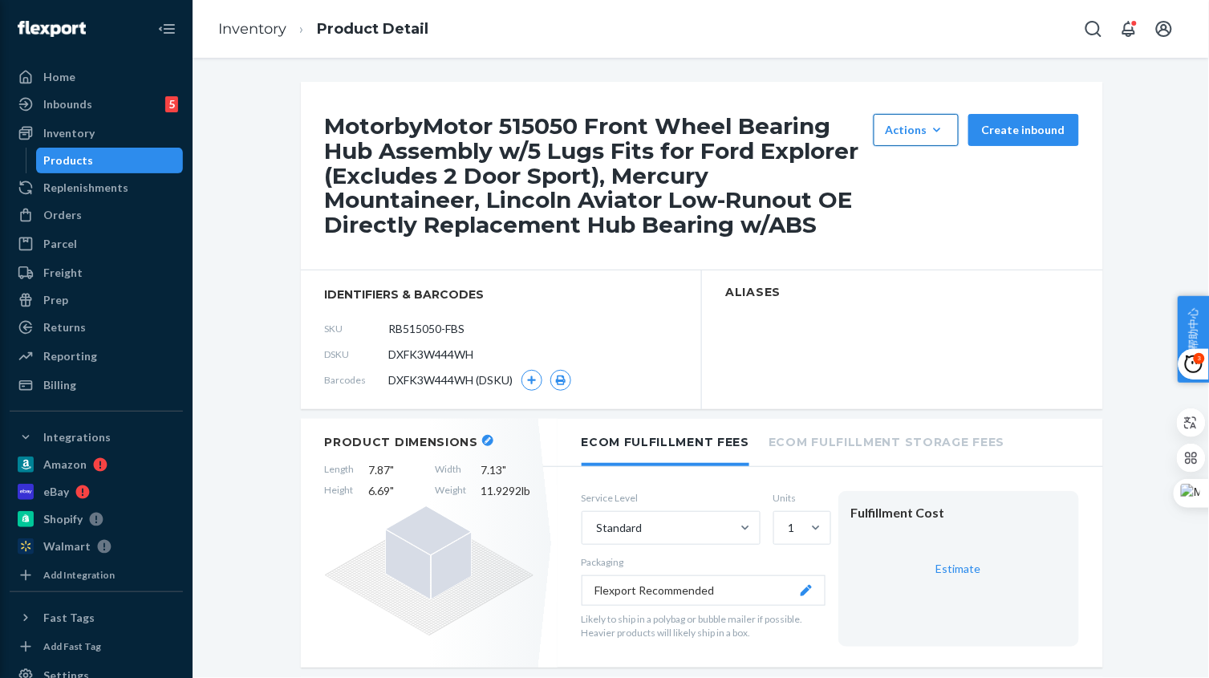
click at [918, 125] on div "Actions" at bounding box center [915, 130] width 61 height 16
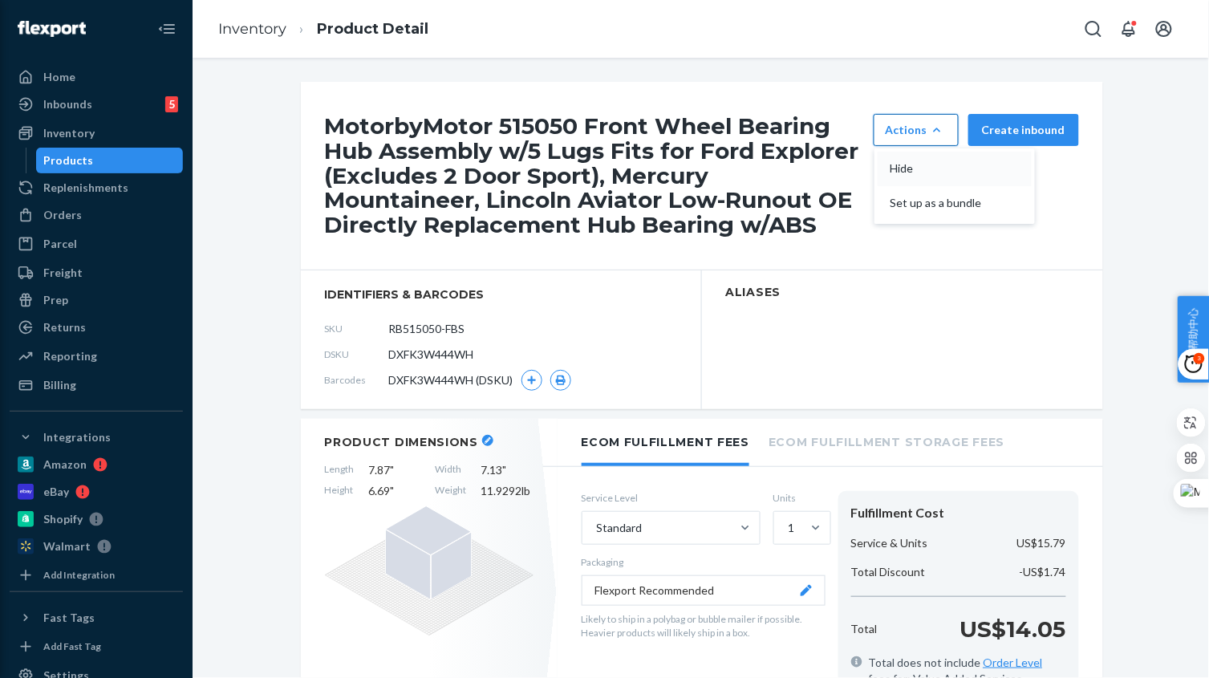
click at [929, 167] on span "Hide" at bounding box center [939, 168] width 99 height 11
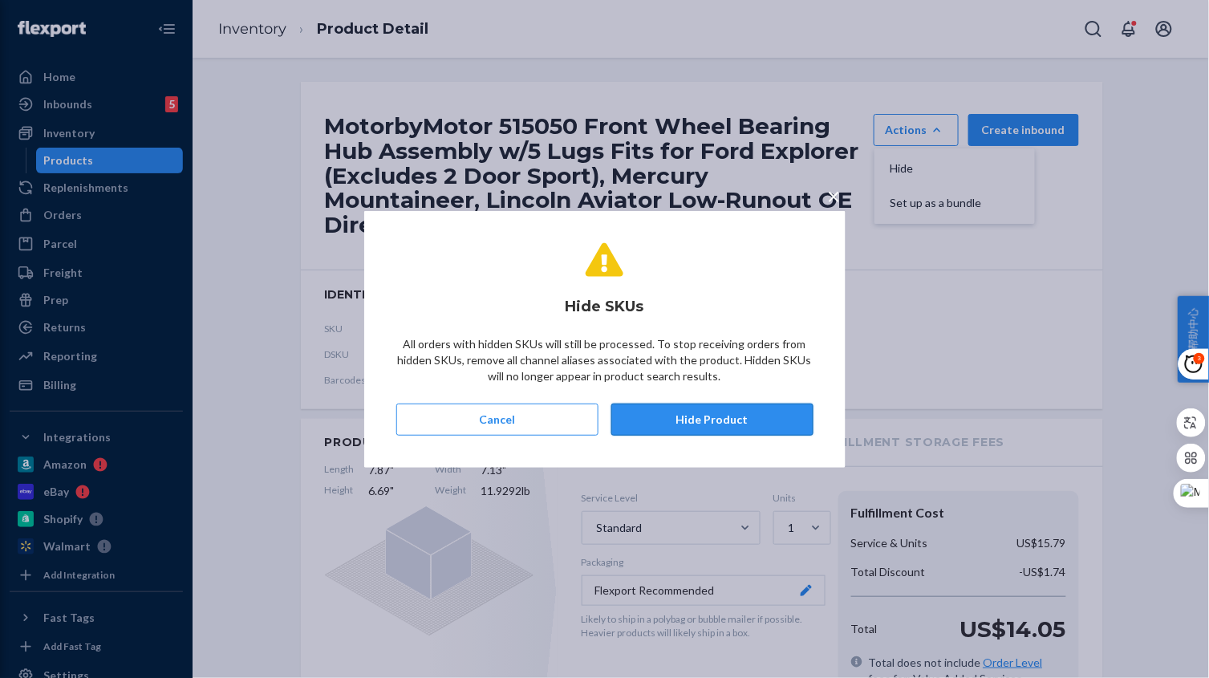
click at [738, 429] on button "Hide Product" at bounding box center [712, 419] width 202 height 32
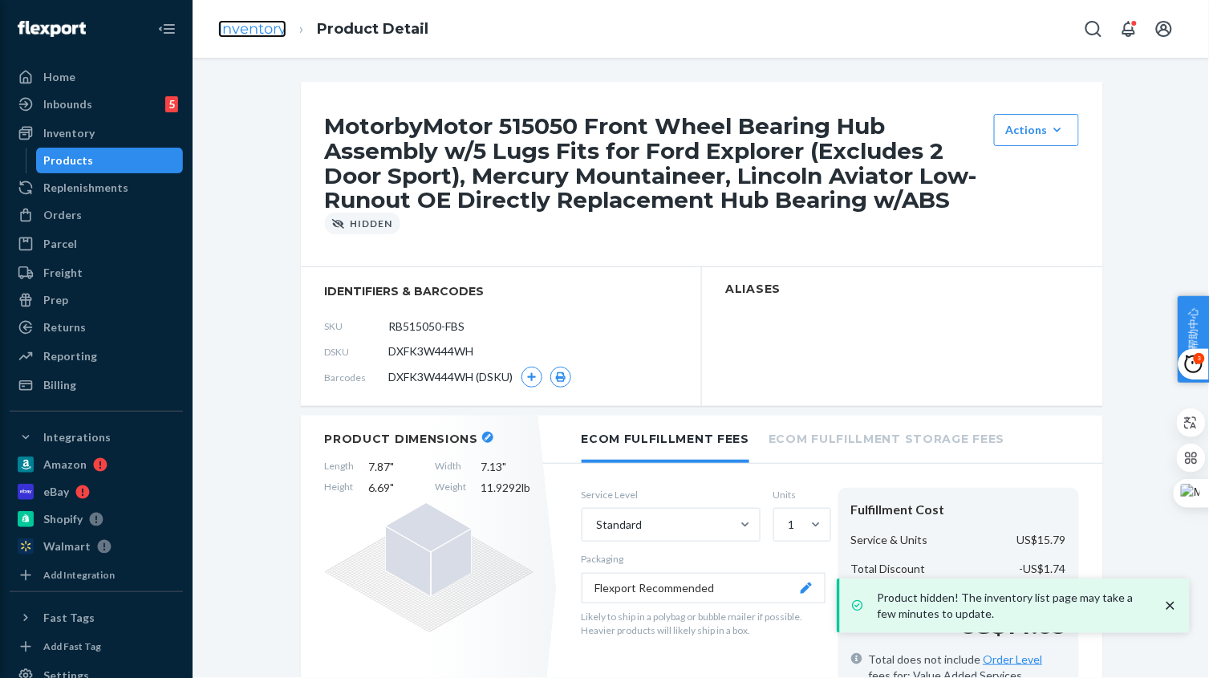
click at [239, 26] on link "Inventory" at bounding box center [252, 29] width 68 height 18
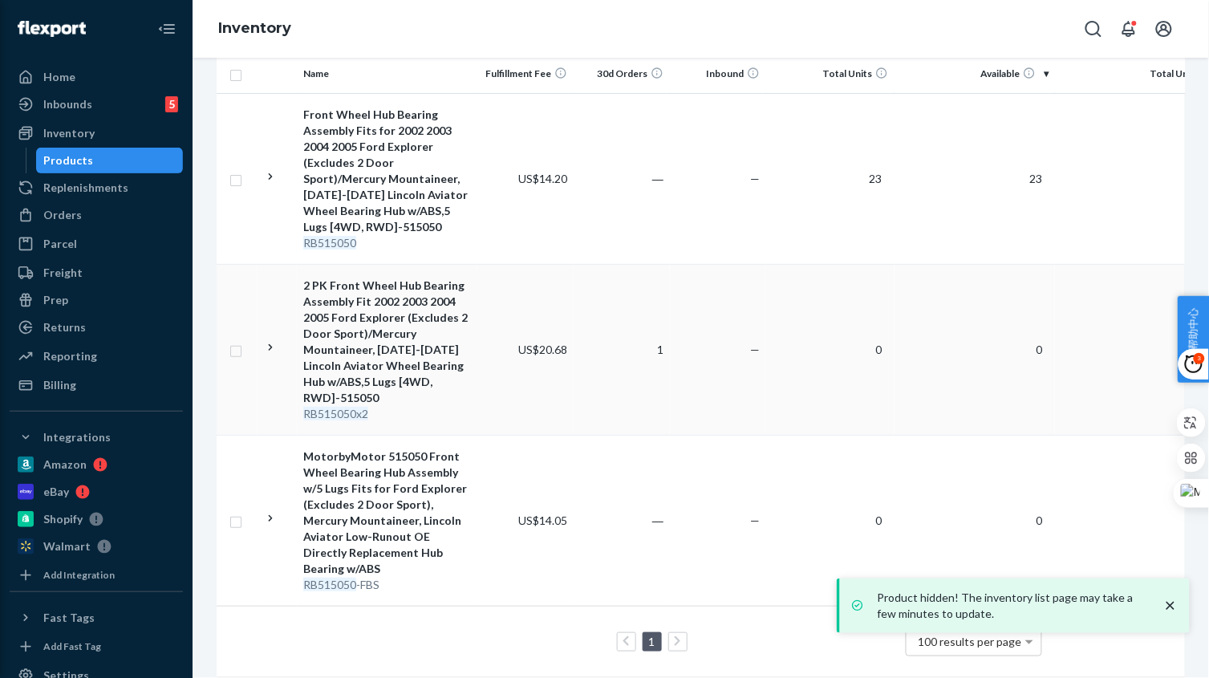
scroll to position [298, 0]
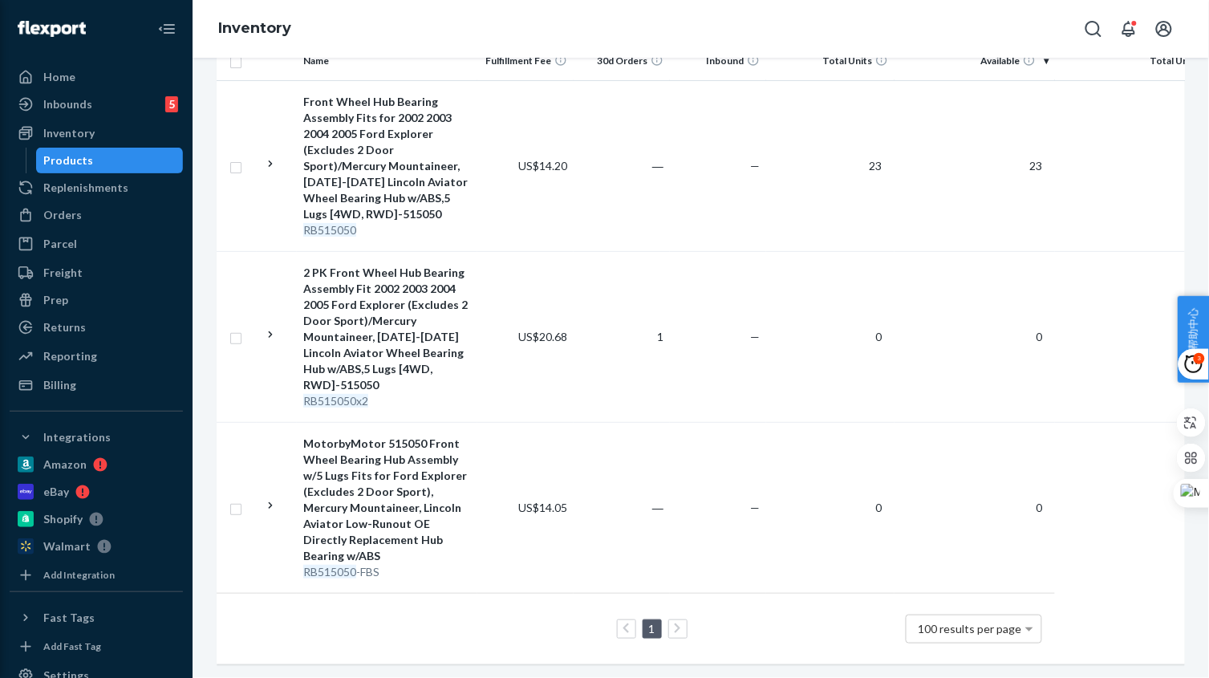
click at [563, 549] on td "US$14.05" at bounding box center [525, 507] width 96 height 171
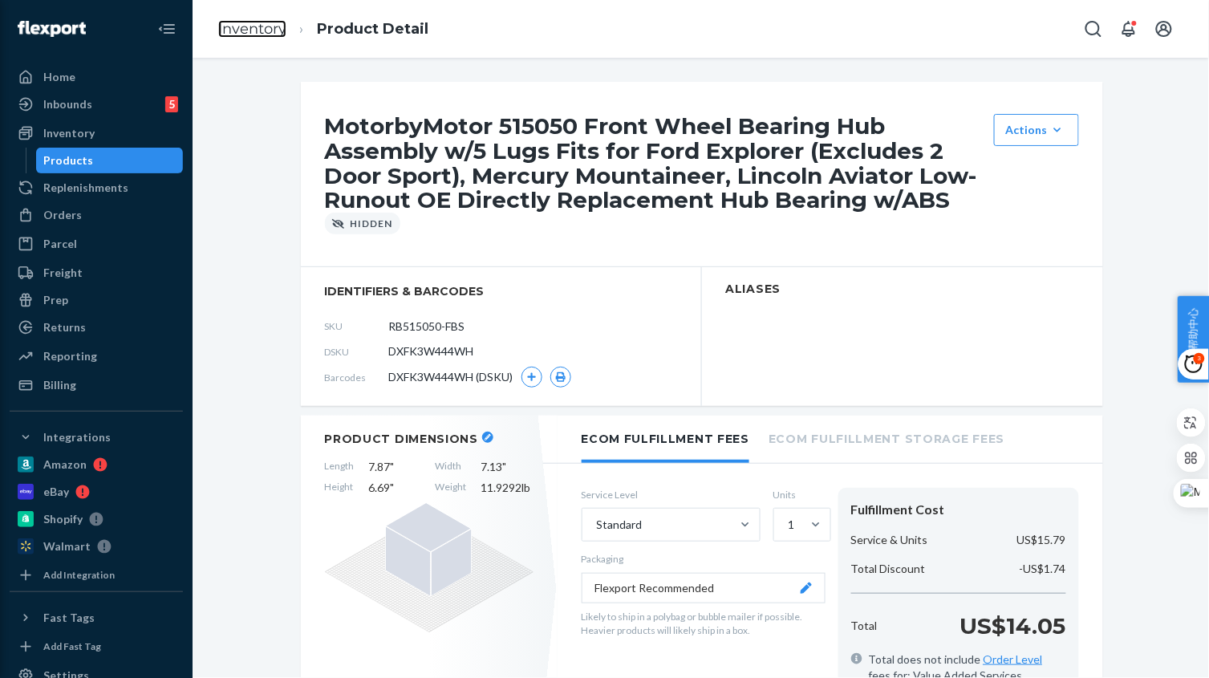
click at [281, 29] on link "Inventory" at bounding box center [252, 29] width 68 height 18
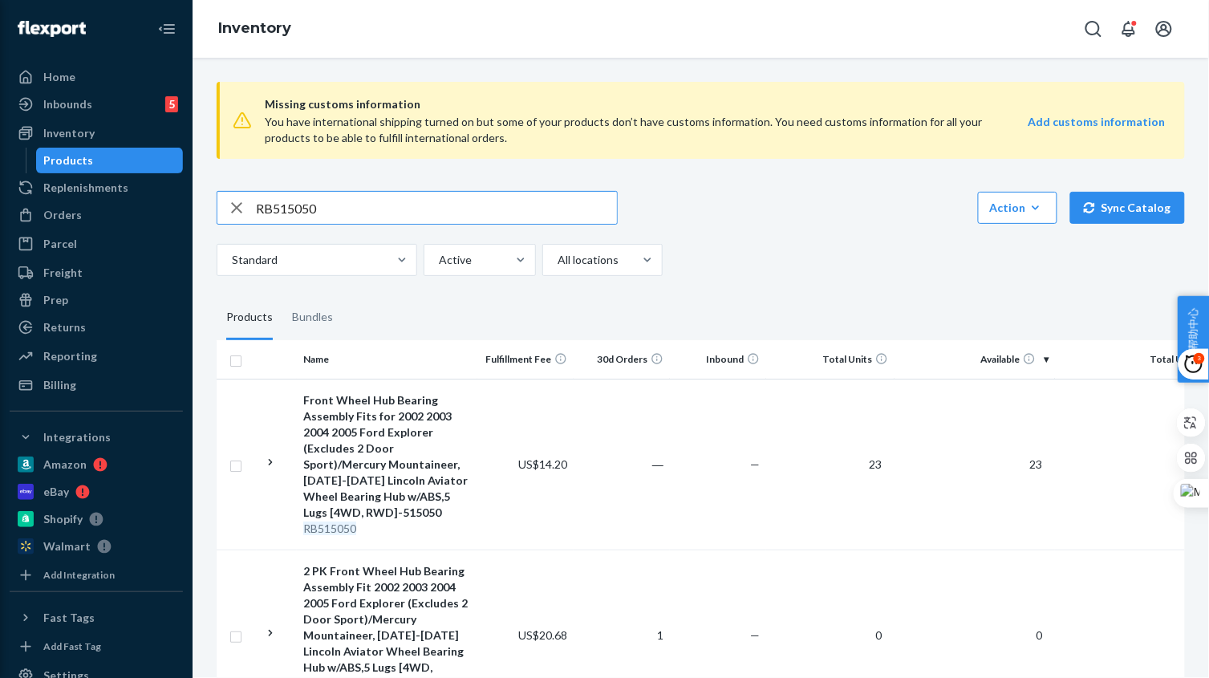
scroll to position [144, 0]
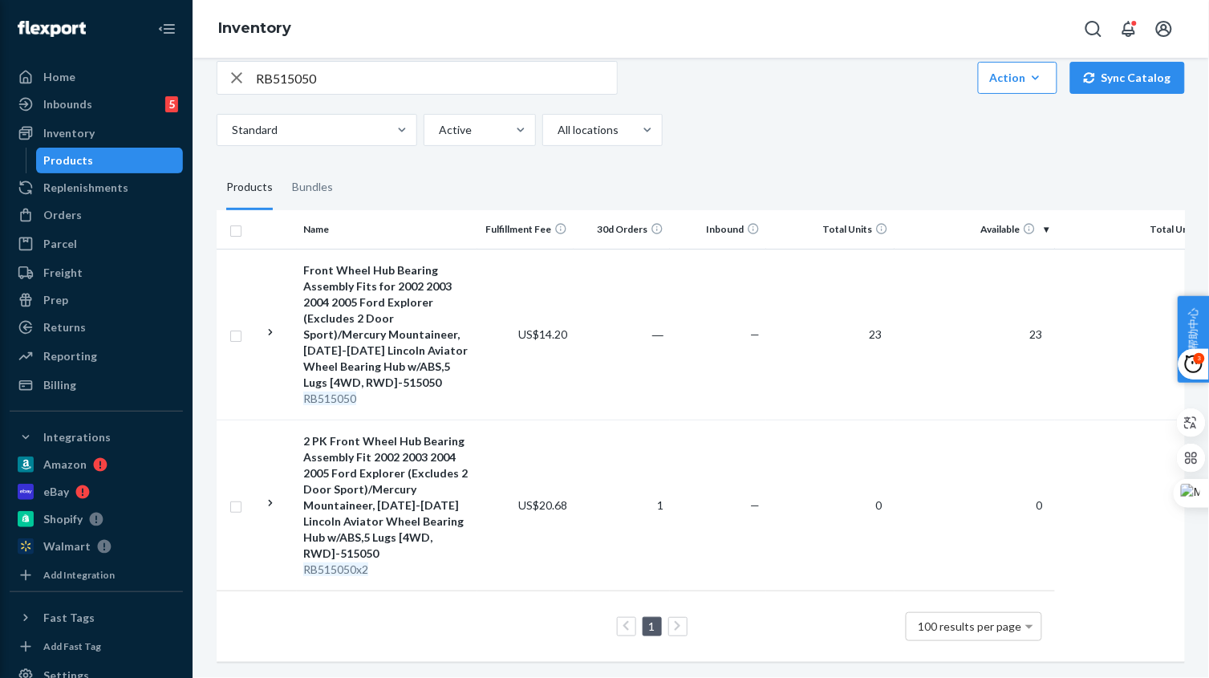
click at [911, 43] on div "Inventory" at bounding box center [700, 29] width 1016 height 58
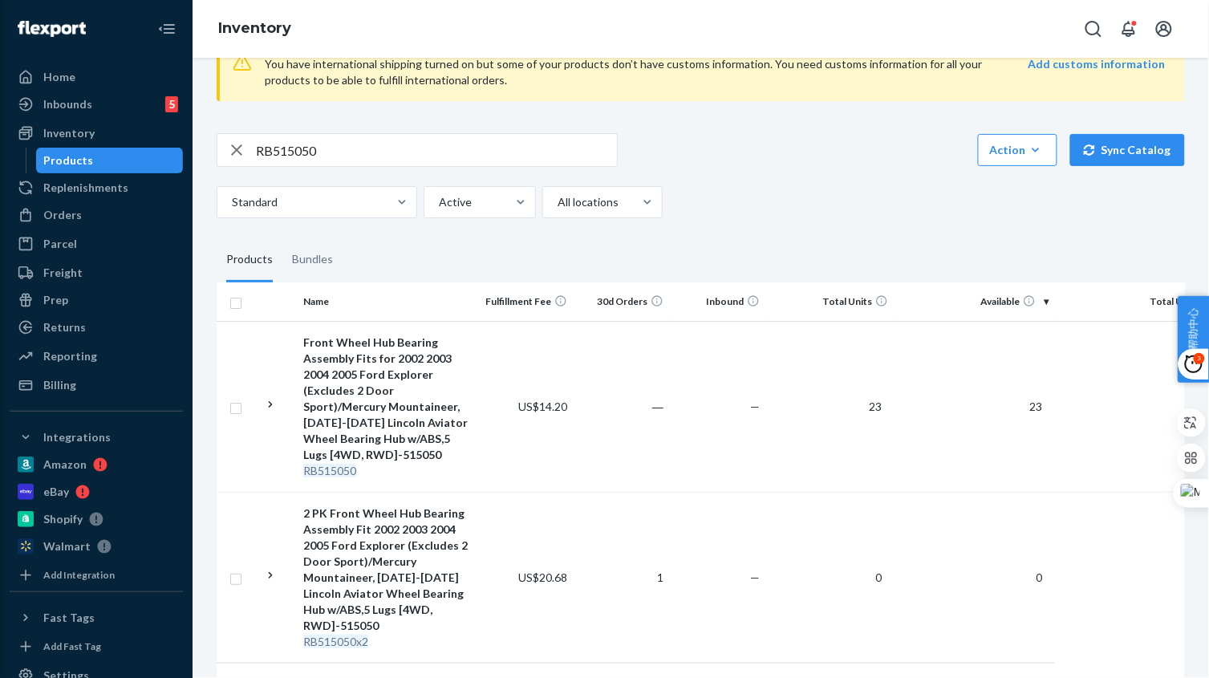
scroll to position [43, 0]
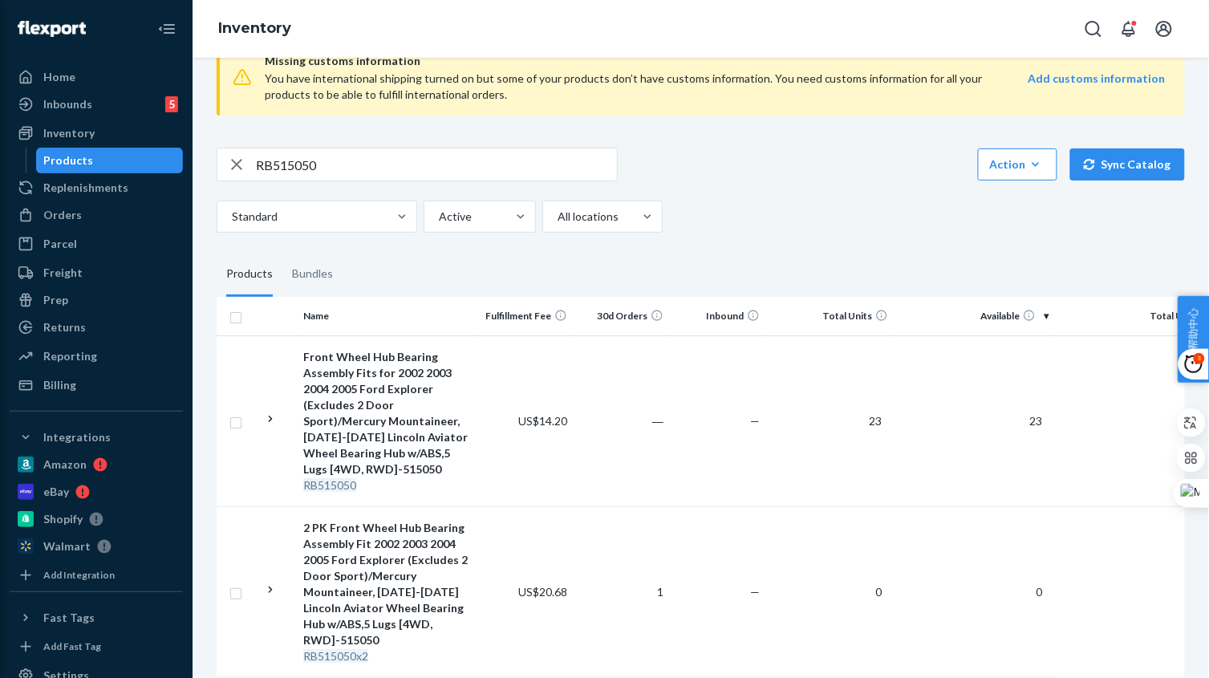
click at [330, 166] on input "RB515050" at bounding box center [436, 164] width 361 height 32
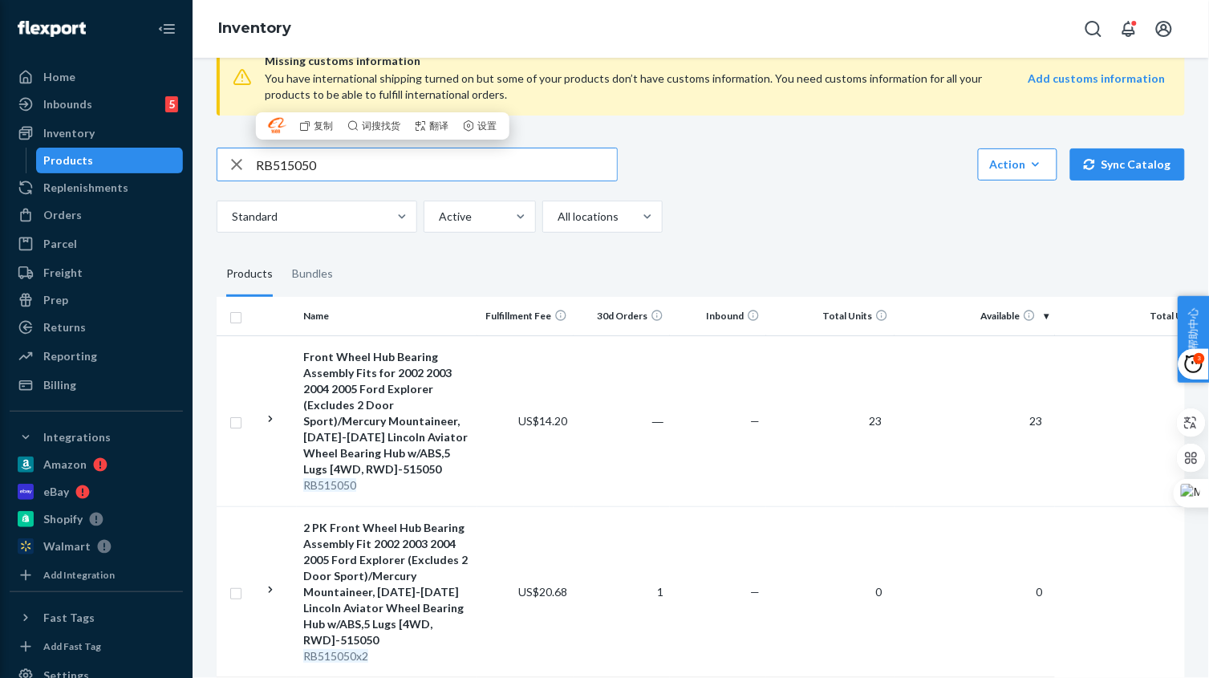
paste input "2384"
type input "RB512384"
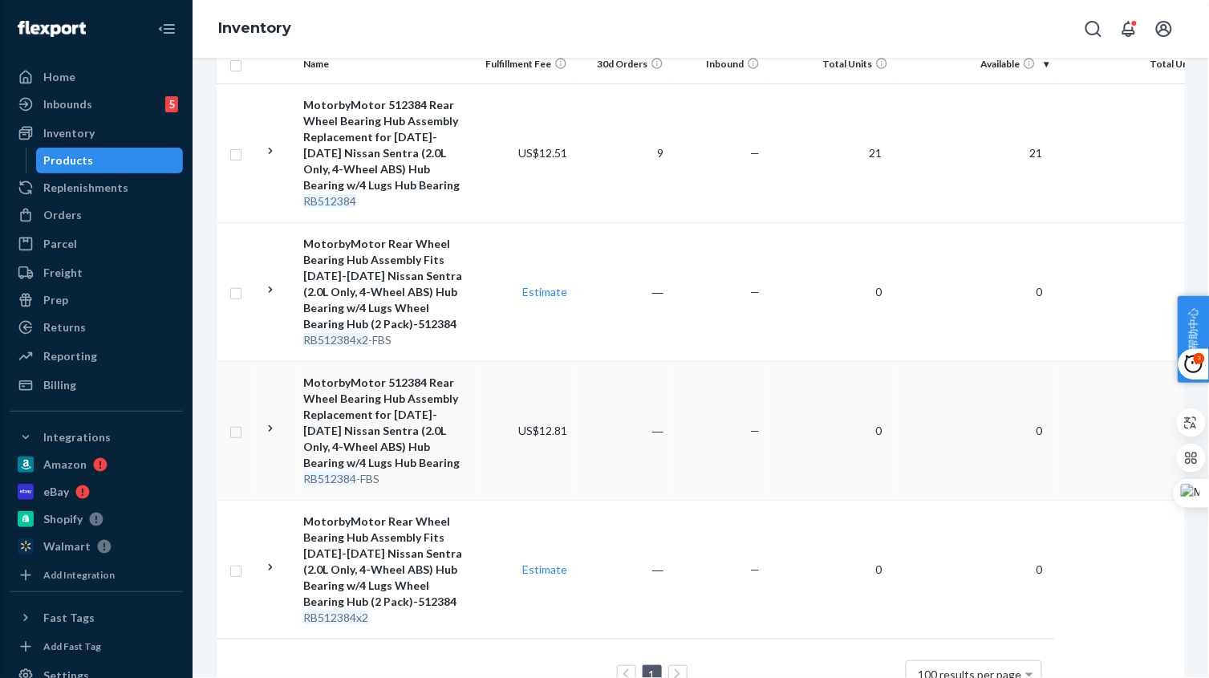
scroll to position [300, 0]
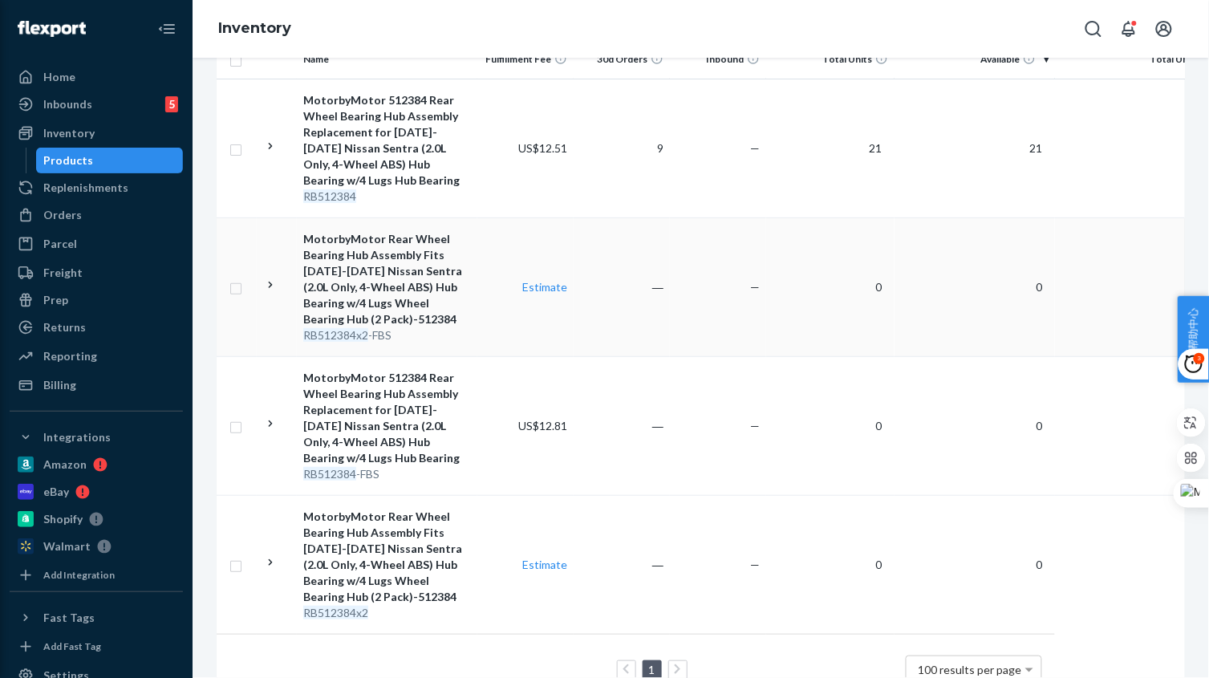
click at [577, 324] on td "―" at bounding box center [621, 286] width 96 height 139
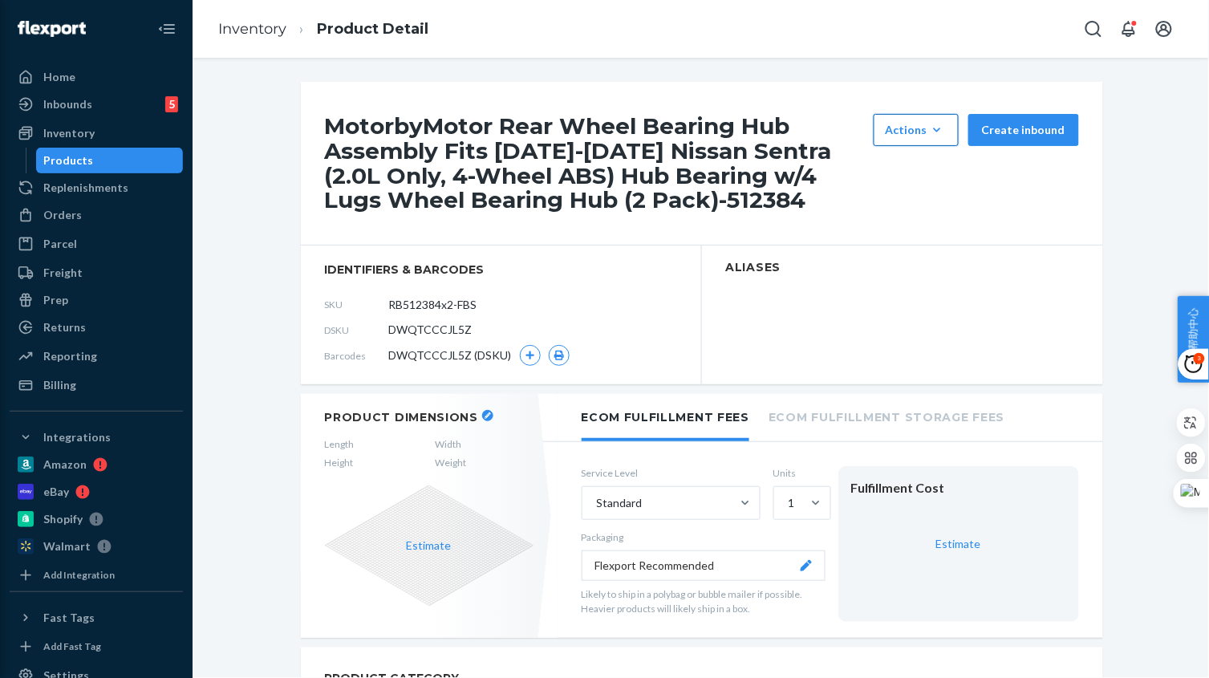
drag, startPoint x: 894, startPoint y: 128, endPoint x: 901, endPoint y: 153, distance: 26.7
click at [895, 128] on div "Actions" at bounding box center [915, 130] width 61 height 16
click at [902, 163] on span "Hide" at bounding box center [939, 168] width 99 height 11
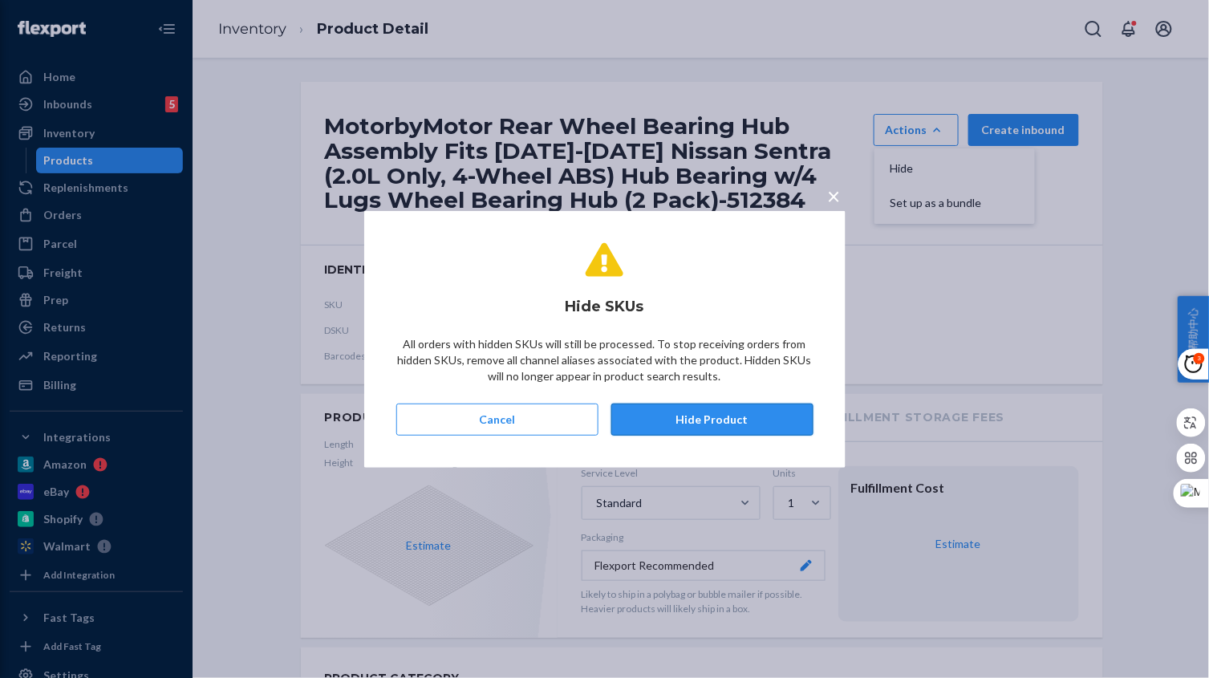
click at [731, 403] on button "Hide Product" at bounding box center [712, 419] width 202 height 32
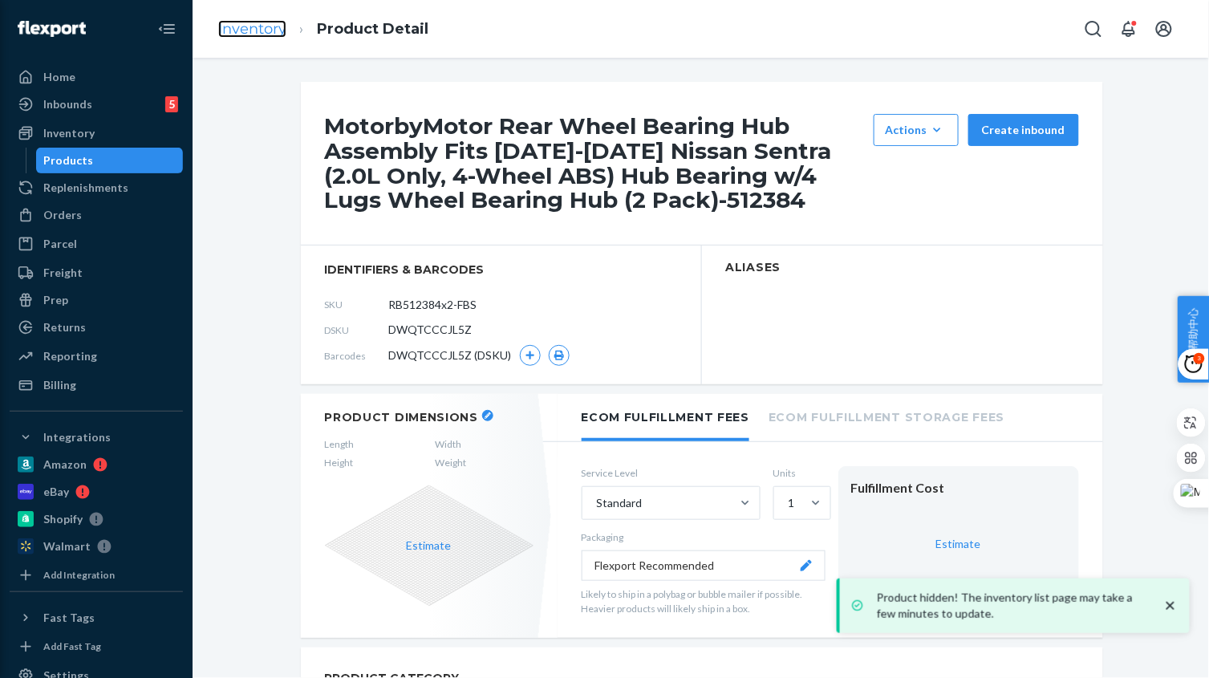
click at [261, 31] on link "Inventory" at bounding box center [252, 29] width 68 height 18
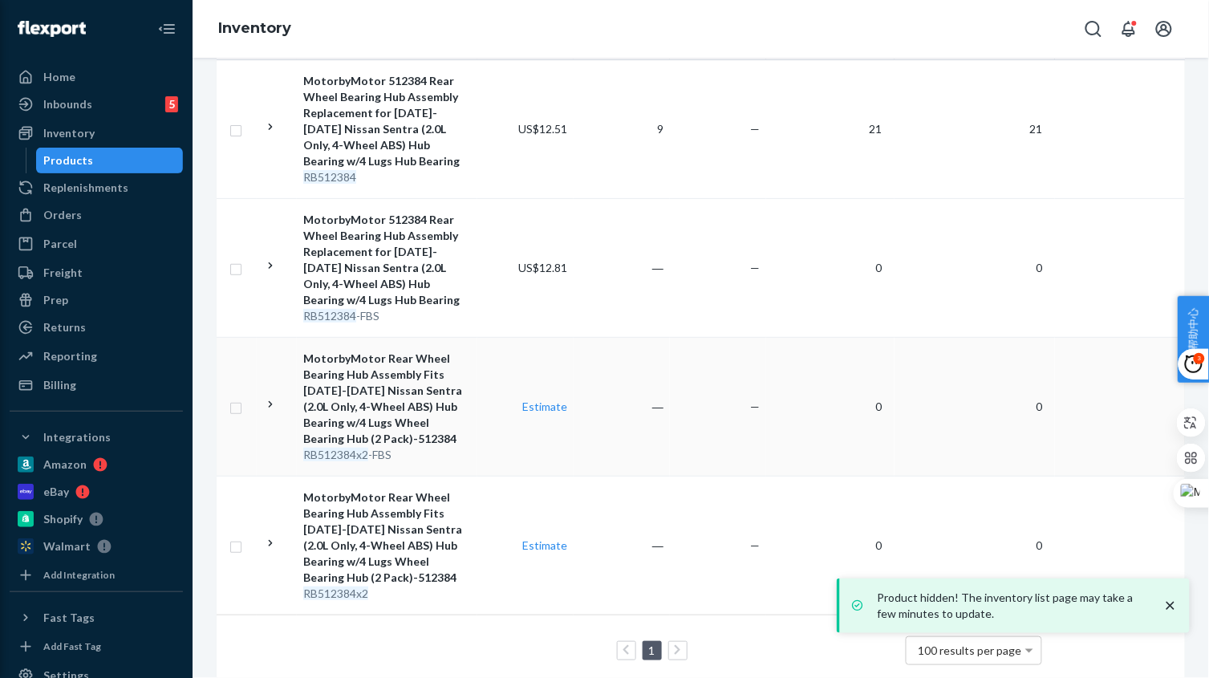
scroll to position [357, 0]
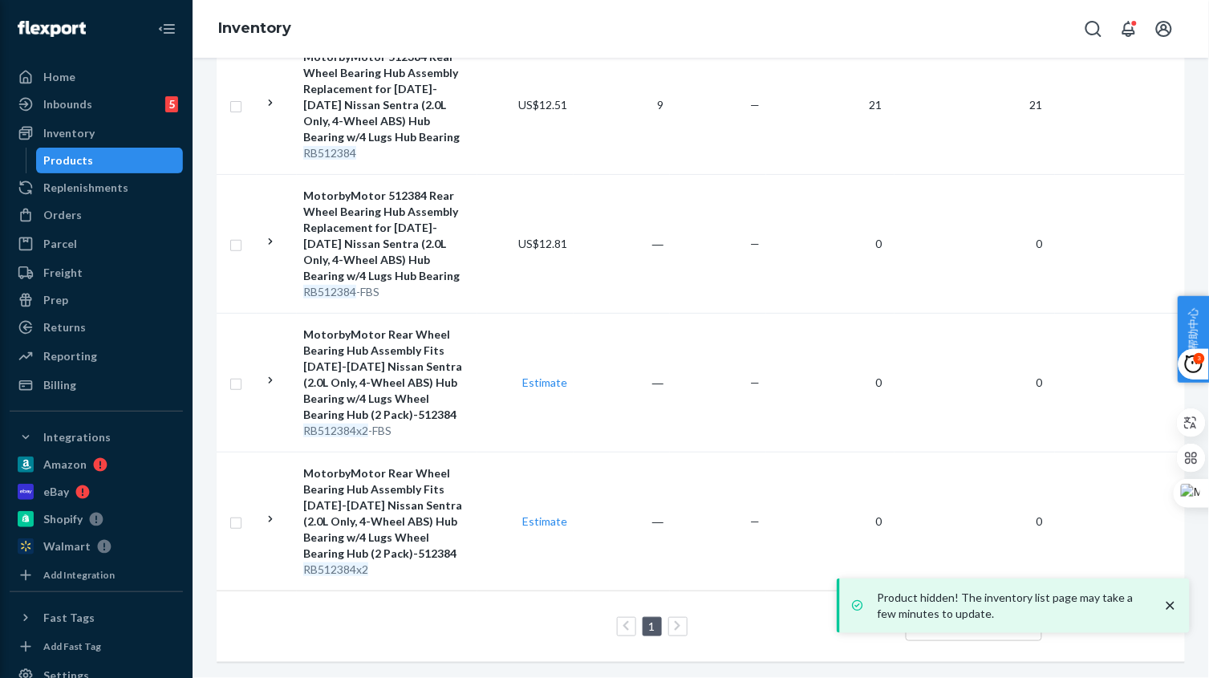
click at [488, 398] on td "Estimate" at bounding box center [525, 382] width 96 height 139
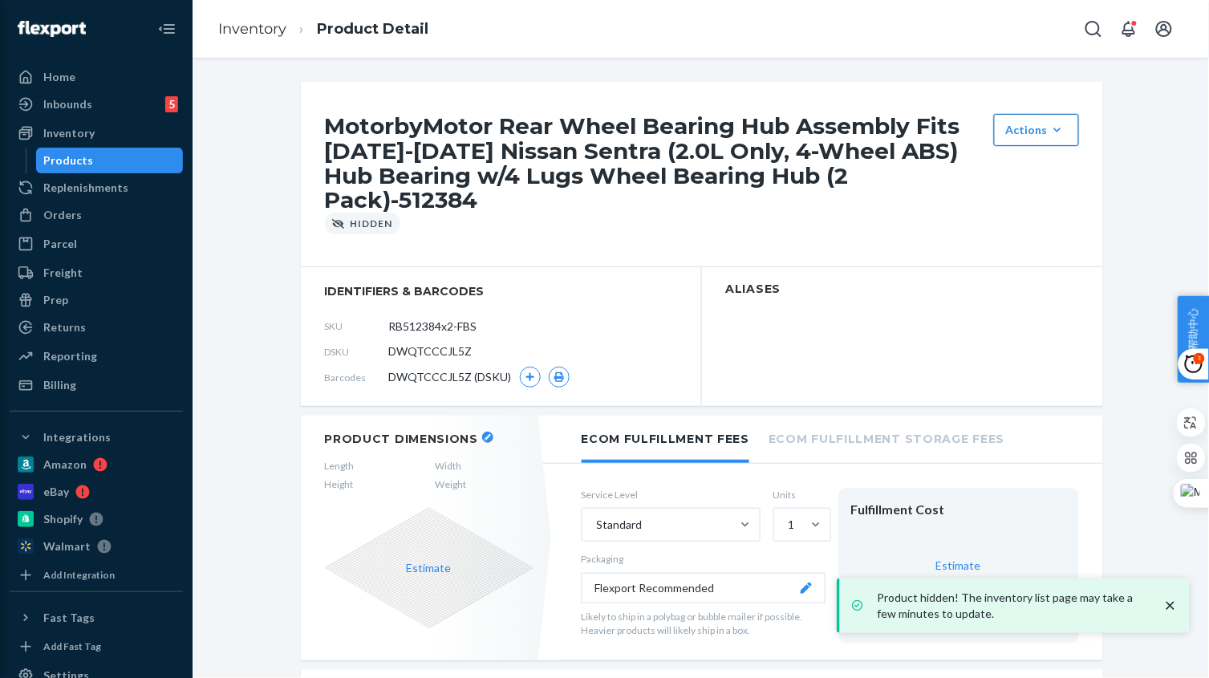
click at [1022, 131] on div "Actions" at bounding box center [1036, 130] width 61 height 16
click at [1019, 164] on span "Unhide" at bounding box center [1060, 168] width 99 height 11
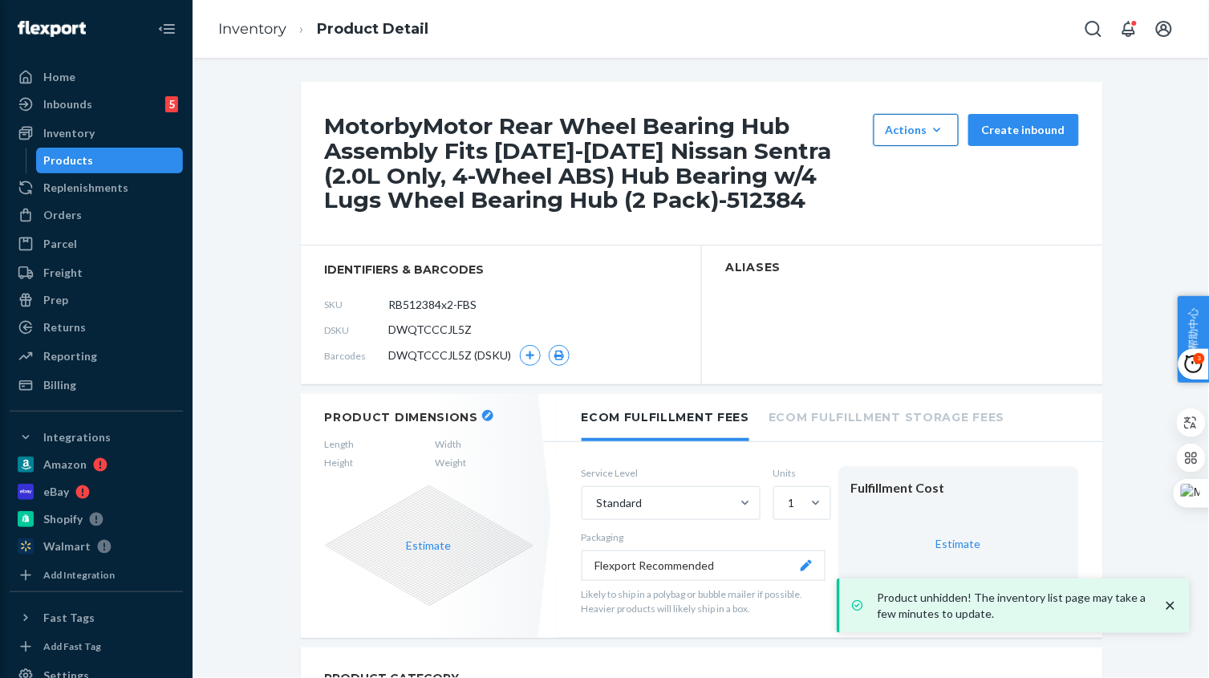
click at [901, 127] on div "Actions" at bounding box center [915, 130] width 61 height 16
click at [921, 162] on button "Hide" at bounding box center [954, 169] width 154 height 34
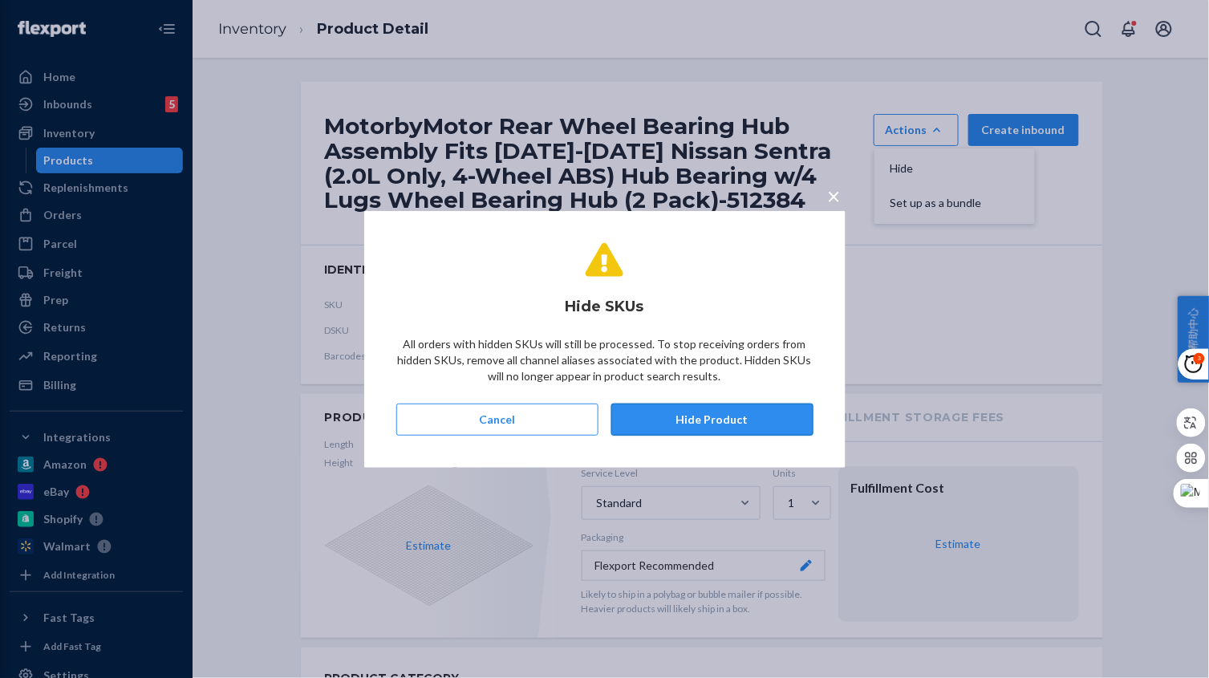
click at [697, 426] on button "Hide Product" at bounding box center [712, 419] width 202 height 32
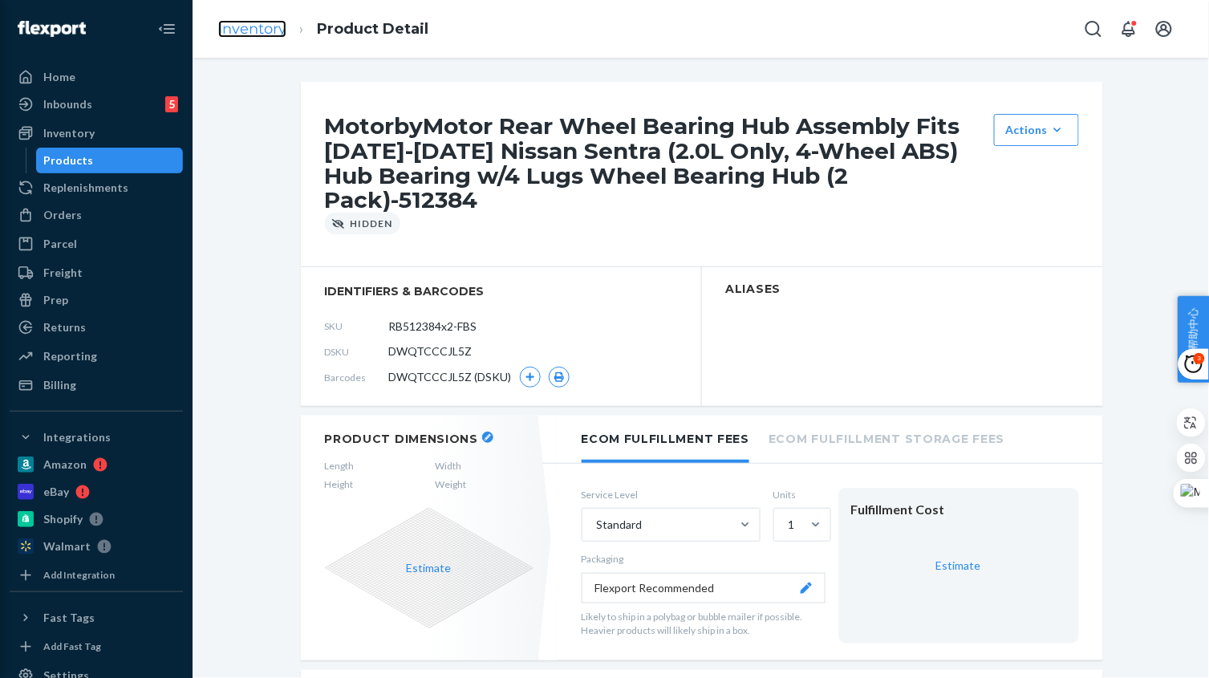
click at [240, 32] on link "Inventory" at bounding box center [252, 29] width 68 height 18
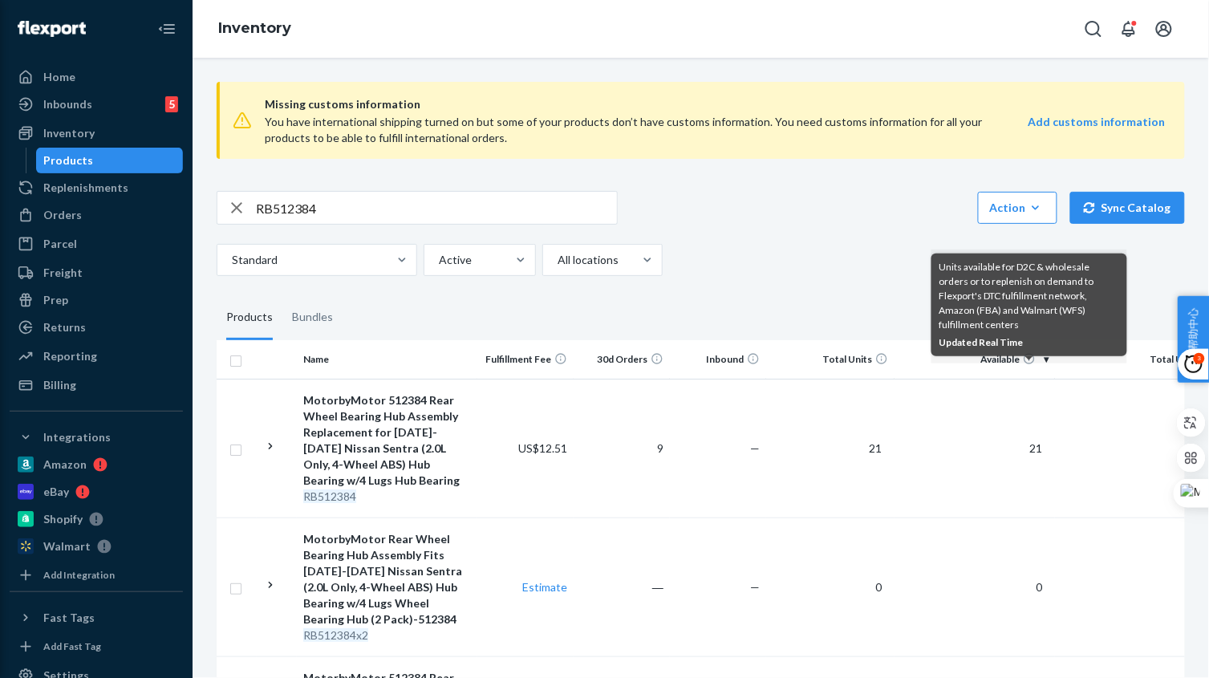
click at [788, 229] on div "RB512384 Action Create product Create bundle Bulk create products Bulk update p…" at bounding box center [701, 233] width 968 height 85
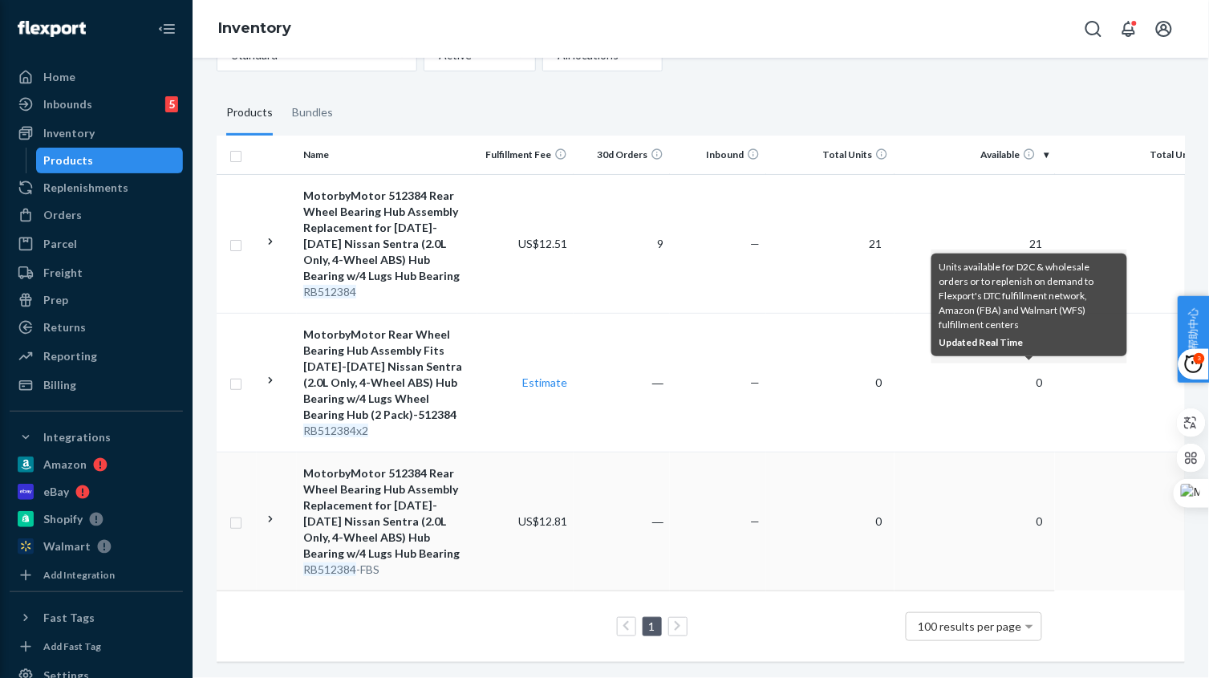
scroll to position [218, 0]
click at [675, 512] on td "—" at bounding box center [718, 521] width 96 height 139
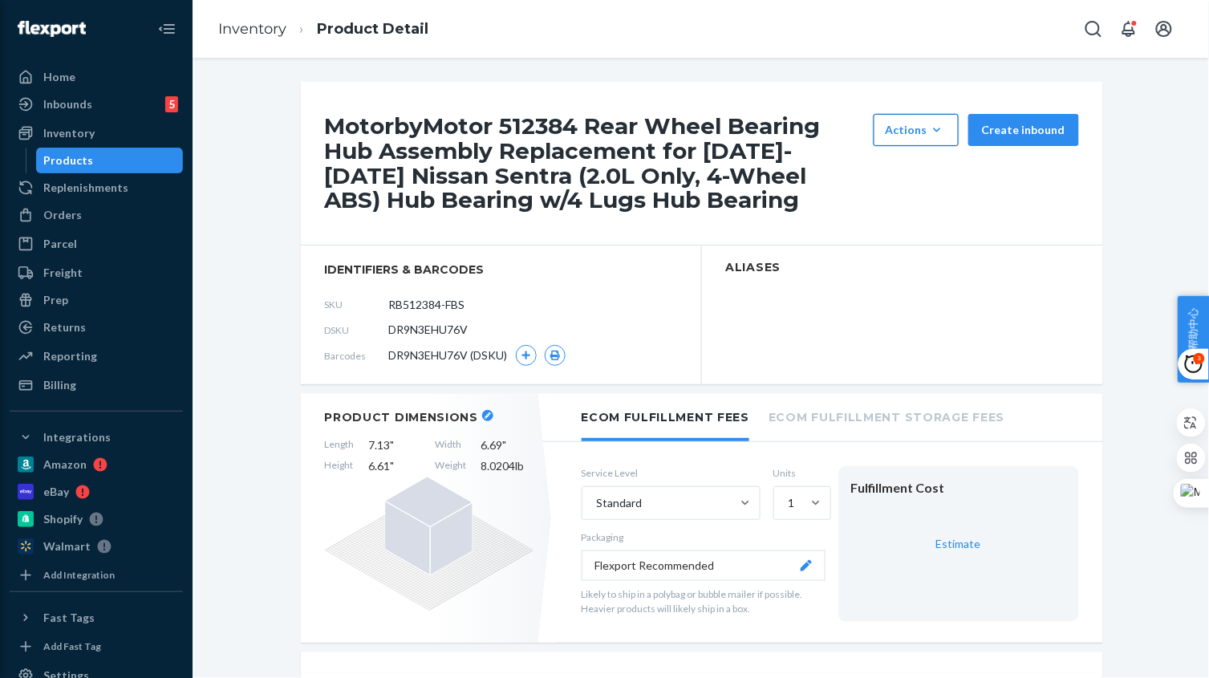
click at [893, 135] on div "Actions" at bounding box center [915, 130] width 61 height 16
click at [911, 178] on button "Hide" at bounding box center [954, 169] width 154 height 34
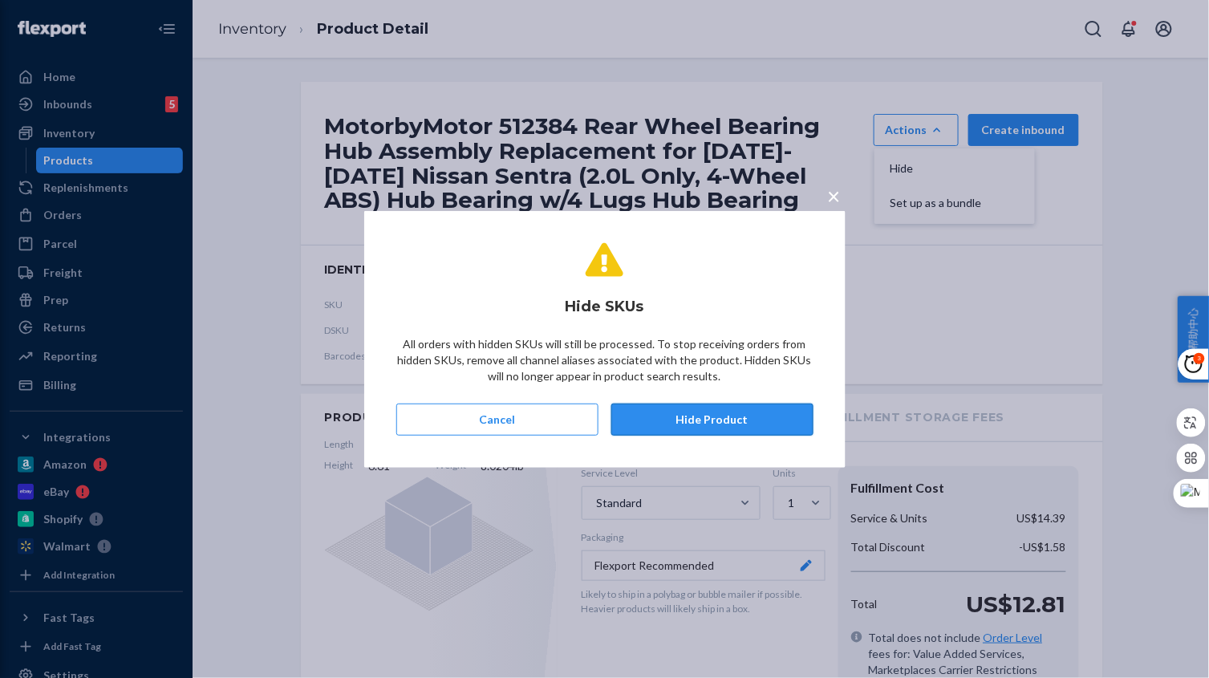
click at [725, 420] on button "Hide Product" at bounding box center [712, 419] width 202 height 32
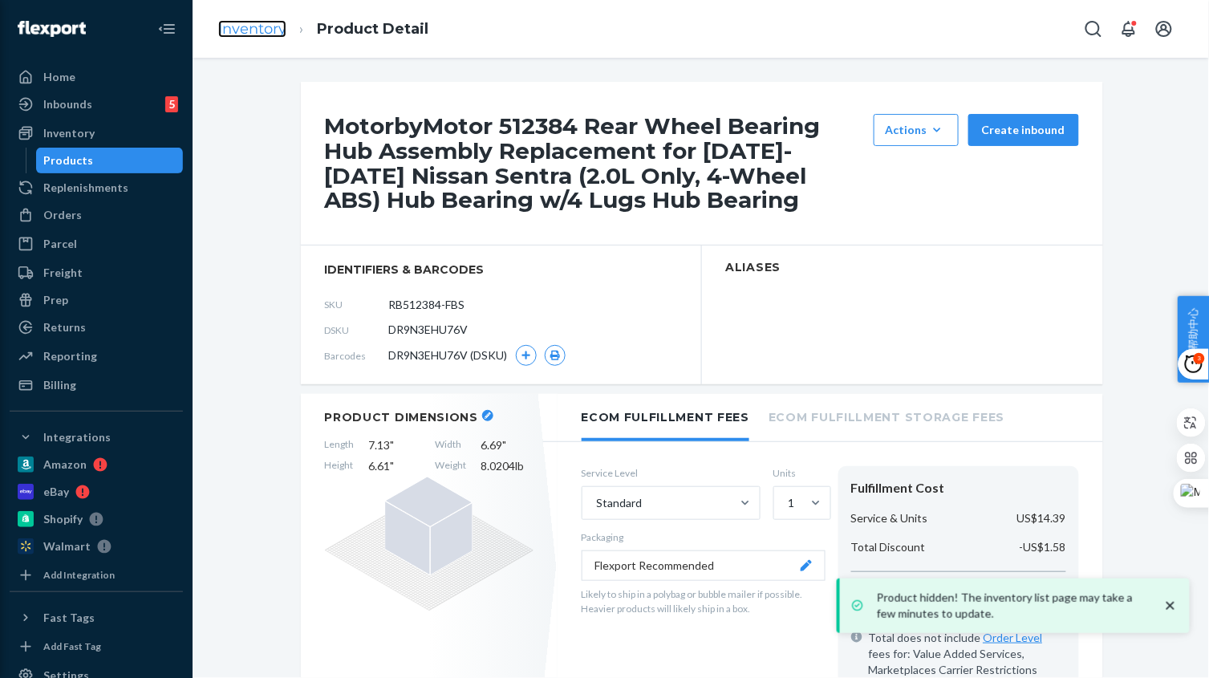
click at [257, 36] on link "Inventory" at bounding box center [252, 29] width 68 height 18
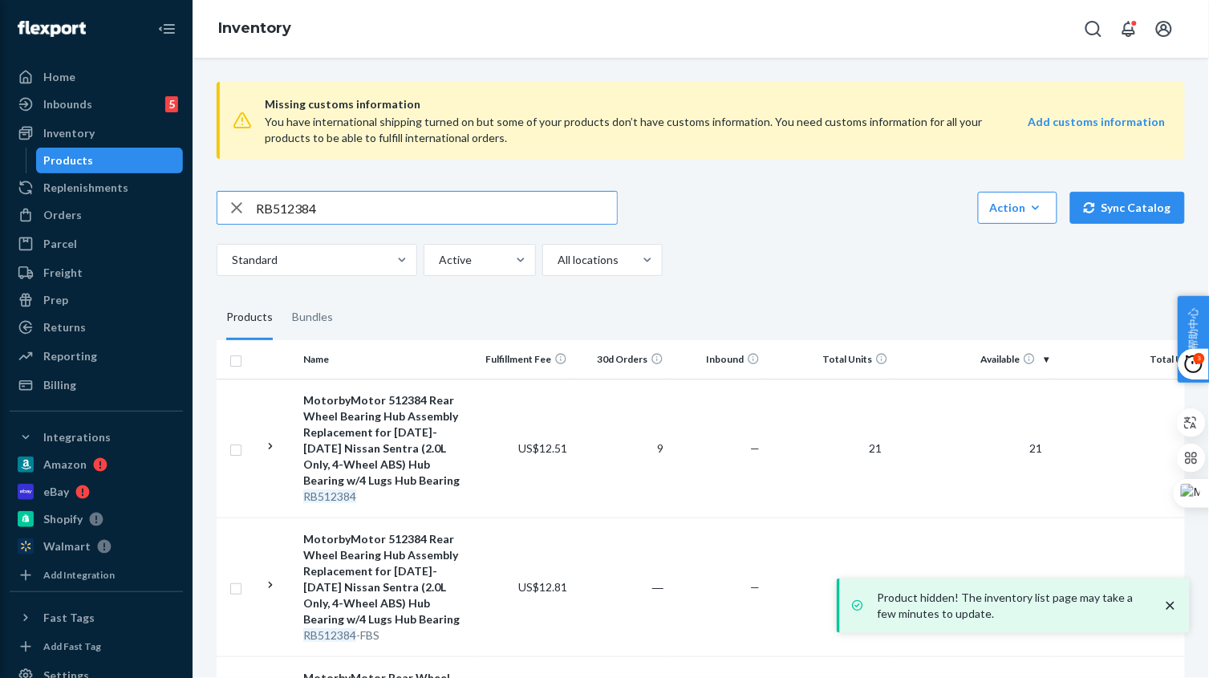
click at [412, 205] on input "RB512384" at bounding box center [436, 208] width 361 height 32
paste input "502"
type input "RB515024"
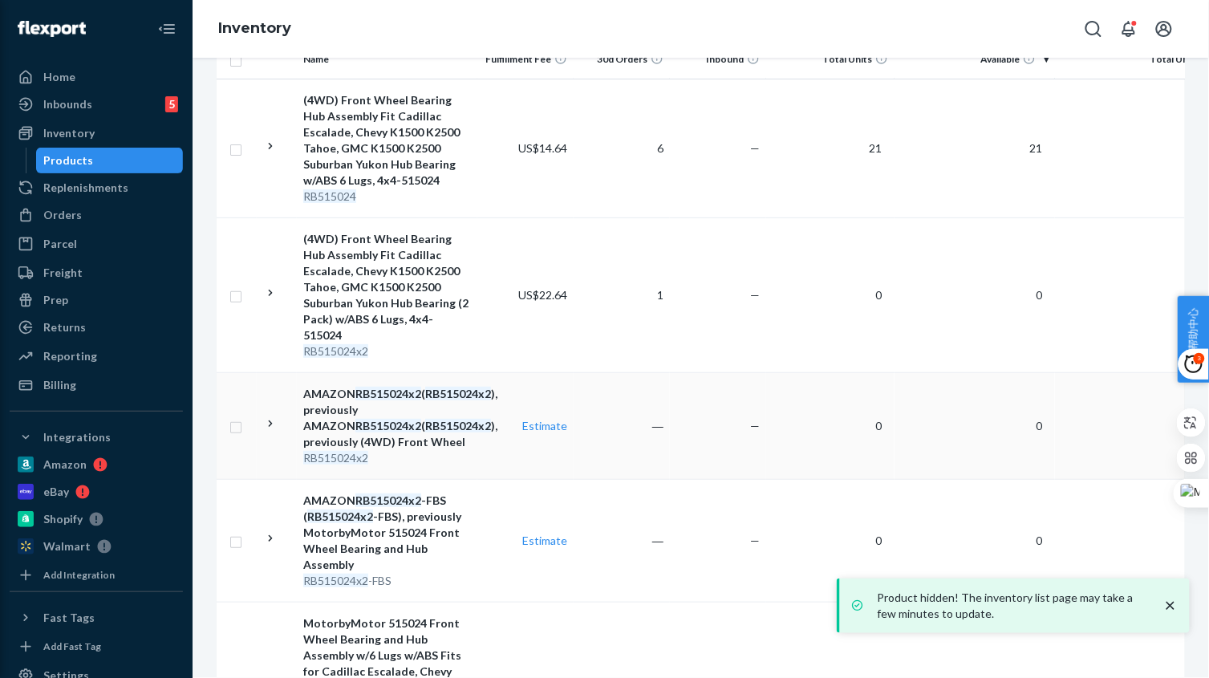
scroll to position [501, 0]
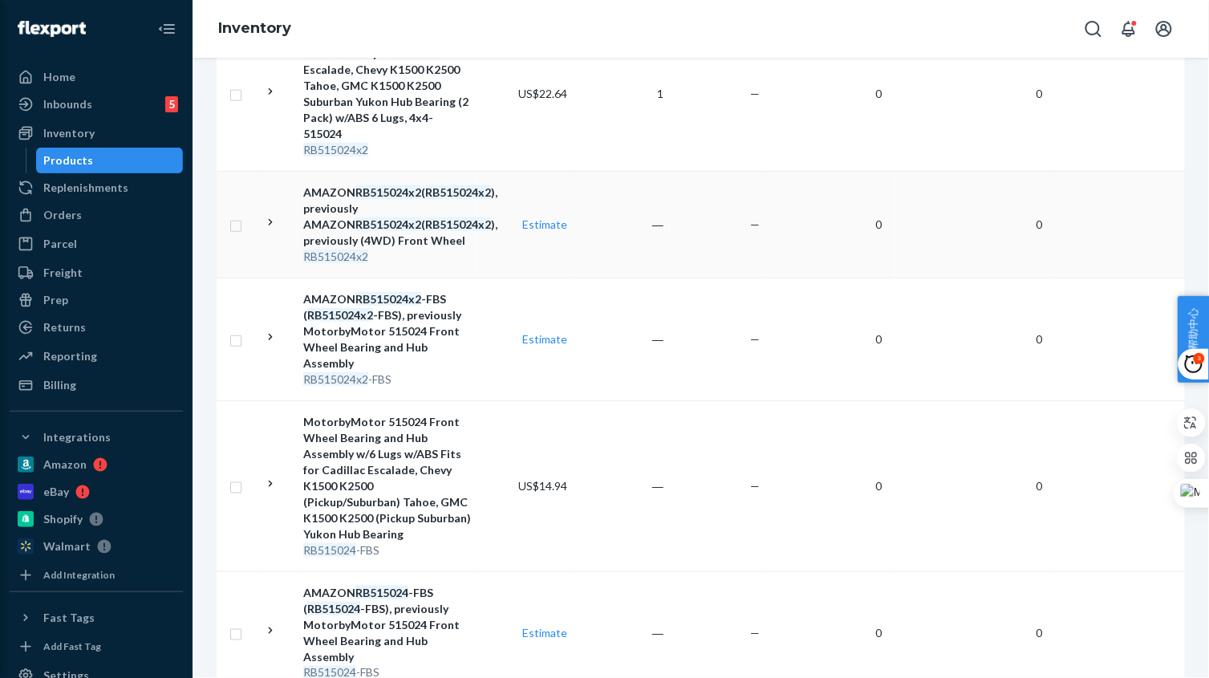
click at [625, 243] on td "―" at bounding box center [621, 224] width 96 height 107
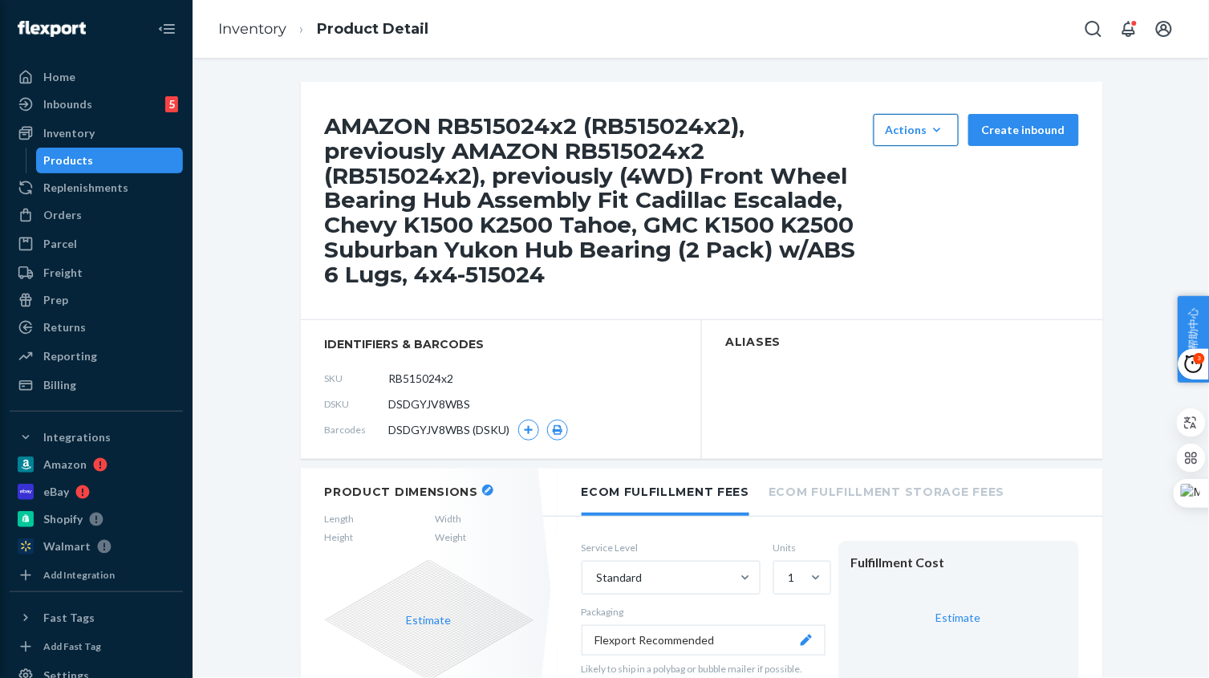
click at [933, 131] on icon "button" at bounding box center [937, 130] width 16 height 16
click at [924, 175] on button "Hide" at bounding box center [954, 169] width 154 height 34
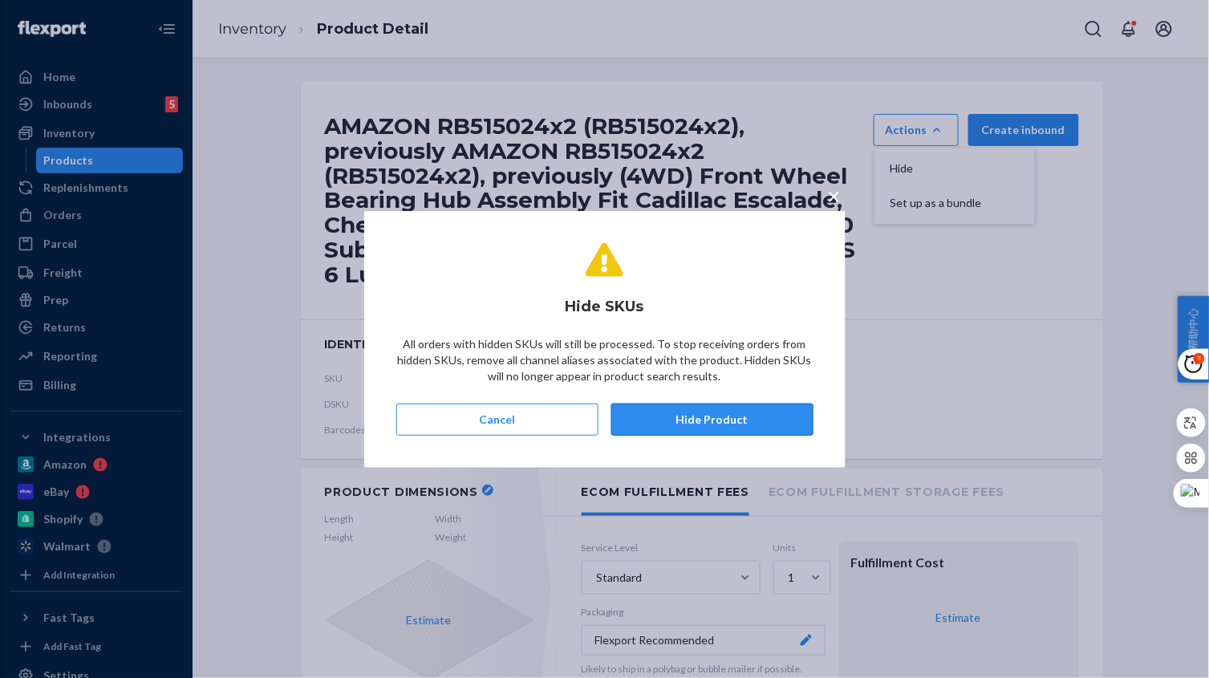
click at [685, 412] on button "Hide Product" at bounding box center [712, 419] width 202 height 32
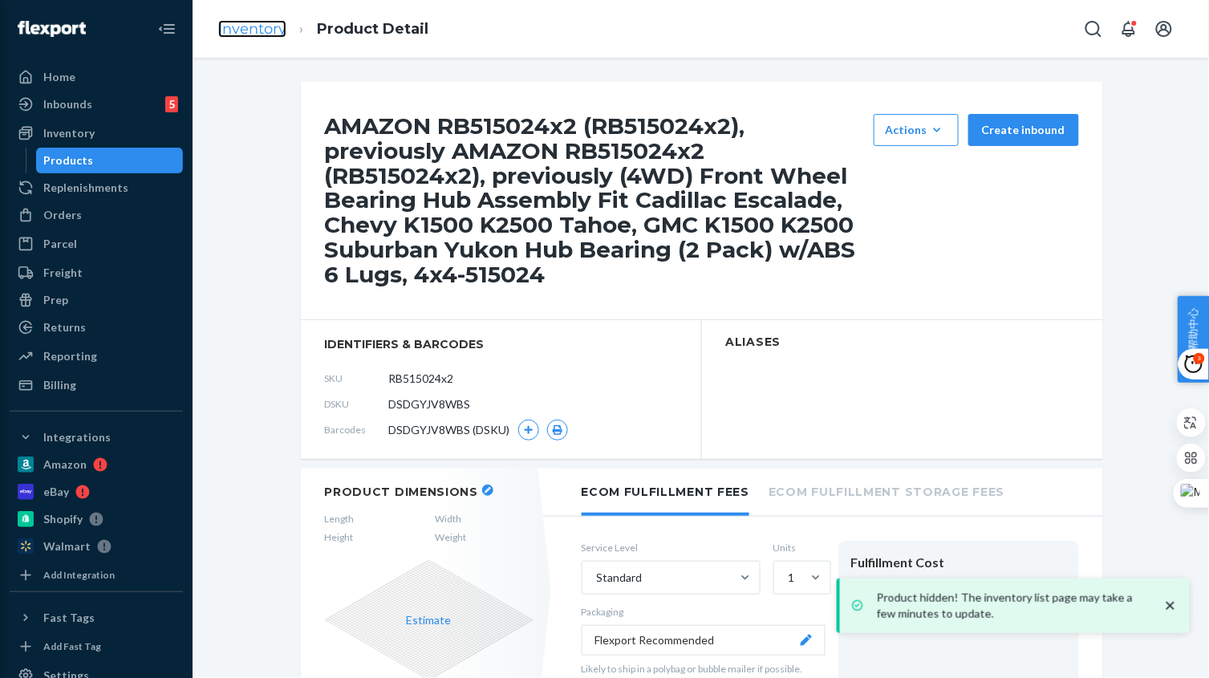
click at [273, 35] on link "Inventory" at bounding box center [252, 29] width 68 height 18
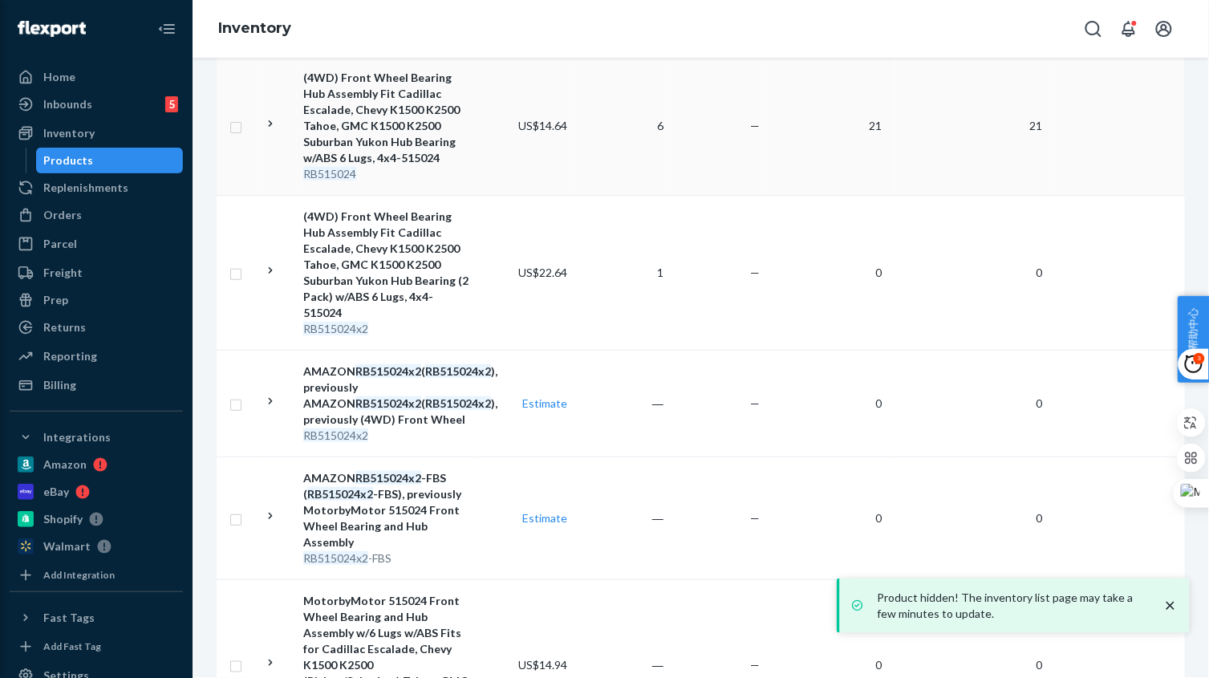
scroll to position [401, 0]
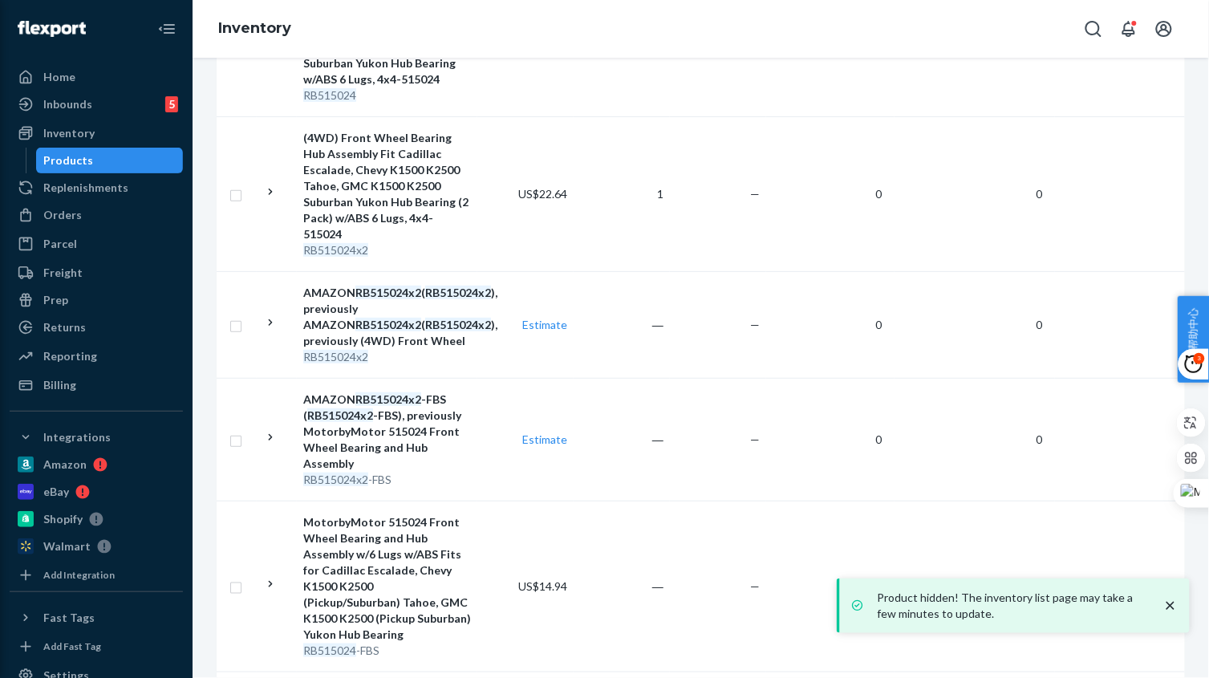
drag, startPoint x: 488, startPoint y: 443, endPoint x: 503, endPoint y: 441, distance: 15.3
click at [488, 444] on td "Estimate" at bounding box center [525, 439] width 96 height 123
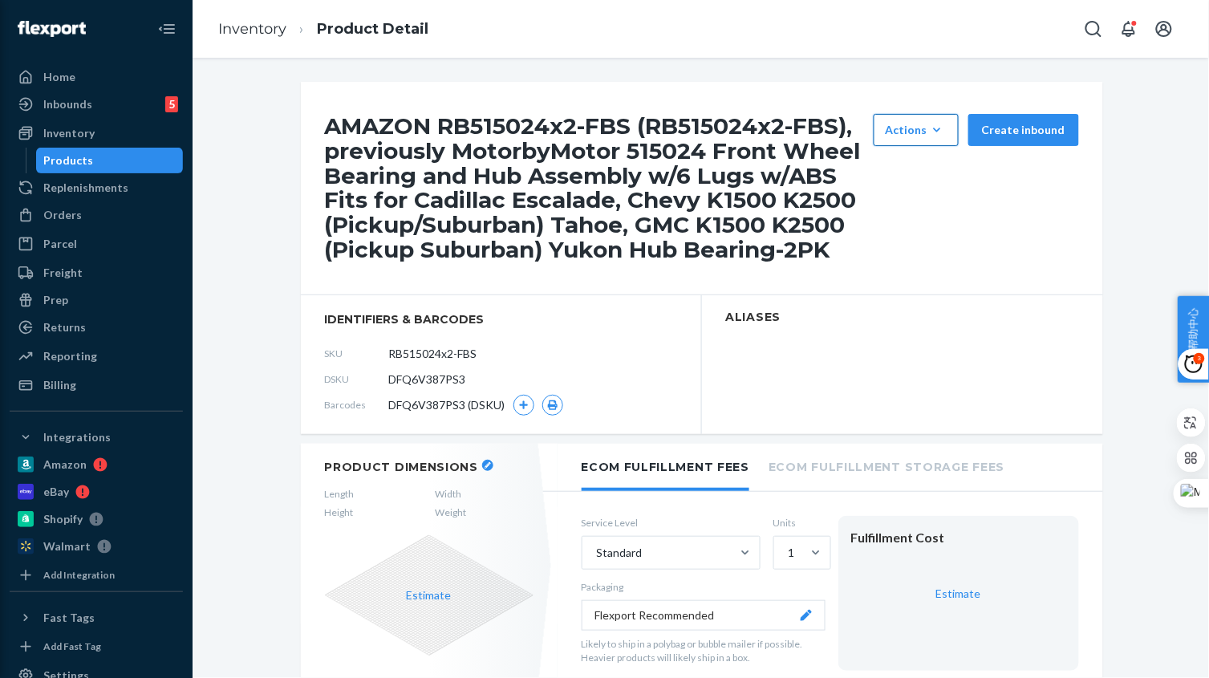
click at [928, 119] on button "Actions Hide Set up as a bundle" at bounding box center [915, 130] width 85 height 32
click at [926, 160] on button "Hide" at bounding box center [954, 169] width 154 height 34
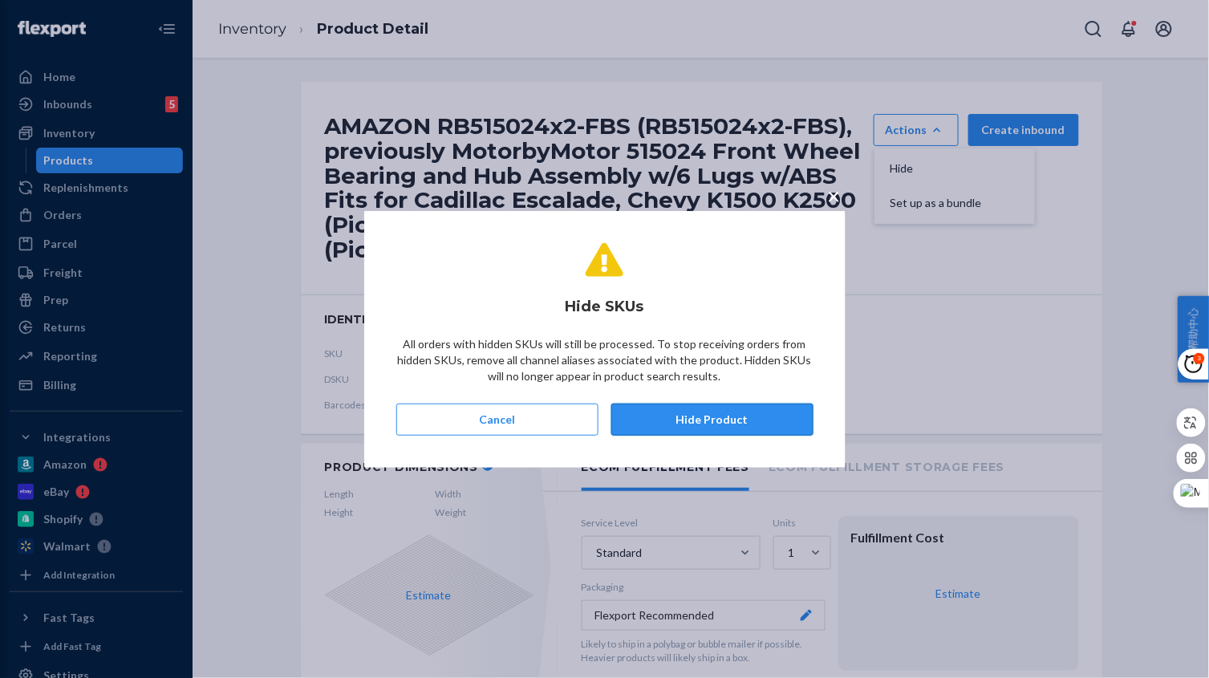
click at [688, 421] on button "Hide Product" at bounding box center [712, 419] width 202 height 32
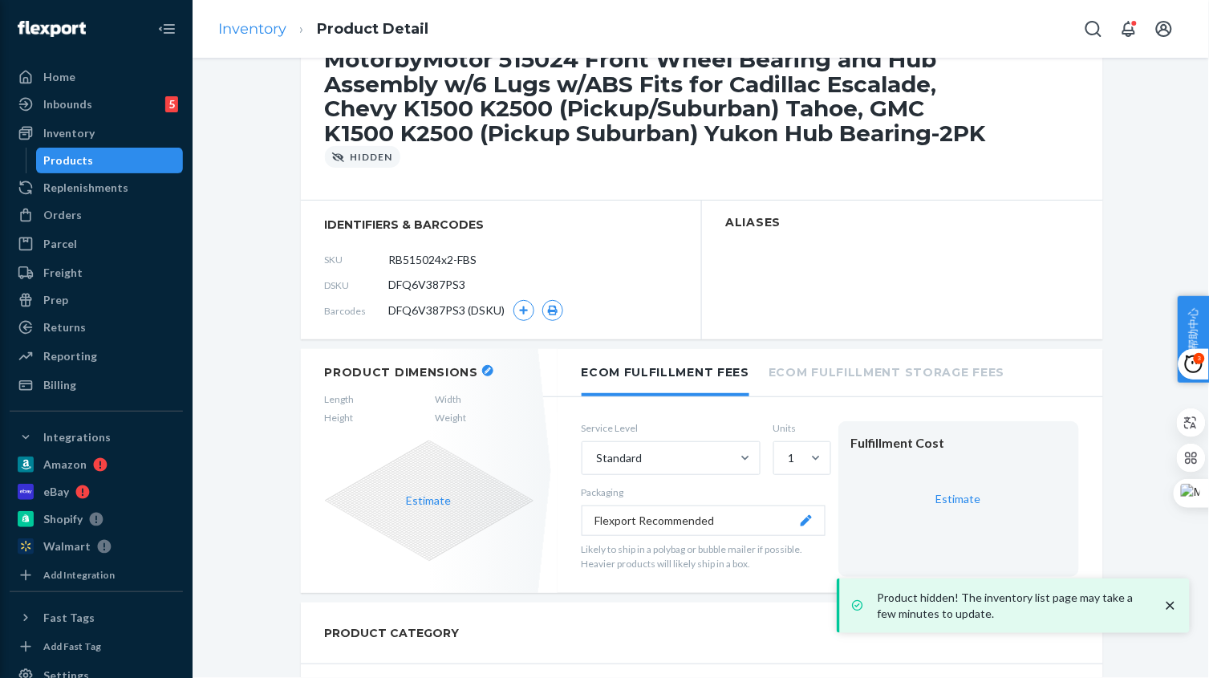
scroll to position [100, 0]
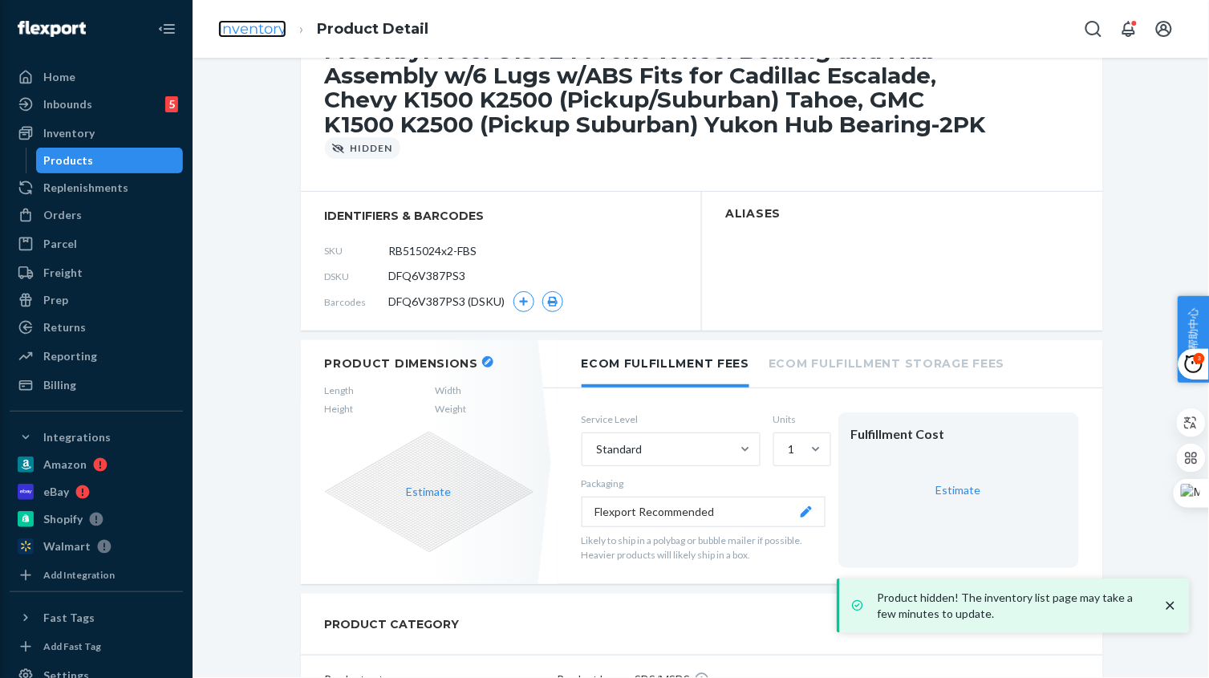
click at [247, 29] on link "Inventory" at bounding box center [252, 29] width 68 height 18
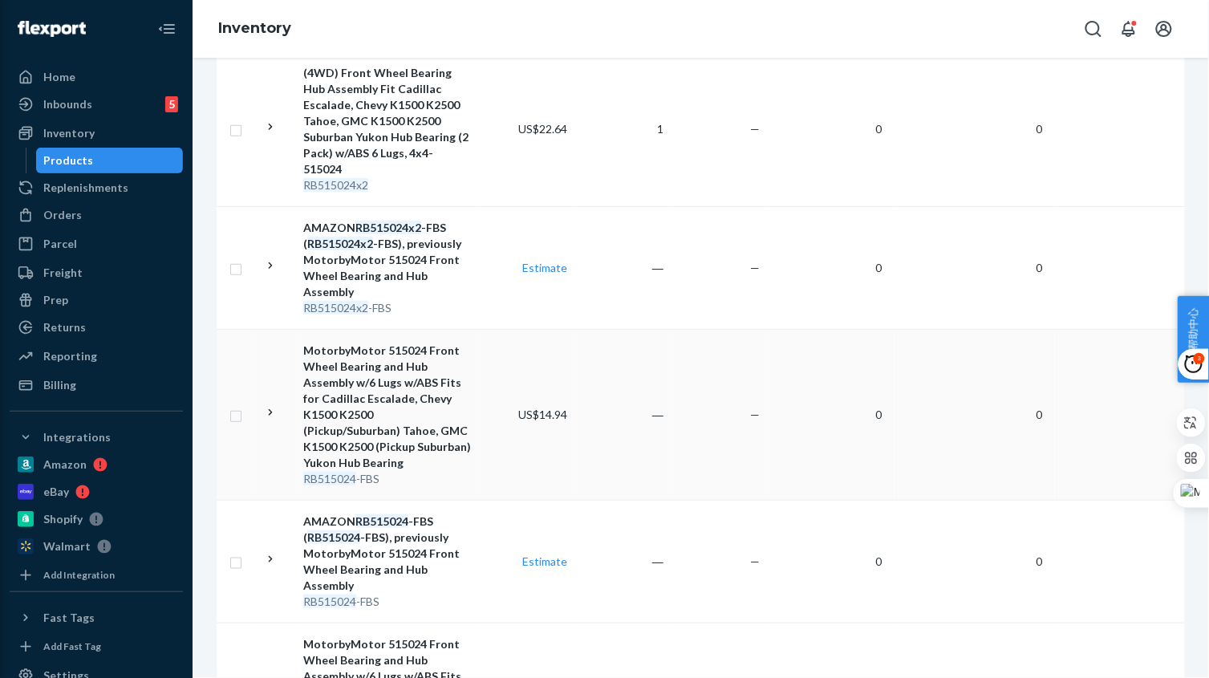
scroll to position [666, 0]
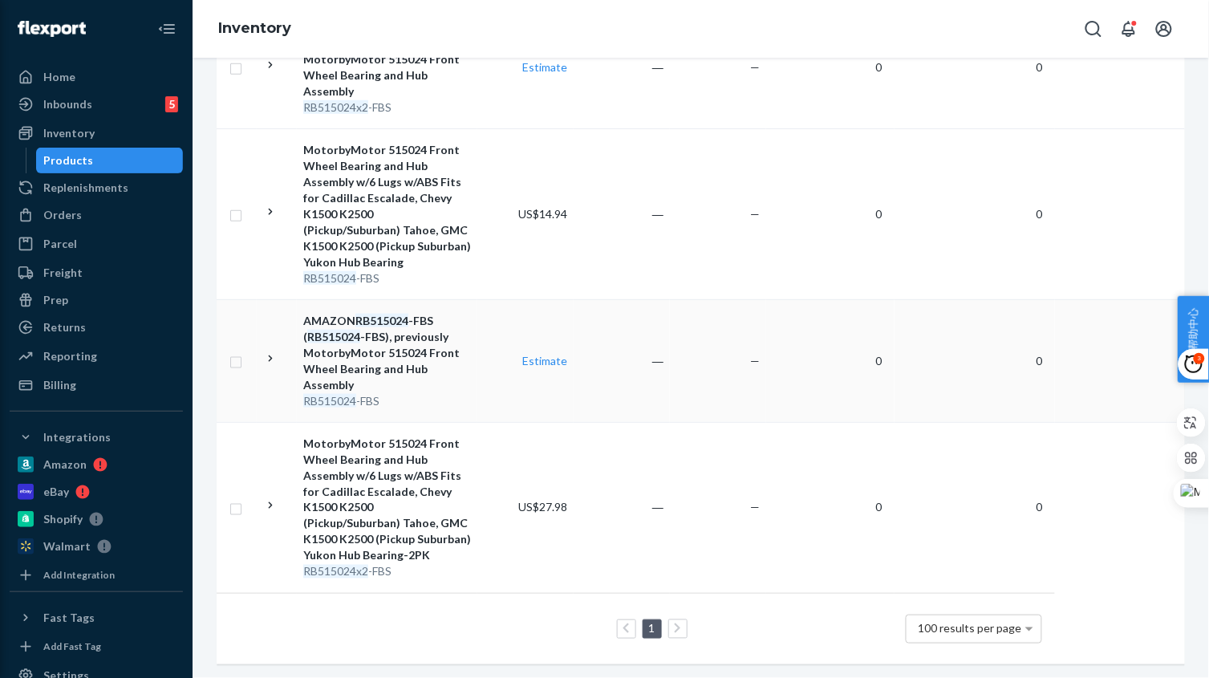
click at [482, 379] on td "Estimate" at bounding box center [525, 360] width 96 height 123
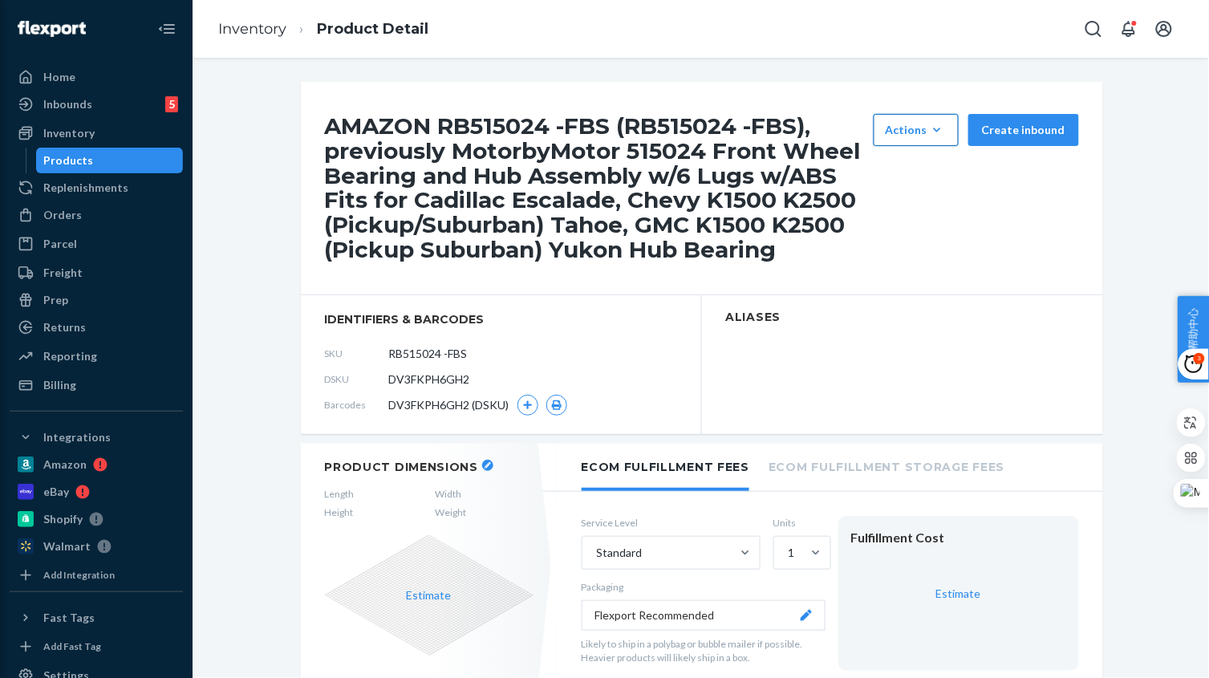
click at [918, 123] on div "Actions" at bounding box center [915, 130] width 61 height 16
click at [921, 160] on button "Hide" at bounding box center [954, 169] width 154 height 34
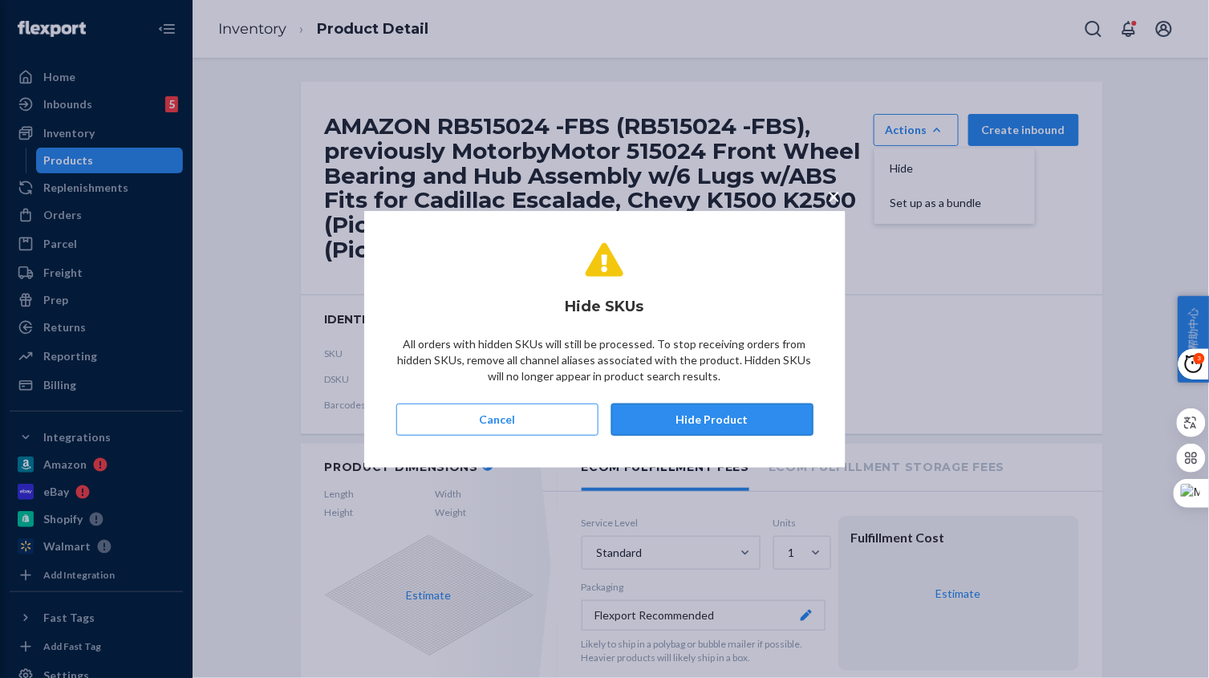
click at [764, 406] on button "Hide Product" at bounding box center [712, 419] width 202 height 32
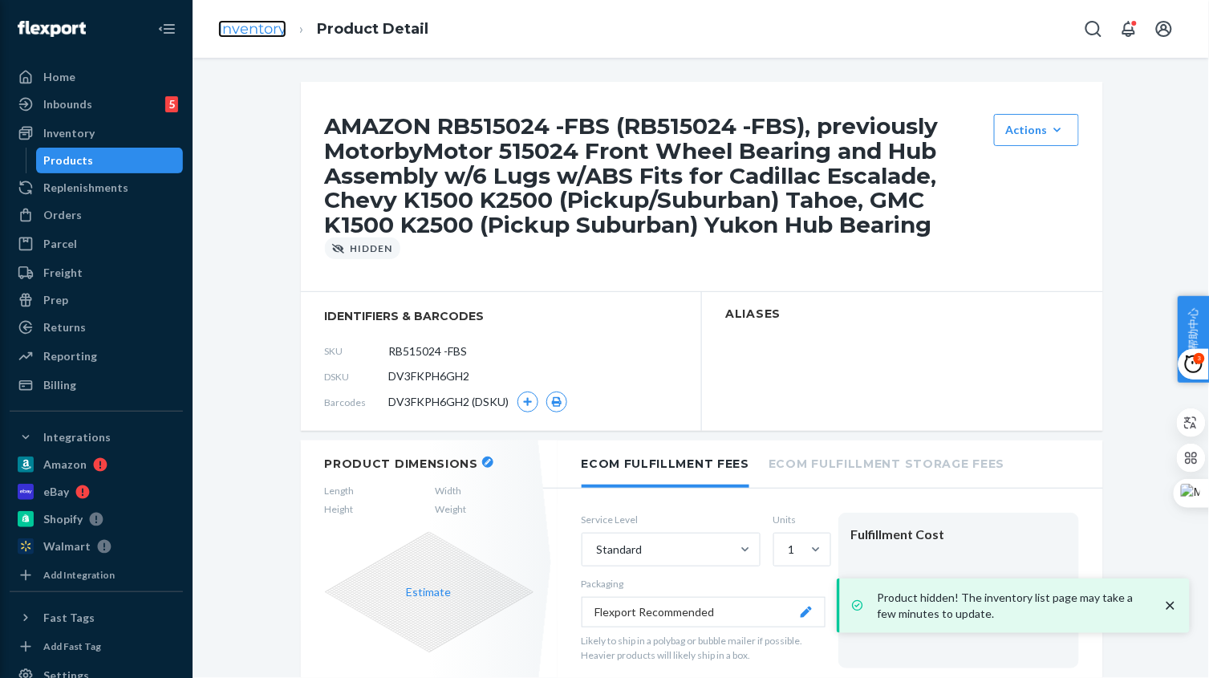
drag, startPoint x: 271, startPoint y: 27, endPoint x: 263, endPoint y: 26, distance: 8.2
click at [263, 26] on link "Inventory" at bounding box center [252, 29] width 68 height 18
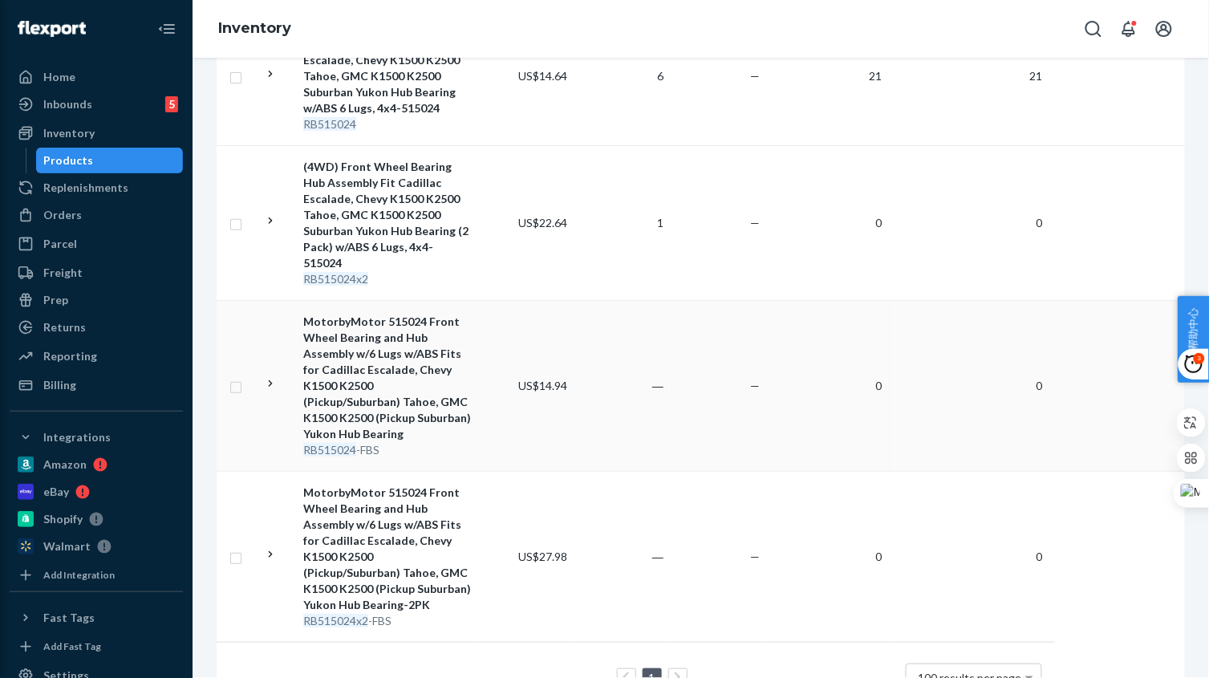
scroll to position [421, 0]
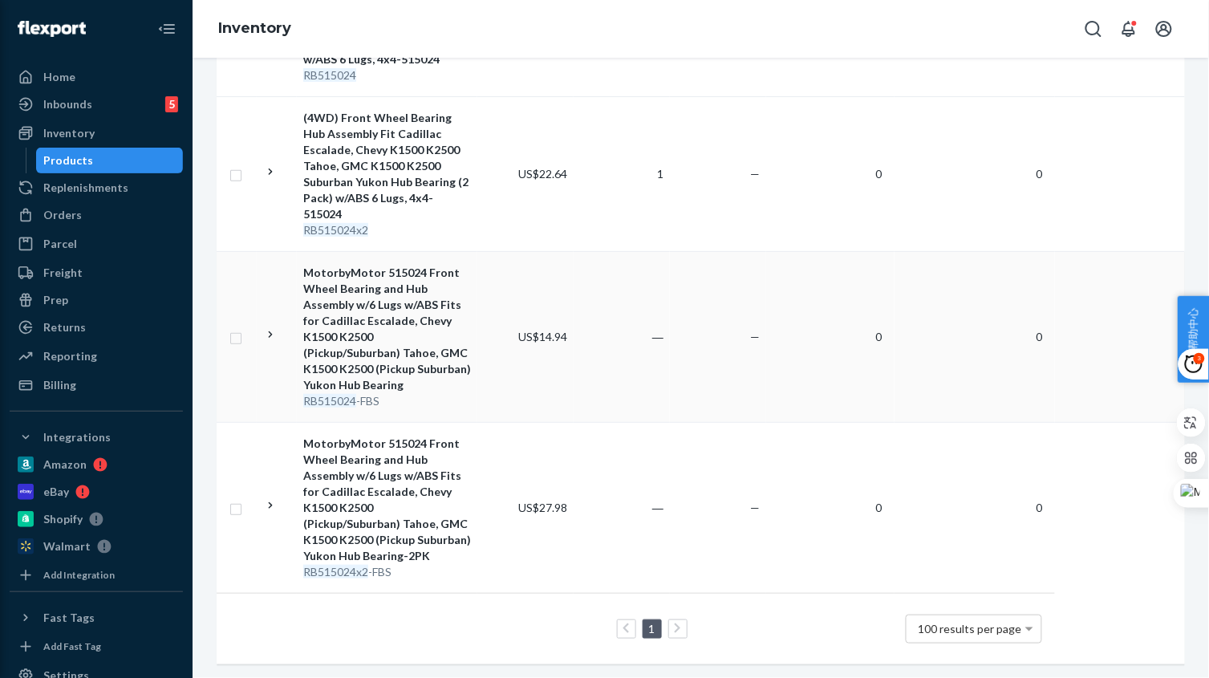
click at [630, 358] on td "―" at bounding box center [621, 336] width 96 height 171
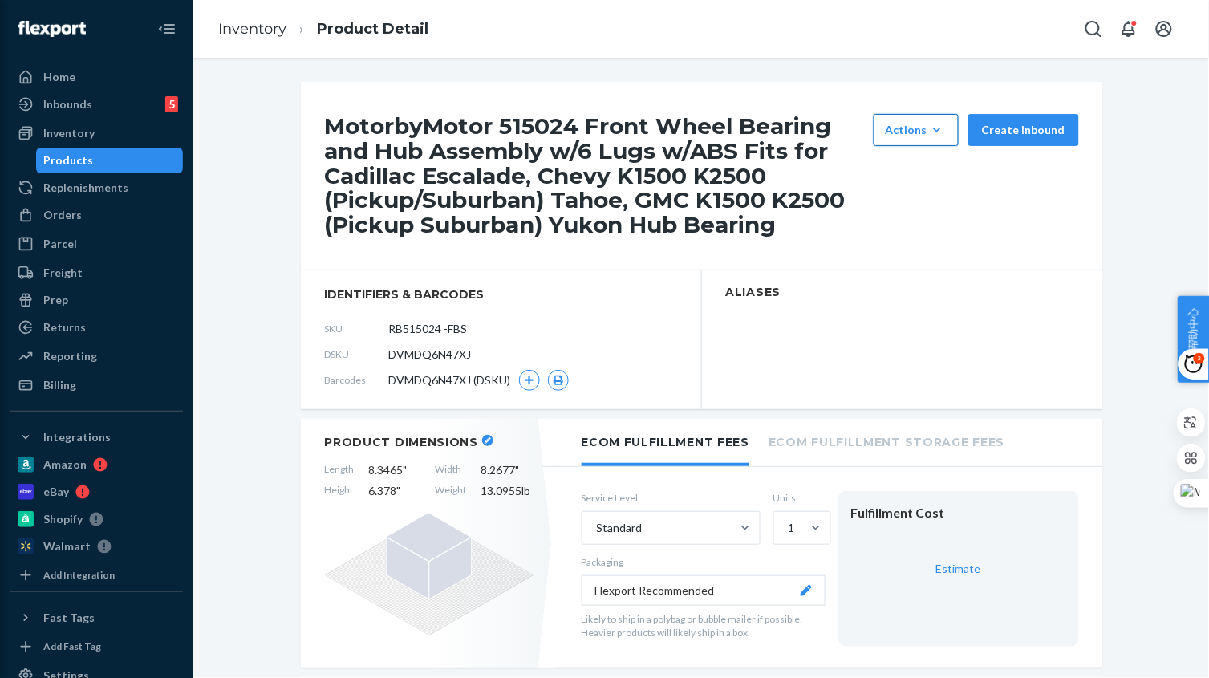
click at [923, 132] on div "Actions" at bounding box center [915, 130] width 61 height 16
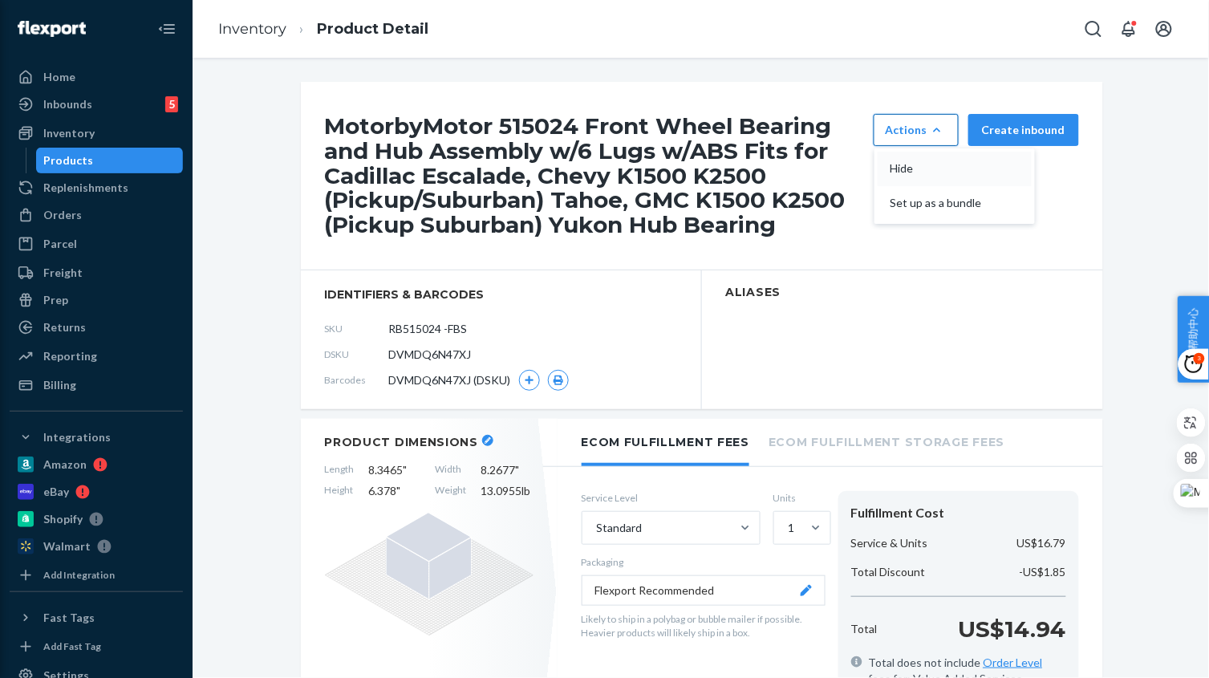
click at [926, 159] on button "Hide" at bounding box center [954, 169] width 154 height 34
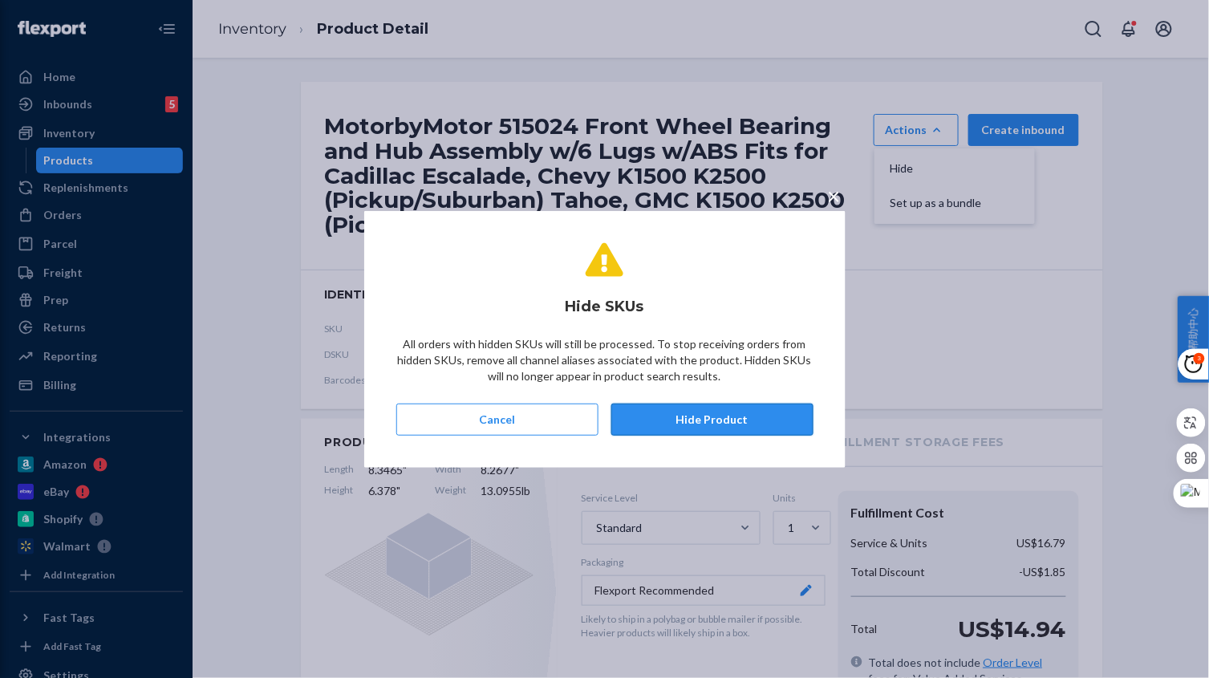
click at [687, 419] on button "Hide Product" at bounding box center [712, 419] width 202 height 32
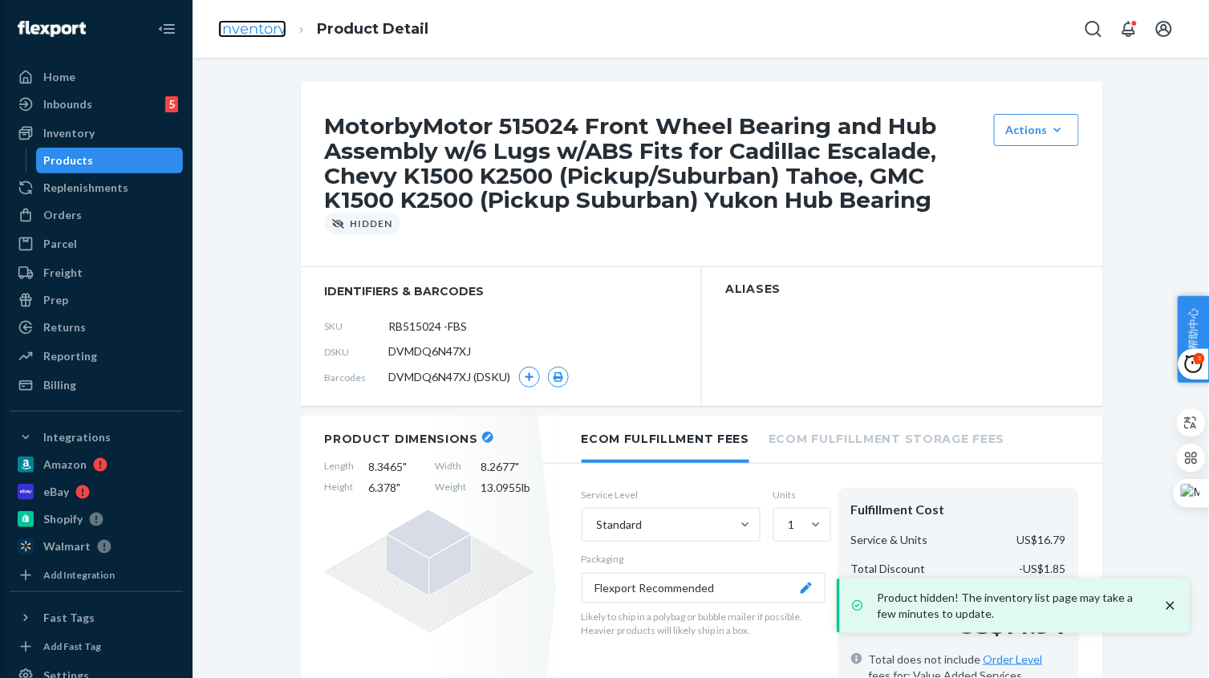
click at [253, 33] on link "Inventory" at bounding box center [252, 29] width 68 height 18
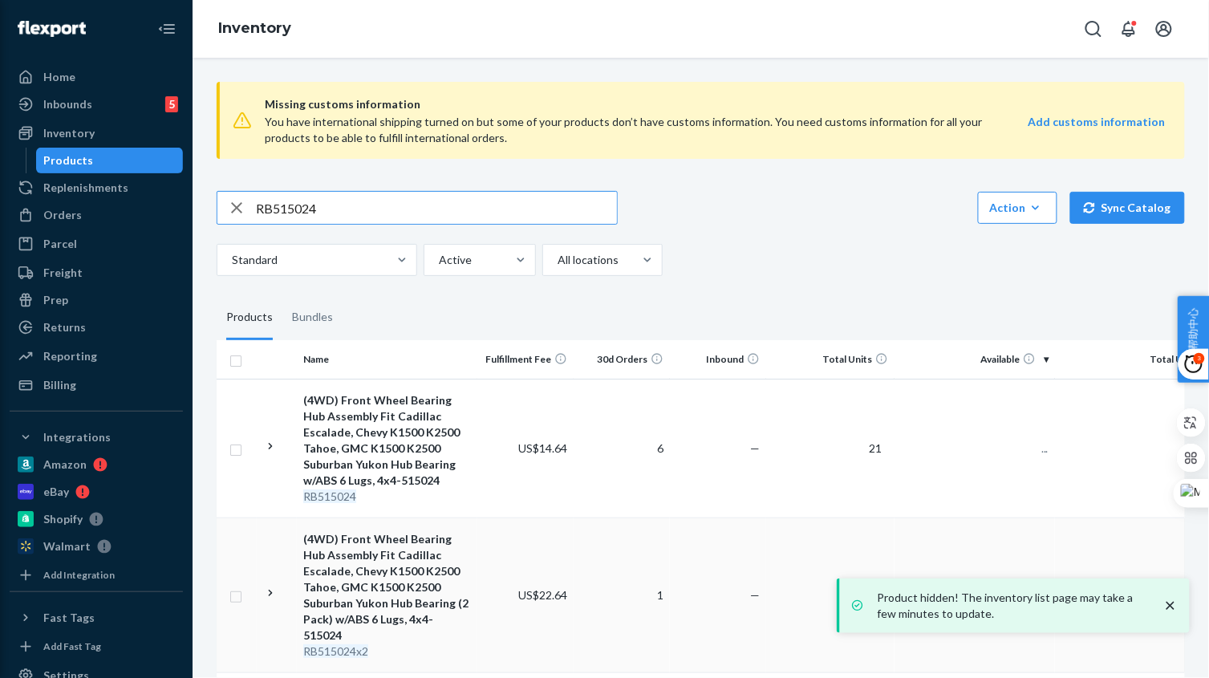
scroll to position [250, 0]
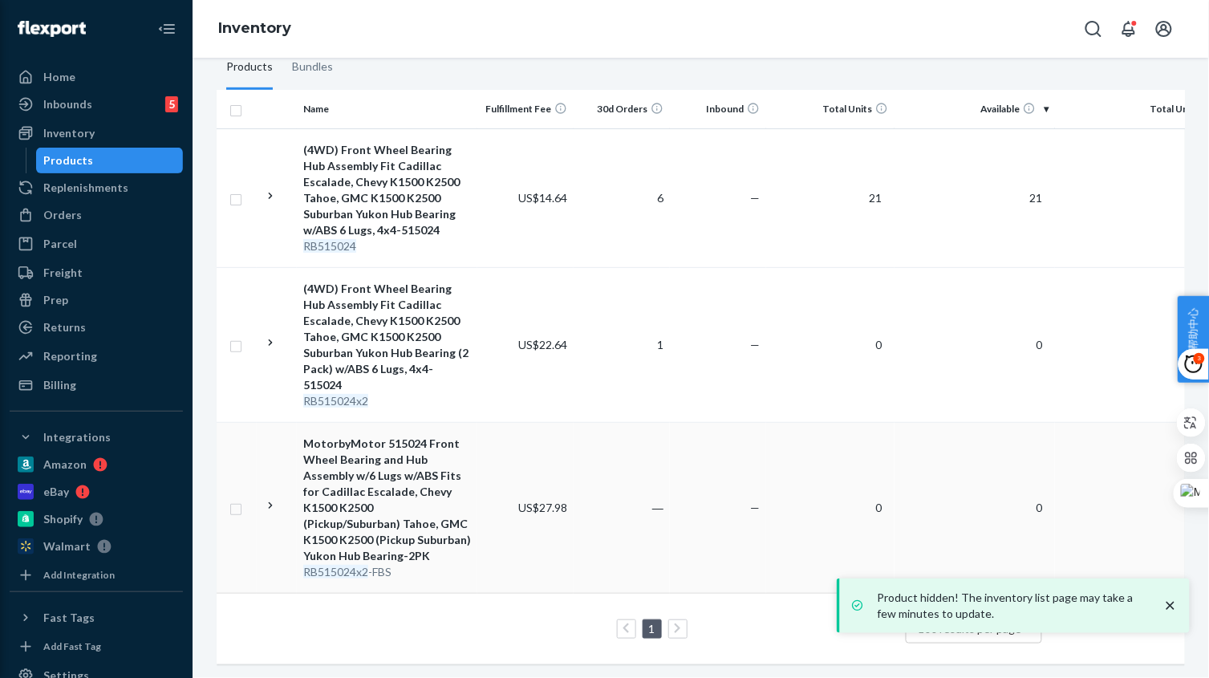
click at [572, 544] on tr "MotorbyMotor 515024 Front Wheel Bearing and Hub Assembly w/6 Lugs w/ABS Fits fo…" at bounding box center [736, 507] width 1039 height 171
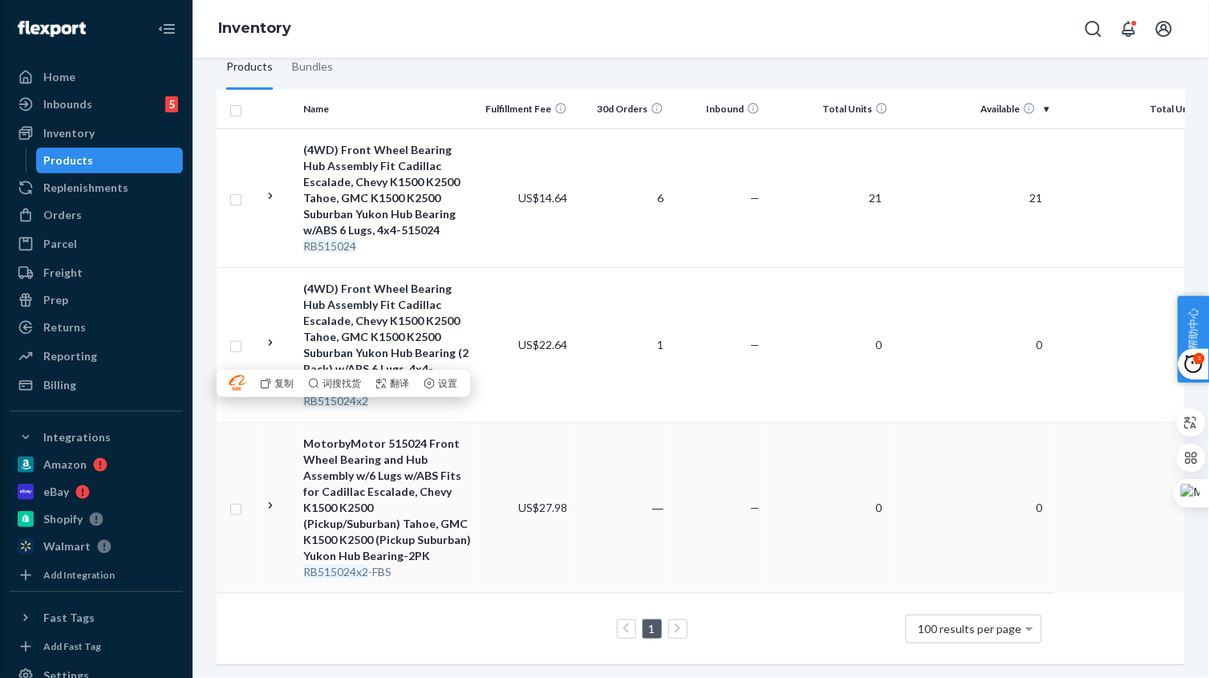
click at [639, 494] on td "―" at bounding box center [621, 507] width 96 height 171
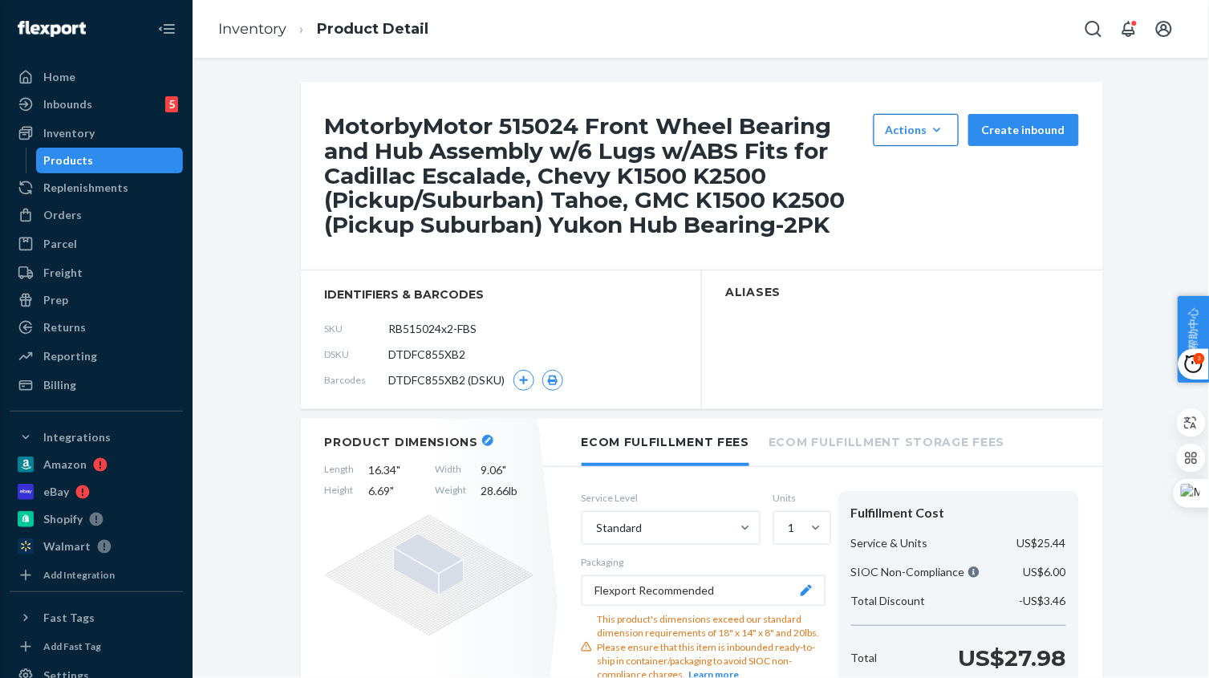
click at [922, 137] on div "Actions" at bounding box center [915, 130] width 61 height 16
click at [930, 173] on span "Hide" at bounding box center [939, 168] width 99 height 11
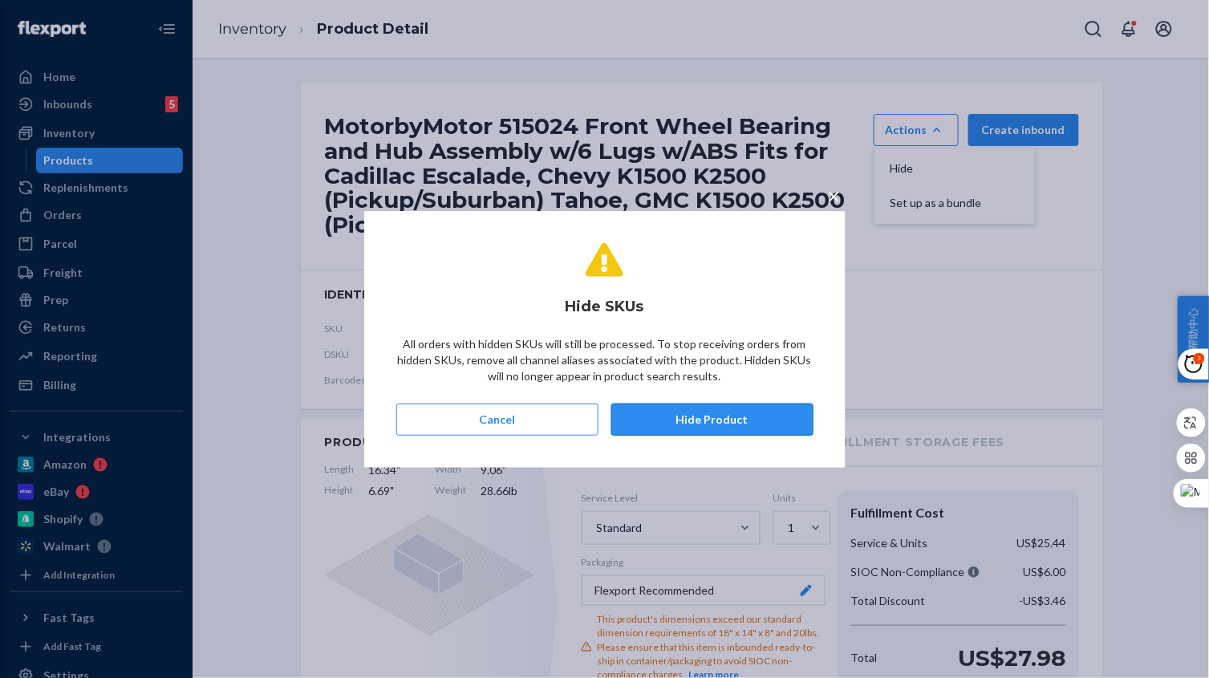
click at [768, 418] on button "Hide Product" at bounding box center [712, 419] width 202 height 32
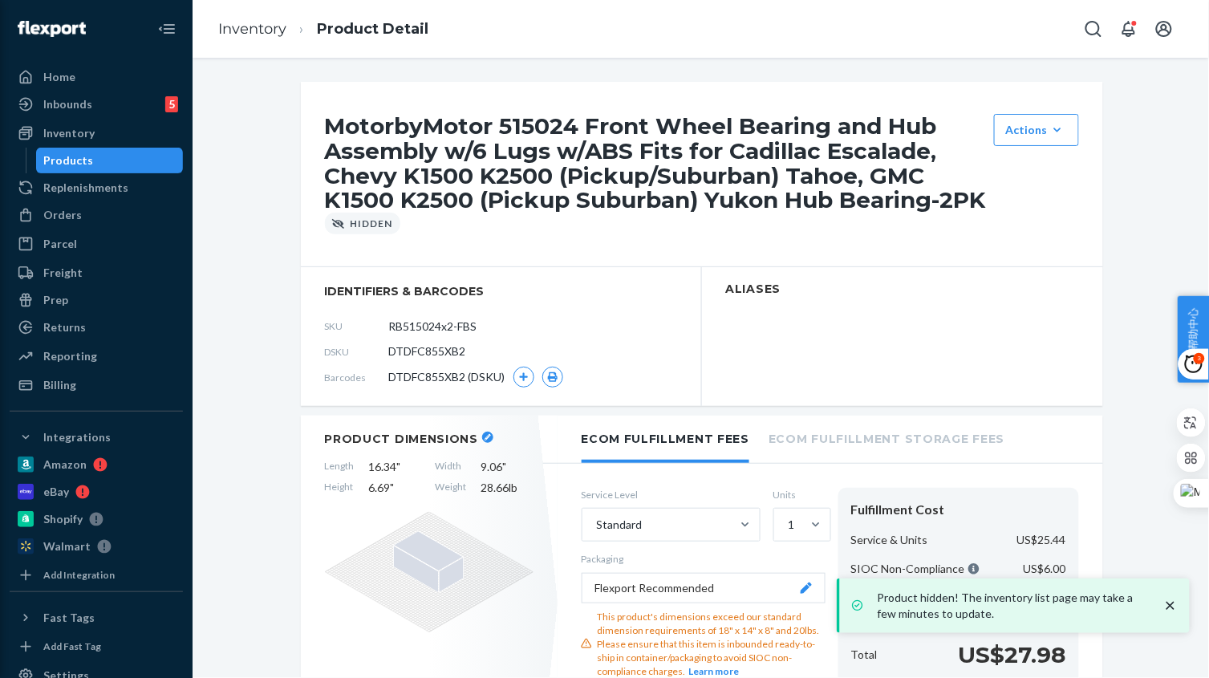
click at [263, 24] on link "Inventory" at bounding box center [252, 29] width 68 height 18
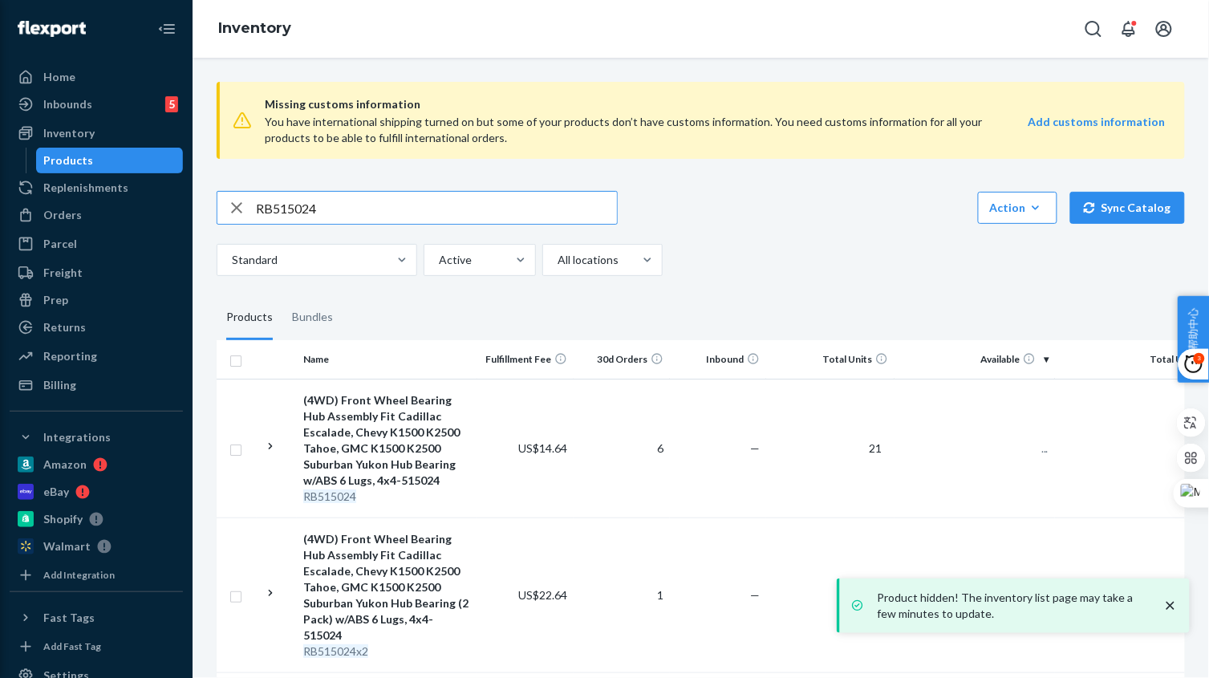
click at [365, 212] on input "RB515024" at bounding box center [436, 208] width 361 height 32
paste input "145"
click at [365, 212] on input "RB515145" at bounding box center [436, 208] width 361 height 32
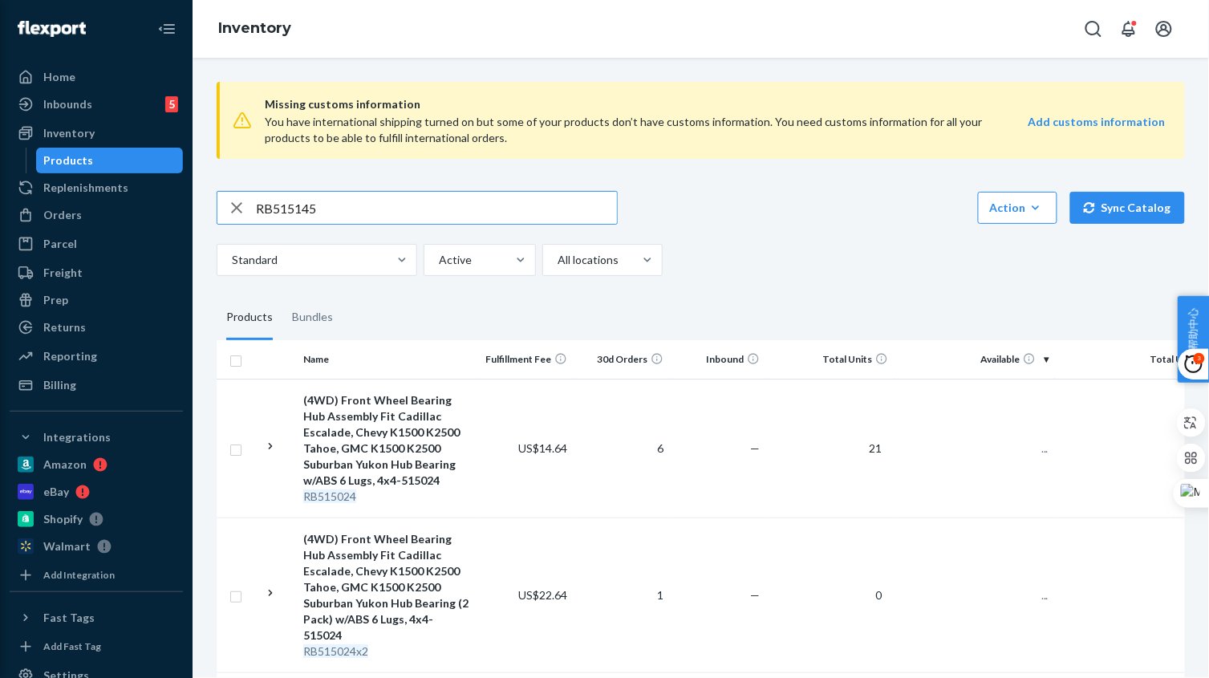
type input "RB515145"
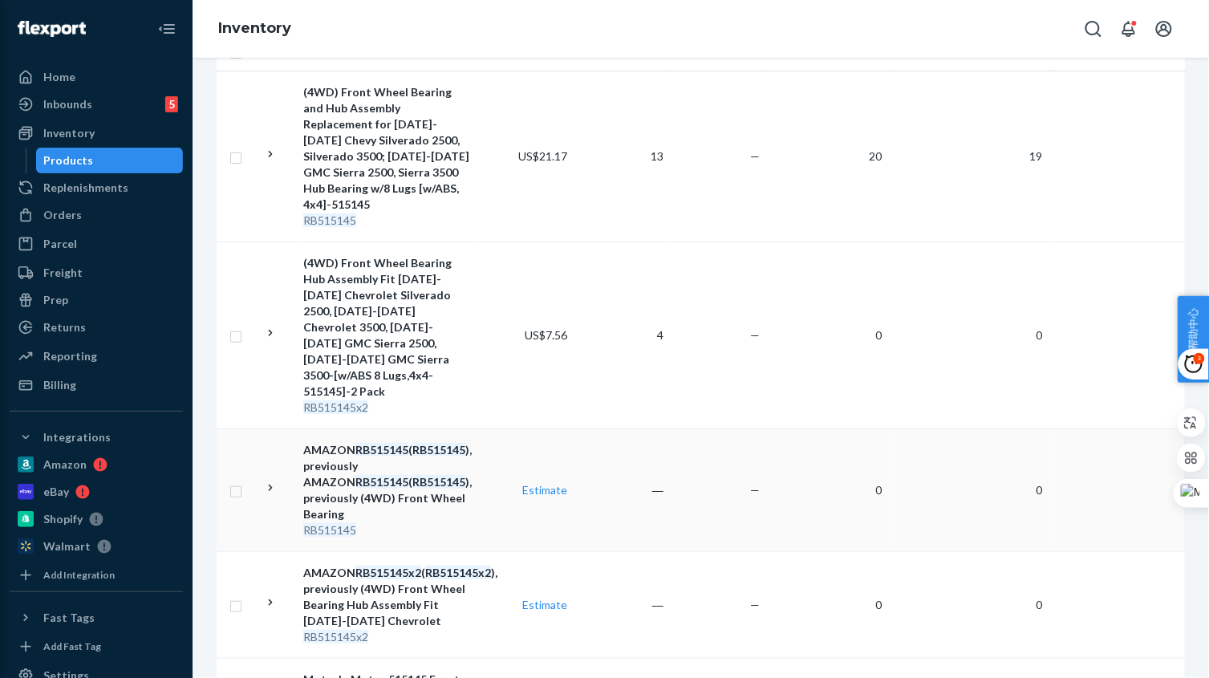
scroll to position [296, 0]
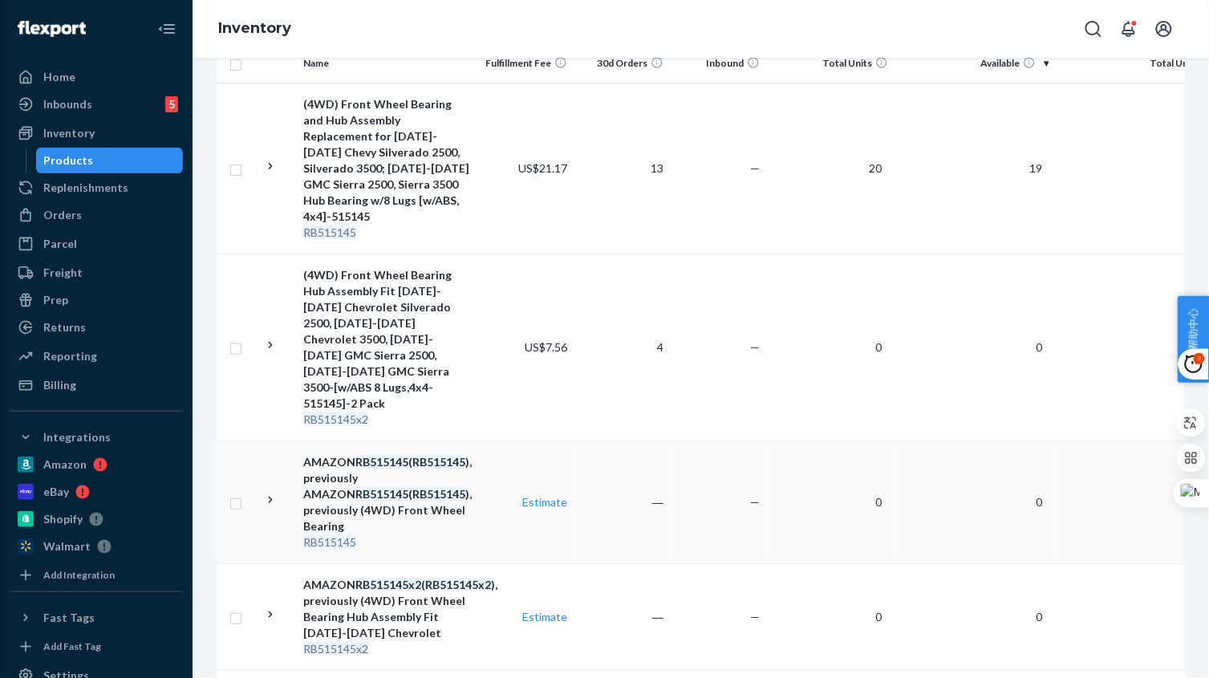
click at [681, 491] on td "—" at bounding box center [718, 501] width 96 height 123
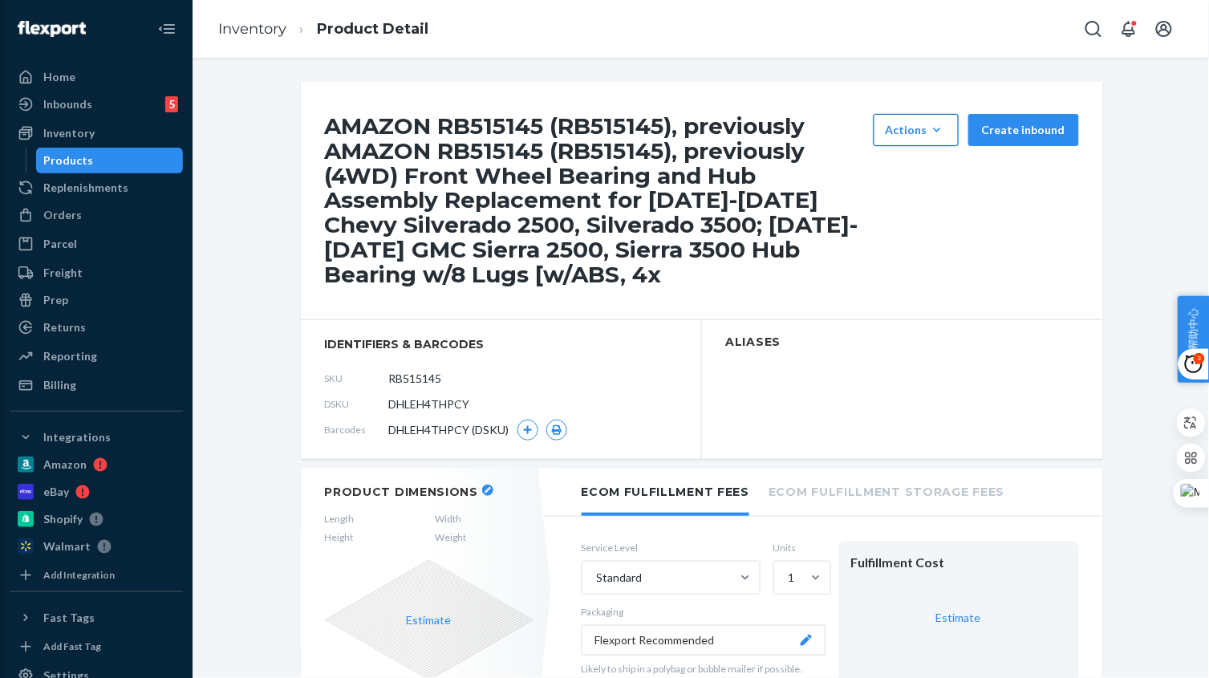
click at [908, 128] on div "Actions" at bounding box center [915, 130] width 61 height 16
click at [905, 174] on span "Hide" at bounding box center [939, 168] width 99 height 11
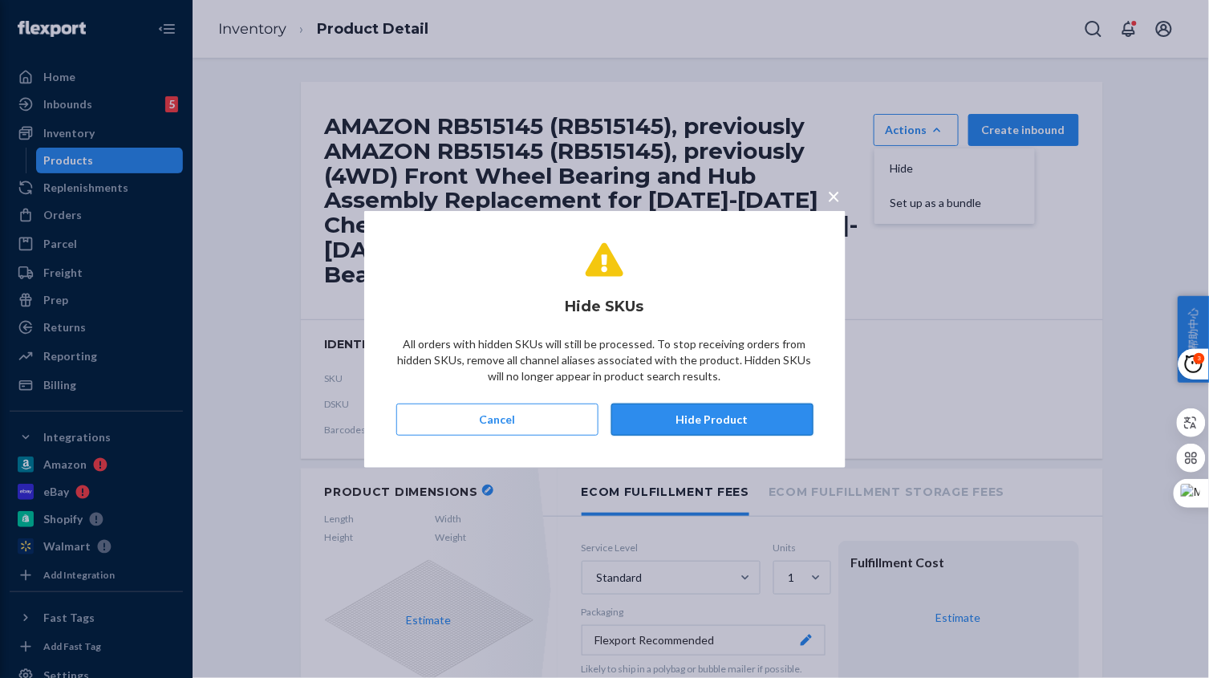
click at [737, 414] on button "Hide Product" at bounding box center [712, 419] width 202 height 32
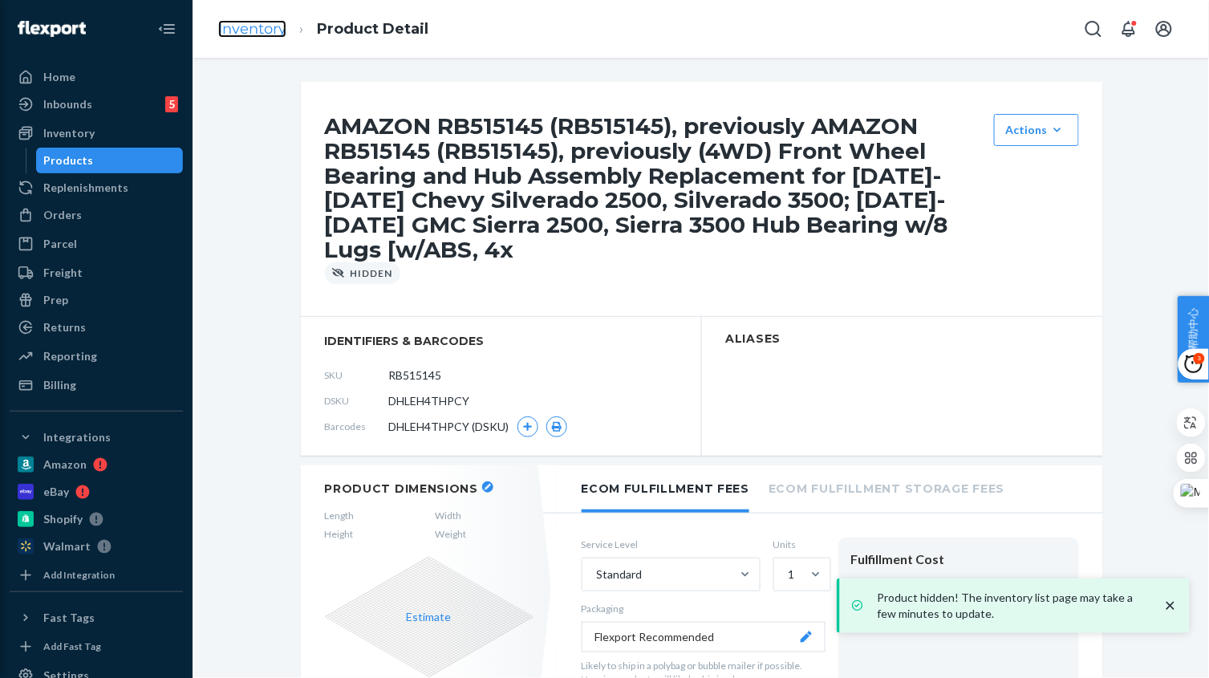
click at [263, 26] on link "Inventory" at bounding box center [252, 29] width 68 height 18
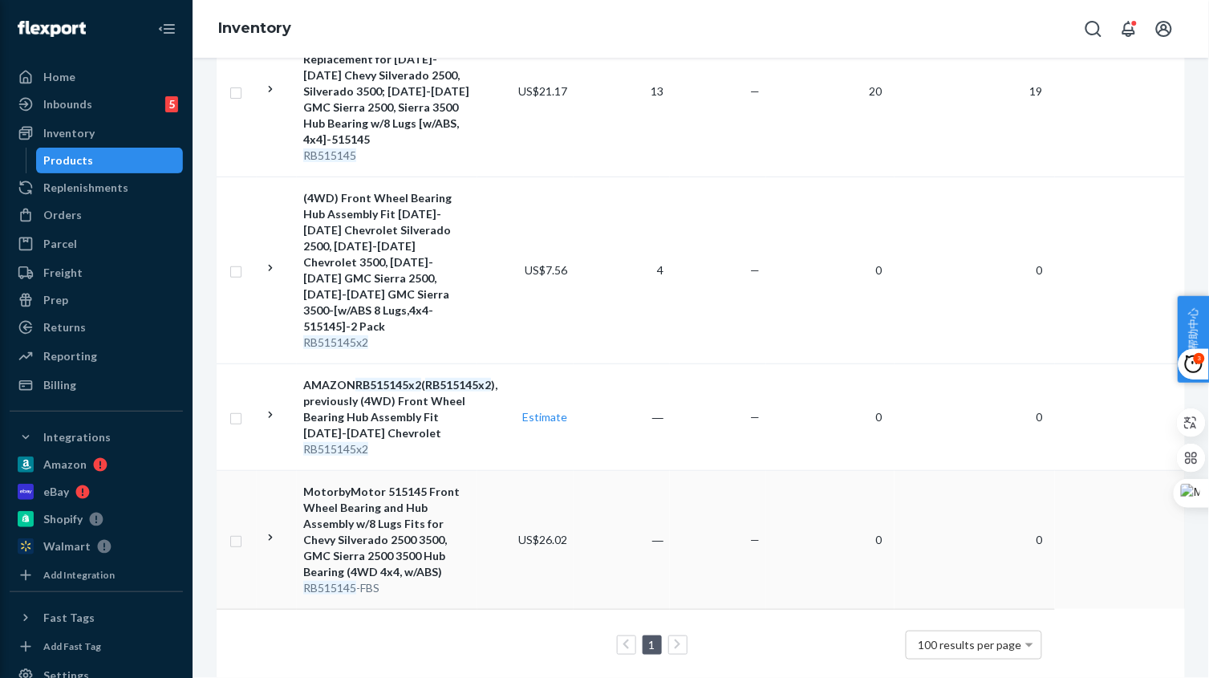
scroll to position [273, 0]
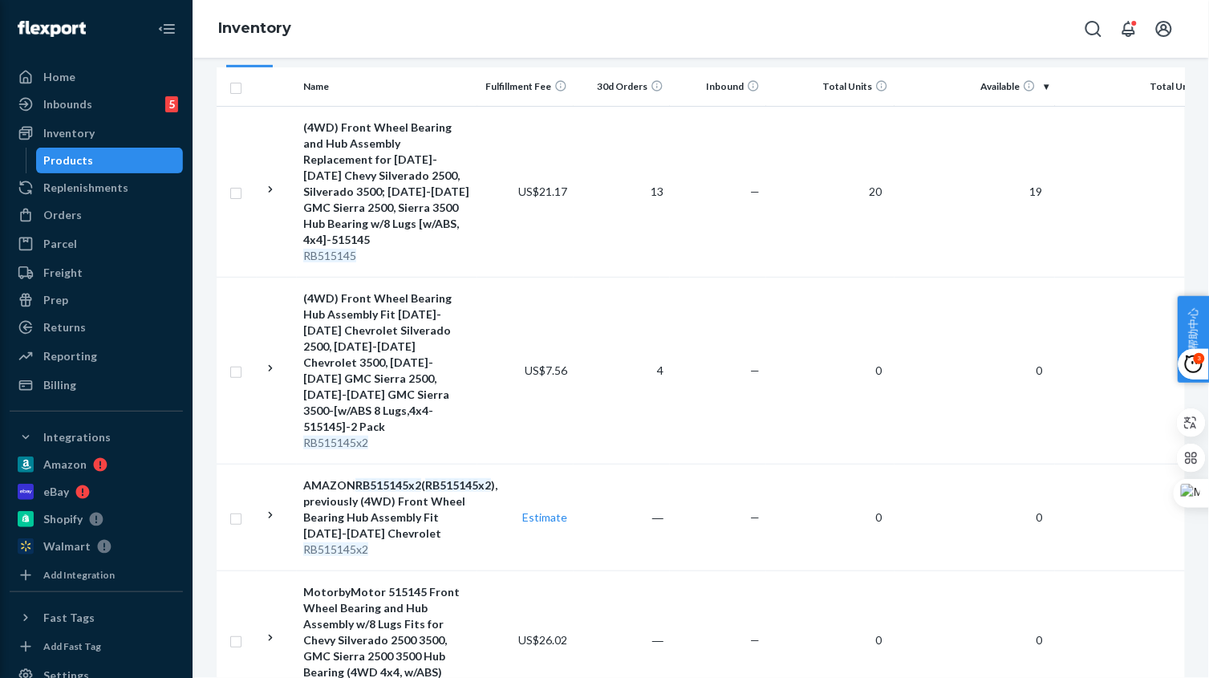
click at [610, 600] on td "―" at bounding box center [621, 639] width 96 height 139
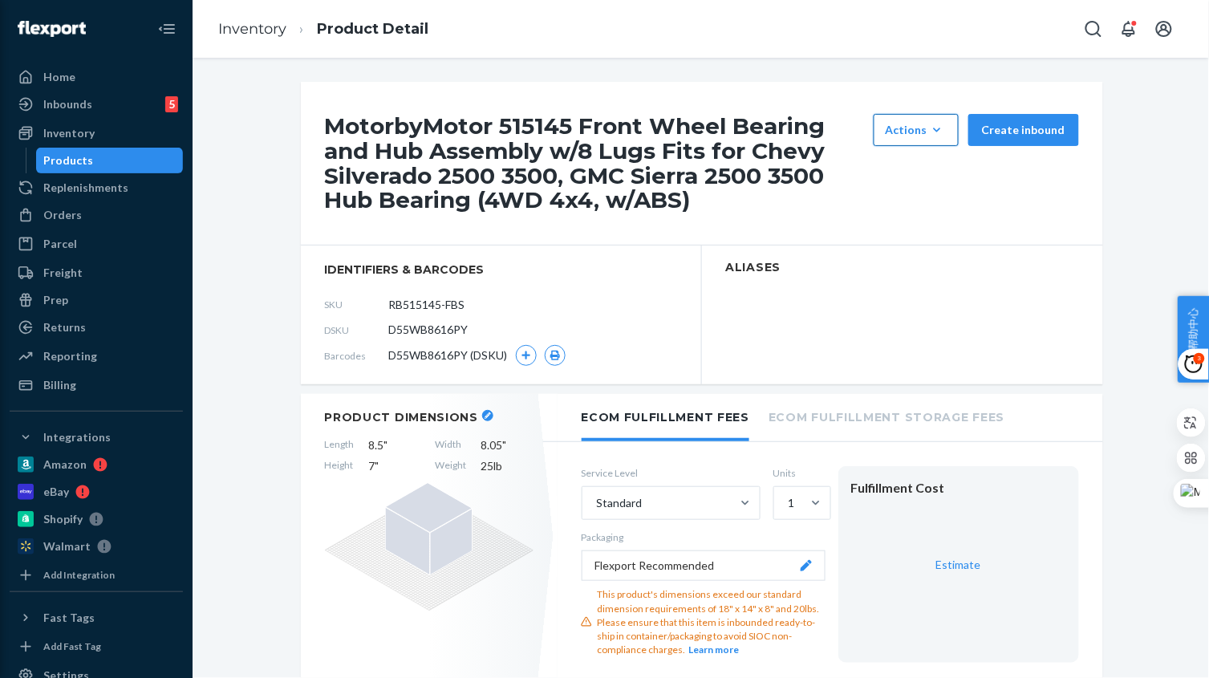
drag, startPoint x: 938, startPoint y: 138, endPoint x: 932, endPoint y: 152, distance: 14.7
click at [938, 134] on icon "button" at bounding box center [937, 130] width 16 height 16
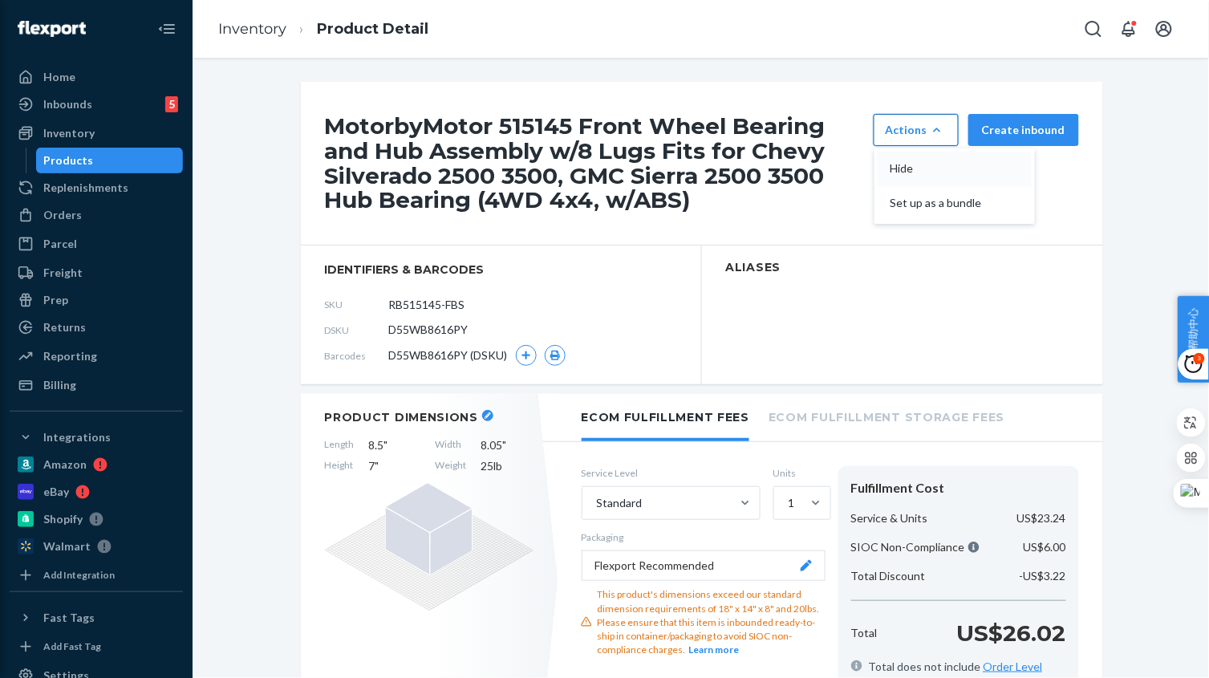
click at [923, 173] on span "Hide" at bounding box center [939, 168] width 99 height 11
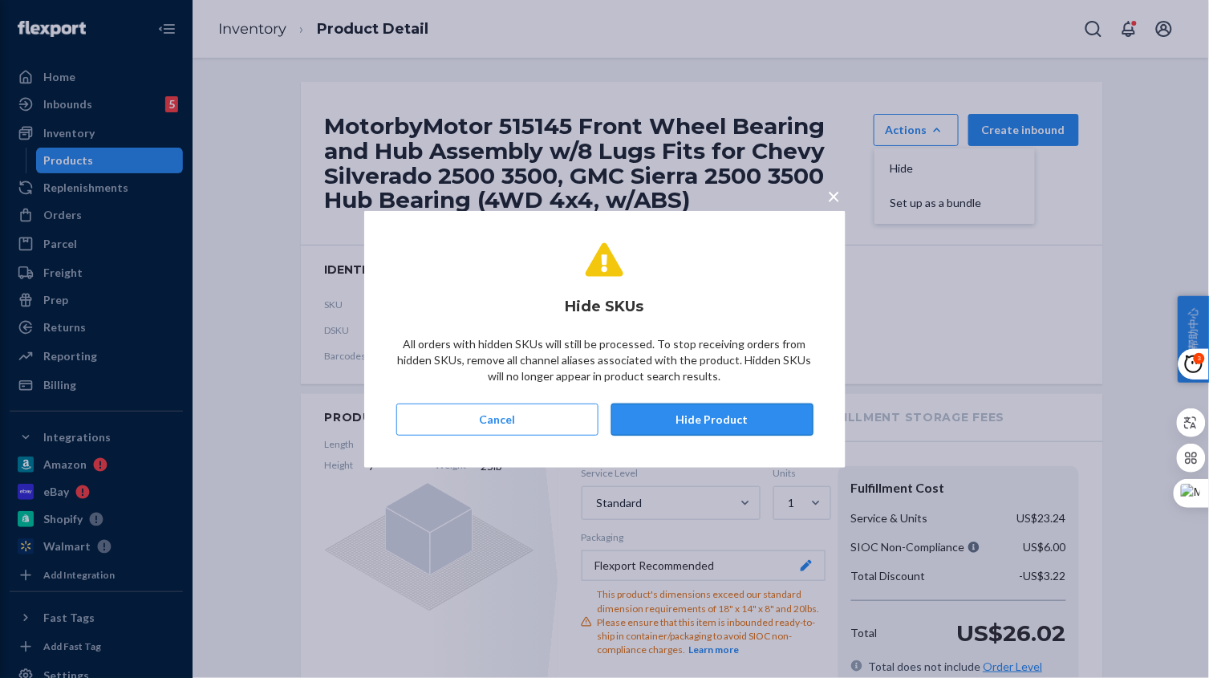
click at [754, 427] on button "Hide Product" at bounding box center [712, 419] width 202 height 32
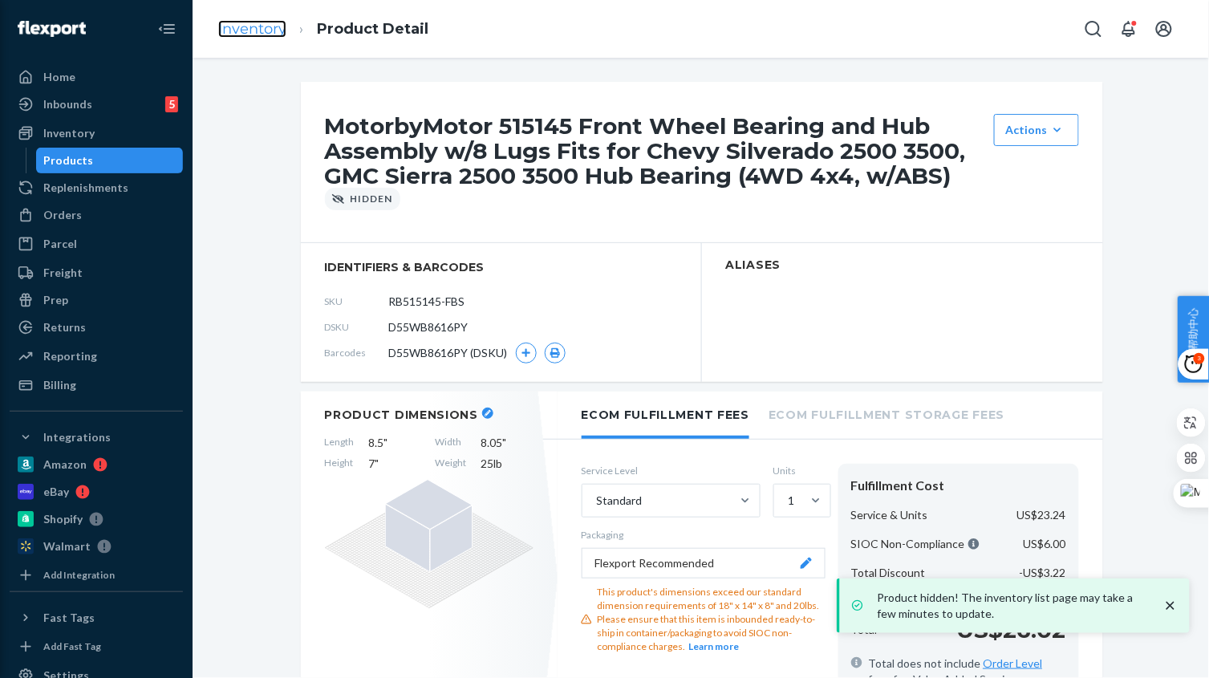
click at [245, 23] on link "Inventory" at bounding box center [252, 29] width 68 height 18
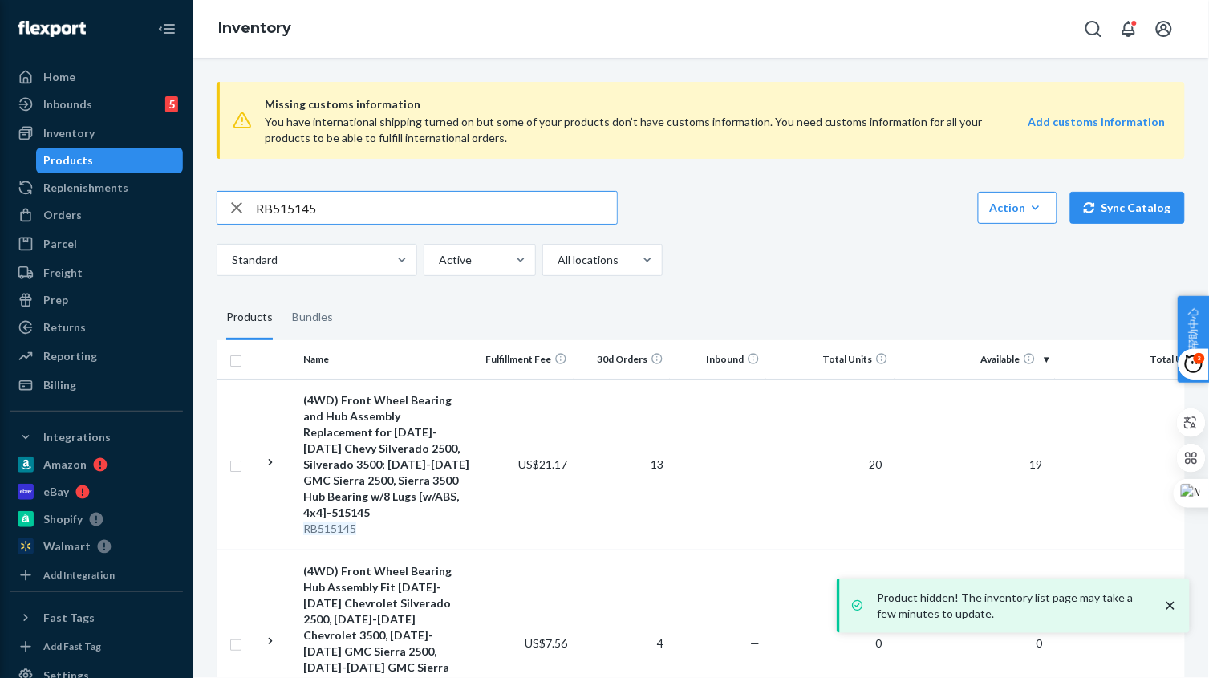
click at [363, 201] on input "RB515145" at bounding box center [436, 208] width 361 height 32
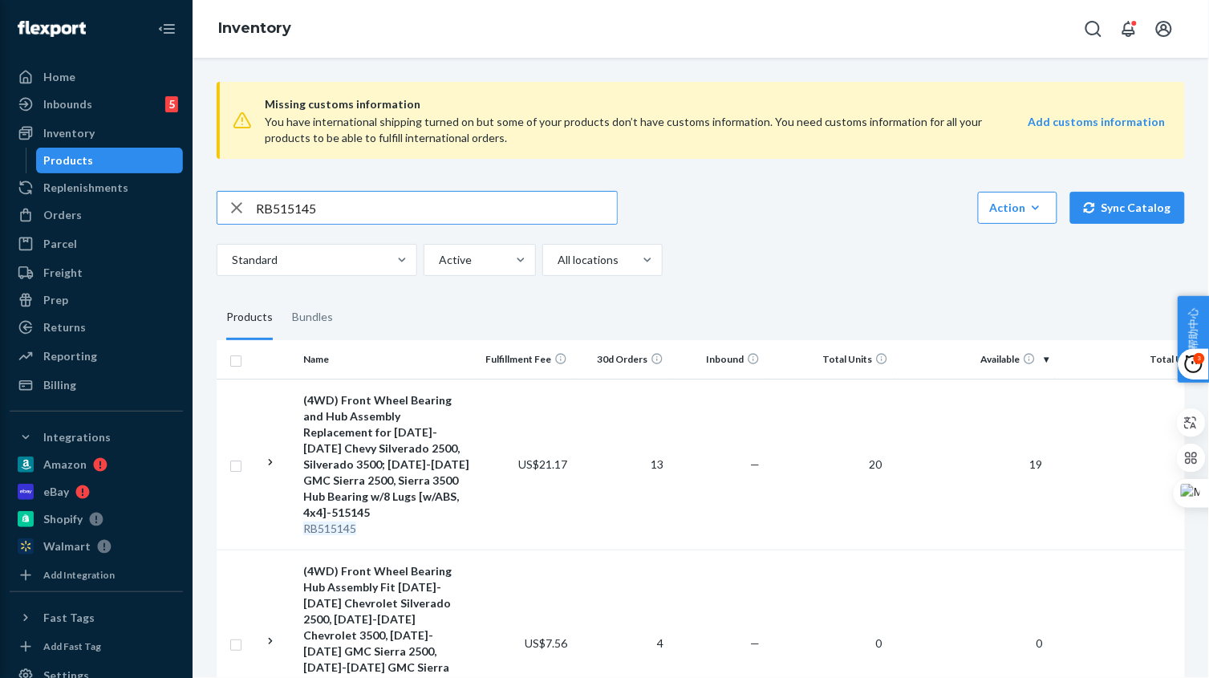
click at [363, 201] on input "RB515145" at bounding box center [436, 208] width 361 height 32
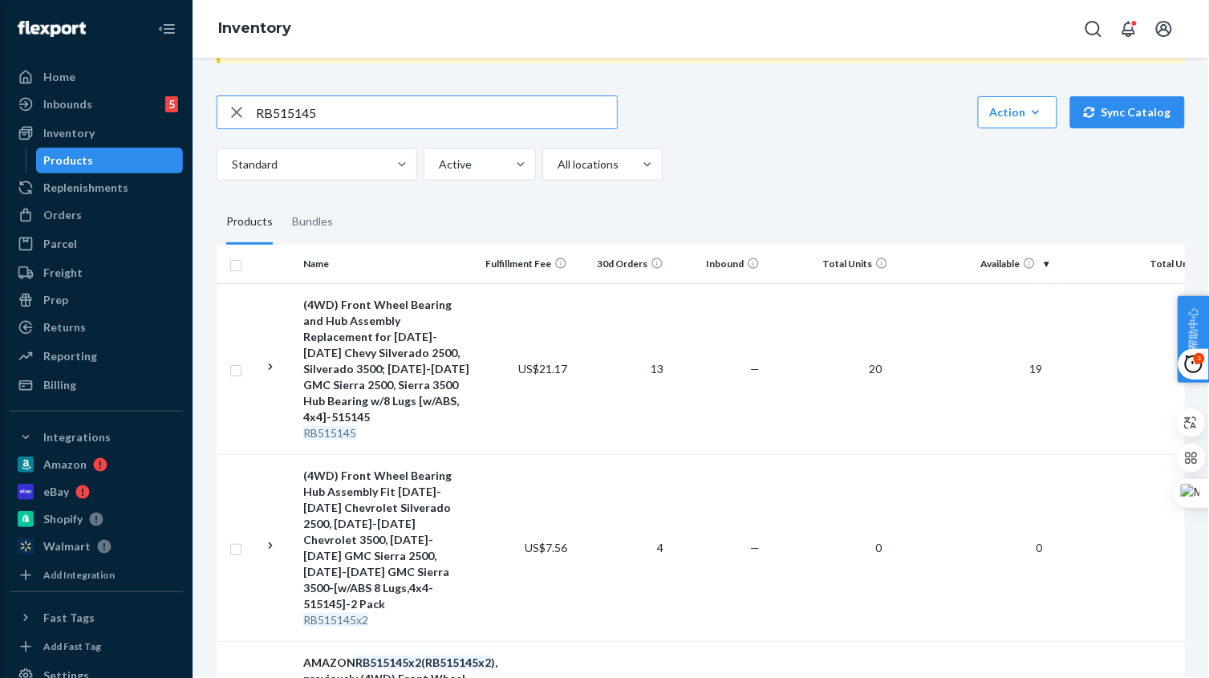
scroll to position [72, 0]
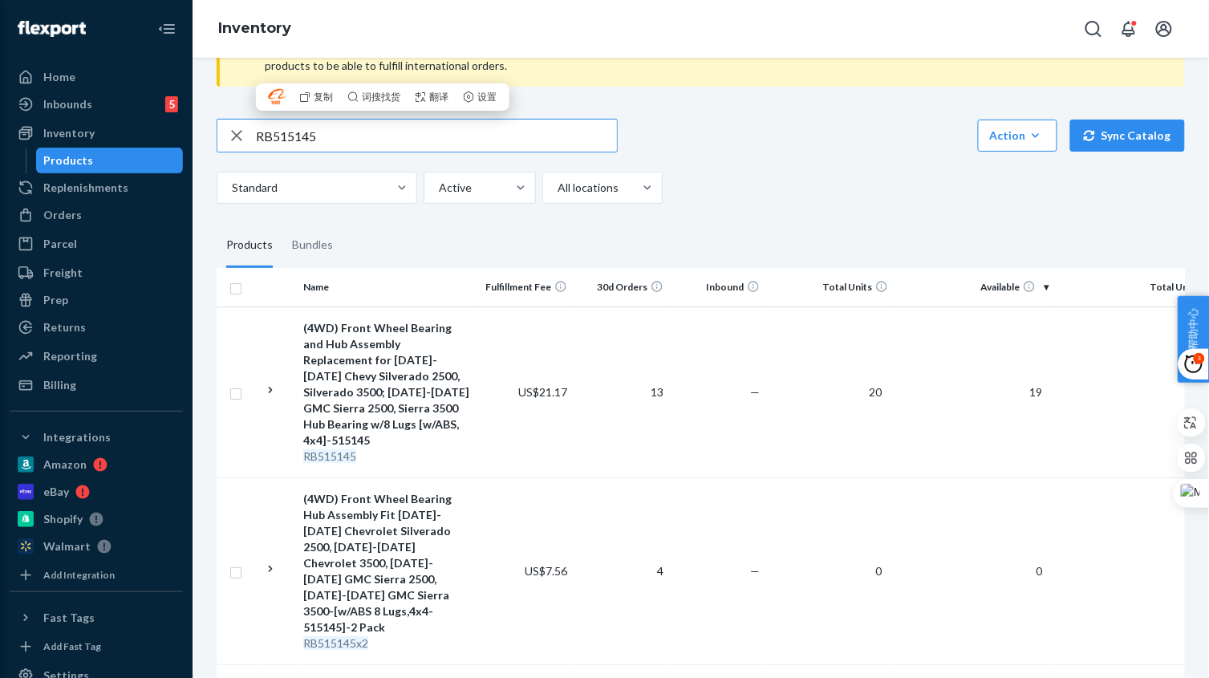
click at [351, 130] on input "RB515145" at bounding box center [436, 135] width 361 height 32
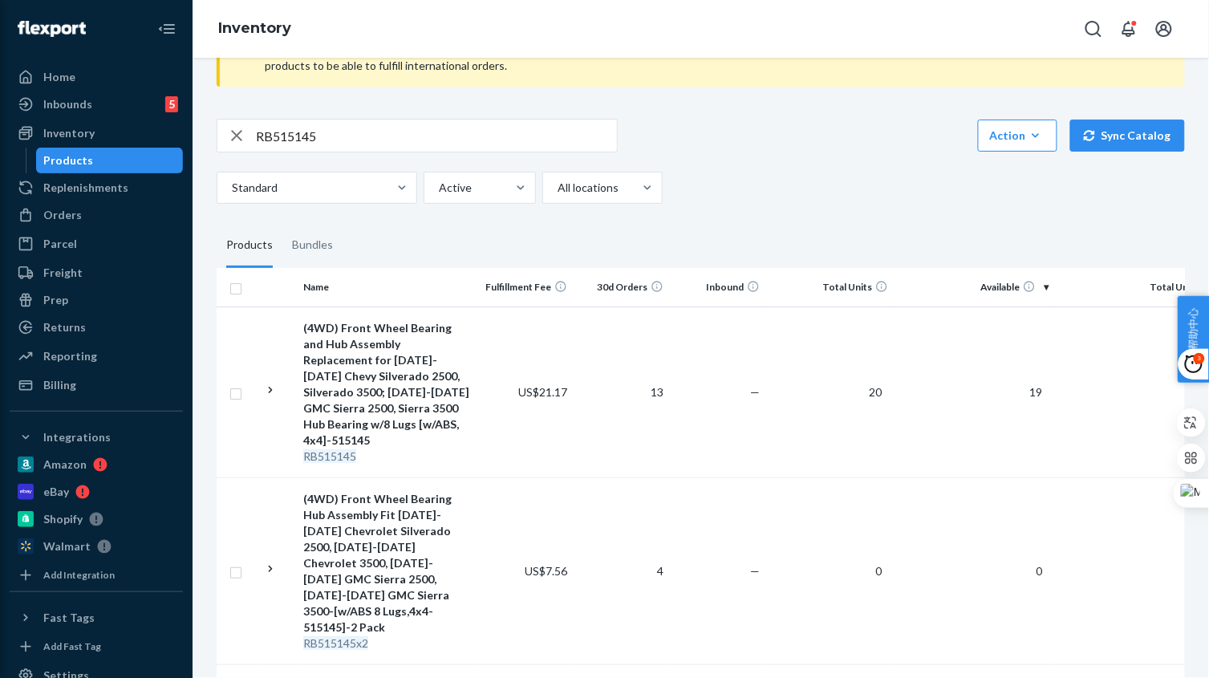
click at [369, 116] on div "Missing customs information You have international shipping turned on but some …" at bounding box center [701, 497] width 992 height 1000
click at [325, 139] on input "RB515145" at bounding box center [436, 135] width 361 height 32
paste input "8"
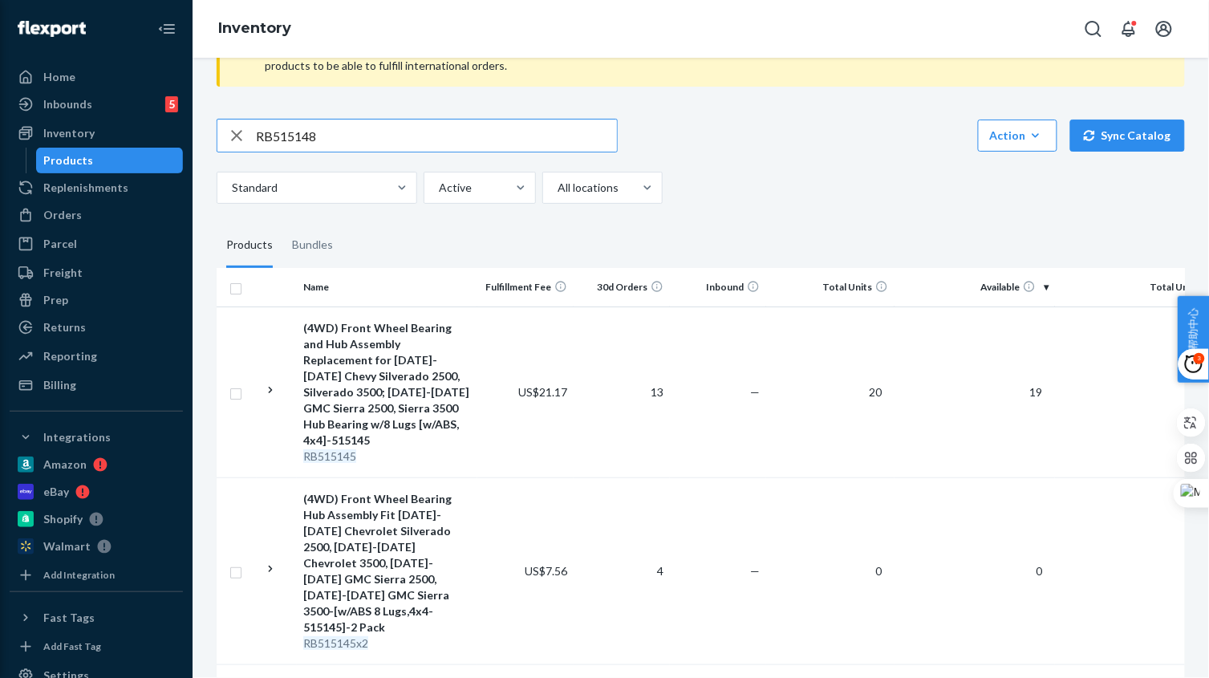
type input "RB515148"
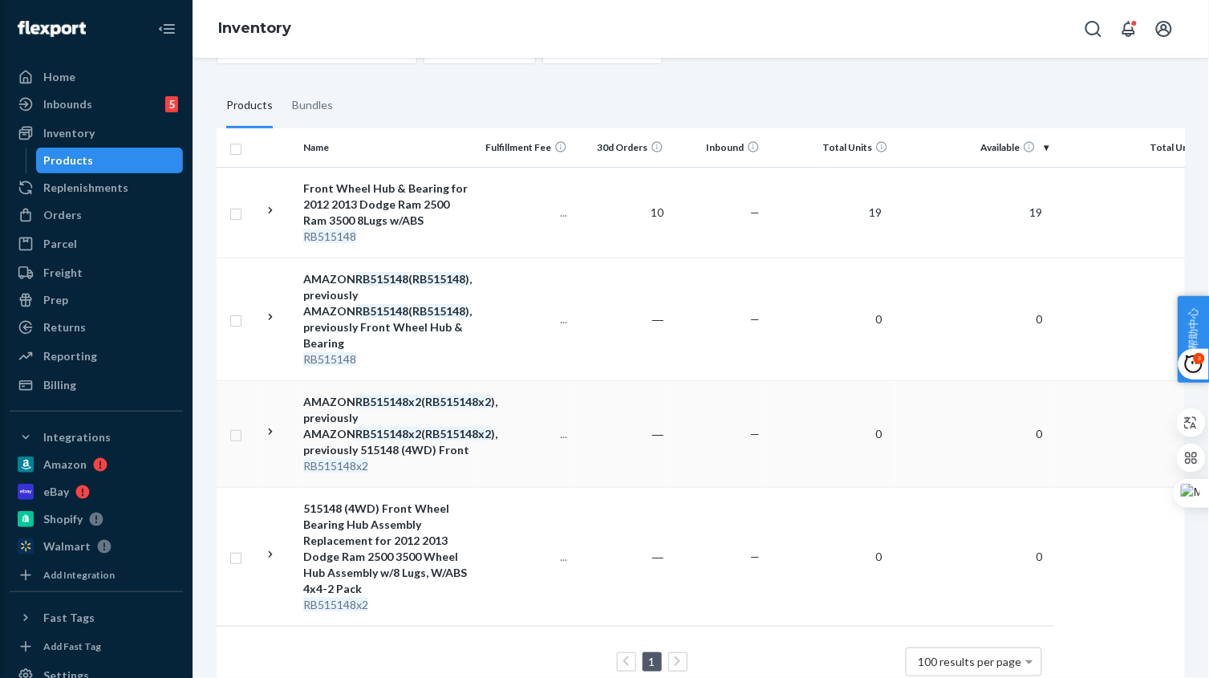
scroll to position [277, 0]
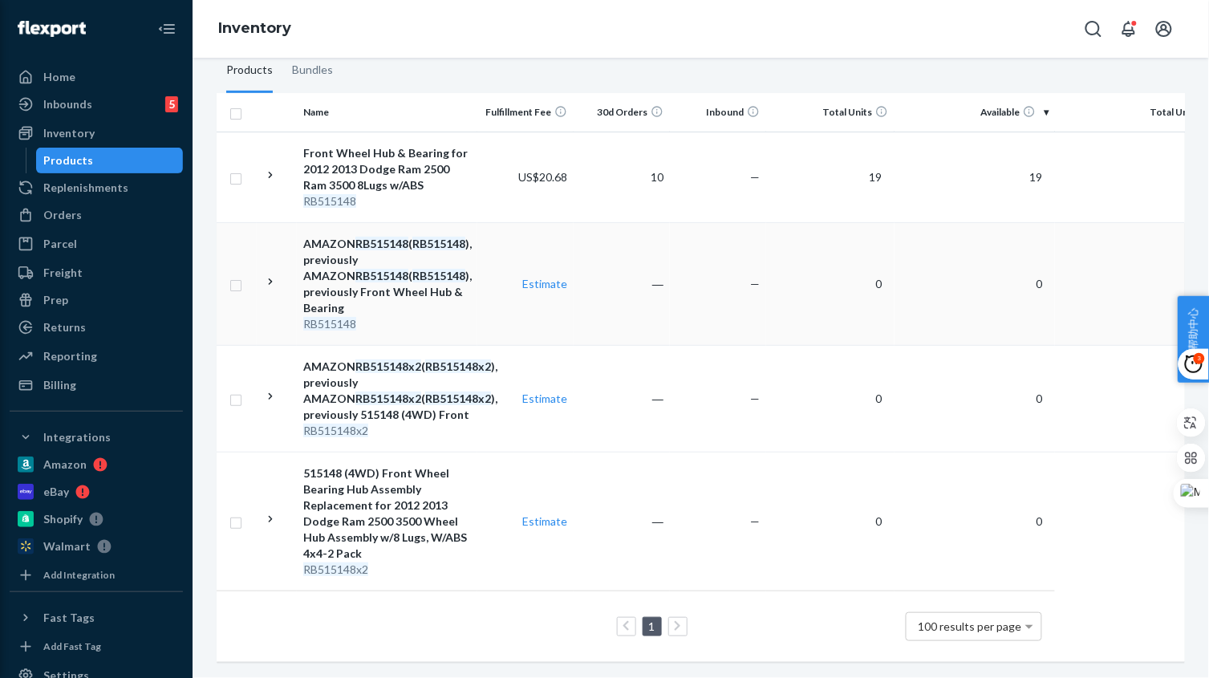
click at [594, 293] on td "―" at bounding box center [621, 283] width 96 height 123
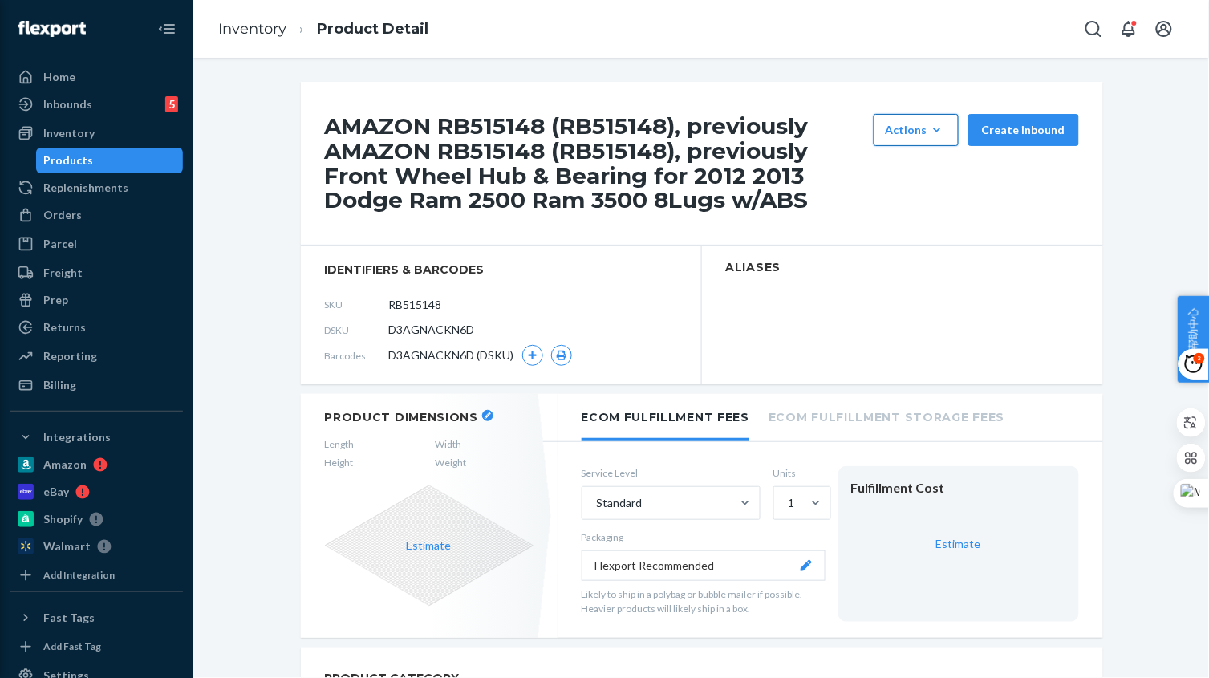
click at [901, 132] on div "Actions" at bounding box center [915, 130] width 61 height 16
click at [915, 170] on span "Hide" at bounding box center [939, 168] width 99 height 11
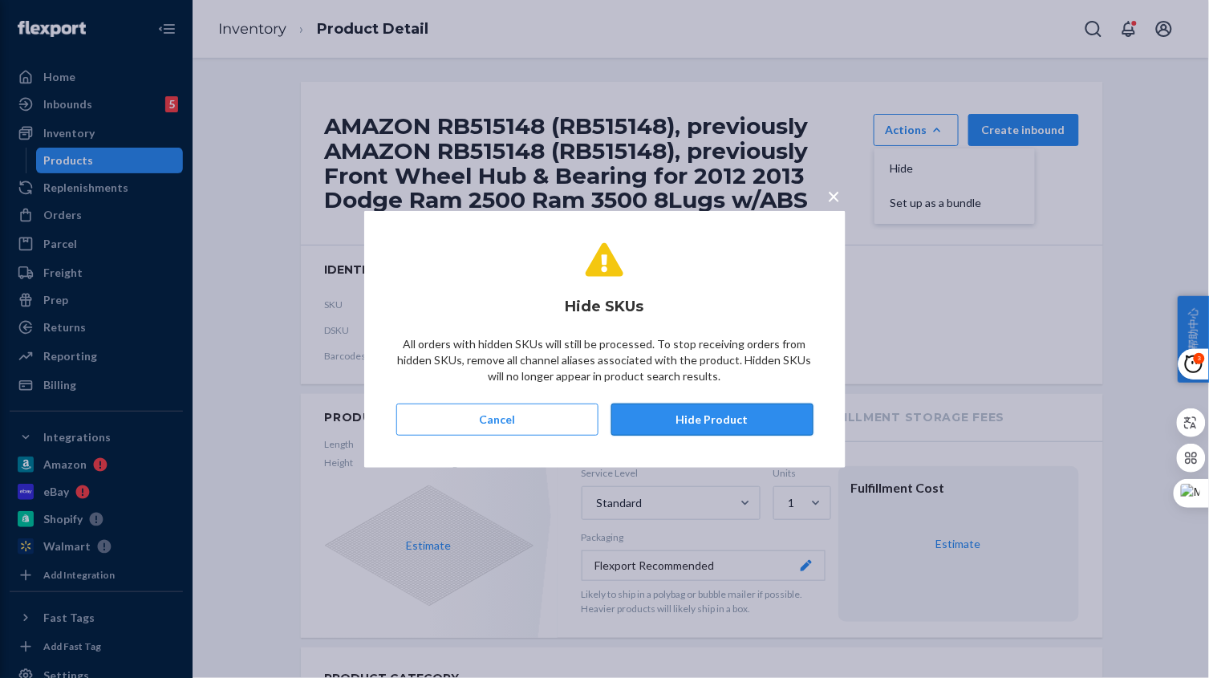
click at [725, 419] on button "Hide Product" at bounding box center [712, 419] width 202 height 32
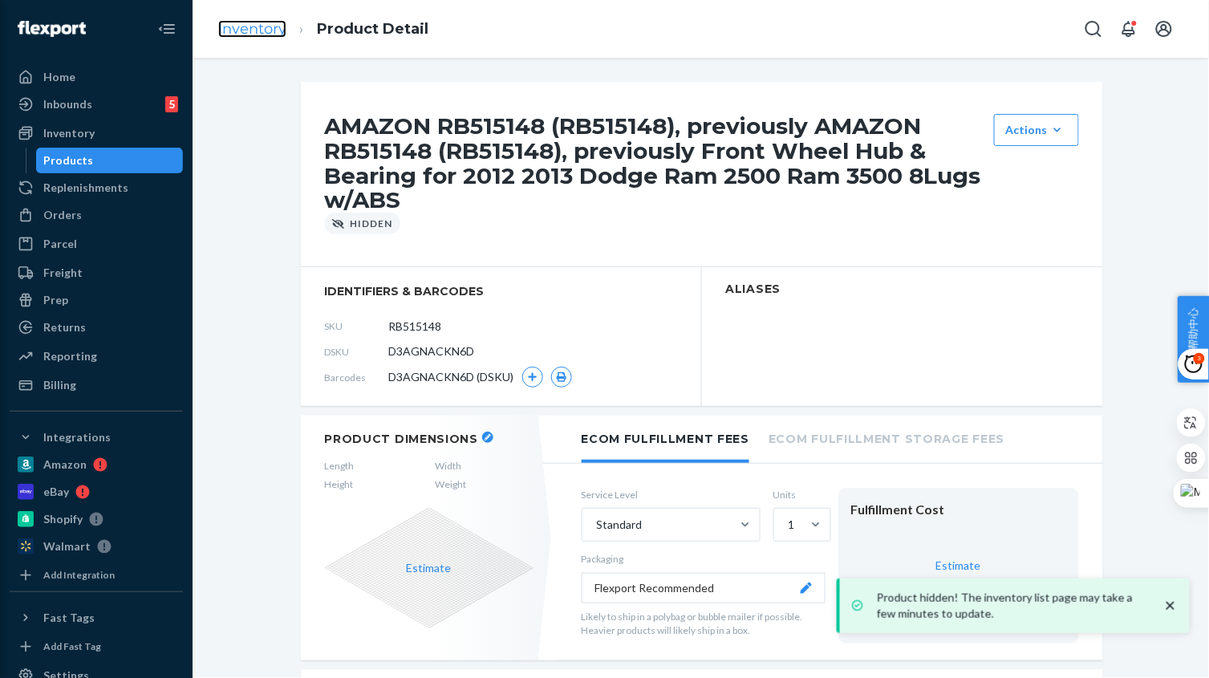
click at [270, 28] on link "Inventory" at bounding box center [252, 29] width 68 height 18
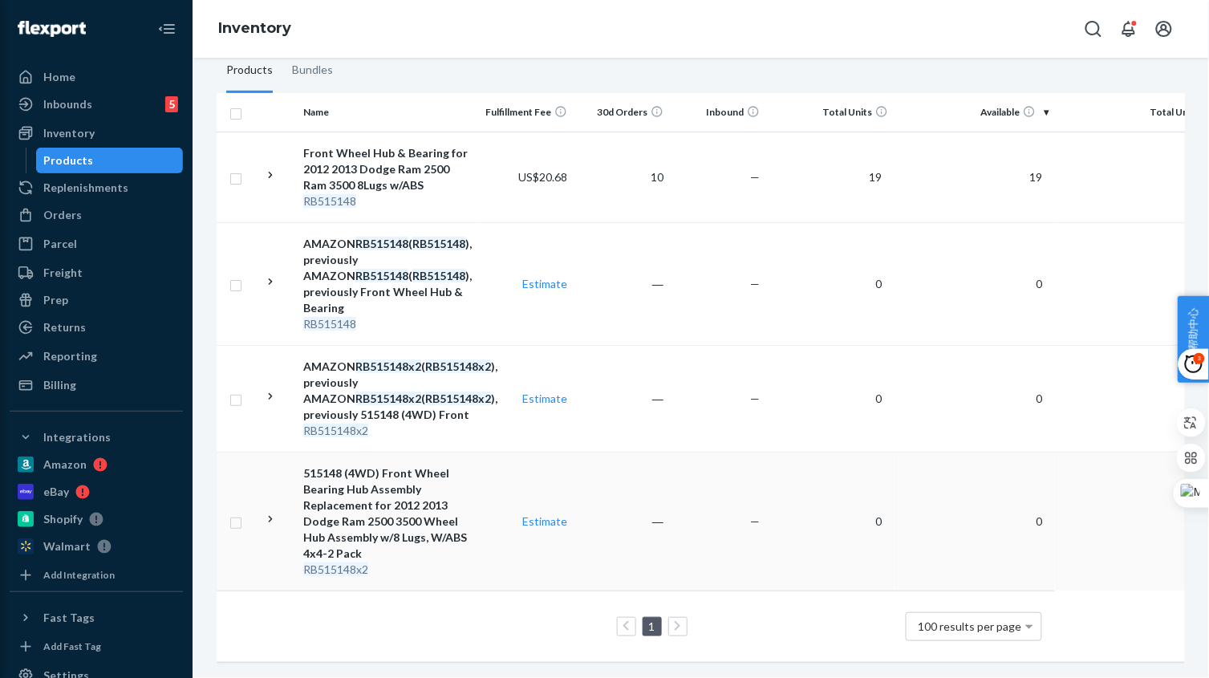
click at [646, 519] on td "―" at bounding box center [621, 521] width 96 height 139
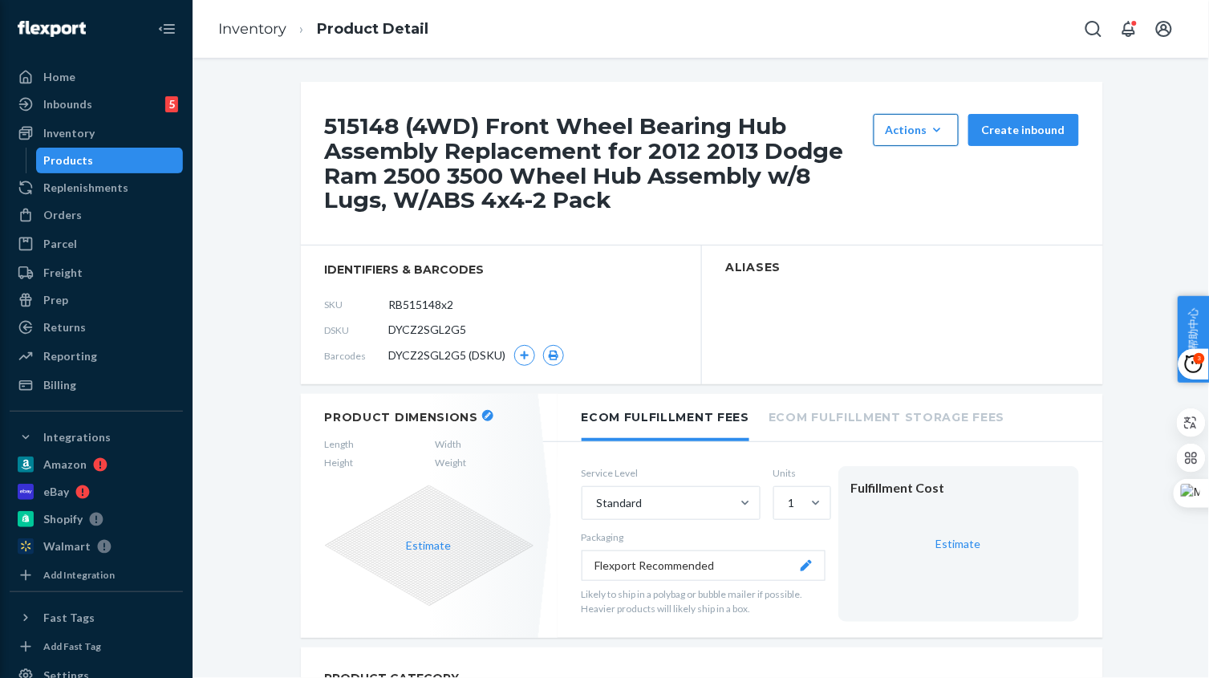
click at [908, 121] on button "Actions Hide Set up as a bundle" at bounding box center [915, 130] width 85 height 32
click at [917, 173] on span "Hide" at bounding box center [939, 168] width 99 height 11
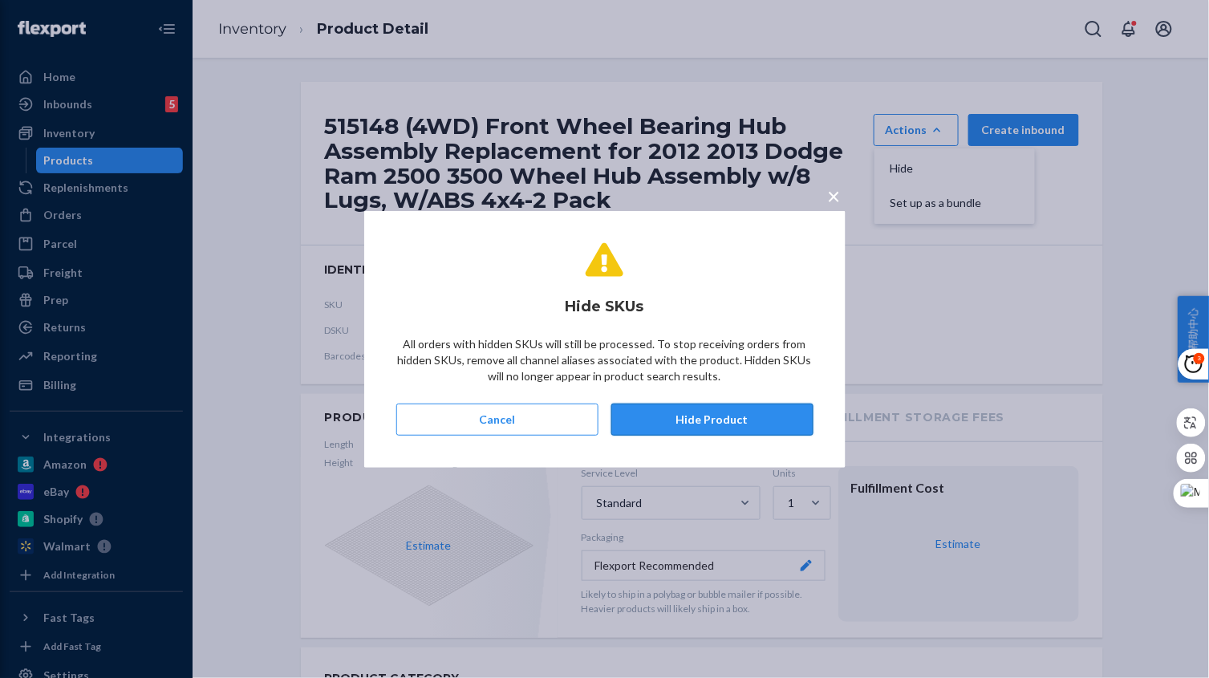
click at [737, 415] on button "Hide Product" at bounding box center [712, 419] width 202 height 32
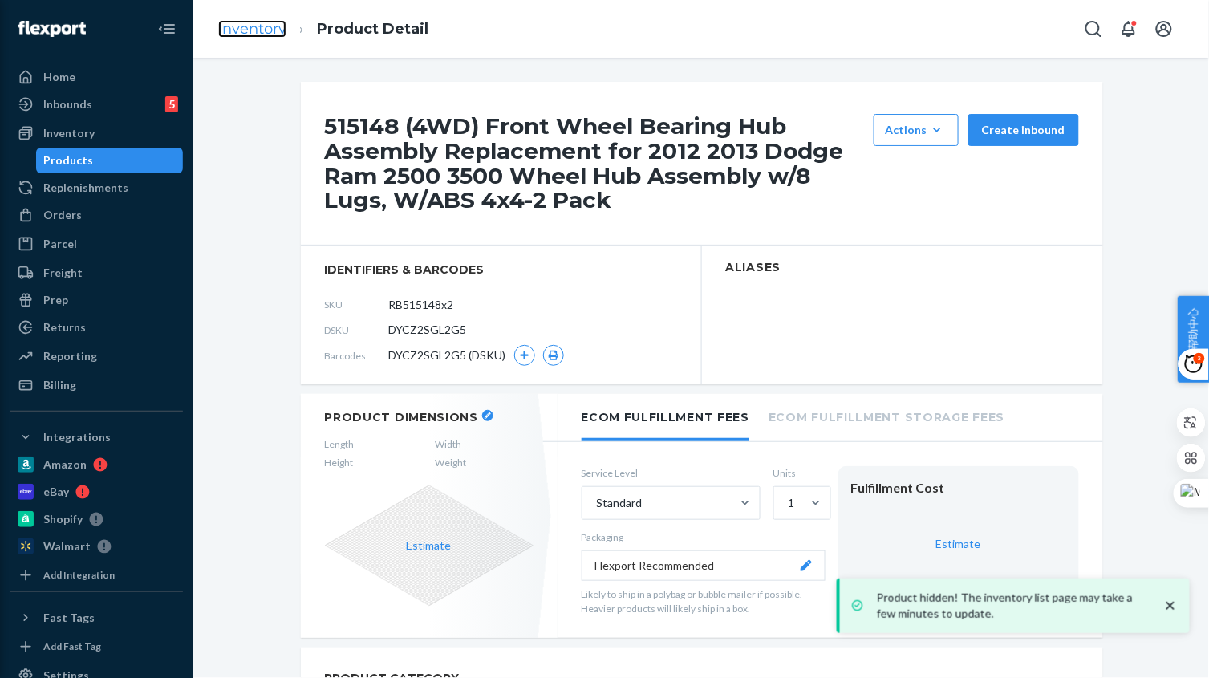
click at [276, 34] on link "Inventory" at bounding box center [252, 29] width 68 height 18
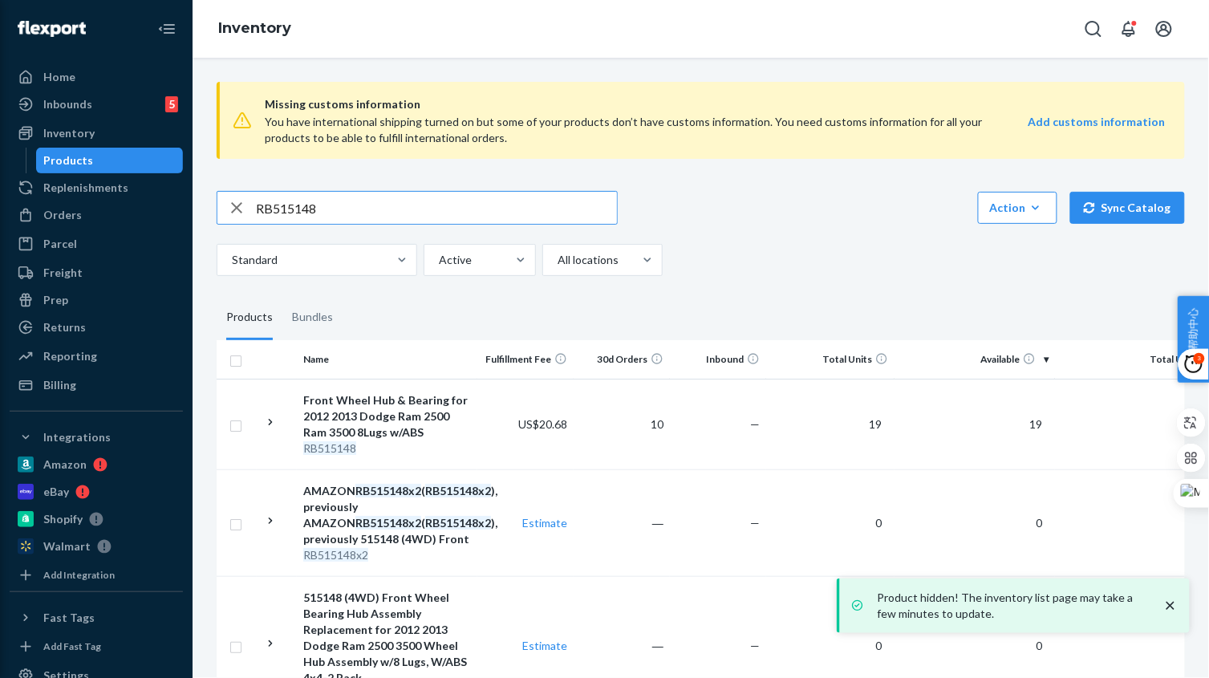
click at [323, 210] on input "RB515148" at bounding box center [436, 208] width 361 height 32
paste input "3214"
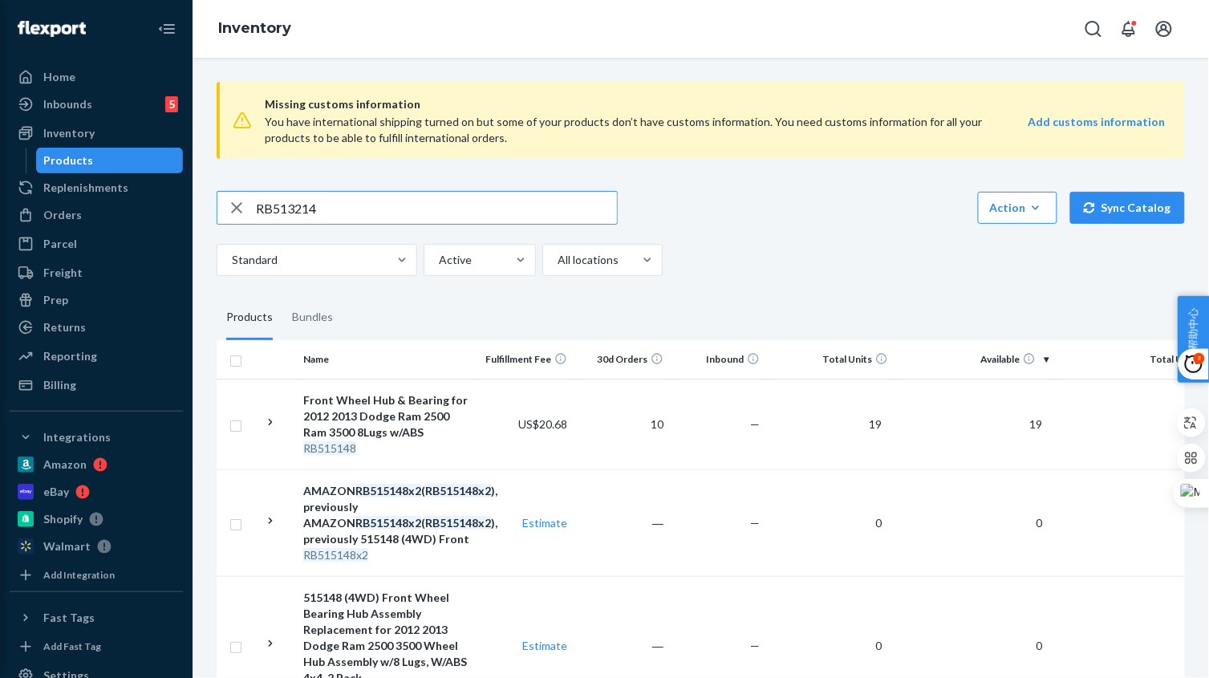
type input "RB513214"
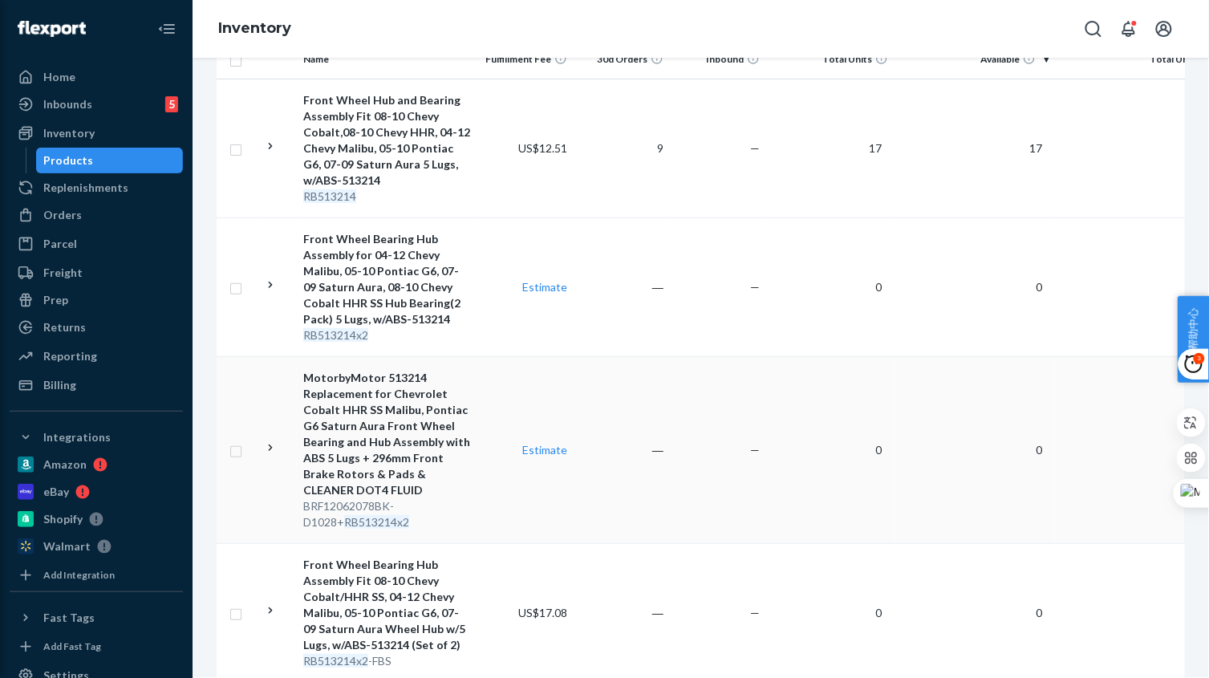
scroll to position [401, 0]
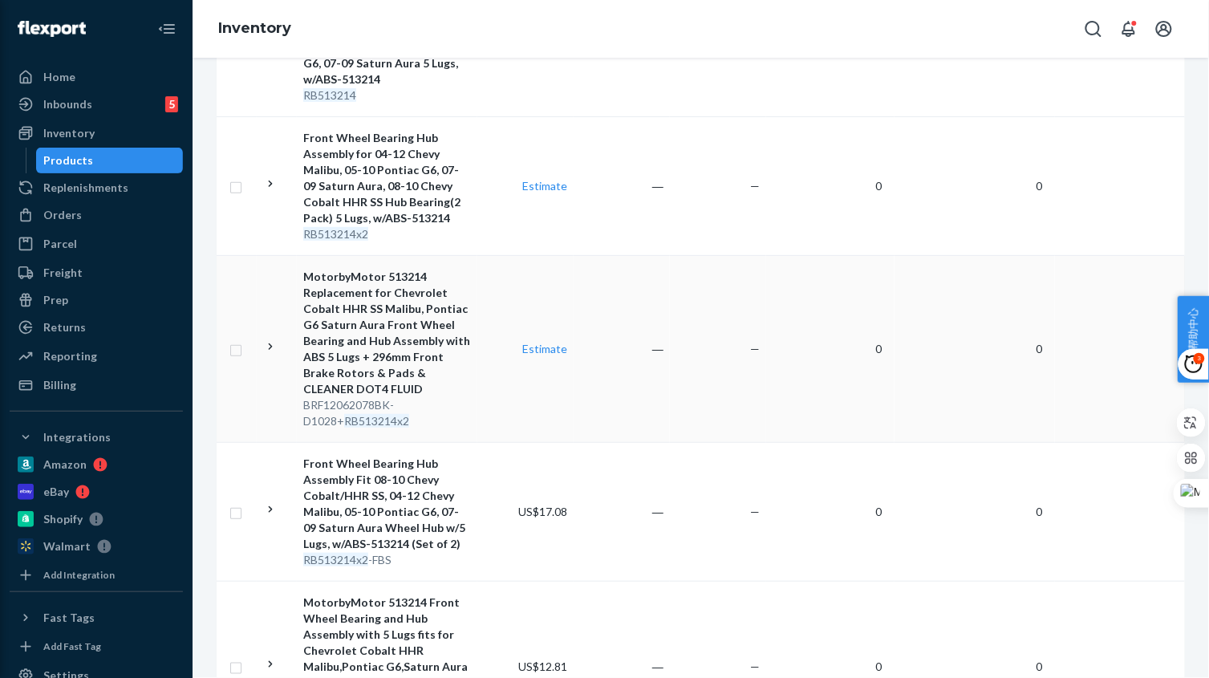
click at [558, 418] on td "Estimate" at bounding box center [525, 348] width 96 height 187
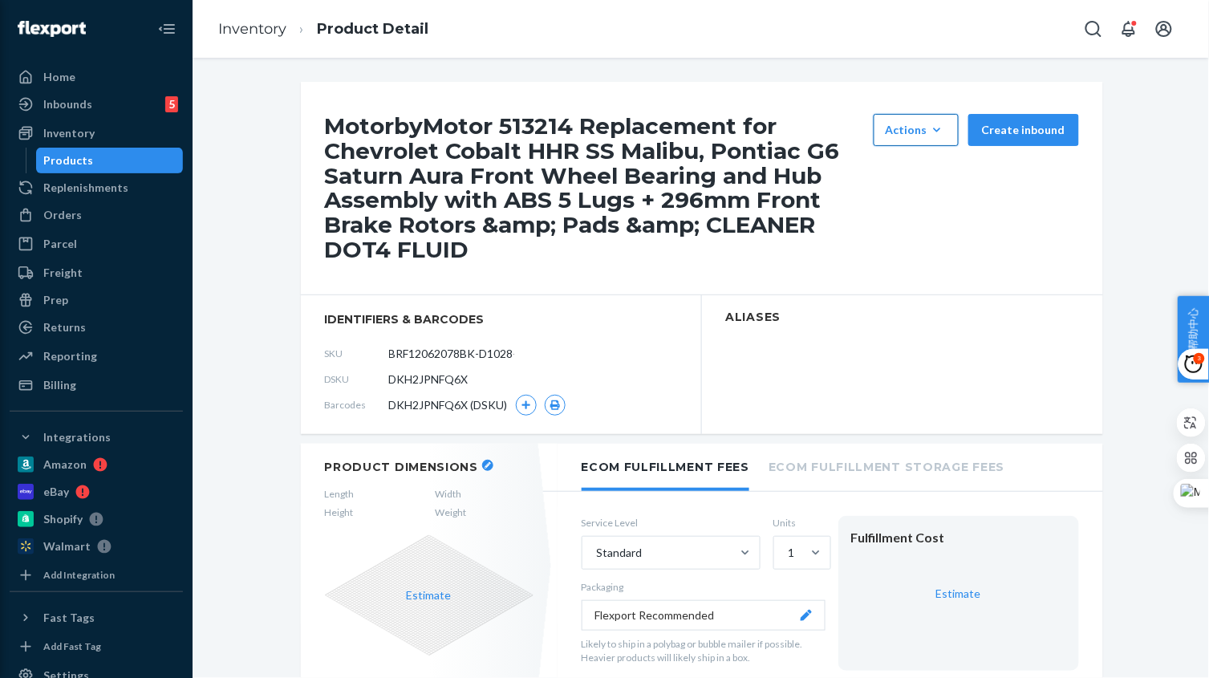
click at [941, 133] on icon "button" at bounding box center [937, 130] width 16 height 16
click at [935, 167] on span "Hide" at bounding box center [939, 168] width 99 height 11
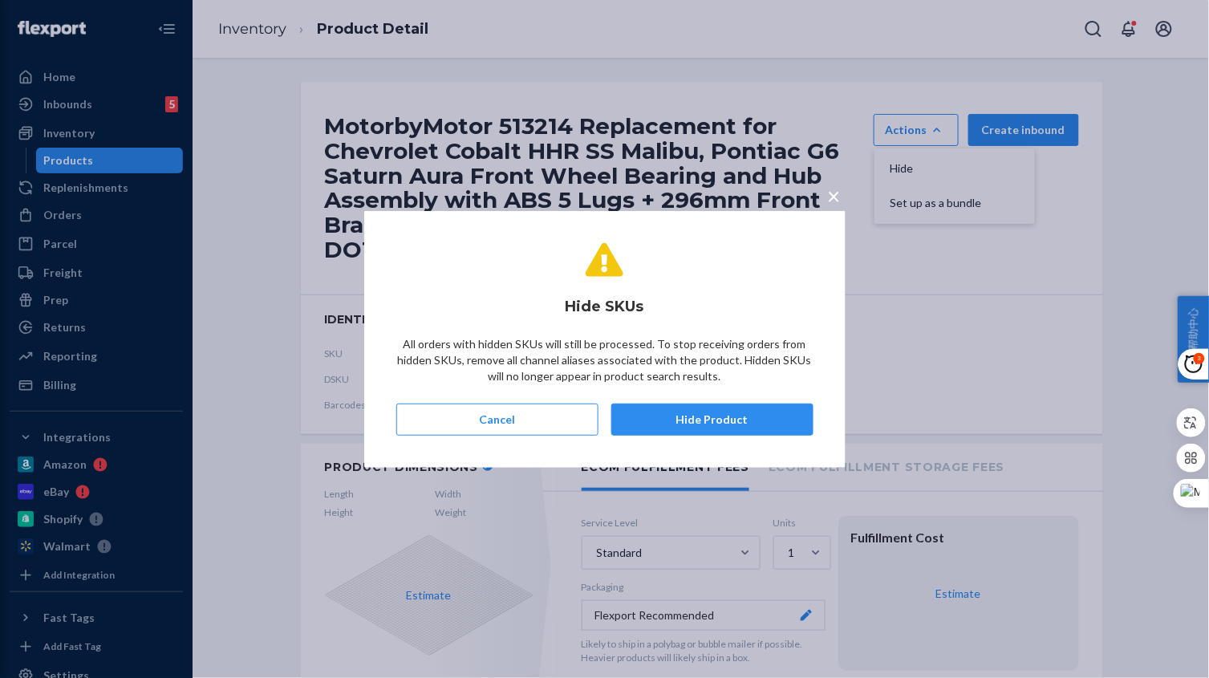
drag, startPoint x: 751, startPoint y: 414, endPoint x: 717, endPoint y: 401, distance: 36.0
click at [747, 414] on button "Hide Product" at bounding box center [712, 419] width 202 height 32
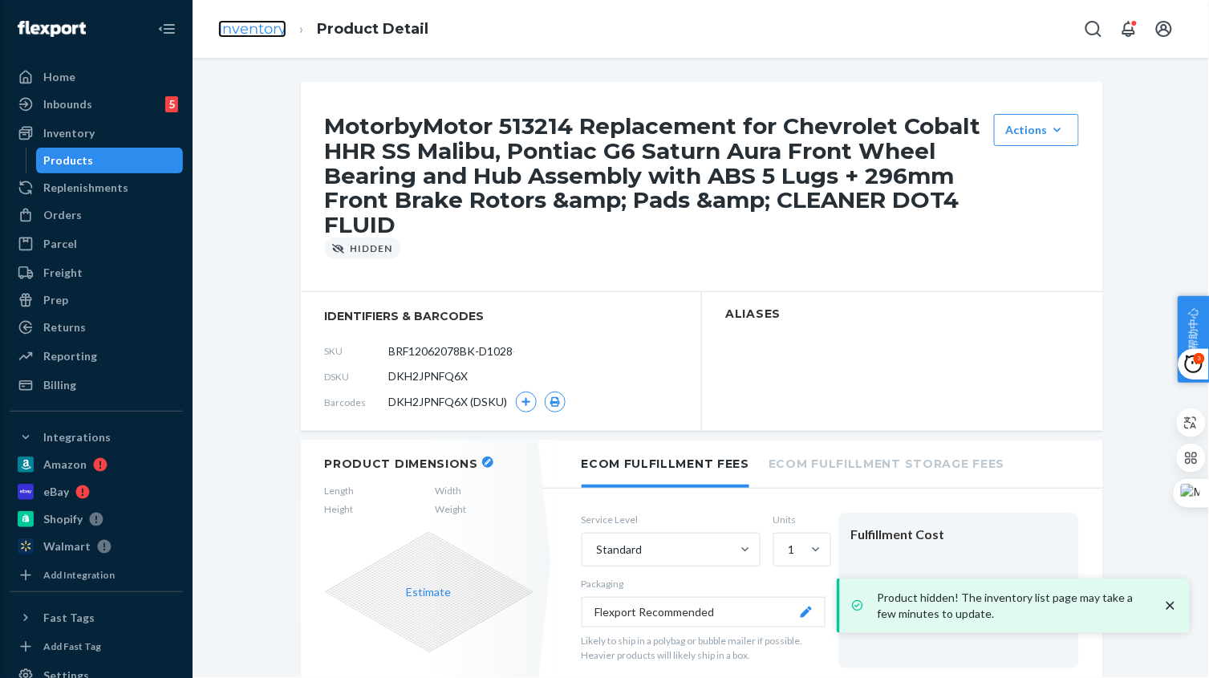
click at [266, 31] on link "Inventory" at bounding box center [252, 29] width 68 height 18
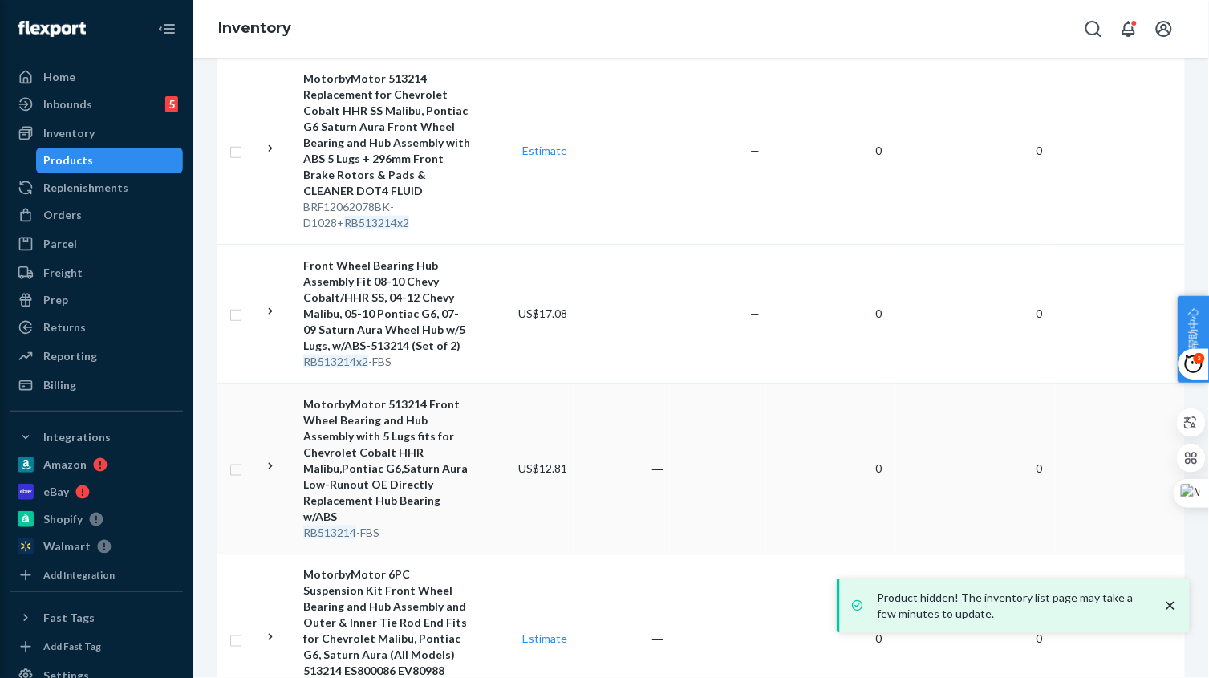
scroll to position [602, 0]
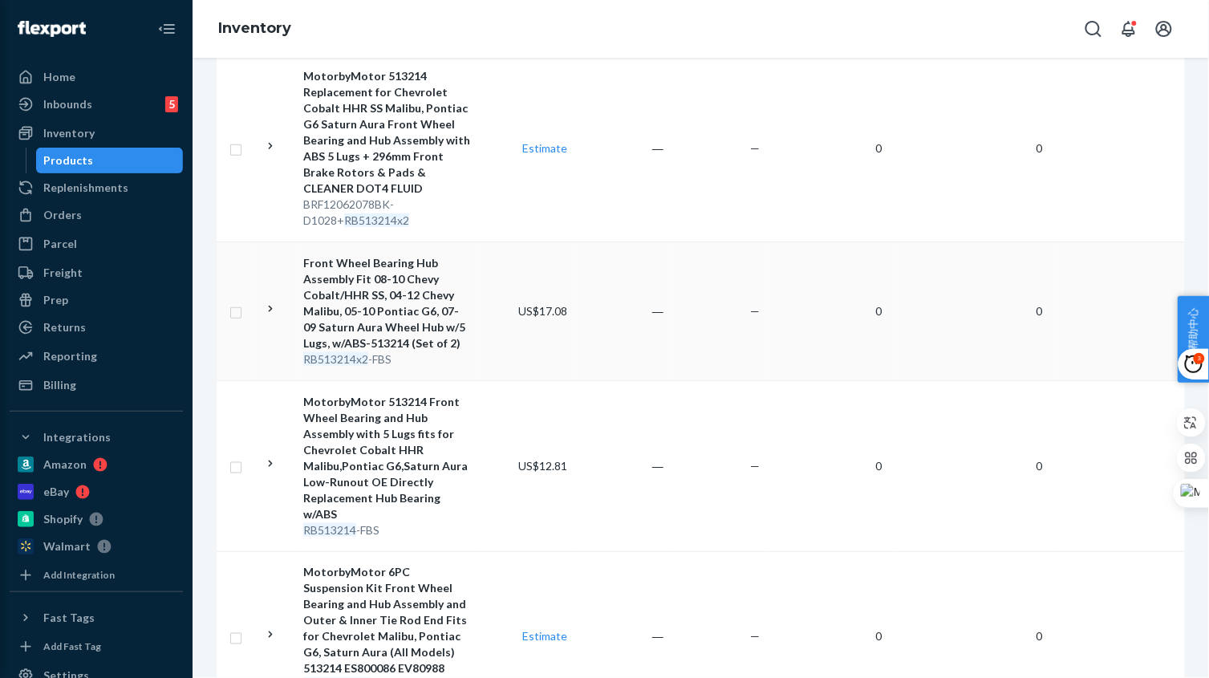
click at [619, 354] on td "―" at bounding box center [621, 310] width 96 height 139
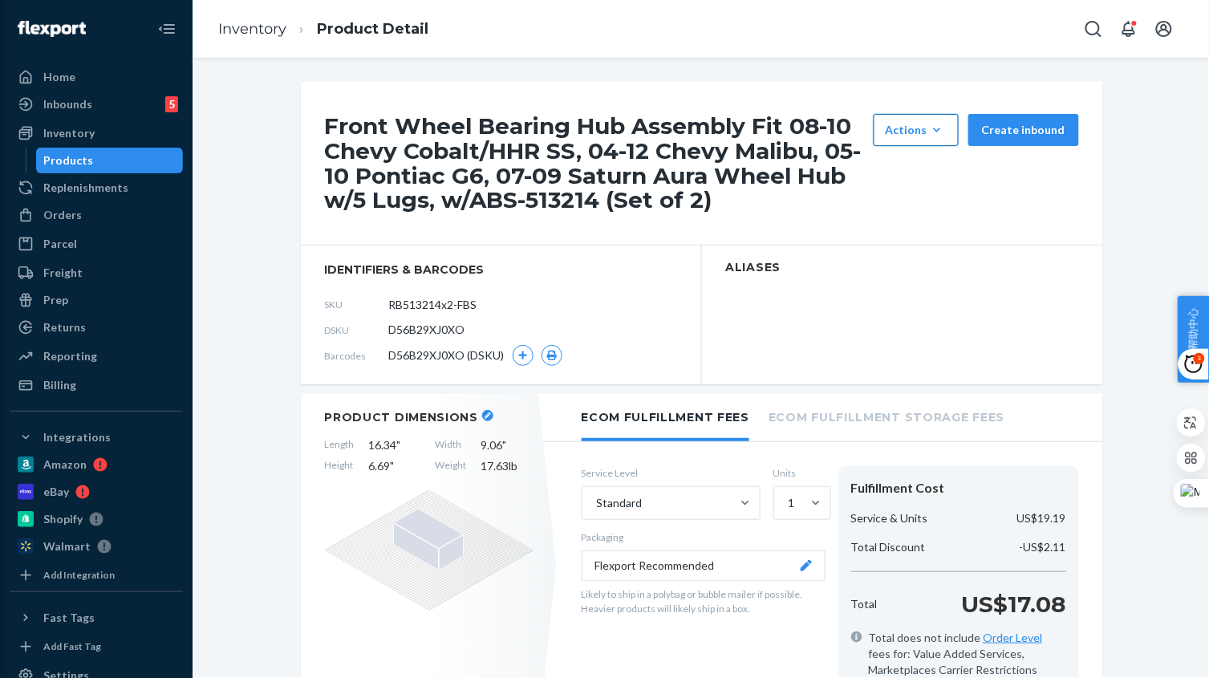
drag, startPoint x: 936, startPoint y: 128, endPoint x: 936, endPoint y: 143, distance: 15.2
click at [934, 127] on icon "button" at bounding box center [937, 130] width 16 height 16
click at [933, 172] on span "Hide" at bounding box center [939, 168] width 99 height 11
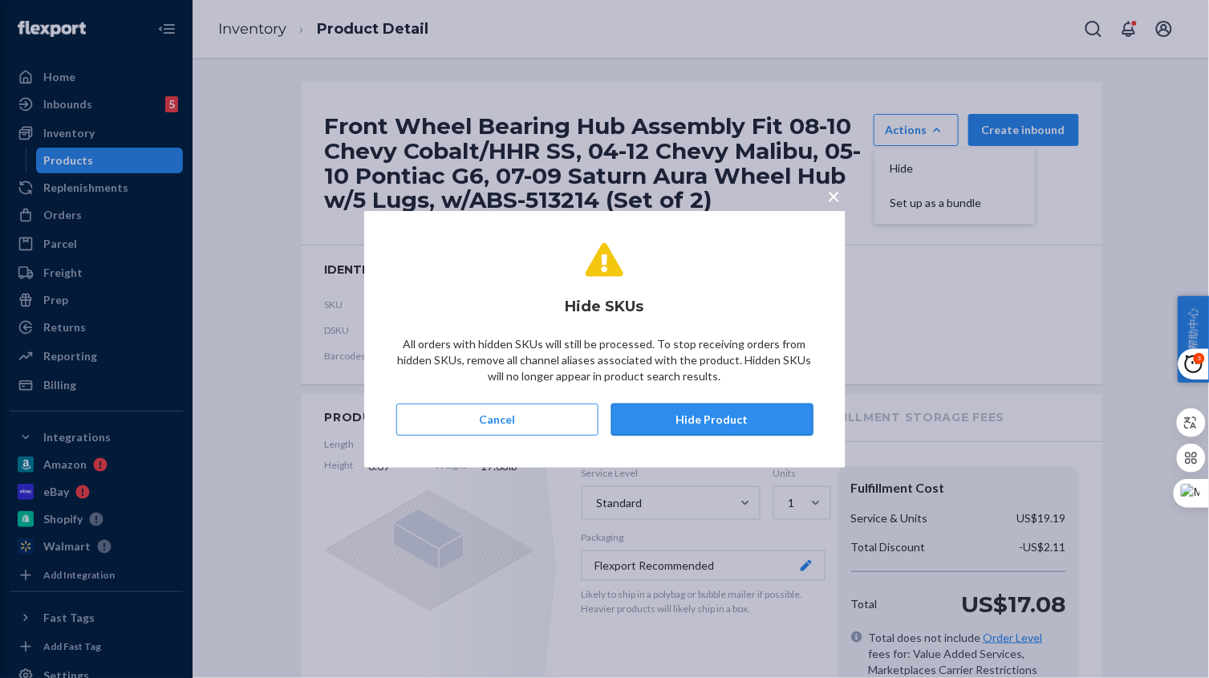
click at [674, 419] on button "Hide Product" at bounding box center [712, 419] width 202 height 32
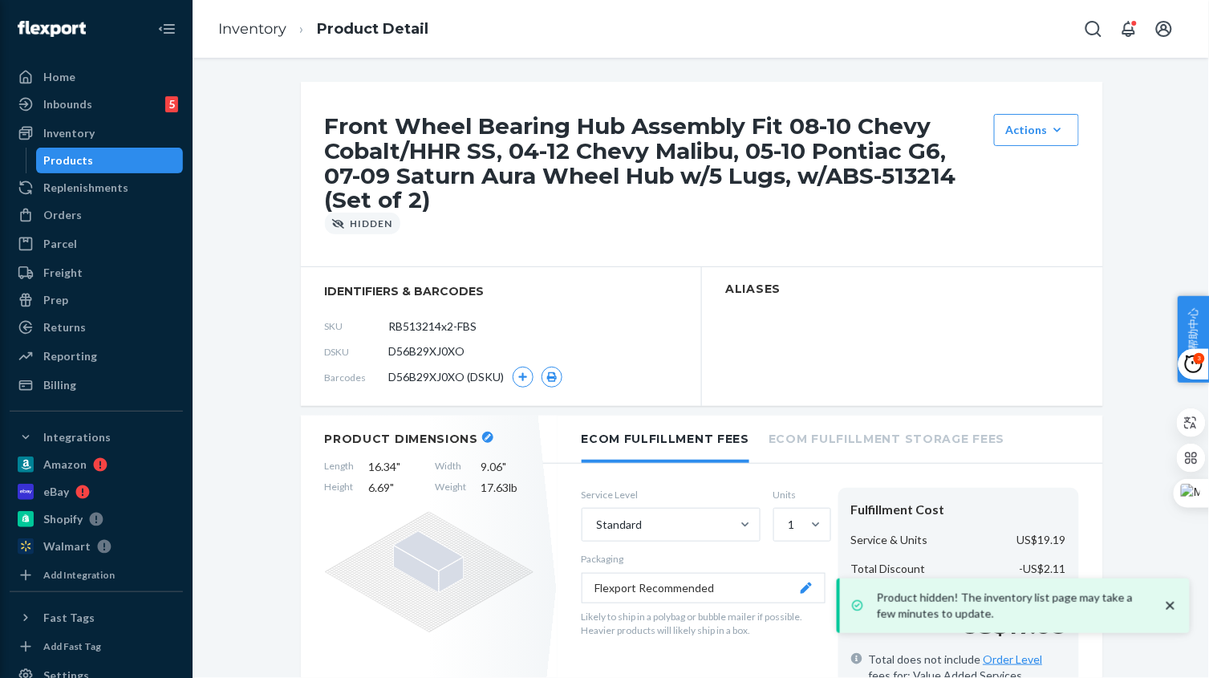
click at [265, 26] on link "Inventory" at bounding box center [252, 29] width 68 height 18
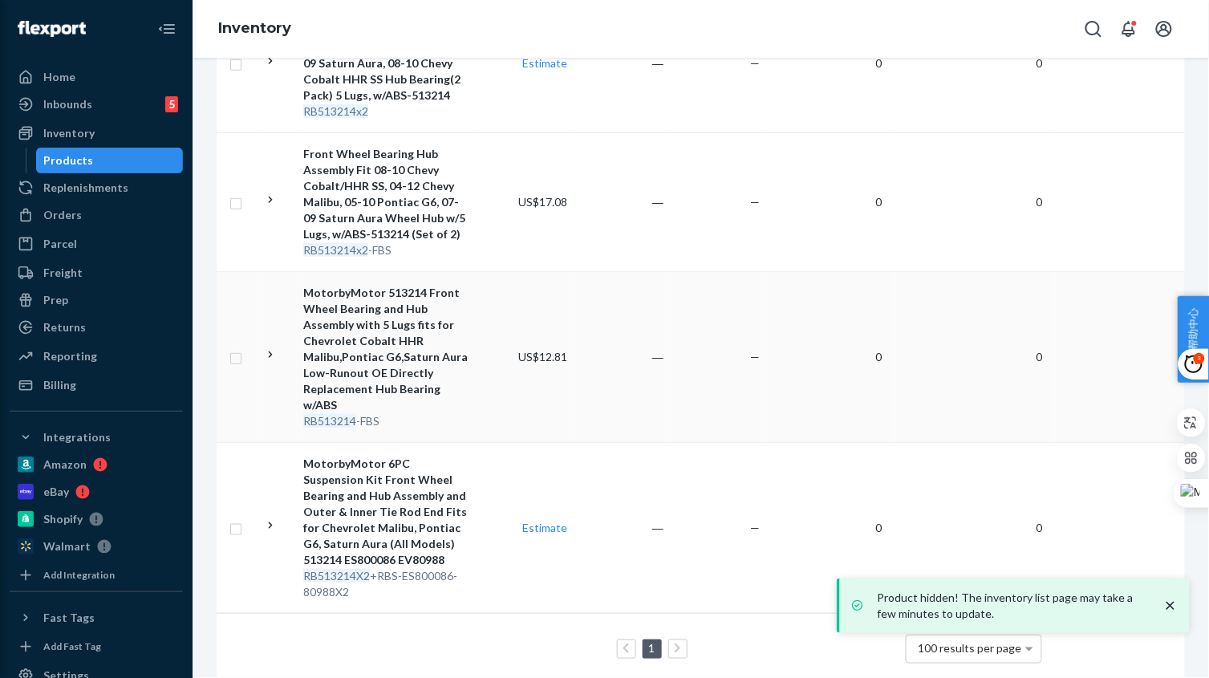
scroll to position [544, 0]
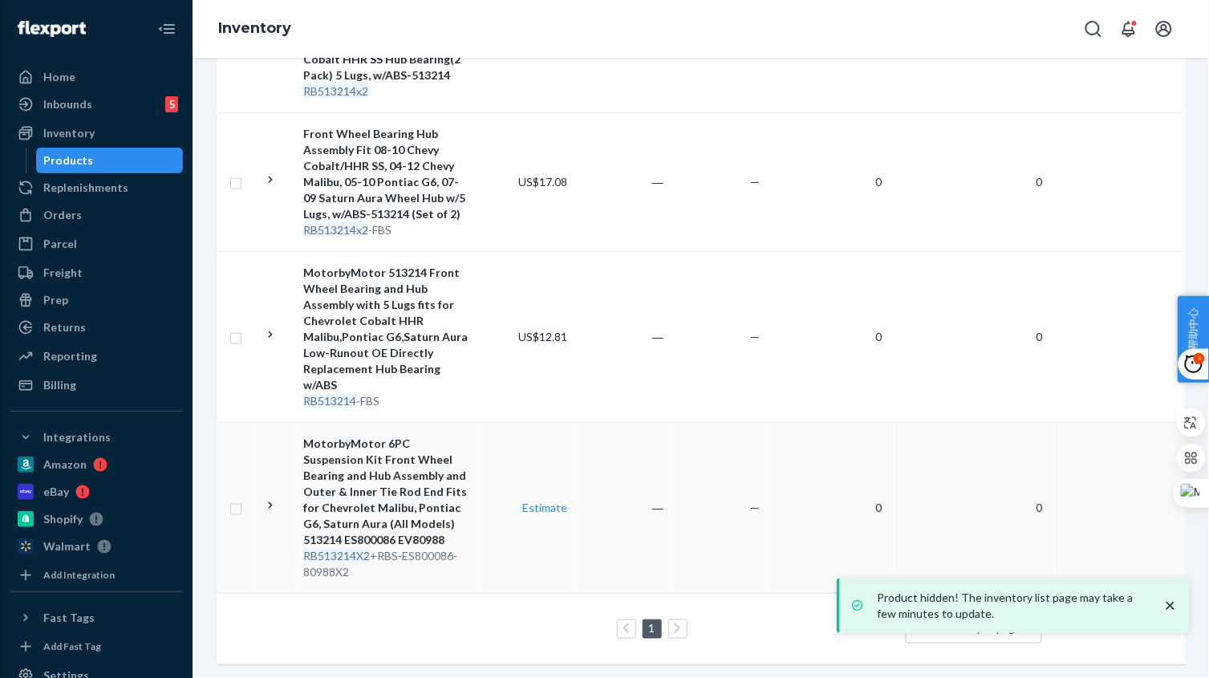
click at [518, 542] on td "Estimate" at bounding box center [525, 507] width 96 height 171
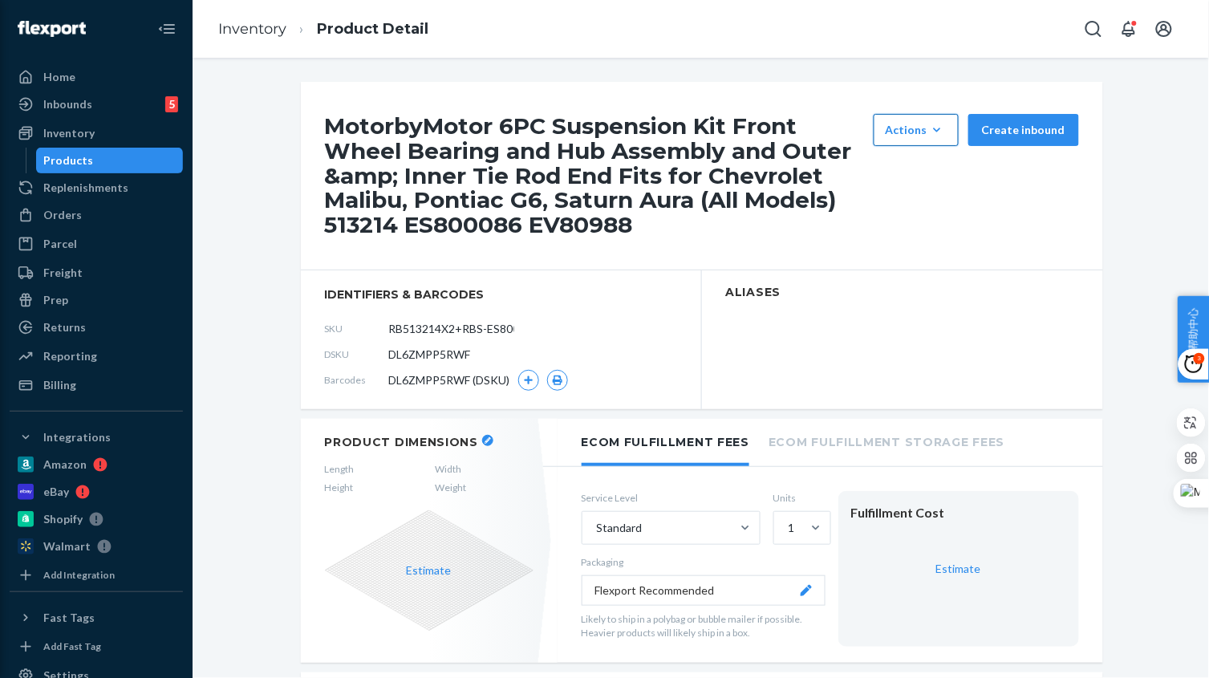
click at [929, 139] on button "Actions Hide Set up as a bundle" at bounding box center [915, 130] width 85 height 32
click at [920, 164] on span "Hide" at bounding box center [939, 168] width 99 height 11
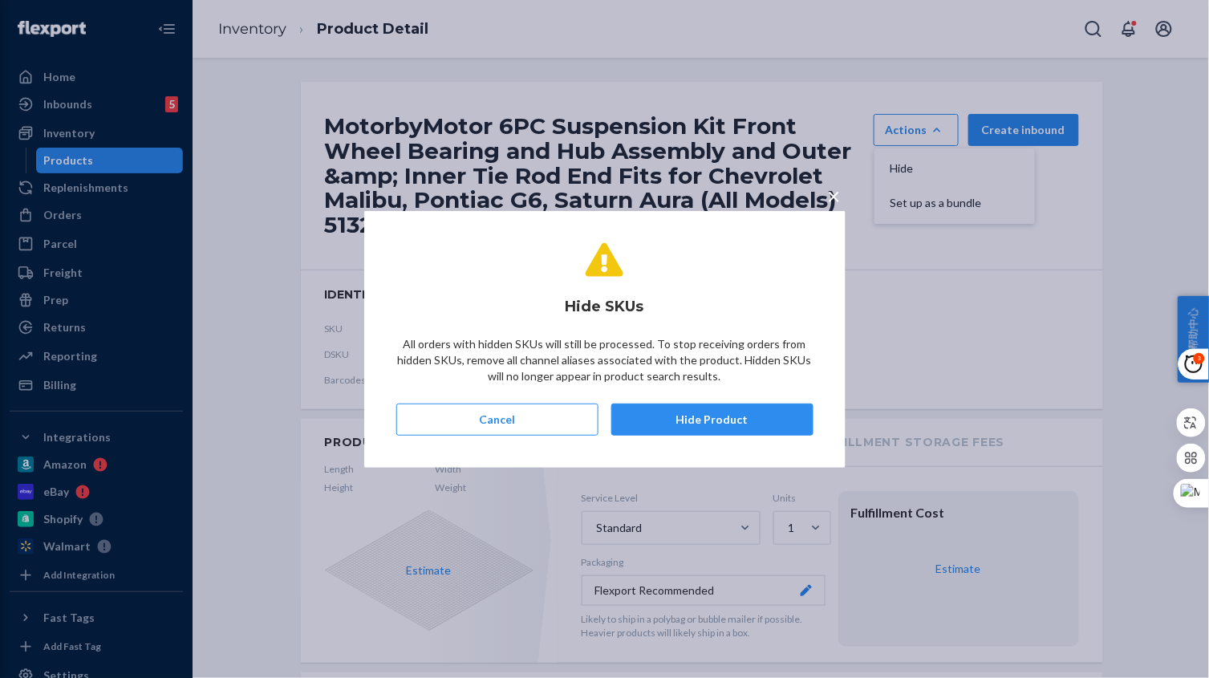
drag, startPoint x: 773, startPoint y: 413, endPoint x: 759, endPoint y: 411, distance: 14.6
click at [760, 411] on button "Hide Product" at bounding box center [712, 419] width 202 height 32
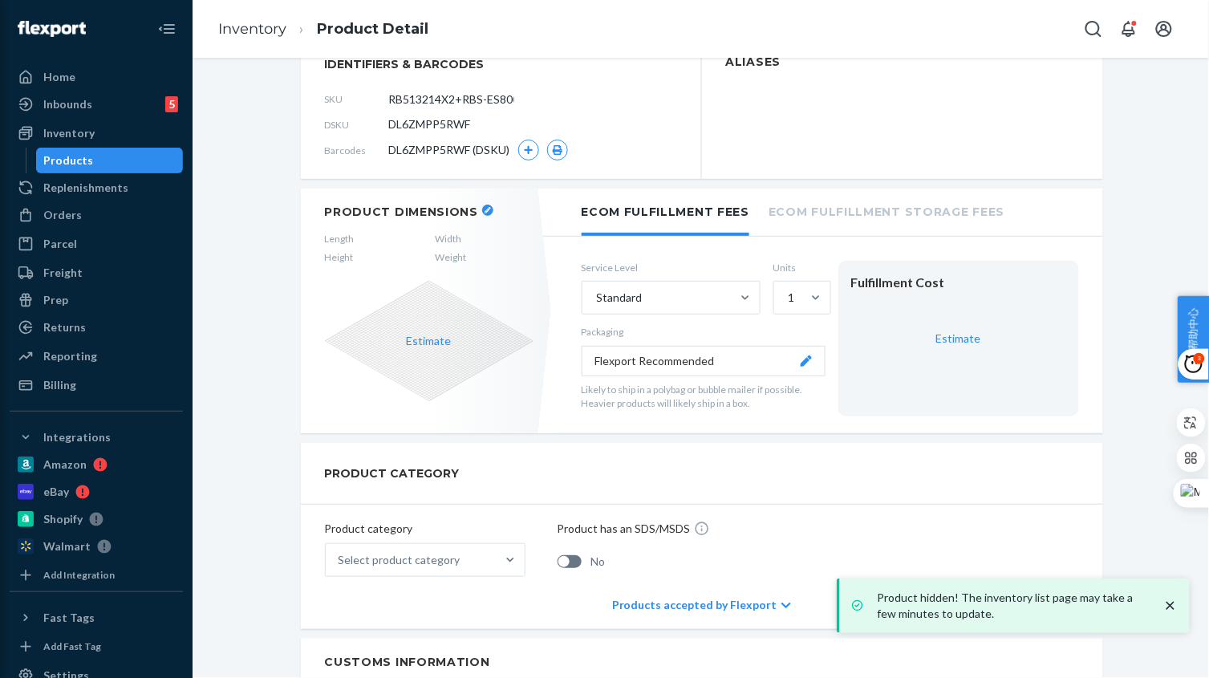
scroll to position [401, 0]
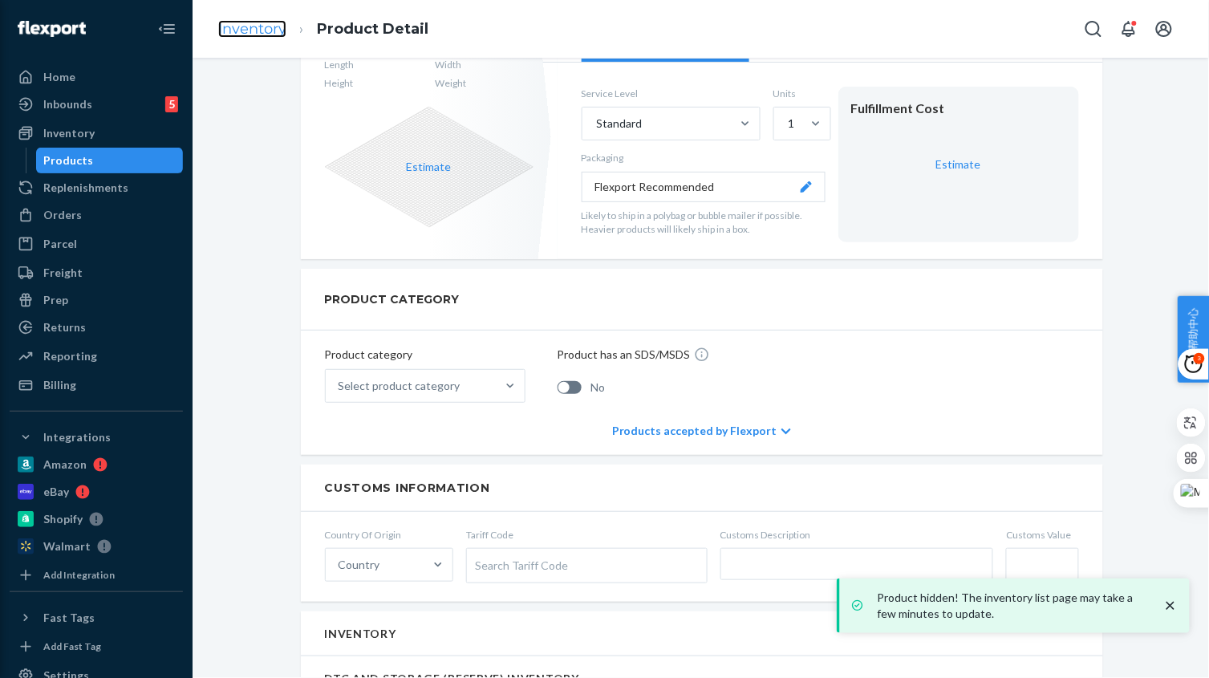
click at [269, 37] on link "Inventory" at bounding box center [252, 29] width 68 height 18
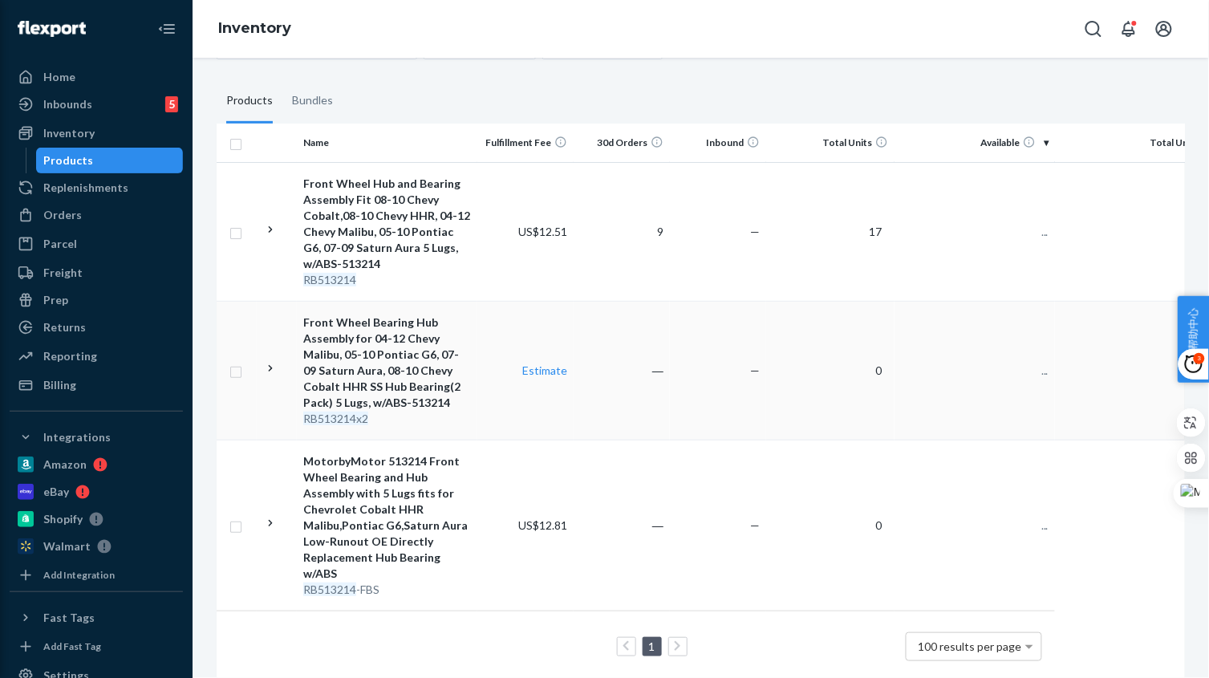
scroll to position [234, 0]
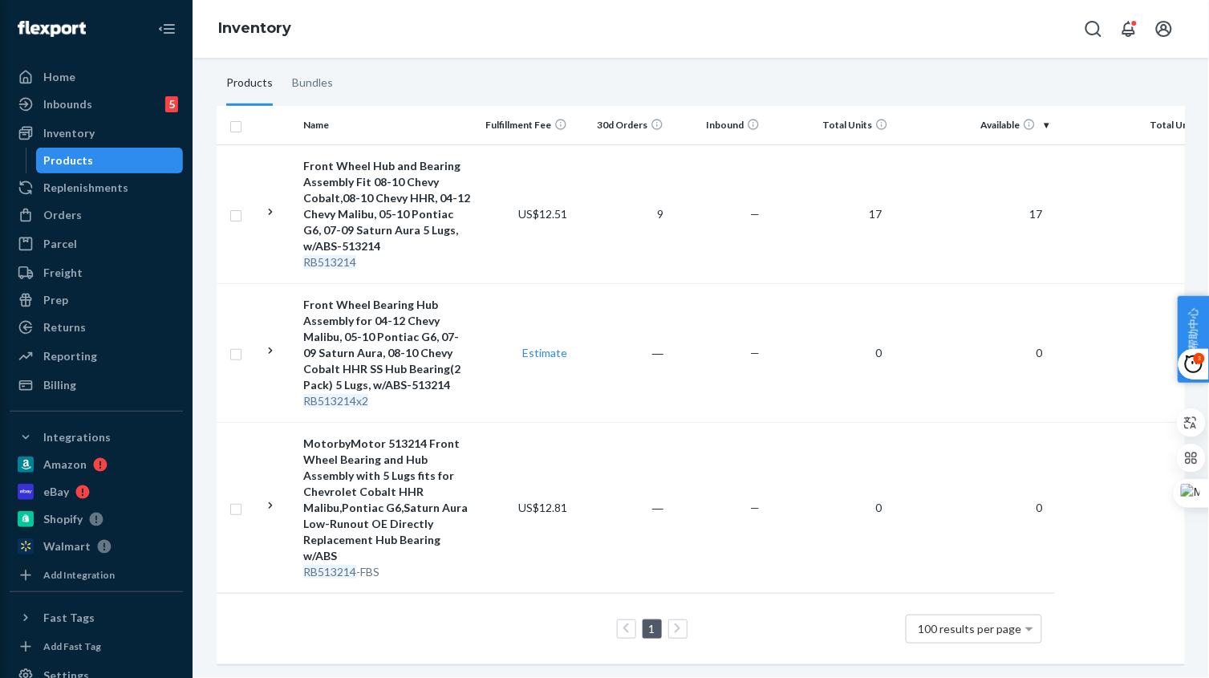
click at [604, 533] on td "―" at bounding box center [621, 507] width 96 height 171
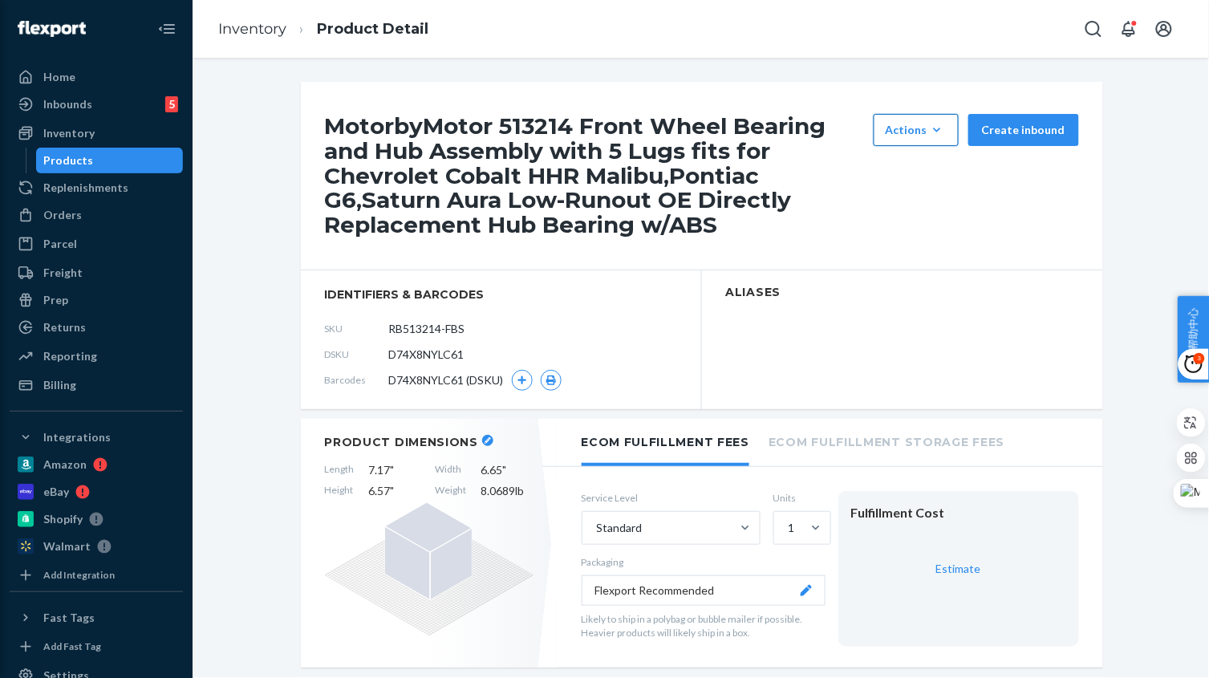
click at [932, 120] on button "Actions Hide Set up as a bundle" at bounding box center [915, 130] width 85 height 32
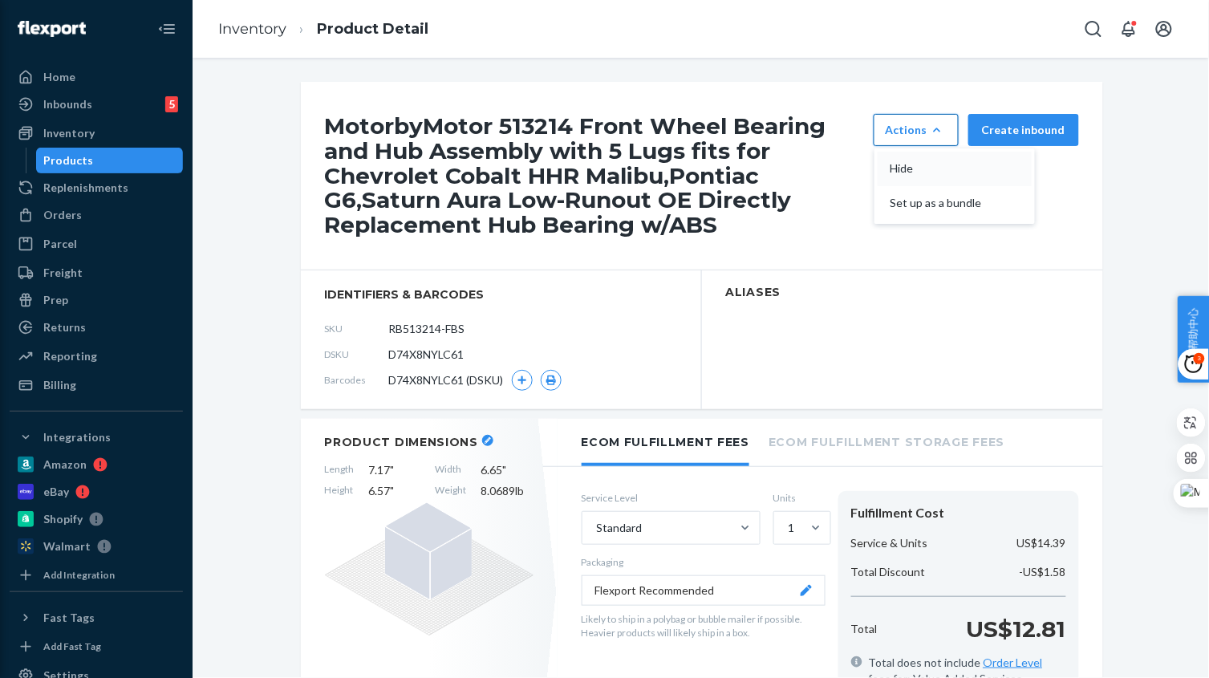
click at [929, 167] on span "Hide" at bounding box center [939, 168] width 99 height 11
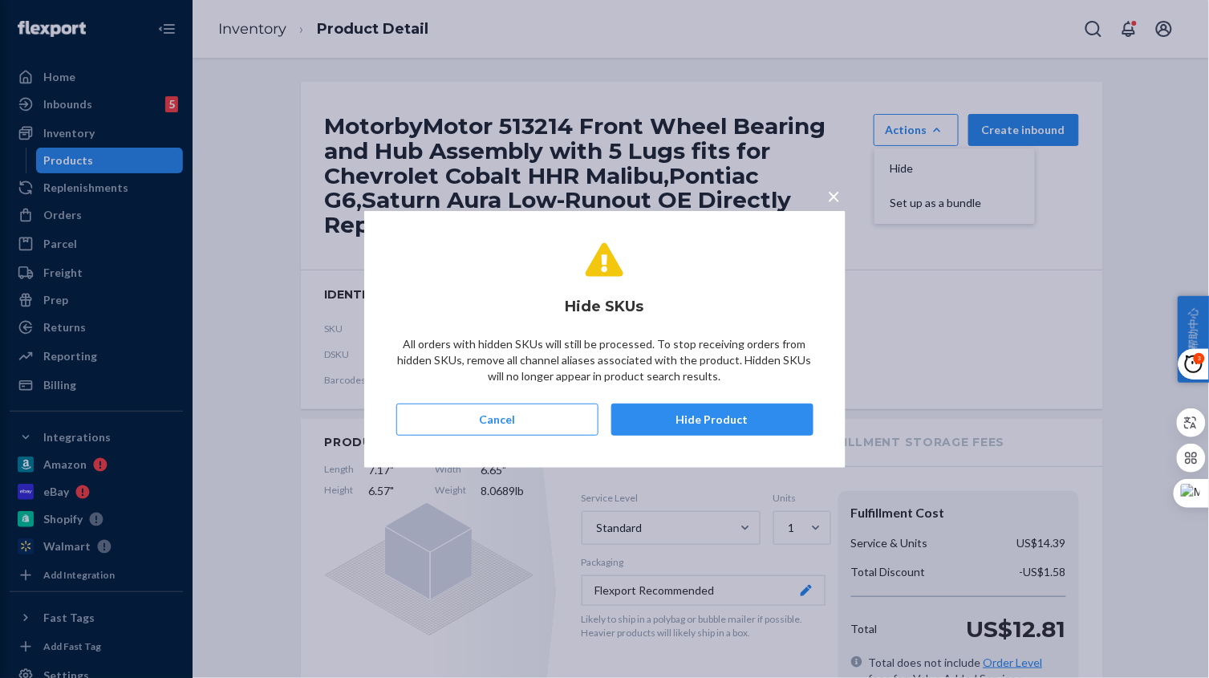
drag, startPoint x: 707, startPoint y: 423, endPoint x: 695, endPoint y: 419, distance: 12.5
click at [707, 423] on button "Hide Product" at bounding box center [712, 419] width 202 height 32
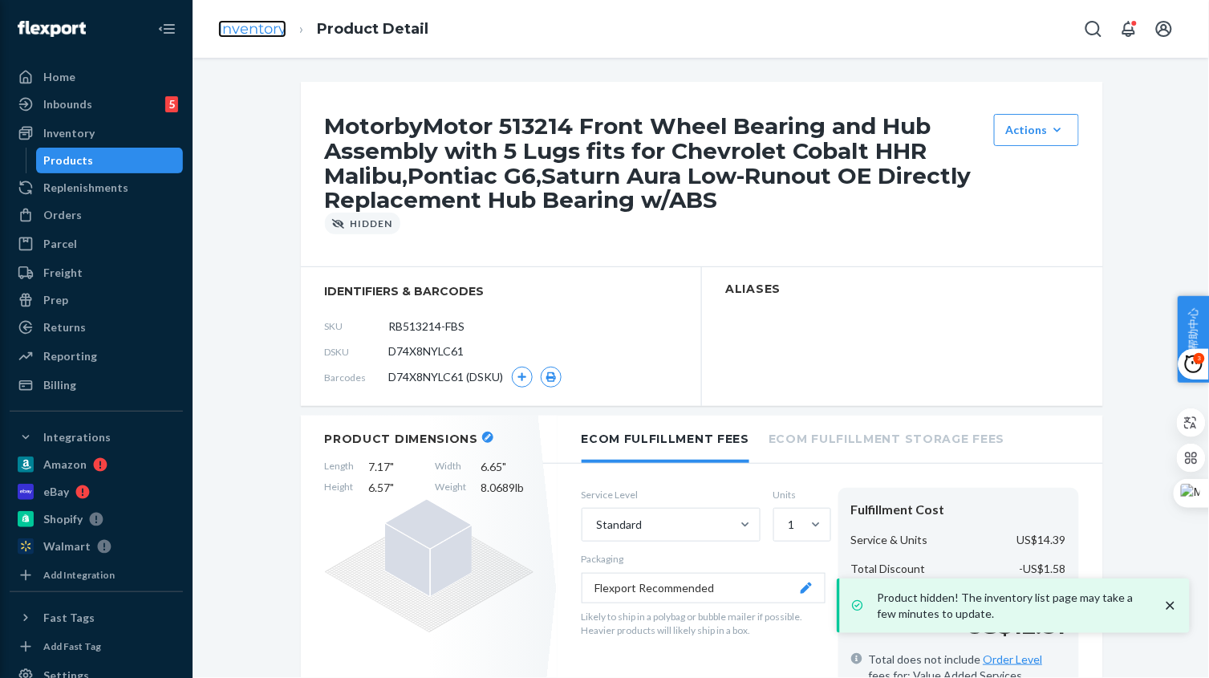
click at [282, 30] on link "Inventory" at bounding box center [252, 29] width 68 height 18
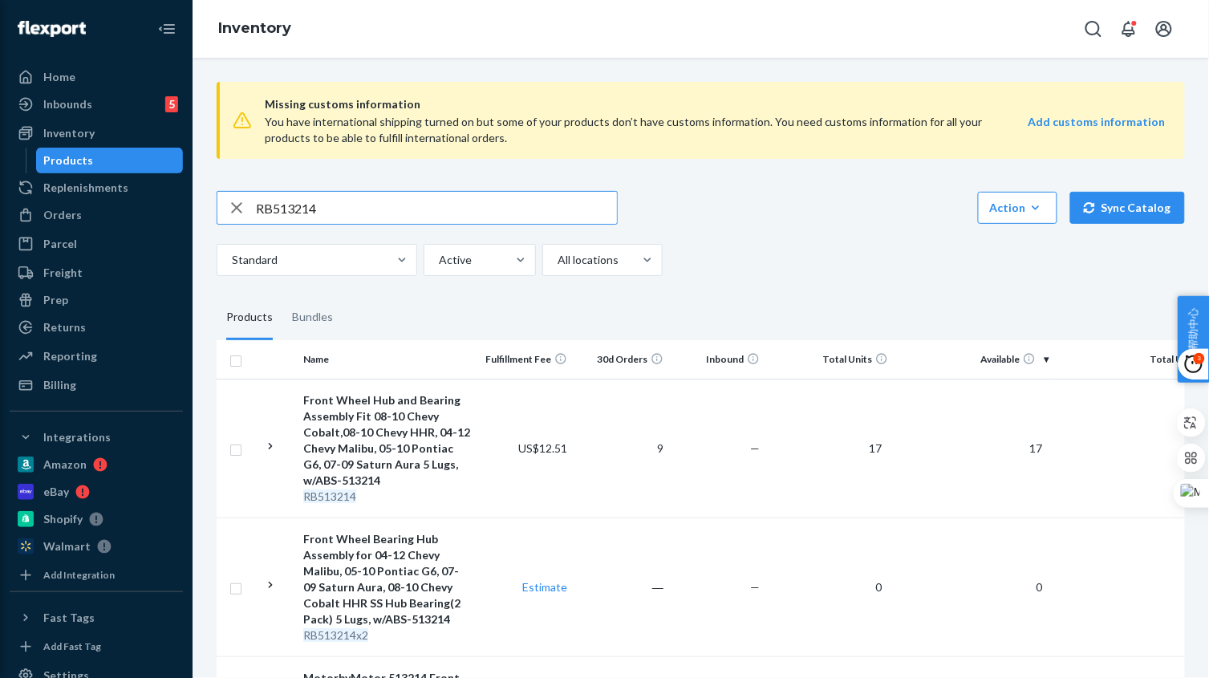
click at [318, 202] on input "RB513214" at bounding box center [436, 208] width 361 height 32
paste input "96"
type input "RB513296"
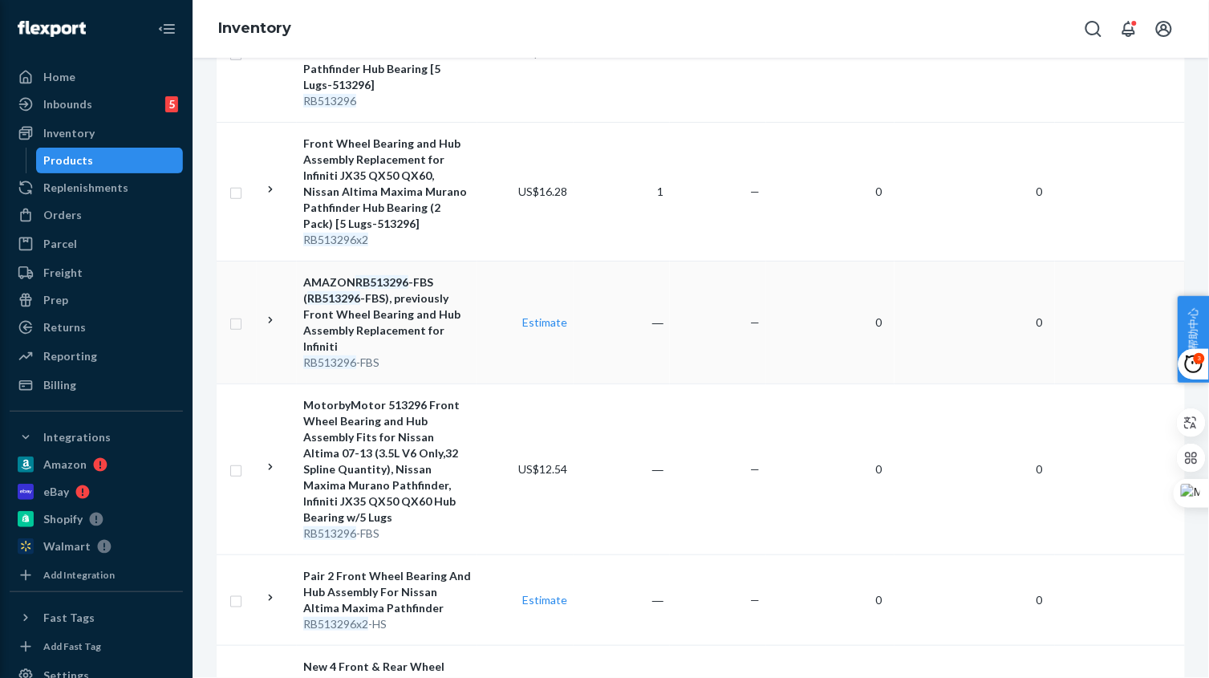
scroll to position [401, 0]
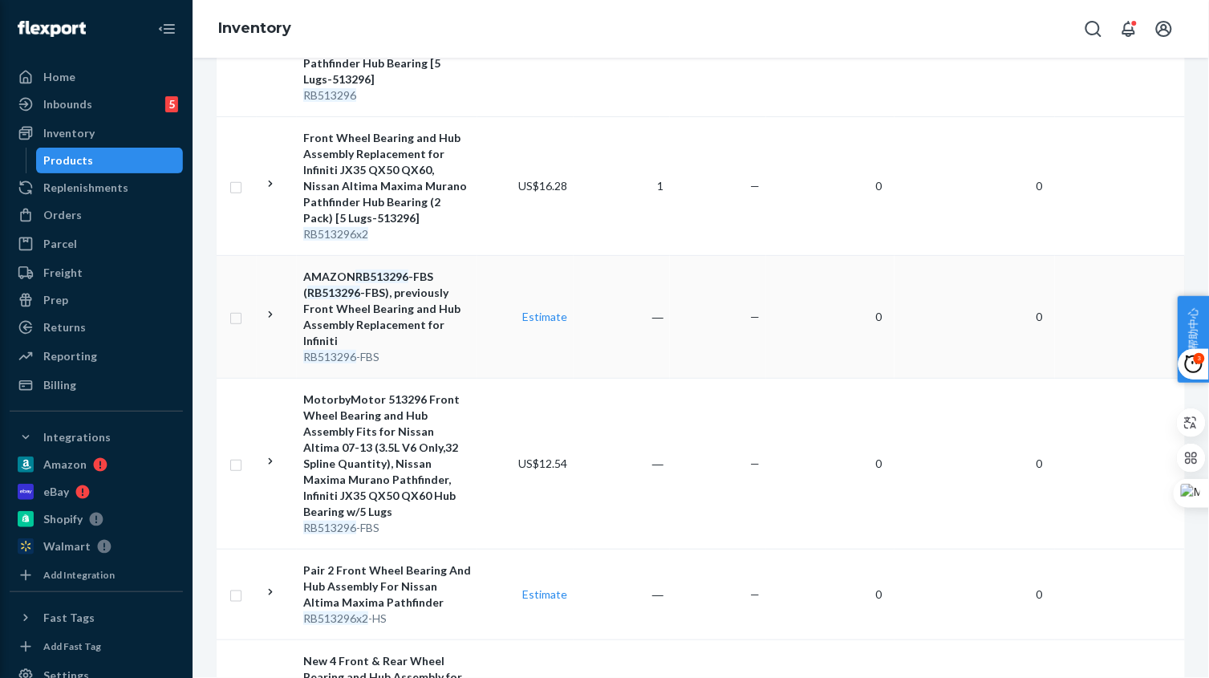
click at [456, 344] on div "AMAZON RB513296 -FBS ( RB513296 -FBS), previously Front Wheel Bearing and Hub A…" at bounding box center [387, 309] width 168 height 80
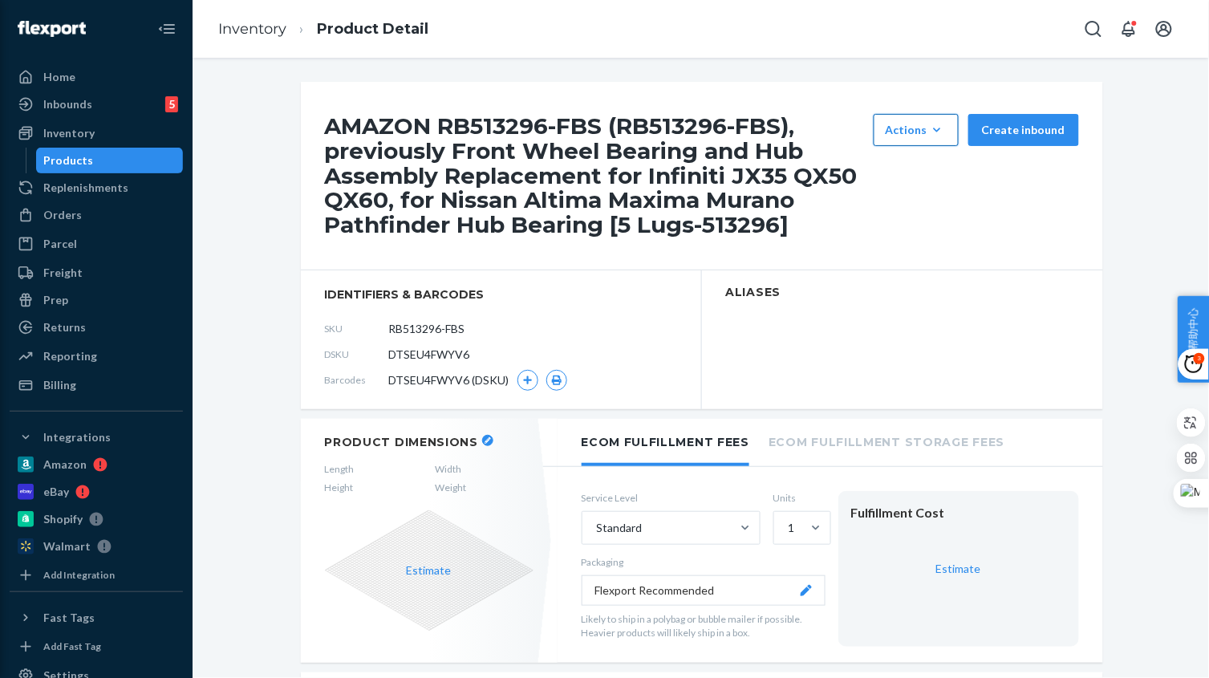
click at [902, 137] on div "Actions" at bounding box center [915, 130] width 61 height 16
click at [910, 170] on span "Hide" at bounding box center [939, 168] width 99 height 11
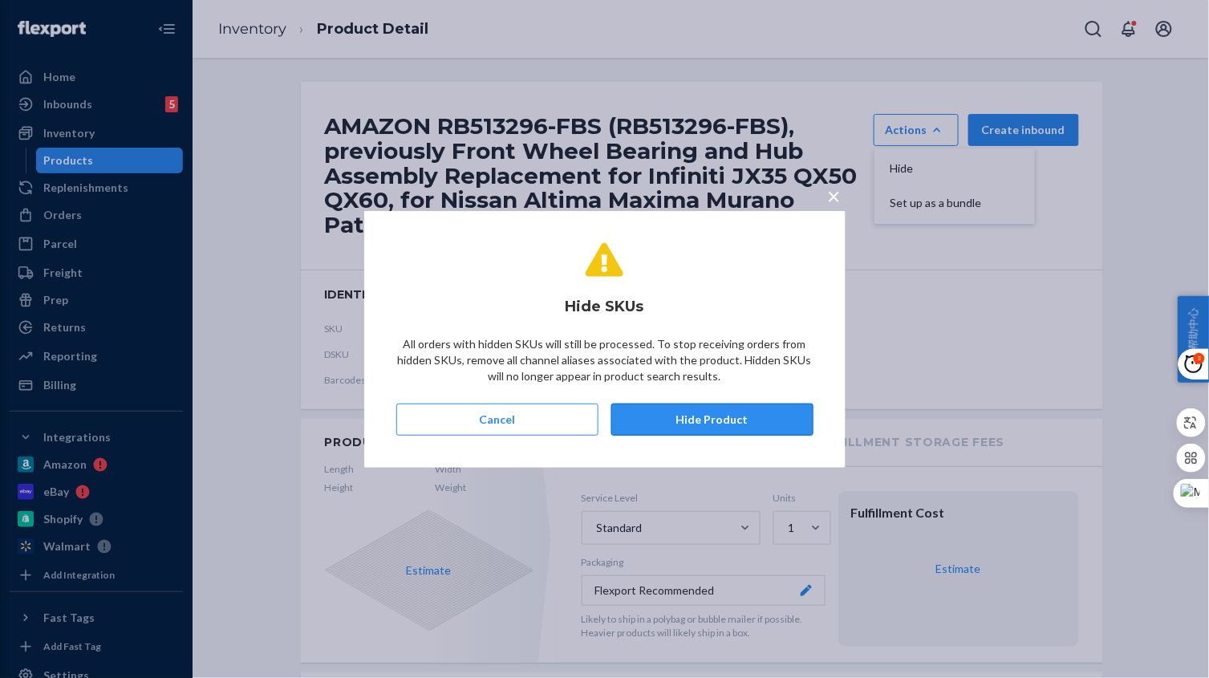
click at [713, 419] on button "Hide Product" at bounding box center [712, 419] width 202 height 32
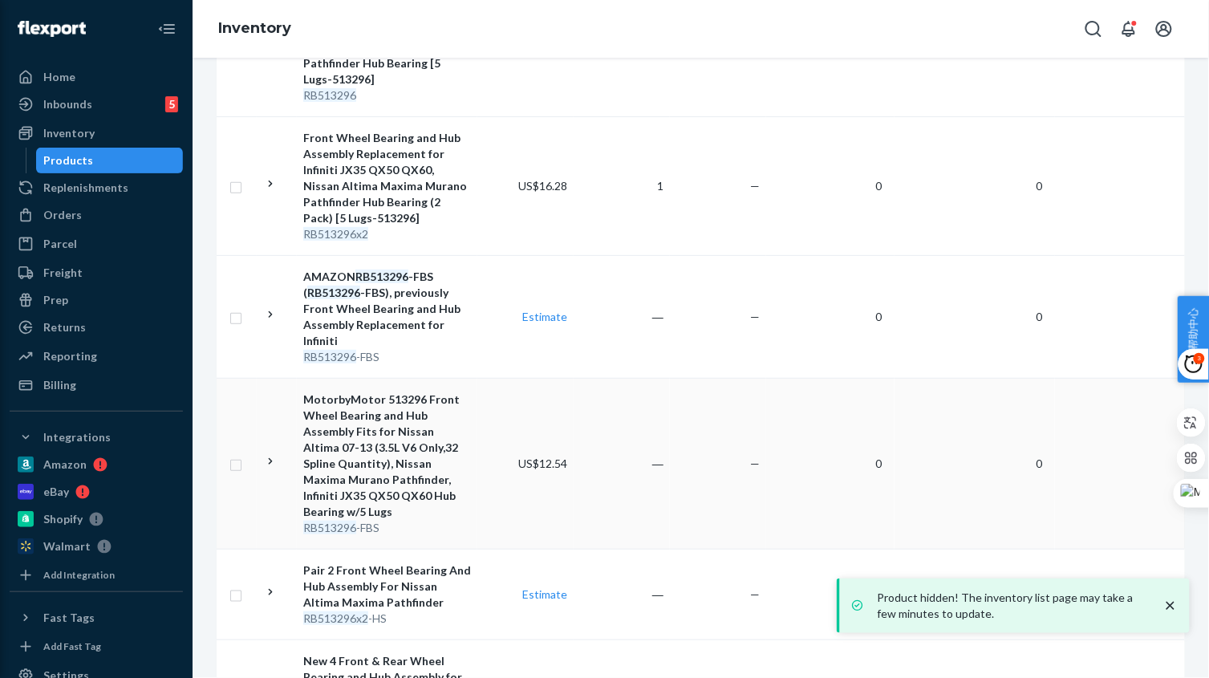
scroll to position [501, 0]
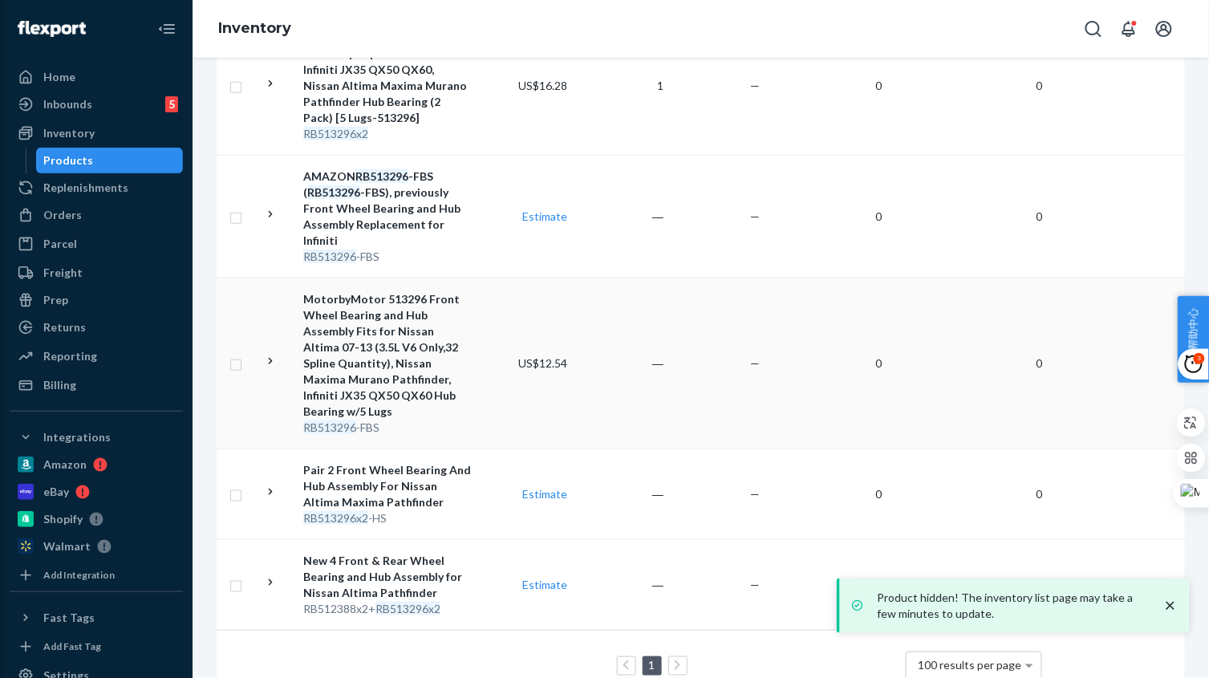
click at [453, 423] on div "RB513296 -FBS" at bounding box center [387, 427] width 168 height 16
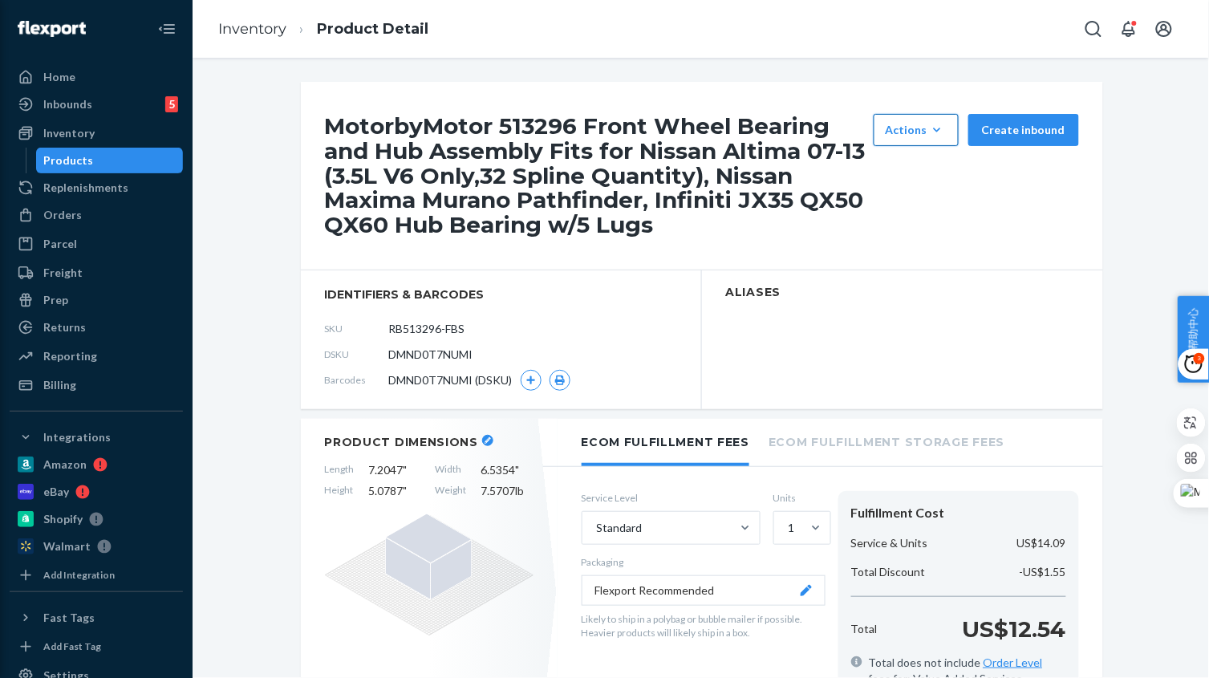
click at [901, 132] on div "Actions" at bounding box center [915, 130] width 61 height 16
click at [905, 164] on span "Hide" at bounding box center [939, 168] width 99 height 11
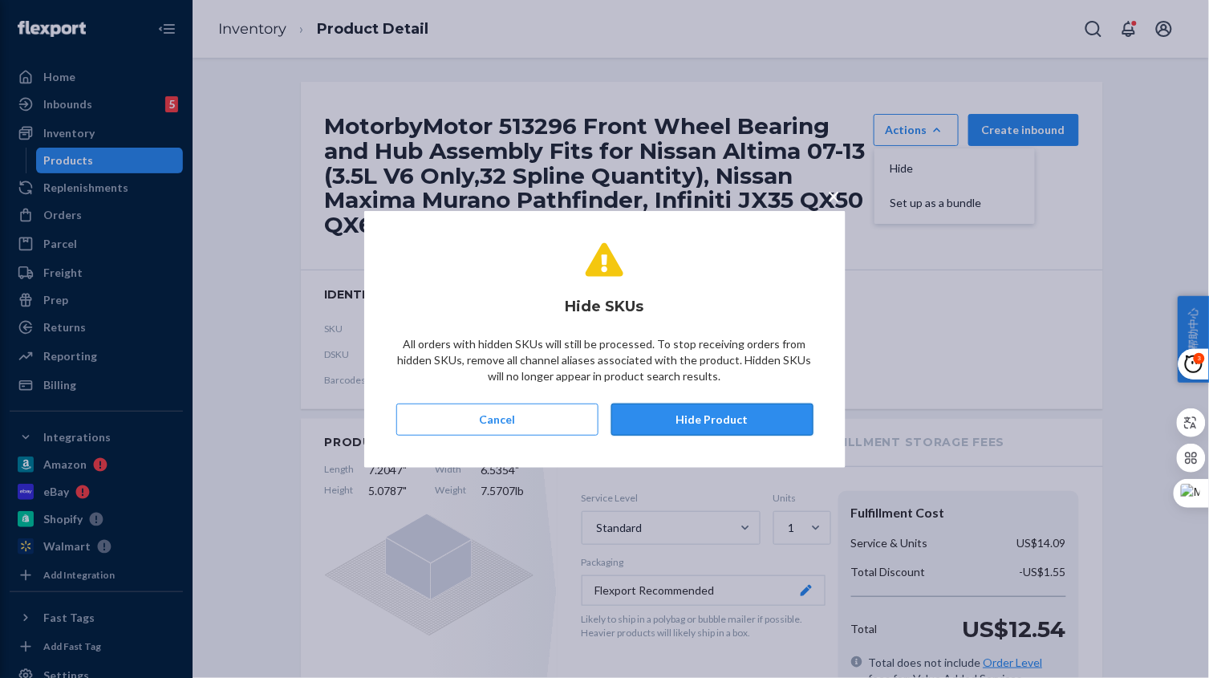
click at [712, 419] on button "Hide Product" at bounding box center [712, 419] width 202 height 32
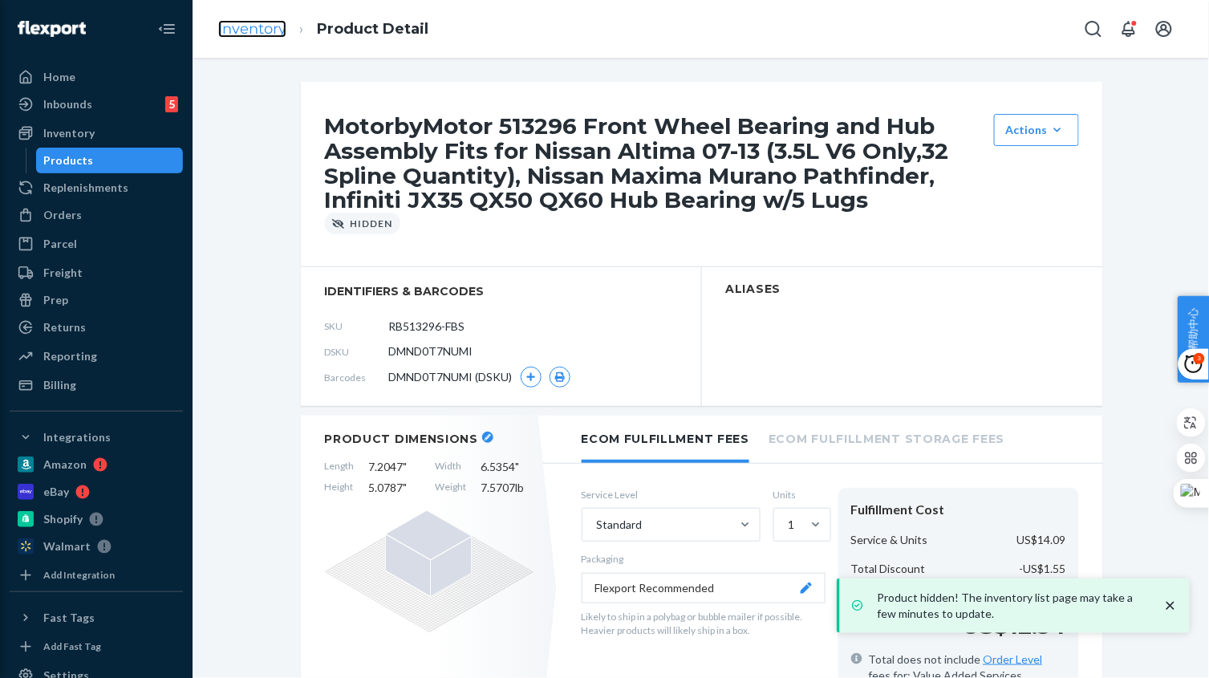
click at [256, 34] on link "Inventory" at bounding box center [252, 29] width 68 height 18
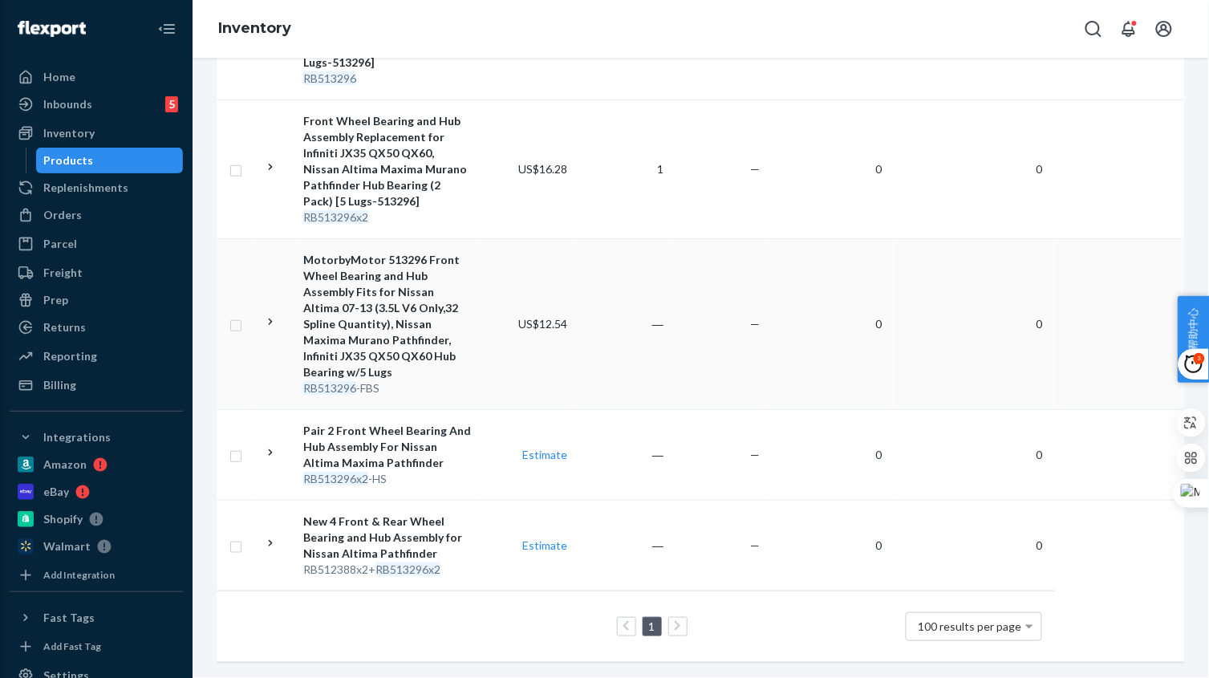
scroll to position [431, 0]
click at [502, 470] on td "Estimate" at bounding box center [525, 454] width 96 height 91
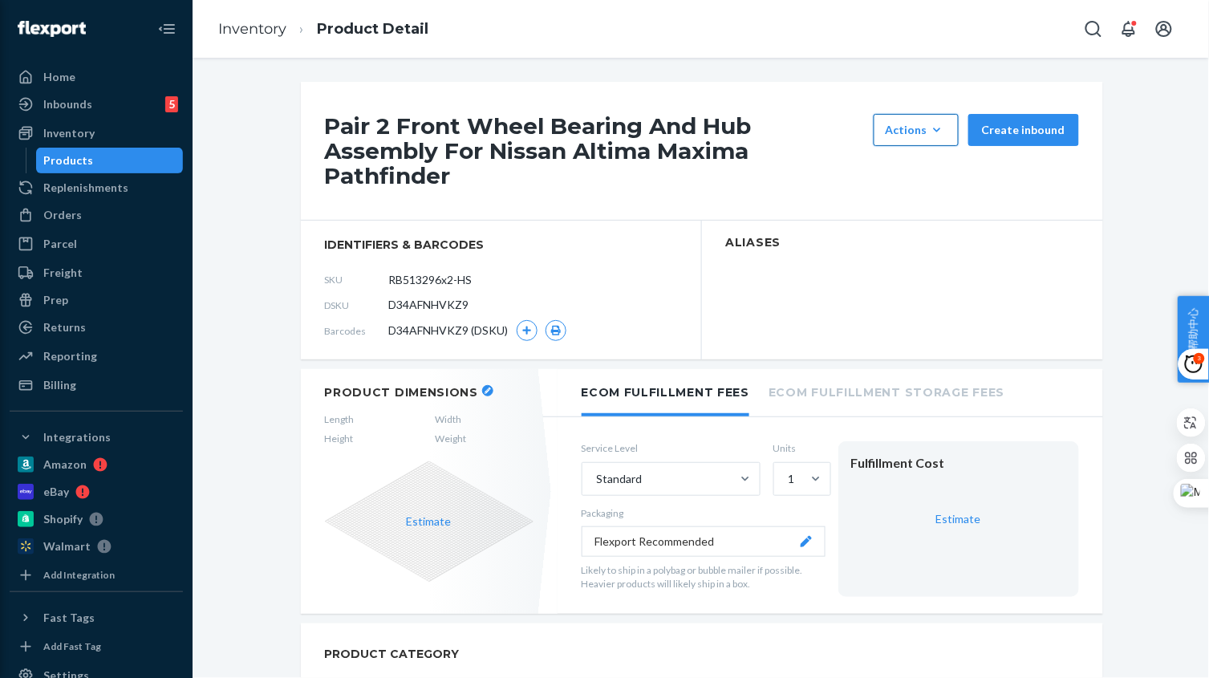
click at [897, 128] on div "Actions" at bounding box center [915, 130] width 61 height 16
click at [915, 164] on span "Hide" at bounding box center [939, 168] width 99 height 11
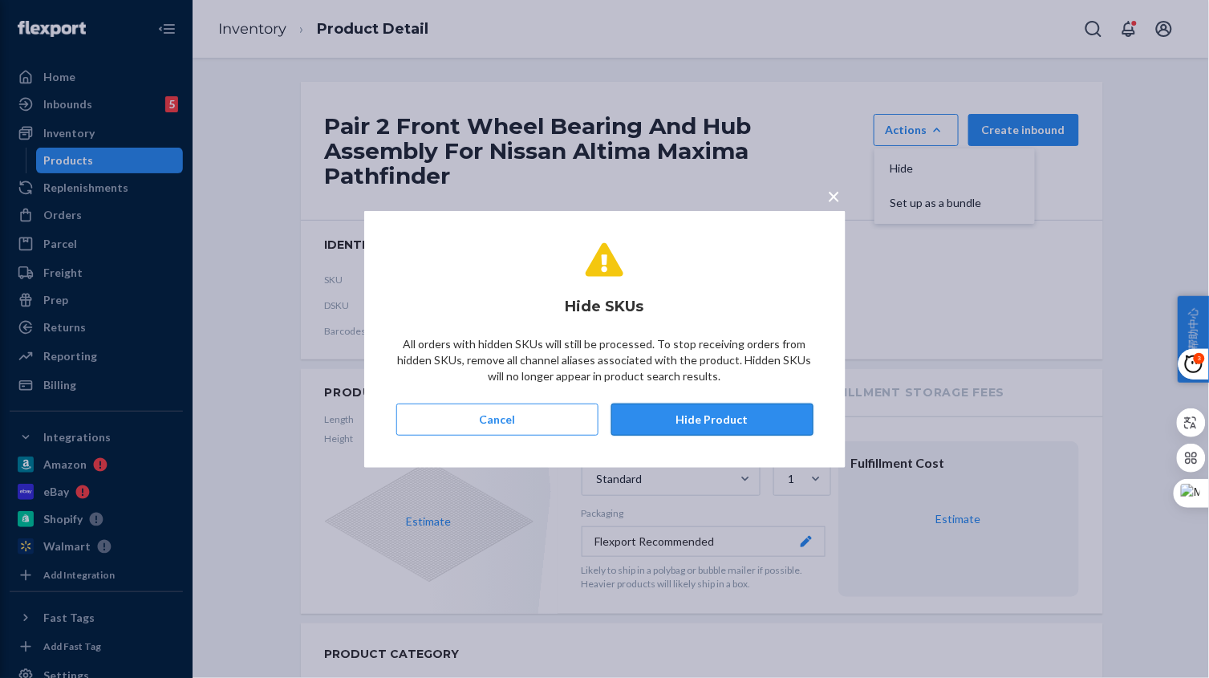
click at [751, 418] on button "Hide Product" at bounding box center [712, 419] width 202 height 32
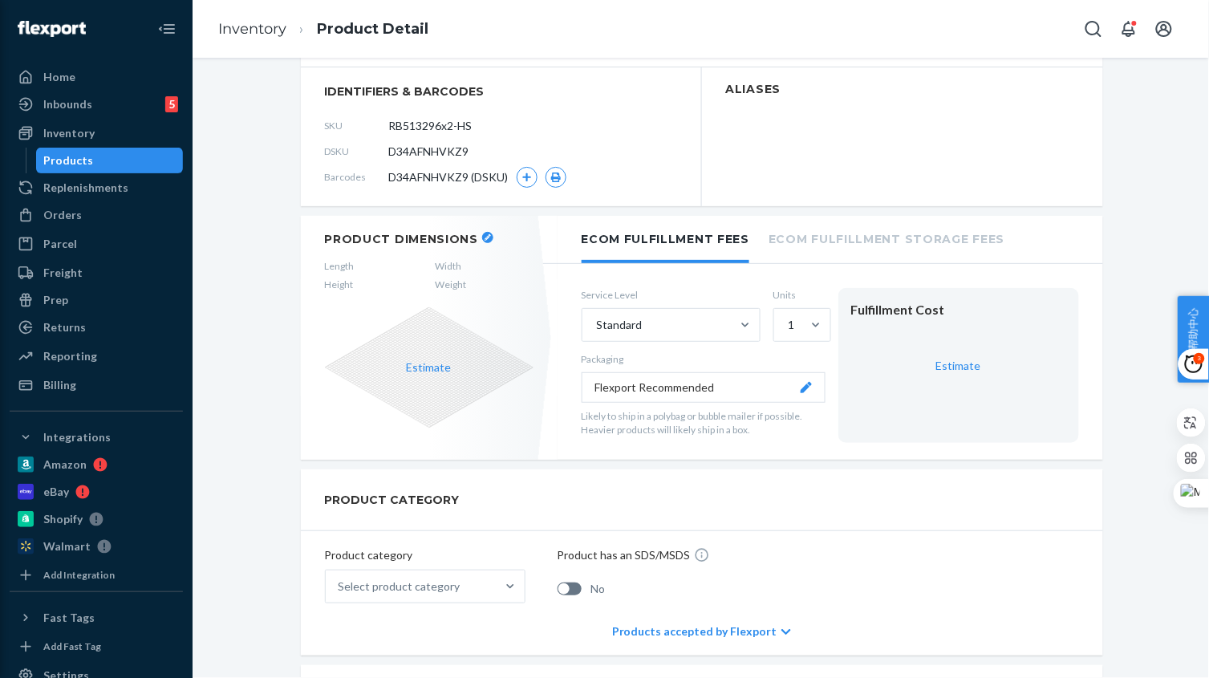
scroll to position [100, 0]
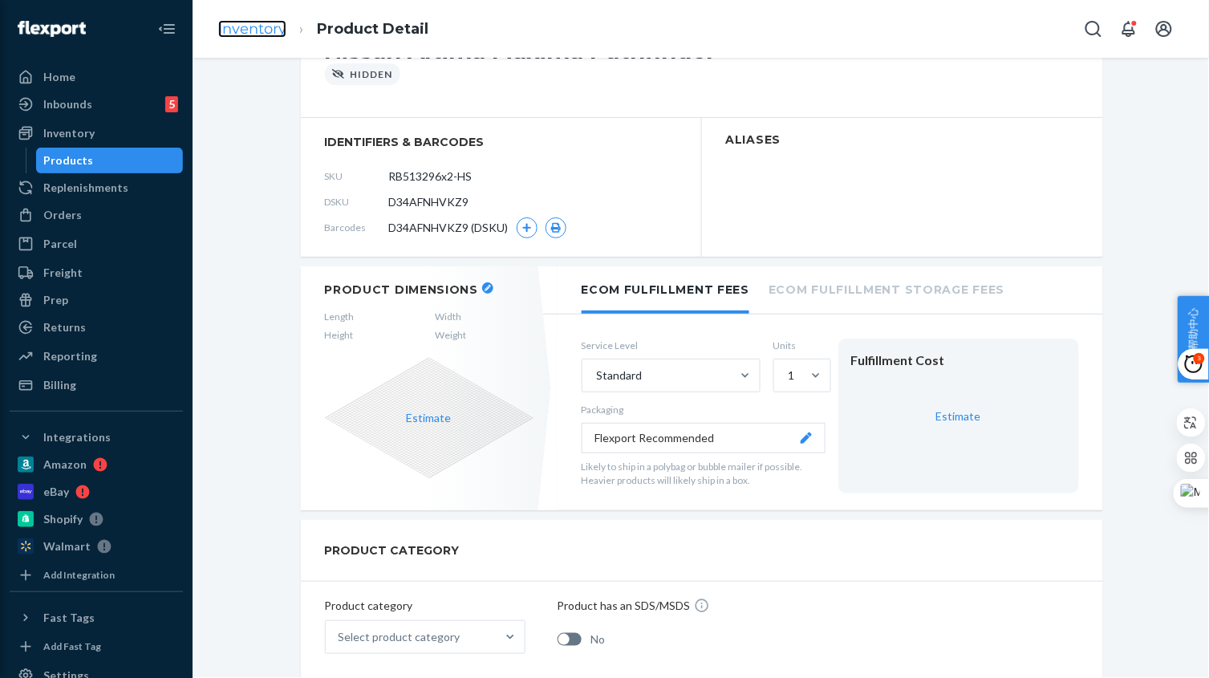
click at [253, 34] on link "Inventory" at bounding box center [252, 29] width 68 height 18
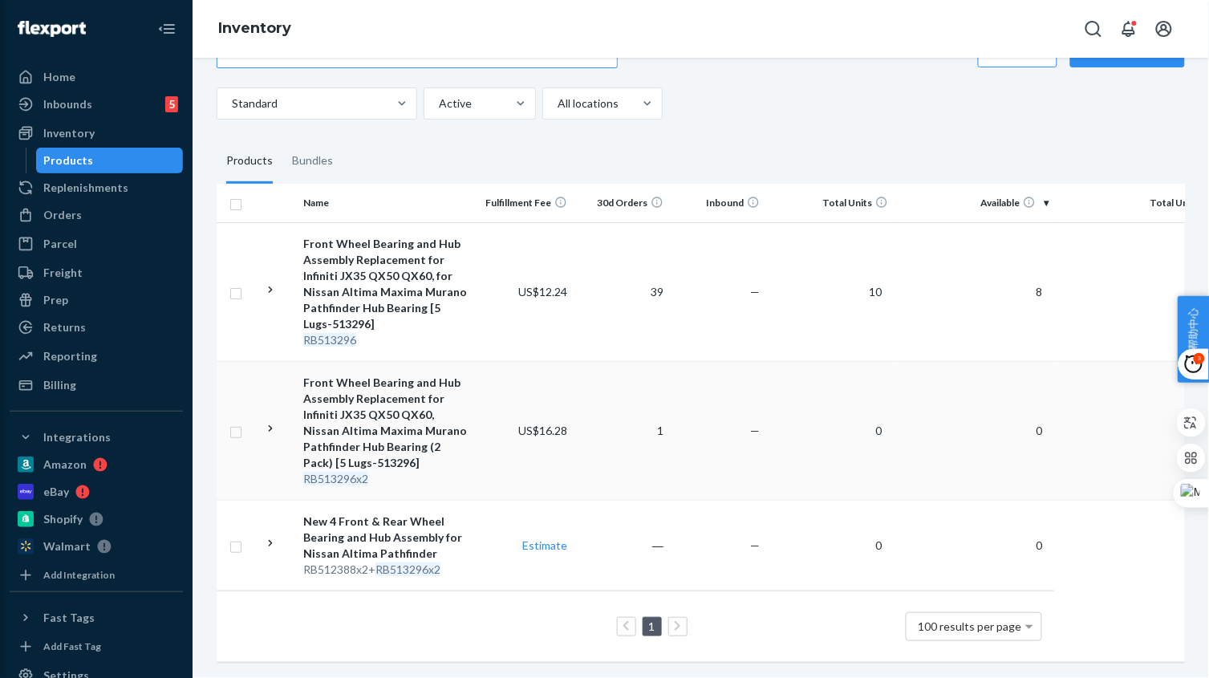
scroll to position [170, 0]
click at [497, 557] on td "Estimate" at bounding box center [525, 545] width 96 height 91
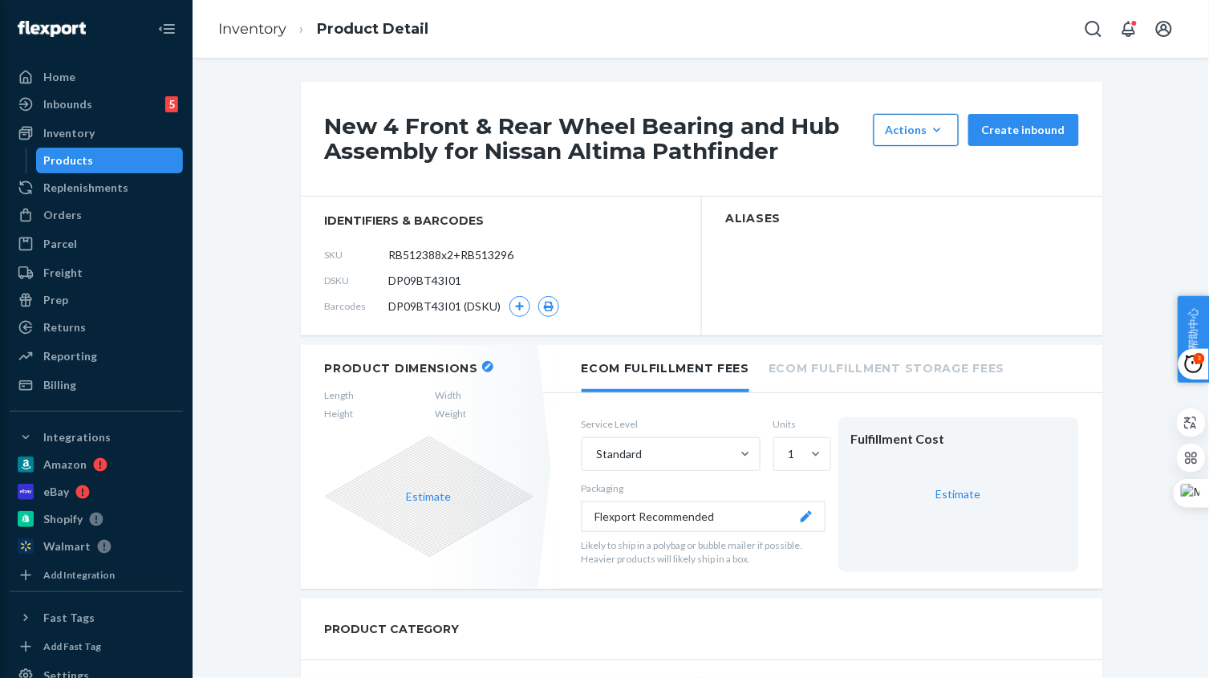
click at [886, 125] on div "Actions" at bounding box center [915, 130] width 61 height 16
click at [913, 165] on span "Hide" at bounding box center [939, 168] width 99 height 11
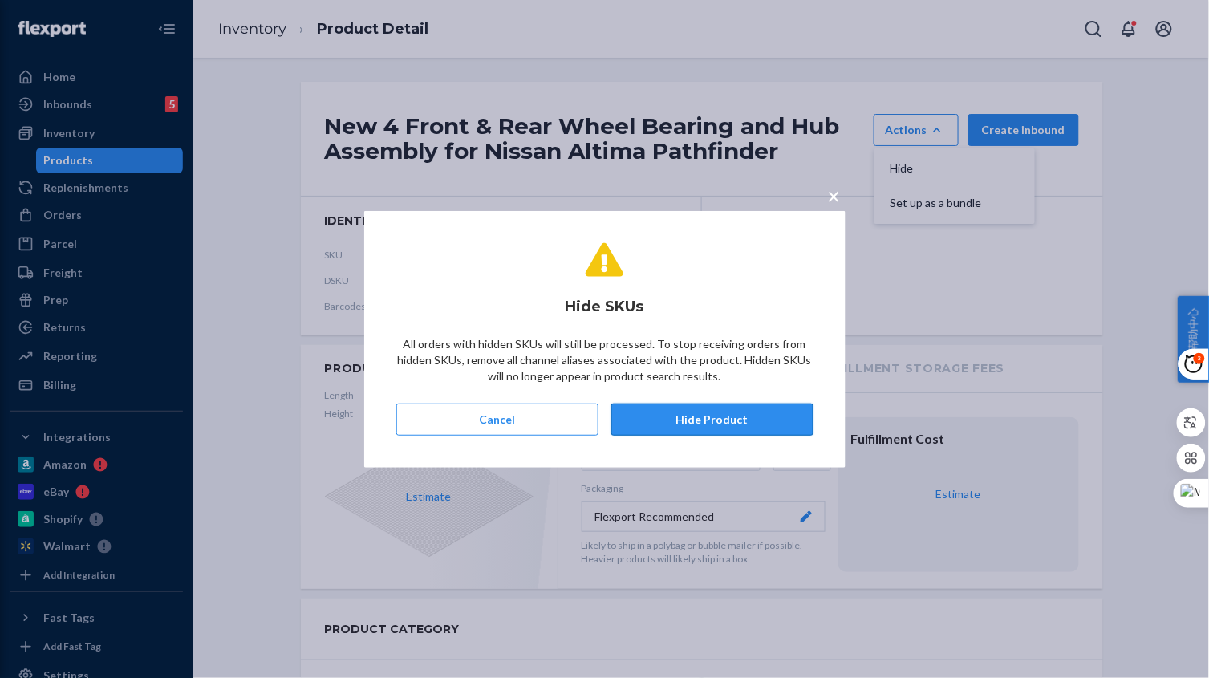
click at [707, 413] on button "Hide Product" at bounding box center [712, 419] width 202 height 32
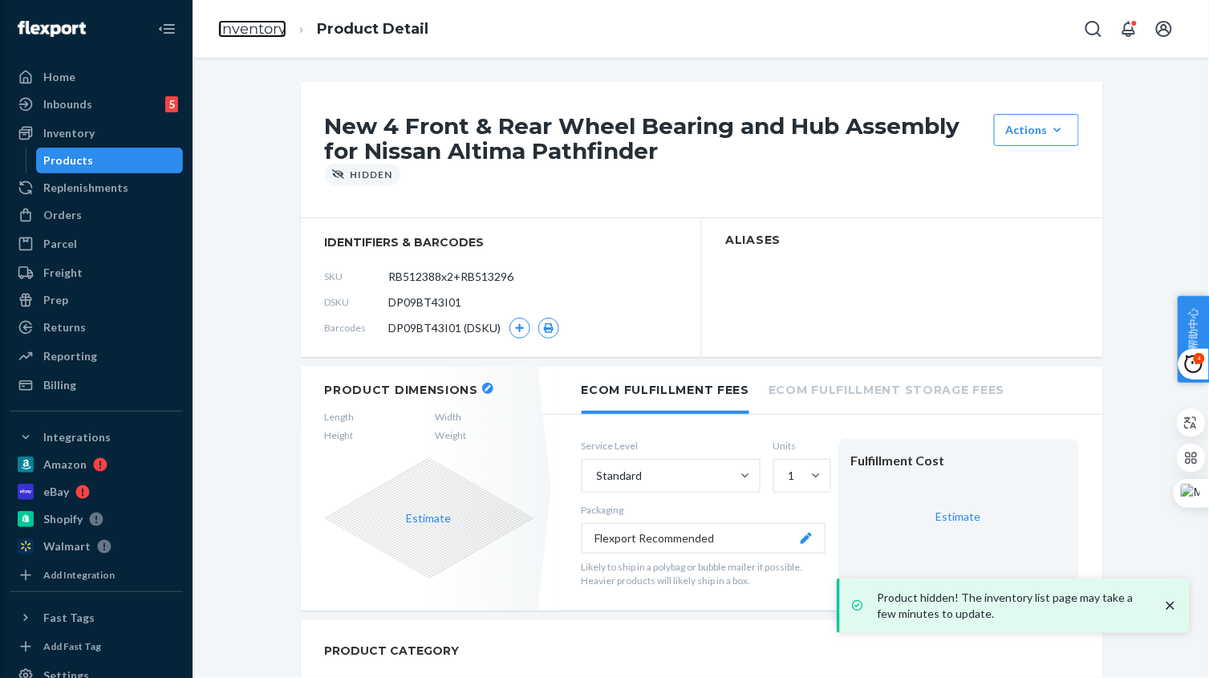
click at [267, 26] on link "Inventory" at bounding box center [252, 29] width 68 height 18
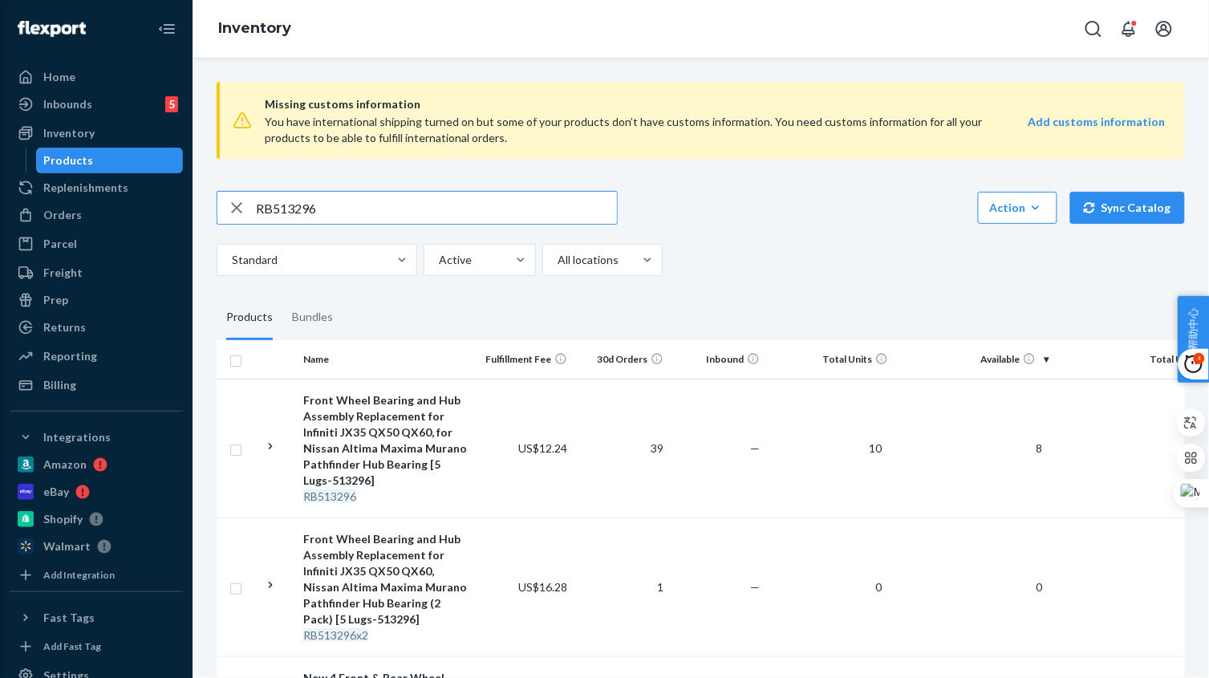
click at [346, 209] on input "RB513296" at bounding box center [436, 208] width 361 height 32
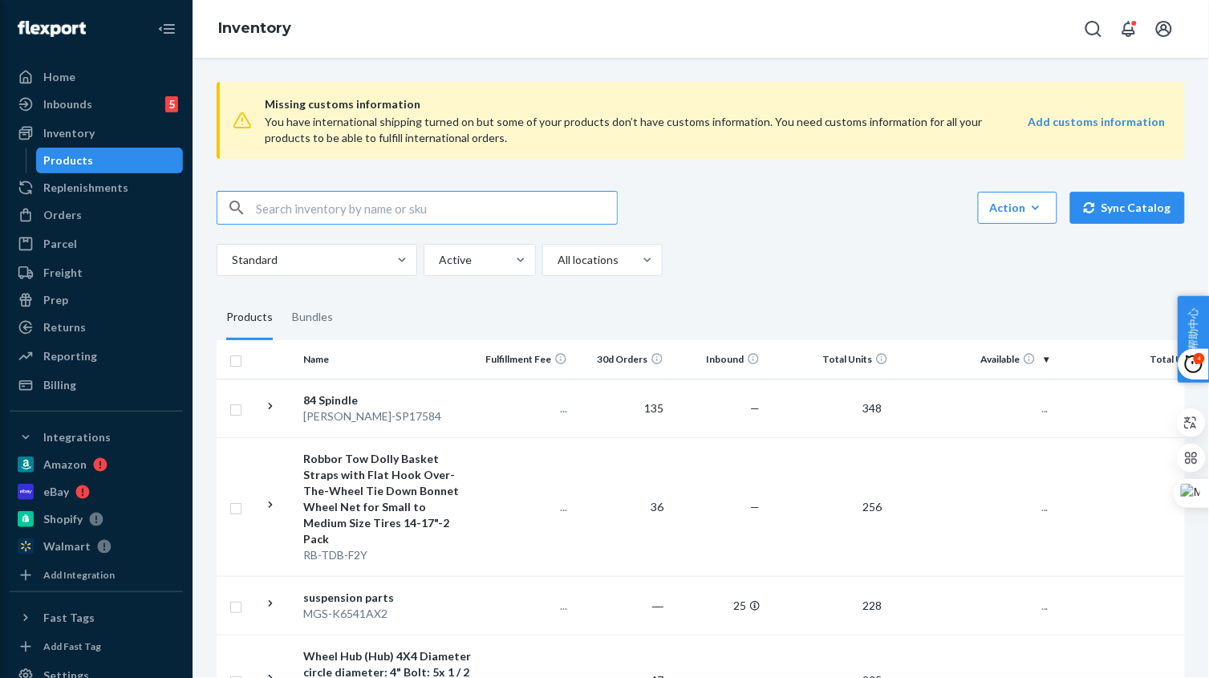
click at [377, 218] on input "text" at bounding box center [436, 208] width 361 height 32
paste input "RB513296"
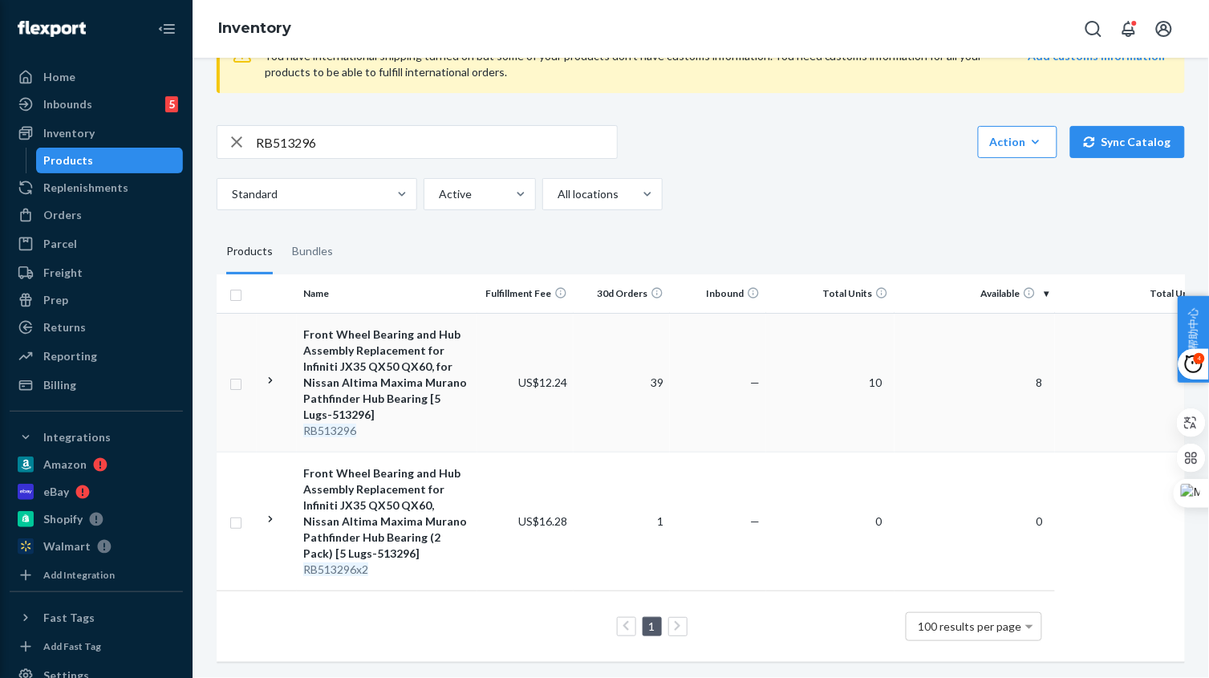
scroll to position [79, 0]
drag, startPoint x: 333, startPoint y: 122, endPoint x: 331, endPoint y: 164, distance: 42.5
click at [93, 121] on div "Home Inbounds 5 Shipping Plans Problems 5 Inventory Products Replenishments Ord…" at bounding box center [604, 339] width 1209 height 678
paste input "5012"
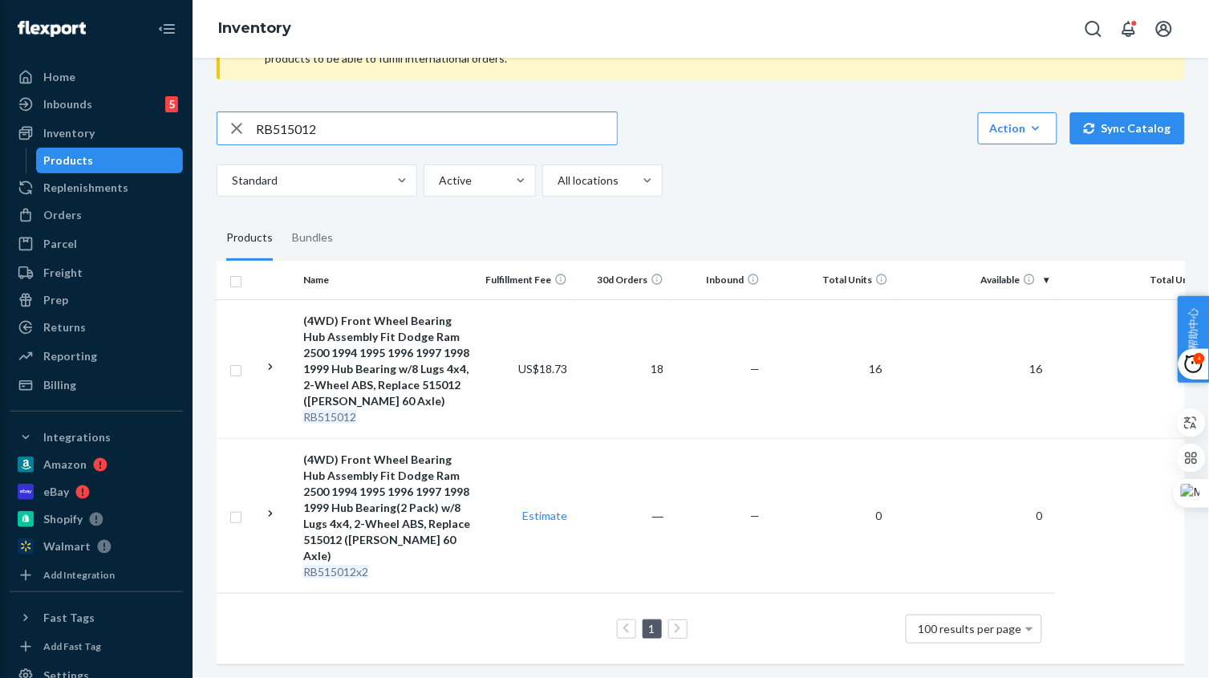
click at [330, 136] on input "RB515012" at bounding box center [436, 128] width 361 height 32
paste input "3253"
type input "RB513253"
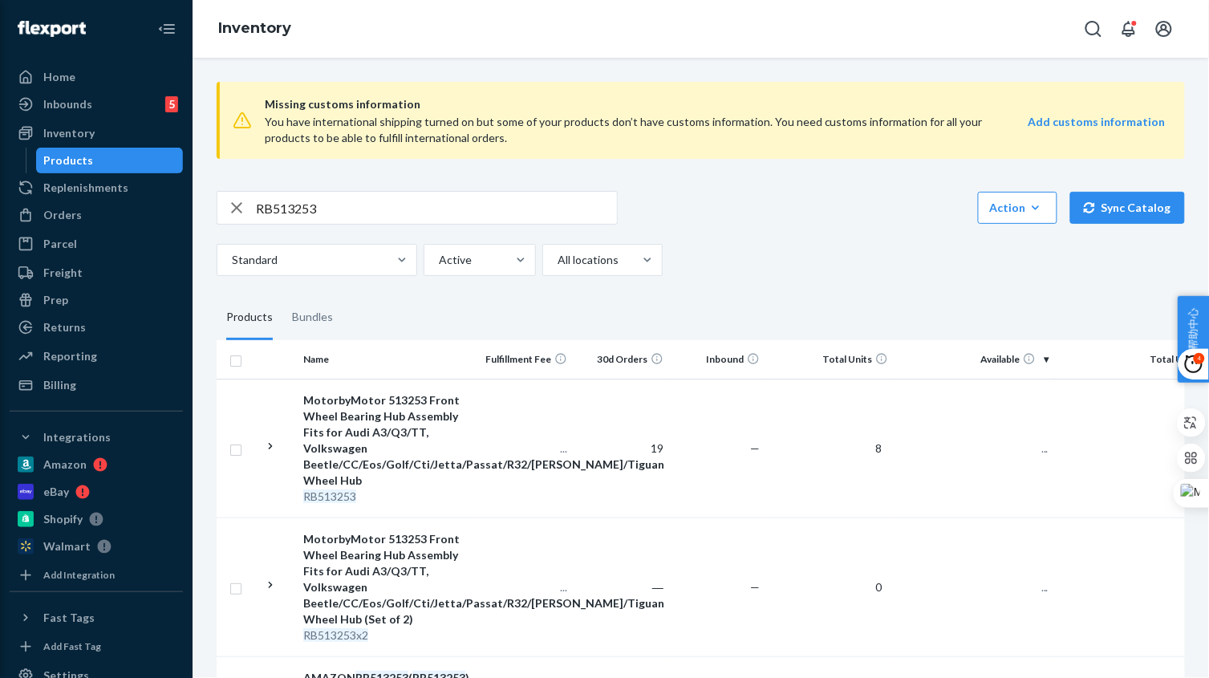
scroll to position [293, 0]
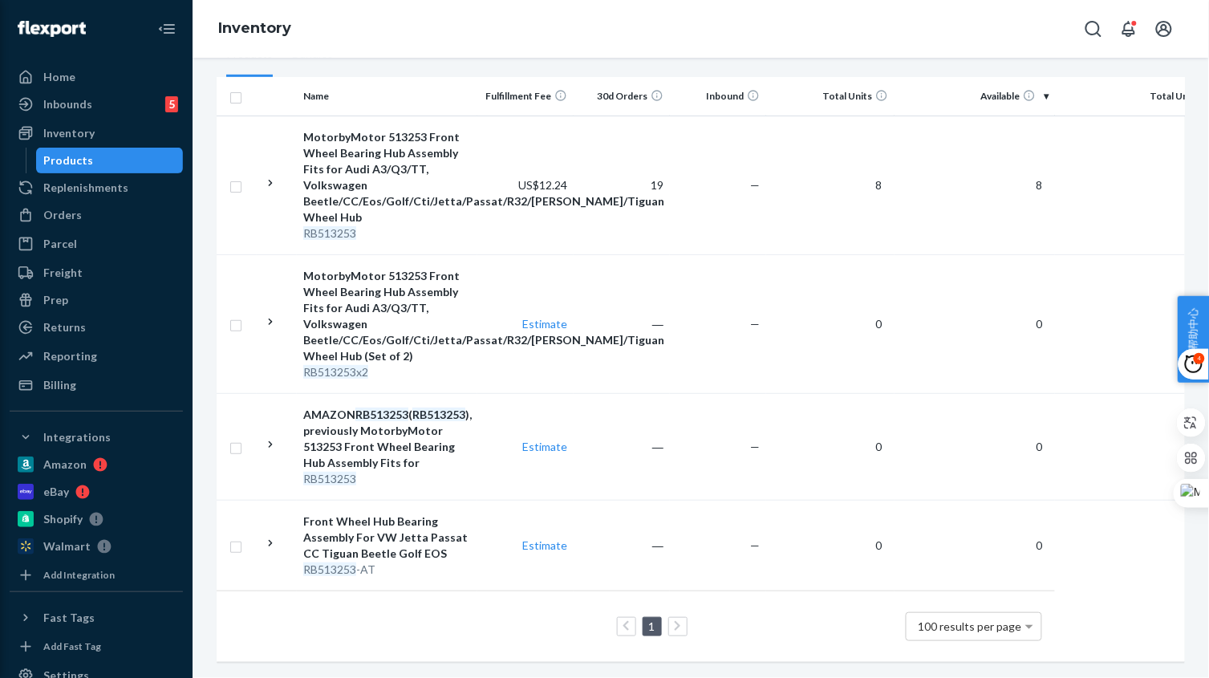
click at [461, 440] on div "AMAZON RB513253 ( RB513253 ), previously MotorbyMotor 513253 Front Wheel Bearin…" at bounding box center [387, 439] width 168 height 64
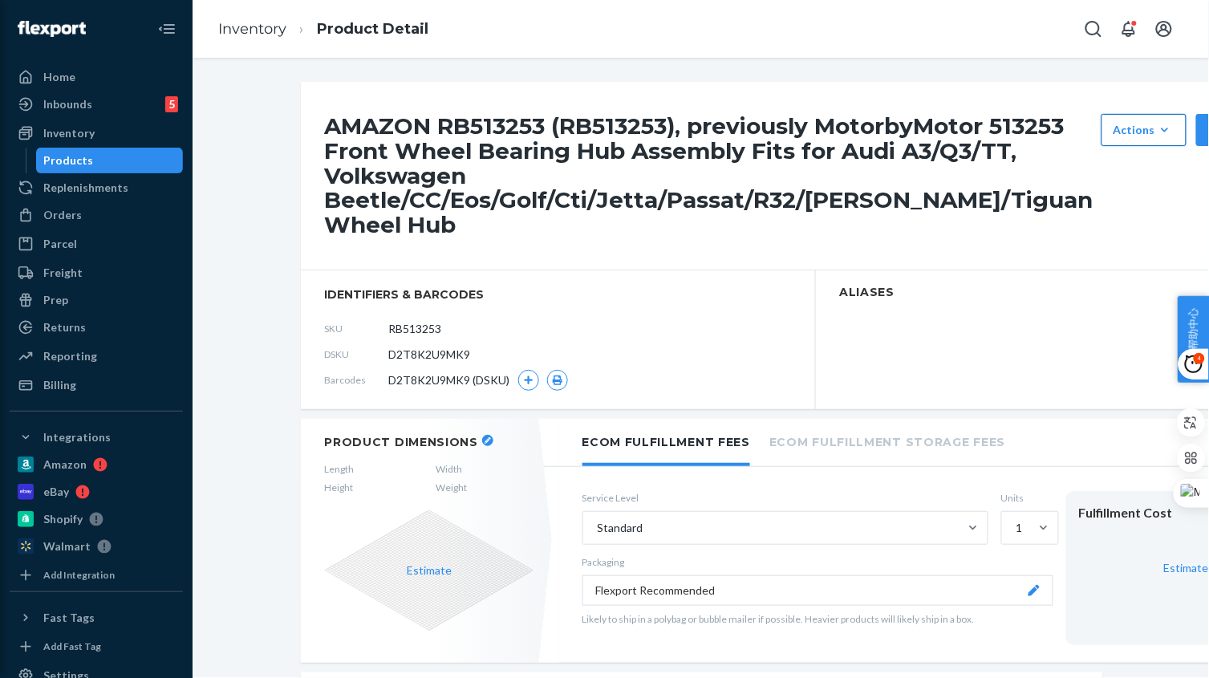
click at [1113, 132] on div "Actions" at bounding box center [1143, 130] width 61 height 16
click at [1105, 155] on button "Hide" at bounding box center [1182, 169] width 154 height 34
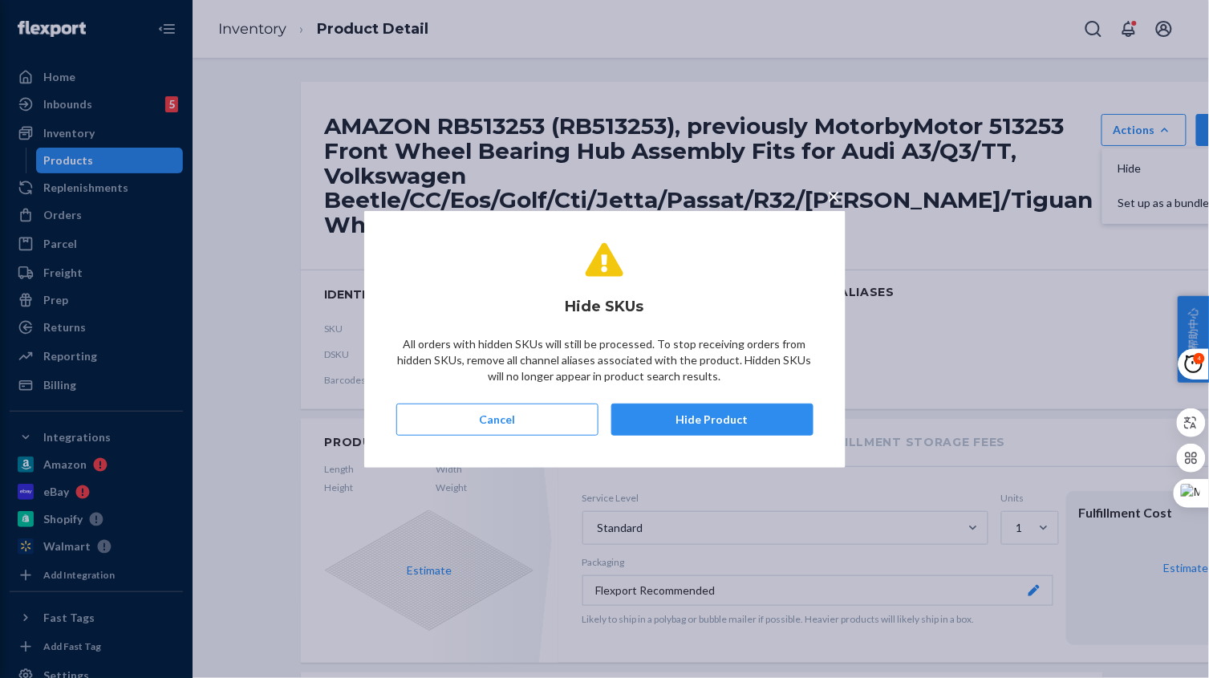
drag, startPoint x: 710, startPoint y: 411, endPoint x: 660, endPoint y: 269, distance: 151.2
click at [709, 412] on button "Hide Product" at bounding box center [712, 419] width 202 height 32
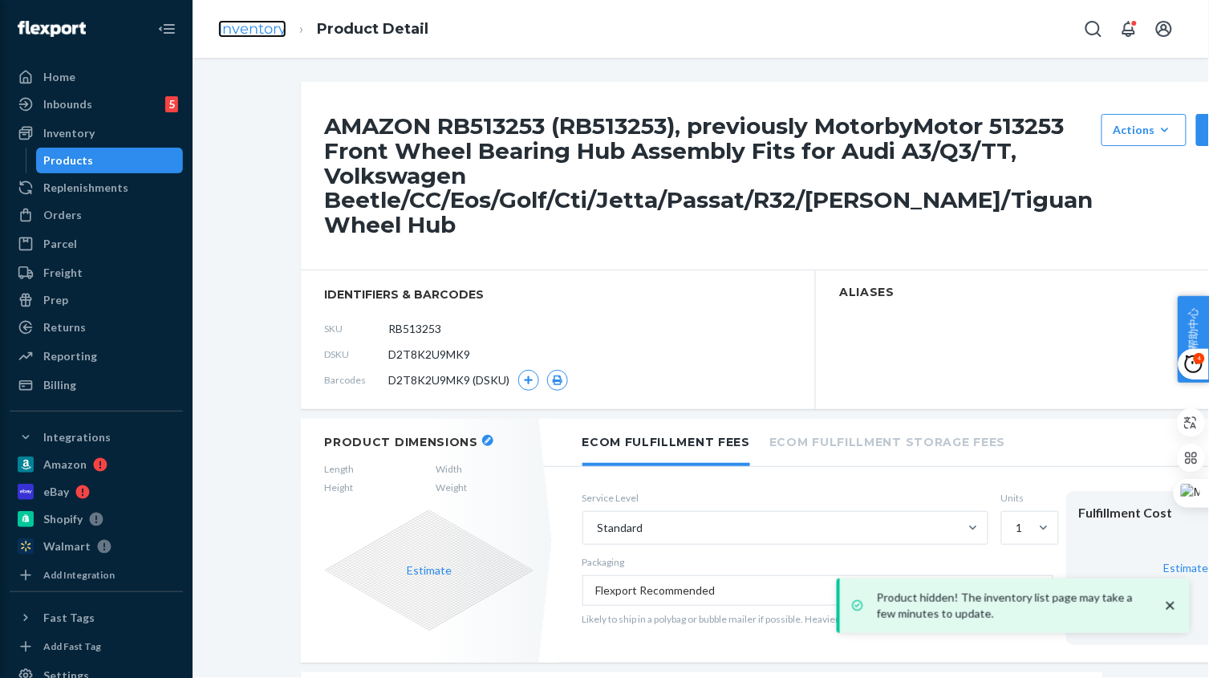
click at [271, 34] on link "Inventory" at bounding box center [252, 29] width 68 height 18
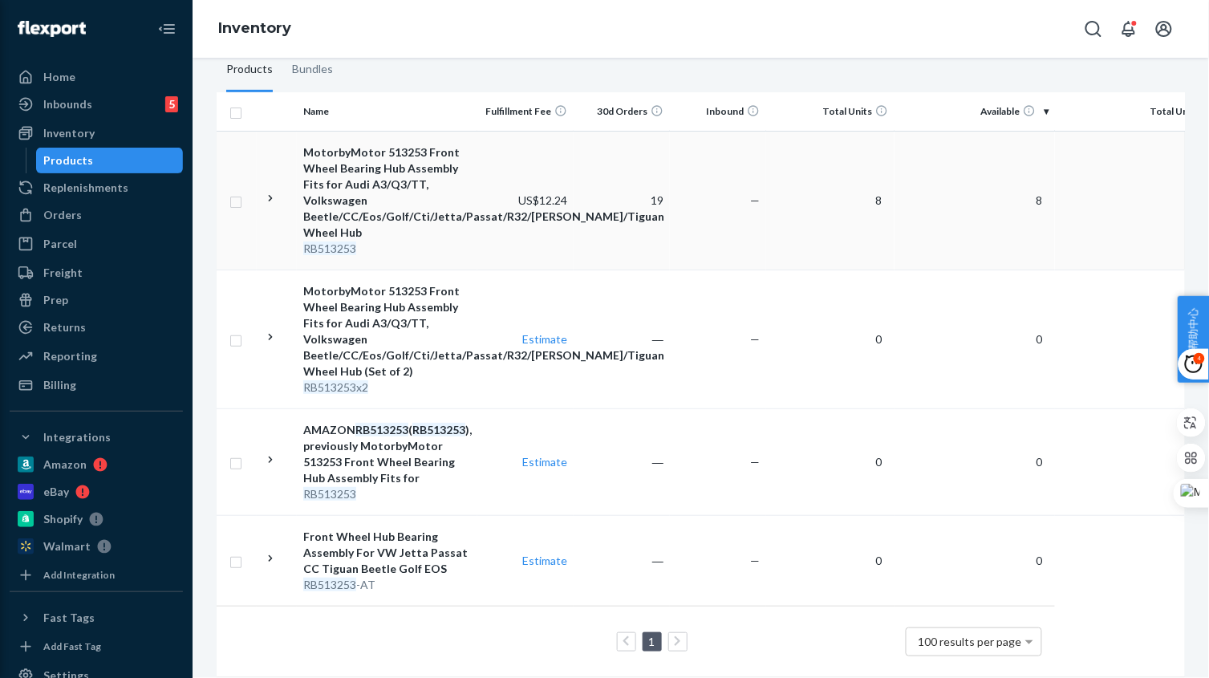
scroll to position [293, 0]
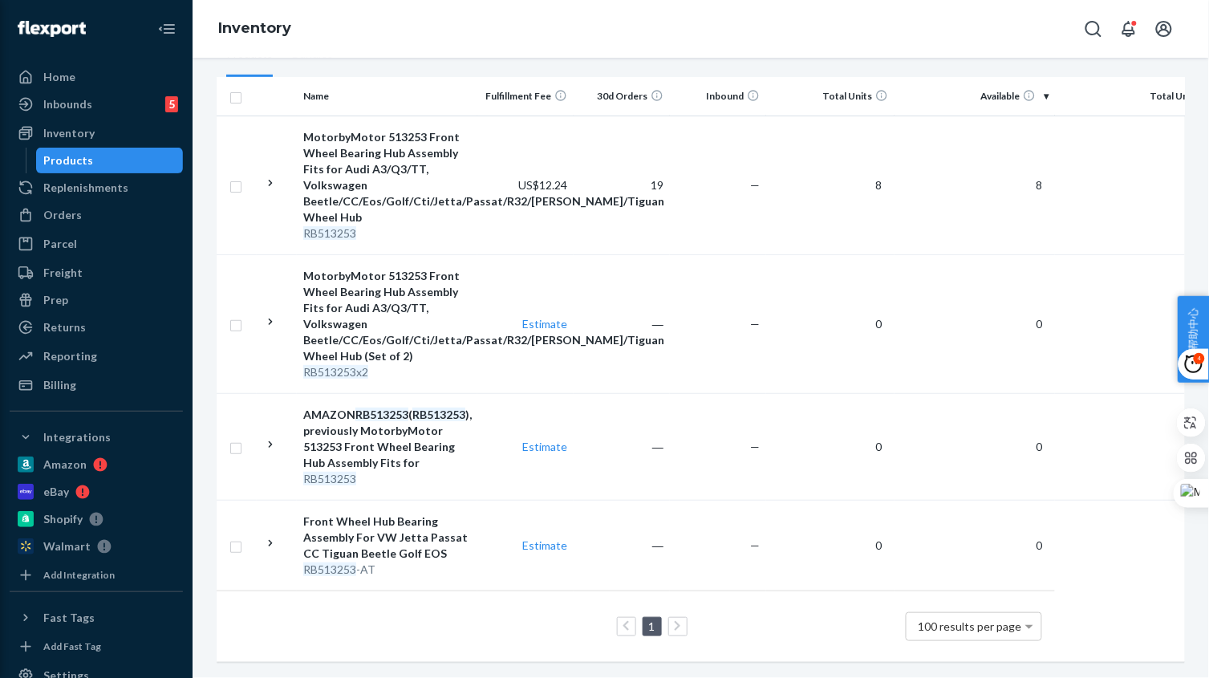
drag, startPoint x: 462, startPoint y: 533, endPoint x: 499, endPoint y: 601, distance: 76.8
click at [462, 533] on div "Front Wheel Hub Bearing Assembly For VW Jetta Passat CC Tiguan Beetle Golf EOS" at bounding box center [387, 537] width 168 height 48
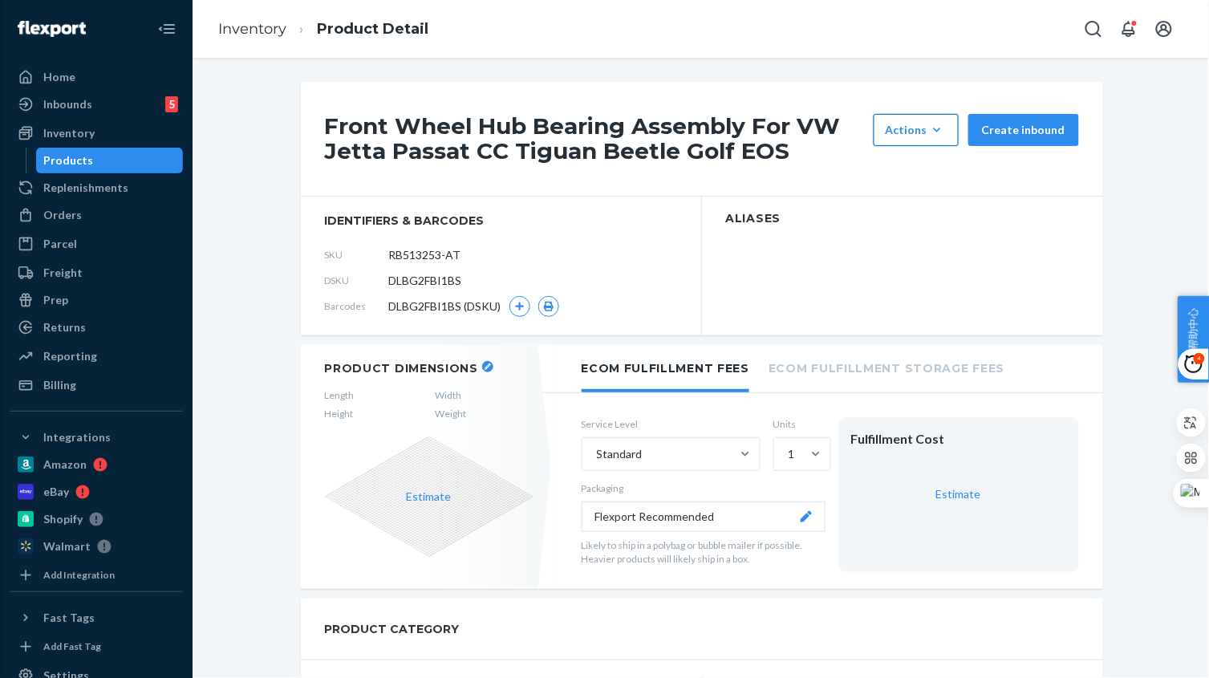
click at [897, 123] on div "Actions" at bounding box center [915, 130] width 61 height 16
click at [913, 174] on span "Hide" at bounding box center [939, 168] width 99 height 11
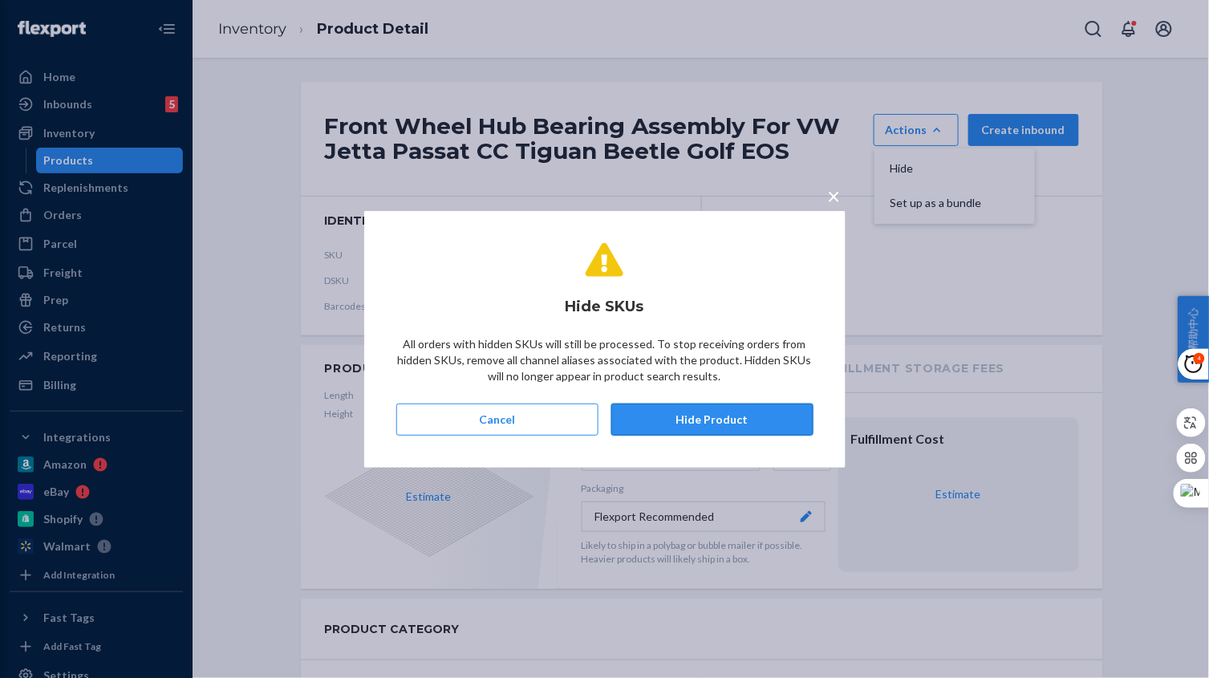
click at [737, 411] on button "Hide Product" at bounding box center [712, 419] width 202 height 32
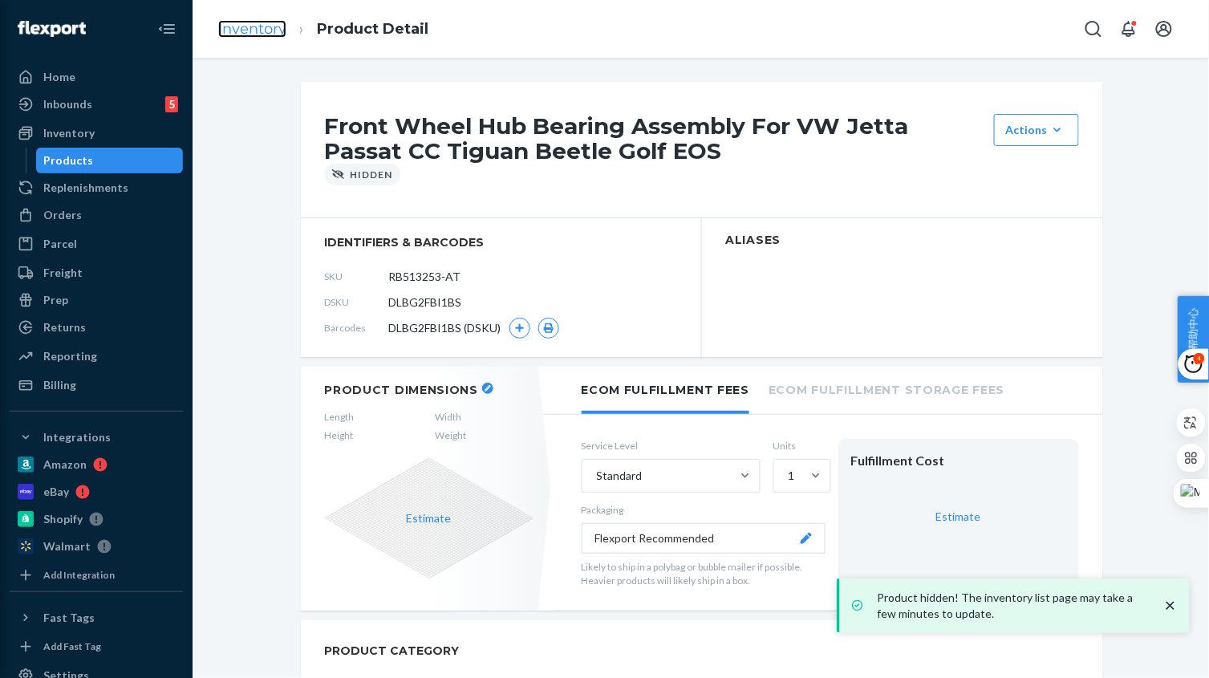
click at [269, 33] on link "Inventory" at bounding box center [252, 29] width 68 height 18
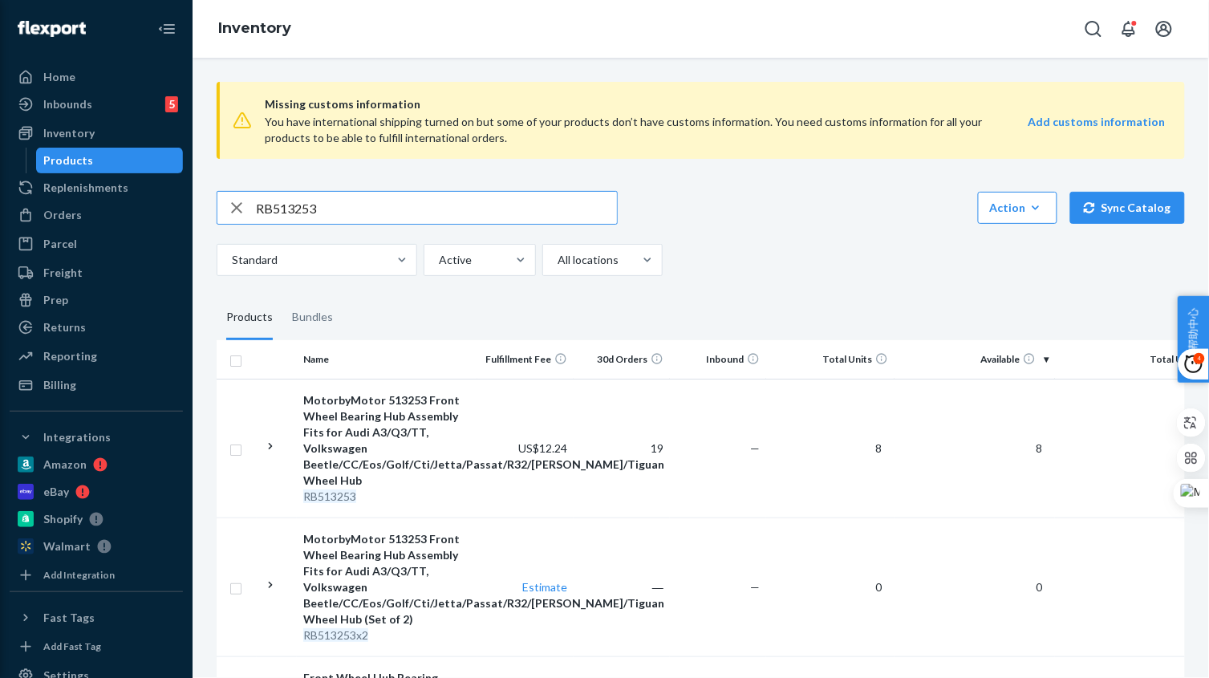
click at [350, 216] on input "RB513253" at bounding box center [436, 208] width 361 height 32
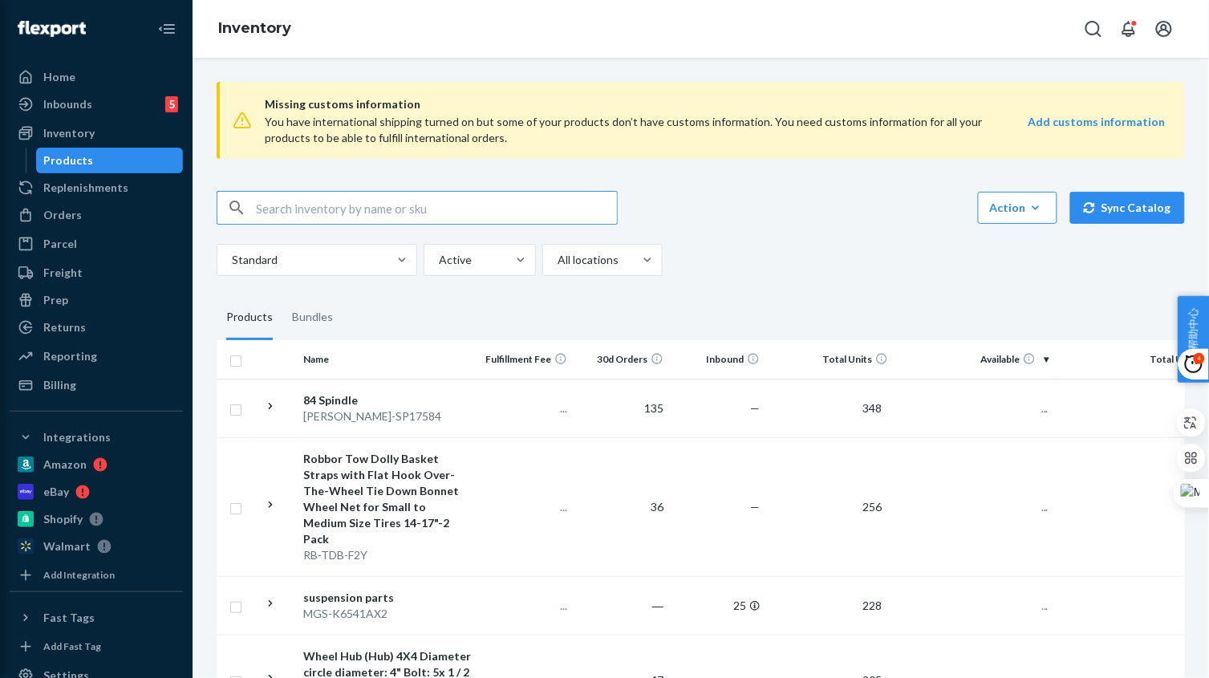
click at [358, 213] on input "text" at bounding box center [436, 208] width 361 height 32
paste input "BRF12044146-D1293"
type input "BRF12044146-D1293"
drag, startPoint x: 423, startPoint y: 206, endPoint x: 264, endPoint y: 207, distance: 159.6
click at [175, 195] on div "Home Inbounds 5 Shipping Plans Problems 5 Inventory Products Replenishments Ord…" at bounding box center [604, 339] width 1209 height 678
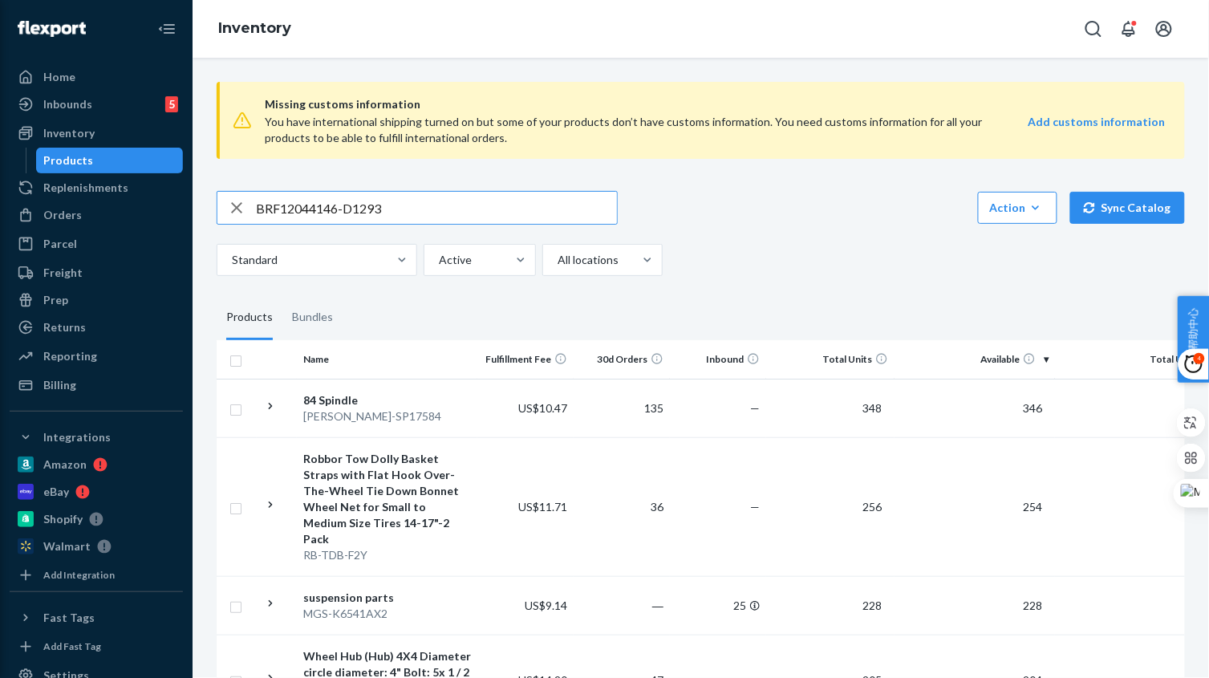
paste input "RB51325"
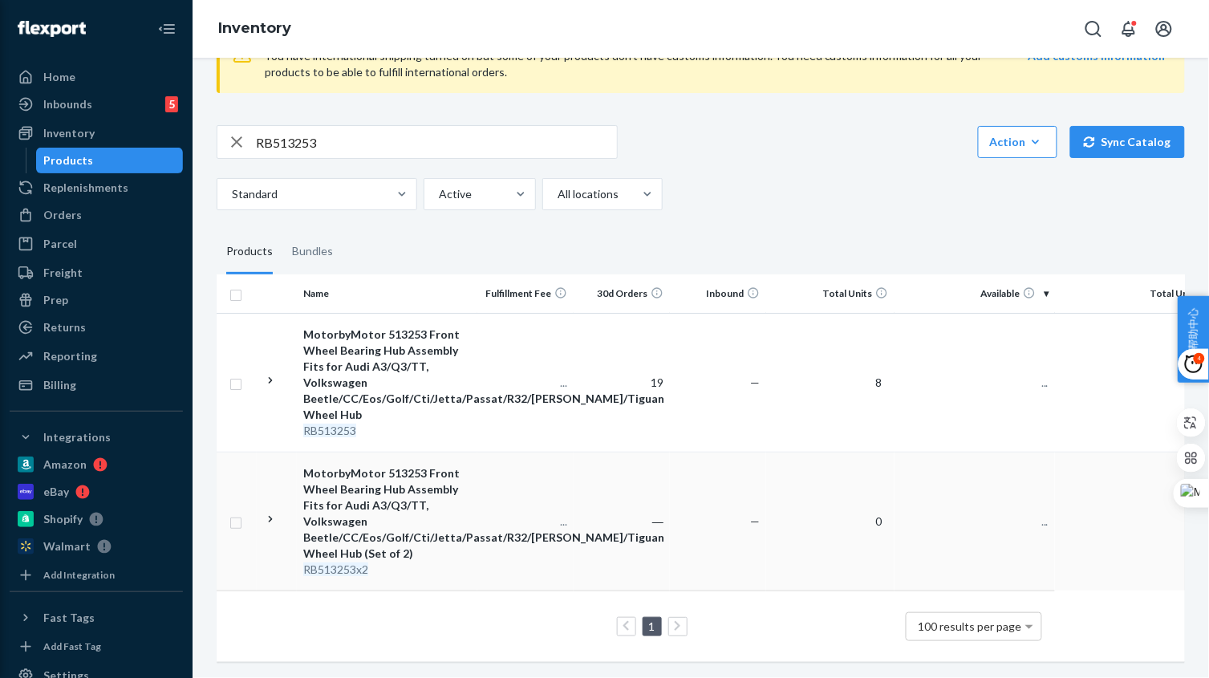
scroll to position [79, 0]
click at [350, 127] on input "RB513253" at bounding box center [436, 142] width 361 height 32
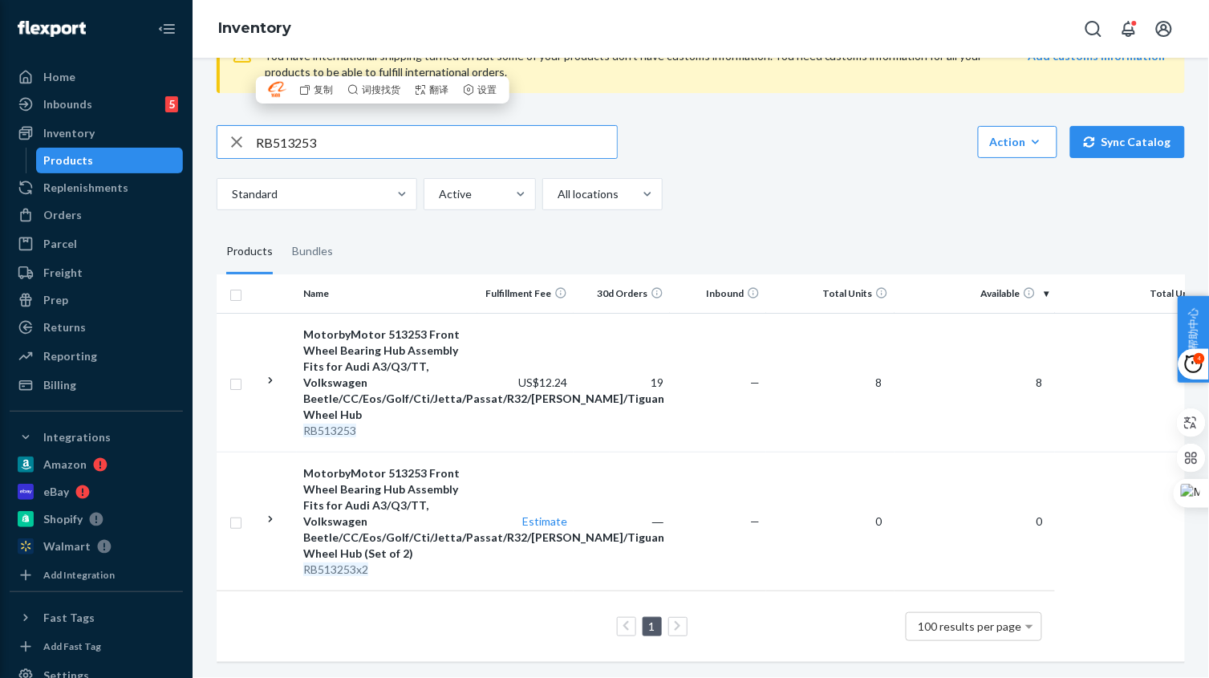
click at [350, 127] on input "RB513253" at bounding box center [436, 142] width 361 height 32
paste input "6"
type input "RB513263"
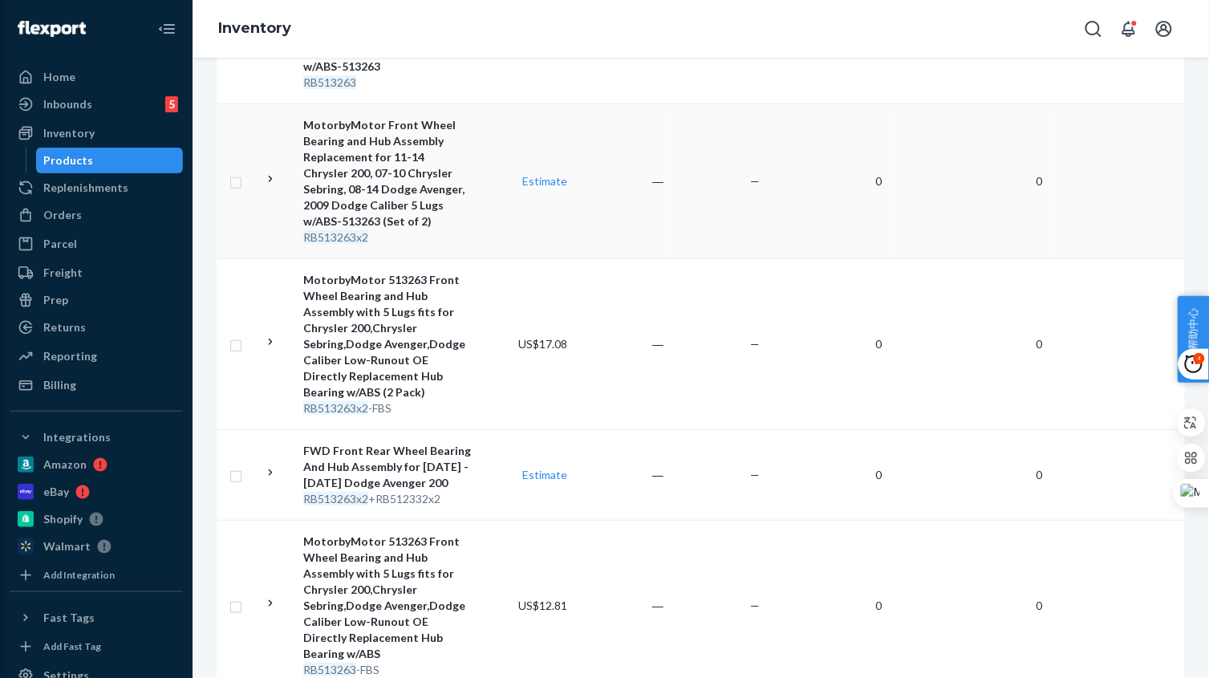
scroll to position [501, 0]
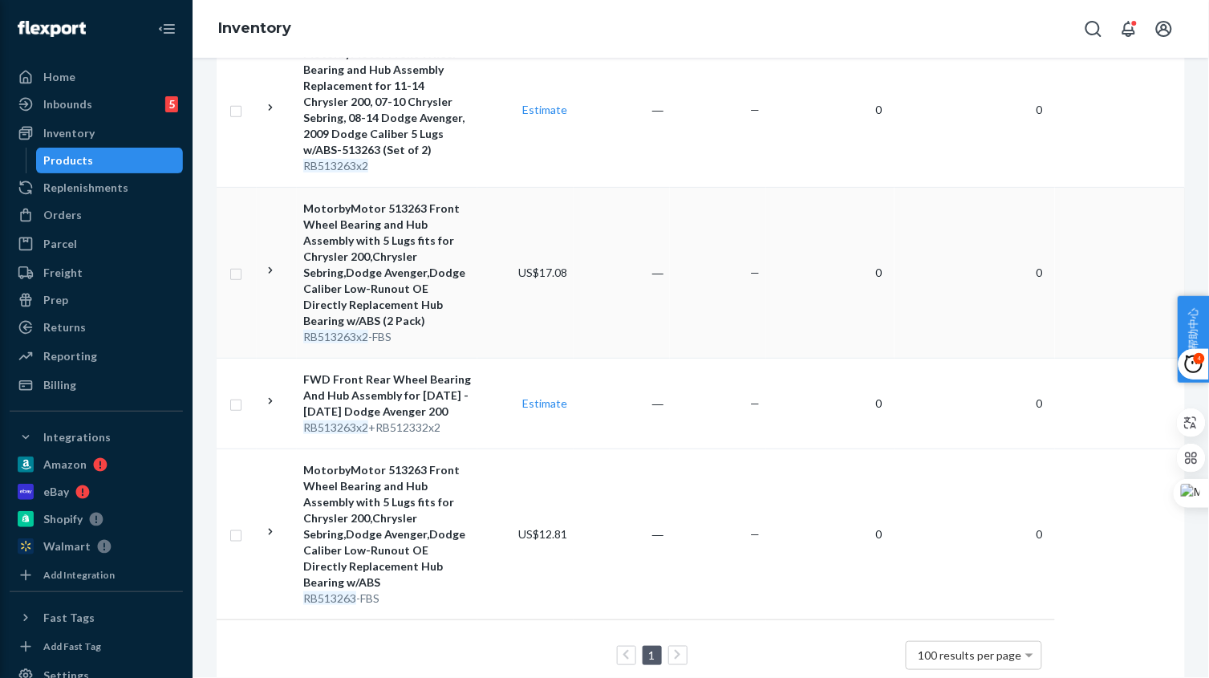
click at [529, 316] on td "US$17.08" at bounding box center [525, 272] width 96 height 171
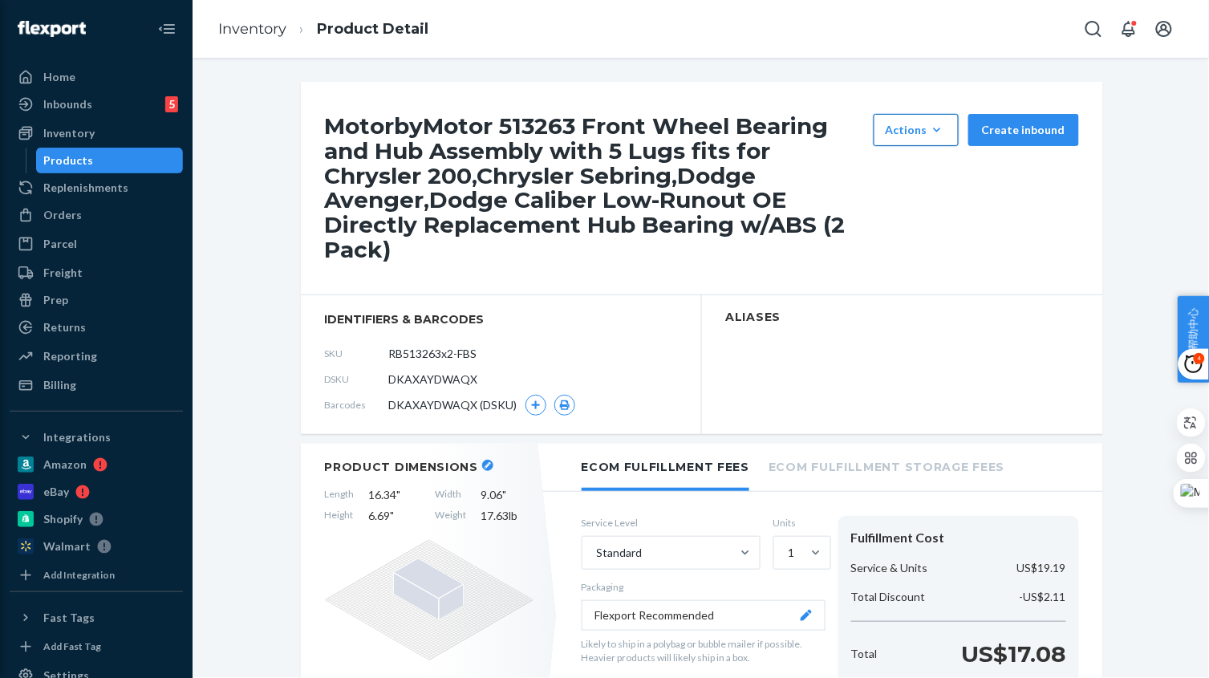
click at [893, 130] on div "Actions" at bounding box center [915, 130] width 61 height 16
click at [930, 160] on button "Hide" at bounding box center [954, 169] width 154 height 34
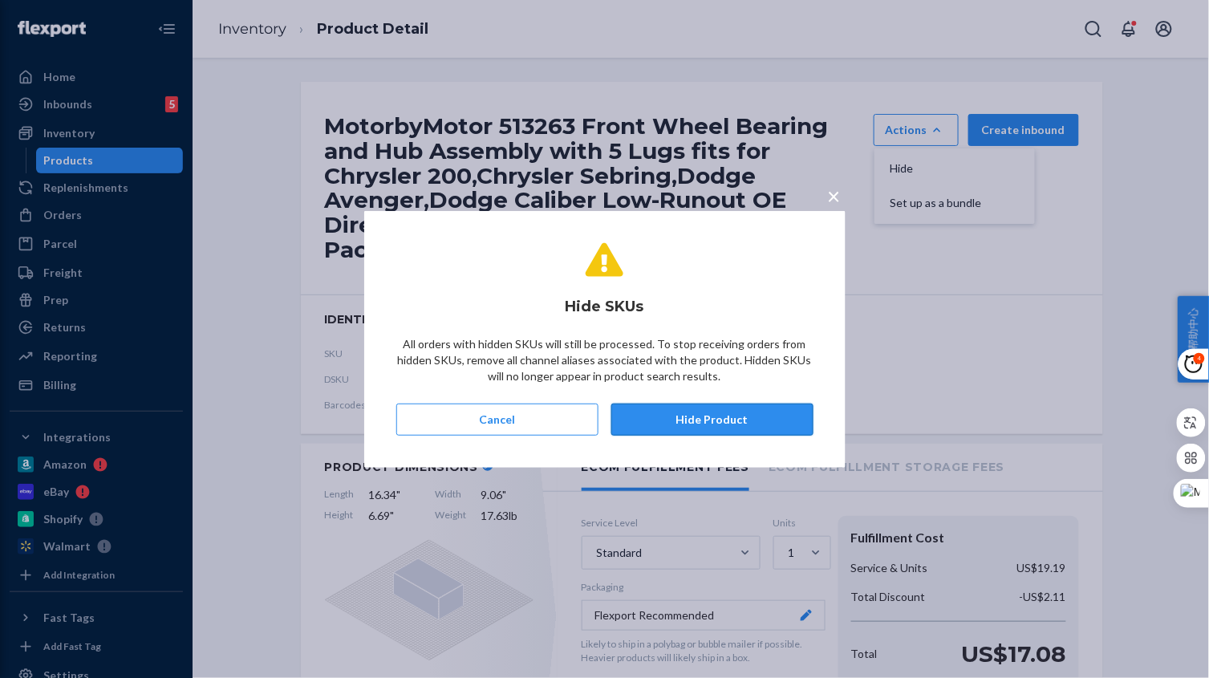
click at [727, 411] on button "Hide Product" at bounding box center [712, 419] width 202 height 32
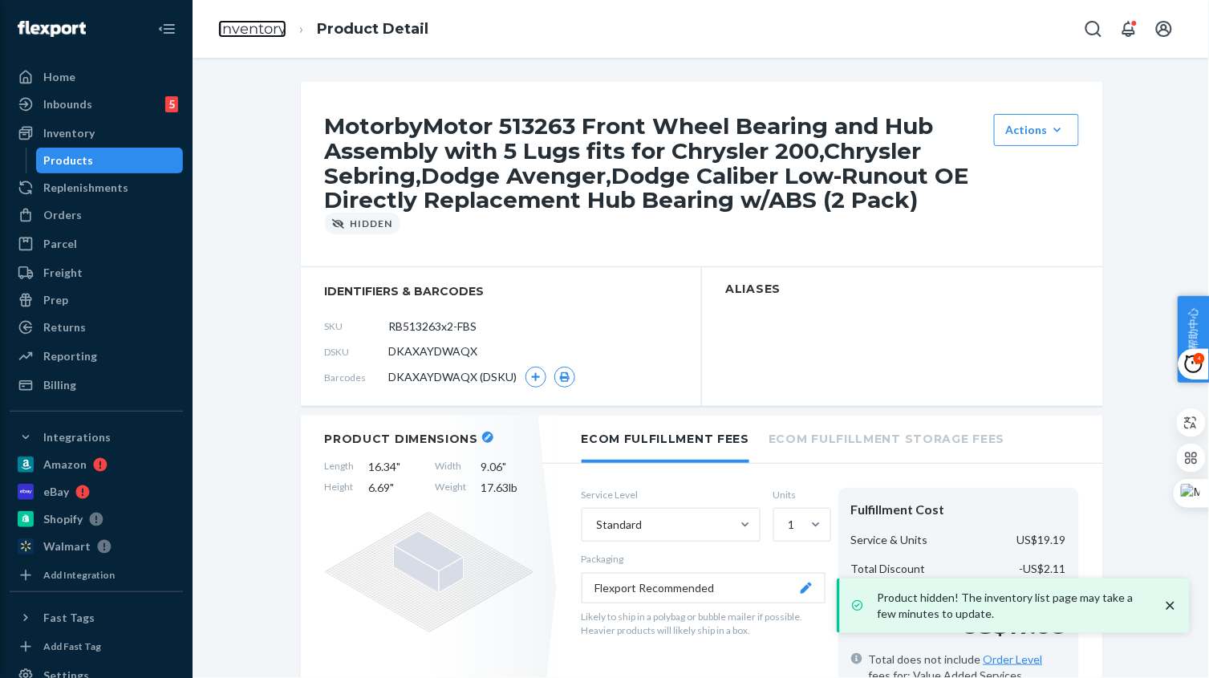
click at [272, 26] on link "Inventory" at bounding box center [252, 29] width 68 height 18
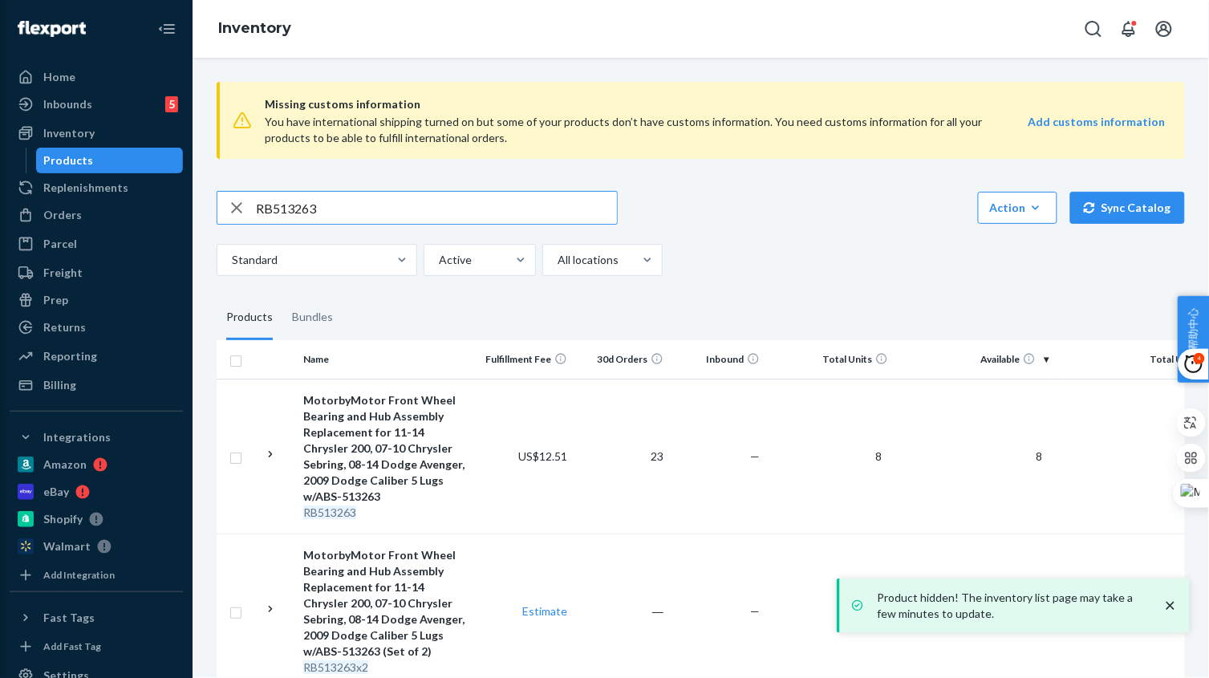
scroll to position [300, 0]
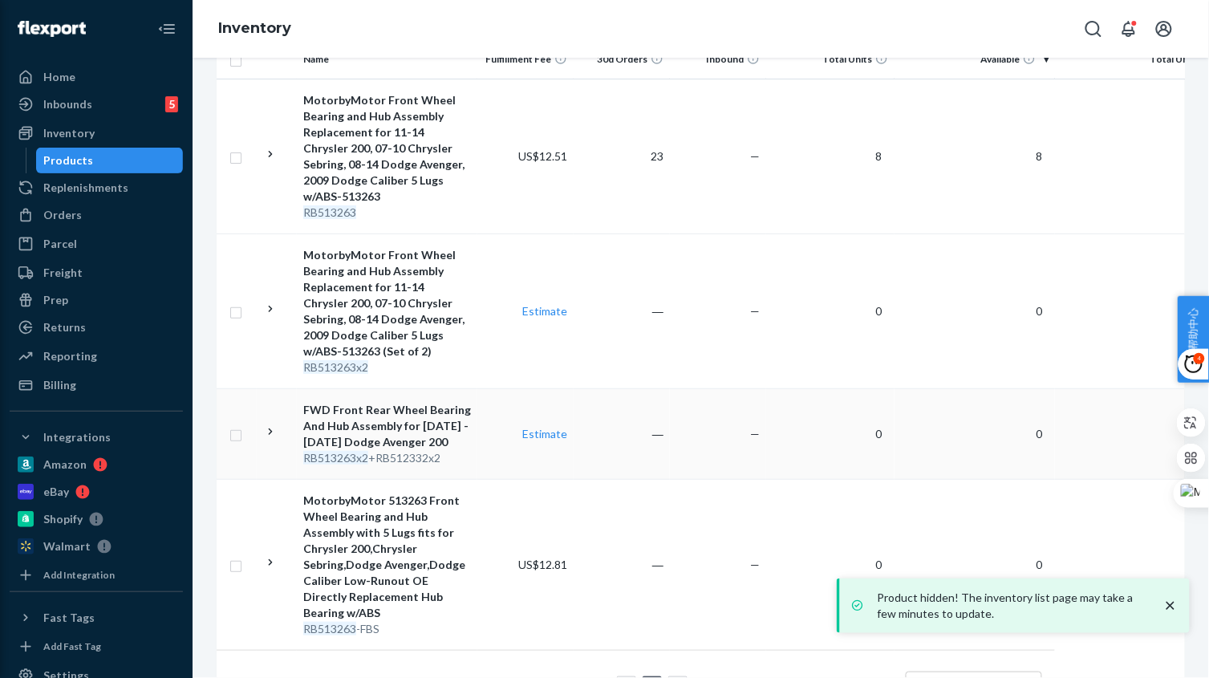
click at [486, 448] on td "Estimate" at bounding box center [525, 433] width 96 height 91
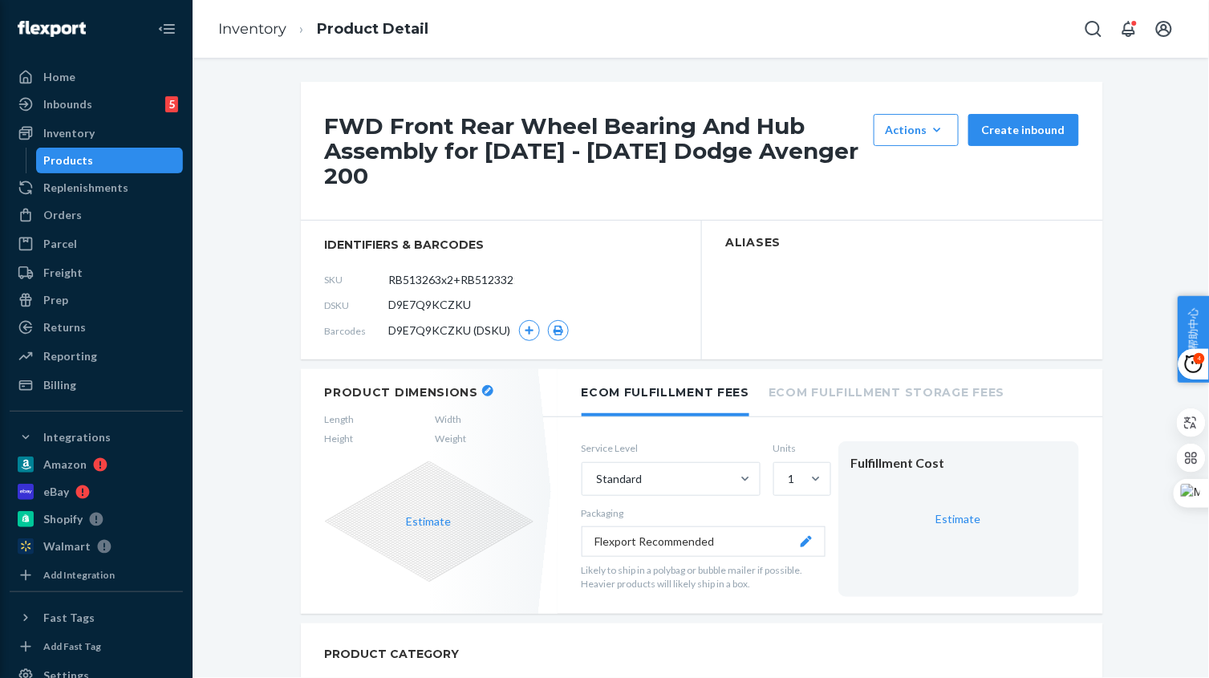
click at [850, 86] on div "FWD Front Rear Wheel Bearing And Hub Assembly for [DATE] - [DATE] Dodge Avenger…" at bounding box center [702, 151] width 802 height 139
click at [898, 115] on button "Actions Hide Set up as a bundle" at bounding box center [915, 130] width 85 height 32
click at [901, 124] on div "Actions" at bounding box center [915, 130] width 61 height 16
click at [931, 166] on span "Hide" at bounding box center [939, 168] width 99 height 11
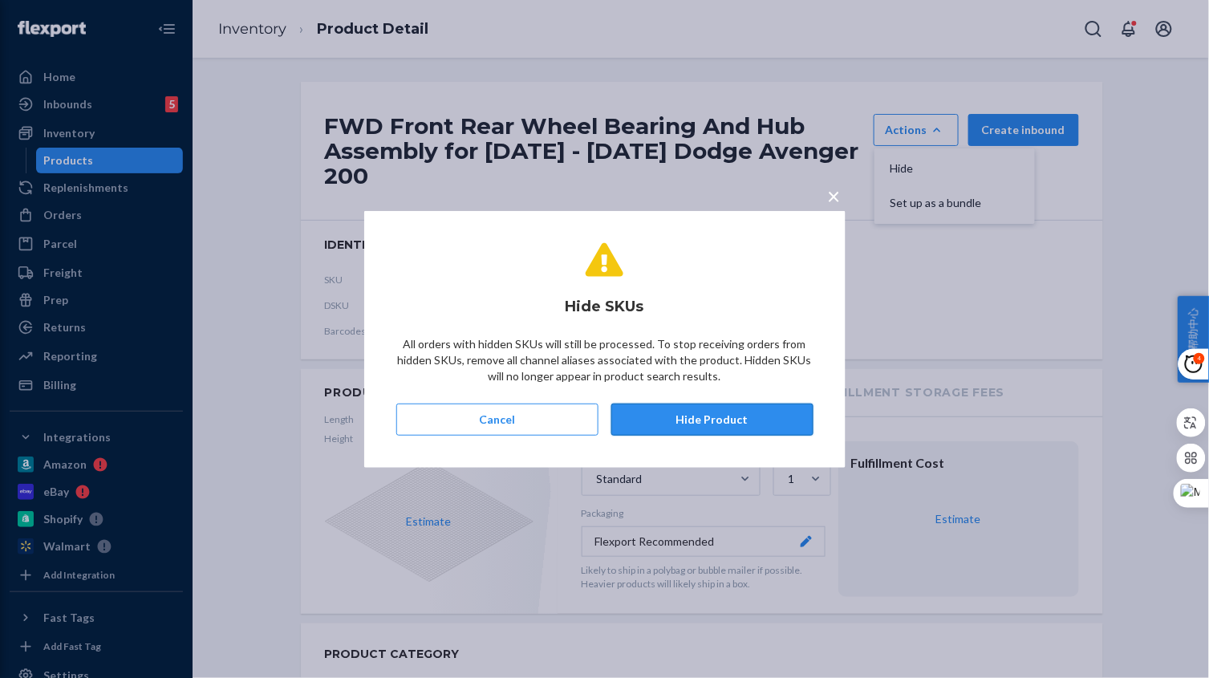
click at [722, 425] on button "Hide Product" at bounding box center [712, 419] width 202 height 32
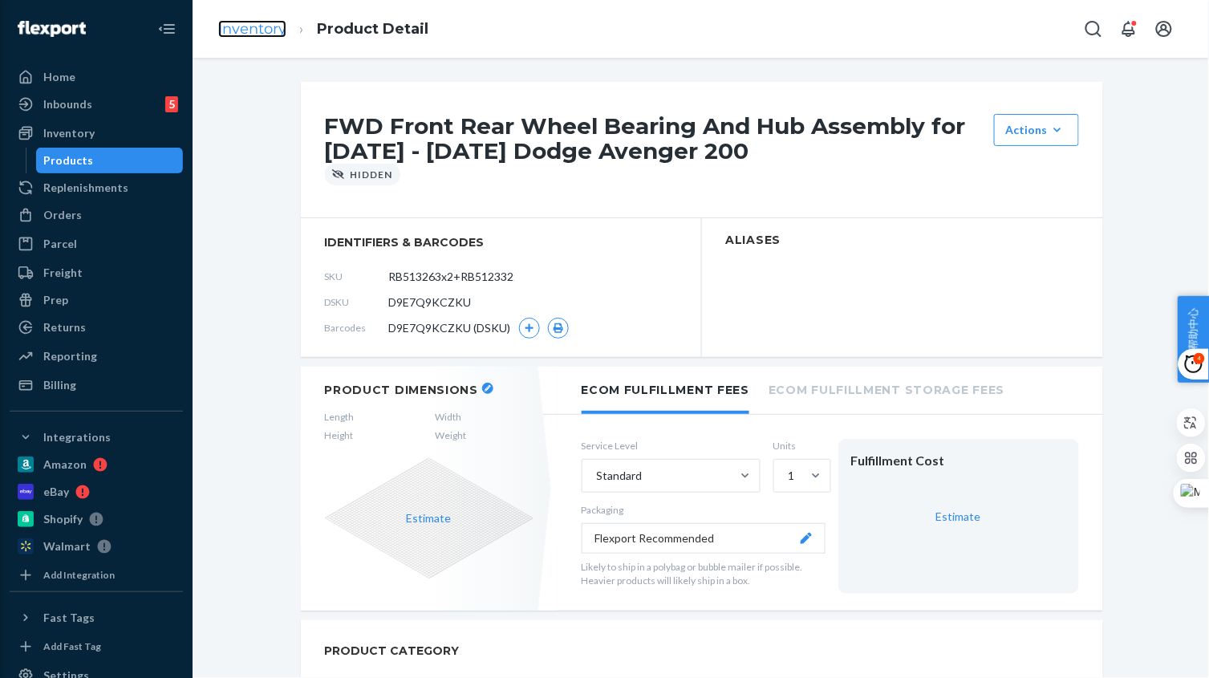
click at [261, 35] on link "Inventory" at bounding box center [252, 29] width 68 height 18
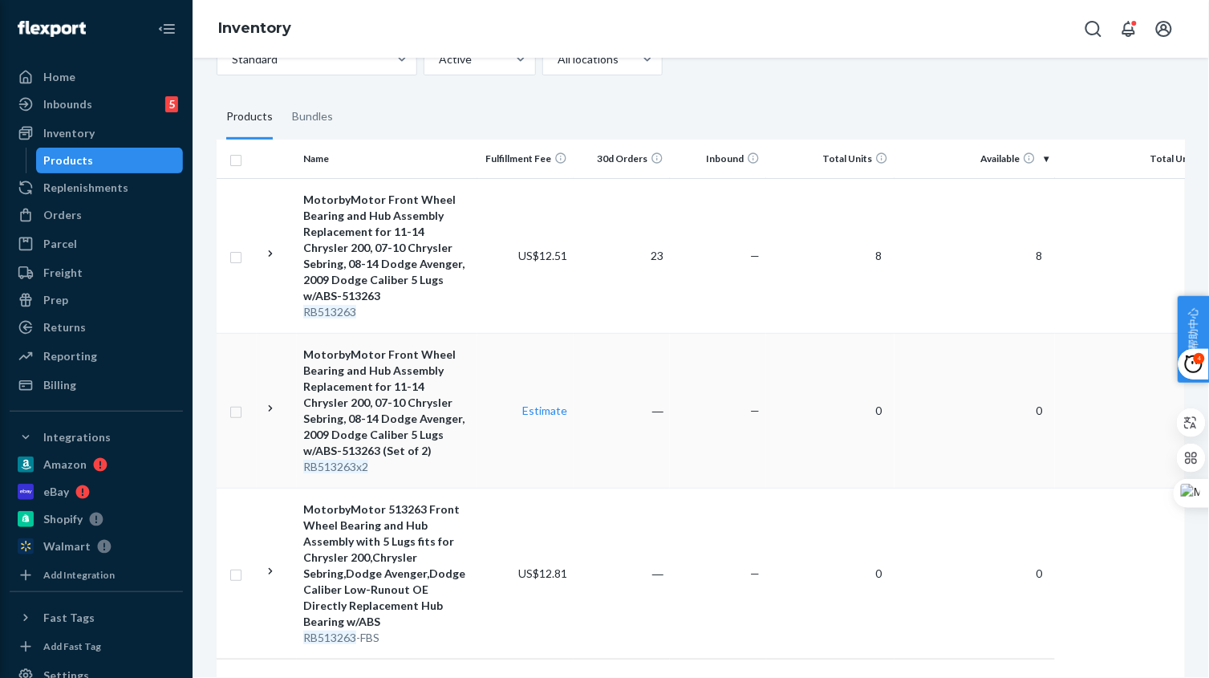
scroll to position [250, 0]
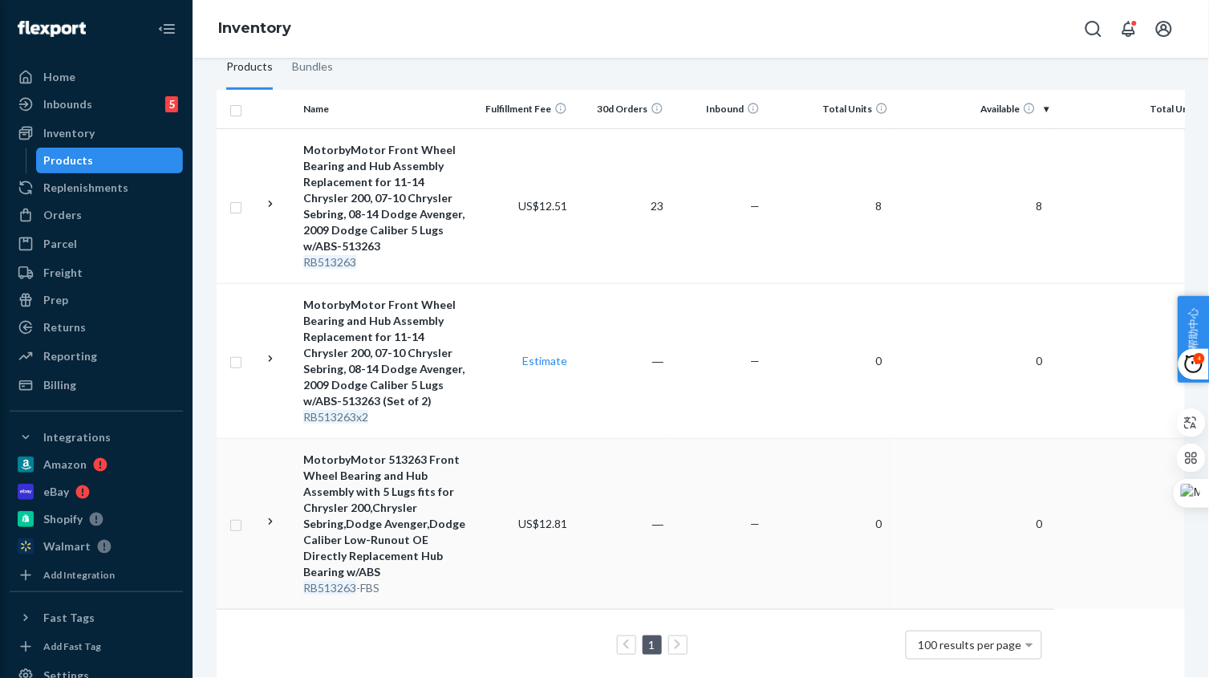
click at [678, 518] on td "—" at bounding box center [718, 523] width 96 height 171
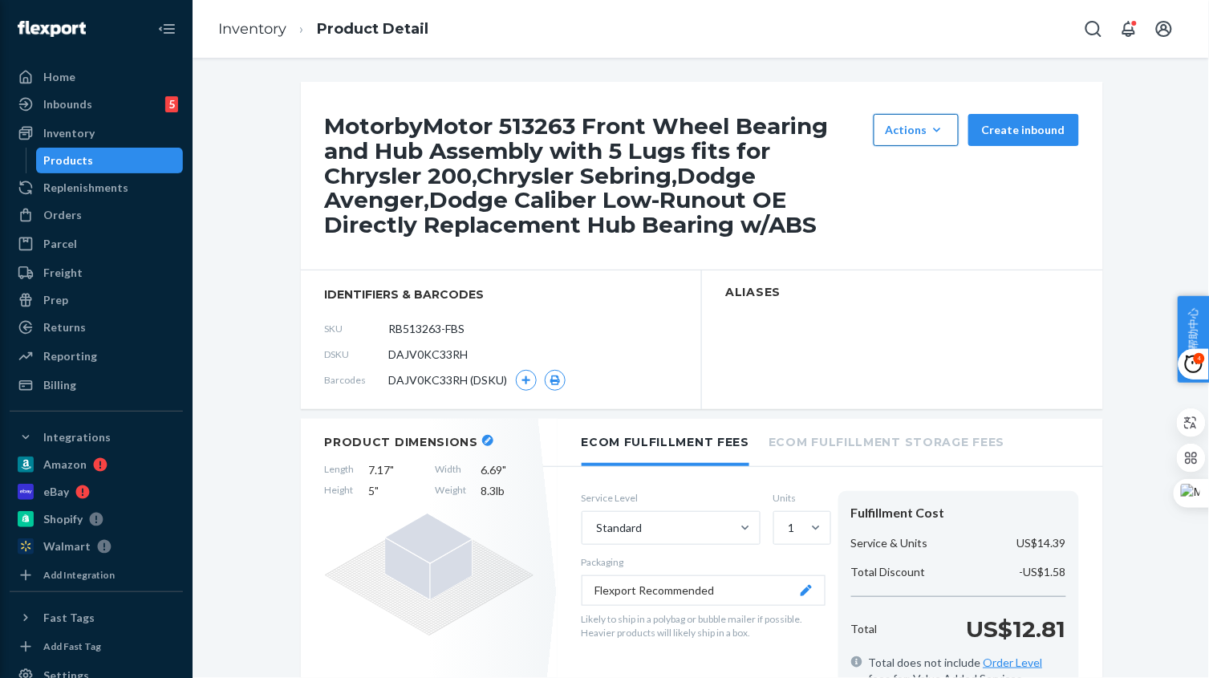
click at [906, 128] on div "Actions" at bounding box center [915, 130] width 61 height 16
click at [911, 166] on span "Hide" at bounding box center [939, 168] width 99 height 11
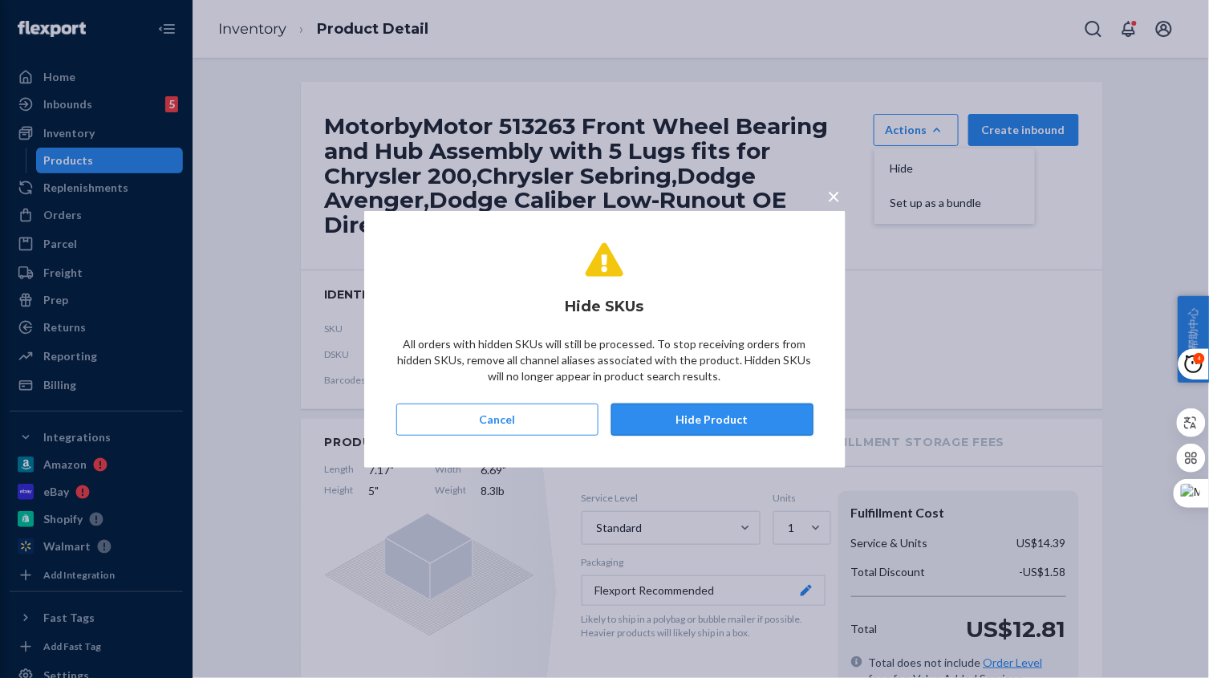
click at [679, 412] on button "Hide Product" at bounding box center [712, 419] width 202 height 32
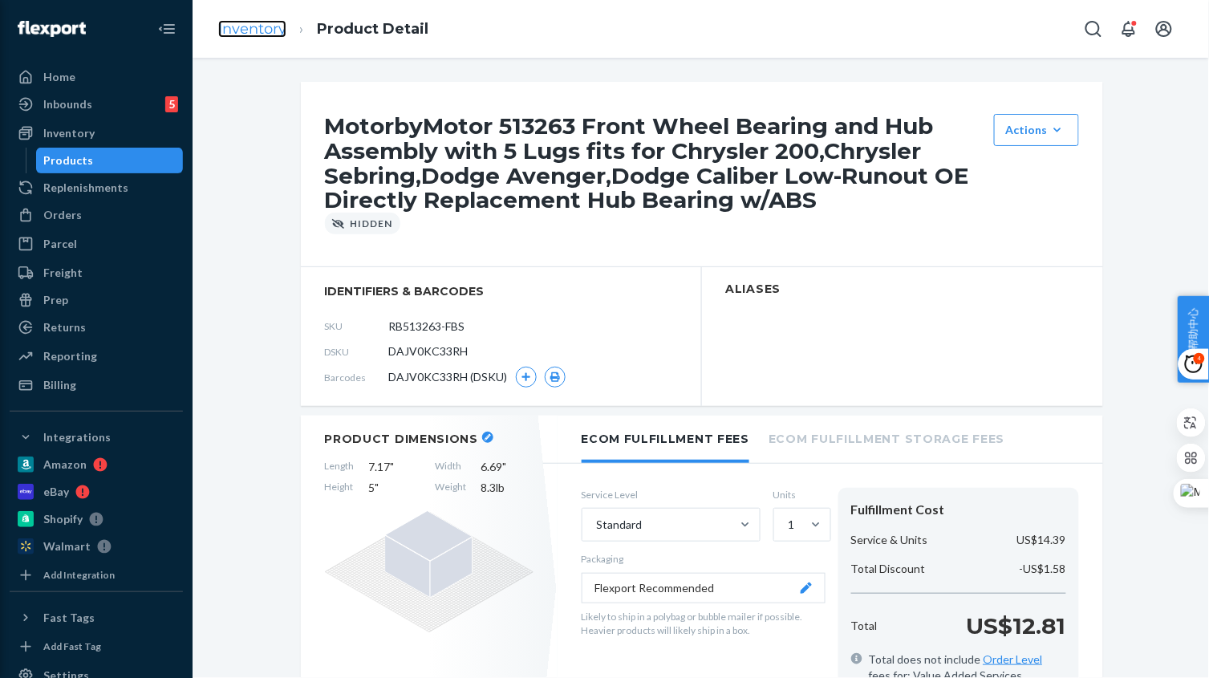
click at [263, 28] on link "Inventory" at bounding box center [252, 29] width 68 height 18
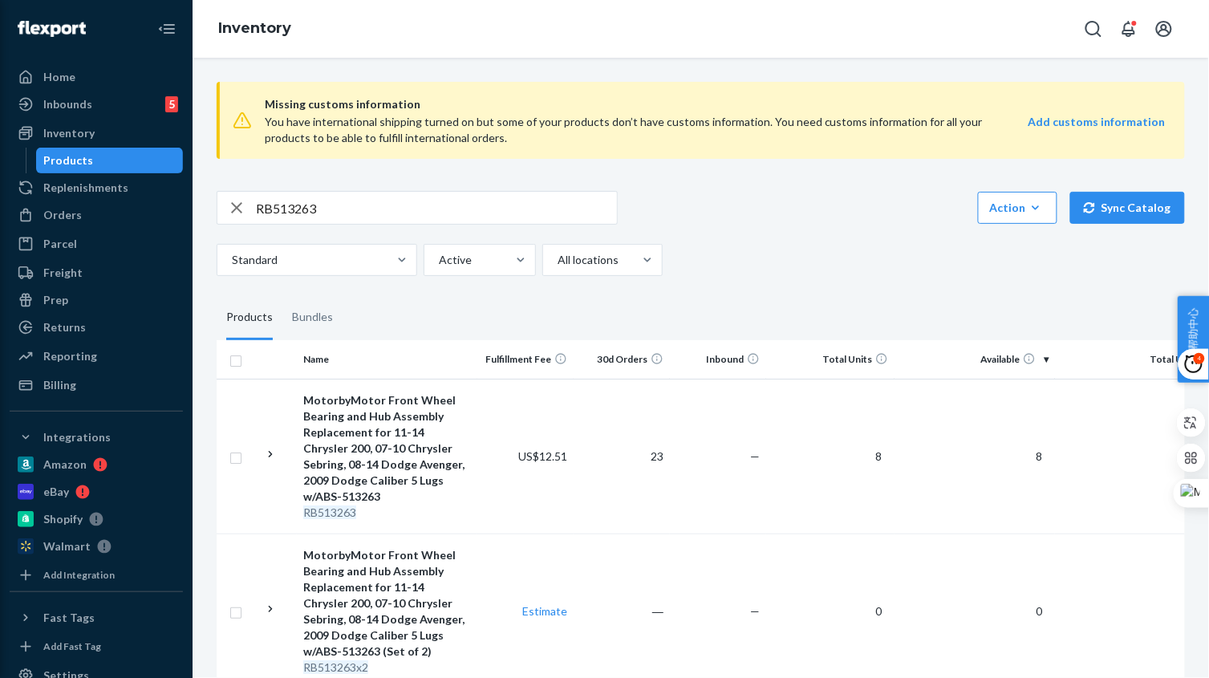
click at [366, 193] on input "RB513263" at bounding box center [436, 208] width 361 height 32
paste input "5160"
type input "RB515160"
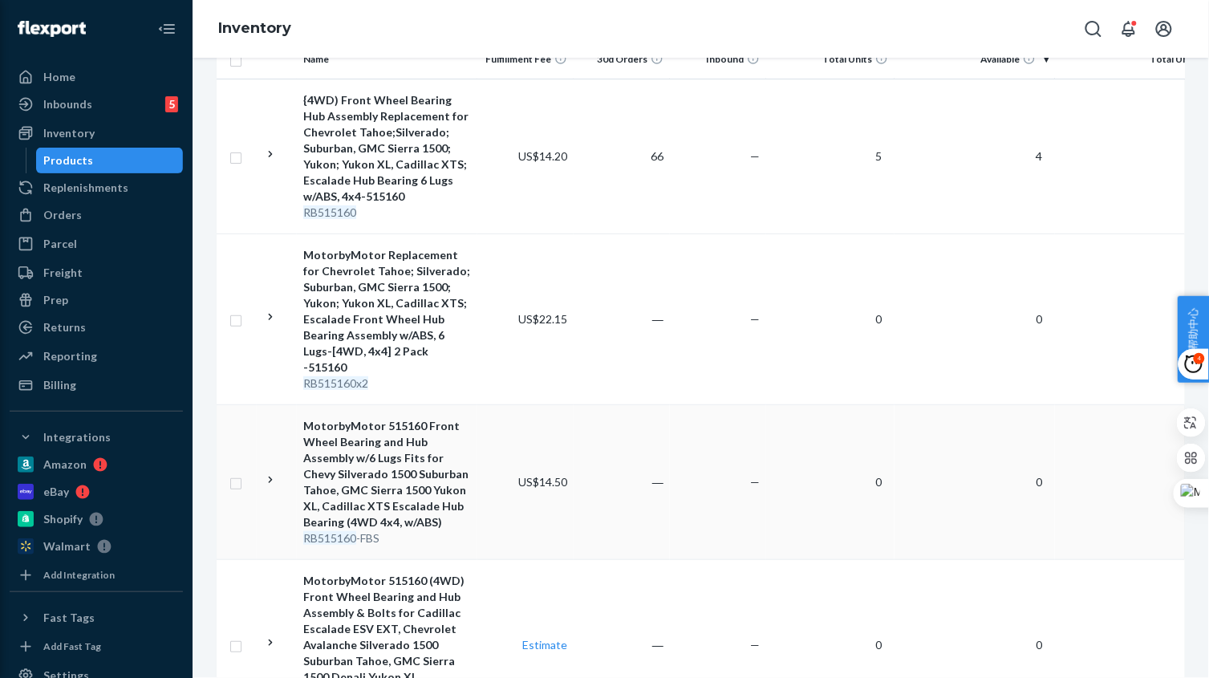
scroll to position [401, 0]
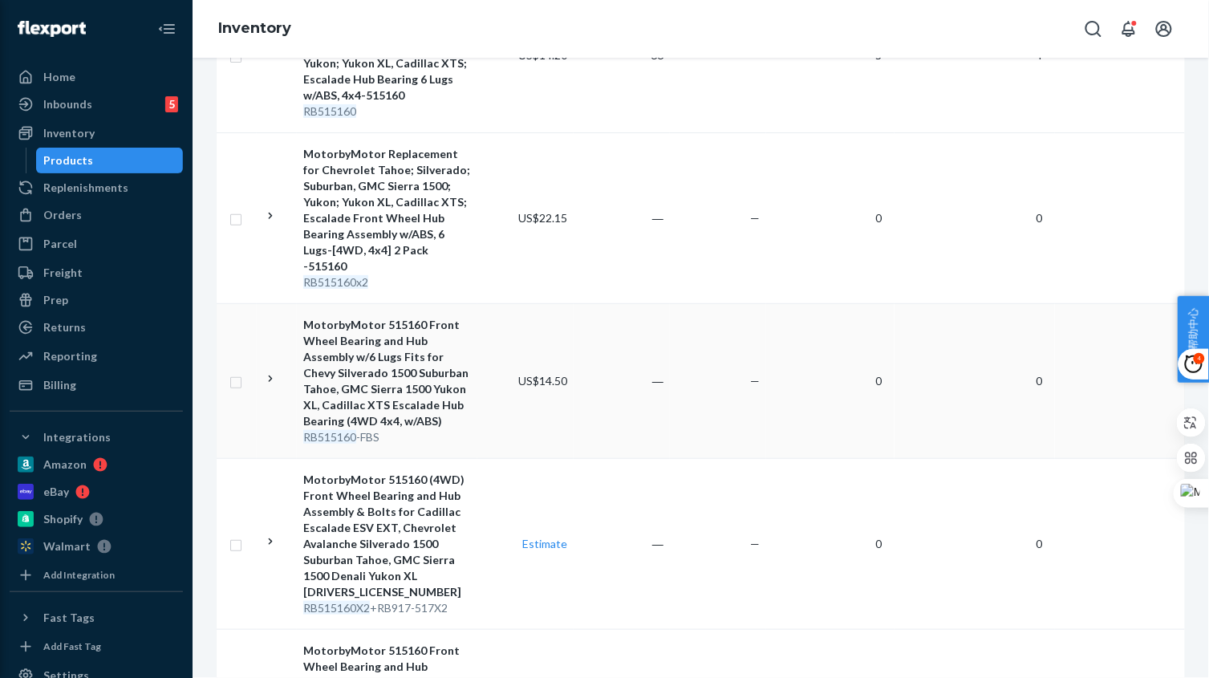
click at [447, 429] on div "RB515160 -FBS" at bounding box center [387, 437] width 168 height 16
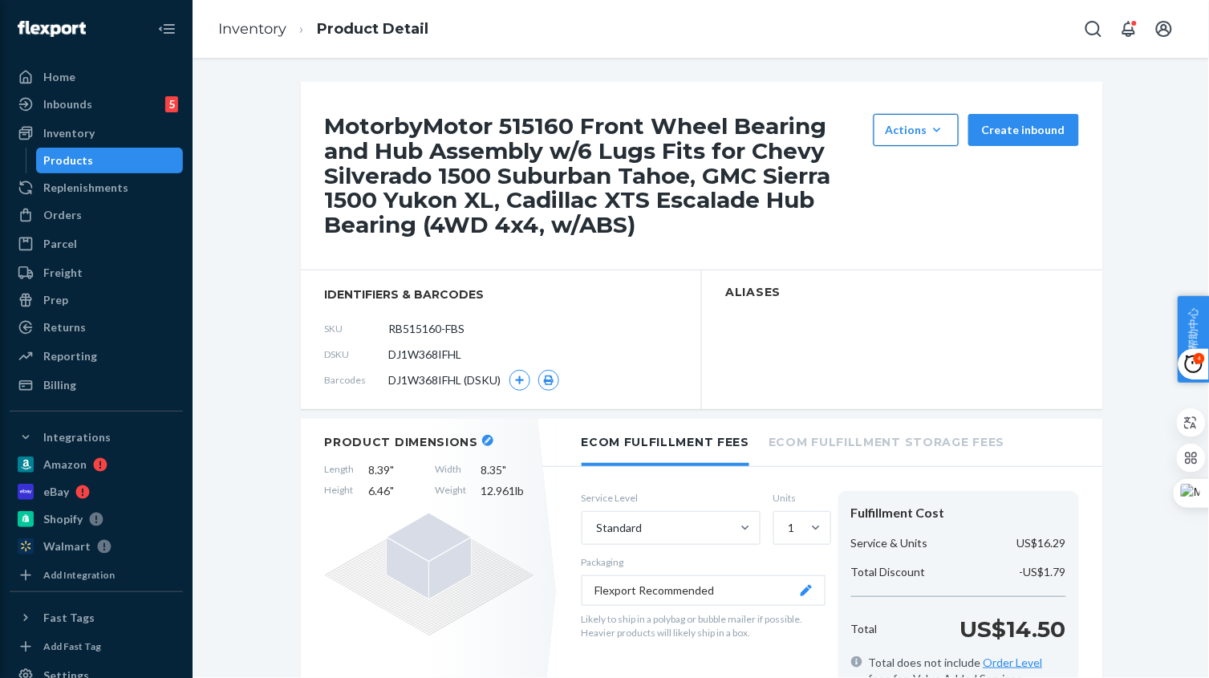
click at [914, 124] on div "Actions" at bounding box center [915, 130] width 61 height 16
click at [899, 172] on span "Hide" at bounding box center [939, 168] width 99 height 11
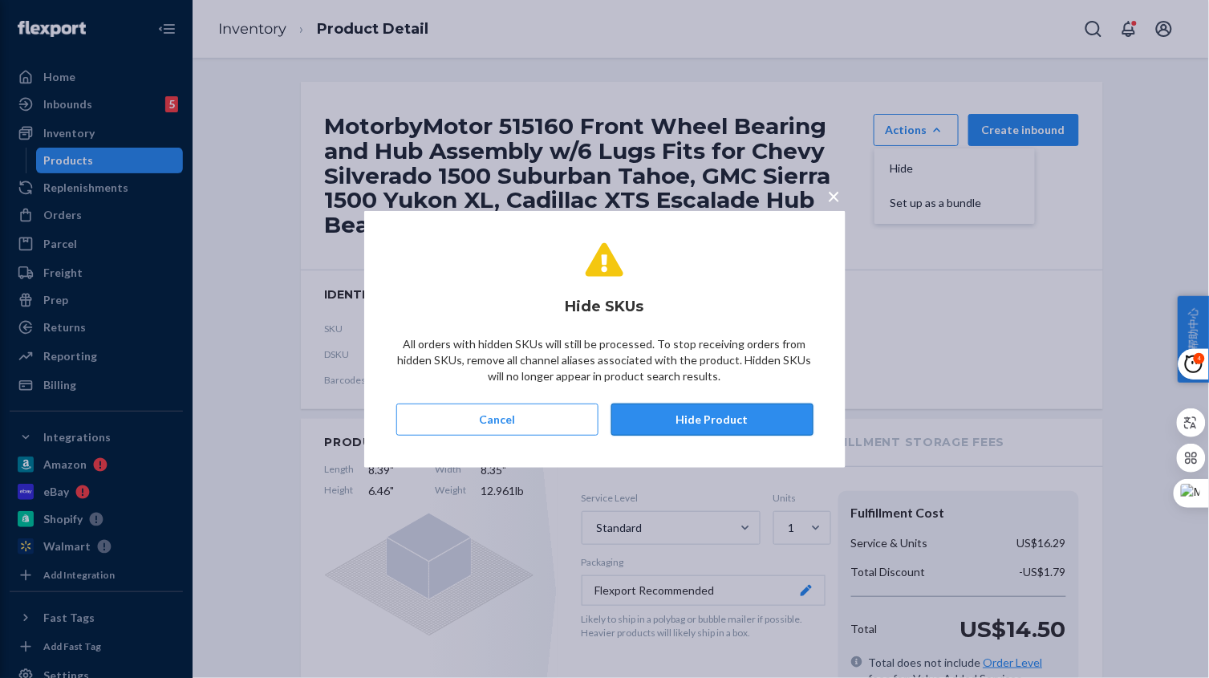
click at [689, 408] on button "Hide Product" at bounding box center [712, 419] width 202 height 32
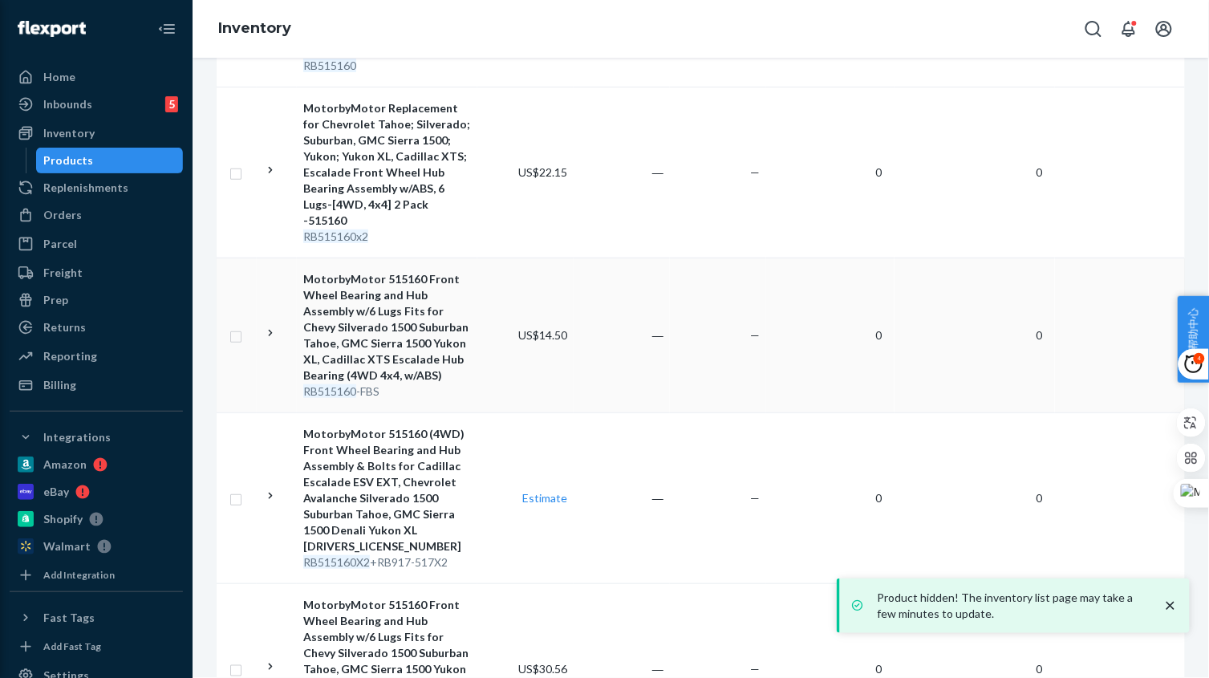
scroll to position [501, 0]
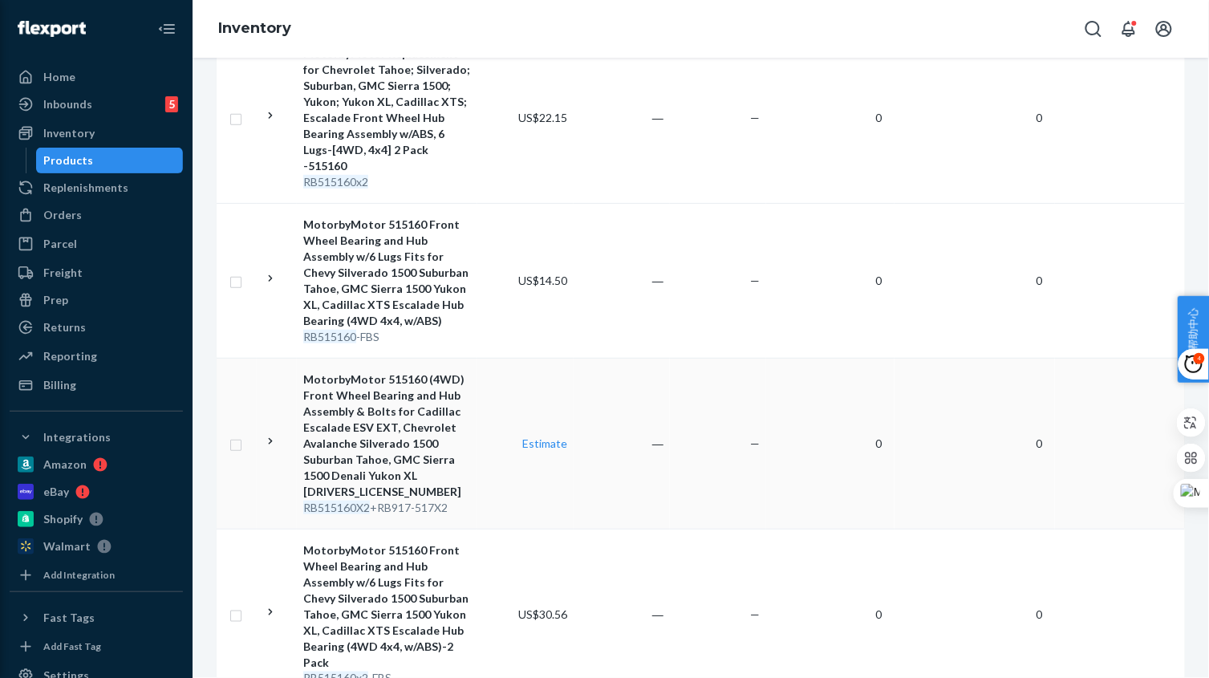
click at [549, 475] on td "Estimate" at bounding box center [525, 443] width 96 height 171
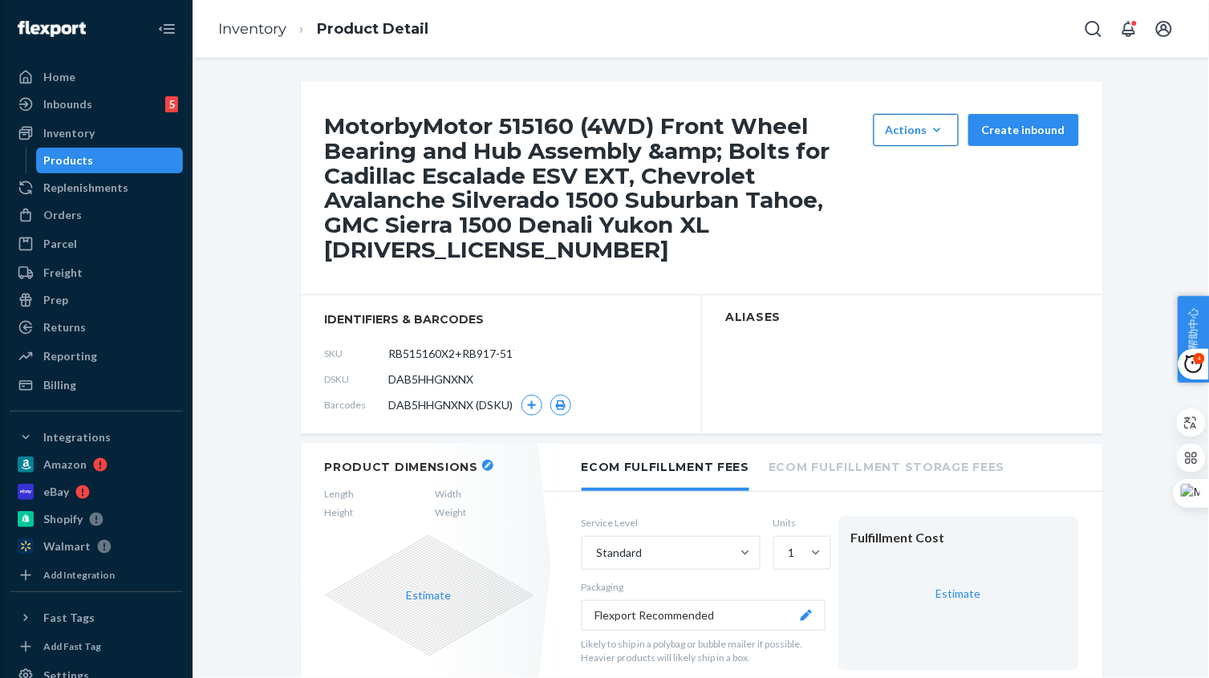
click at [897, 129] on div "Actions" at bounding box center [915, 130] width 61 height 16
click at [913, 172] on span "Hide" at bounding box center [939, 168] width 99 height 11
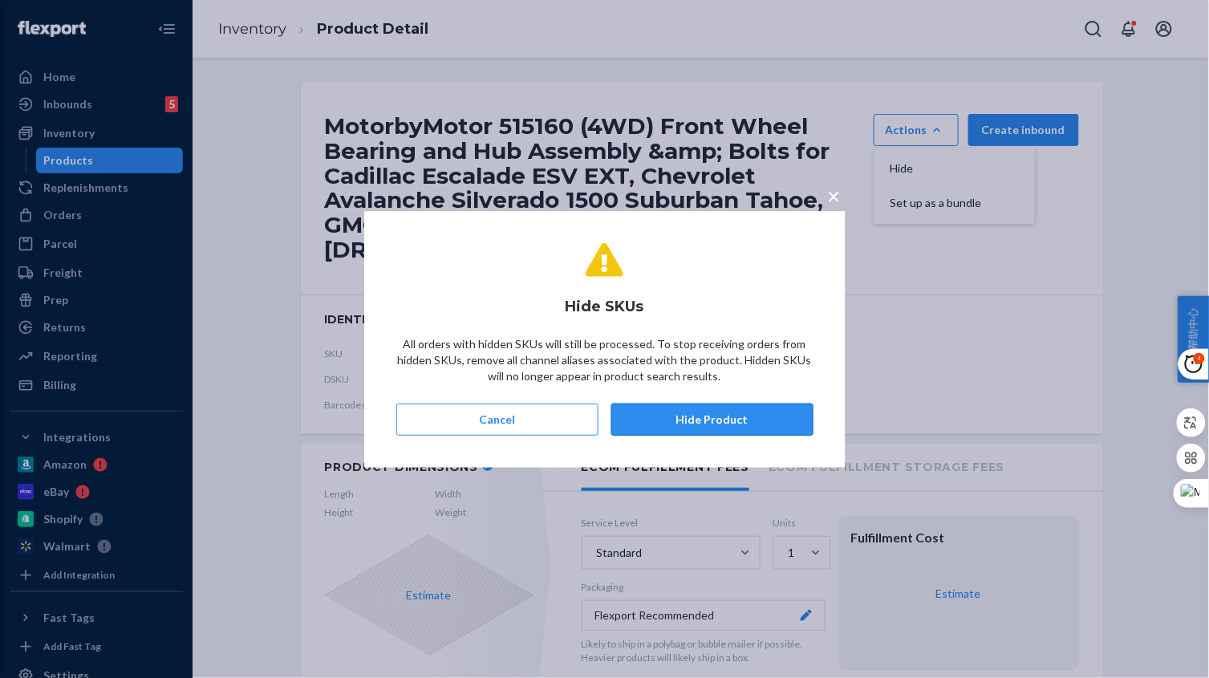
click at [729, 411] on button "Hide Product" at bounding box center [712, 419] width 202 height 32
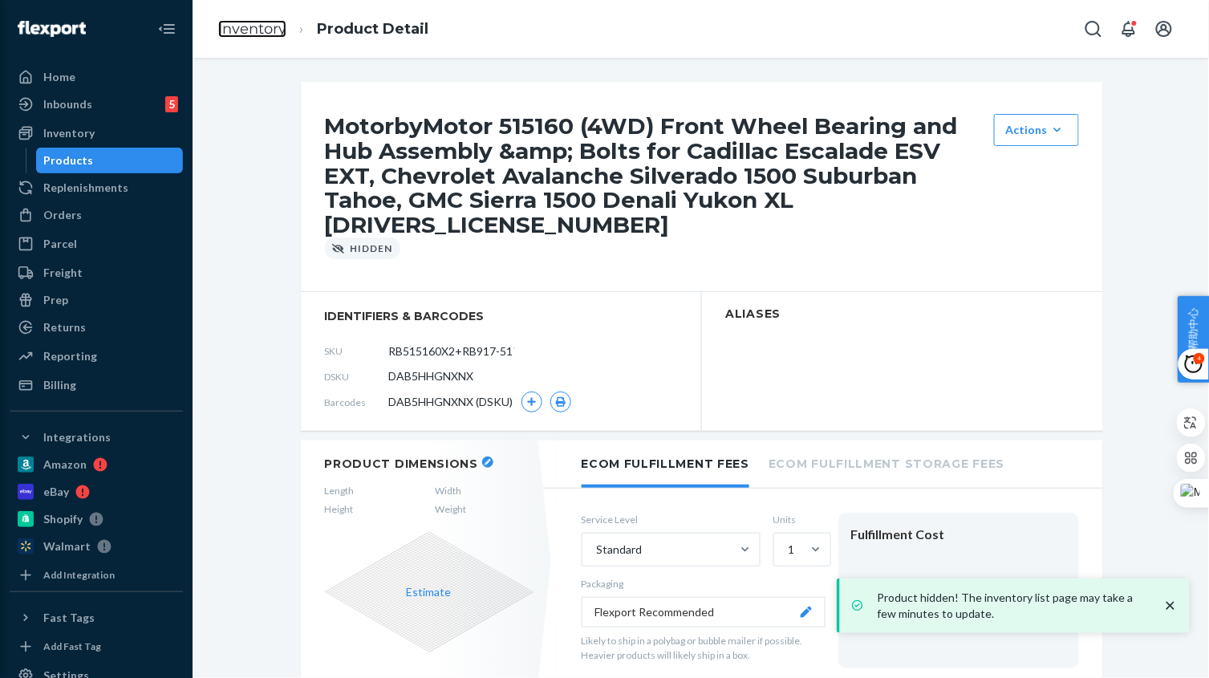
click at [243, 32] on link "Inventory" at bounding box center [252, 29] width 68 height 18
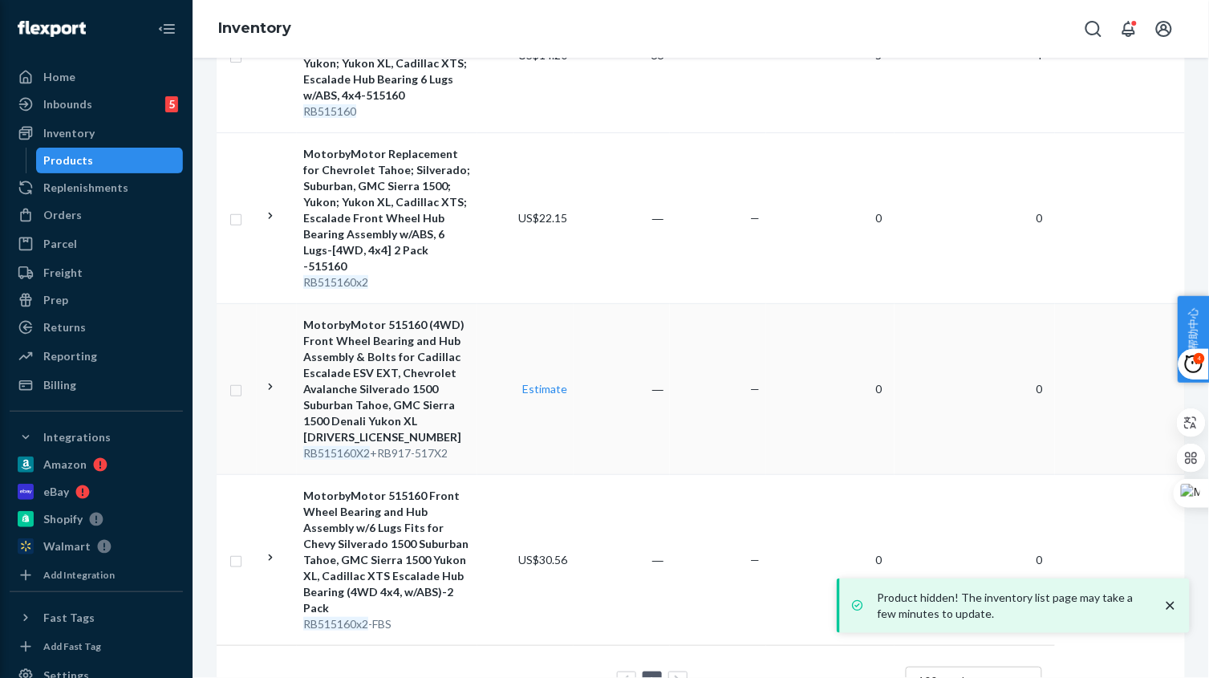
scroll to position [437, 0]
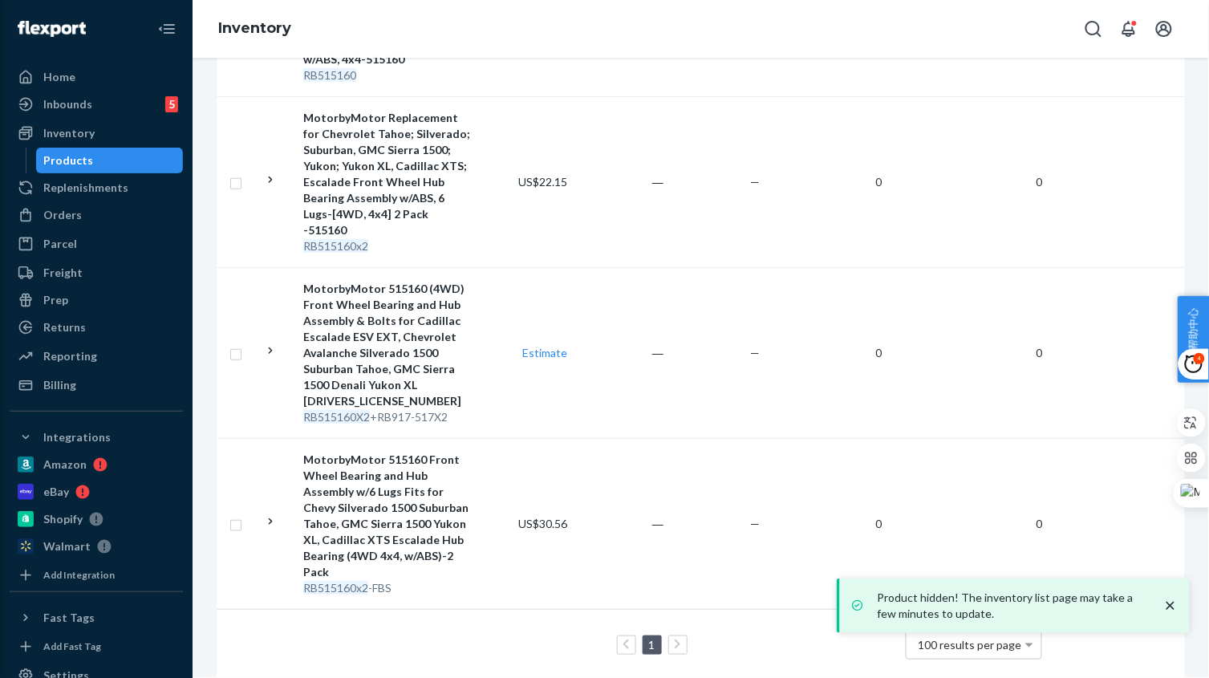
drag, startPoint x: 577, startPoint y: 520, endPoint x: 585, endPoint y: 518, distance: 8.2
click at [577, 520] on td "―" at bounding box center [621, 523] width 96 height 171
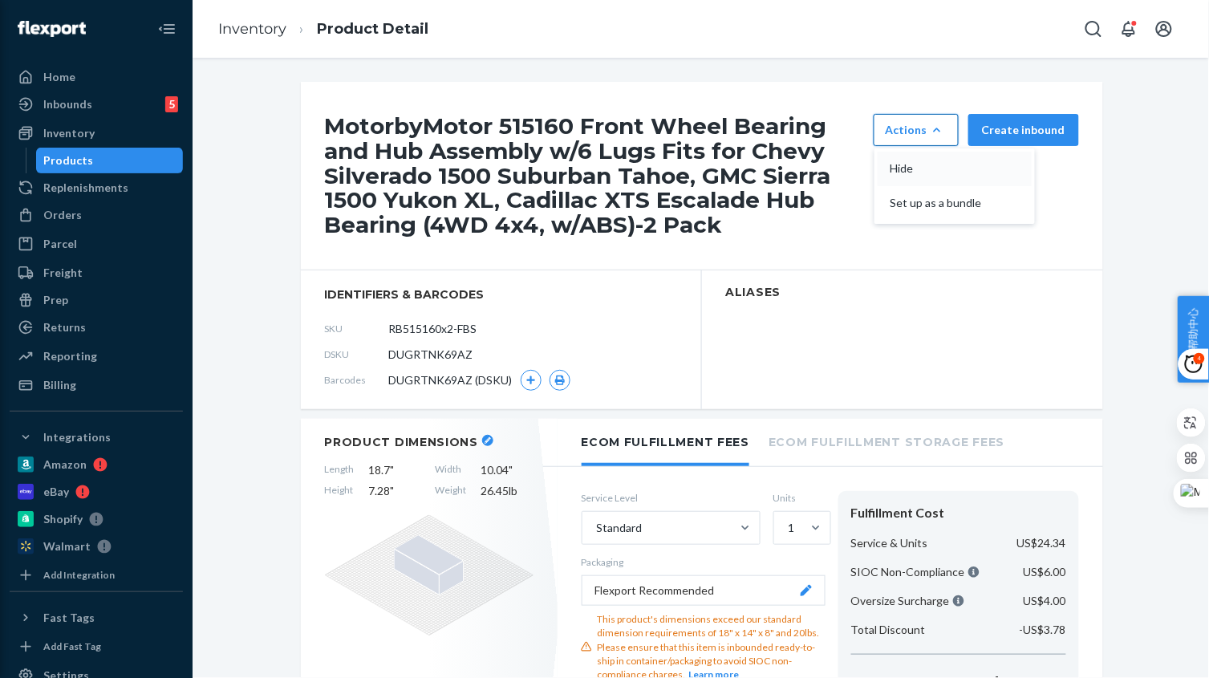
click at [933, 172] on span "Hide" at bounding box center [939, 168] width 99 height 11
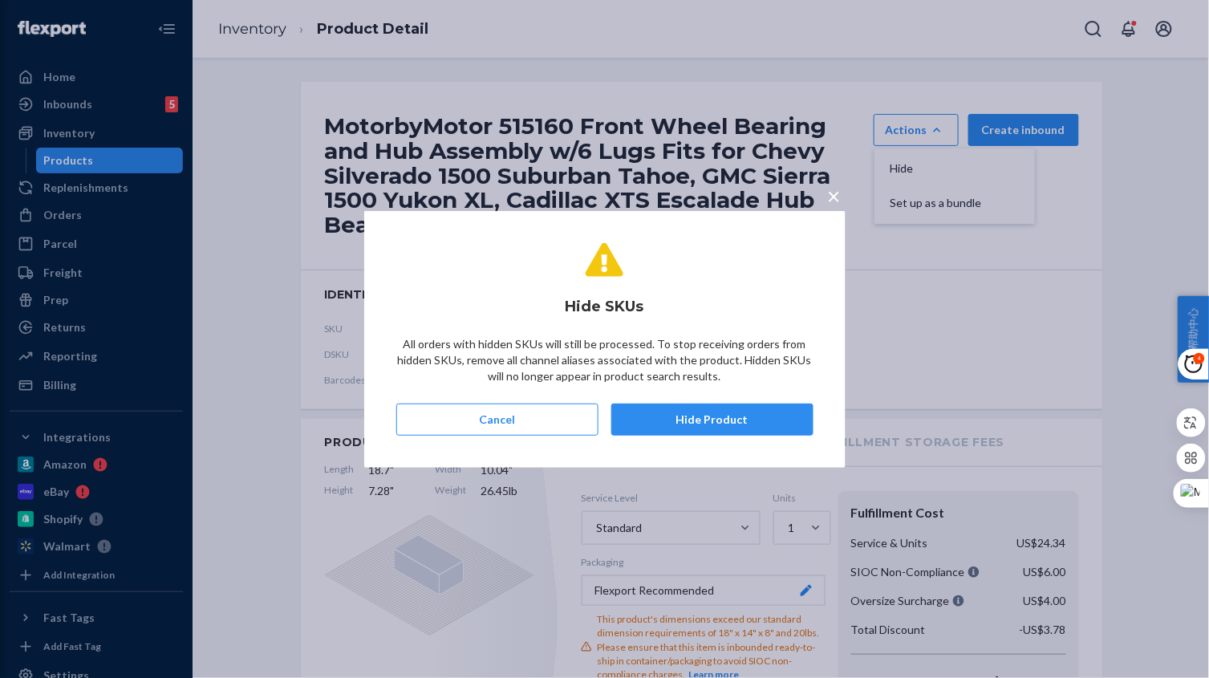
click at [715, 407] on button "Hide Product" at bounding box center [712, 419] width 202 height 32
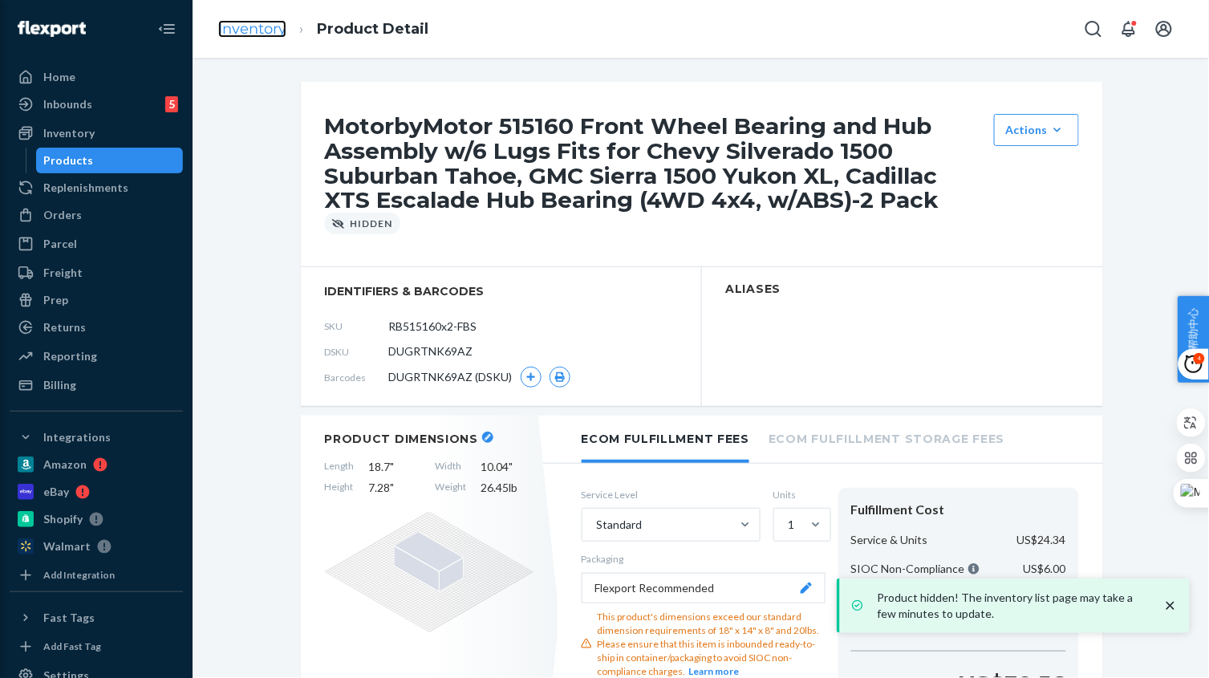
click at [263, 32] on link "Inventory" at bounding box center [252, 29] width 68 height 18
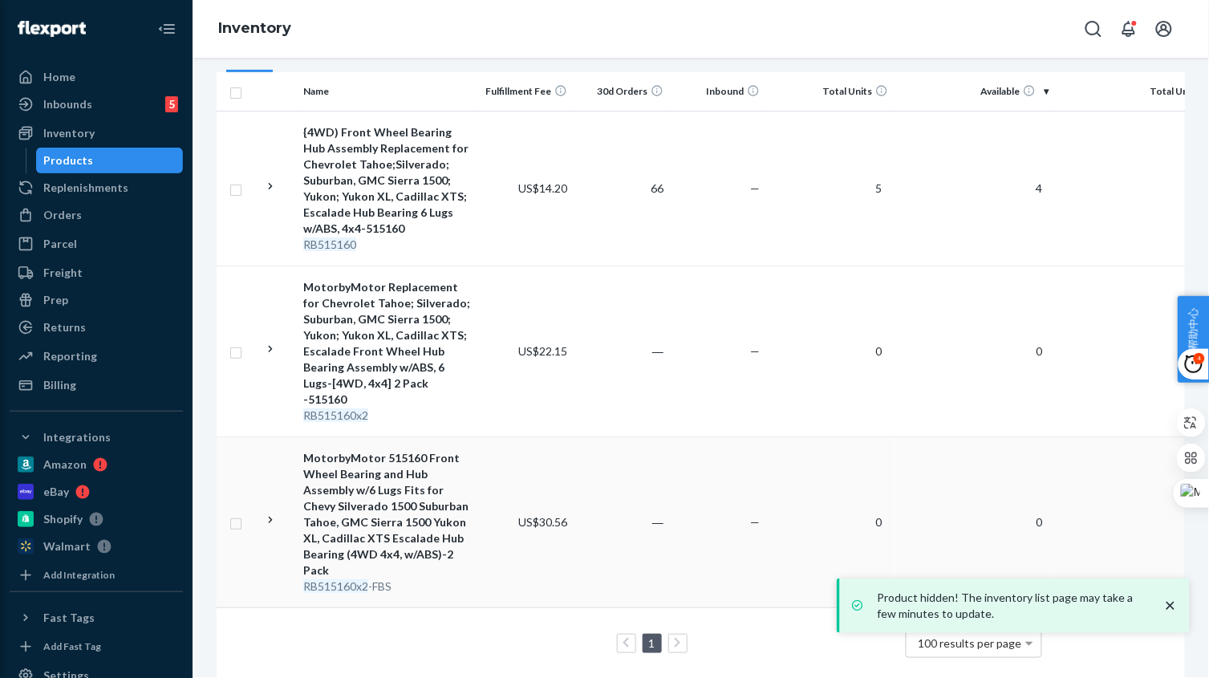
scroll to position [282, 0]
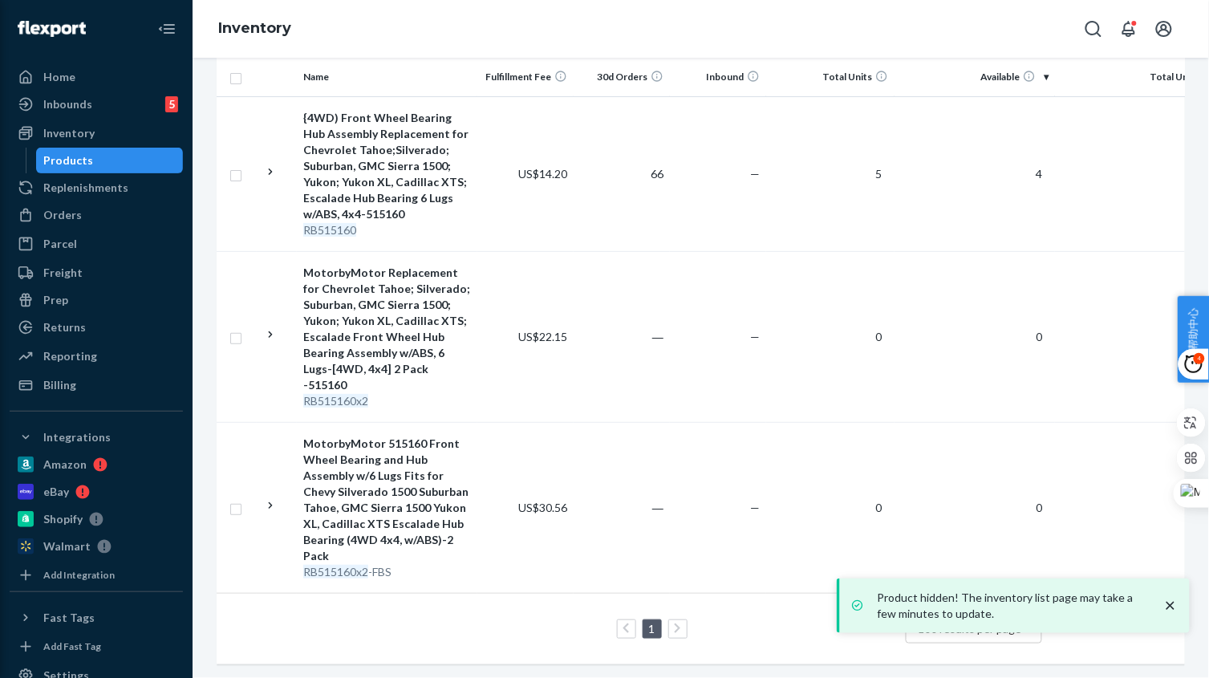
click at [468, 527] on div "MotorbyMotor 515160 Front Wheel Bearing and Hub Assembly w/6 Lugs Fits for Chev…" at bounding box center [387, 499] width 168 height 128
